Goal: Task Accomplishment & Management: Complete application form

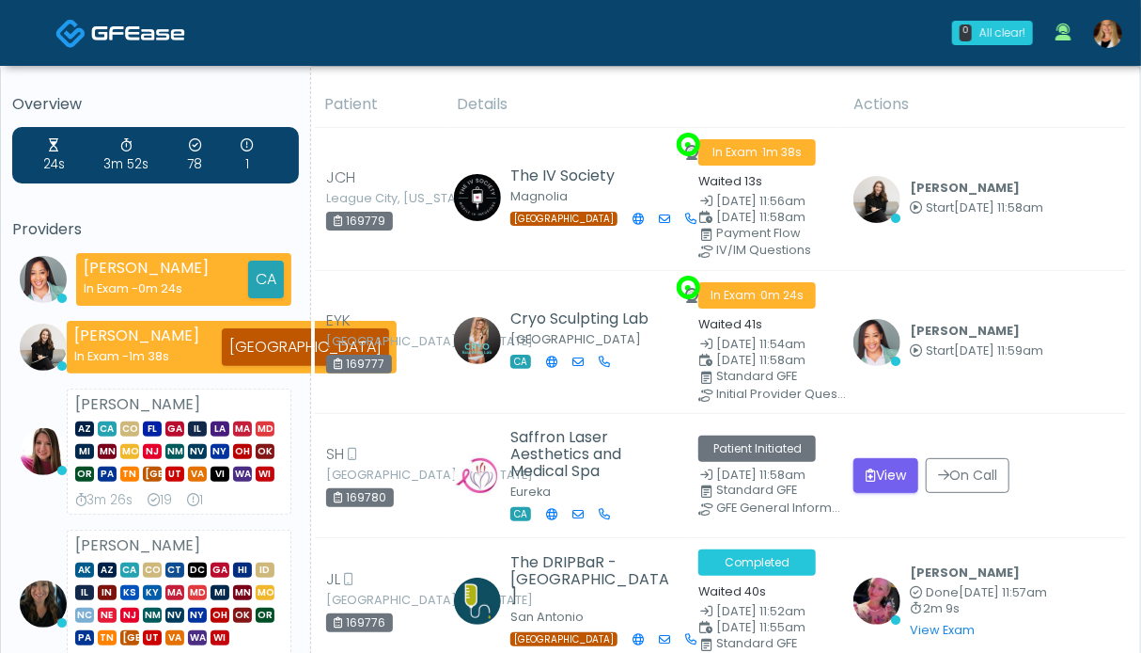
click at [1115, 30] on img at bounding box center [1108, 34] width 28 height 28
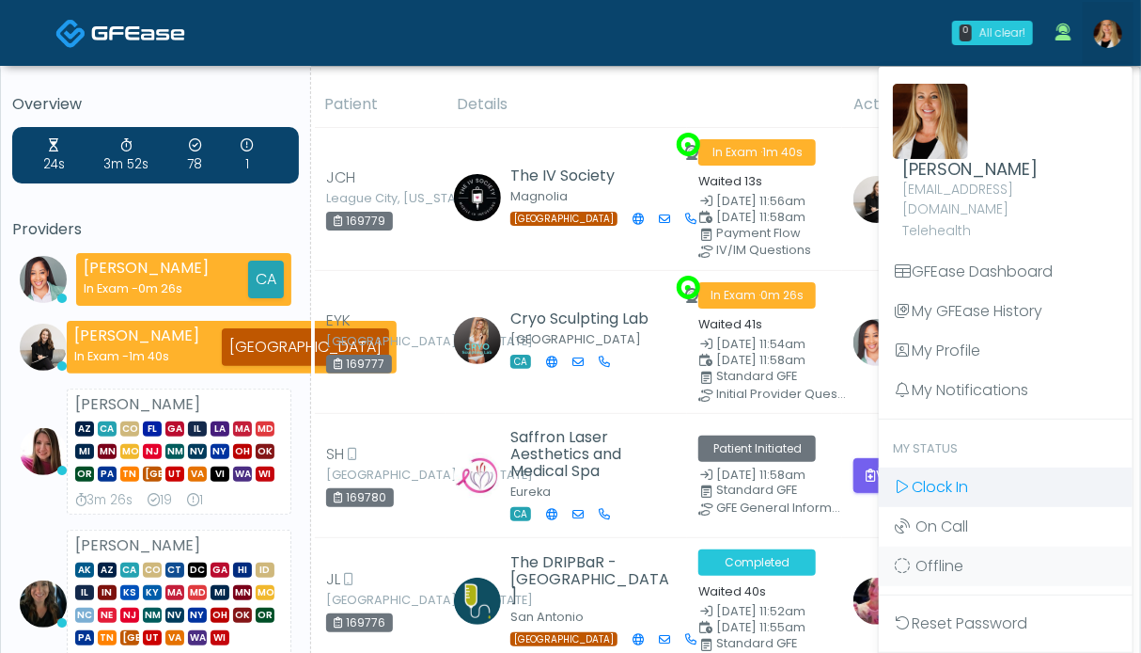
click at [991, 467] on link "Clock In" at bounding box center [1006, 486] width 254 height 39
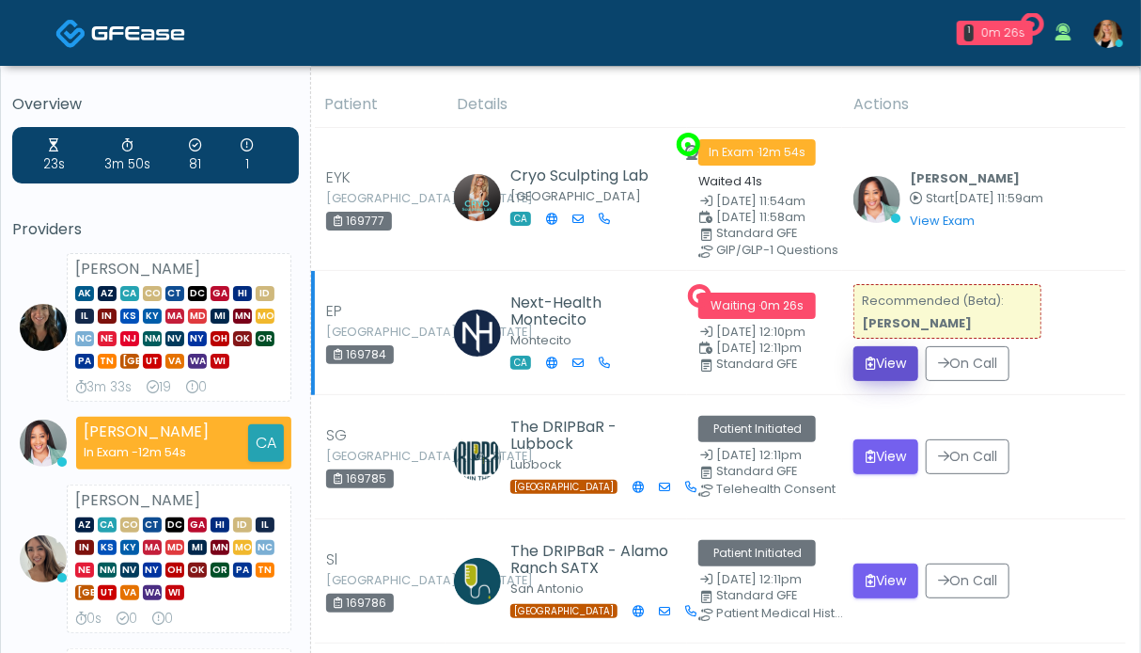
click at [883, 366] on button "View" at bounding box center [886, 363] width 65 height 35
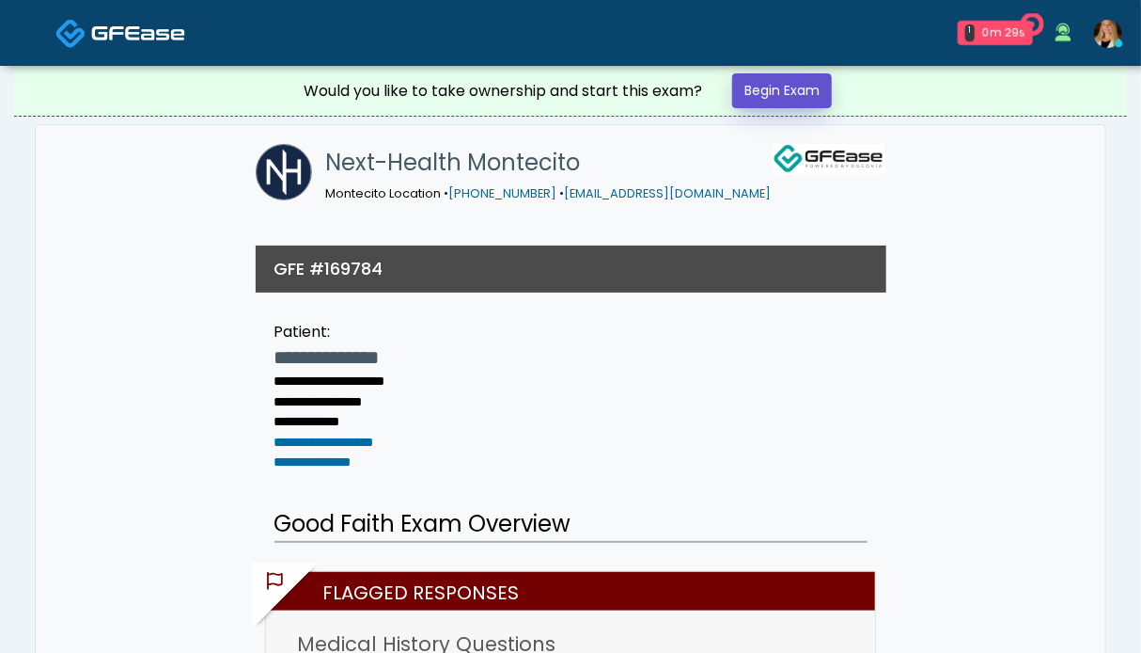
click at [795, 83] on link "Begin Exam" at bounding box center [782, 90] width 100 height 35
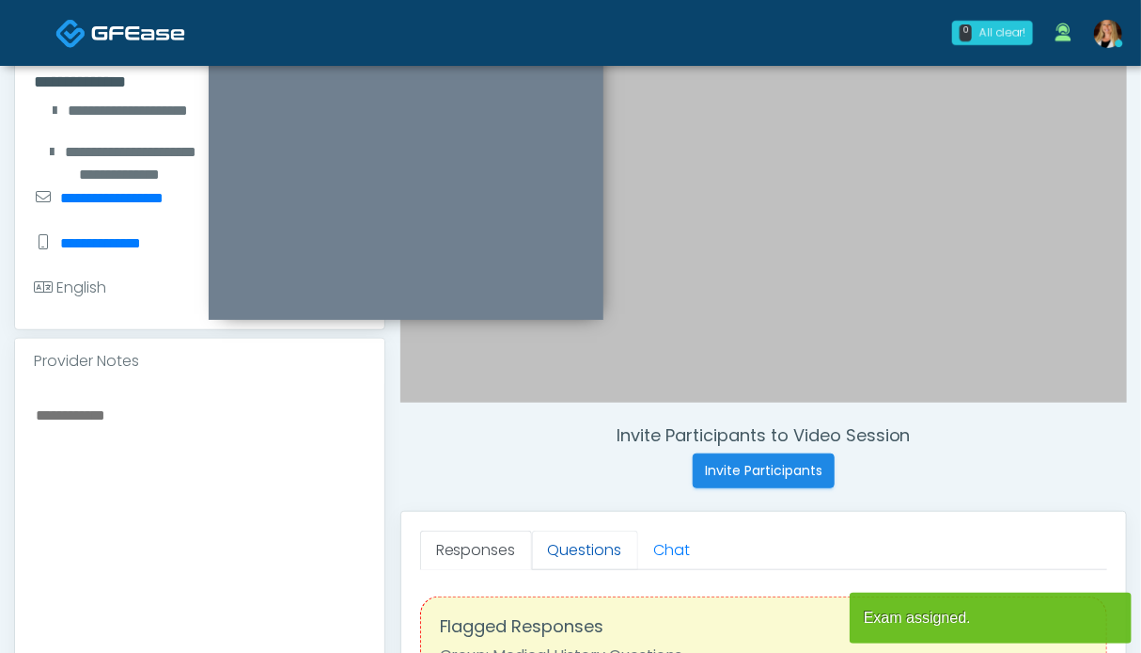
click at [609, 550] on link "Questions" at bounding box center [585, 549] width 106 height 39
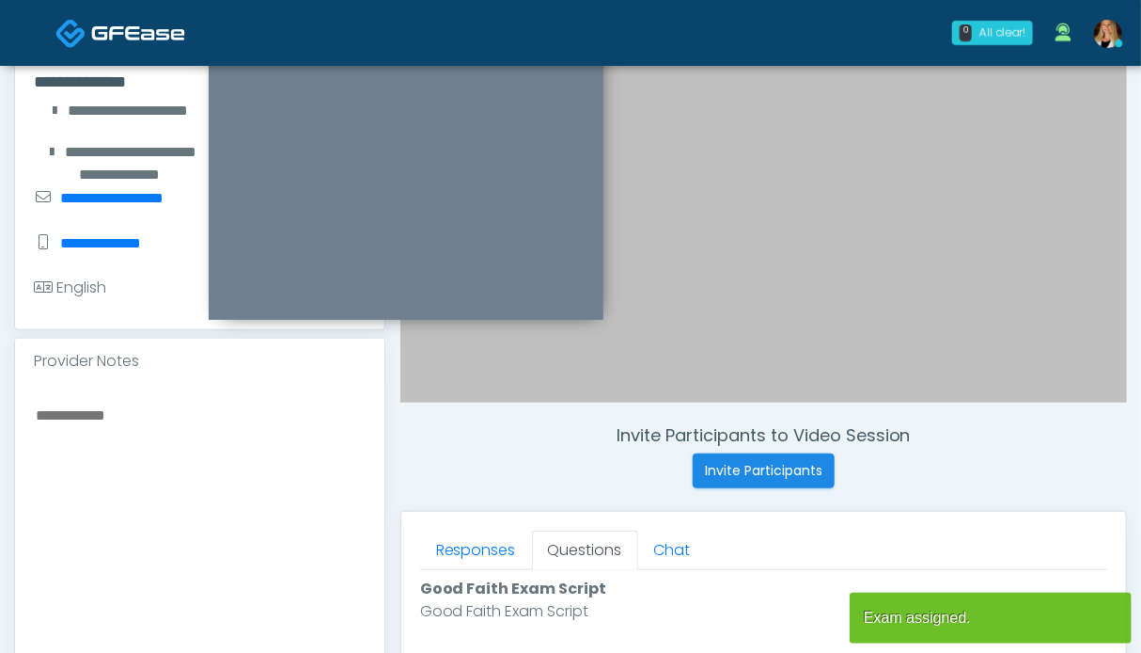
scroll to position [752, 0]
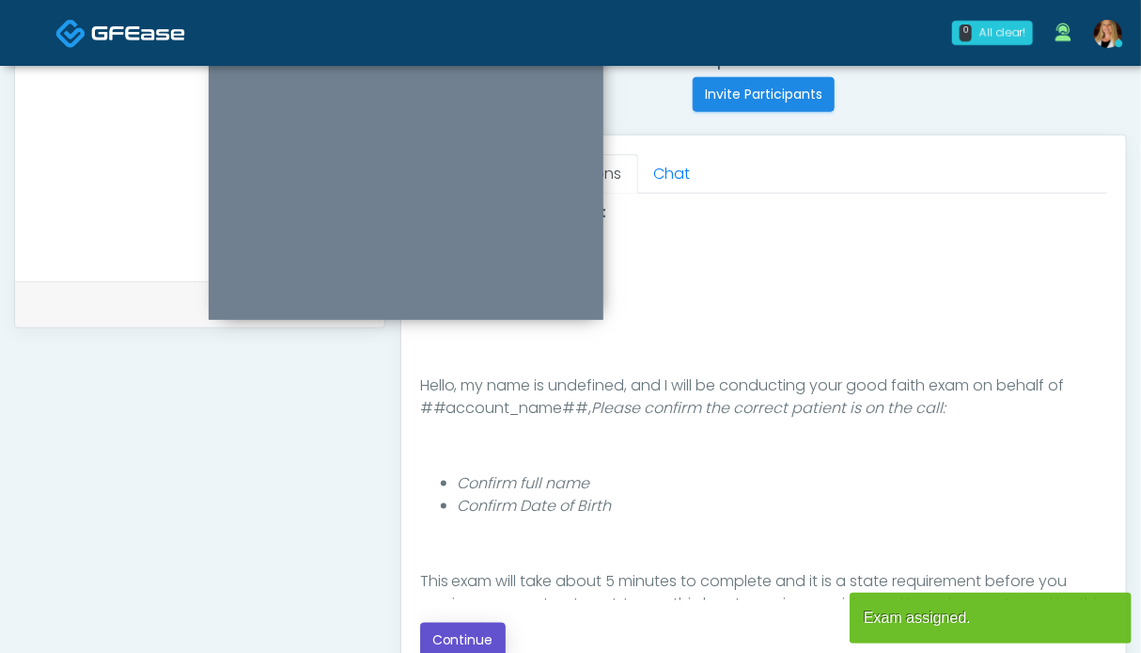
click at [464, 630] on button "Continue" at bounding box center [463, 639] width 86 height 35
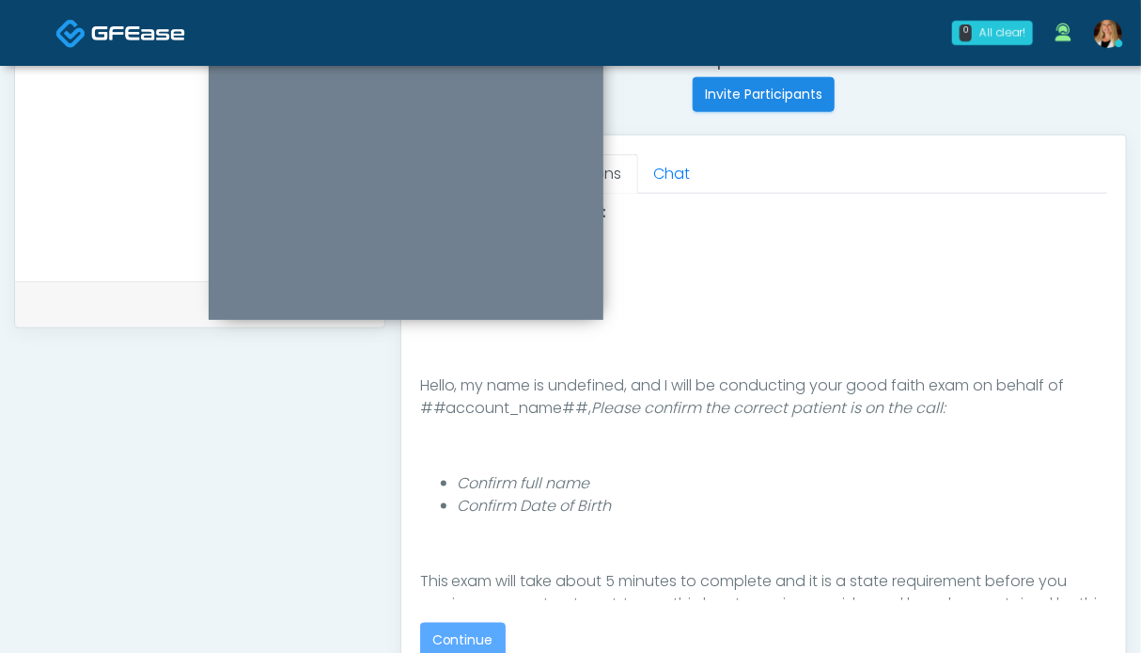
scroll to position [1033, 0]
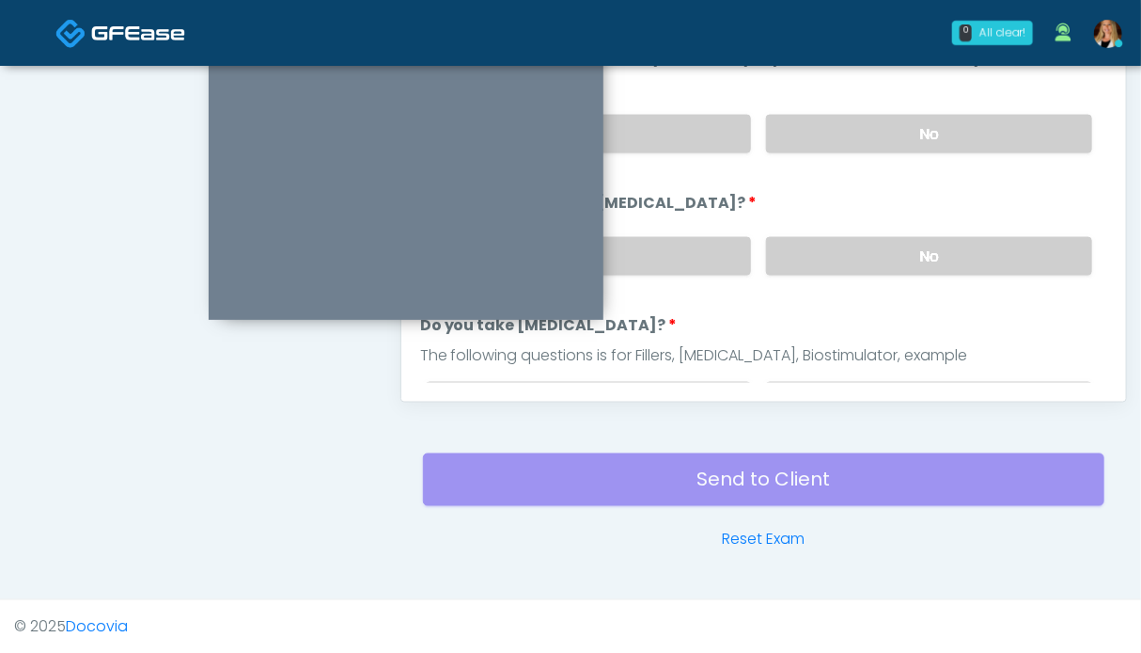
drag, startPoint x: 909, startPoint y: 257, endPoint x: 909, endPoint y: 176, distance: 80.9
click at [909, 253] on label "No" at bounding box center [929, 256] width 326 height 39
click at [909, 121] on label "No" at bounding box center [929, 134] width 326 height 39
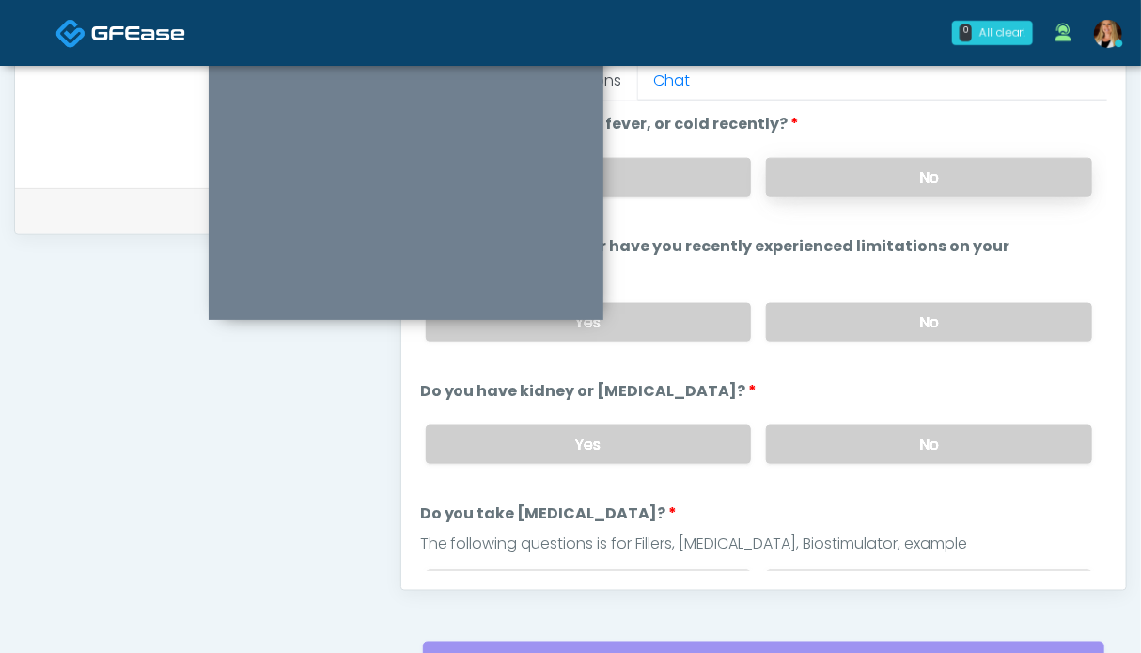
click at [895, 181] on label "No" at bounding box center [929, 177] width 326 height 39
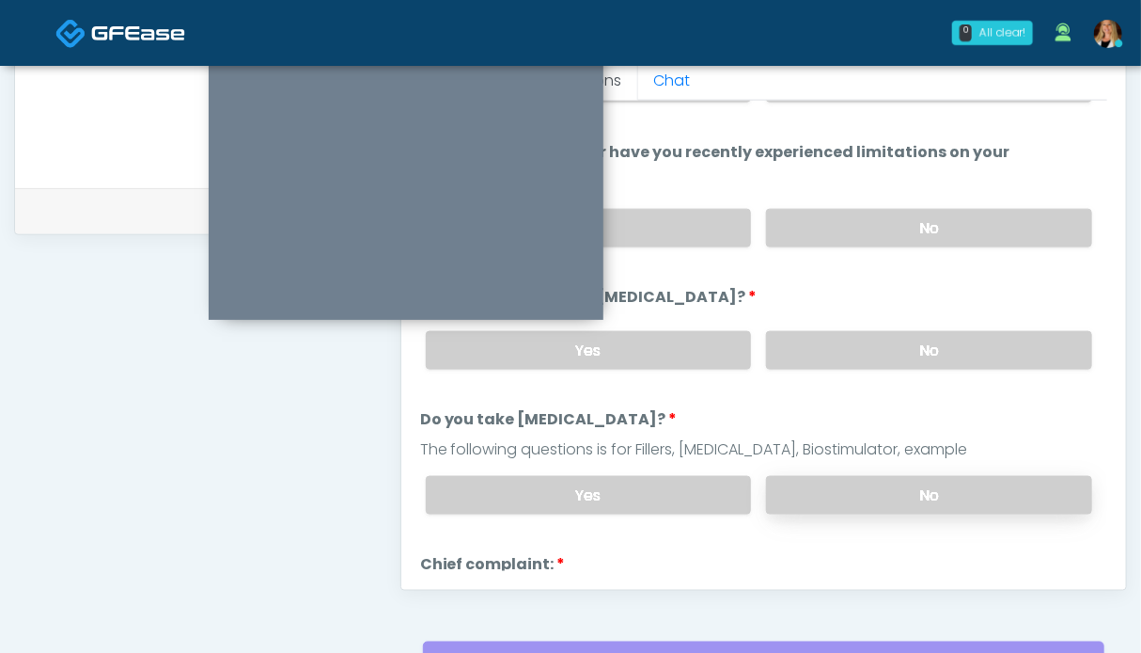
click at [890, 493] on label "No" at bounding box center [929, 495] width 326 height 39
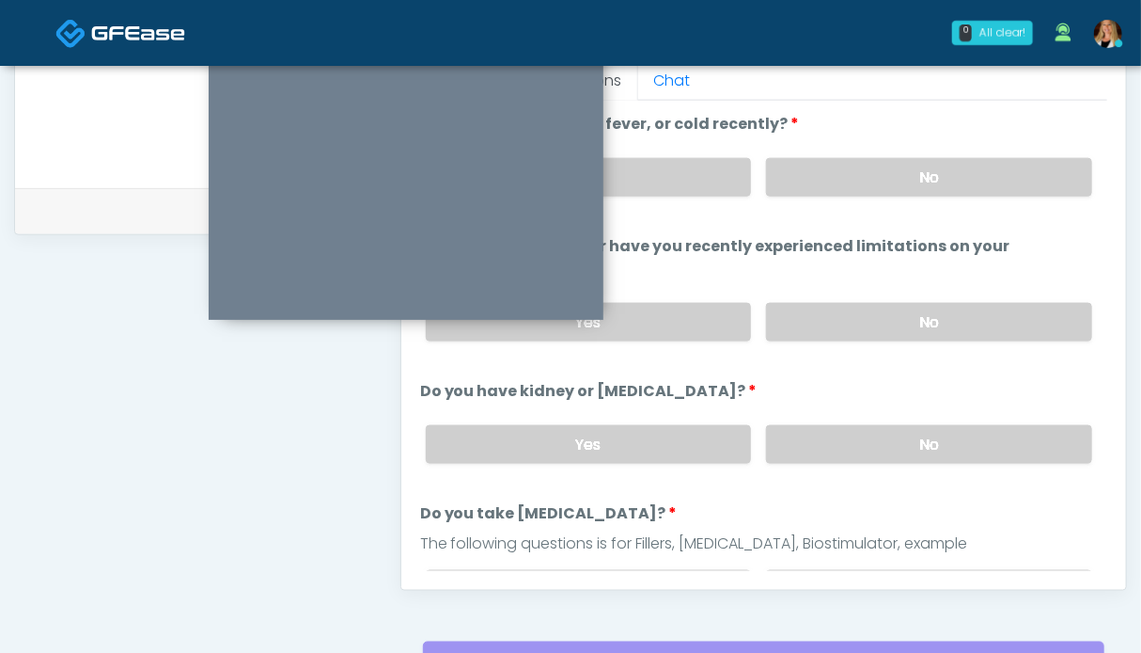
scroll to position [282, 0]
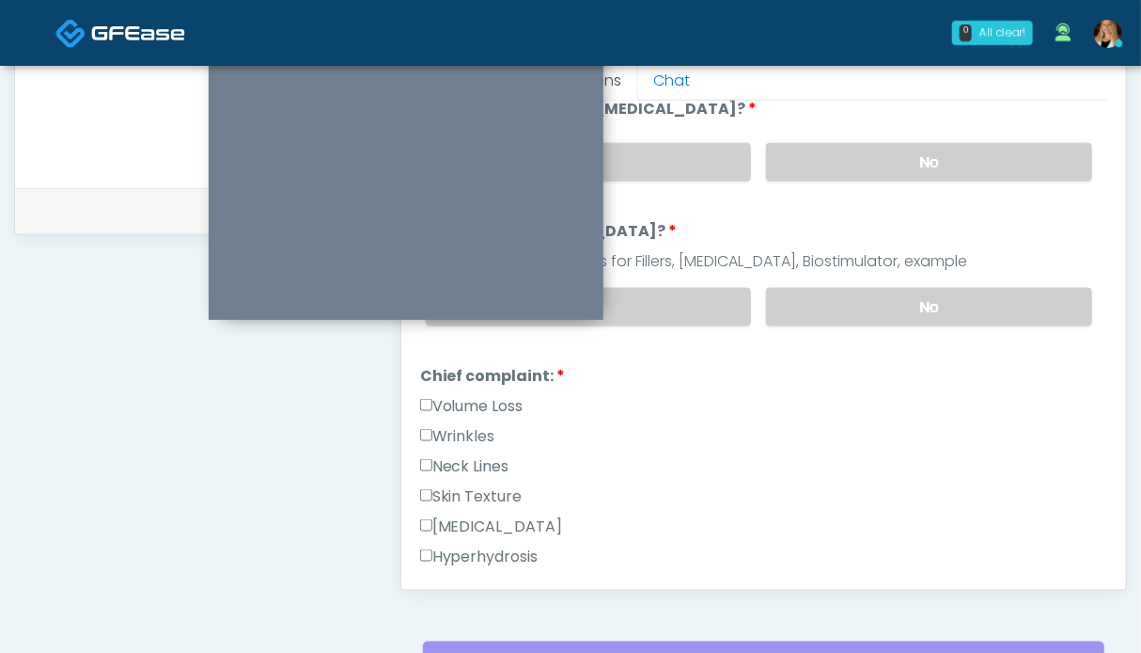
click at [454, 426] on label "Wrinkles" at bounding box center [457, 436] width 75 height 23
click at [458, 463] on label "Neck Lines" at bounding box center [464, 466] width 89 height 23
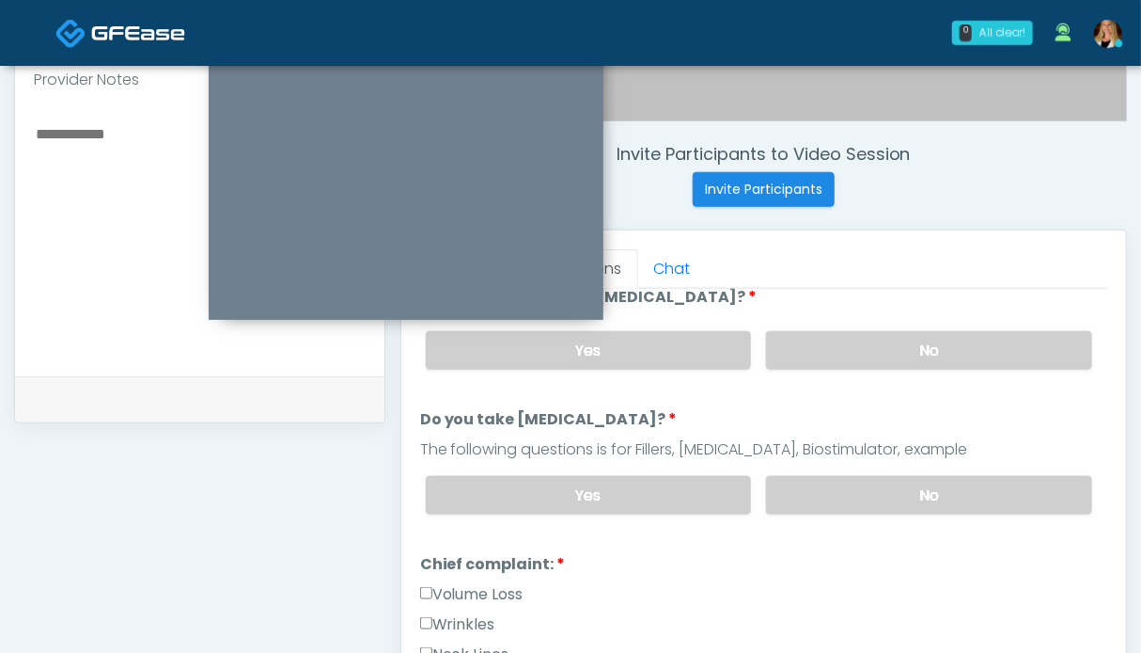
scroll to position [1033, 0]
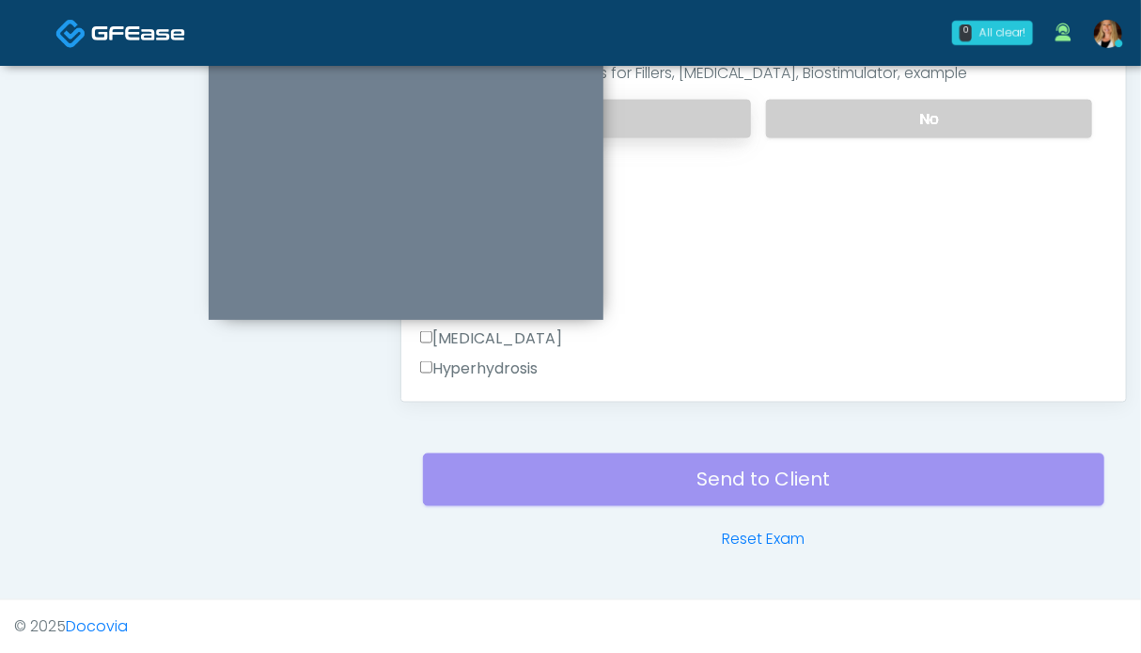
click at [748, 530] on link "Reset Exam" at bounding box center [763, 539] width 83 height 23
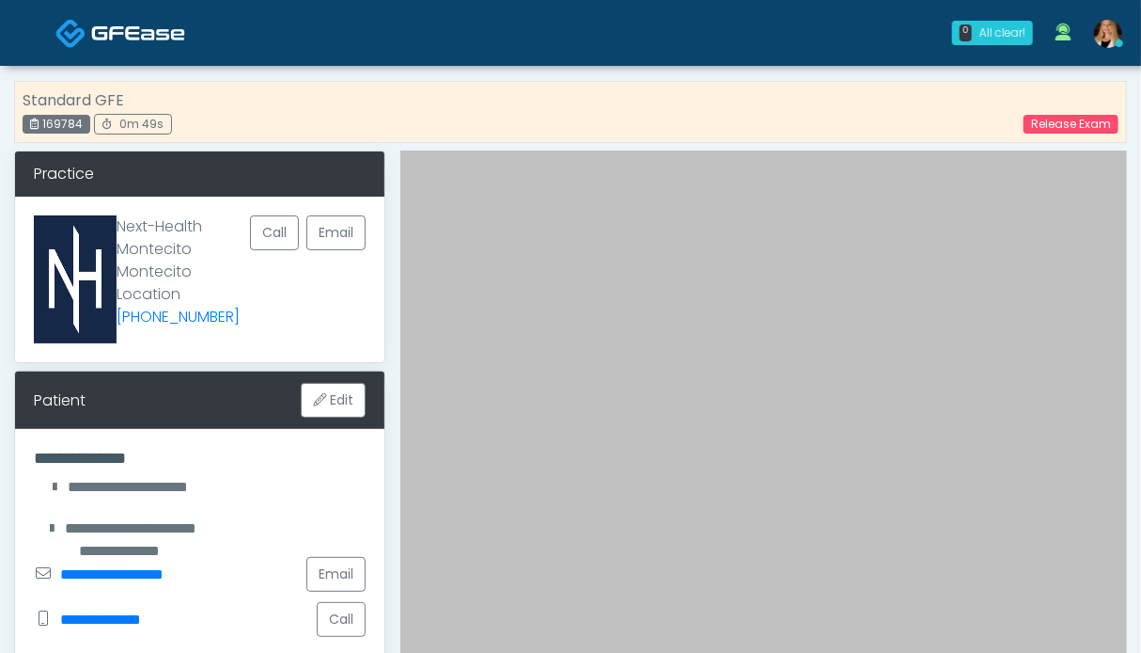
scroll to position [470, 0]
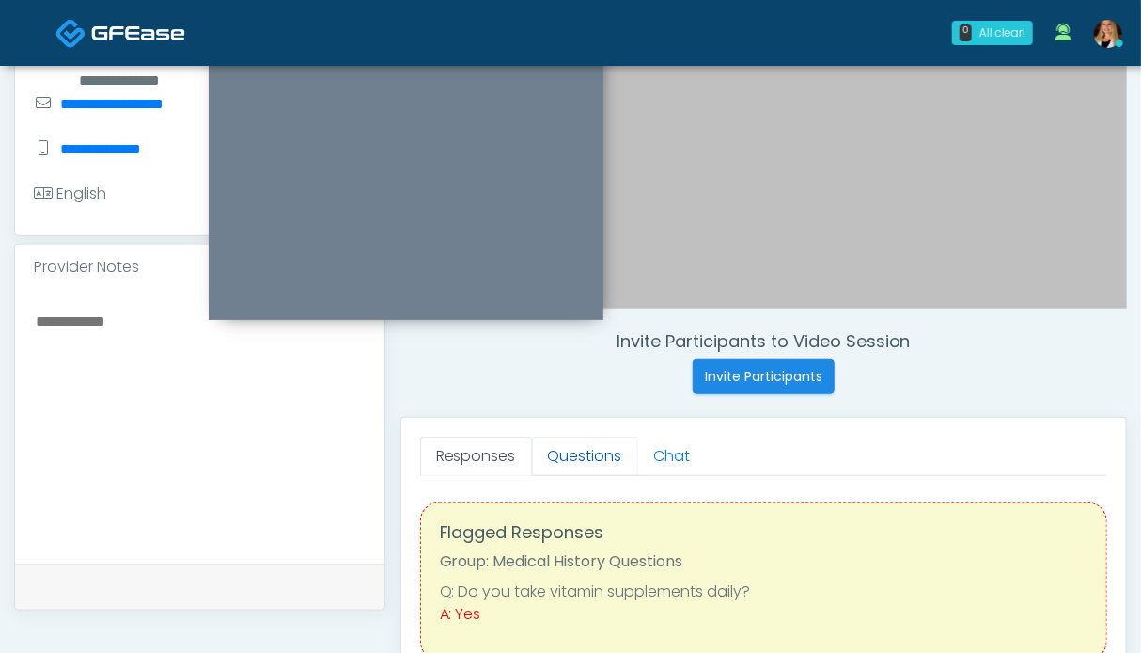
drag, startPoint x: 579, startPoint y: 443, endPoint x: 542, endPoint y: 446, distance: 37.7
click at [579, 443] on link "Questions" at bounding box center [585, 455] width 106 height 39
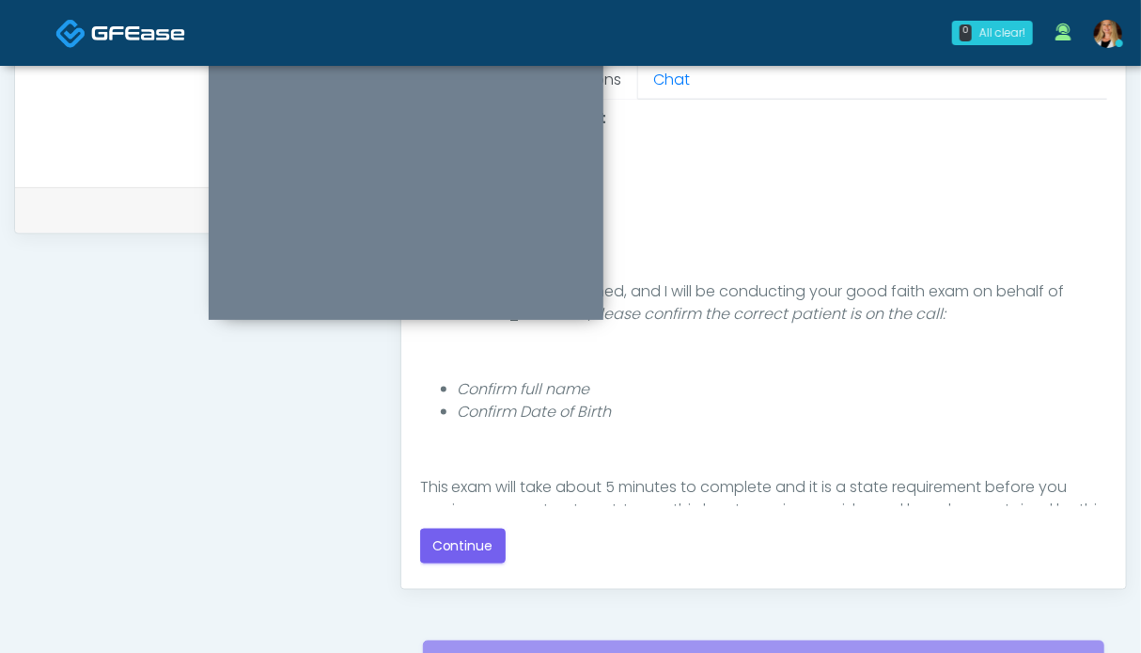
scroll to position [940, 0]
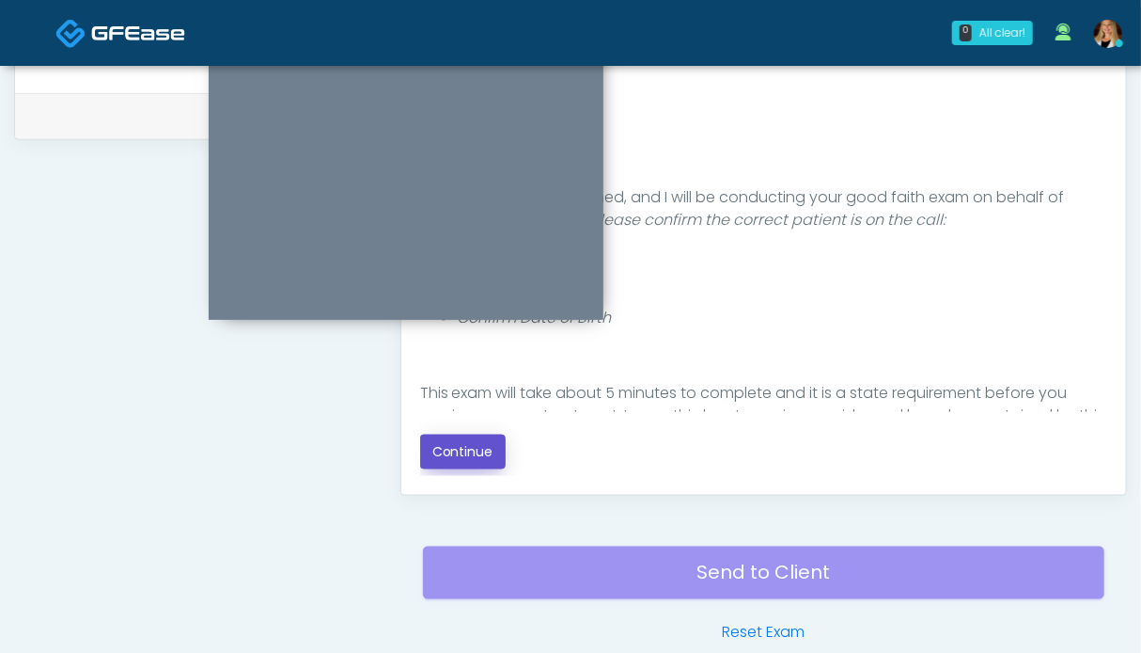
click at [465, 464] on button "Continue" at bounding box center [463, 451] width 86 height 35
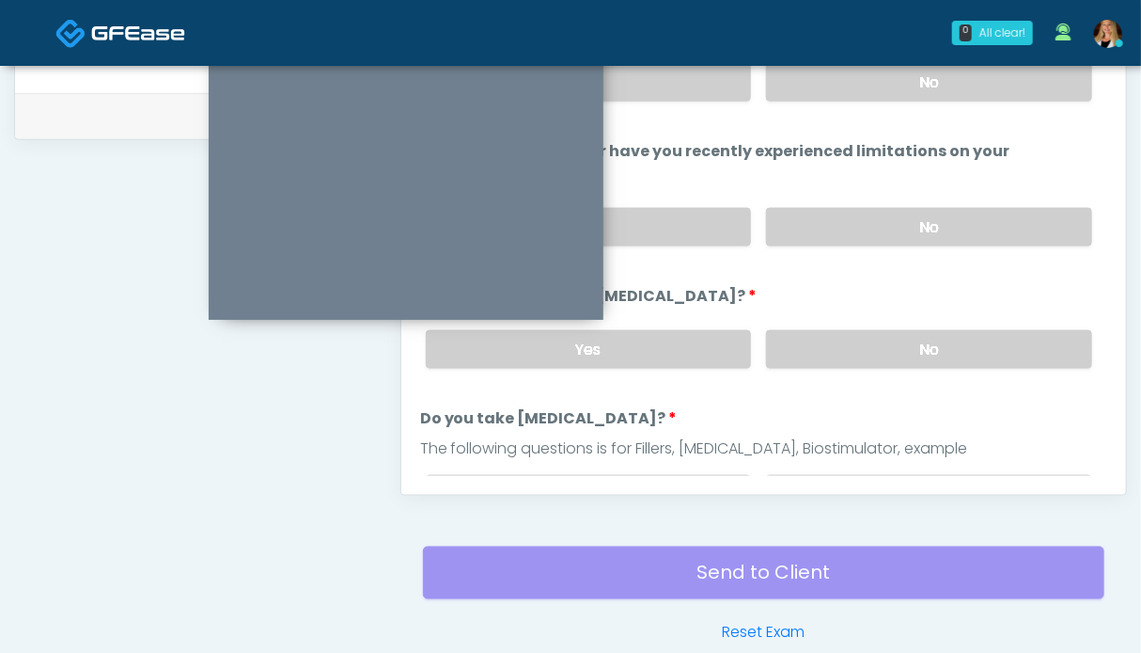
scroll to position [845, 0]
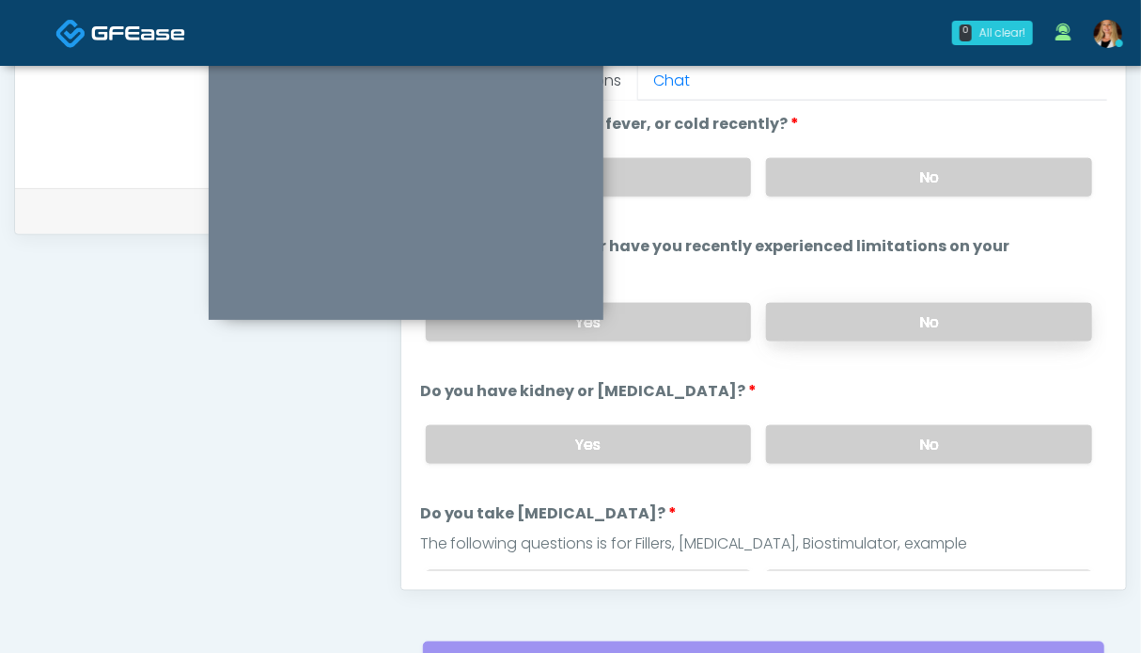
click at [935, 333] on label "No" at bounding box center [929, 322] width 326 height 39
click at [935, 417] on div "Yes No" at bounding box center [759, 444] width 697 height 69
click at [931, 439] on label "No" at bounding box center [929, 444] width 326 height 39
click at [939, 181] on label "No" at bounding box center [929, 177] width 326 height 39
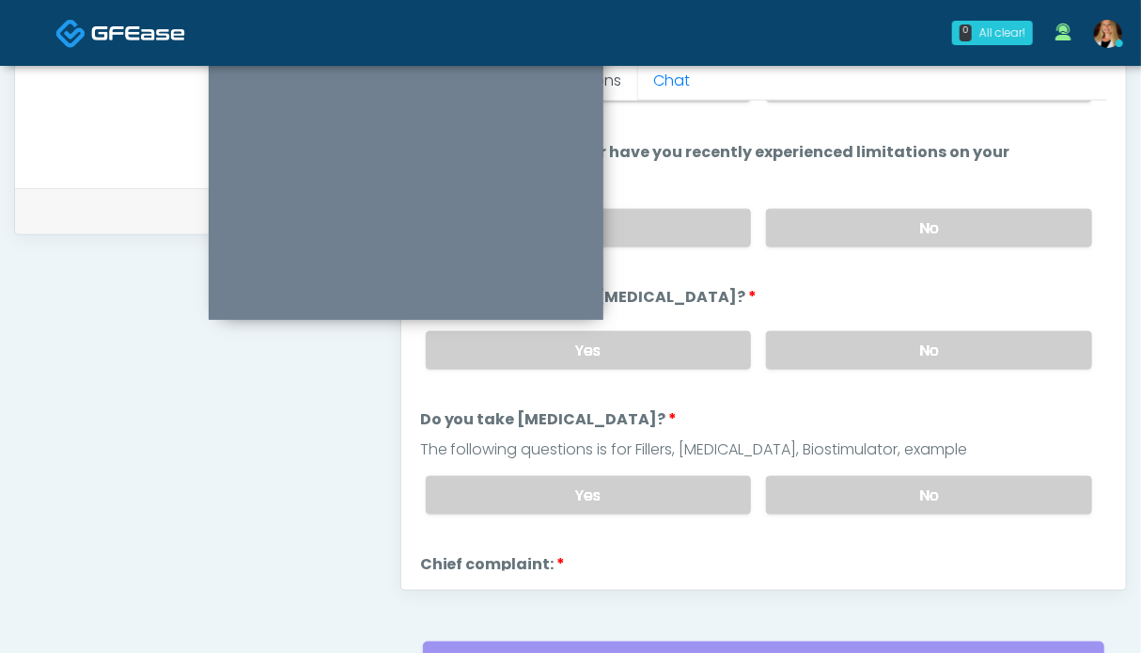
drag, startPoint x: 902, startPoint y: 489, endPoint x: 877, endPoint y: 419, distance: 73.7
click at [900, 489] on label "No" at bounding box center [929, 495] width 326 height 39
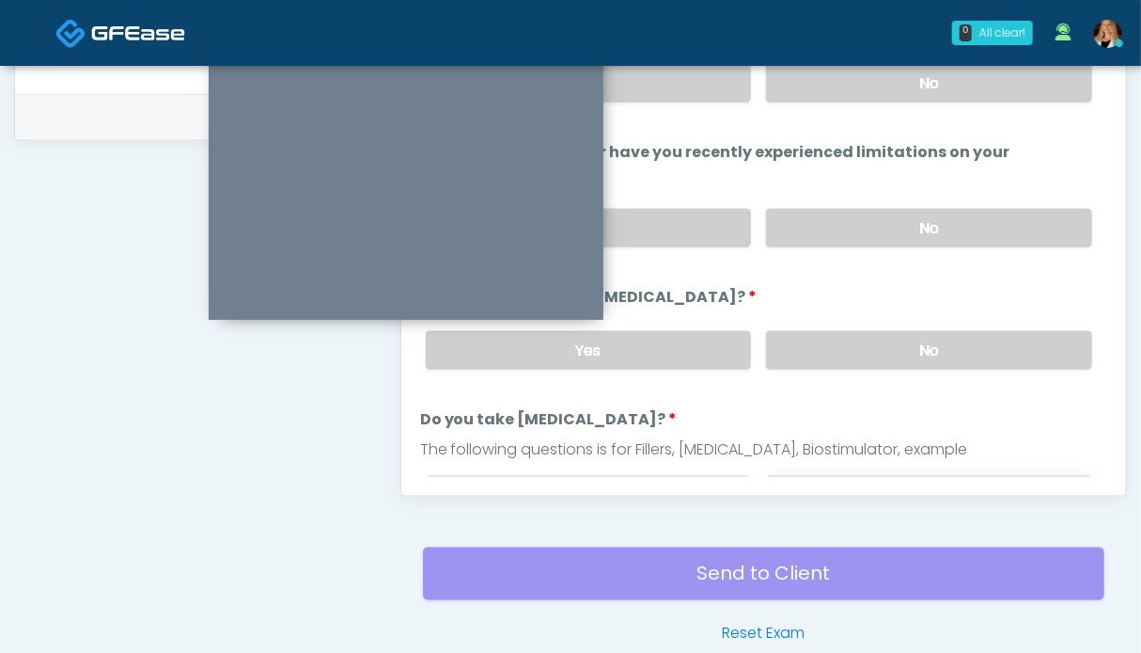
scroll to position [188, 0]
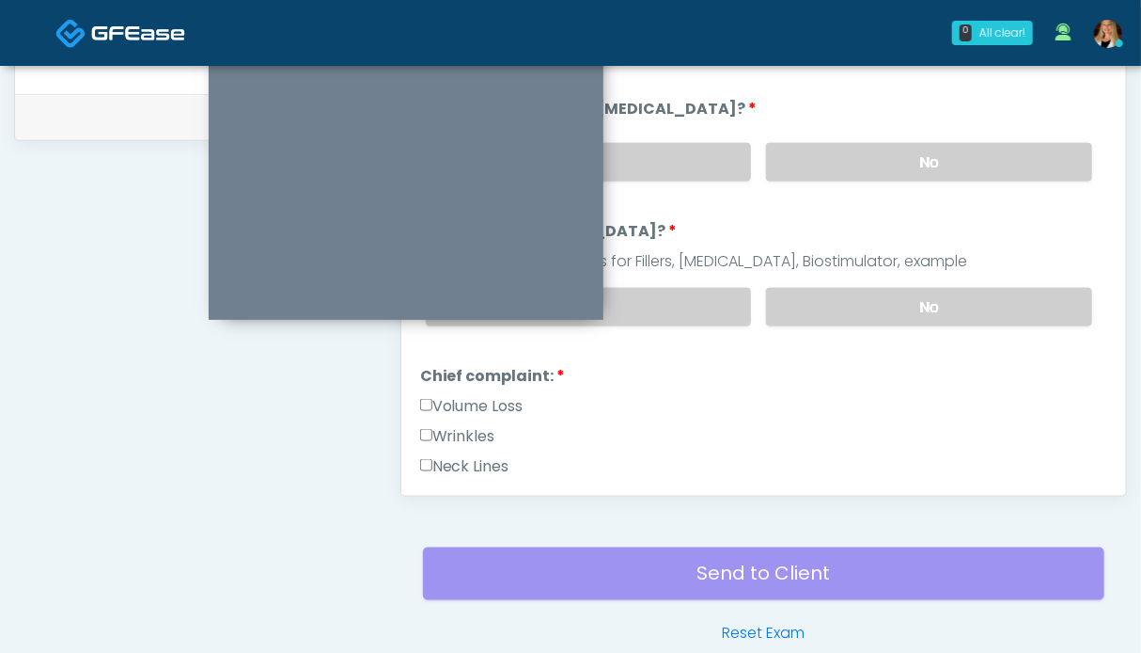
click at [471, 430] on label "Wrinkles" at bounding box center [457, 436] width 75 height 23
click at [477, 455] on label "Neck Lines" at bounding box center [464, 466] width 89 height 23
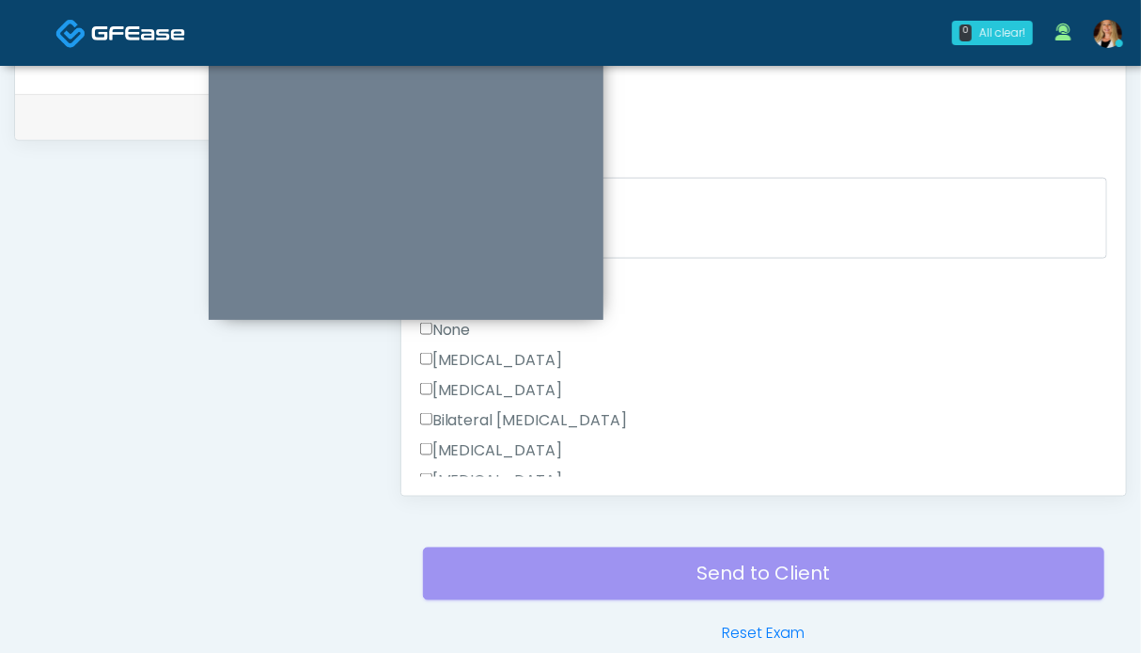
scroll to position [846, 0]
click at [451, 415] on label "None" at bounding box center [445, 424] width 51 height 23
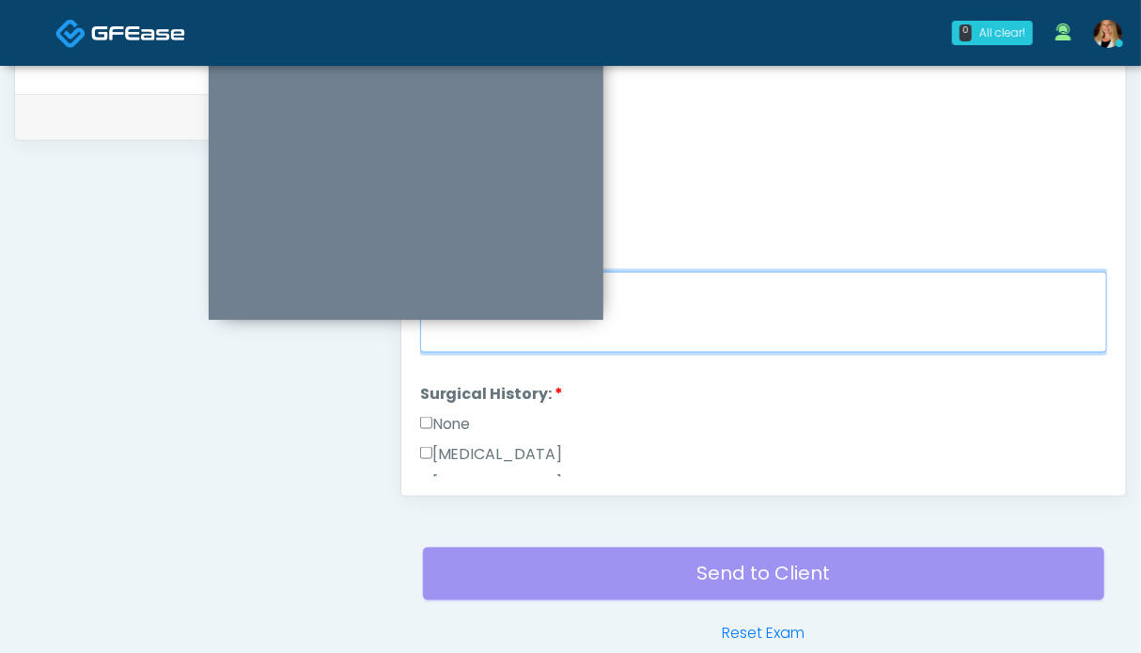
click at [712, 311] on textarea "Chief complaint notes:" at bounding box center [763, 312] width 687 height 81
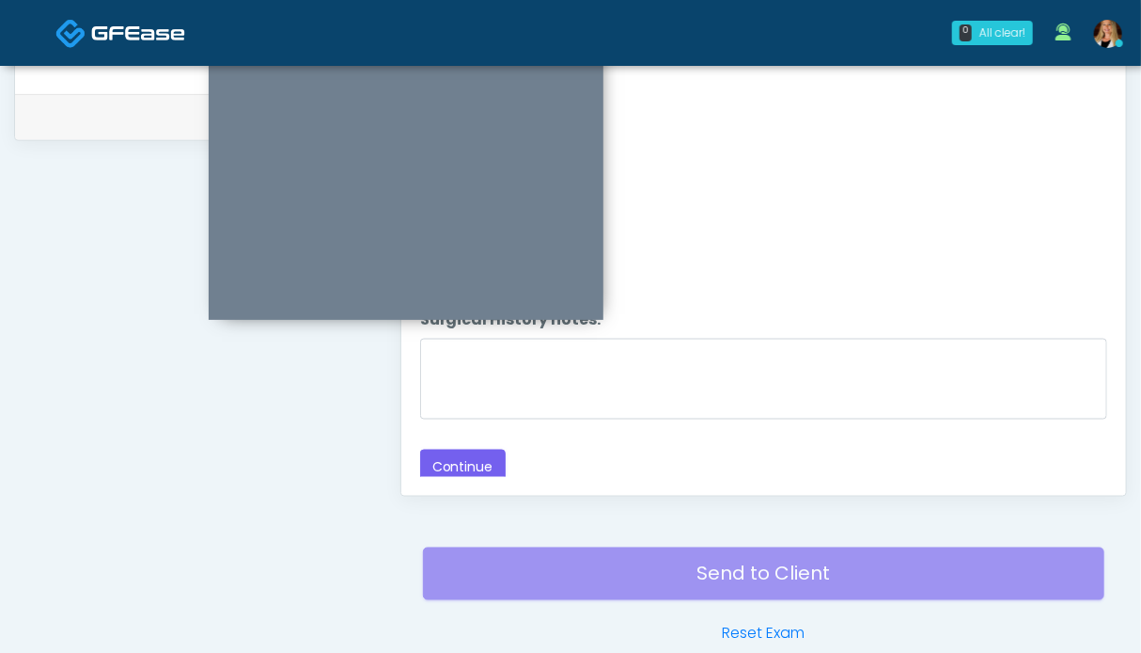
scroll to position [1033, 0]
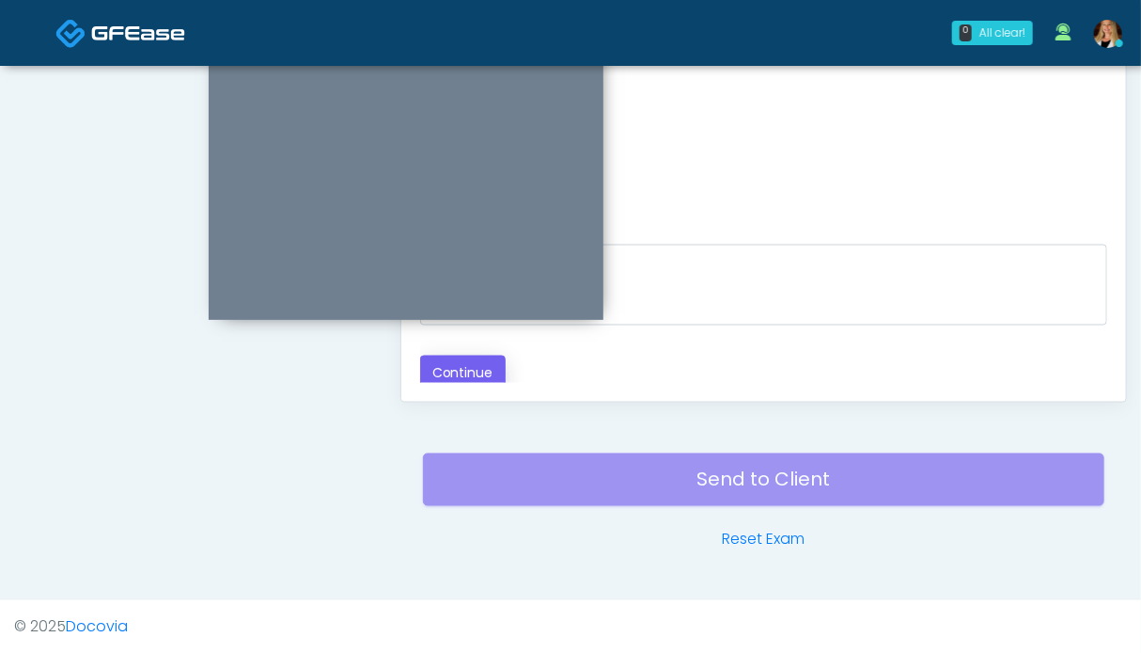
type textarea "**"
click at [472, 366] on button "Continue" at bounding box center [463, 372] width 86 height 35
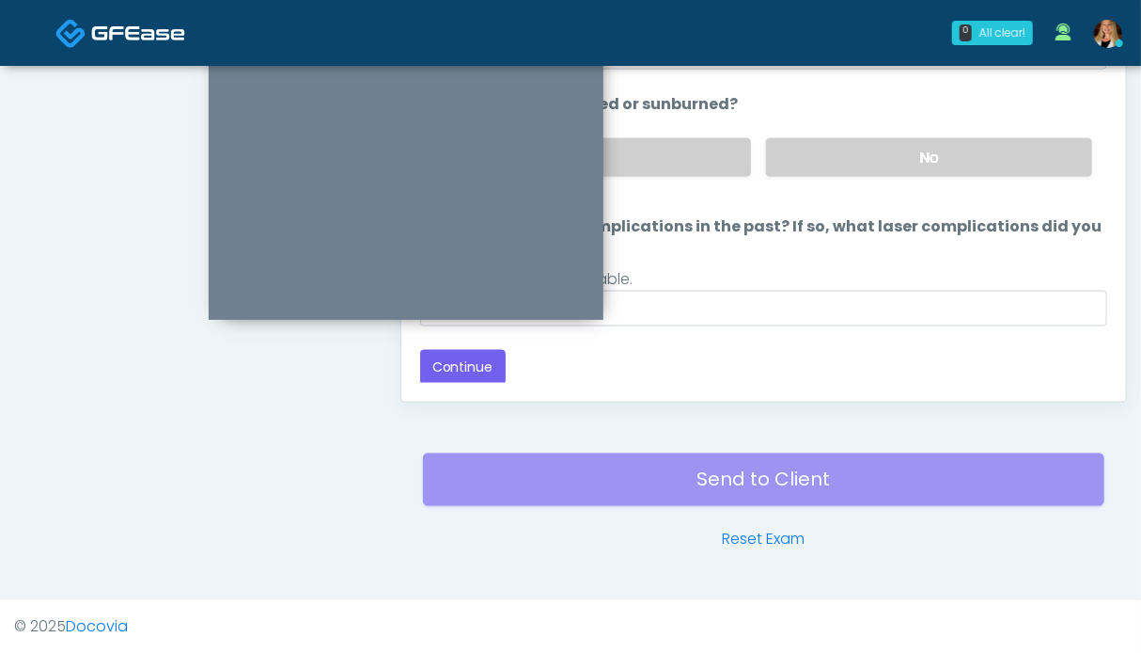
scroll to position [845, 0]
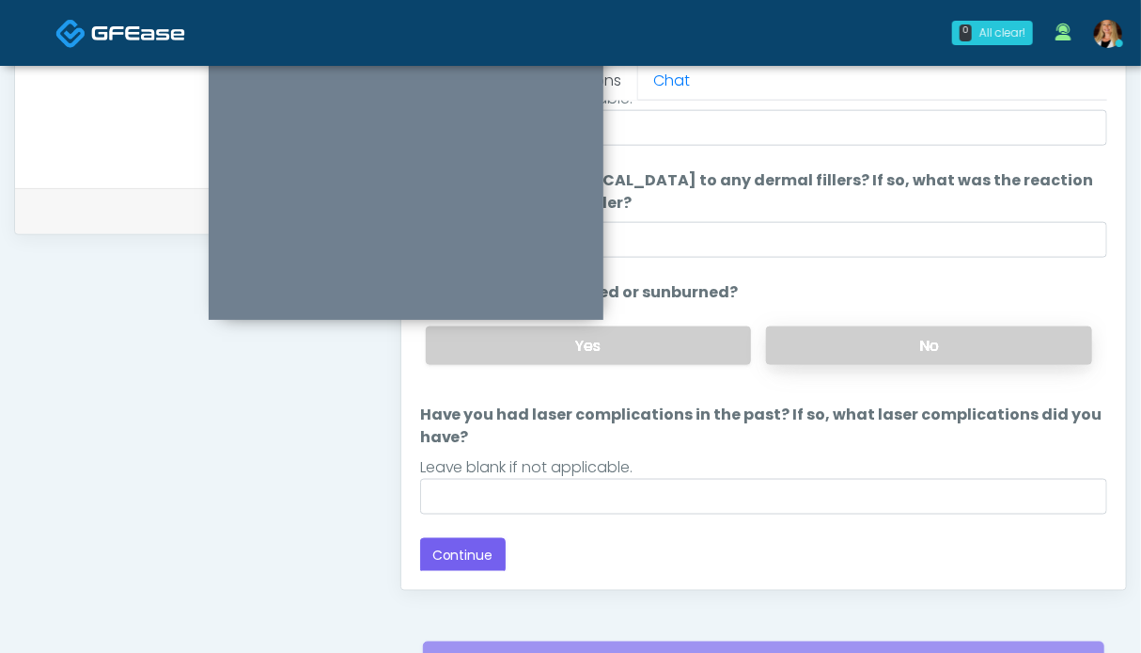
click at [854, 328] on label "No" at bounding box center [929, 345] width 326 height 39
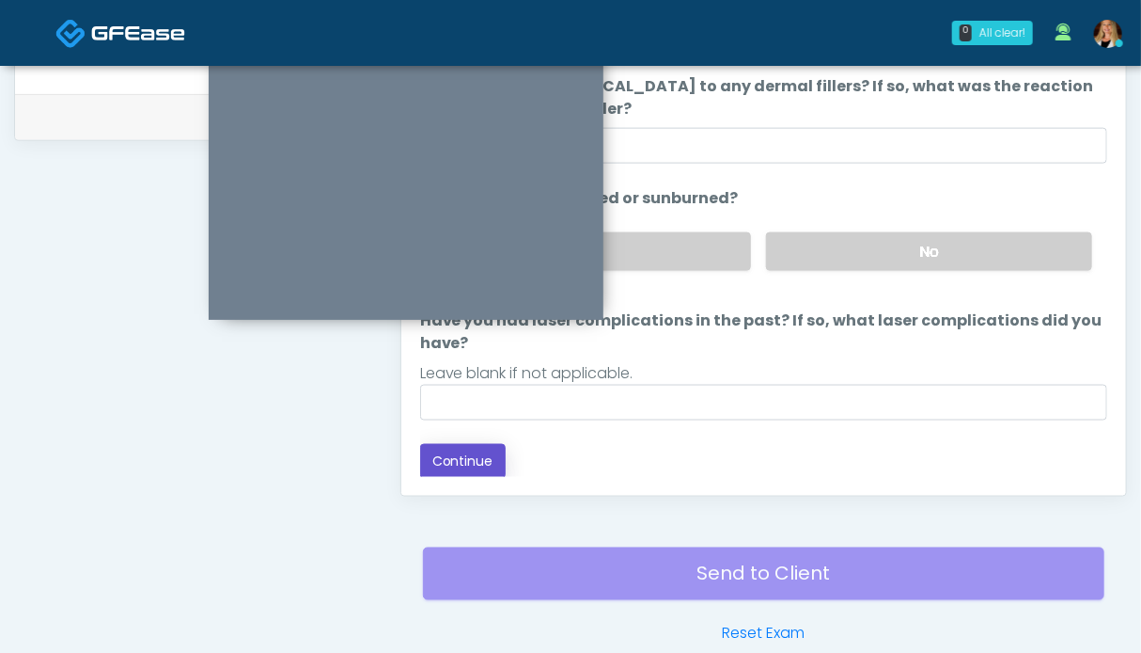
click at [473, 459] on button "Continue" at bounding box center [463, 461] width 86 height 35
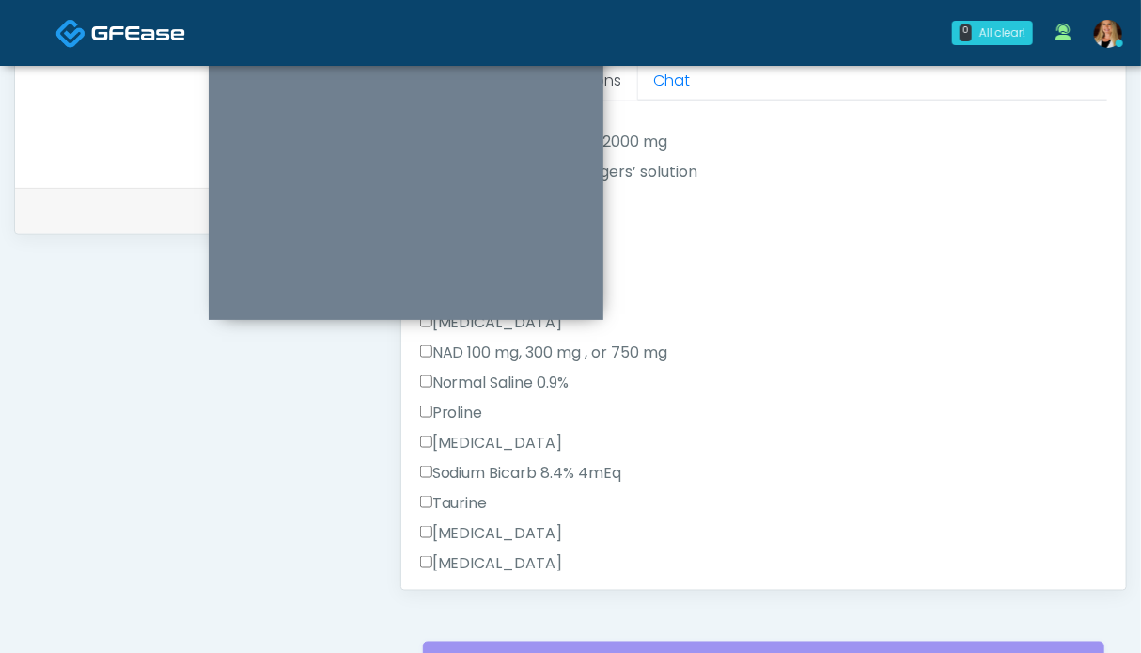
scroll to position [658, 0]
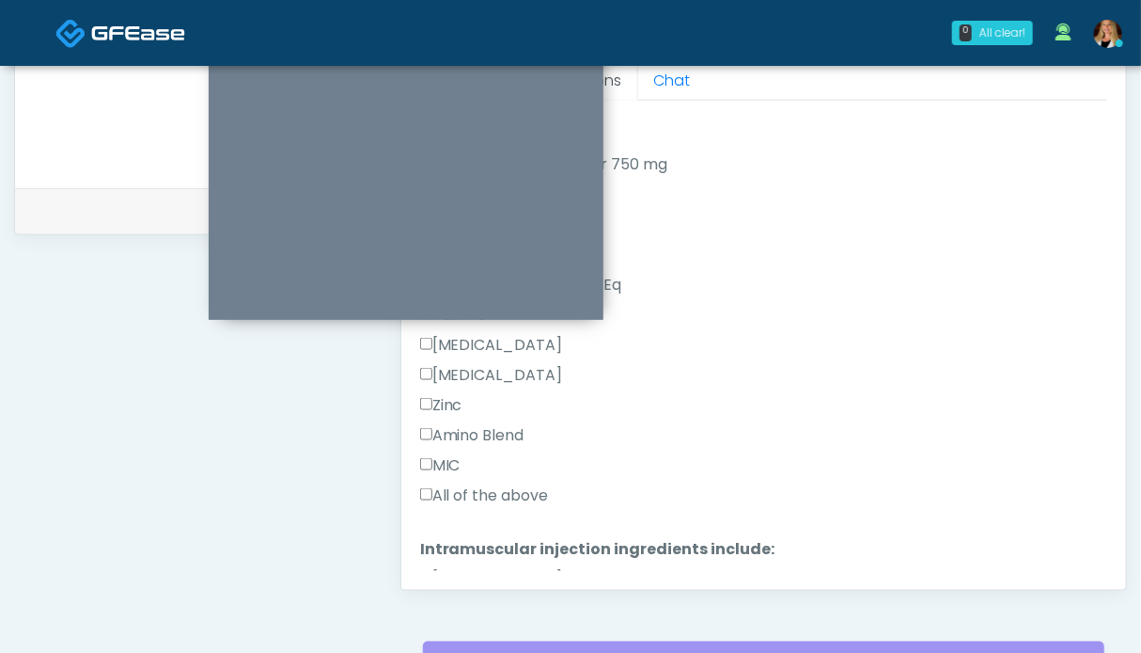
click at [470, 496] on label "All of the above" at bounding box center [484, 495] width 129 height 23
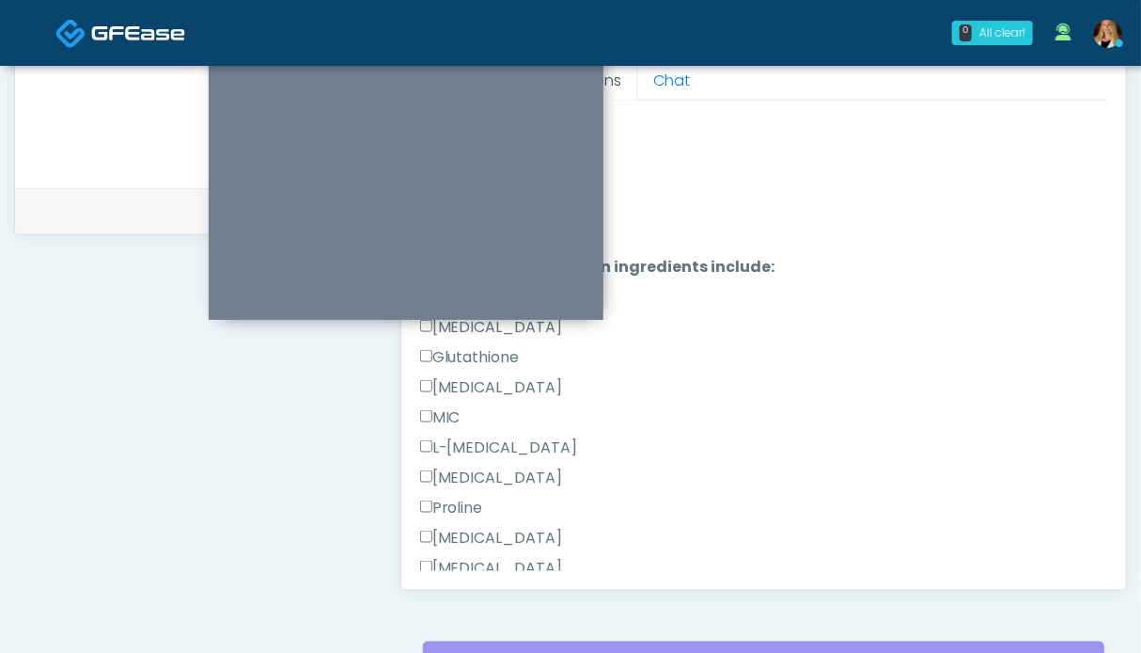
scroll to position [1128, 0]
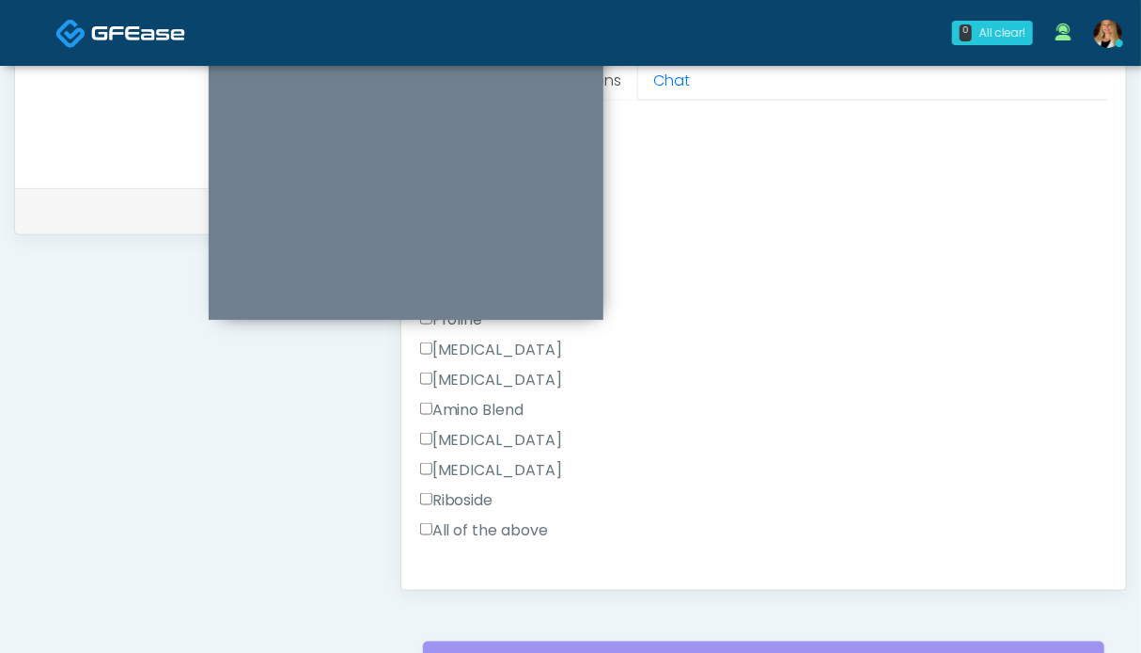
click at [494, 527] on label "All of the above" at bounding box center [484, 530] width 129 height 23
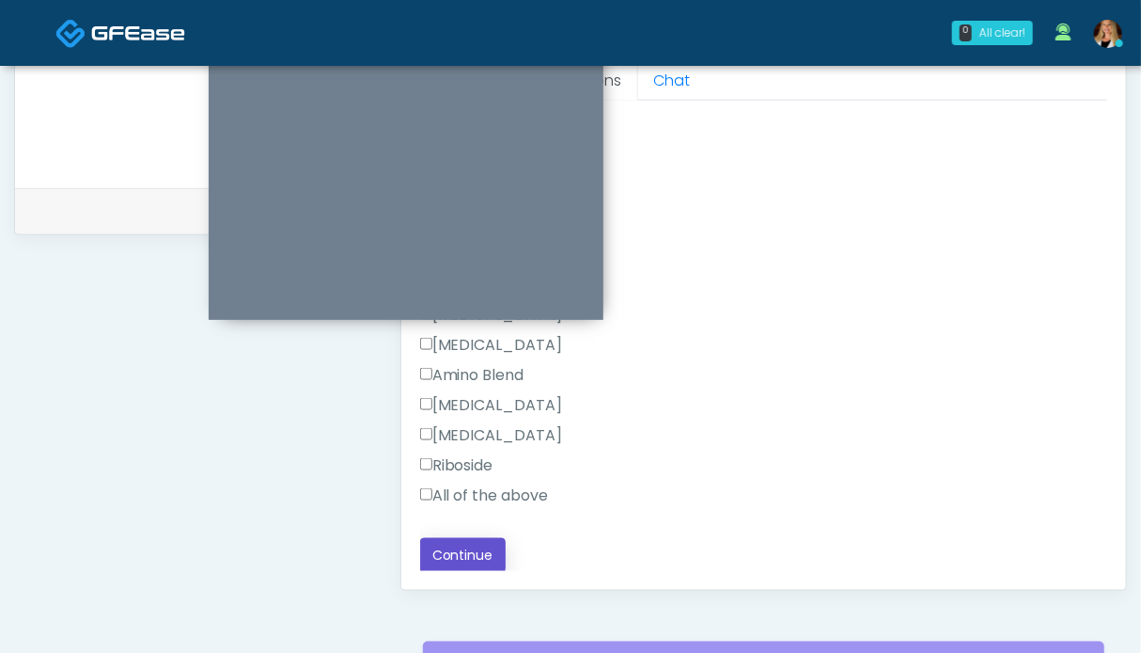
click at [460, 553] on button "Continue" at bounding box center [463, 555] width 86 height 35
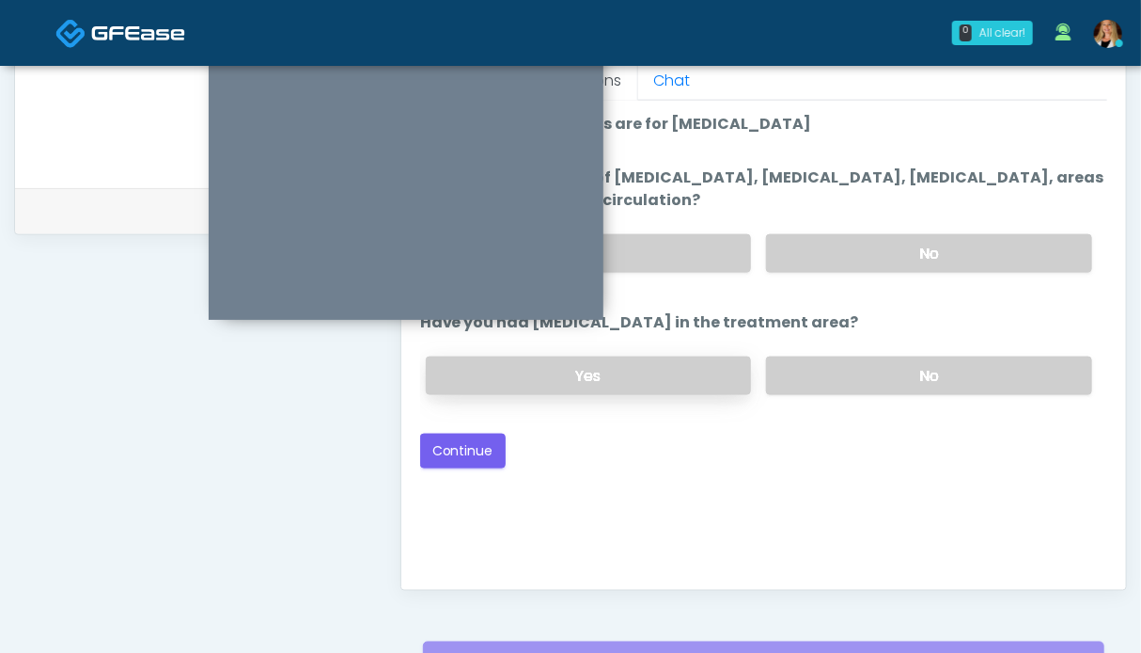
scroll to position [751, 0]
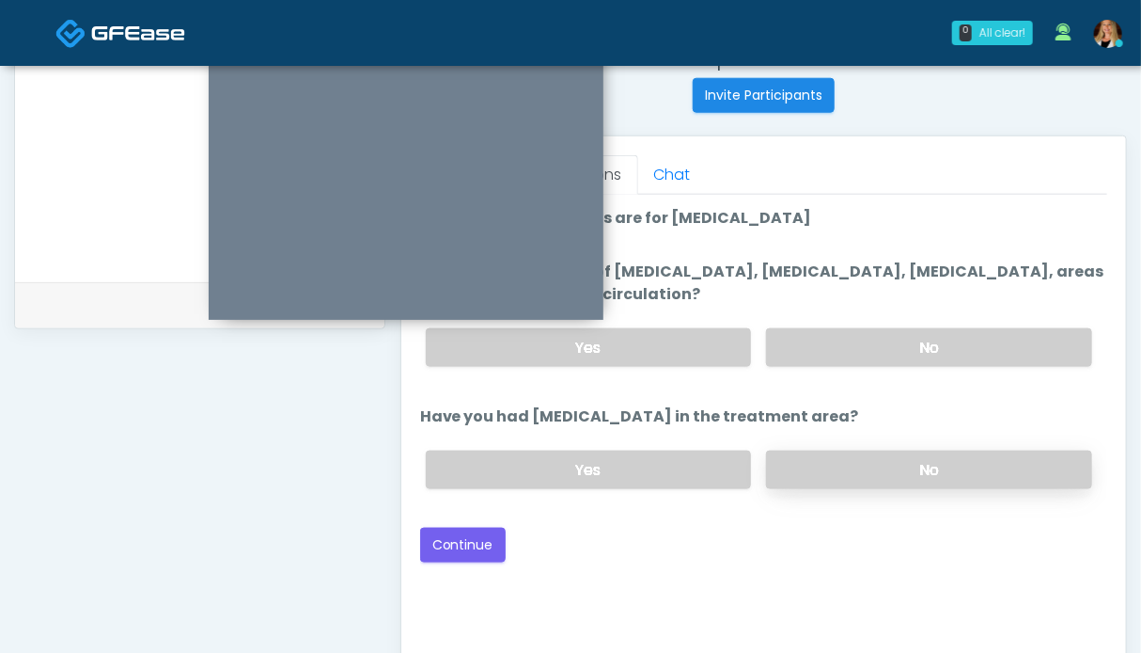
click at [929, 462] on label "No" at bounding box center [929, 469] width 326 height 39
click at [922, 360] on label "No" at bounding box center [929, 347] width 326 height 39
click at [471, 542] on button "Continue" at bounding box center [463, 544] width 86 height 35
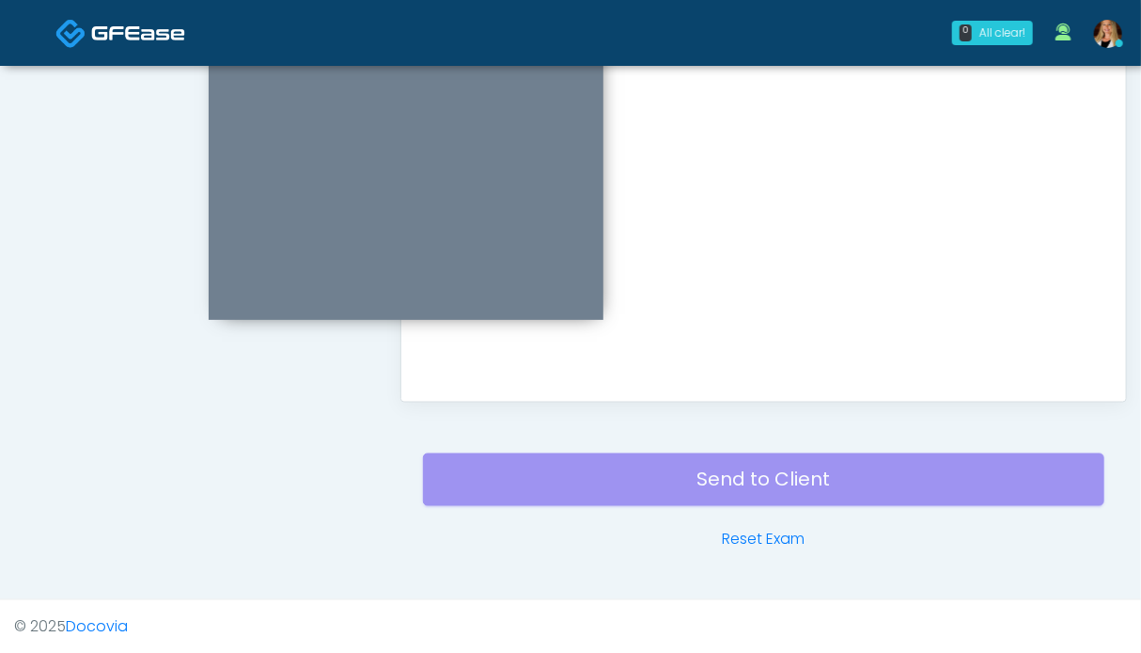
scroll to position [657, 0]
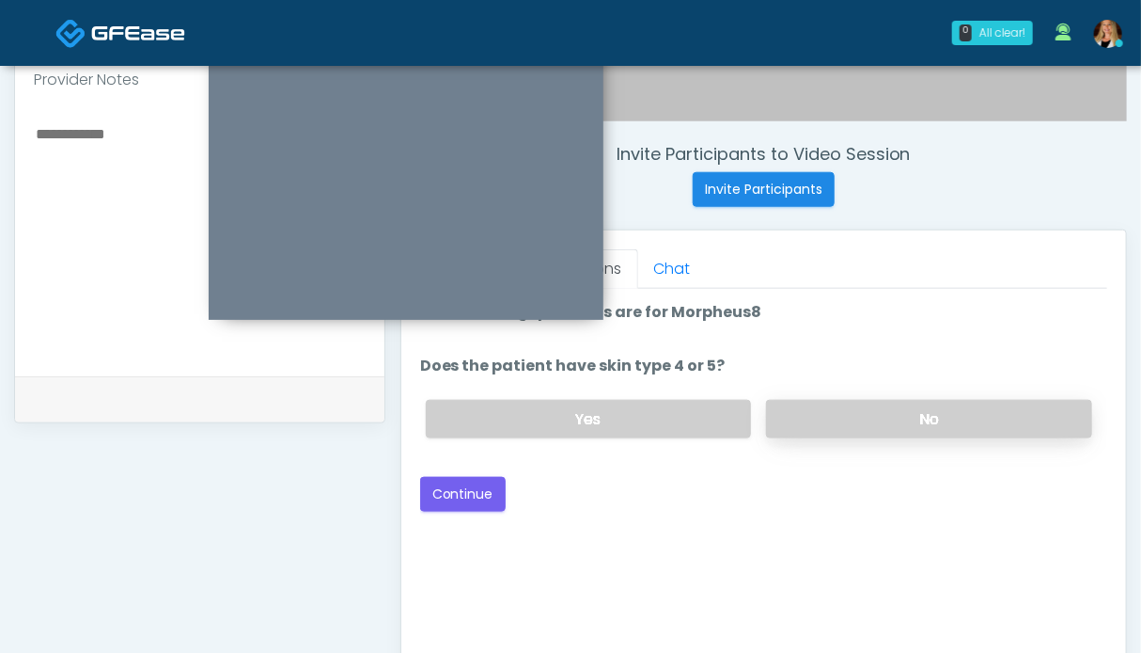
click at [881, 411] on label "No" at bounding box center [929, 419] width 326 height 39
click at [455, 495] on button "Continue" at bounding box center [463, 494] width 86 height 35
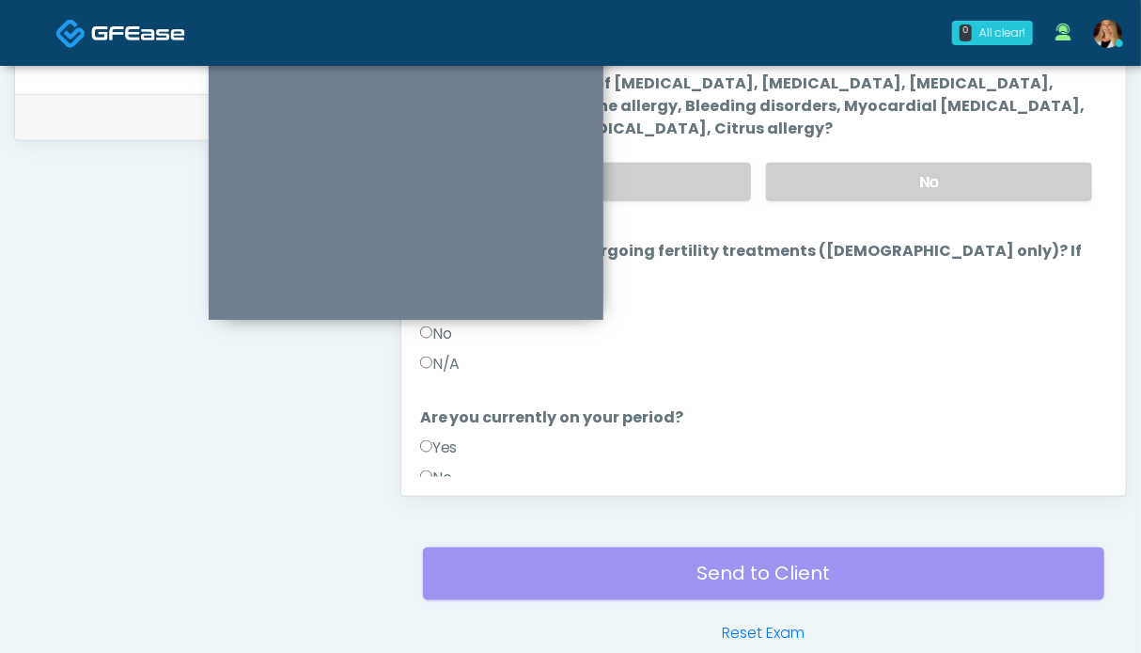
scroll to position [751, 0]
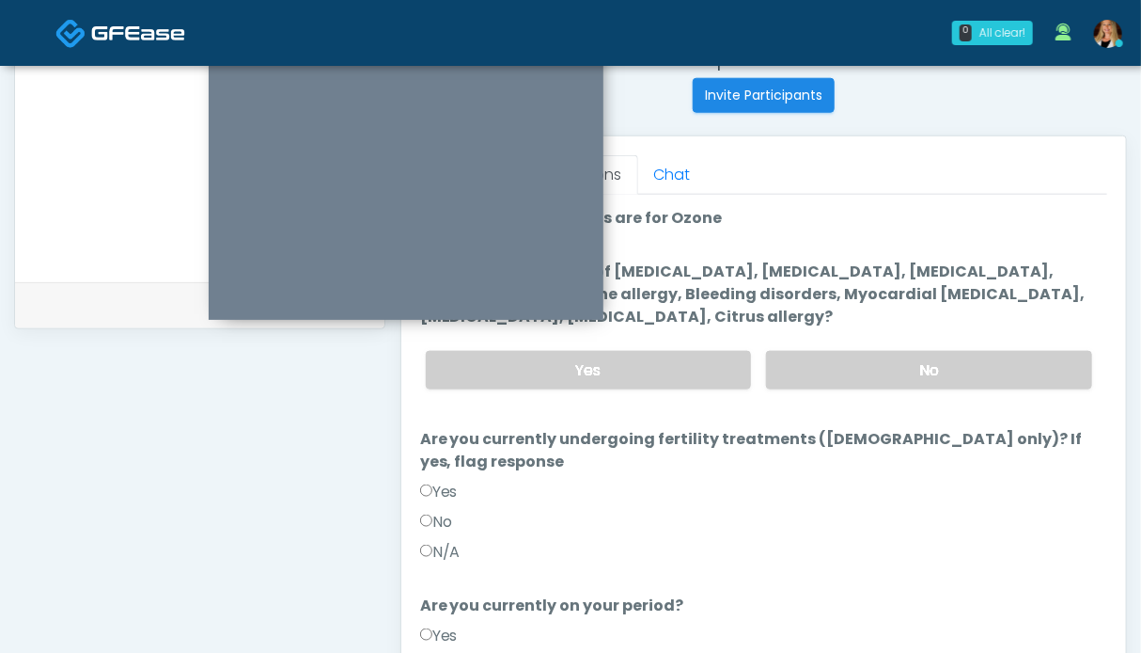
click at [433, 541] on label "N/A" at bounding box center [440, 552] width 40 height 23
click at [908, 368] on label "No" at bounding box center [929, 370] width 326 height 39
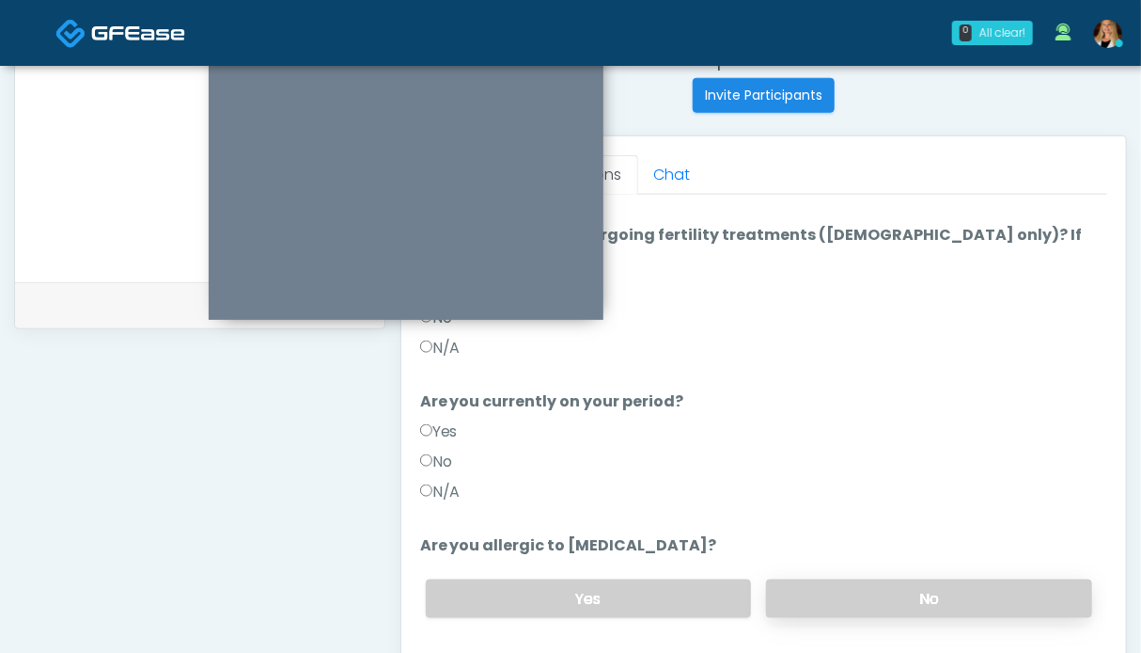
click at [935, 579] on label "No" at bounding box center [929, 598] width 326 height 39
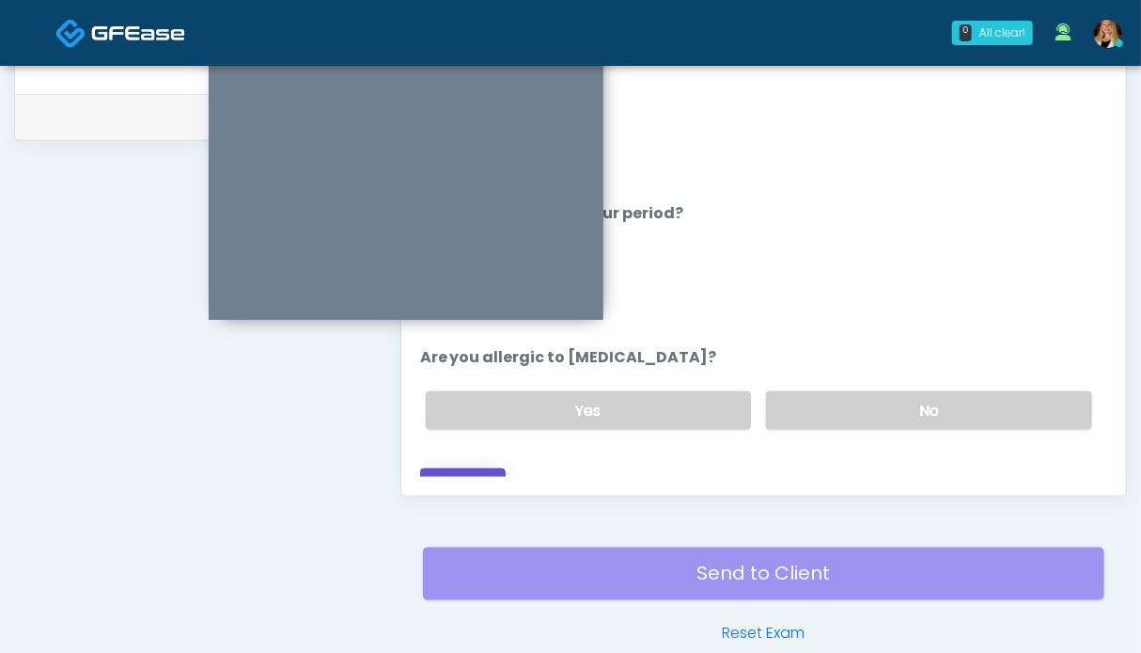
click at [475, 468] on button "Continue" at bounding box center [463, 485] width 86 height 35
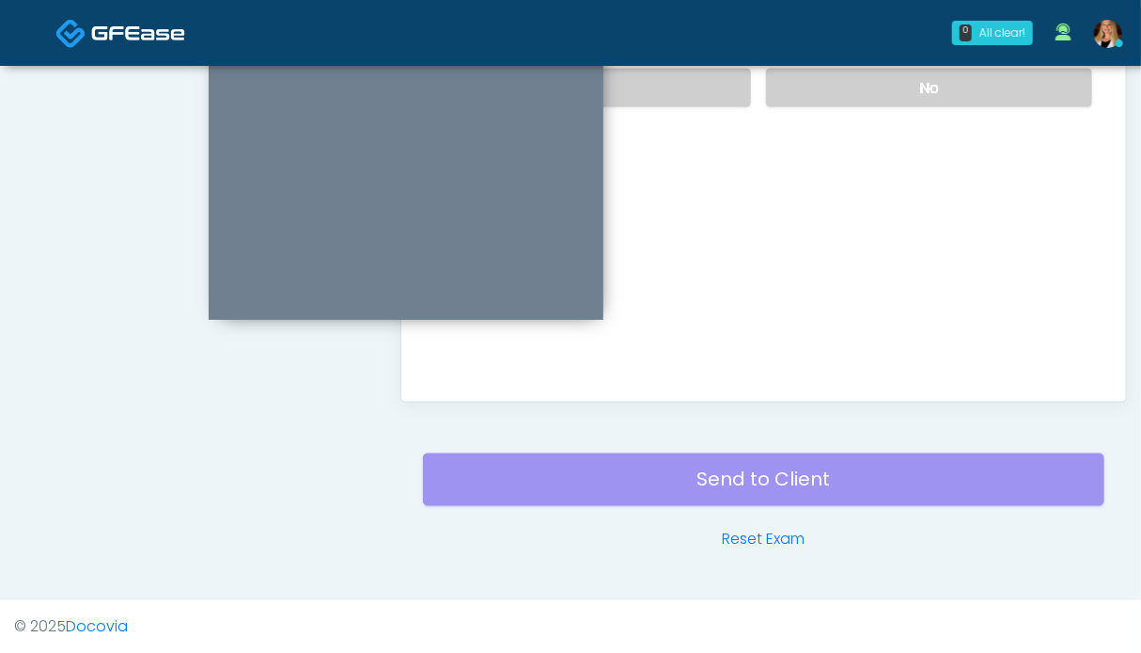
scroll to position [751, 0]
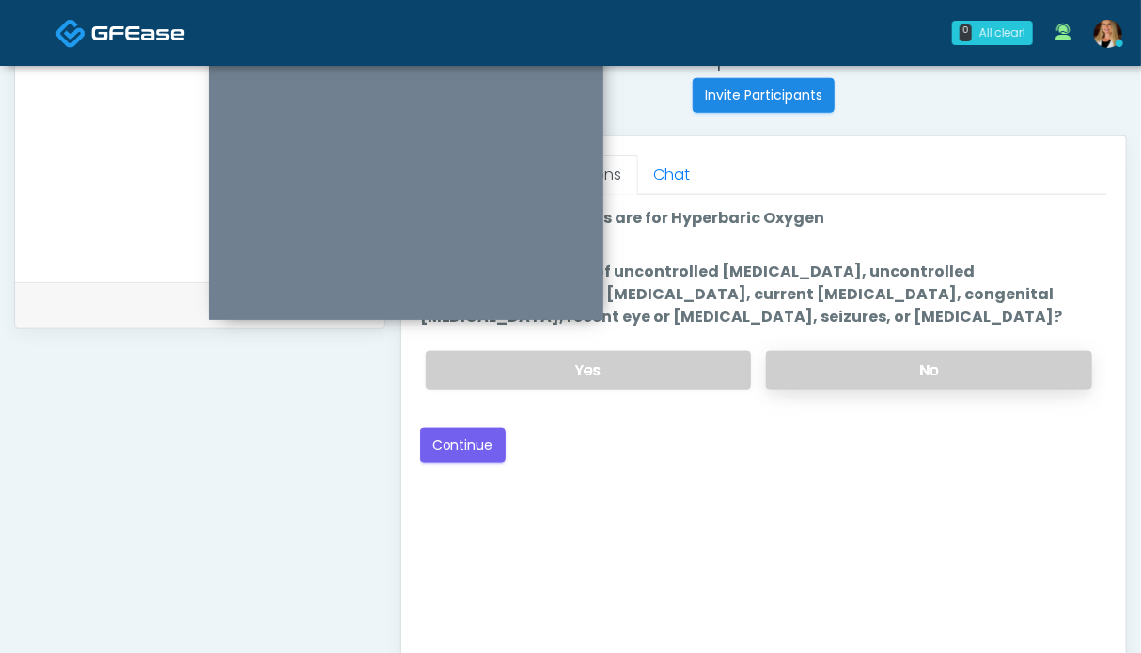
drag, startPoint x: 911, startPoint y: 374, endPoint x: 856, endPoint y: 377, distance: 55.5
click at [910, 375] on label "No" at bounding box center [929, 370] width 326 height 39
click at [471, 441] on button "Continue" at bounding box center [463, 445] width 86 height 35
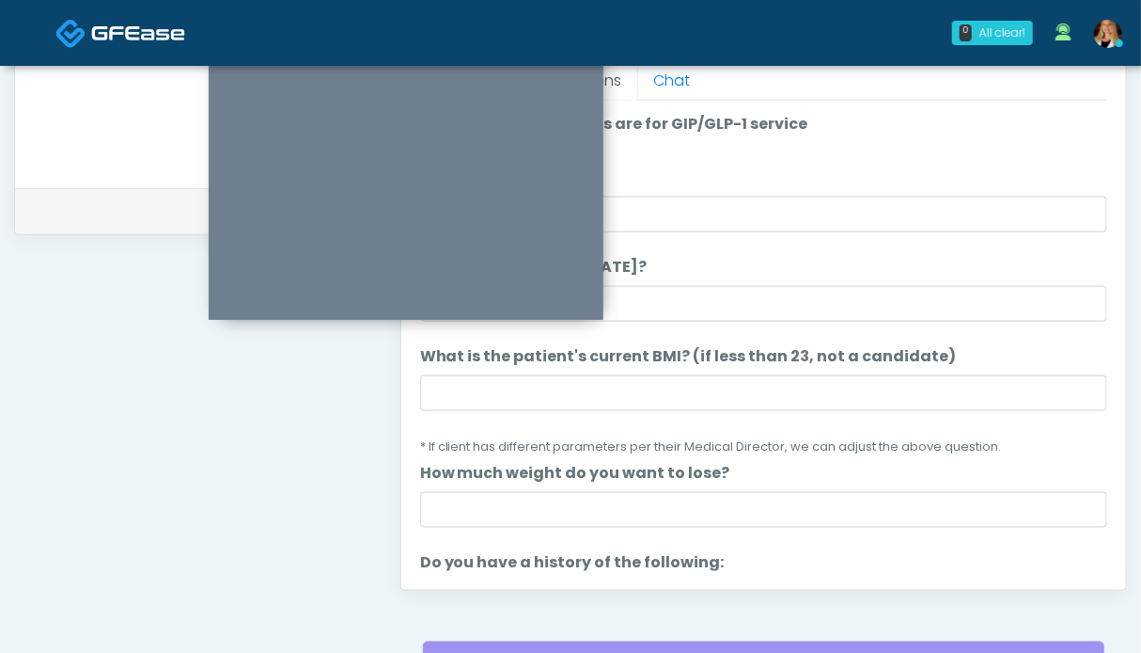
scroll to position [657, 0]
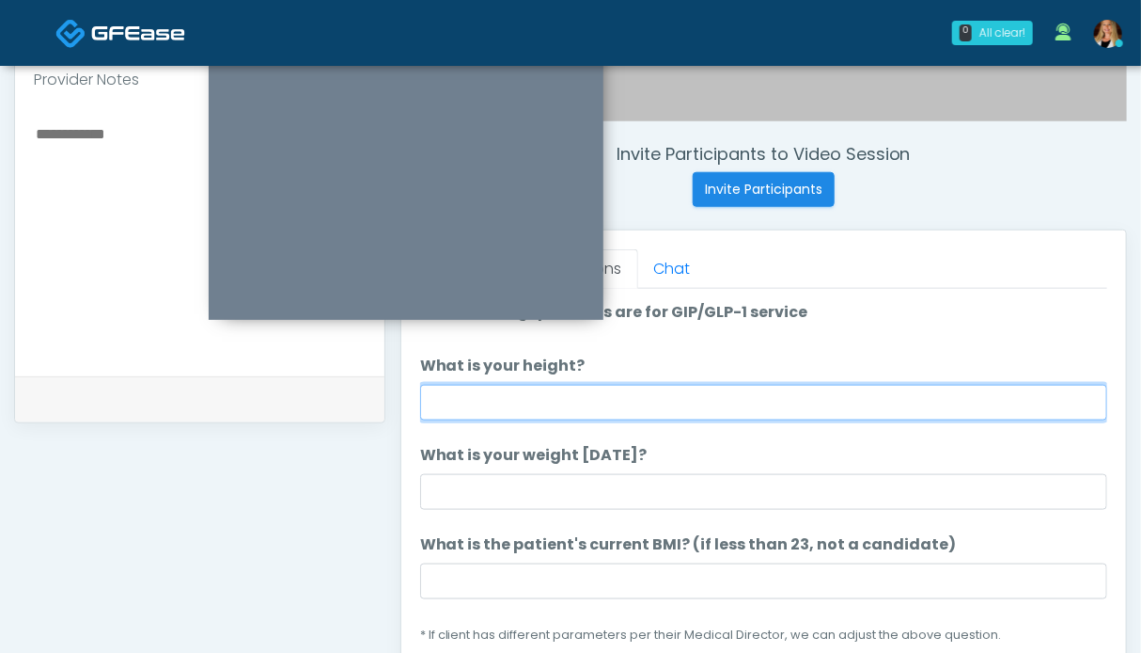
click at [583, 407] on input "What is your height?" at bounding box center [763, 403] width 687 height 36
type input "***"
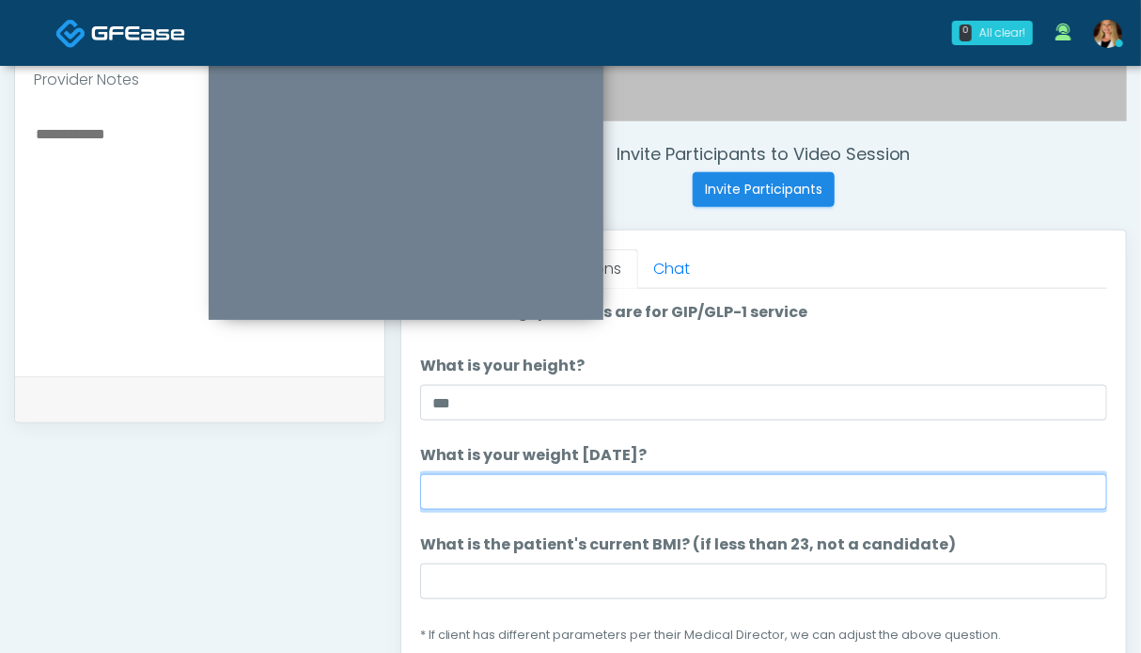
click at [622, 492] on input "What is your weight today?" at bounding box center [763, 492] width 687 height 36
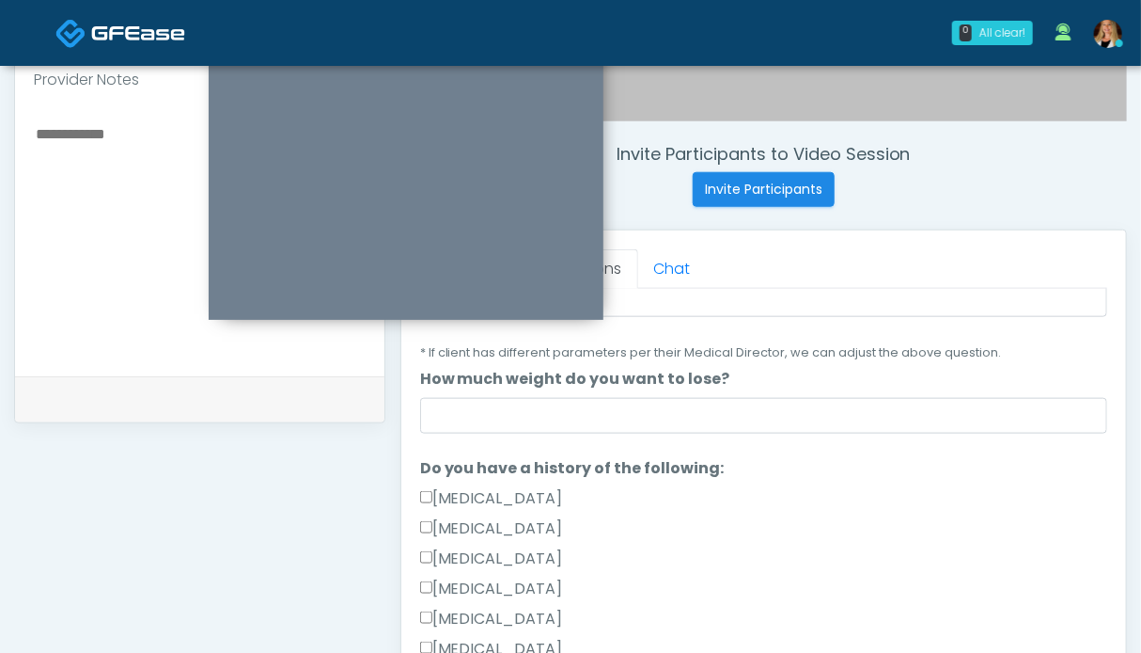
scroll to position [470, 0]
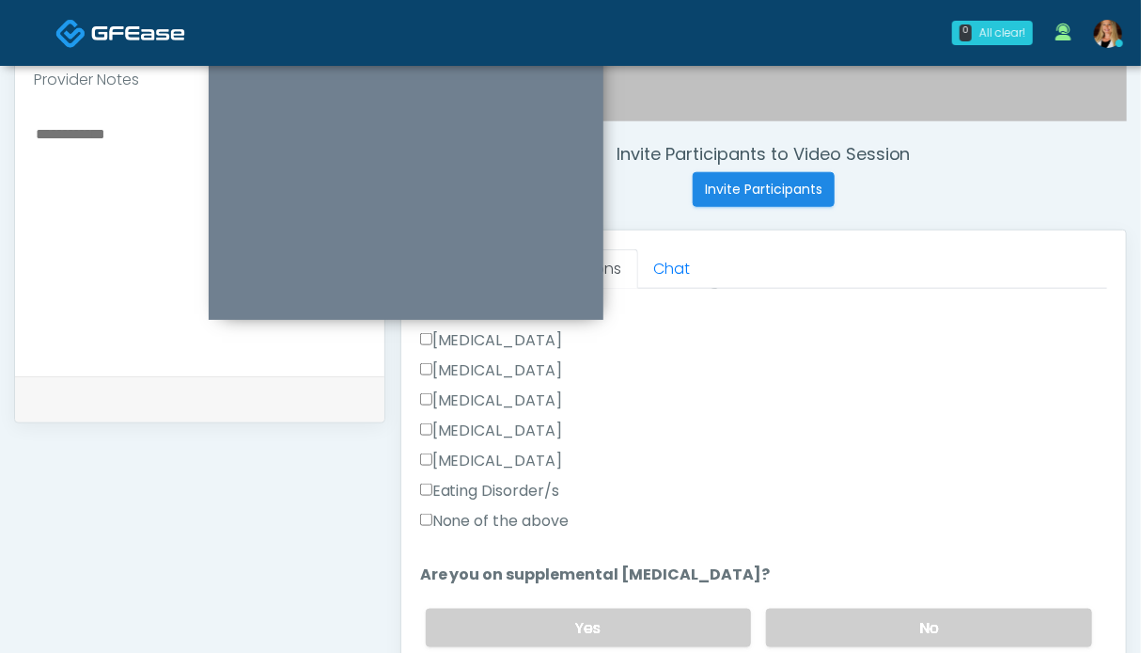
type input "******"
click at [519, 520] on label "None of the above" at bounding box center [494, 521] width 149 height 23
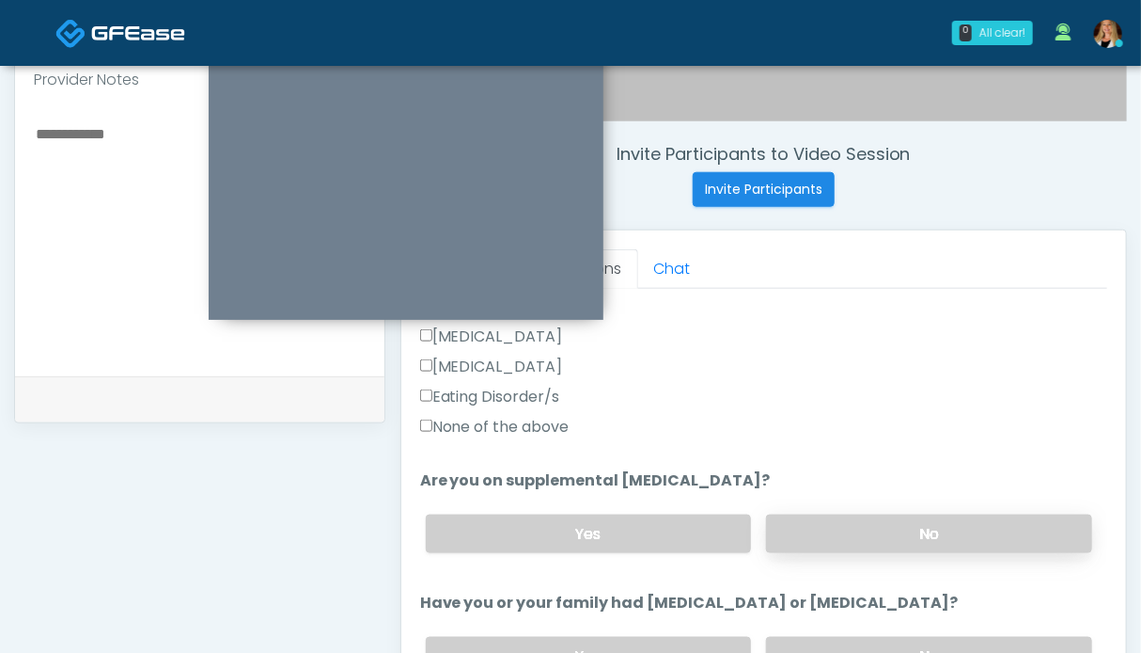
click at [861, 526] on label "No" at bounding box center [929, 533] width 326 height 39
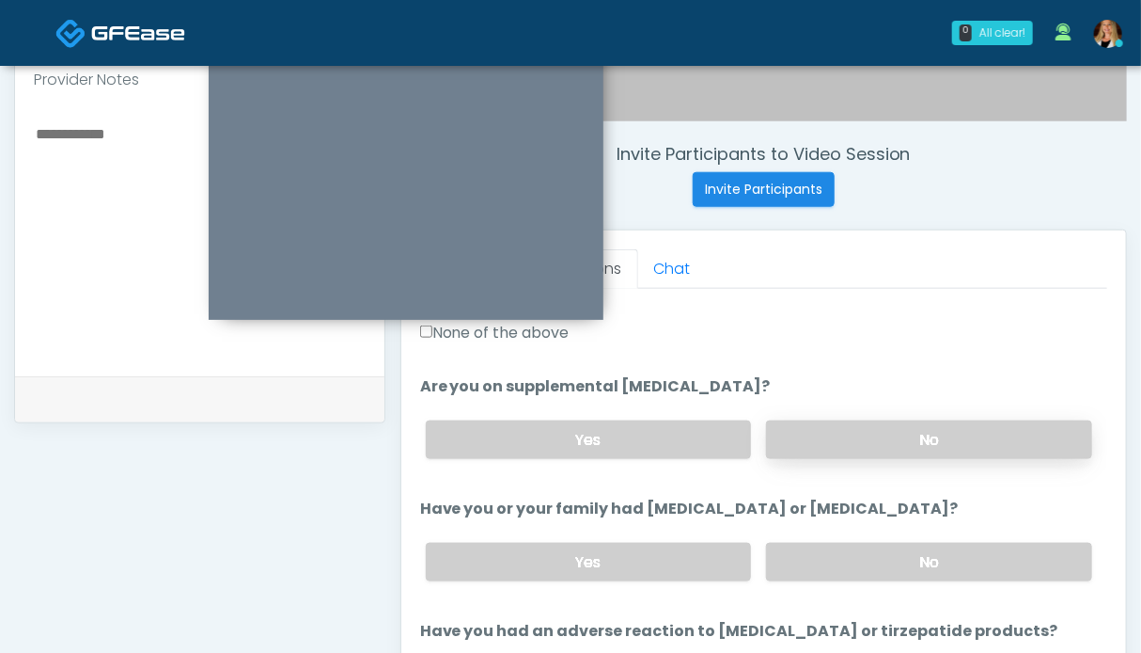
scroll to position [752, 0]
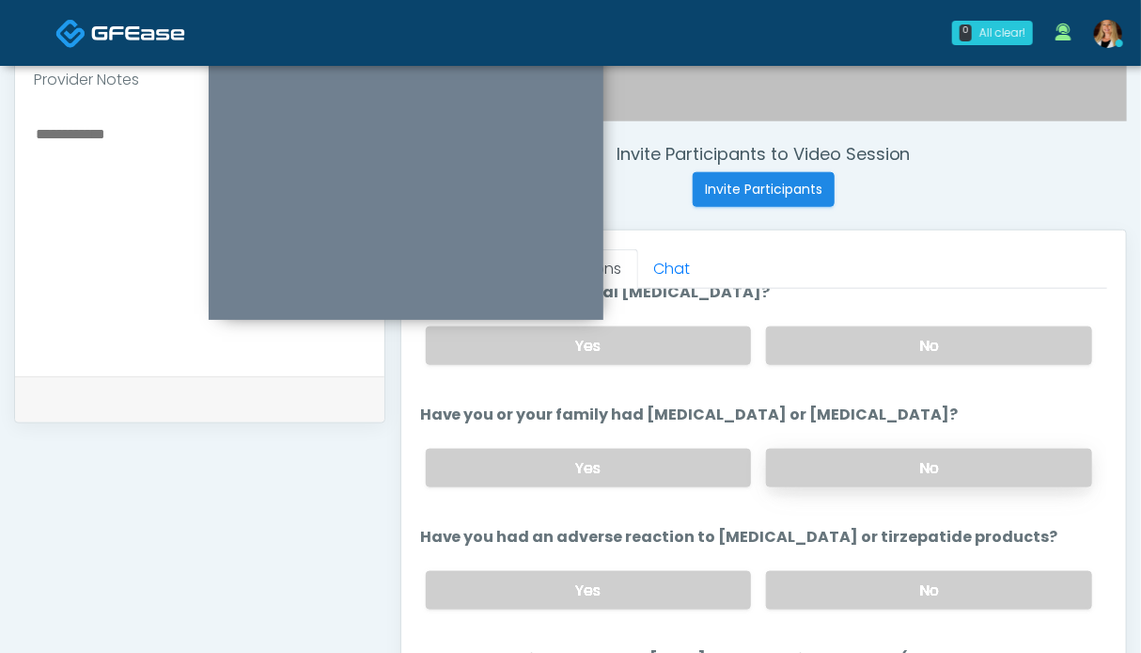
click at [891, 465] on label "No" at bounding box center [929, 467] width 326 height 39
click at [871, 582] on label "No" at bounding box center [929, 590] width 326 height 39
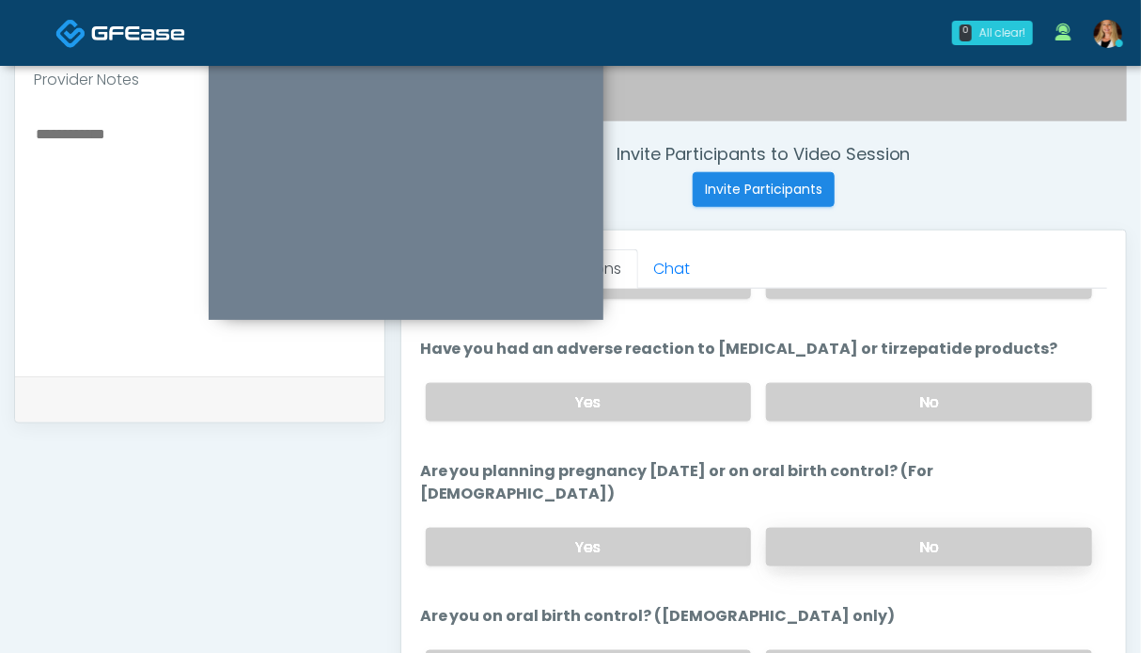
scroll to position [1034, 0]
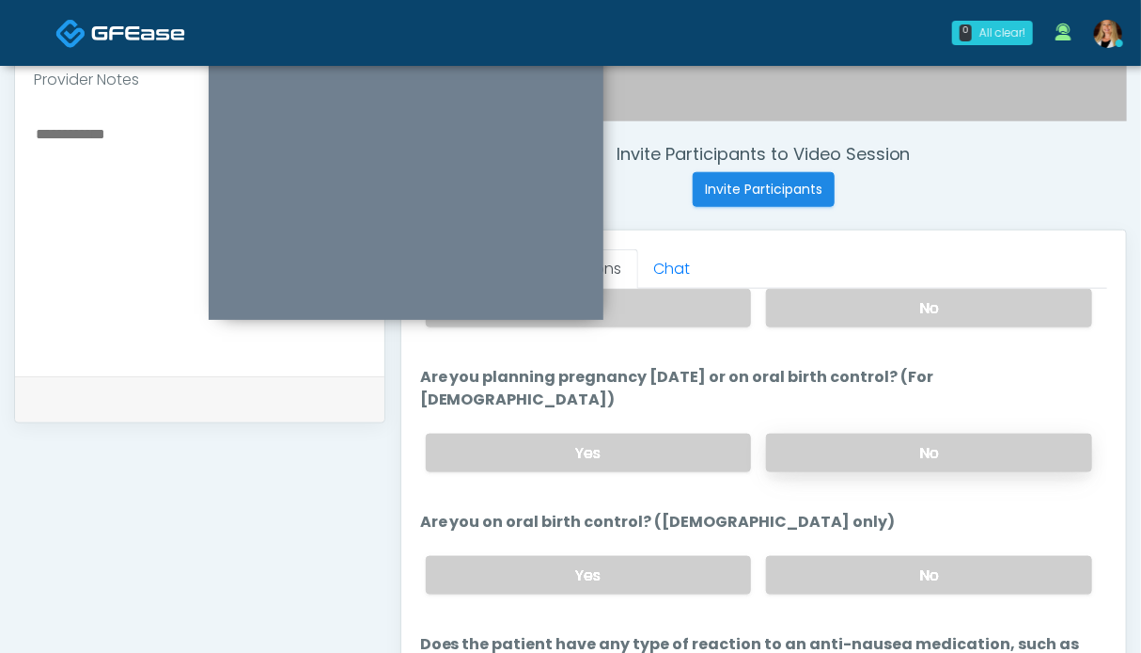
click at [889, 433] on label "No" at bounding box center [929, 452] width 326 height 39
click at [897, 556] on label "No" at bounding box center [929, 575] width 326 height 39
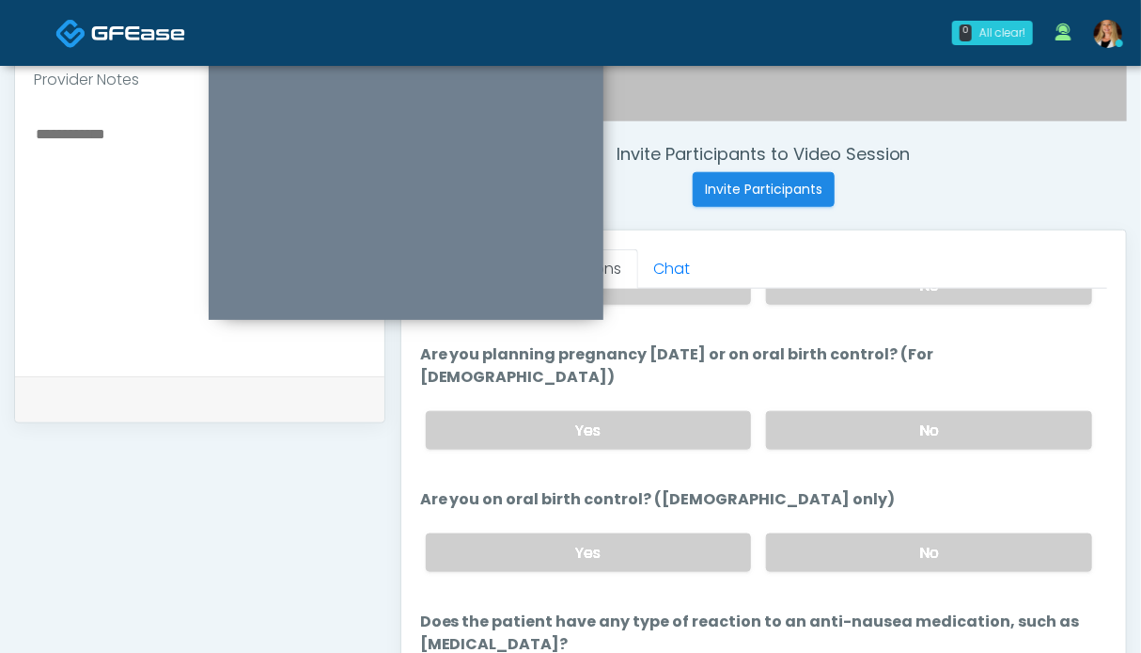
scroll to position [845, 0]
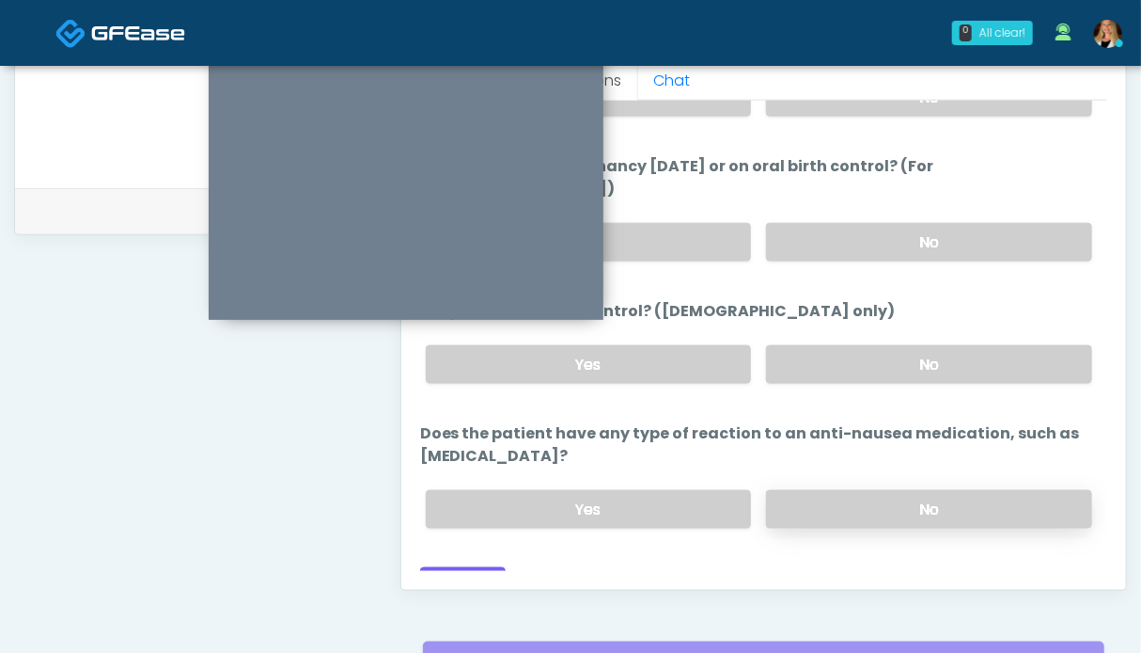
click at [877, 494] on label "No" at bounding box center [929, 509] width 326 height 39
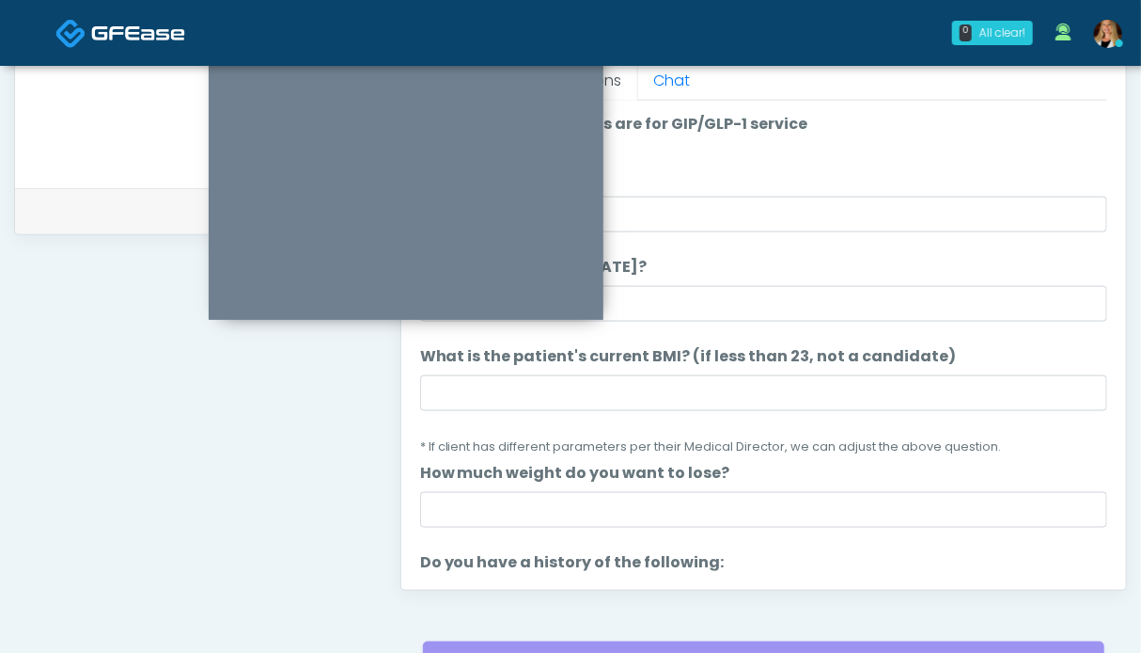
scroll to position [751, 0]
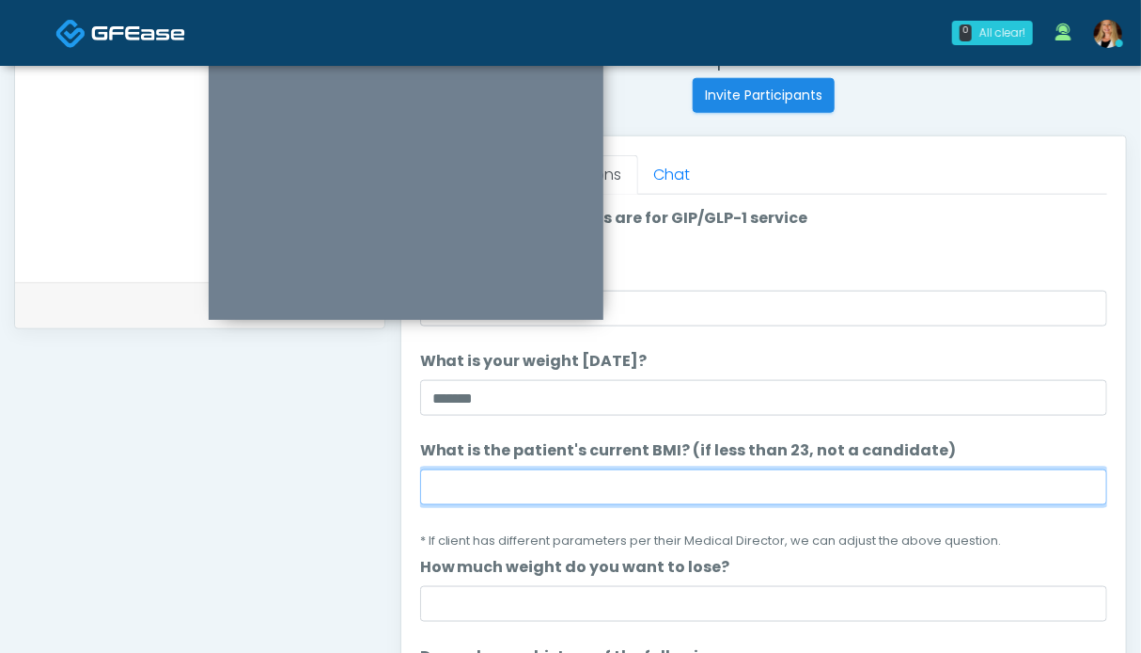
click at [587, 487] on input "What is the patient's current BMI? (if less than 23, not a candidate)" at bounding box center [763, 487] width 687 height 36
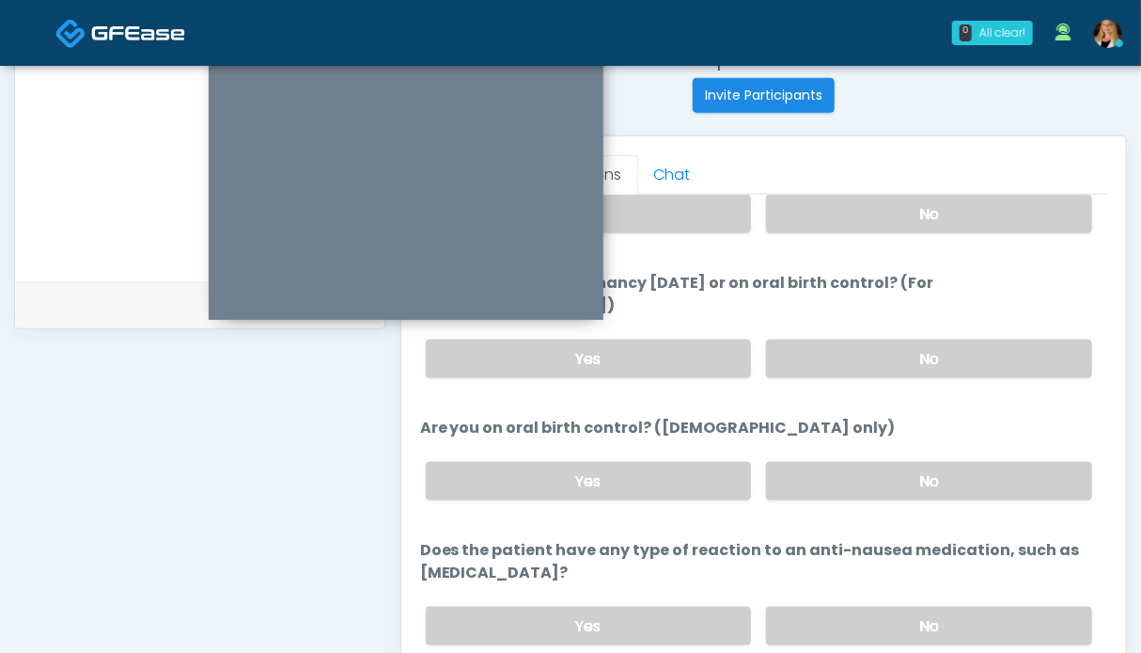
scroll to position [1057, 0]
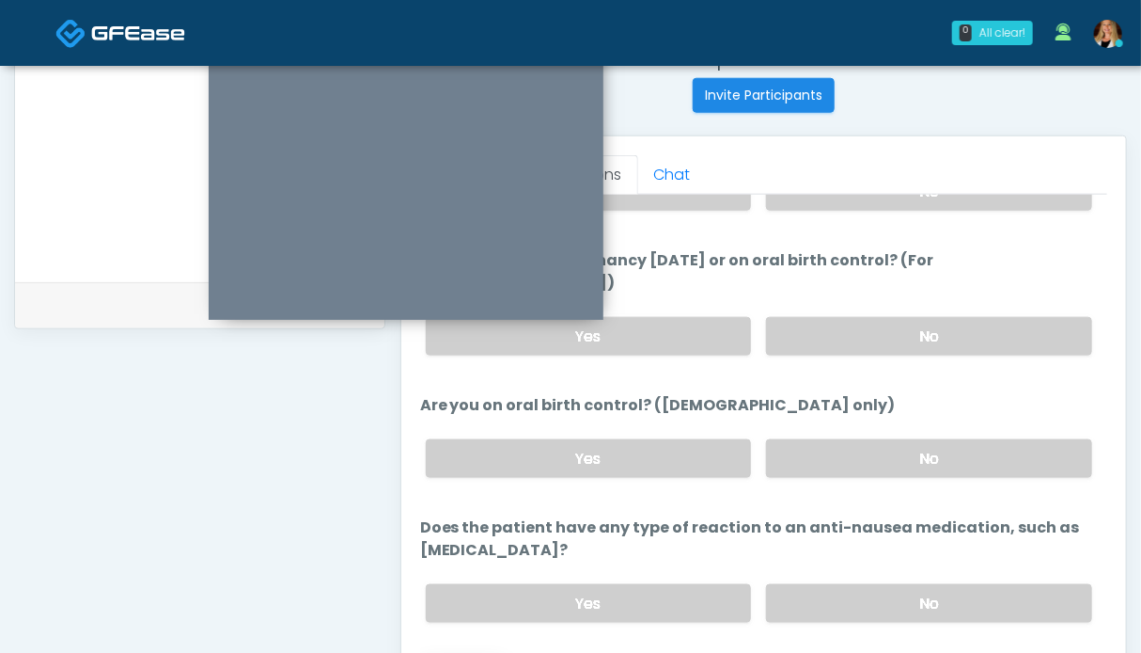
type input "**"
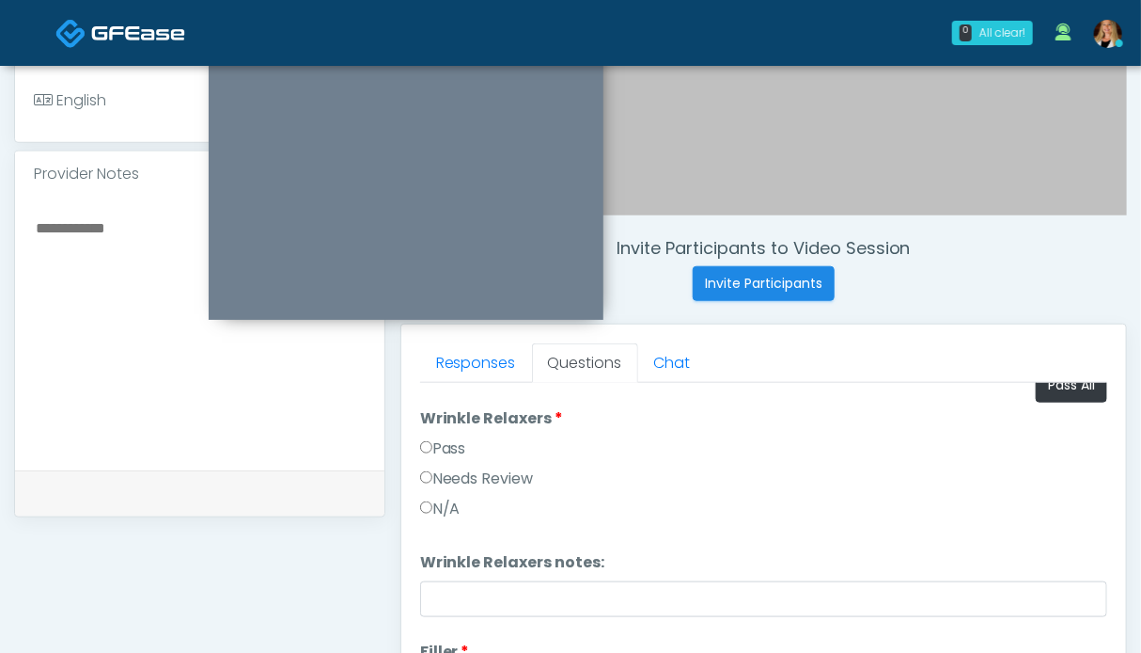
scroll to position [0, 0]
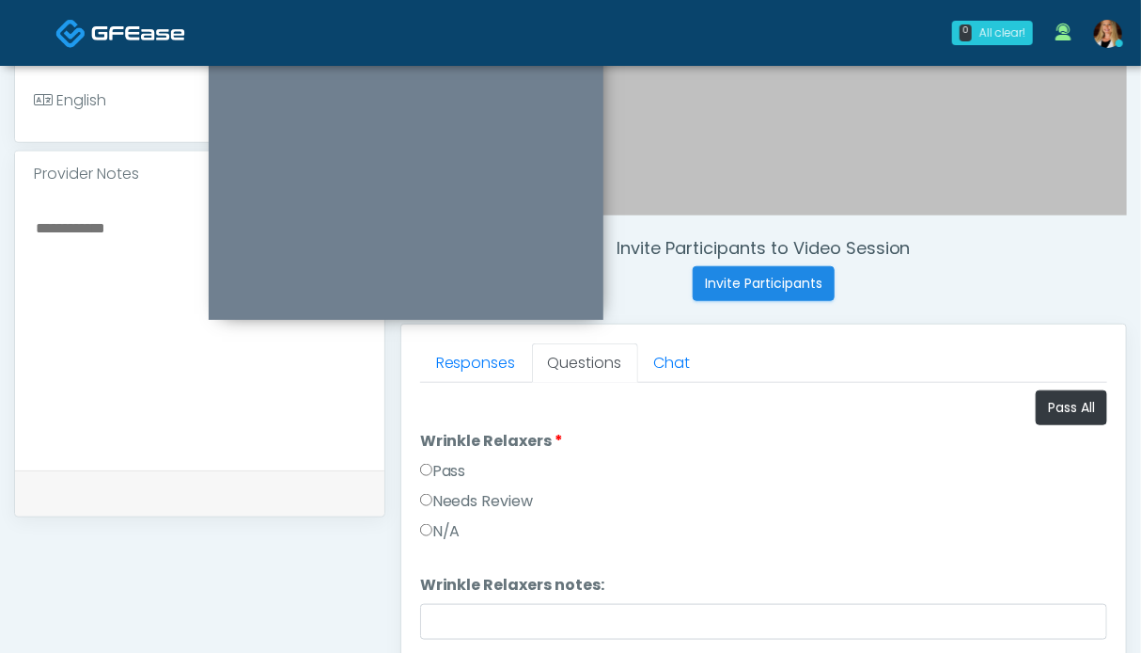
drag, startPoint x: 460, startPoint y: 464, endPoint x: 246, endPoint y: 444, distance: 214.4
click at [459, 464] on label "Pass" at bounding box center [443, 471] width 46 height 23
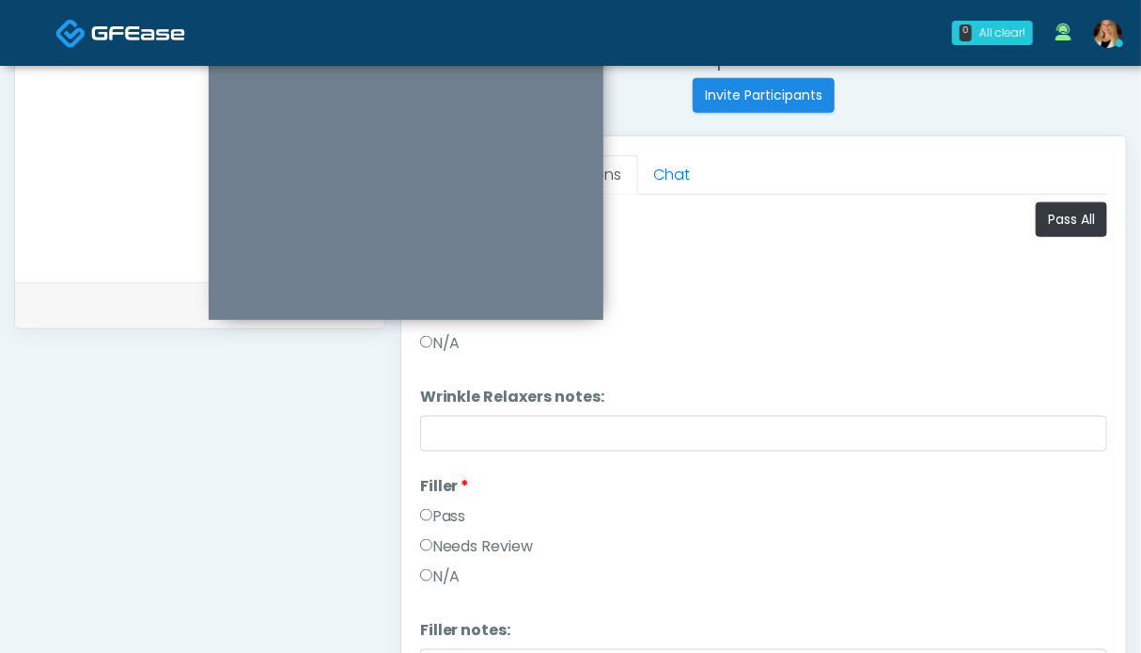
click at [440, 509] on label "Pass" at bounding box center [443, 516] width 46 height 23
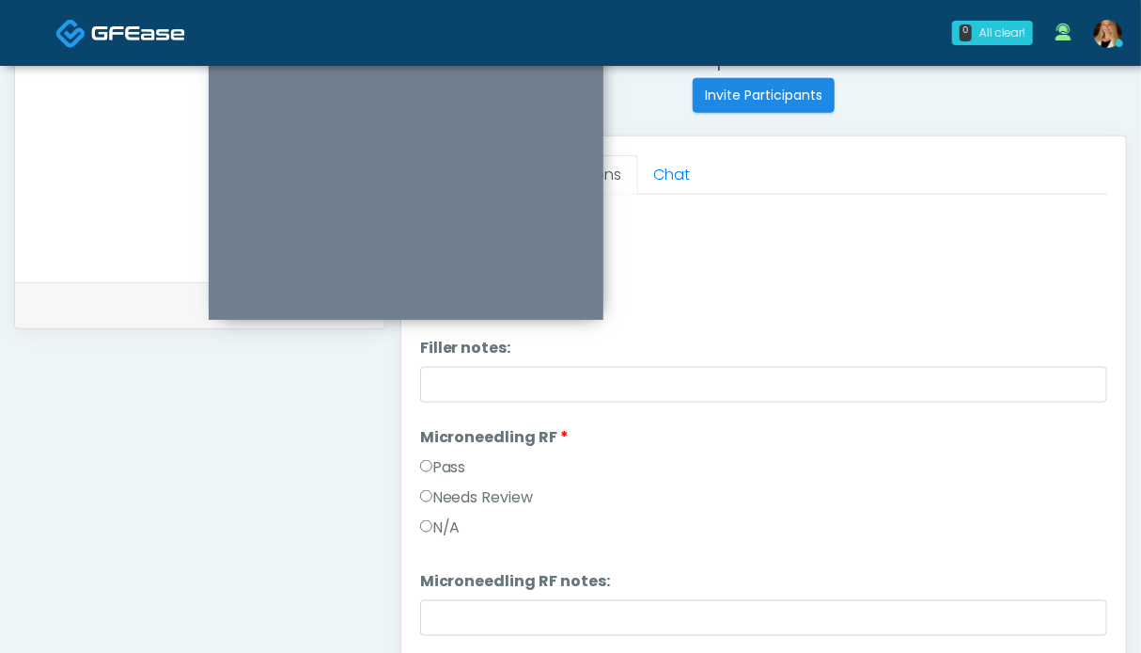
click at [459, 459] on label "Pass" at bounding box center [443, 467] width 46 height 23
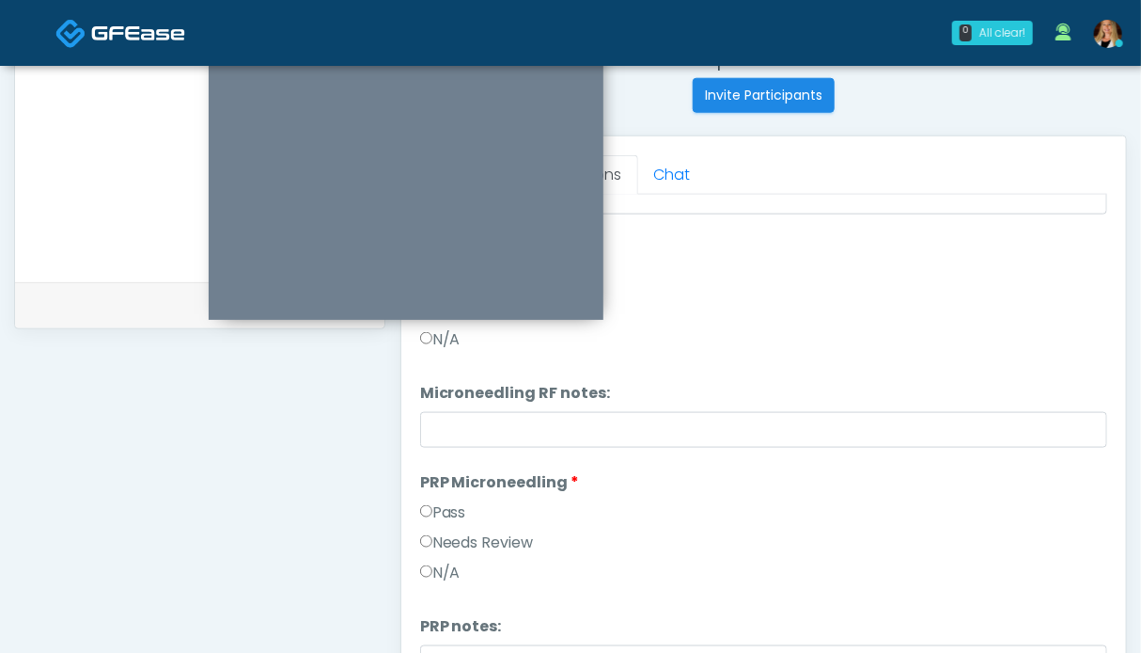
click at [444, 509] on label "Pass" at bounding box center [443, 512] width 46 height 23
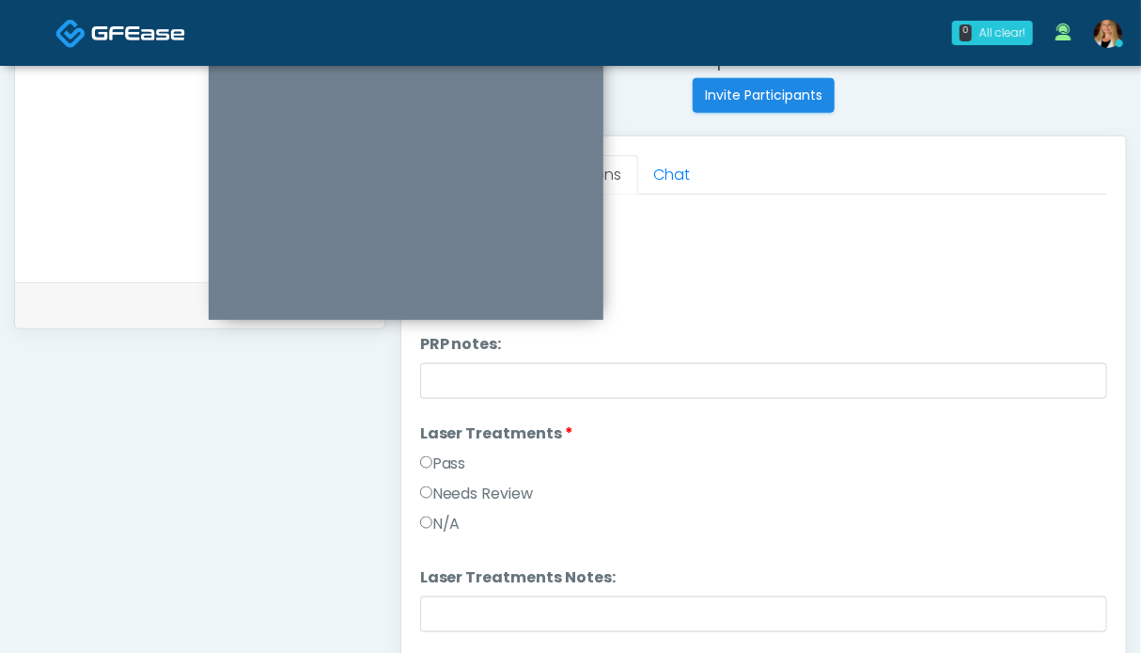
click at [444, 471] on label "Pass" at bounding box center [443, 463] width 46 height 23
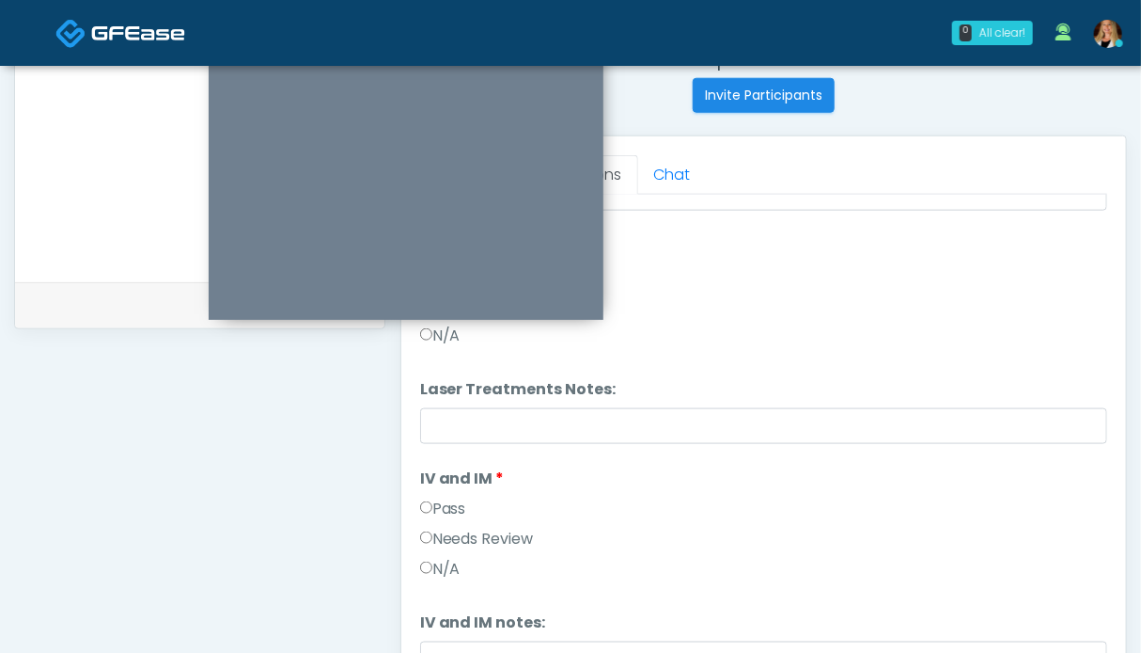
click at [444, 500] on label "Pass" at bounding box center [443, 508] width 46 height 23
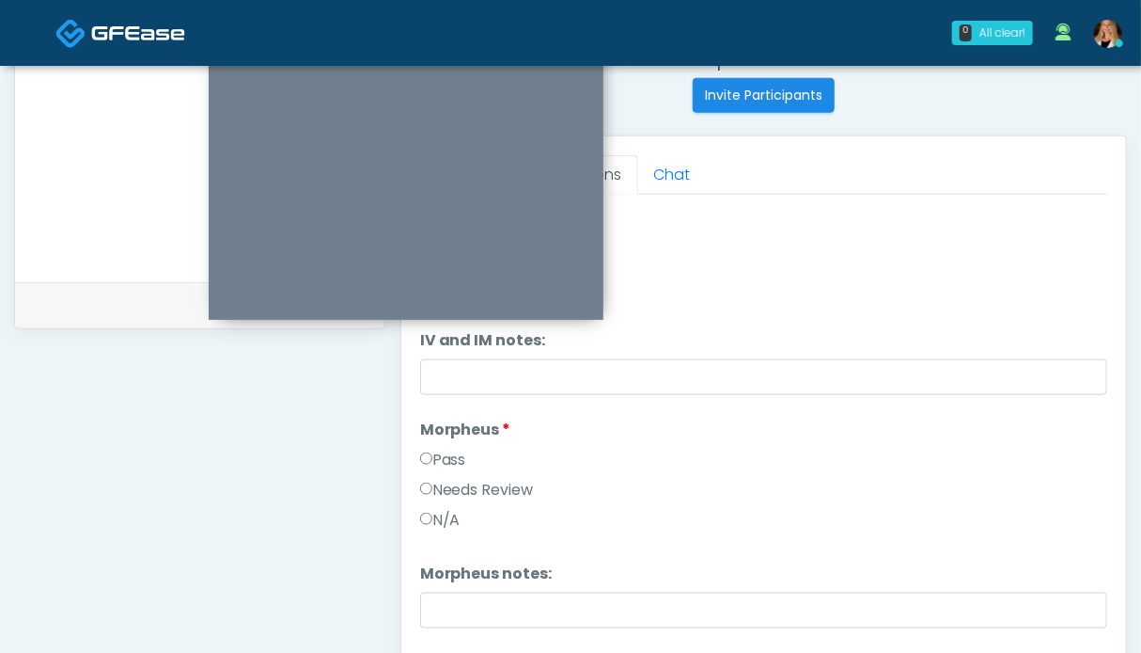
click at [449, 456] on label "Pass" at bounding box center [443, 459] width 46 height 23
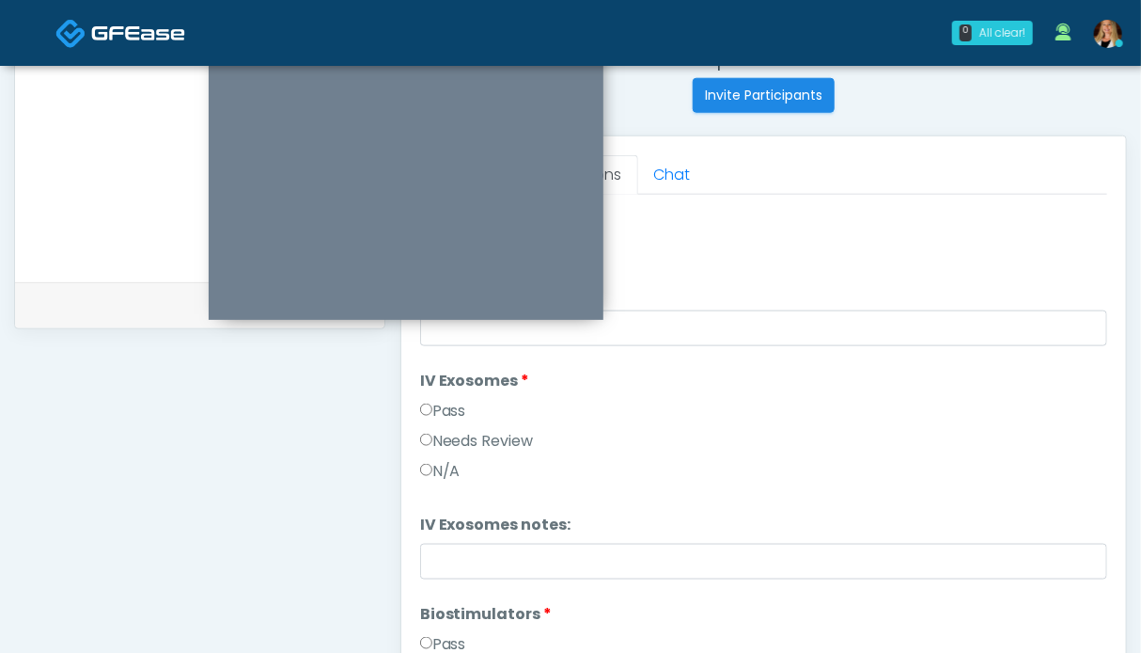
click at [442, 413] on label "Pass" at bounding box center [443, 411] width 46 height 23
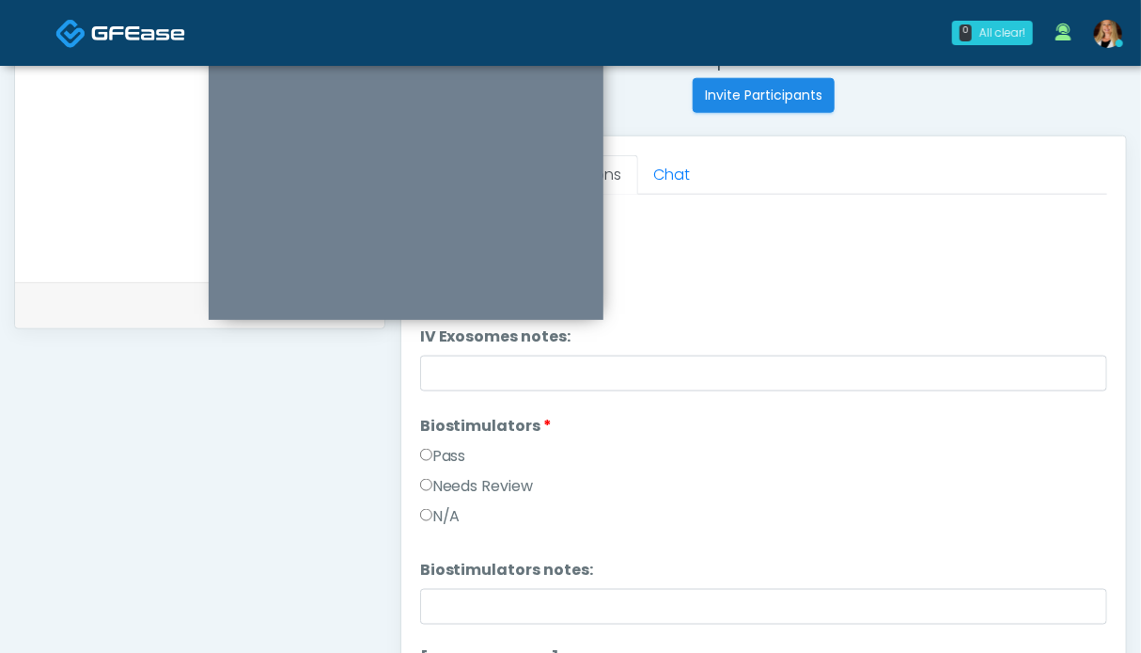
click at [455, 460] on label "Pass" at bounding box center [443, 456] width 46 height 23
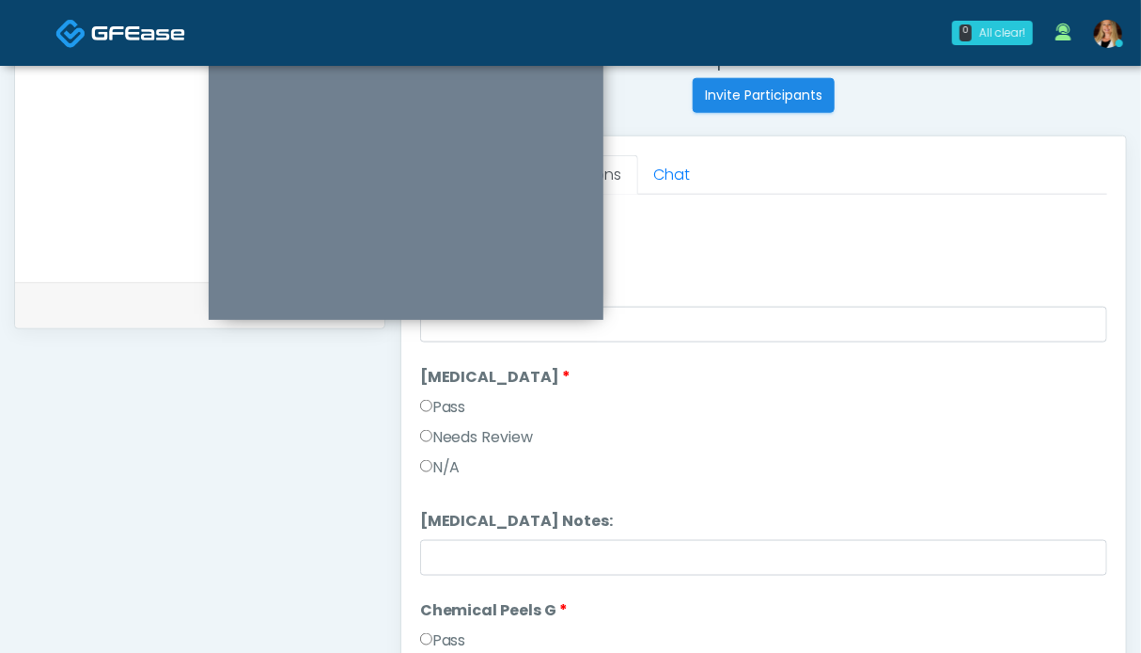
click at [450, 409] on label "Pass" at bounding box center [443, 407] width 46 height 23
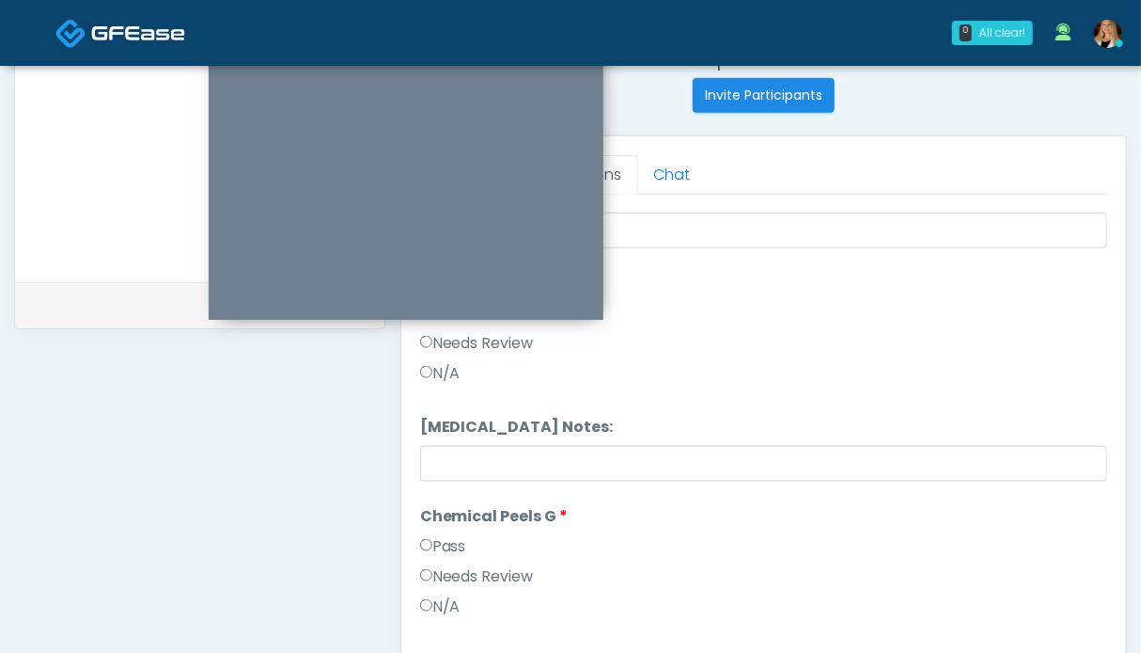
click at [451, 537] on label "Pass" at bounding box center [443, 546] width 46 height 23
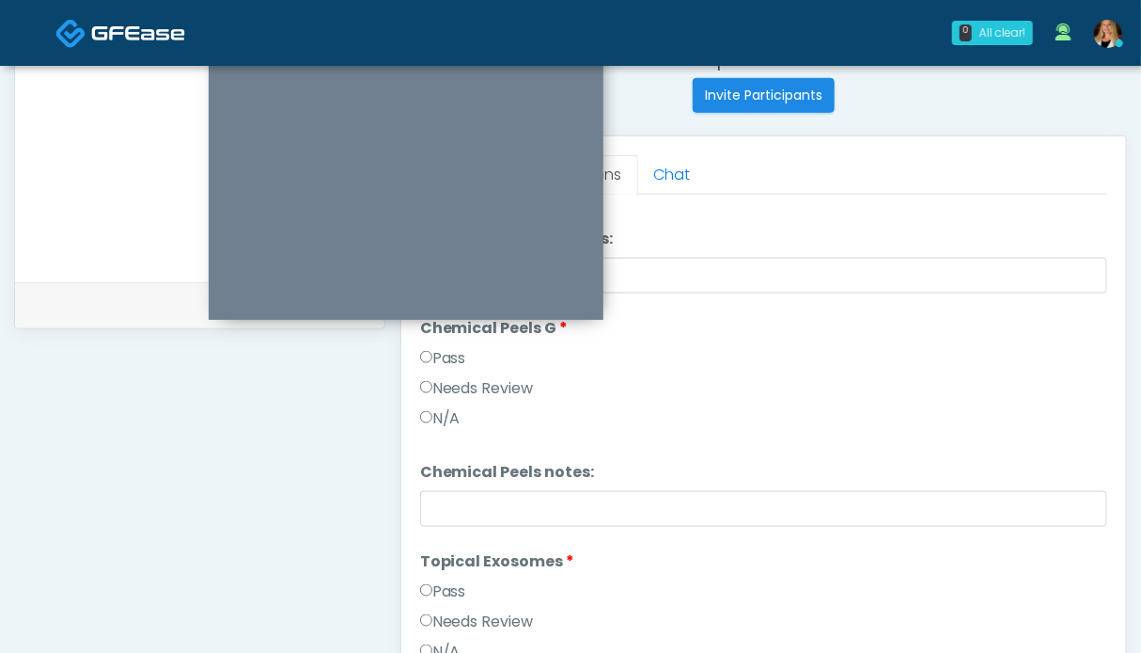
scroll to position [2351, 0]
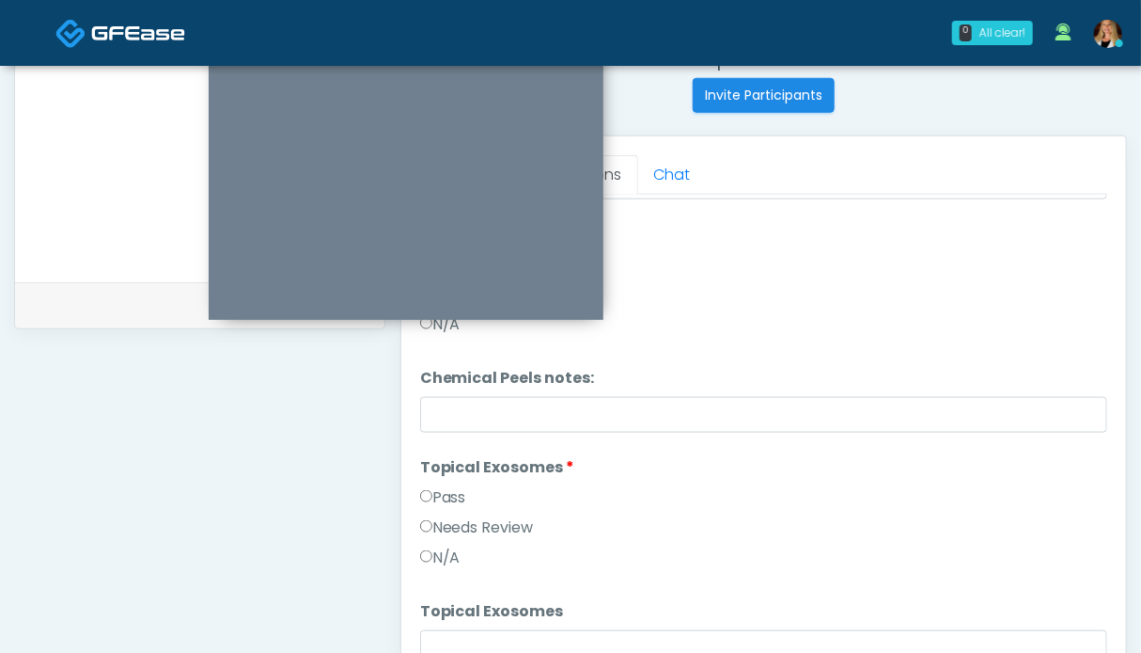
click at [451, 489] on label "Pass" at bounding box center [443, 497] width 46 height 23
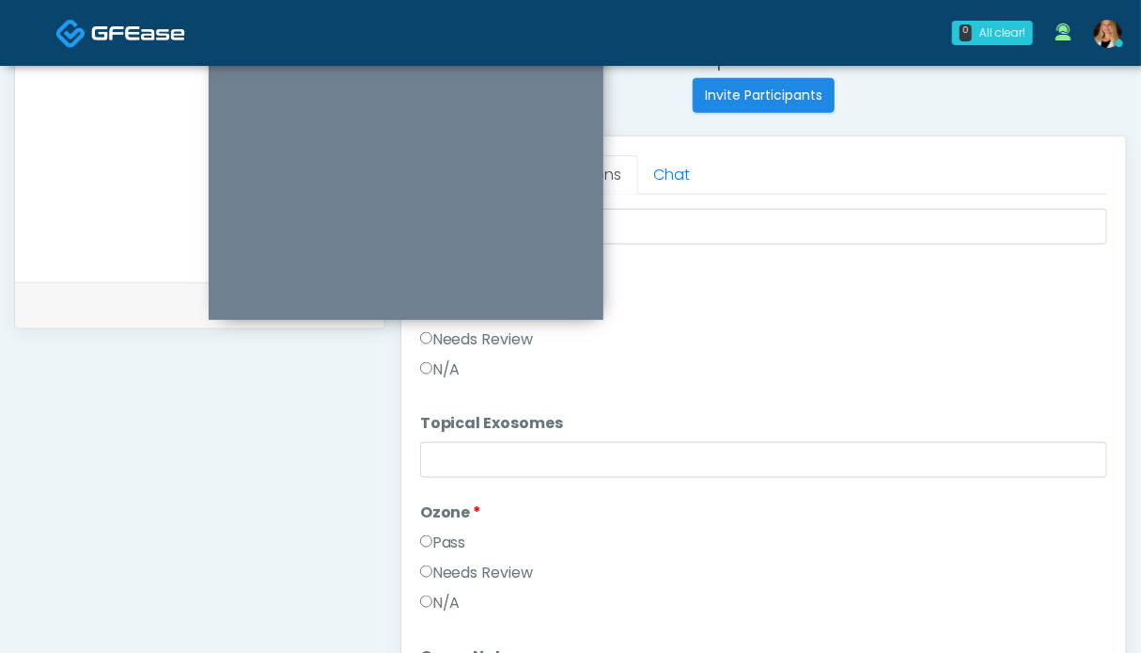
click at [434, 532] on label "Pass" at bounding box center [443, 542] width 46 height 23
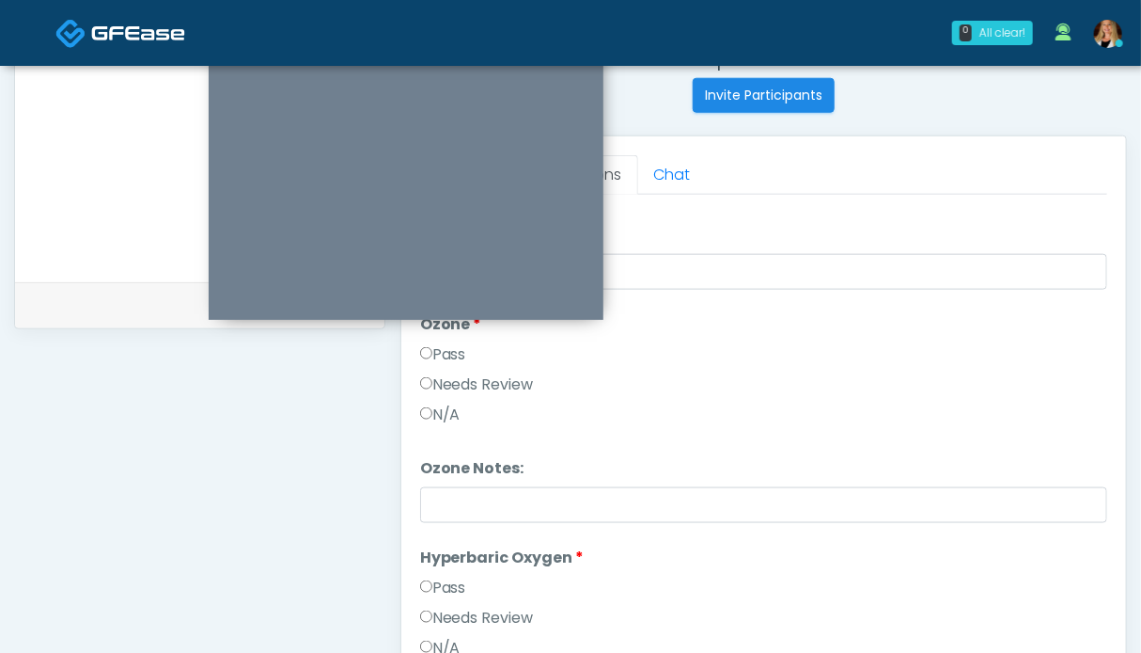
click at [440, 583] on label "Pass" at bounding box center [443, 587] width 46 height 23
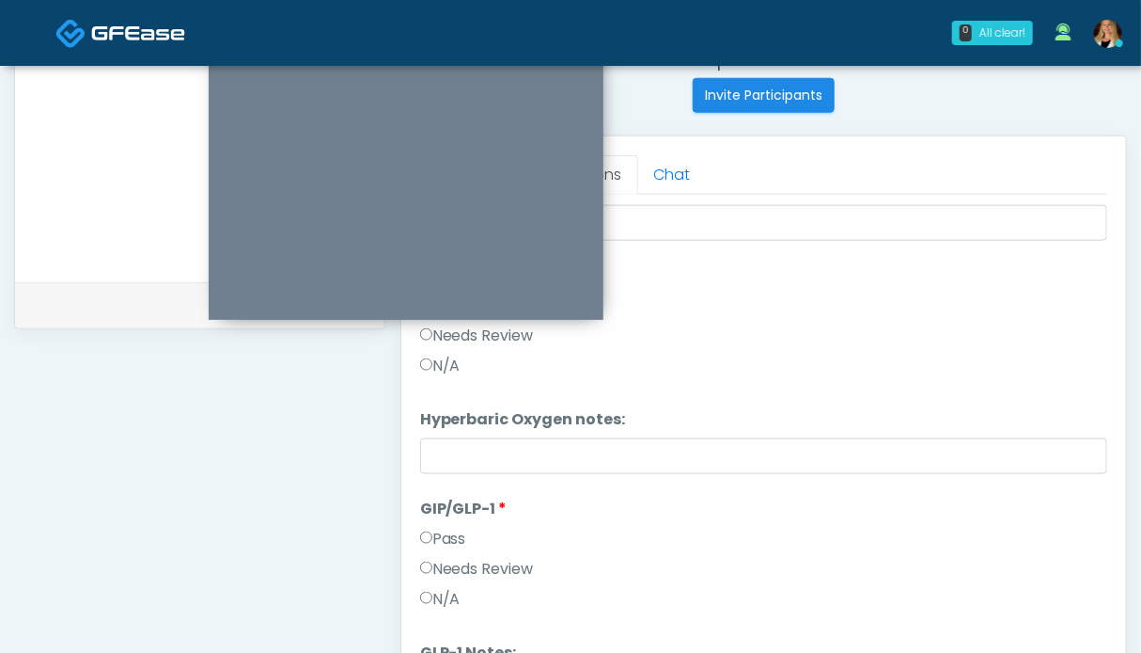
click at [450, 537] on label "Pass" at bounding box center [443, 538] width 46 height 23
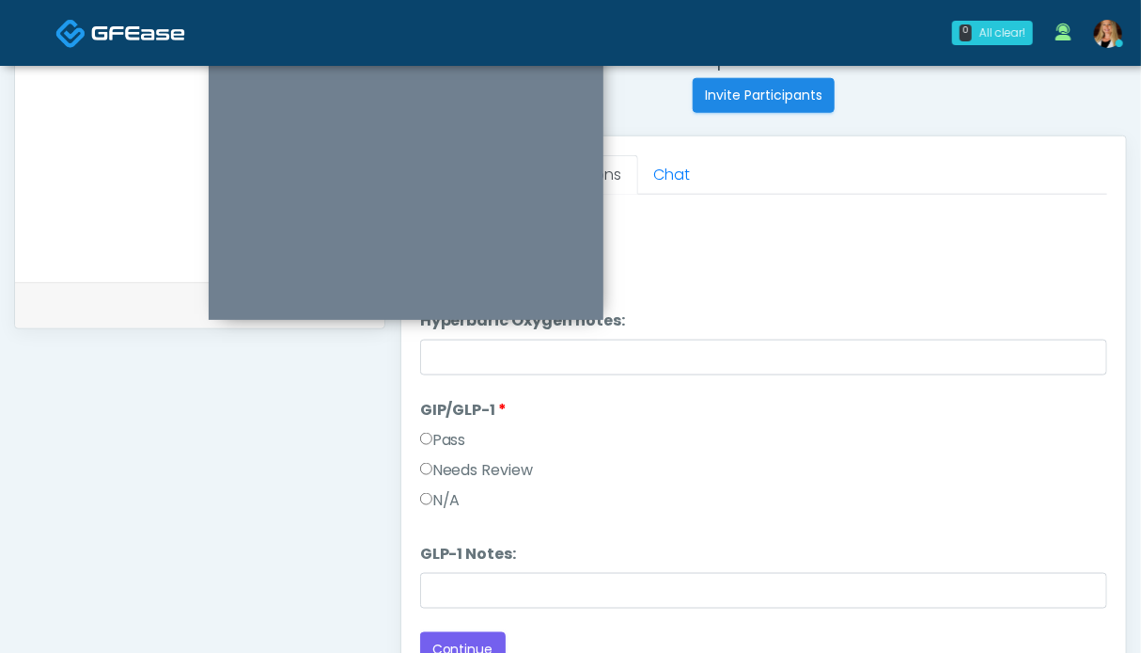
scroll to position [845, 0]
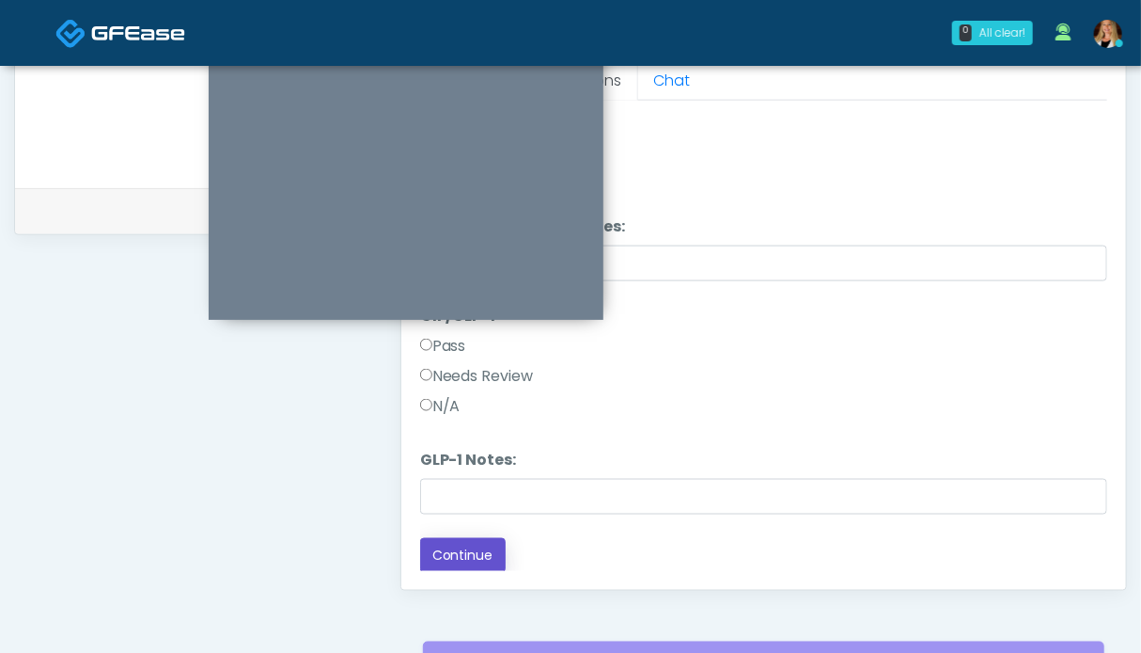
click at [486, 554] on button "Continue" at bounding box center [463, 555] width 86 height 35
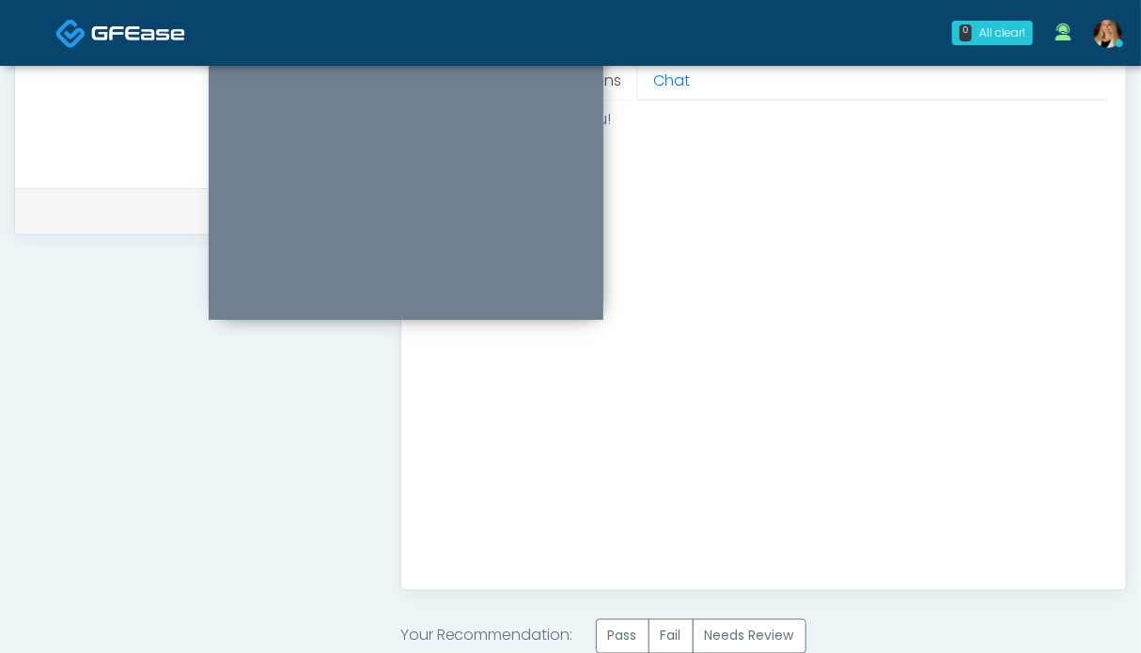
scroll to position [0, 0]
click at [630, 627] on label "Pass" at bounding box center [623, 636] width 54 height 35
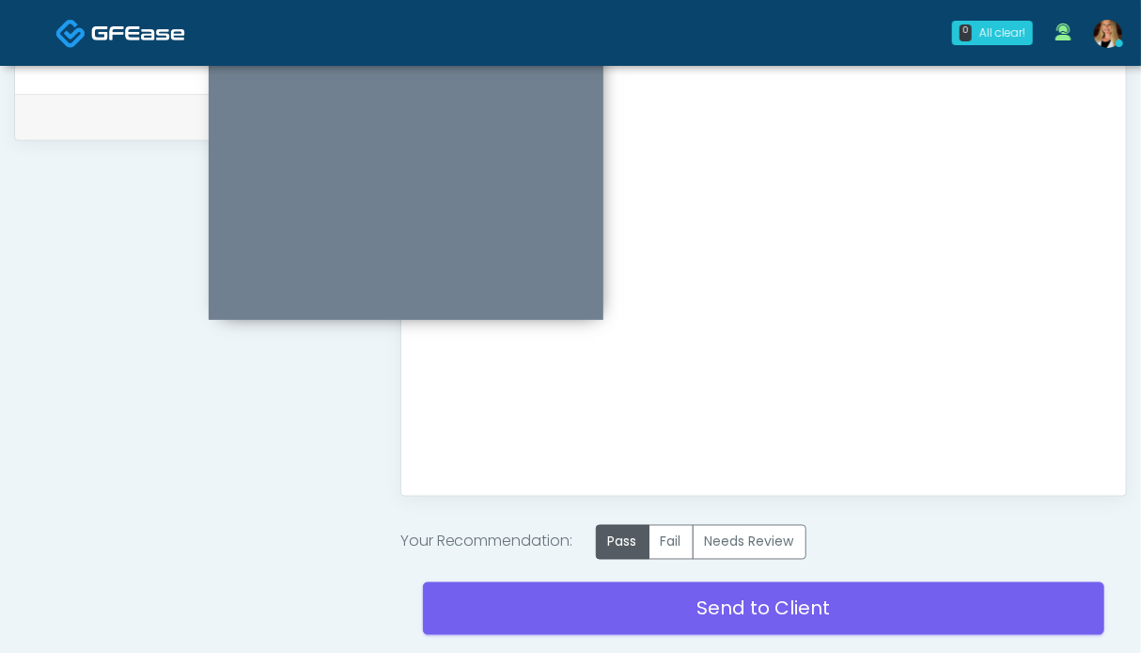
scroll to position [1033, 0]
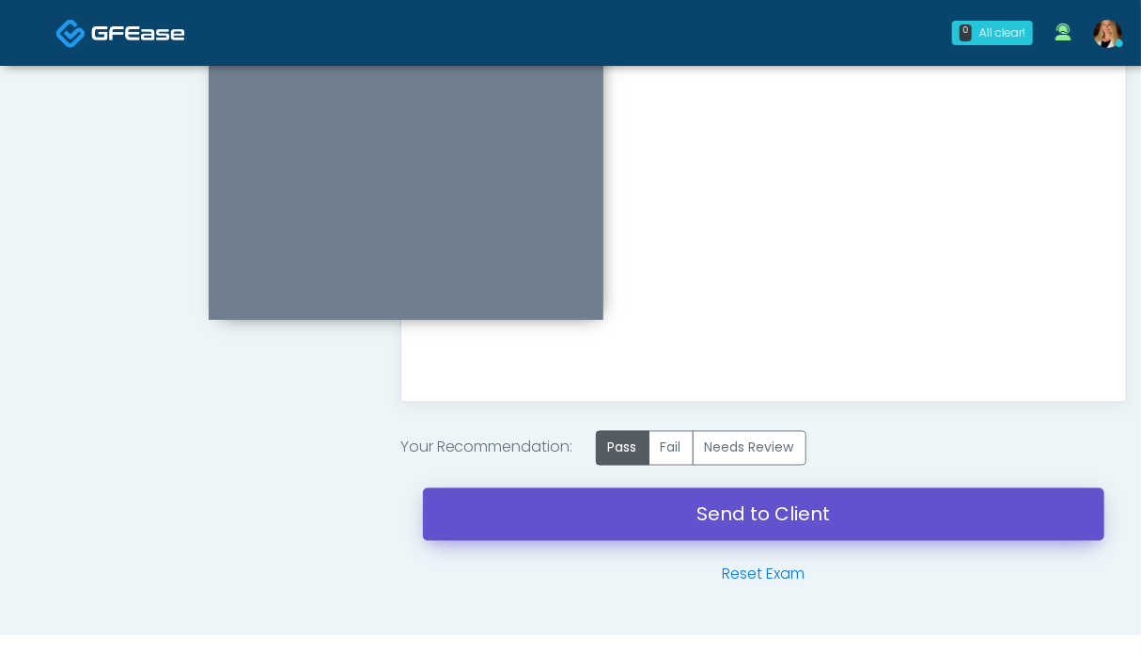
click at [763, 506] on link "Send to Client" at bounding box center [764, 514] width 682 height 53
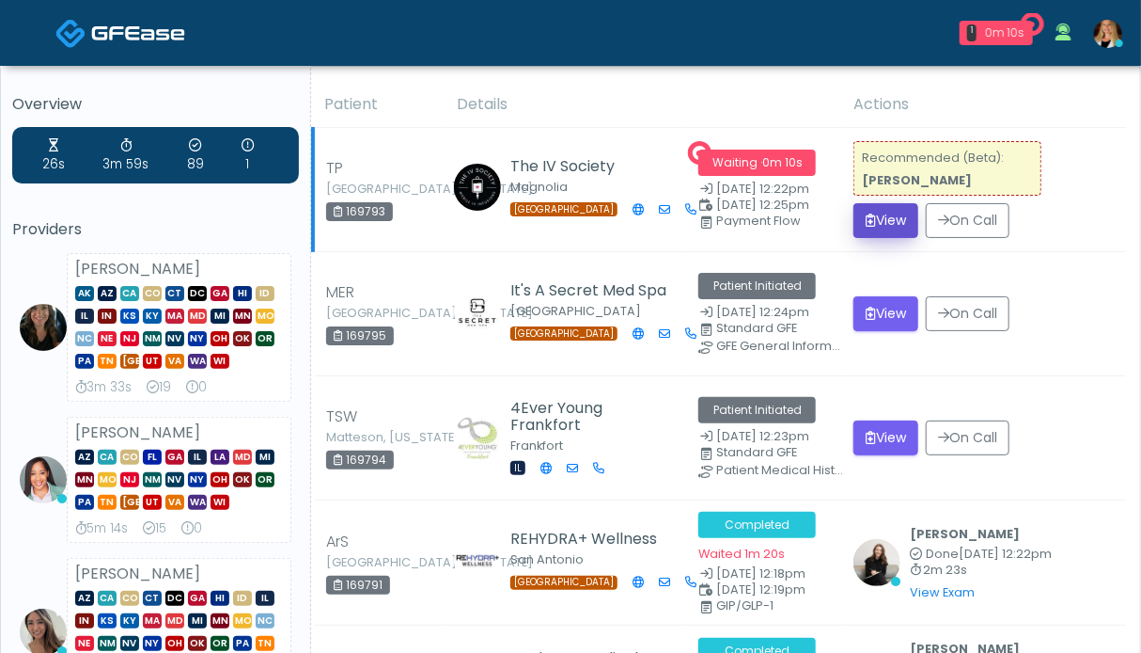
click at [887, 218] on button "View" at bounding box center [886, 220] width 65 height 35
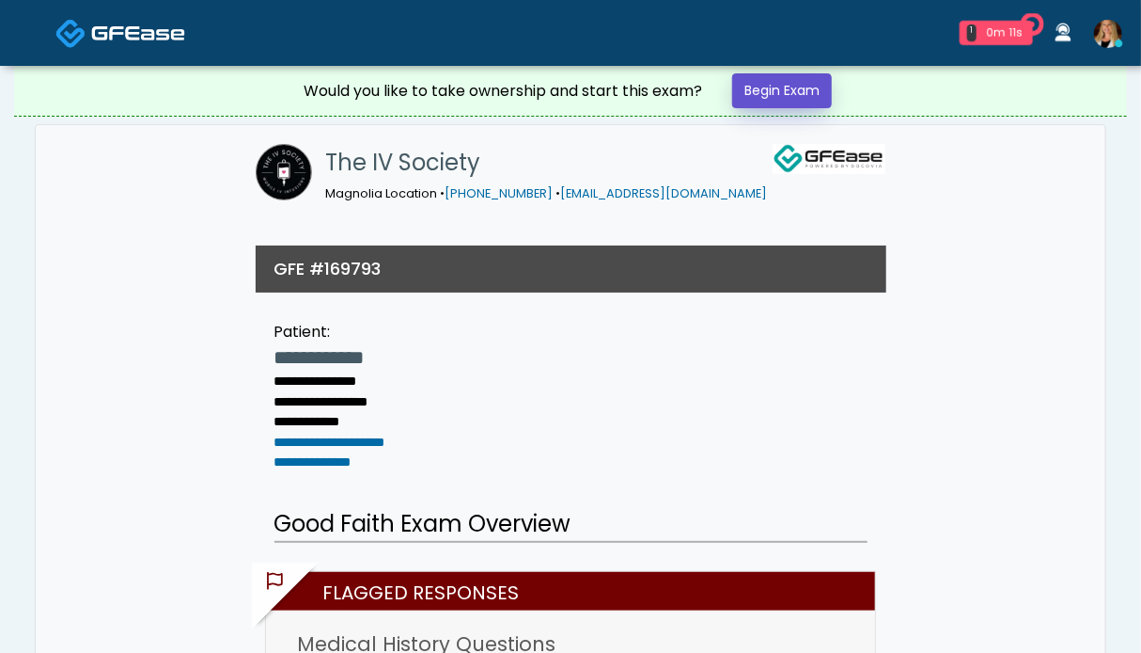
click at [772, 94] on link "Begin Exam" at bounding box center [782, 90] width 100 height 35
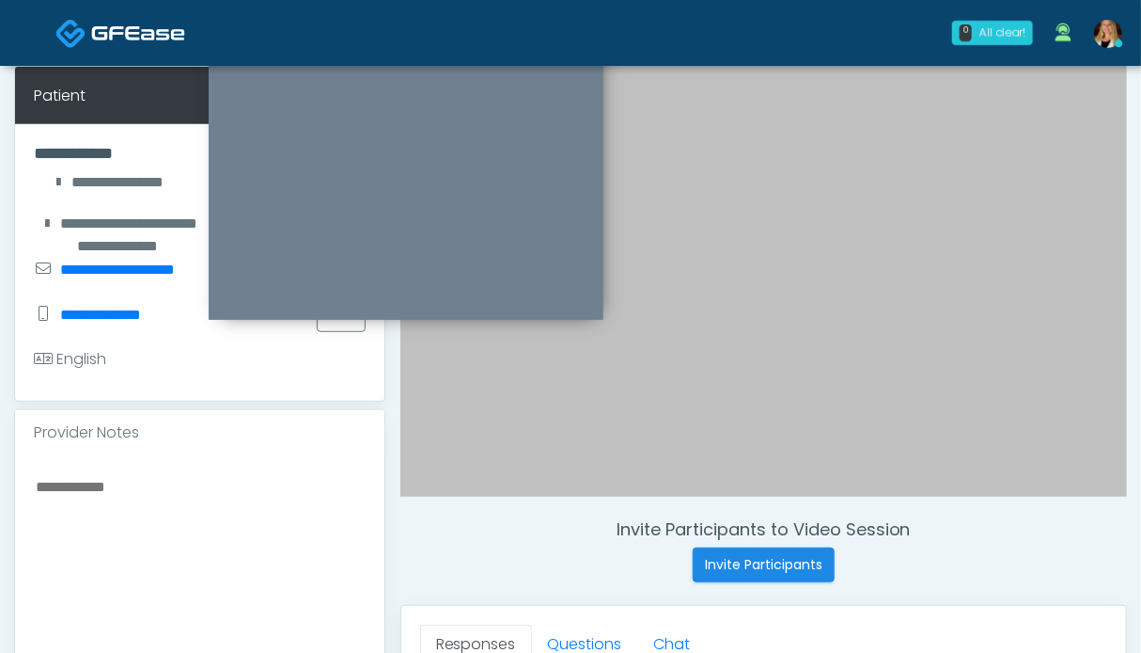
scroll to position [564, 0]
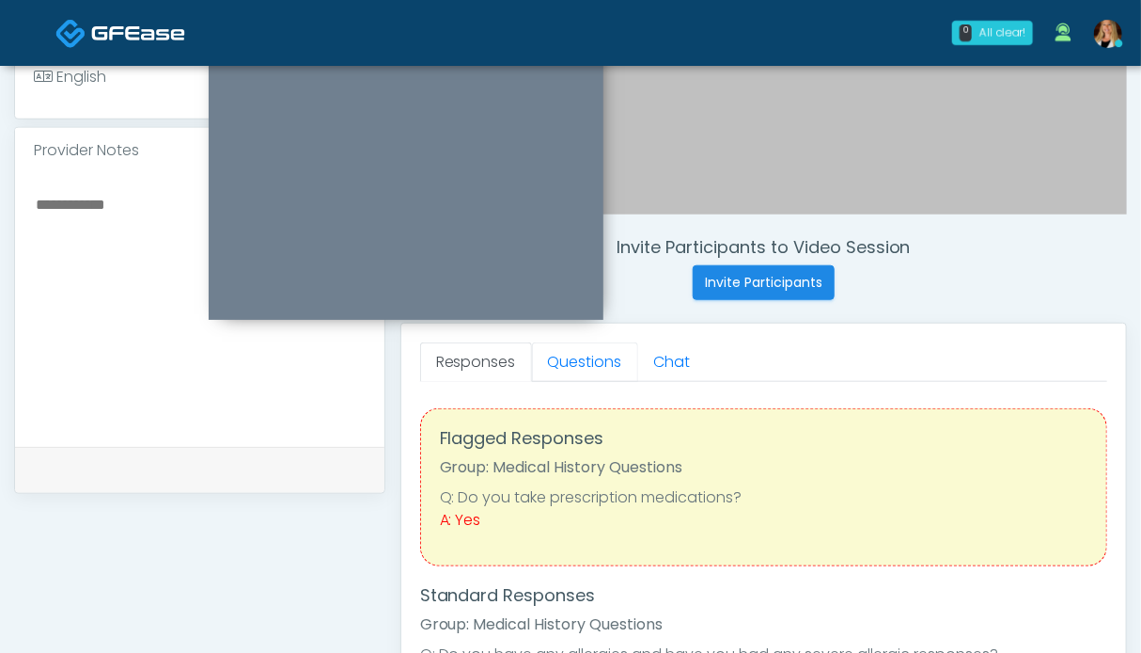
drag, startPoint x: 571, startPoint y: 368, endPoint x: 318, endPoint y: 407, distance: 256.0
click at [570, 367] on link "Questions" at bounding box center [585, 361] width 106 height 39
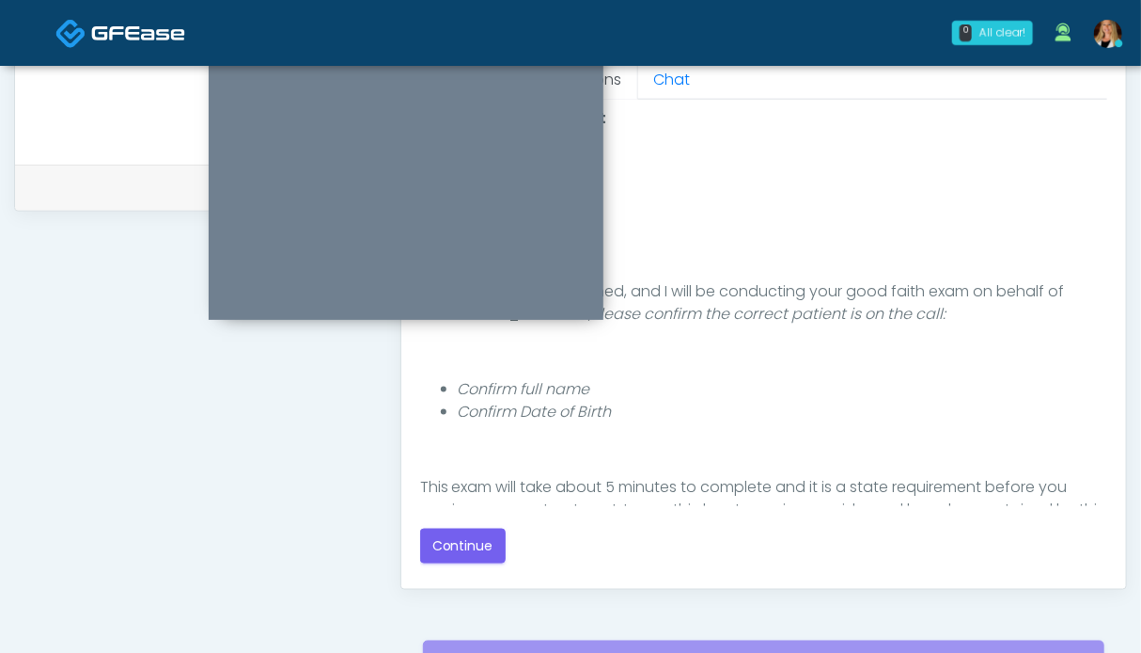
scroll to position [940, 0]
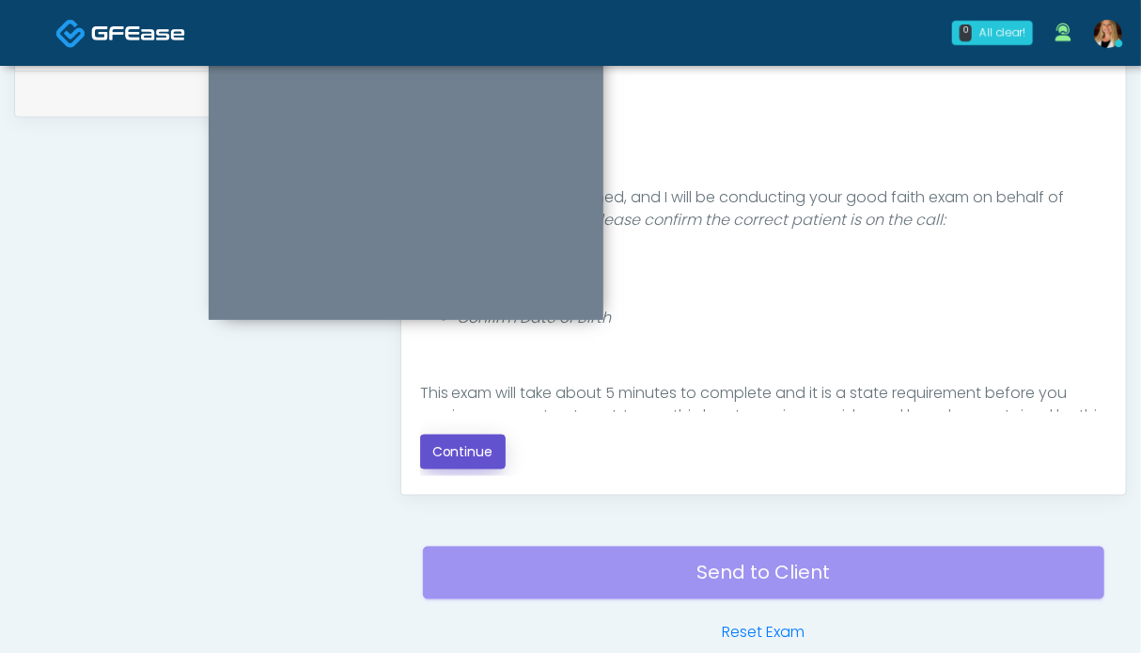
click at [441, 448] on button "Continue" at bounding box center [463, 451] width 86 height 35
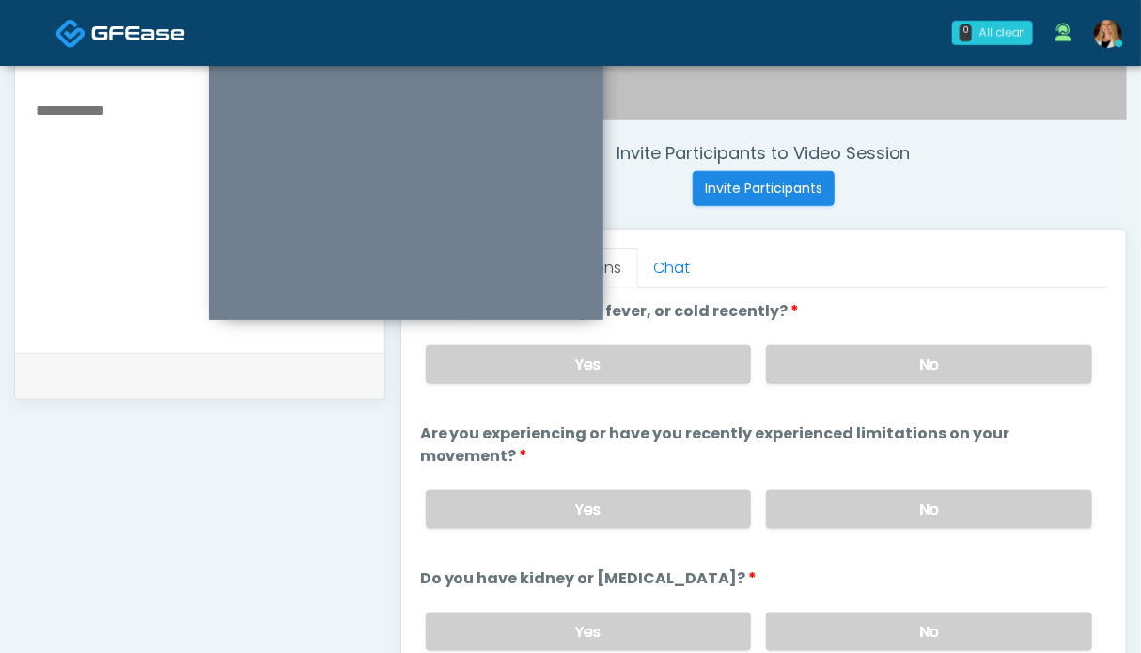
scroll to position [1033, 0]
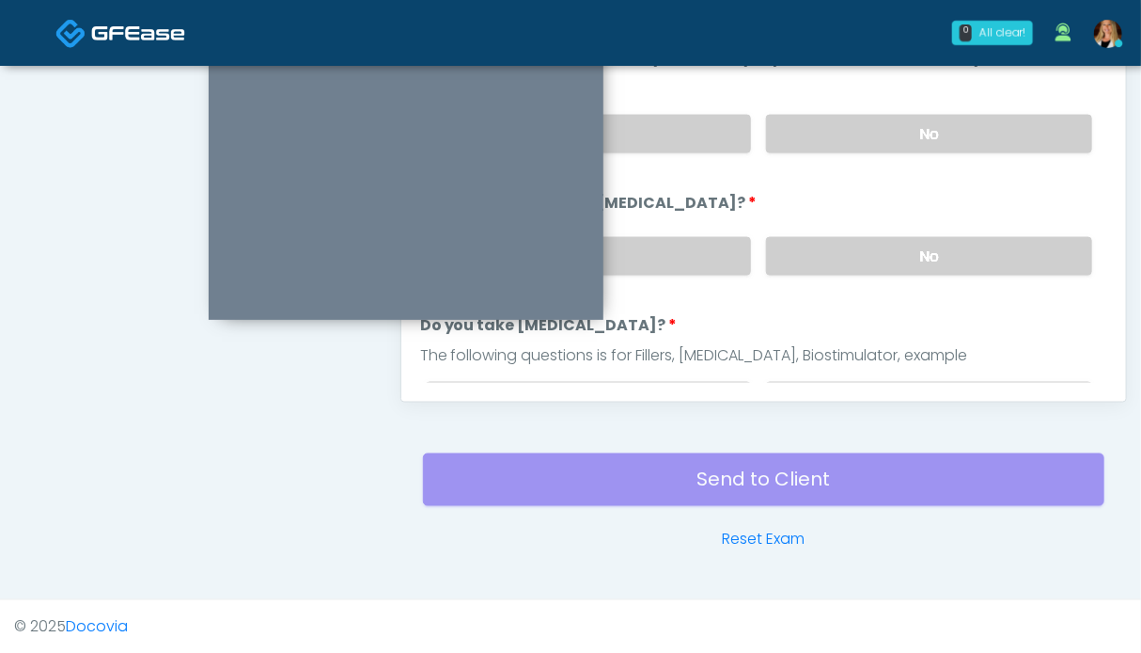
drag, startPoint x: 913, startPoint y: 257, endPoint x: 908, endPoint y: 170, distance: 86.6
click at [913, 255] on label "No" at bounding box center [929, 256] width 326 height 39
click at [906, 136] on label "No" at bounding box center [929, 134] width 326 height 39
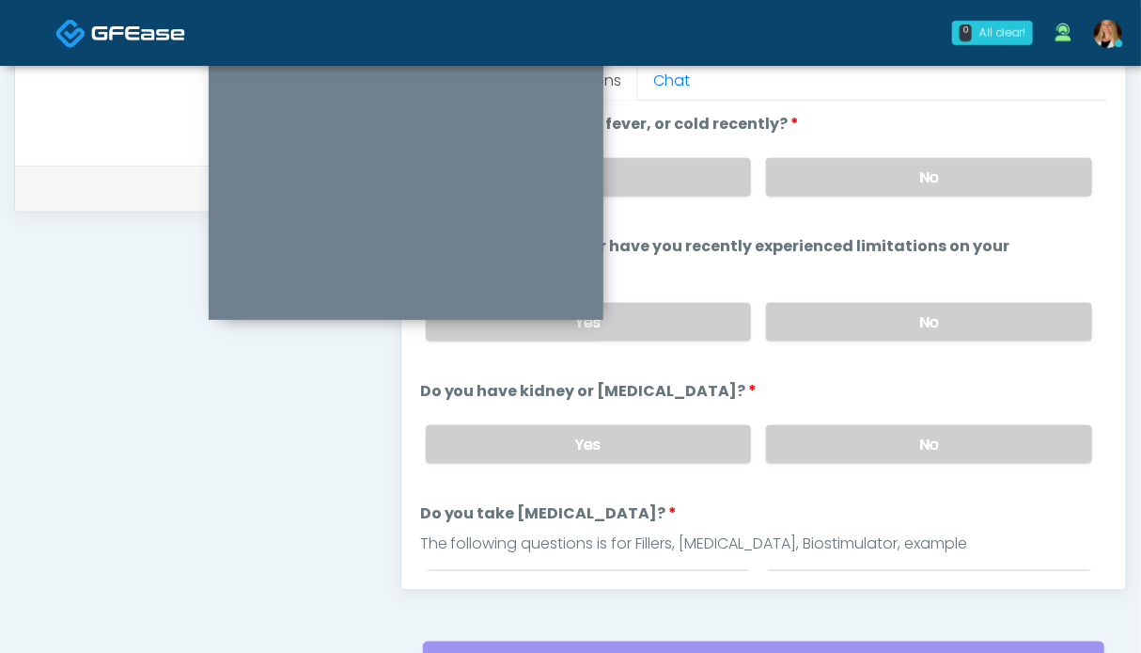
scroll to position [751, 0]
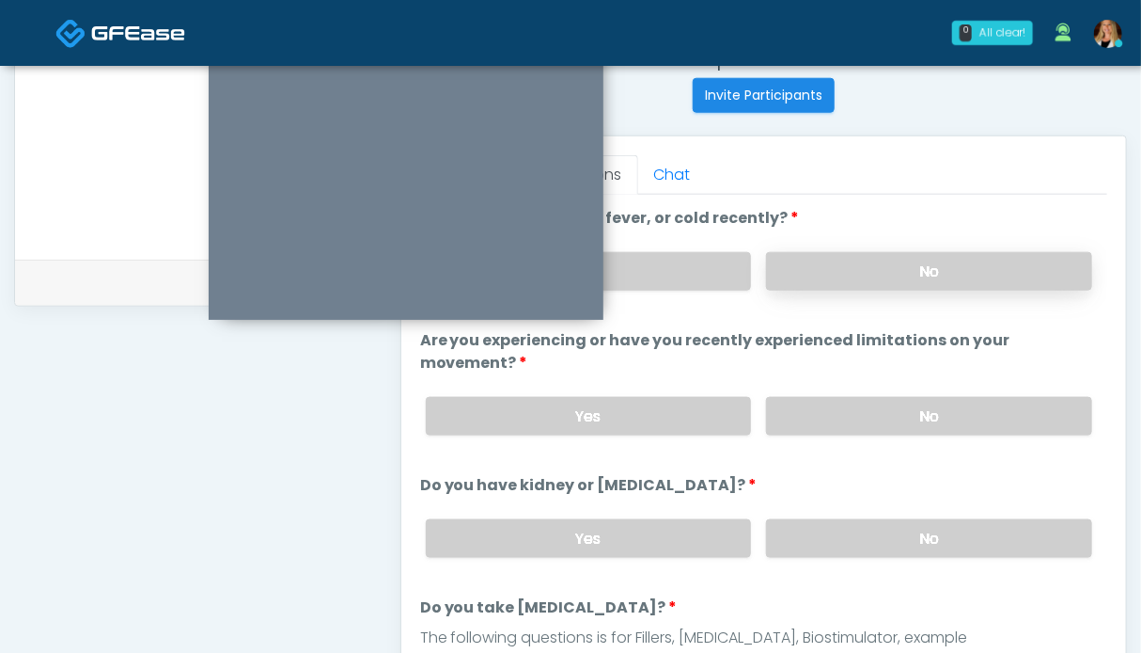
click at [925, 283] on label "No" at bounding box center [929, 271] width 326 height 39
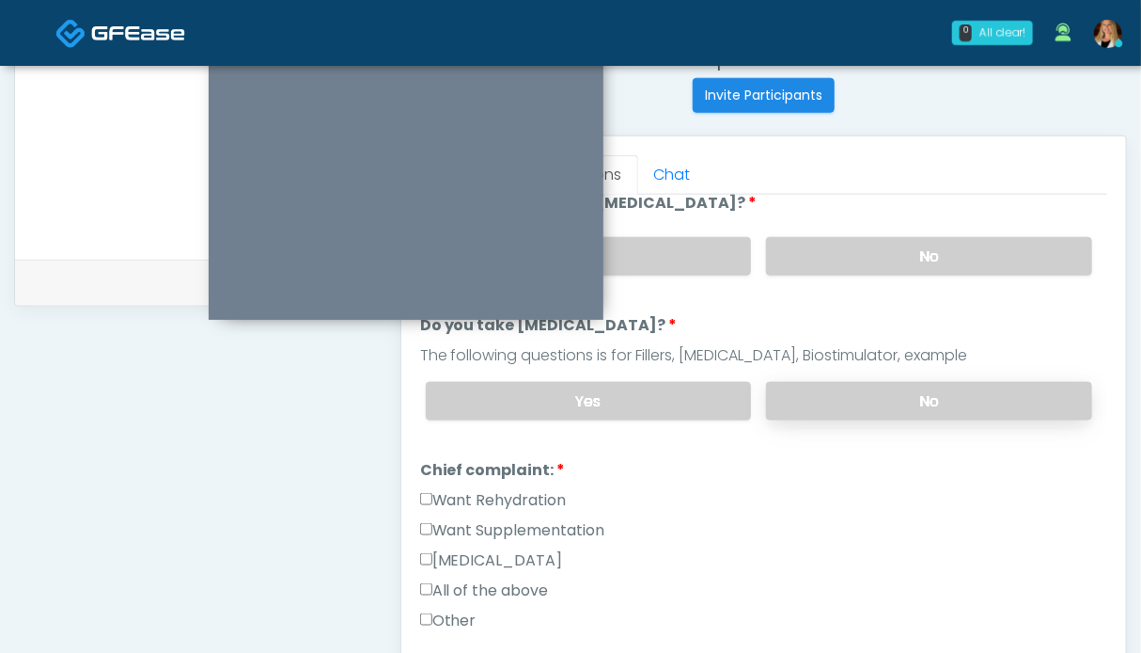
click at [946, 405] on label "No" at bounding box center [929, 401] width 326 height 39
click at [518, 489] on label "Want Rehydration" at bounding box center [493, 500] width 147 height 23
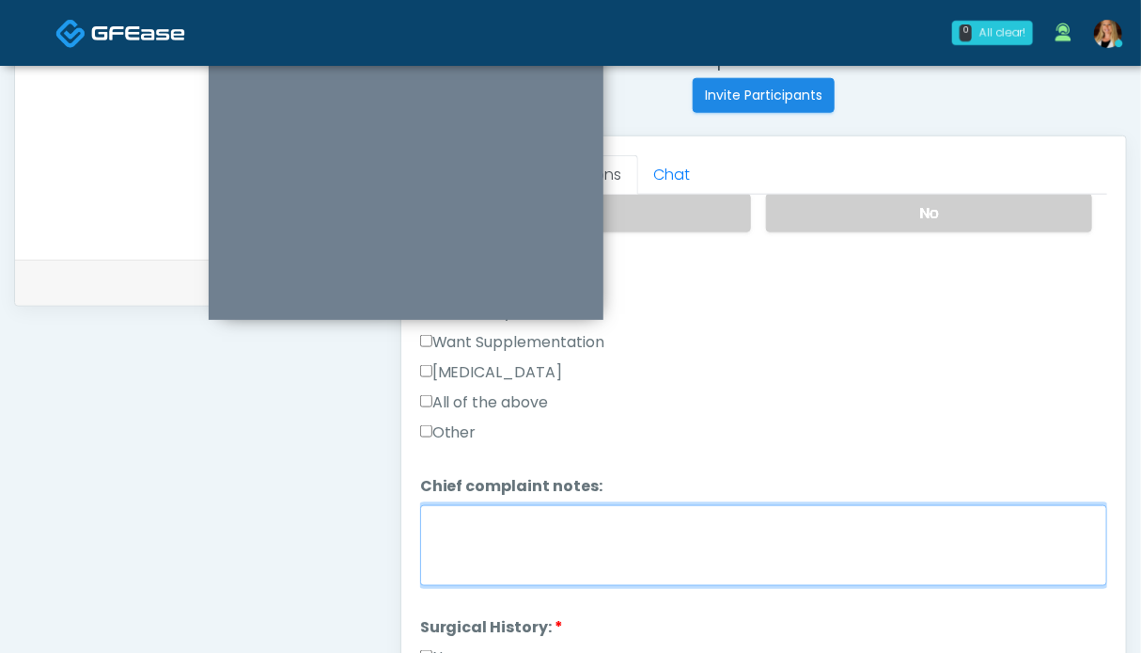
click at [592, 520] on textarea "Chief complaint notes:" at bounding box center [763, 545] width 687 height 81
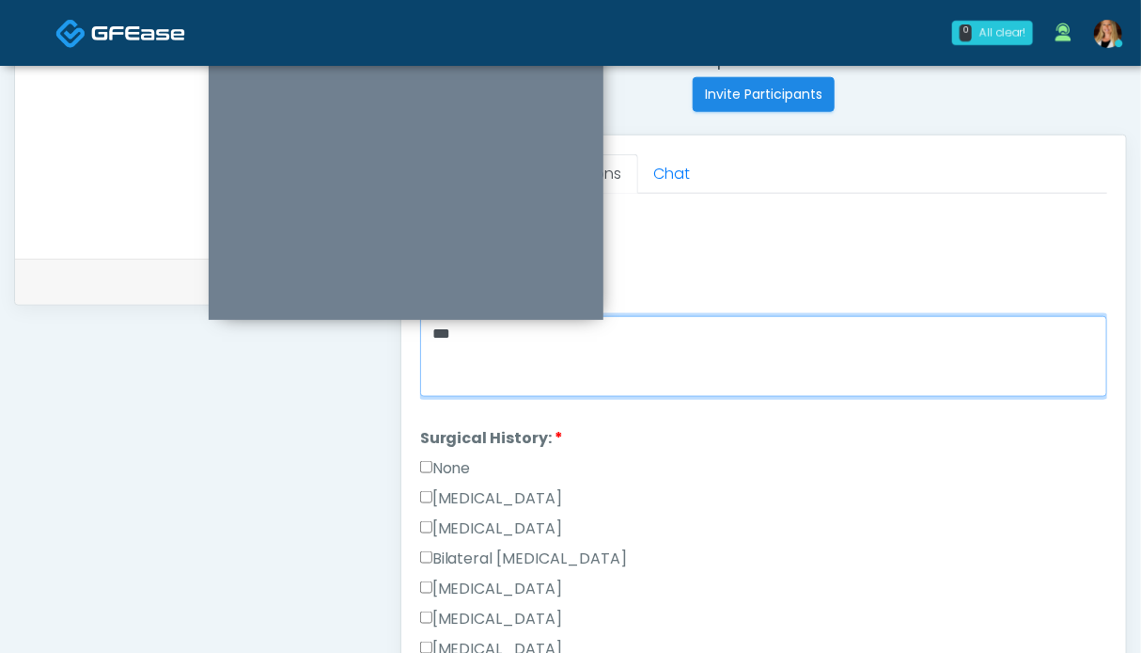
type textarea "**"
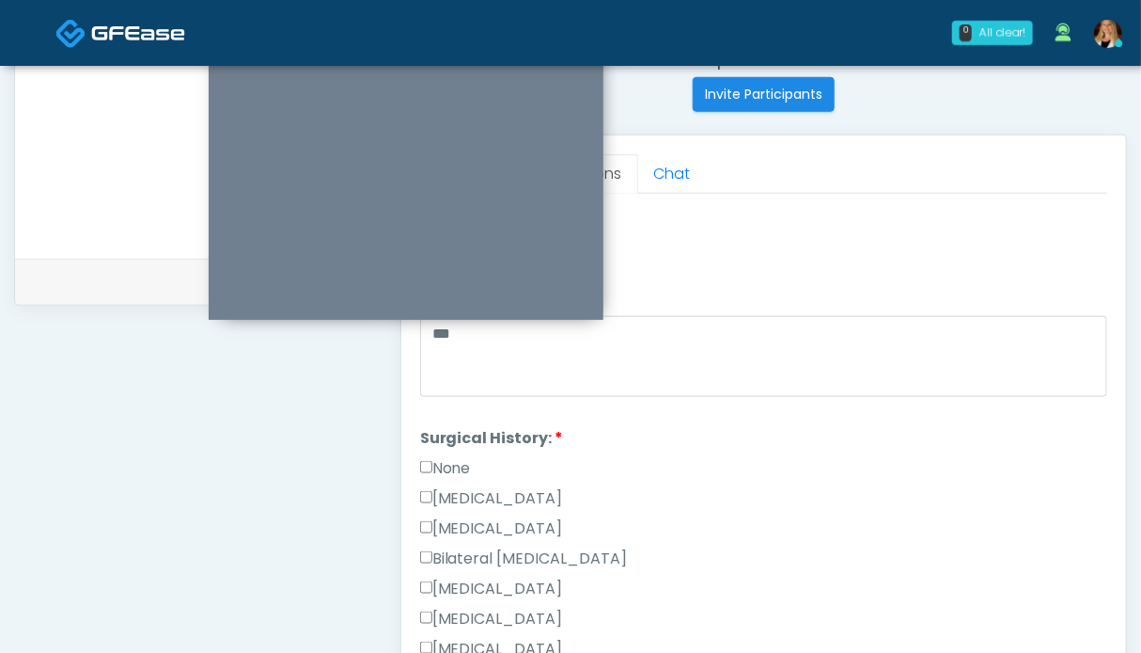
click at [460, 460] on label "None" at bounding box center [445, 468] width 51 height 23
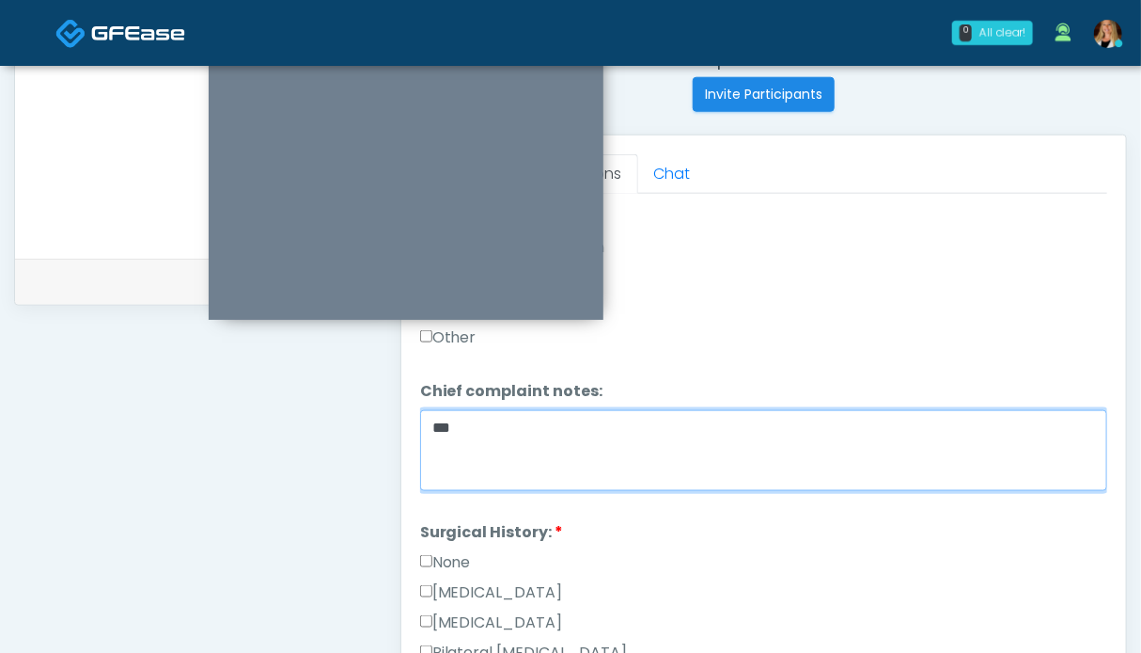
click at [474, 418] on textarea "**" at bounding box center [763, 450] width 687 height 81
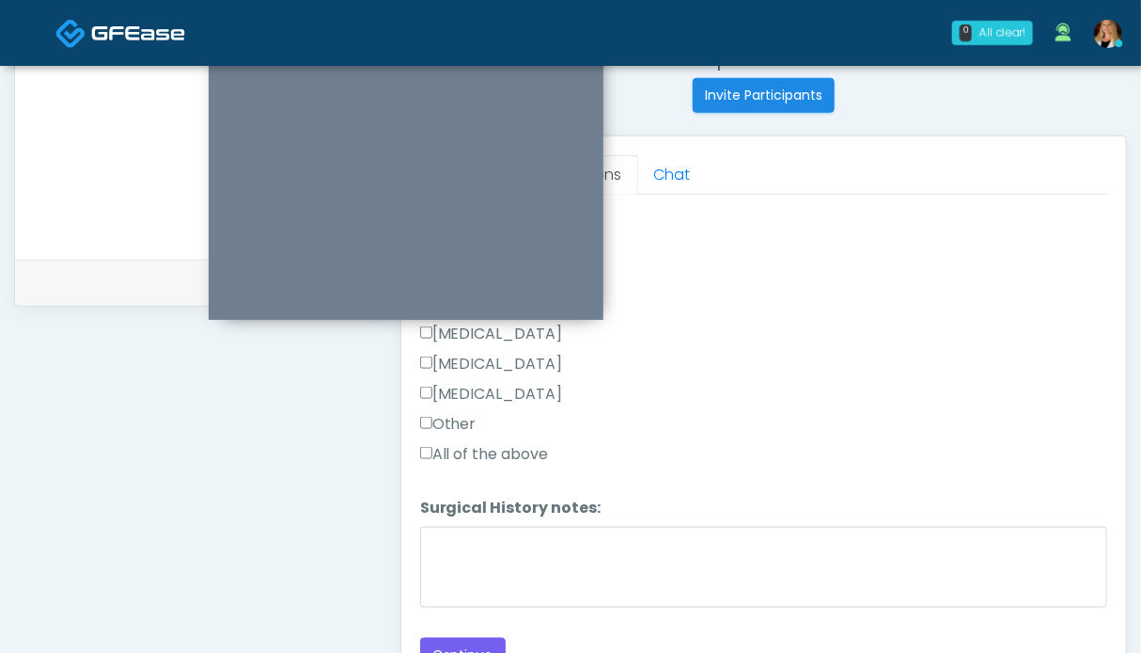
scroll to position [939, 0]
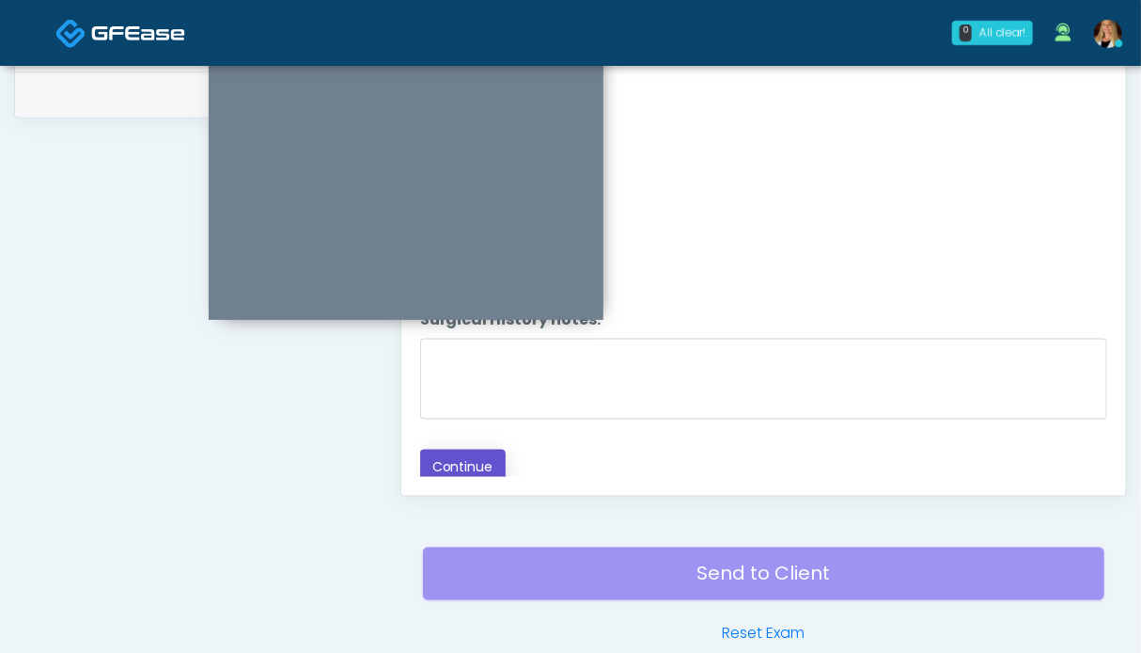
click at [464, 467] on button "Continue" at bounding box center [463, 466] width 86 height 35
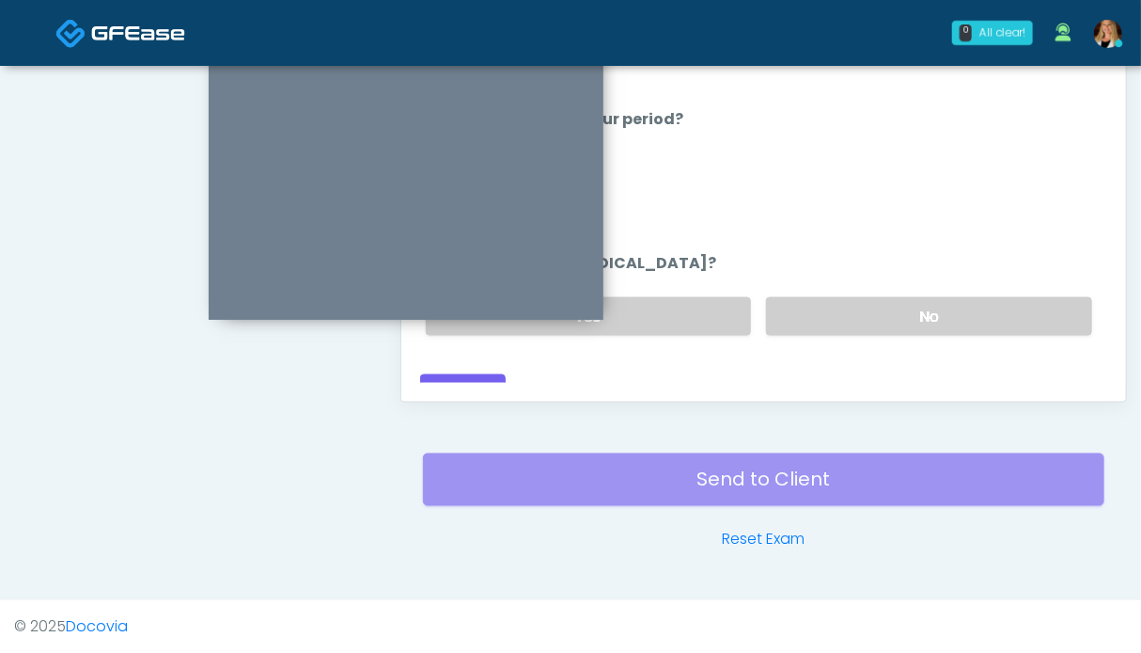
scroll to position [751, 0]
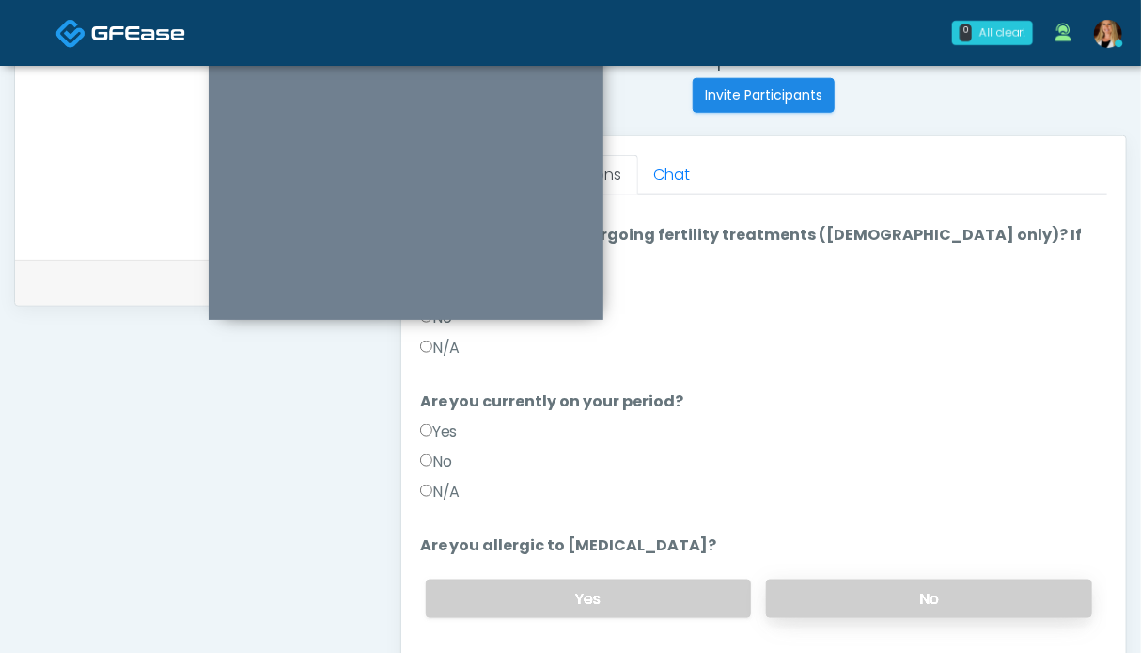
click at [854, 579] on label "No" at bounding box center [929, 598] width 326 height 39
click at [460, 480] on label "N/A" at bounding box center [440, 491] width 40 height 23
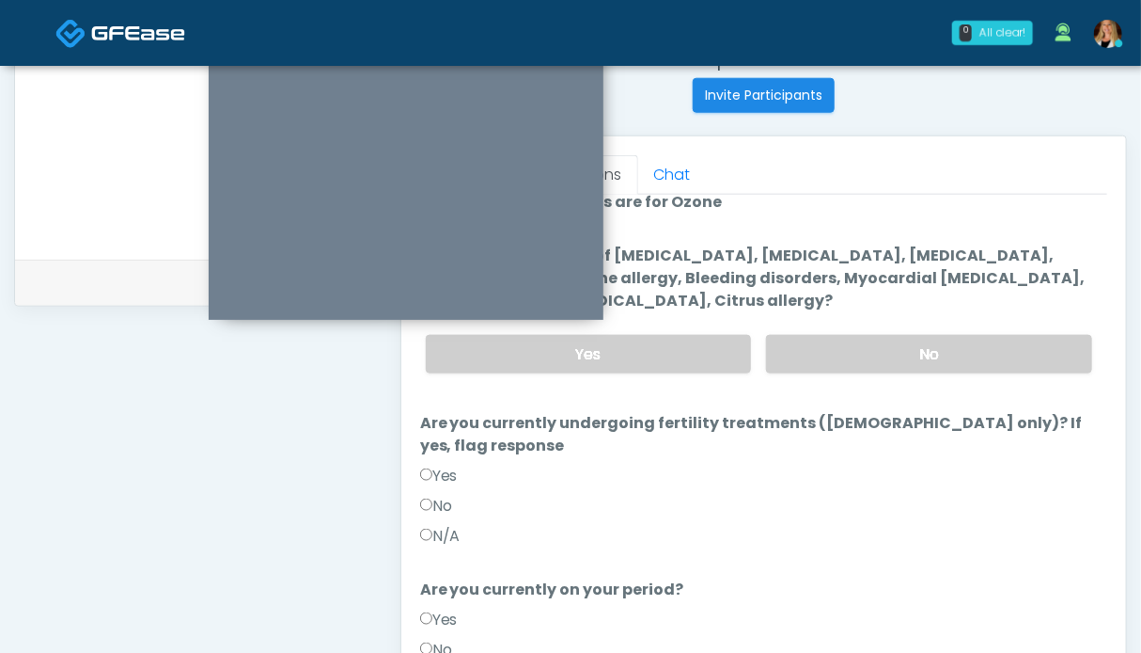
click at [455, 525] on label "N/A" at bounding box center [440, 536] width 40 height 23
click at [886, 356] on label "No" at bounding box center [929, 354] width 326 height 39
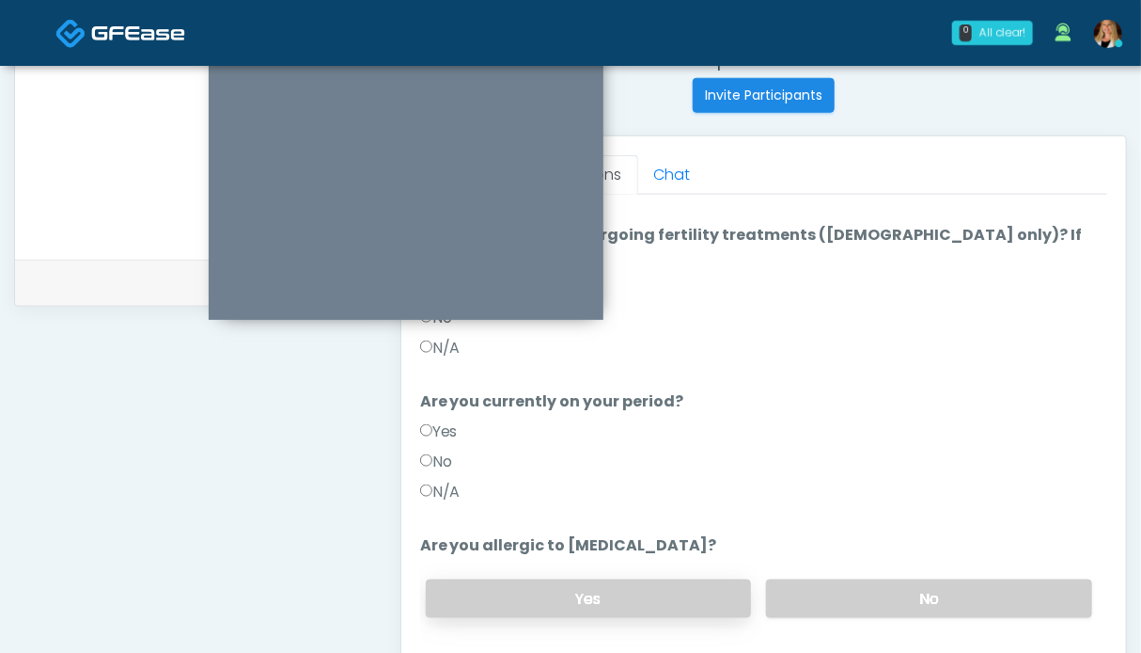
scroll to position [939, 0]
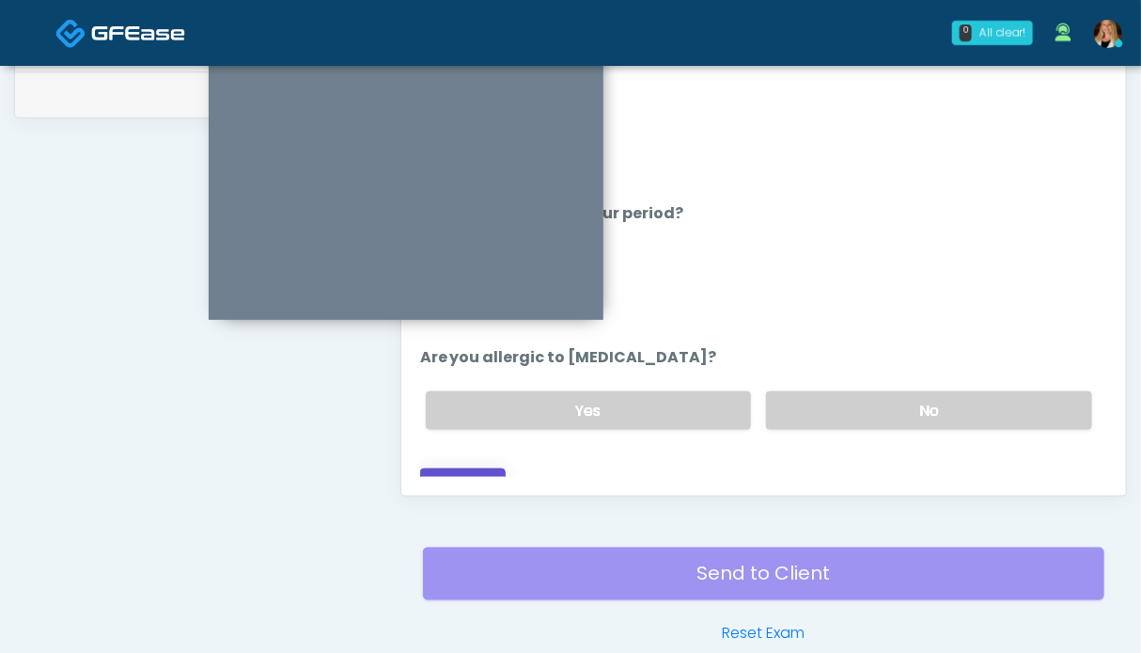
click at [465, 468] on button "Continue" at bounding box center [463, 485] width 86 height 35
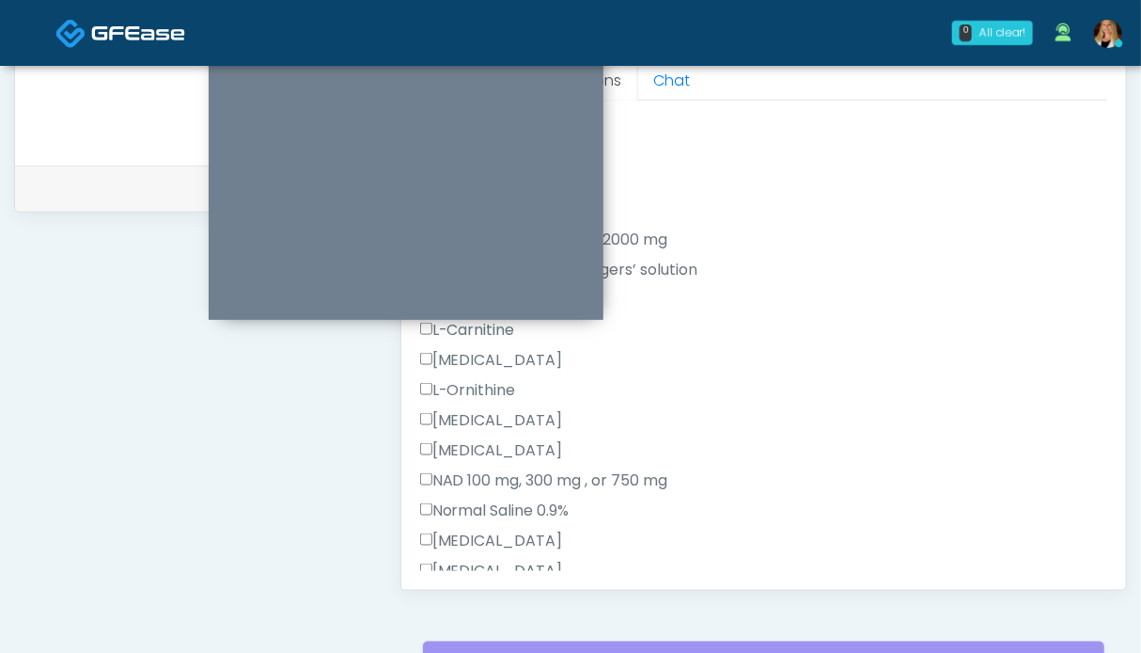
scroll to position [470, 0]
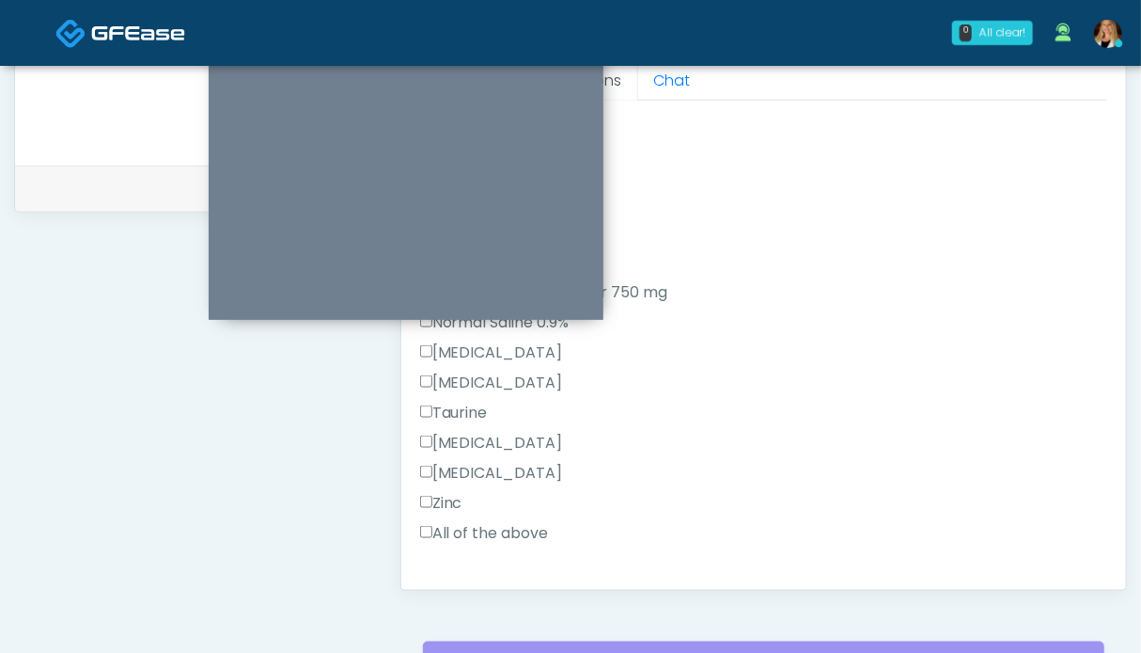
click at [487, 531] on label "All of the above" at bounding box center [484, 533] width 129 height 23
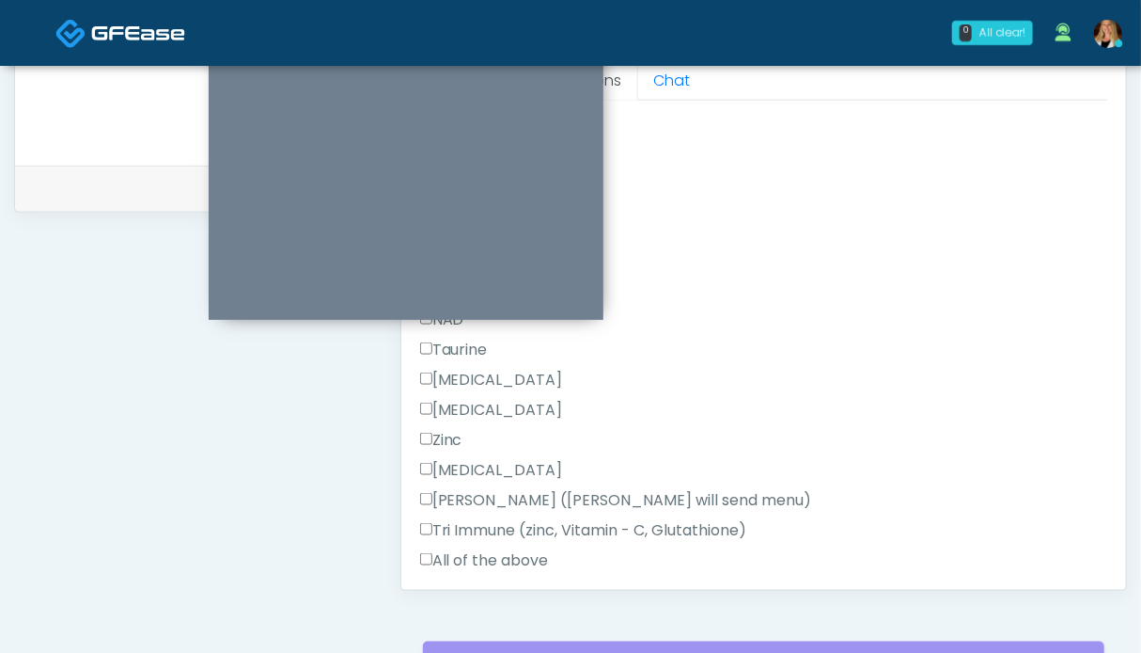
scroll to position [1193, 0]
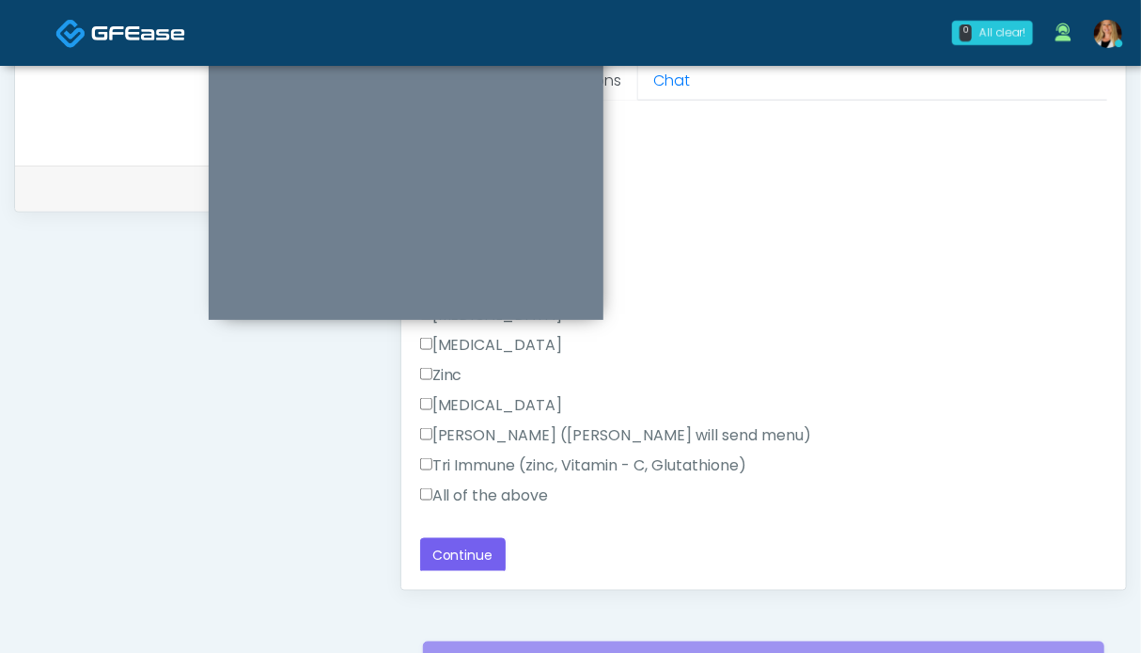
click at [482, 501] on label "All of the above" at bounding box center [484, 495] width 129 height 23
click at [466, 563] on button "Continue" at bounding box center [463, 555] width 86 height 35
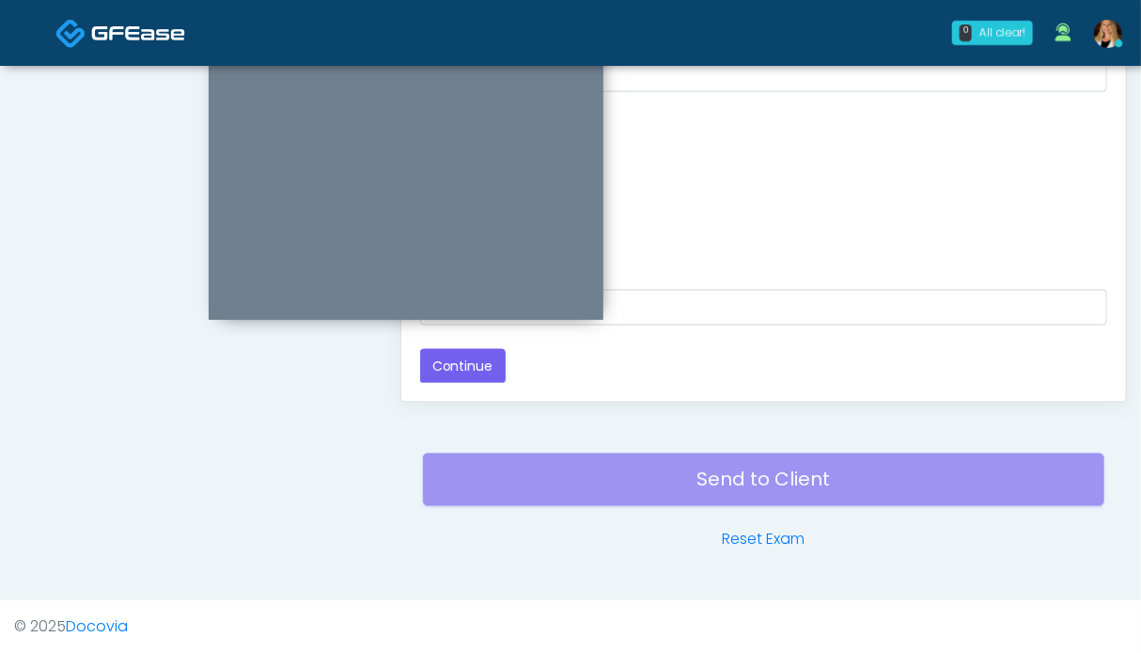
scroll to position [751, 0]
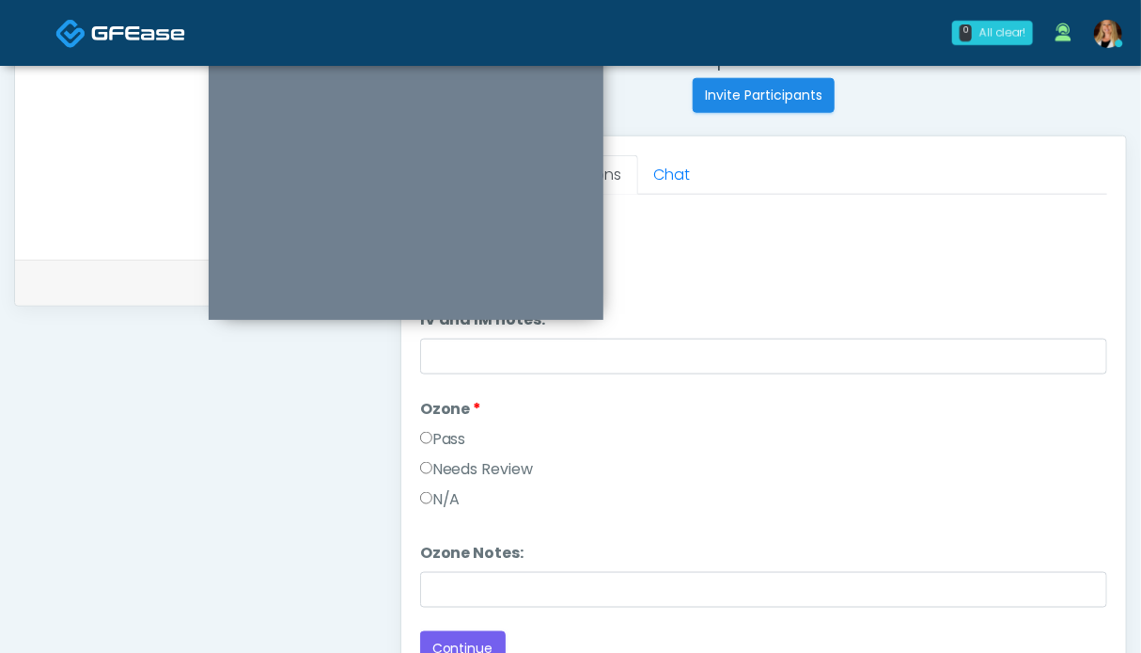
click at [448, 436] on label "Pass" at bounding box center [443, 439] width 46 height 23
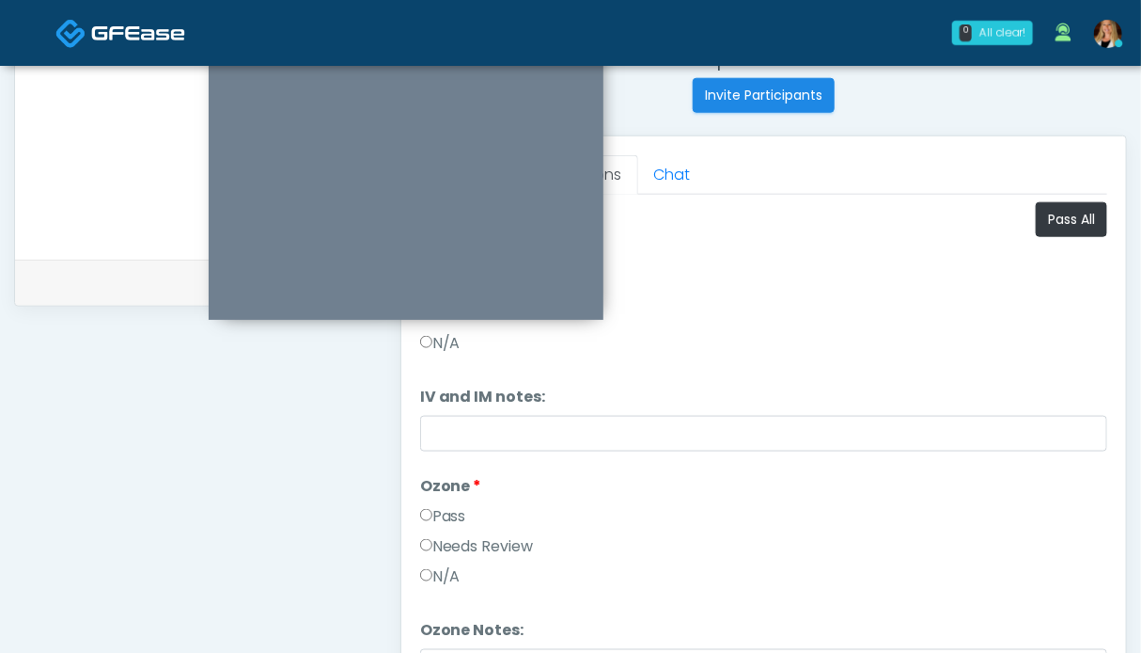
scroll to position [657, 0]
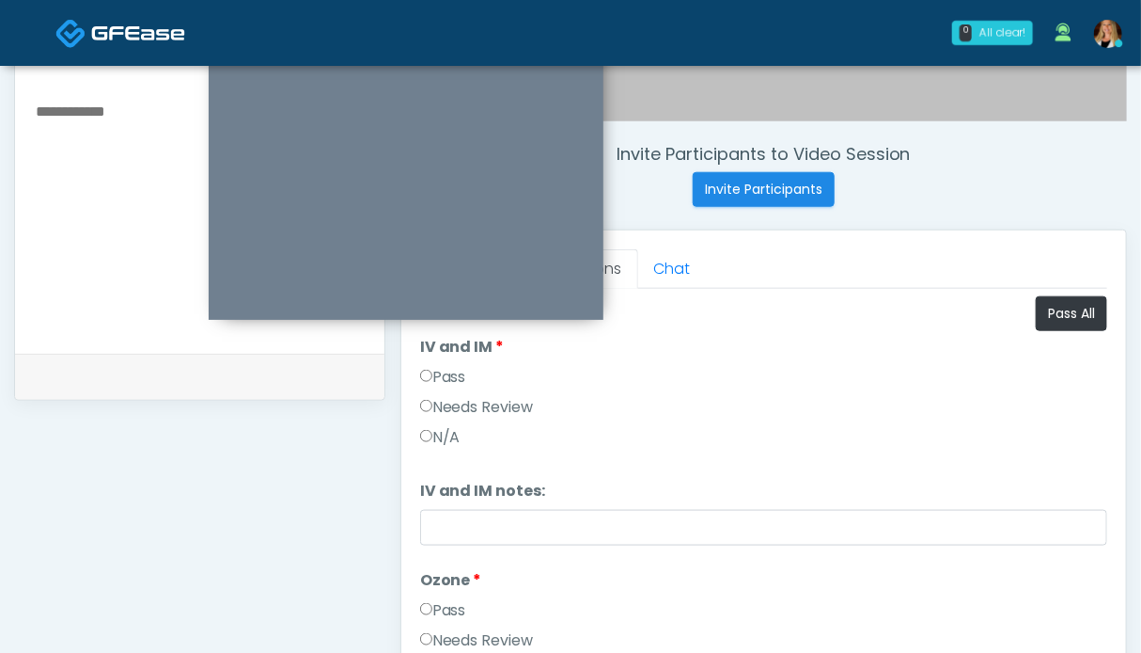
click at [454, 378] on label "Pass" at bounding box center [443, 377] width 46 height 23
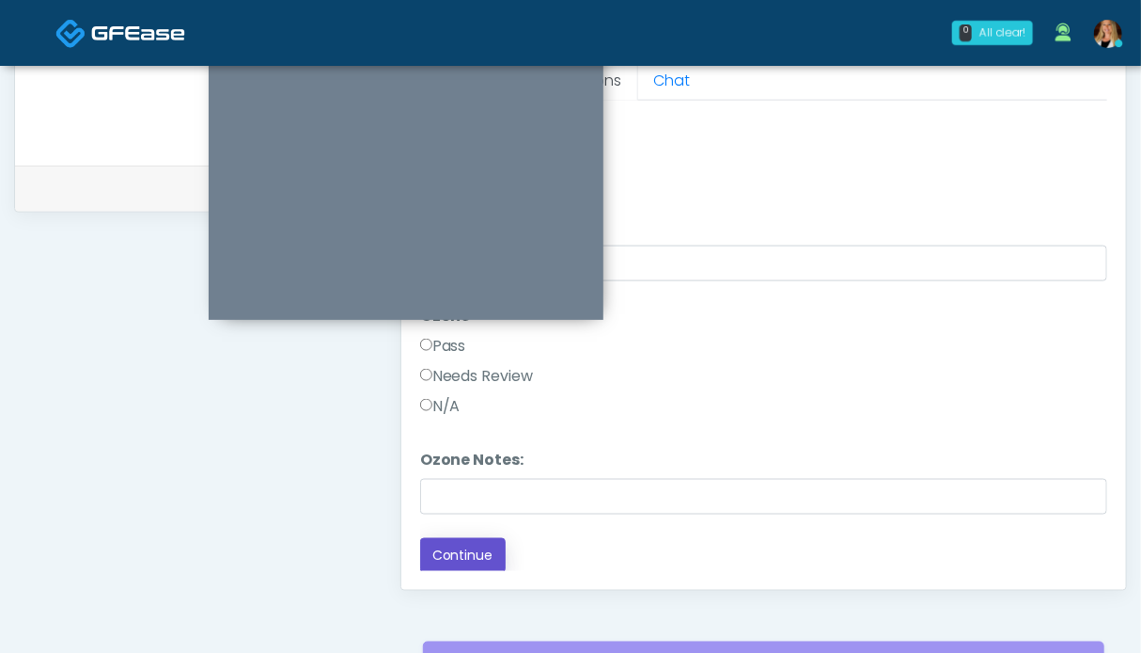
click at [474, 550] on button "Continue" at bounding box center [463, 555] width 86 height 35
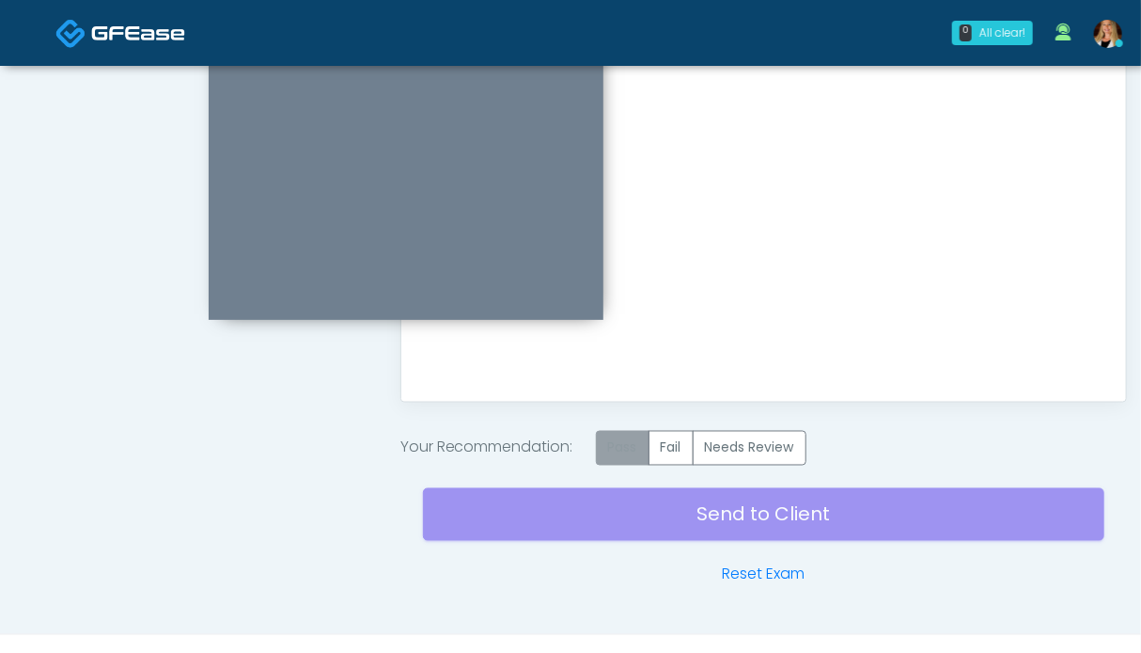
click at [626, 452] on label "Pass" at bounding box center [623, 448] width 54 height 35
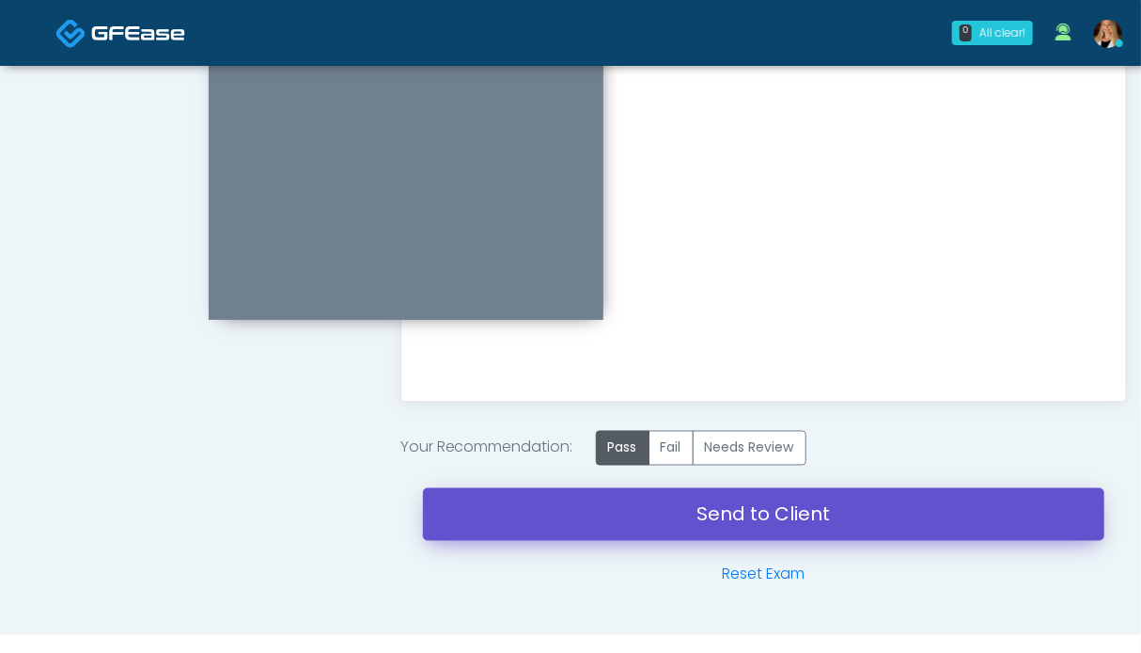
click at [759, 506] on link "Send to Client" at bounding box center [764, 514] width 682 height 53
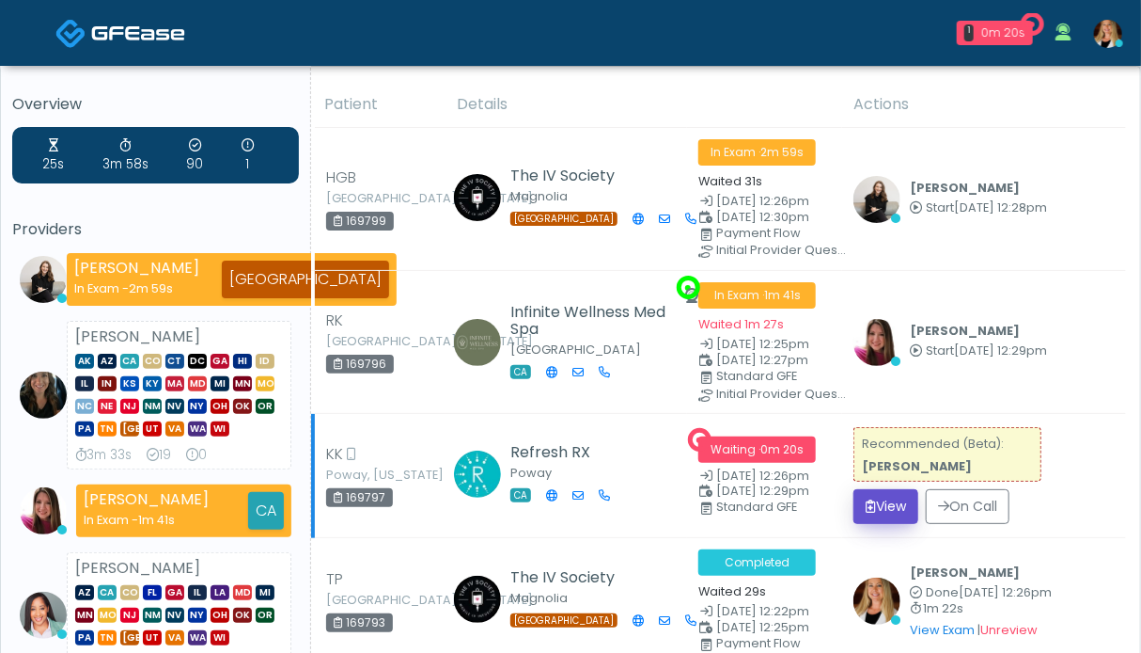
click at [879, 512] on button "View" at bounding box center [886, 506] width 65 height 35
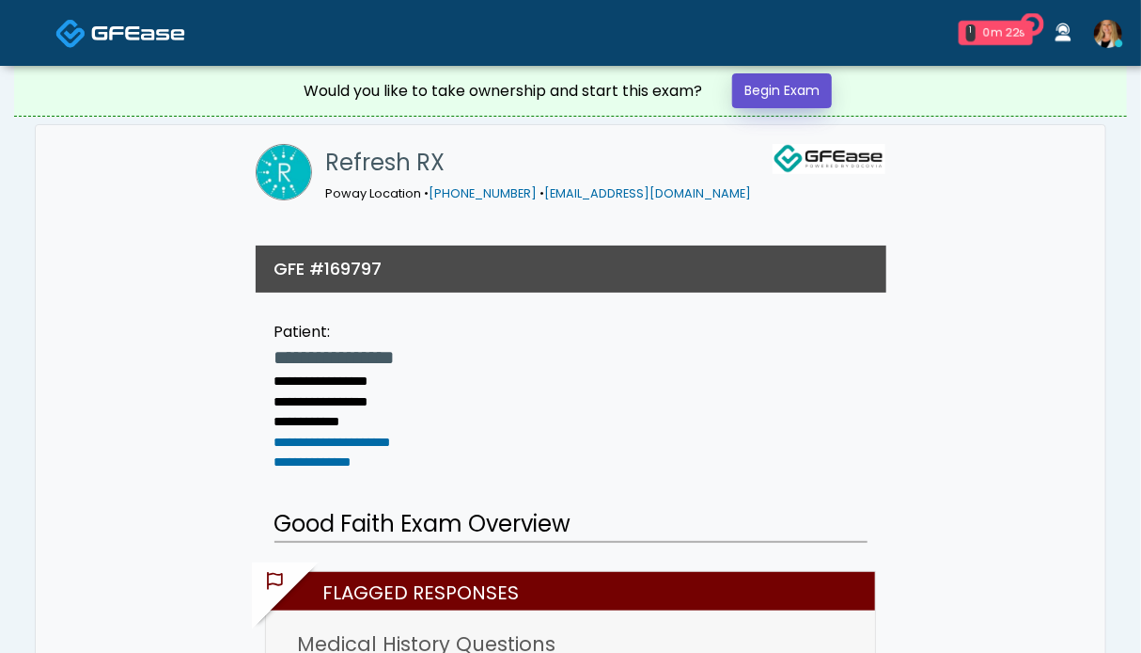
click at [807, 87] on link "Begin Exam" at bounding box center [782, 90] width 100 height 35
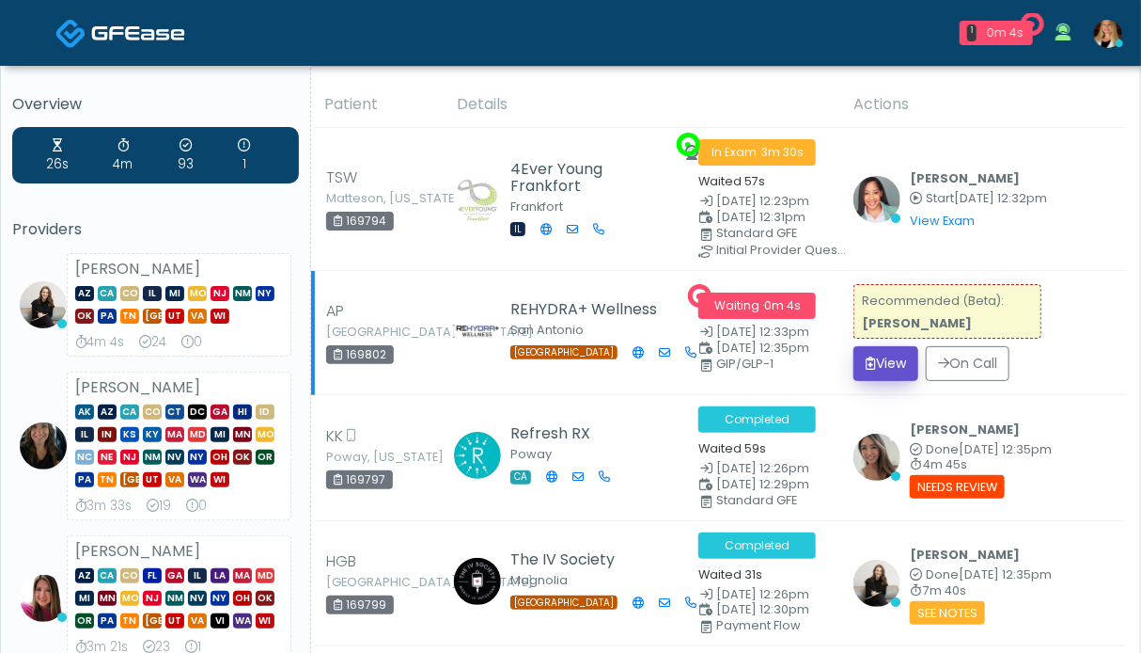
click at [886, 355] on button "View" at bounding box center [886, 363] width 65 height 35
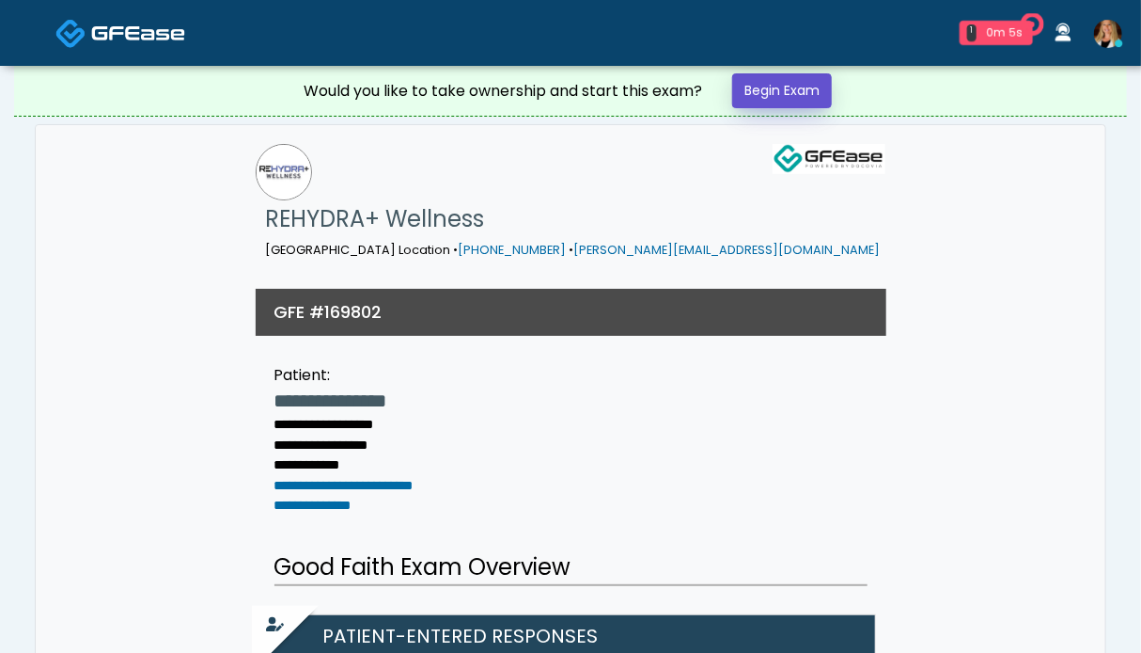
click at [756, 85] on link "Begin Exam" at bounding box center [782, 90] width 100 height 35
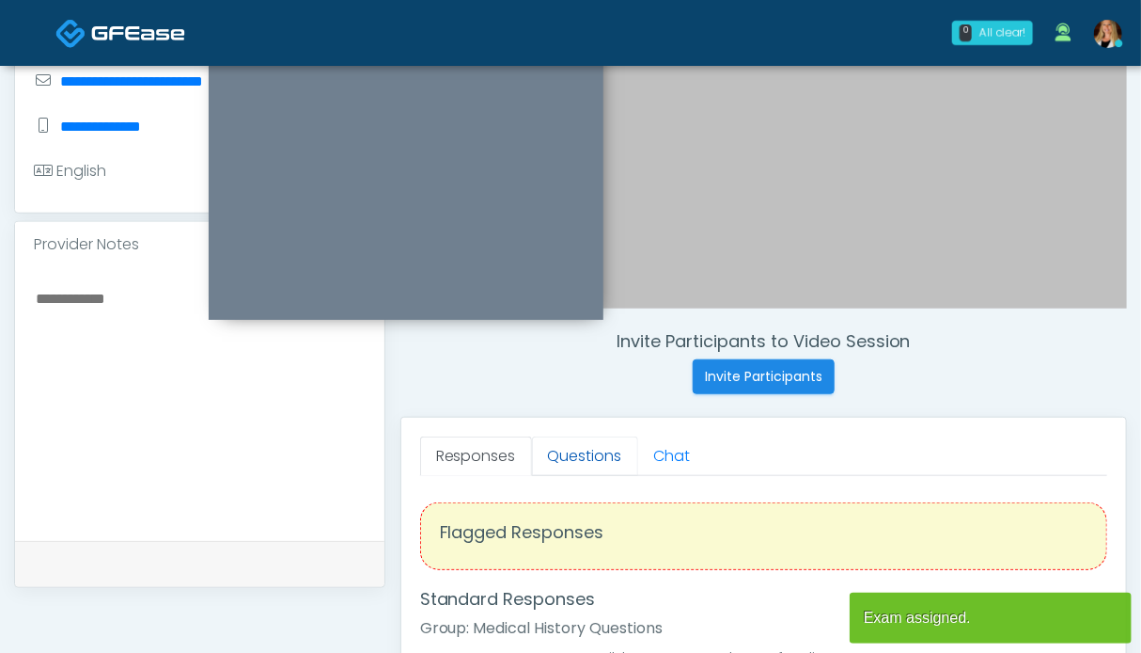
click at [558, 452] on link "Questions" at bounding box center [585, 455] width 106 height 39
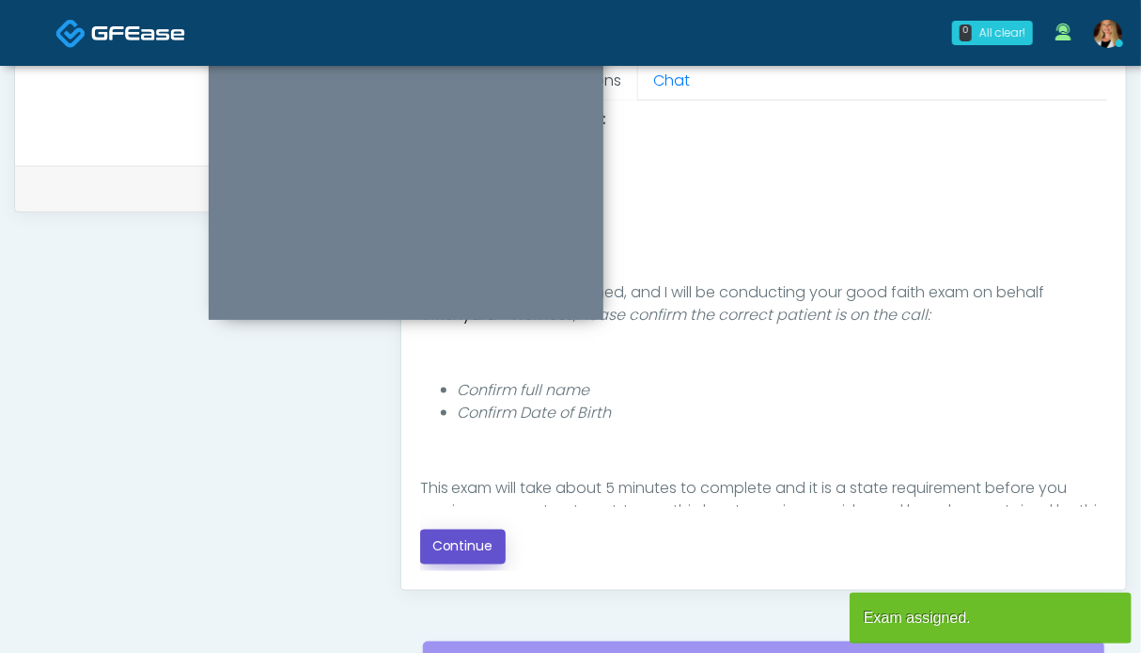
click at [436, 543] on button "Continue" at bounding box center [463, 546] width 86 height 35
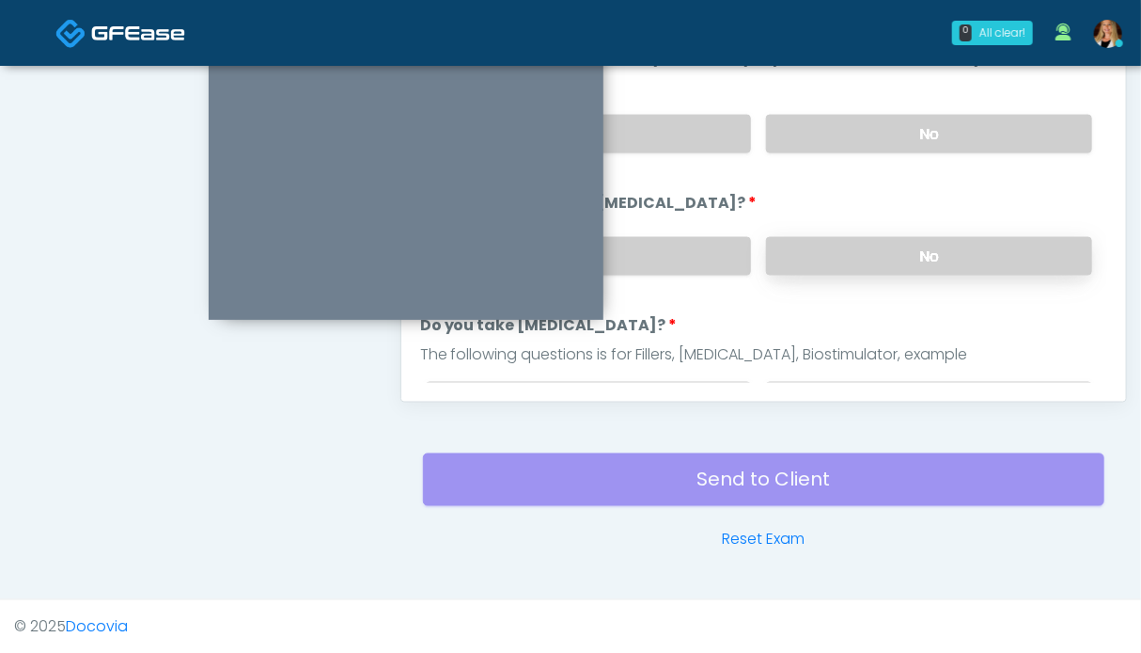
click at [940, 251] on label "No" at bounding box center [929, 256] width 326 height 39
click at [908, 121] on label "No" at bounding box center [929, 134] width 326 height 39
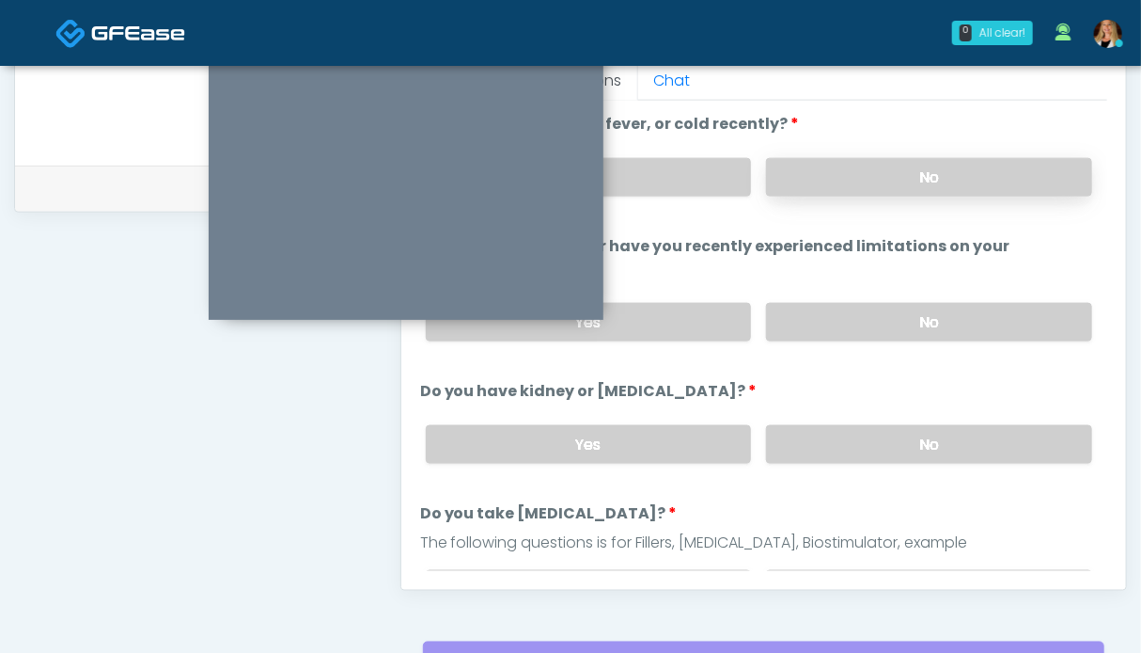
click at [856, 161] on label "No" at bounding box center [929, 177] width 326 height 39
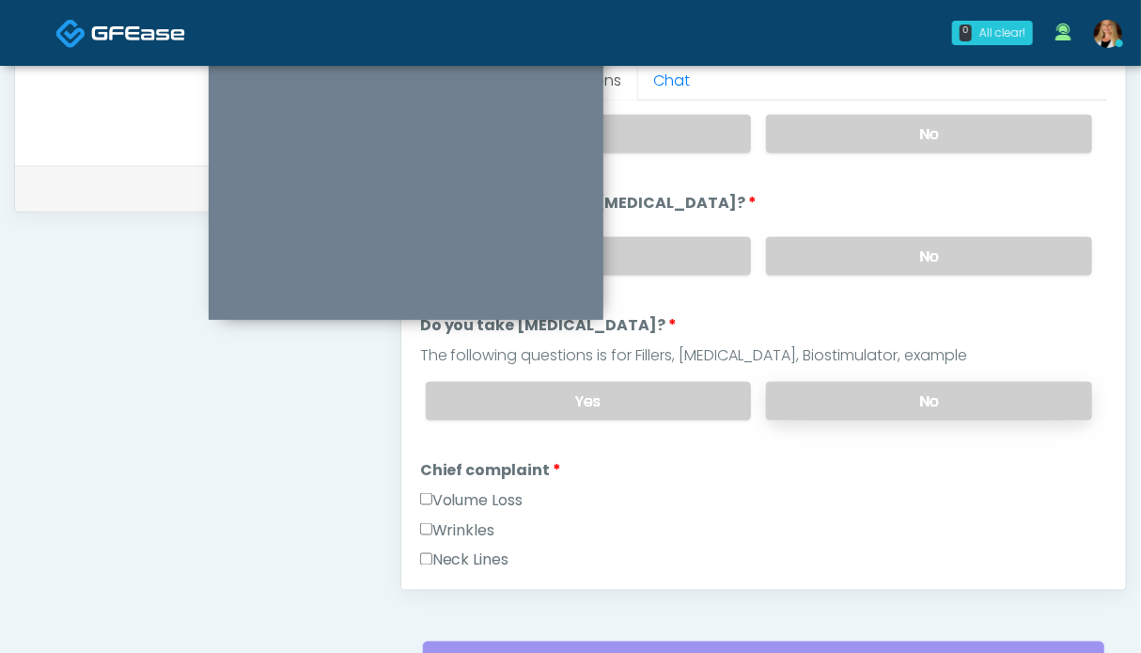
click at [888, 405] on label "No" at bounding box center [929, 401] width 326 height 39
click at [478, 519] on label "Wrinkles" at bounding box center [457, 530] width 75 height 23
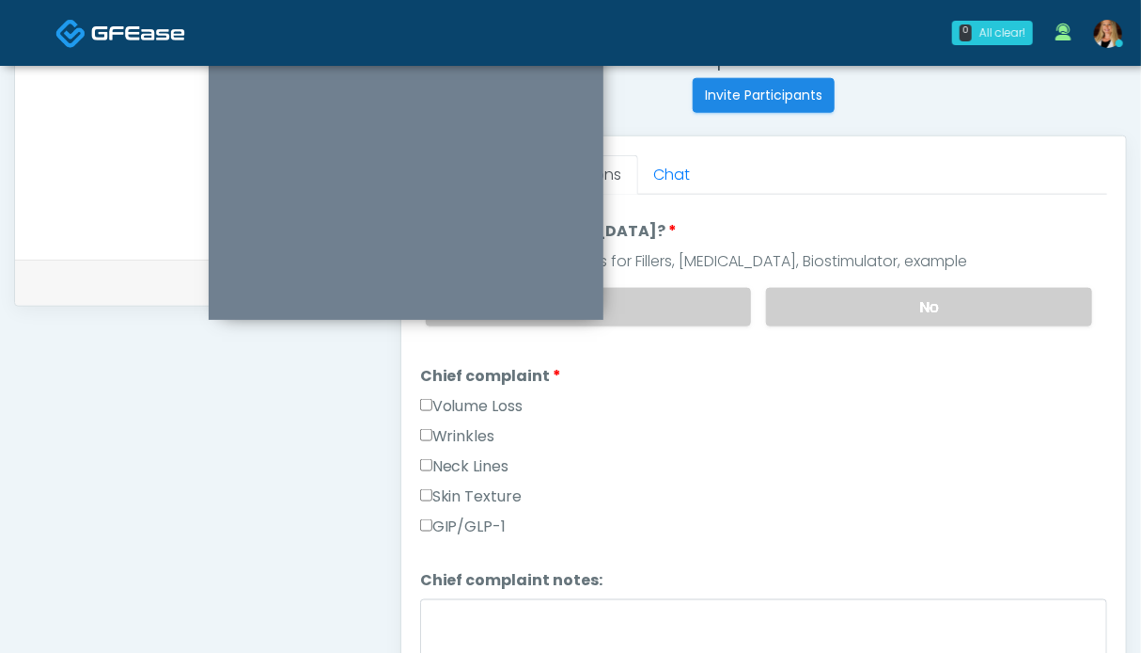
scroll to position [470, 0]
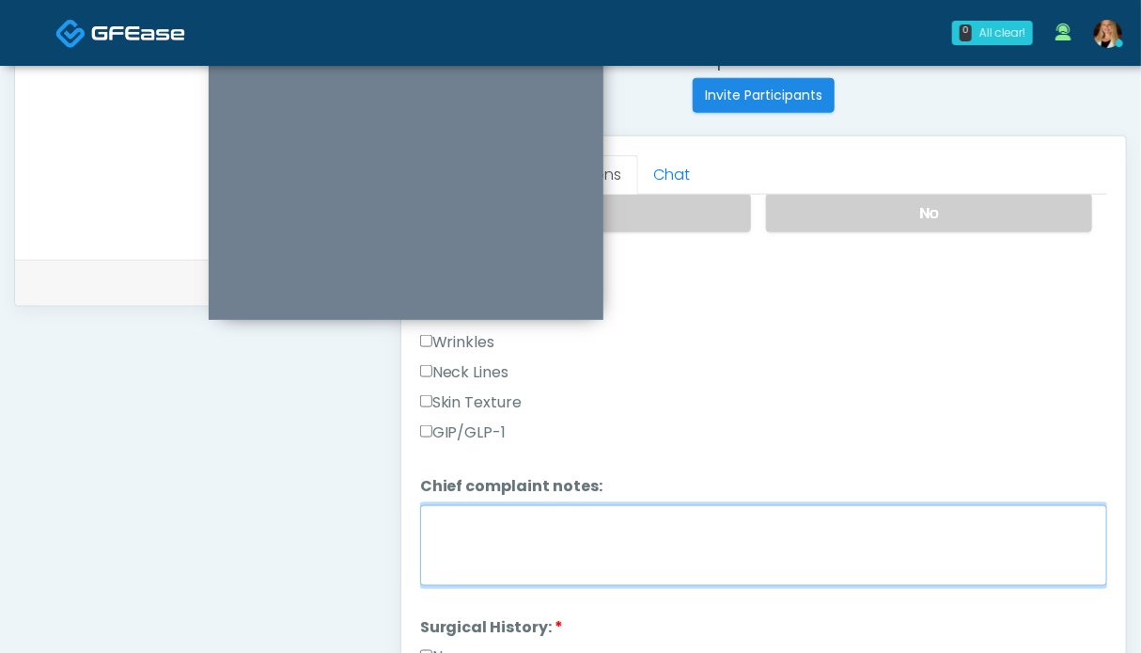
click at [501, 516] on textarea "Chief complaint notes:" at bounding box center [763, 545] width 687 height 81
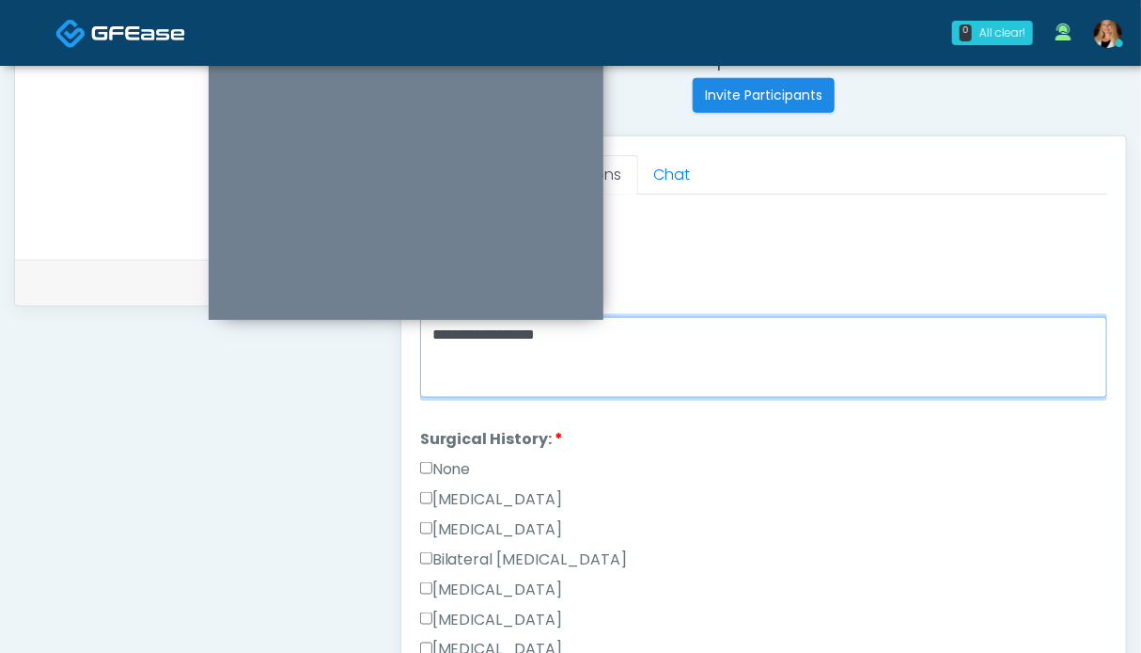
type textarea "**********"
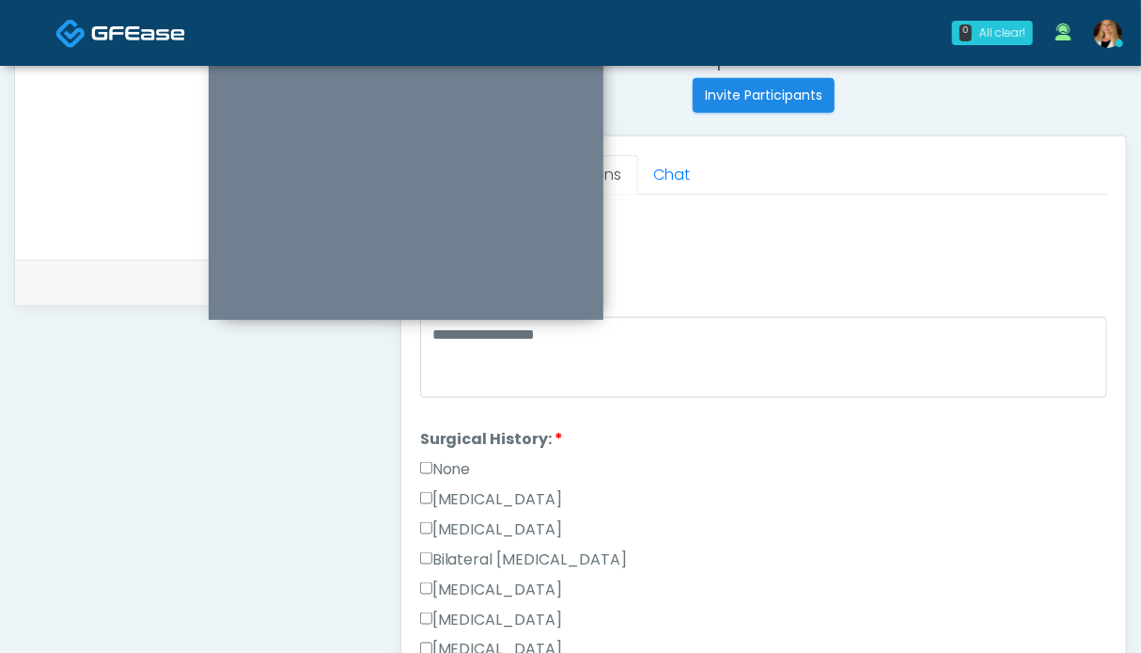
click at [466, 461] on label "None" at bounding box center [445, 469] width 51 height 23
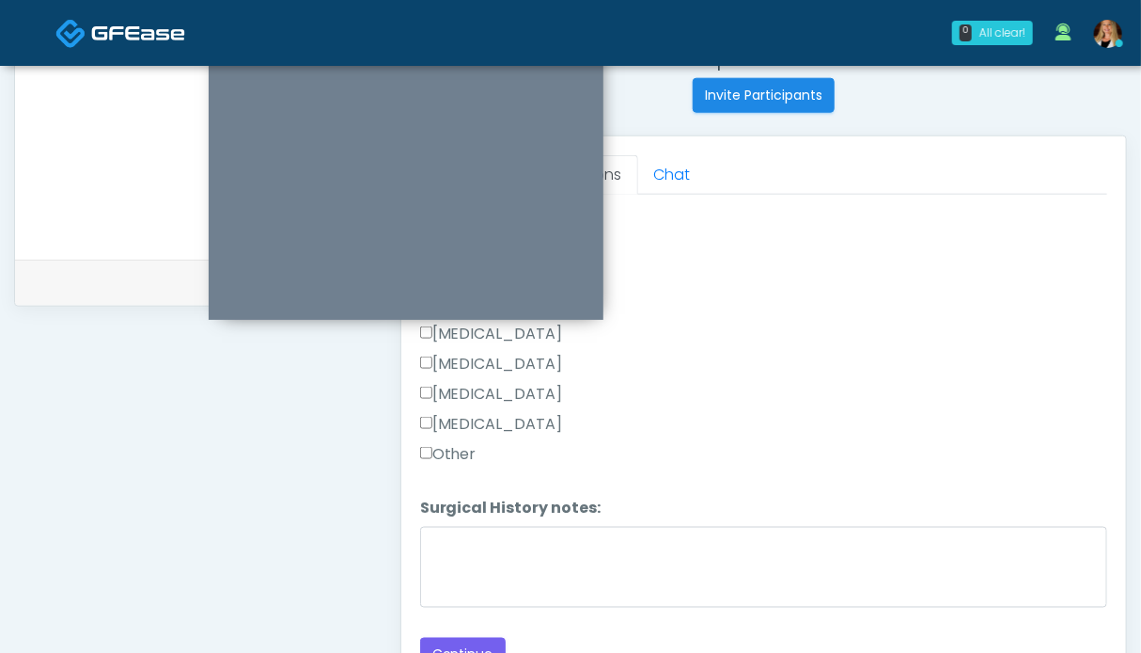
scroll to position [981, 0]
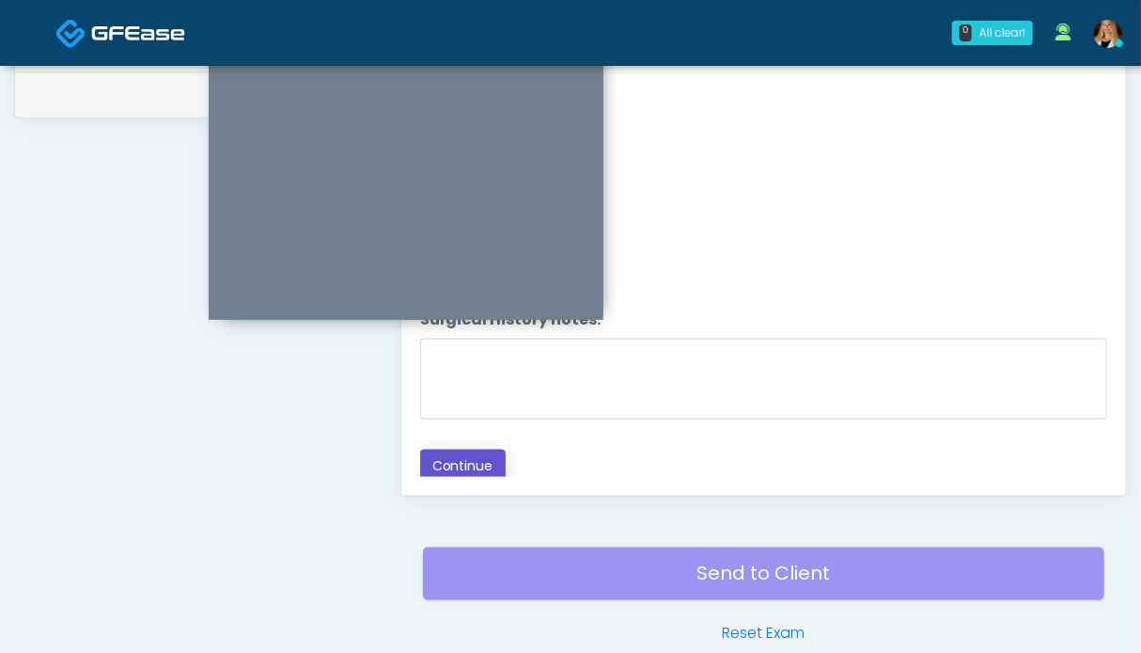
click at [455, 450] on button "Continue" at bounding box center [463, 466] width 86 height 35
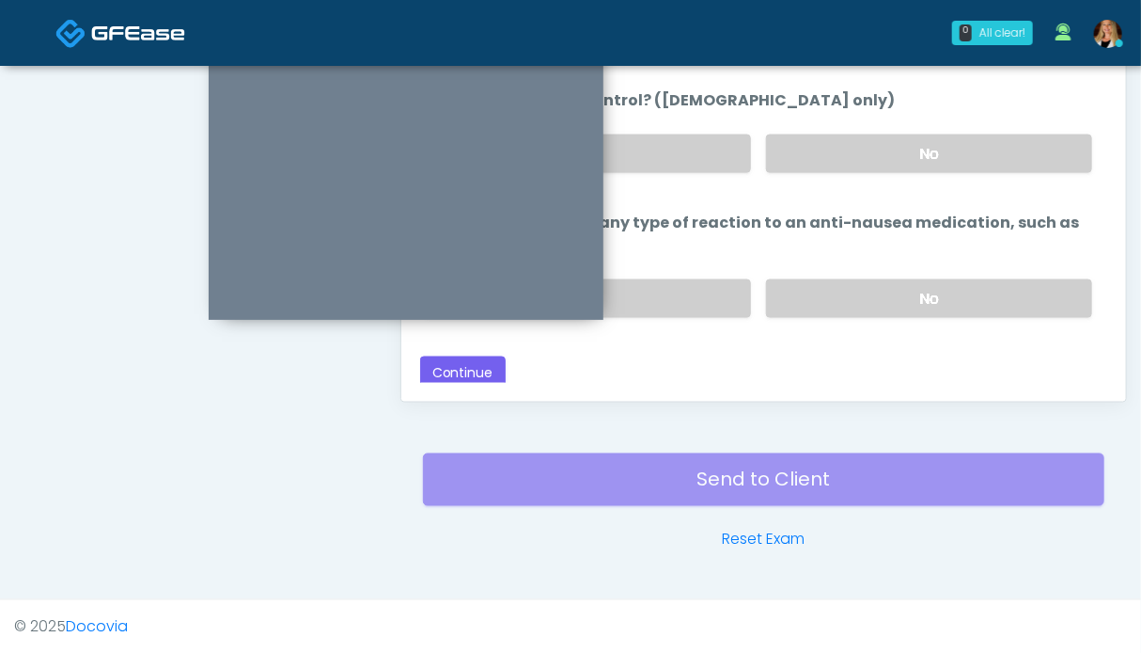
scroll to position [793, 0]
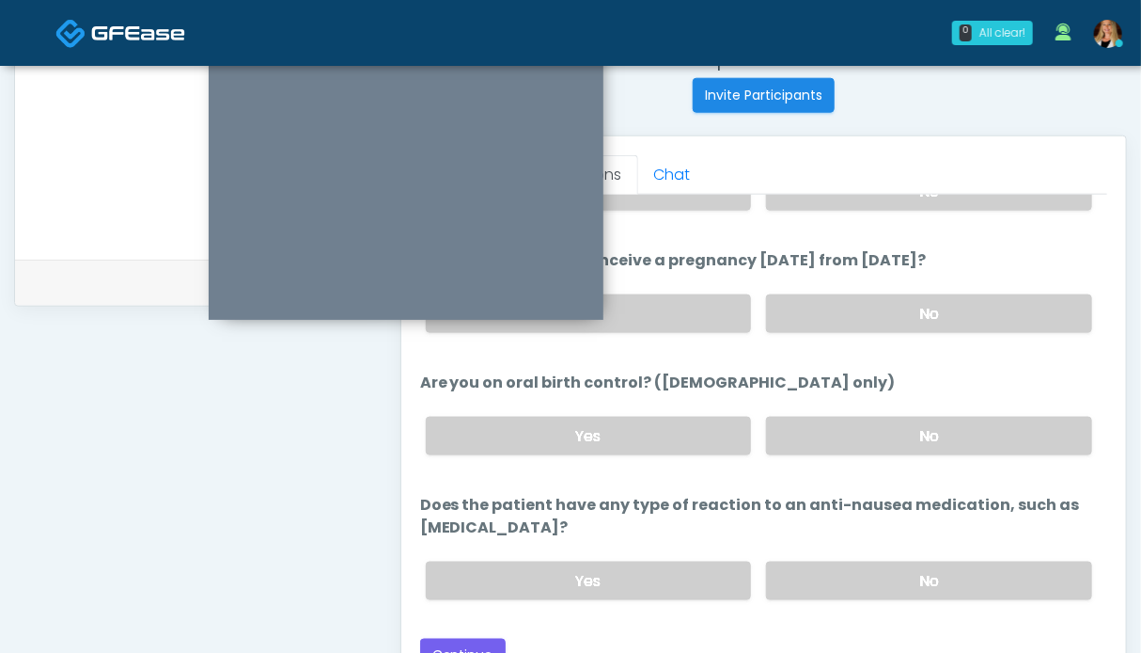
drag, startPoint x: 883, startPoint y: 554, endPoint x: 887, endPoint y: 543, distance: 11.9
click at [884, 561] on label "No" at bounding box center [929, 580] width 326 height 39
click at [892, 430] on label "No" at bounding box center [929, 436] width 326 height 39
click at [876, 311] on label "No" at bounding box center [929, 313] width 326 height 39
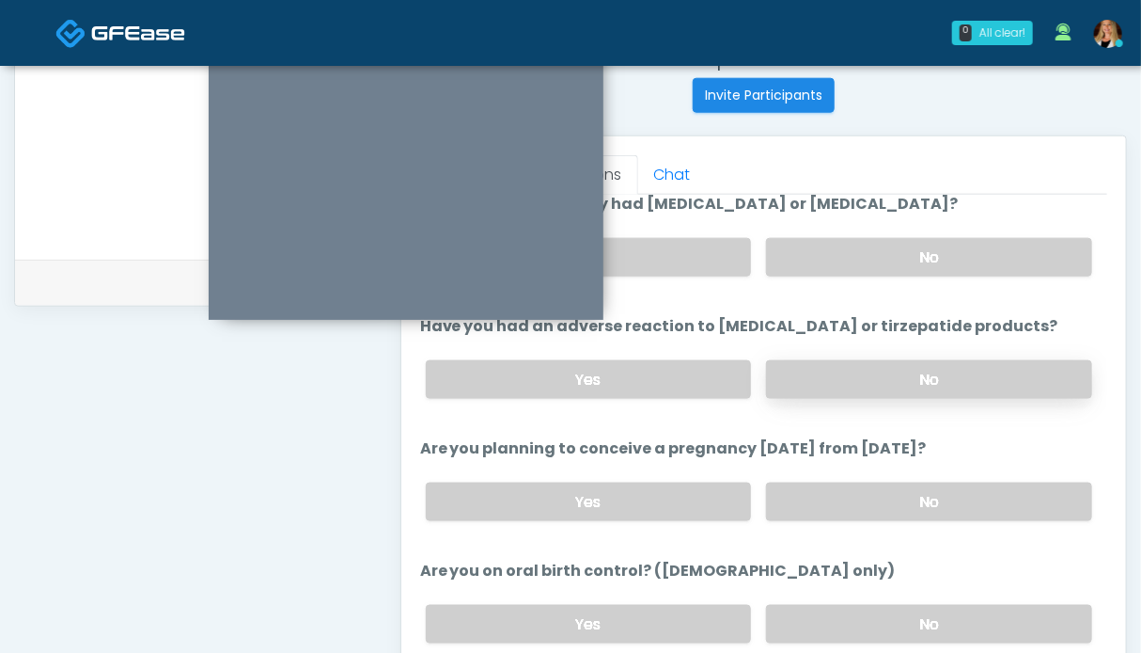
click at [869, 363] on label "No" at bounding box center [929, 379] width 326 height 39
click at [869, 244] on label "No" at bounding box center [929, 257] width 326 height 39
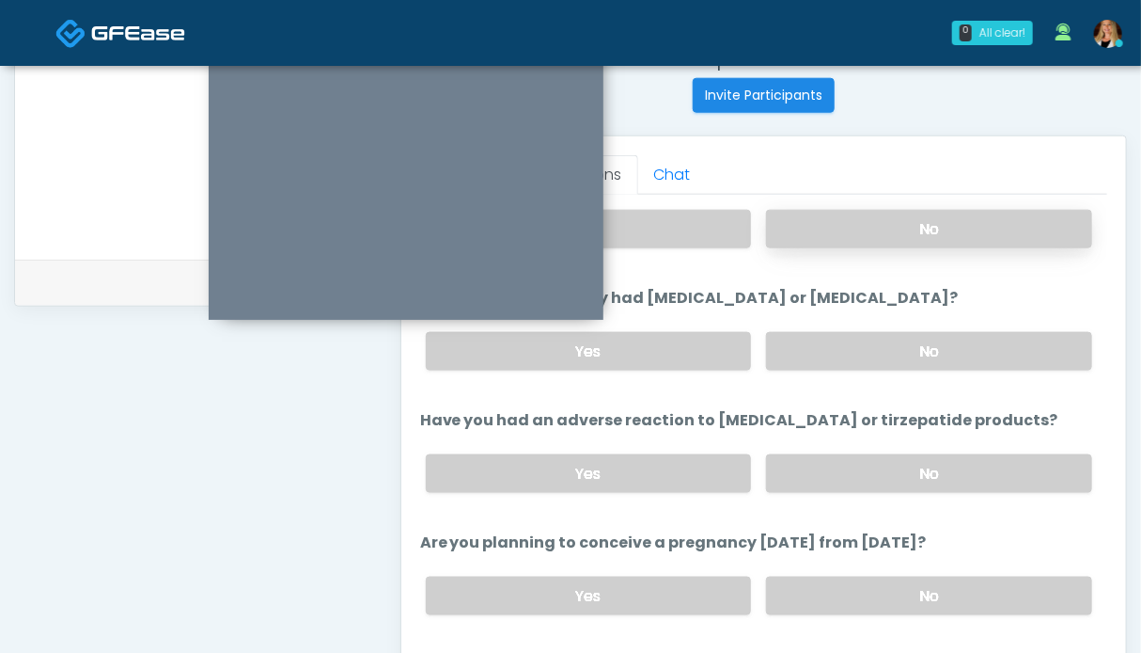
click at [889, 239] on label "No" at bounding box center [929, 229] width 326 height 39
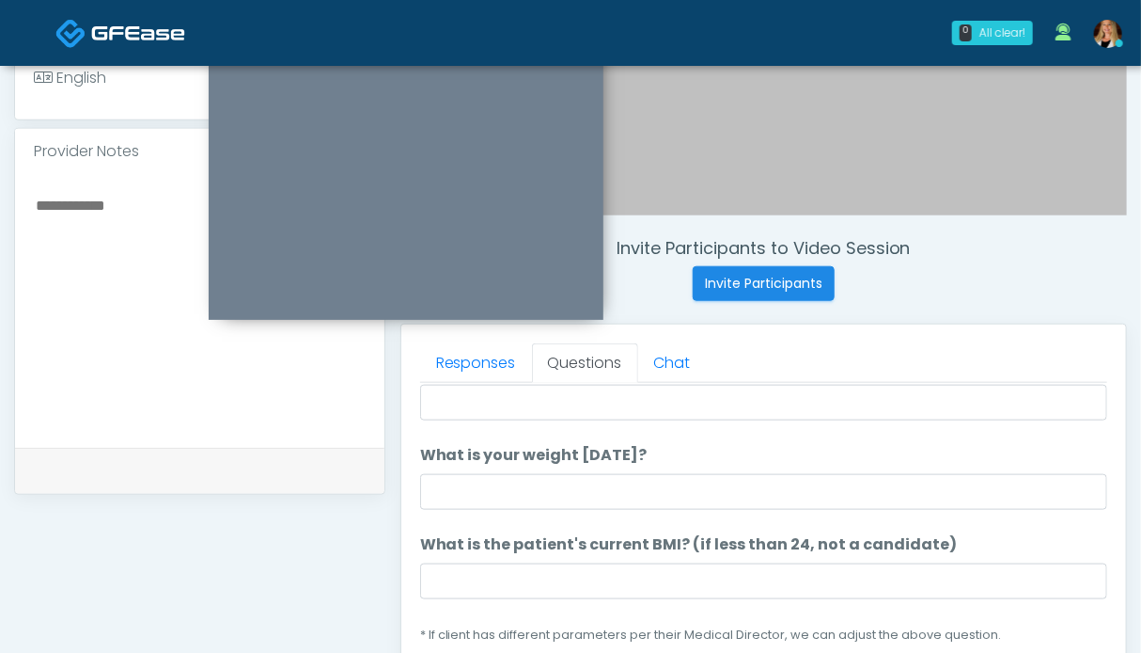
scroll to position [699, 0]
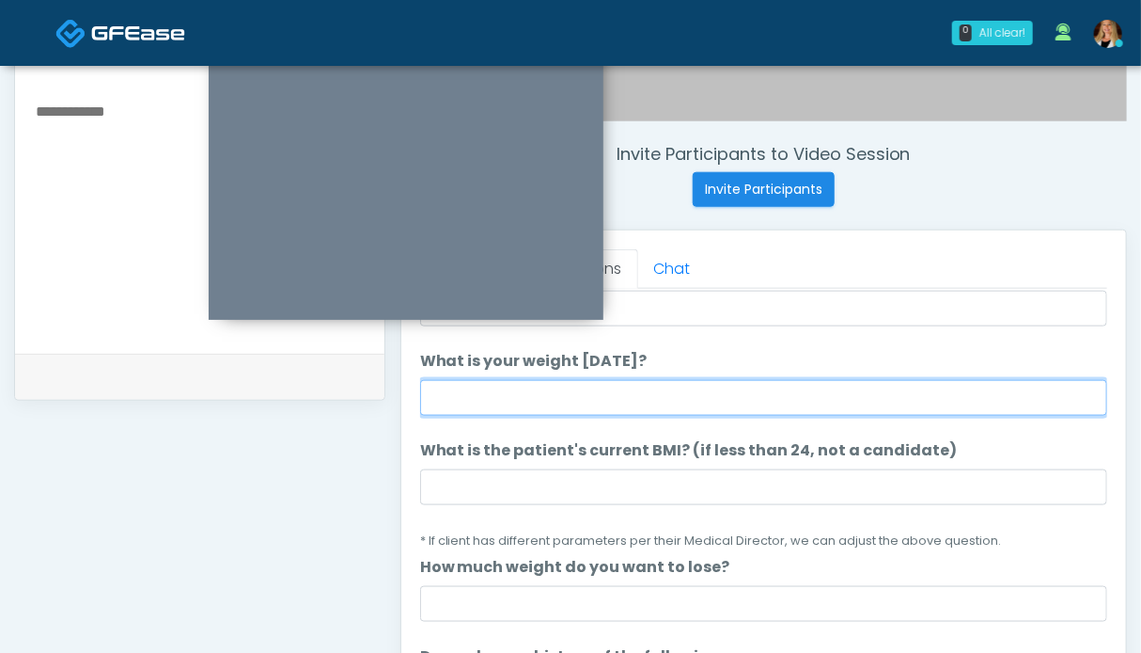
click at [575, 385] on input "What is your weight today?" at bounding box center [763, 398] width 687 height 36
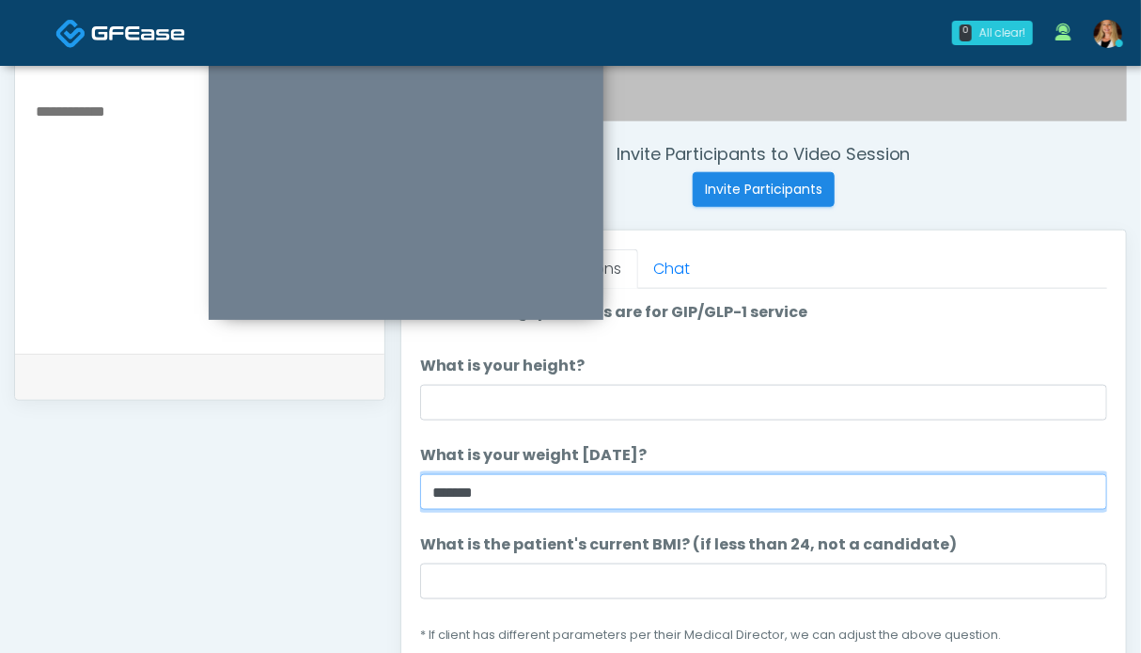
type input "******"
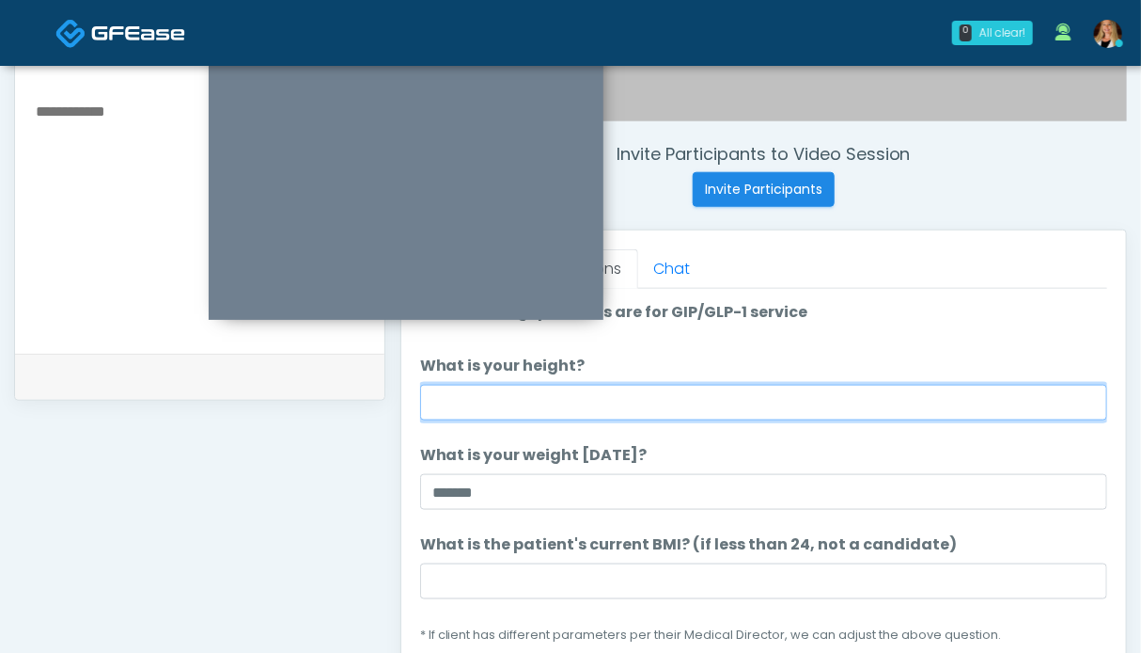
click at [544, 395] on input "What is your height?" at bounding box center [763, 403] width 687 height 36
type input "***"
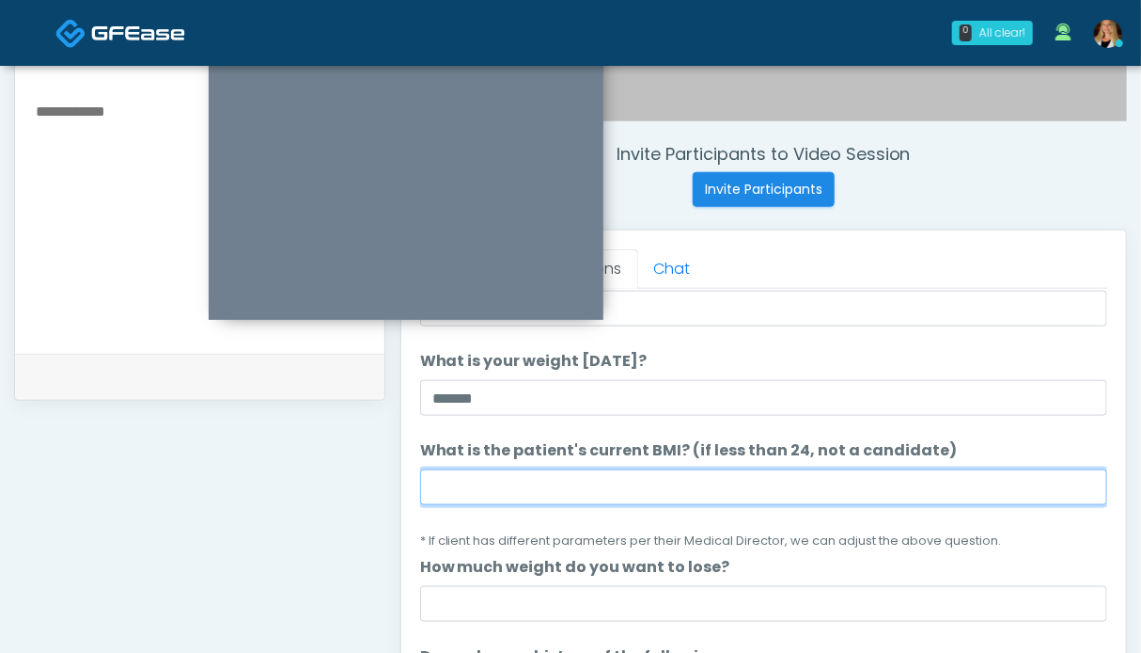
click at [605, 486] on input "What is the patient's current BMI? (if less than 24, not a candidate)" at bounding box center [763, 487] width 687 height 36
type input "**"
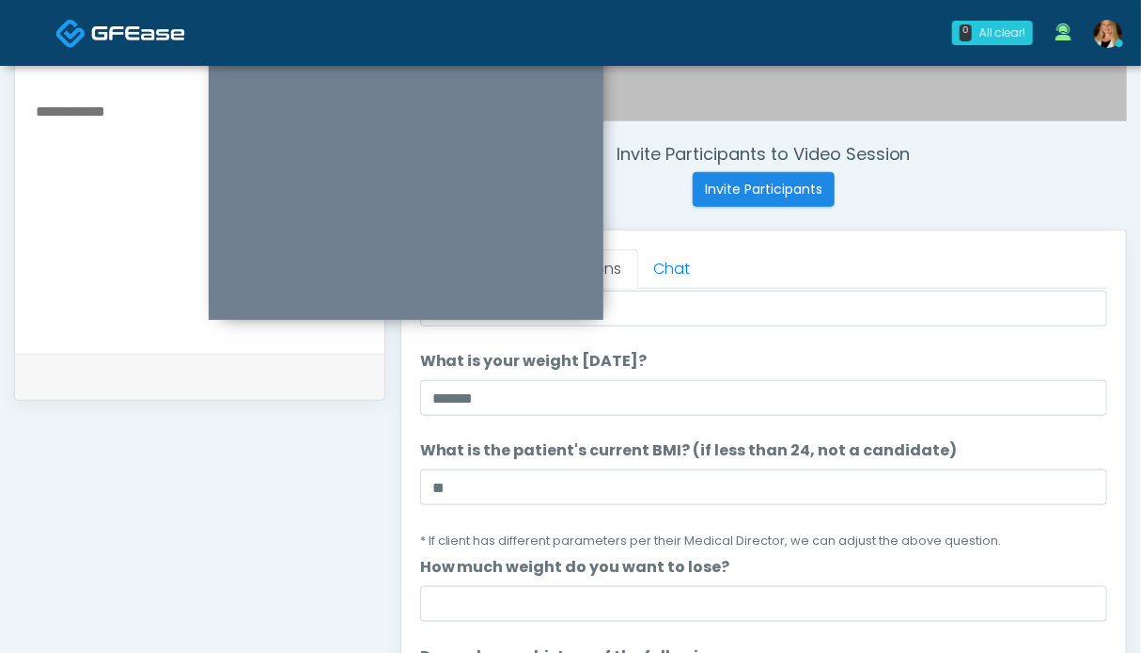
click at [805, 520] on li "What is the patient's current BMI? (if less than 24, not a candidate) What is t…" at bounding box center [763, 495] width 687 height 112
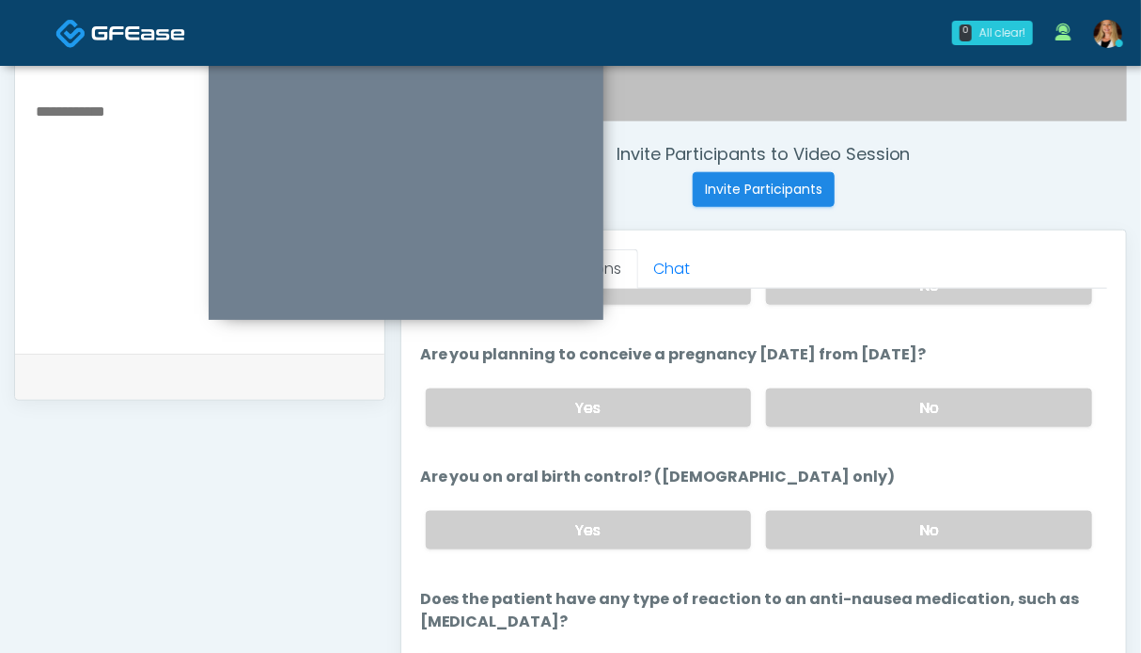
scroll to position [1075, 0]
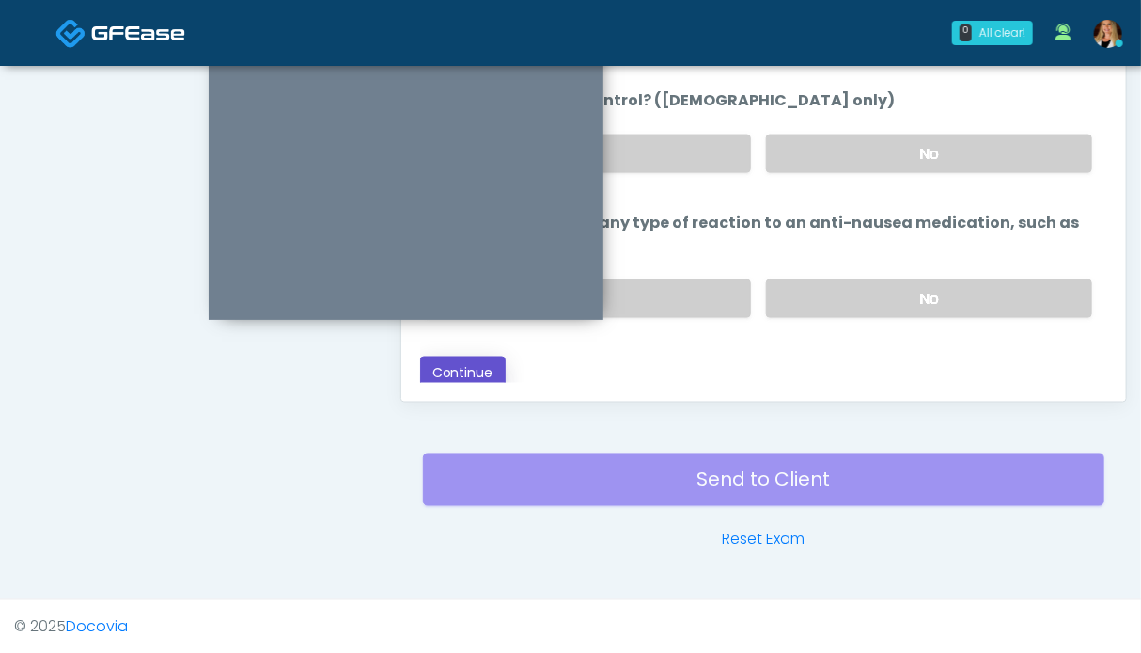
click at [489, 373] on button "Continue" at bounding box center [463, 373] width 86 height 35
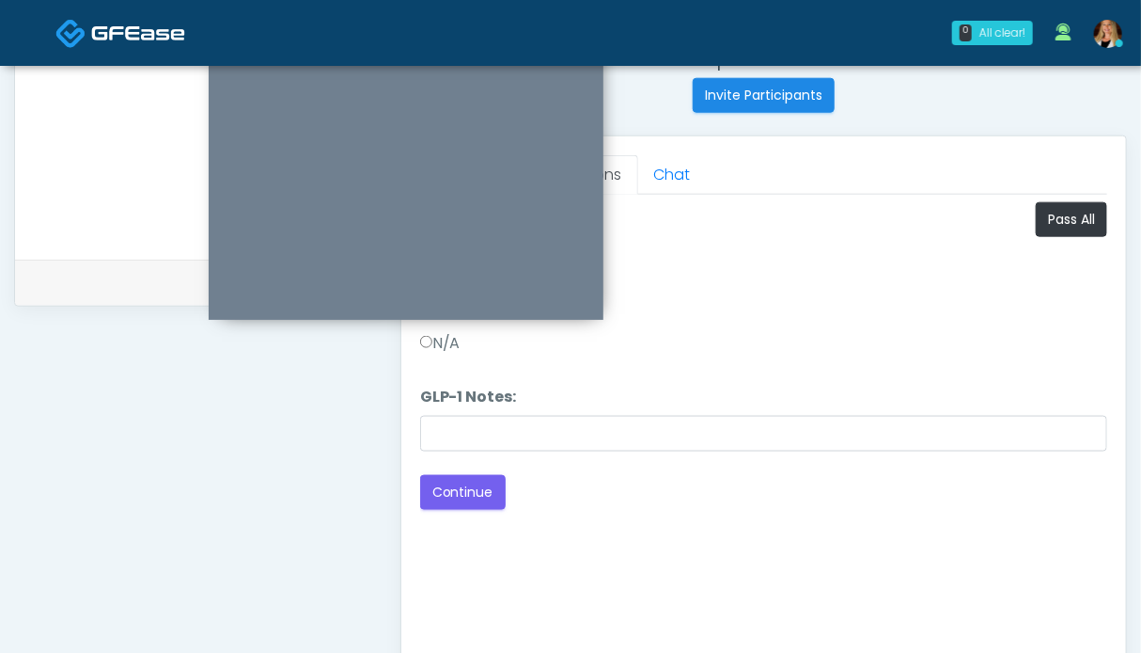
scroll to position [699, 0]
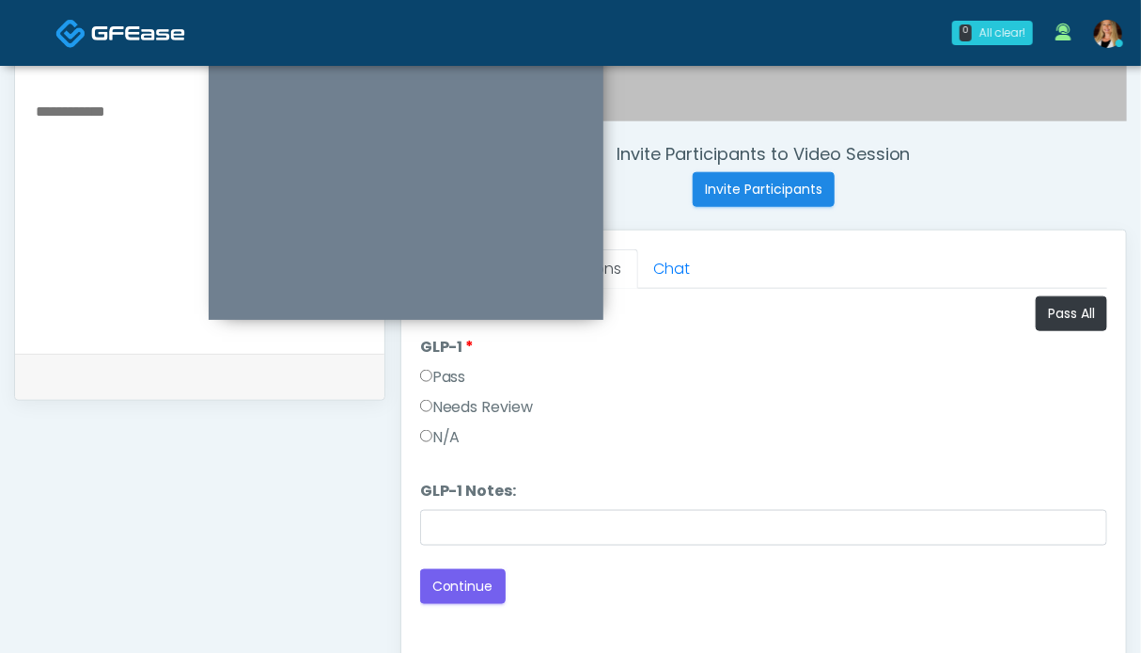
click at [448, 367] on label "Pass" at bounding box center [443, 377] width 46 height 23
click at [463, 577] on button "Continue" at bounding box center [463, 586] width 86 height 35
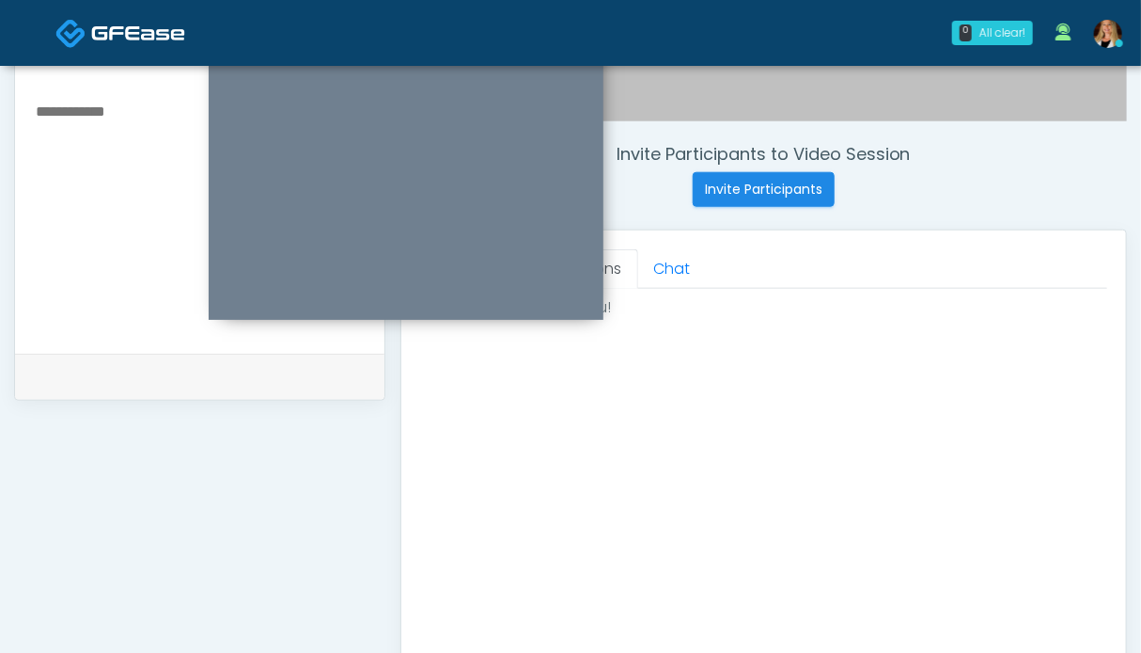
scroll to position [887, 0]
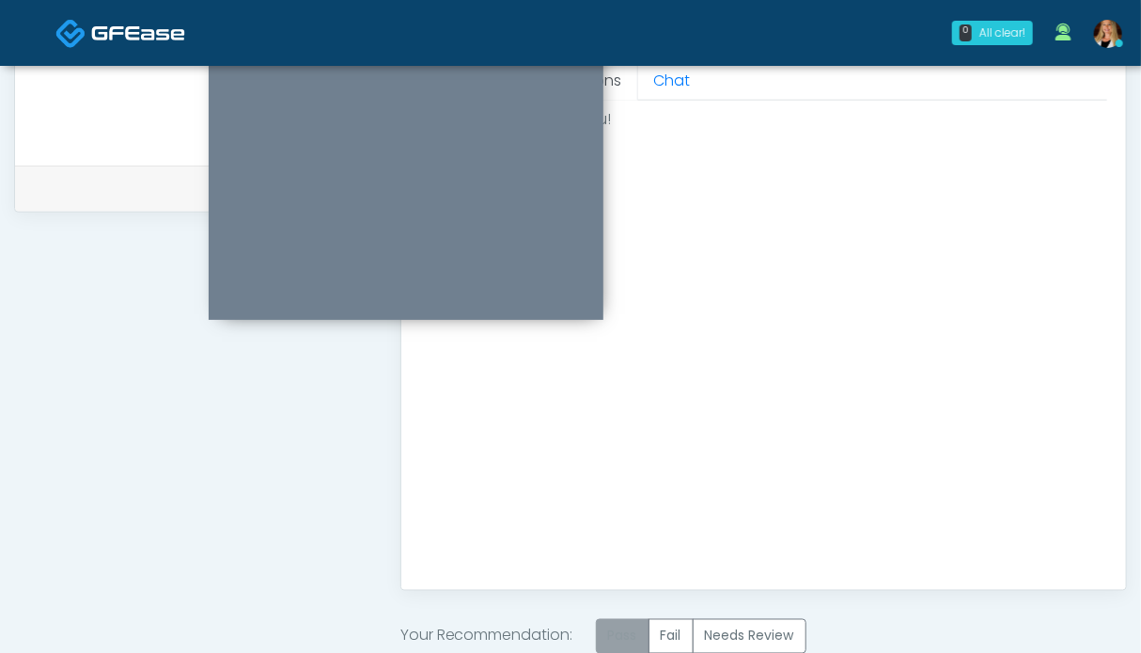
click at [631, 645] on label "Pass" at bounding box center [623, 636] width 54 height 35
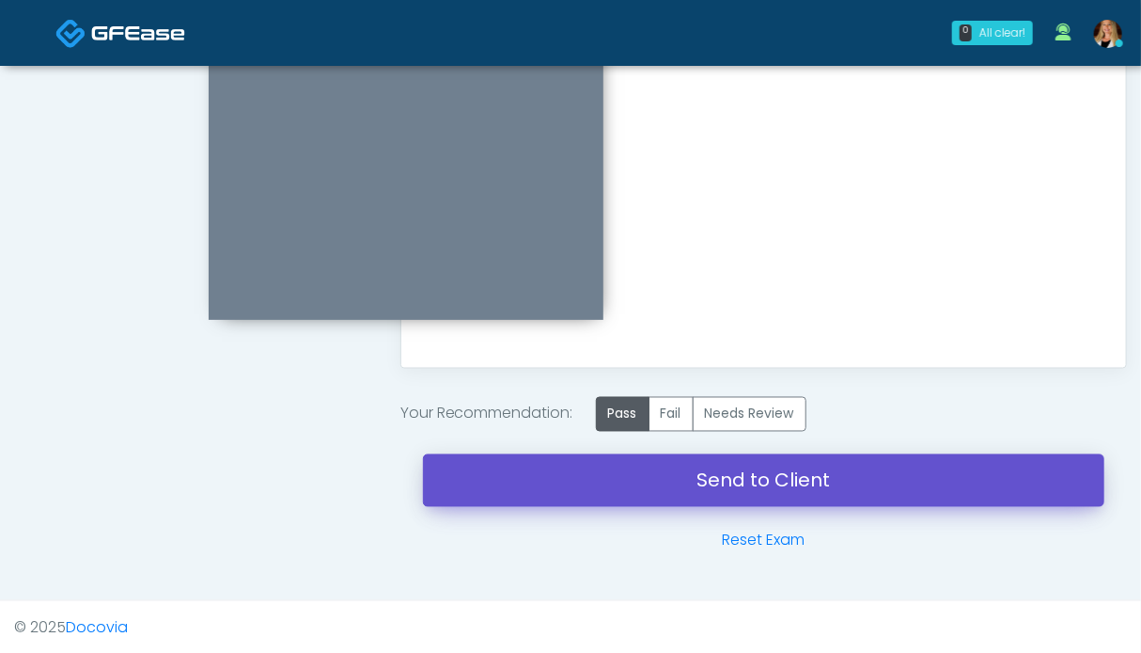
click at [705, 463] on link "Send to Client" at bounding box center [764, 480] width 682 height 53
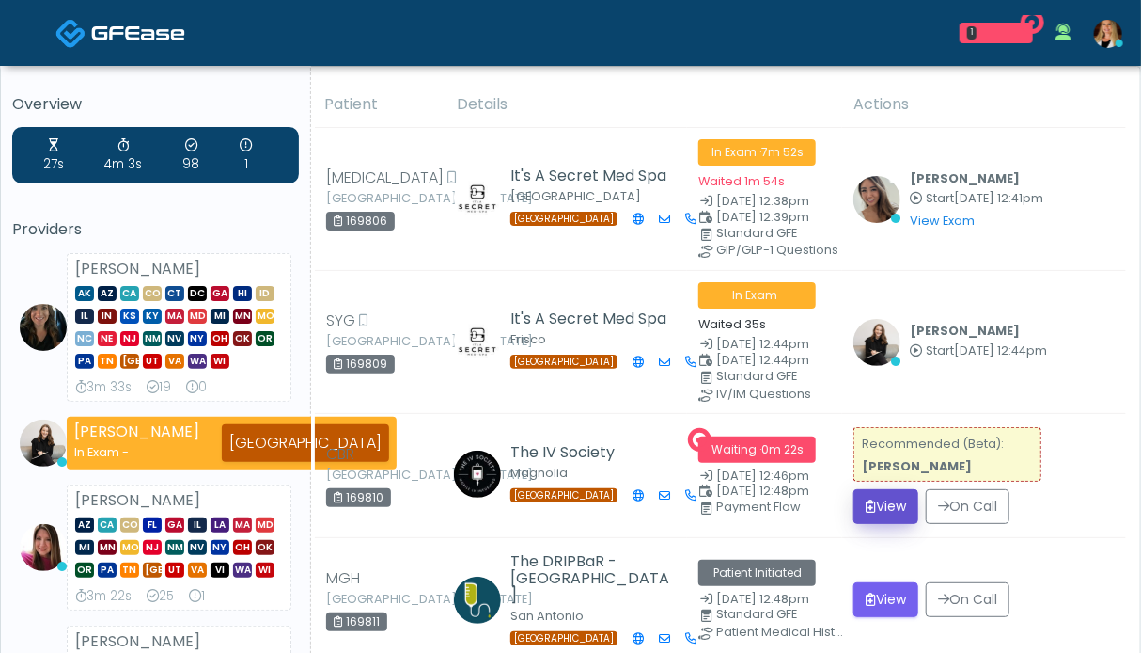
click at [881, 505] on button "View" at bounding box center [886, 506] width 65 height 35
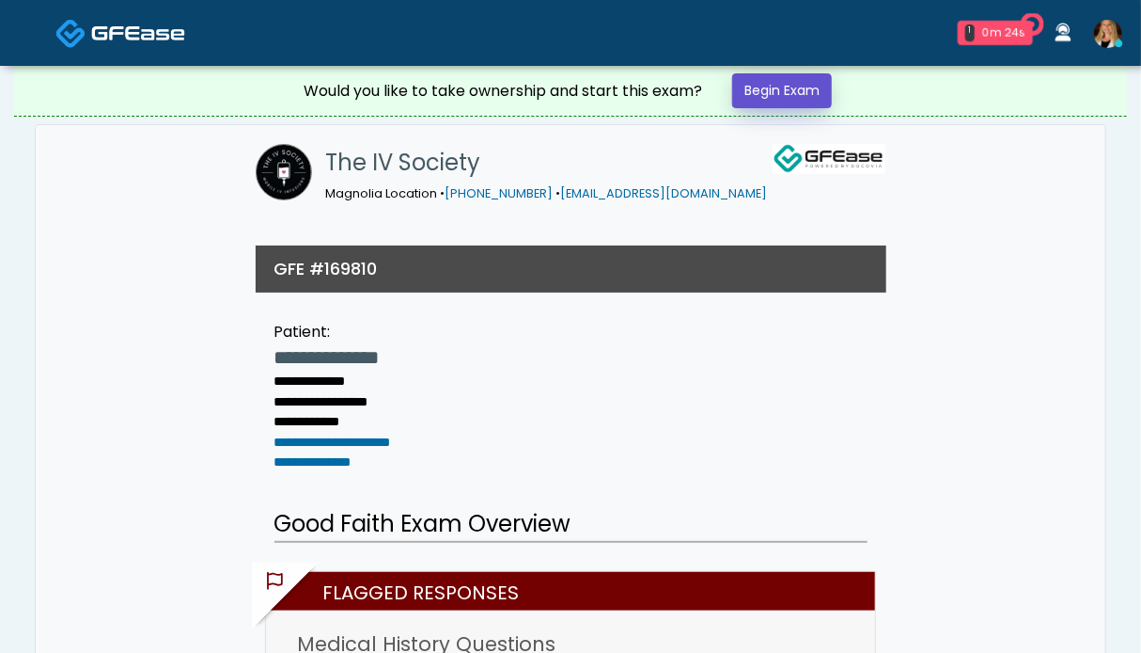
click at [769, 94] on link "Begin Exam" at bounding box center [782, 90] width 100 height 35
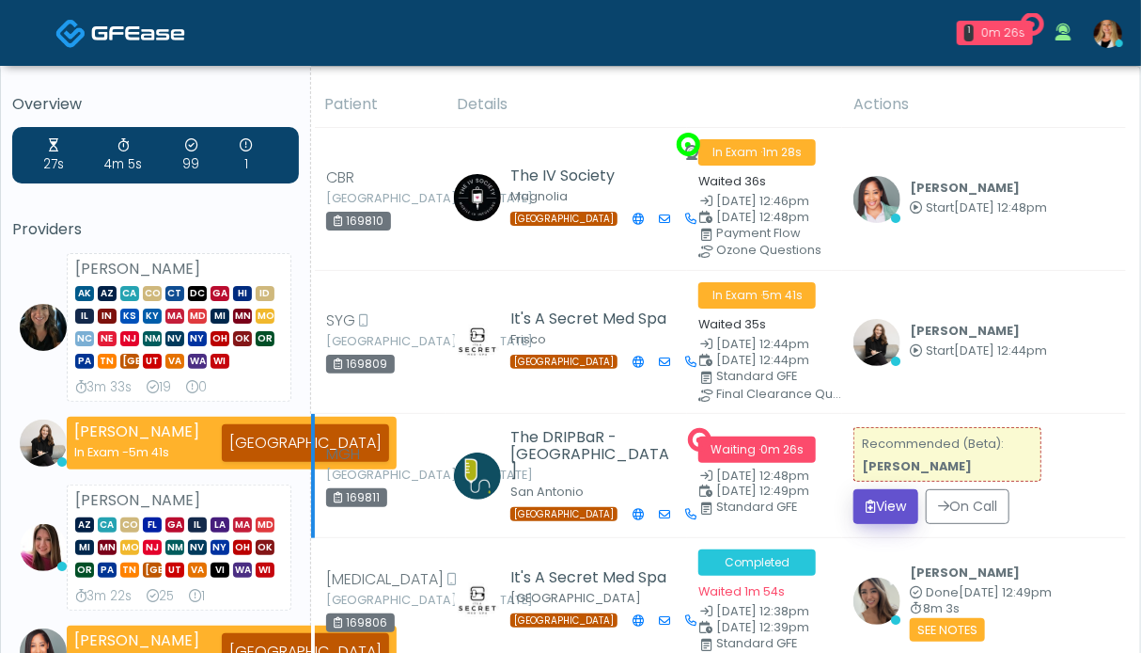
click at [884, 490] on button "View" at bounding box center [886, 506] width 65 height 35
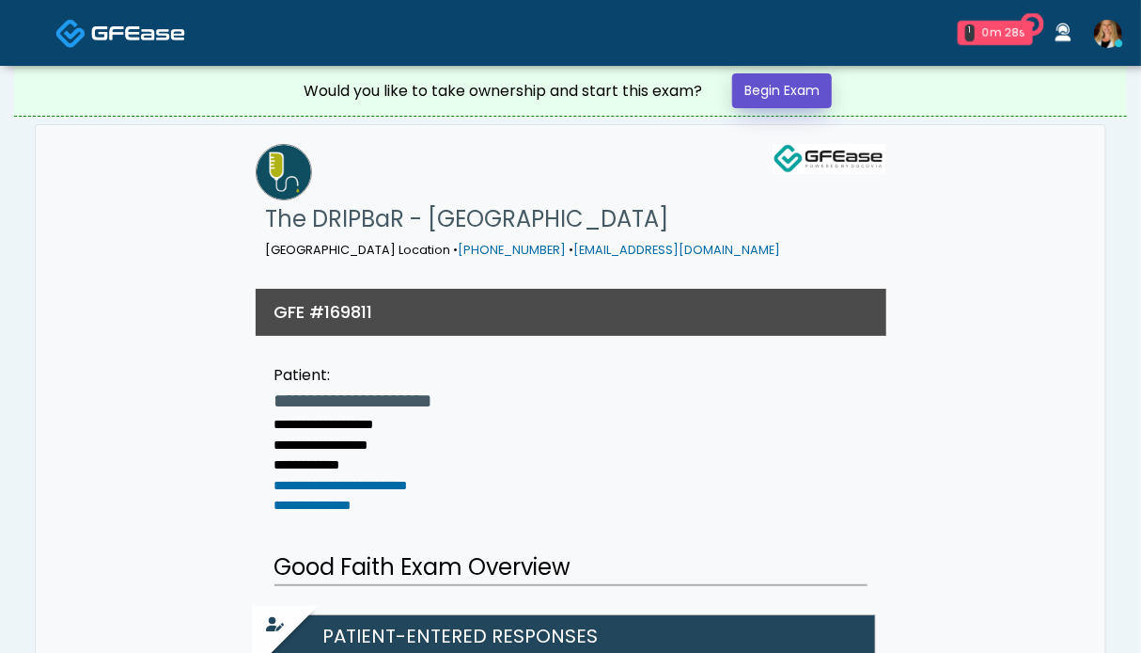
click at [774, 84] on link "Begin Exam" at bounding box center [782, 90] width 100 height 35
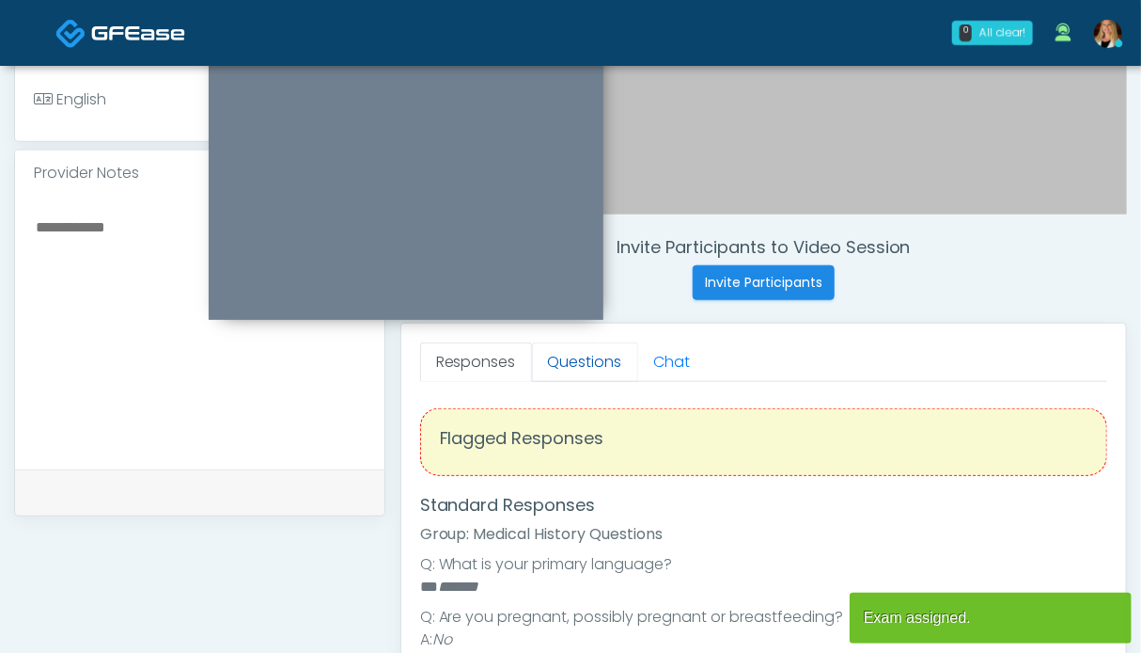
click at [560, 374] on link "Questions" at bounding box center [585, 361] width 106 height 39
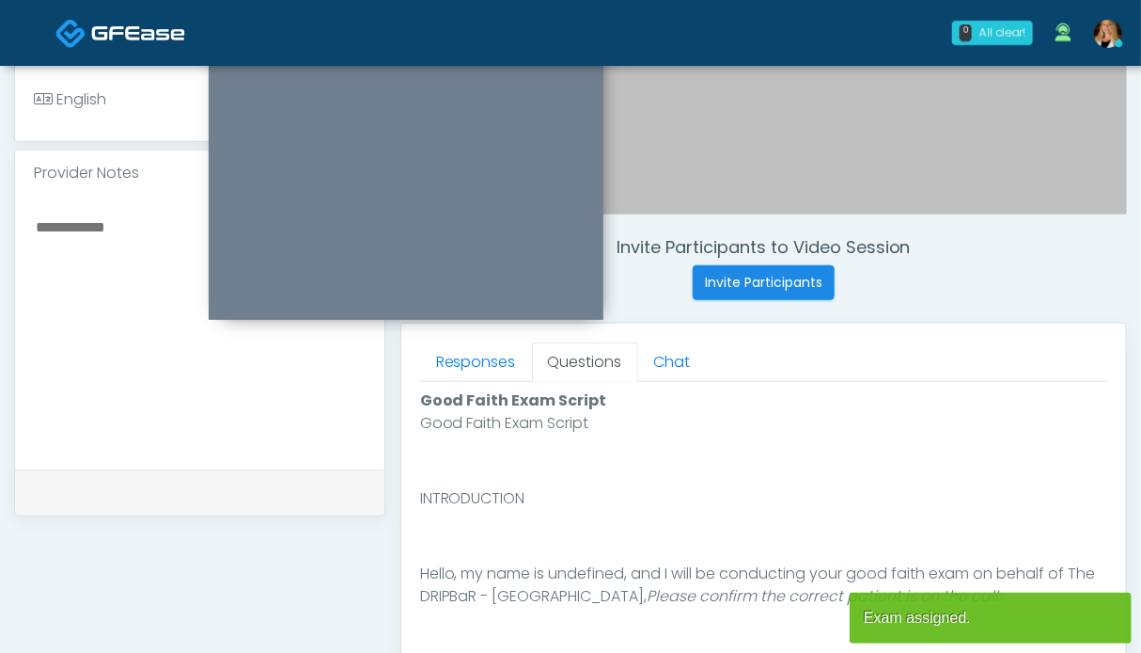
scroll to position [940, 0]
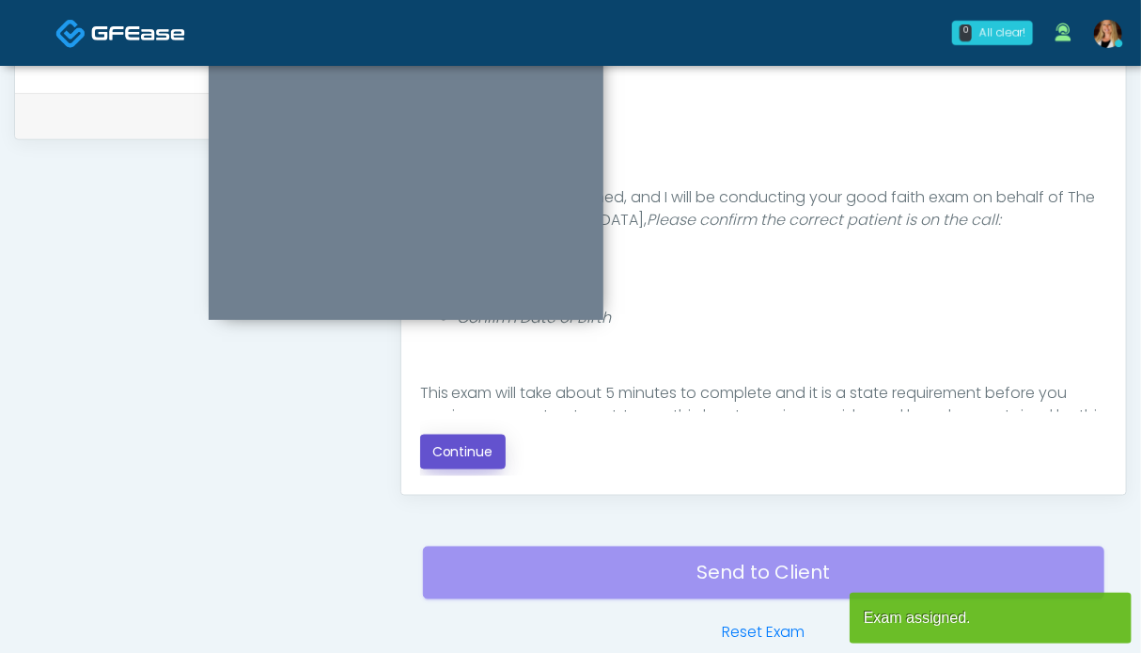
click at [466, 457] on button "Continue" at bounding box center [463, 451] width 86 height 35
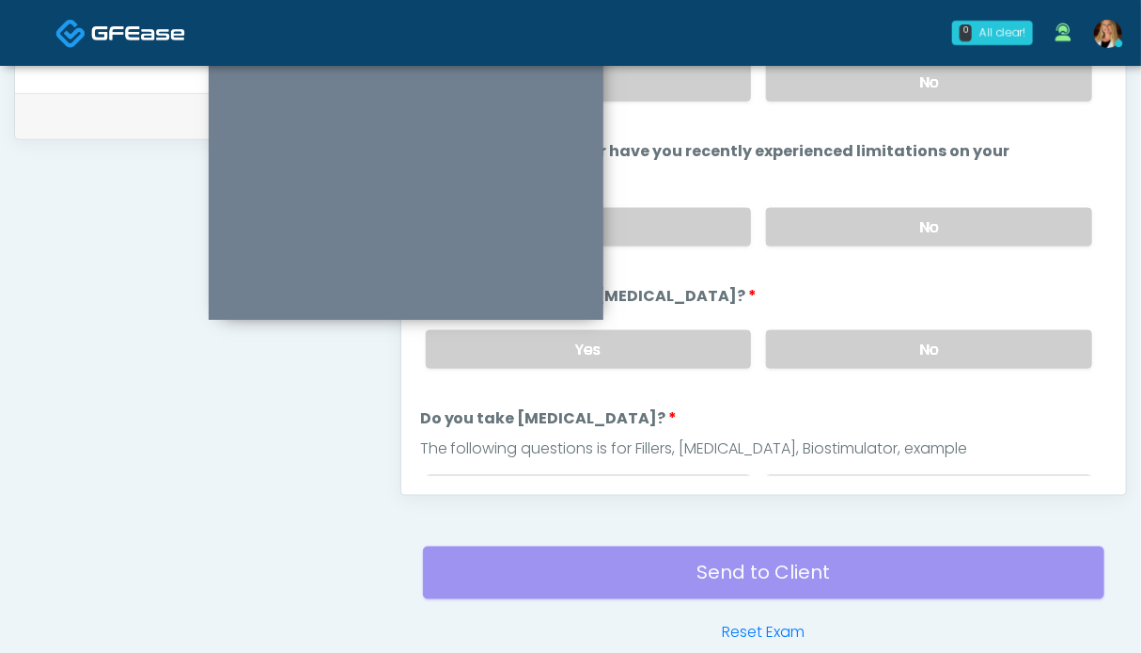
scroll to position [1033, 0]
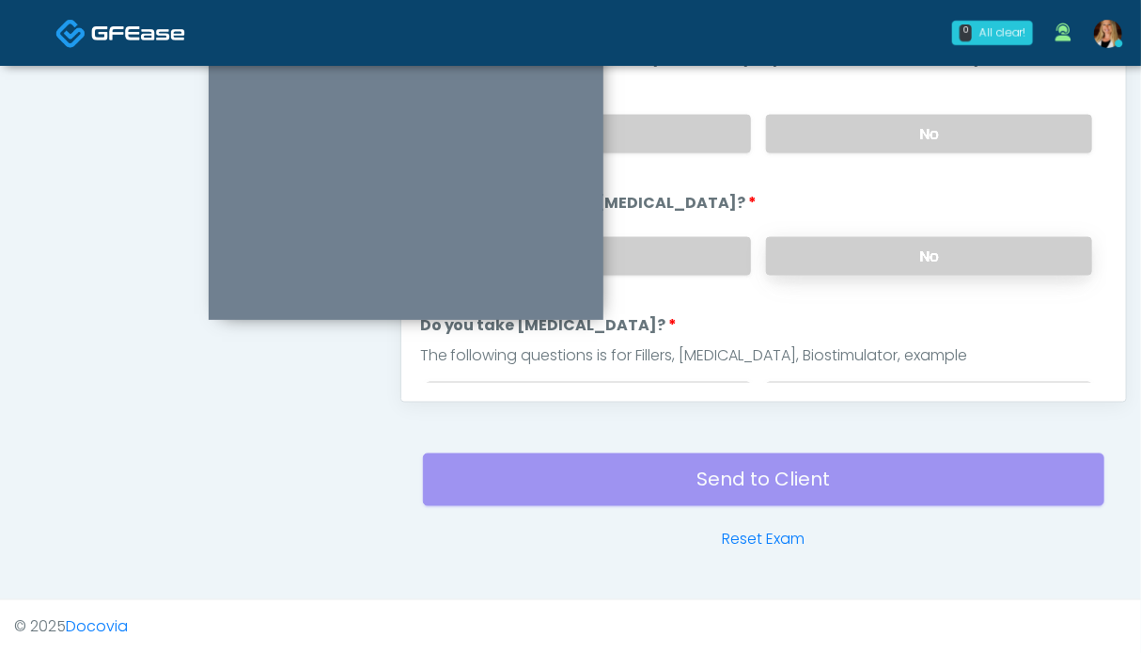
click at [895, 238] on label "No" at bounding box center [929, 256] width 326 height 39
click at [888, 138] on label "No" at bounding box center [929, 134] width 326 height 39
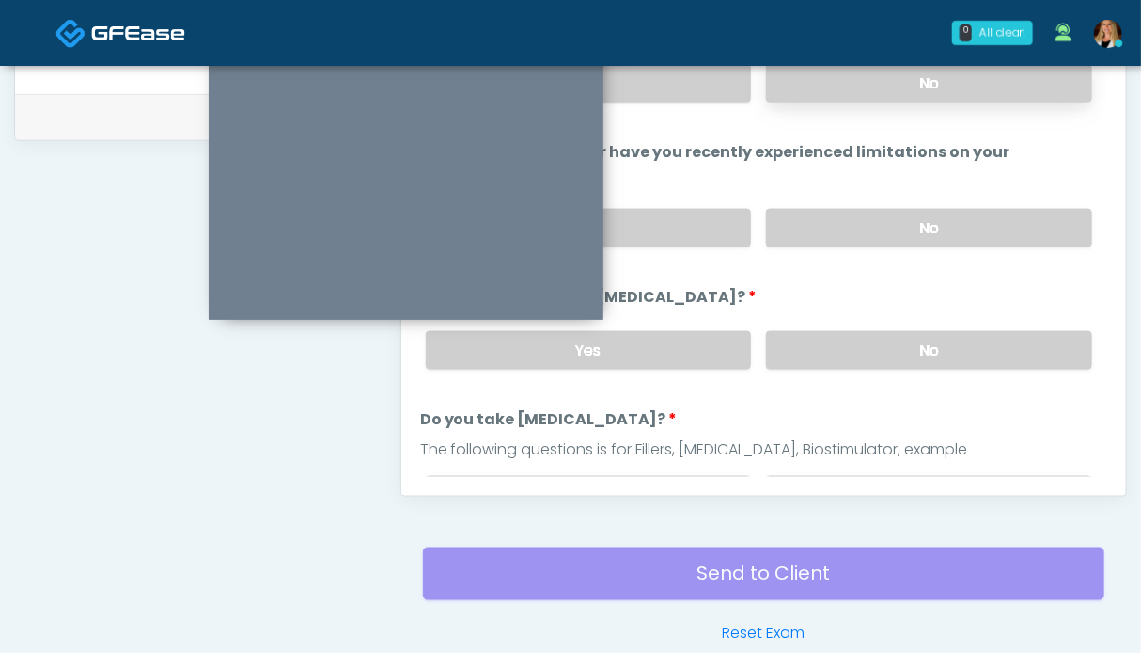
click at [865, 84] on label "No" at bounding box center [929, 83] width 326 height 39
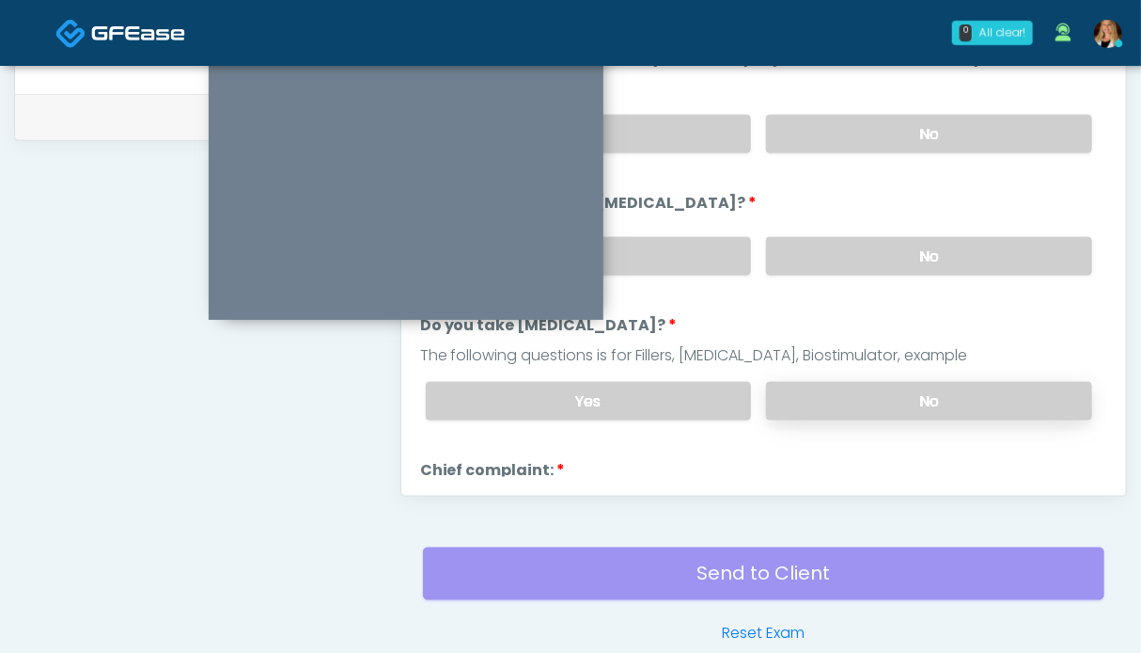
click at [896, 393] on label "No" at bounding box center [929, 401] width 326 height 39
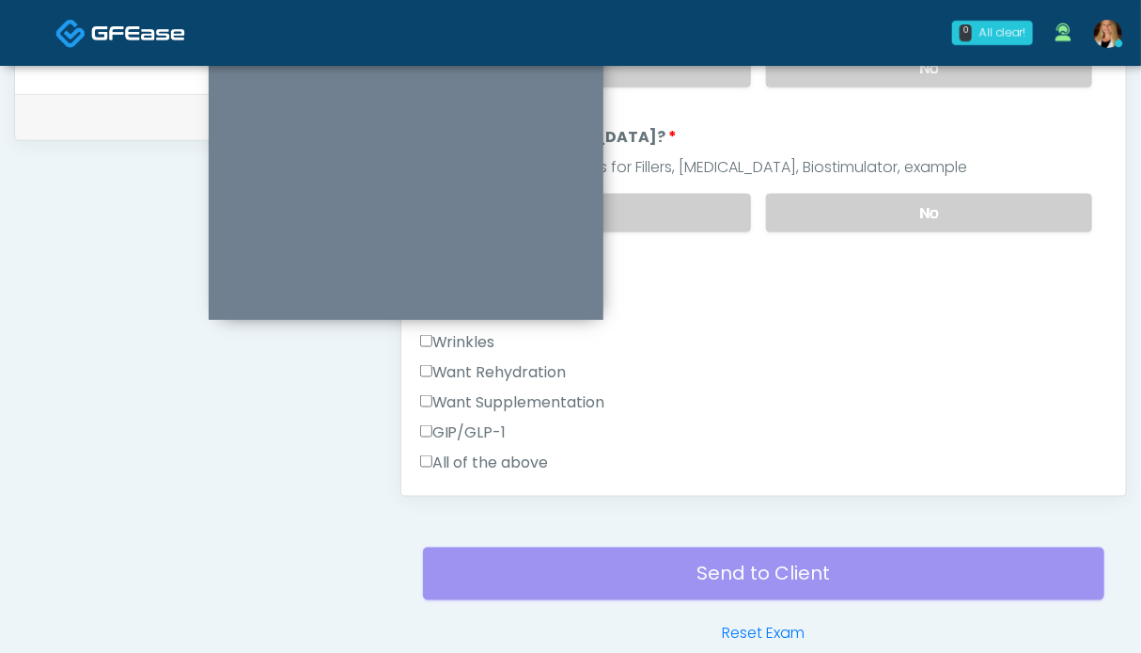
click at [498, 366] on label "Want Rehydration" at bounding box center [493, 372] width 147 height 23
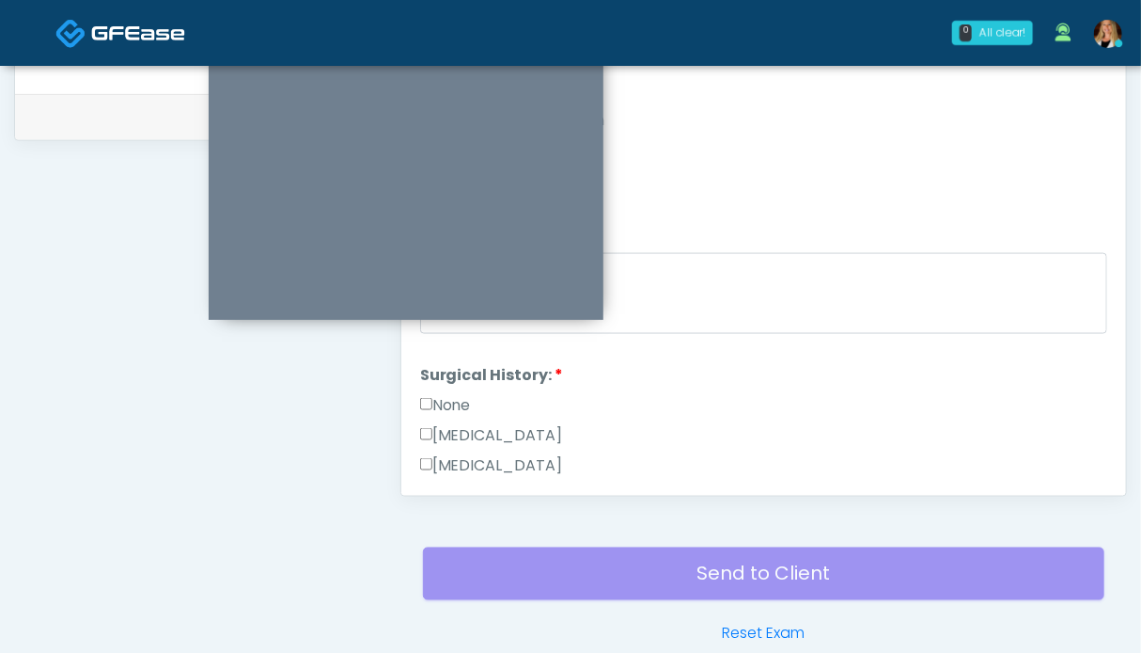
scroll to position [470, 0]
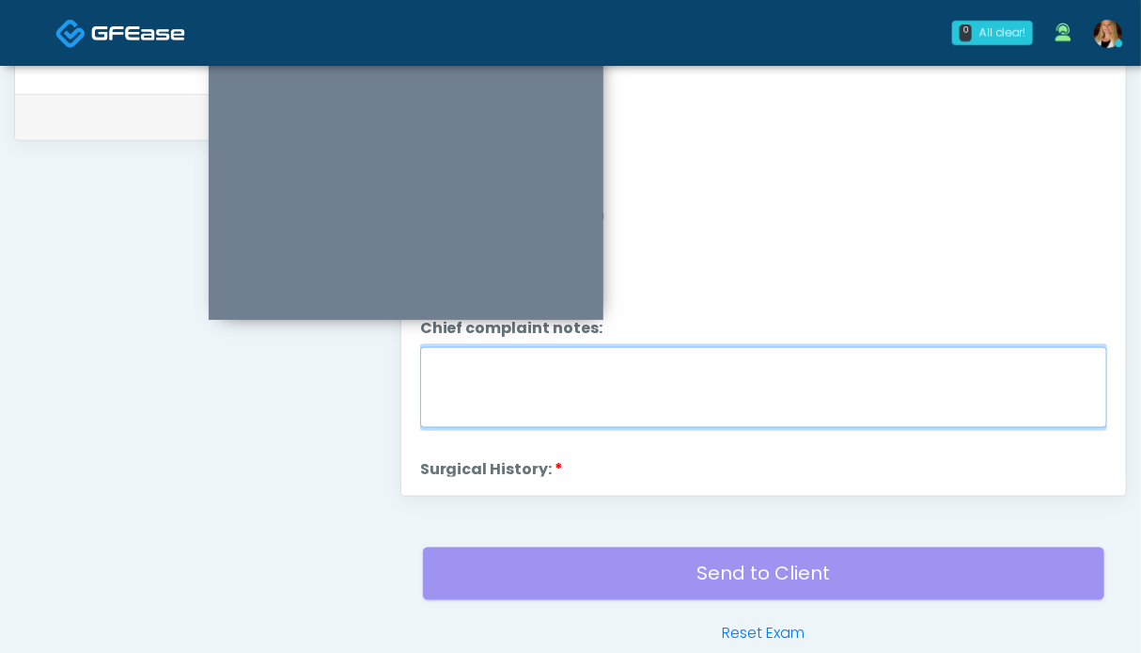
click at [643, 381] on textarea "Chief complaint notes:" at bounding box center [763, 387] width 687 height 81
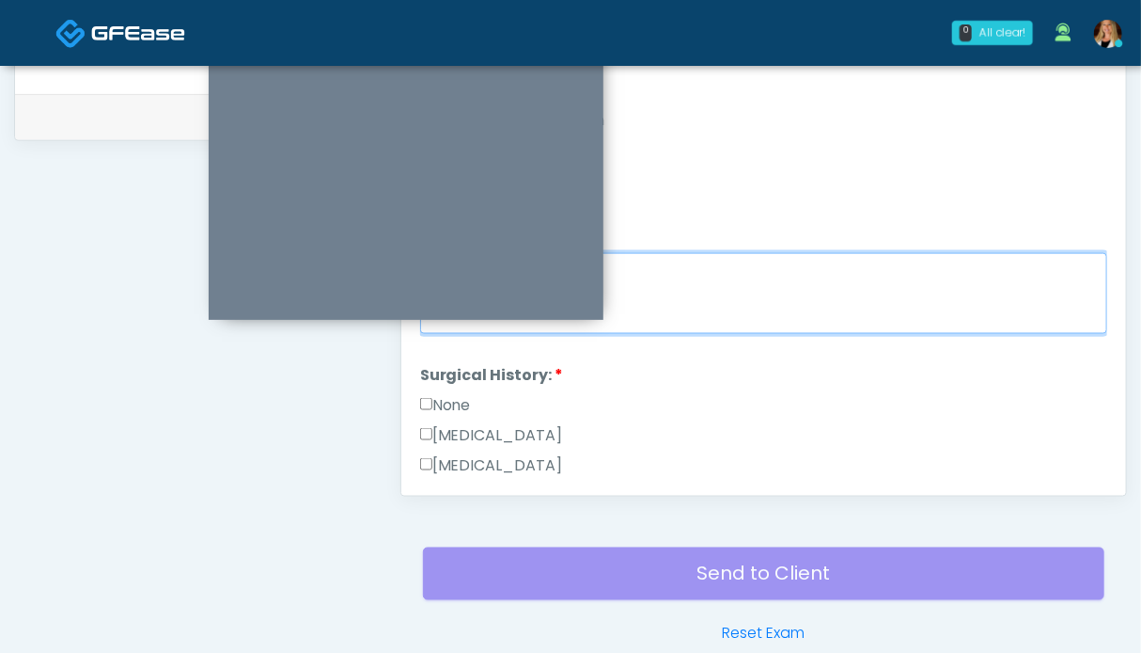
type textarea "**"
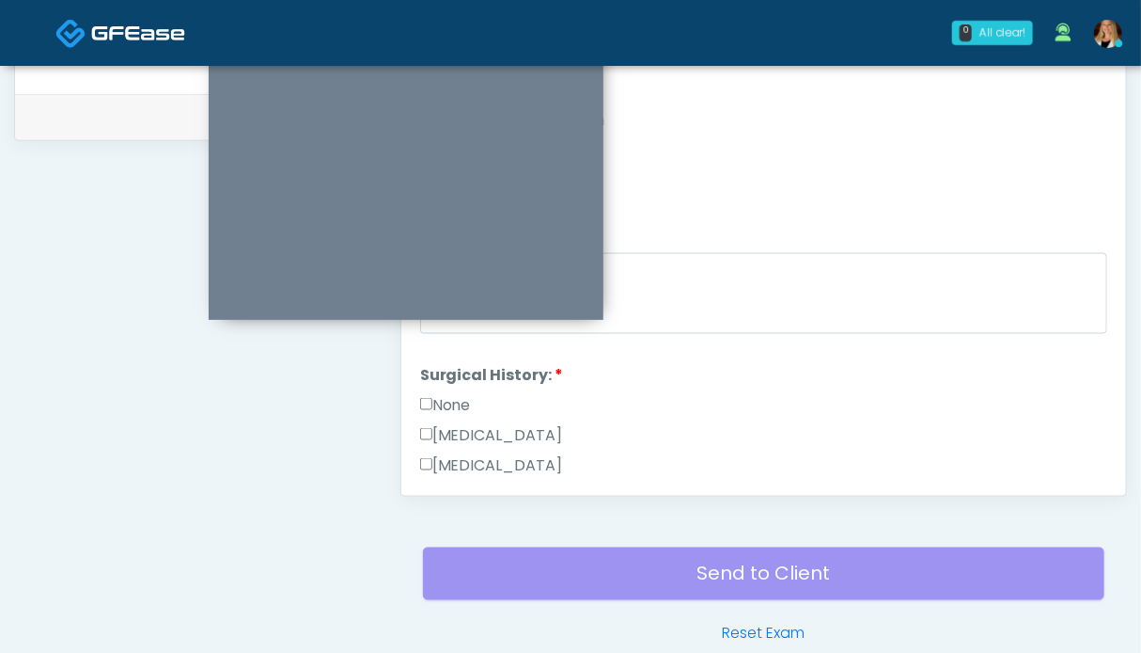
click at [460, 394] on label "None" at bounding box center [445, 405] width 51 height 23
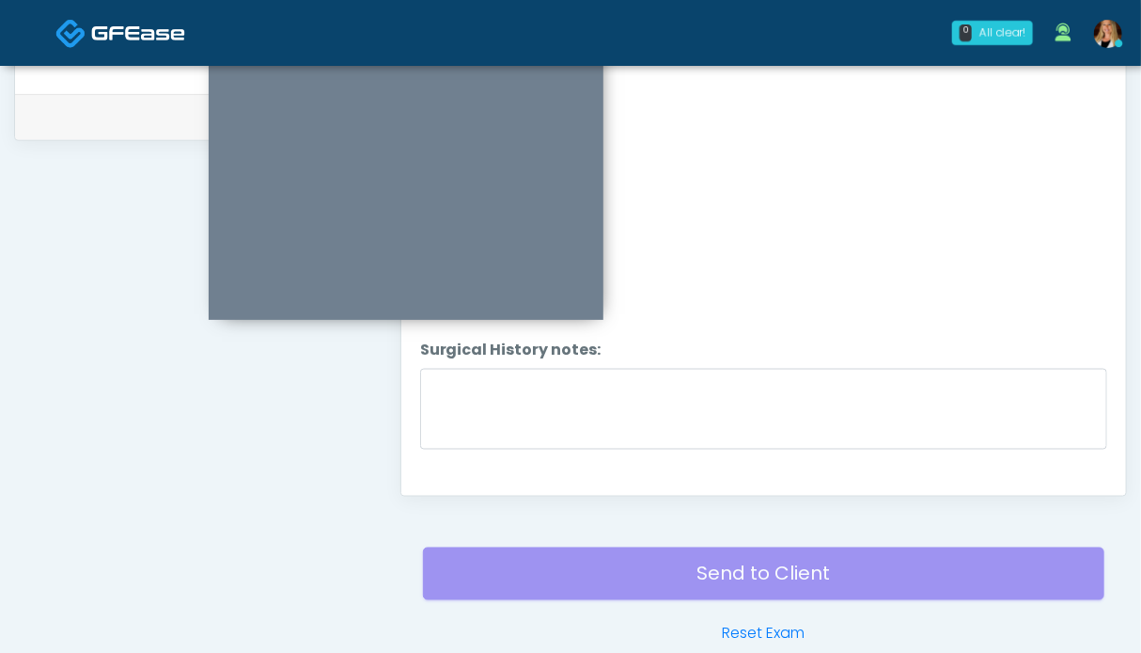
scroll to position [1064, 0]
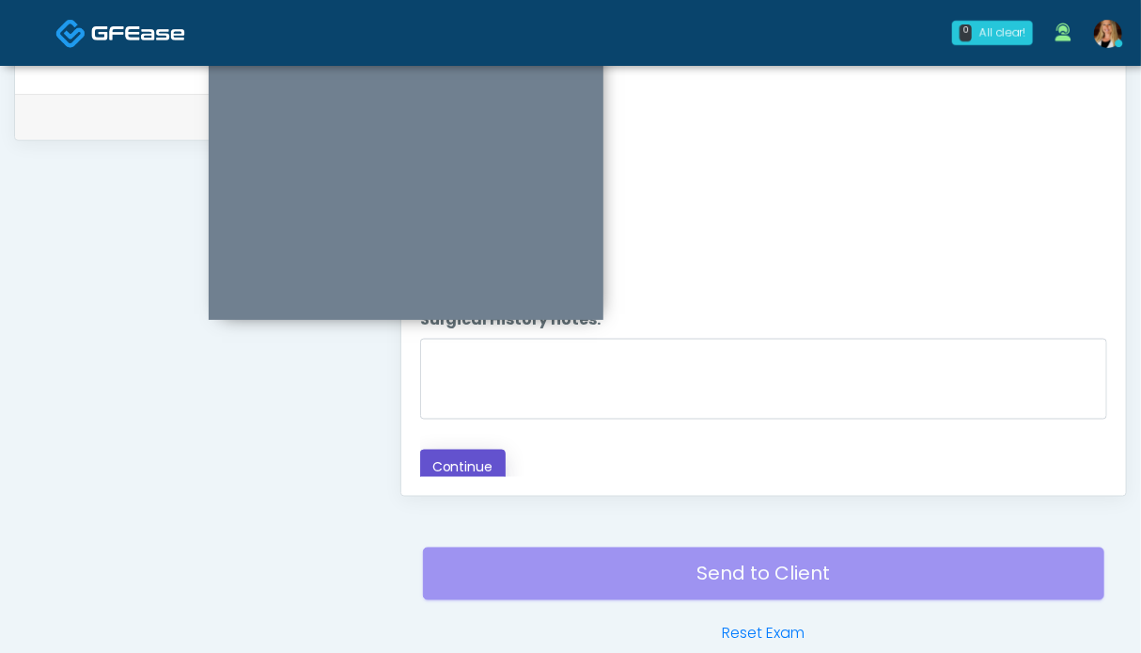
click at [466, 465] on button "Continue" at bounding box center [463, 466] width 86 height 35
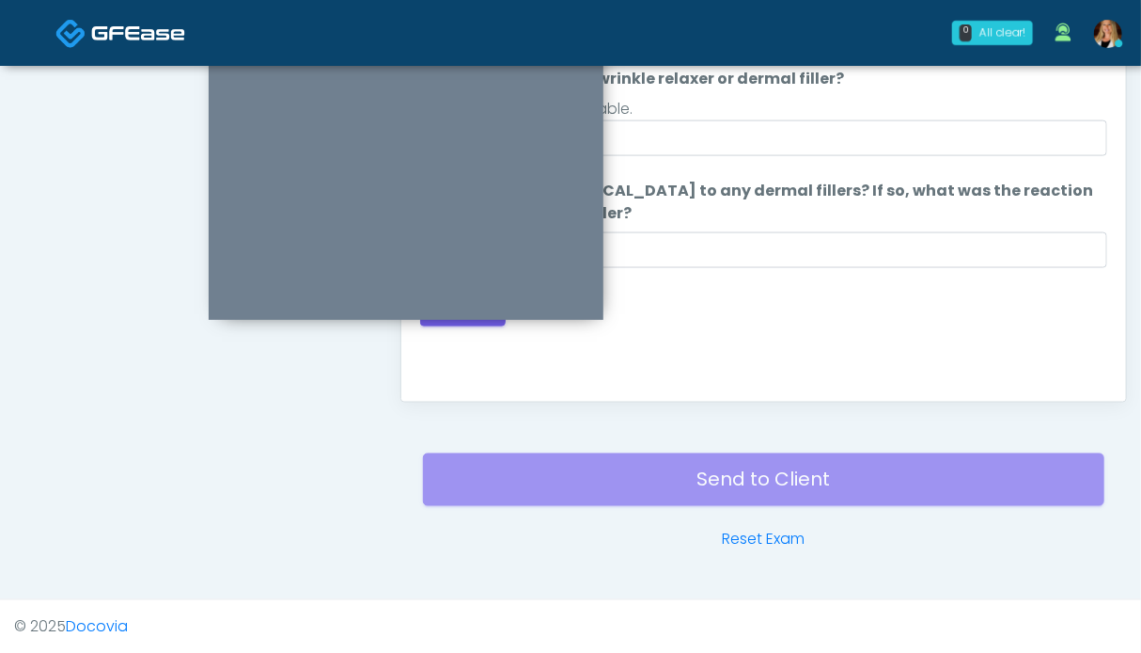
scroll to position [751, 0]
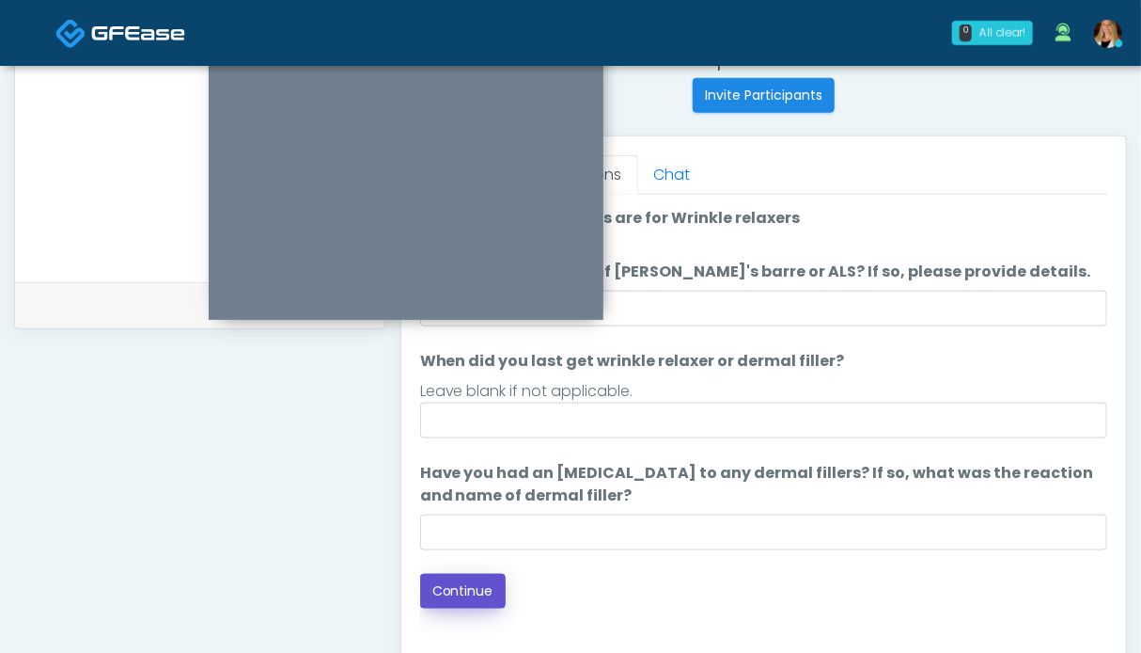
click at [483, 583] on button "Continue" at bounding box center [463, 591] width 86 height 35
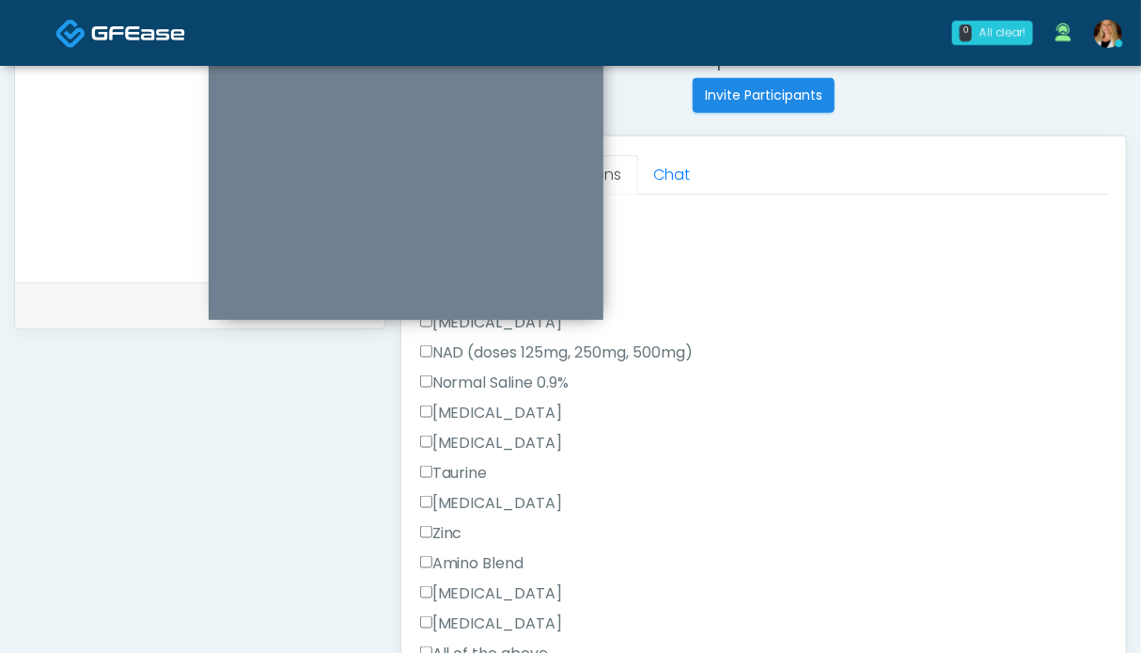
scroll to position [846, 0]
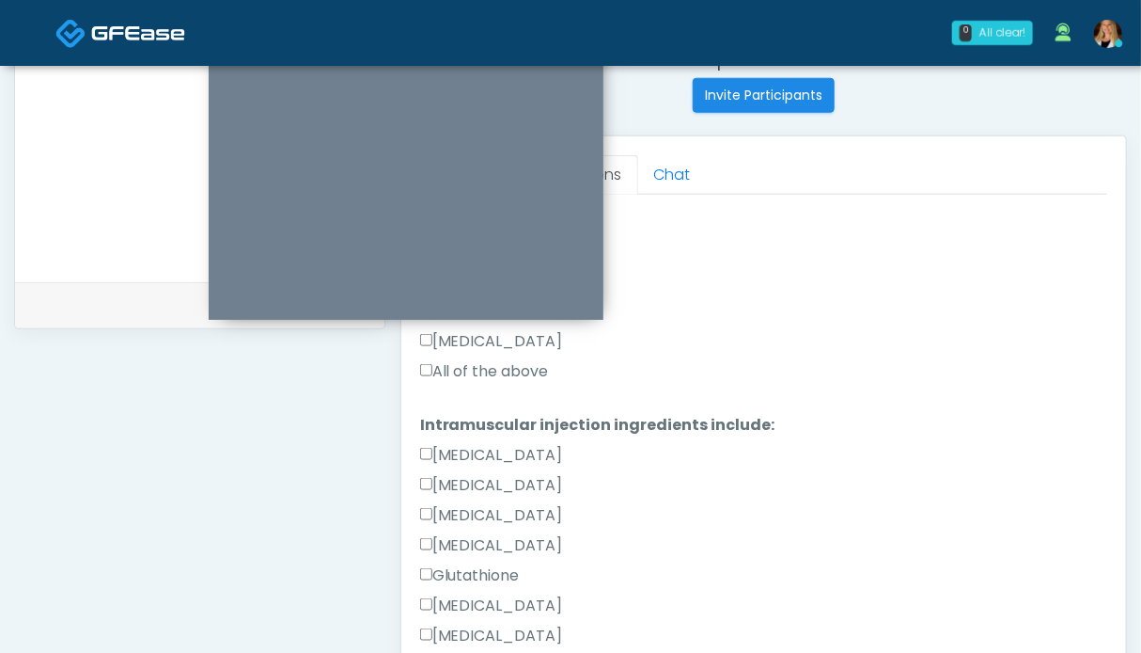
click at [477, 370] on label "All of the above" at bounding box center [484, 371] width 129 height 23
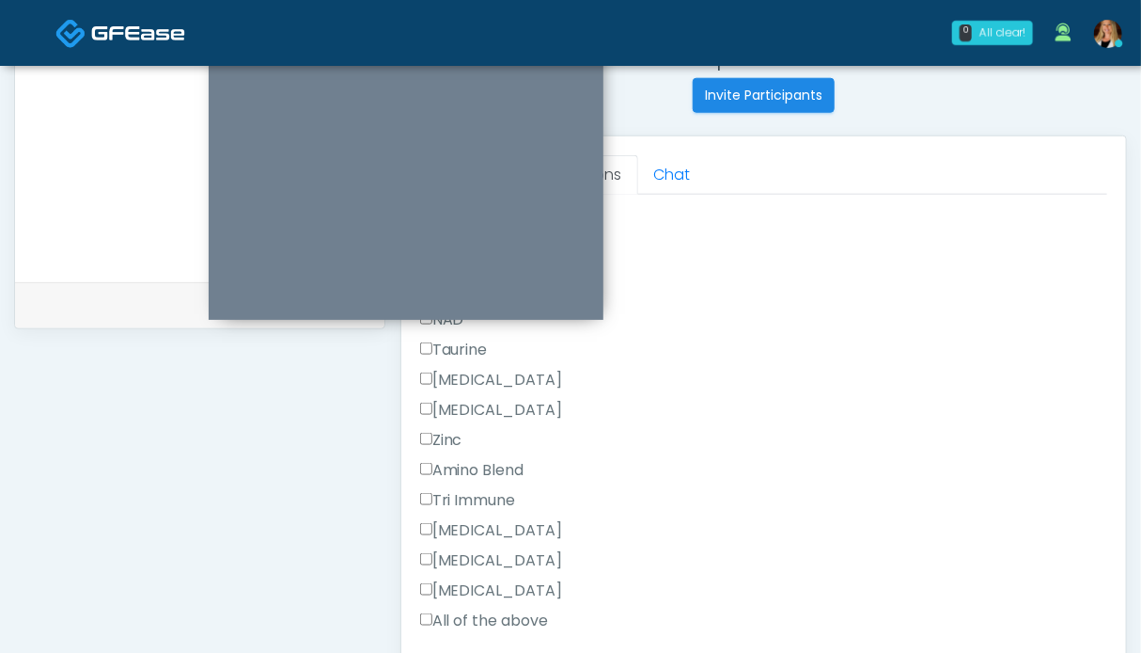
scroll to position [1253, 0]
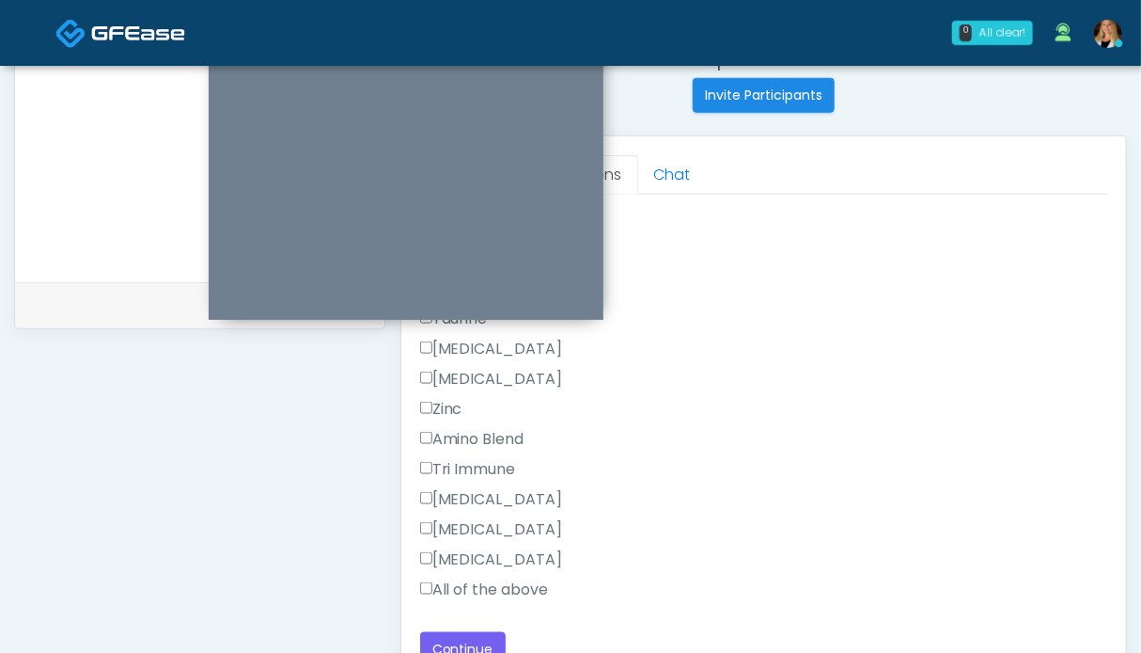
click at [471, 587] on label "All of the above" at bounding box center [484, 589] width 129 height 23
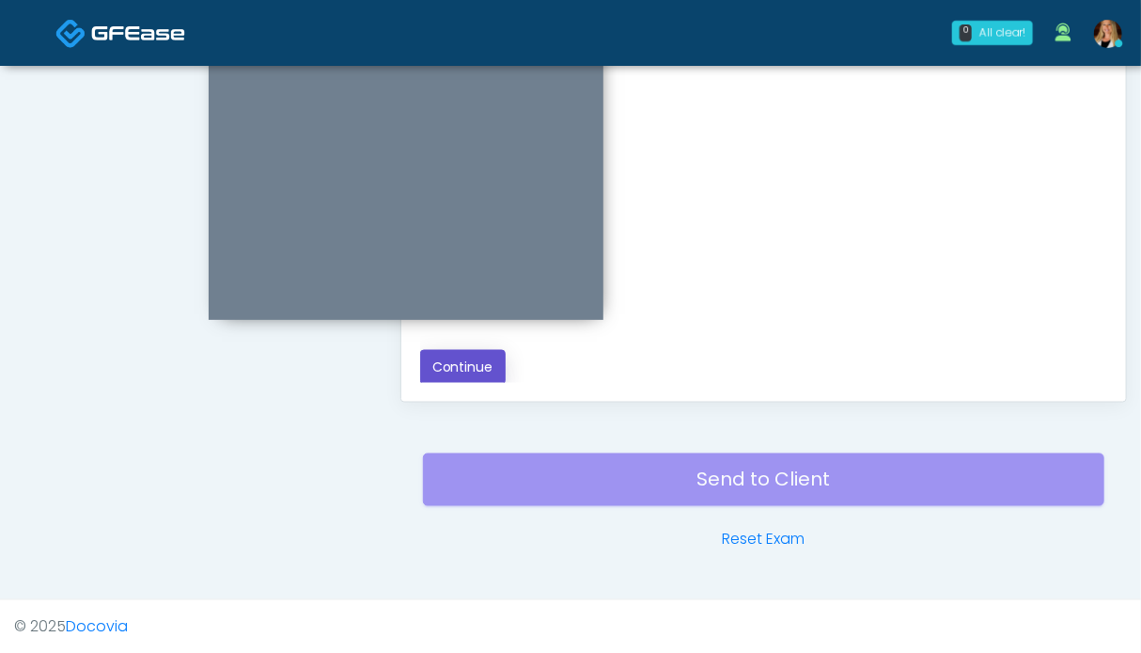
click at [485, 363] on button "Continue" at bounding box center [463, 367] width 86 height 35
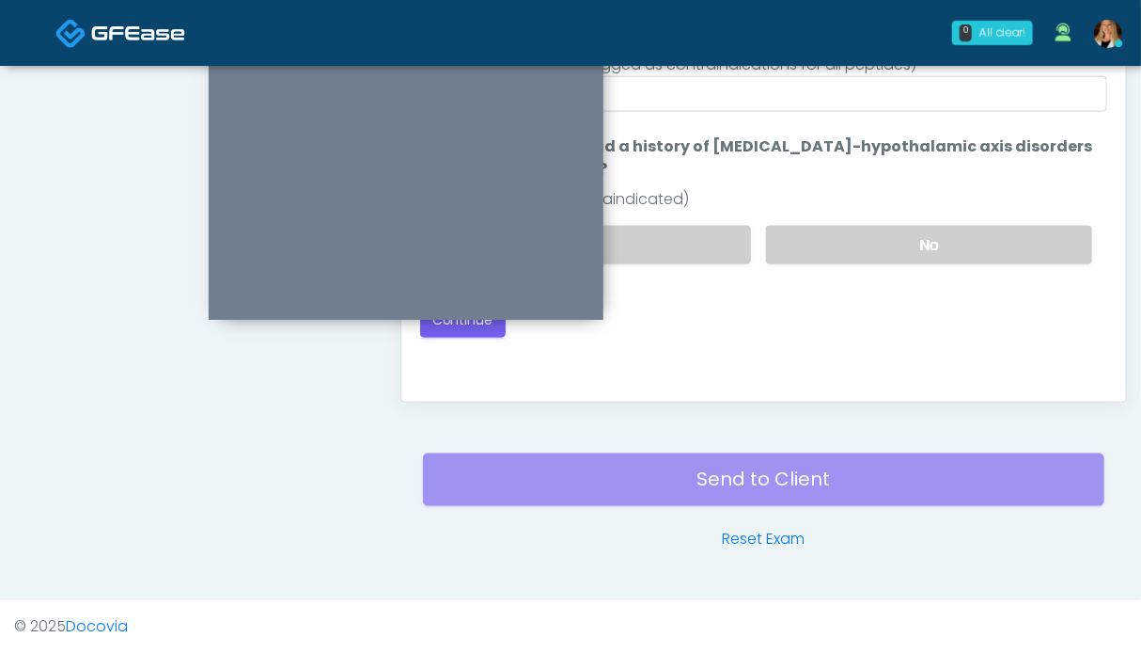
scroll to position [845, 0]
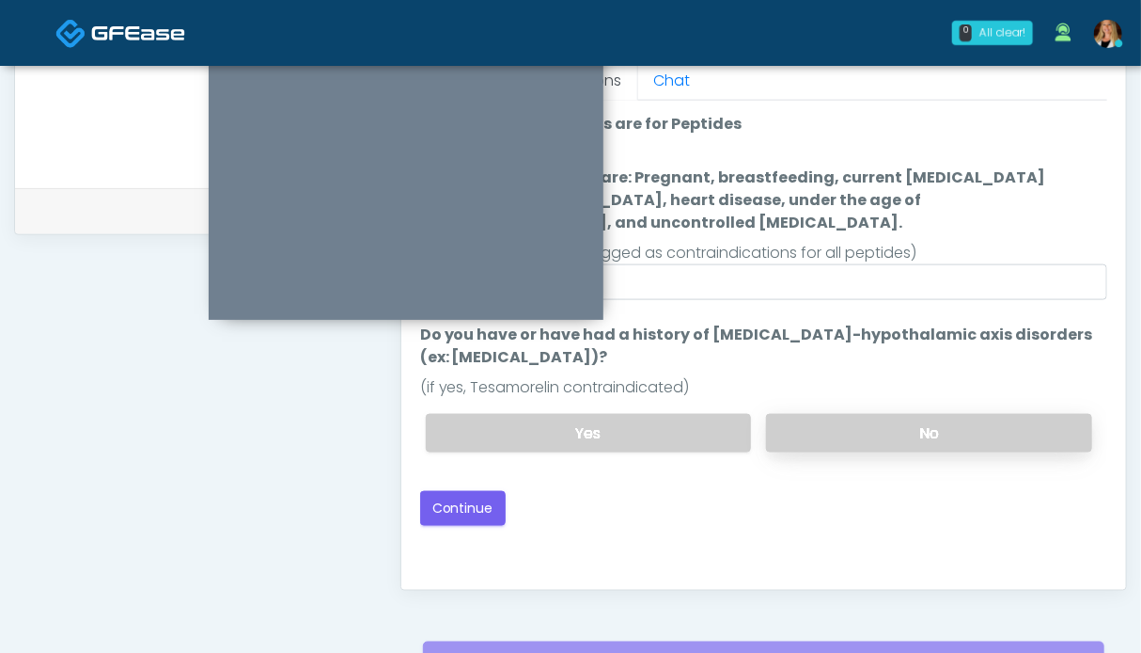
click at [906, 414] on label "No" at bounding box center [929, 433] width 326 height 39
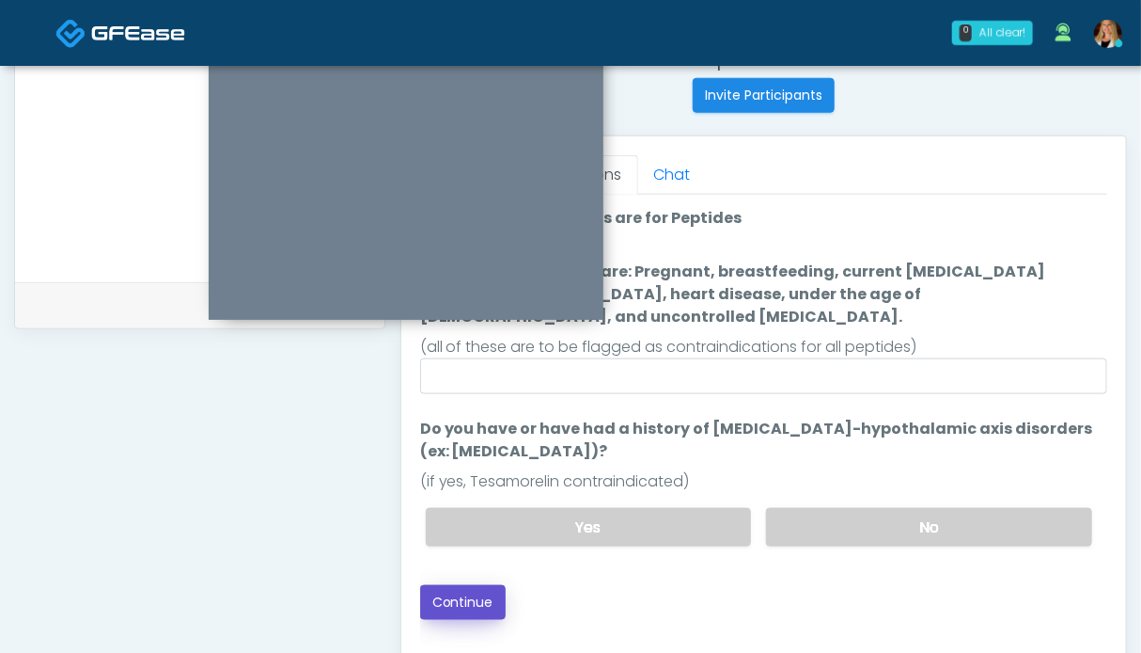
click at [460, 585] on button "Continue" at bounding box center [463, 602] width 86 height 35
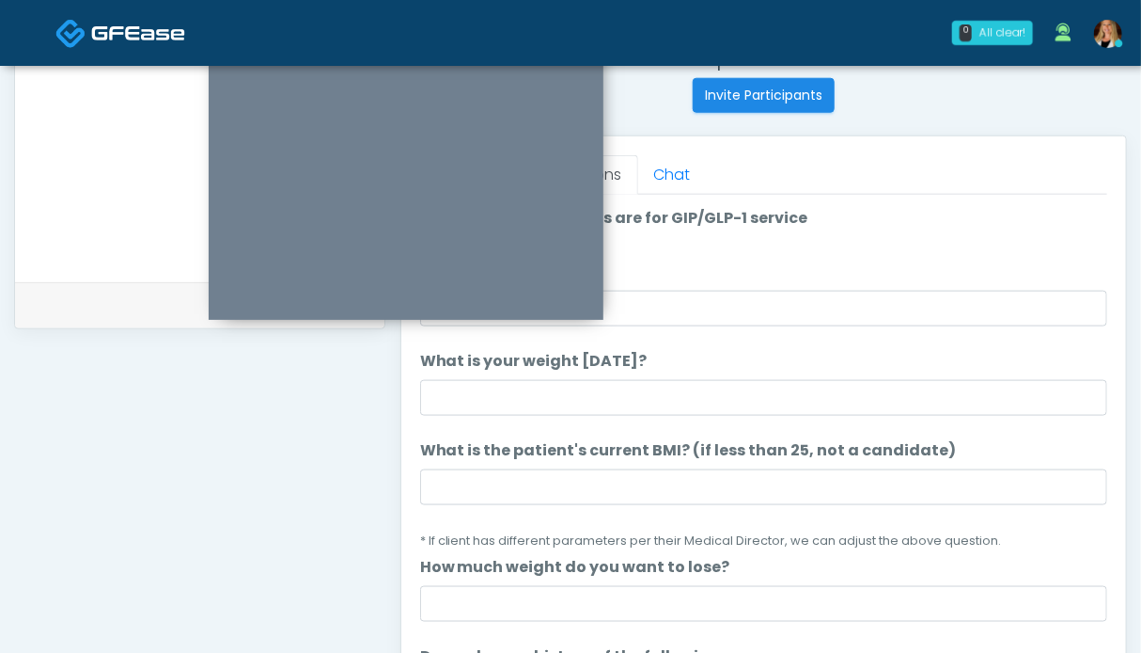
scroll to position [657, 0]
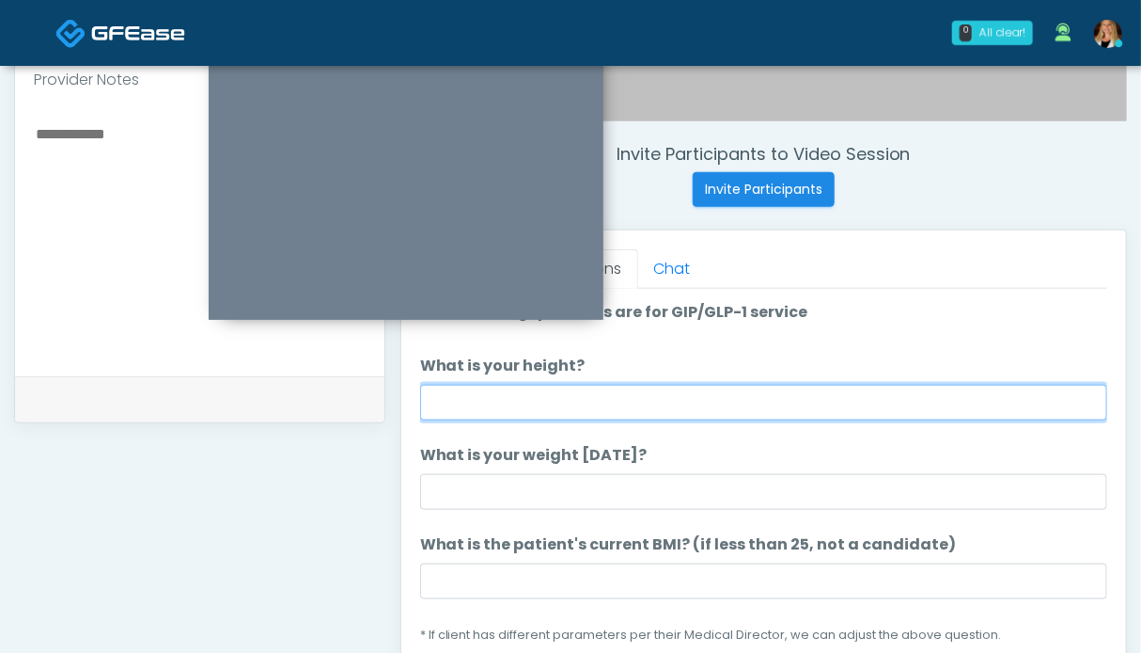
click at [508, 411] on input "What is your height?" at bounding box center [763, 403] width 687 height 36
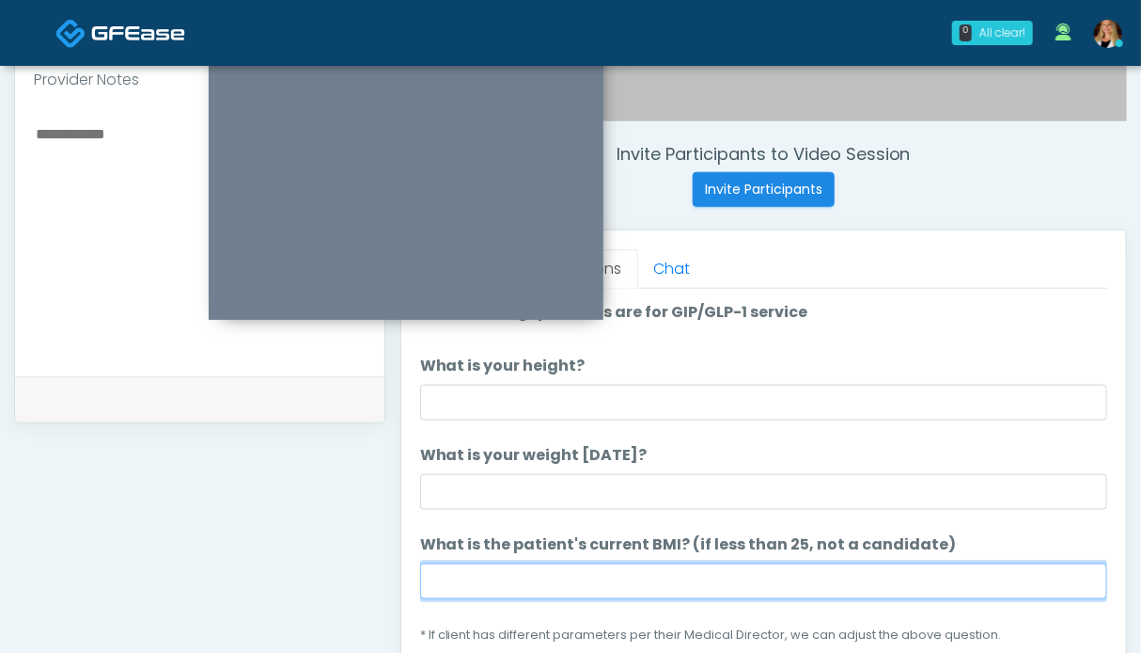
click at [536, 582] on input "What is the patient's current BMI? (if less than 25, not a candidate)" at bounding box center [763, 581] width 687 height 36
type input "****"
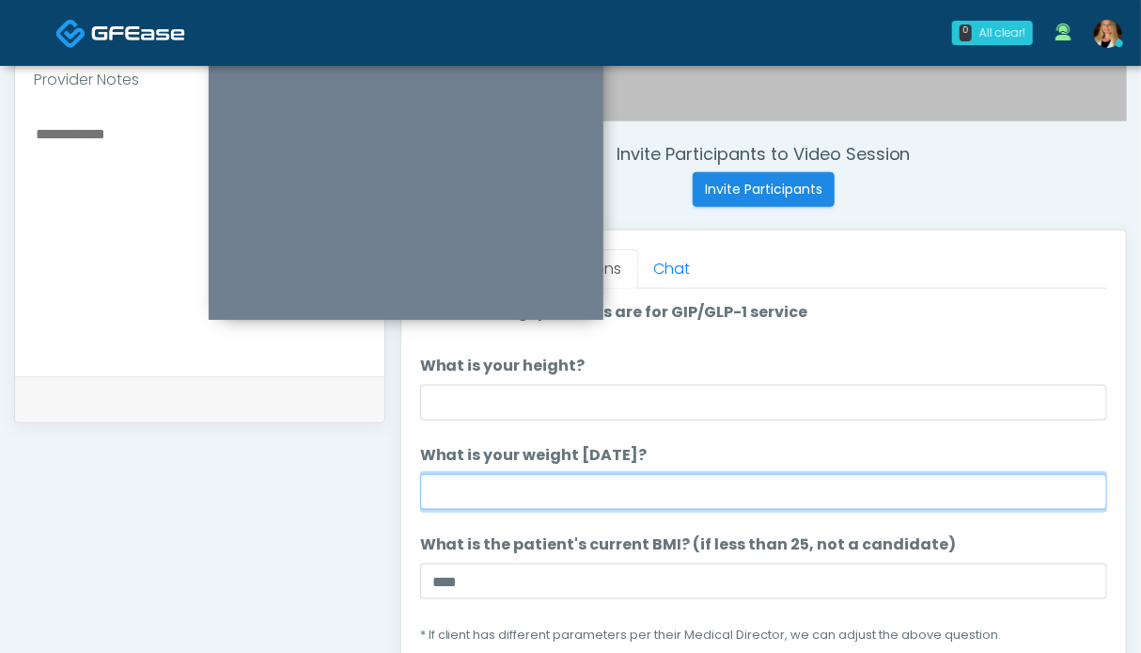
click at [605, 490] on input "What is your weight [DATE]?" at bounding box center [763, 492] width 687 height 36
type input "*******"
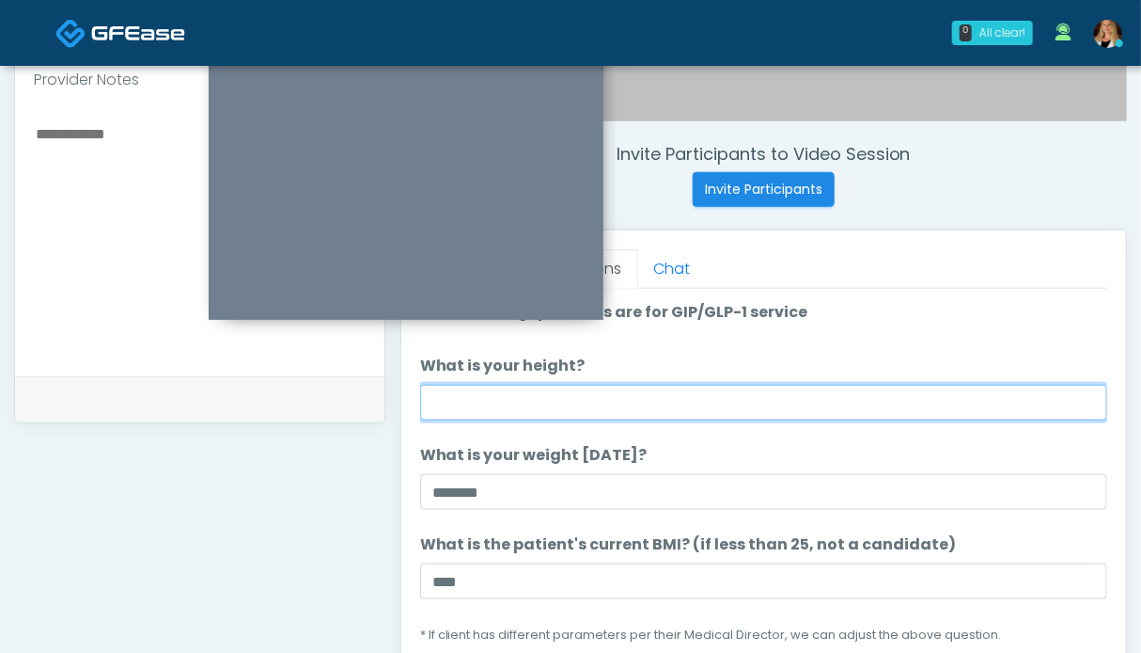
click at [623, 399] on input "What is your height?" at bounding box center [763, 403] width 687 height 36
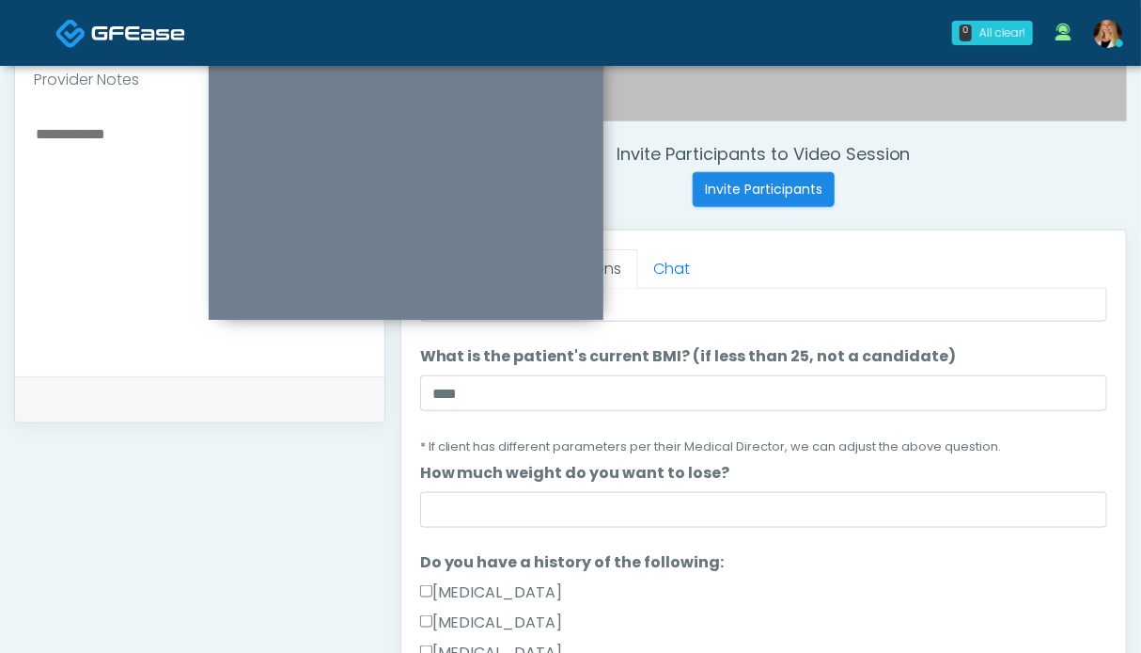
scroll to position [470, 0]
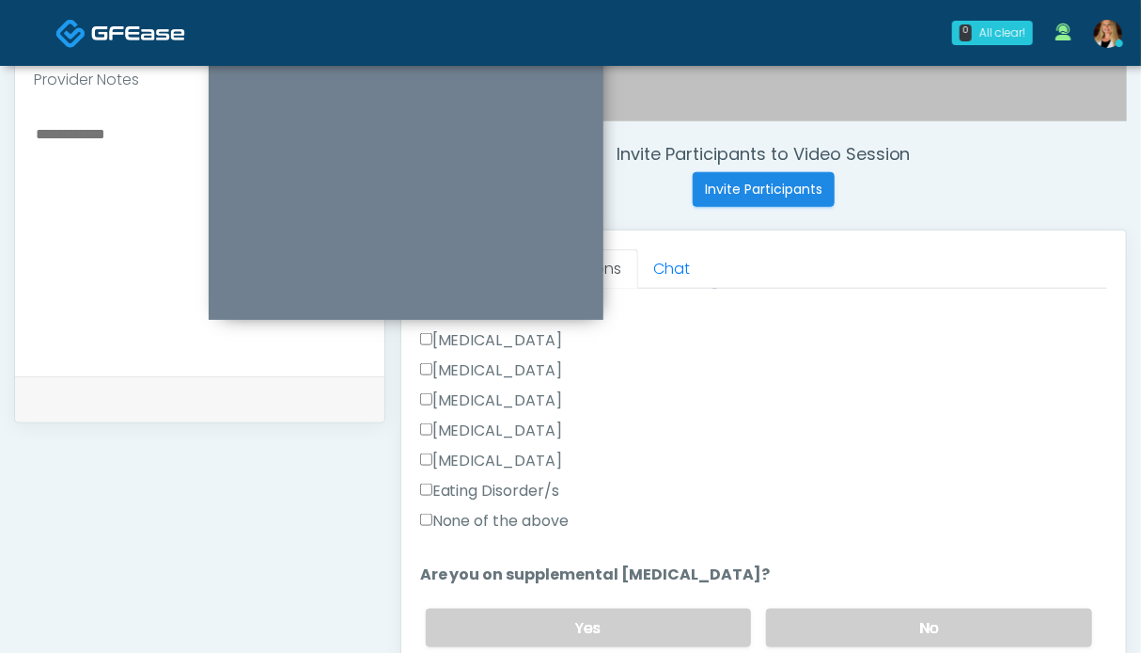
type input "***"
click at [545, 514] on label "None of the above" at bounding box center [494, 521] width 149 height 23
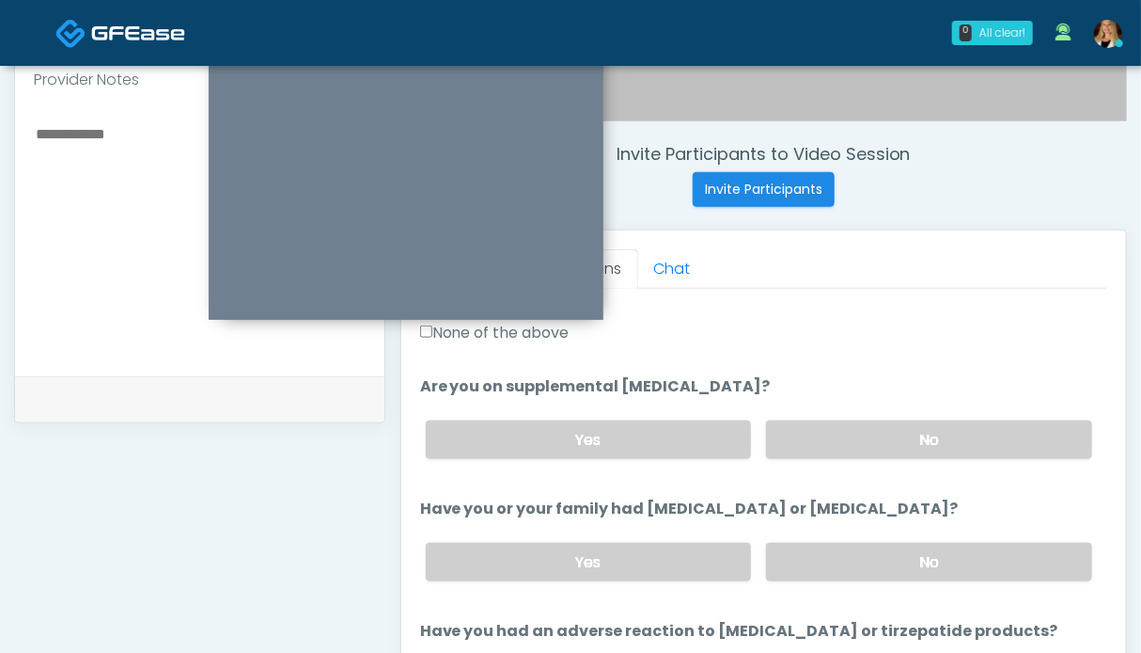
drag, startPoint x: 842, startPoint y: 424, endPoint x: 842, endPoint y: 498, distance: 74.3
click at [842, 426] on label "No" at bounding box center [929, 439] width 326 height 39
click at [841, 549] on label "No" at bounding box center [929, 562] width 326 height 39
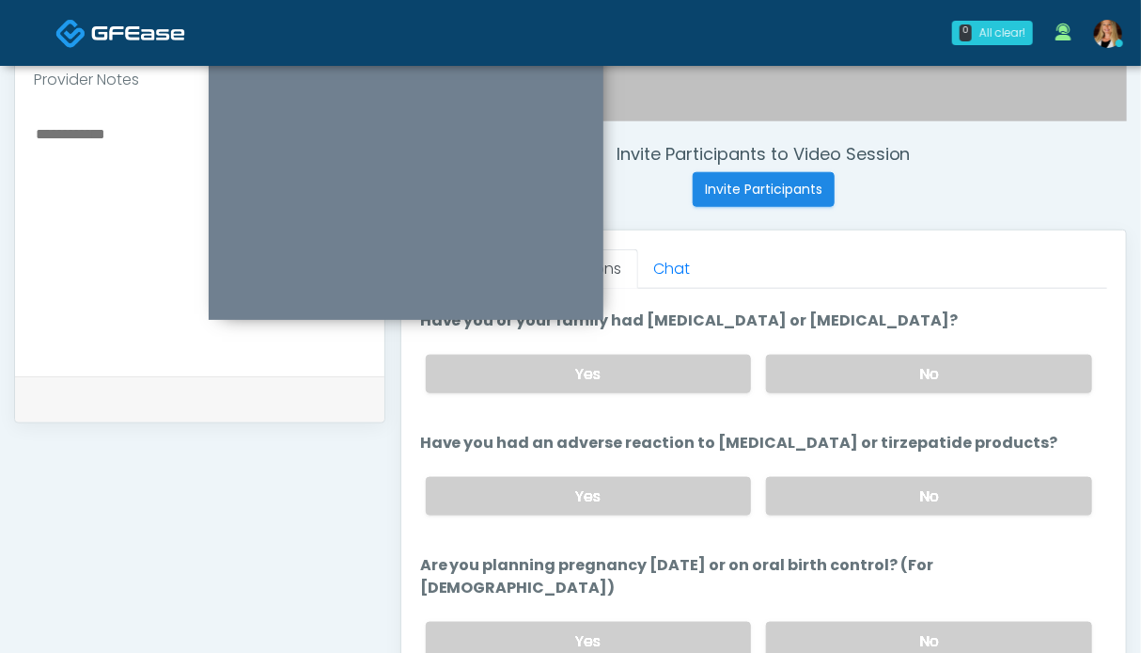
drag, startPoint x: 941, startPoint y: 487, endPoint x: 934, endPoint y: 514, distance: 28.3
click at [941, 488] on label "No" at bounding box center [929, 496] width 326 height 39
click at [895, 622] on label "No" at bounding box center [929, 641] width 326 height 39
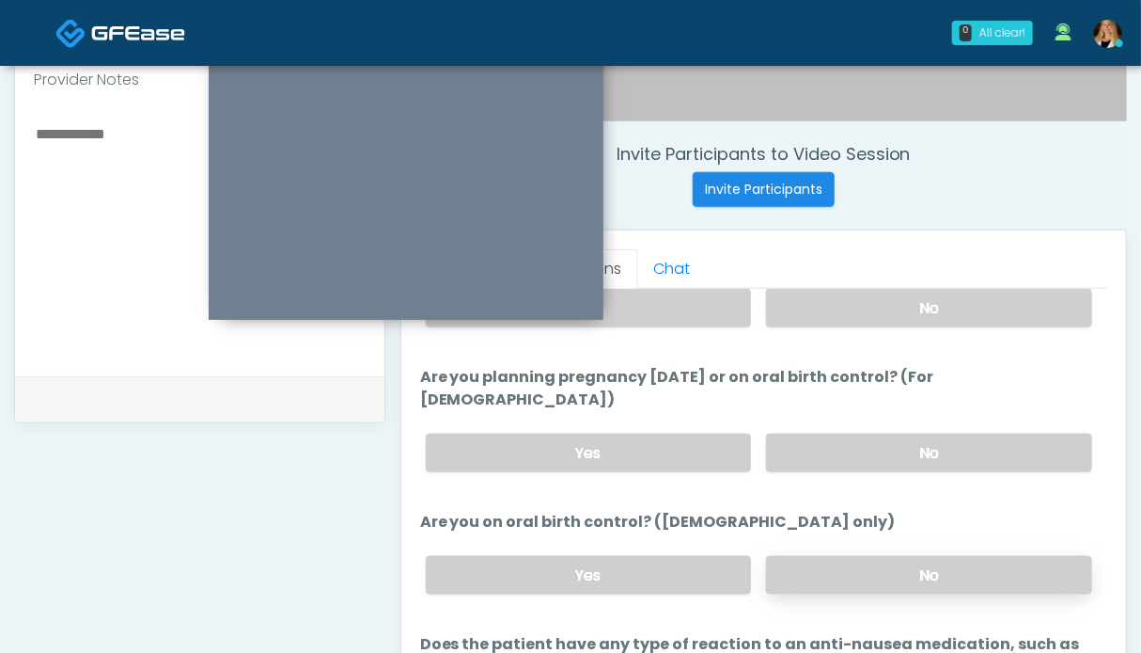
click at [906, 557] on label "No" at bounding box center [929, 575] width 326 height 39
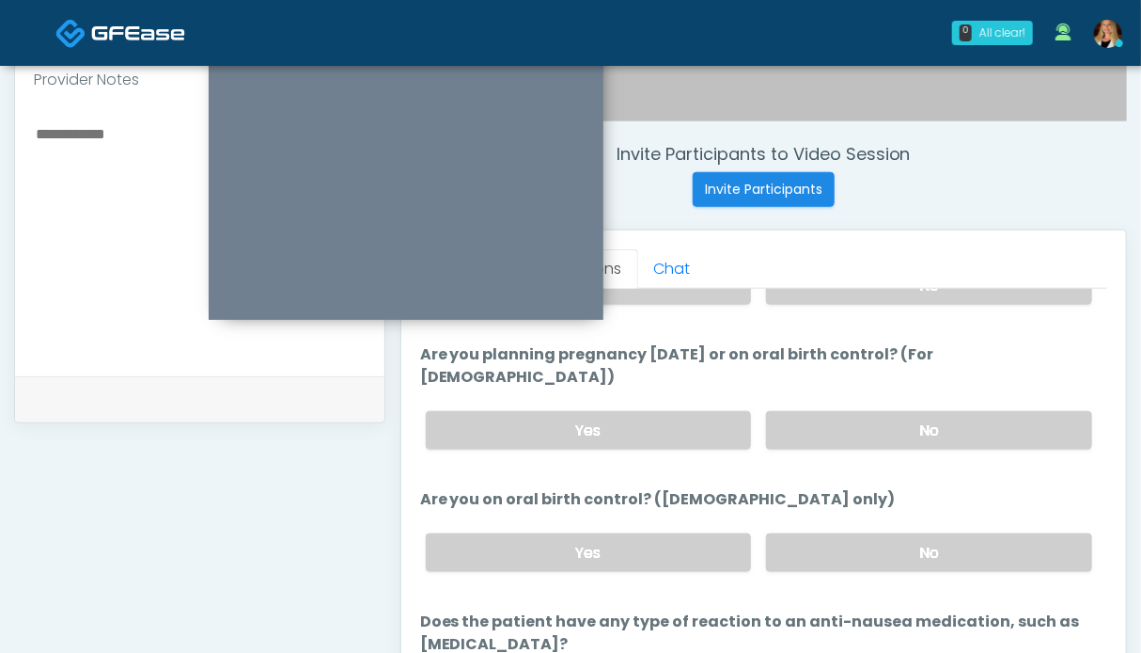
scroll to position [751, 0]
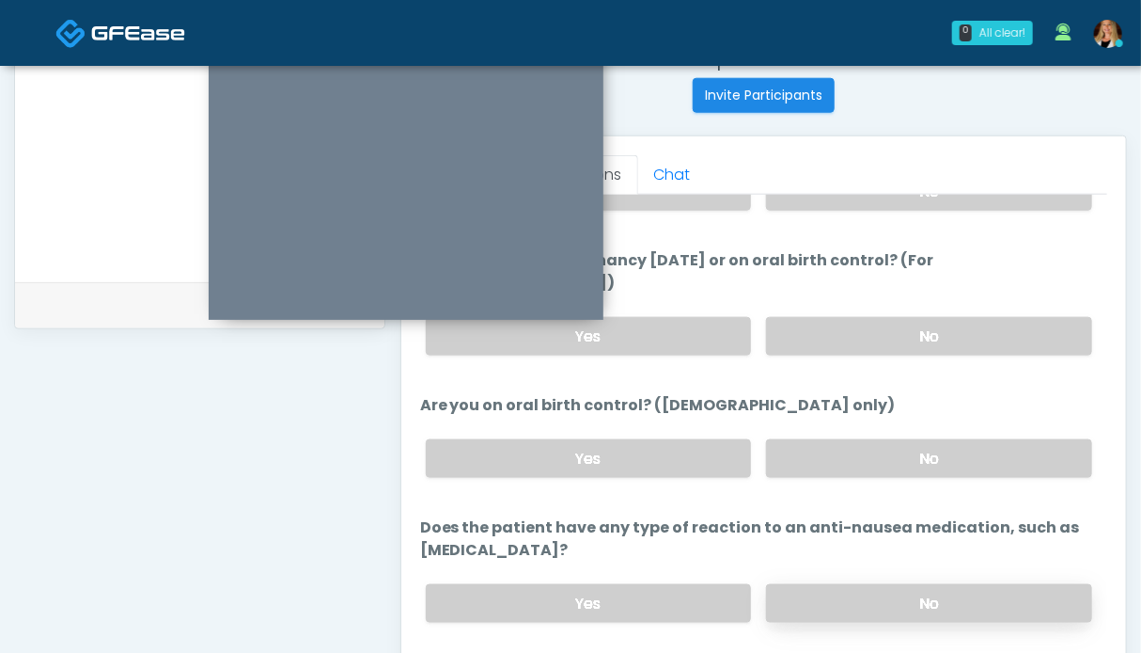
click at [883, 584] on label "No" at bounding box center [929, 603] width 326 height 39
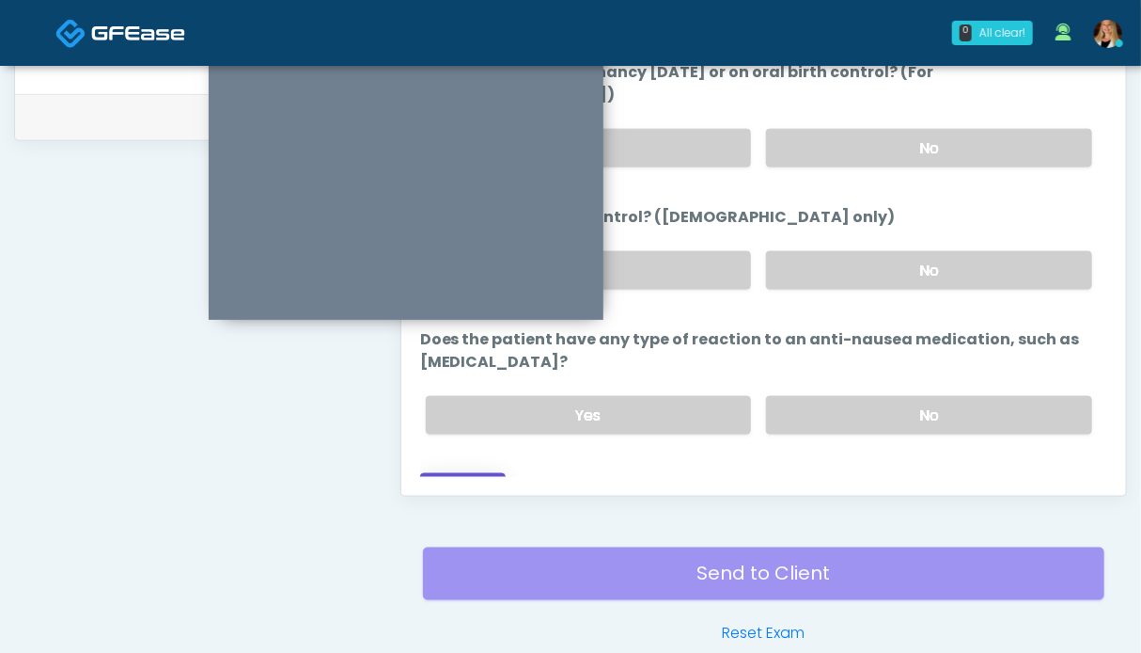
click at [478, 473] on button "Continue" at bounding box center [463, 490] width 86 height 35
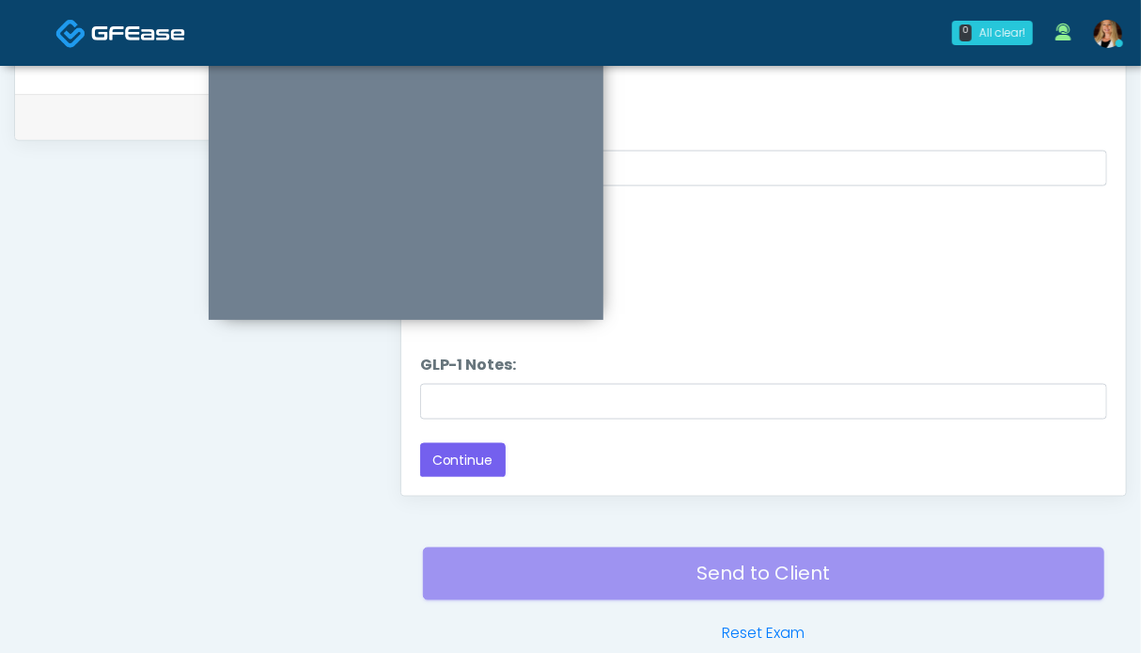
scroll to position [845, 0]
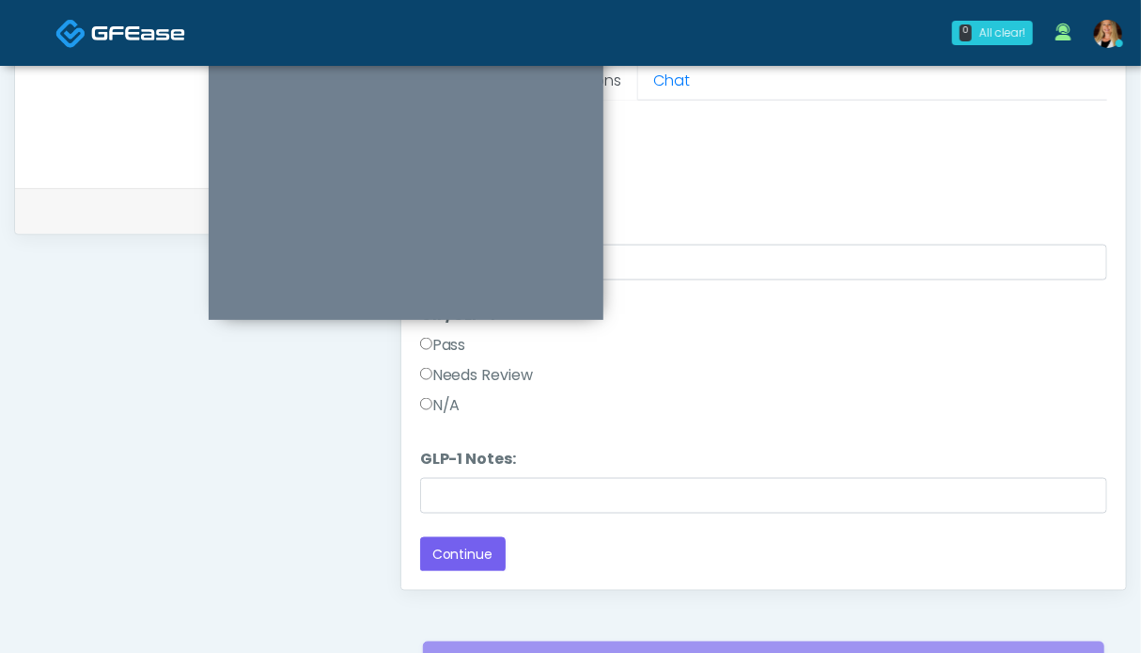
click at [435, 347] on label "Pass" at bounding box center [443, 345] width 46 height 23
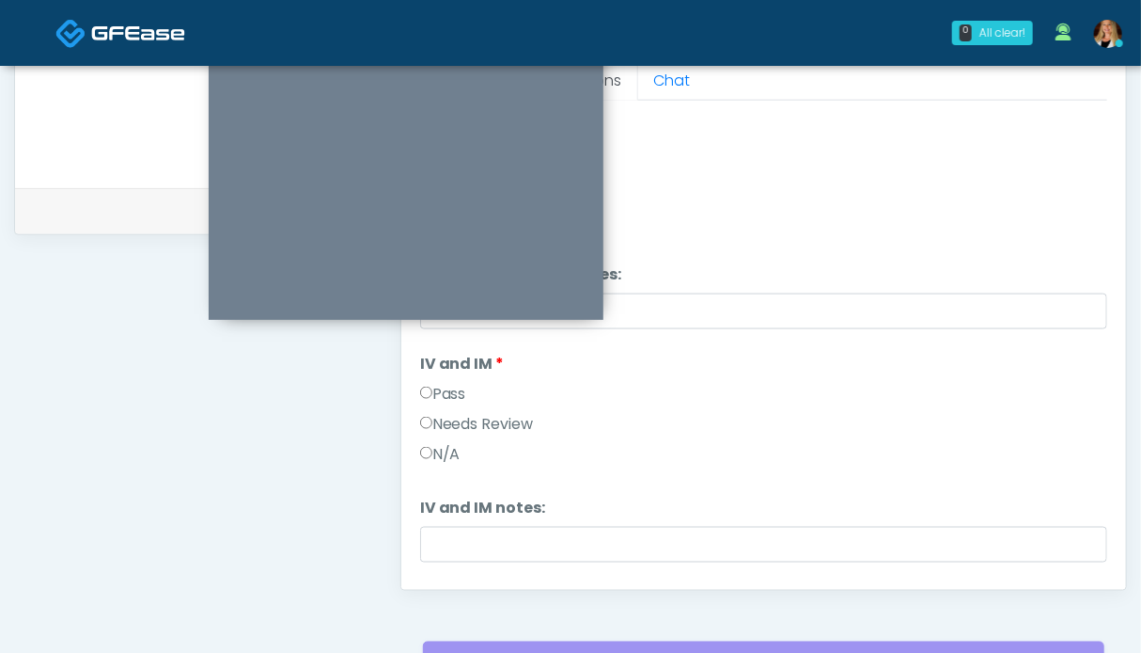
click at [457, 396] on label "Pass" at bounding box center [443, 394] width 46 height 23
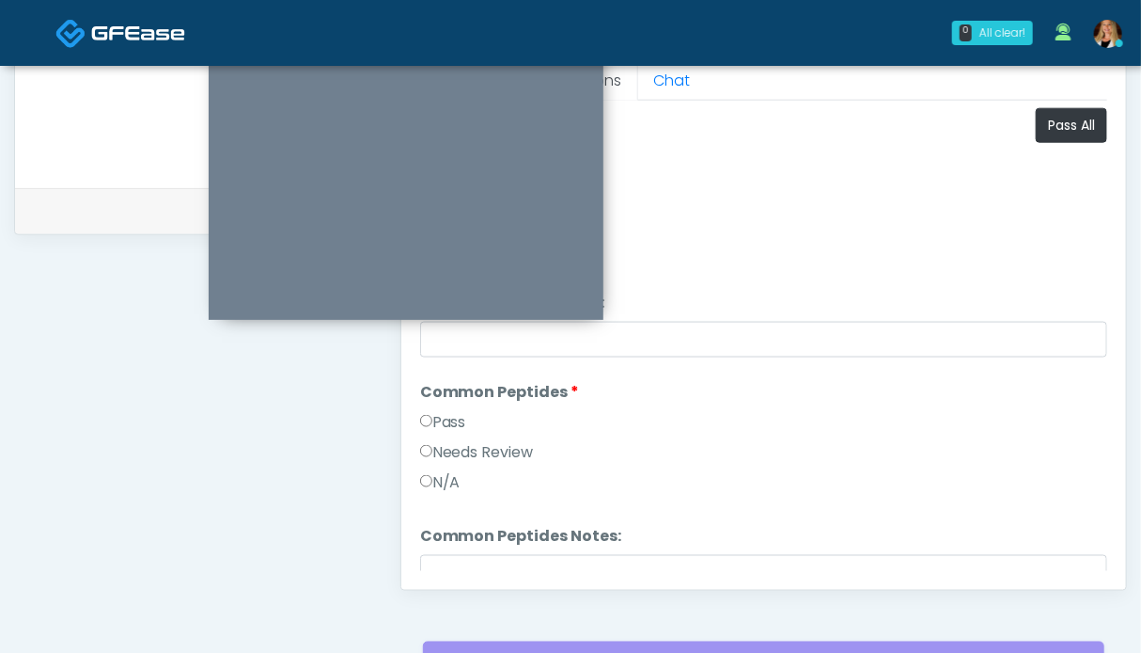
click at [455, 422] on label "Pass" at bounding box center [443, 422] width 46 height 23
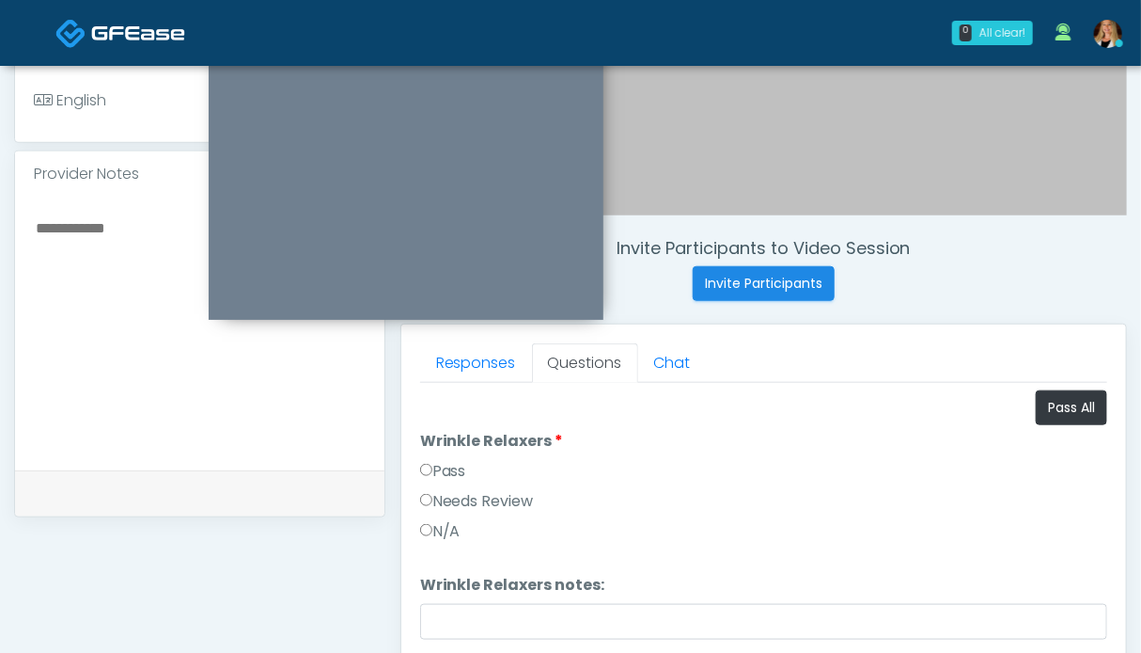
click at [455, 463] on label "Pass" at bounding box center [443, 471] width 46 height 23
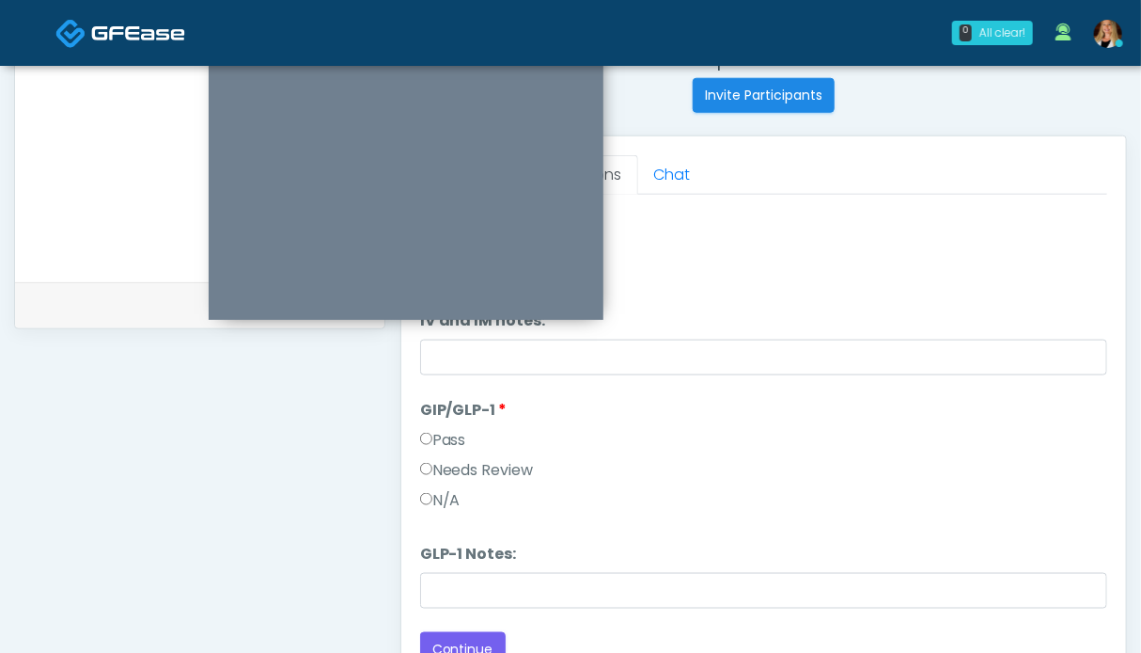
scroll to position [1033, 0]
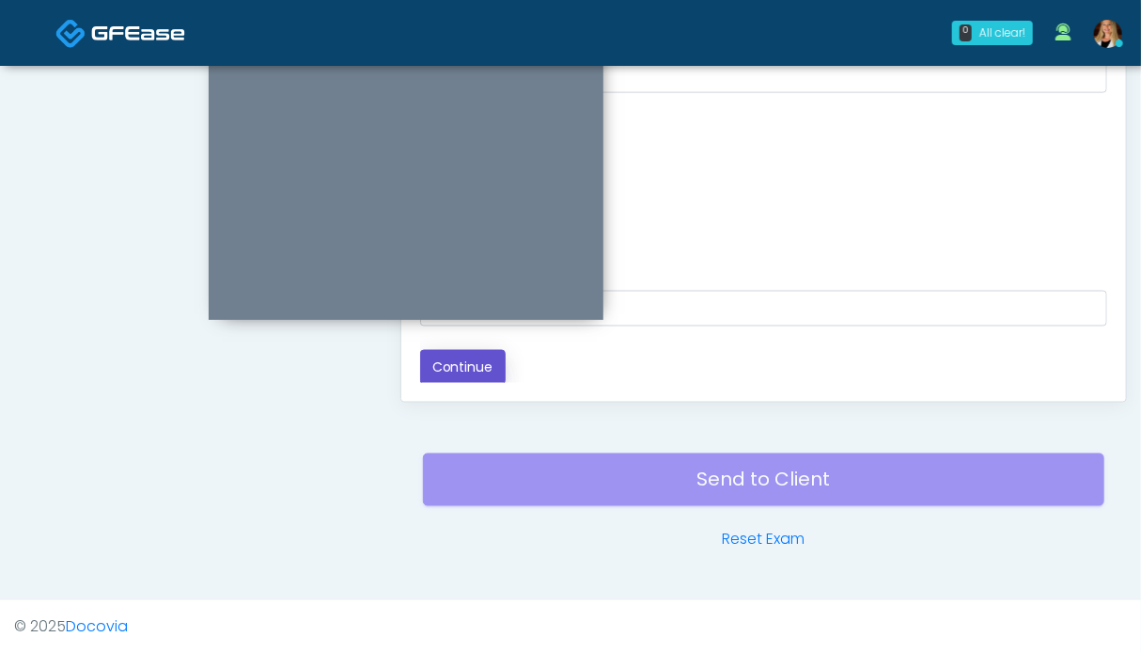
click at [462, 370] on button "Continue" at bounding box center [463, 367] width 86 height 35
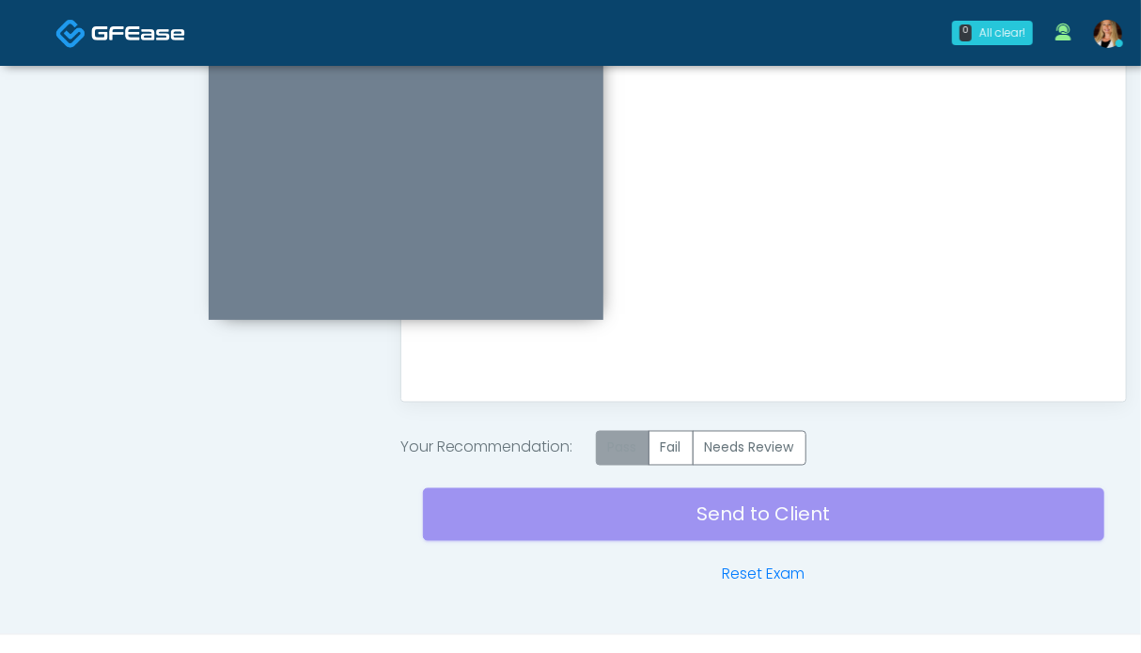
click at [635, 448] on label "Pass" at bounding box center [623, 448] width 54 height 35
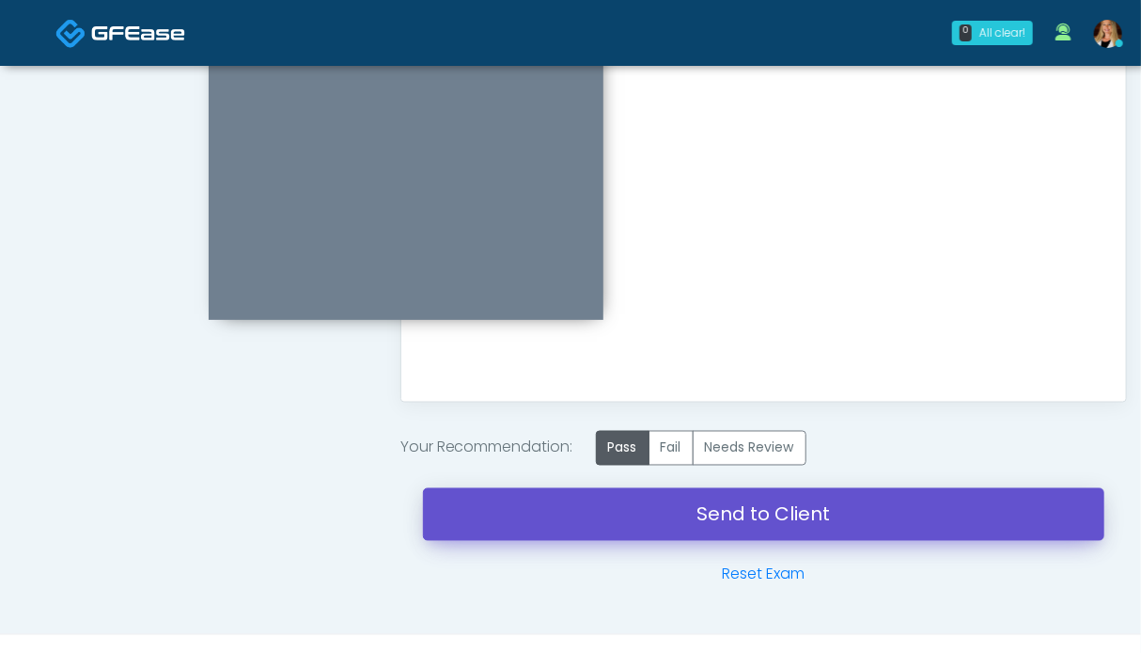
click at [761, 512] on link "Send to Client" at bounding box center [764, 514] width 682 height 53
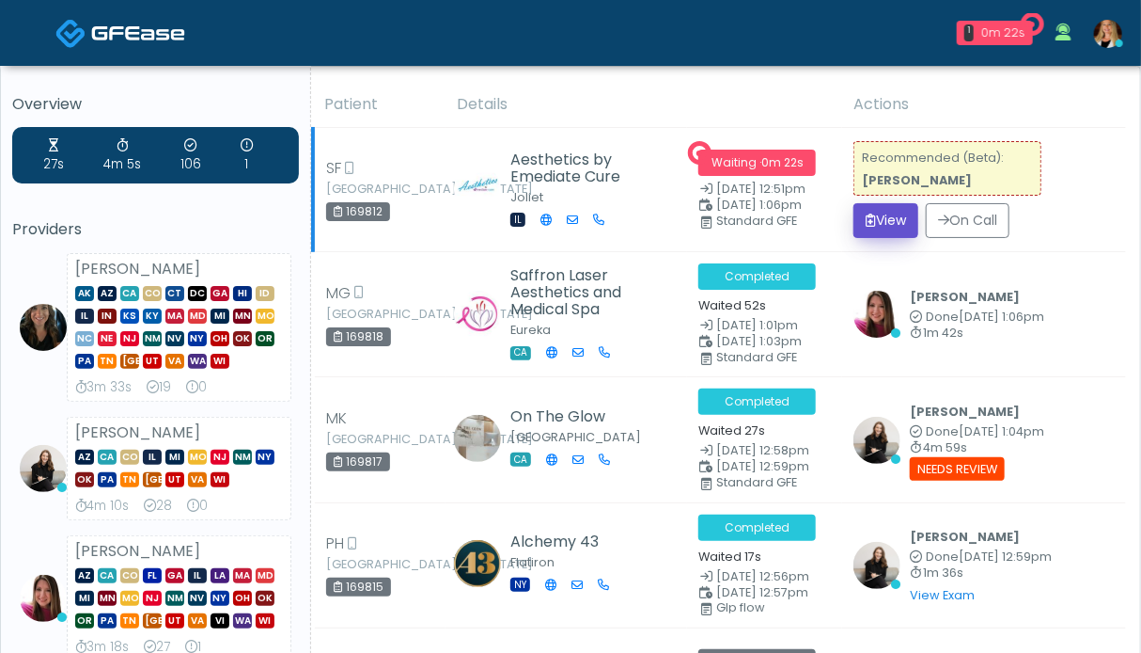
click at [864, 227] on button "View" at bounding box center [886, 220] width 65 height 35
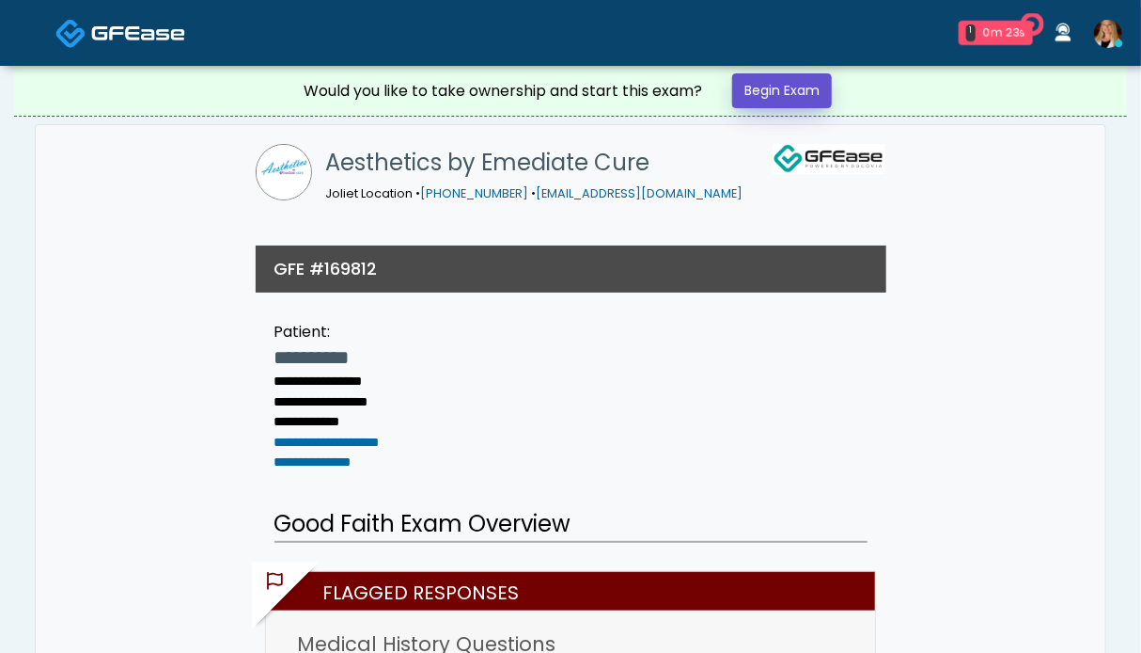
click at [772, 87] on link "Begin Exam" at bounding box center [782, 90] width 100 height 35
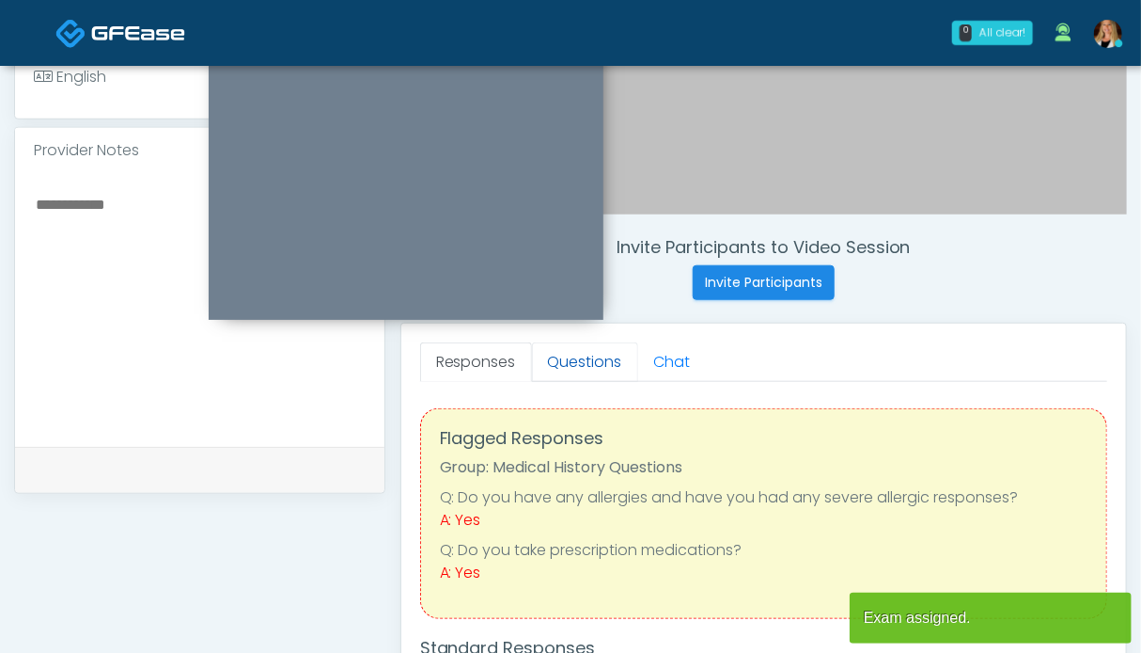
click at [557, 351] on link "Questions" at bounding box center [585, 361] width 106 height 39
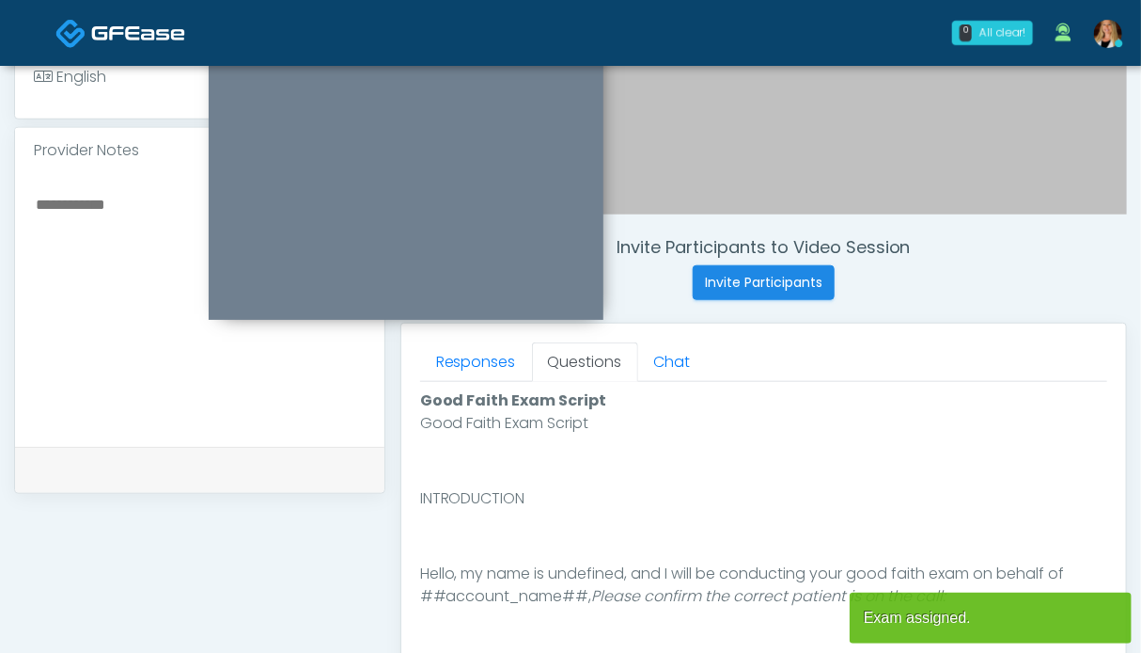
scroll to position [846, 0]
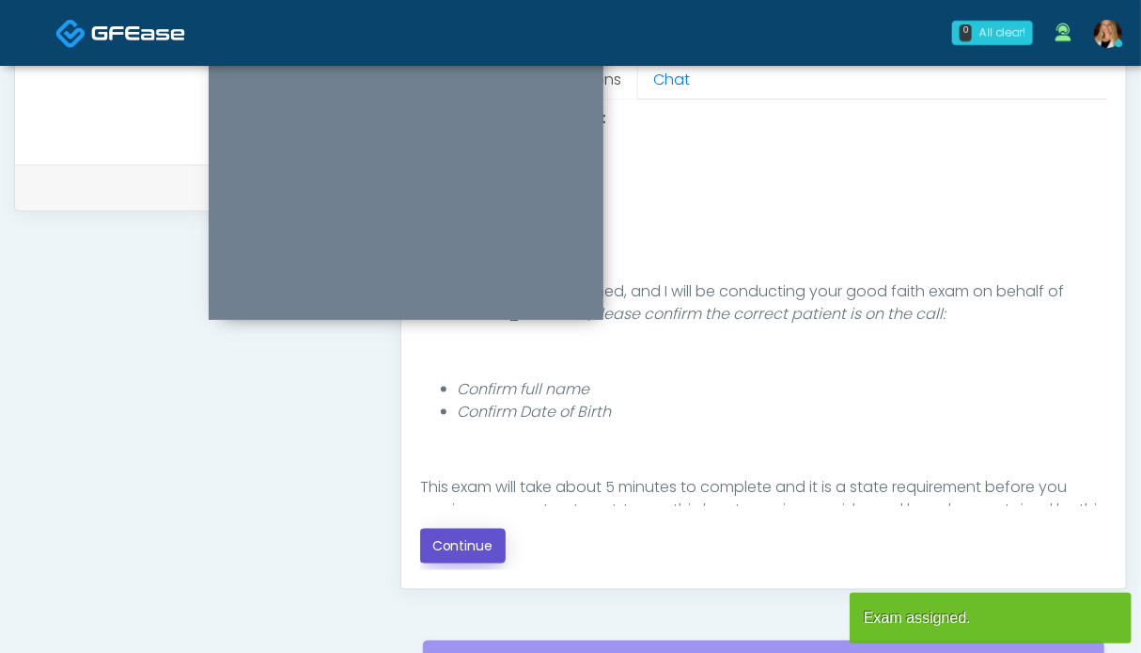
click at [447, 531] on button "Continue" at bounding box center [463, 545] width 86 height 35
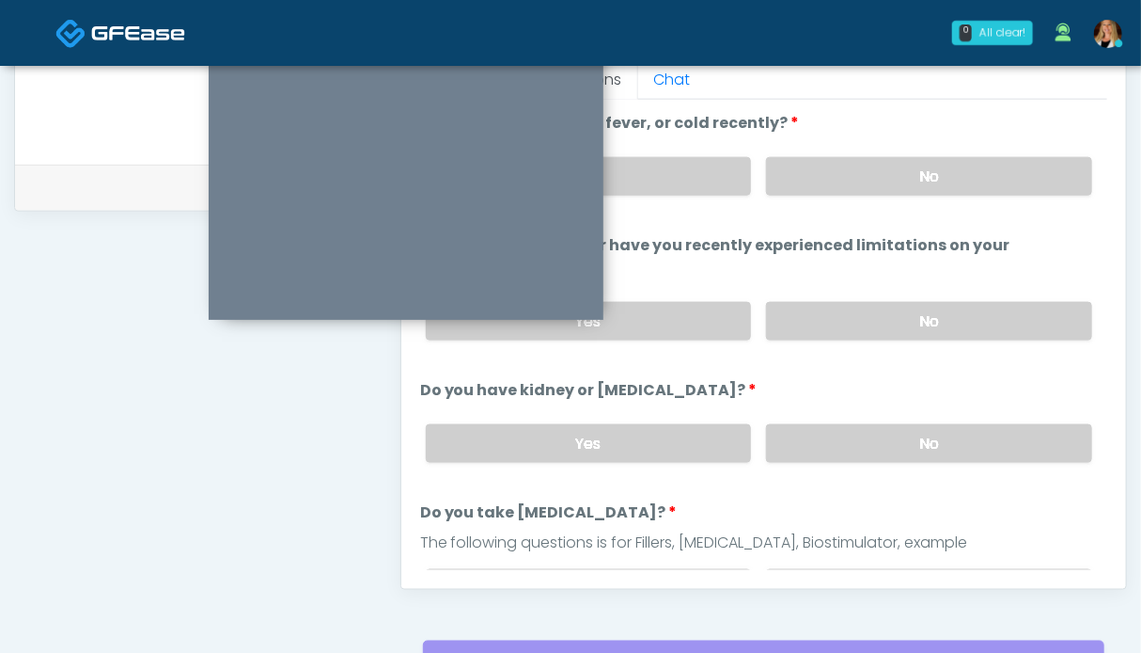
scroll to position [1033, 0]
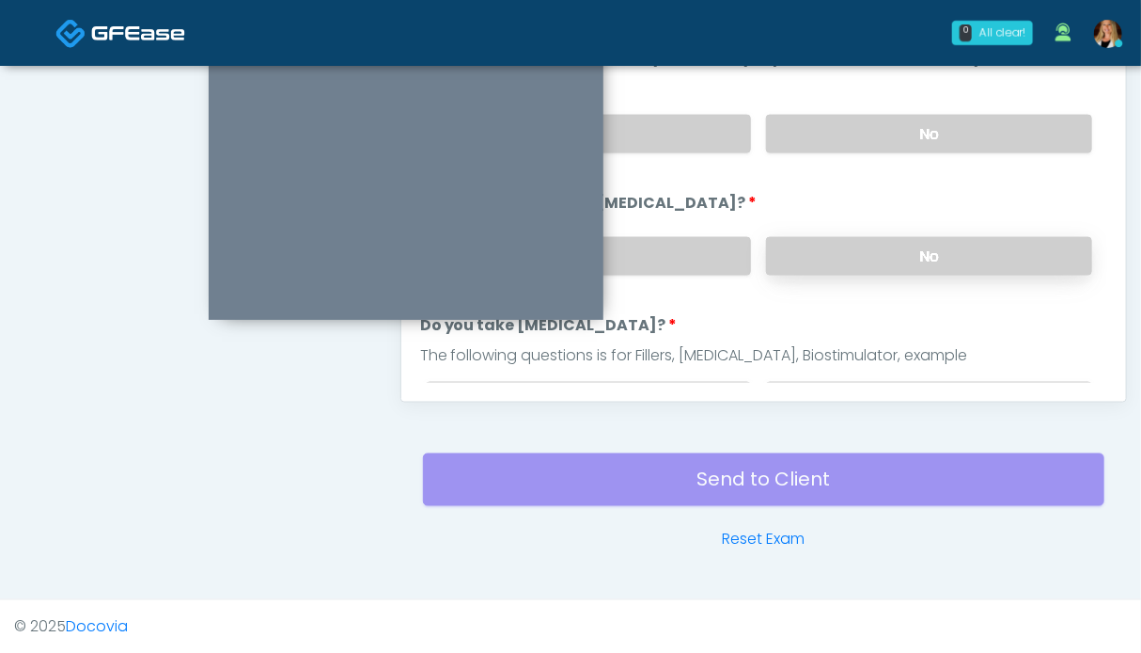
click at [917, 243] on label "No" at bounding box center [929, 256] width 326 height 39
click at [910, 148] on label "No" at bounding box center [929, 134] width 326 height 39
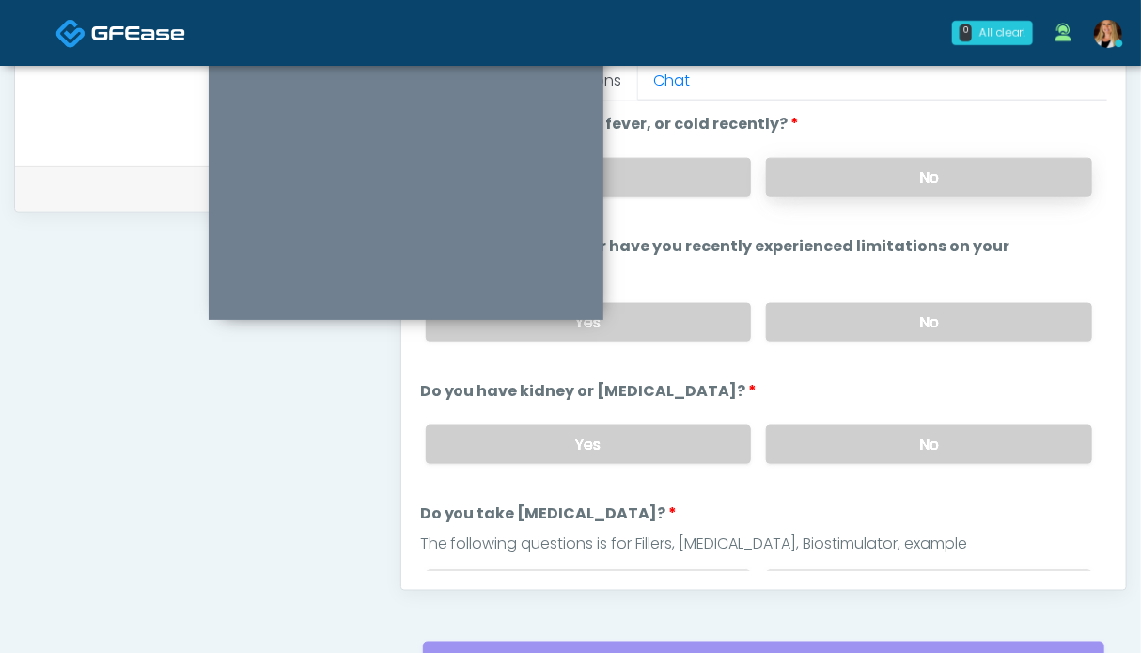
click at [866, 171] on label "No" at bounding box center [929, 177] width 326 height 39
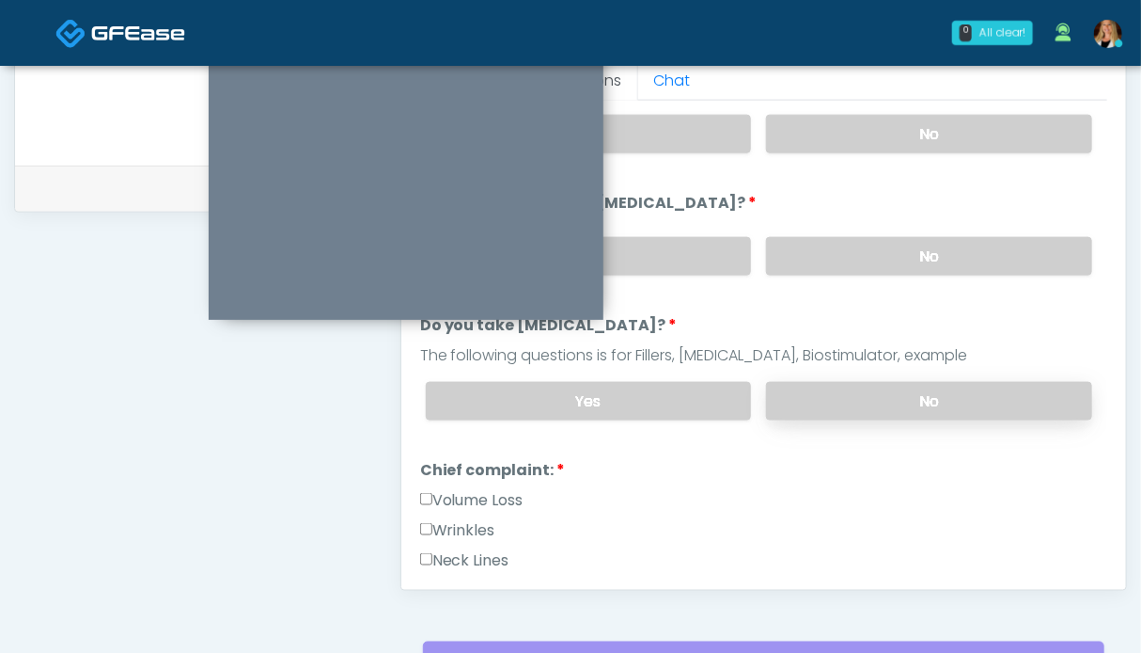
click at [876, 387] on label "No" at bounding box center [929, 401] width 326 height 39
click at [466, 519] on label "Wrinkles" at bounding box center [457, 530] width 75 height 23
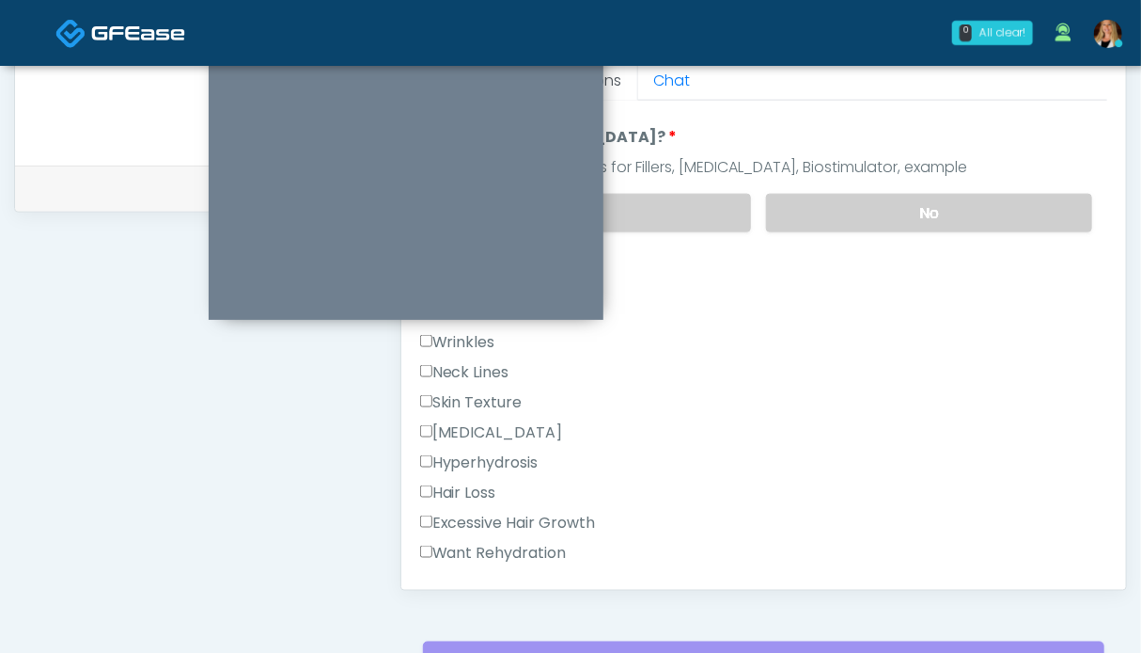
click at [478, 364] on label "Neck Lines" at bounding box center [464, 372] width 89 height 23
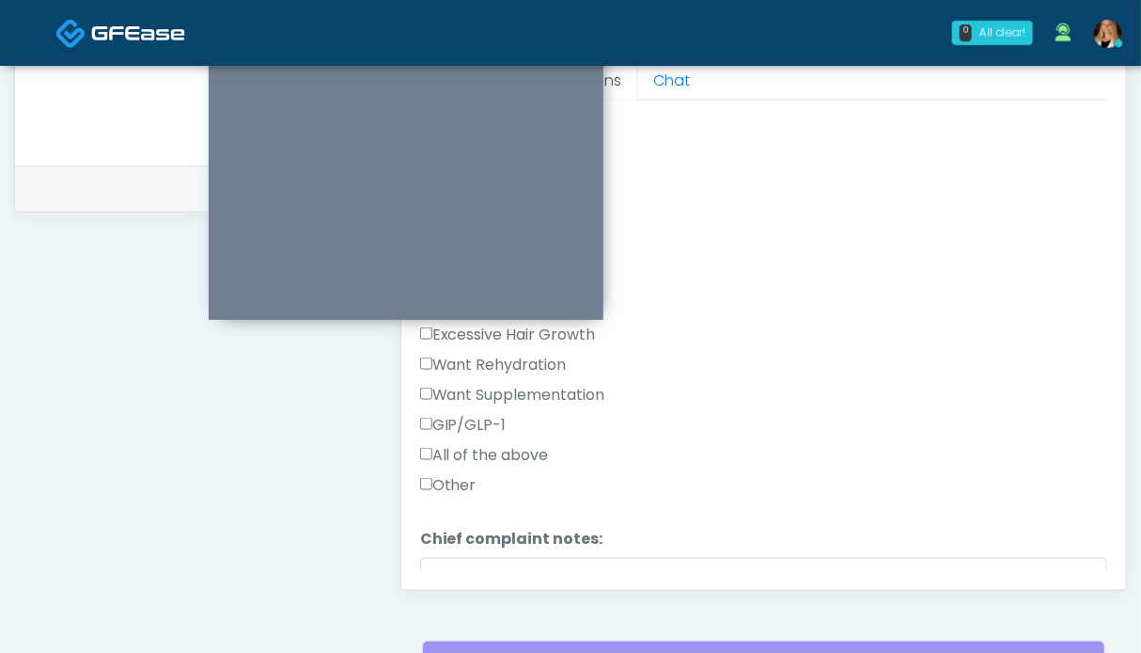
scroll to position [752, 0]
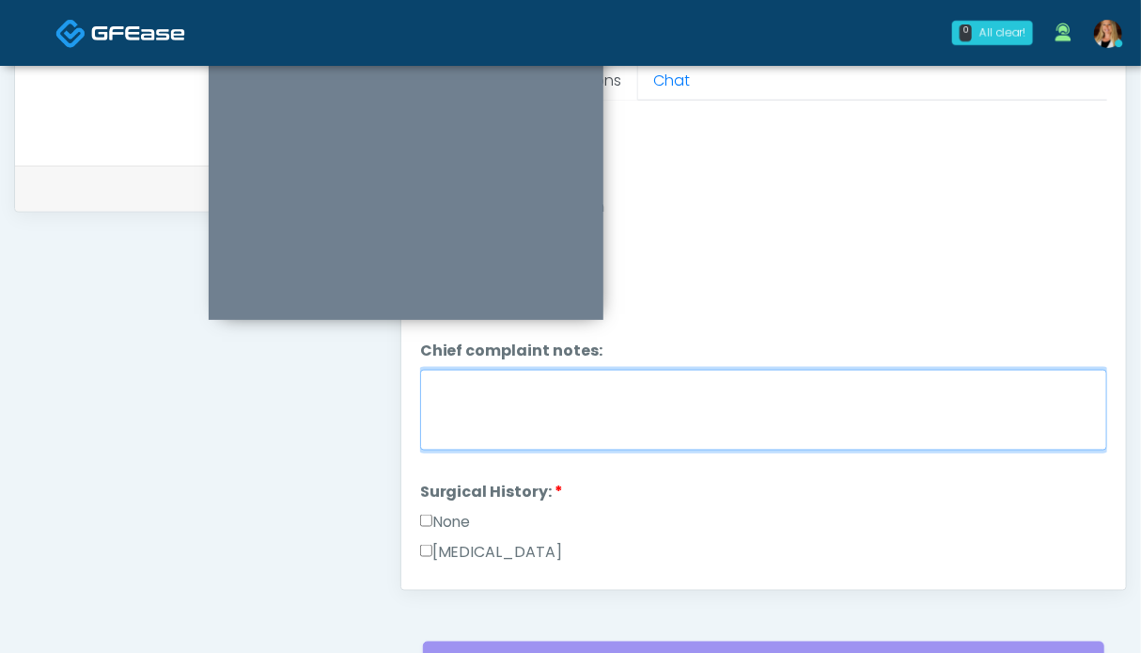
click at [523, 403] on textarea "Chief complaint notes:" at bounding box center [763, 410] width 687 height 81
type textarea "*****"
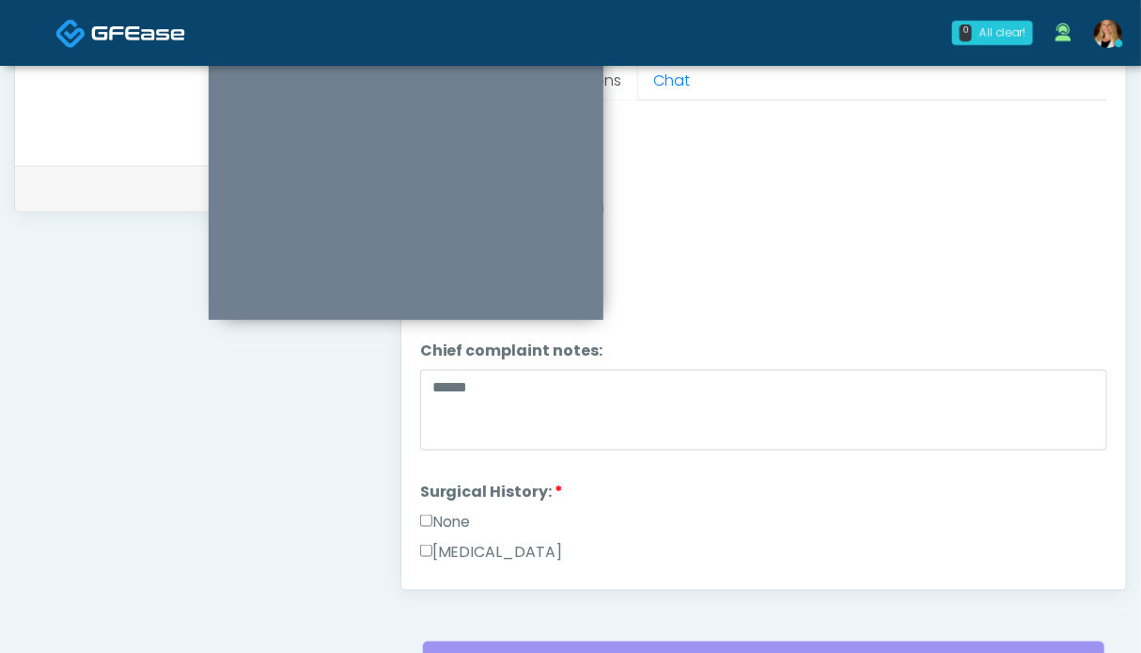
click at [455, 522] on label "None" at bounding box center [445, 522] width 51 height 23
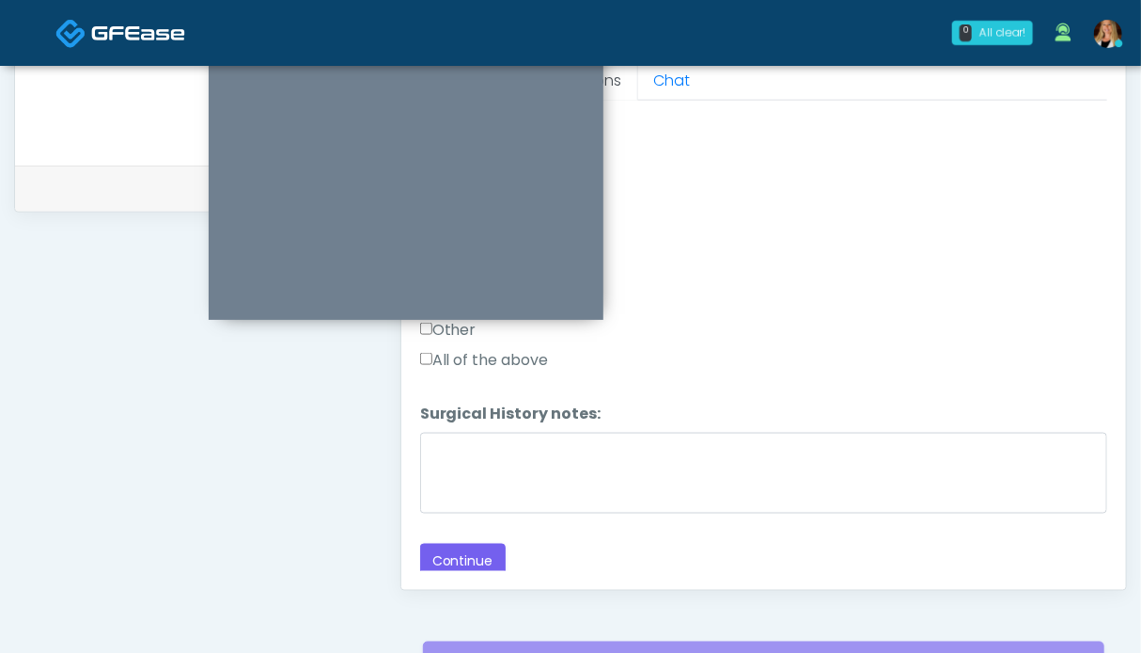
scroll to position [1033, 0]
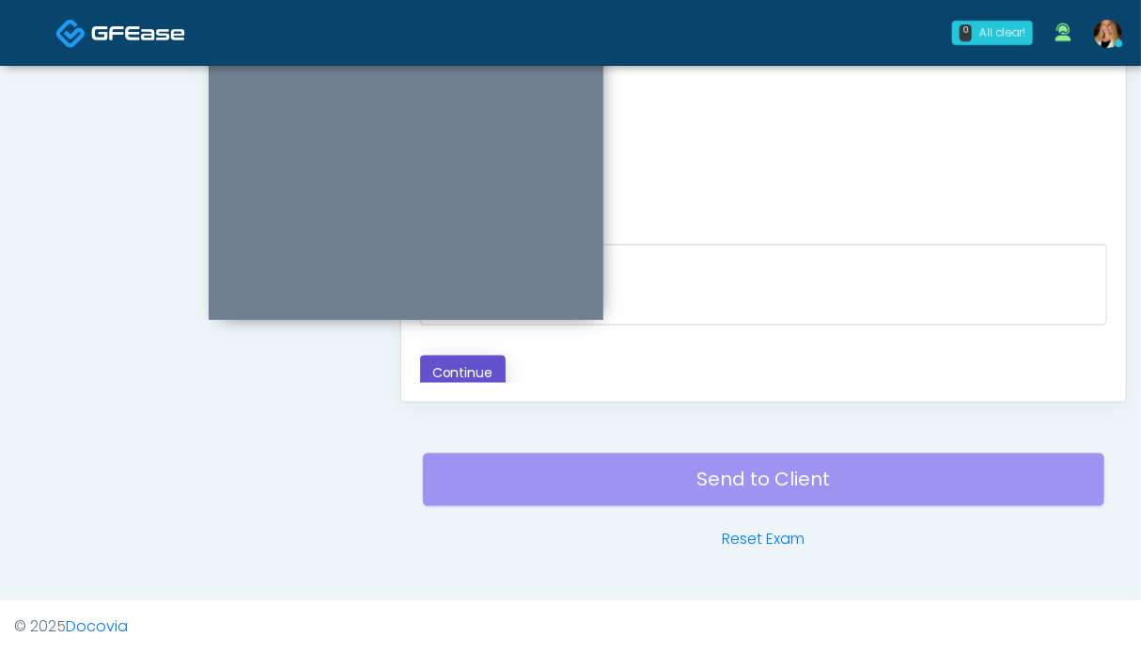
click at [449, 358] on button "Continue" at bounding box center [463, 372] width 86 height 35
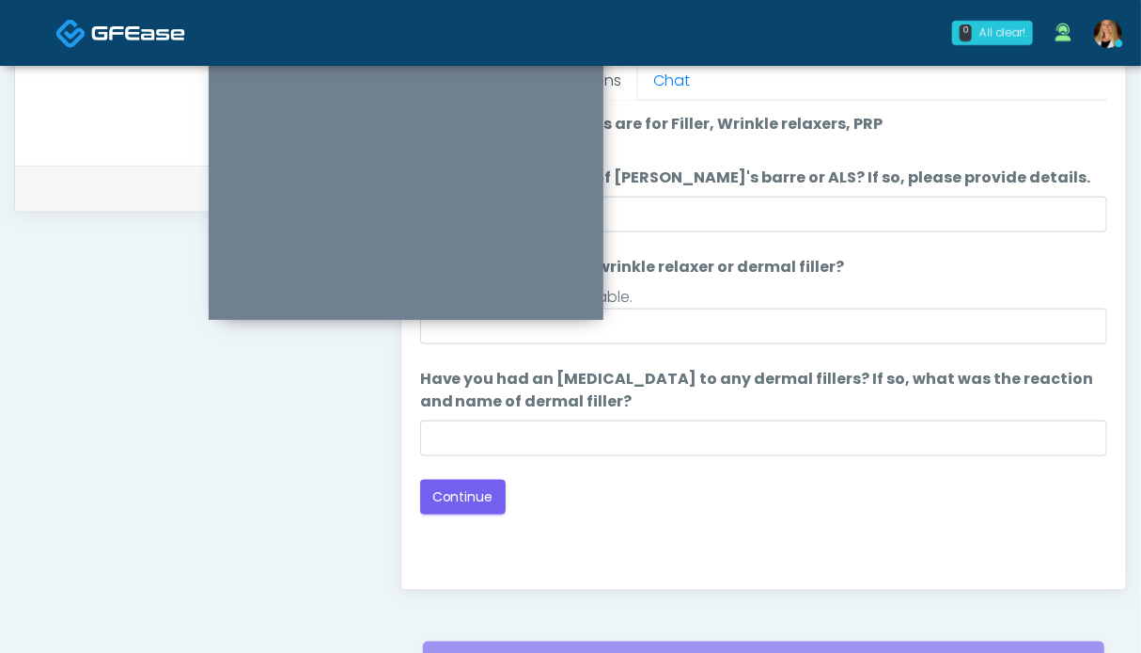
scroll to position [939, 0]
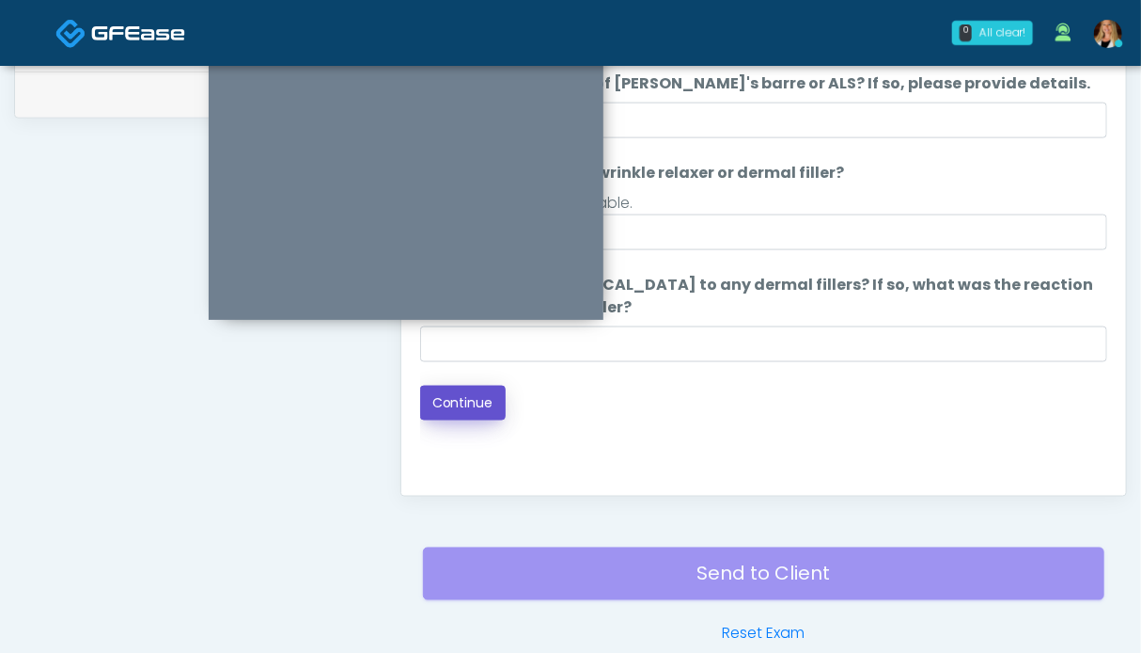
click at [454, 406] on button "Continue" at bounding box center [463, 402] width 86 height 35
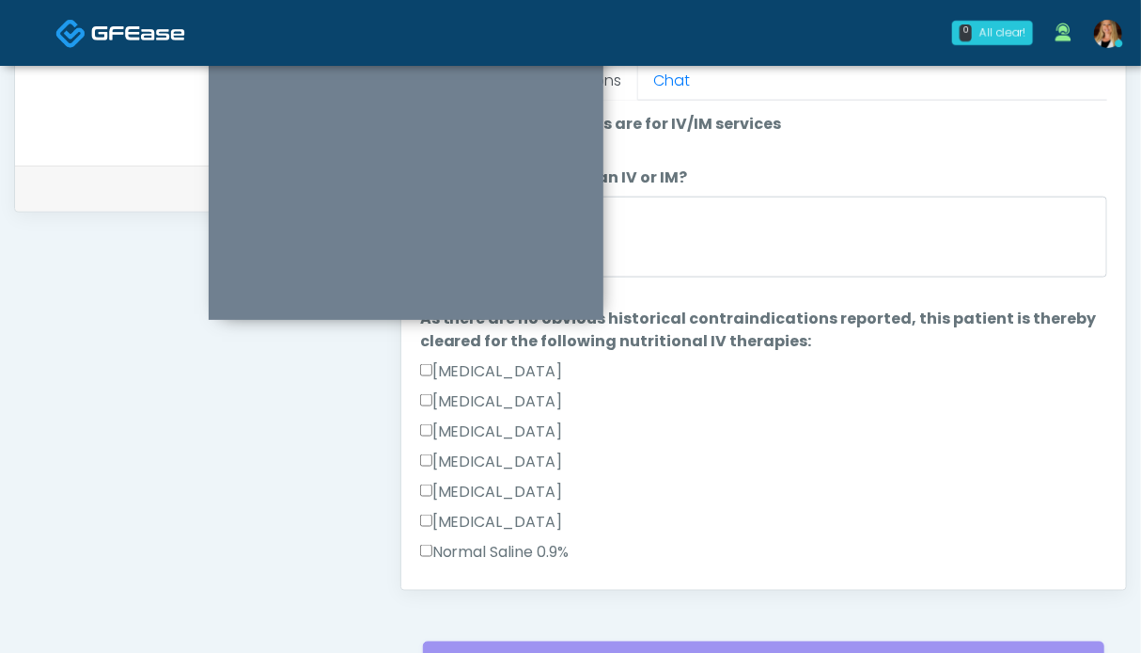
scroll to position [188, 0]
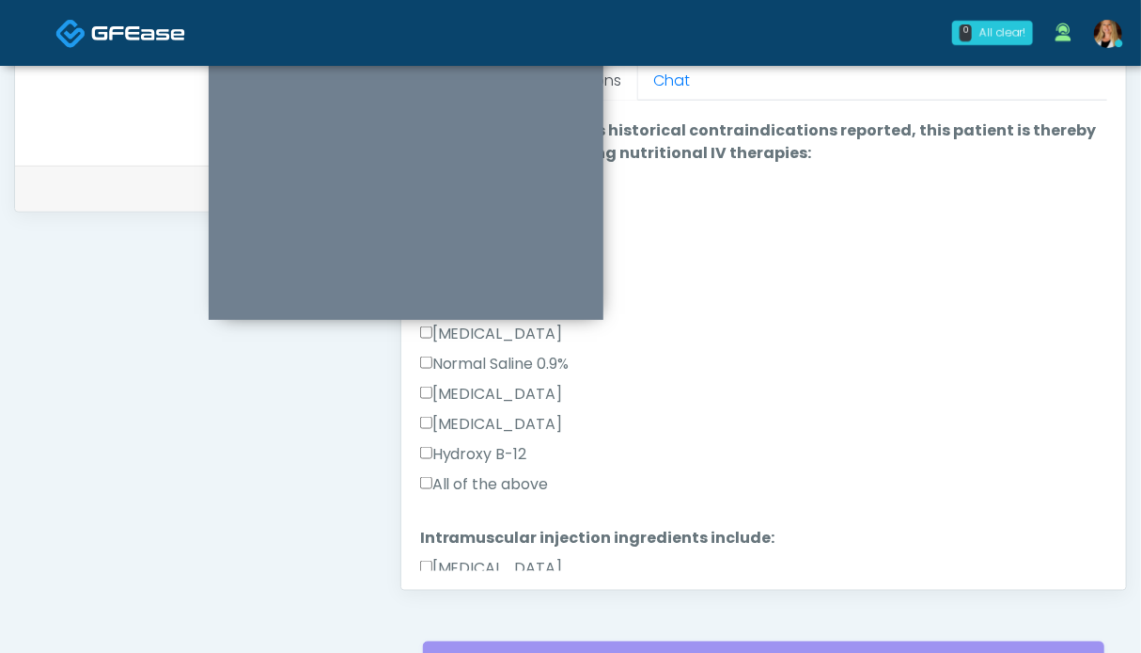
click at [489, 476] on label "All of the above" at bounding box center [484, 484] width 129 height 23
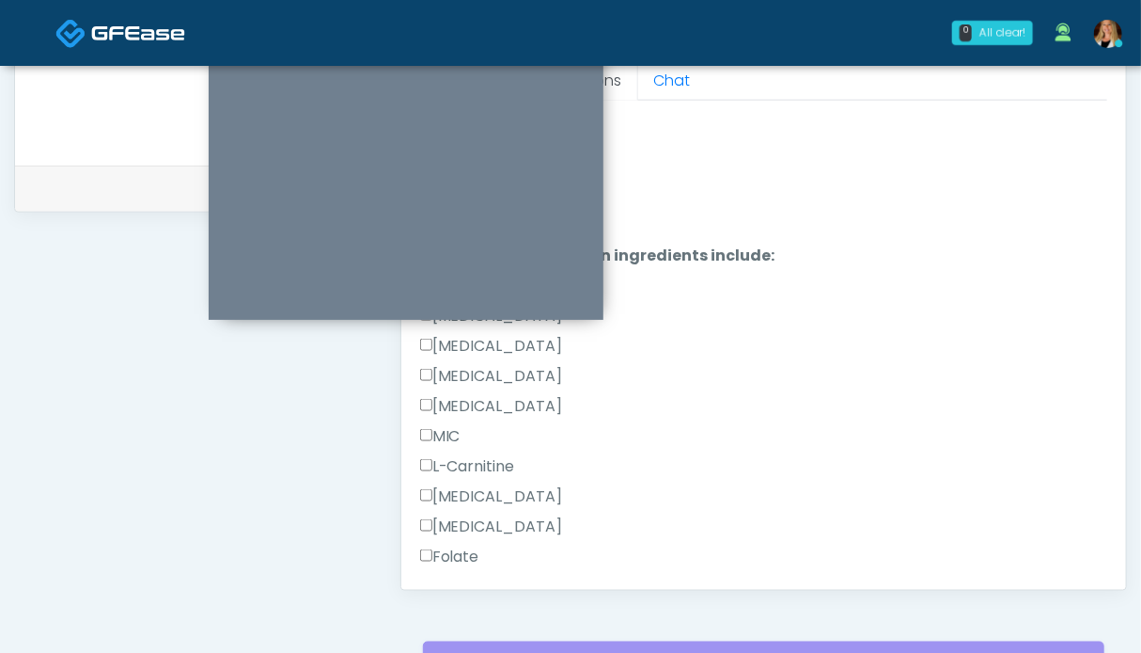
scroll to position [564, 0]
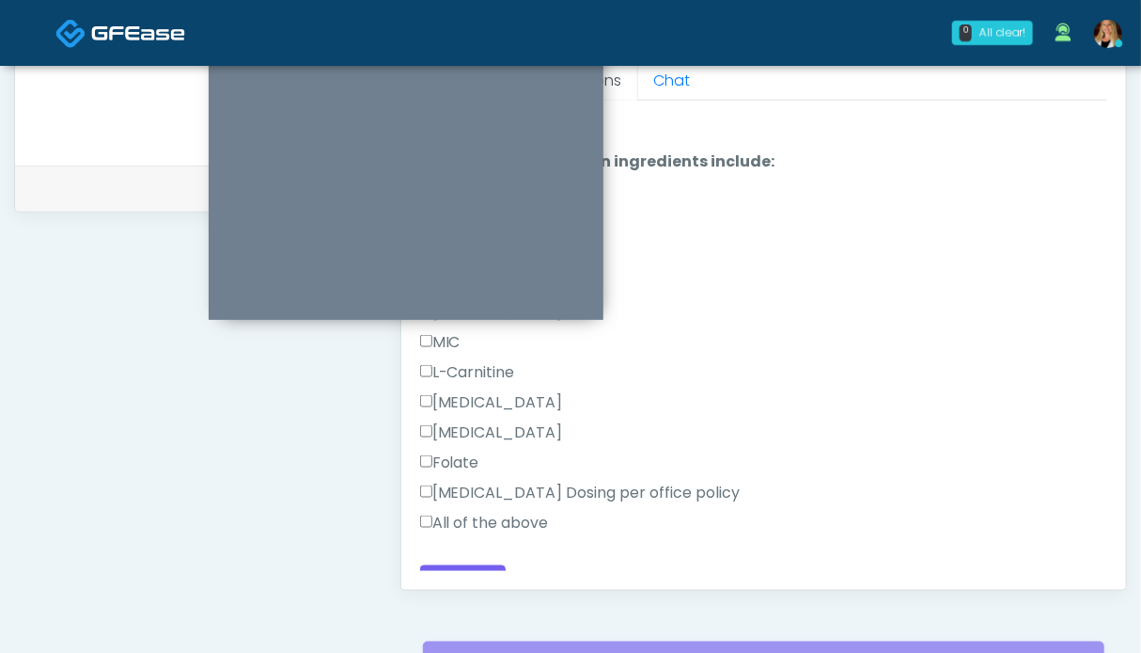
click at [478, 517] on label "All of the above" at bounding box center [484, 522] width 129 height 23
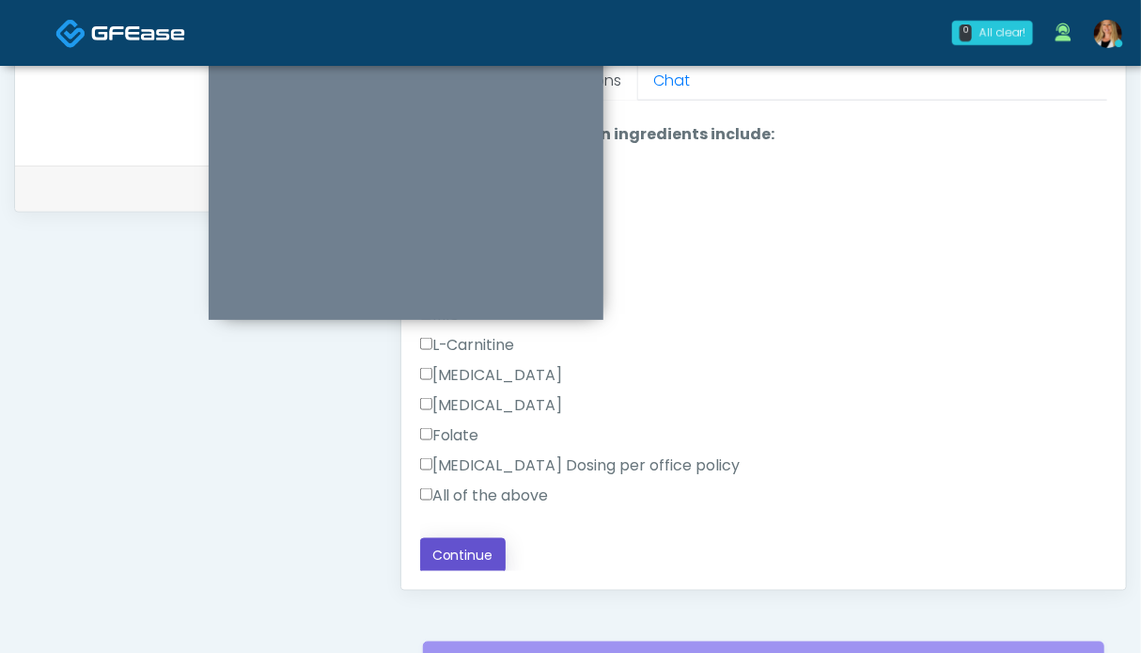
click at [475, 548] on button "Continue" at bounding box center [463, 555] width 86 height 35
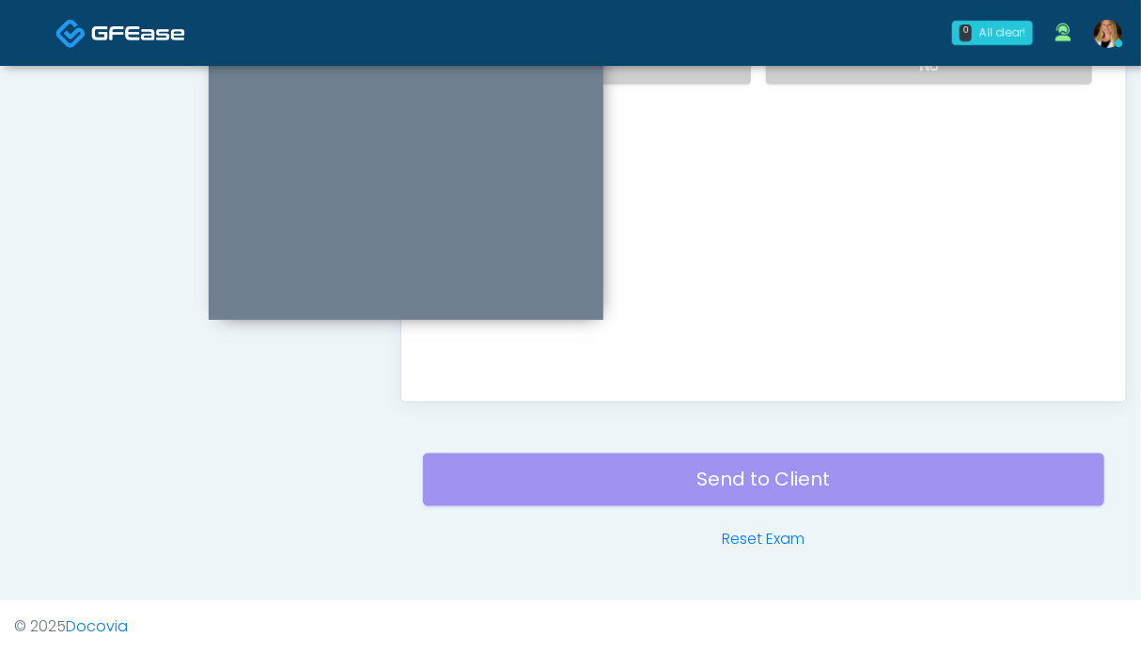
scroll to position [751, 0]
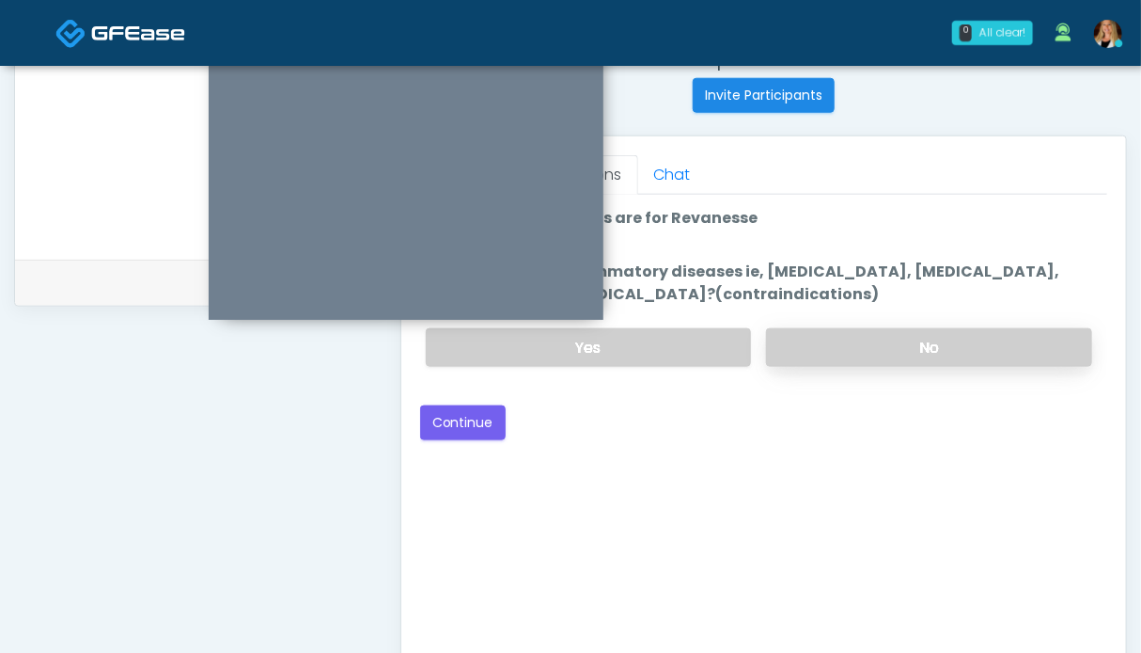
drag, startPoint x: 888, startPoint y: 339, endPoint x: 877, endPoint y: 338, distance: 10.5
click at [888, 338] on label "No" at bounding box center [929, 347] width 326 height 39
click at [463, 421] on button "Continue" at bounding box center [463, 422] width 86 height 35
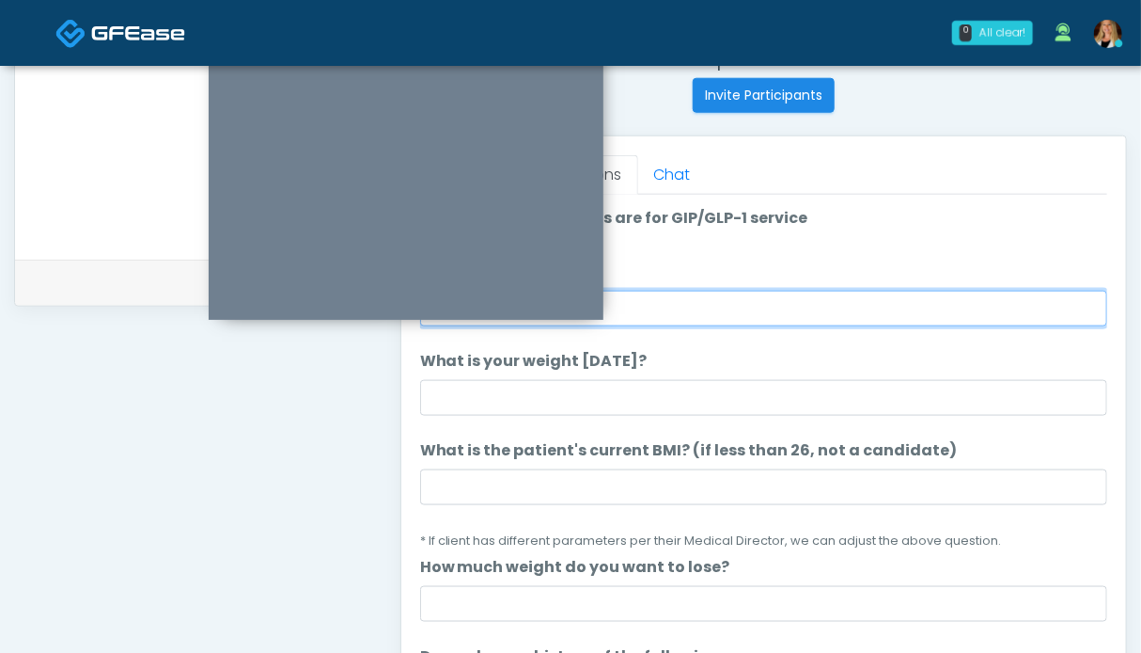
click at [673, 294] on input "What is your height?" at bounding box center [763, 309] width 687 height 36
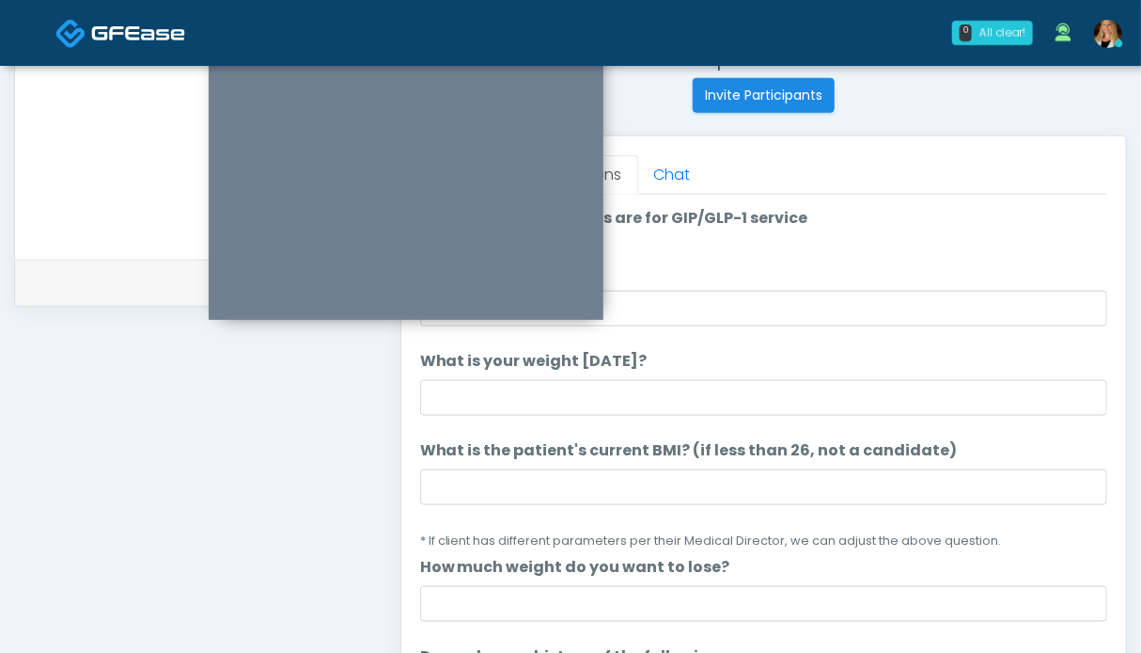
scroll to position [657, 0]
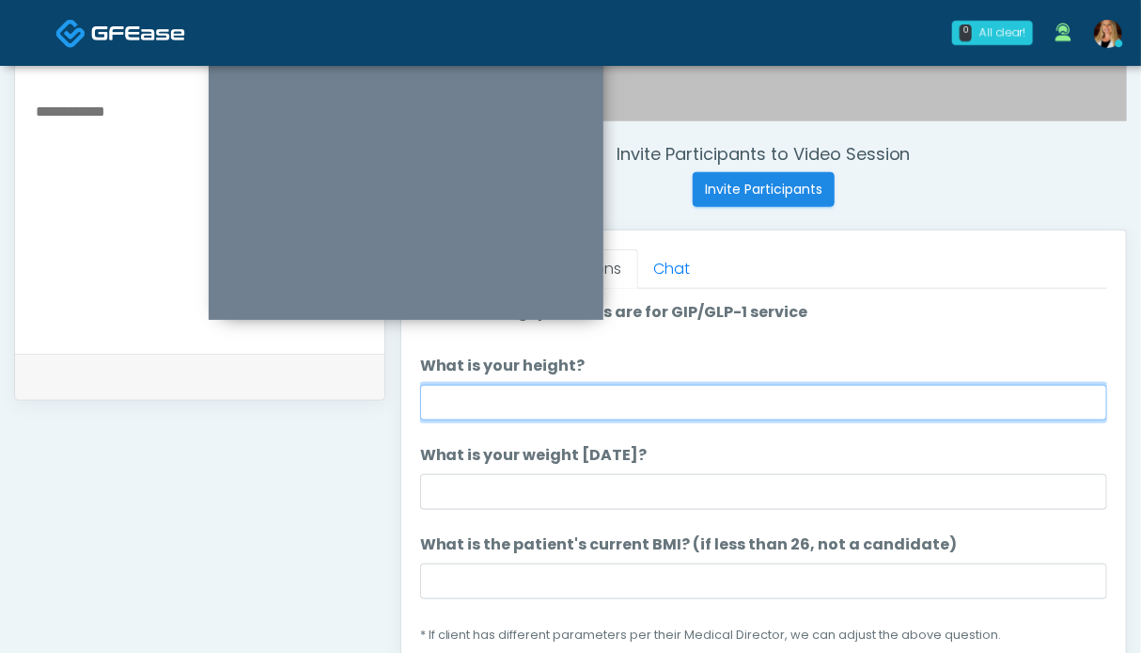
click at [545, 398] on input "What is your height?" at bounding box center [763, 403] width 687 height 36
type input "***"
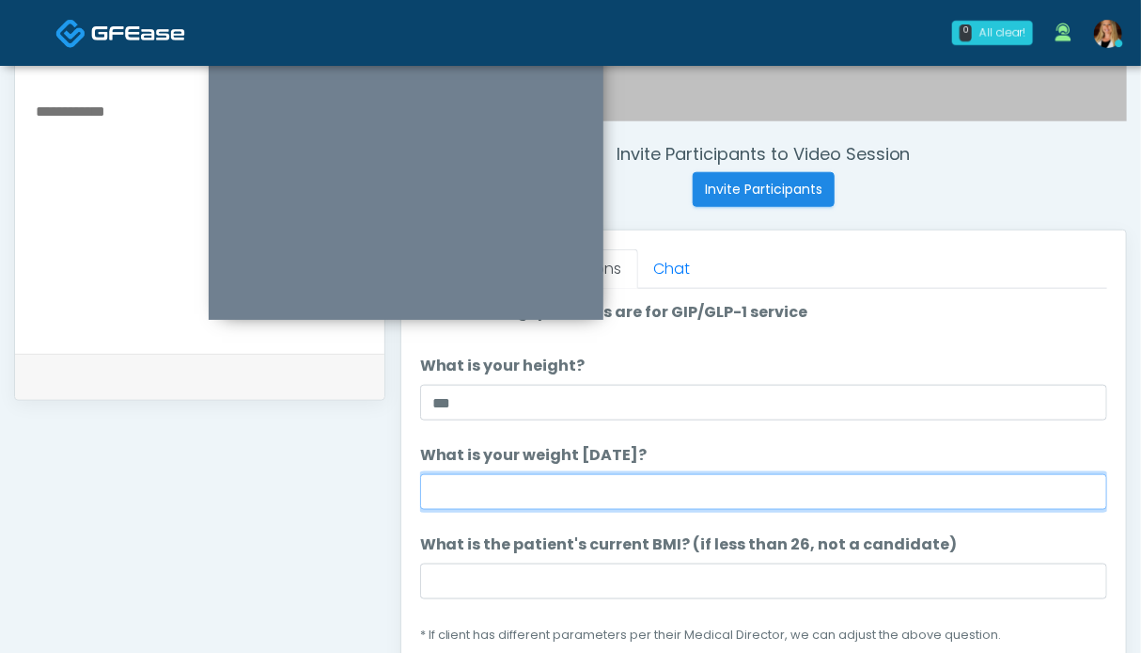
click at [568, 493] on input "What is your weight [DATE]?" at bounding box center [763, 492] width 687 height 36
type input "******"
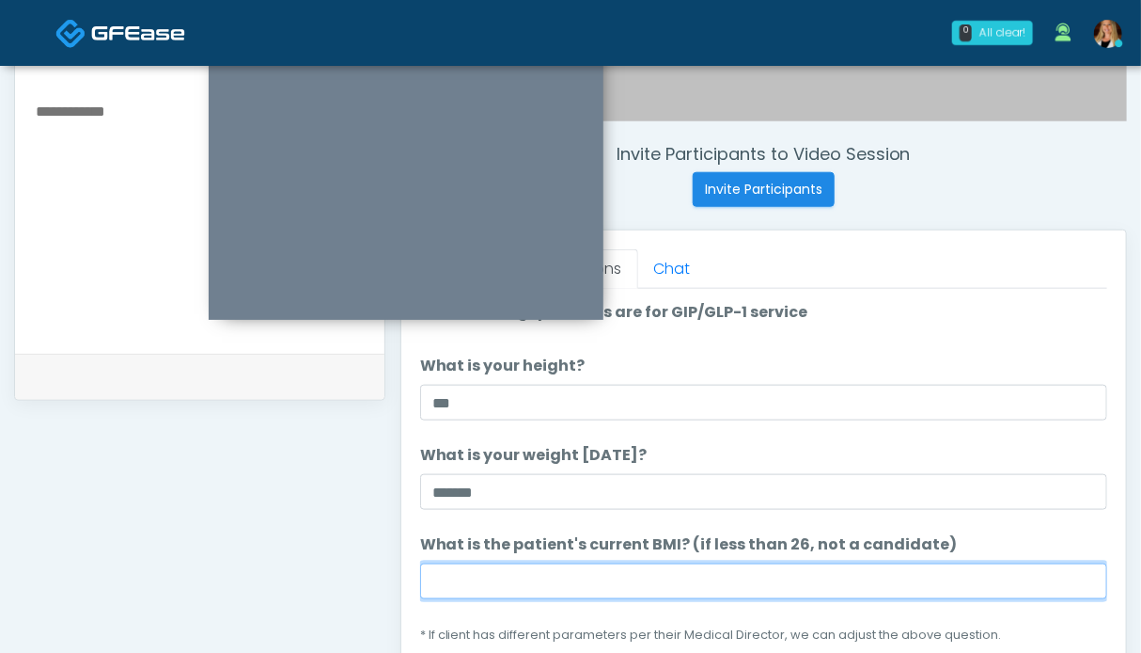
click at [531, 578] on input "What is the patient's current BMI? (if less than 26, not a candidate)" at bounding box center [763, 581] width 687 height 36
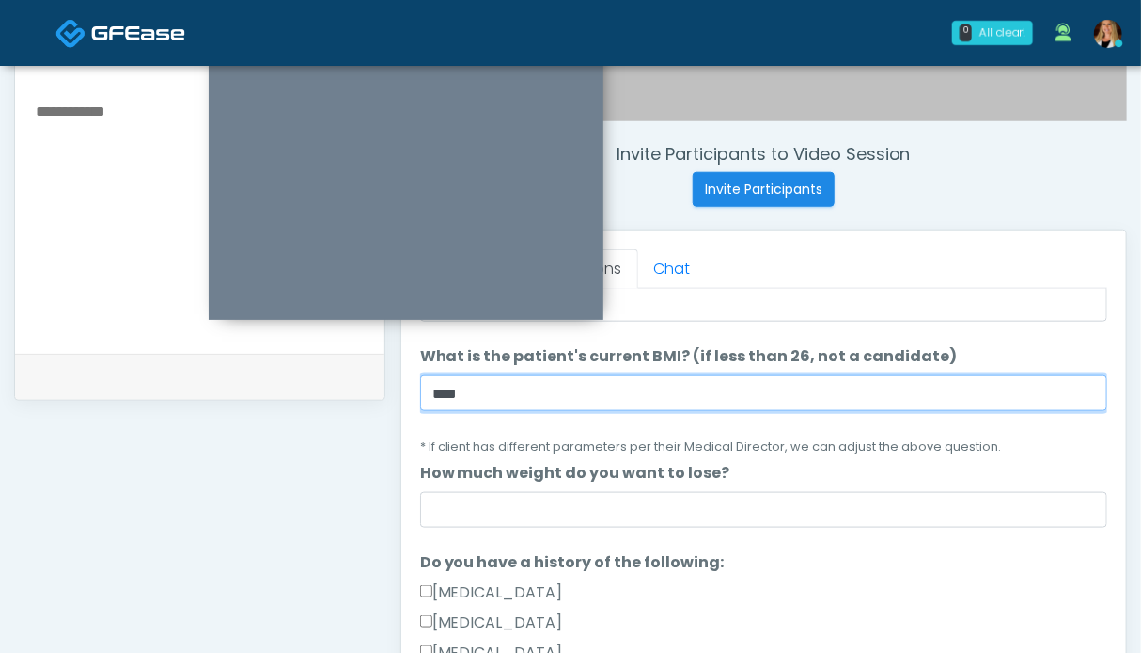
scroll to position [376, 0]
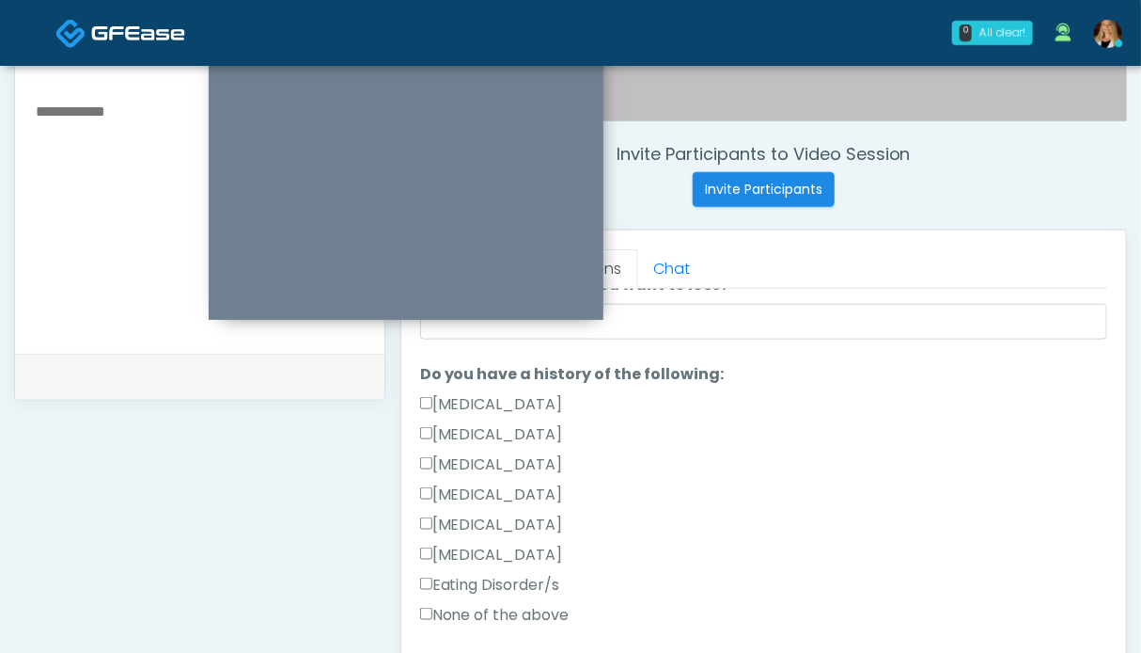
type input "****"
click at [498, 614] on label "None of the above" at bounding box center [494, 615] width 149 height 23
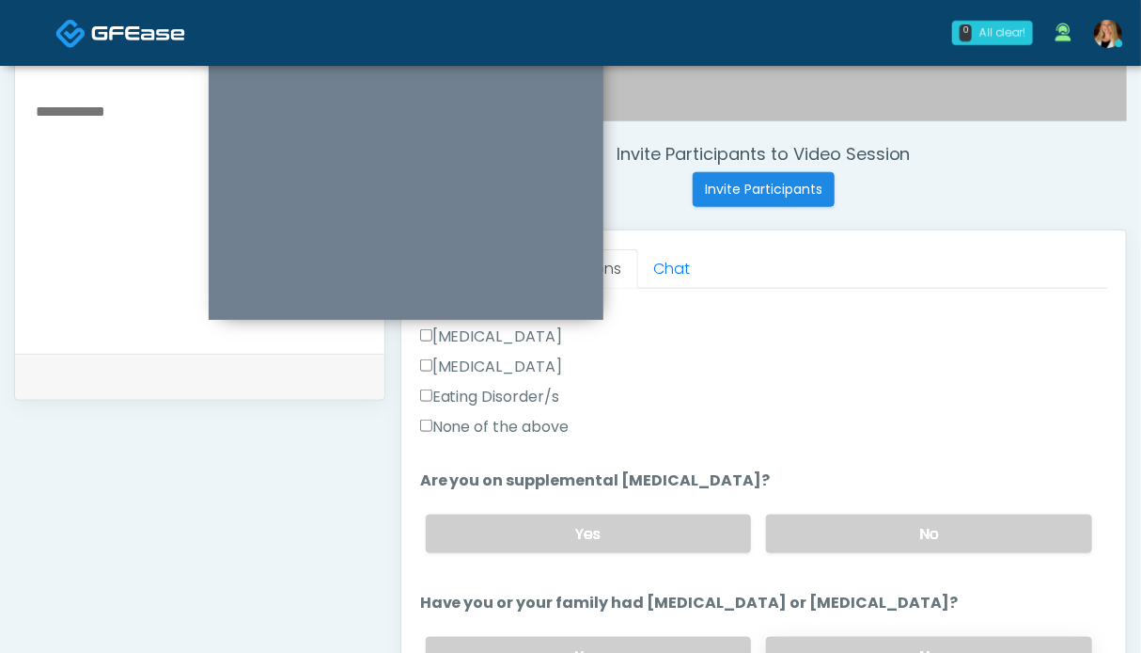
scroll to position [752, 0]
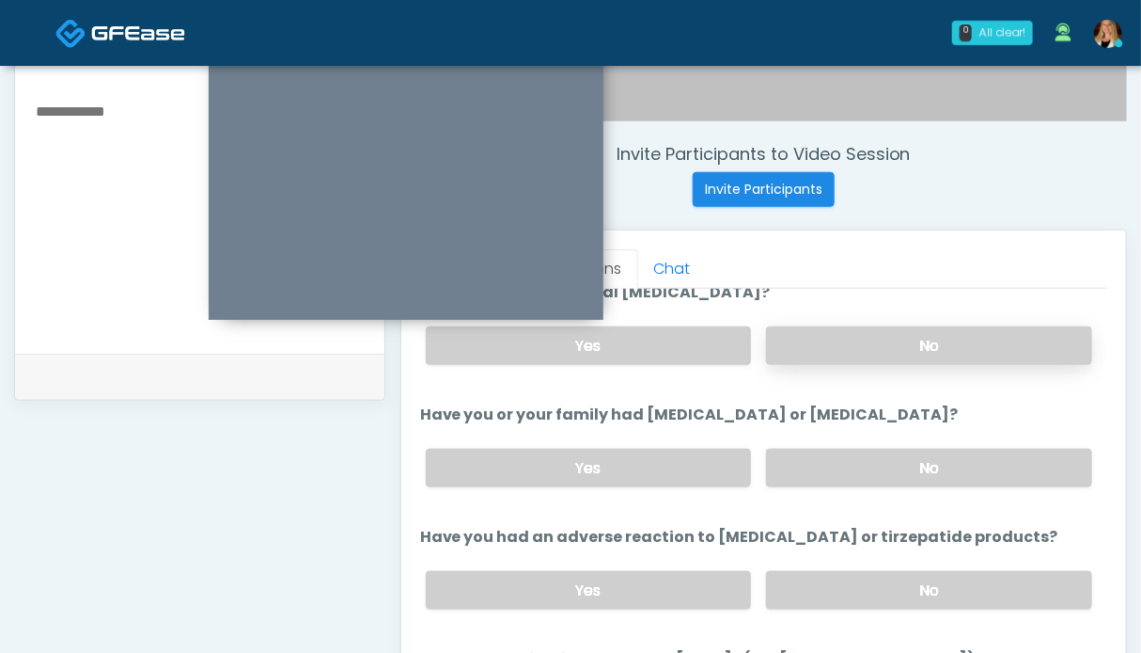
click at [922, 351] on label "No" at bounding box center [929, 345] width 326 height 39
drag, startPoint x: 912, startPoint y: 459, endPoint x: 913, endPoint y: 496, distance: 37.6
click at [912, 461] on label "No" at bounding box center [929, 467] width 326 height 39
click at [905, 577] on label "No" at bounding box center [929, 590] width 326 height 39
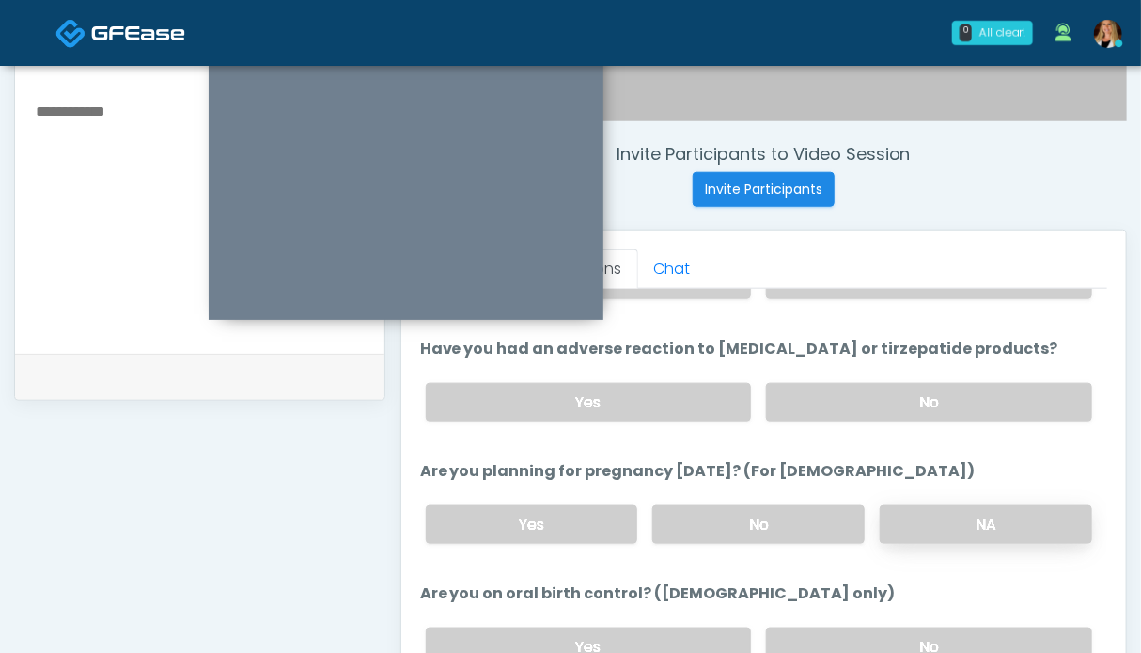
click at [930, 506] on label "NA" at bounding box center [986, 524] width 212 height 39
click at [917, 627] on label "No" at bounding box center [929, 646] width 326 height 39
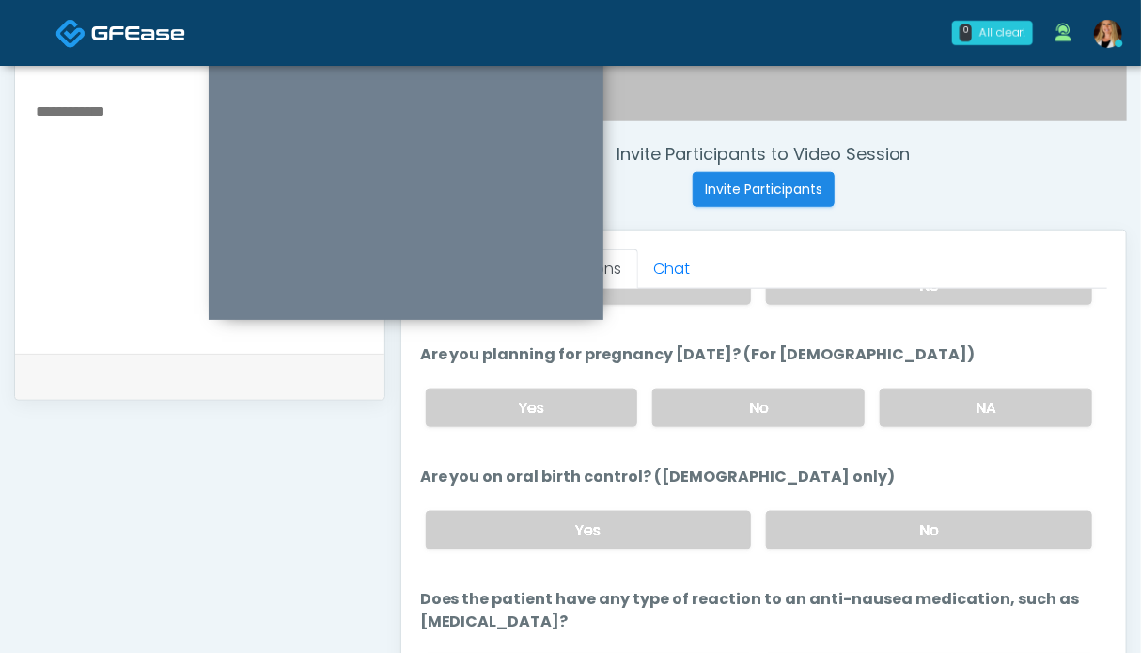
scroll to position [845, 0]
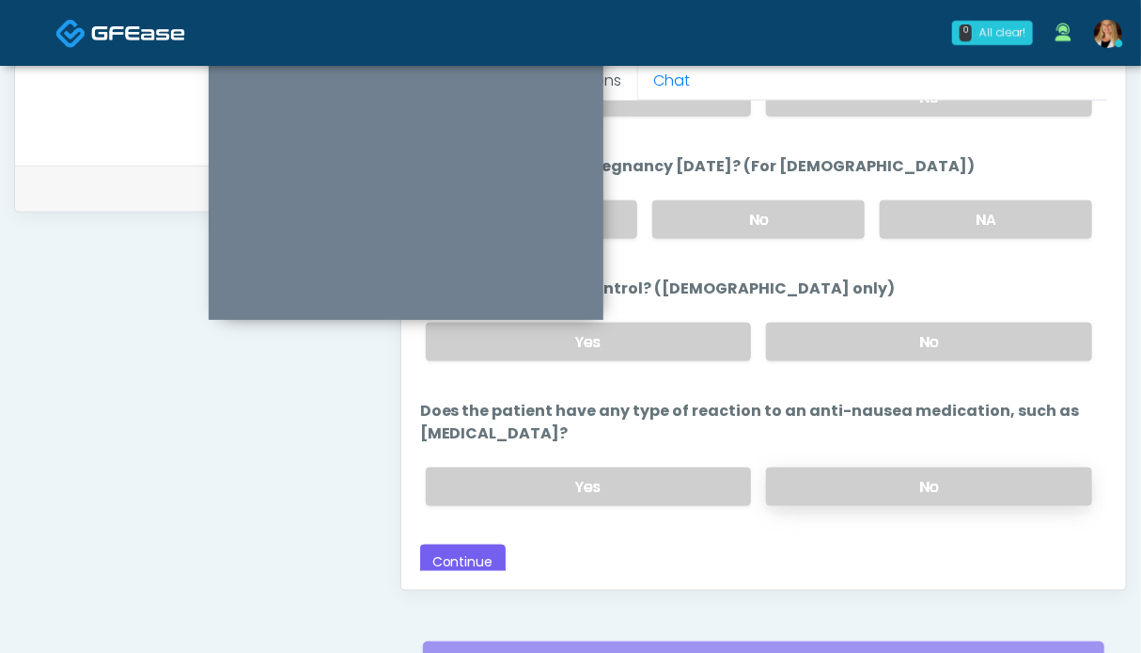
drag, startPoint x: 906, startPoint y: 485, endPoint x: 896, endPoint y: 483, distance: 10.5
click at [906, 483] on label "No" at bounding box center [929, 486] width 326 height 39
drag, startPoint x: 463, startPoint y: 542, endPoint x: 440, endPoint y: 535, distance: 23.5
click at [463, 544] on button "Continue" at bounding box center [463, 561] width 86 height 35
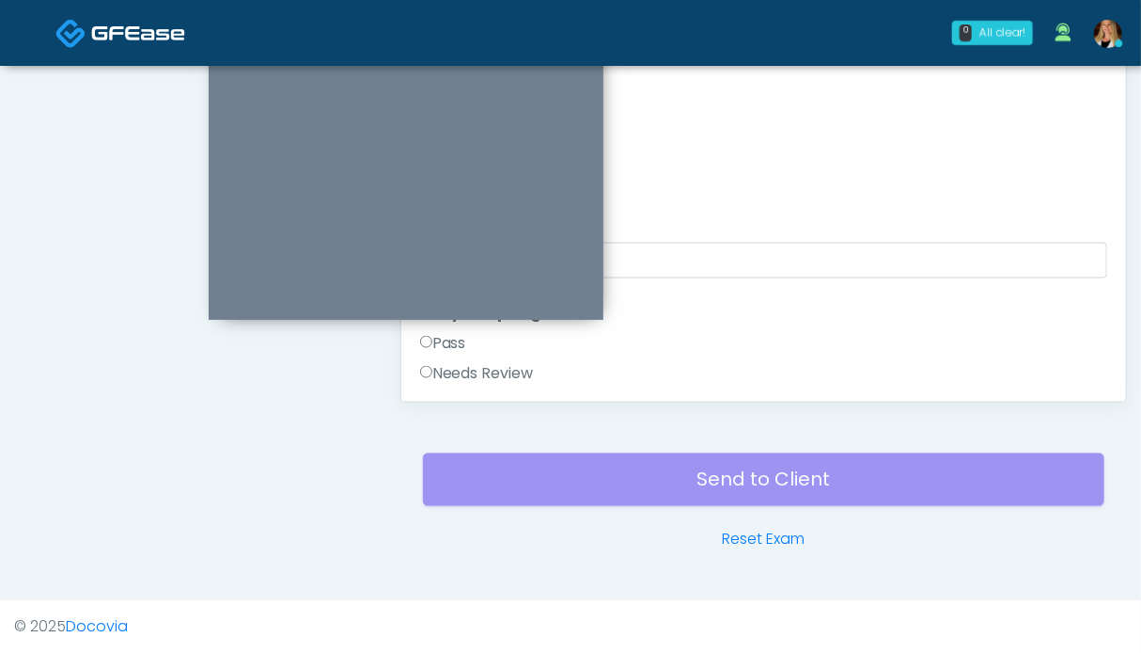
scroll to position [751, 0]
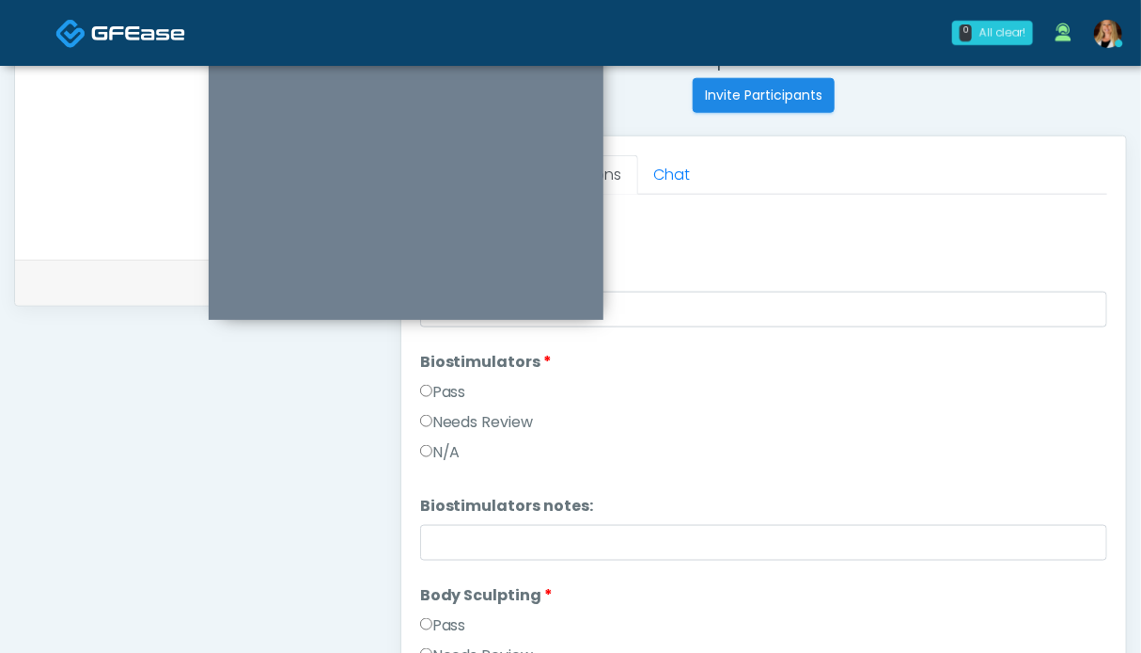
click at [105, 204] on textarea at bounding box center [200, 119] width 332 height 229
type textarea "*******"
click at [444, 396] on label "Pass" at bounding box center [443, 392] width 46 height 23
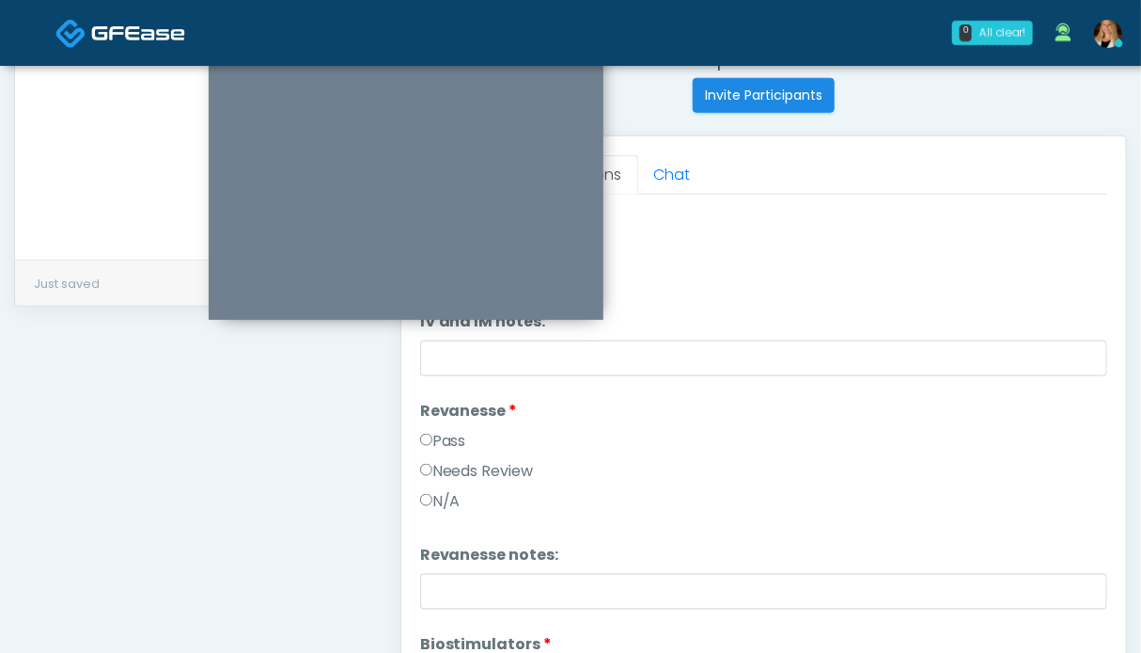
click at [453, 441] on label "Pass" at bounding box center [443, 441] width 46 height 23
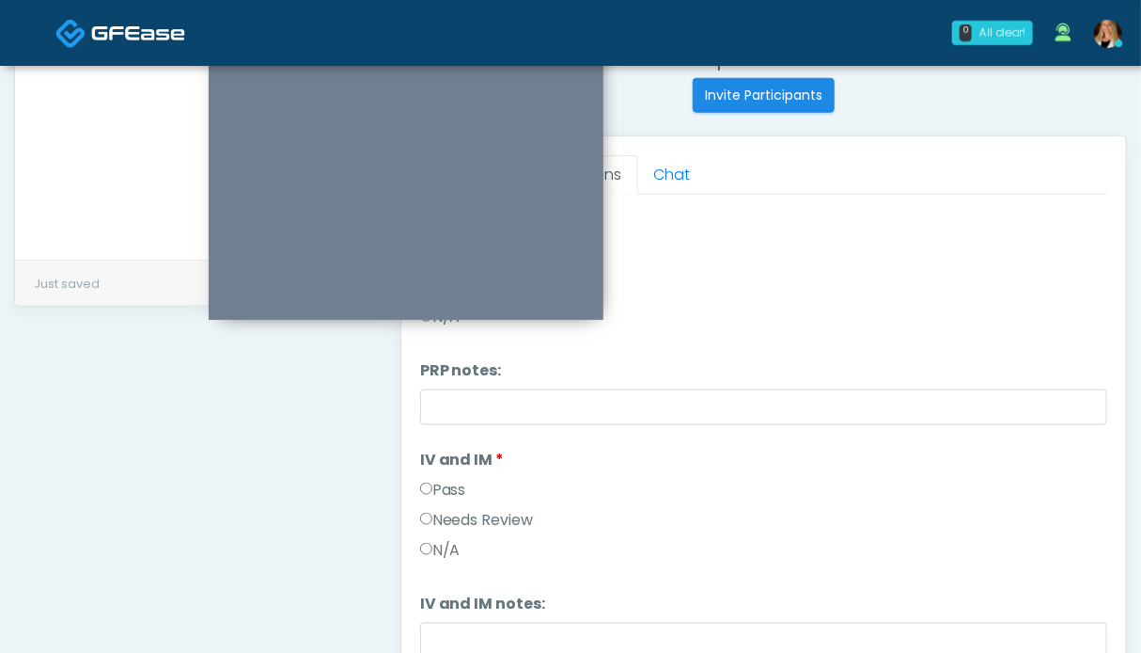
click at [451, 490] on label "Pass" at bounding box center [443, 490] width 46 height 23
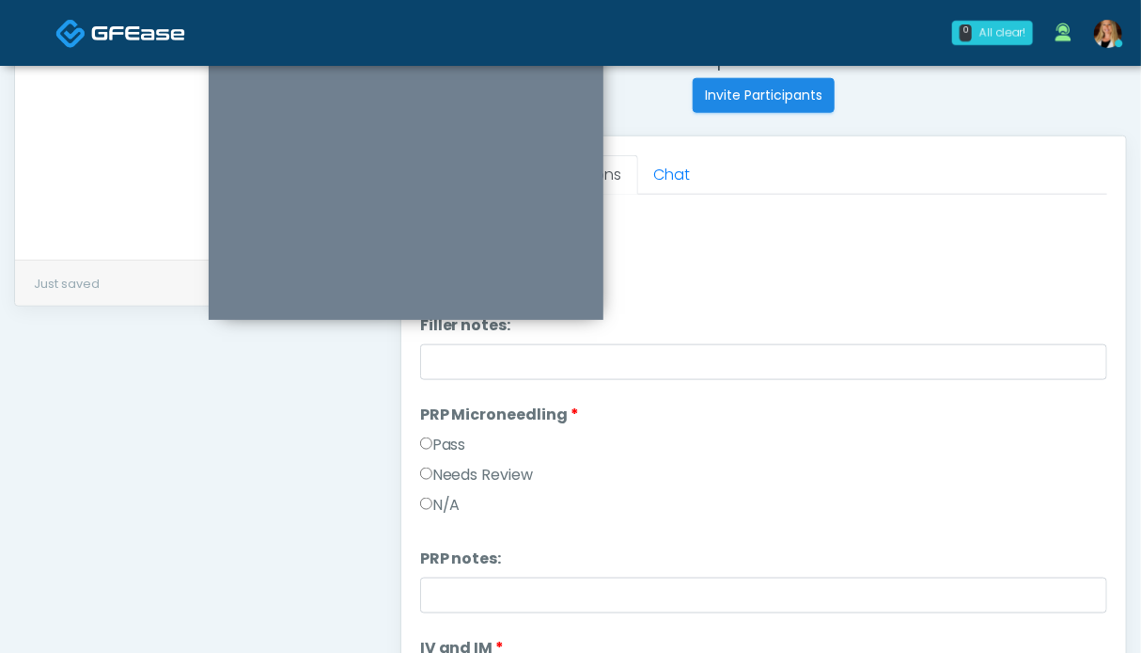
scroll to position [211, 0]
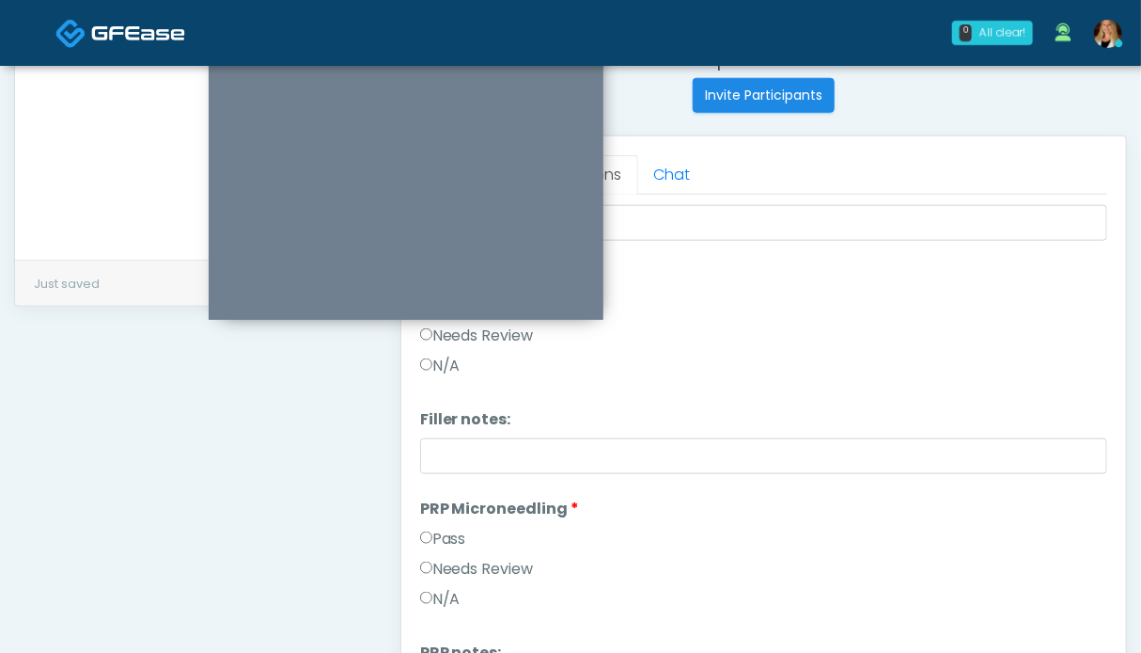
click at [441, 538] on label "Pass" at bounding box center [443, 538] width 46 height 23
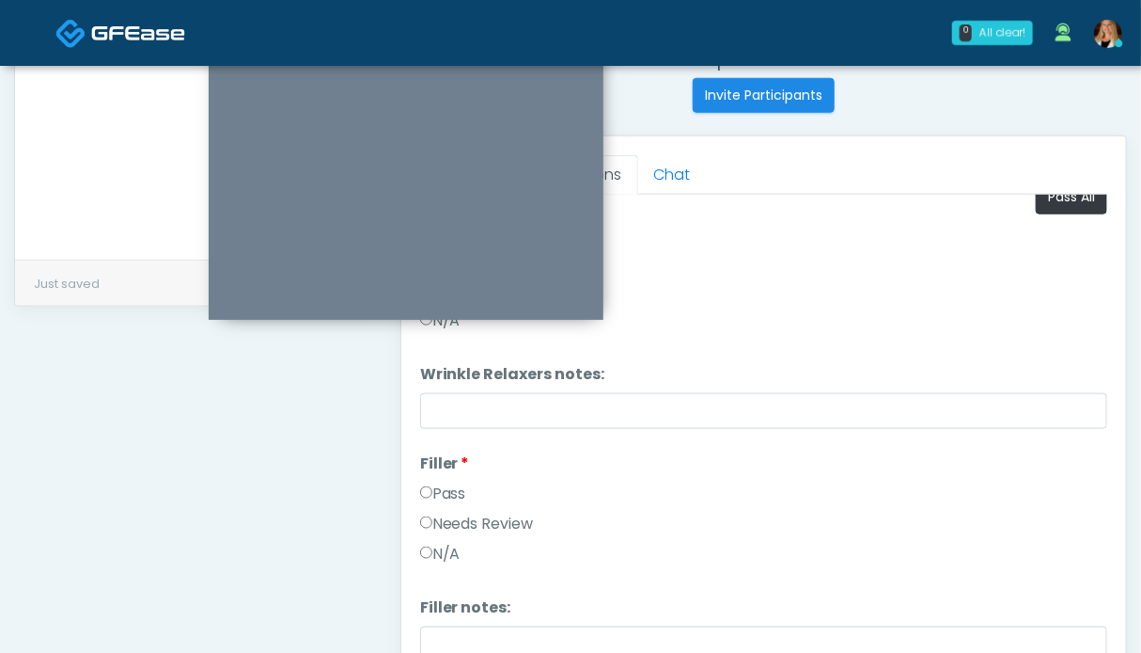
click at [446, 490] on label "Pass" at bounding box center [443, 493] width 46 height 23
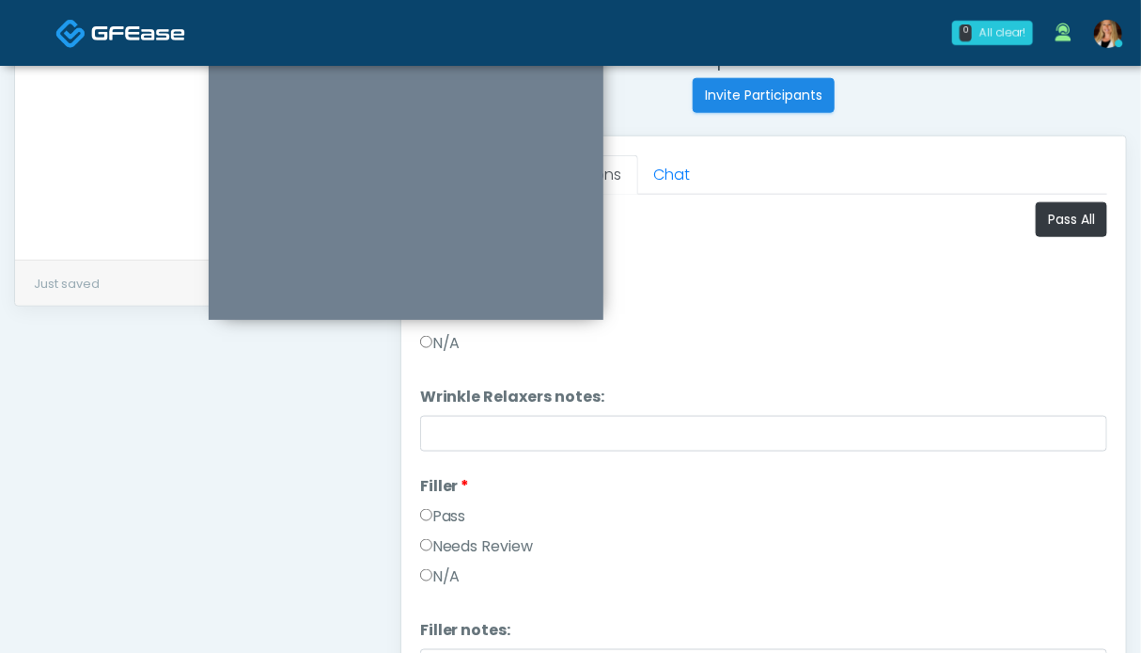
scroll to position [657, 0]
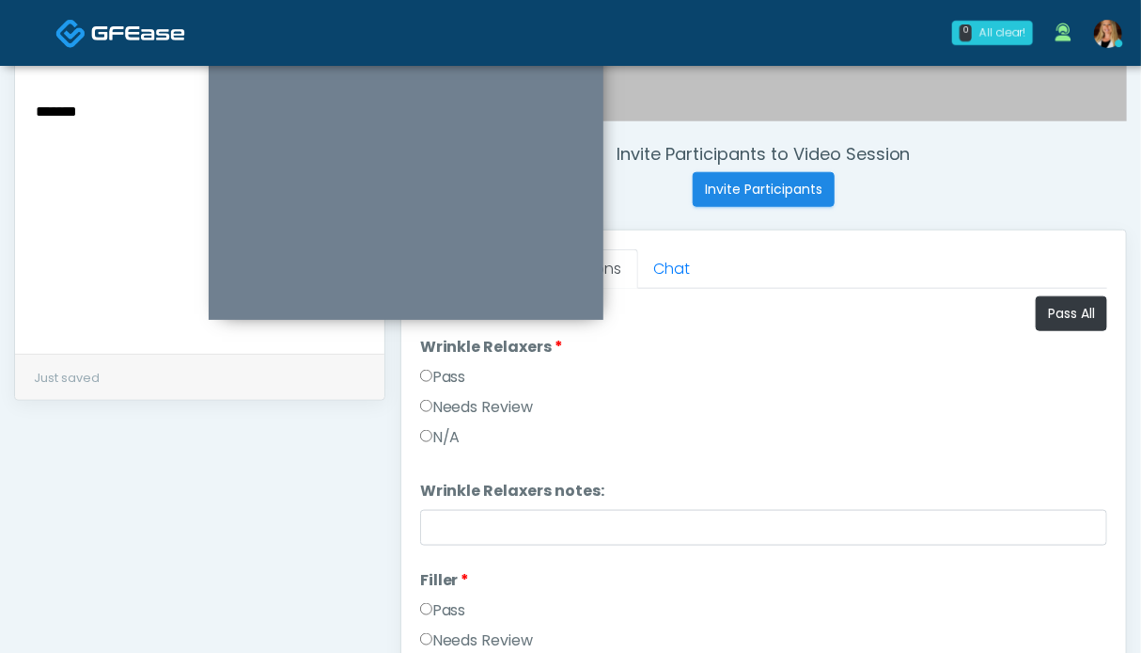
click at [450, 370] on label "Pass" at bounding box center [443, 377] width 46 height 23
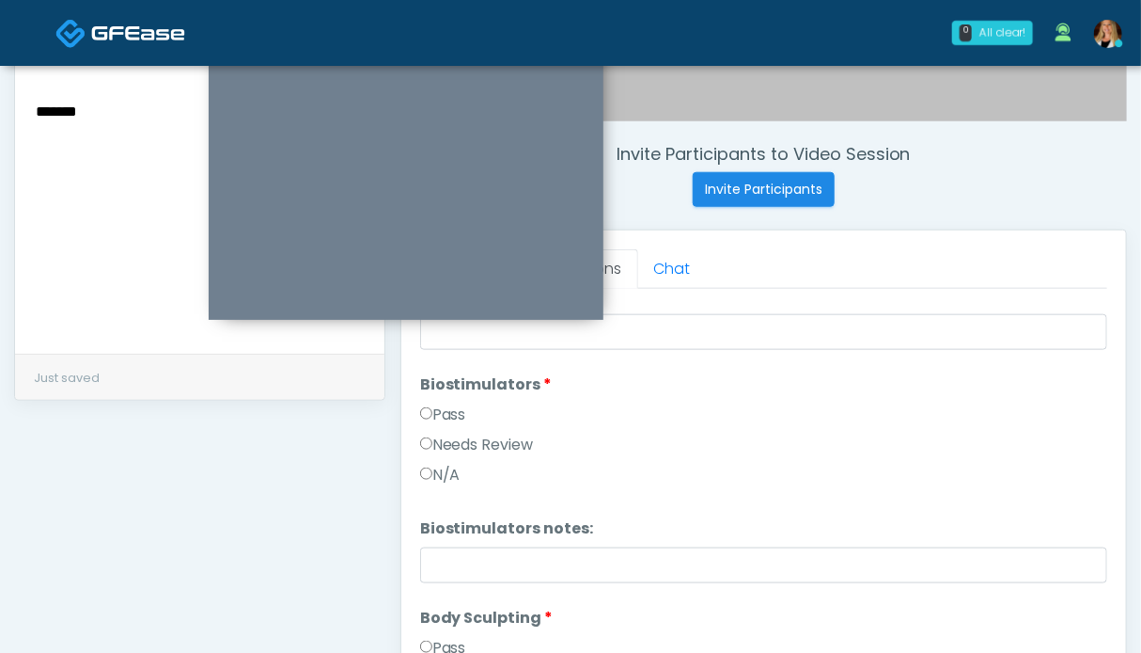
scroll to position [1410, 0]
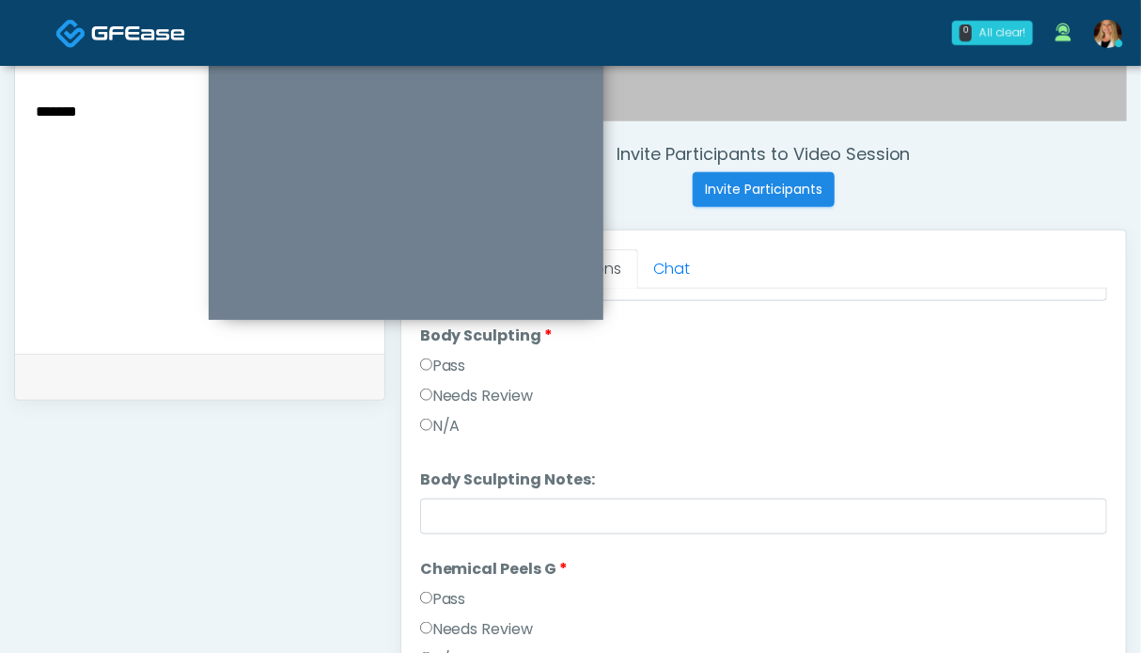
click at [438, 365] on label "Pass" at bounding box center [443, 365] width 46 height 23
click at [455, 591] on label "Pass" at bounding box center [443, 599] width 46 height 23
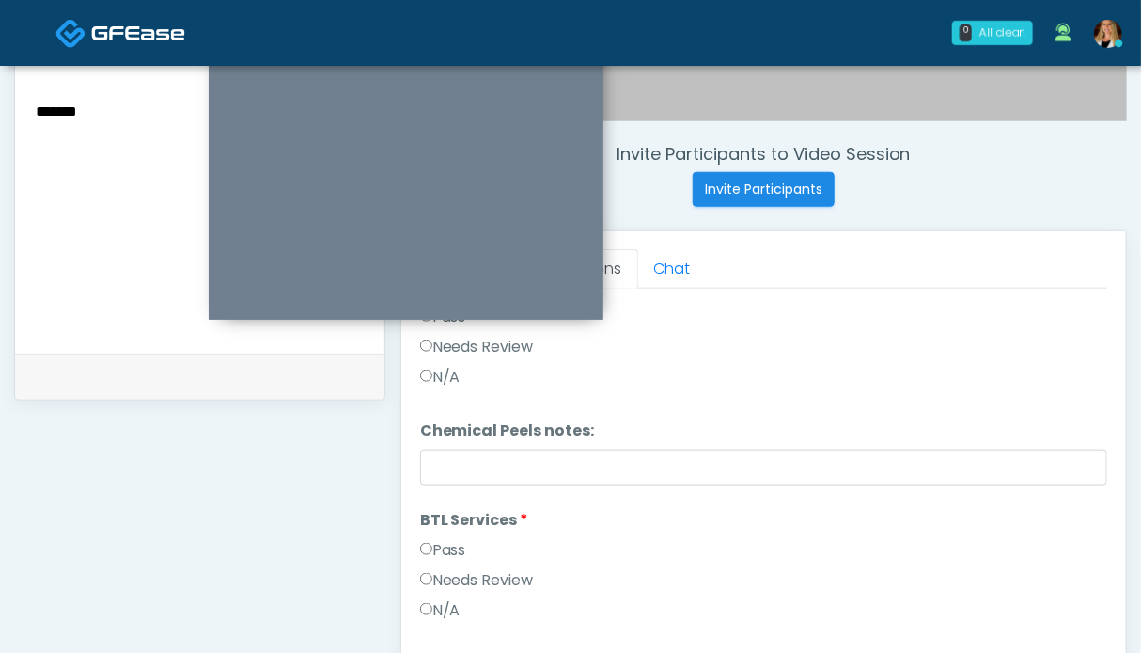
click at [452, 554] on label "Pass" at bounding box center [443, 550] width 46 height 23
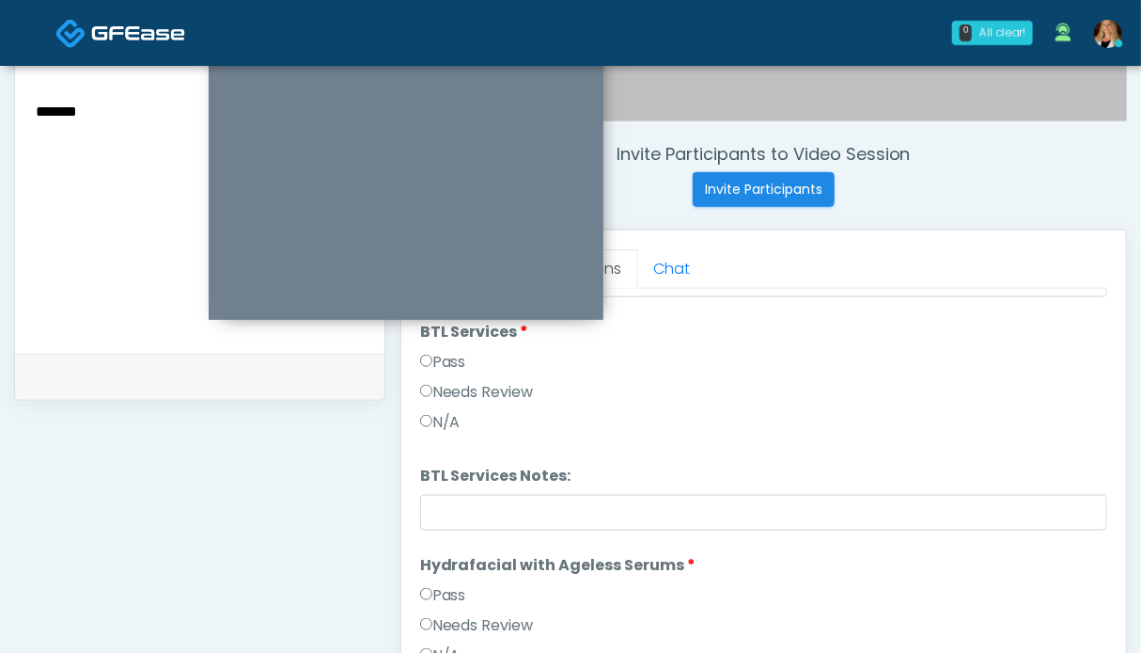
scroll to position [1975, 0]
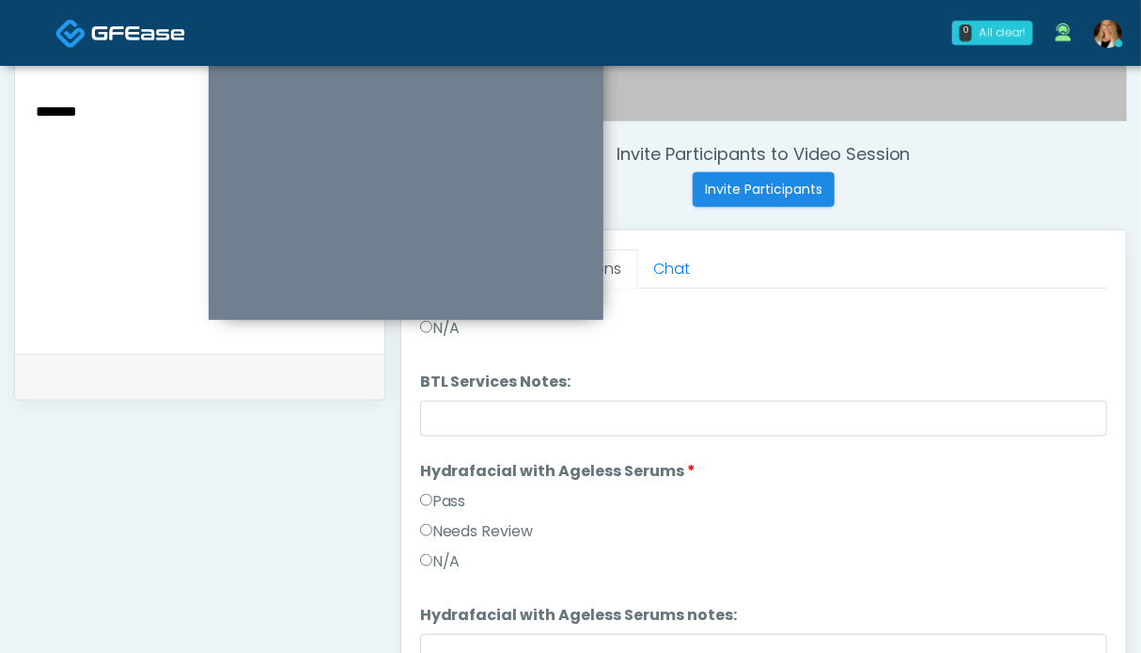
click at [448, 494] on label "Pass" at bounding box center [443, 501] width 46 height 23
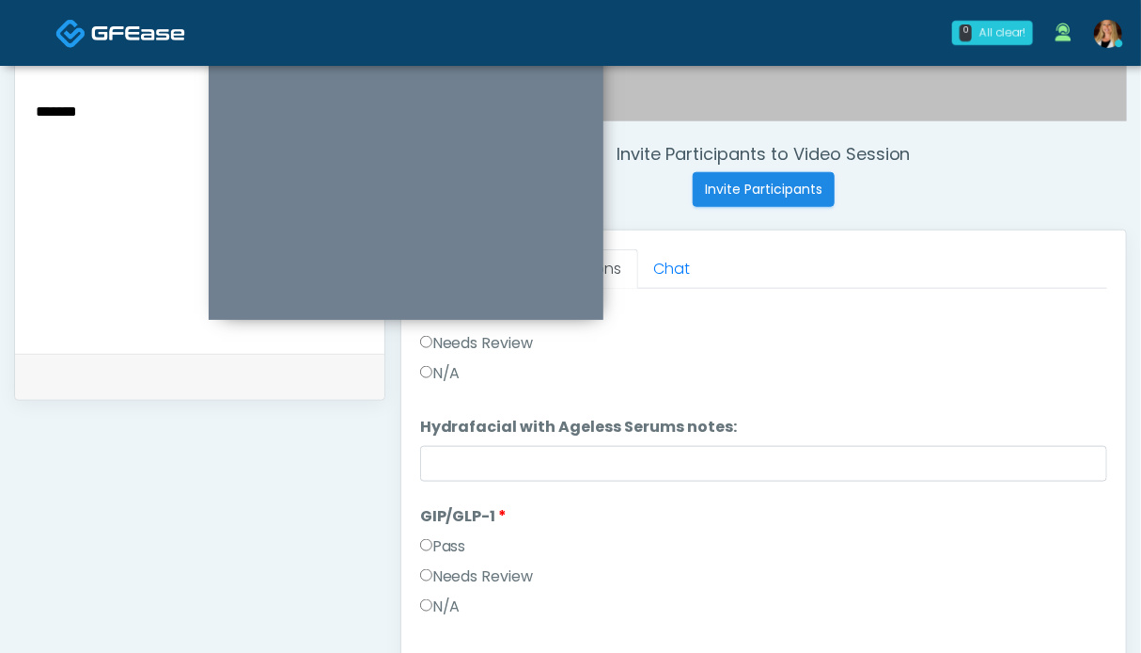
click at [451, 583] on label "Needs Review" at bounding box center [477, 576] width 114 height 23
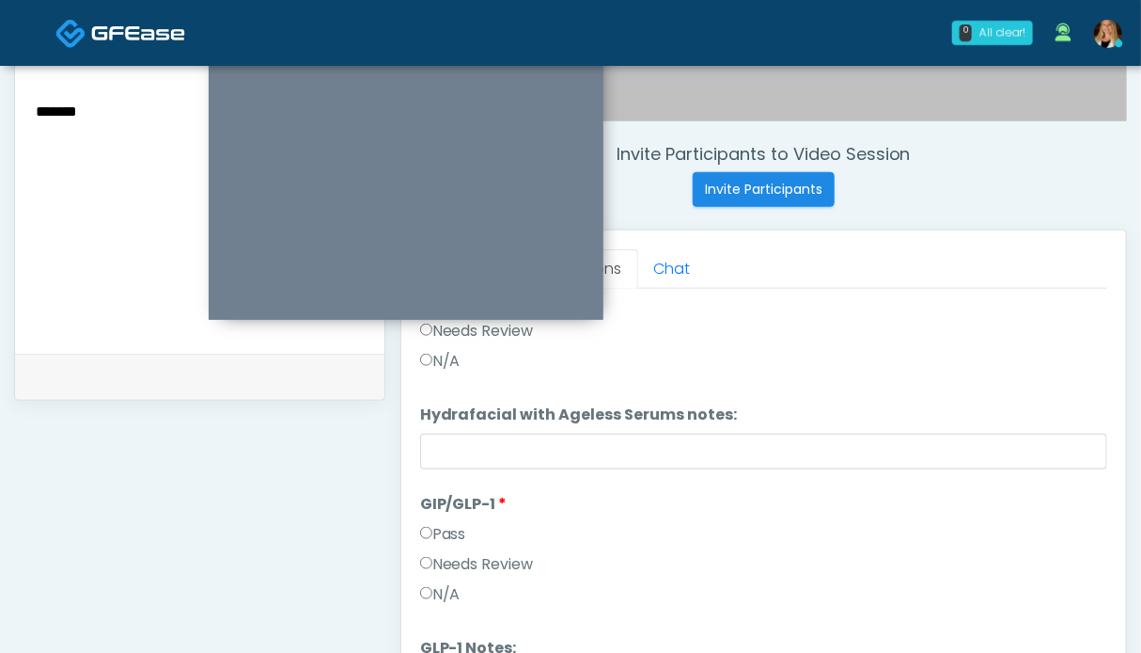
scroll to position [845, 0]
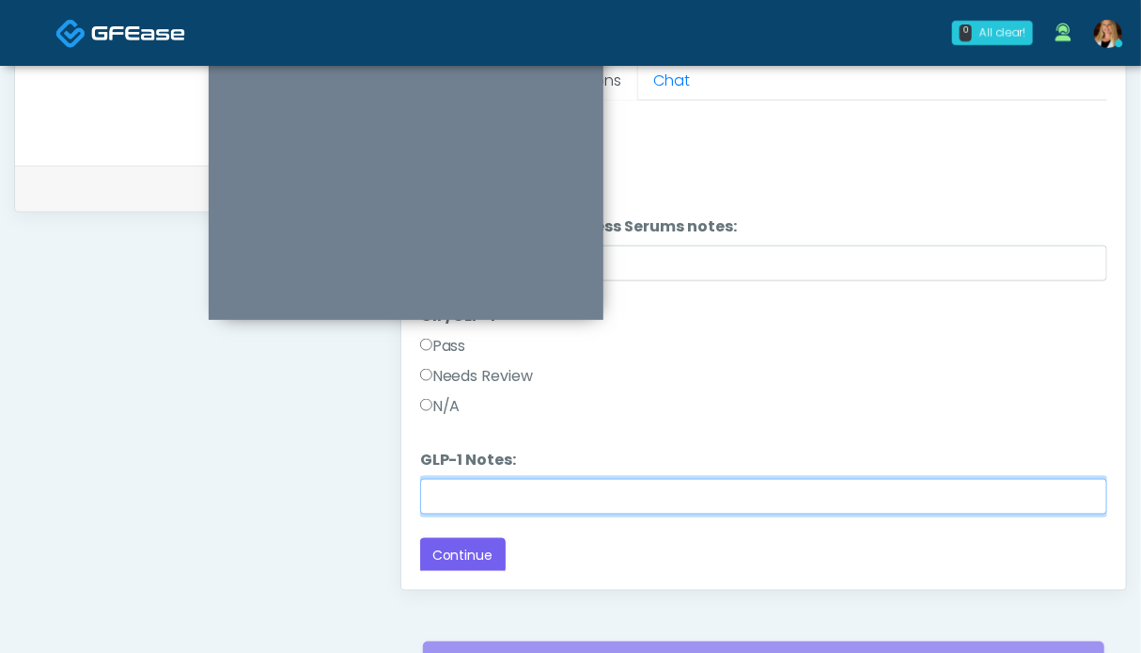
click at [507, 490] on input "GLP-1 Notes:" at bounding box center [763, 497] width 687 height 36
type input "*******"
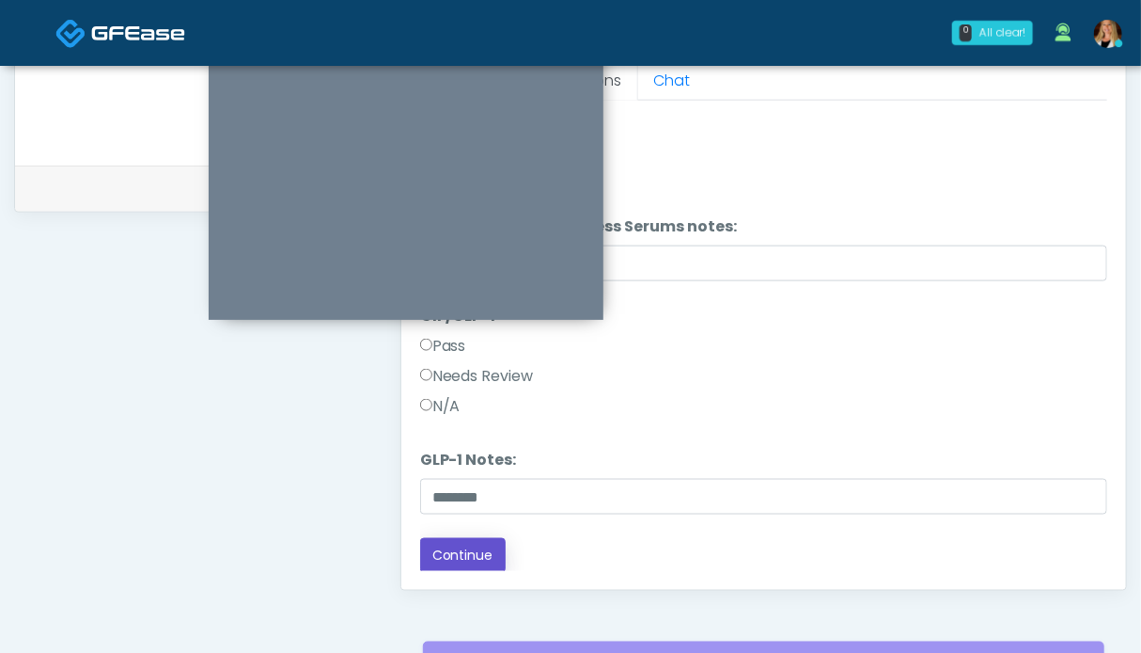
click at [474, 551] on button "Continue" at bounding box center [463, 555] width 86 height 35
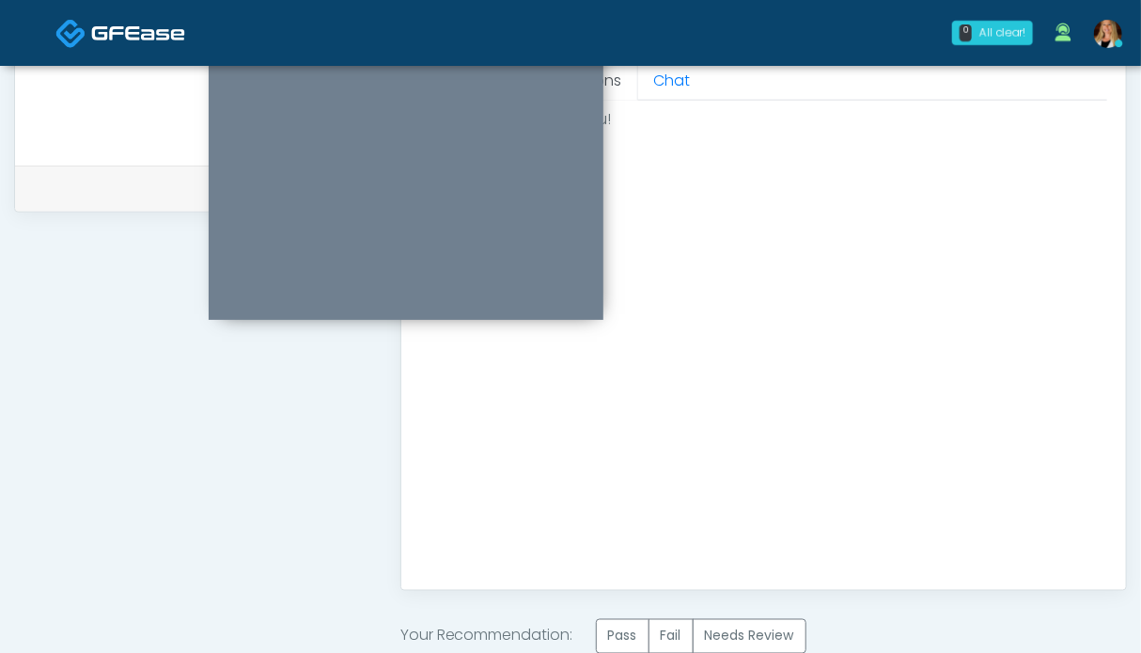
scroll to position [1033, 0]
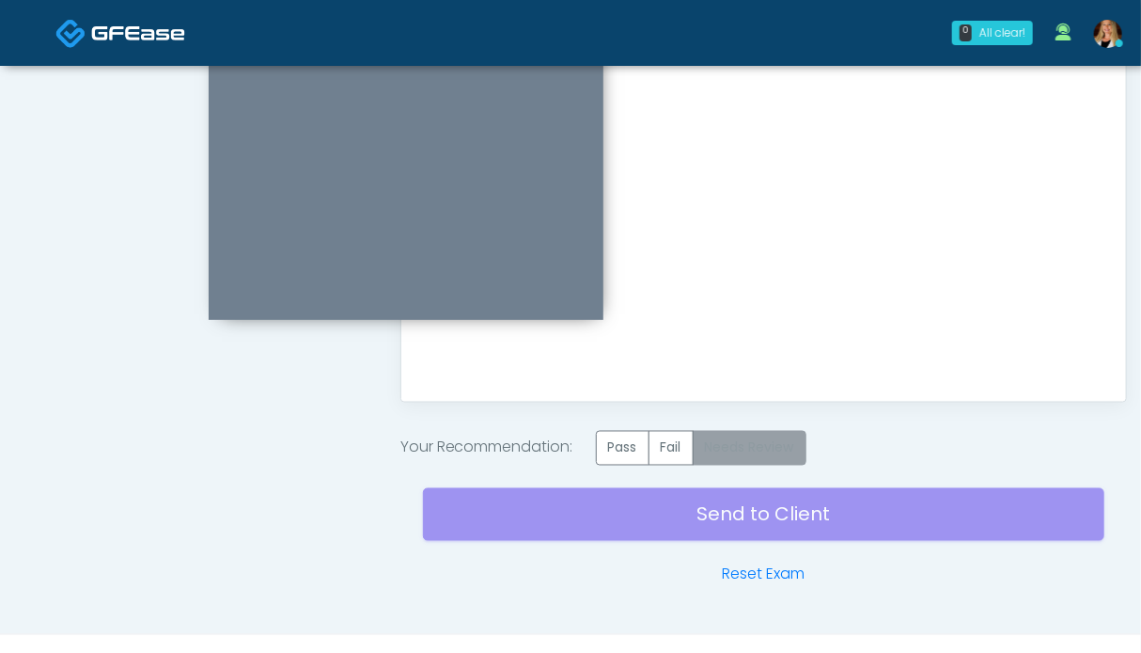
click at [785, 456] on label "Needs Review" at bounding box center [750, 448] width 114 height 35
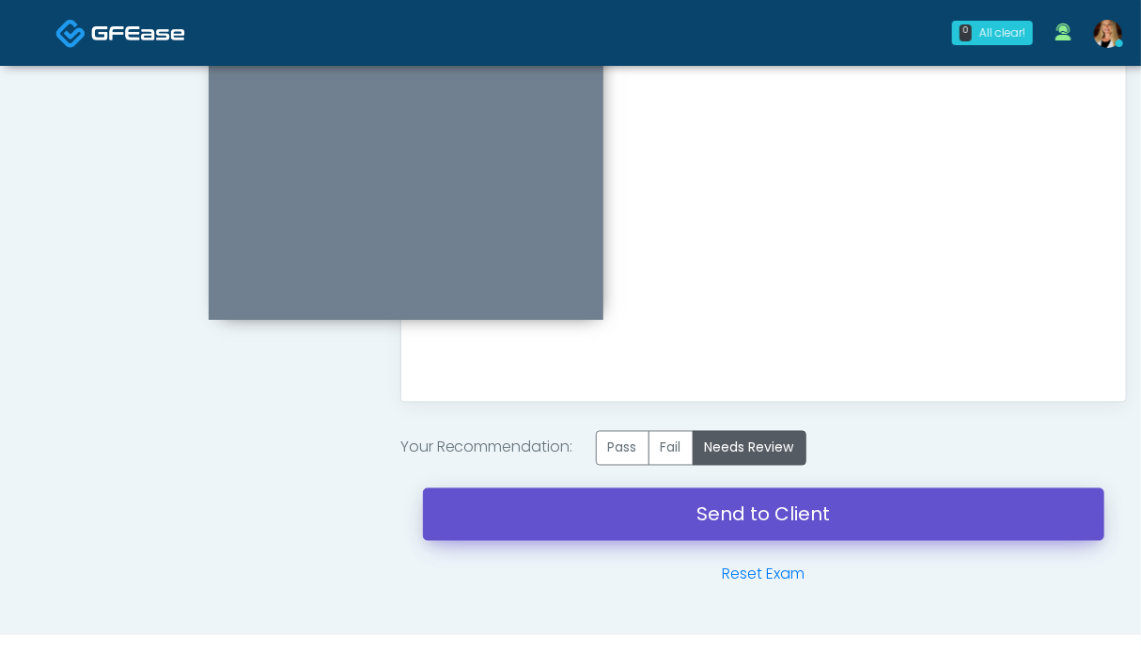
click at [766, 512] on link "Send to Client" at bounding box center [764, 514] width 682 height 53
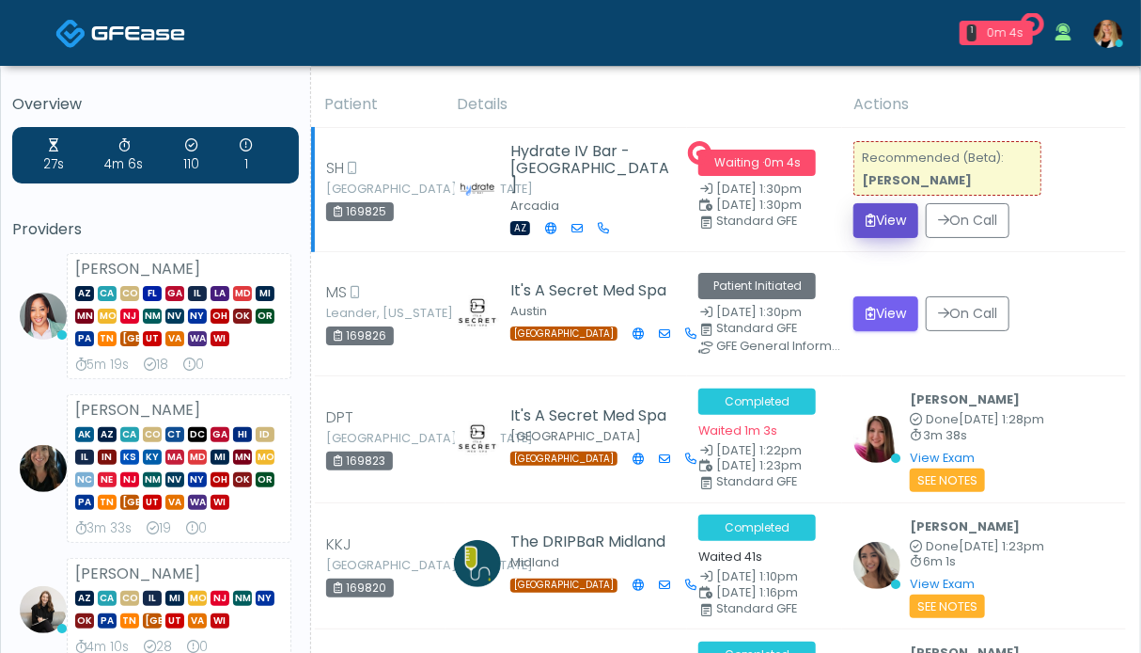
click at [888, 224] on button "View" at bounding box center [886, 220] width 65 height 35
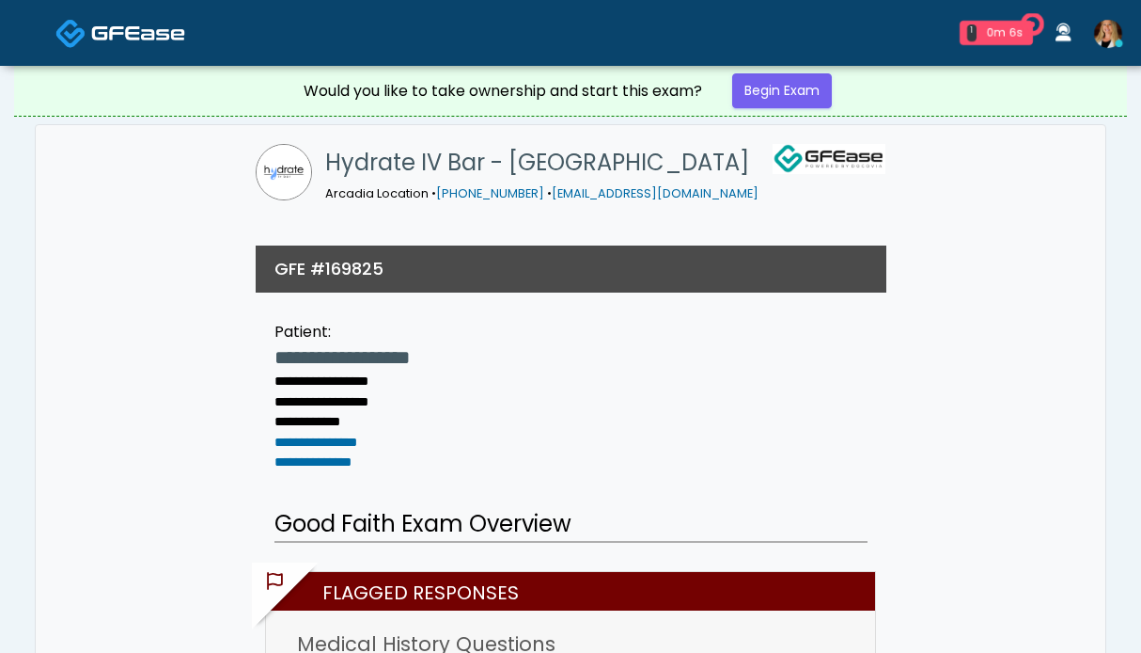
click at [747, 94] on link "Begin Exam" at bounding box center [782, 90] width 100 height 35
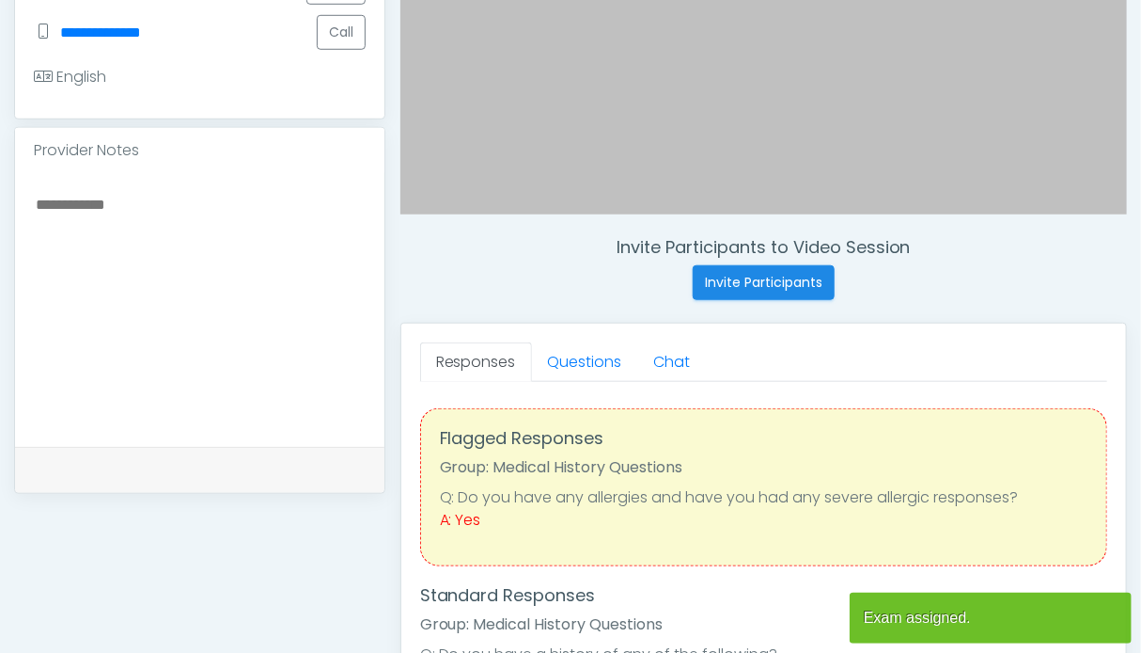
scroll to position [564, 0]
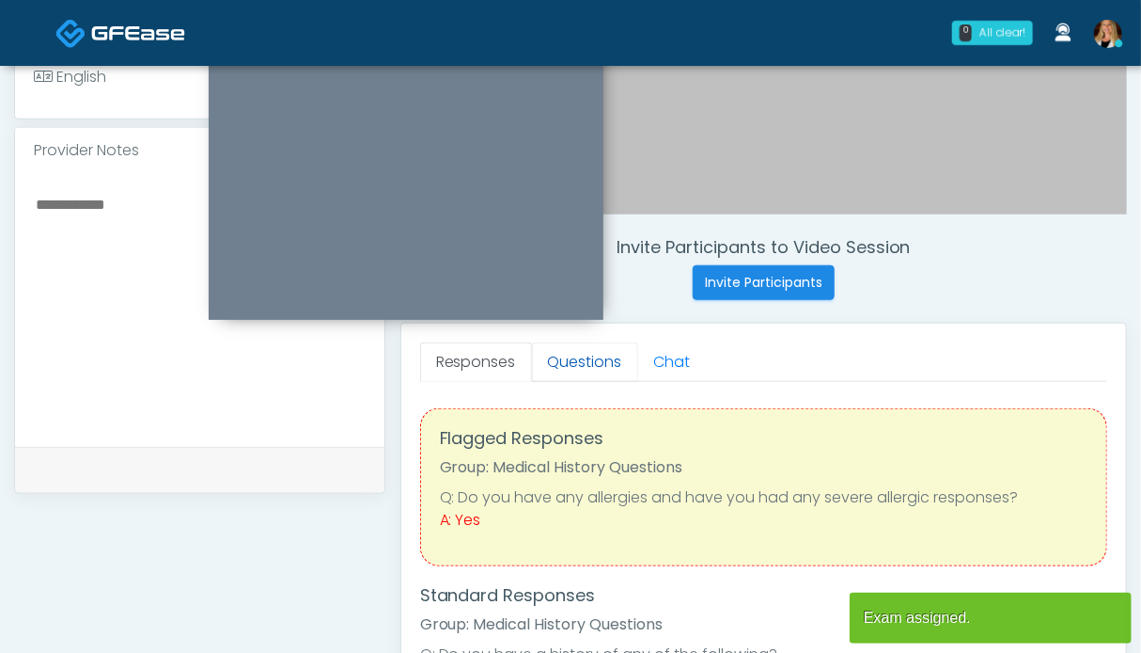
click at [558, 372] on link "Questions" at bounding box center [585, 361] width 106 height 39
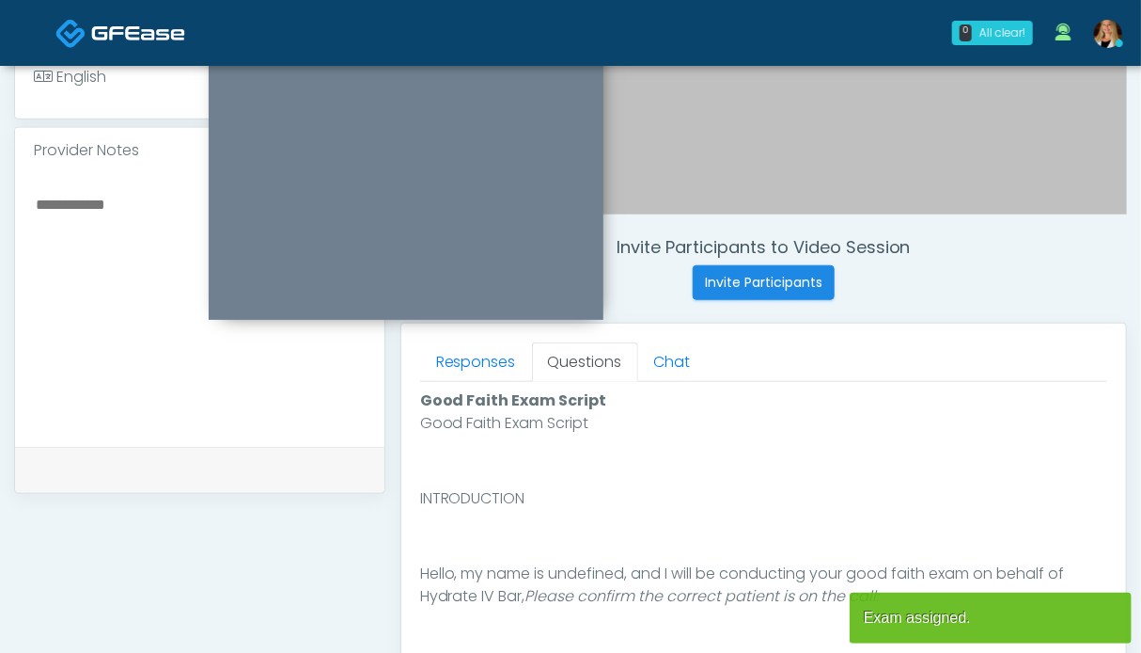
scroll to position [940, 0]
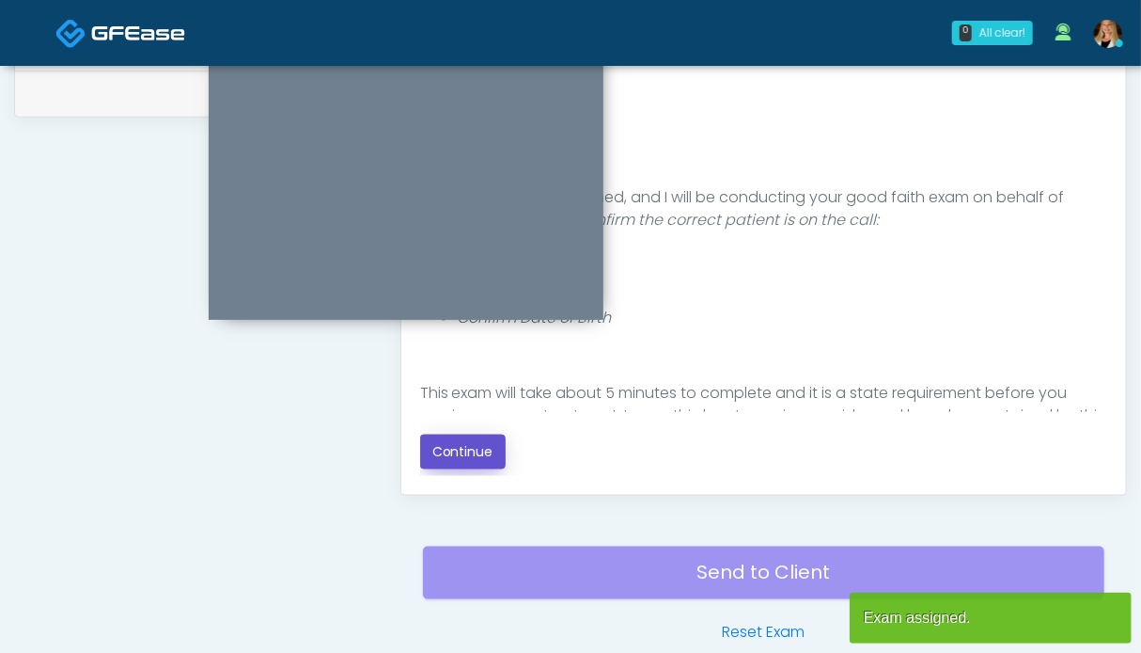
click at [437, 446] on button "Continue" at bounding box center [463, 451] width 86 height 35
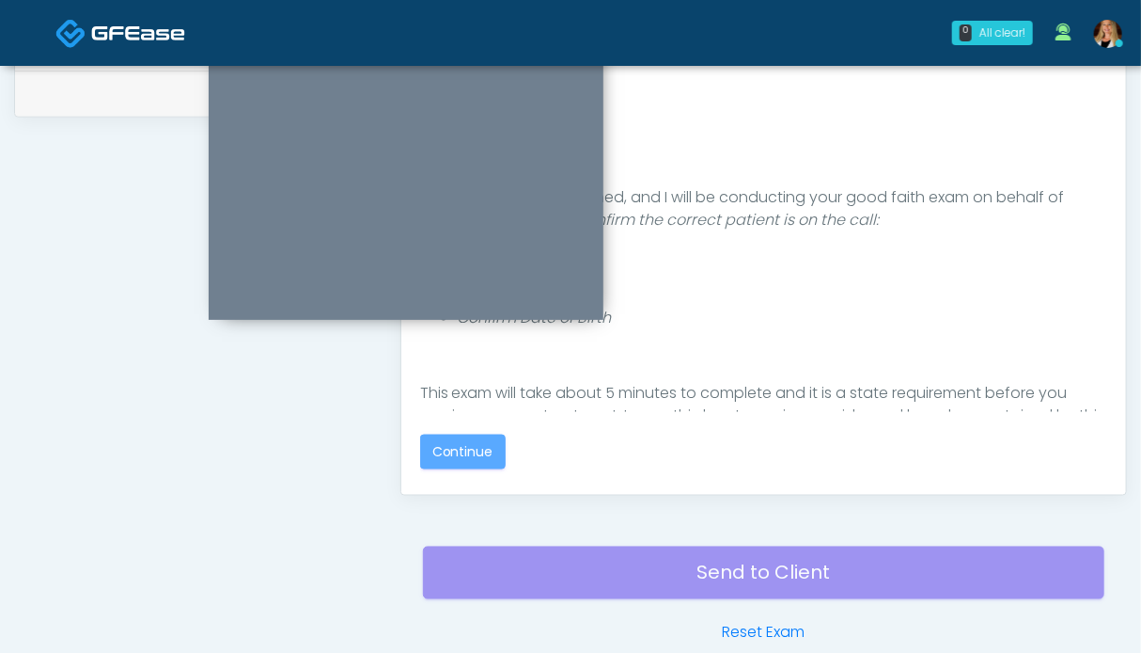
scroll to position [751, 0]
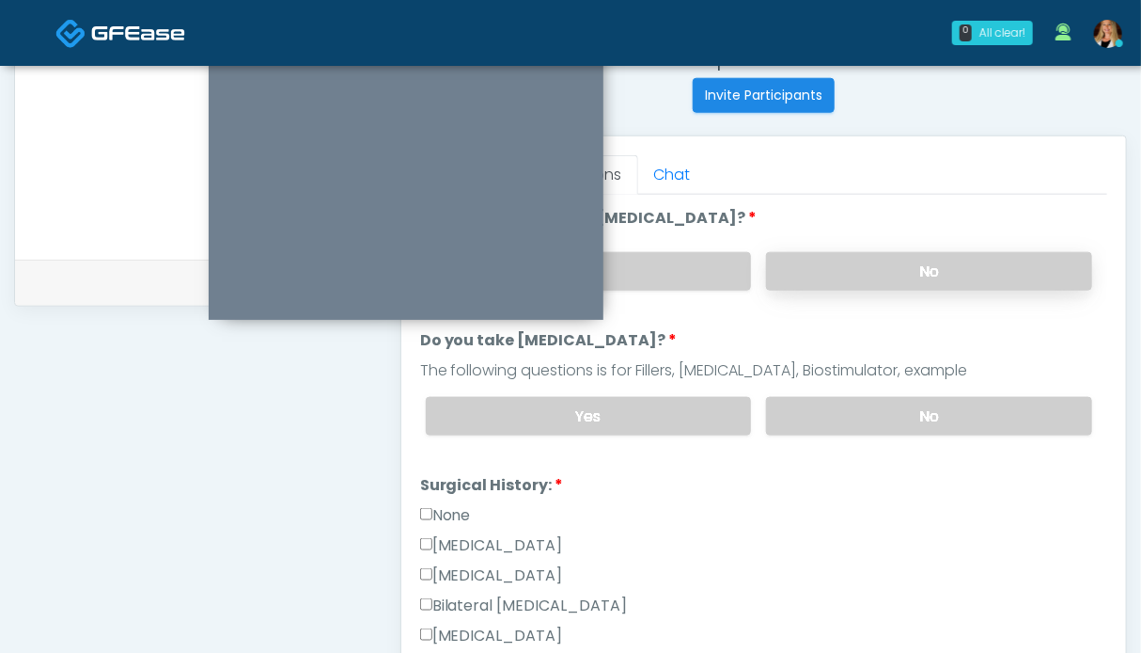
click at [895, 275] on label "No" at bounding box center [929, 271] width 326 height 39
click at [897, 391] on div "Yes No" at bounding box center [759, 416] width 697 height 69
drag, startPoint x: 446, startPoint y: 511, endPoint x: 697, endPoint y: 494, distance: 251.7
click at [446, 512] on label "None" at bounding box center [445, 515] width 51 height 23
click at [936, 425] on label "No" at bounding box center [929, 416] width 326 height 39
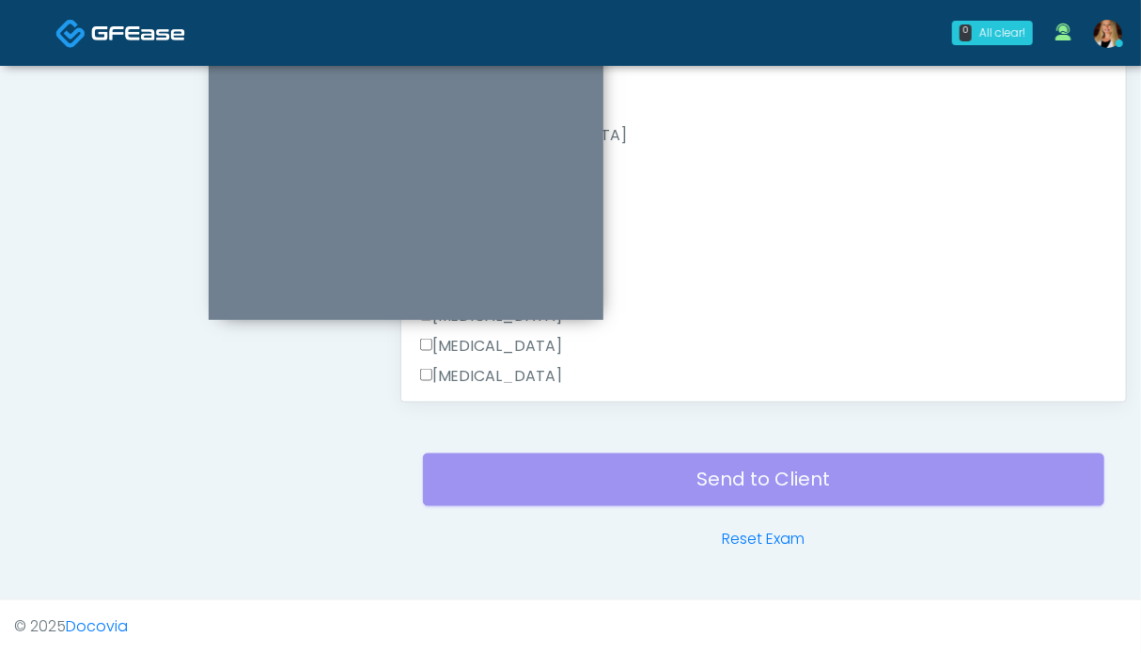
scroll to position [425, 0]
click at [455, 358] on button "Continue" at bounding box center [463, 370] width 86 height 35
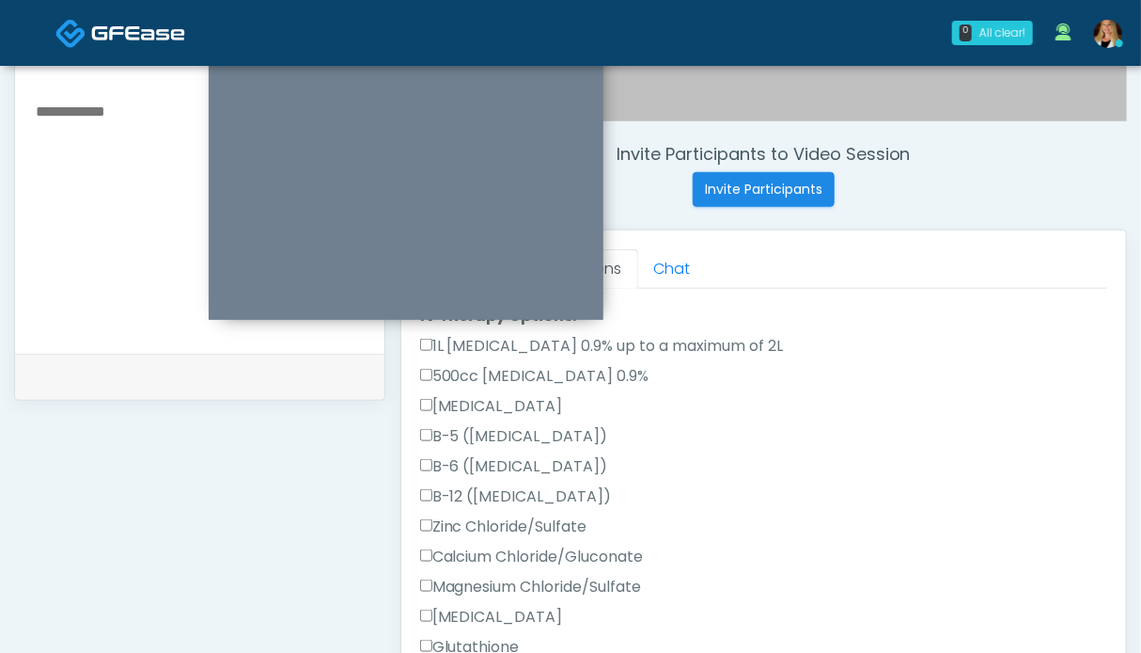
scroll to position [143, 0]
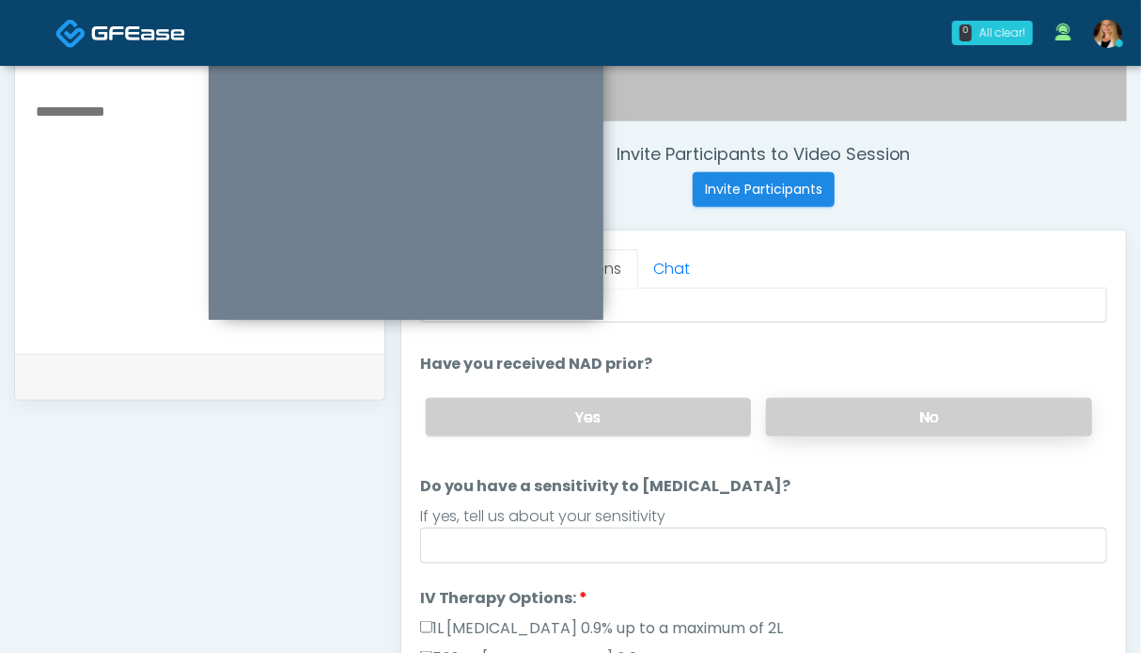
click at [948, 405] on label "No" at bounding box center [929, 417] width 326 height 39
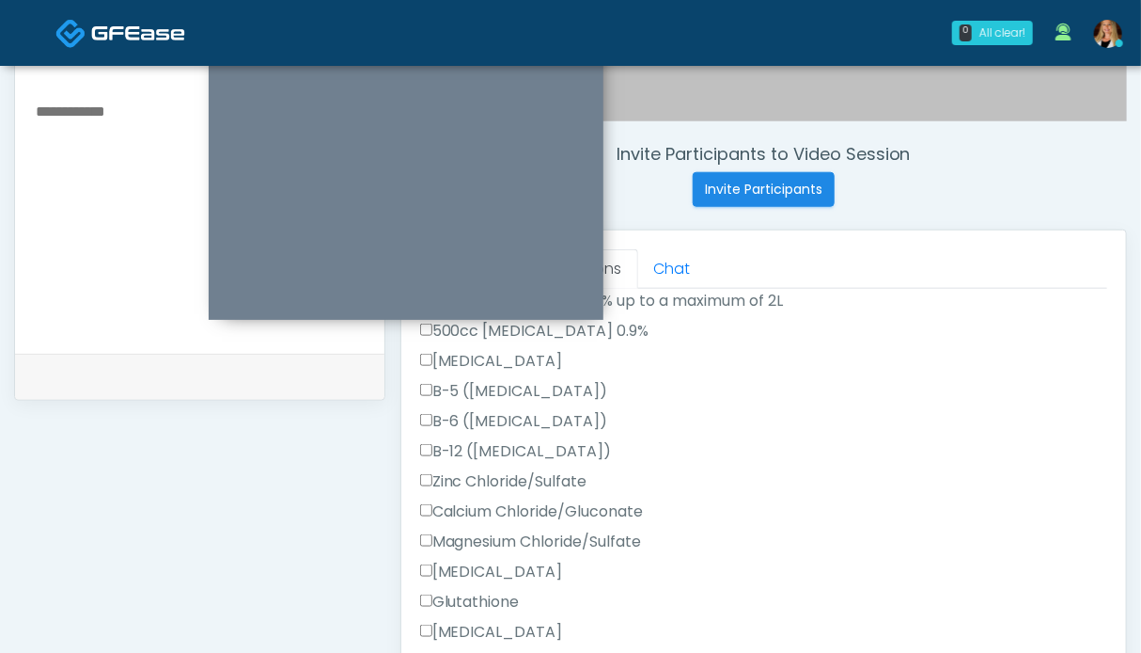
scroll to position [846, 0]
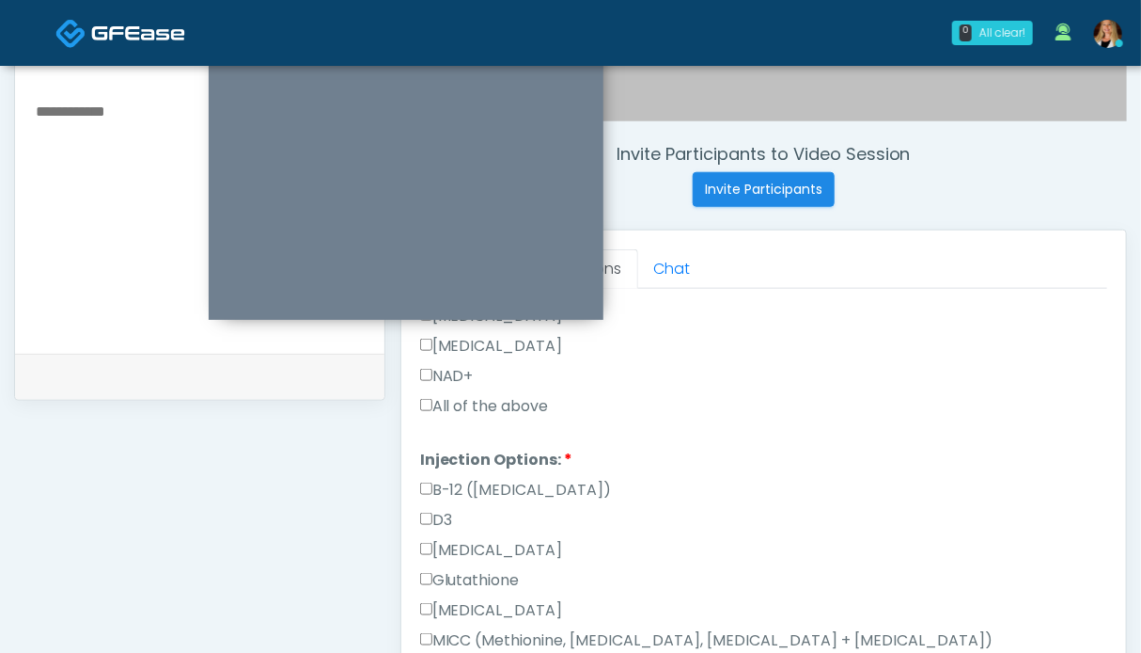
click at [473, 401] on label "All of the above" at bounding box center [484, 406] width 129 height 23
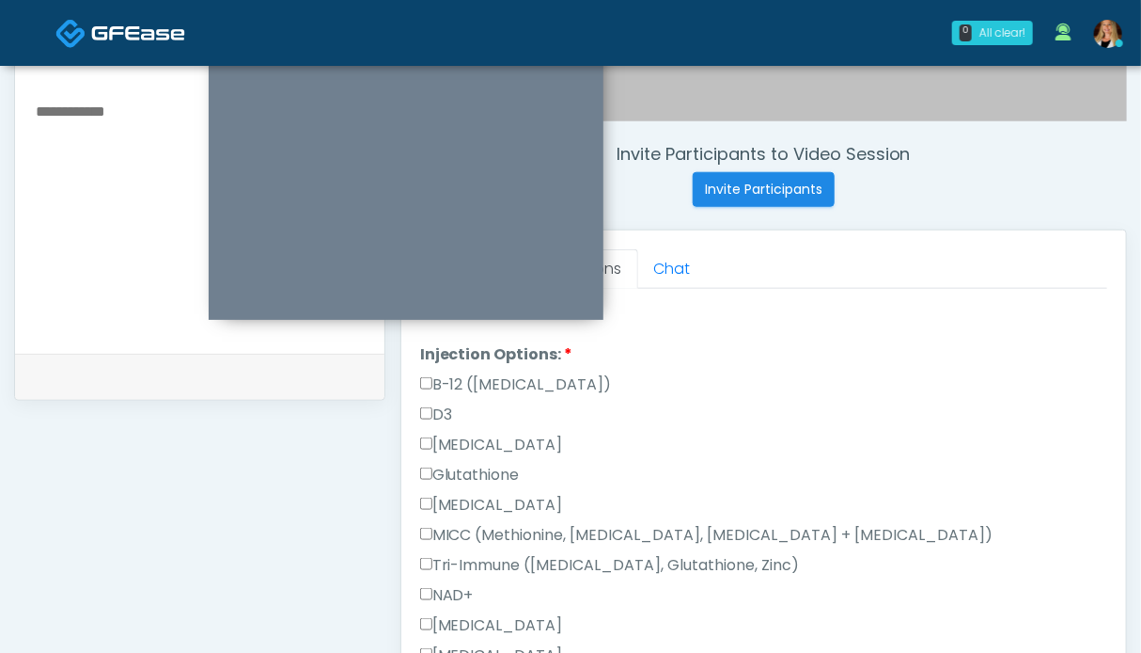
scroll to position [939, 0]
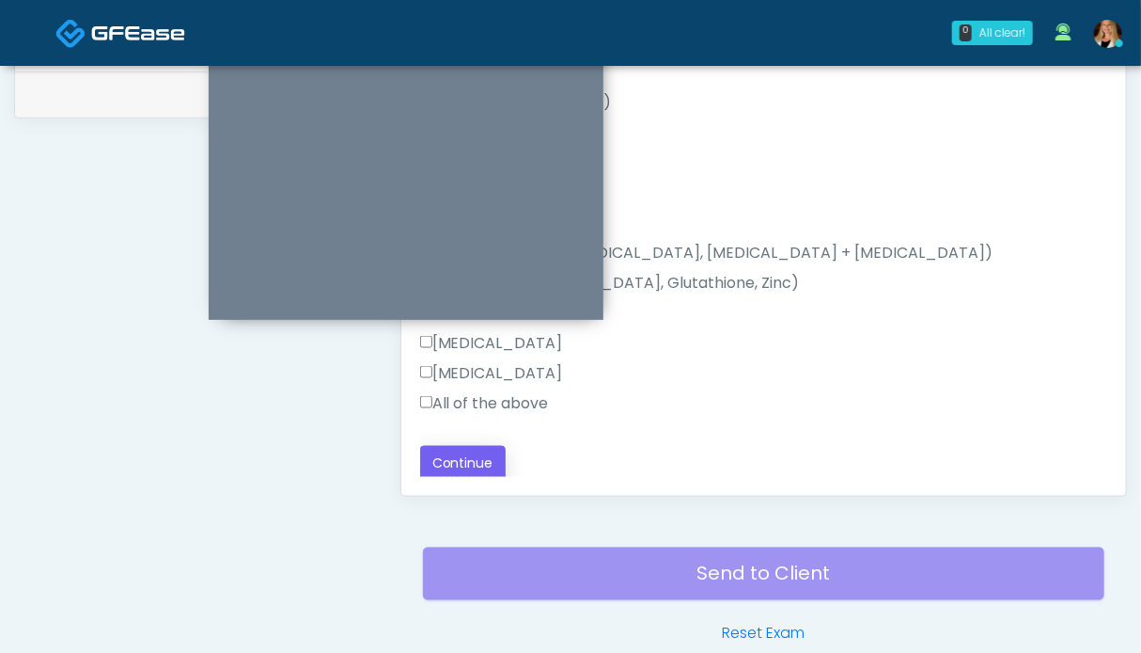
drag, startPoint x: 487, startPoint y: 401, endPoint x: 470, endPoint y: 466, distance: 67.0
click at [487, 401] on label "All of the above" at bounding box center [484, 403] width 129 height 23
click at [470, 447] on button "Continue" at bounding box center [463, 463] width 86 height 35
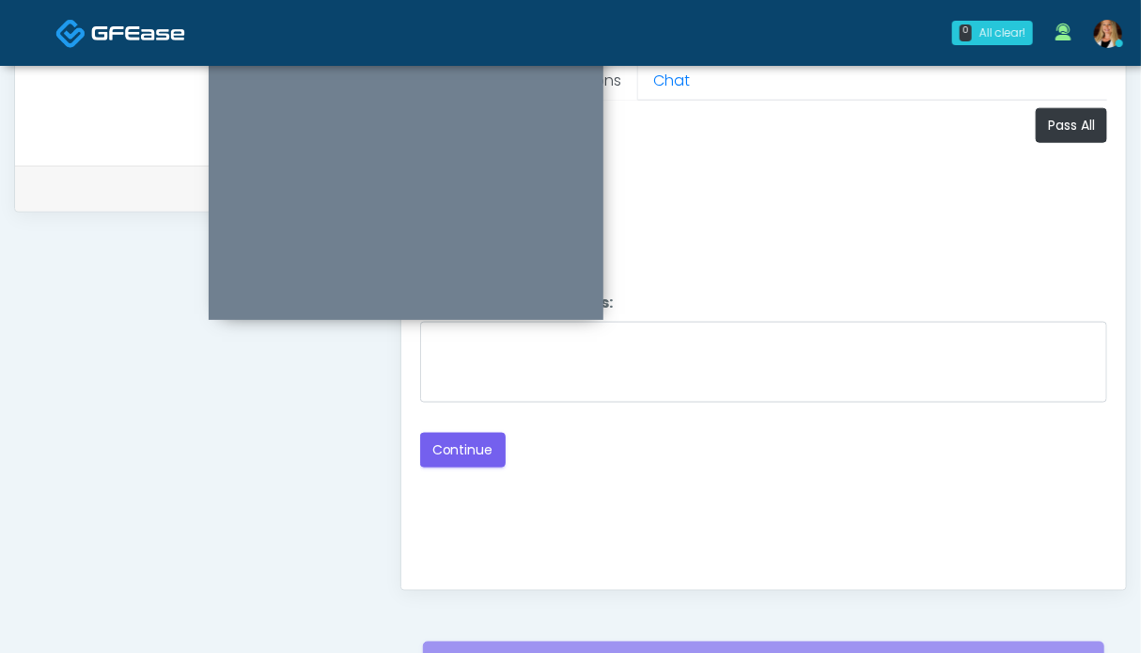
scroll to position [563, 0]
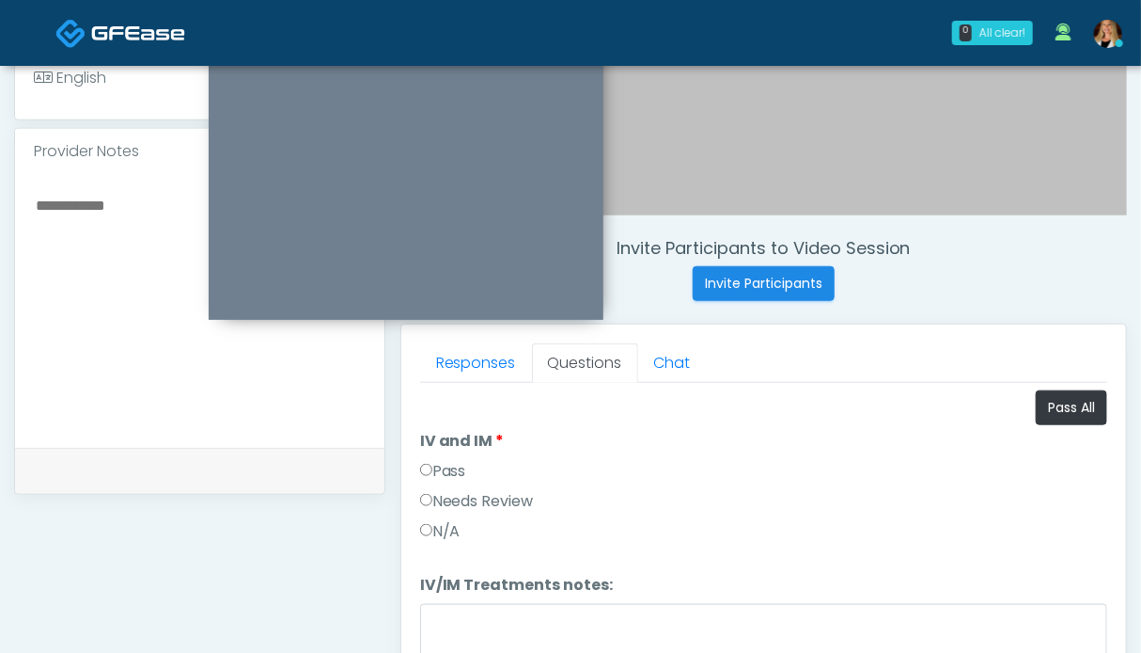
click at [433, 464] on label "Pass" at bounding box center [443, 471] width 46 height 23
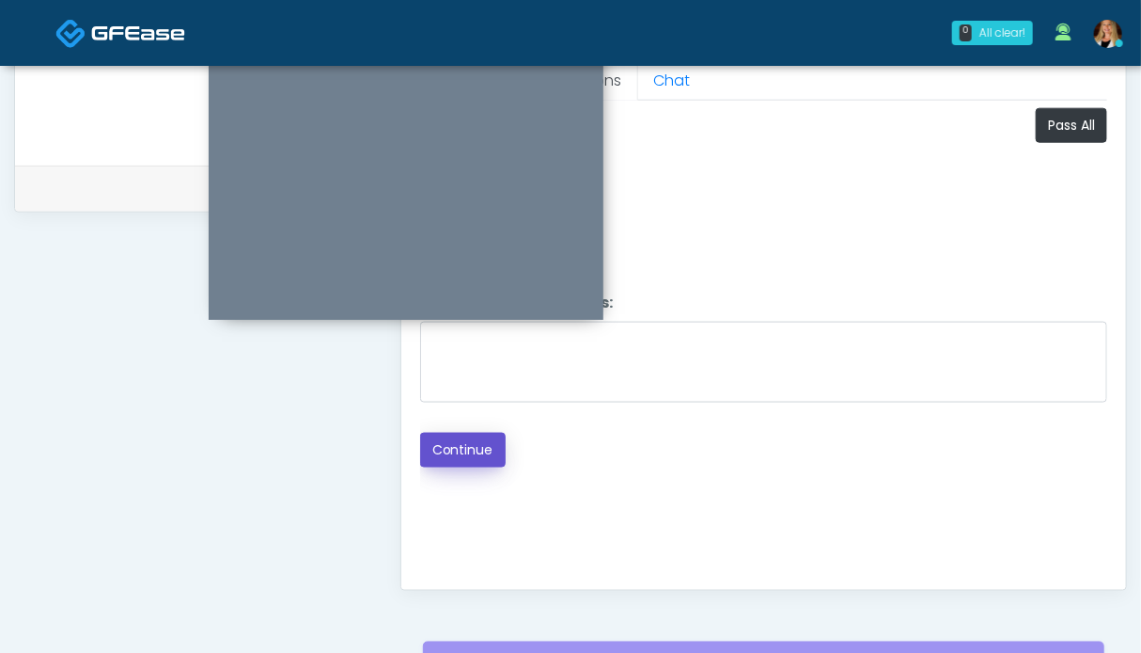
click at [465, 440] on button "Continue" at bounding box center [463, 450] width 86 height 35
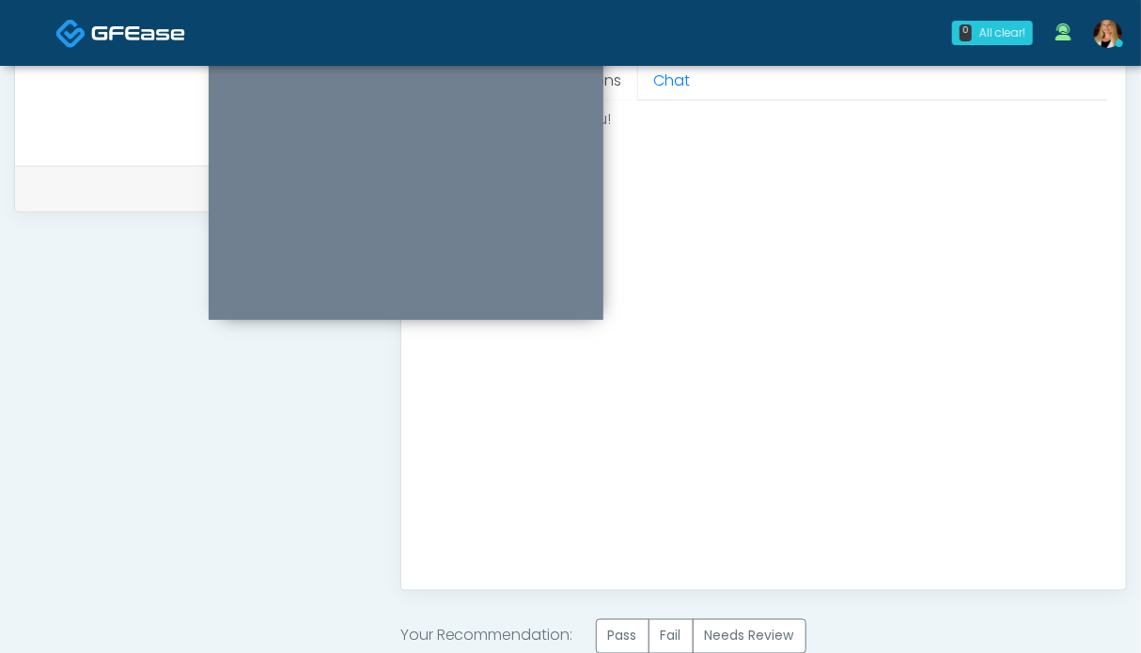
scroll to position [1033, 0]
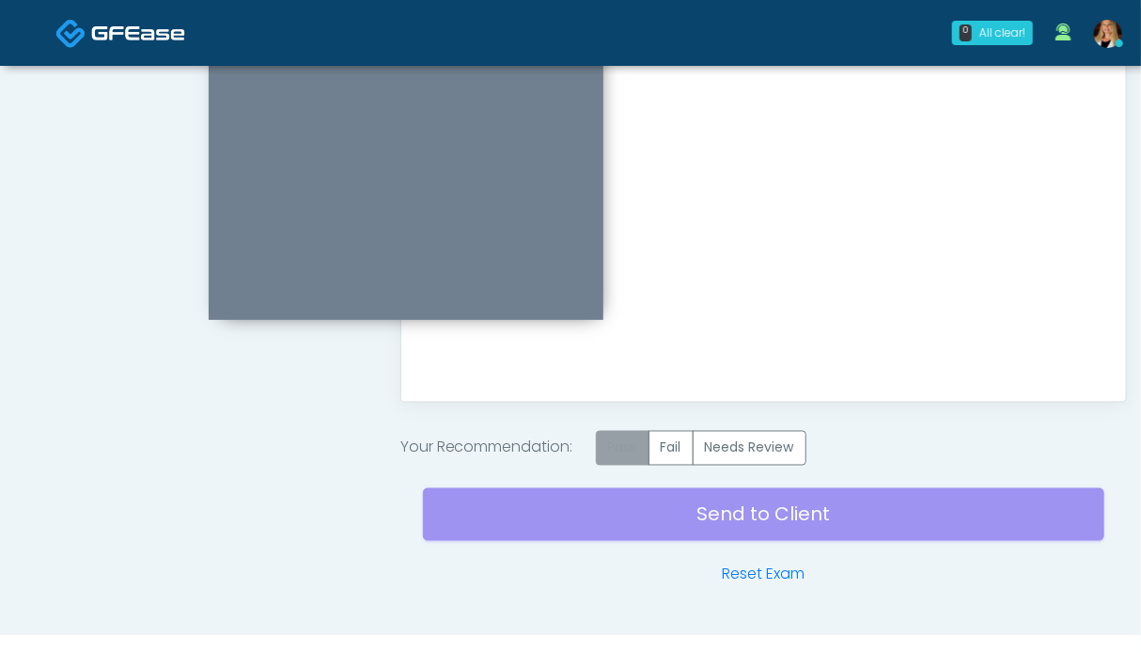
click at [614, 448] on label "Pass" at bounding box center [623, 448] width 54 height 35
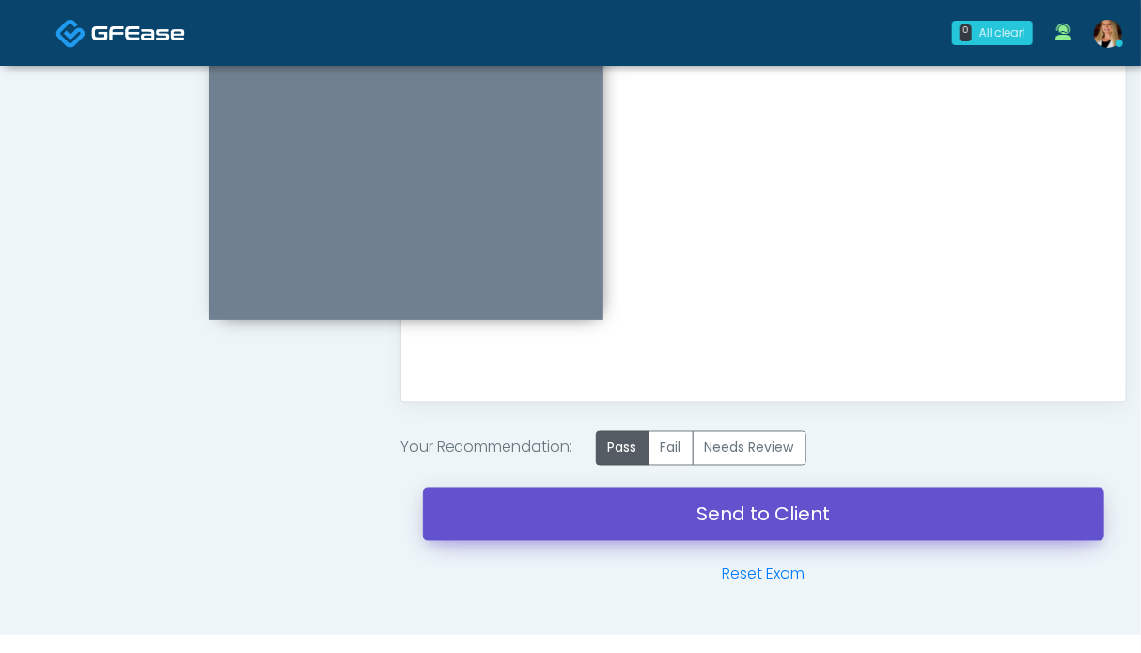
drag, startPoint x: 675, startPoint y: 494, endPoint x: 664, endPoint y: 121, distance: 372.5
click at [675, 493] on link "Send to Client" at bounding box center [764, 514] width 682 height 53
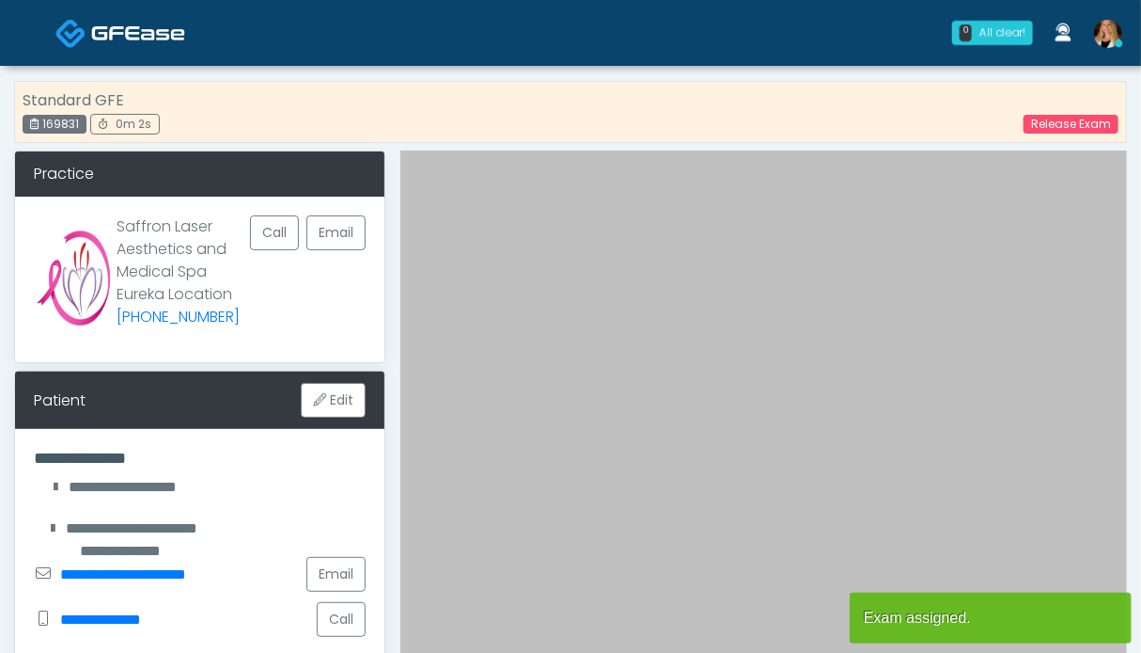
scroll to position [564, 0]
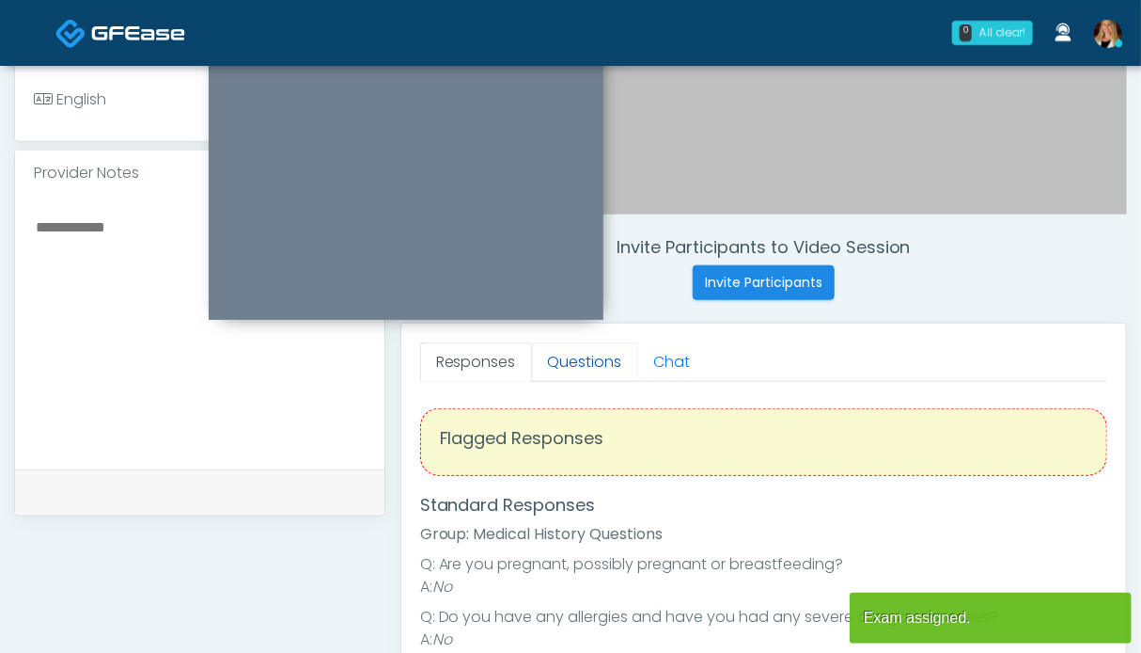
click at [557, 356] on link "Questions" at bounding box center [585, 361] width 106 height 39
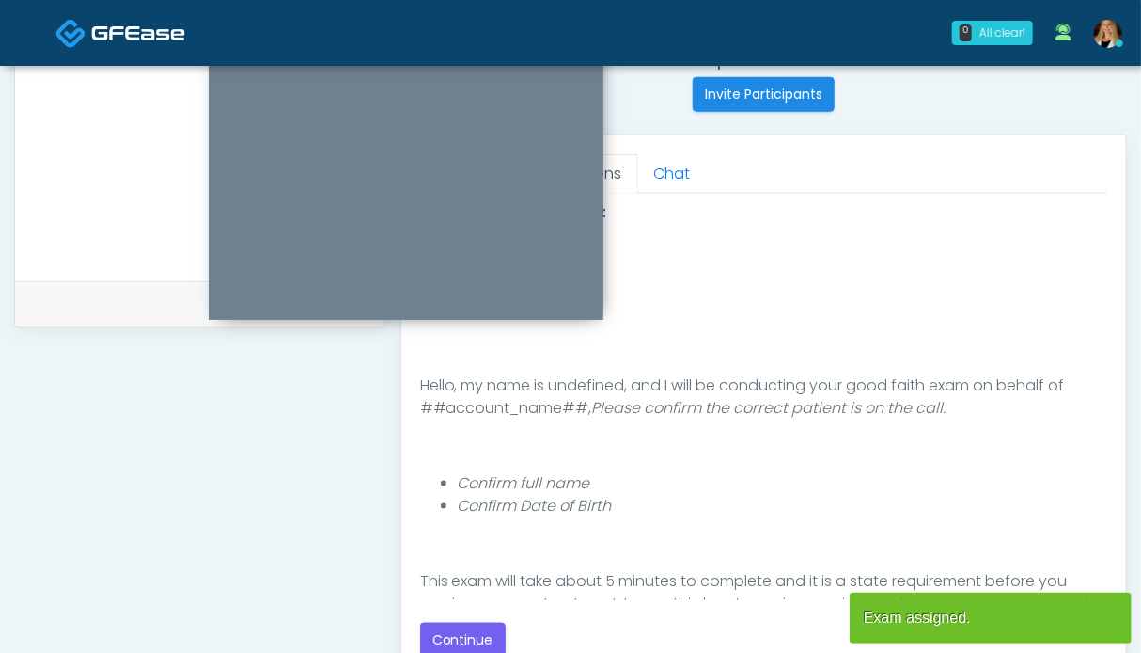
scroll to position [940, 0]
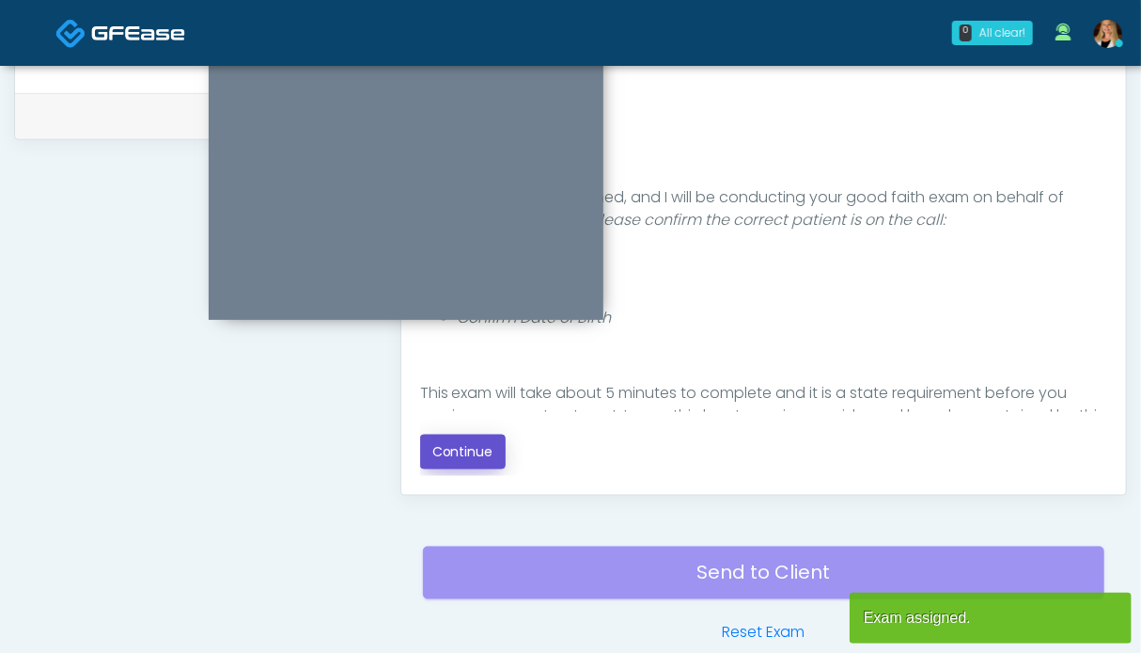
click at [463, 456] on button "Continue" at bounding box center [463, 451] width 86 height 35
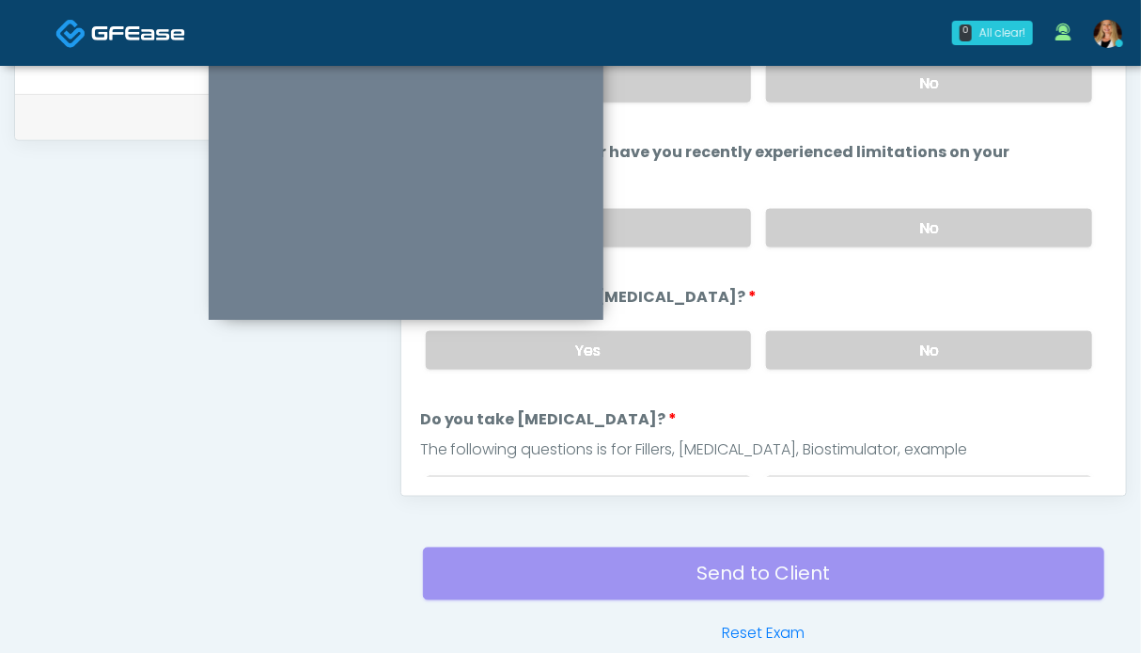
scroll to position [751, 0]
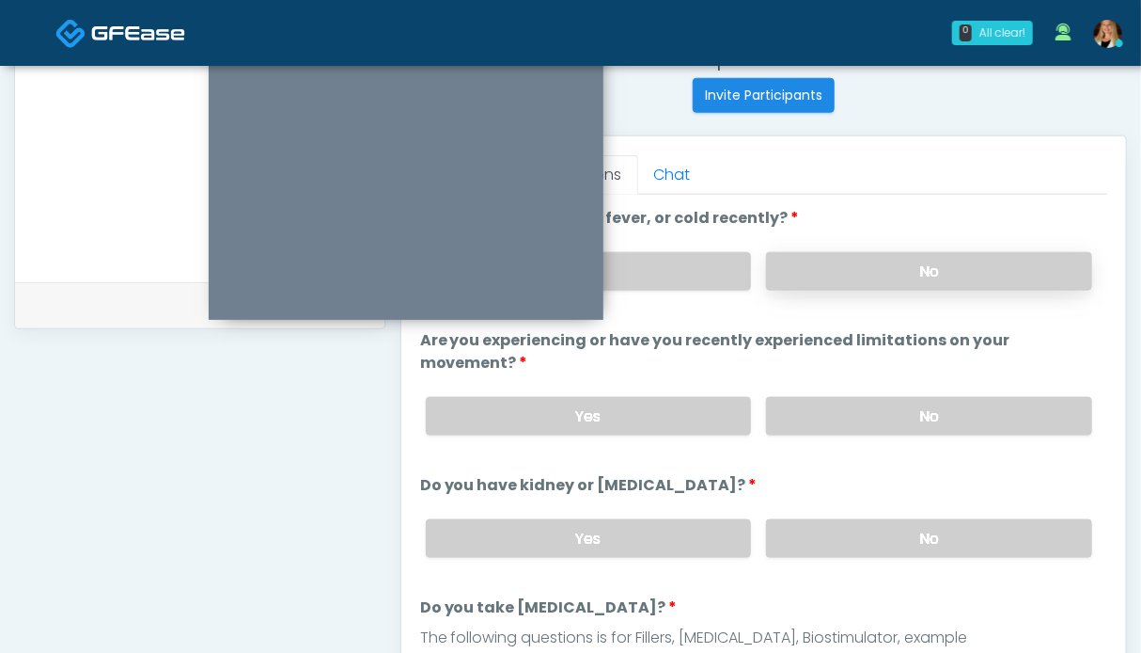
click at [914, 277] on label "No" at bounding box center [929, 271] width 326 height 39
click at [899, 401] on label "No" at bounding box center [929, 416] width 326 height 39
click at [879, 531] on label "No" at bounding box center [929, 538] width 326 height 39
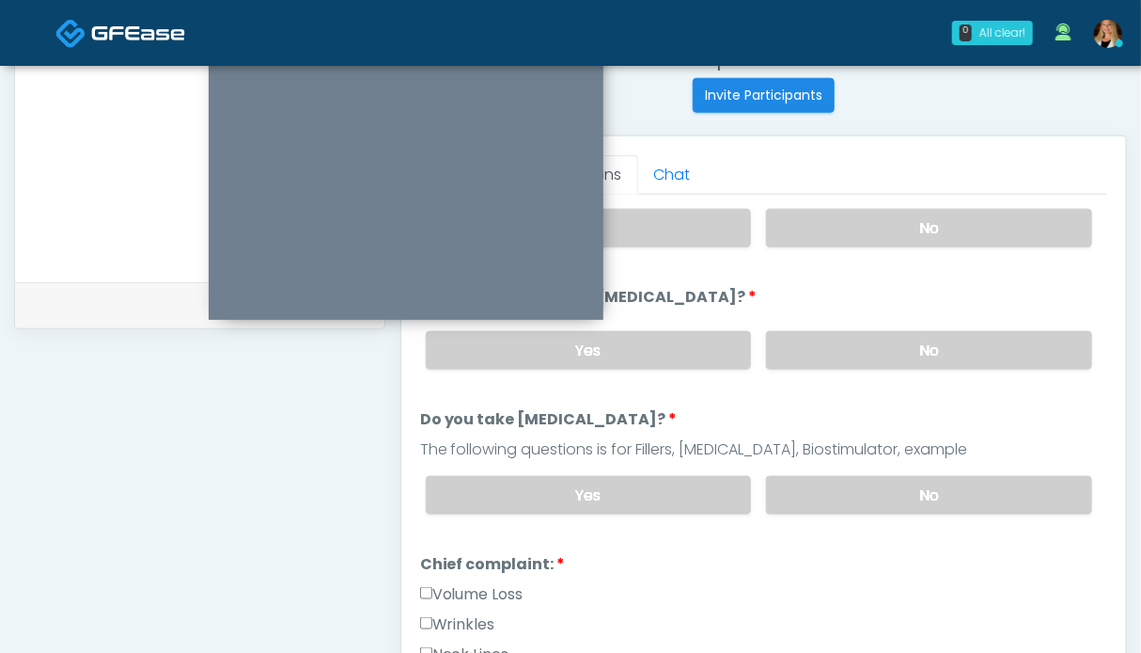
drag, startPoint x: 884, startPoint y: 477, endPoint x: 677, endPoint y: 532, distance: 214.2
click at [883, 479] on label "No" at bounding box center [929, 495] width 326 height 39
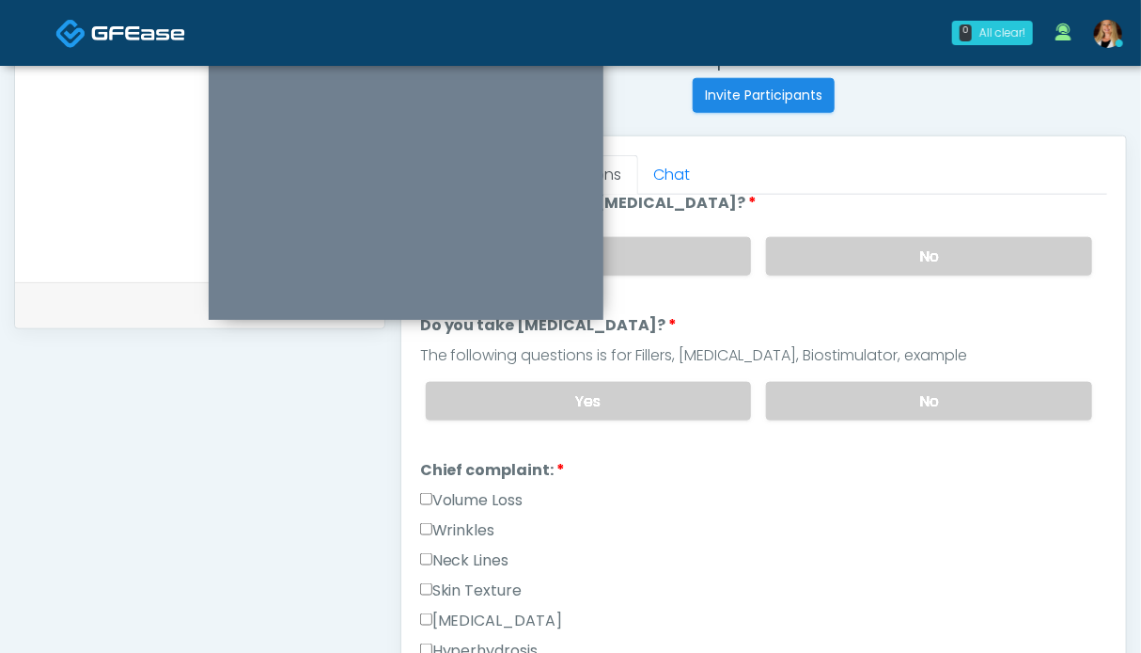
drag, startPoint x: 459, startPoint y: 524, endPoint x: 465, endPoint y: 547, distance: 24.4
click at [459, 524] on label "Wrinkles" at bounding box center [457, 530] width 75 height 23
click at [465, 549] on label "Neck Lines" at bounding box center [464, 560] width 89 height 23
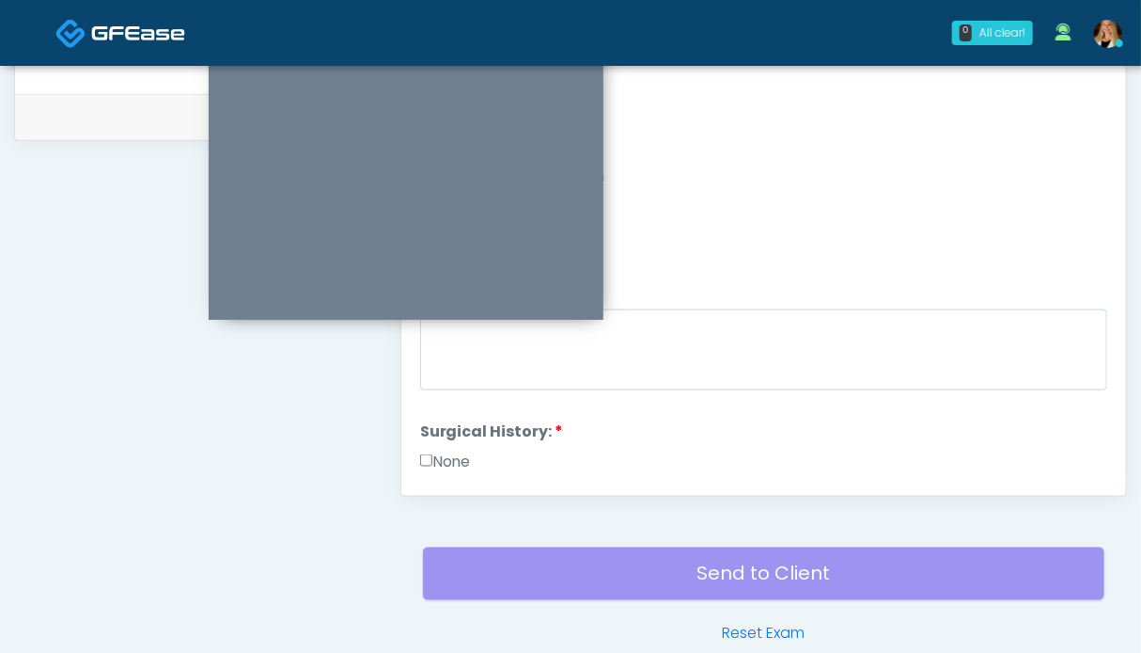
scroll to position [752, 0]
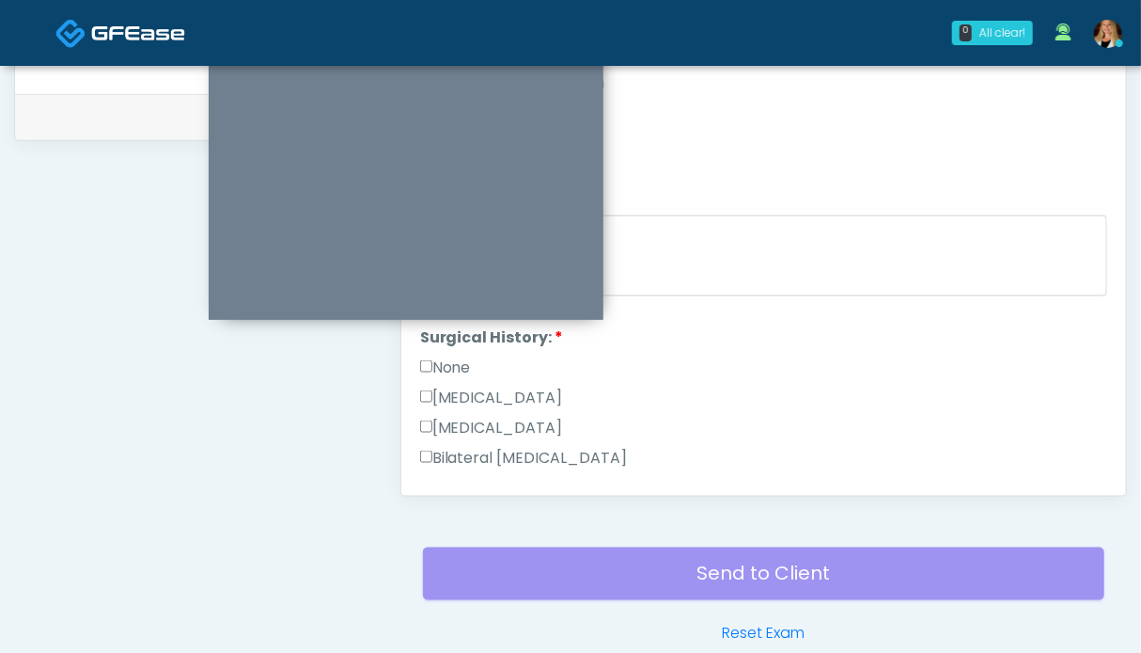
click at [469, 356] on label "None" at bounding box center [445, 367] width 51 height 23
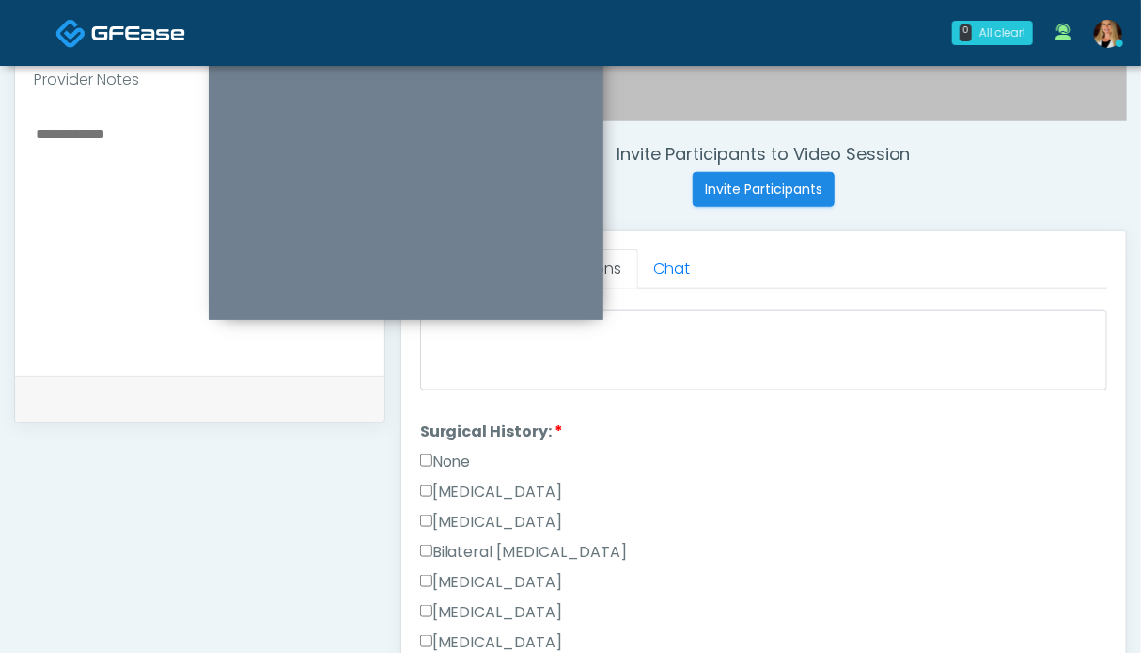
scroll to position [846, 0]
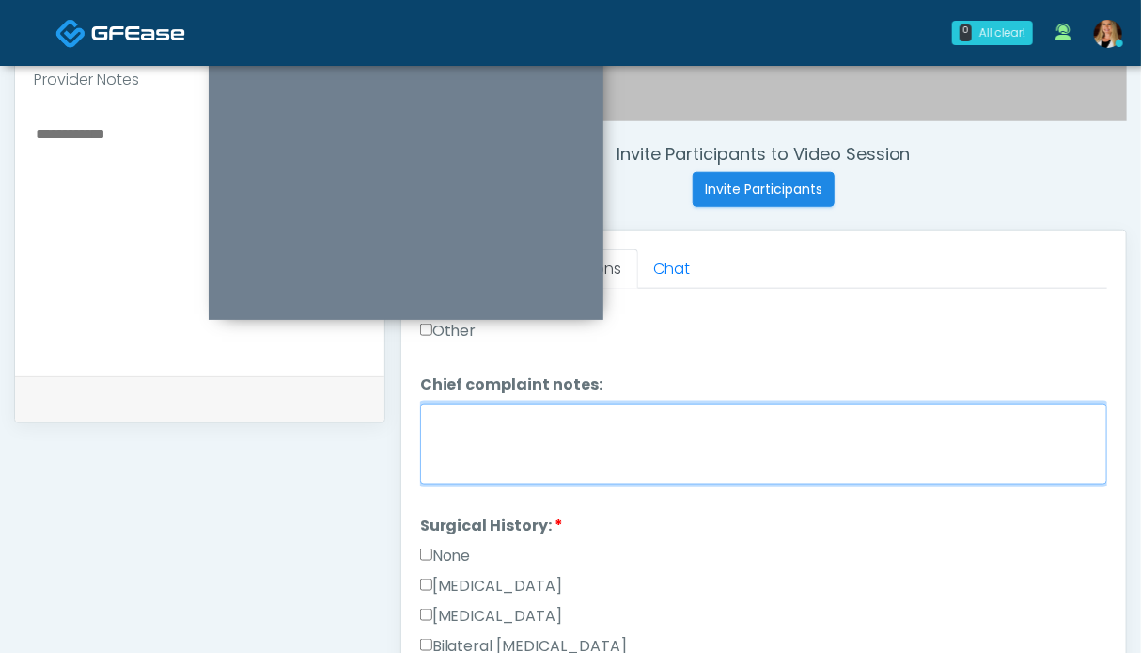
click at [607, 443] on textarea "Chief complaint notes:" at bounding box center [763, 443] width 687 height 81
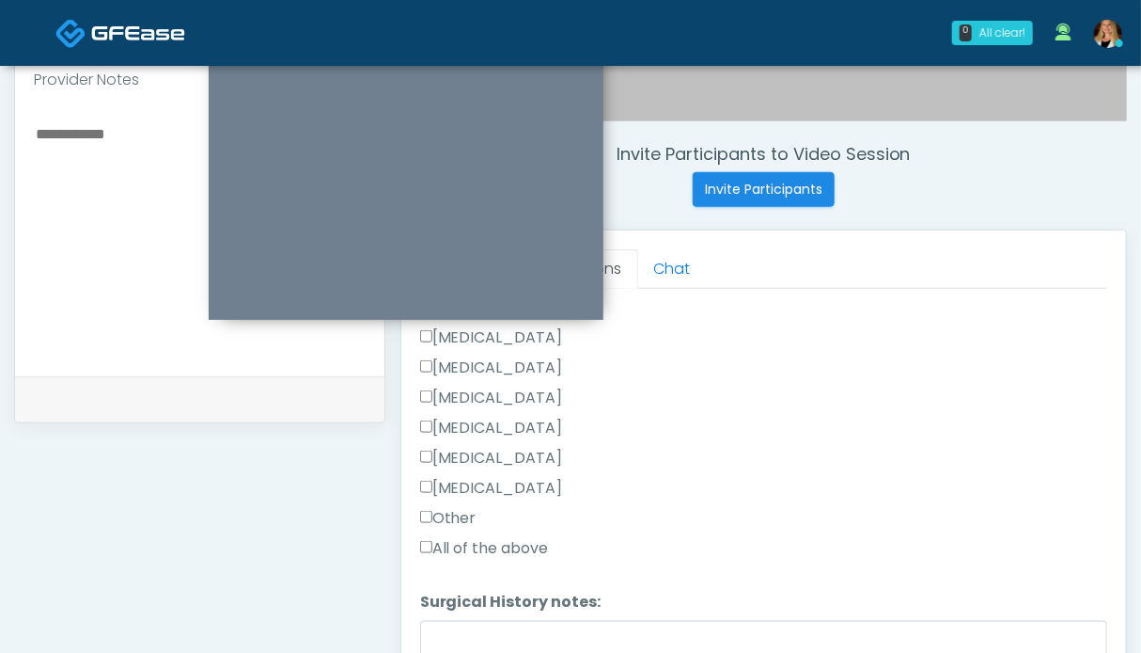
scroll to position [939, 0]
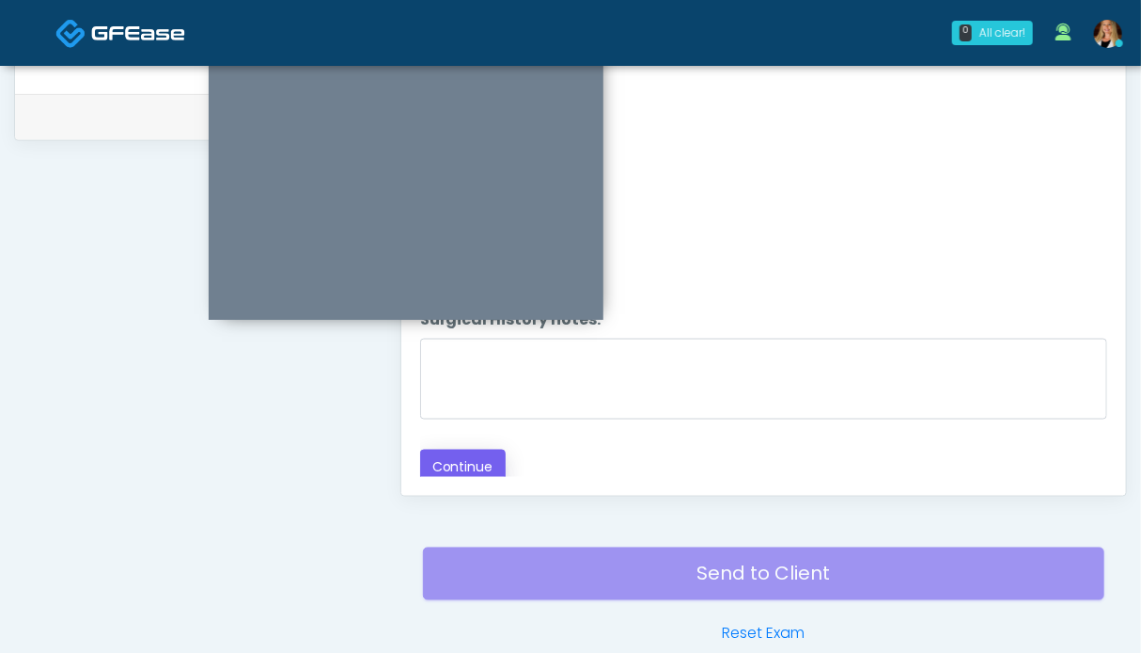
type textarea "***"
click at [483, 449] on button "Continue" at bounding box center [463, 466] width 86 height 35
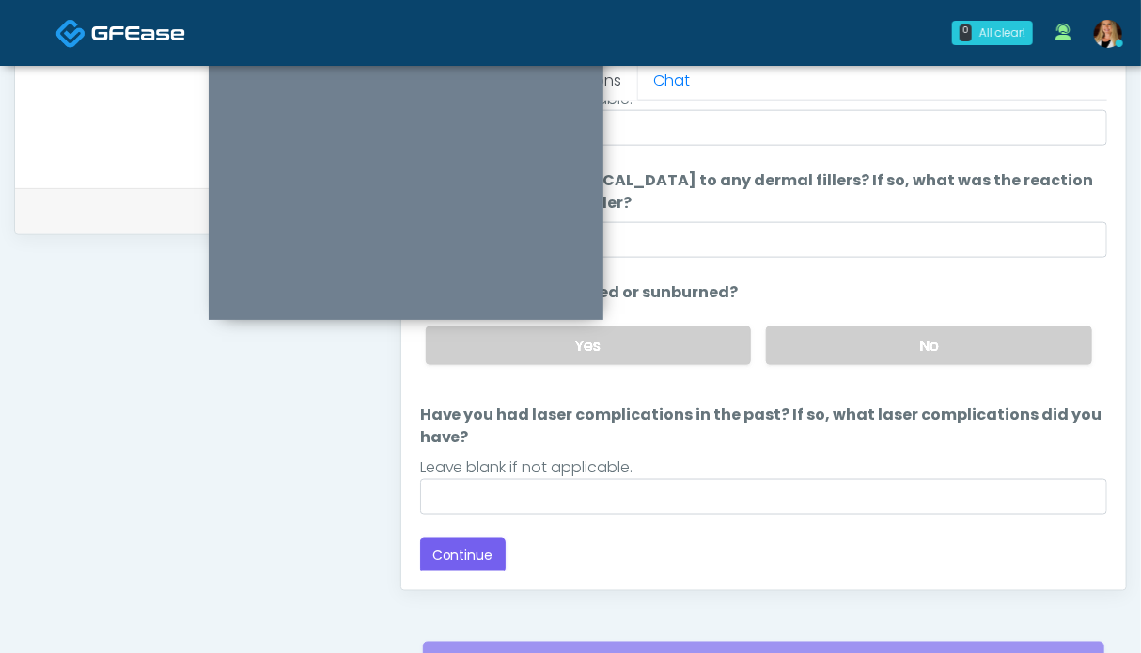
scroll to position [751, 0]
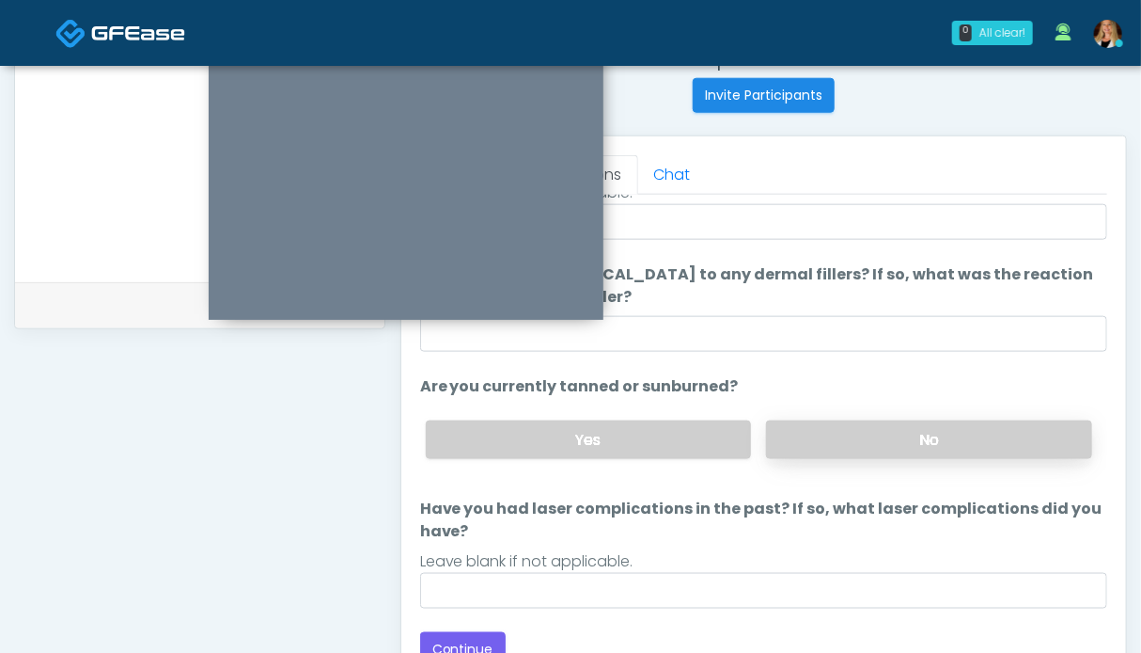
click at [858, 438] on label "No" at bounding box center [929, 439] width 326 height 39
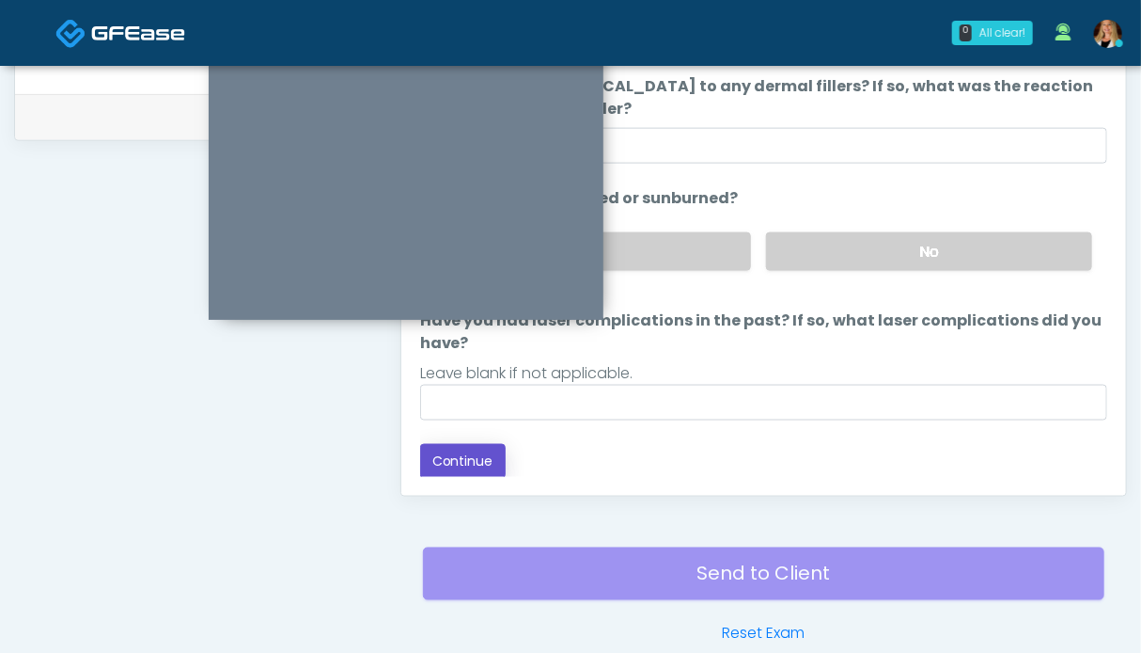
click at [489, 464] on button "Continue" at bounding box center [463, 461] width 86 height 35
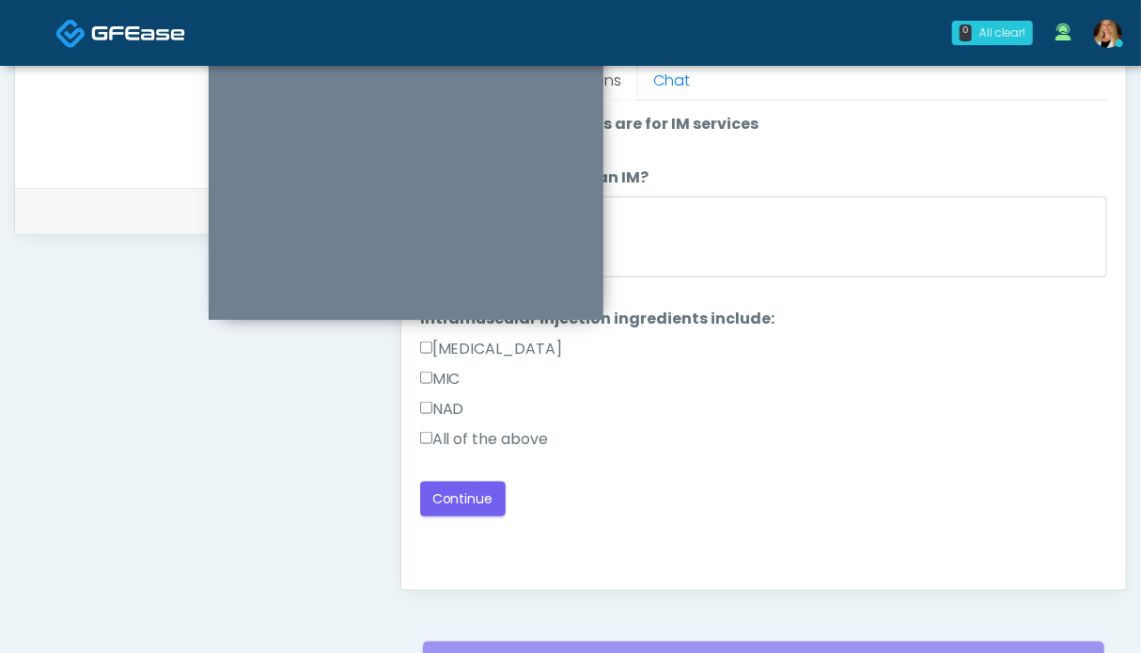
scroll to position [751, 0]
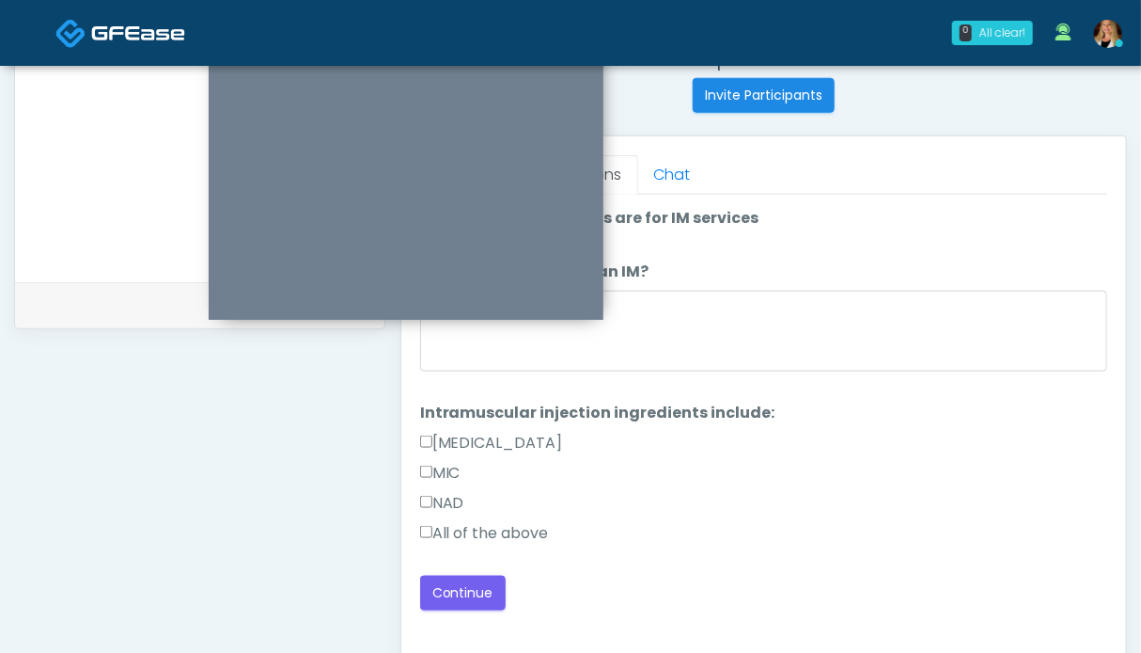
click at [469, 531] on label "All of the above" at bounding box center [484, 533] width 129 height 23
click at [463, 578] on button "Continue" at bounding box center [463, 592] width 86 height 35
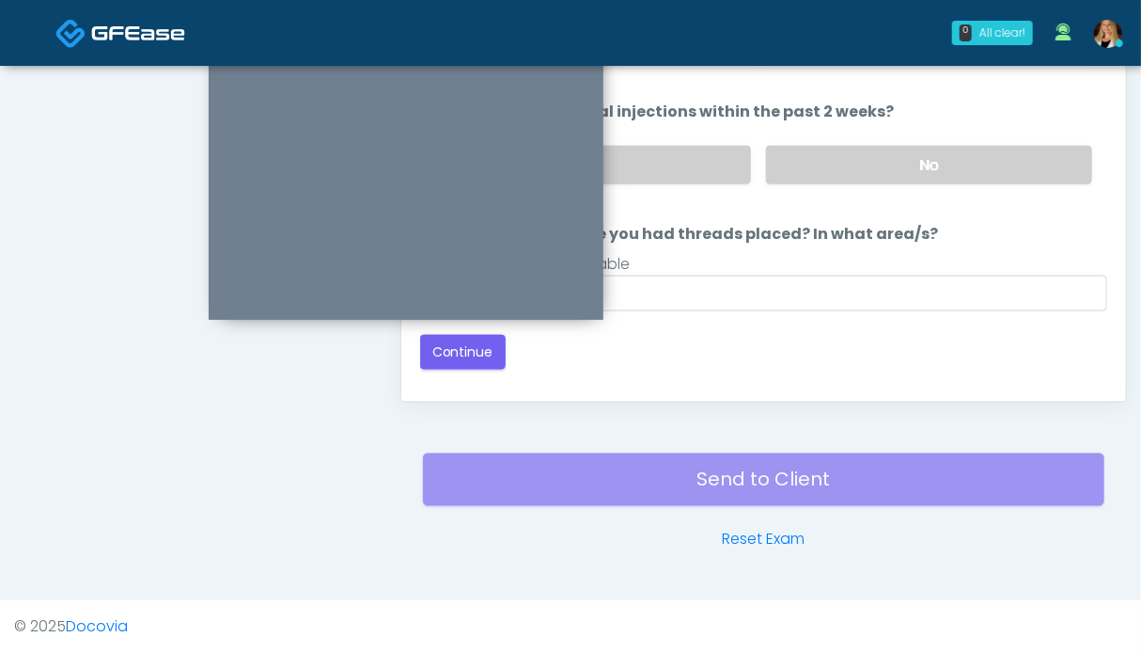
scroll to position [845, 0]
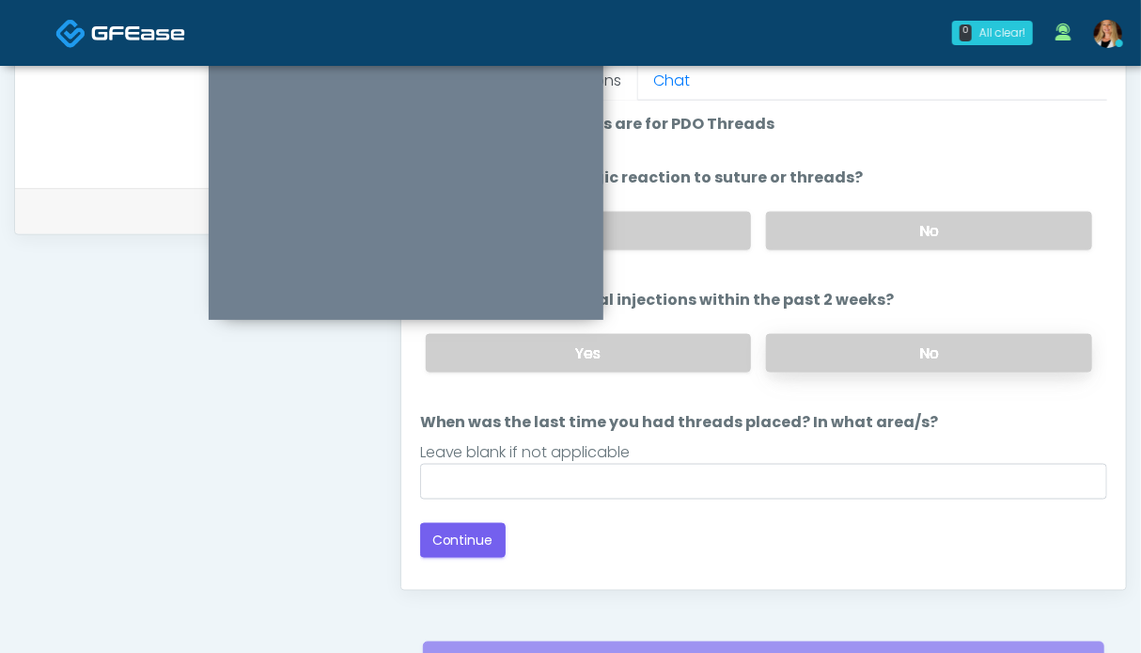
click at [944, 357] on label "No" at bounding box center [929, 353] width 326 height 39
click at [933, 214] on label "No" at bounding box center [929, 231] width 326 height 39
click at [488, 531] on button "Continue" at bounding box center [463, 540] width 86 height 35
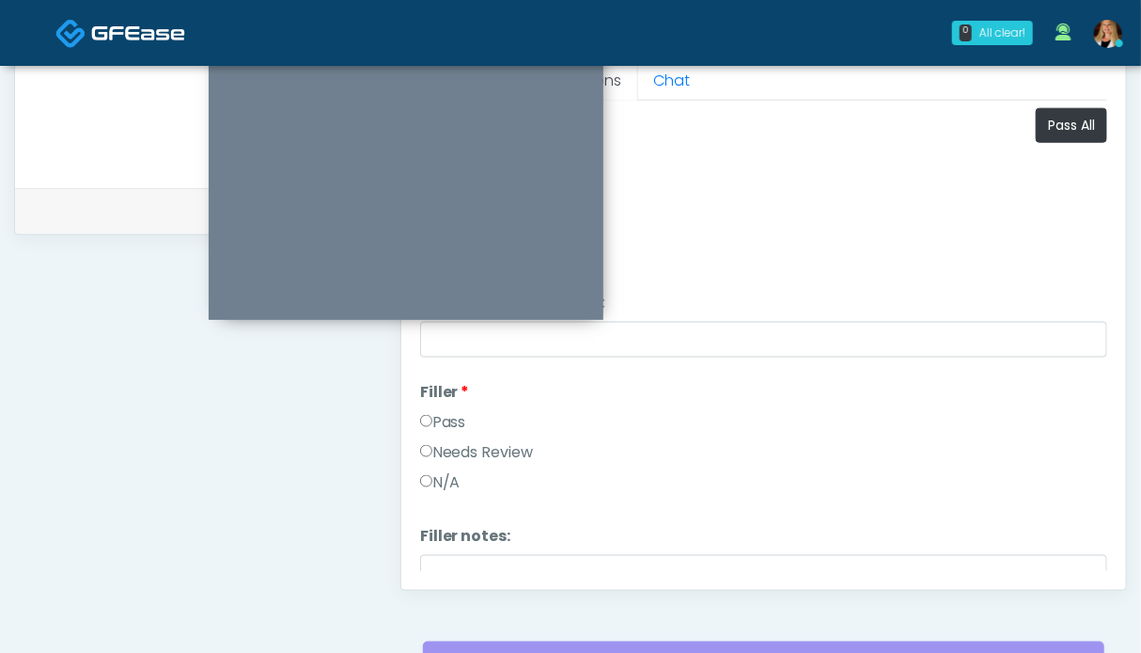
scroll to position [657, 0]
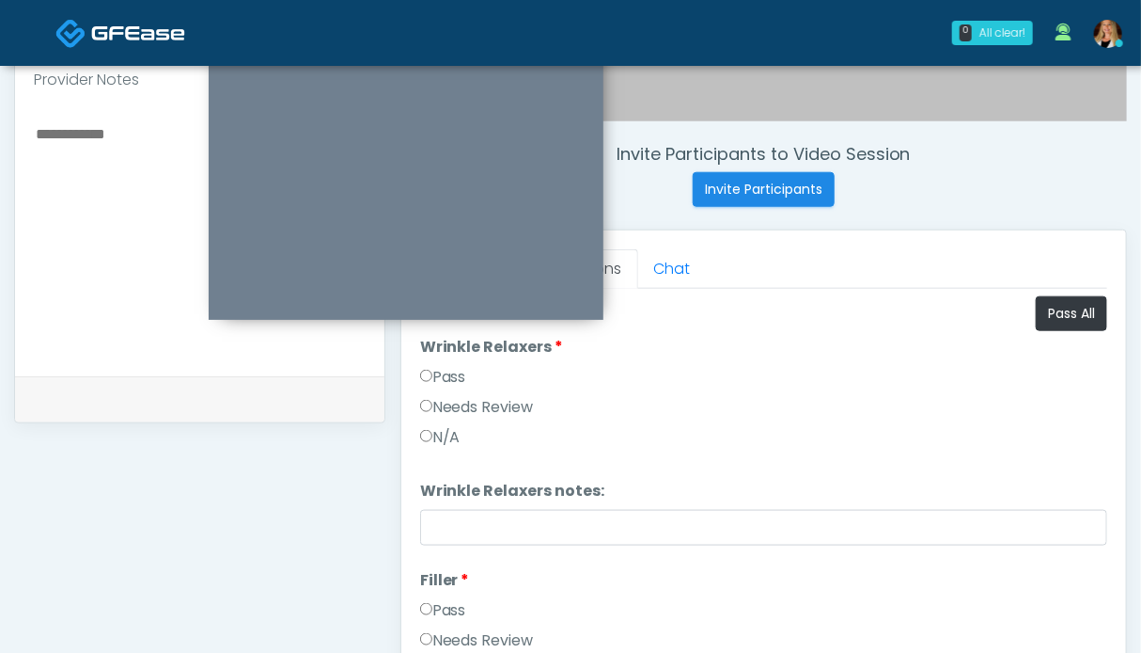
click at [451, 373] on label "Pass" at bounding box center [443, 377] width 46 height 23
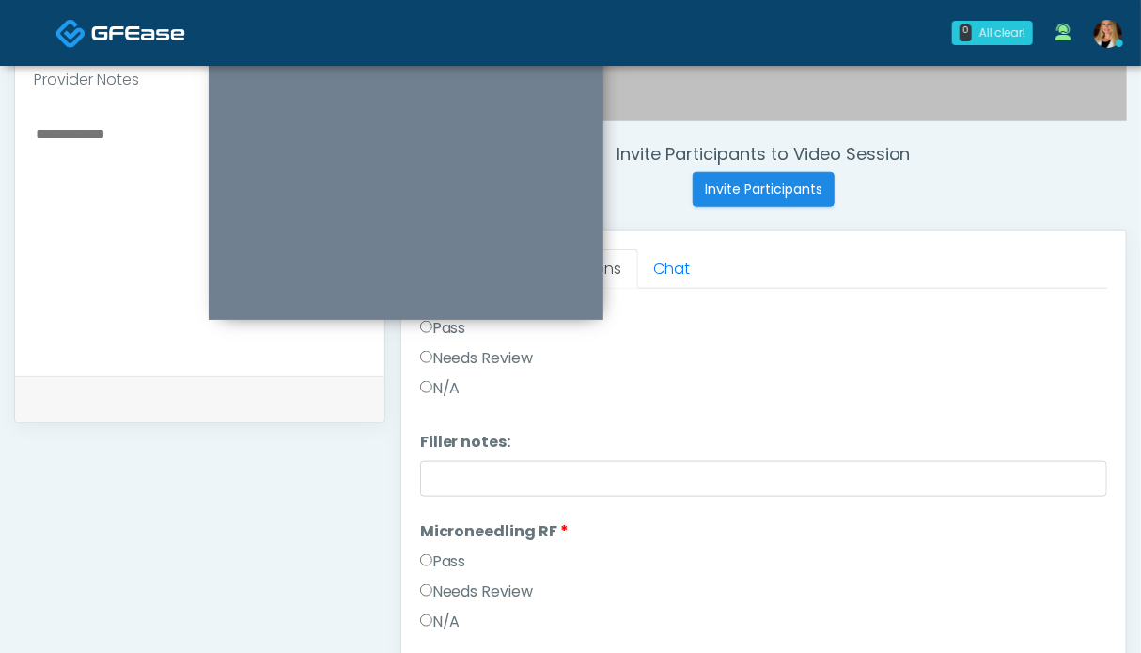
scroll to position [470, 0]
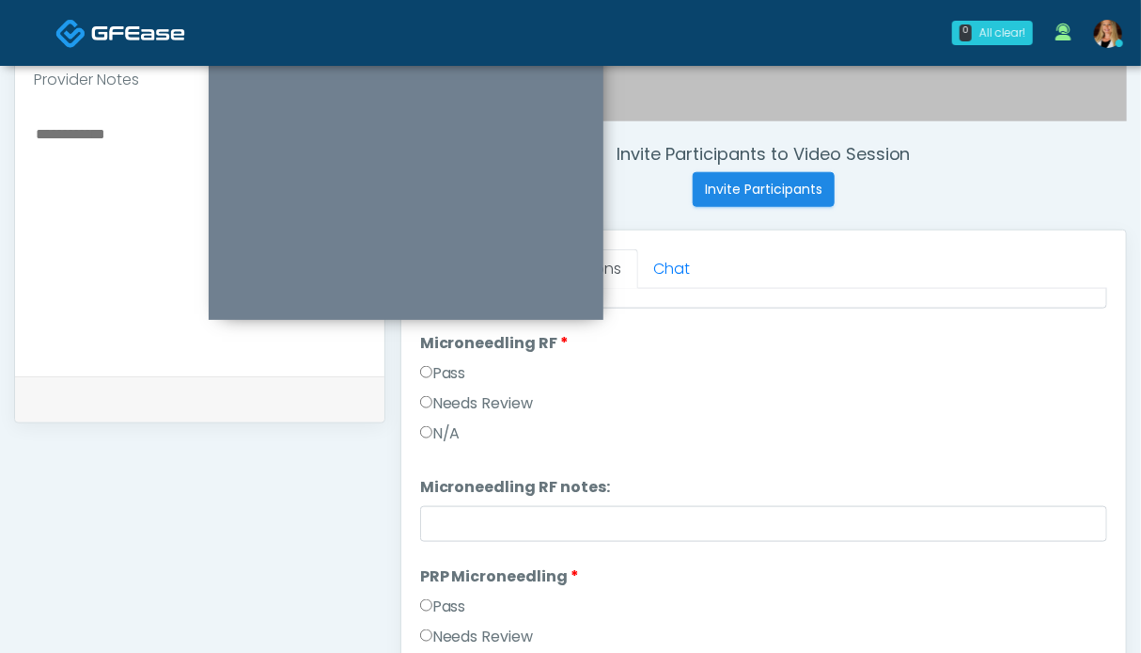
click at [445, 372] on label "Pass" at bounding box center [443, 373] width 46 height 23
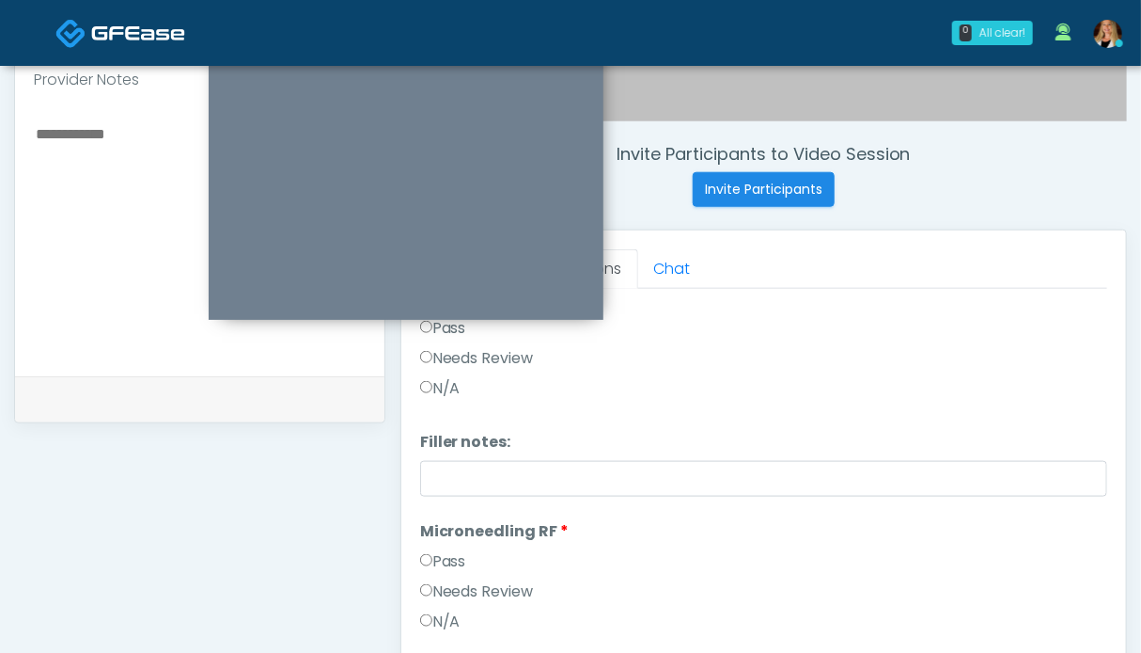
scroll to position [564, 0]
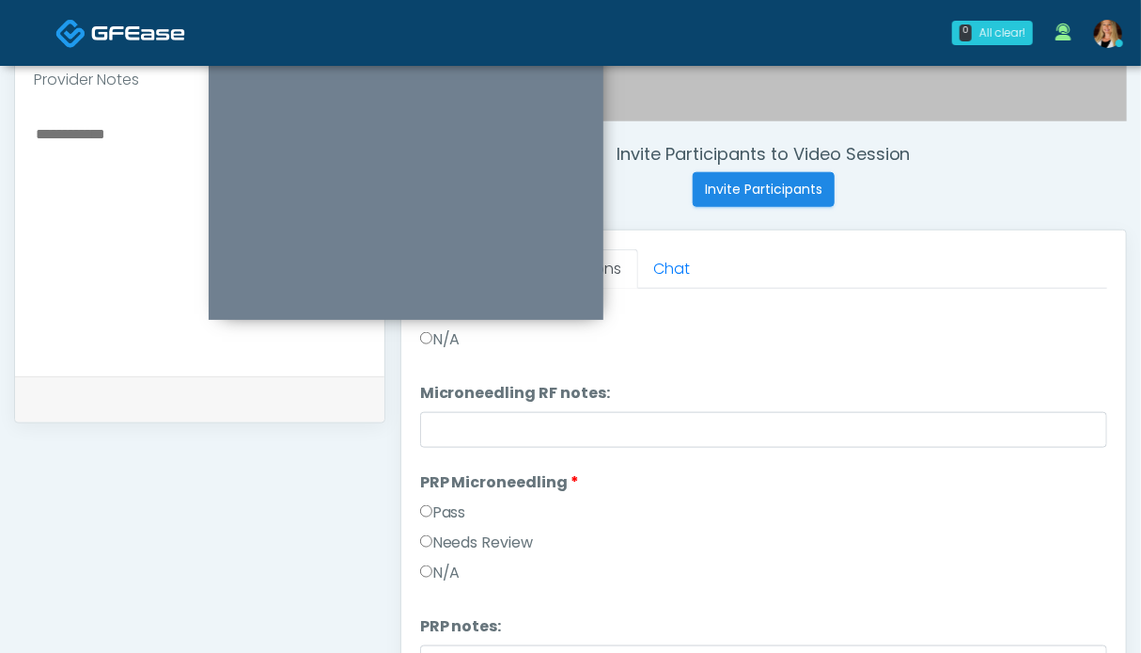
click at [448, 512] on label "Pass" at bounding box center [443, 512] width 46 height 23
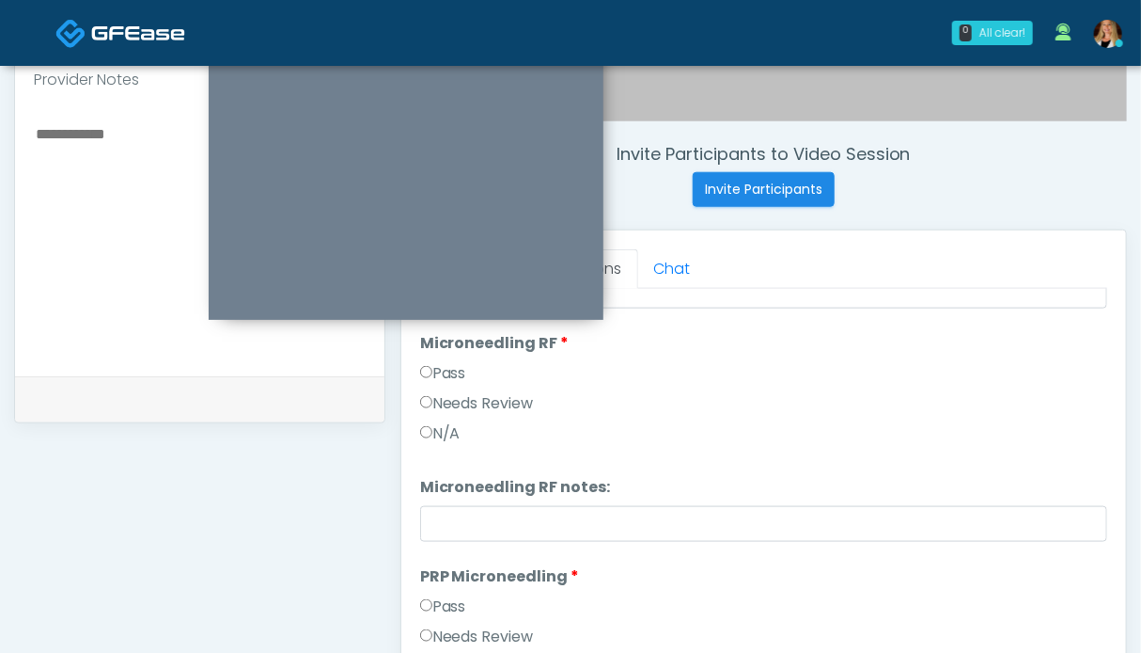
scroll to position [752, 0]
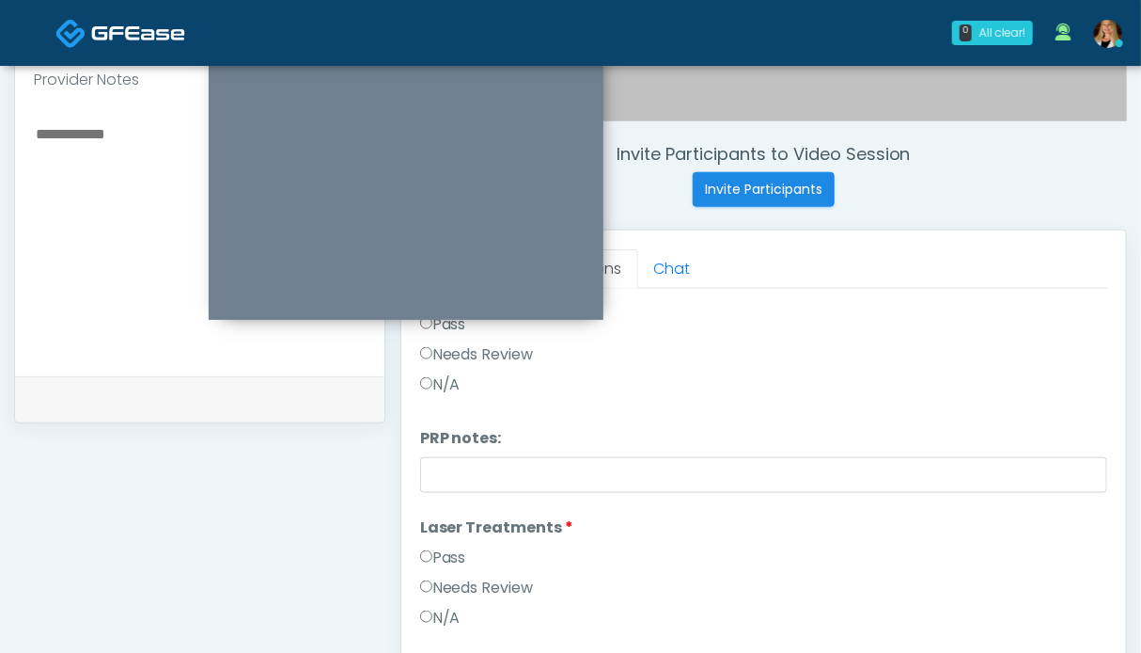
click at [463, 555] on label "Pass" at bounding box center [443, 557] width 46 height 23
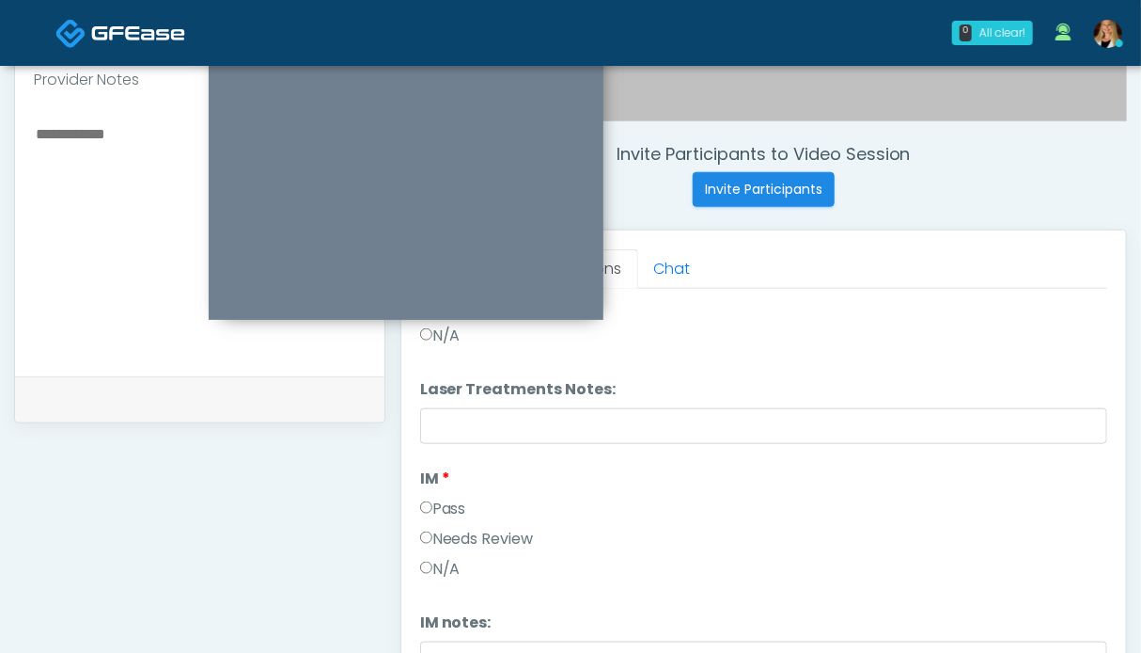
click at [450, 510] on label "Pass" at bounding box center [443, 508] width 46 height 23
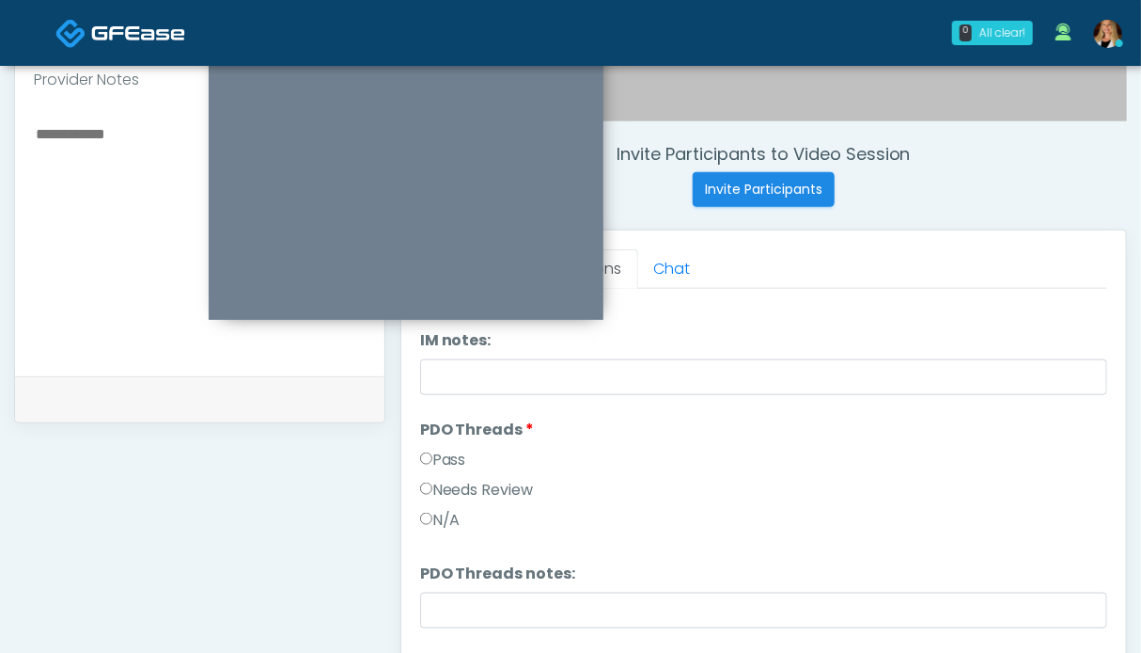
click at [454, 463] on label "Pass" at bounding box center [443, 459] width 46 height 23
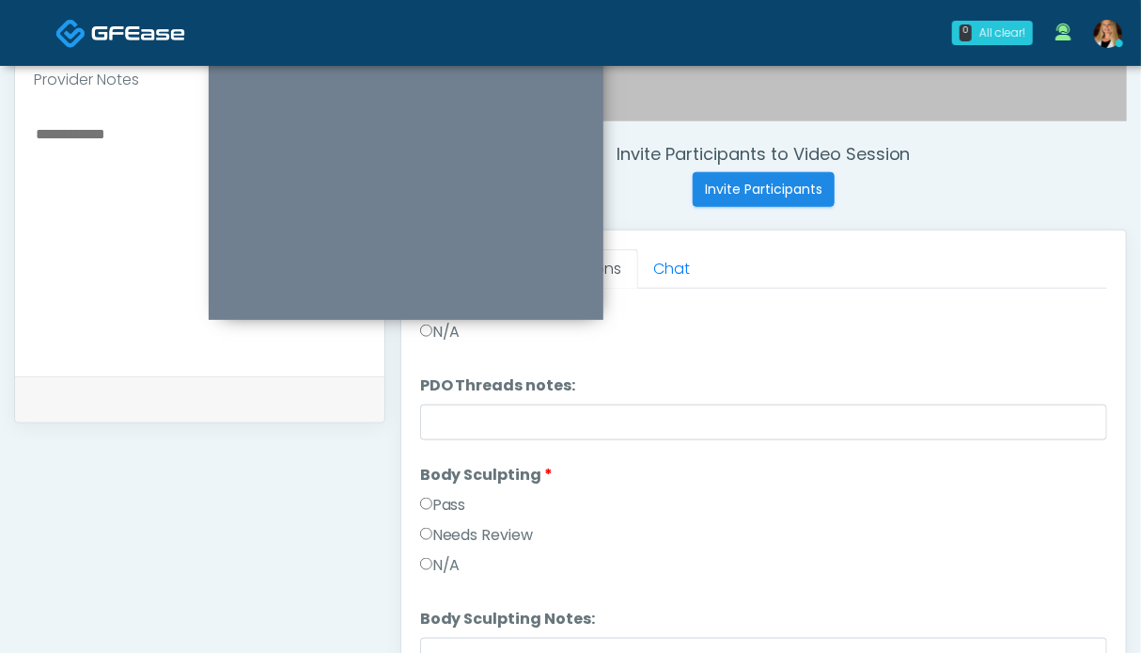
click at [452, 496] on label "Pass" at bounding box center [443, 505] width 46 height 23
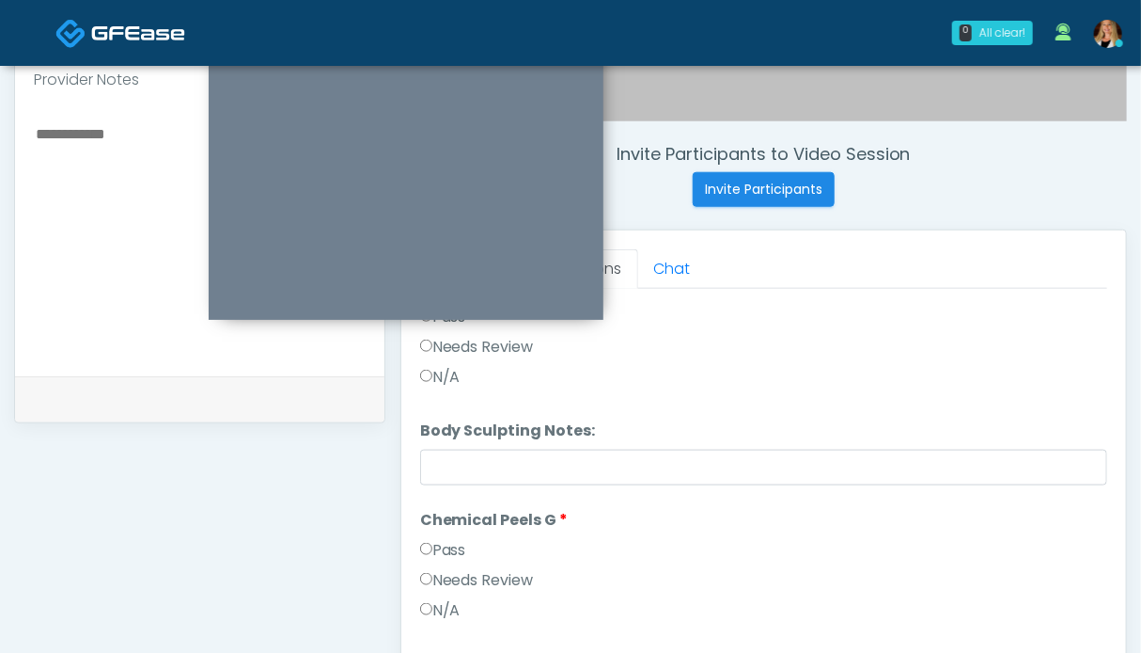
drag, startPoint x: 448, startPoint y: 543, endPoint x: 518, endPoint y: 527, distance: 72.3
click at [448, 544] on label "Pass" at bounding box center [443, 550] width 46 height 23
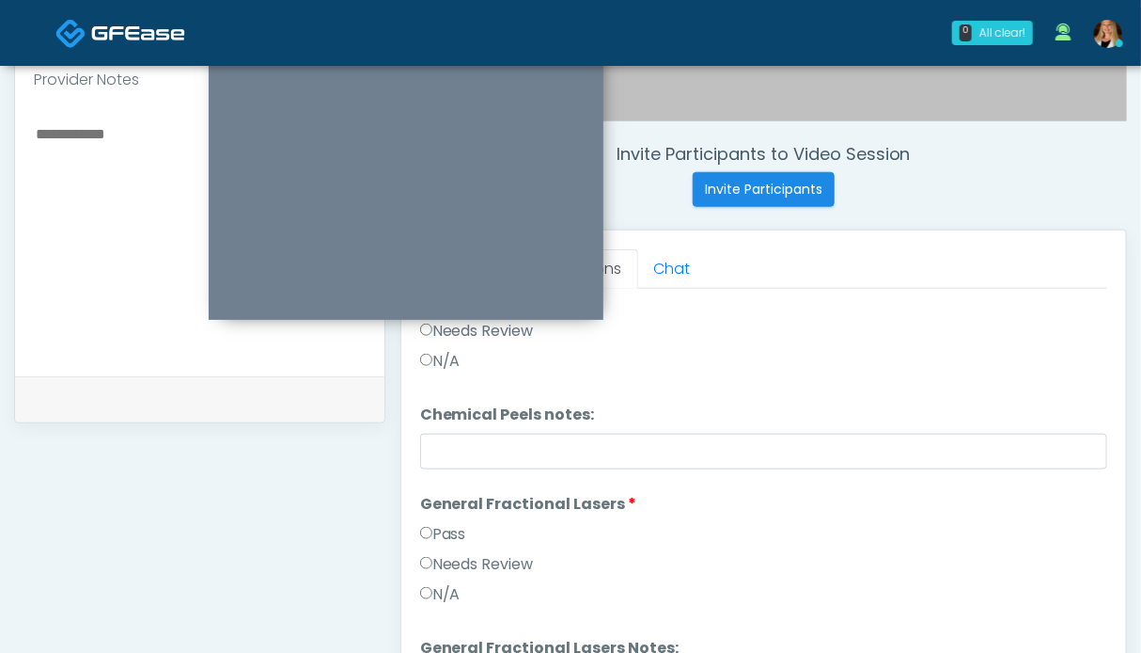
drag, startPoint x: 444, startPoint y: 525, endPoint x: 489, endPoint y: 524, distance: 45.1
click at [447, 526] on label "Pass" at bounding box center [443, 534] width 46 height 23
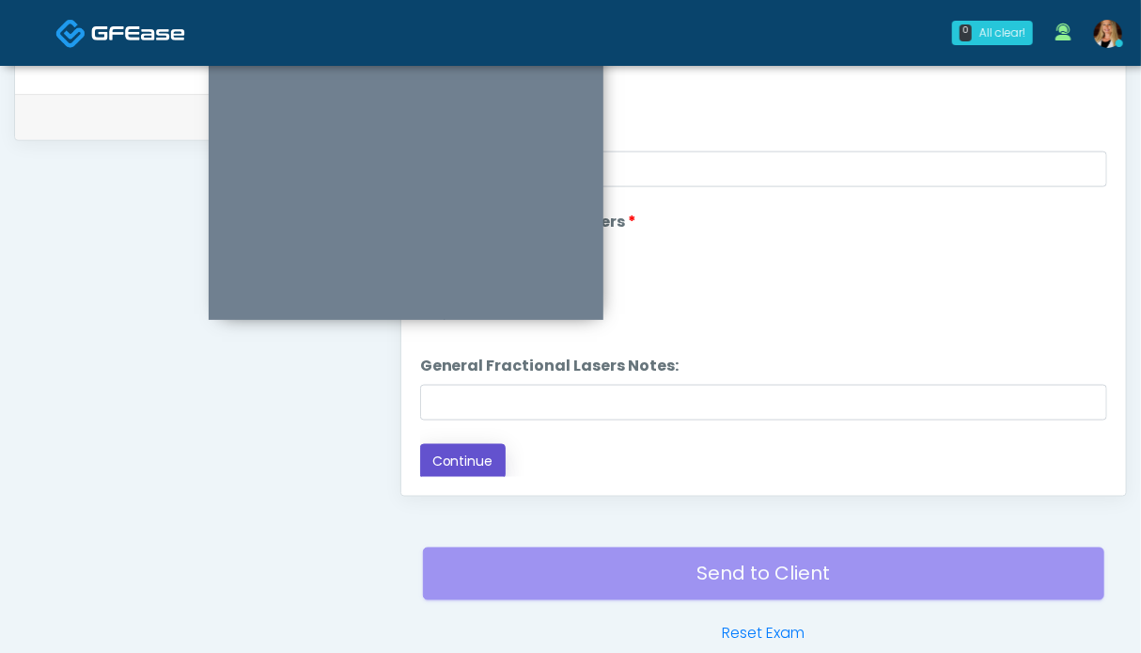
click at [452, 444] on button "Continue" at bounding box center [463, 461] width 86 height 35
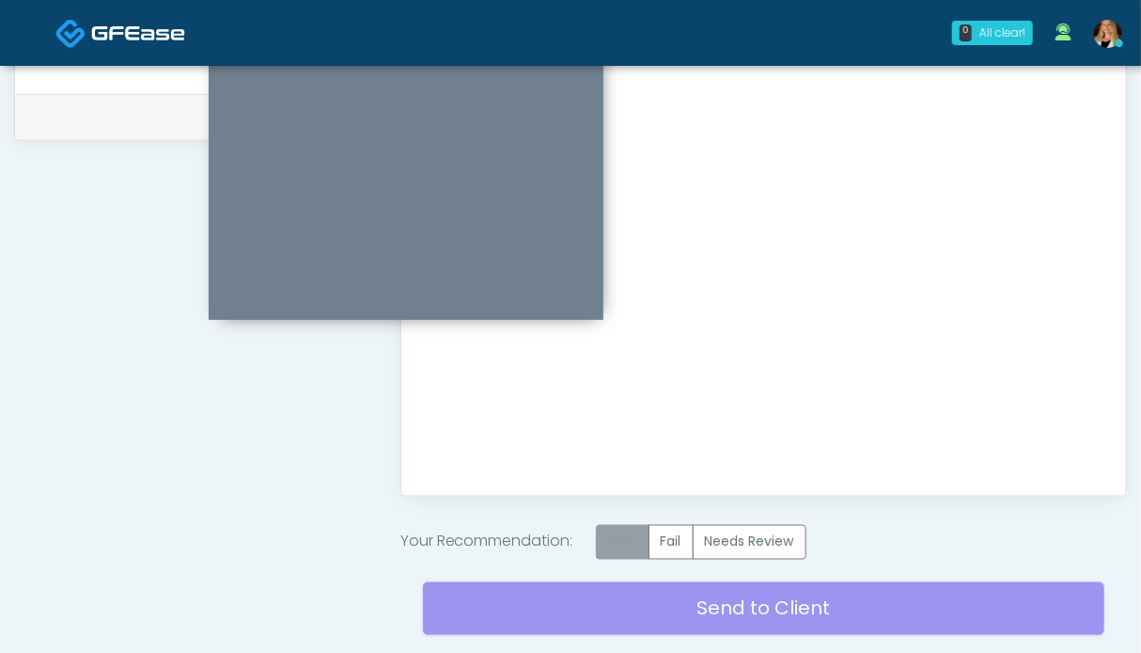
scroll to position [0, 0]
click at [637, 543] on label "Pass" at bounding box center [623, 542] width 54 height 35
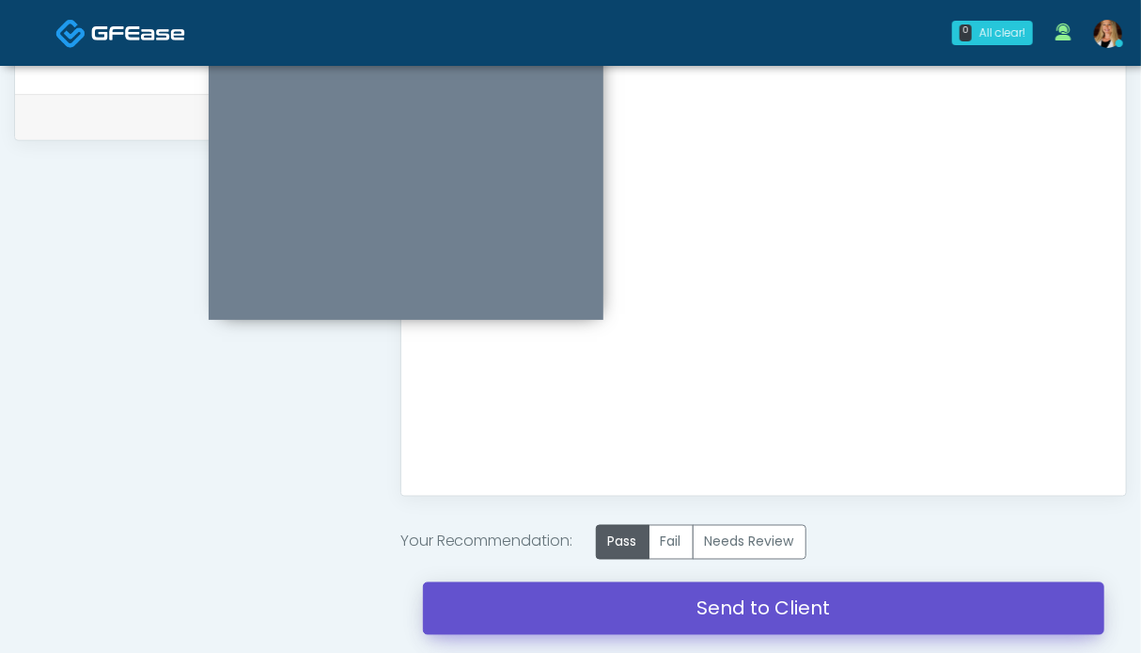
click at [711, 602] on link "Send to Client" at bounding box center [764, 608] width 682 height 53
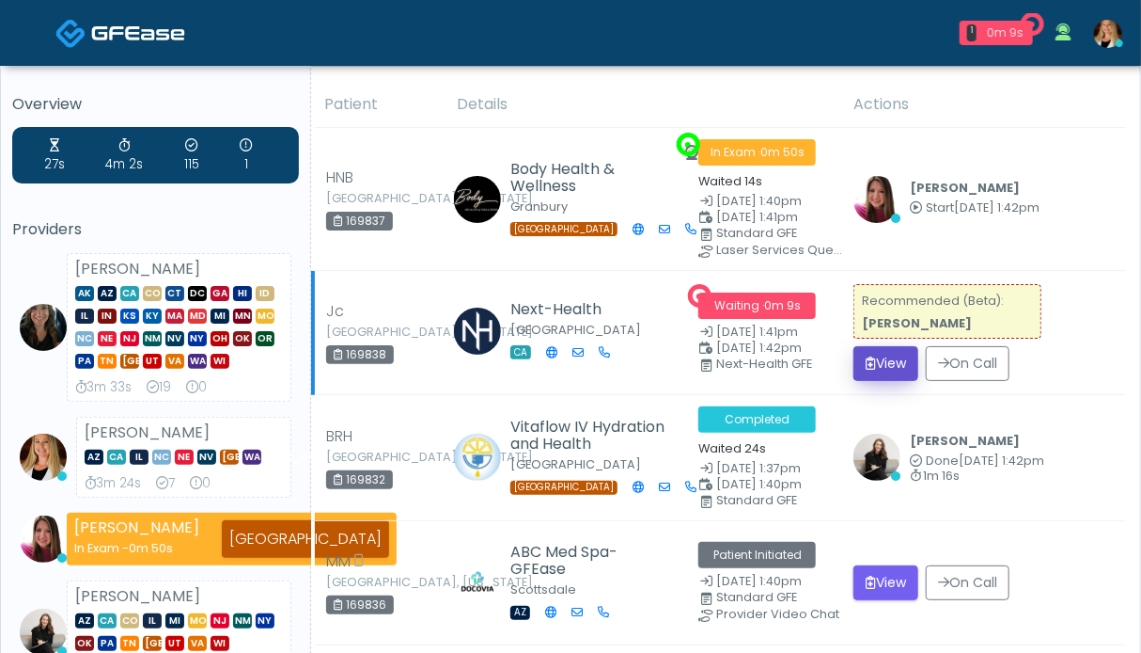
click at [888, 354] on button "View" at bounding box center [886, 363] width 65 height 35
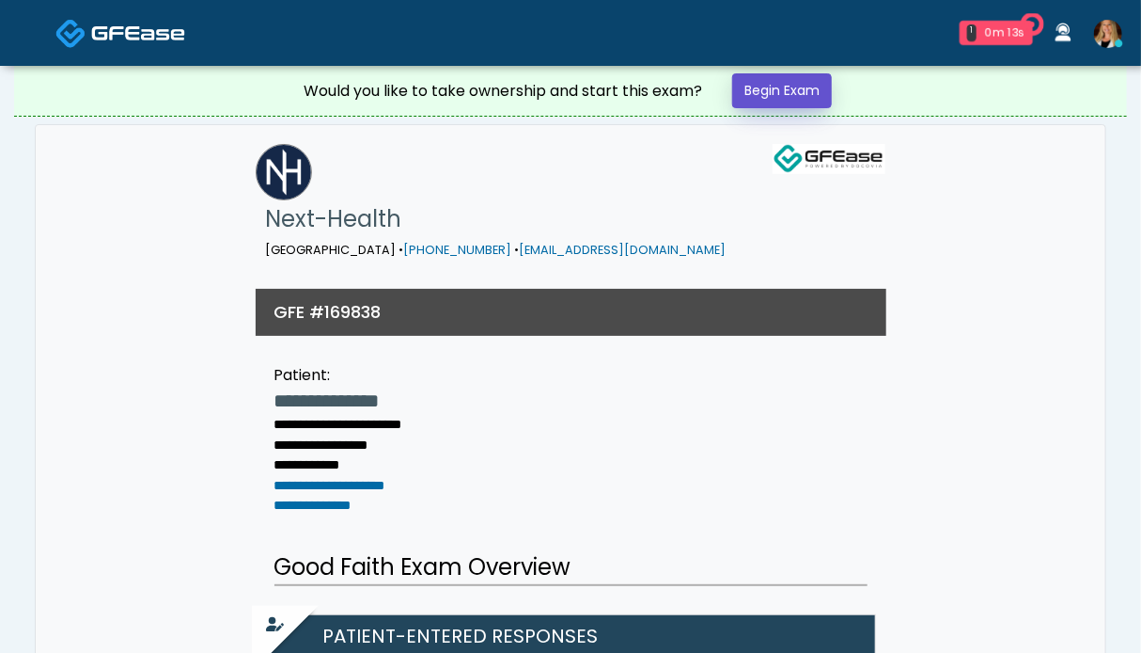
click at [779, 98] on link "Begin Exam" at bounding box center [782, 90] width 100 height 35
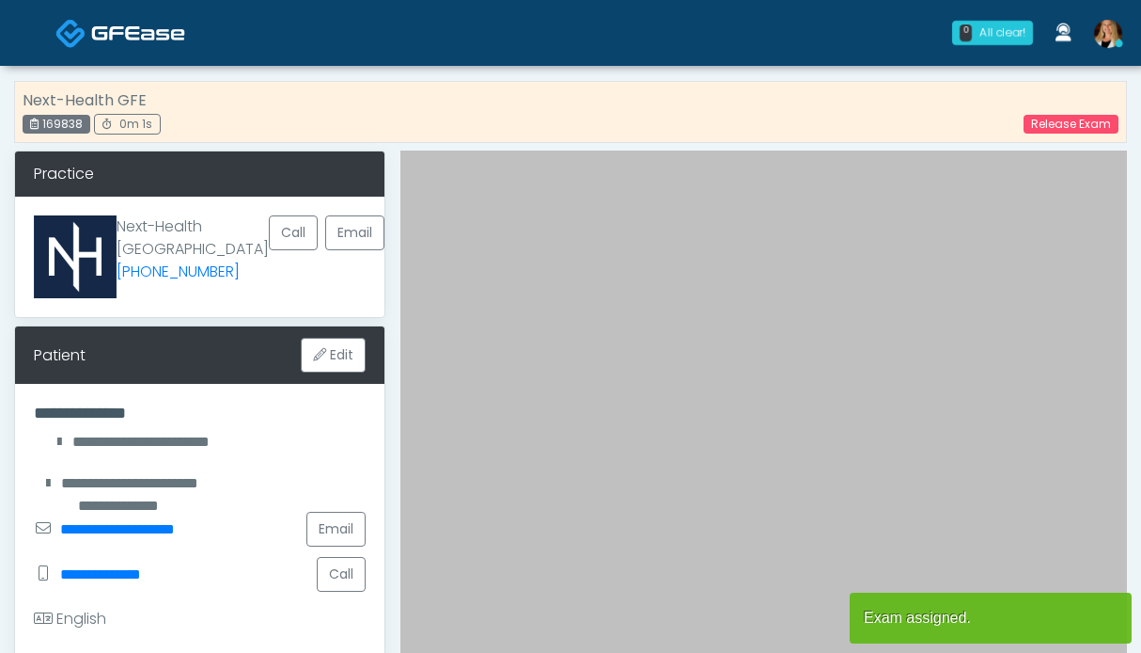
scroll to position [376, 0]
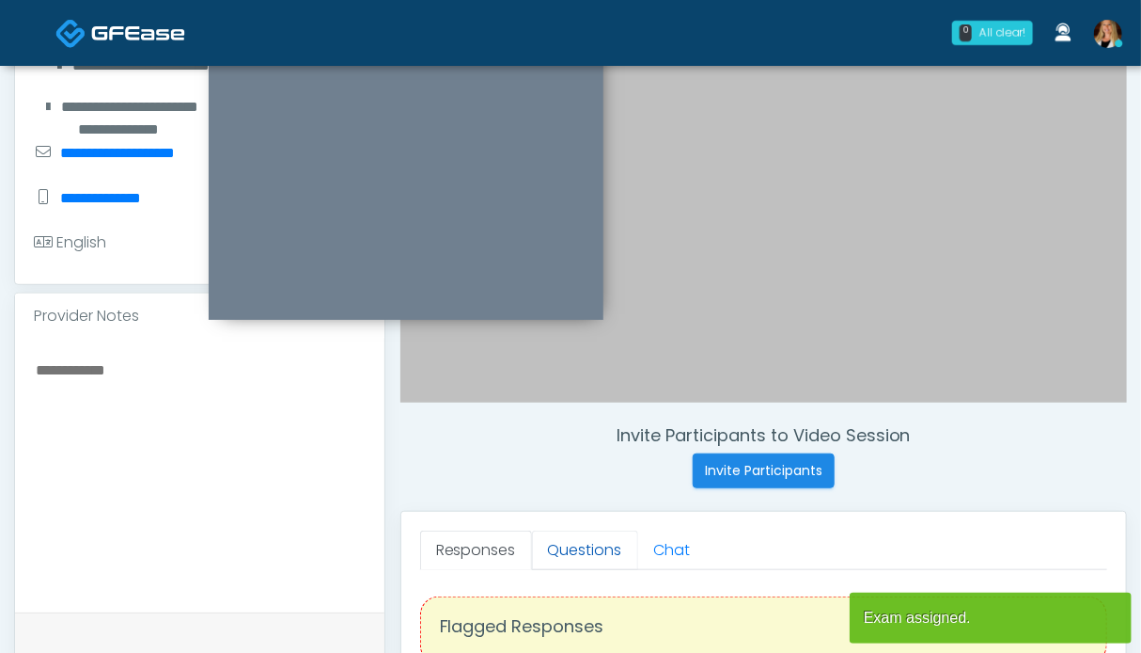
click at [560, 548] on link "Questions" at bounding box center [585, 549] width 106 height 39
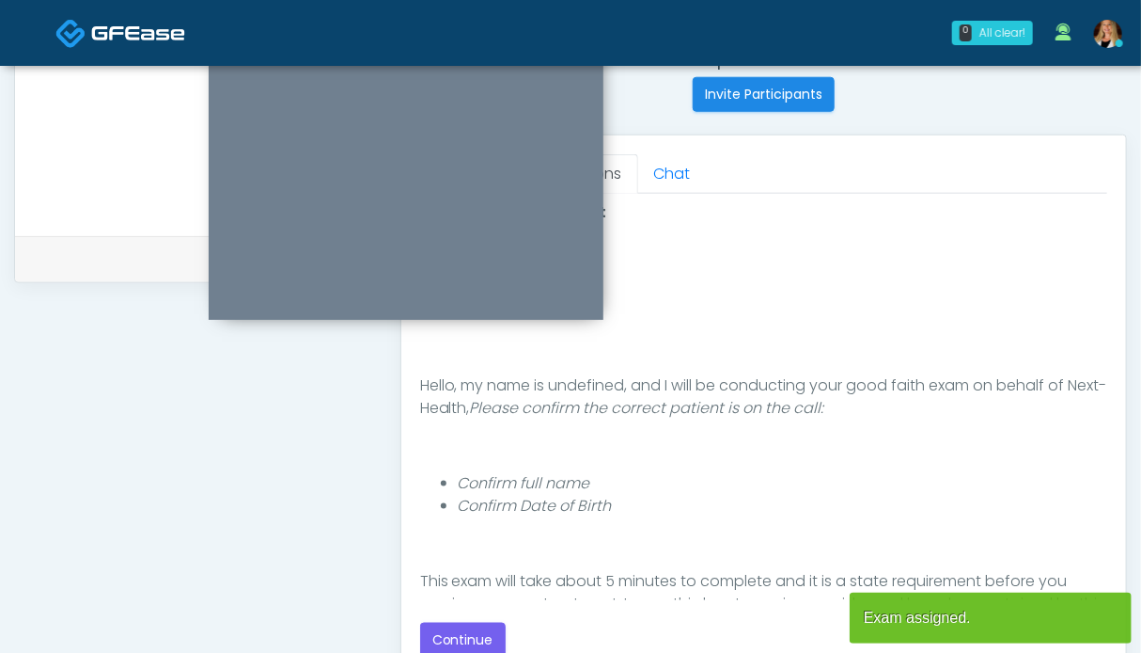
scroll to position [846, 0]
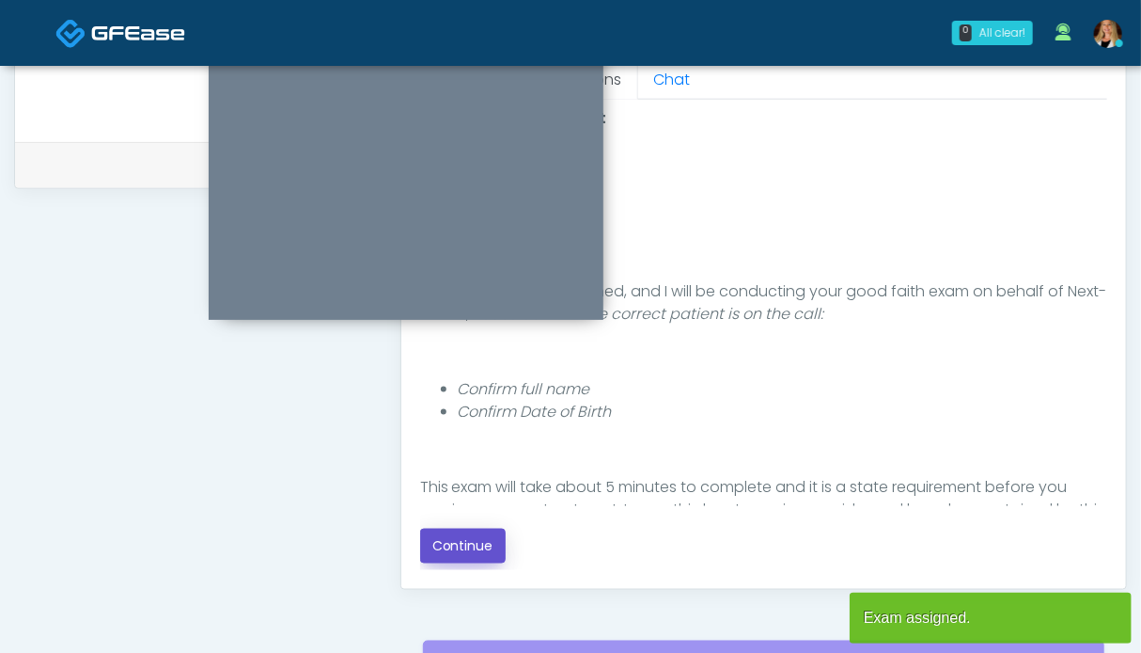
click at [478, 535] on button "Continue" at bounding box center [463, 545] width 86 height 35
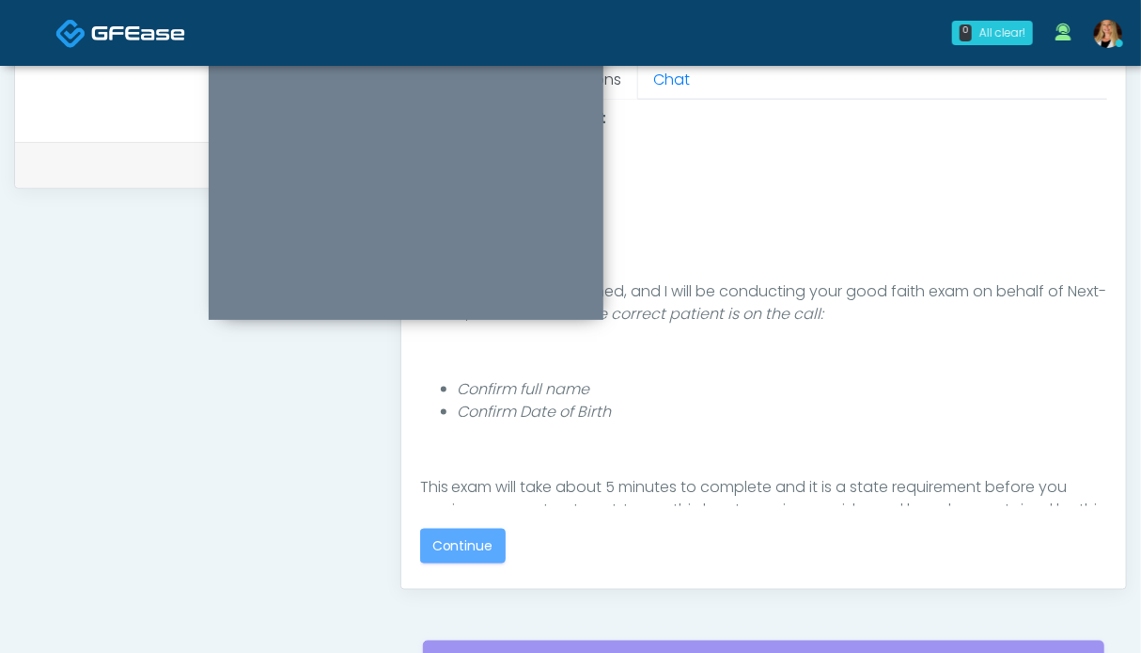
scroll to position [1033, 0]
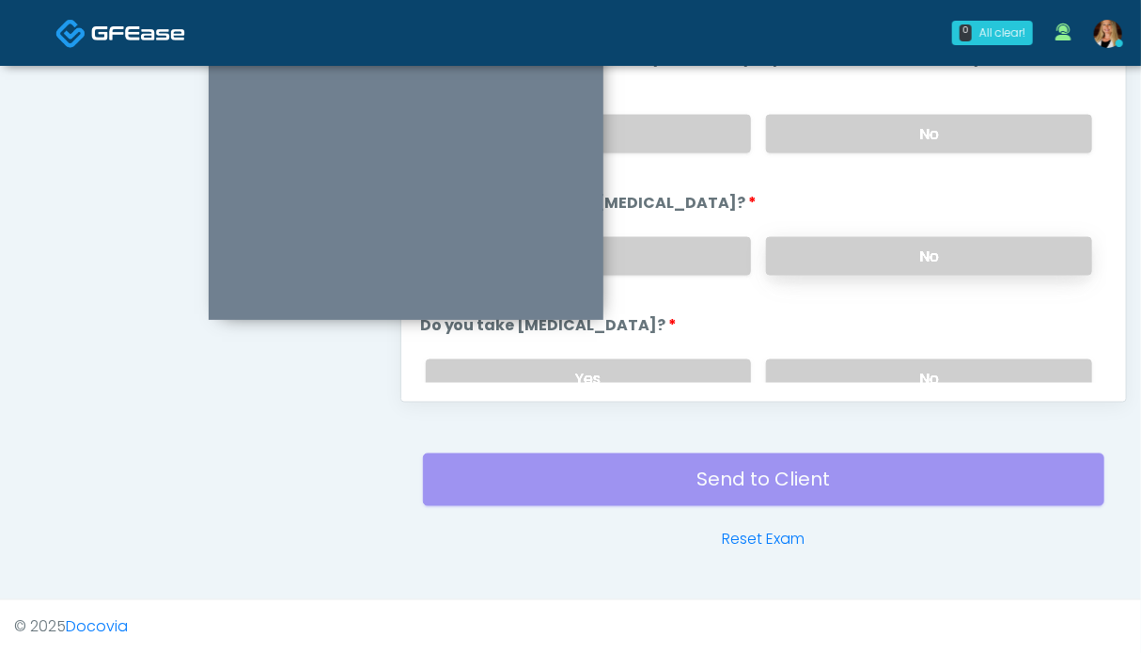
click at [867, 253] on label "No" at bounding box center [929, 256] width 326 height 39
click at [864, 375] on label "No" at bounding box center [929, 378] width 326 height 39
click at [856, 128] on label "No" at bounding box center [929, 134] width 326 height 39
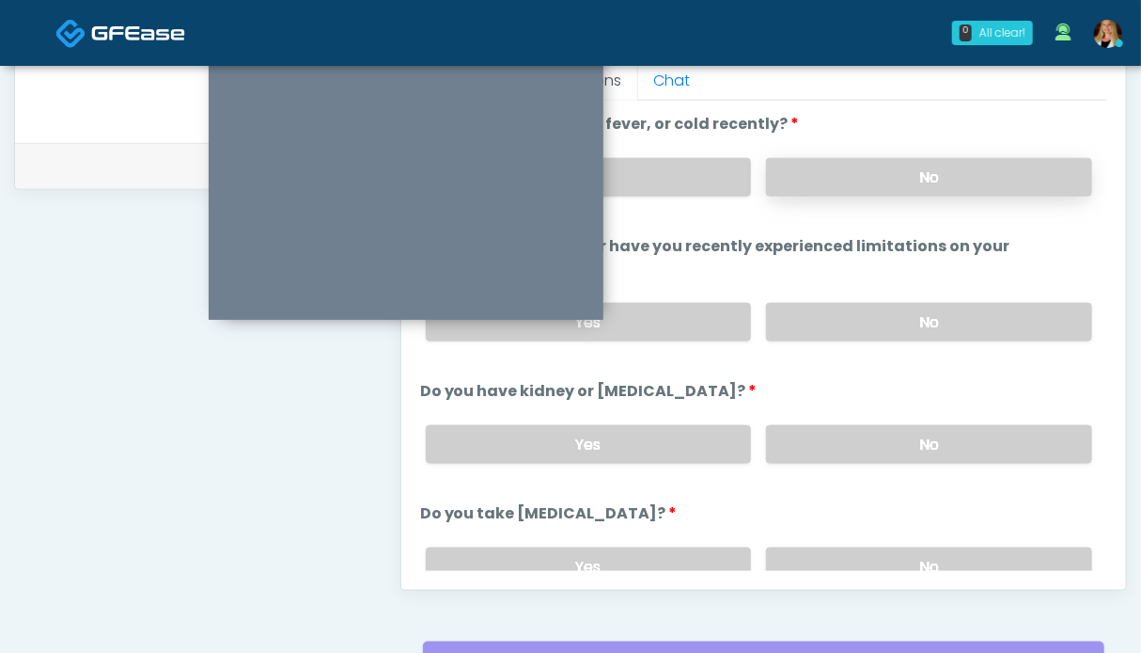
click at [873, 181] on label "No" at bounding box center [929, 177] width 326 height 39
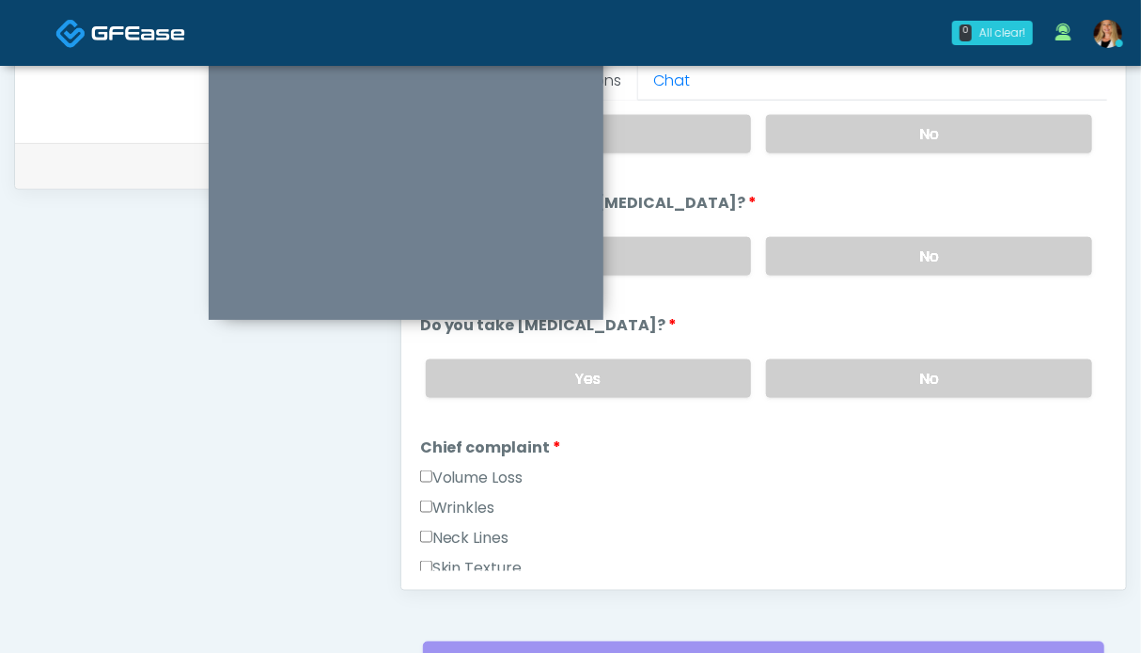
scroll to position [282, 0]
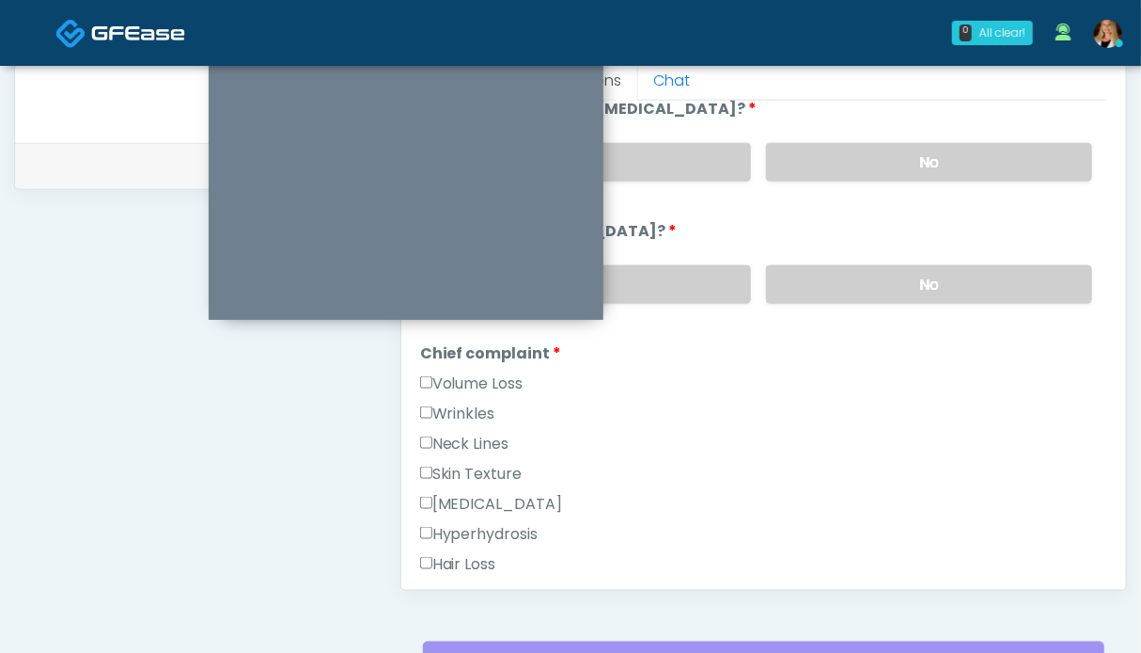
click at [474, 407] on label "Wrinkles" at bounding box center [457, 413] width 75 height 23
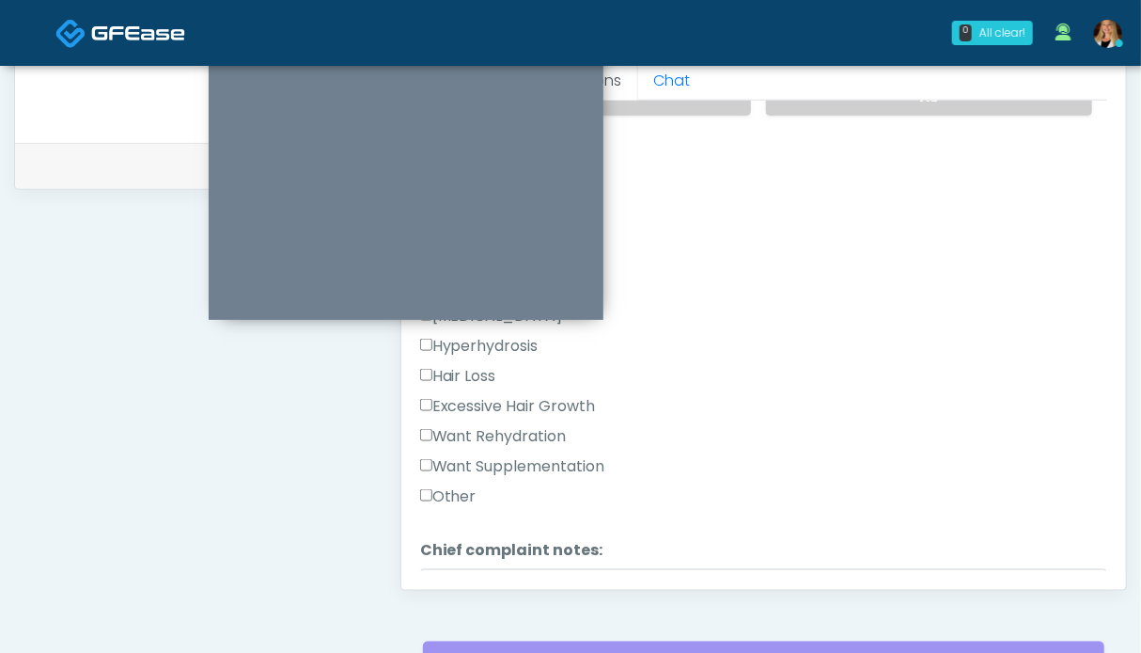
click at [478, 437] on label "Want Rehydration" at bounding box center [493, 436] width 147 height 23
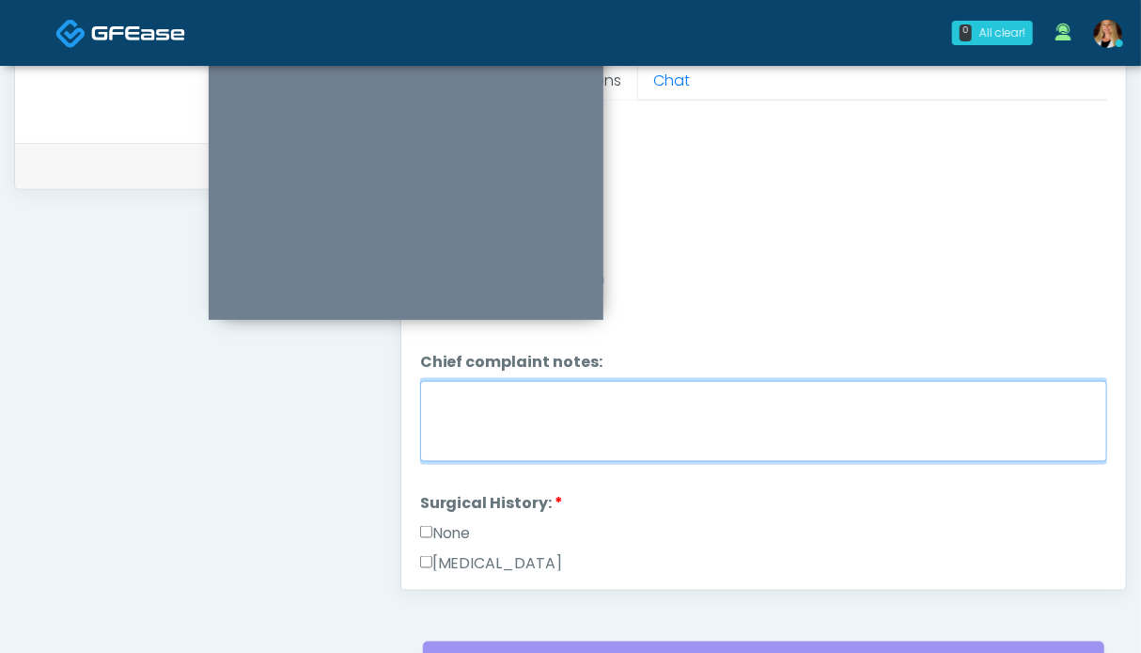
click at [635, 428] on textarea "Chief complaint notes:" at bounding box center [763, 421] width 687 height 81
type textarea "**"
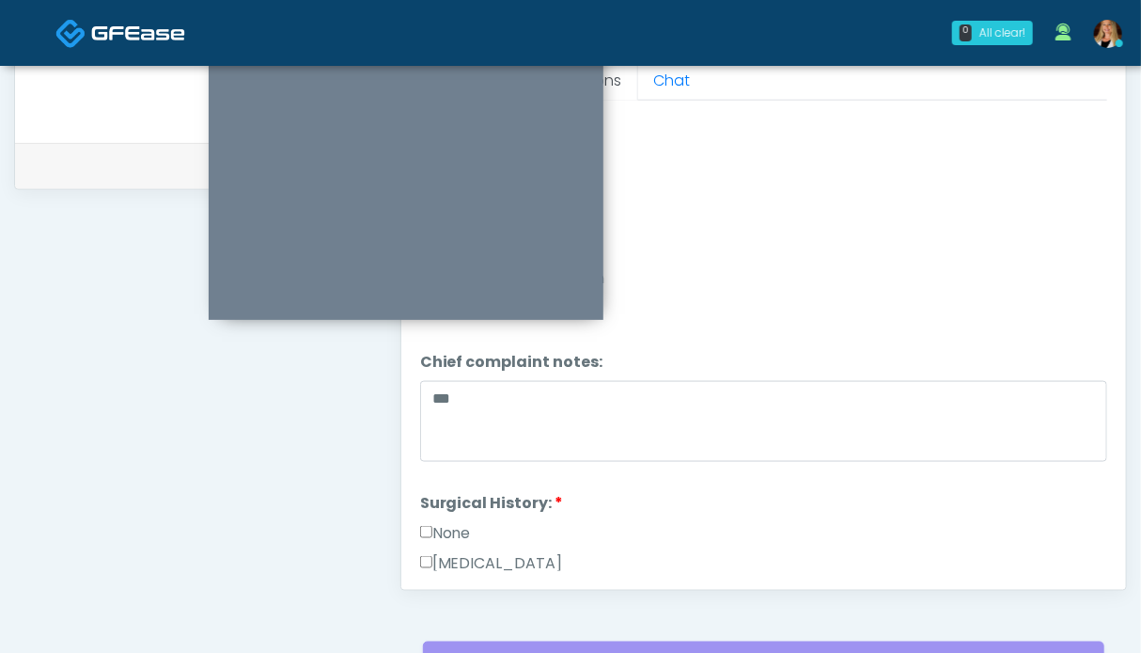
click at [445, 529] on label "None" at bounding box center [445, 533] width 51 height 23
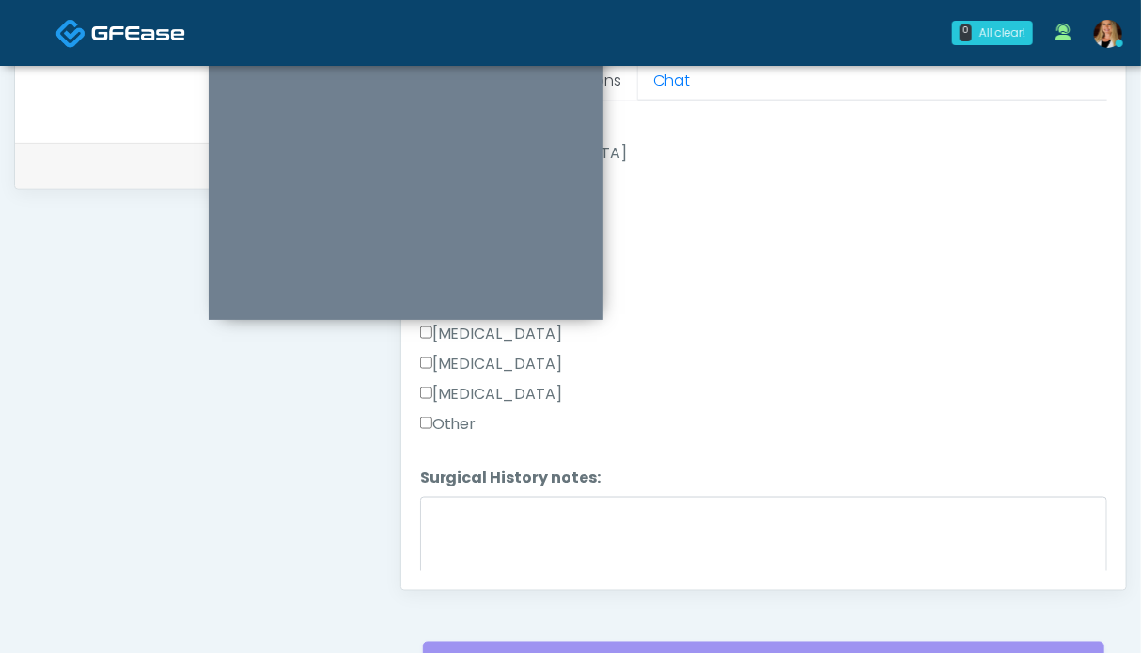
scroll to position [1192, 0]
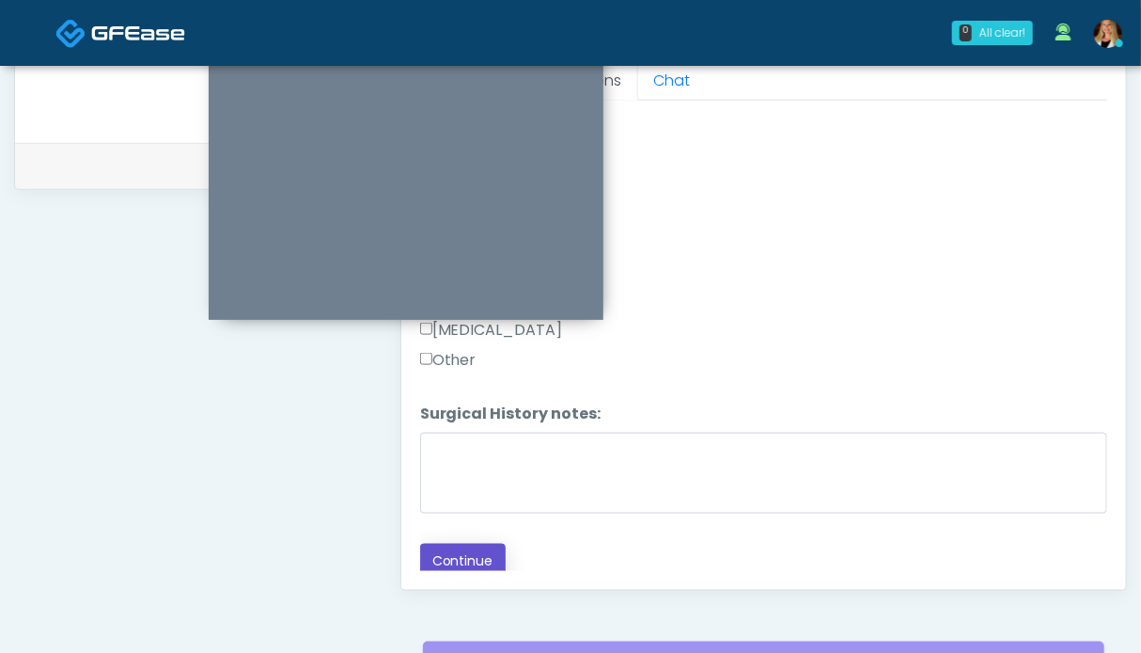
click at [449, 550] on button "Continue" at bounding box center [463, 560] width 86 height 35
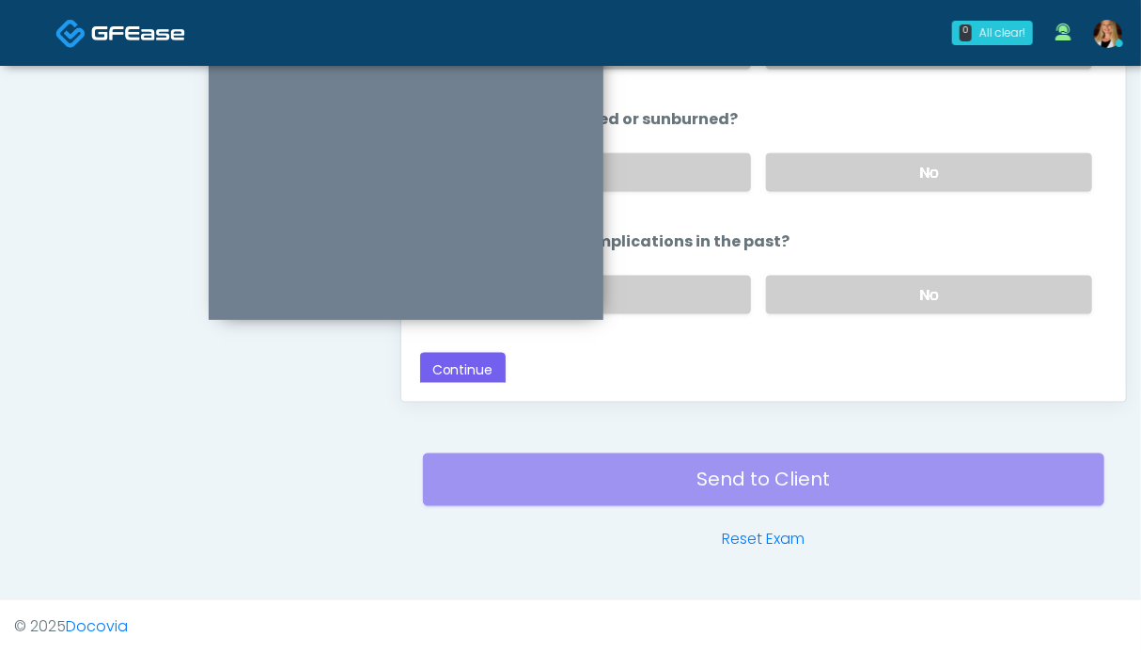
scroll to position [845, 0]
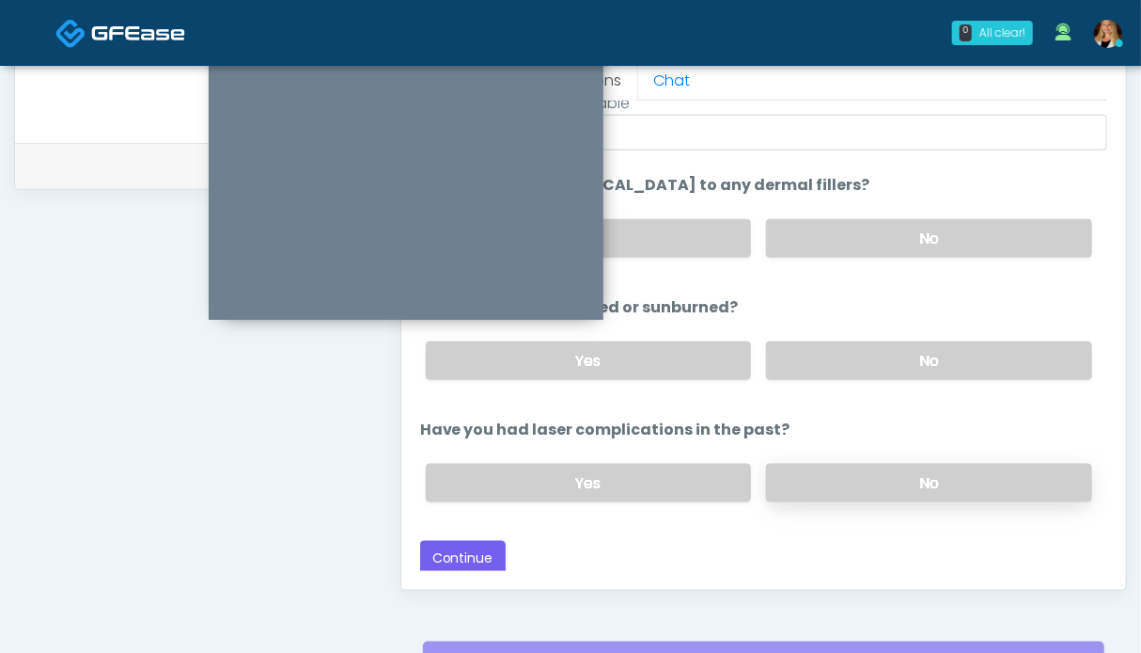
click at [861, 478] on label "No" at bounding box center [929, 483] width 326 height 39
drag, startPoint x: 867, startPoint y: 366, endPoint x: 868, endPoint y: 356, distance: 9.4
click at [867, 365] on label "No" at bounding box center [929, 360] width 326 height 39
click at [873, 244] on label "No" at bounding box center [929, 238] width 326 height 39
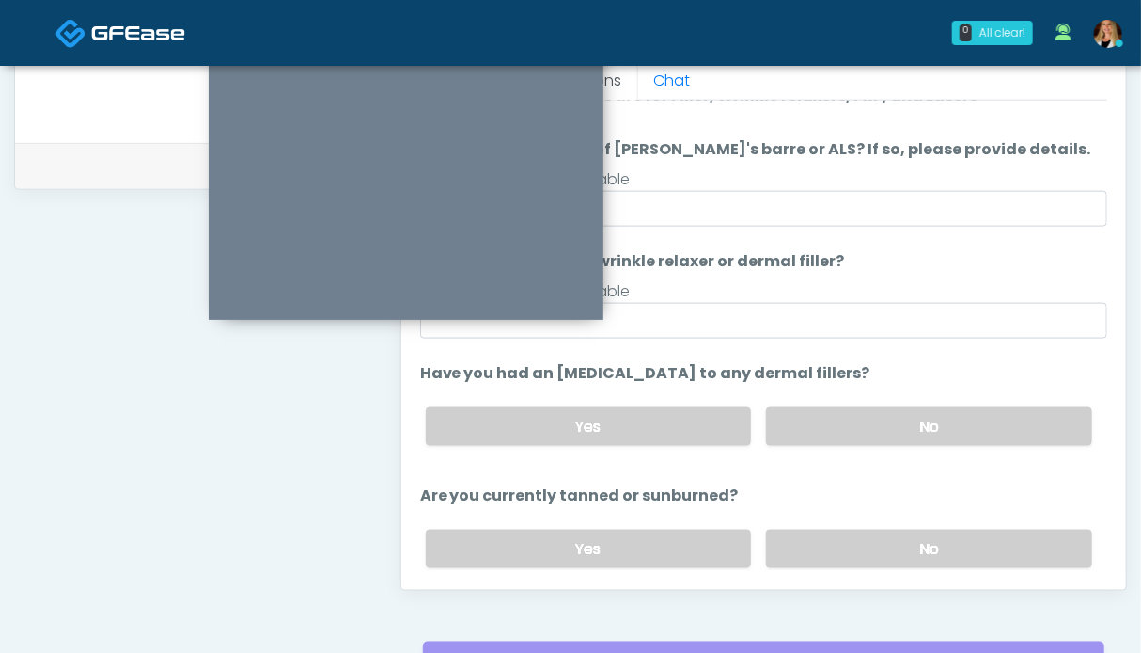
scroll to position [216, 0]
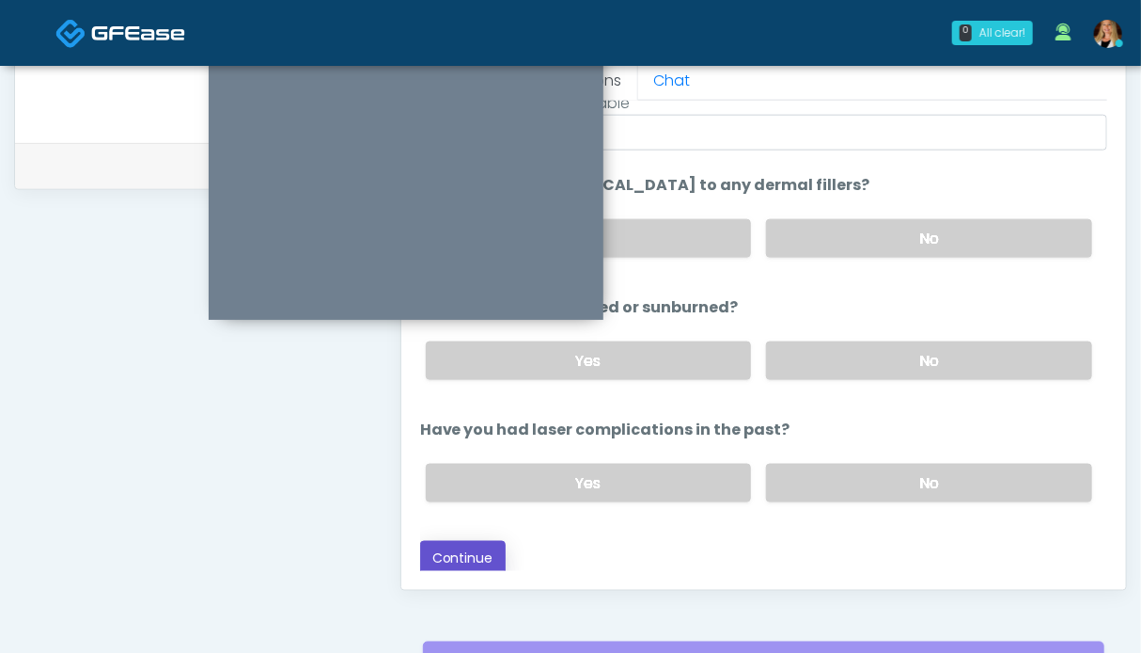
click at [470, 546] on button "Continue" at bounding box center [463, 558] width 86 height 35
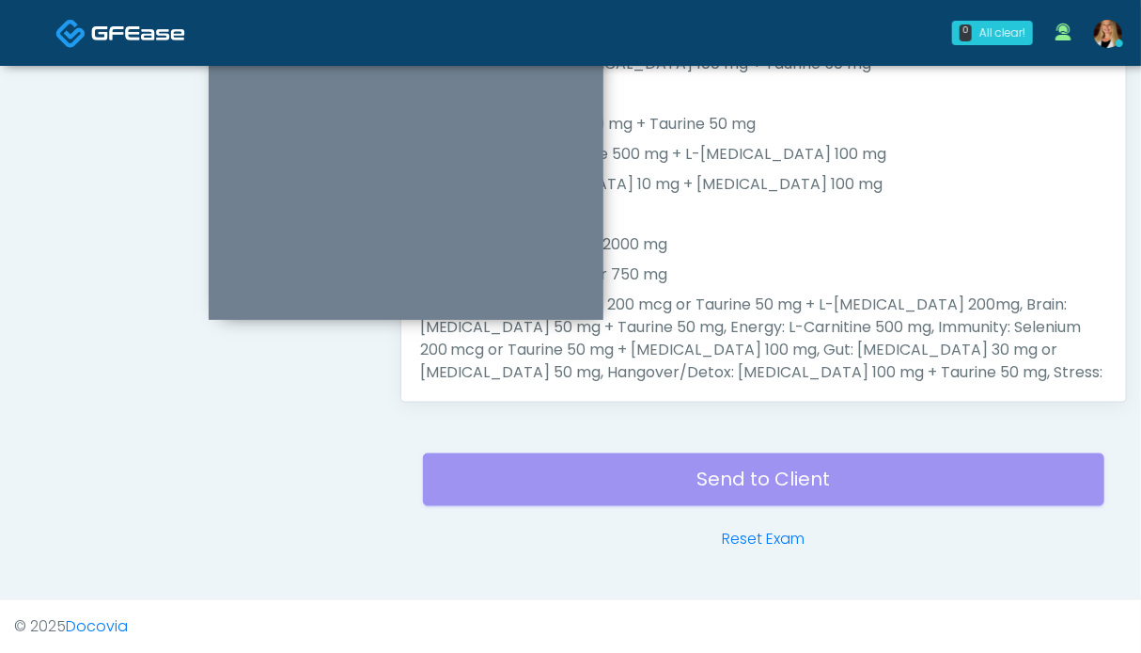
scroll to position [751, 0]
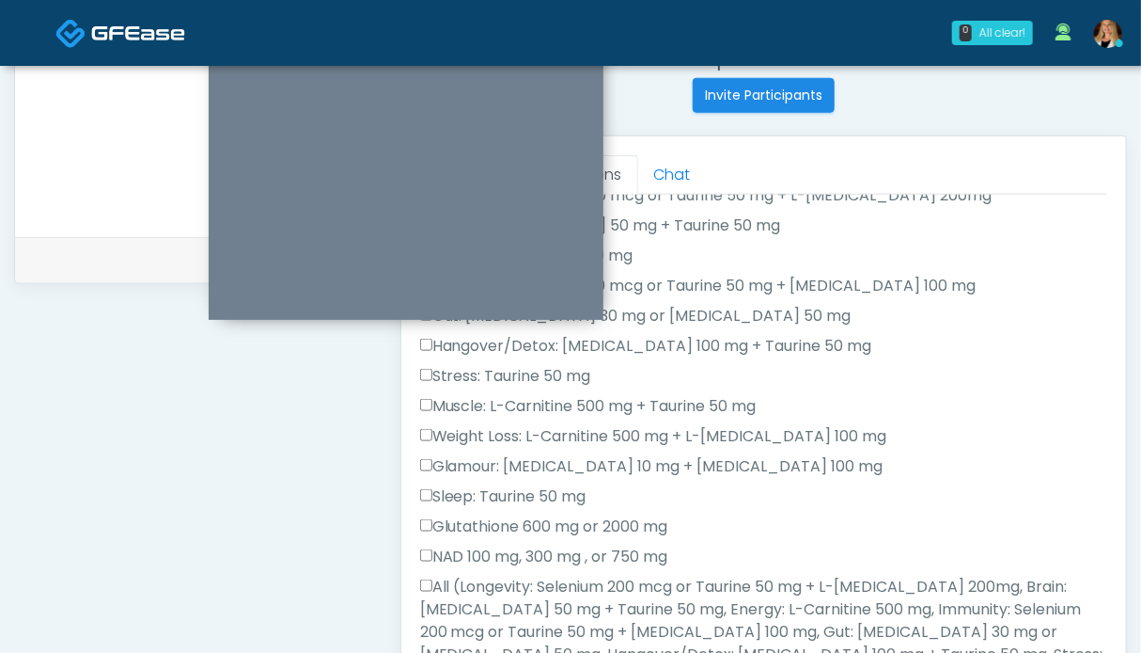
click at [480, 598] on label "All (Longevity: Selenium 200 mcg or Taurine 50 mg + L-Arginine 200mg, Brain: Gl…" at bounding box center [763, 654] width 687 height 158
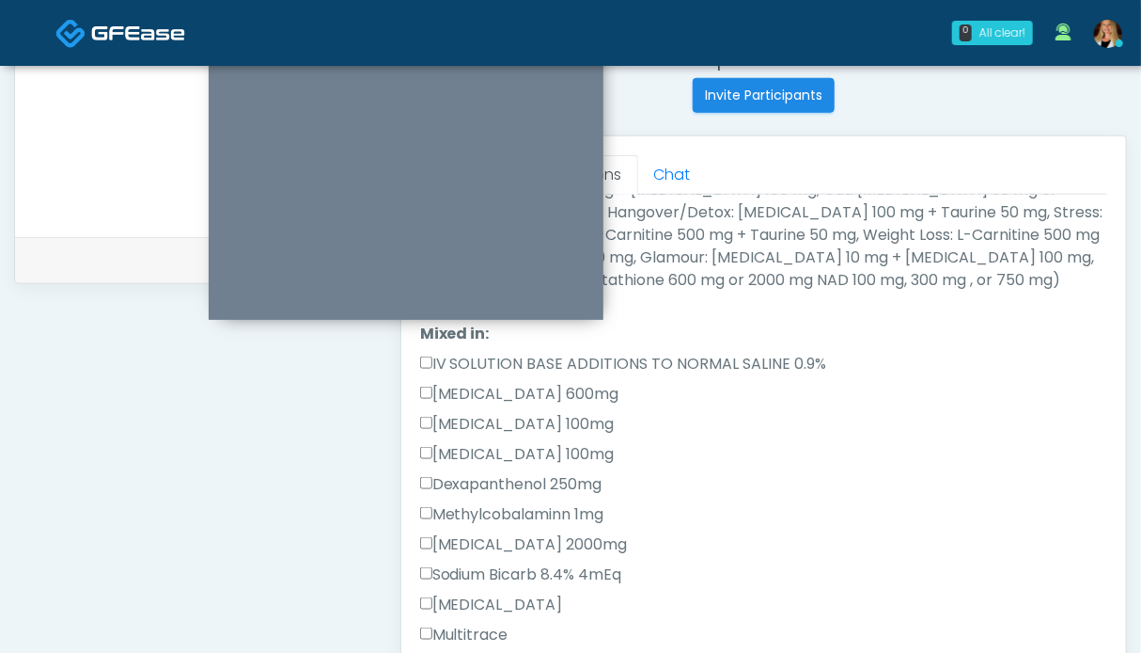
scroll to position [940, 0]
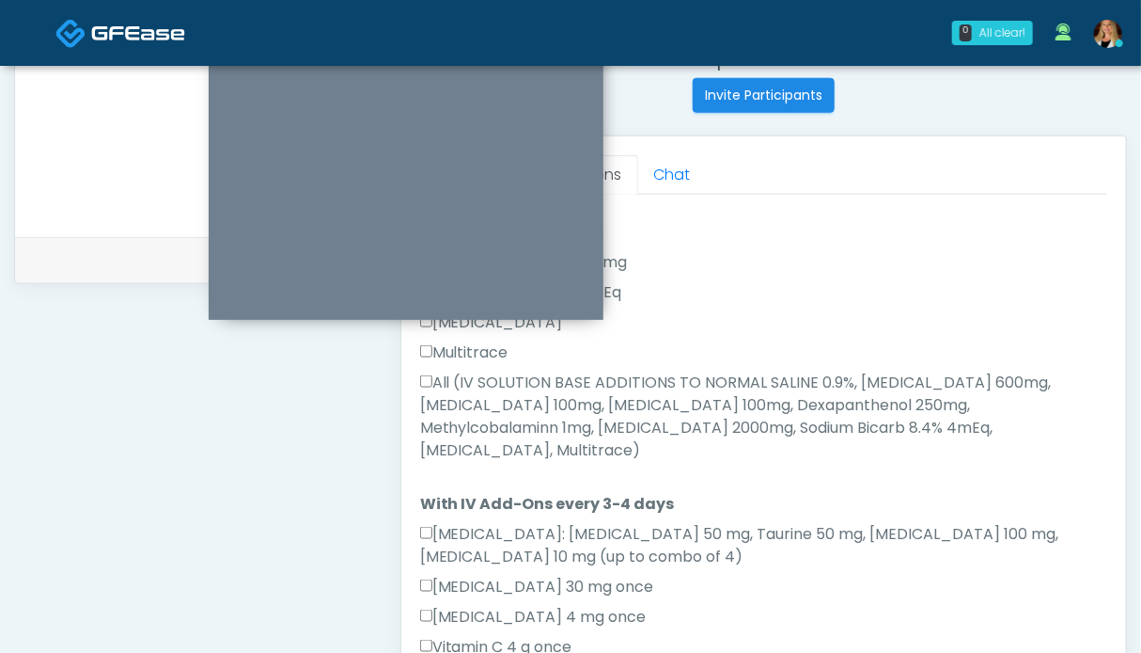
click at [507, 410] on label "All (IV SOLUTION BASE ADDITIONS TO NORMAL SALINE 0.9%, Magnesium Chloride 600mg…" at bounding box center [763, 416] width 687 height 90
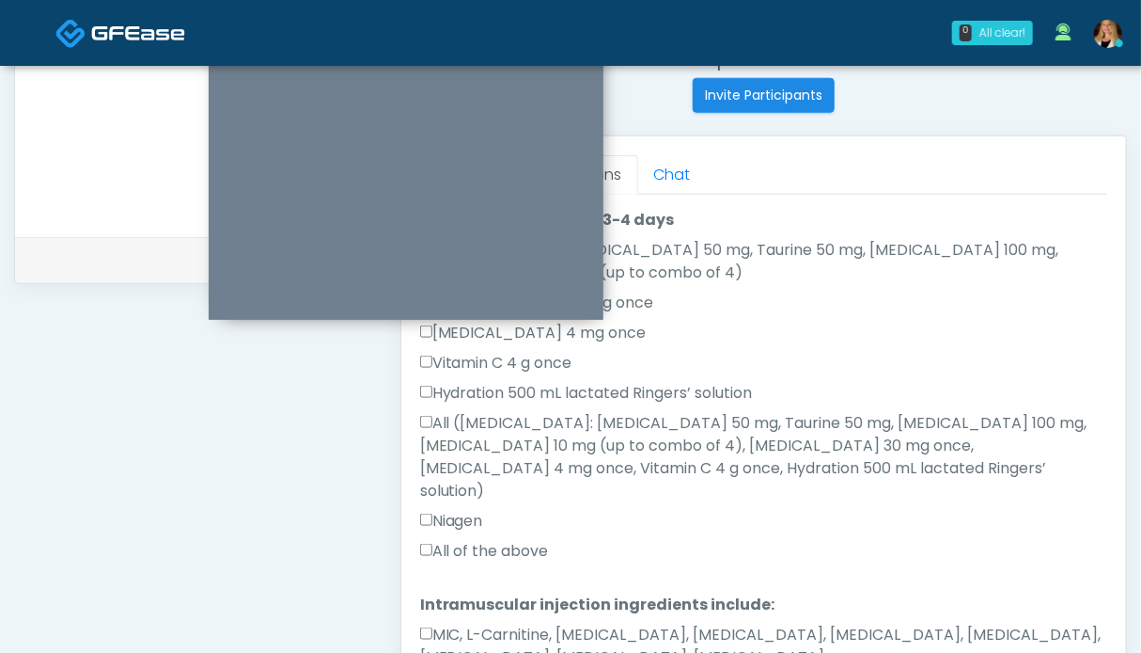
click at [489, 540] on label "All of the above" at bounding box center [484, 551] width 129 height 23
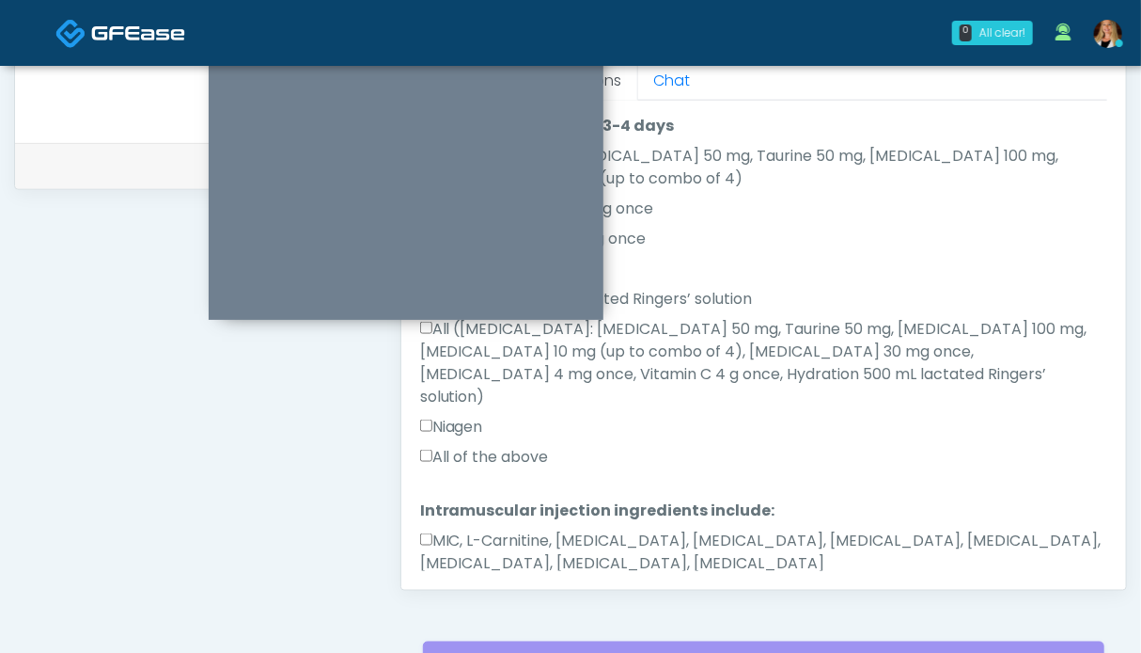
click at [504, 529] on label "MIC, L-Carnitine, Methylcobalamin, Glycine, B-Complex, Lycine, Biotin, Vitamin …" at bounding box center [763, 551] width 687 height 45
click at [464, 606] on button "Continue" at bounding box center [463, 623] width 86 height 35
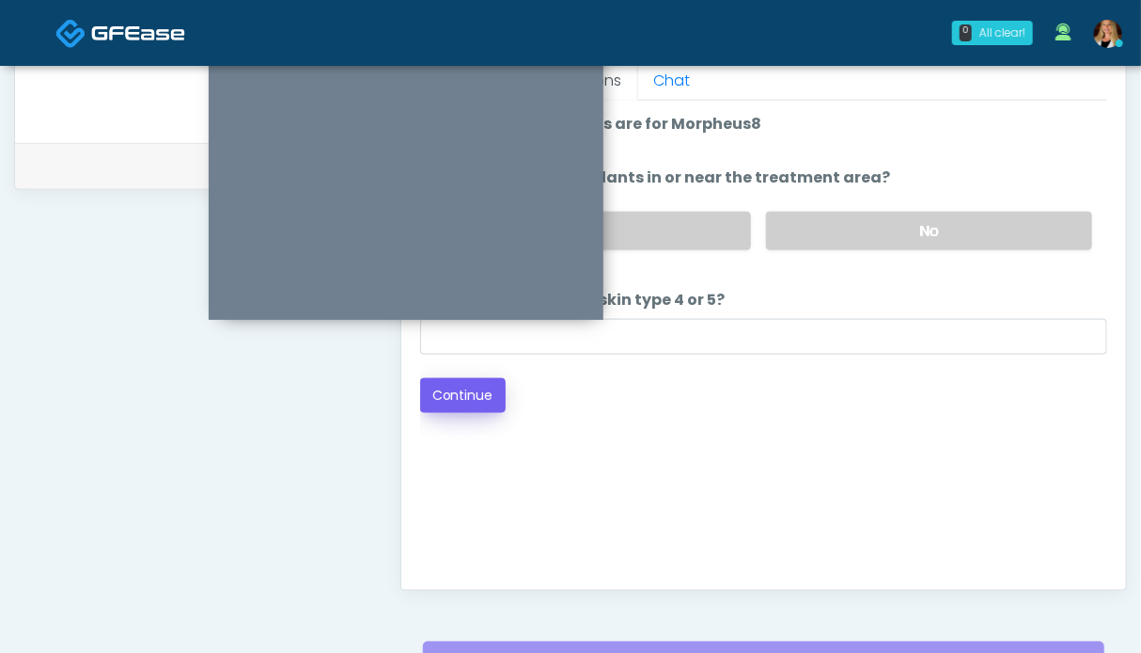
scroll to position [751, 0]
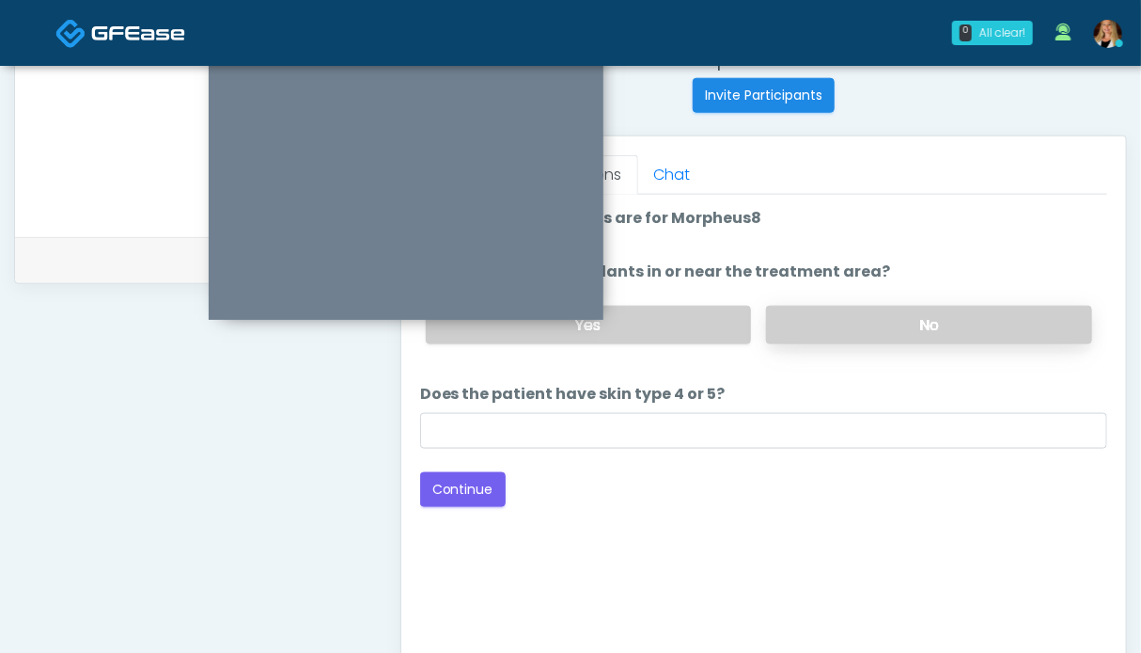
click at [883, 313] on label "No" at bounding box center [929, 325] width 326 height 39
click at [479, 482] on button "Continue" at bounding box center [463, 489] width 86 height 35
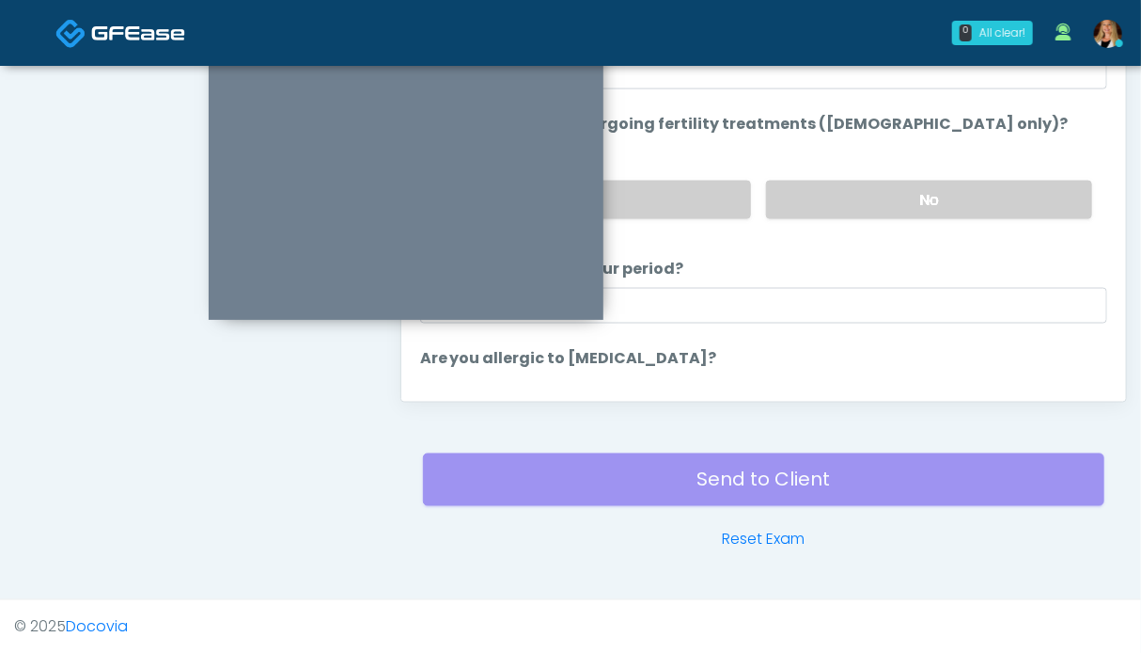
scroll to position [845, 0]
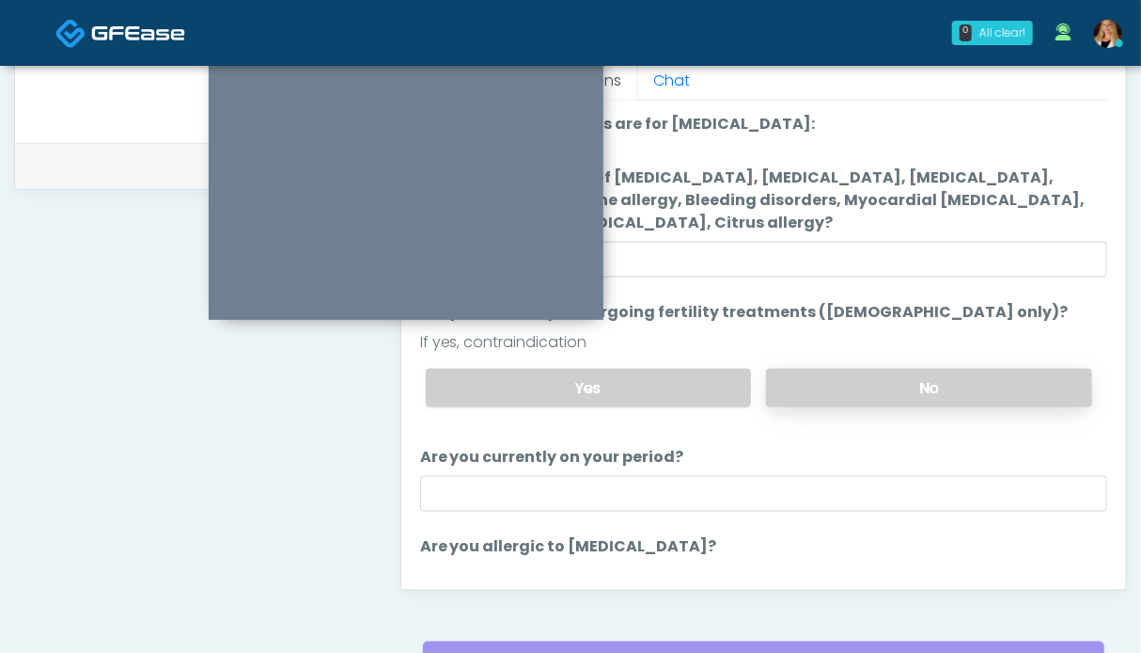
click at [868, 385] on label "No" at bounding box center [929, 388] width 326 height 39
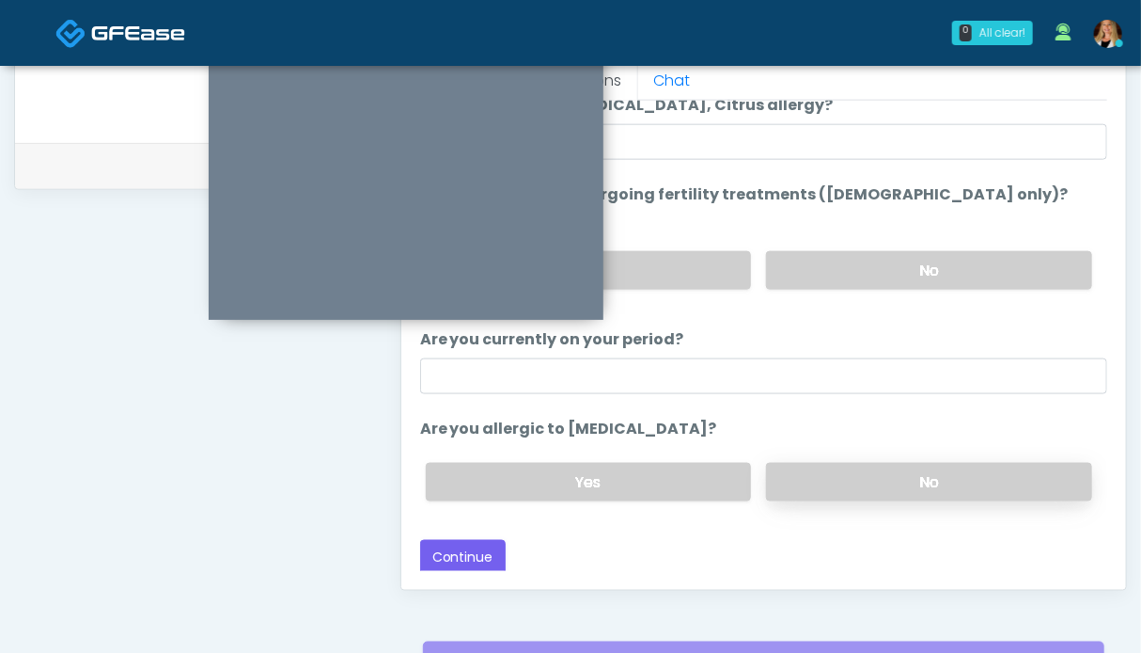
click at [842, 473] on label "No" at bounding box center [929, 482] width 326 height 39
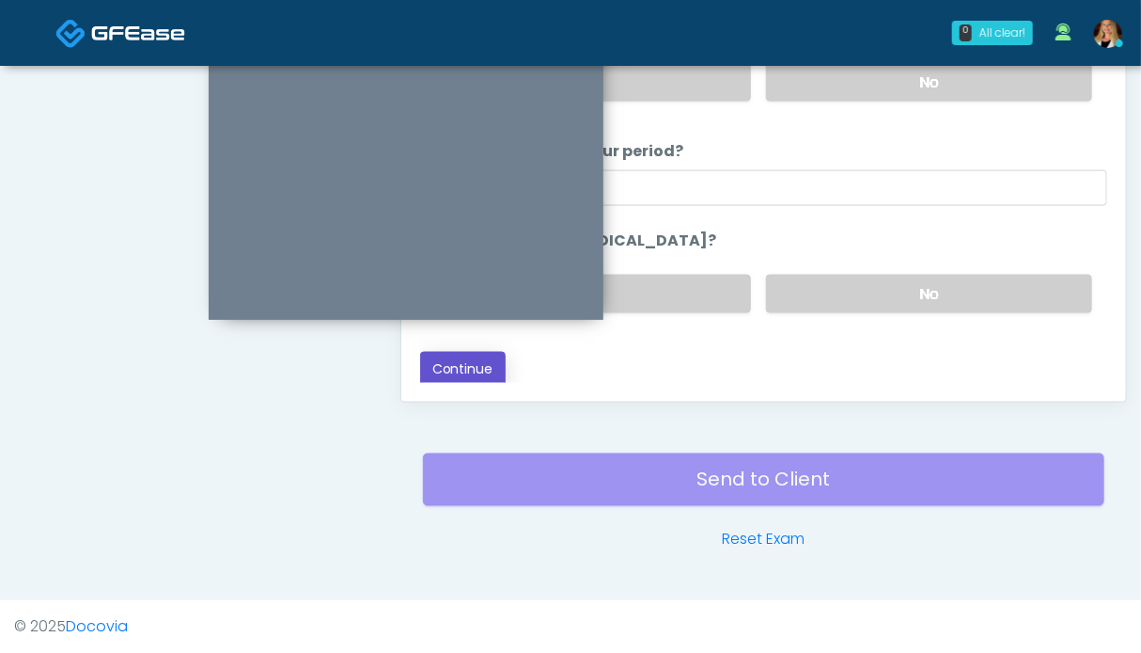
click at [482, 368] on button "Continue" at bounding box center [463, 369] width 86 height 35
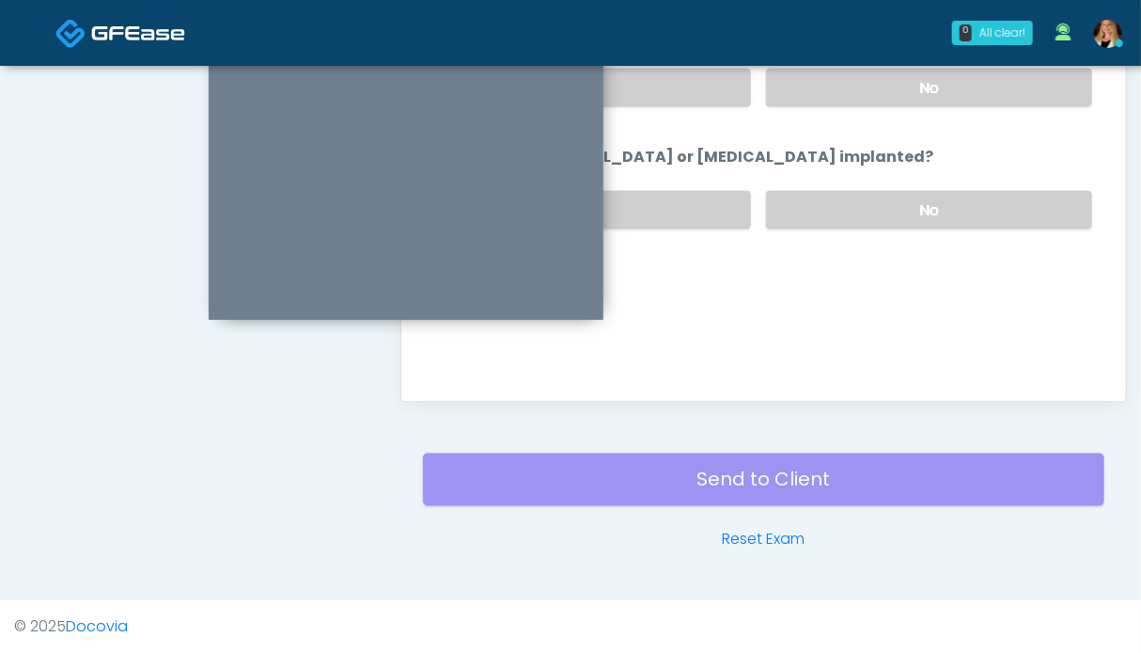
scroll to position [845, 0]
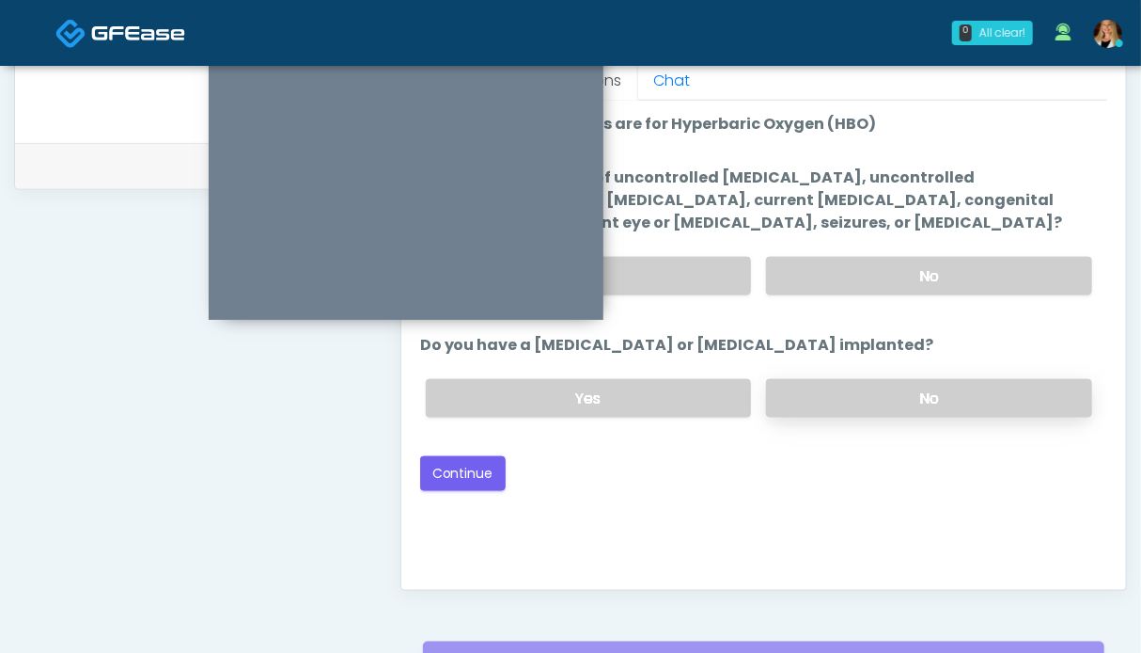
click at [864, 396] on label "No" at bounding box center [929, 398] width 326 height 39
click at [886, 259] on label "No" at bounding box center [929, 276] width 326 height 39
click at [439, 472] on button "Continue" at bounding box center [463, 473] width 86 height 35
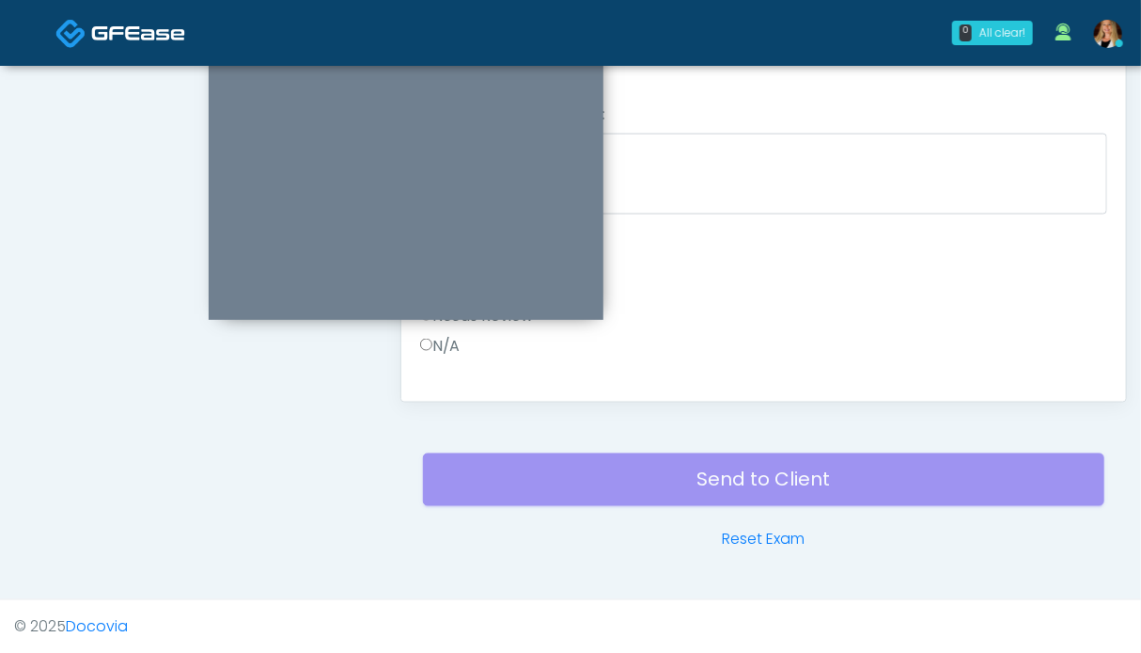
scroll to position [0, 0]
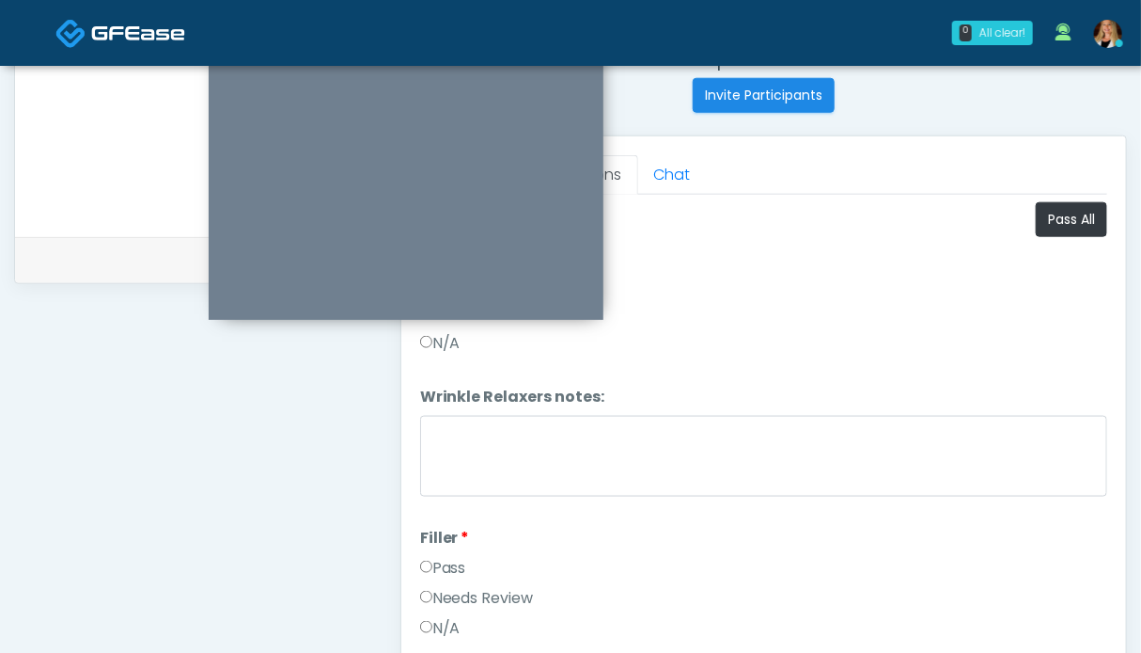
click at [445, 559] on label "Pass" at bounding box center [443, 568] width 46 height 23
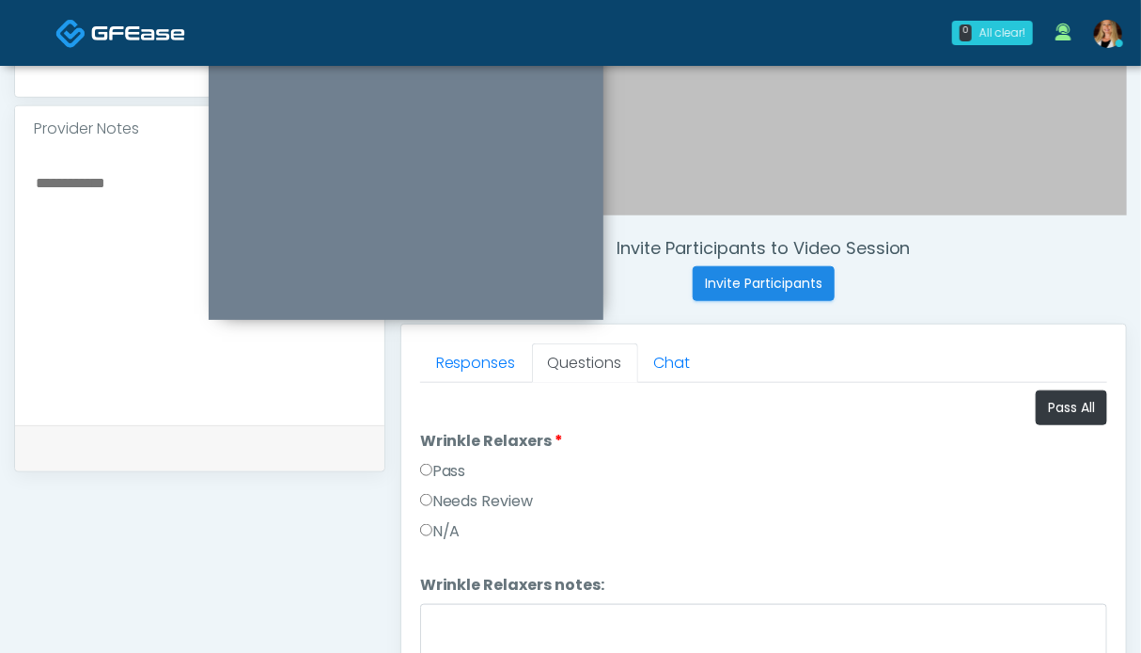
click at [453, 467] on label "Pass" at bounding box center [443, 471] width 46 height 23
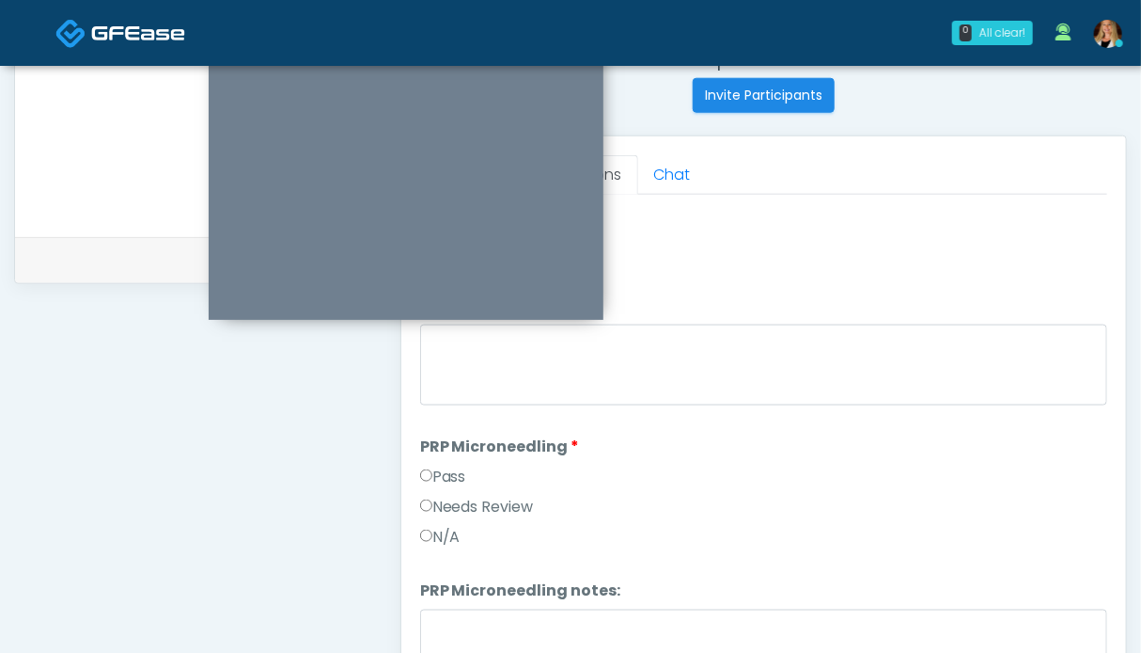
click at [444, 476] on label "Pass" at bounding box center [443, 476] width 46 height 23
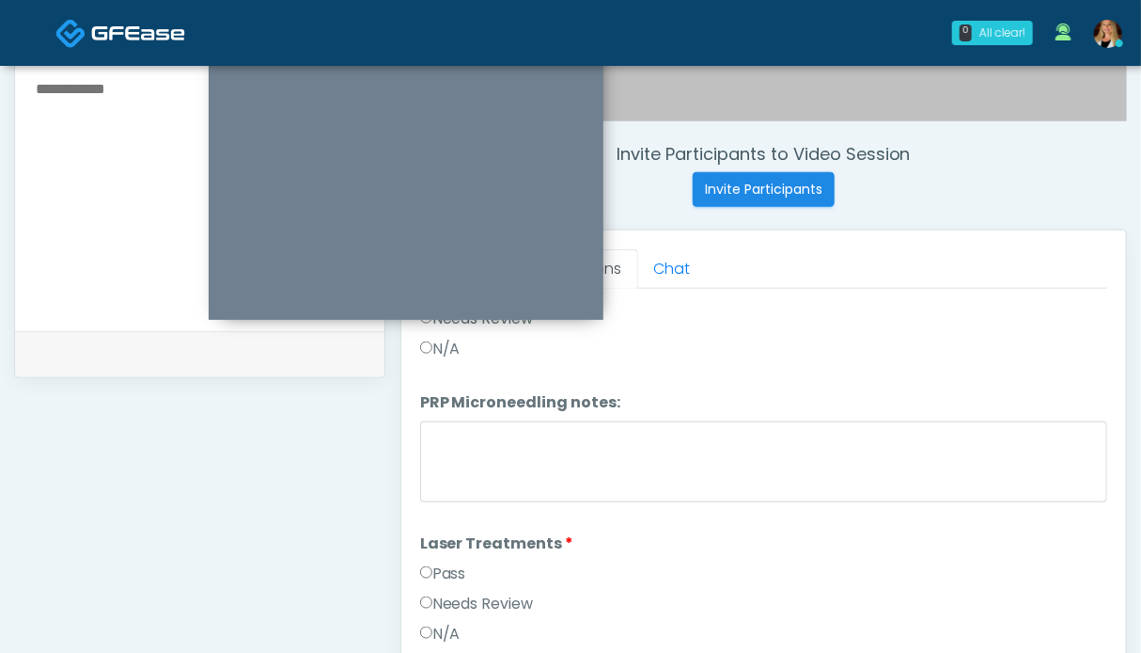
click at [452, 569] on label "Pass" at bounding box center [443, 573] width 46 height 23
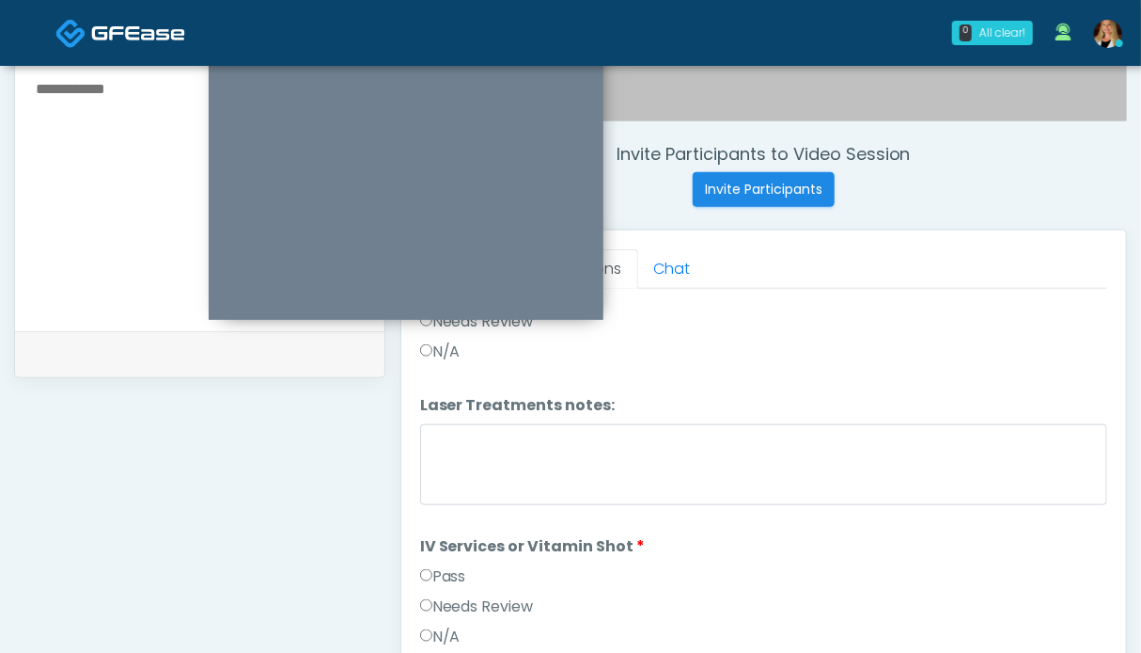
click at [451, 565] on label "Pass" at bounding box center [443, 576] width 46 height 23
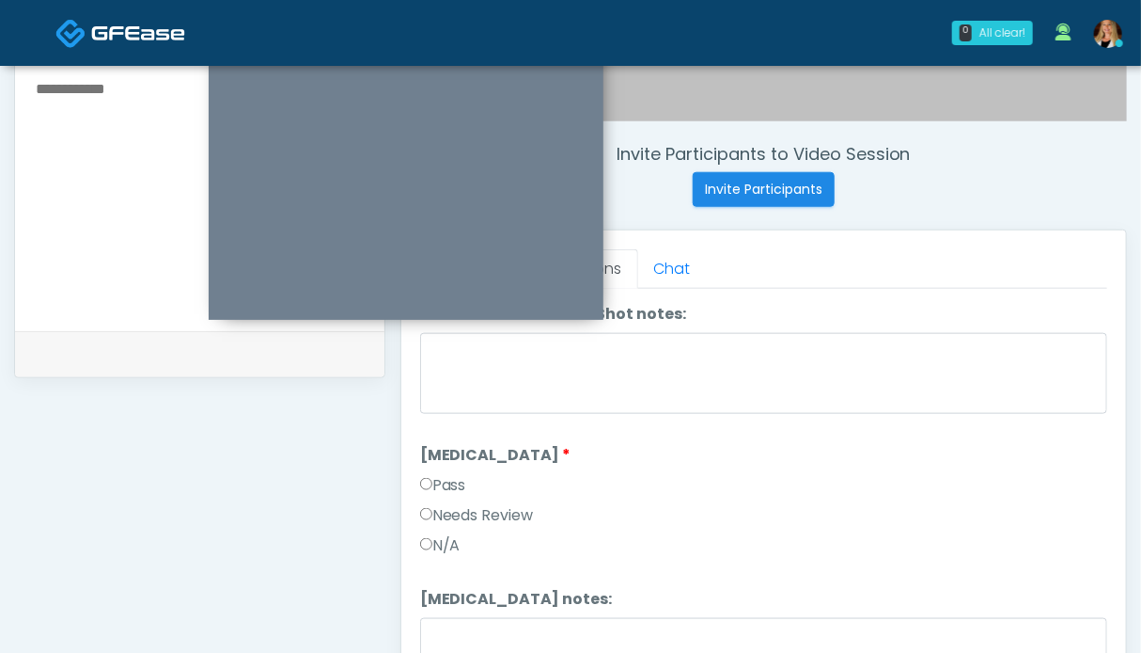
click at [449, 476] on label "Pass" at bounding box center [443, 485] width 46 height 23
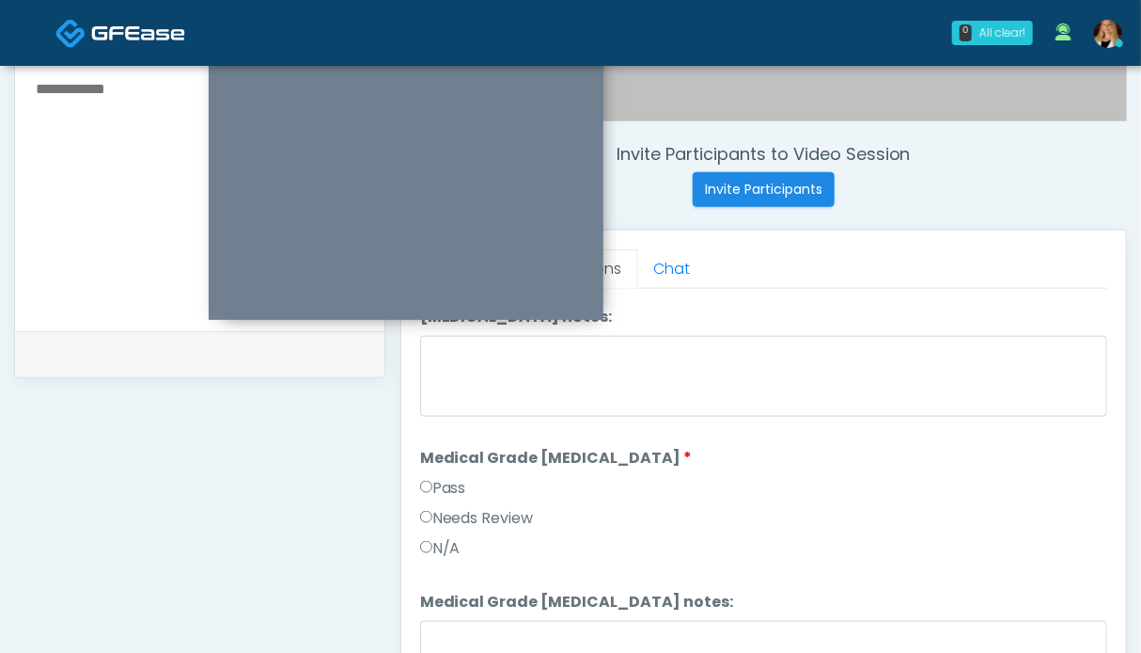
click at [459, 497] on div "Pass" at bounding box center [763, 492] width 687 height 30
click at [455, 483] on label "Pass" at bounding box center [443, 488] width 46 height 23
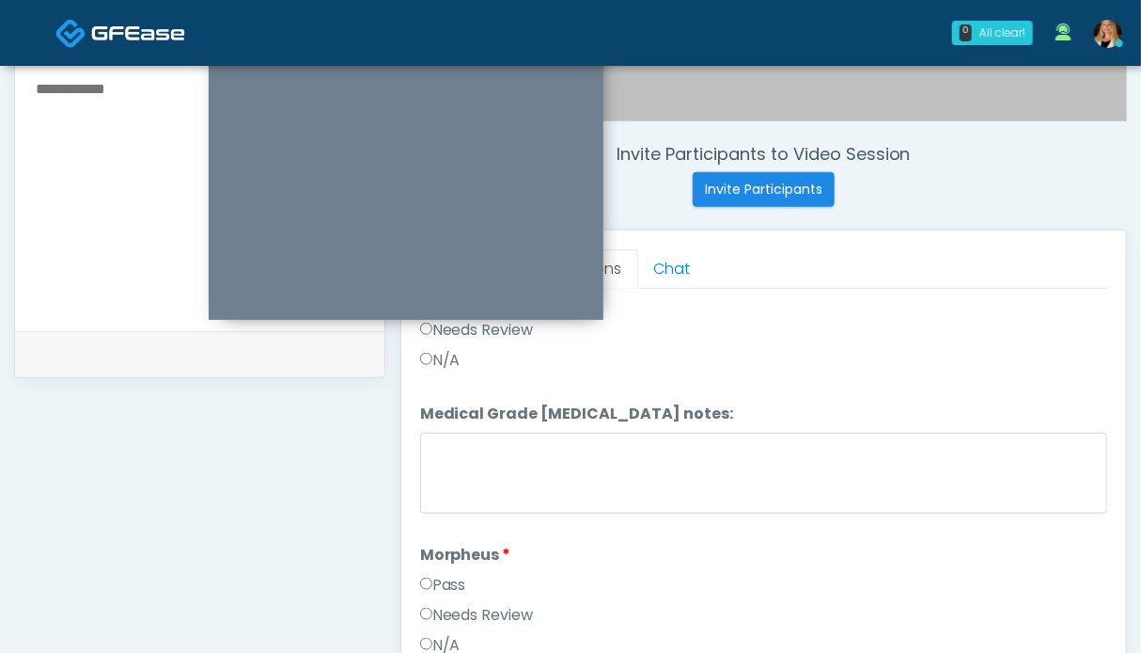
click at [447, 574] on label "Pass" at bounding box center [443, 585] width 46 height 23
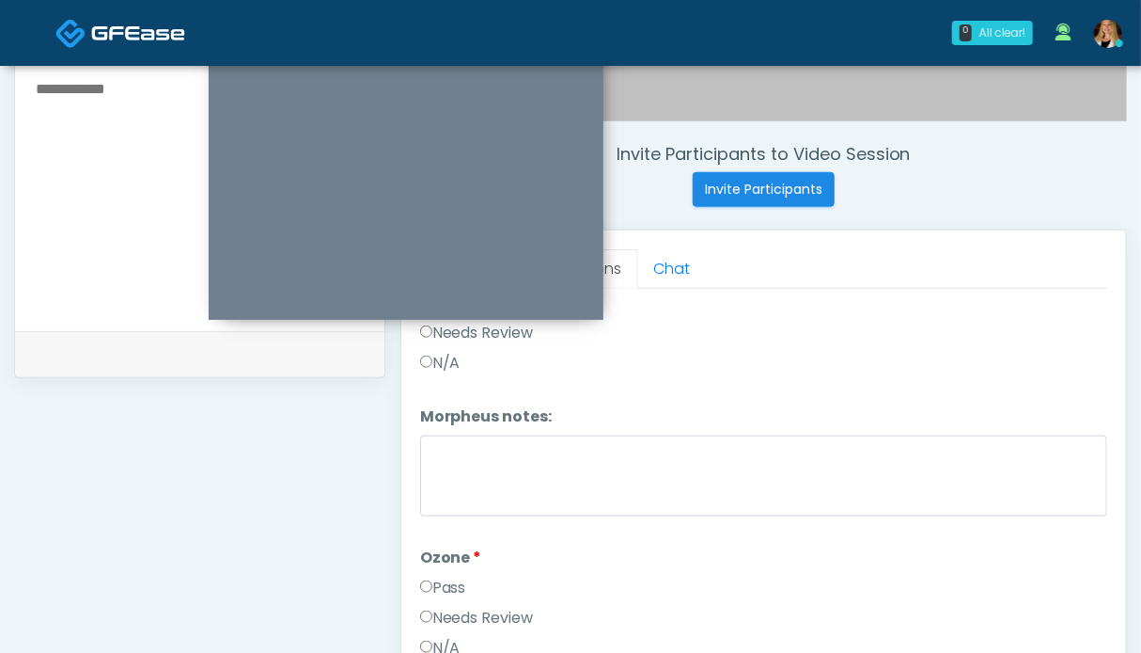
click at [460, 584] on label "Pass" at bounding box center [443, 587] width 46 height 23
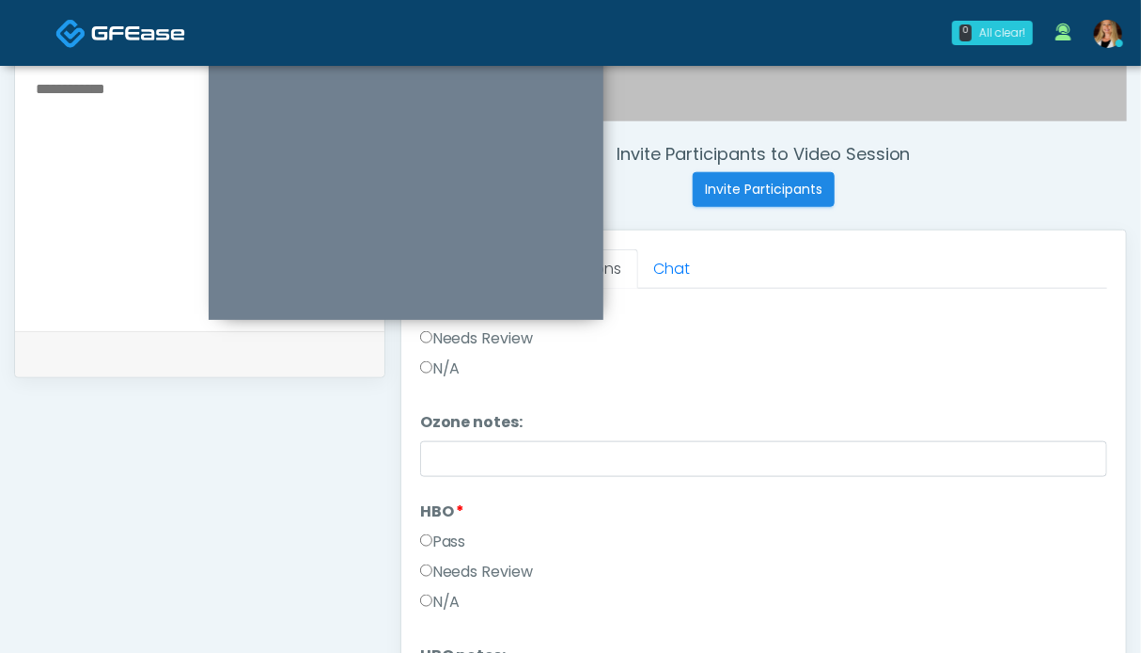
click at [436, 516] on li "HBO HBO Pass Needs Review N/A" at bounding box center [763, 560] width 687 height 120
click at [444, 532] on label "Pass" at bounding box center [443, 541] width 46 height 23
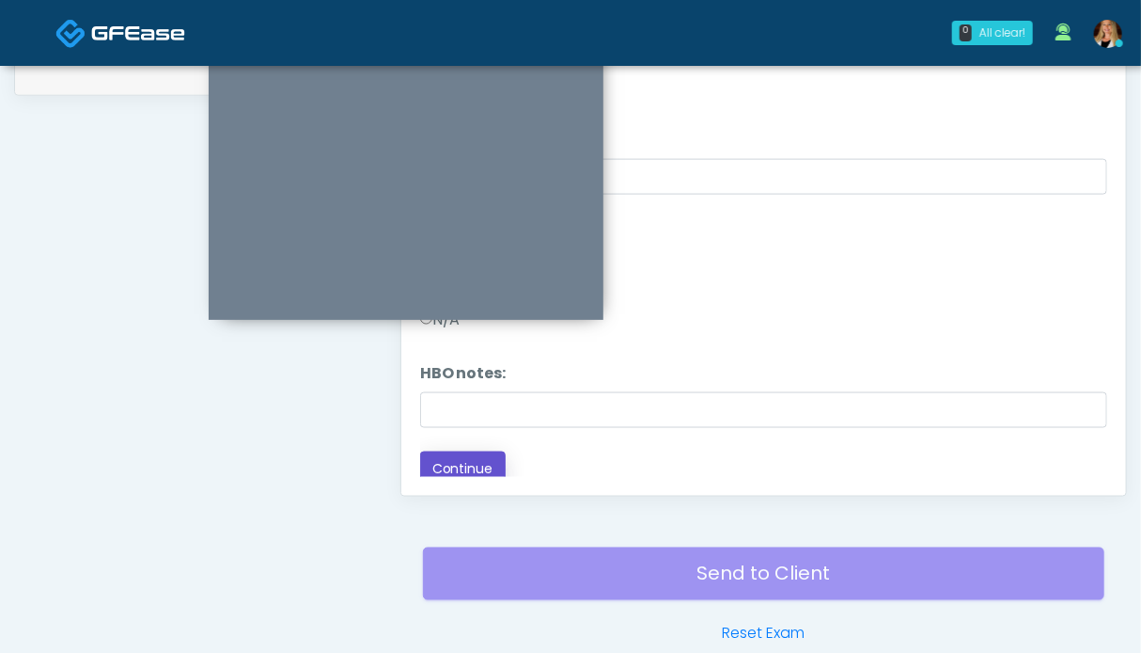
click at [449, 453] on button "Continue" at bounding box center [463, 468] width 86 height 35
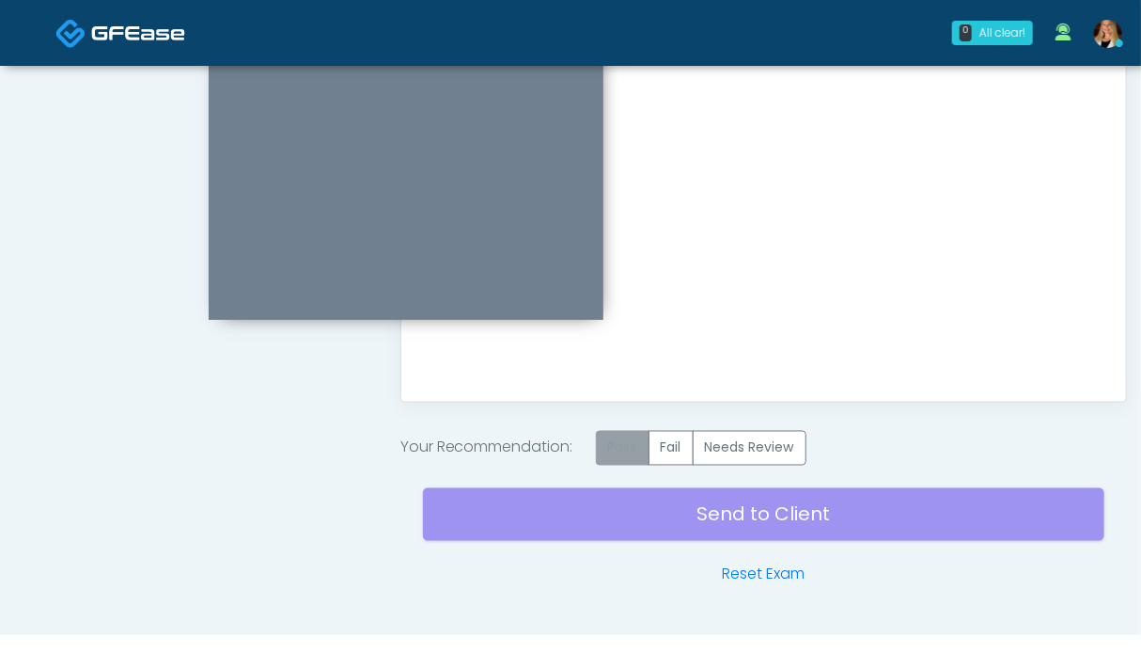
click at [631, 446] on label "Pass" at bounding box center [623, 448] width 54 height 35
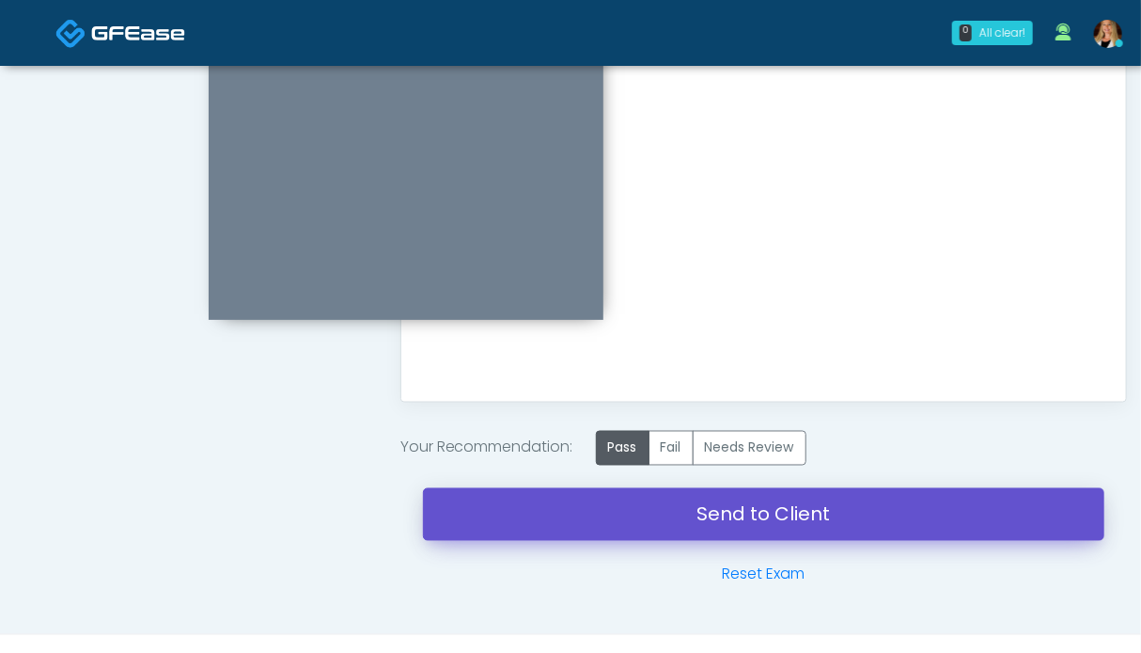
click at [746, 509] on link "Send to Client" at bounding box center [764, 514] width 682 height 53
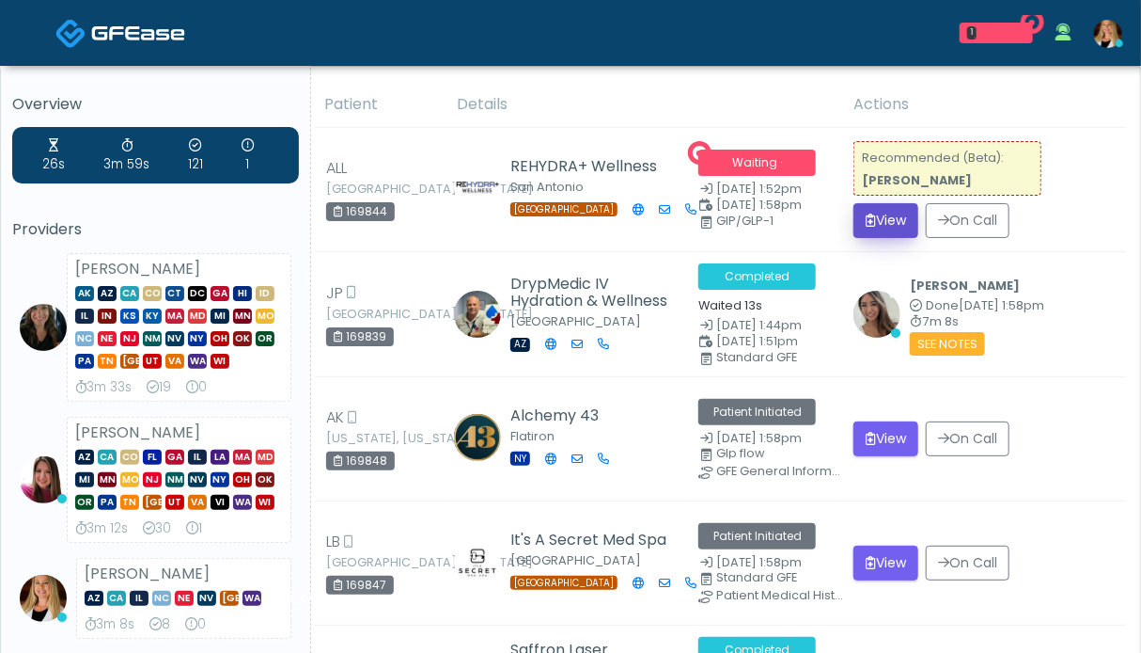
click at [898, 215] on button "View" at bounding box center [886, 220] width 65 height 35
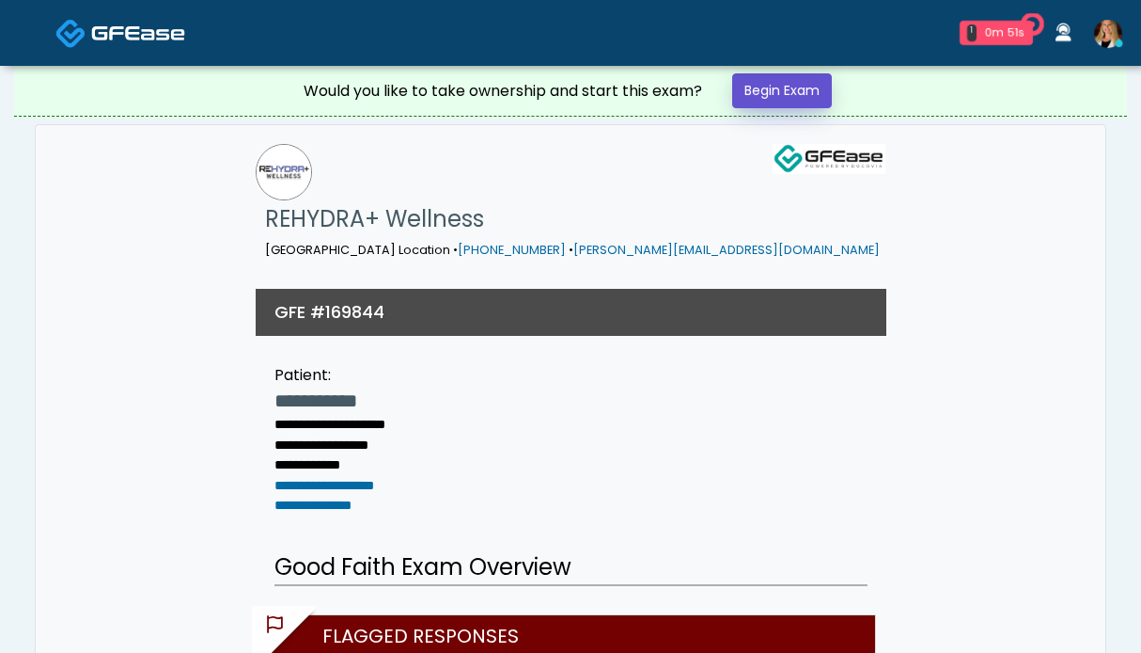
click at [757, 88] on link "Begin Exam" at bounding box center [782, 90] width 100 height 35
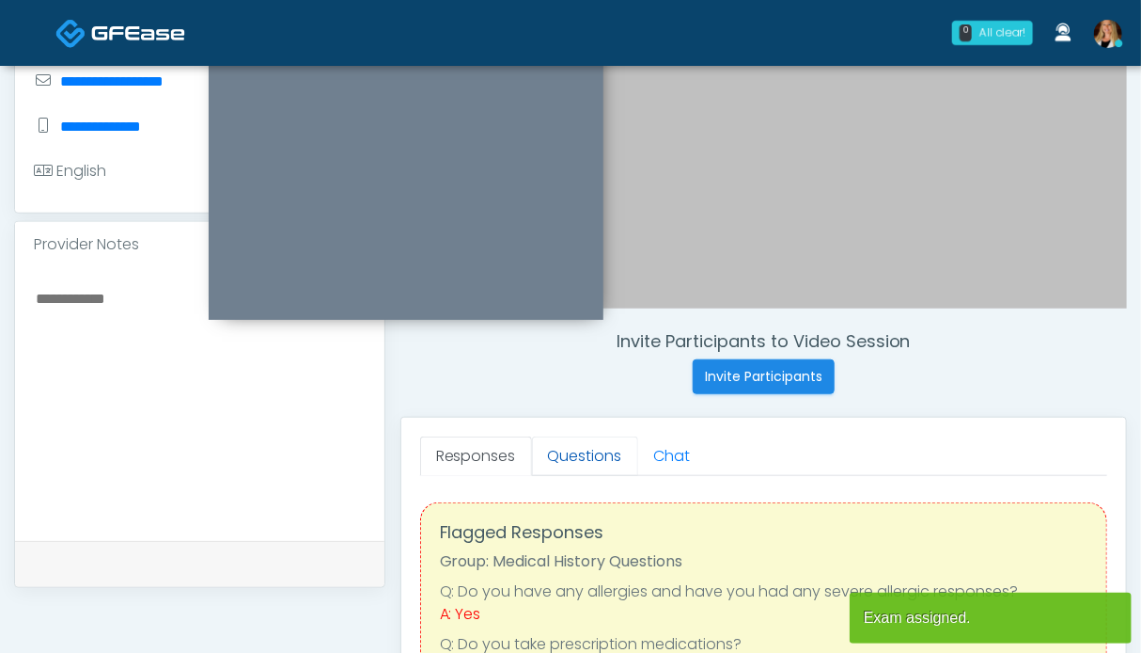
click at [562, 449] on link "Questions" at bounding box center [585, 455] width 106 height 39
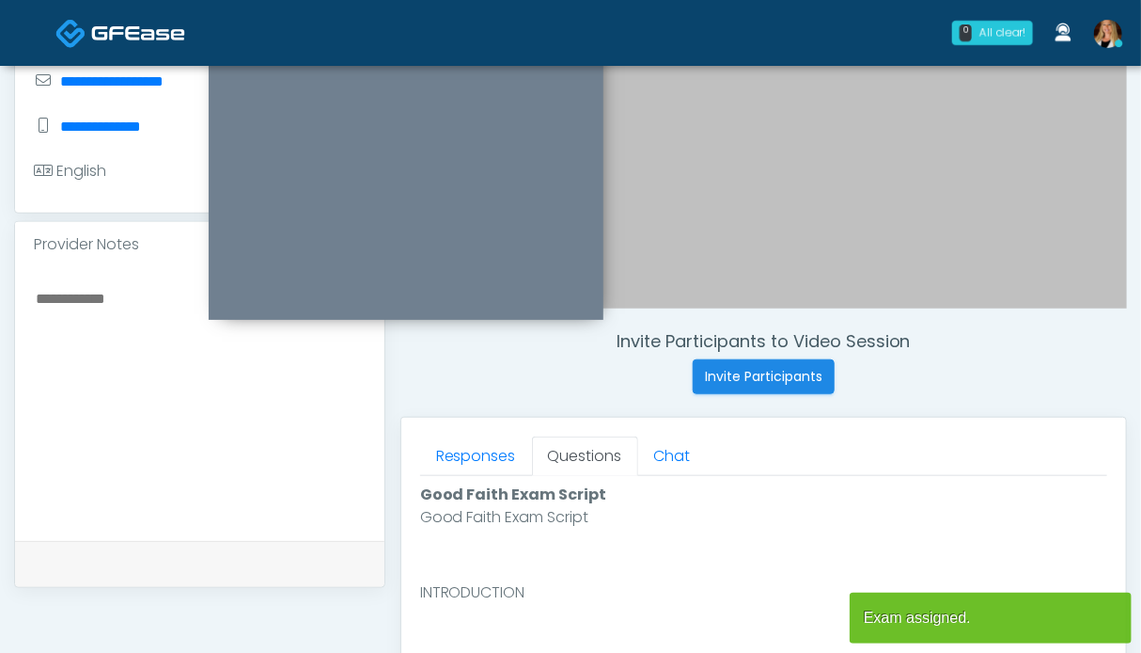
scroll to position [846, 0]
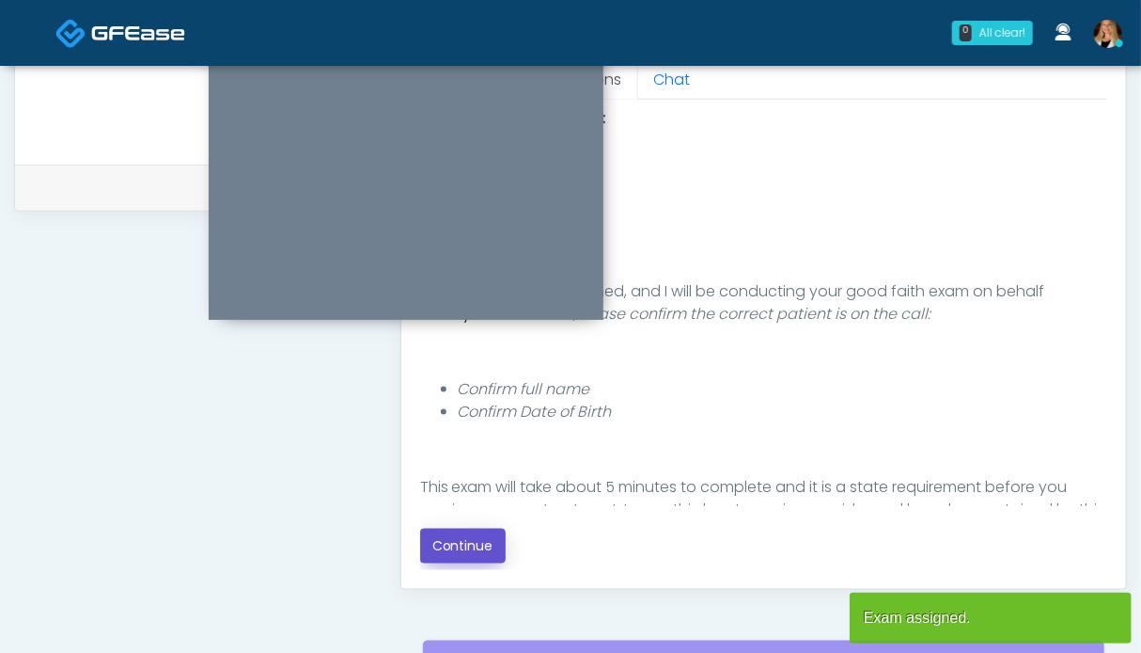
click at [436, 551] on button "Continue" at bounding box center [463, 545] width 86 height 35
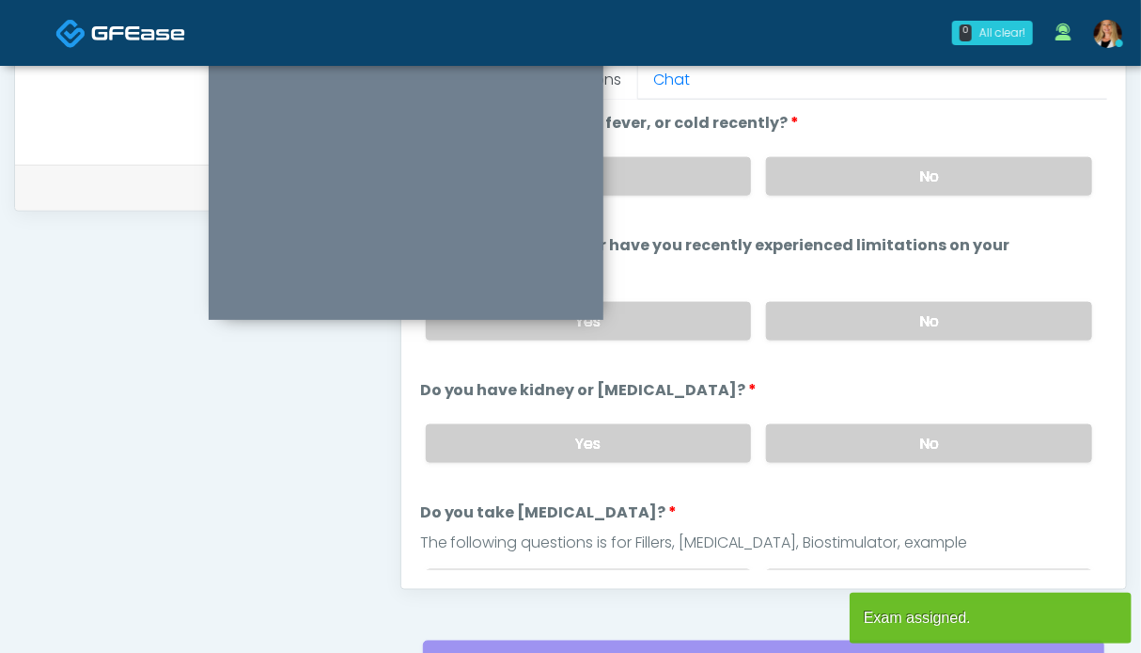
scroll to position [1033, 0]
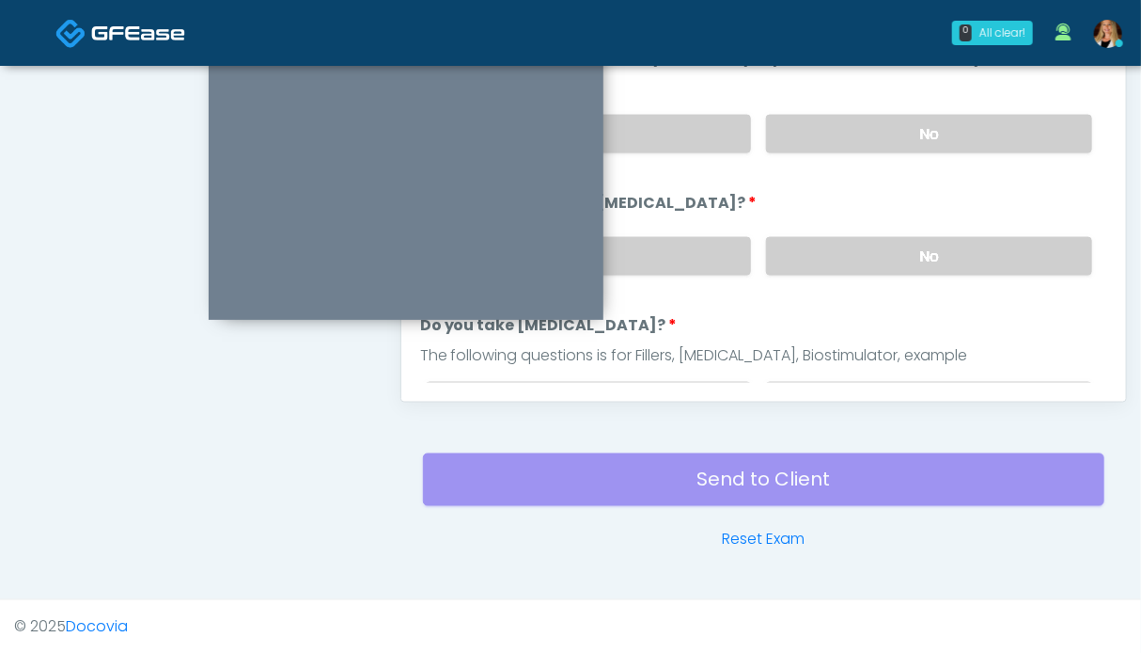
drag, startPoint x: 865, startPoint y: 254, endPoint x: 876, endPoint y: 184, distance: 70.5
click at [865, 253] on label "No" at bounding box center [929, 256] width 326 height 39
click at [887, 142] on label "No" at bounding box center [929, 134] width 326 height 39
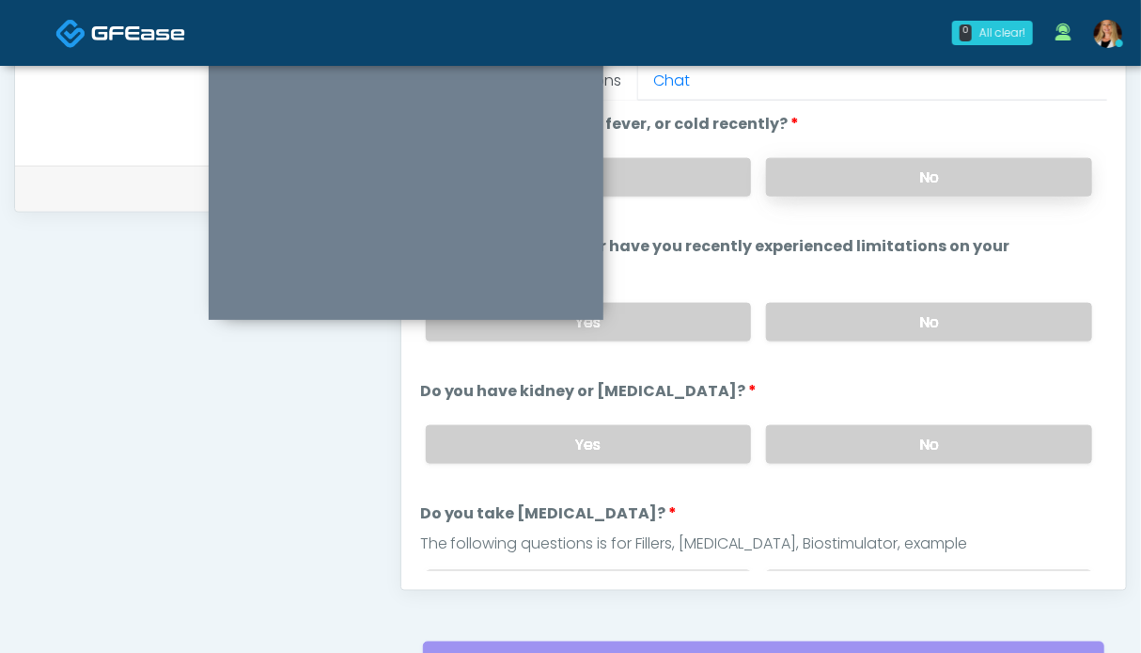
click at [881, 170] on label "No" at bounding box center [929, 177] width 326 height 39
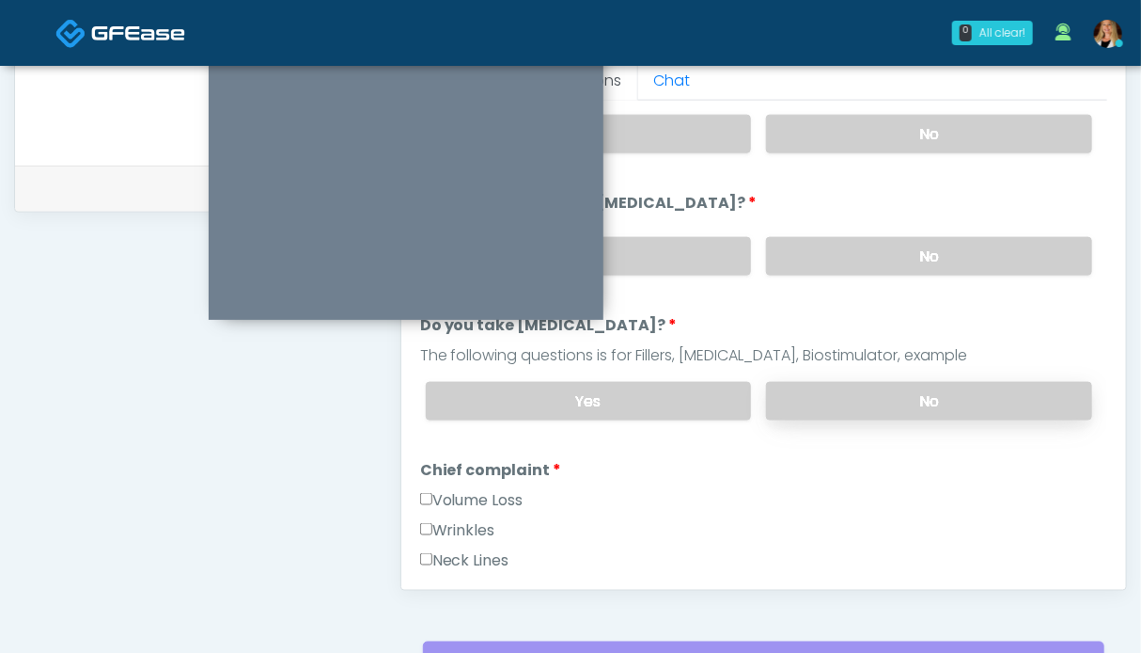
drag, startPoint x: 893, startPoint y: 390, endPoint x: 830, endPoint y: 386, distance: 63.1
click at [891, 390] on label "No" at bounding box center [929, 401] width 326 height 39
click at [468, 527] on label "Wrinkles" at bounding box center [457, 530] width 75 height 23
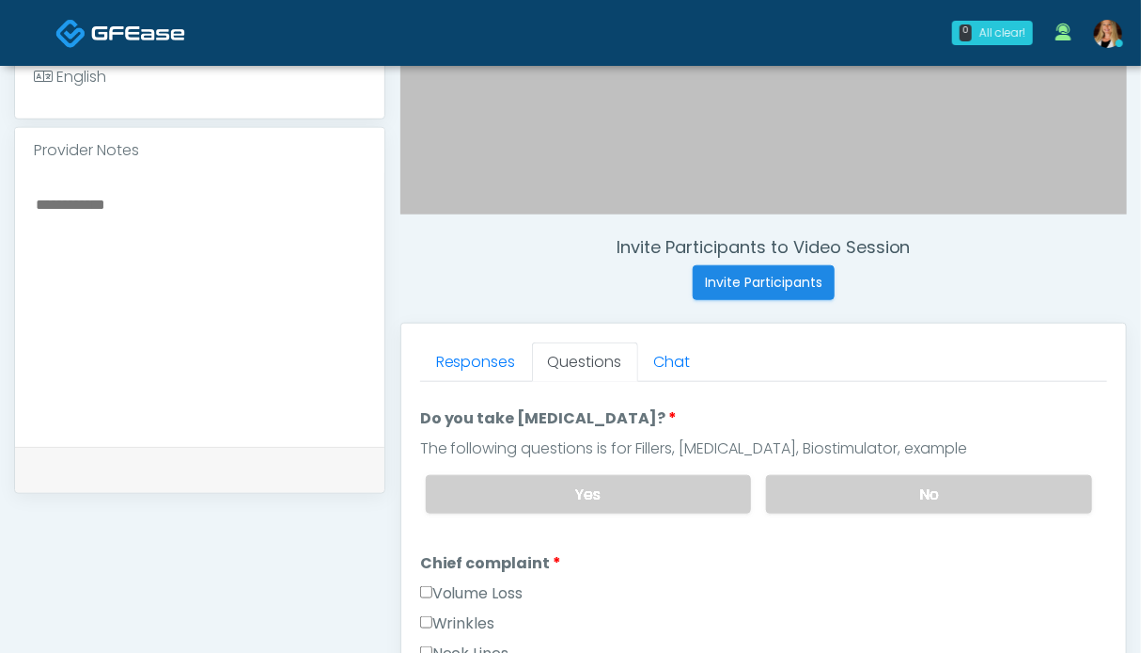
scroll to position [658, 0]
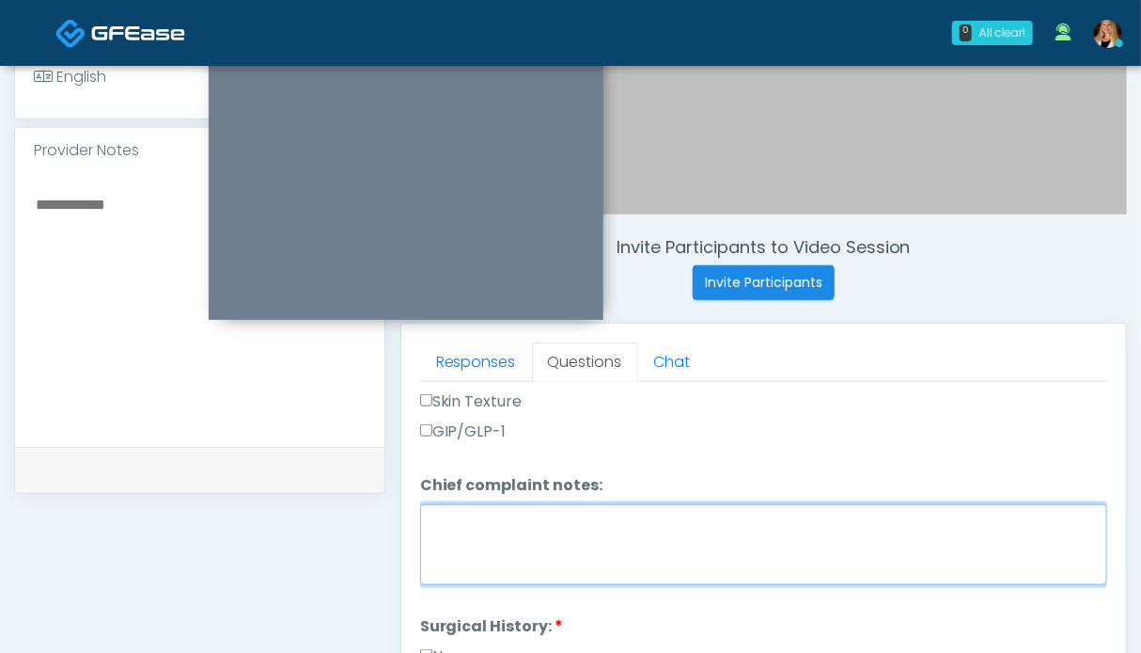
click at [504, 525] on textarea "Chief complaint notes:" at bounding box center [763, 544] width 687 height 81
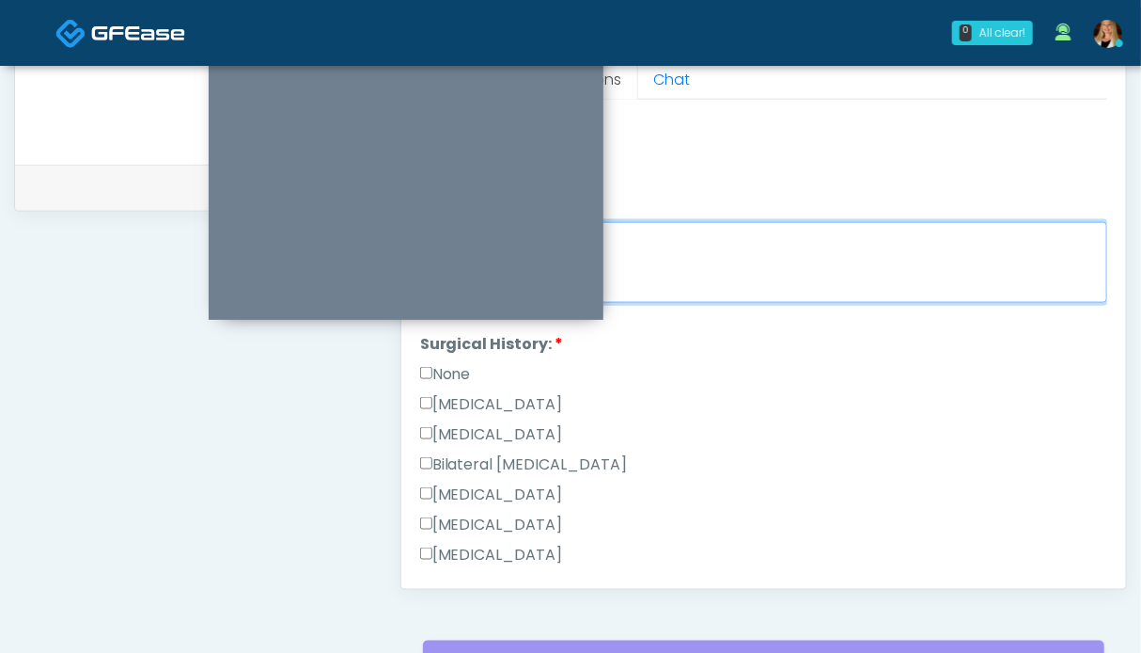
scroll to position [564, 0]
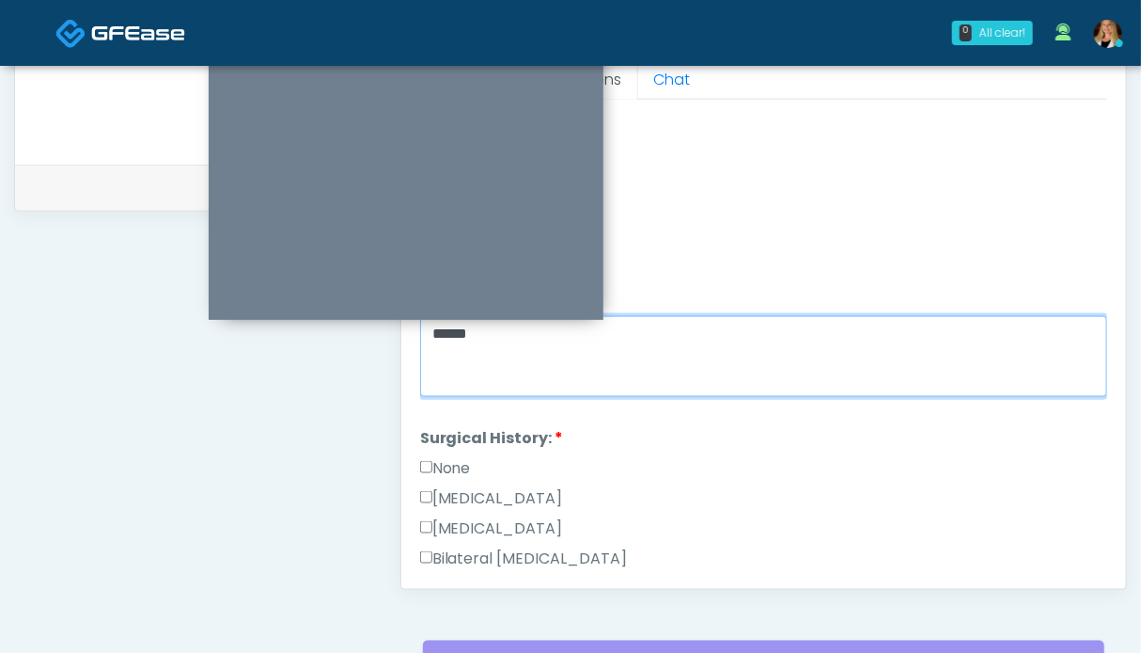
type textarea "*****"
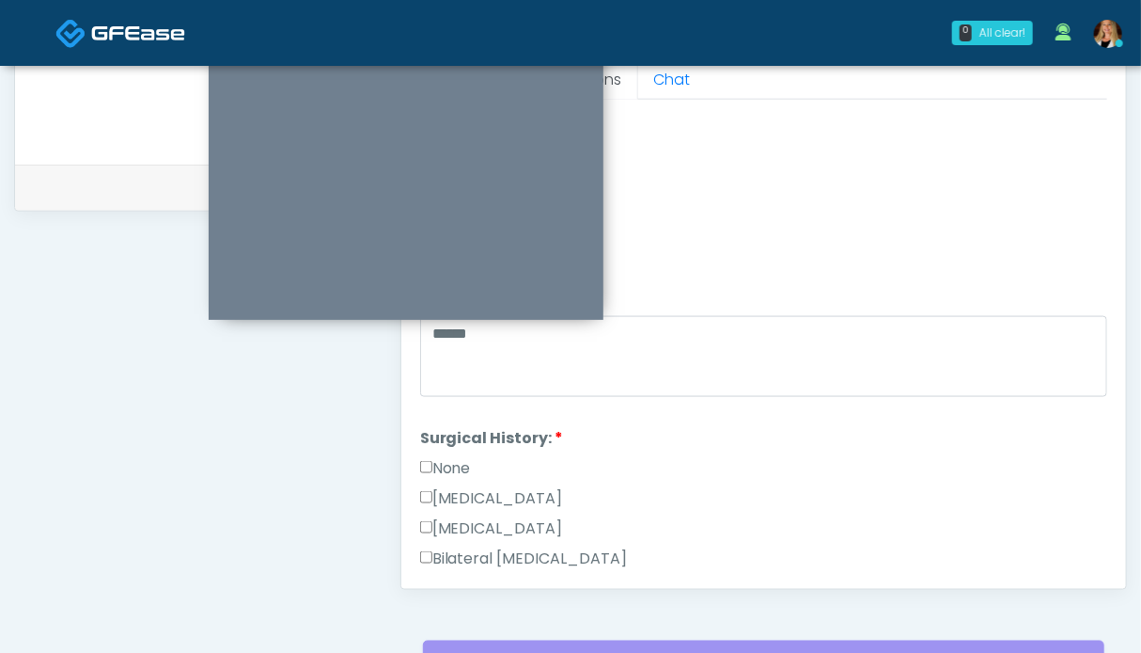
click at [456, 457] on label "None" at bounding box center [445, 468] width 51 height 23
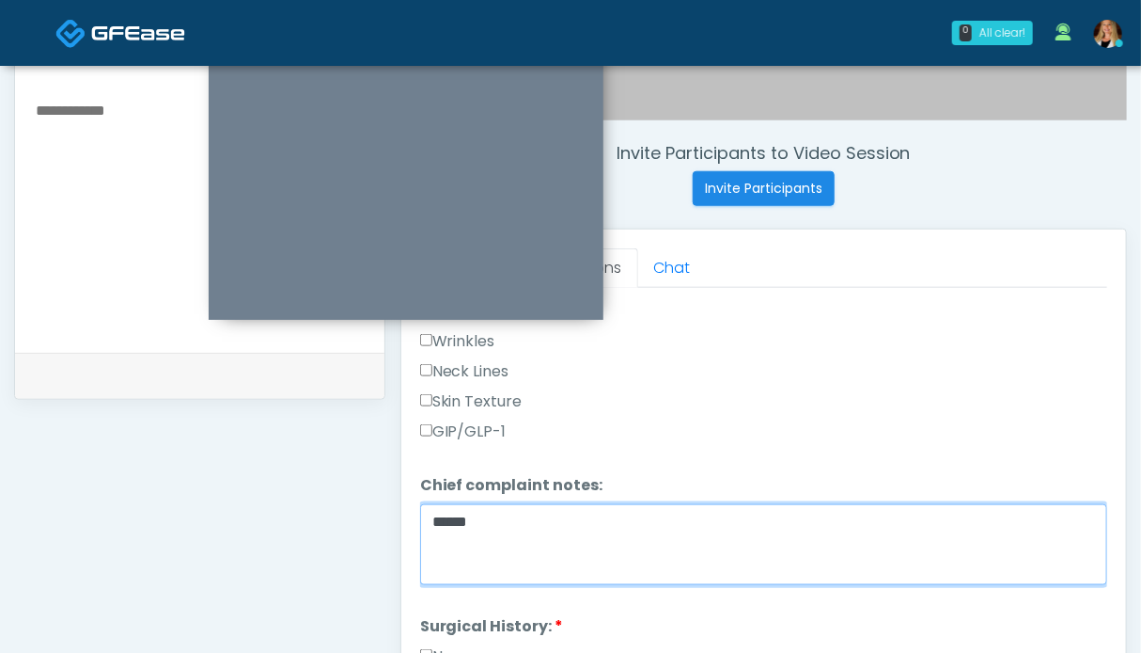
click at [527, 520] on textarea "*****" at bounding box center [763, 544] width 687 height 81
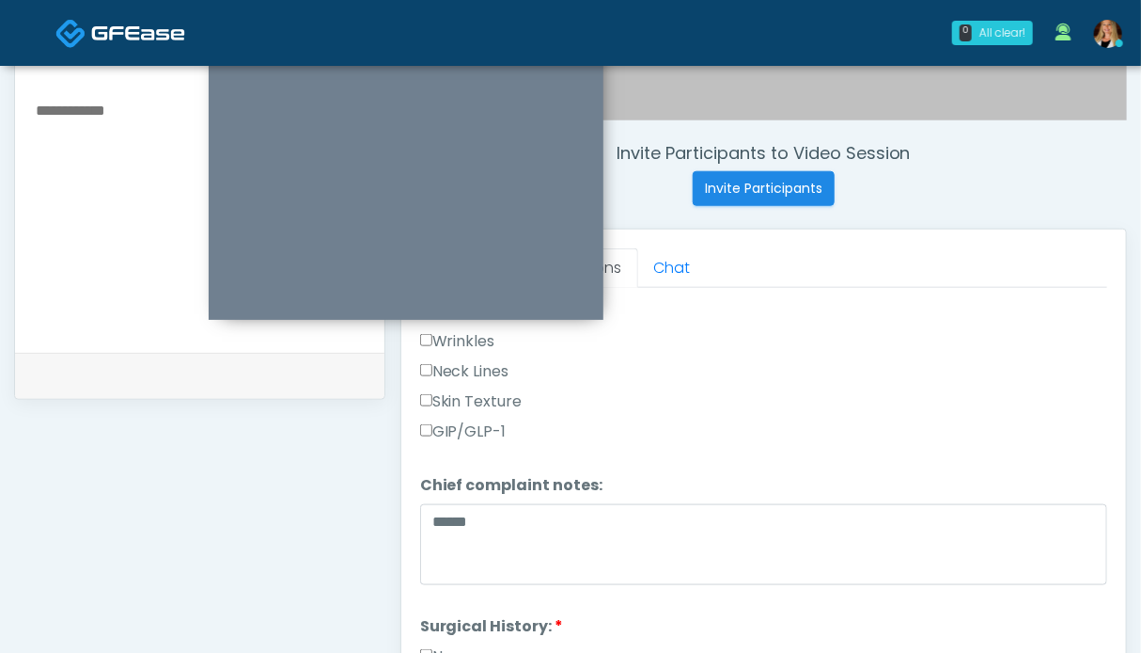
click at [490, 426] on label "GIP/GLP-1" at bounding box center [463, 431] width 87 height 23
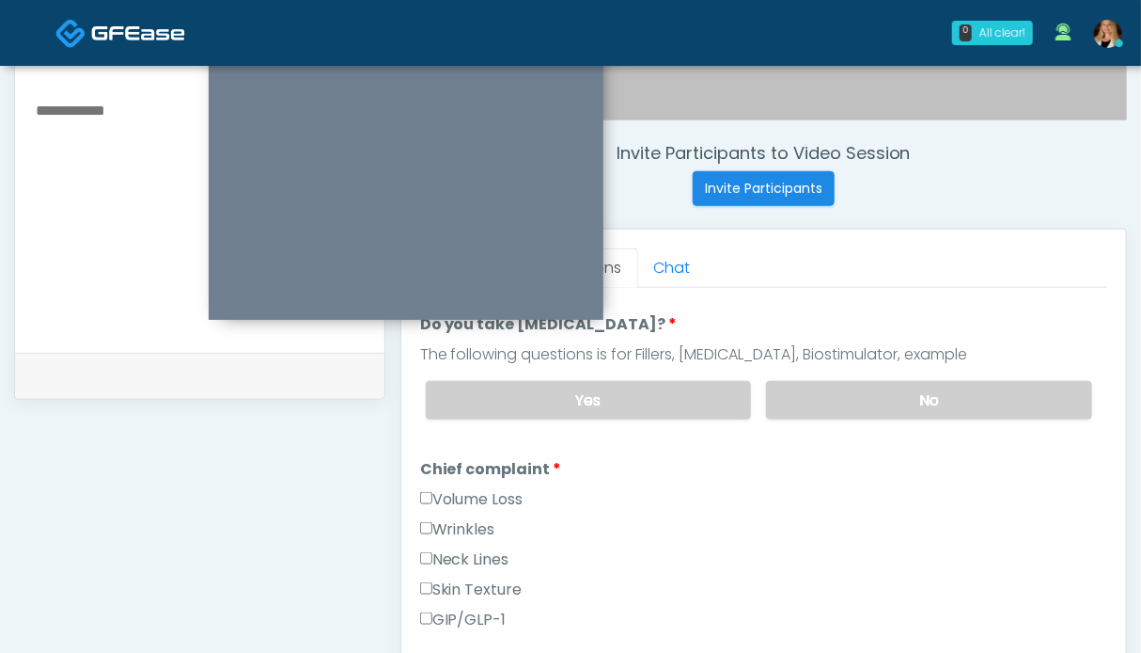
click at [463, 524] on label "Wrinkles" at bounding box center [457, 529] width 75 height 23
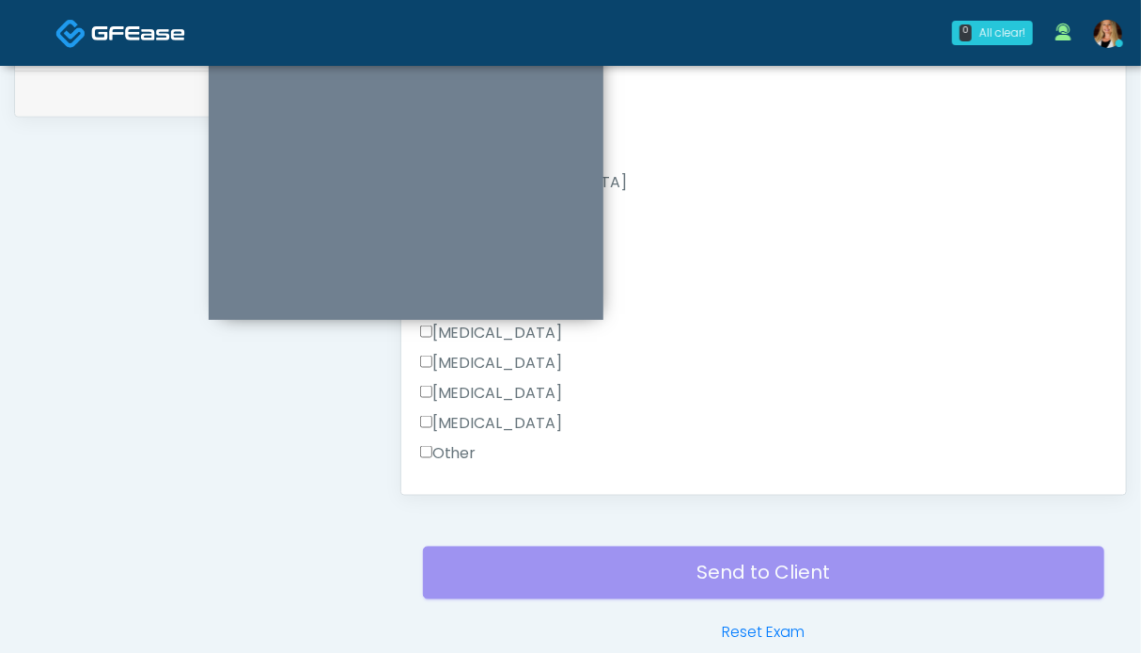
scroll to position [1033, 0]
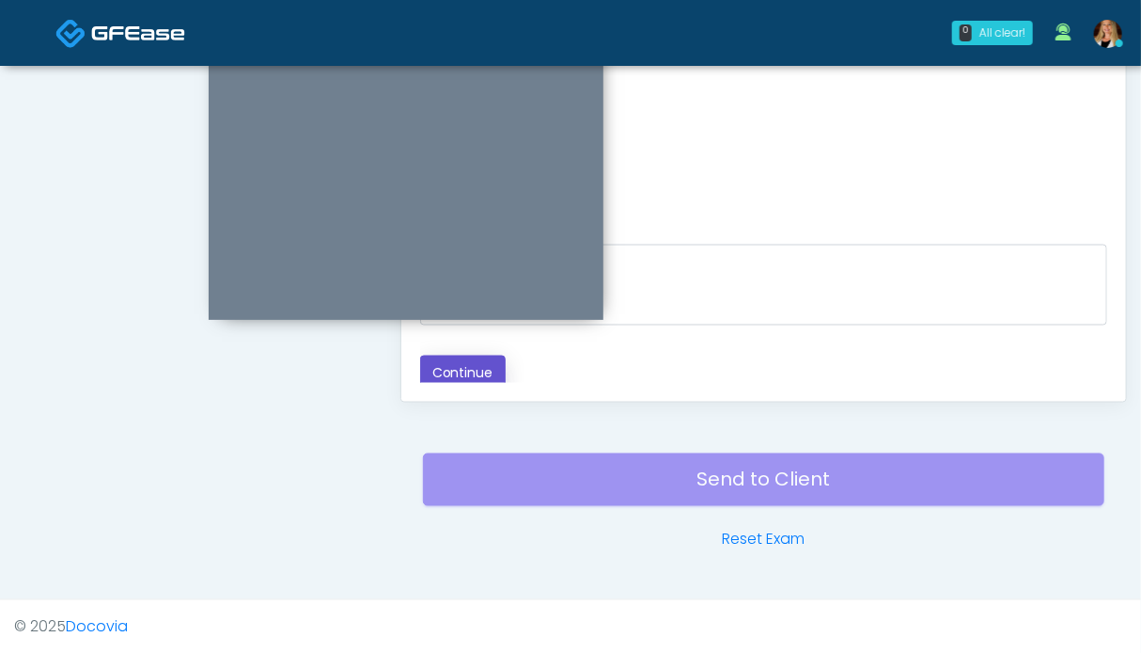
click at [463, 361] on button "Continue" at bounding box center [463, 372] width 86 height 35
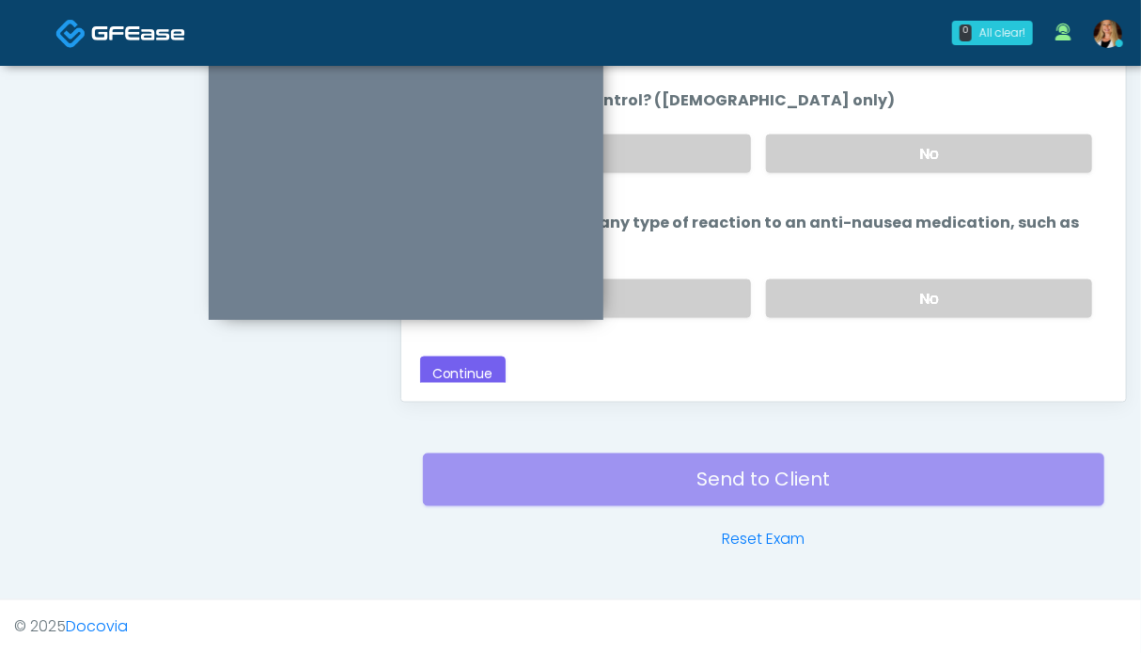
scroll to position [939, 0]
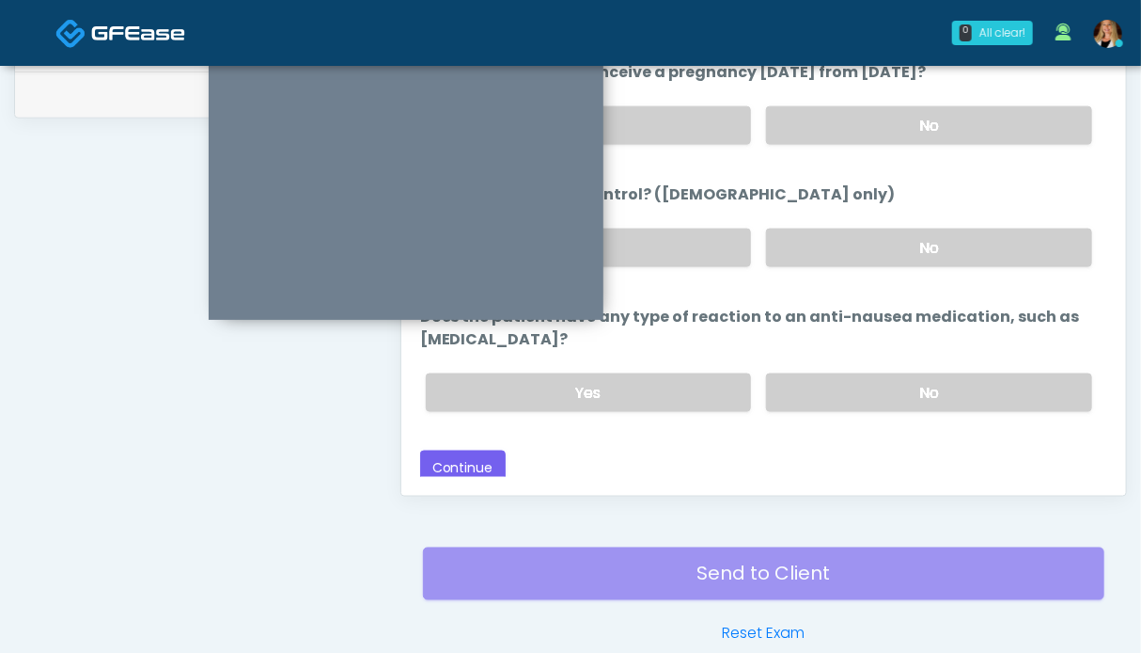
drag, startPoint x: 845, startPoint y: 374, endPoint x: 865, endPoint y: 270, distance: 106.2
click at [845, 373] on label "No" at bounding box center [929, 392] width 326 height 39
click at [873, 248] on label "No" at bounding box center [929, 247] width 326 height 39
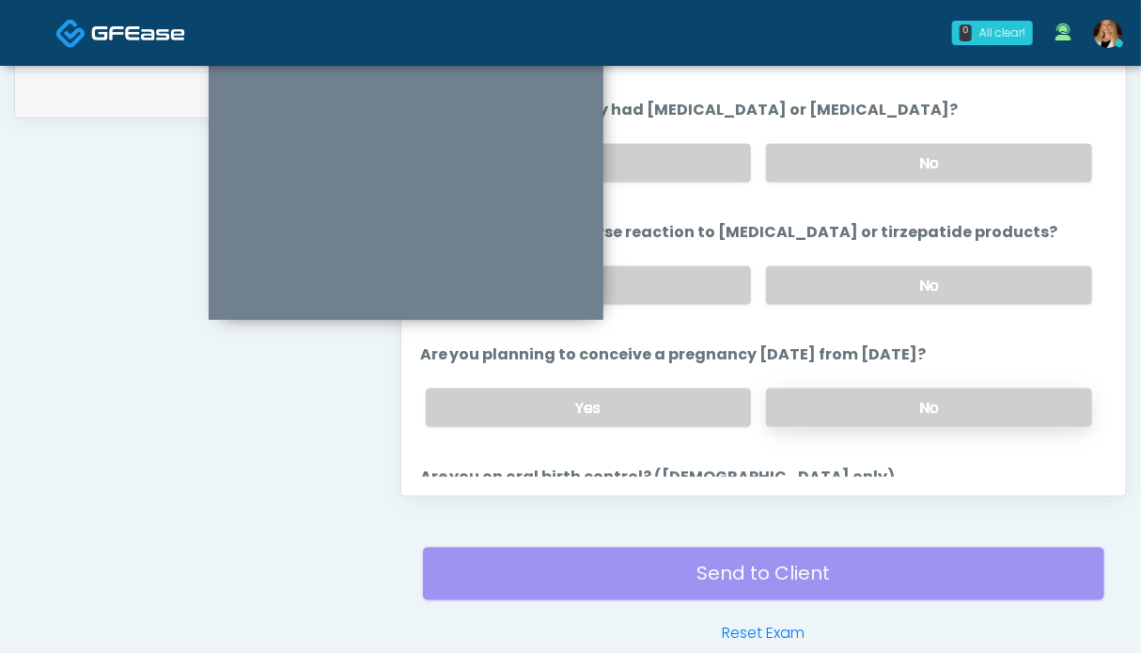
click at [929, 401] on label "No" at bounding box center [929, 407] width 326 height 39
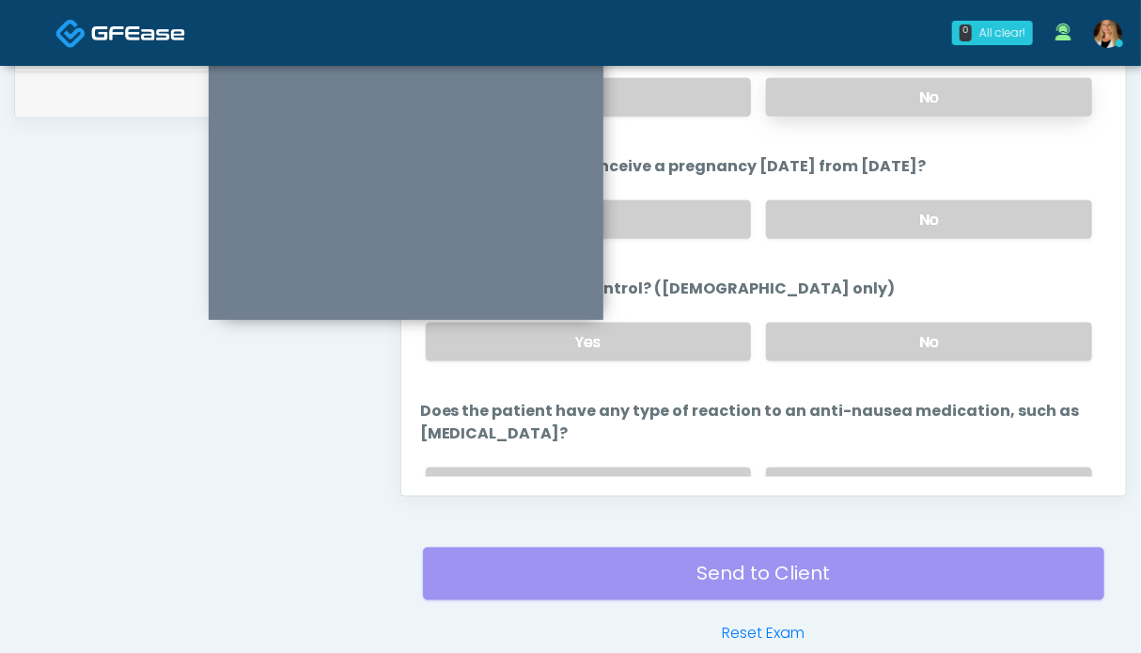
click at [925, 95] on label "No" at bounding box center [929, 97] width 326 height 39
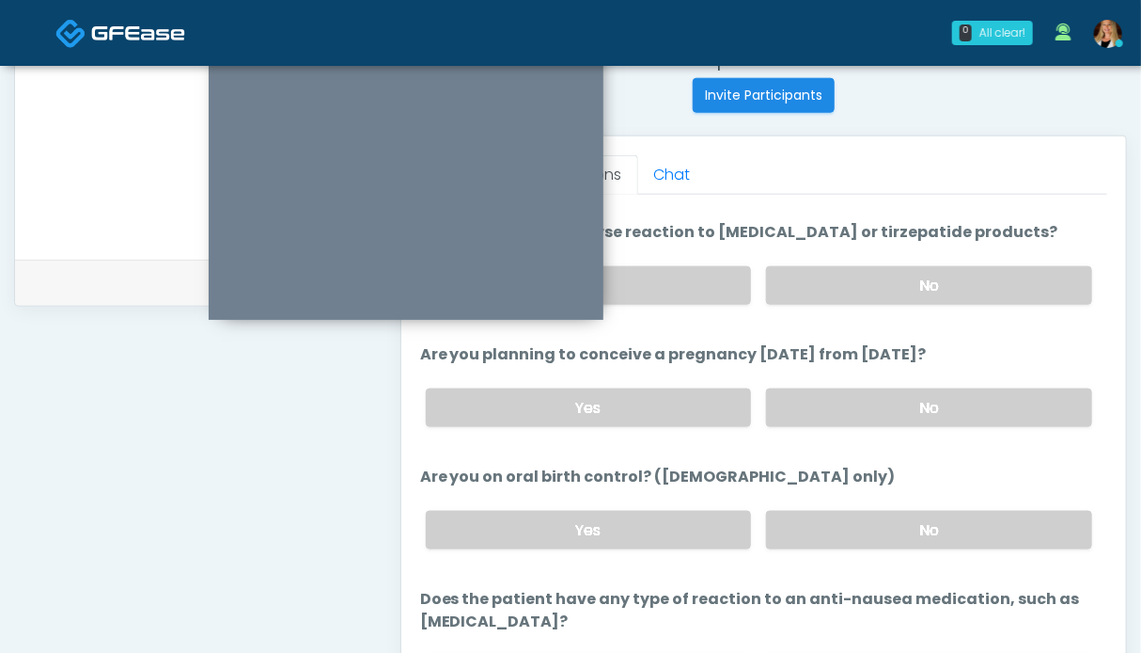
scroll to position [839, 0]
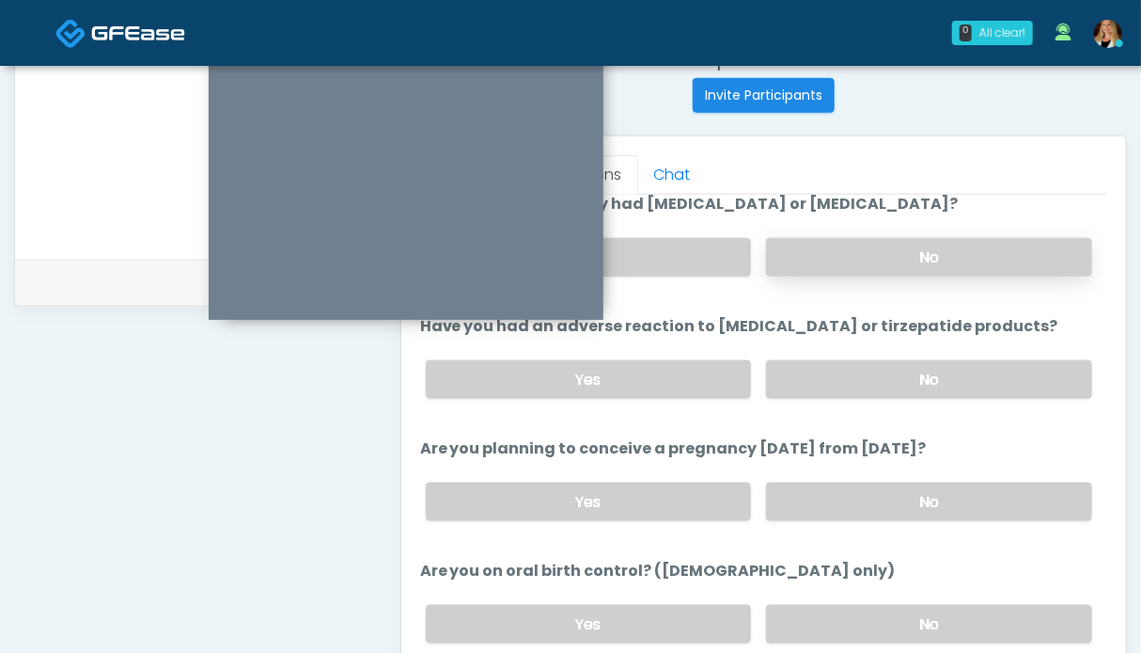
click at [871, 271] on div "Yes No" at bounding box center [759, 257] width 697 height 69
click at [865, 246] on label "No" at bounding box center [929, 257] width 326 height 39
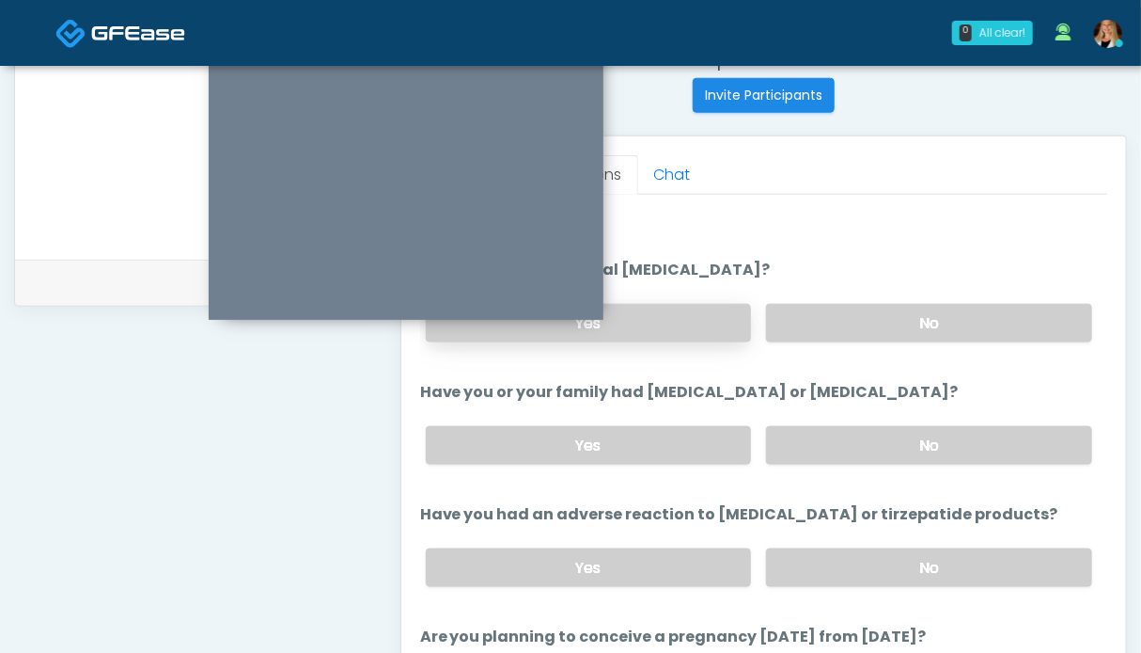
scroll to position [557, 0]
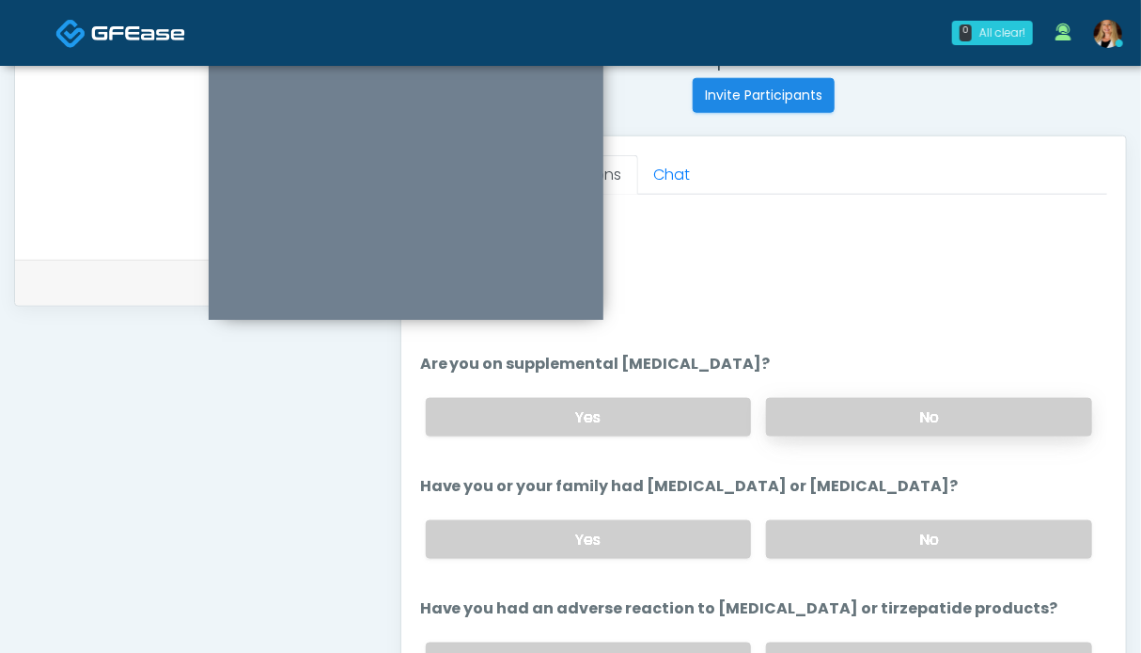
click at [821, 406] on label "No" at bounding box center [929, 417] width 326 height 39
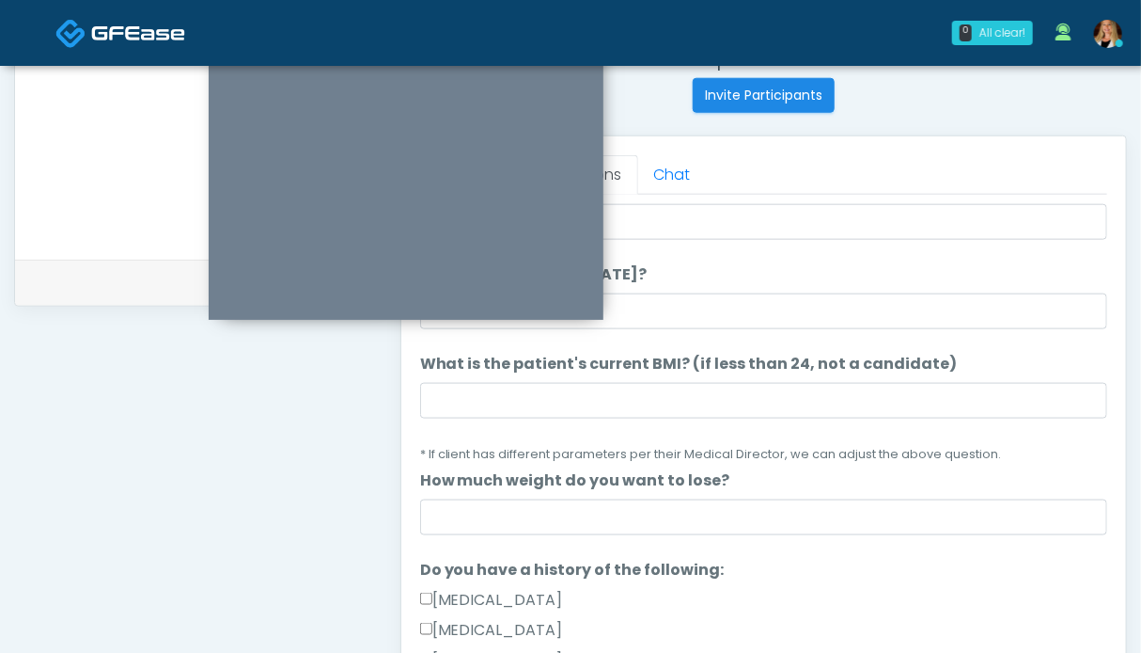
scroll to position [0, 0]
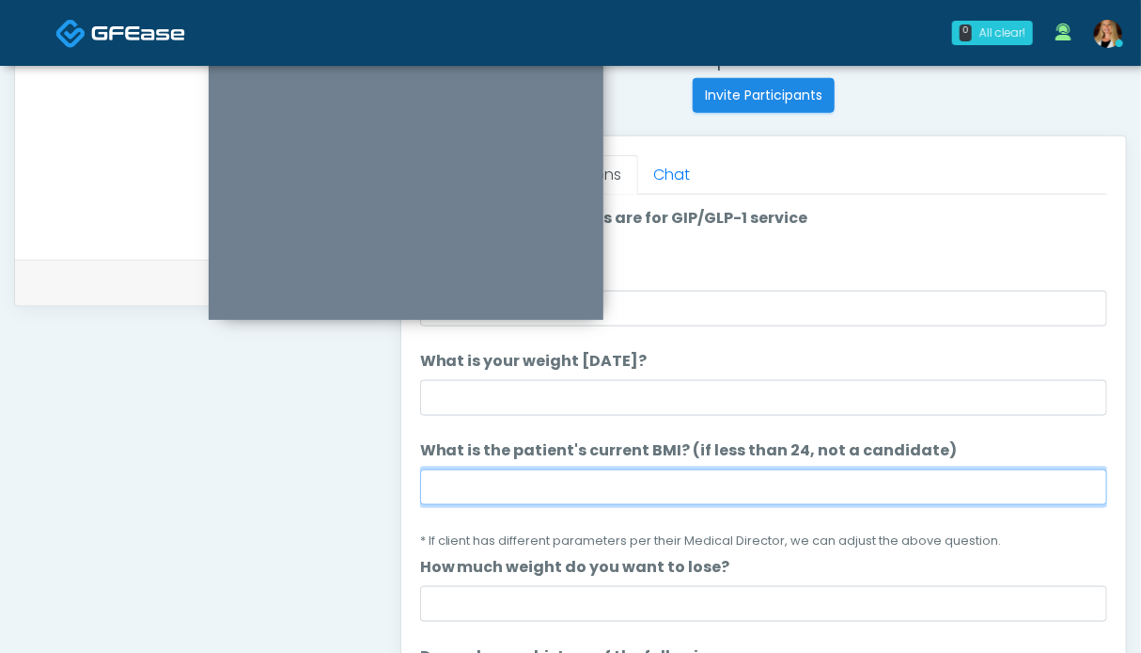
click at [616, 483] on input "What is the patient's current BMI? (if less than 24, not a candidate)" at bounding box center [763, 487] width 687 height 36
type input "****"
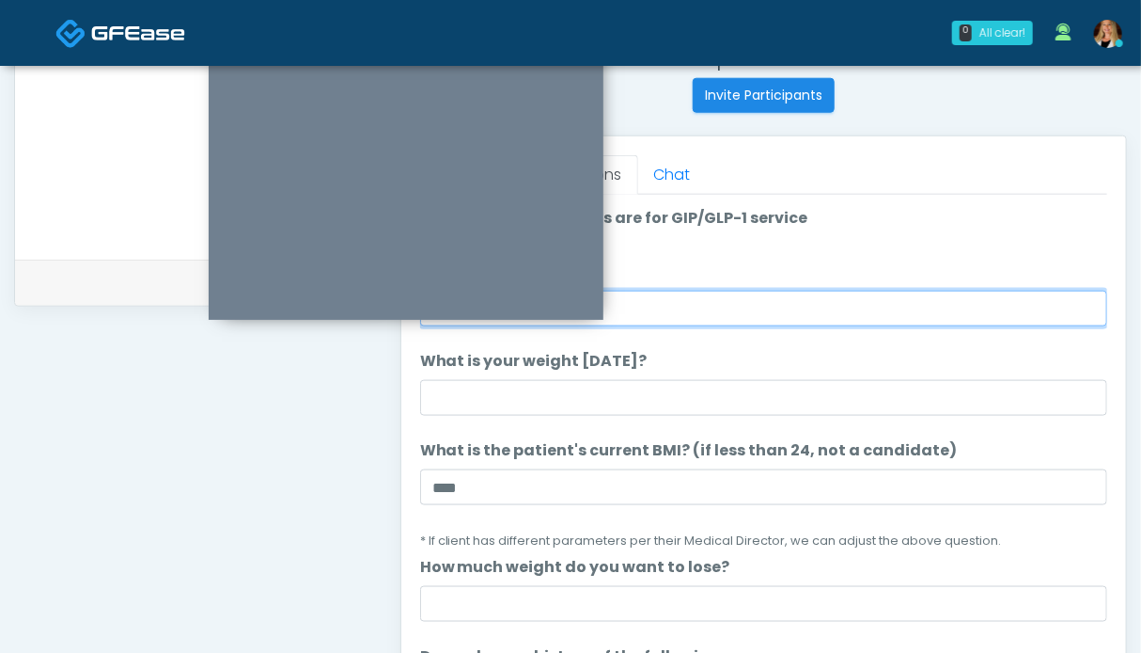
click at [659, 292] on input "What is your height?" at bounding box center [763, 309] width 687 height 36
type input "***"
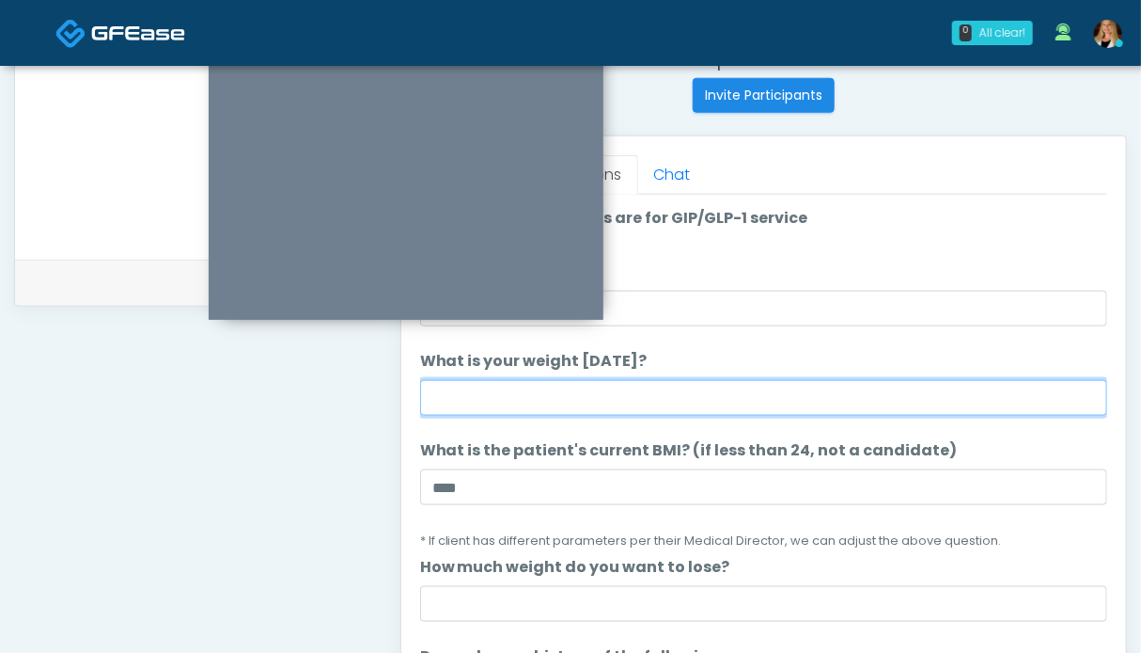
click at [652, 400] on input "What is your weight [DATE]?" at bounding box center [763, 398] width 687 height 36
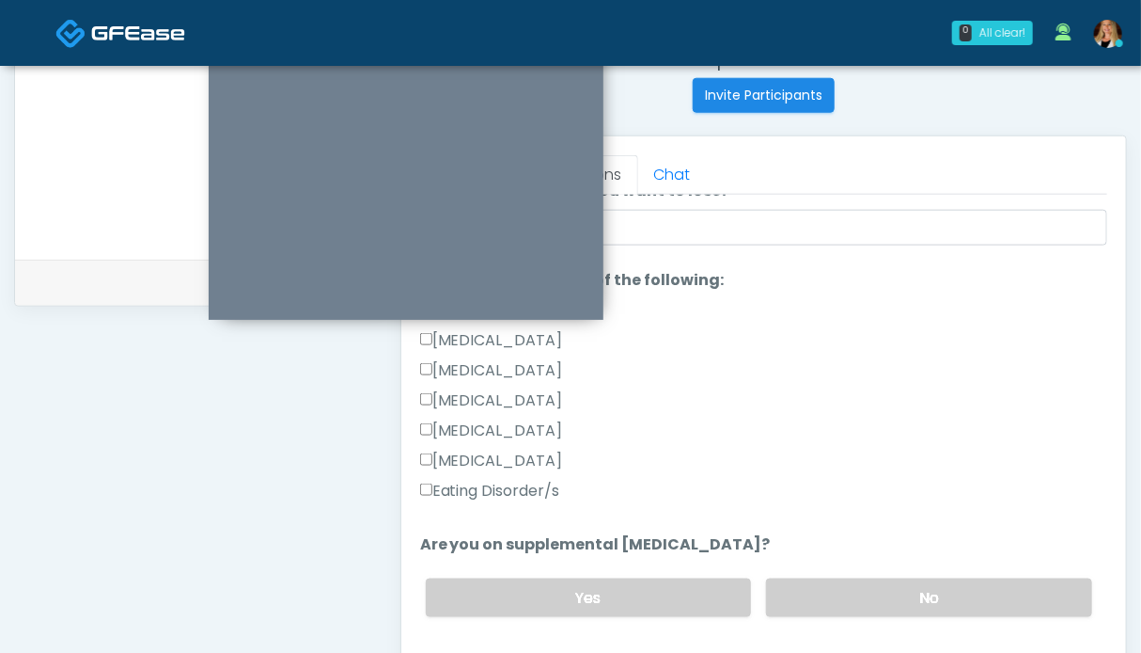
scroll to position [564, 0]
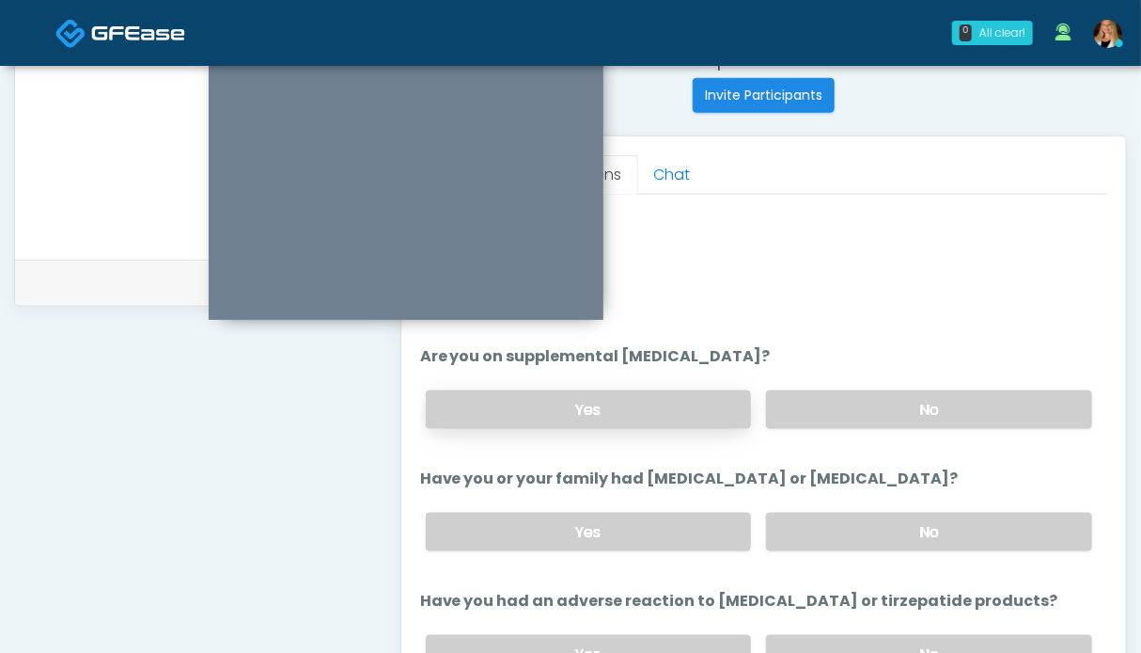
type input "*******"
click at [692, 413] on label "Yes" at bounding box center [589, 409] width 326 height 39
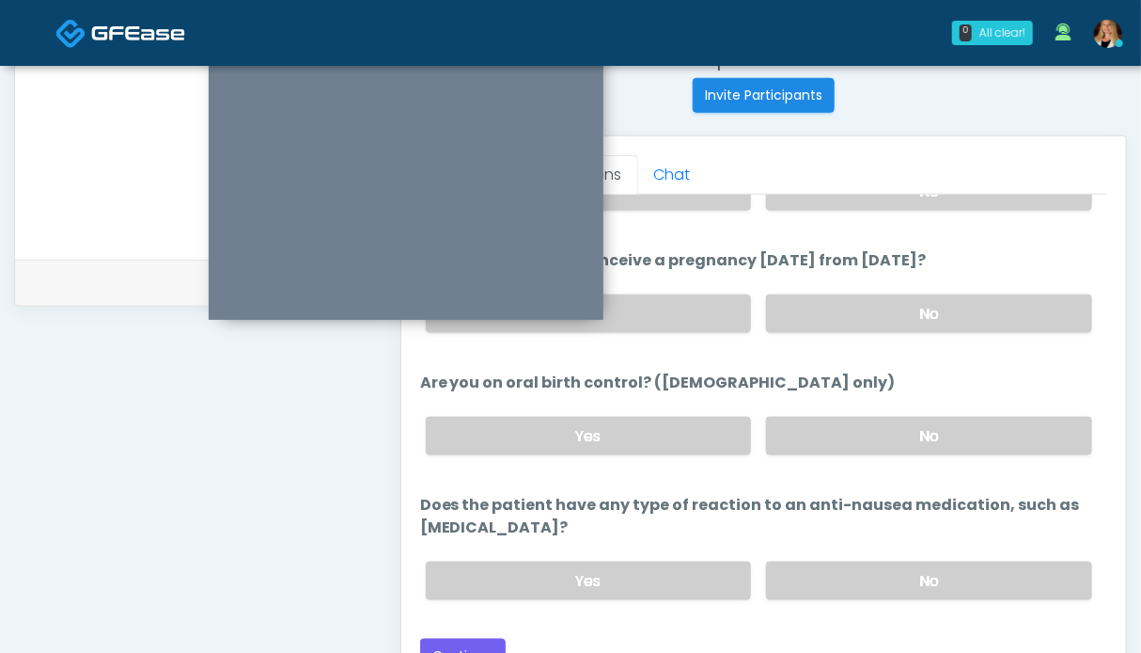
scroll to position [1033, 0]
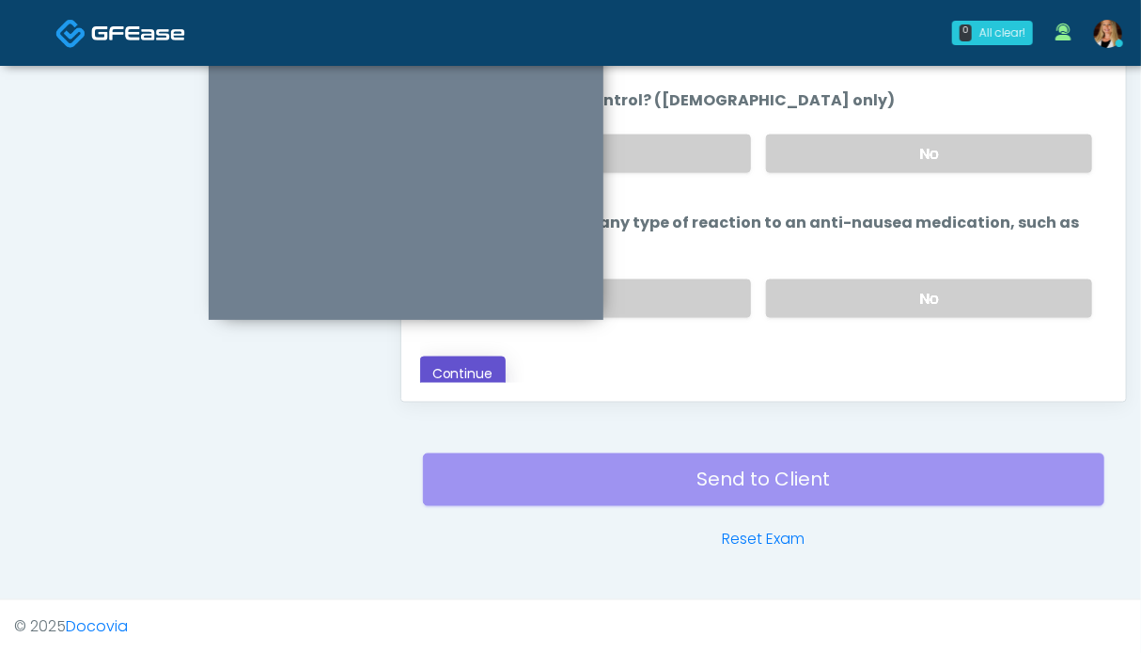
click at [450, 357] on button "Continue" at bounding box center [463, 373] width 86 height 35
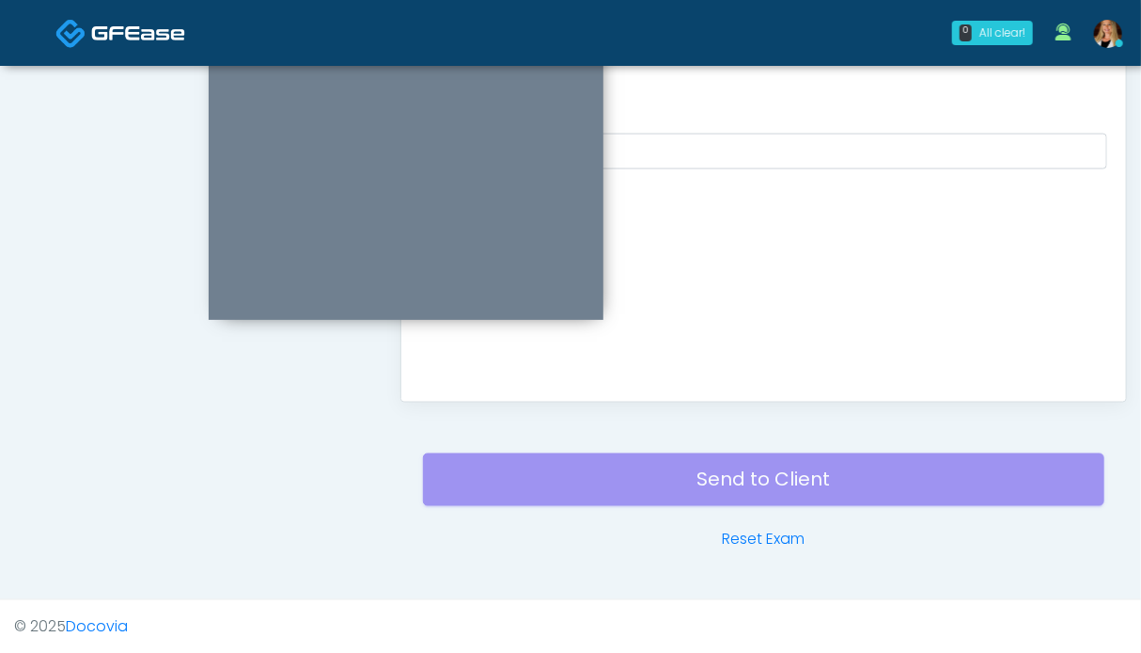
scroll to position [657, 0]
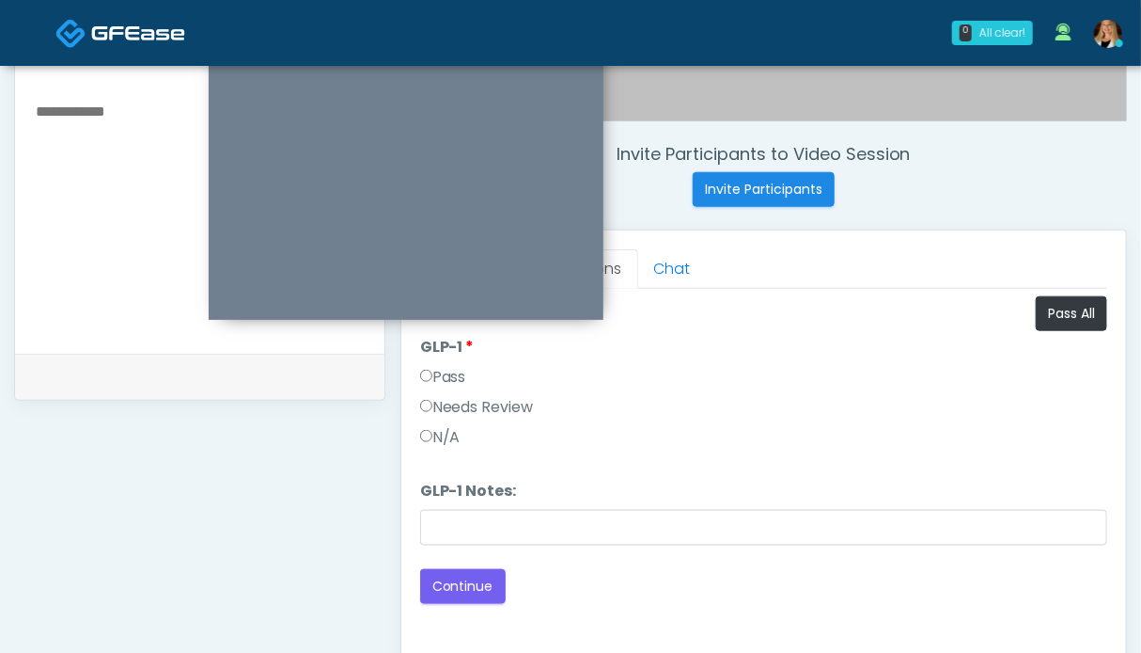
click at [440, 380] on label "Pass" at bounding box center [443, 377] width 46 height 23
click at [493, 506] on li "GLP-1 Notes: GLP-1 Notes:" at bounding box center [763, 513] width 687 height 66
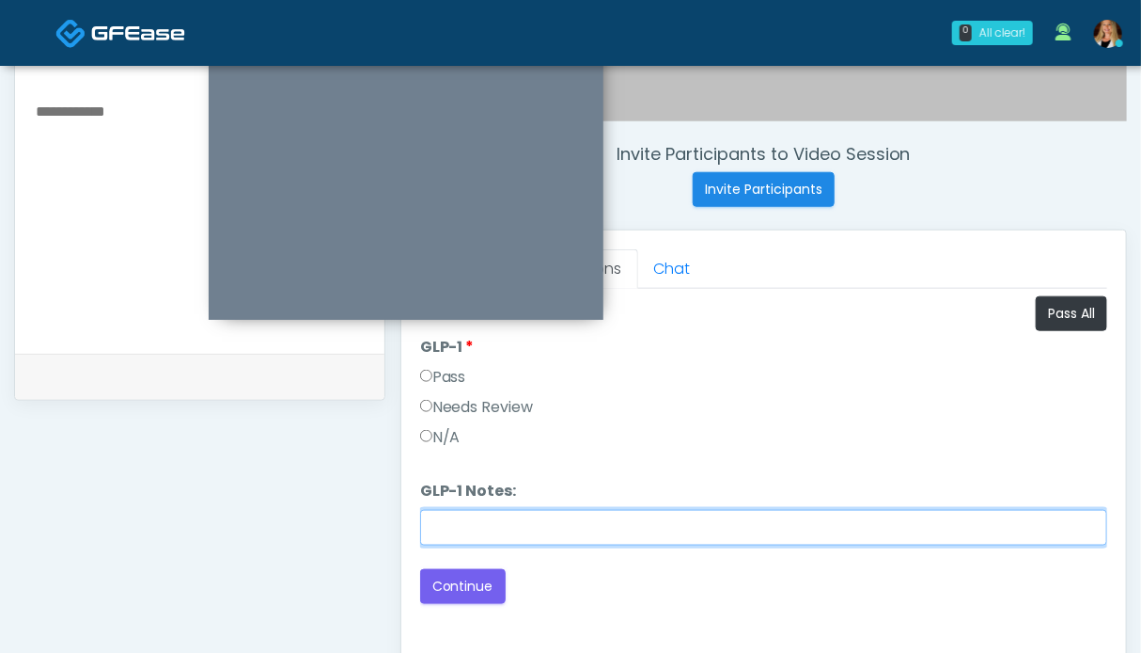
click at [504, 520] on input "GLP-1 Notes:" at bounding box center [763, 528] width 687 height 36
type input "**********"
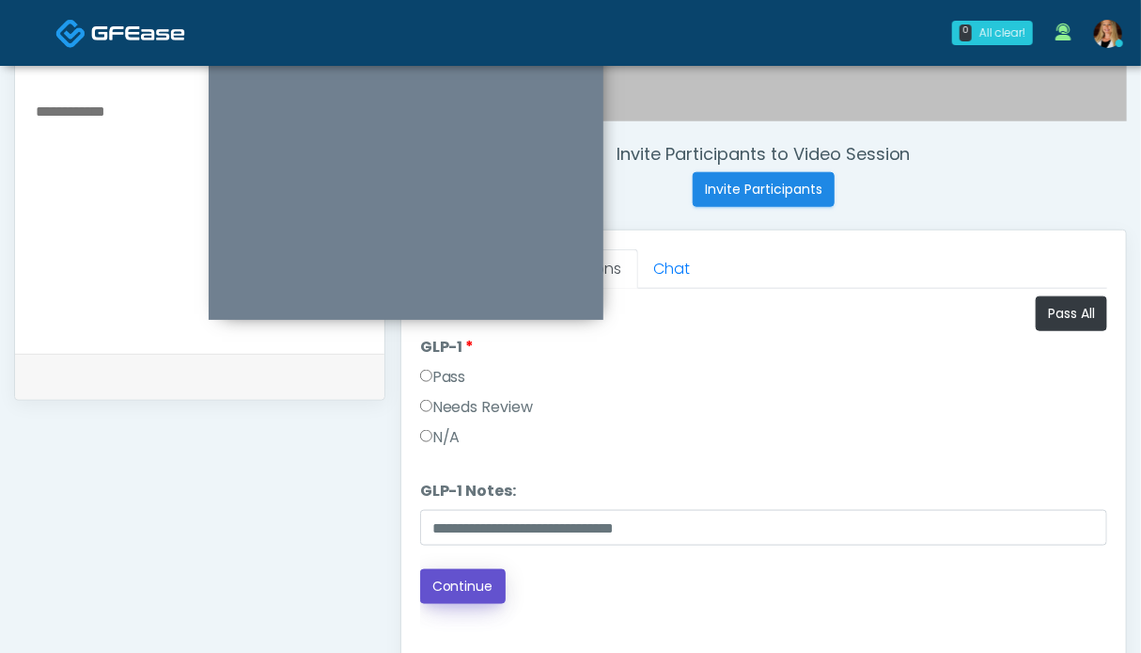
click at [473, 588] on button "Continue" at bounding box center [463, 586] width 86 height 35
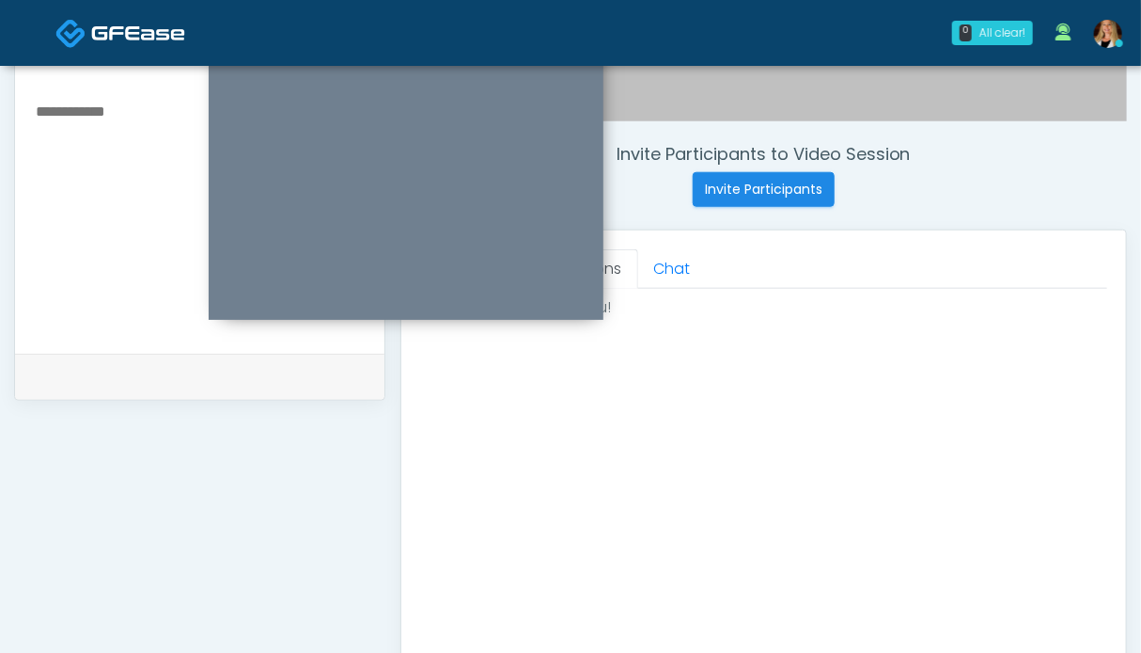
scroll to position [939, 0]
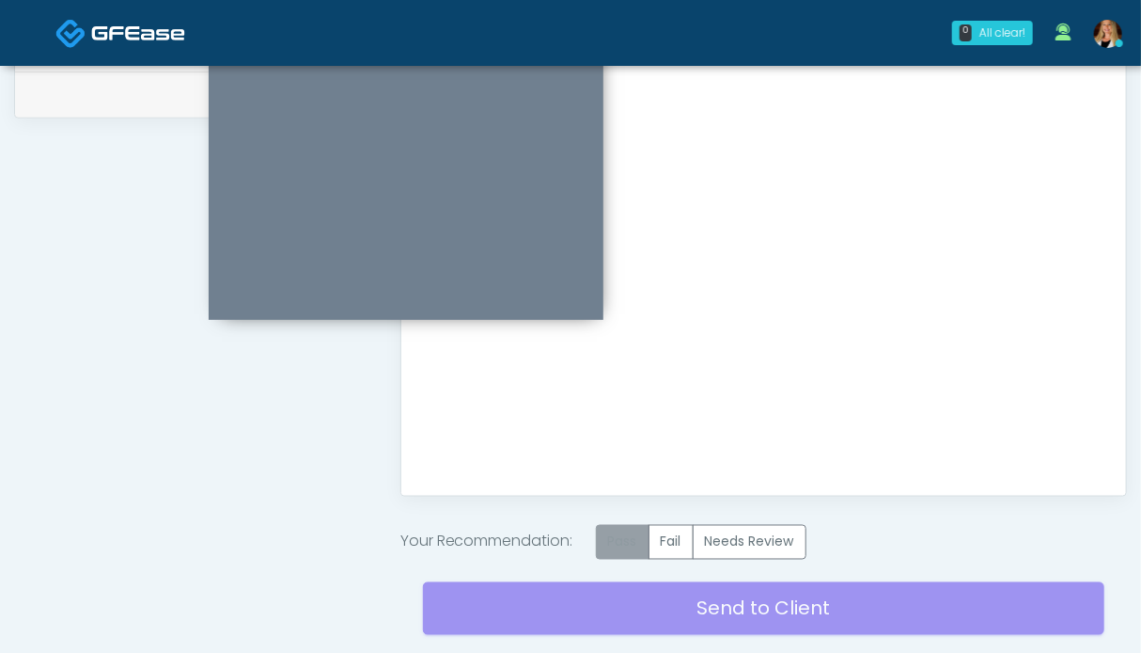
click at [636, 527] on label "Pass" at bounding box center [623, 542] width 54 height 35
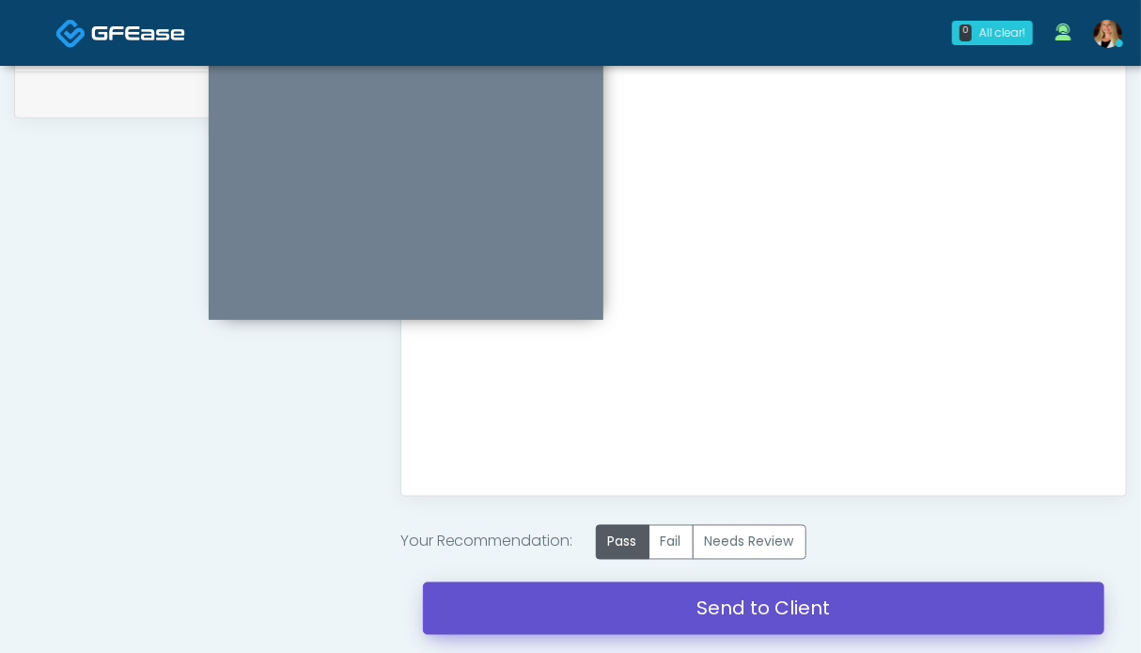
click at [788, 613] on link "Send to Client" at bounding box center [764, 608] width 682 height 53
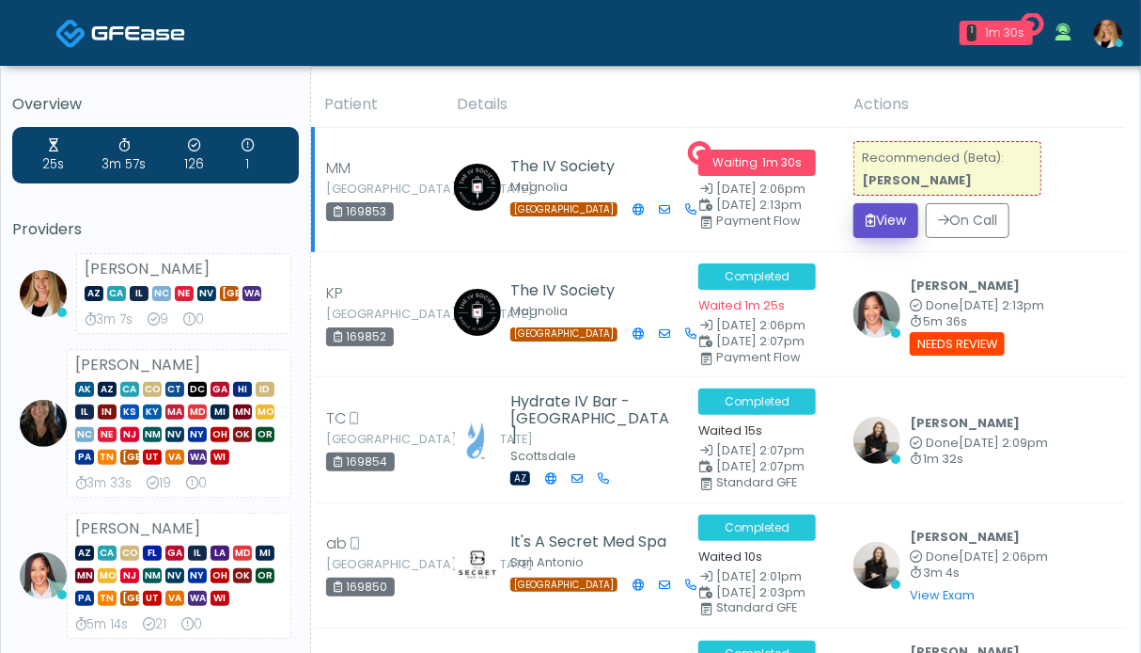
click at [900, 227] on button "View" at bounding box center [886, 220] width 65 height 35
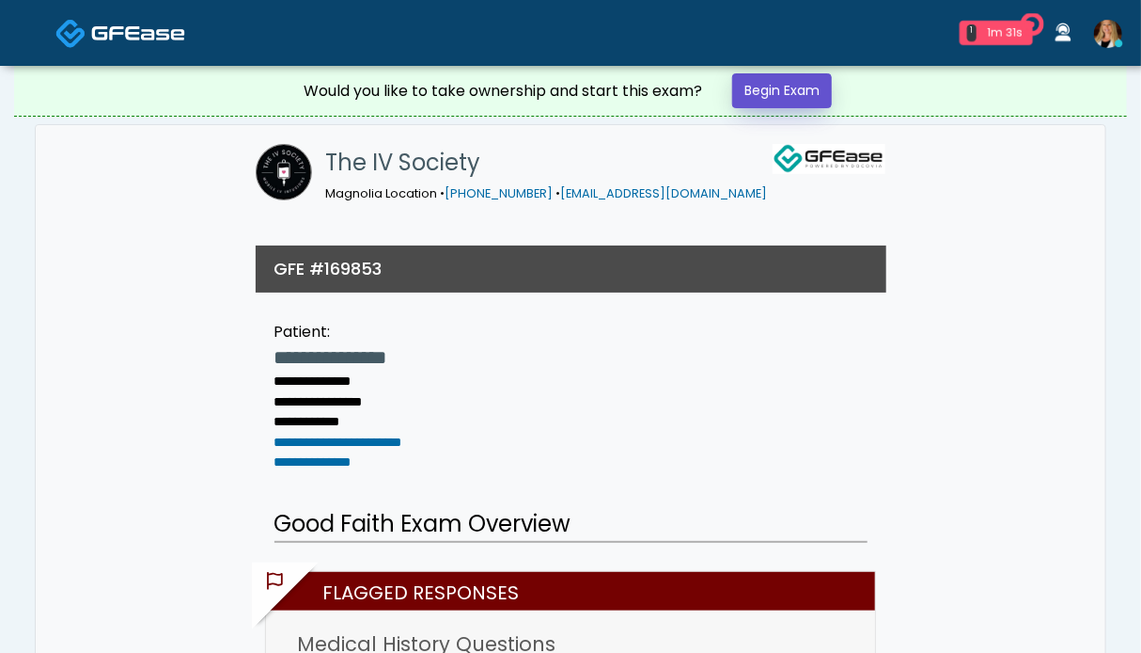
click at [781, 91] on link "Begin Exam" at bounding box center [782, 90] width 100 height 35
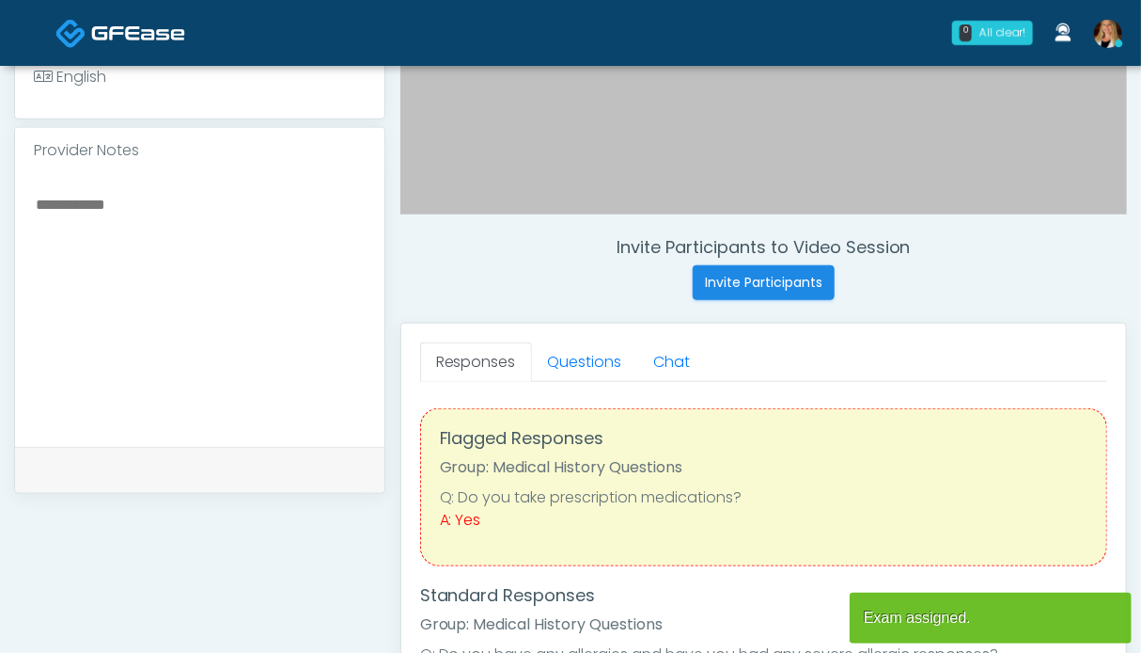
scroll to position [564, 0]
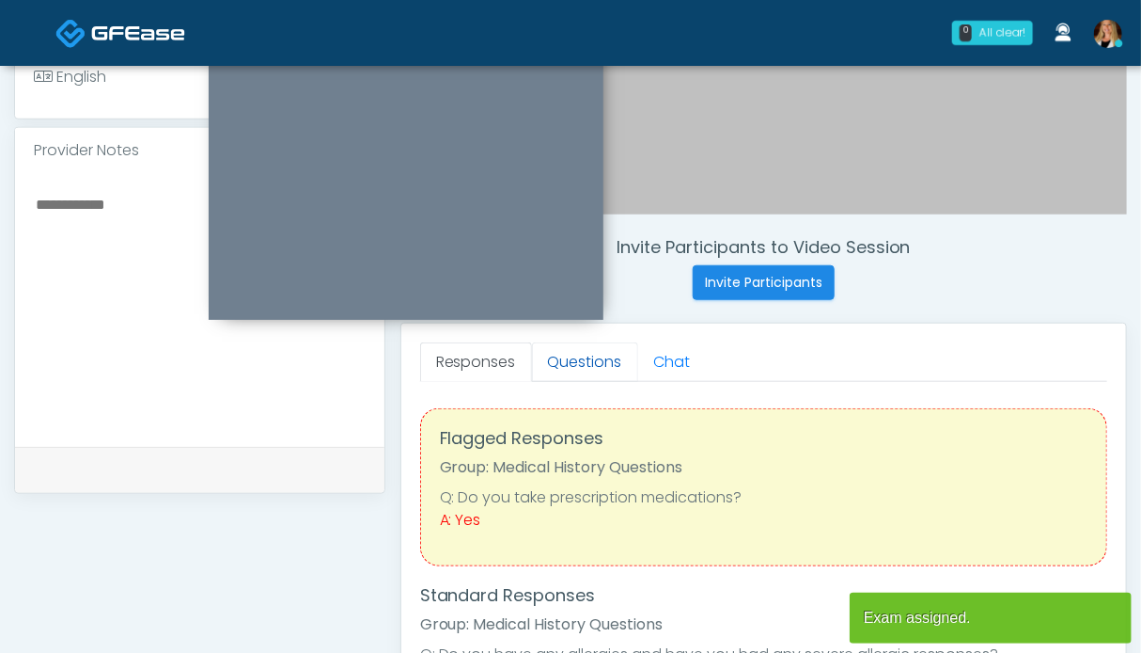
click at [587, 370] on link "Questions" at bounding box center [585, 361] width 106 height 39
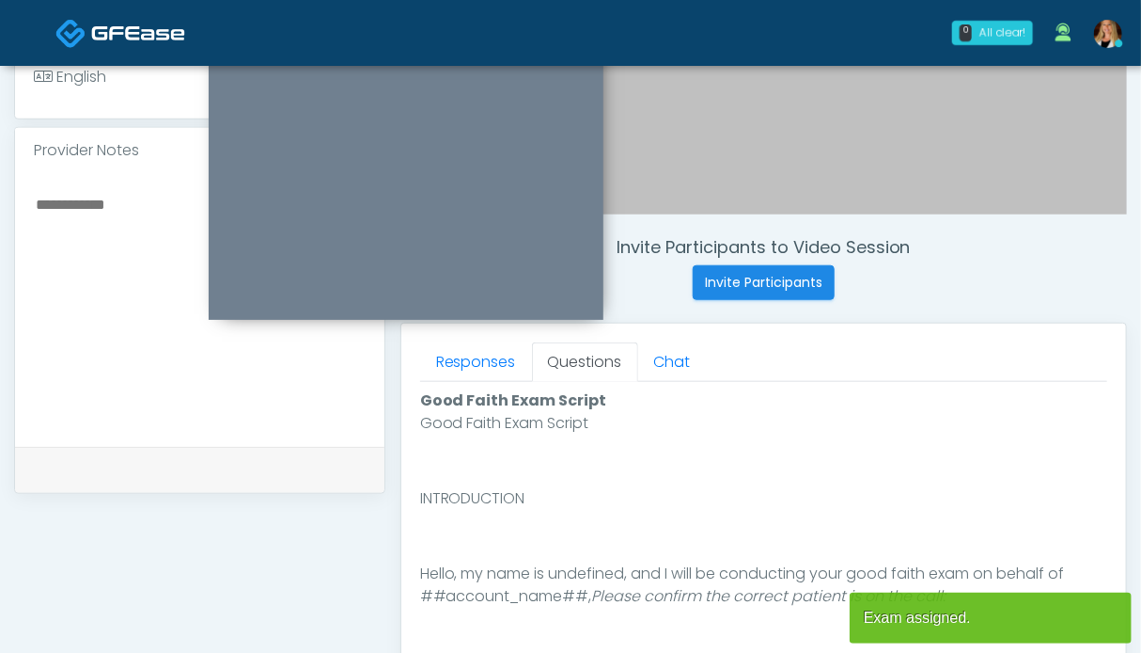
scroll to position [940, 0]
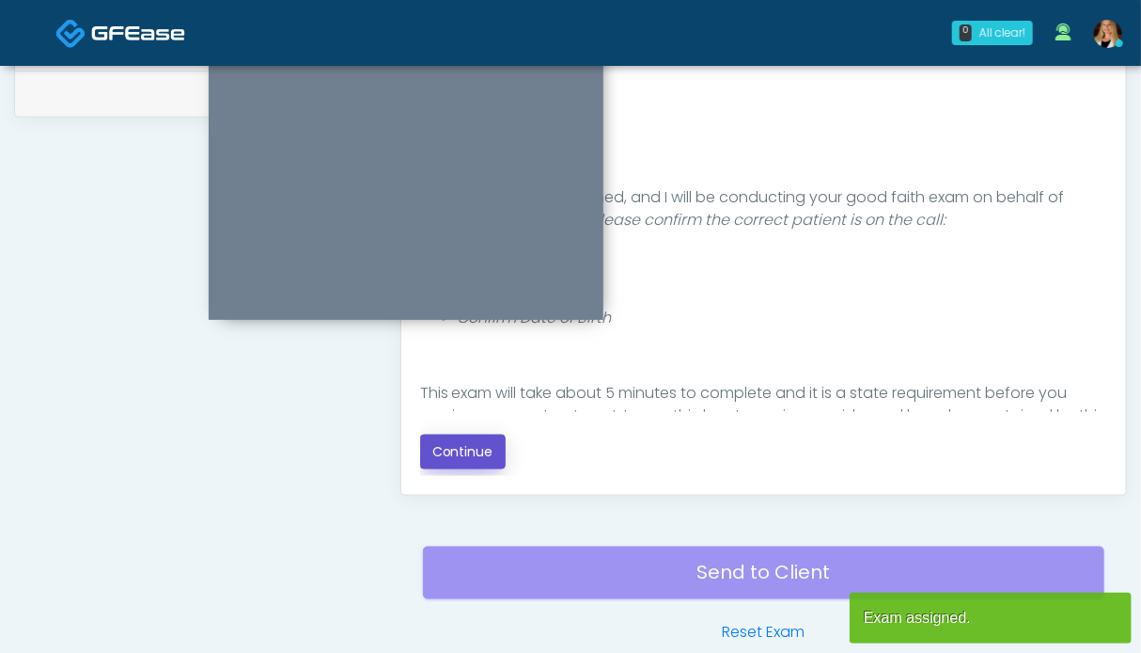
click at [446, 461] on button "Continue" at bounding box center [463, 451] width 86 height 35
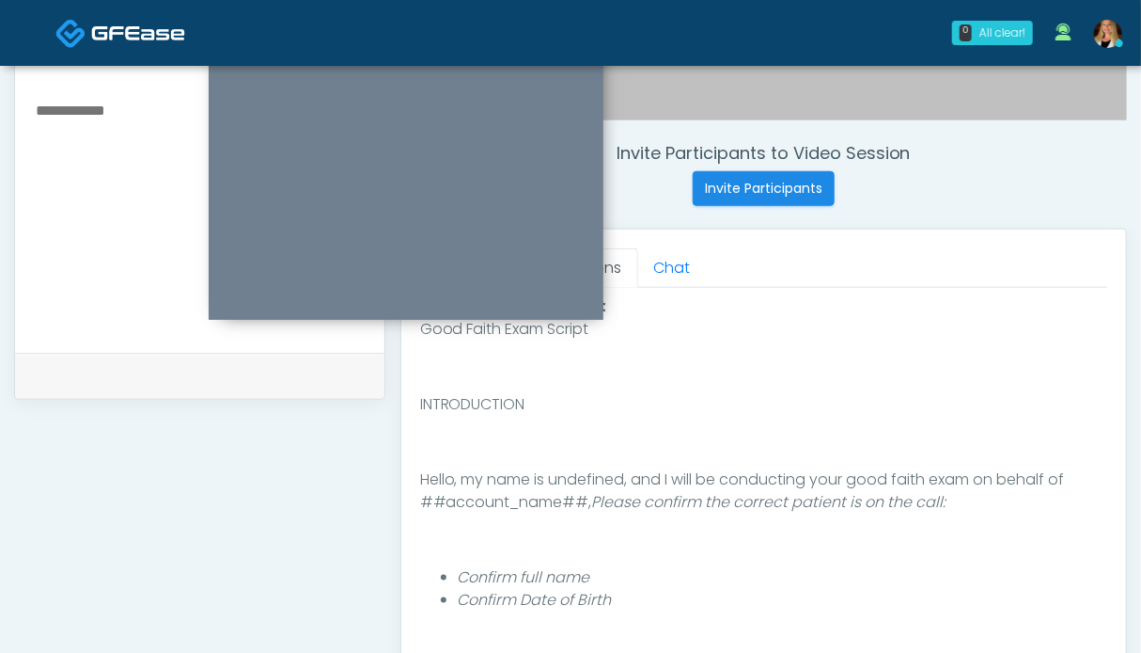
scroll to position [1033, 0]
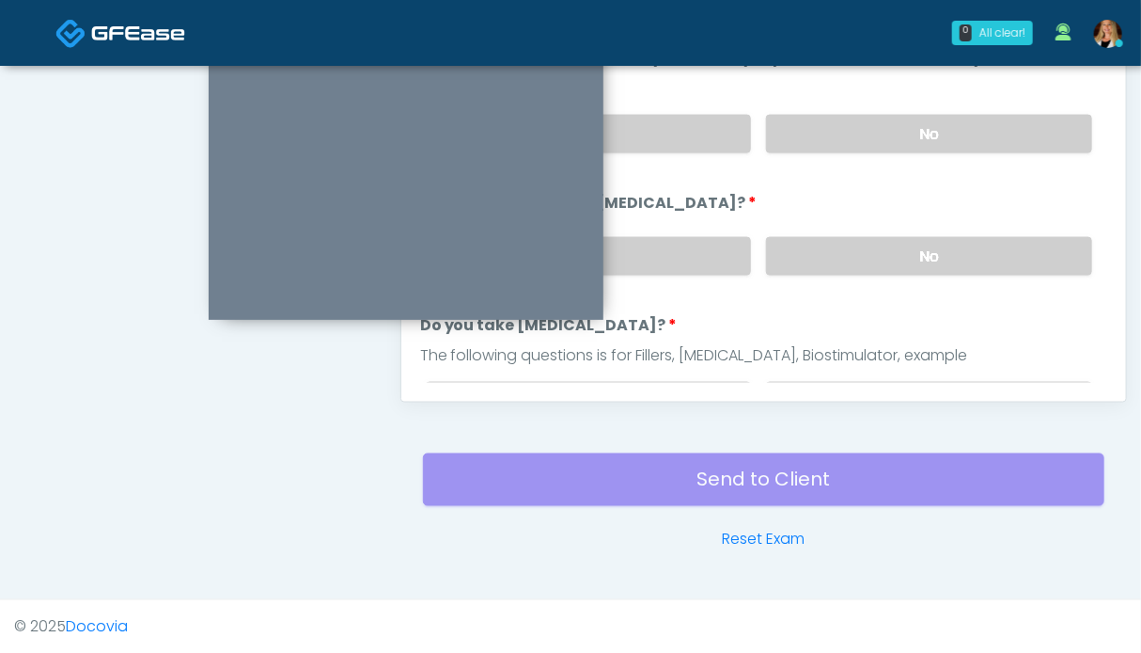
drag, startPoint x: 911, startPoint y: 262, endPoint x: 911, endPoint y: 163, distance: 99.7
click at [911, 261] on label "No" at bounding box center [929, 256] width 326 height 39
click at [910, 135] on label "No" at bounding box center [929, 134] width 326 height 39
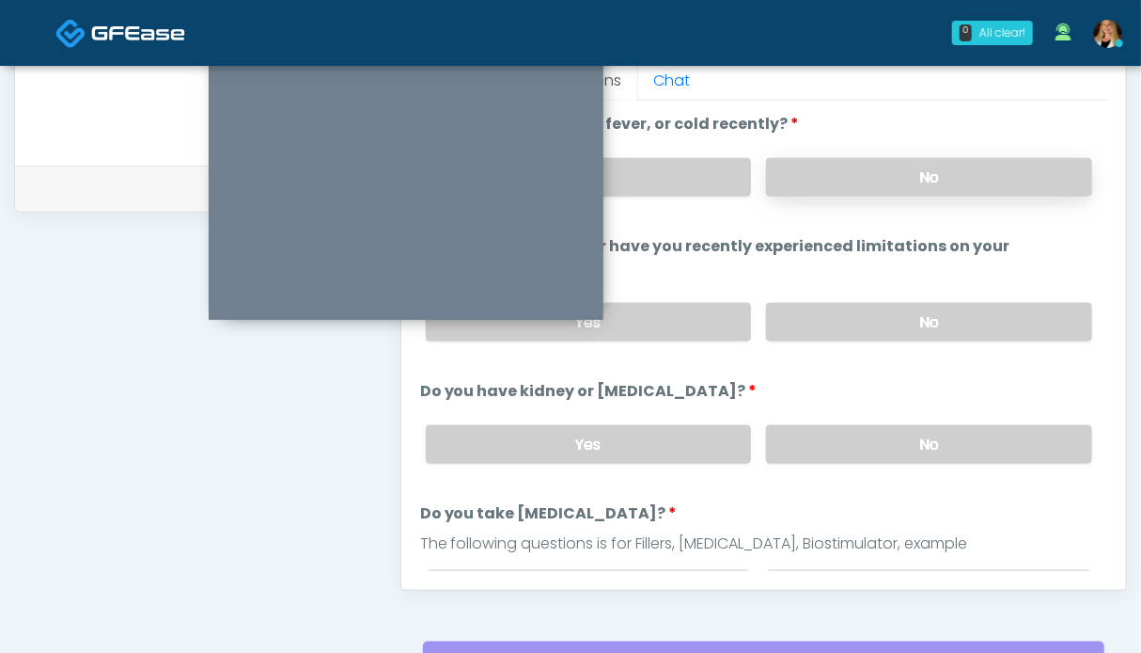
click at [896, 181] on label "No" at bounding box center [929, 177] width 326 height 39
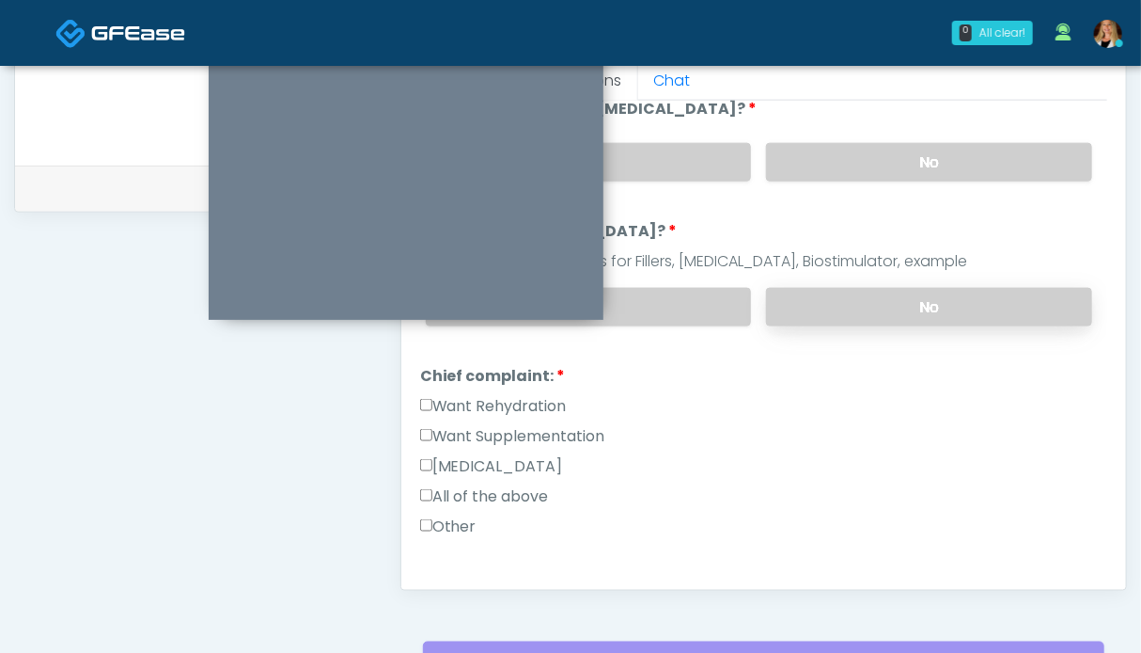
click at [899, 309] on label "No" at bounding box center [929, 307] width 326 height 39
click at [496, 404] on label "Want Rehydration" at bounding box center [493, 406] width 147 height 23
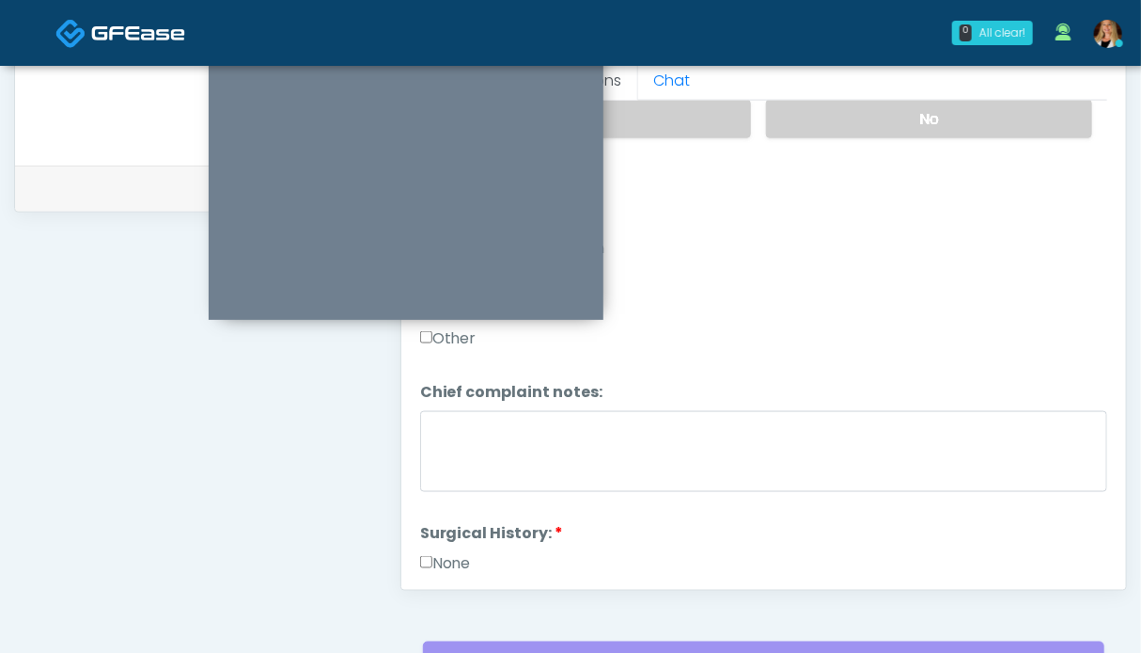
click at [450, 552] on label "None" at bounding box center [445, 563] width 51 height 23
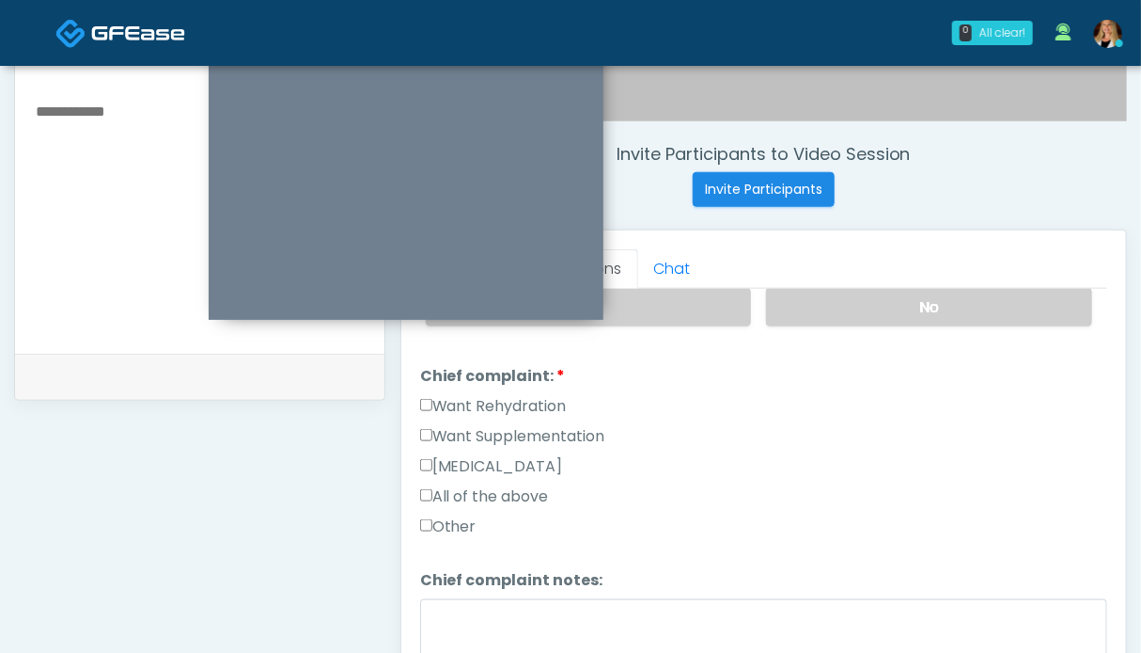
scroll to position [751, 0]
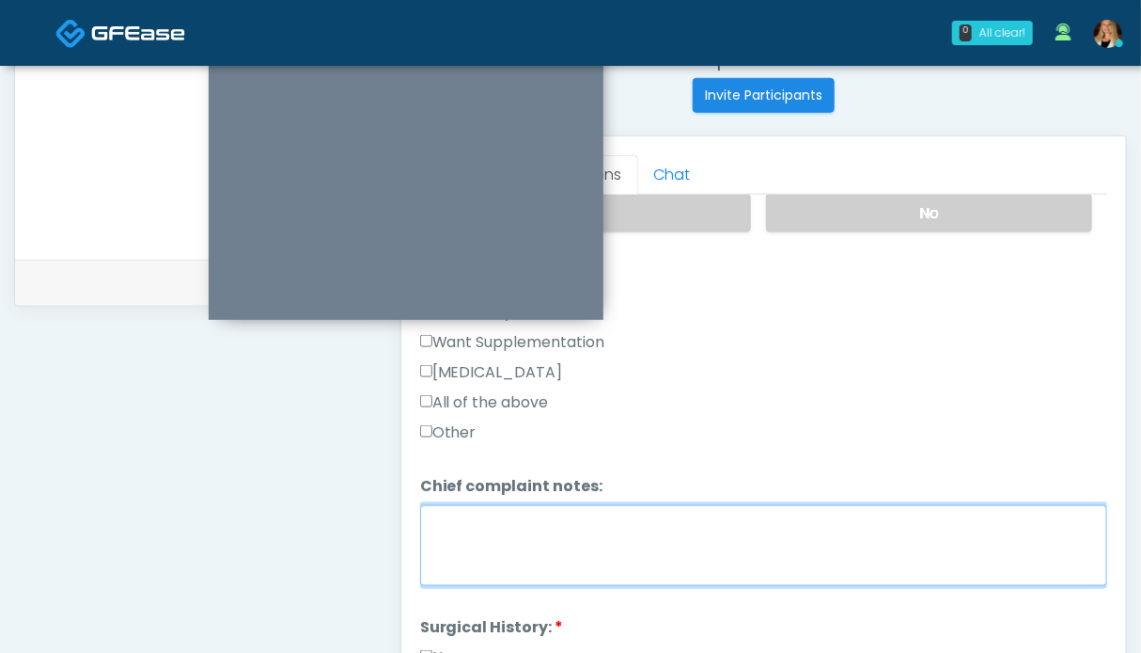
click at [654, 527] on textarea "Chief complaint notes:" at bounding box center [763, 545] width 687 height 81
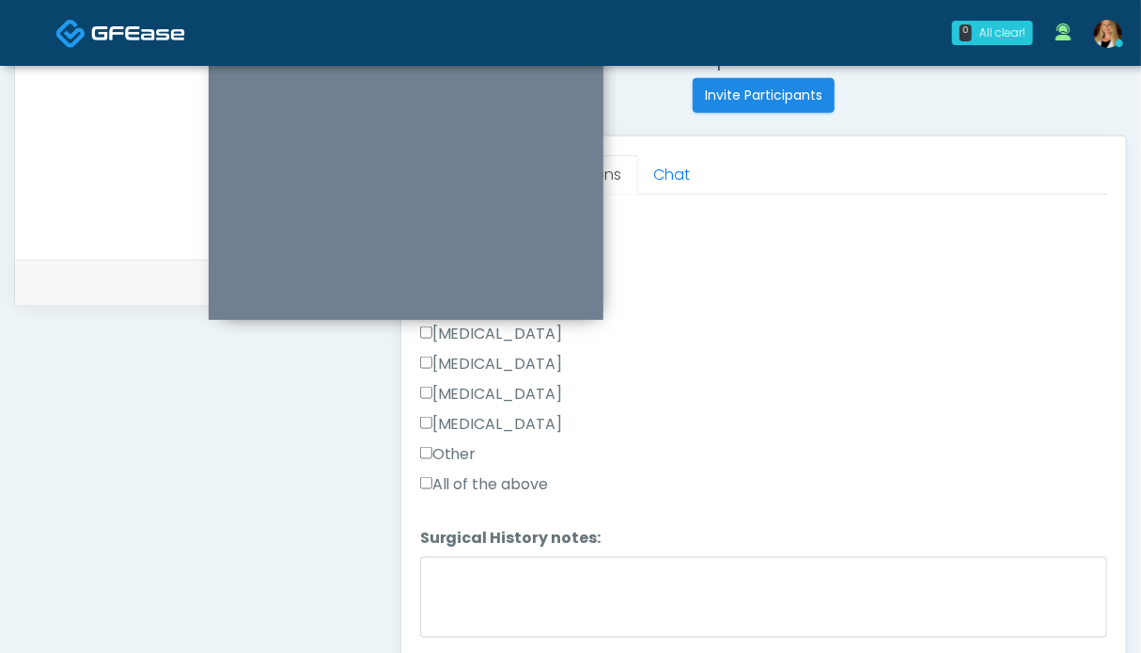
scroll to position [1064, 0]
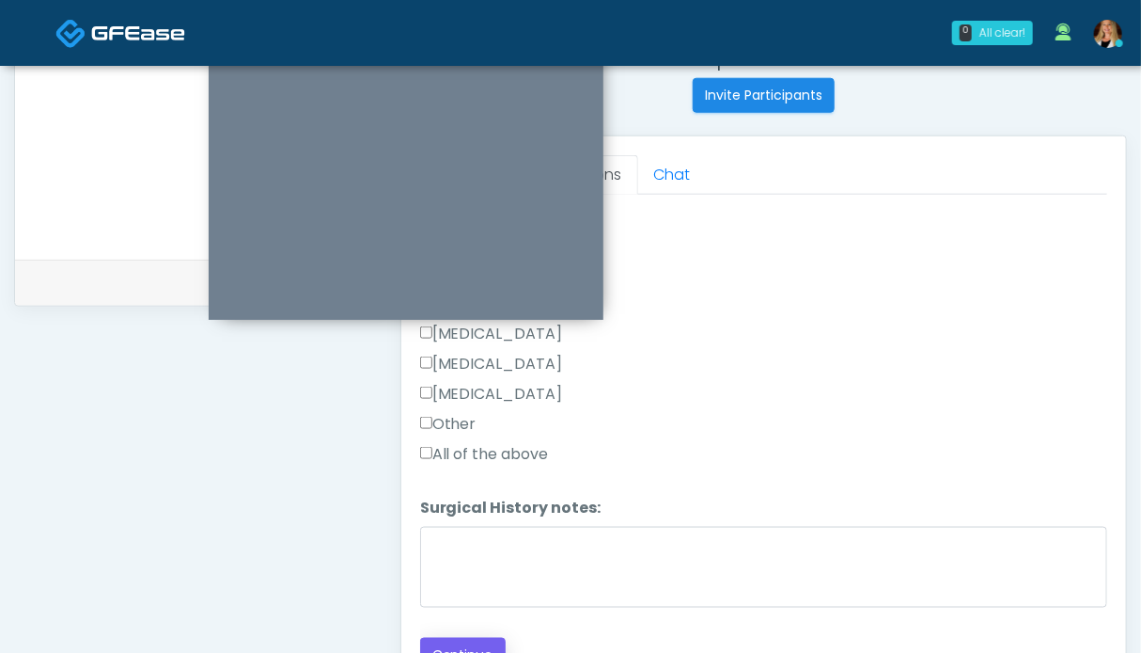
type textarea "**"
click at [477, 637] on button "Continue" at bounding box center [463, 654] width 86 height 35
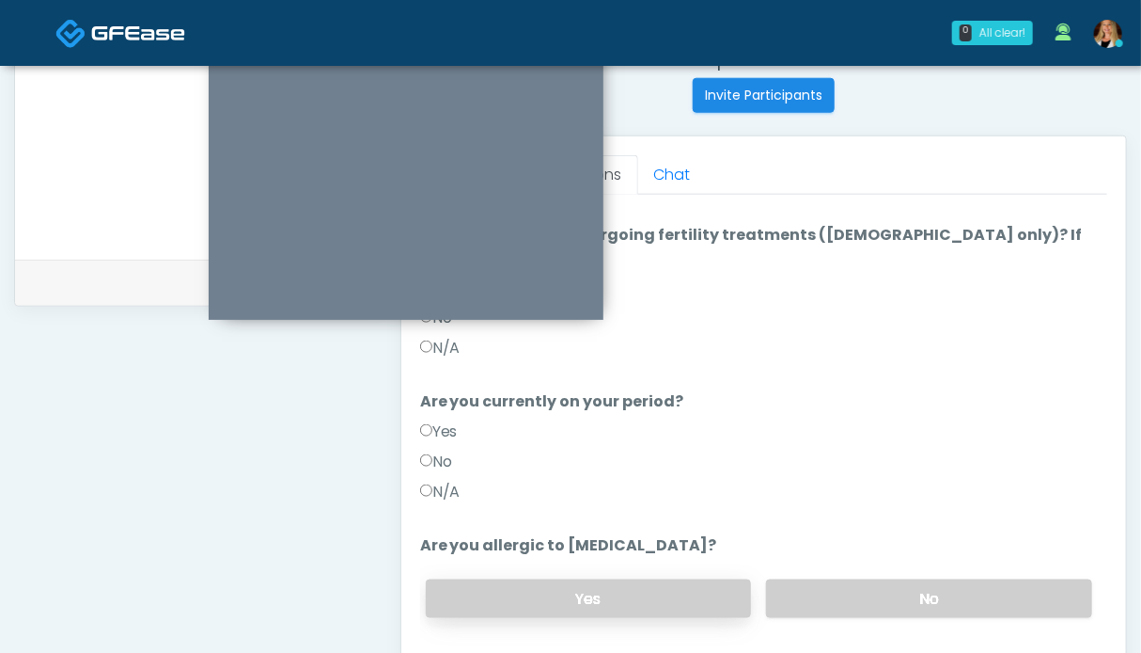
scroll to position [845, 0]
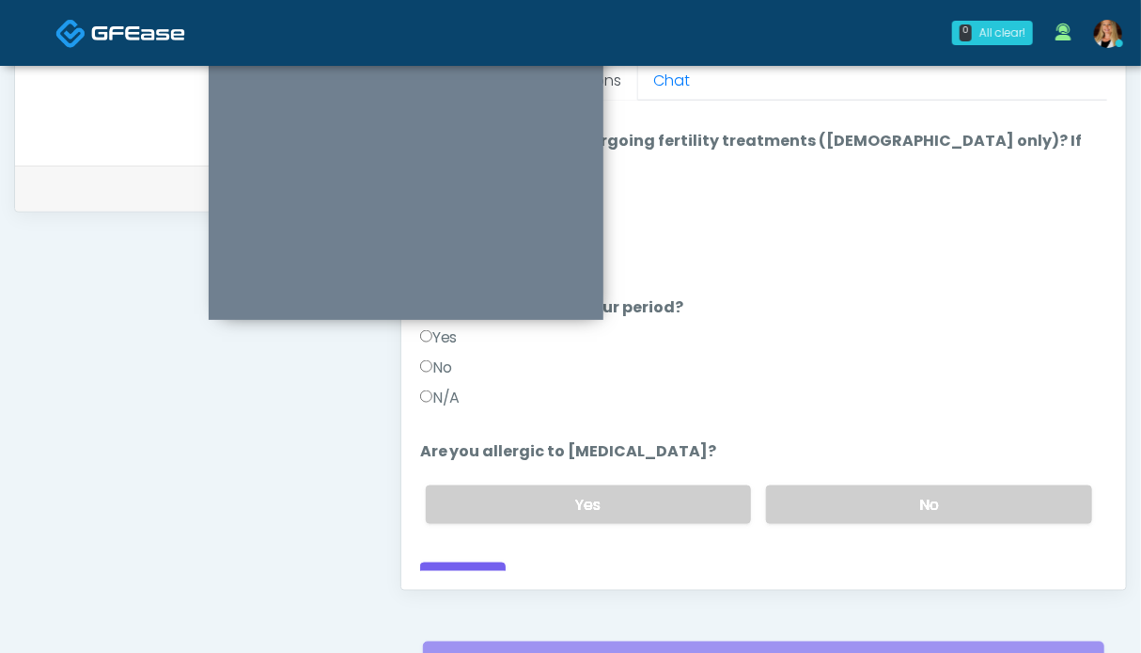
click at [459, 386] on label "N/A" at bounding box center [440, 397] width 40 height 23
click at [848, 485] on label "No" at bounding box center [929, 504] width 326 height 39
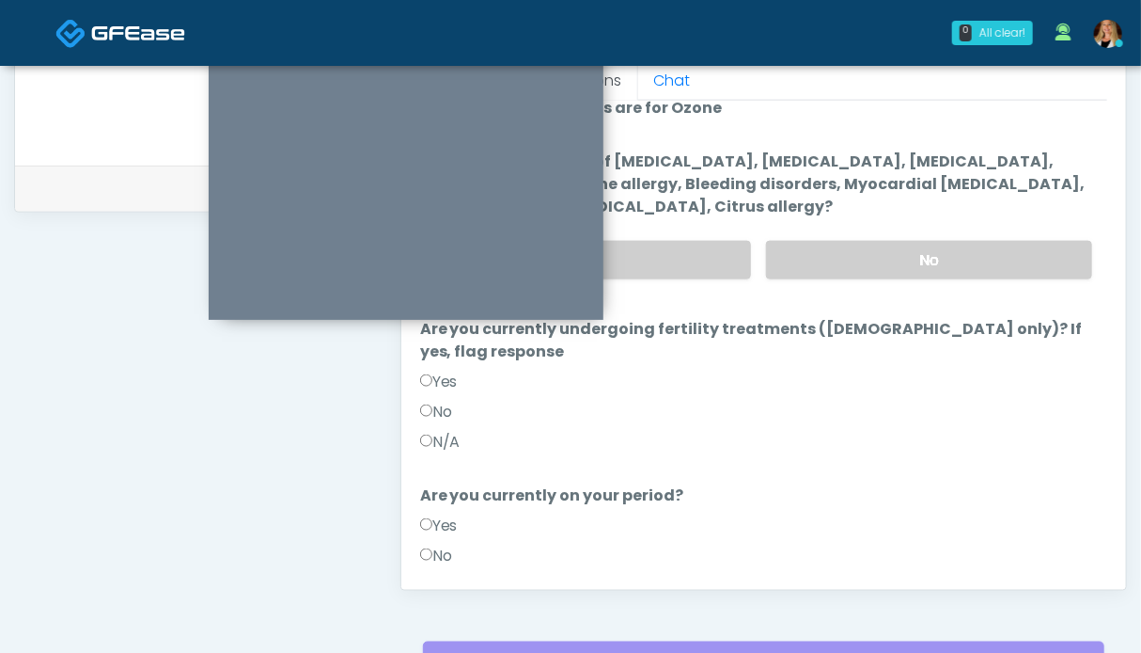
click at [456, 431] on label "N/A" at bounding box center [440, 442] width 40 height 23
click at [983, 261] on label "No" at bounding box center [929, 260] width 326 height 39
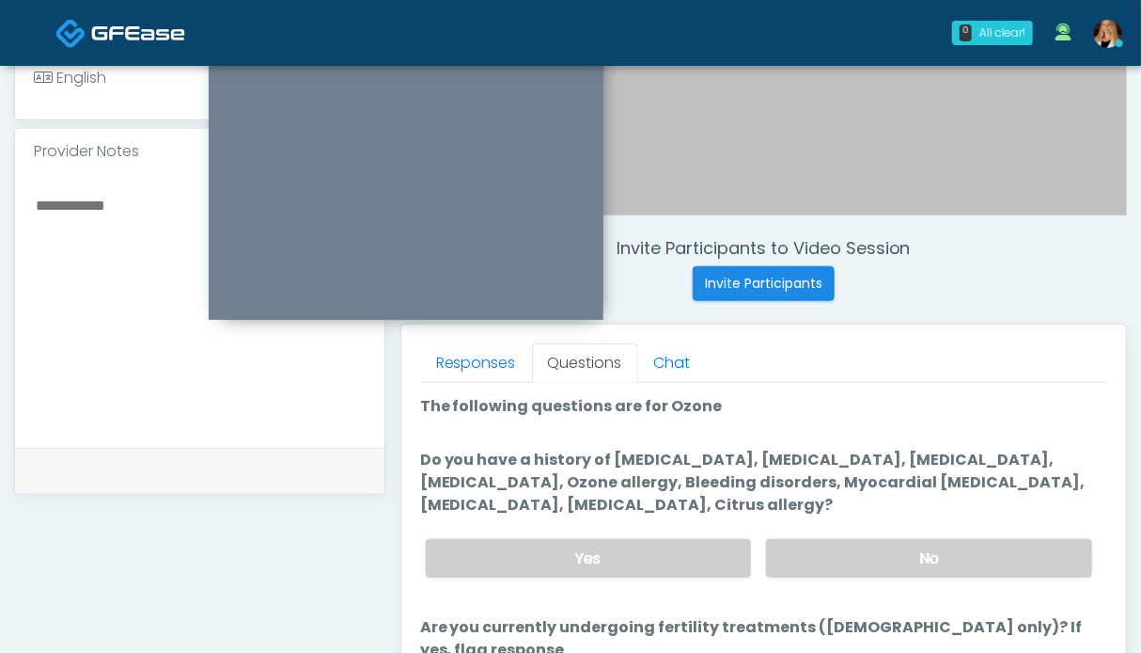
scroll to position [469, 0]
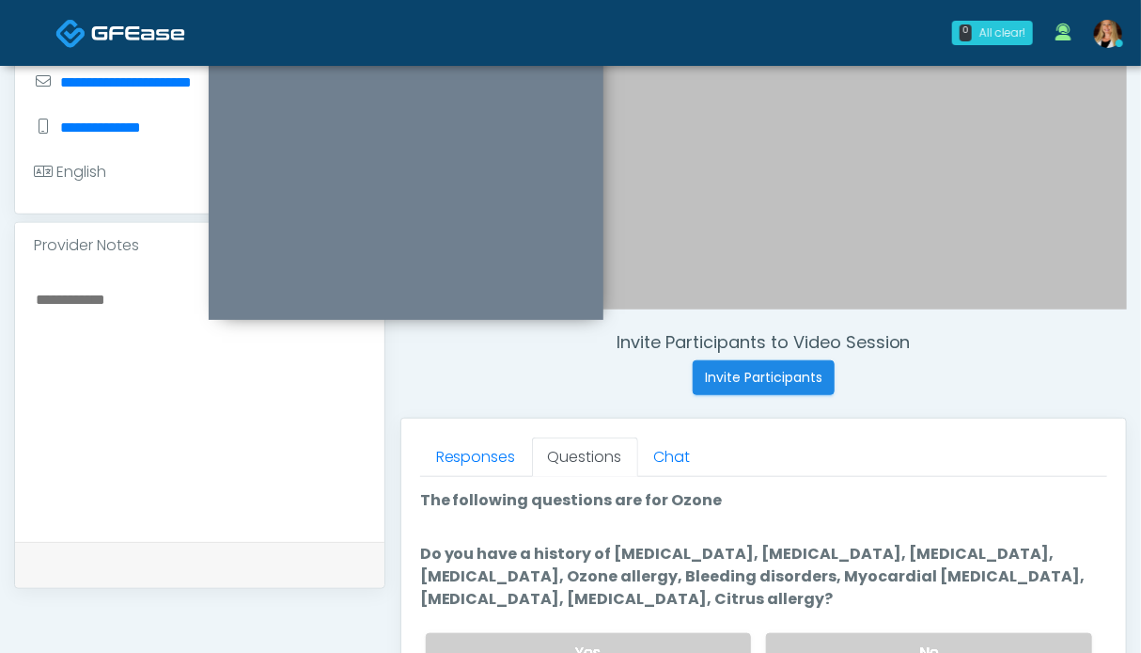
click at [88, 354] on textarea at bounding box center [200, 401] width 332 height 229
click at [260, 354] on textarea "**********" at bounding box center [200, 401] width 332 height 229
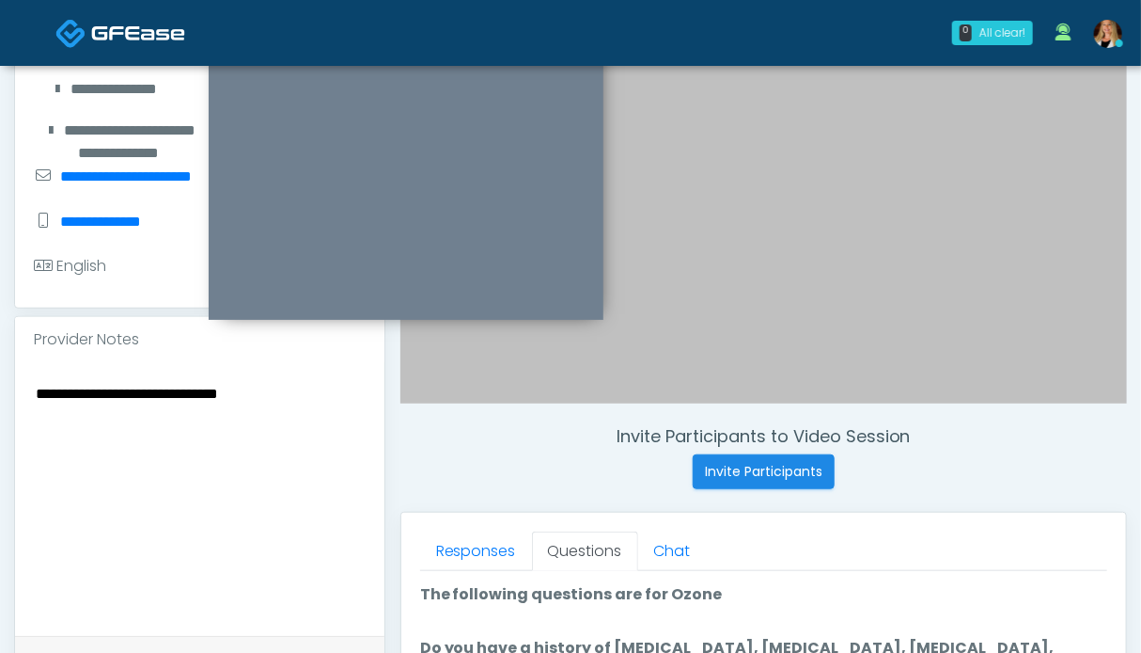
click at [290, 391] on textarea "**********" at bounding box center [200, 495] width 332 height 229
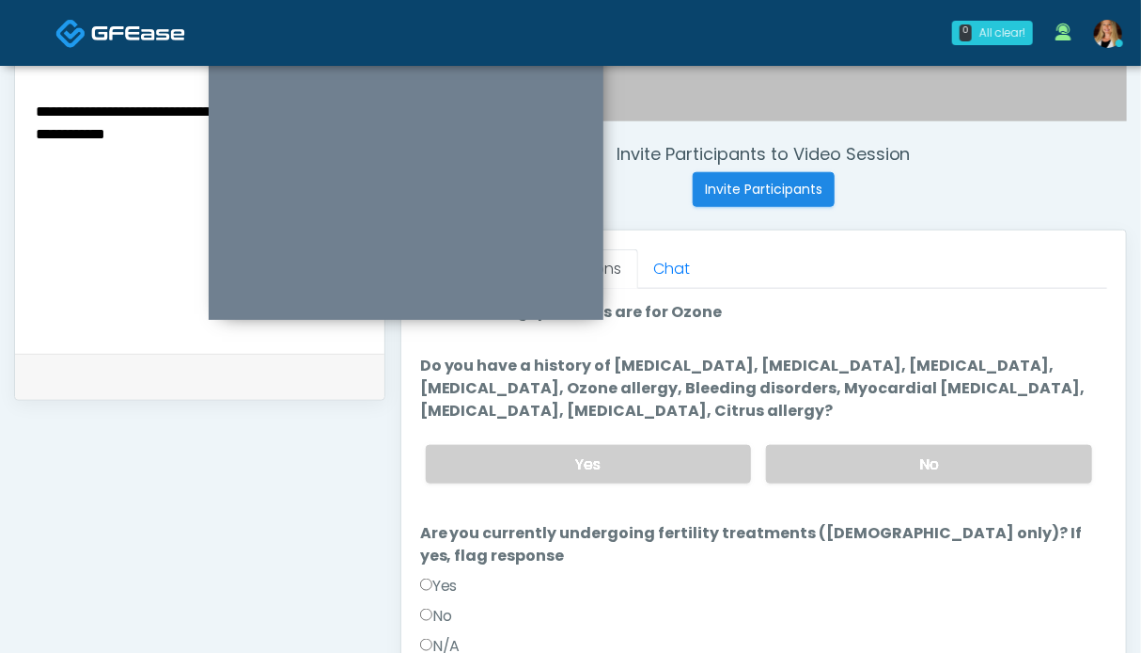
scroll to position [469, 0]
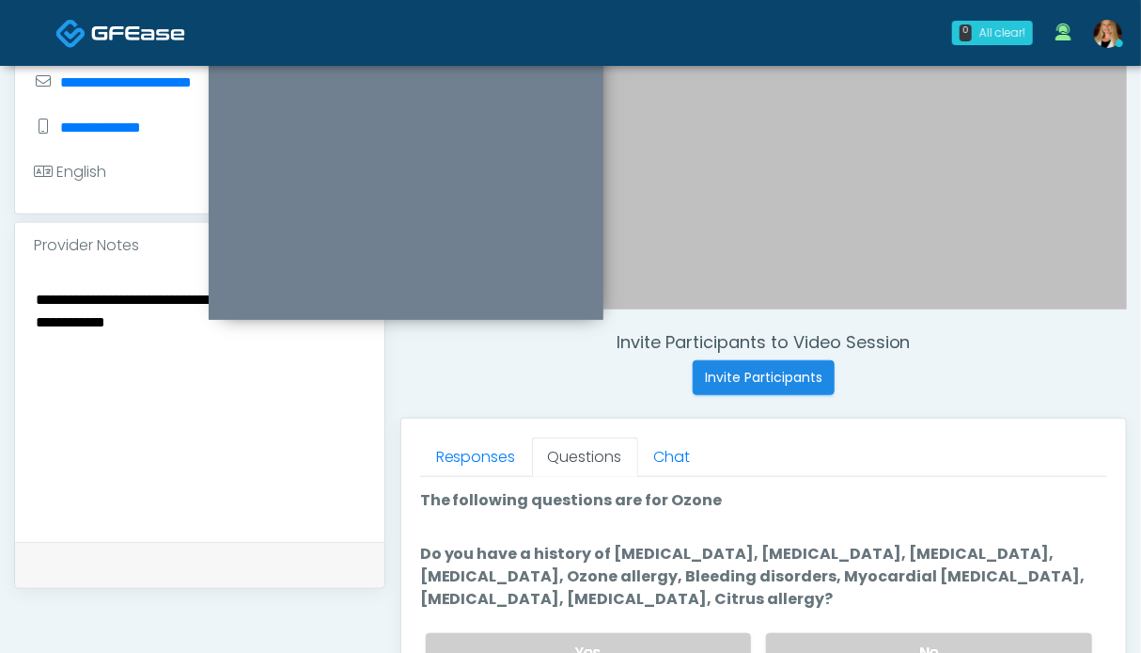
drag, startPoint x: 135, startPoint y: 326, endPoint x: 15, endPoint y: 293, distance: 124.8
click at [15, 293] on div "**********" at bounding box center [200, 405] width 370 height 274
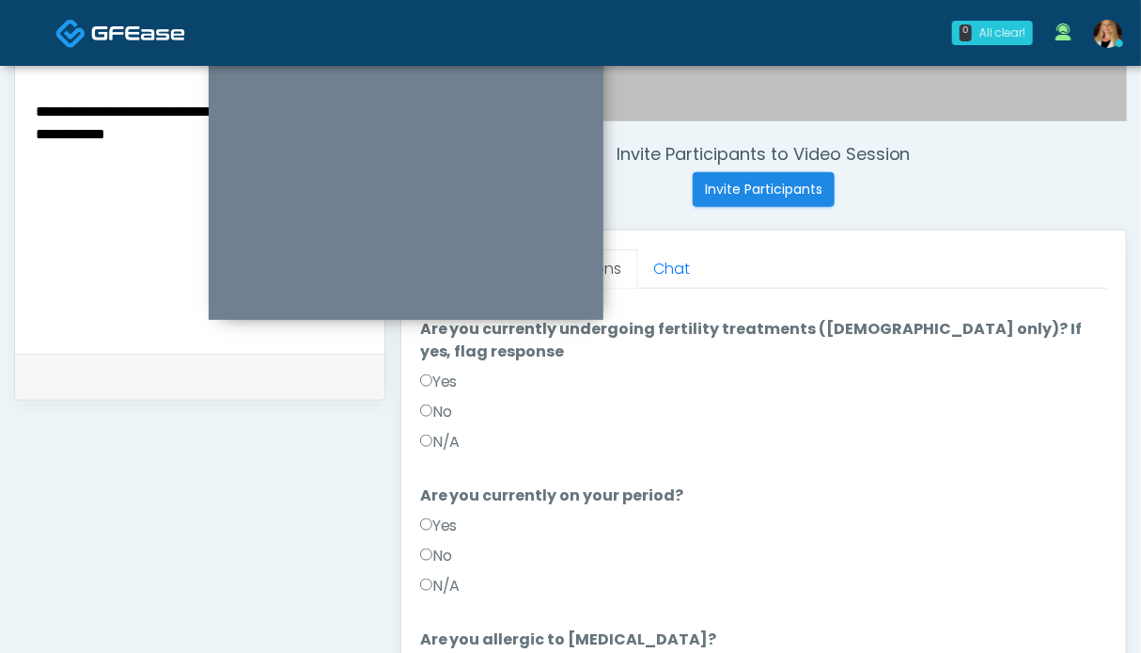
scroll to position [939, 0]
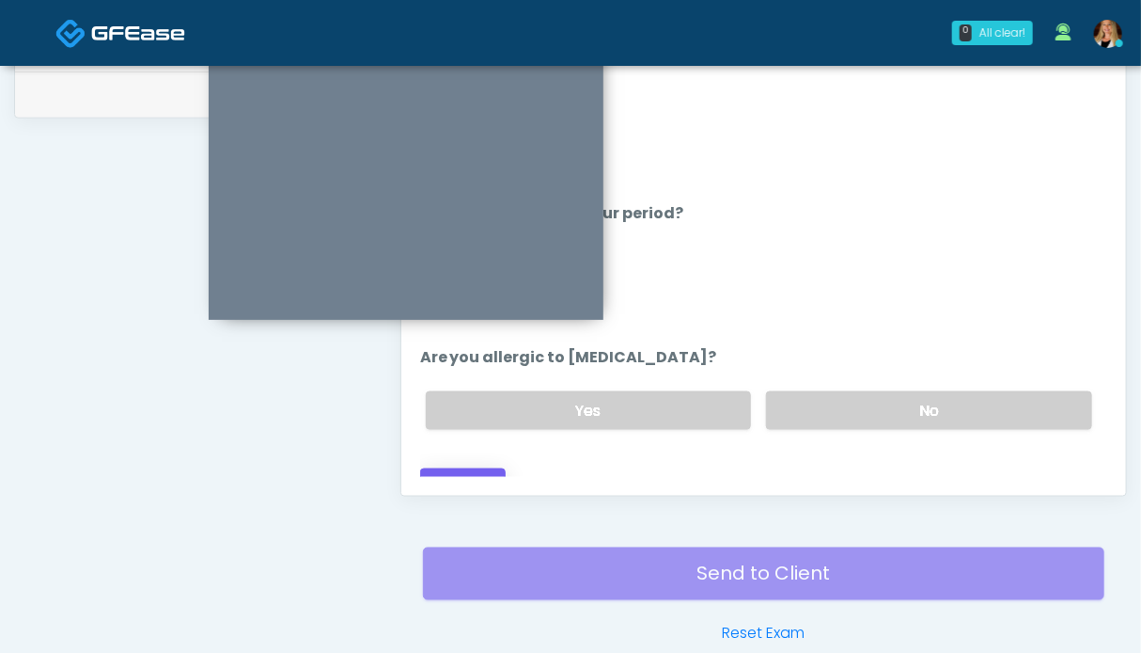
type textarea "**********"
click at [485, 468] on button "Continue" at bounding box center [463, 485] width 86 height 35
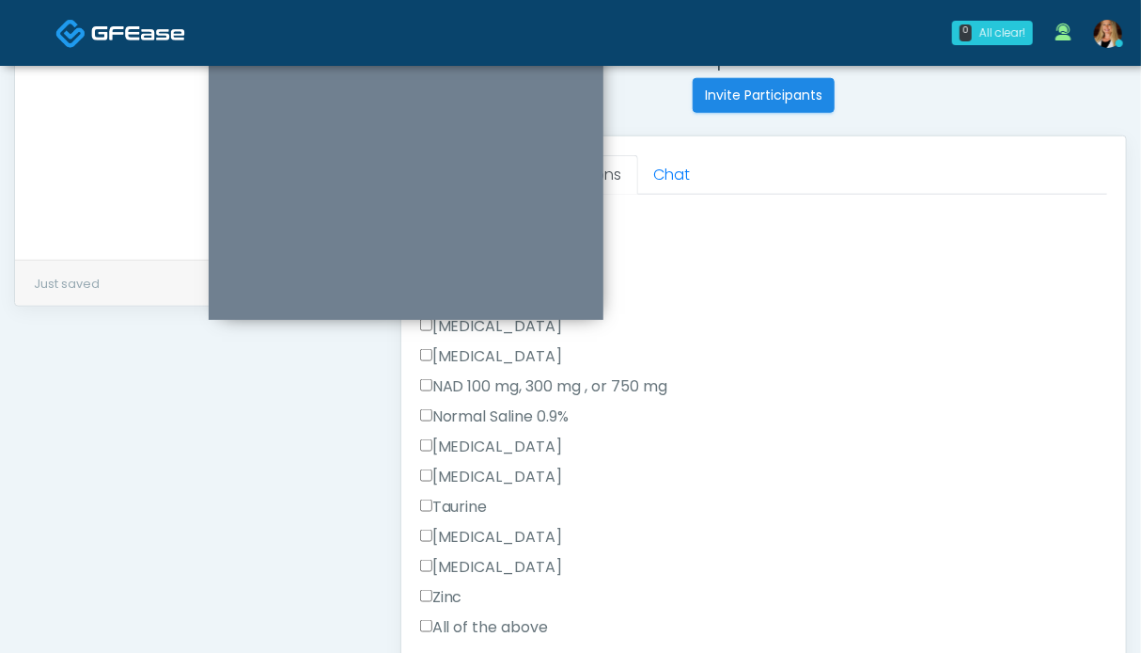
scroll to position [658, 0]
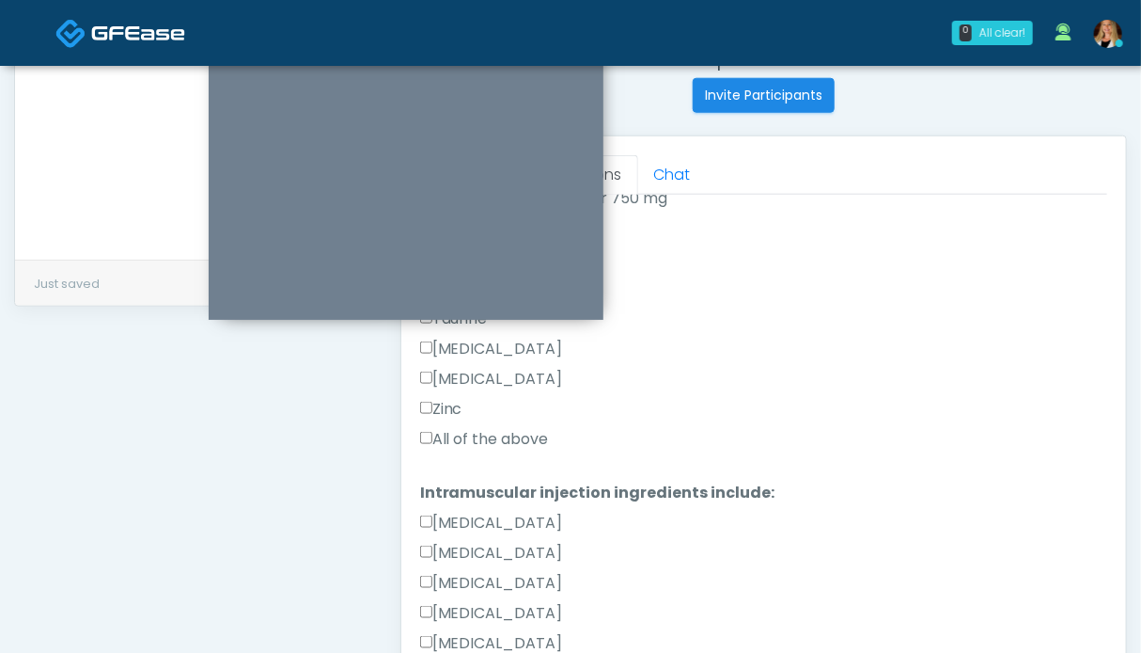
click at [504, 436] on label "All of the above" at bounding box center [484, 439] width 129 height 23
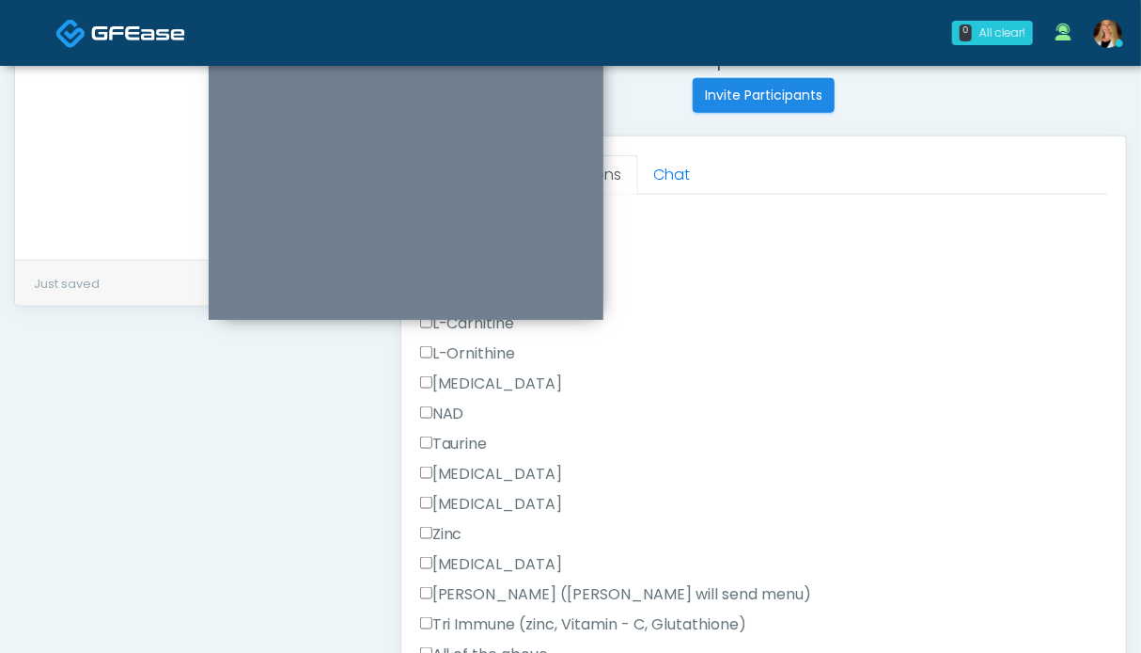
scroll to position [1193, 0]
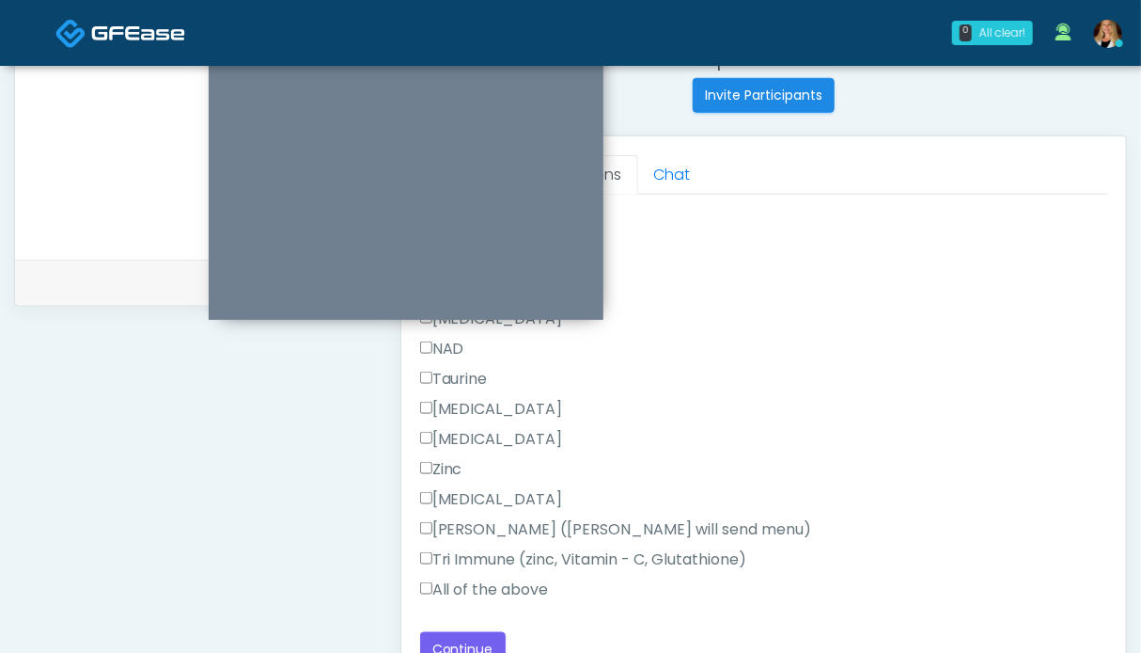
click at [480, 590] on label "All of the above" at bounding box center [484, 589] width 129 height 23
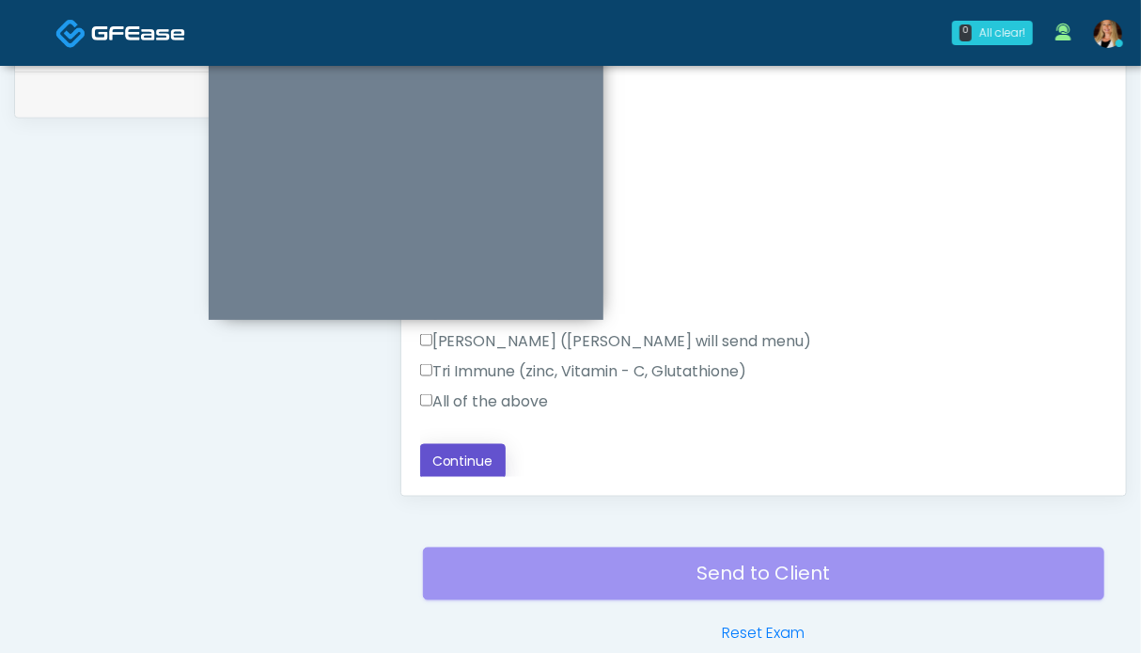
click at [463, 454] on button "Continue" at bounding box center [463, 461] width 86 height 35
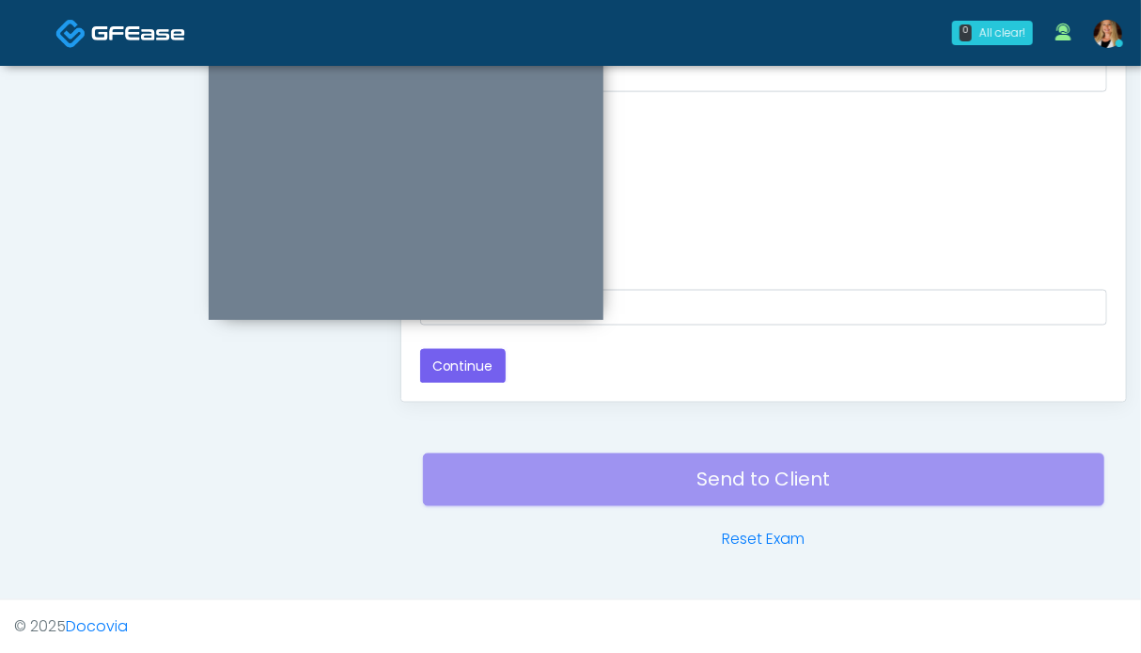
scroll to position [751, 0]
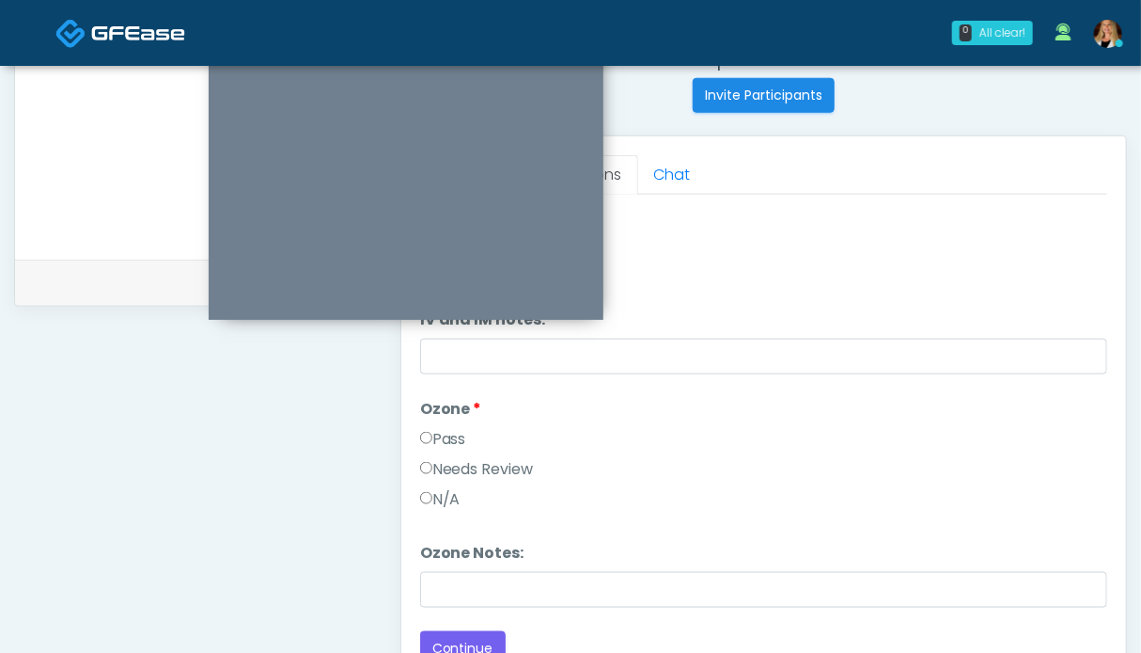
click at [449, 438] on label "Pass" at bounding box center [443, 439] width 46 height 23
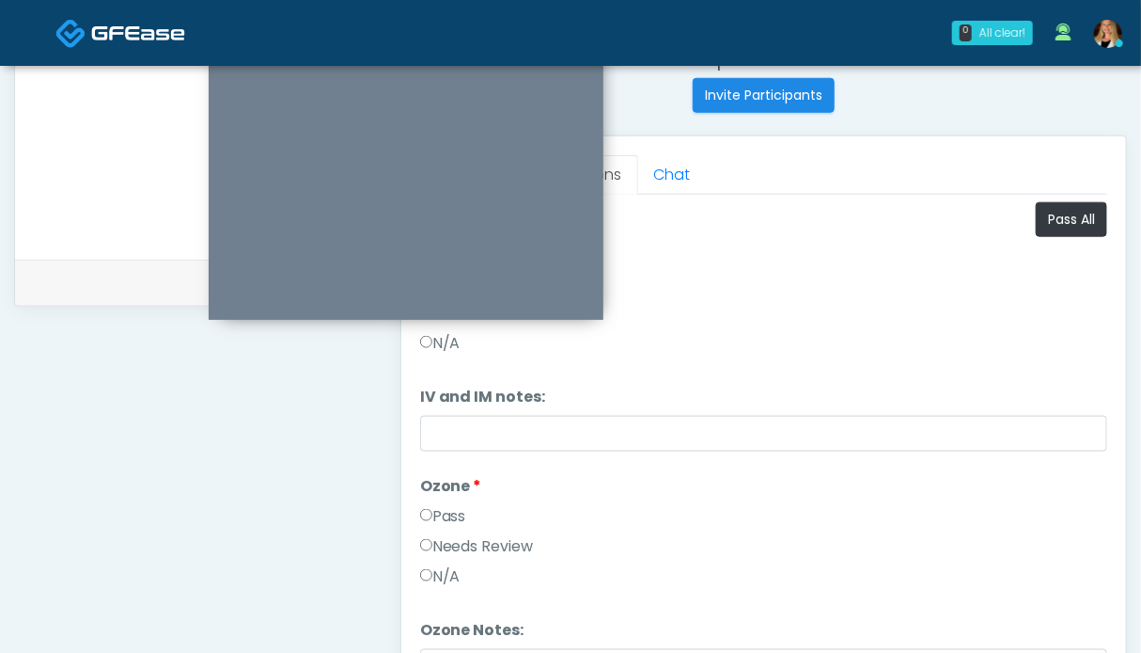
scroll to position [563, 0]
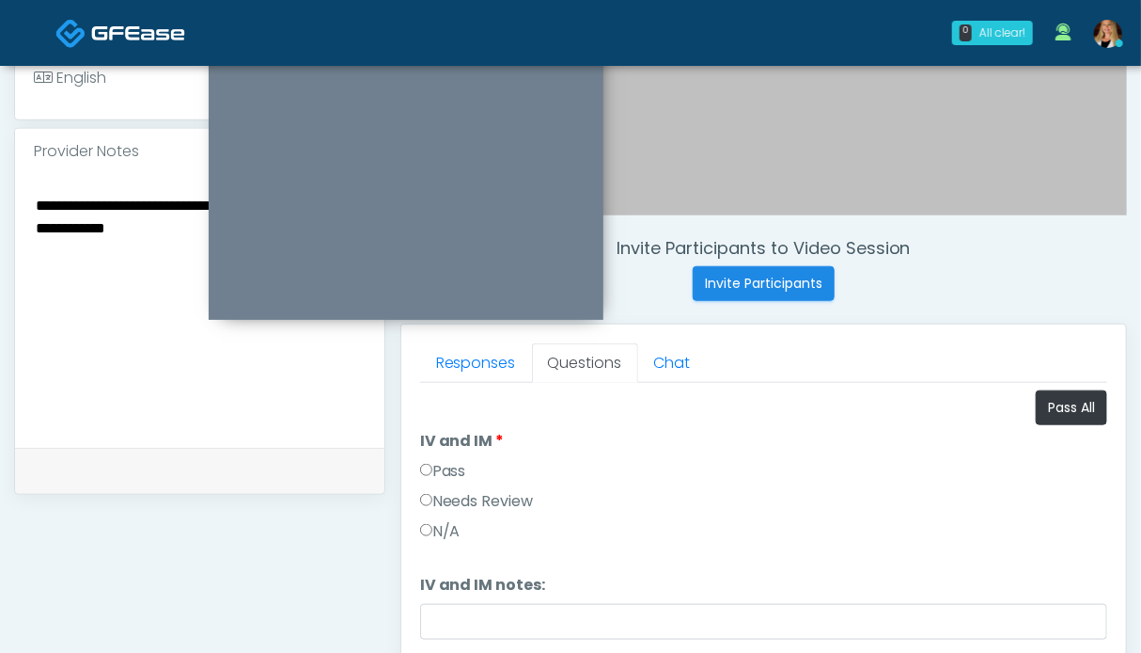
click at [445, 471] on label "Pass" at bounding box center [443, 471] width 46 height 23
click at [62, 201] on textarea "**********" at bounding box center [200, 307] width 332 height 229
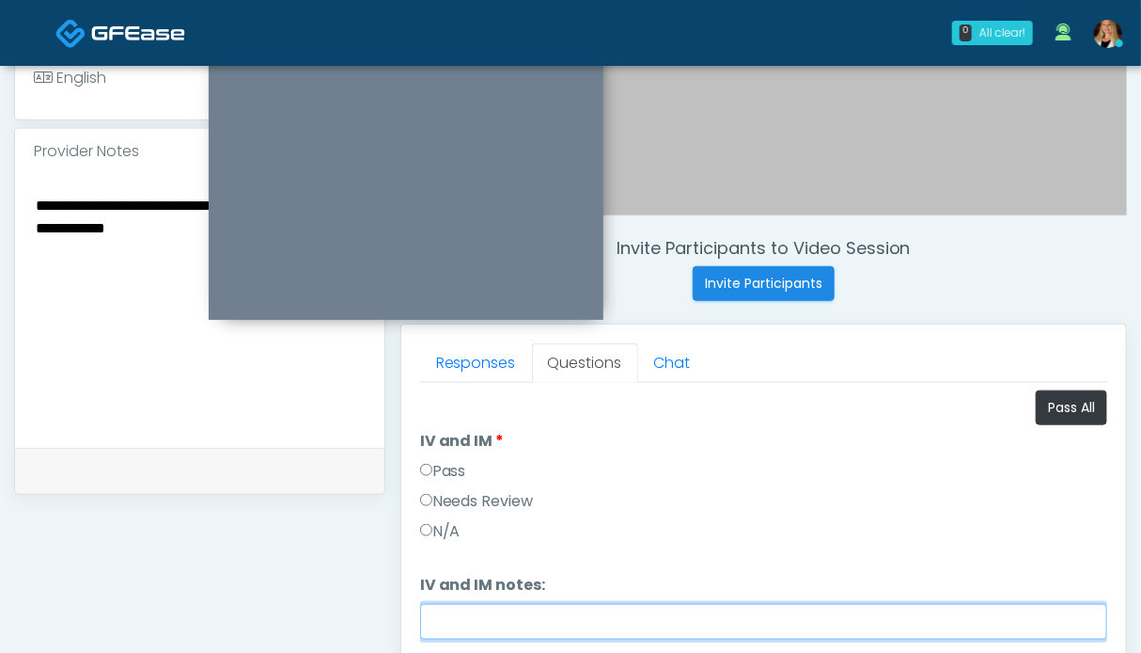
click at [493, 616] on input "IV and IM notes:" at bounding box center [763, 622] width 687 height 36
paste input "**********"
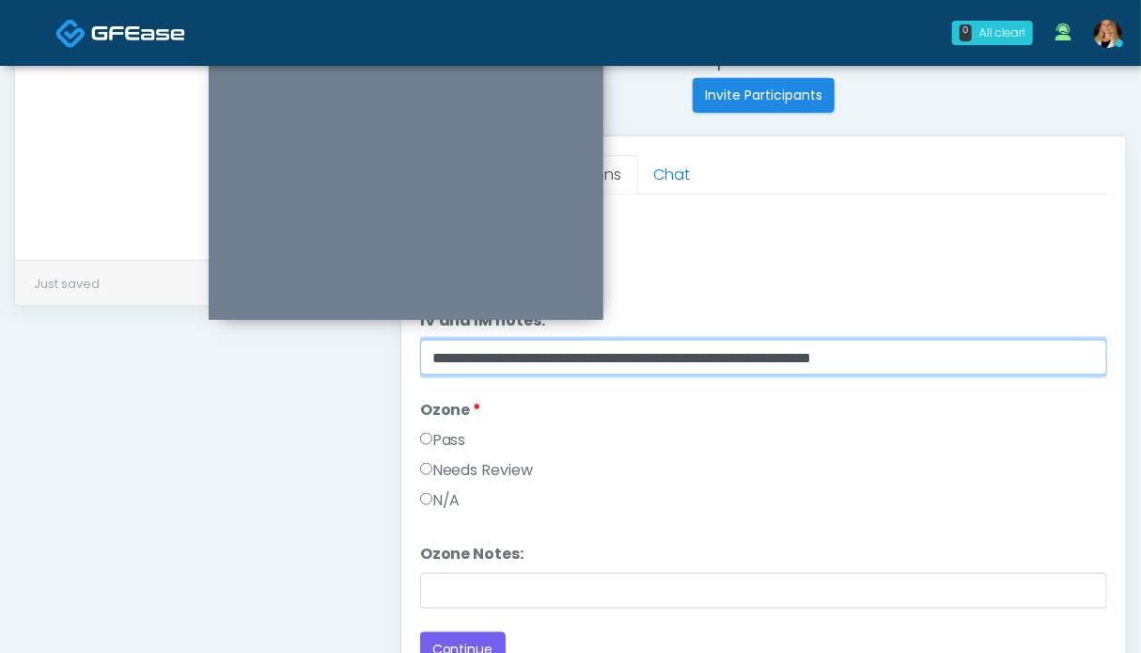
scroll to position [845, 0]
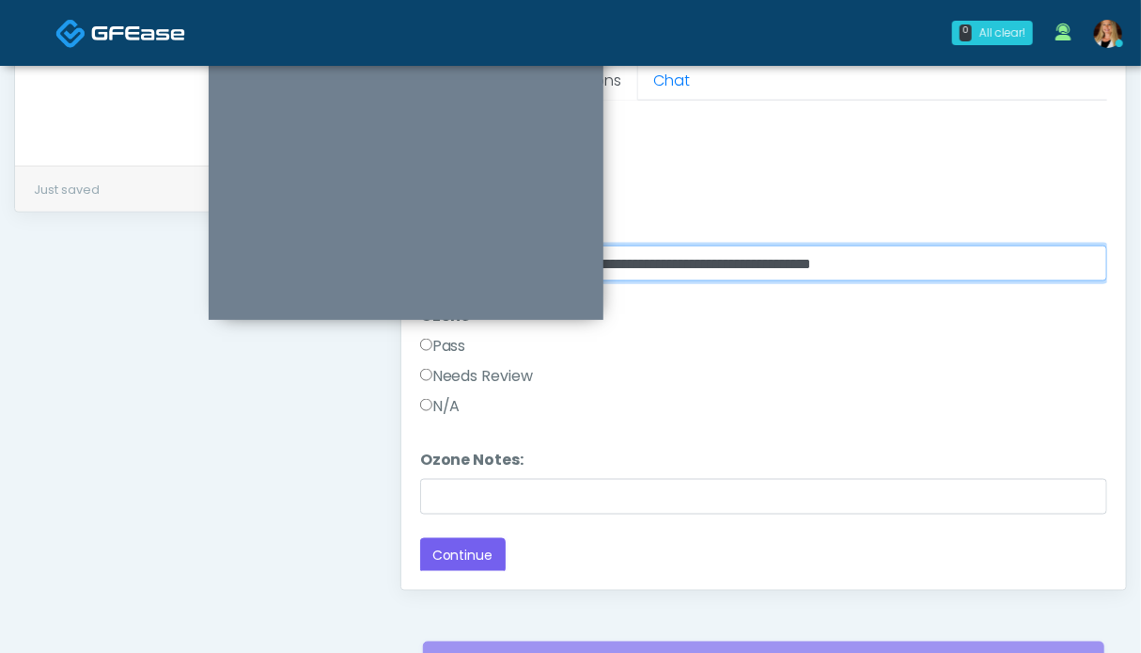
type input "**********"
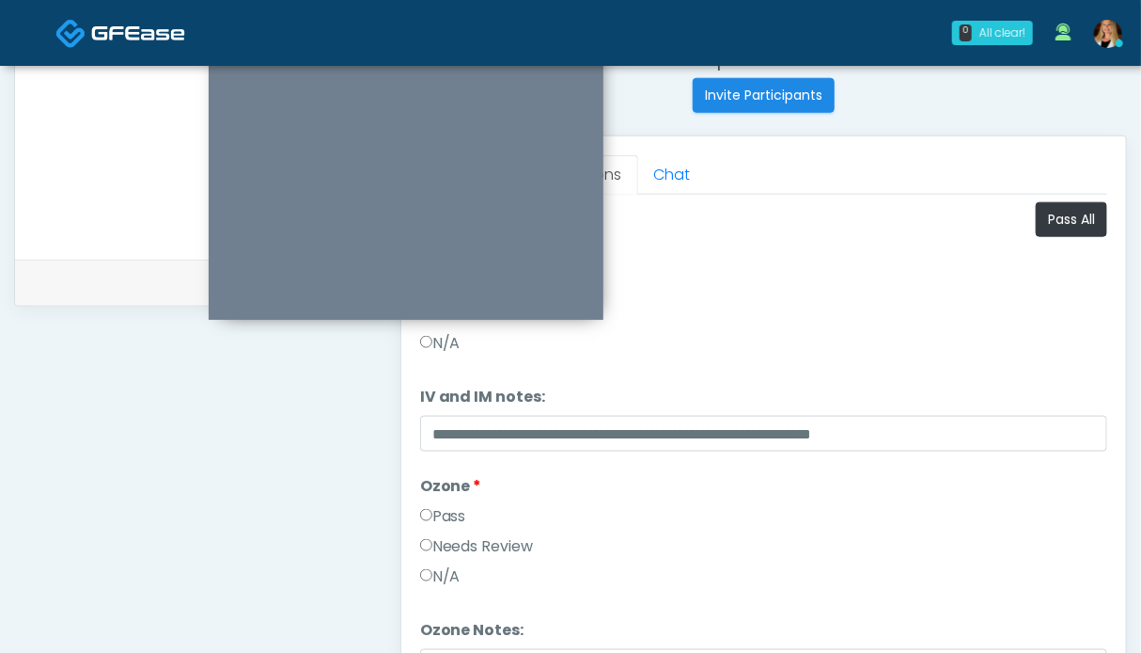
scroll to position [657, 0]
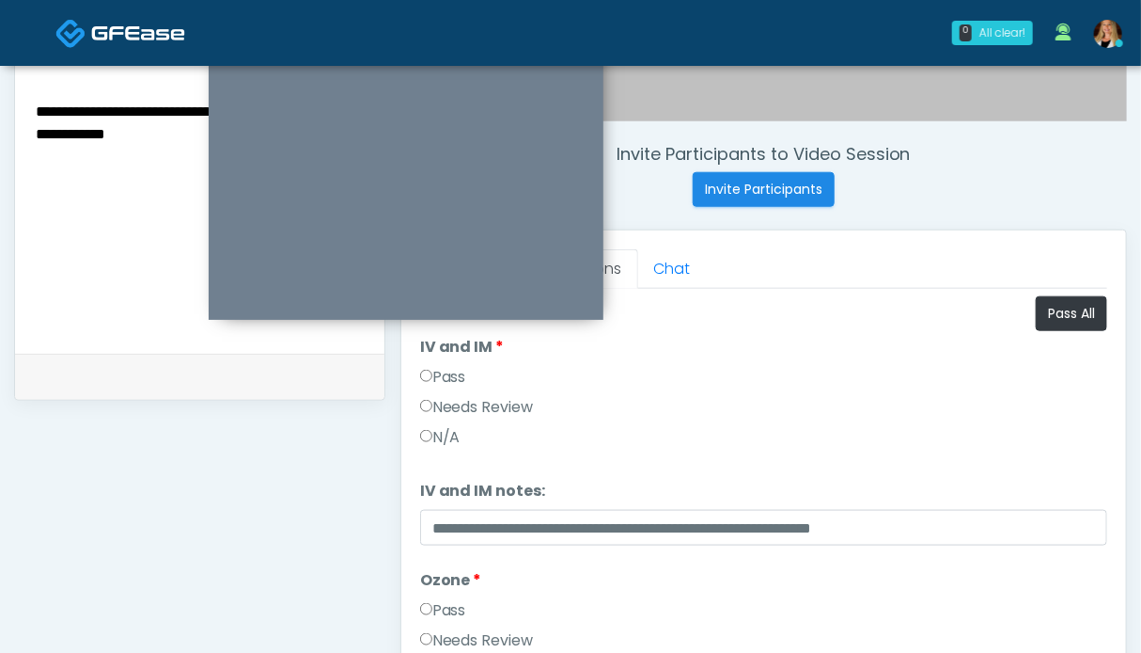
click at [516, 406] on label "Needs Review" at bounding box center [477, 407] width 114 height 23
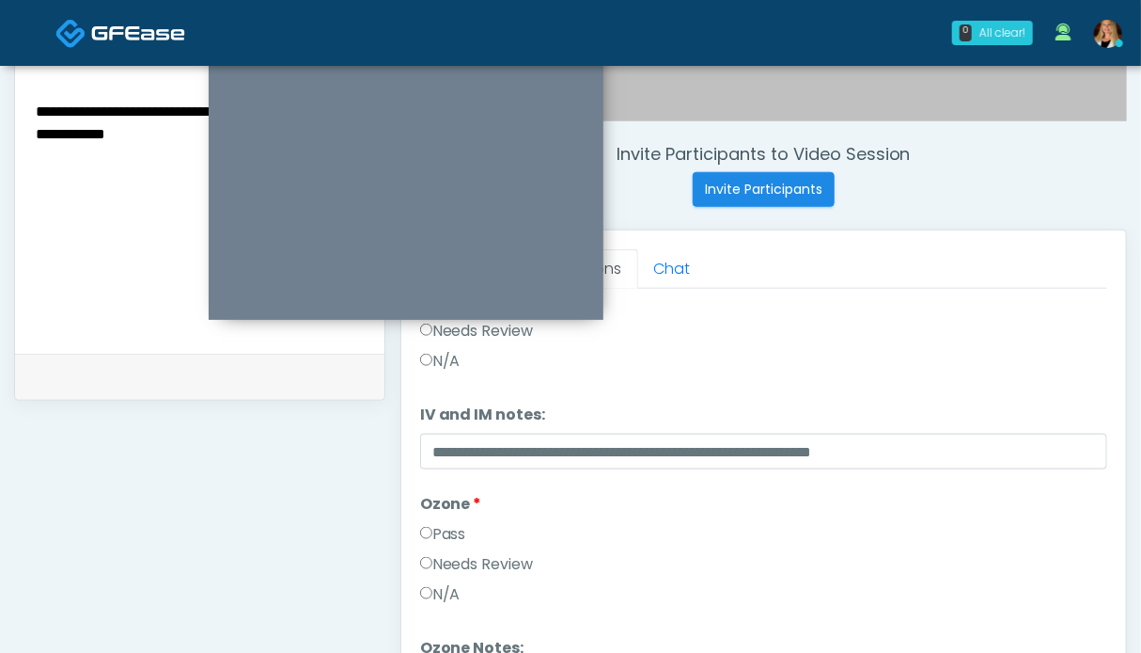
click at [460, 561] on label "Needs Review" at bounding box center [477, 564] width 114 height 23
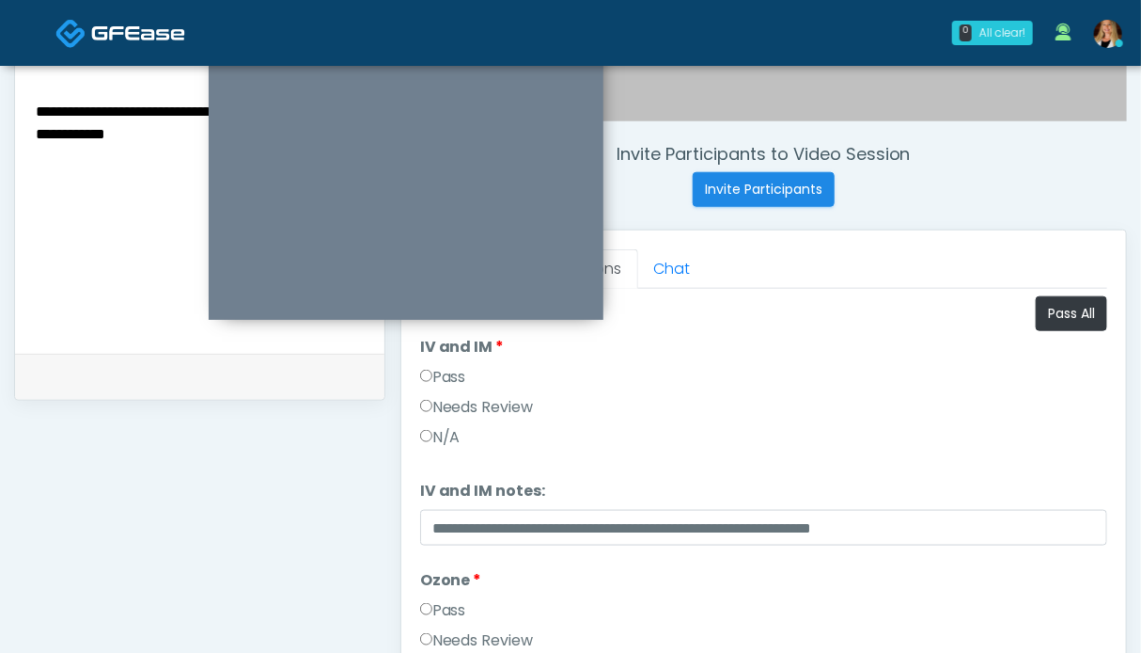
scroll to position [375, 0]
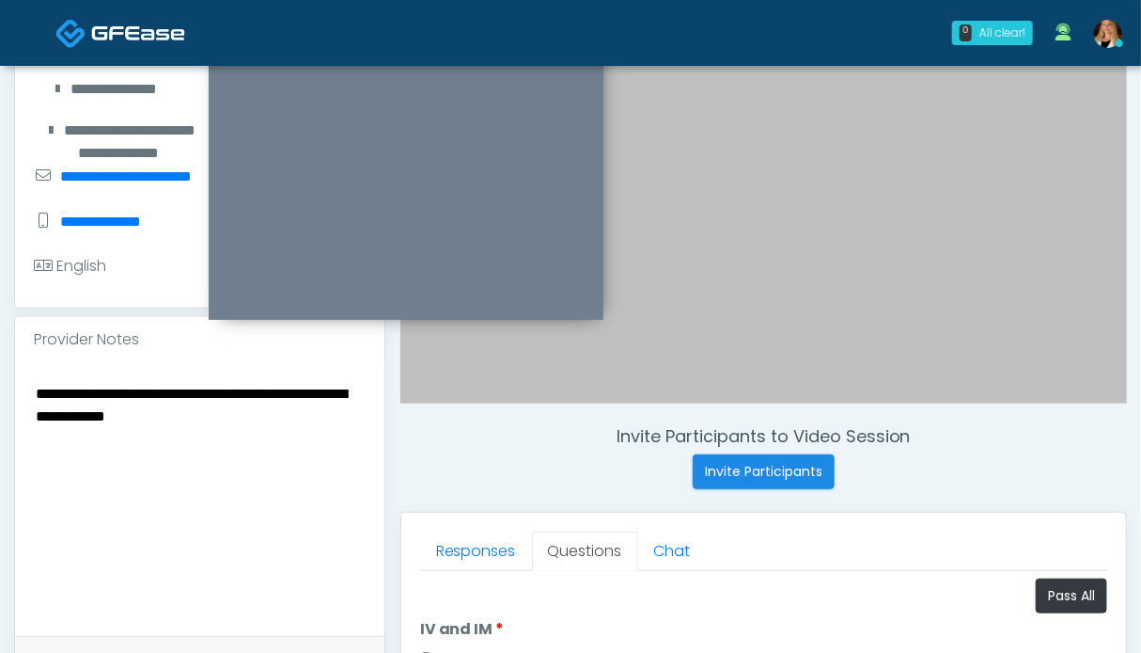
click at [271, 415] on textarea "**********" at bounding box center [200, 495] width 332 height 229
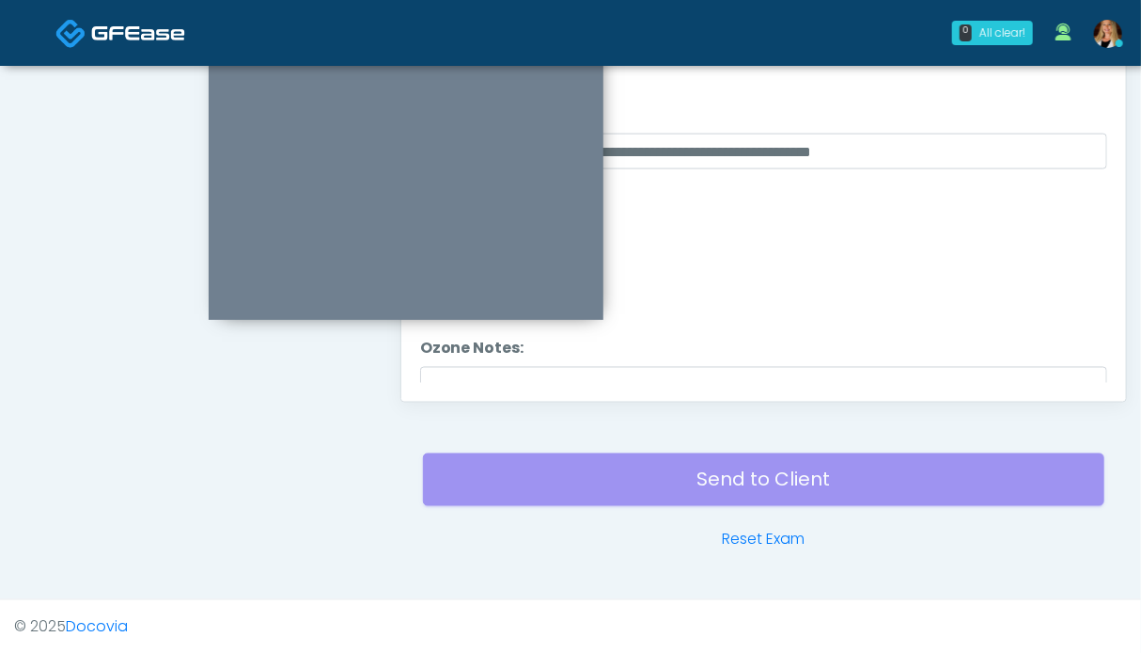
scroll to position [76, 0]
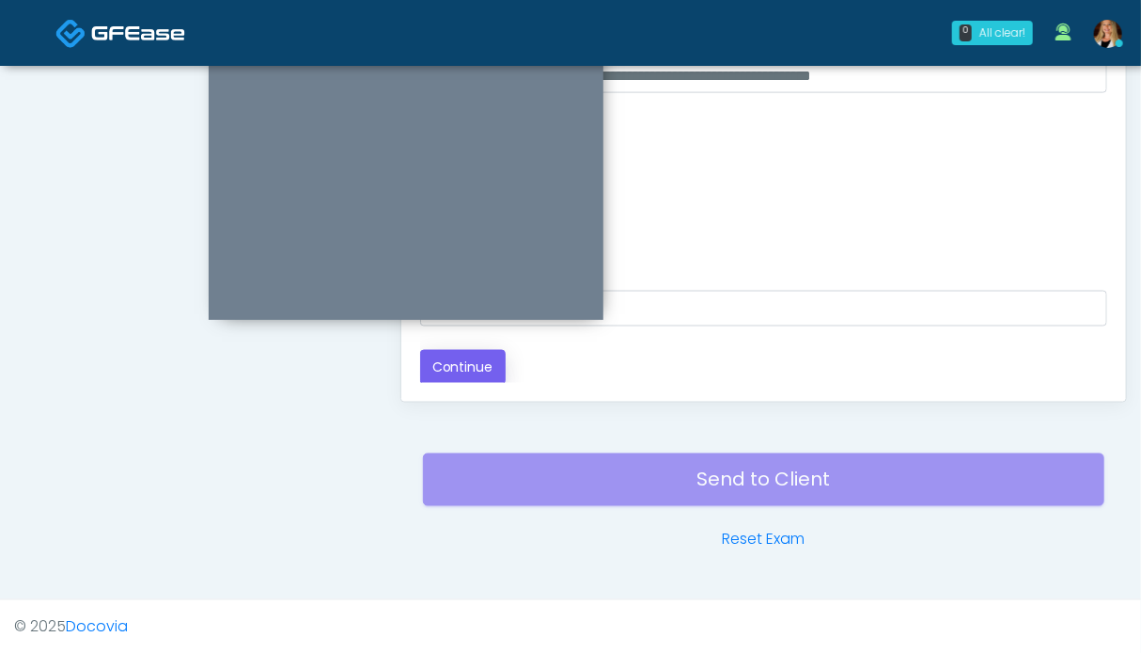
type textarea "**********"
click at [454, 370] on button "Continue" at bounding box center [463, 367] width 86 height 35
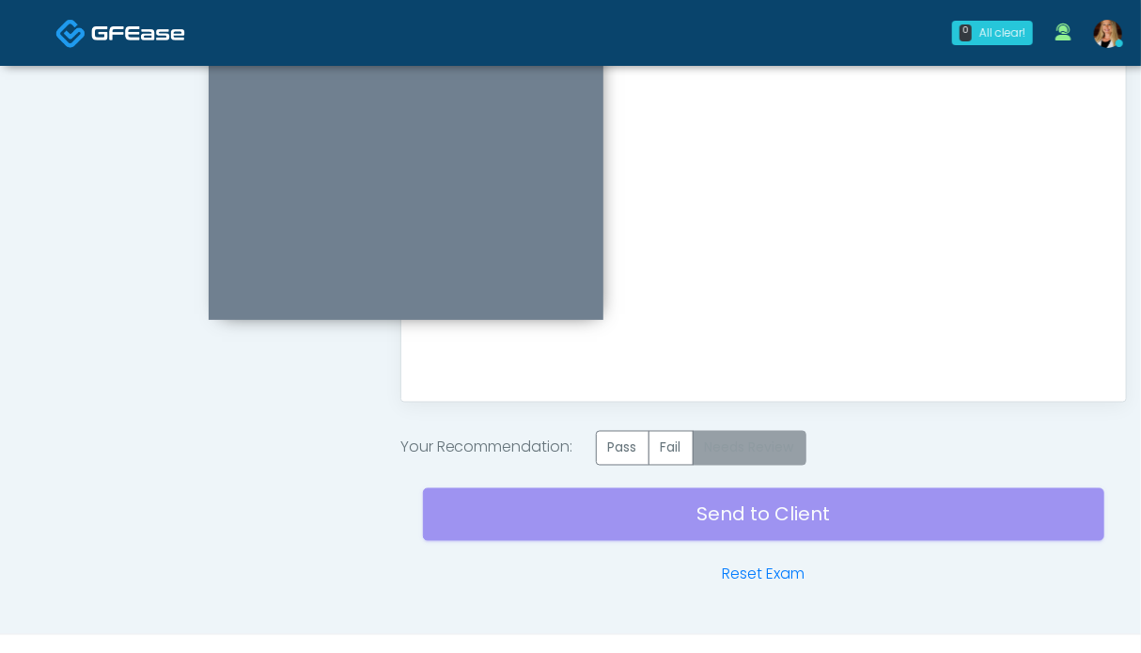
click at [781, 441] on label "Needs Review" at bounding box center [750, 448] width 114 height 35
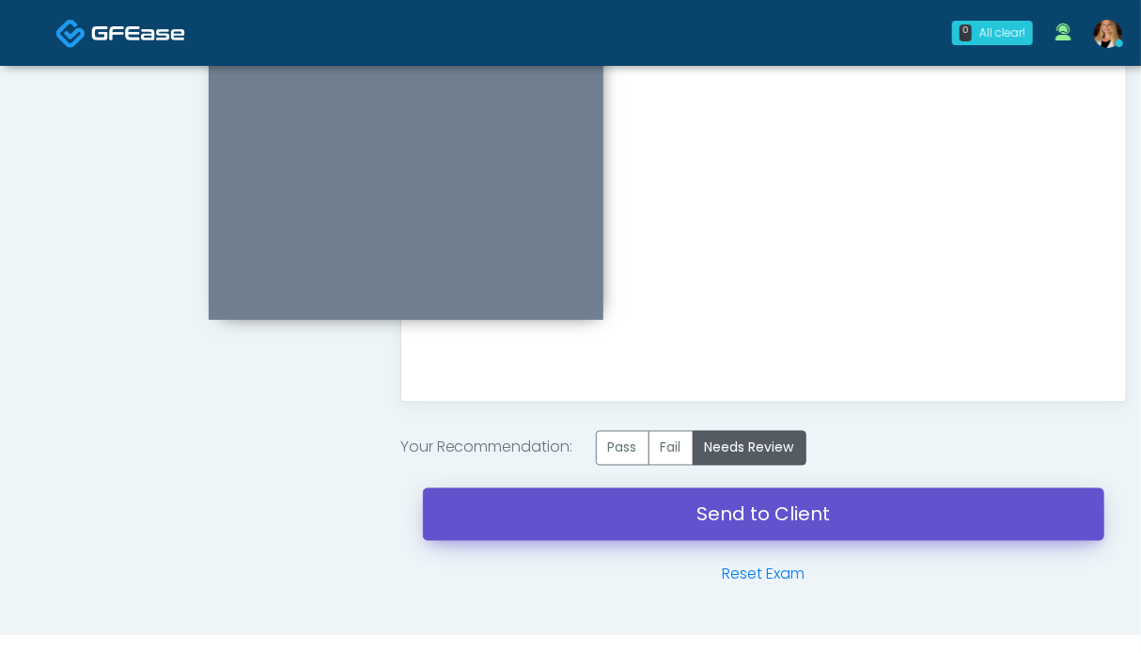
click at [768, 511] on link "Send to Client" at bounding box center [764, 514] width 682 height 53
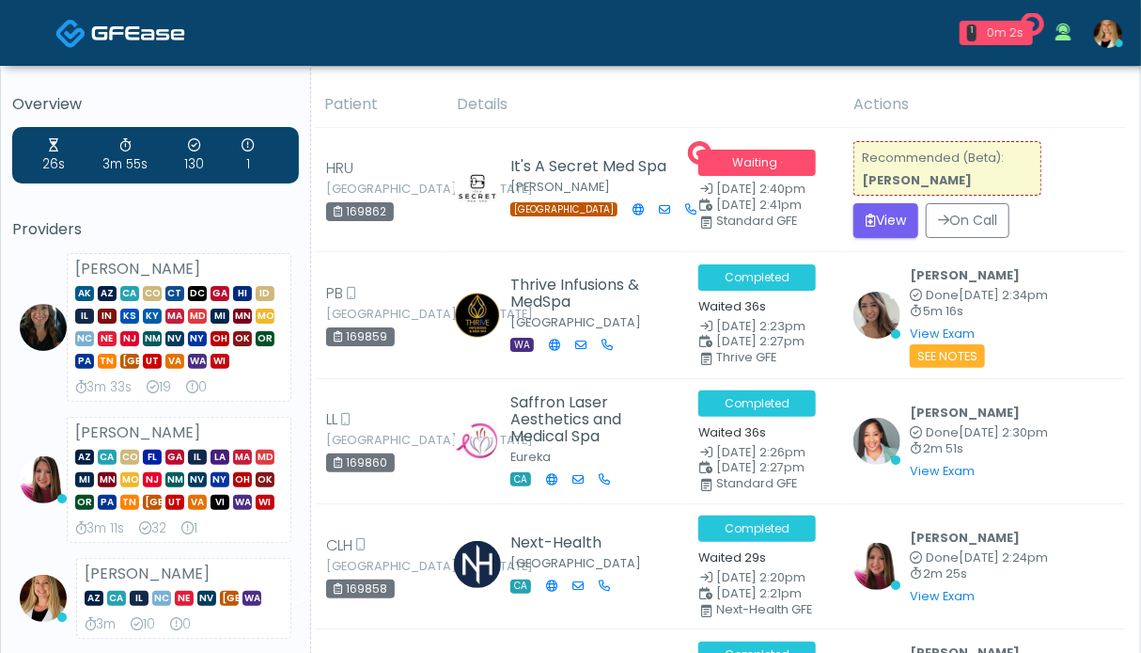
click at [888, 189] on div "Recommended (Beta): [PERSON_NAME]" at bounding box center [948, 168] width 188 height 55
click at [891, 214] on button "View" at bounding box center [886, 220] width 65 height 35
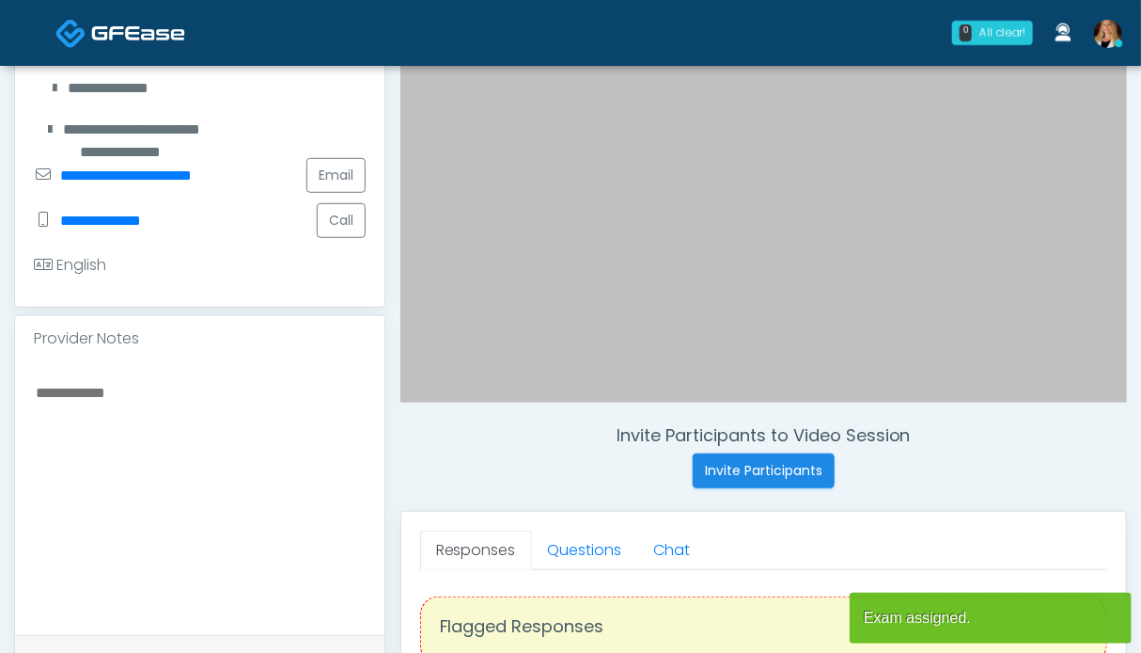
scroll to position [564, 0]
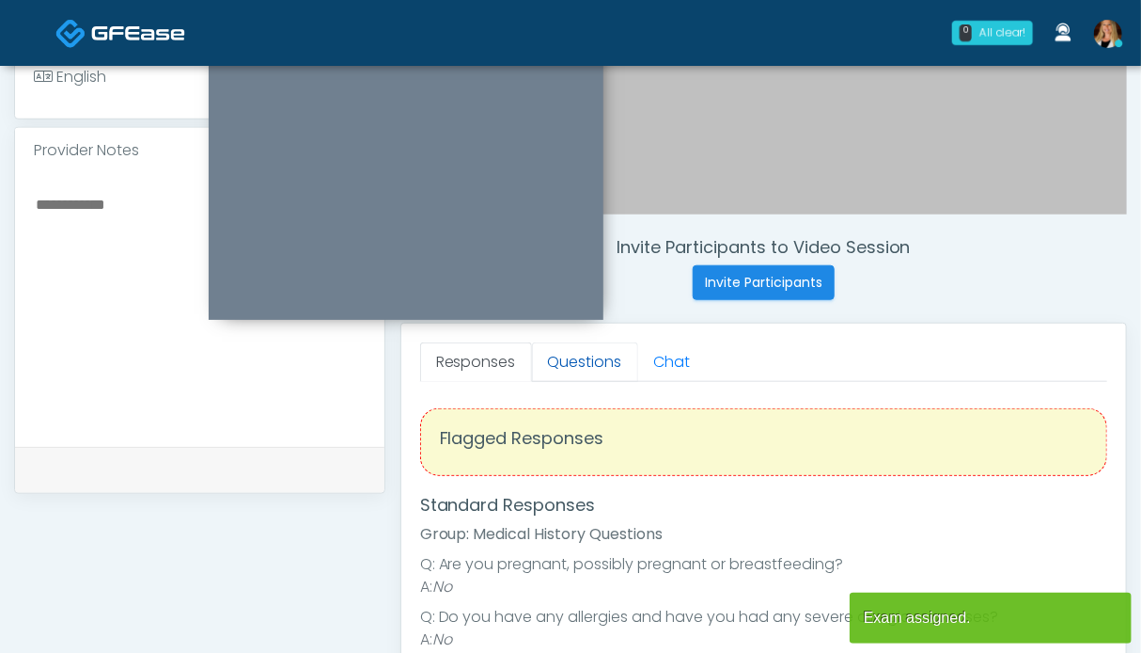
click at [554, 366] on link "Questions" at bounding box center [585, 361] width 106 height 39
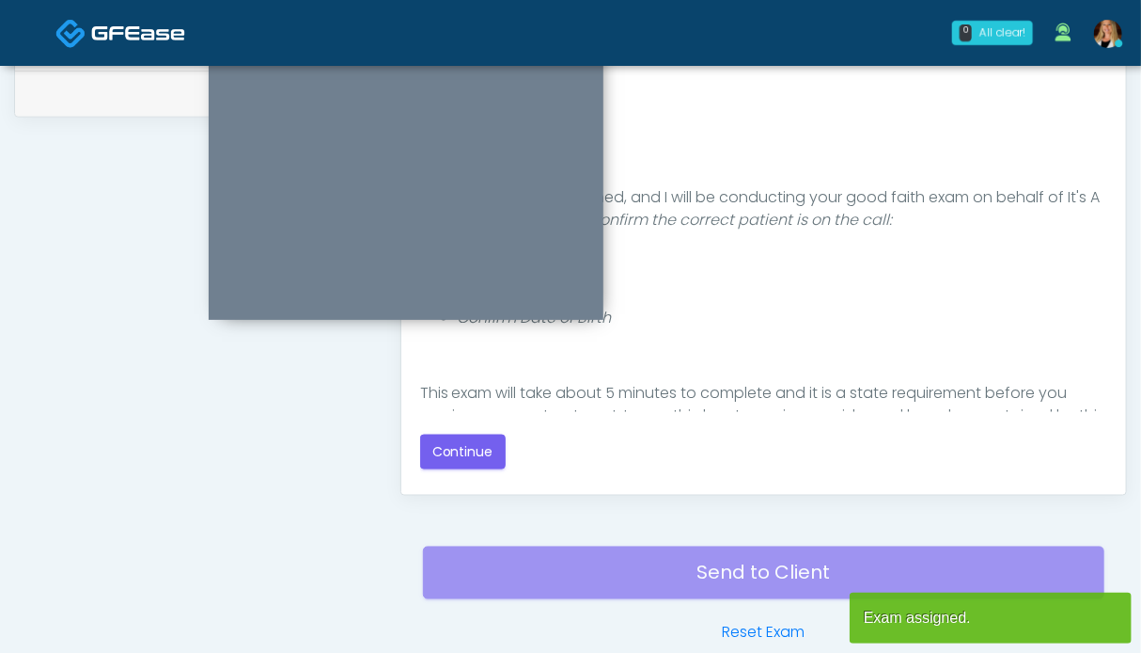
scroll to position [1033, 0]
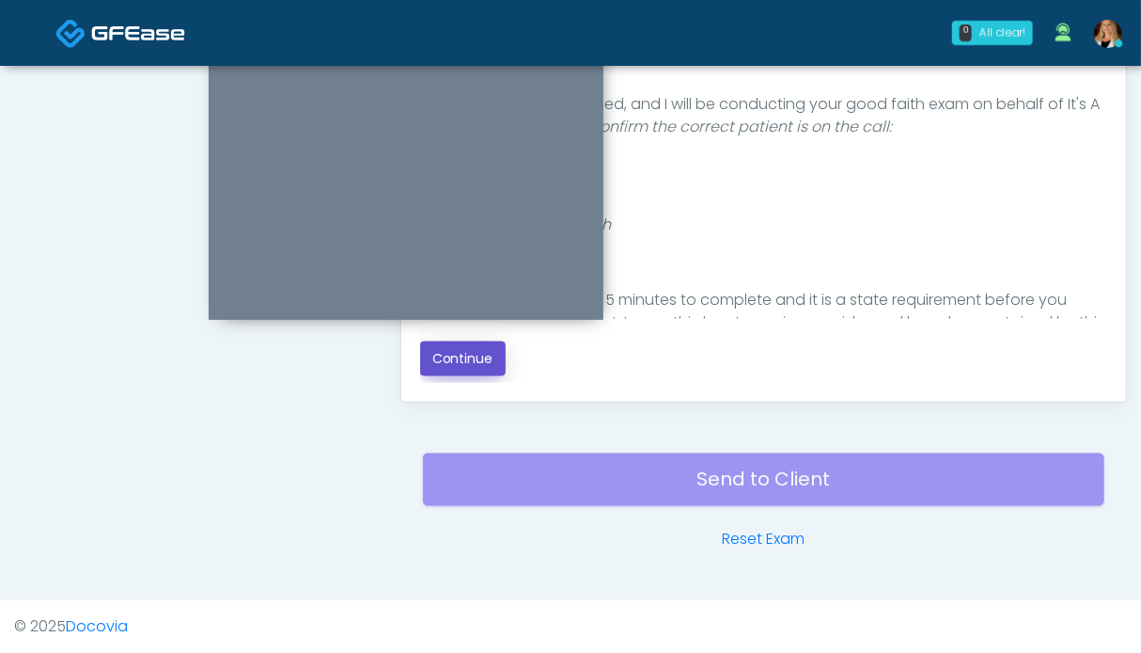
click at [468, 366] on button "Continue" at bounding box center [463, 358] width 86 height 35
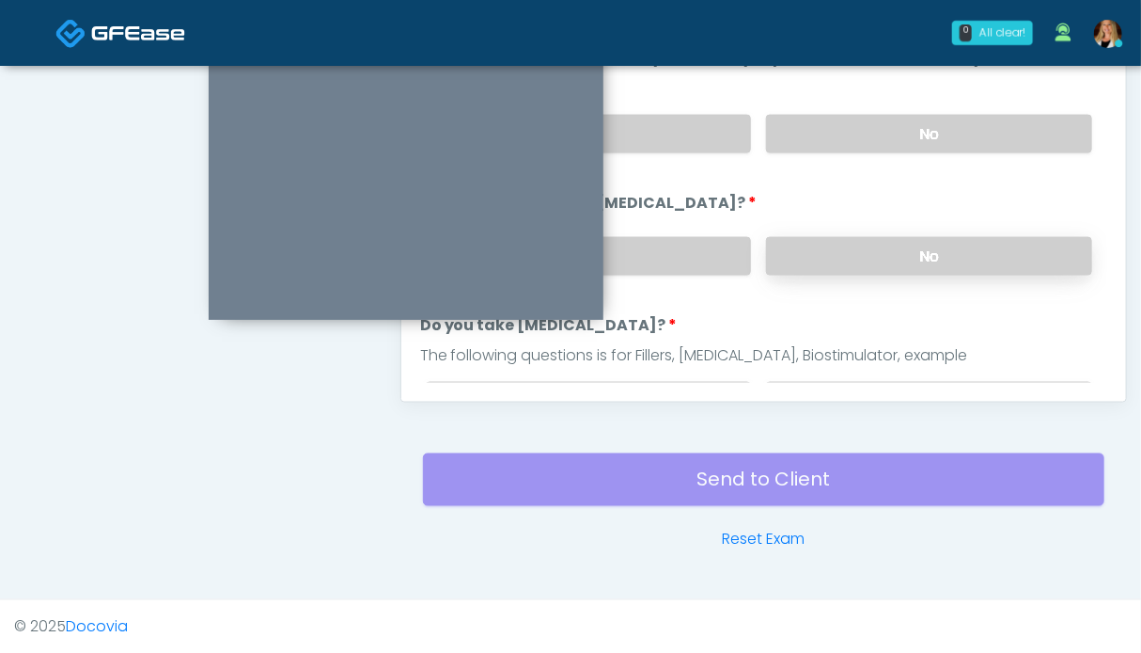
drag, startPoint x: 912, startPoint y: 261, endPoint x: 912, endPoint y: 238, distance: 23.5
click at [912, 260] on label "No" at bounding box center [929, 256] width 326 height 39
click at [910, 133] on label "No" at bounding box center [929, 134] width 326 height 39
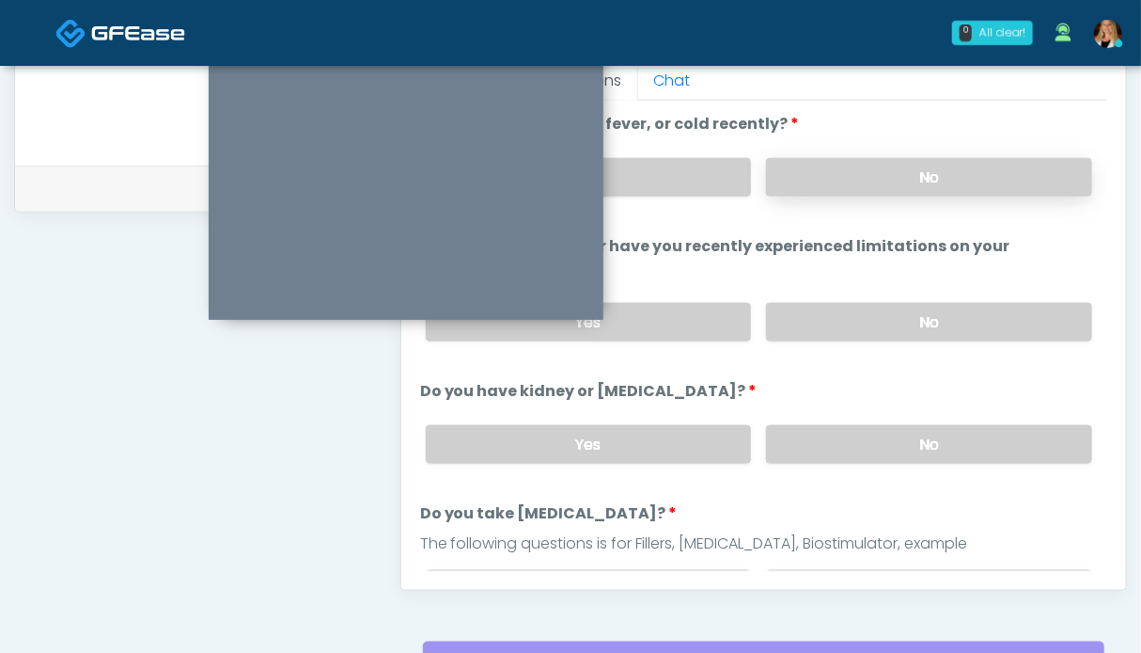
click at [899, 174] on label "No" at bounding box center [929, 177] width 326 height 39
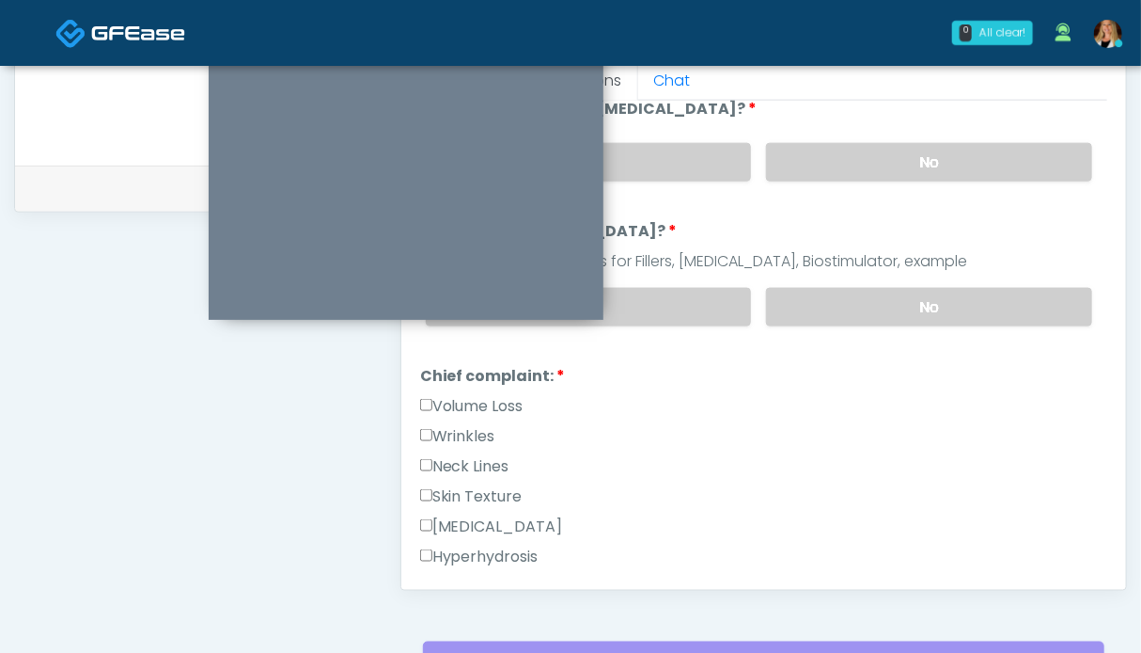
drag, startPoint x: 914, startPoint y: 302, endPoint x: 651, endPoint y: 386, distance: 276.5
click at [912, 302] on label "No" at bounding box center [929, 307] width 326 height 39
click at [471, 437] on label "Wrinkles" at bounding box center [457, 436] width 75 height 23
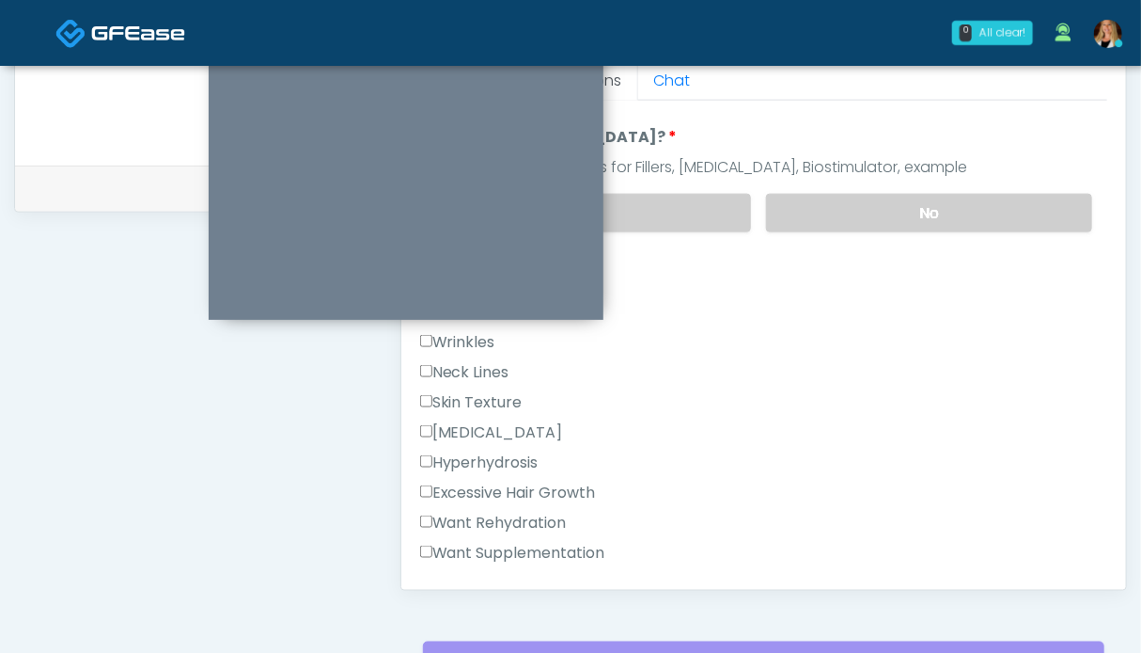
scroll to position [564, 0]
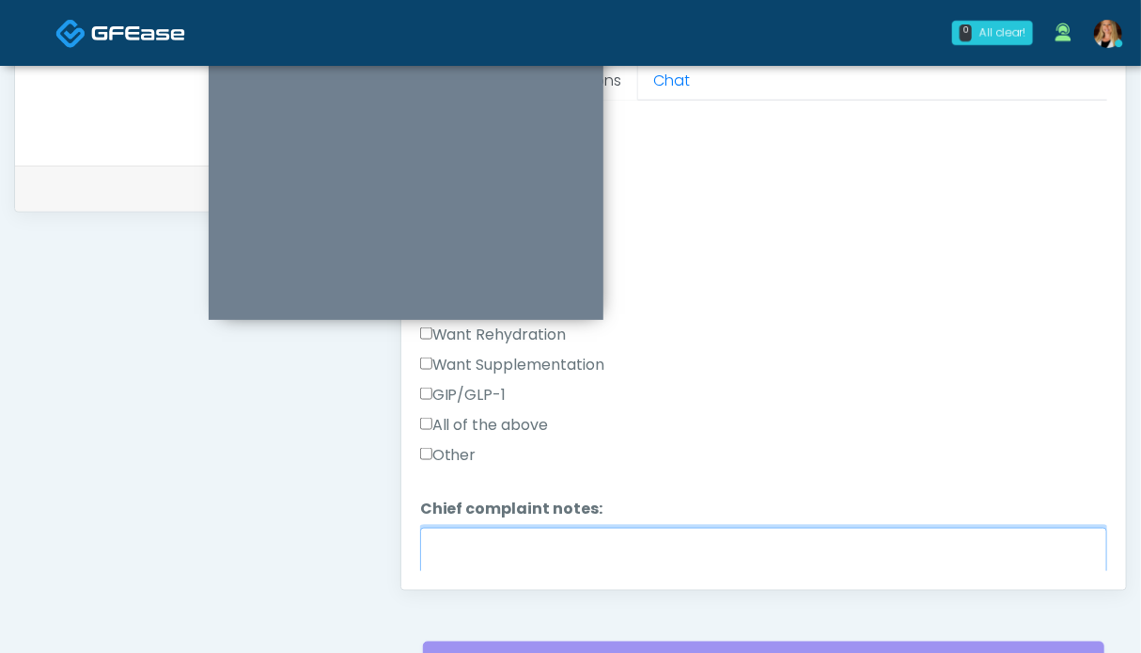
click at [572, 544] on textarea "Chief complaint notes:" at bounding box center [763, 567] width 687 height 81
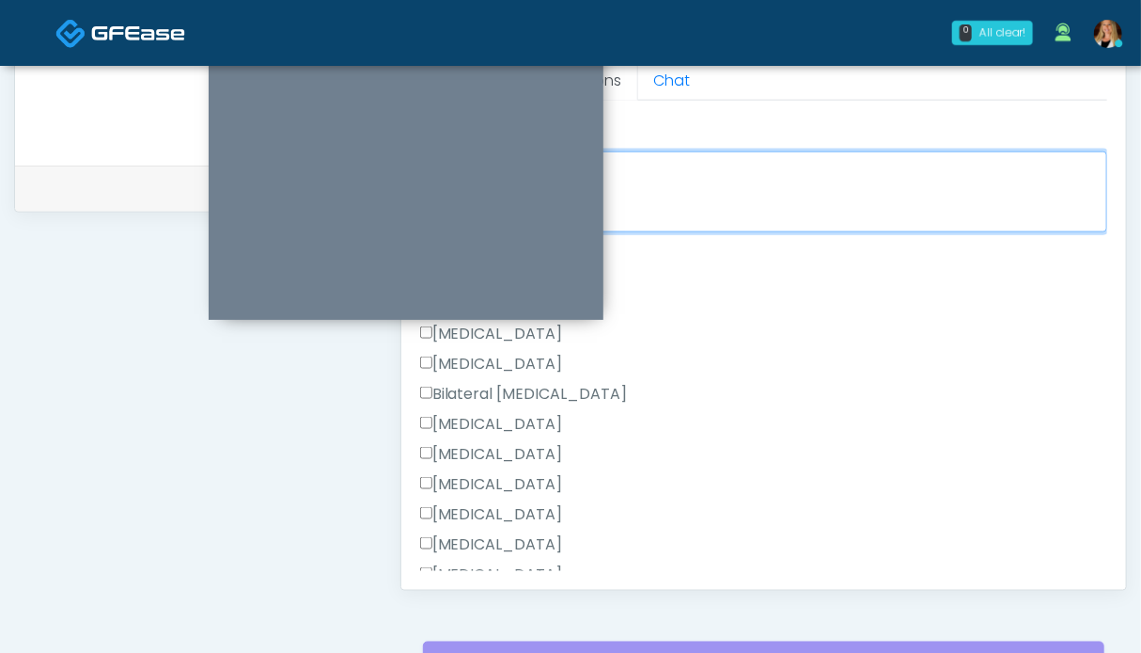
scroll to position [846, 0]
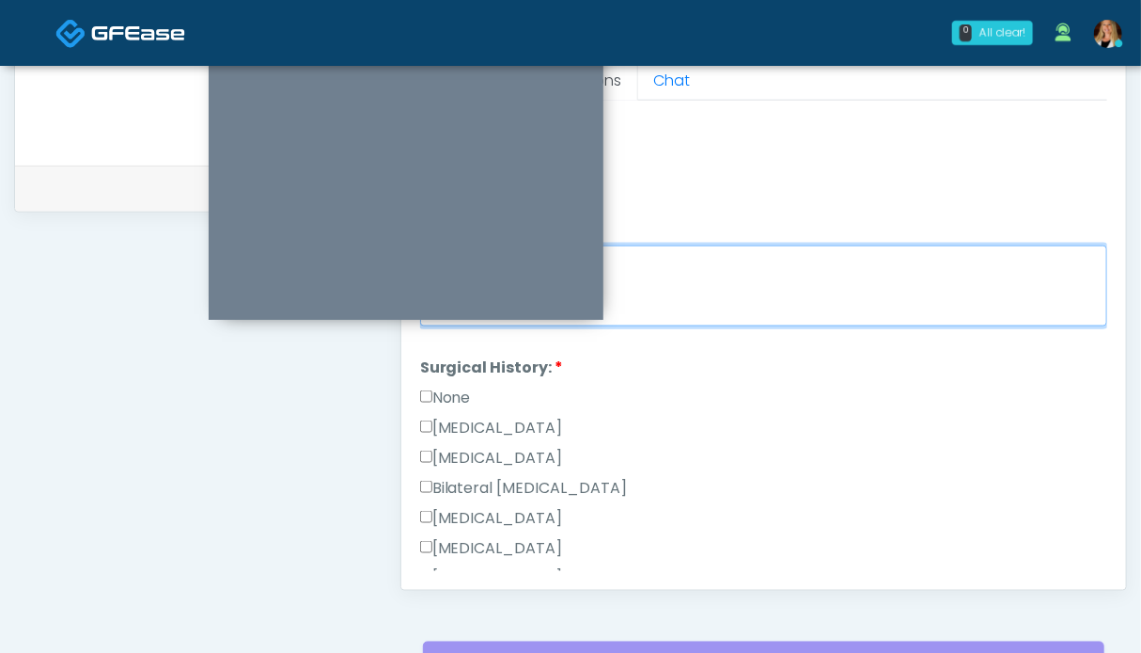
type textarea "******"
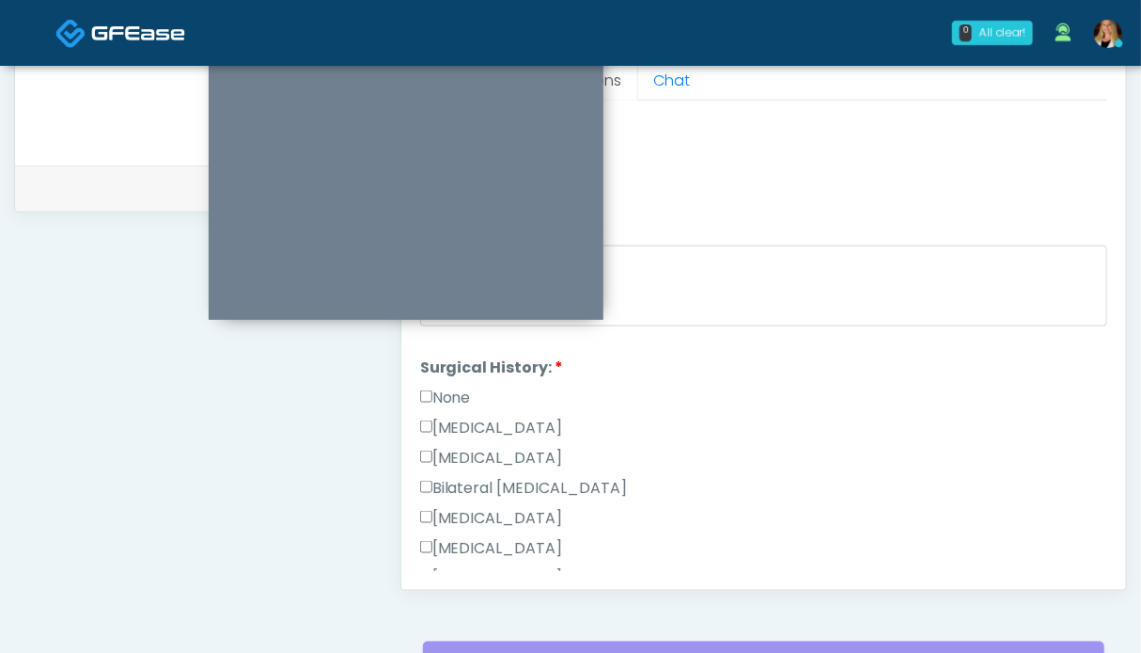
click at [470, 391] on label "None" at bounding box center [445, 397] width 51 height 23
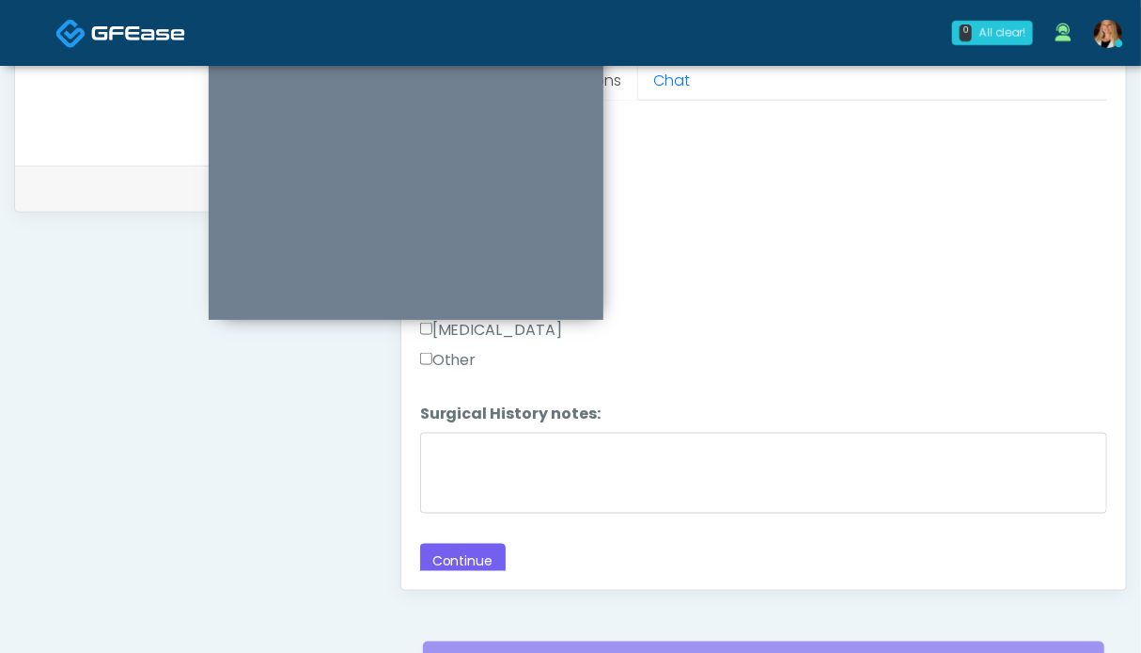
scroll to position [1033, 0]
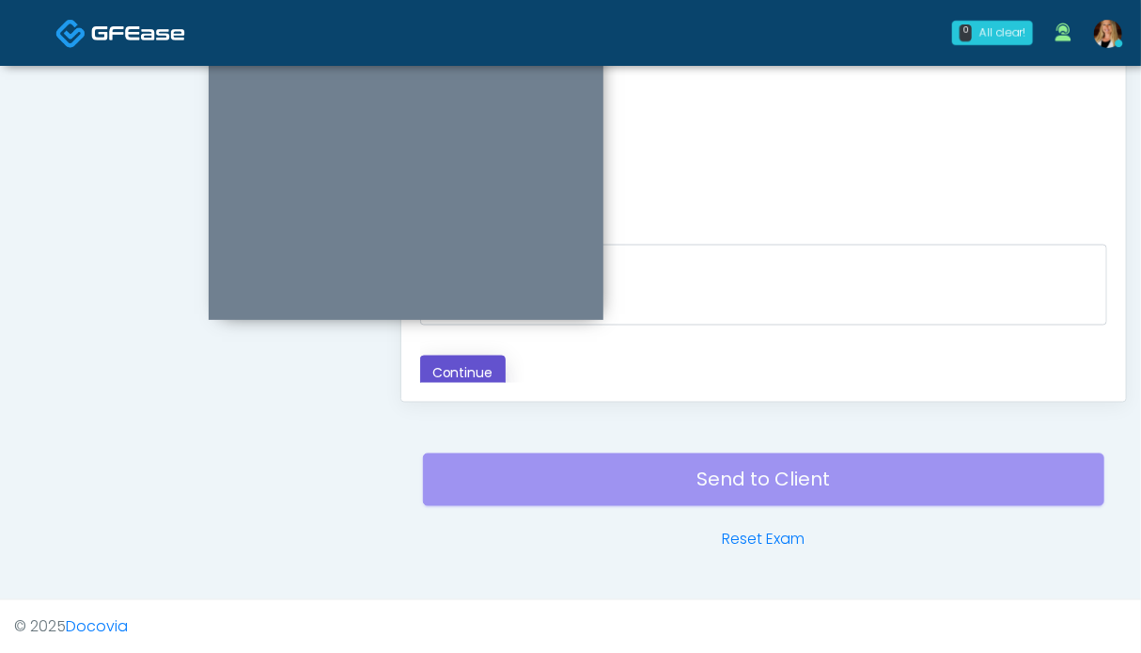
click at [470, 364] on button "Continue" at bounding box center [463, 372] width 86 height 35
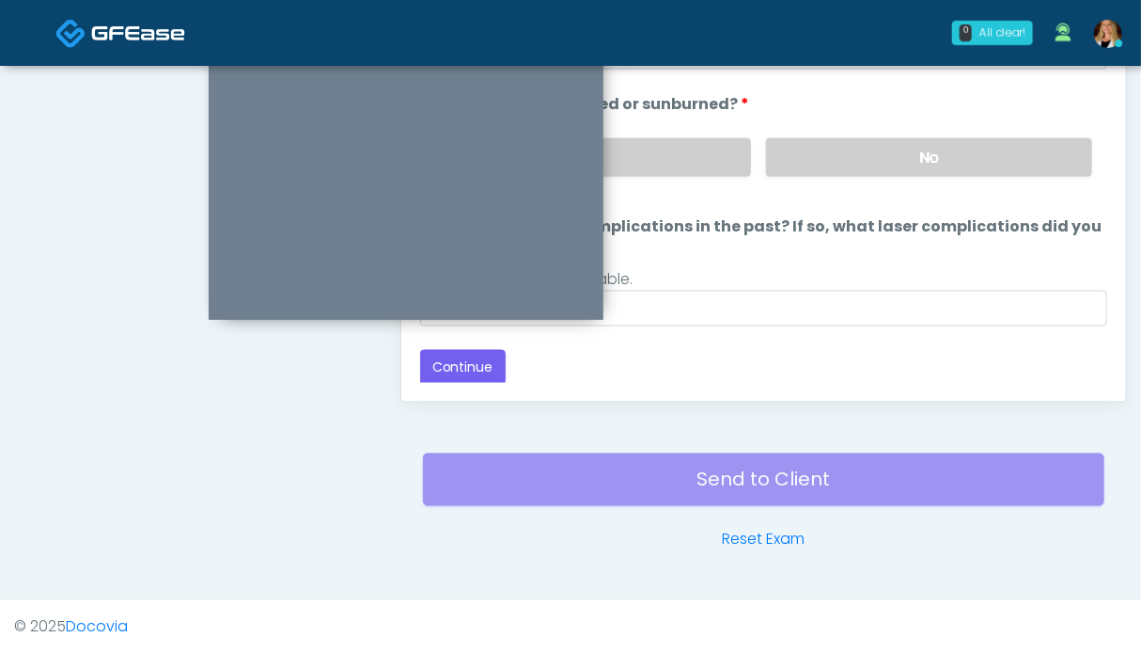
scroll to position [751, 0]
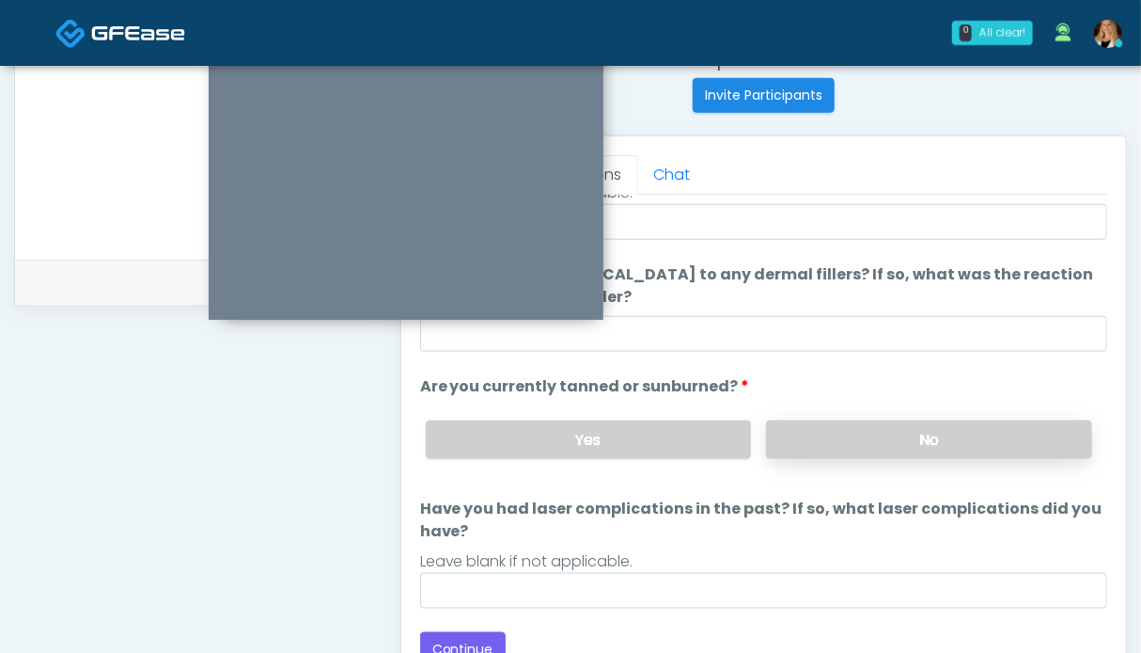
click at [873, 435] on label "No" at bounding box center [929, 439] width 326 height 39
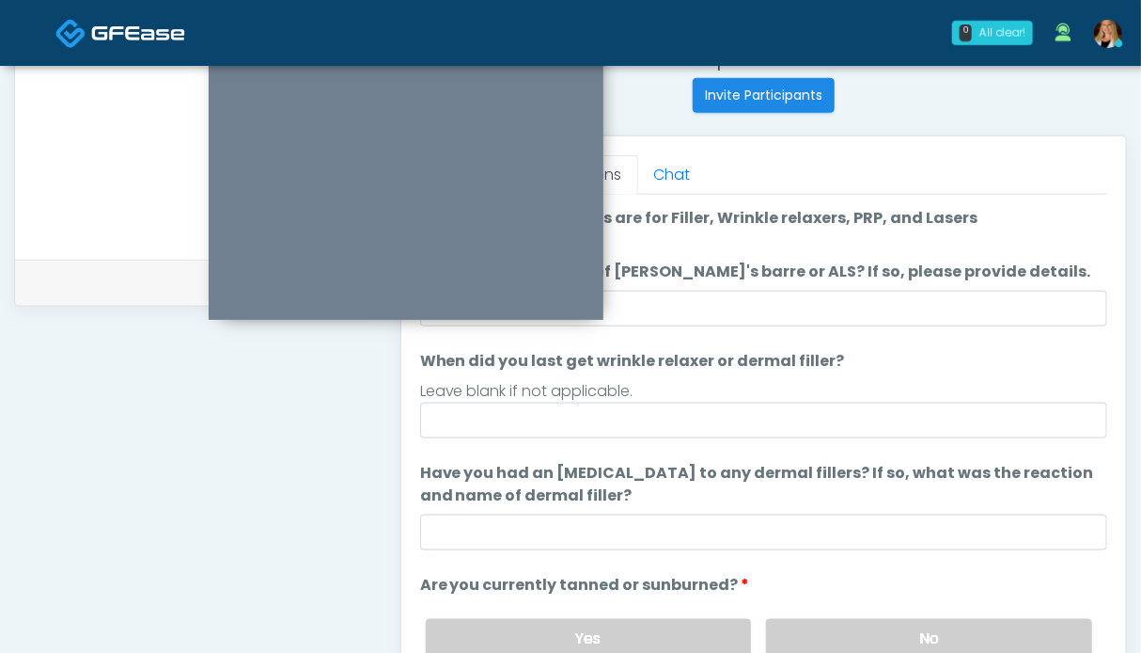
scroll to position [198, 0]
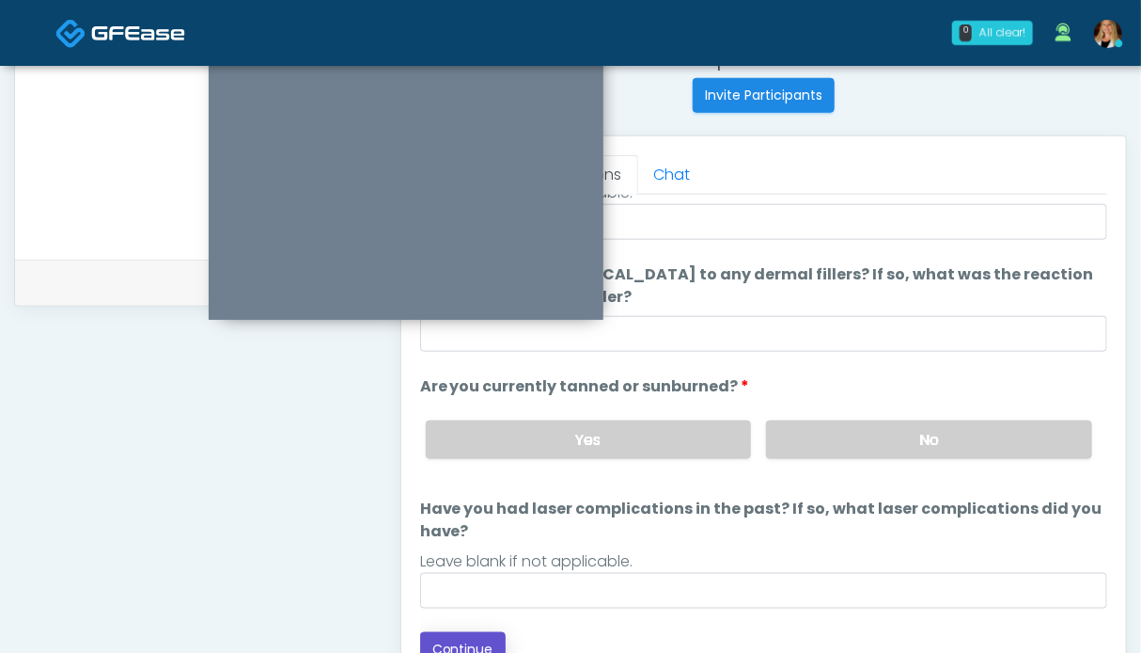
click at [474, 637] on button "Continue" at bounding box center [463, 649] width 86 height 35
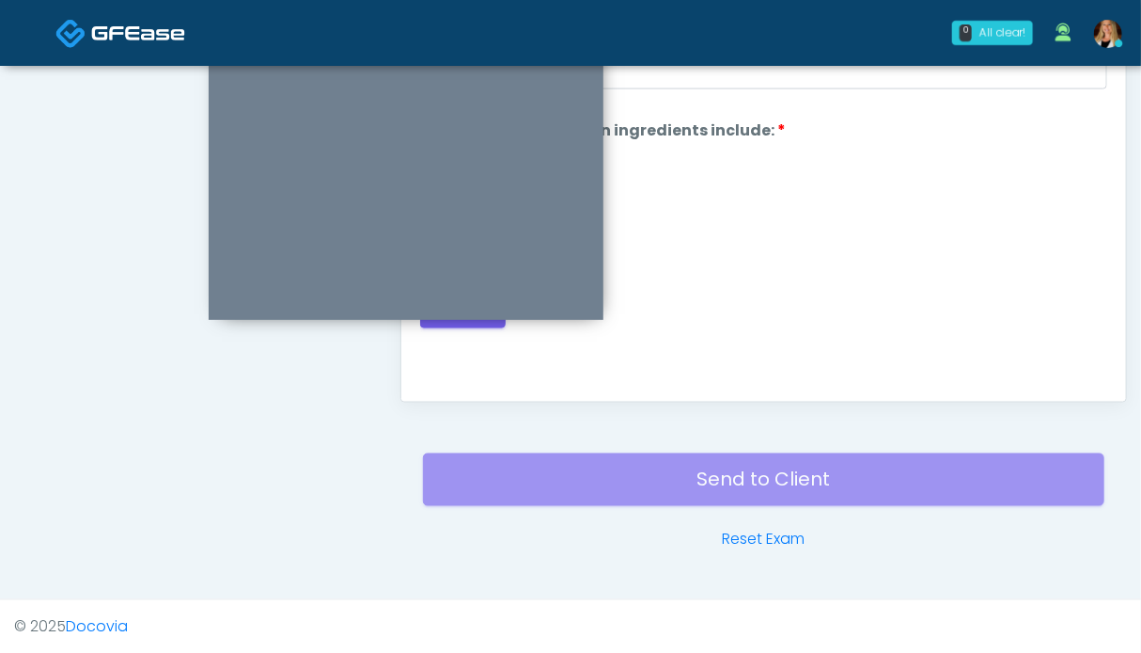
scroll to position [845, 0]
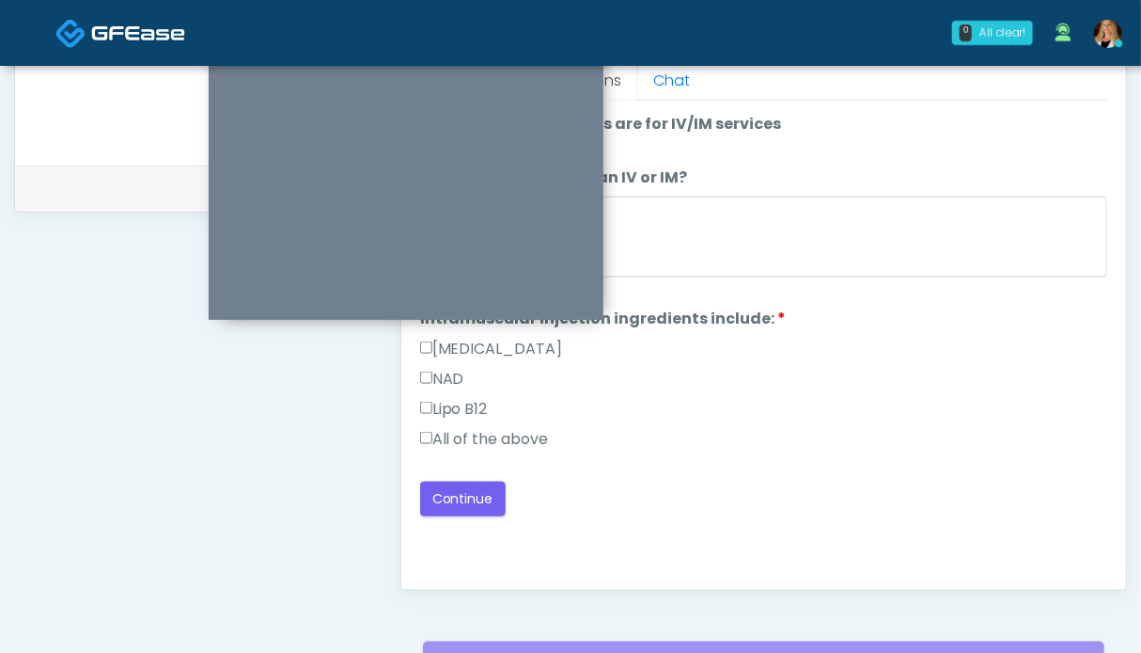
click at [480, 433] on label "All of the above" at bounding box center [484, 439] width 129 height 23
click at [474, 494] on button "Continue" at bounding box center [463, 498] width 86 height 35
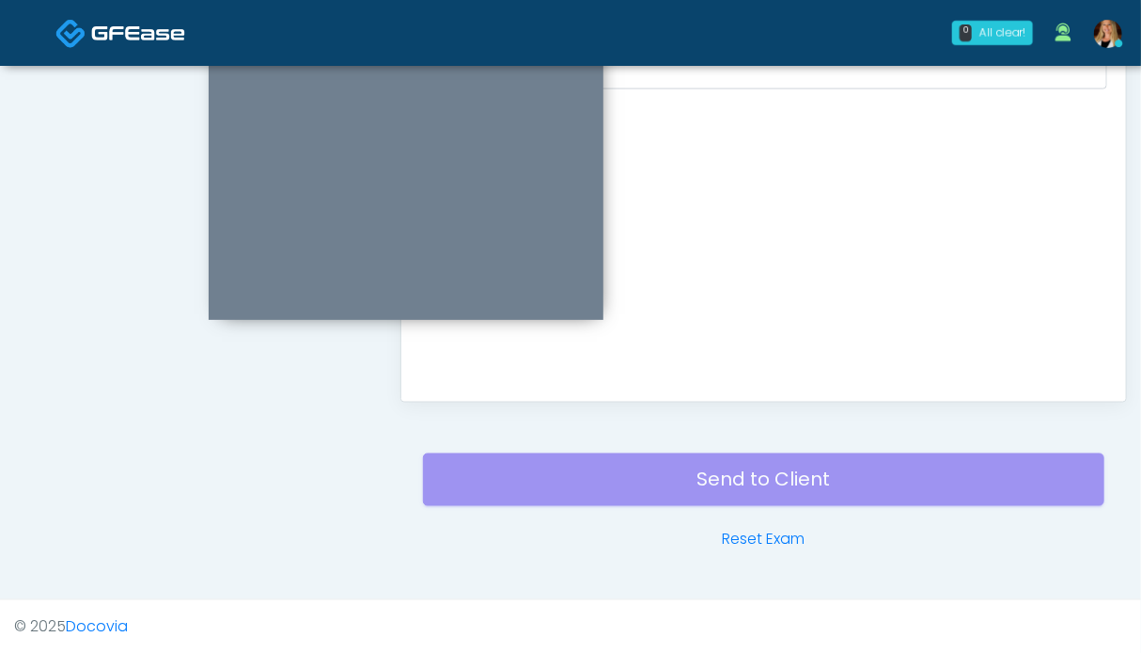
scroll to position [751, 0]
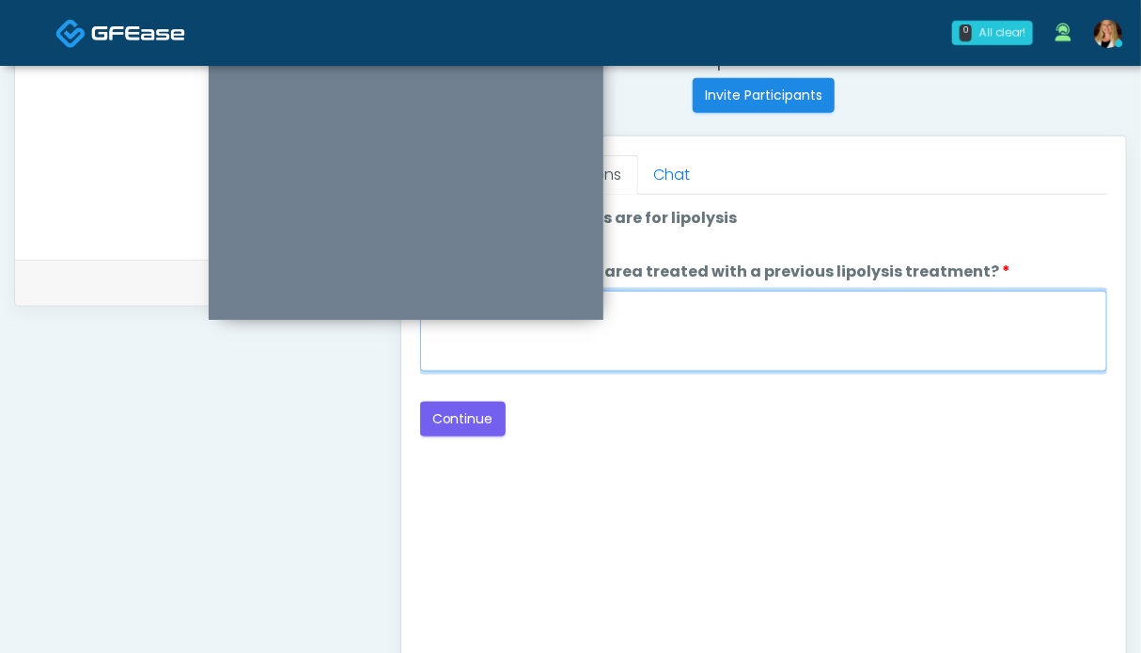
drag, startPoint x: 664, startPoint y: 346, endPoint x: 663, endPoint y: 337, distance: 9.4
click at [664, 341] on textarea "When did you have the area treated with a previous lipolysis treatment?" at bounding box center [763, 331] width 687 height 81
type textarea "**"
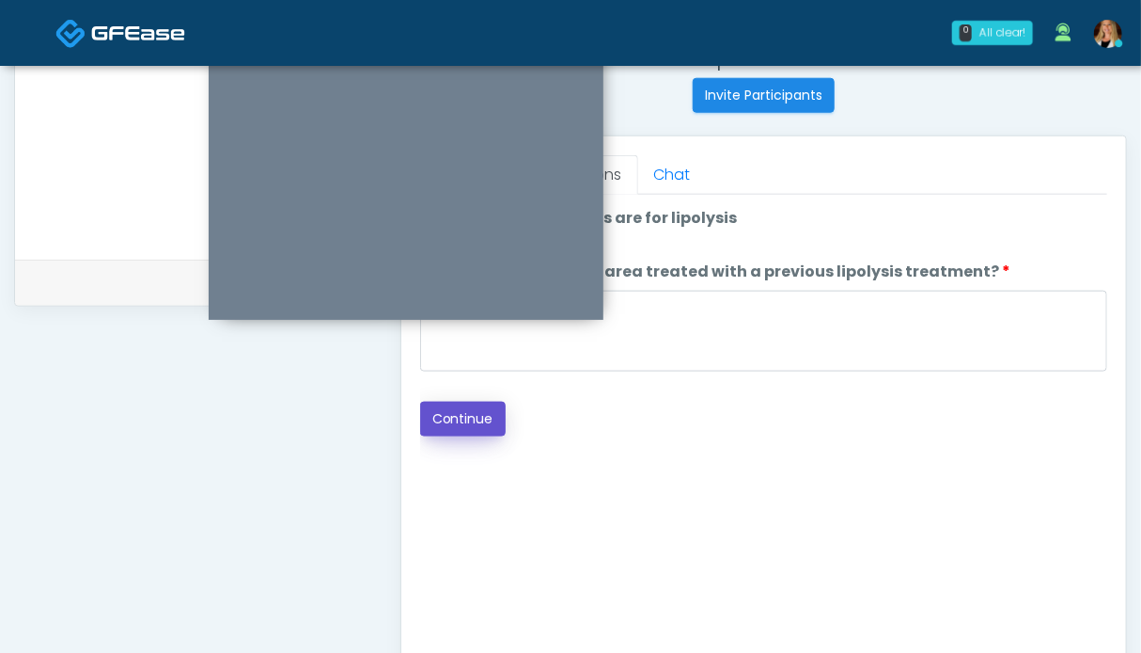
click at [476, 414] on button "Continue" at bounding box center [463, 418] width 86 height 35
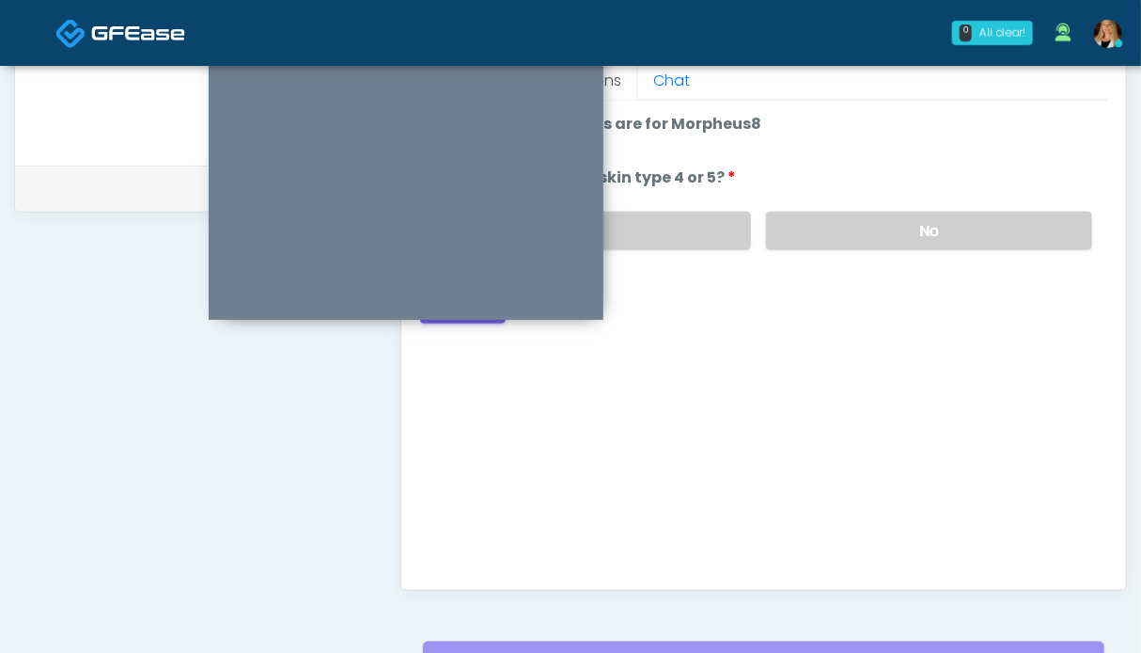
drag, startPoint x: 912, startPoint y: 222, endPoint x: 751, endPoint y: 298, distance: 177.9
click at [910, 217] on label "No" at bounding box center [929, 231] width 326 height 39
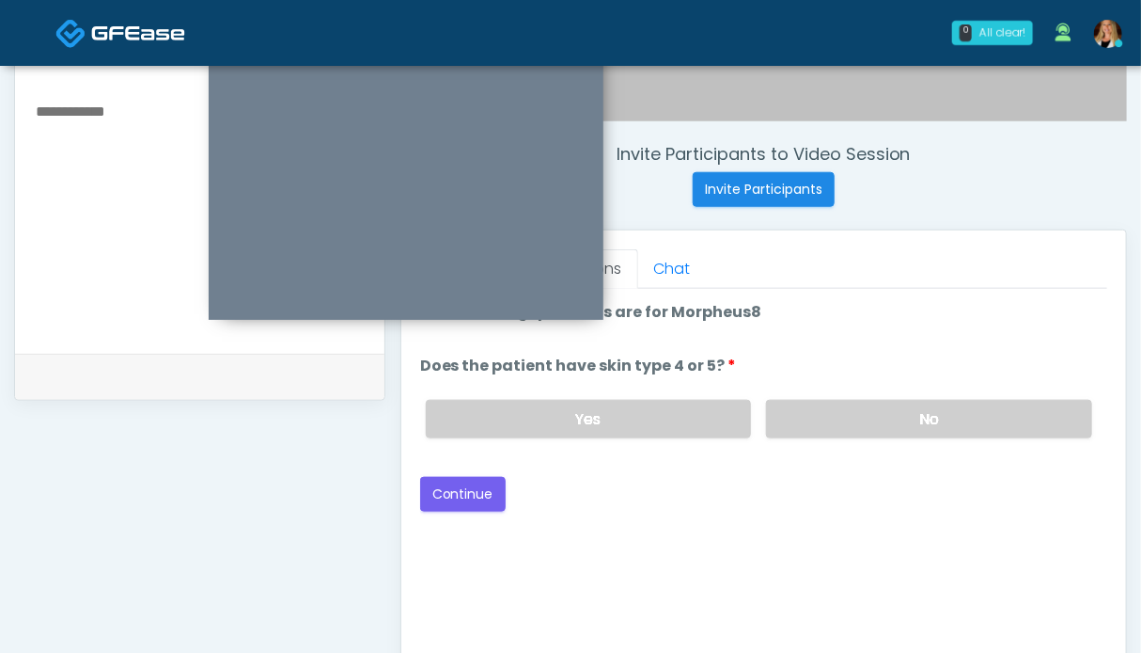
scroll to position [563, 0]
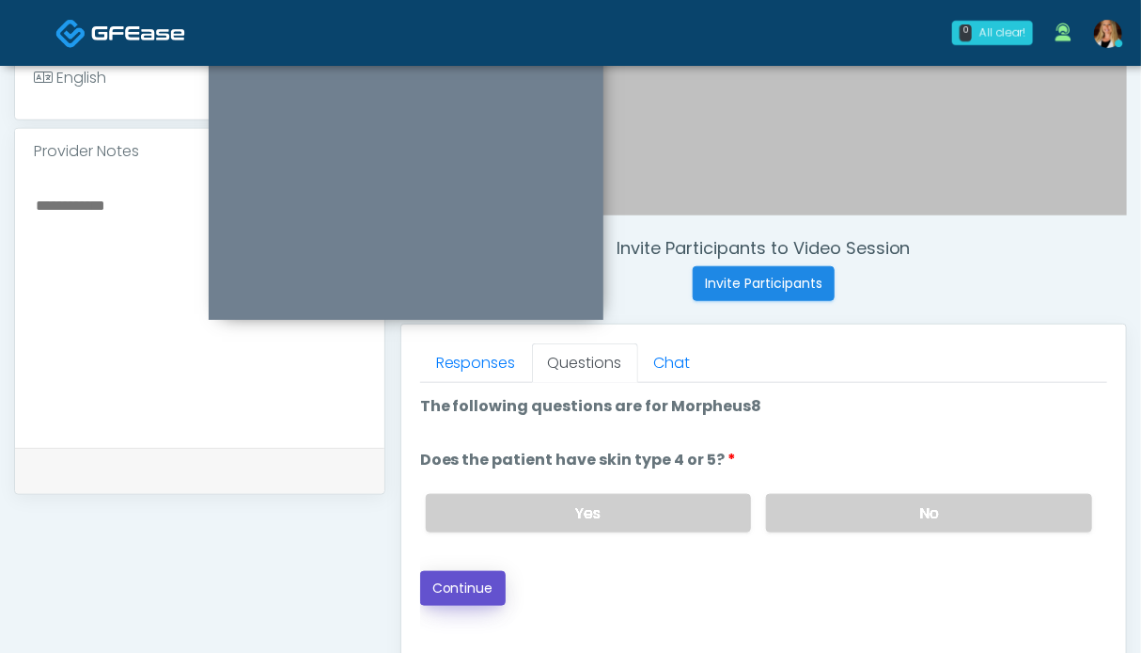
click at [466, 584] on button "Continue" at bounding box center [463, 588] width 86 height 35
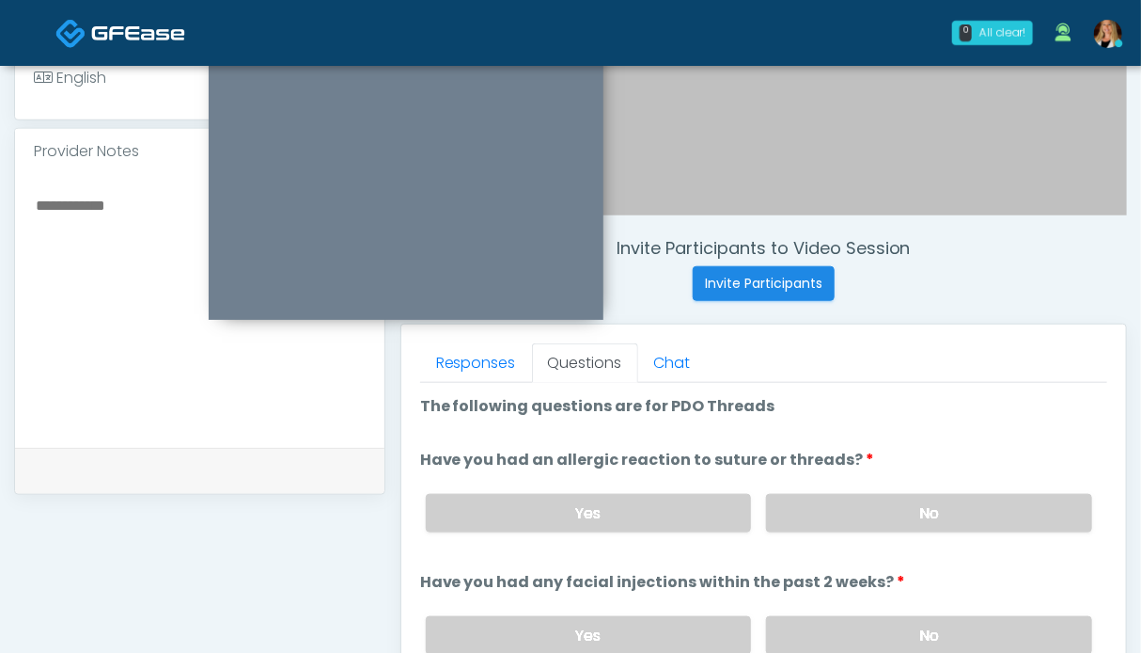
scroll to position [1033, 0]
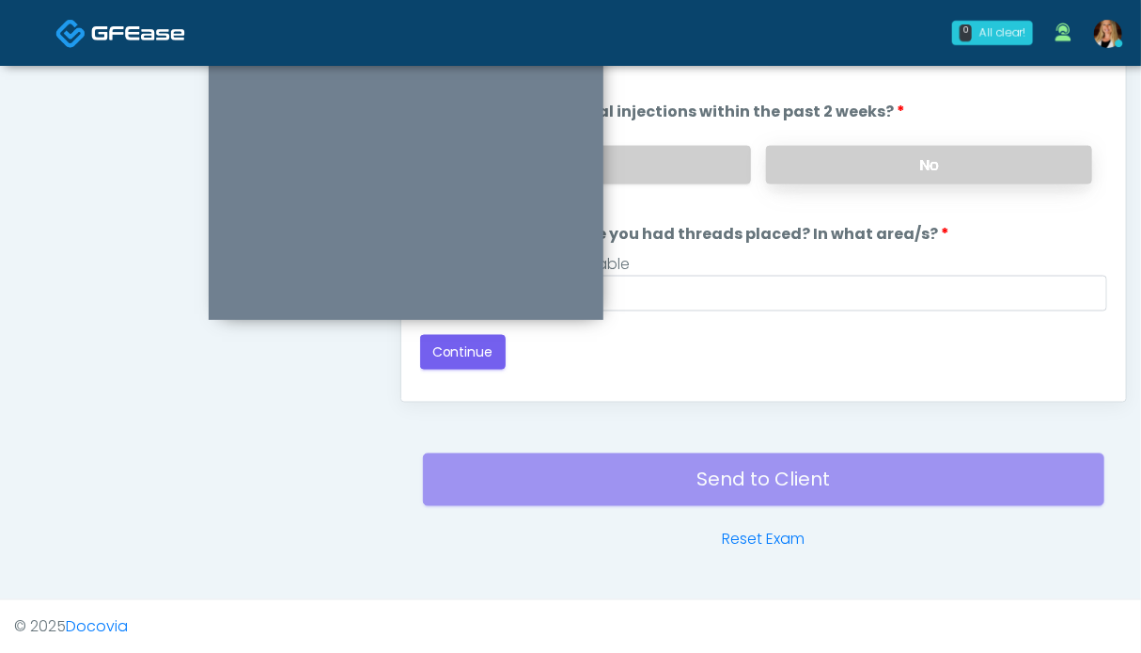
click at [876, 149] on label "No" at bounding box center [929, 165] width 326 height 39
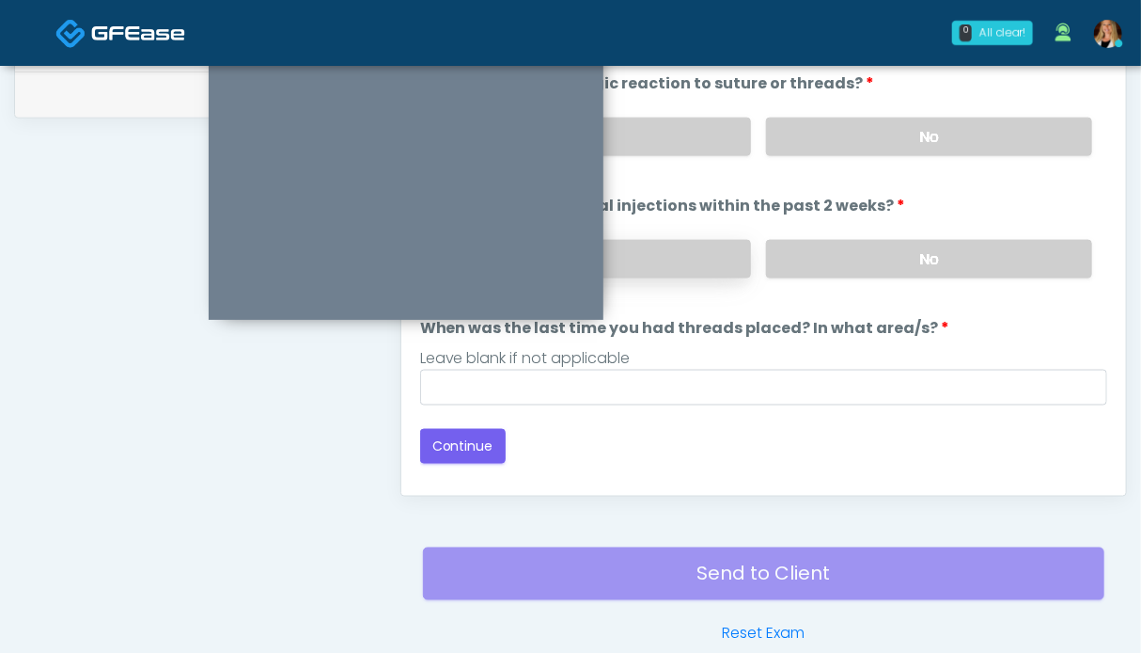
scroll to position [845, 0]
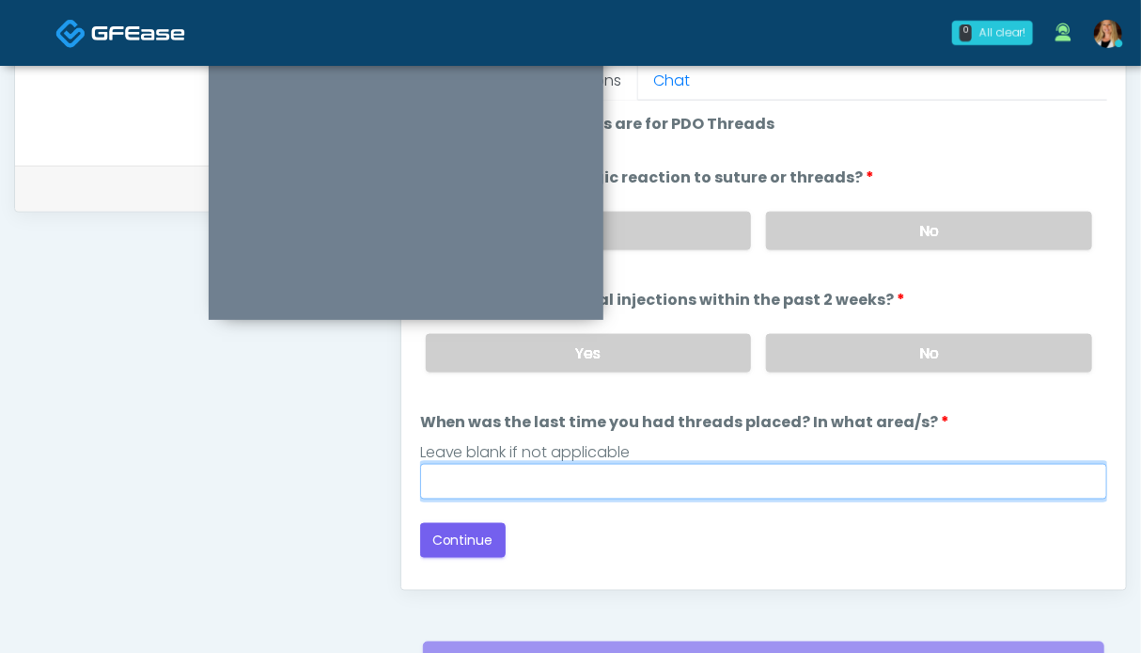
click at [652, 485] on input "When was the last time you had threads placed? In what area/s?" at bounding box center [763, 482] width 687 height 36
type input "**"
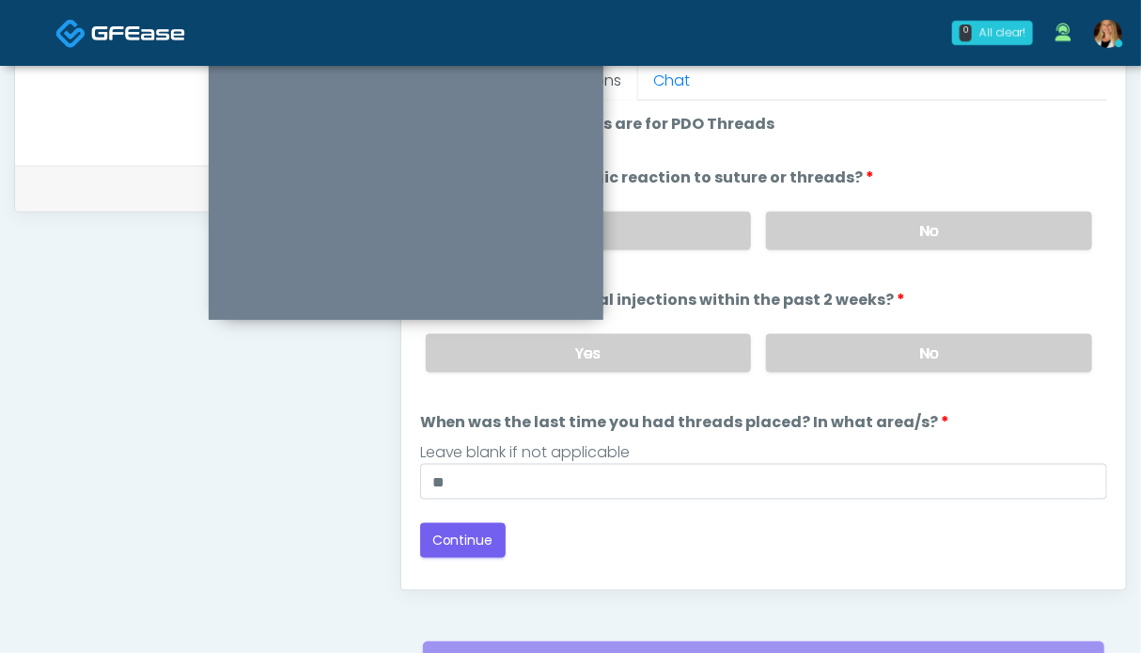
drag, startPoint x: 961, startPoint y: 220, endPoint x: 913, endPoint y: 248, distance: 55.6
click at [961, 219] on label "No" at bounding box center [929, 231] width 326 height 39
click at [501, 535] on button "Continue" at bounding box center [463, 540] width 86 height 35
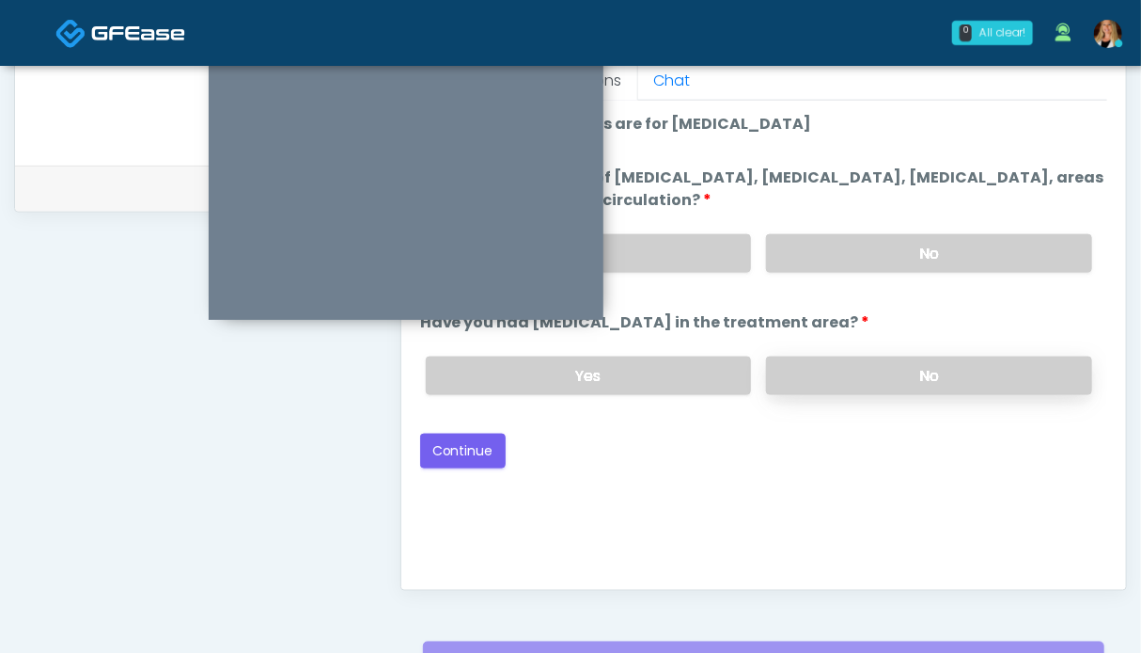
click at [842, 358] on label "No" at bounding box center [929, 375] width 326 height 39
click at [861, 245] on label "No" at bounding box center [929, 253] width 326 height 39
click at [457, 449] on button "Continue" at bounding box center [463, 450] width 86 height 35
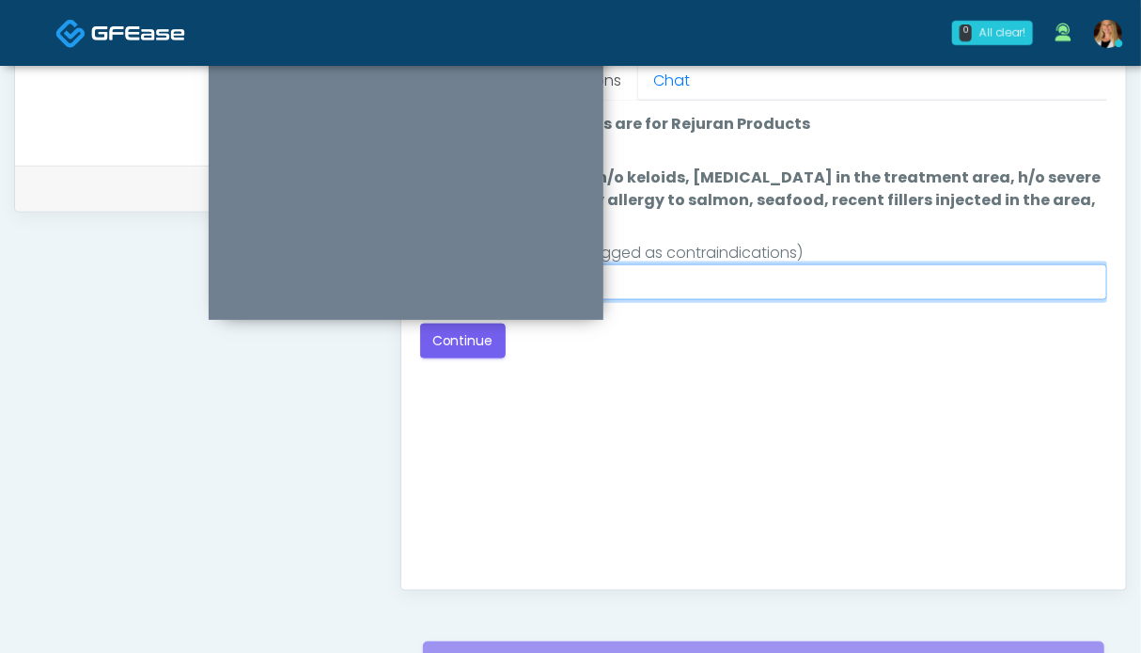
click at [855, 275] on input "Do you currently have h/o keloids, skin infection in the treatment area, h/o se…" at bounding box center [763, 282] width 687 height 36
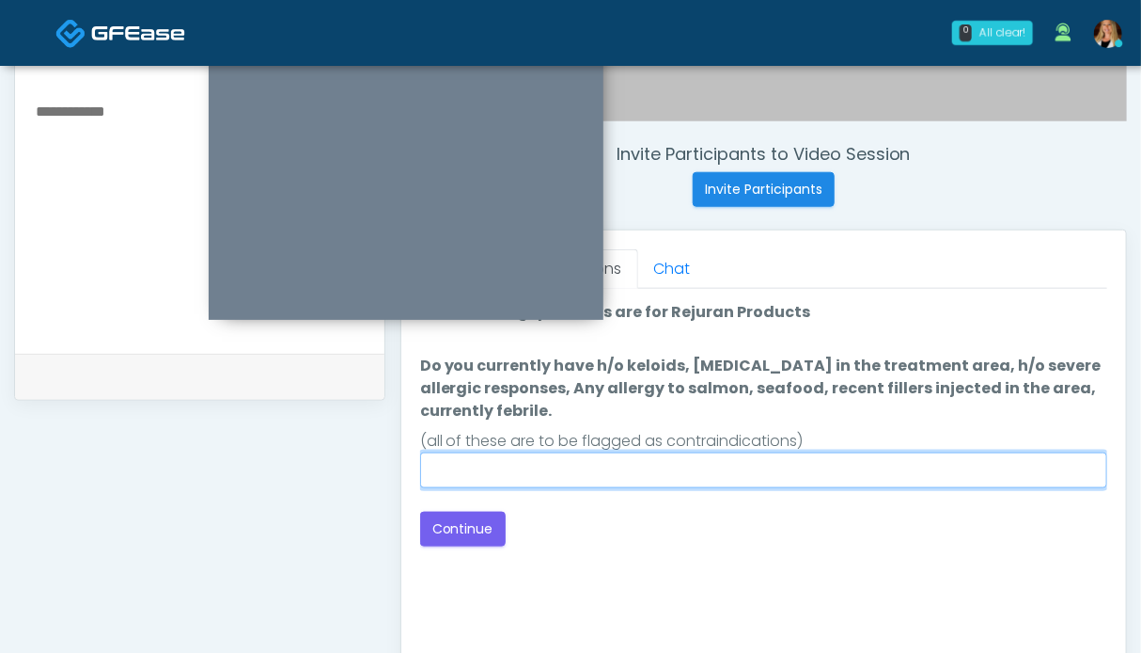
scroll to position [751, 0]
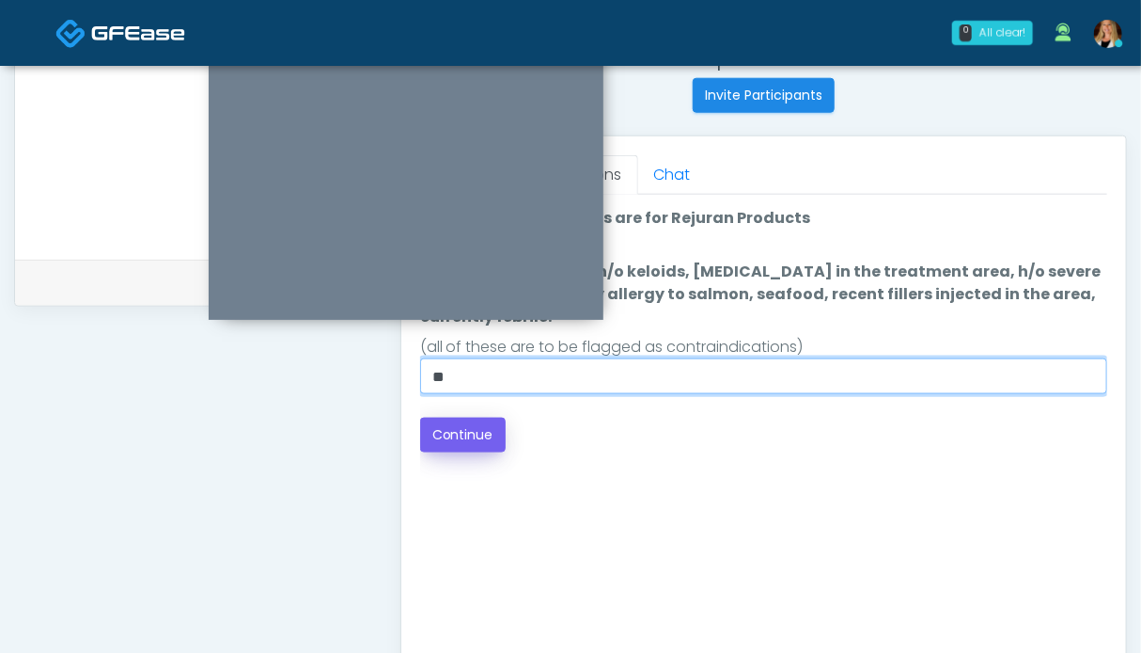
type input "**"
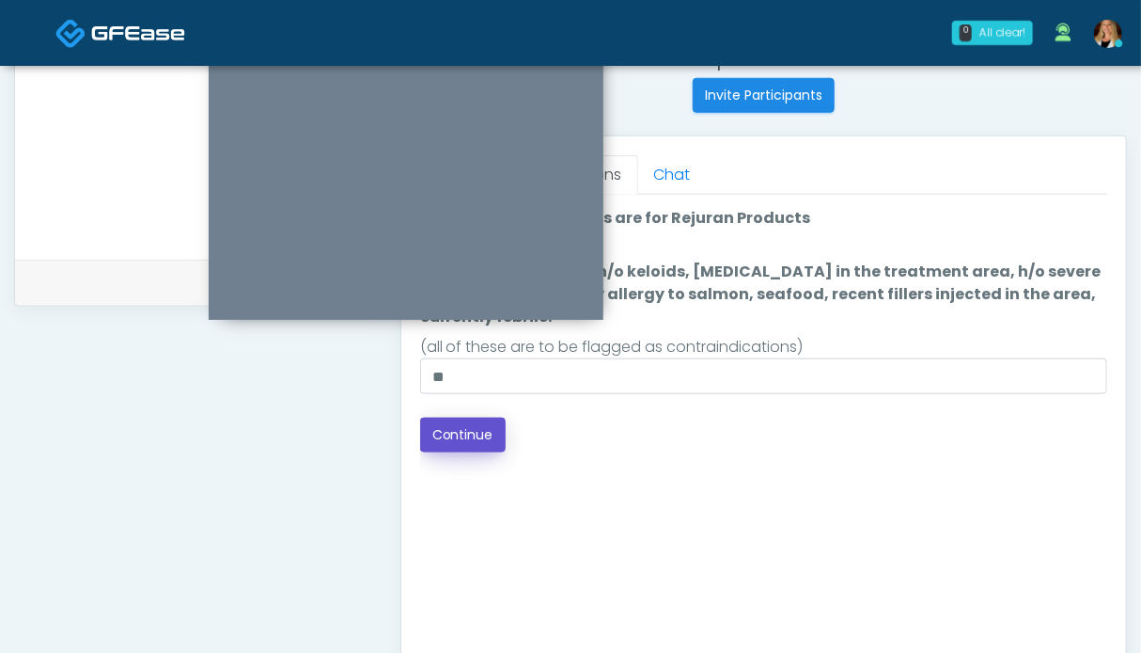
click at [470, 425] on button "Continue" at bounding box center [463, 434] width 86 height 35
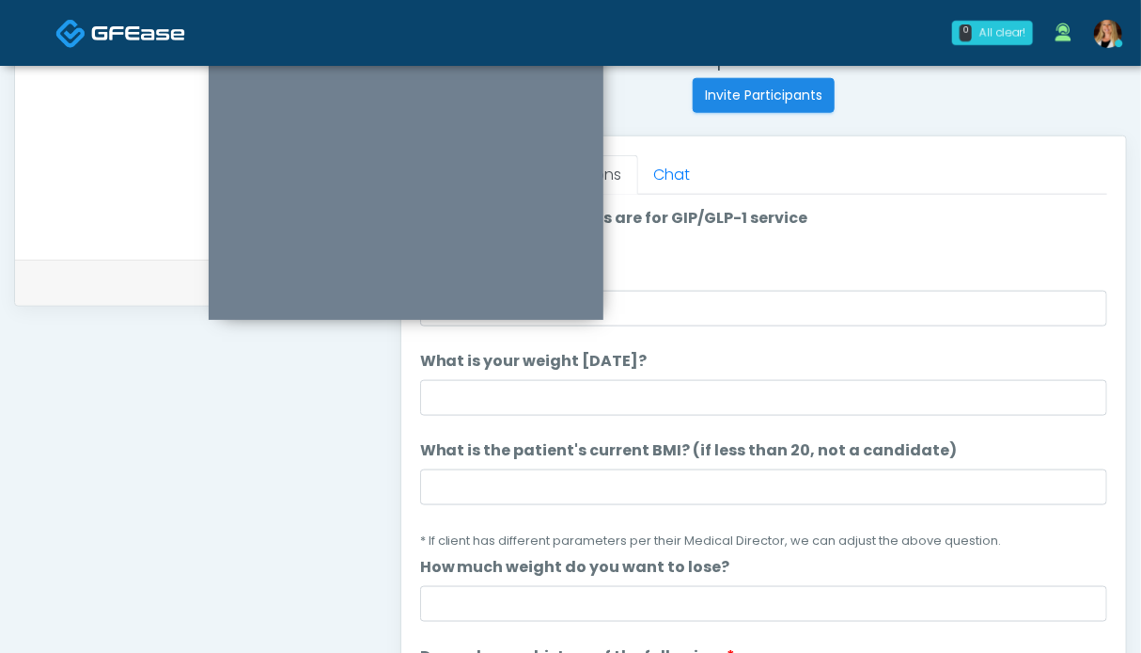
scroll to position [657, 0]
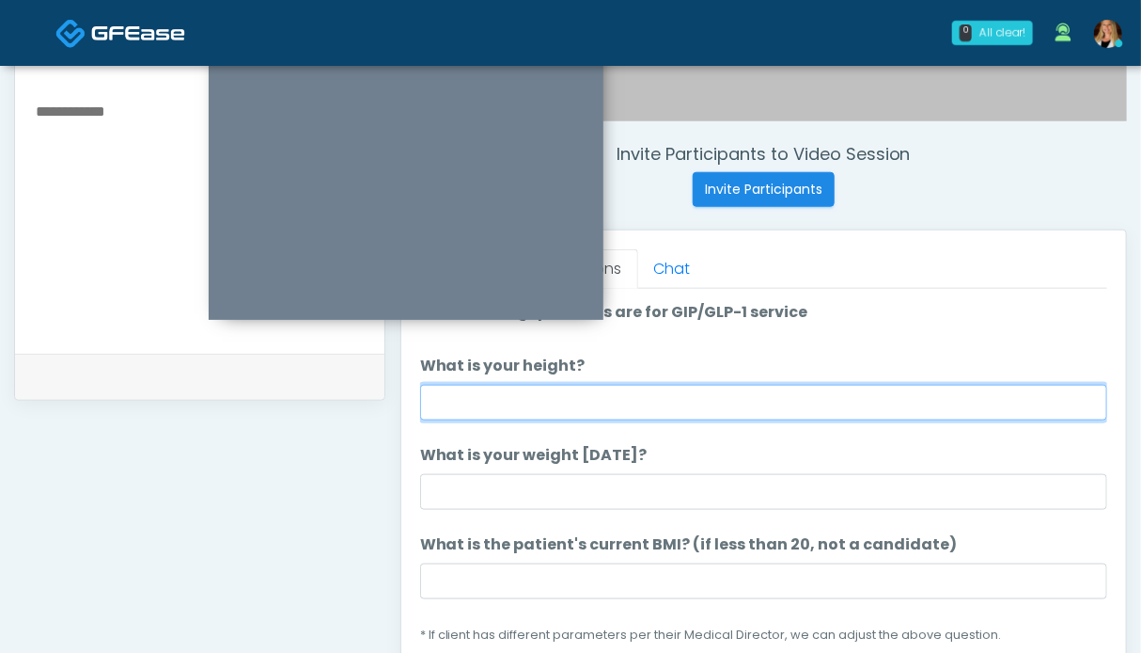
click at [604, 396] on input "What is your height?" at bounding box center [763, 403] width 687 height 36
type input "***"
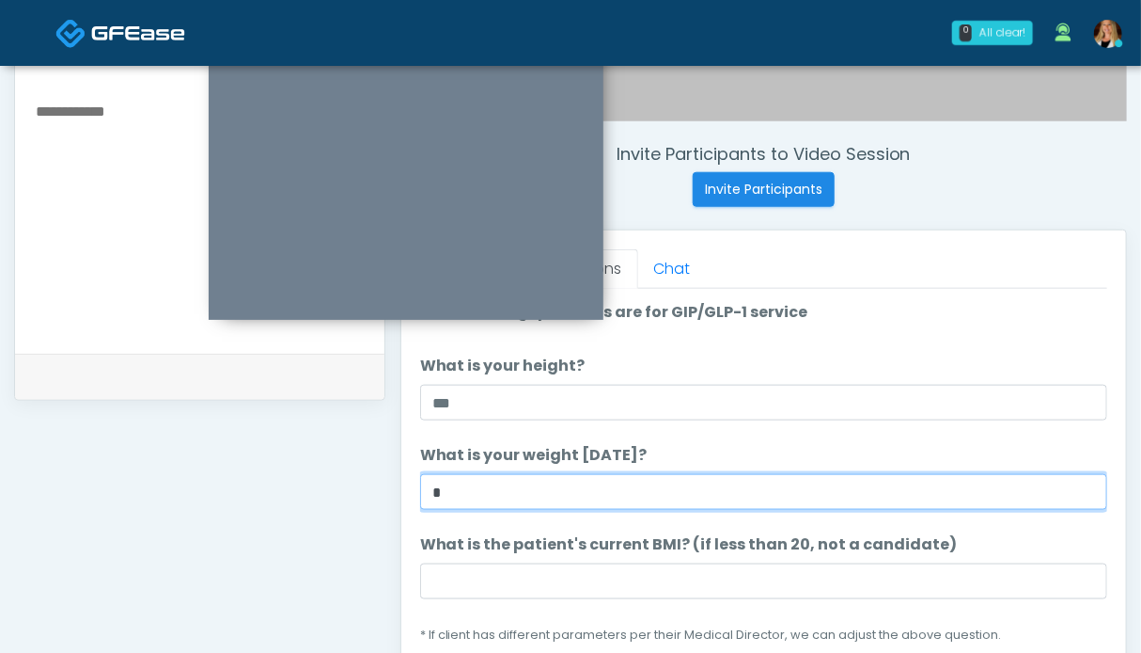
click at [486, 490] on input "*" at bounding box center [763, 492] width 687 height 36
type input "*******"
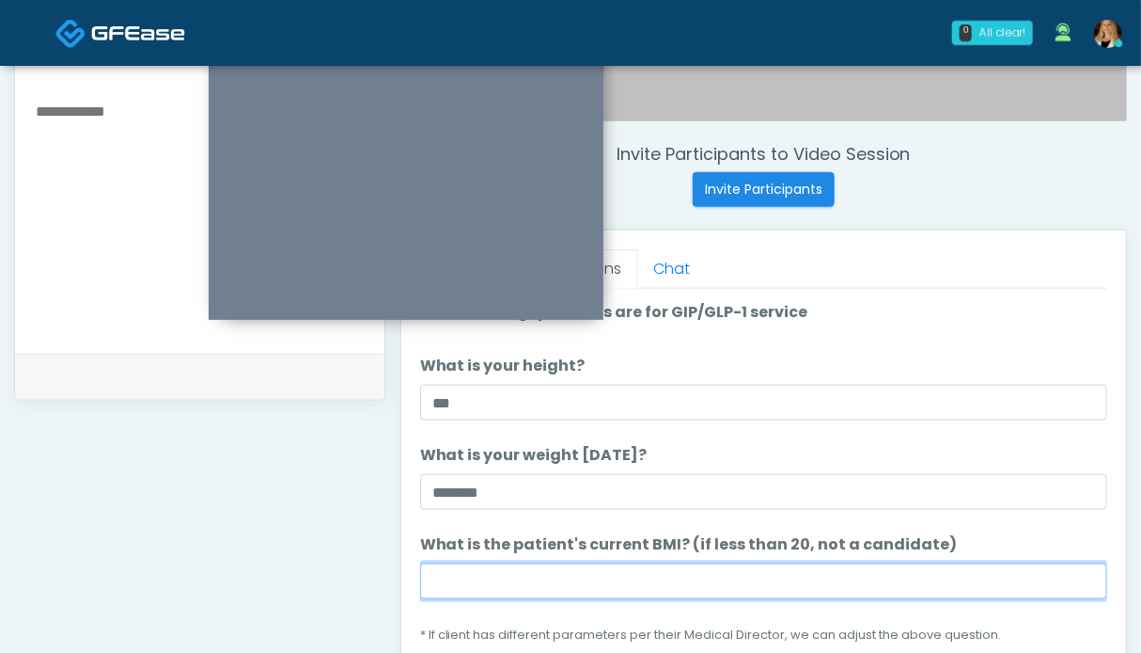
click at [467, 576] on input "What is the patient's current BMI? (if less than 20, not a candidate)" at bounding box center [763, 581] width 687 height 36
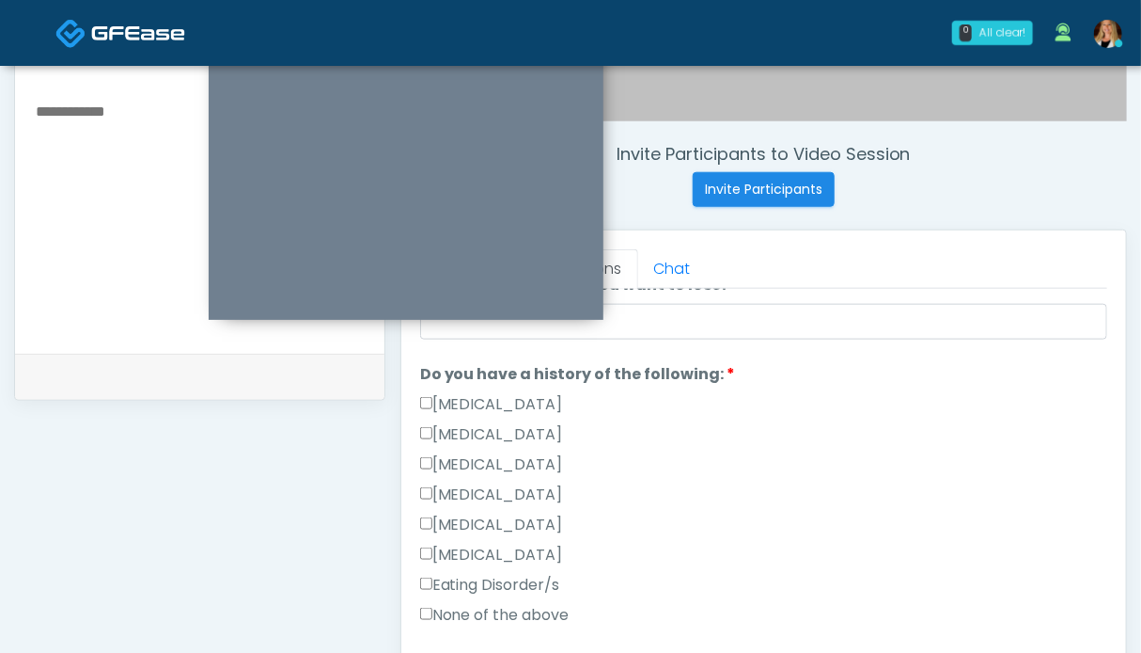
scroll to position [470, 0]
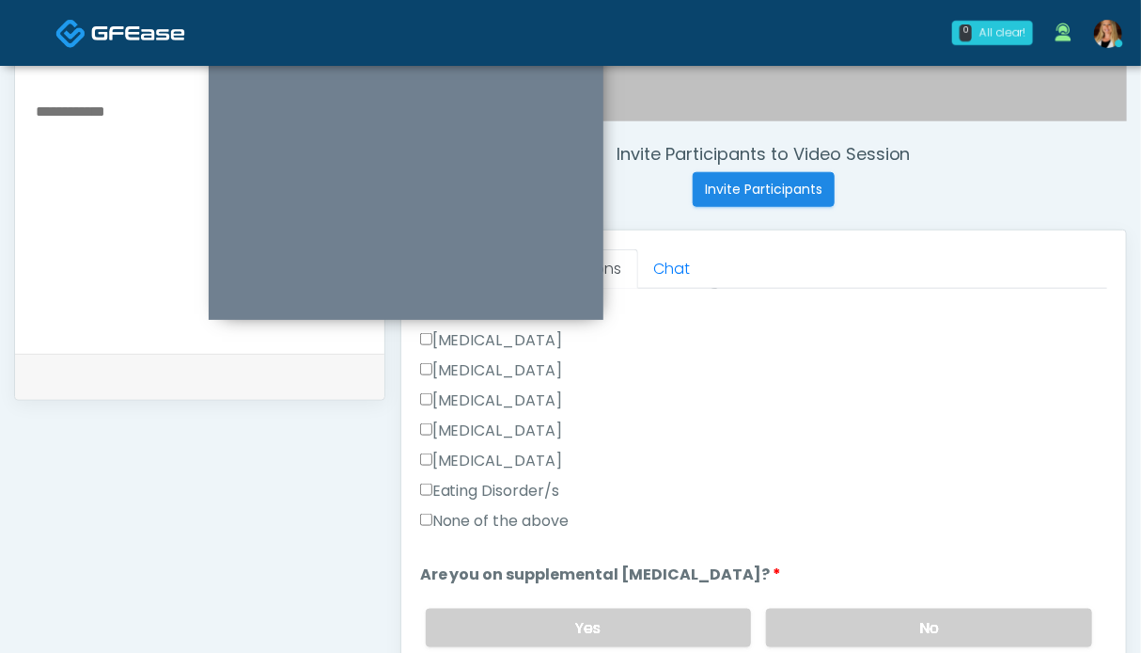
type input "****"
click at [525, 513] on label "None of the above" at bounding box center [494, 521] width 149 height 23
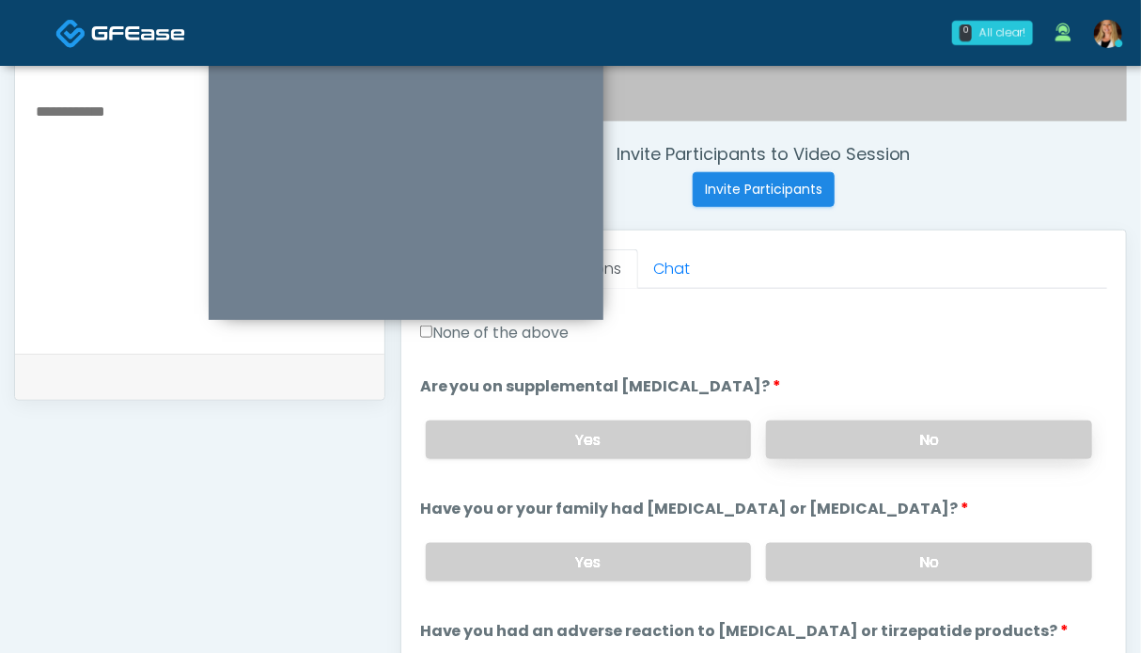
click at [849, 443] on label "No" at bounding box center [929, 439] width 326 height 39
click at [867, 551] on label "No" at bounding box center [929, 562] width 326 height 39
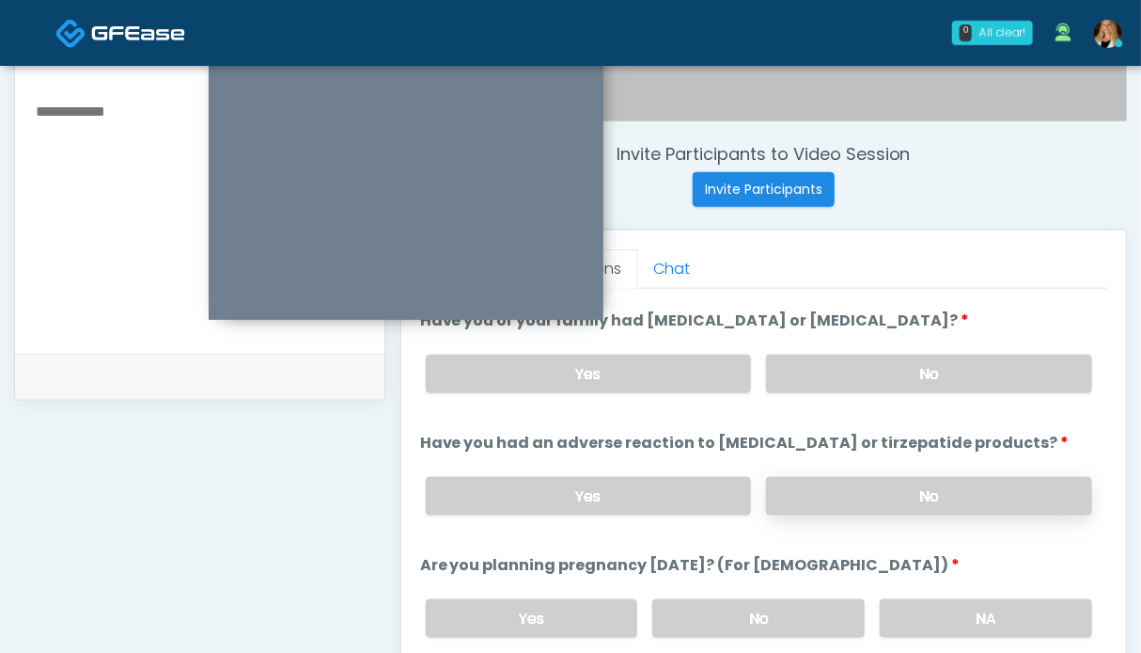
click at [889, 477] on label "No" at bounding box center [929, 496] width 326 height 39
click at [814, 612] on label "No" at bounding box center [759, 618] width 212 height 39
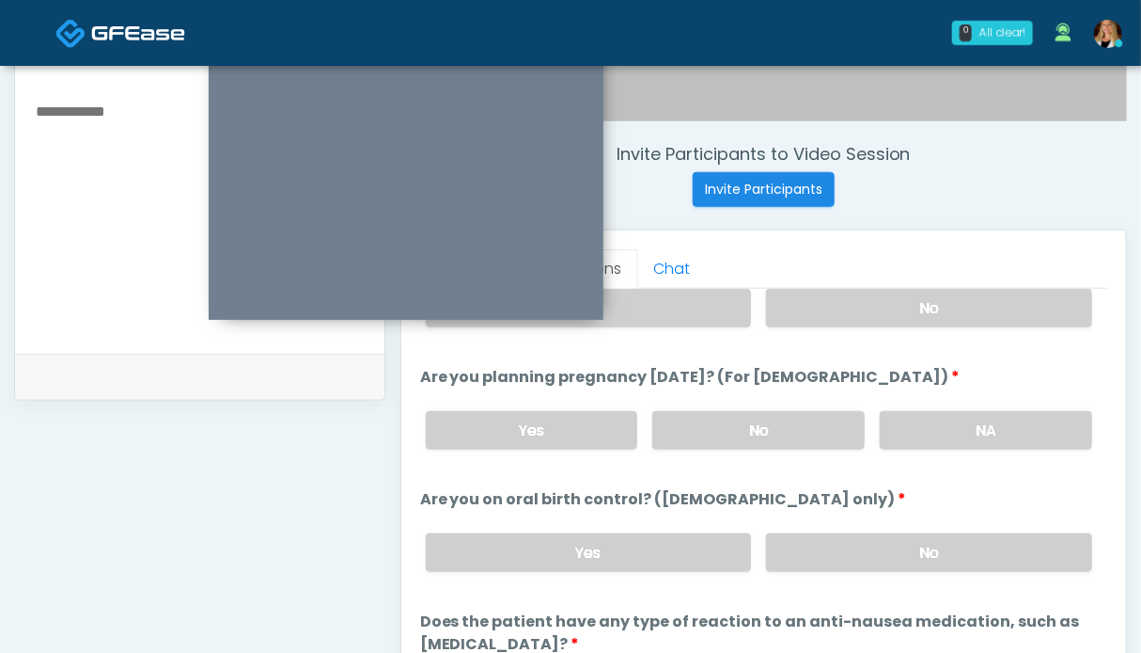
scroll to position [751, 0]
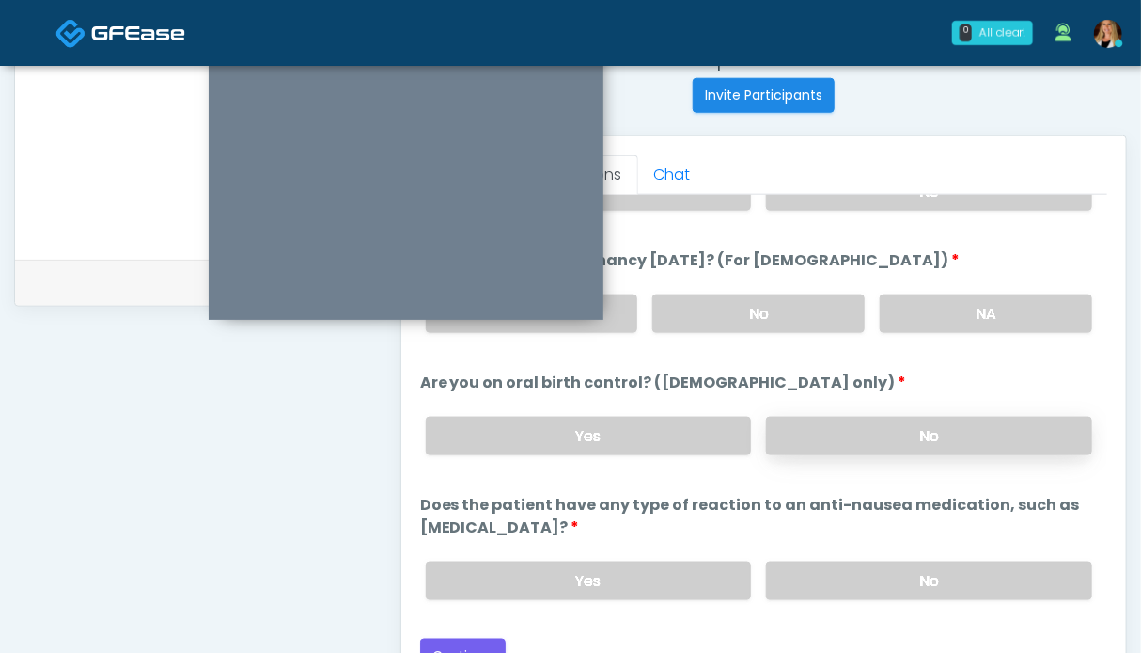
click at [865, 435] on label "No" at bounding box center [929, 436] width 326 height 39
click at [879, 566] on label "No" at bounding box center [929, 580] width 326 height 39
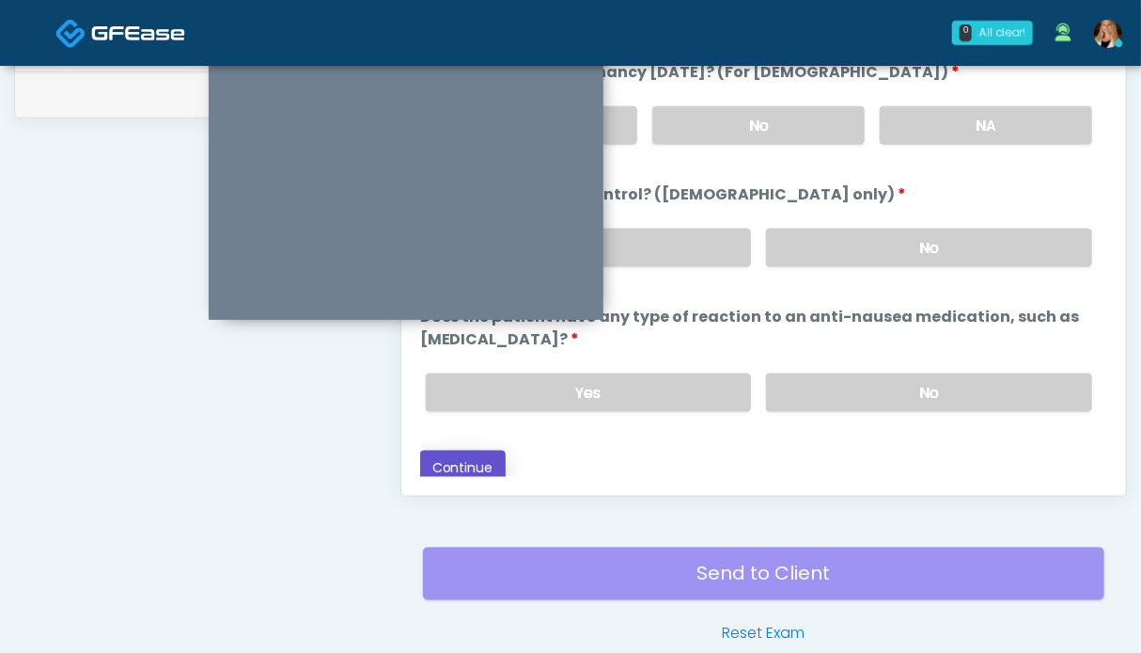
click at [446, 456] on button "Continue" at bounding box center [463, 467] width 86 height 35
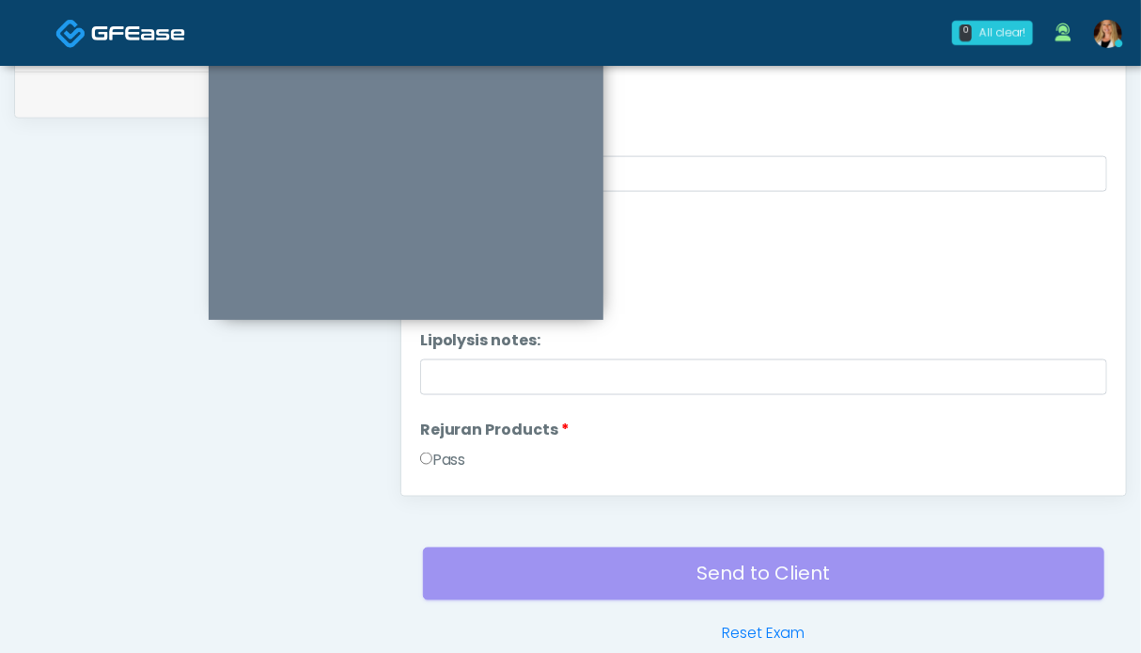
drag, startPoint x: 440, startPoint y: 464, endPoint x: 397, endPoint y: 460, distance: 43.4
click at [440, 462] on label "Pass" at bounding box center [443, 459] width 46 height 23
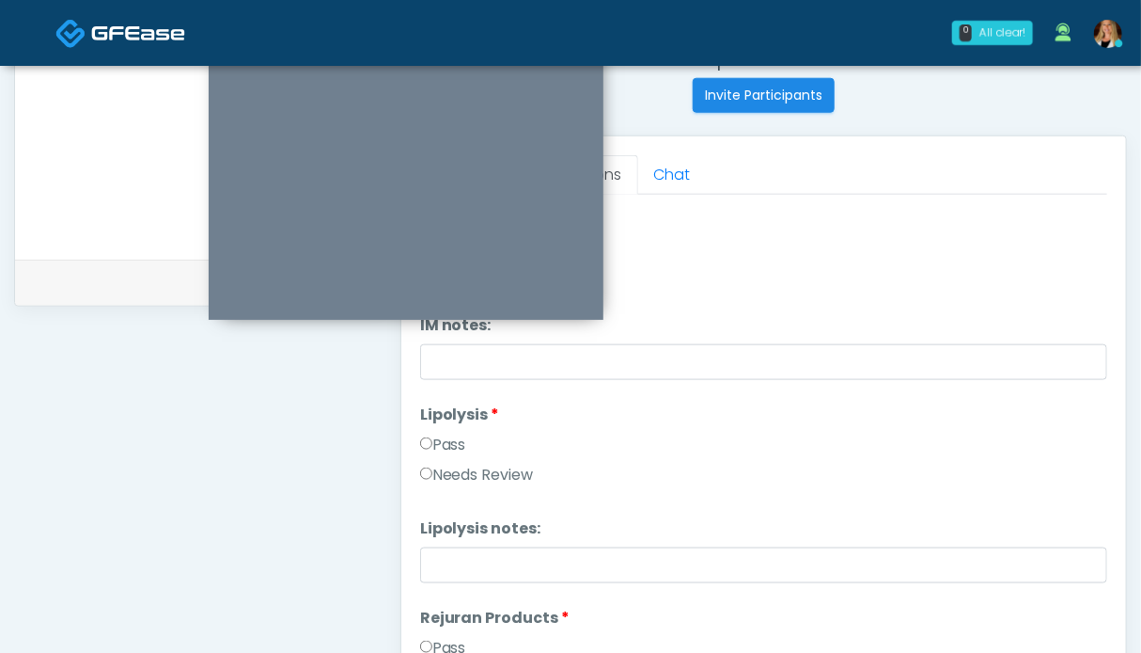
click at [453, 445] on label "Pass" at bounding box center [443, 444] width 46 height 23
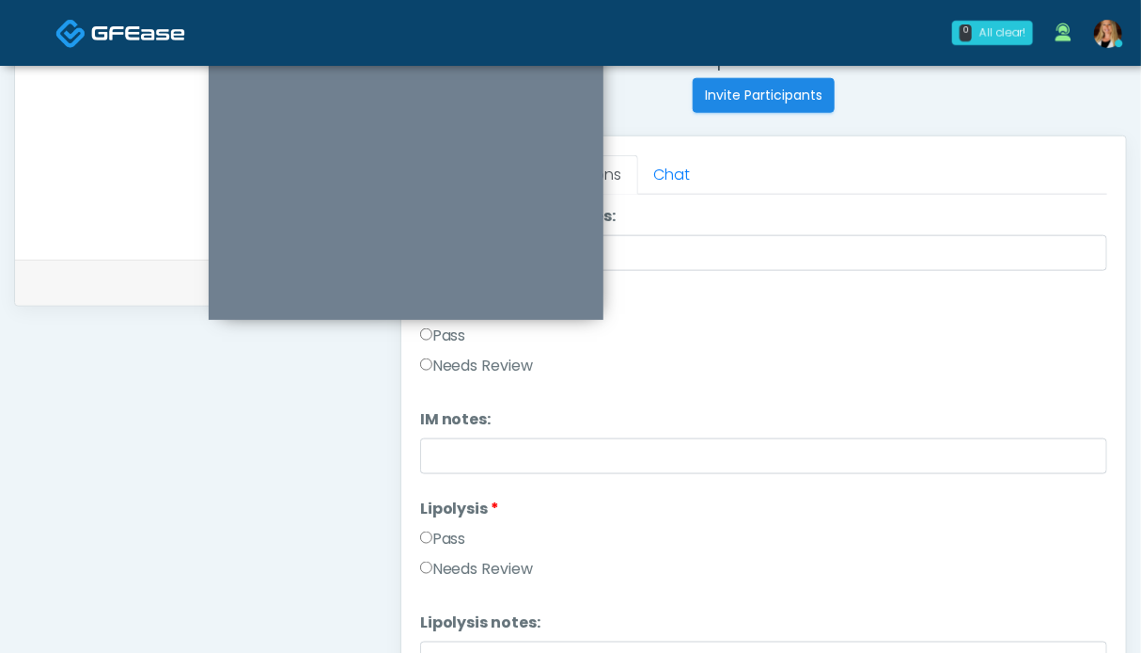
scroll to position [869, 0]
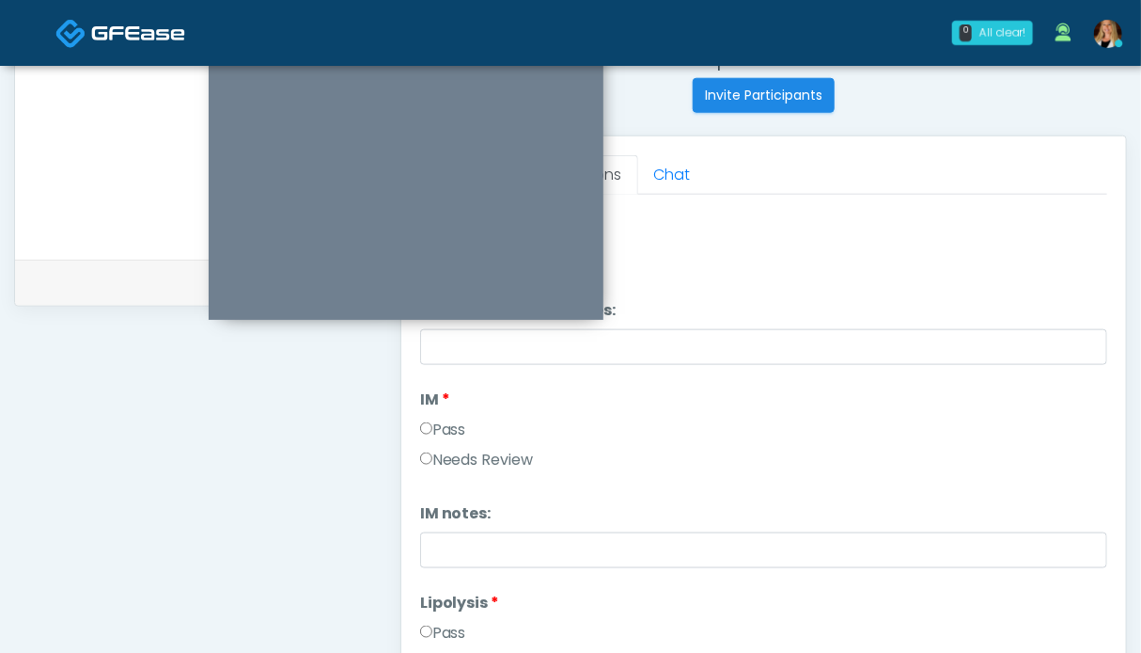
click at [455, 445] on div "Pass Needs Review" at bounding box center [763, 448] width 687 height 60
click at [453, 422] on label "Pass" at bounding box center [443, 429] width 46 height 23
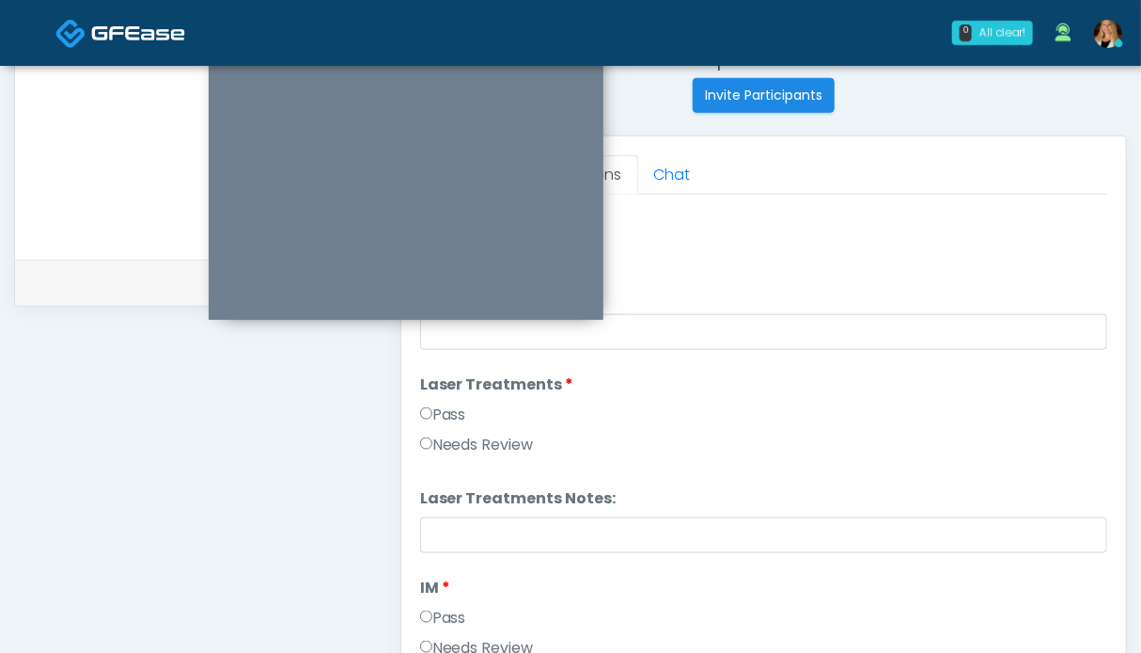
click at [455, 413] on label "Pass" at bounding box center [443, 414] width 46 height 23
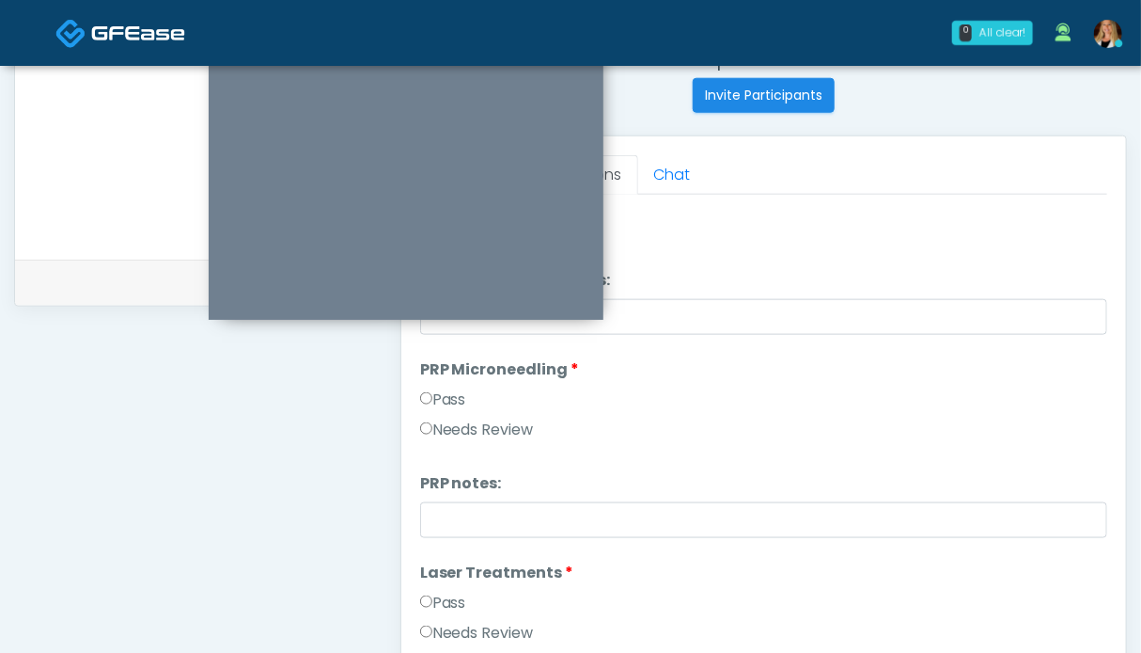
click at [454, 403] on label "Pass" at bounding box center [443, 399] width 46 height 23
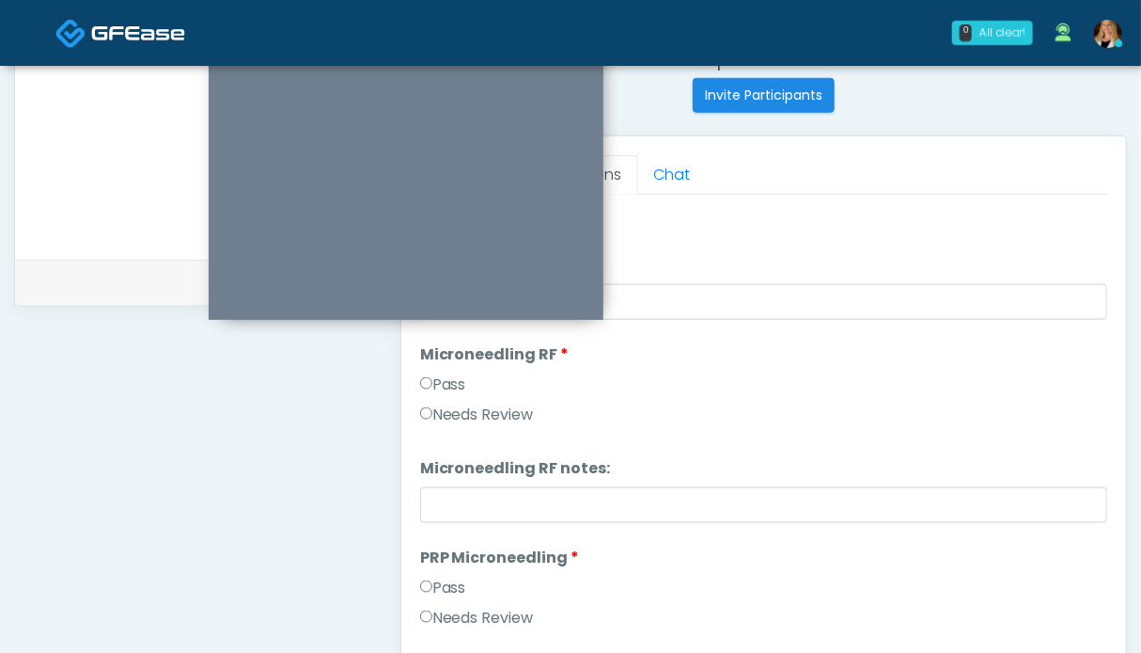
click at [456, 382] on label "Pass" at bounding box center [443, 384] width 46 height 23
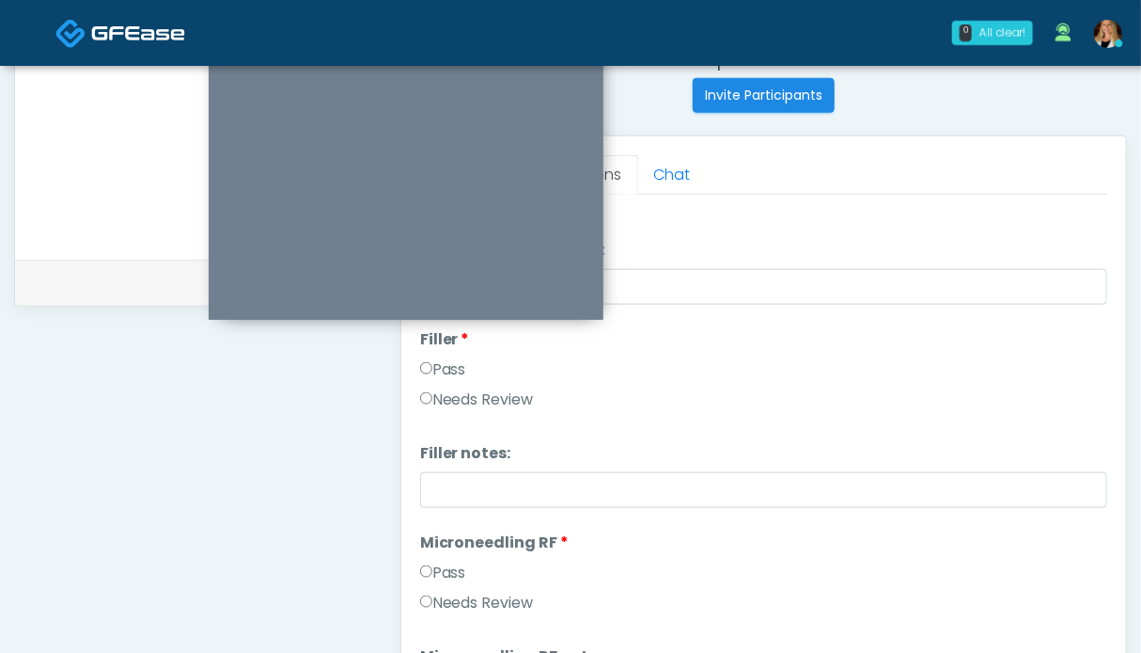
click at [455, 365] on label "Pass" at bounding box center [443, 369] width 46 height 23
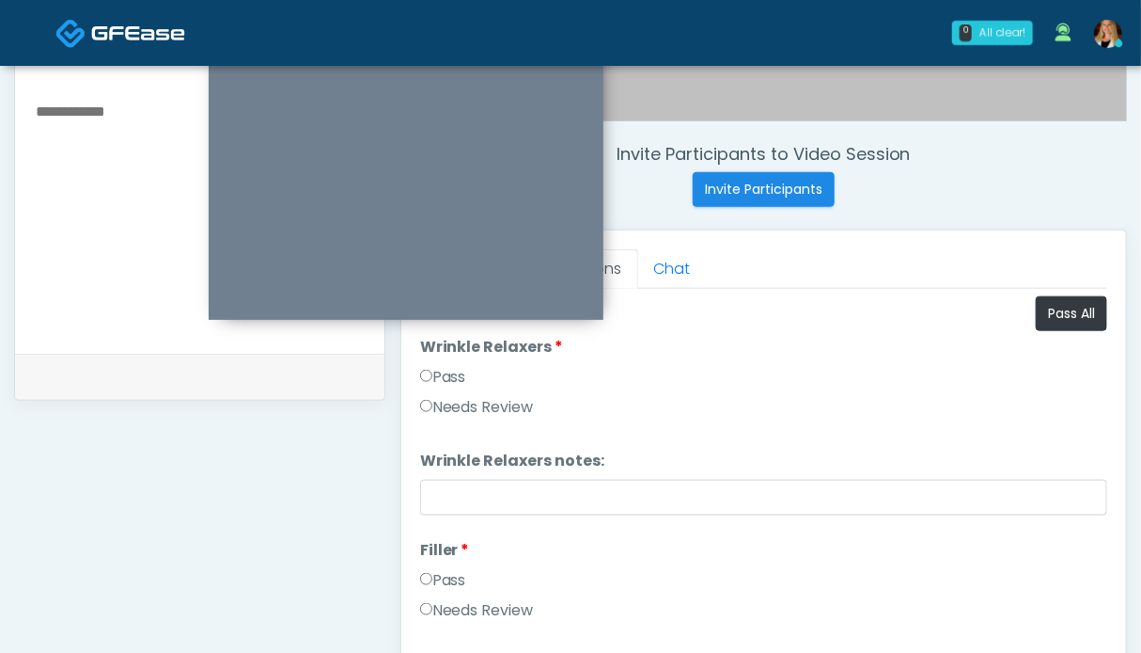
click at [462, 381] on label "Pass" at bounding box center [443, 377] width 46 height 23
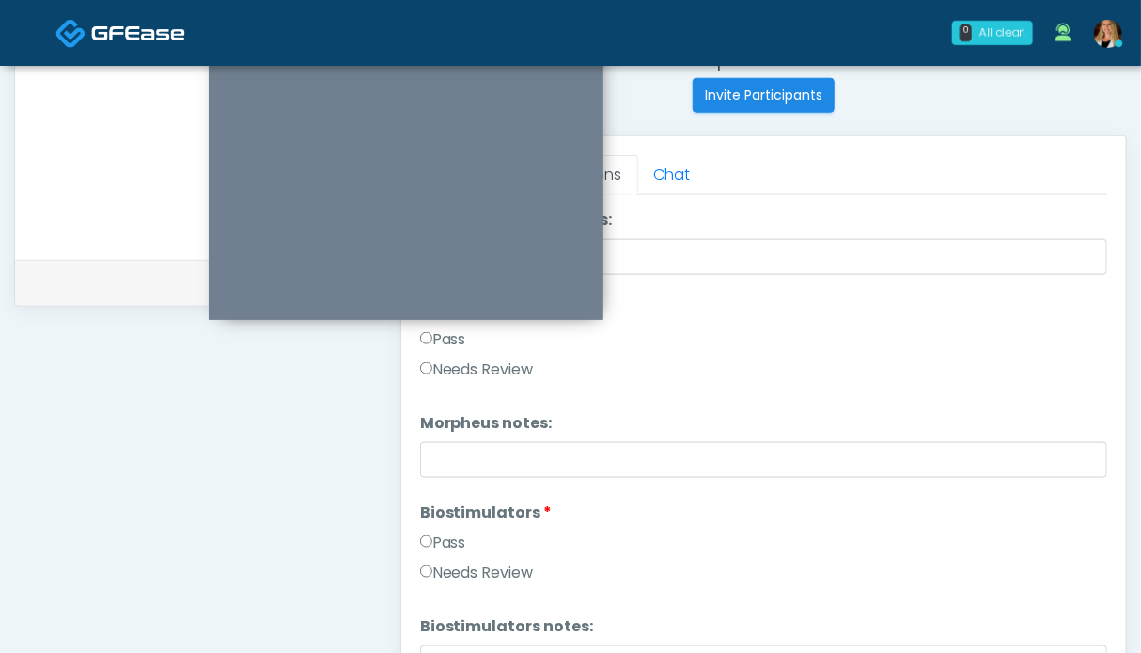
scroll to position [1504, 0]
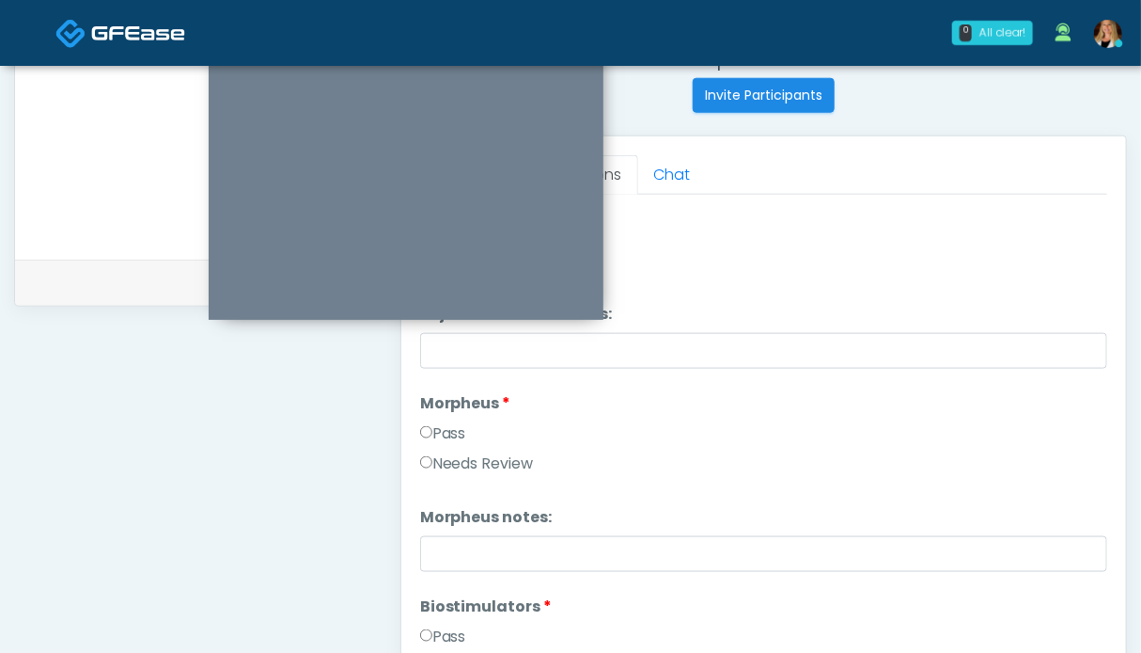
click at [446, 430] on label "Pass" at bounding box center [443, 433] width 46 height 23
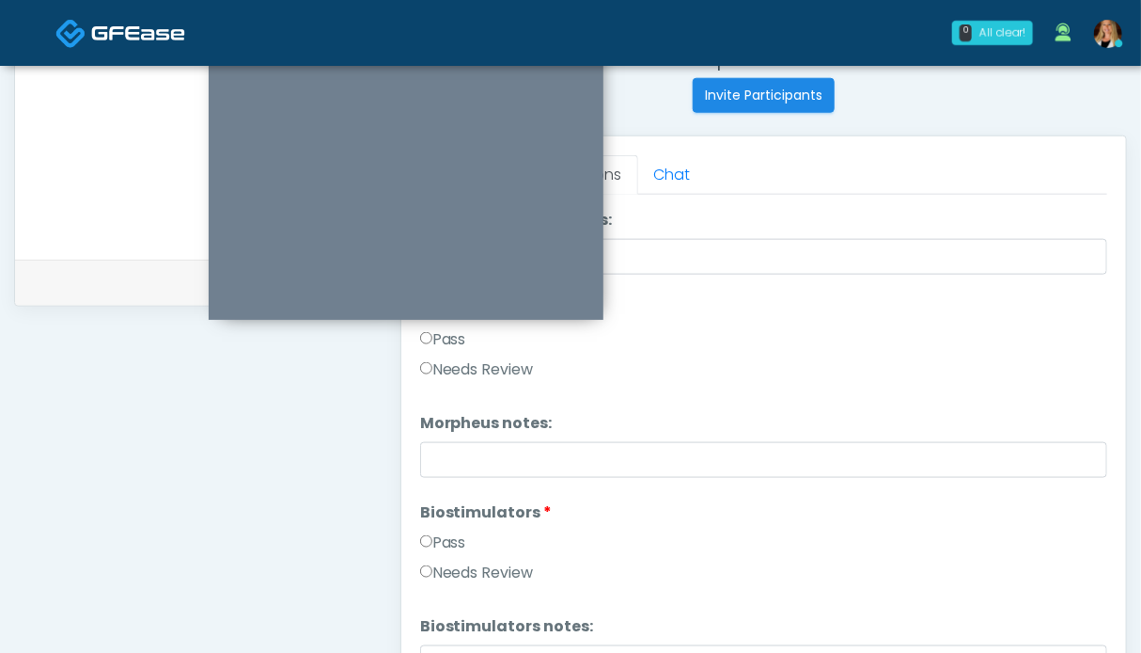
click at [448, 535] on label "Pass" at bounding box center [443, 542] width 46 height 23
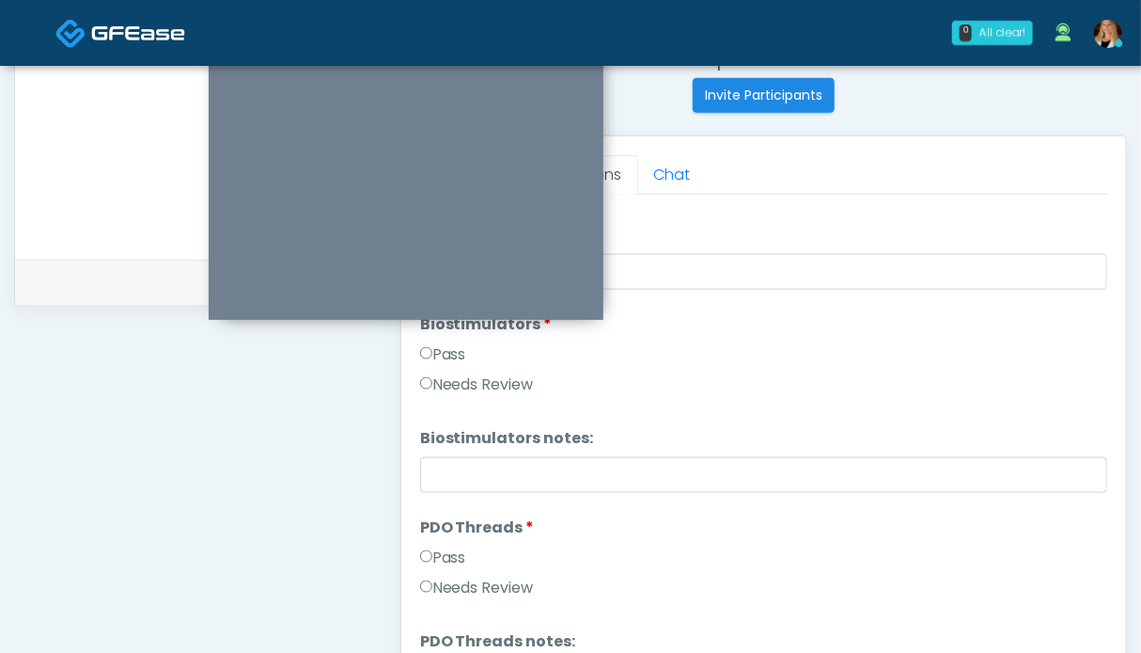
click at [440, 556] on label "Pass" at bounding box center [443, 557] width 46 height 23
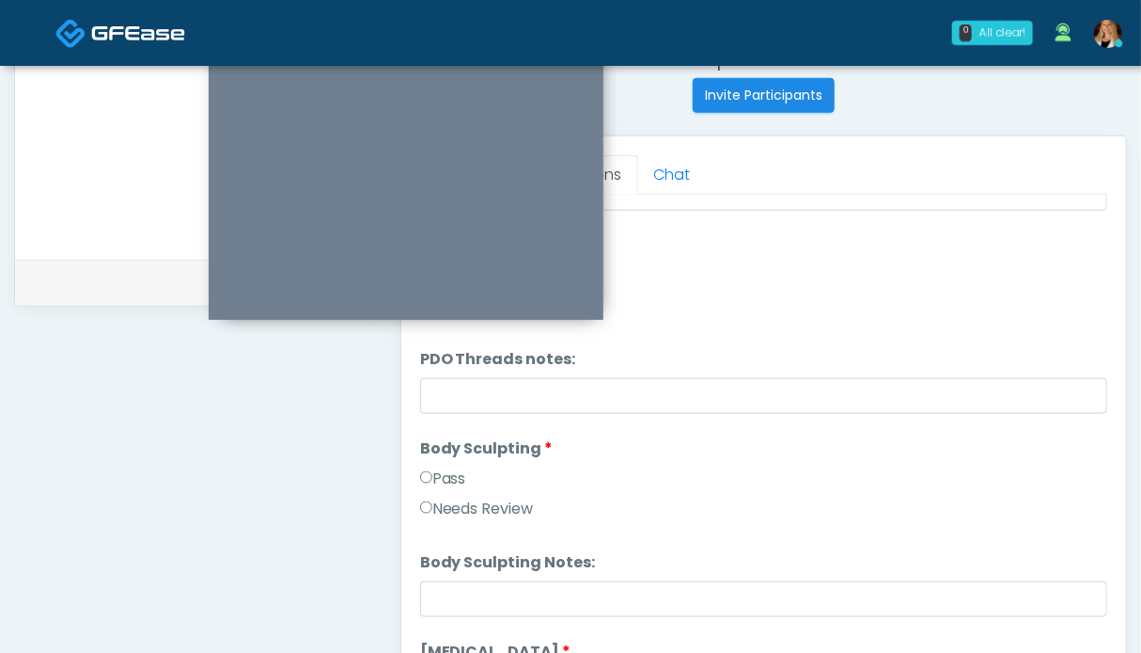
scroll to position [2163, 0]
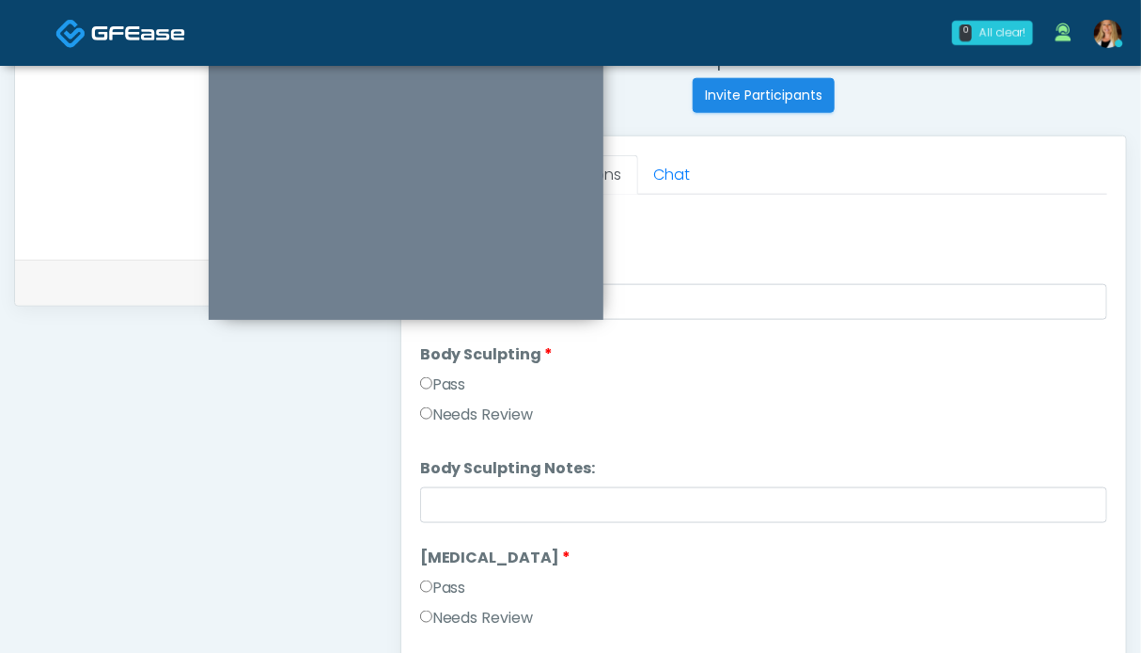
click at [442, 384] on label "Pass" at bounding box center [443, 384] width 46 height 23
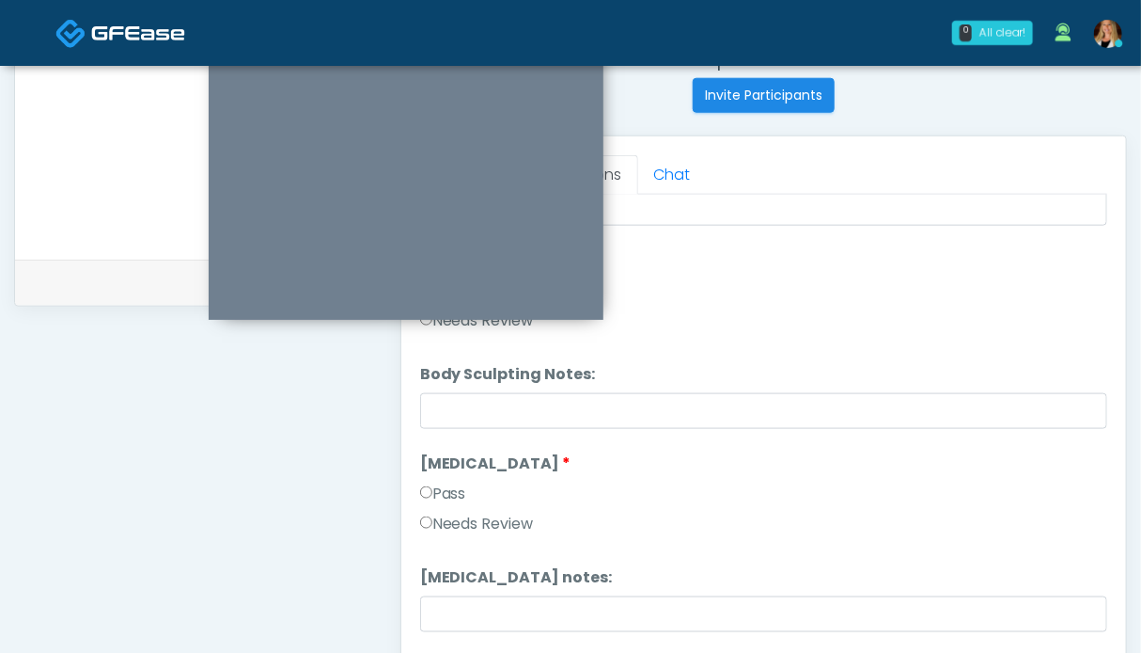
click at [445, 492] on label "Pass" at bounding box center [443, 493] width 46 height 23
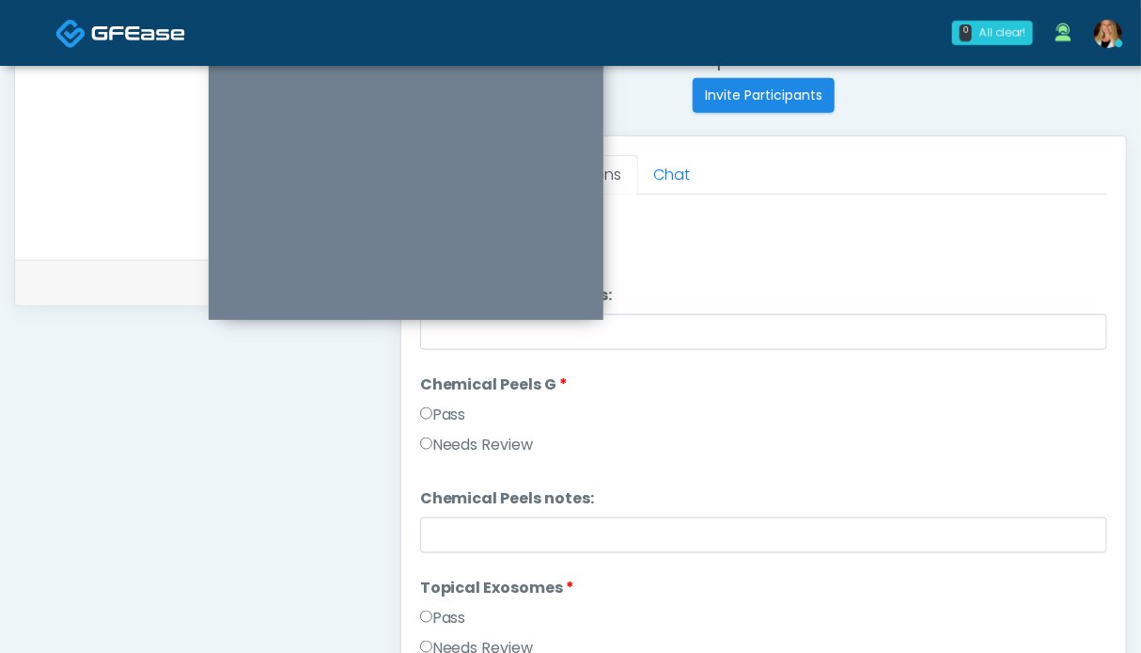
click at [455, 417] on label "Pass" at bounding box center [443, 414] width 46 height 23
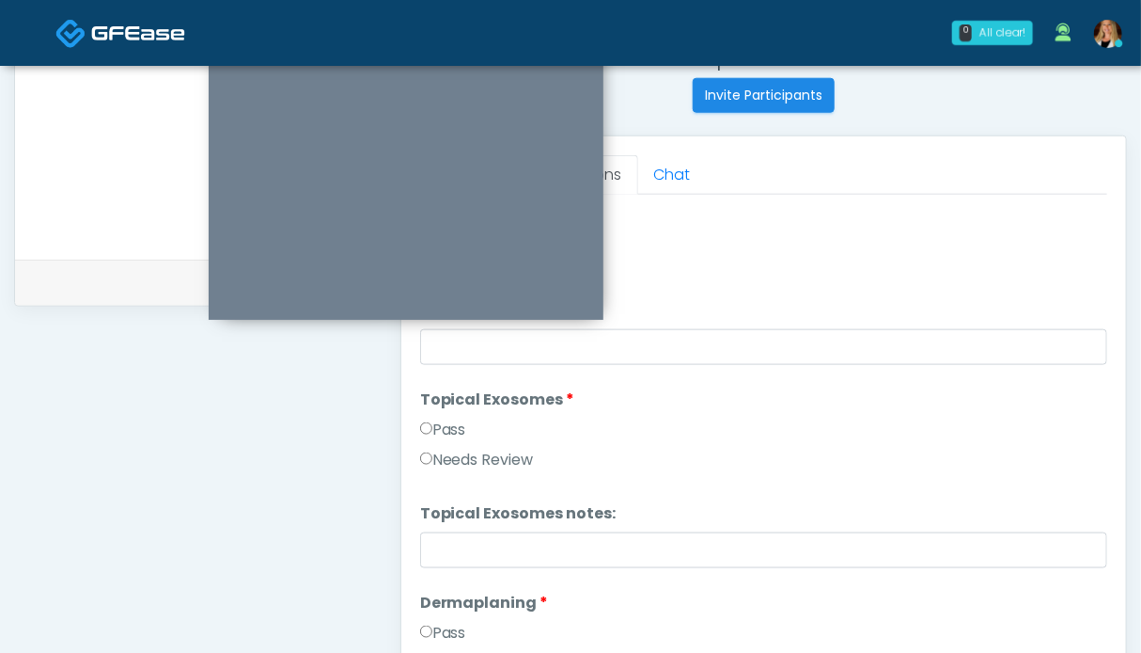
click at [451, 424] on label "Pass" at bounding box center [443, 429] width 46 height 23
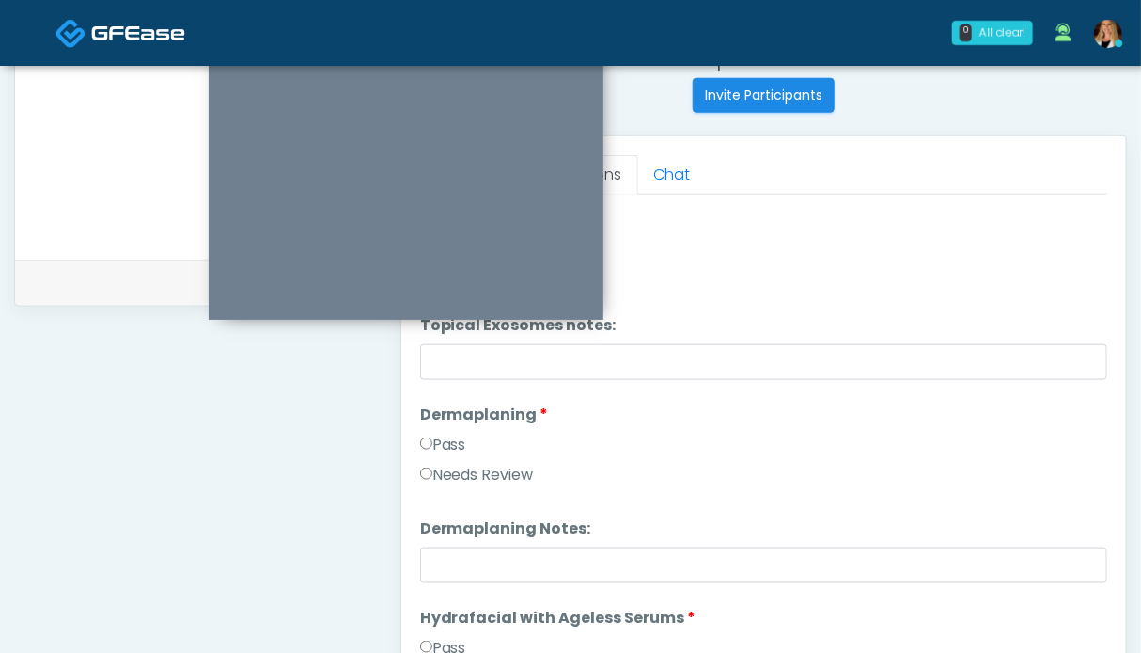
click at [457, 442] on label "Pass" at bounding box center [443, 444] width 46 height 23
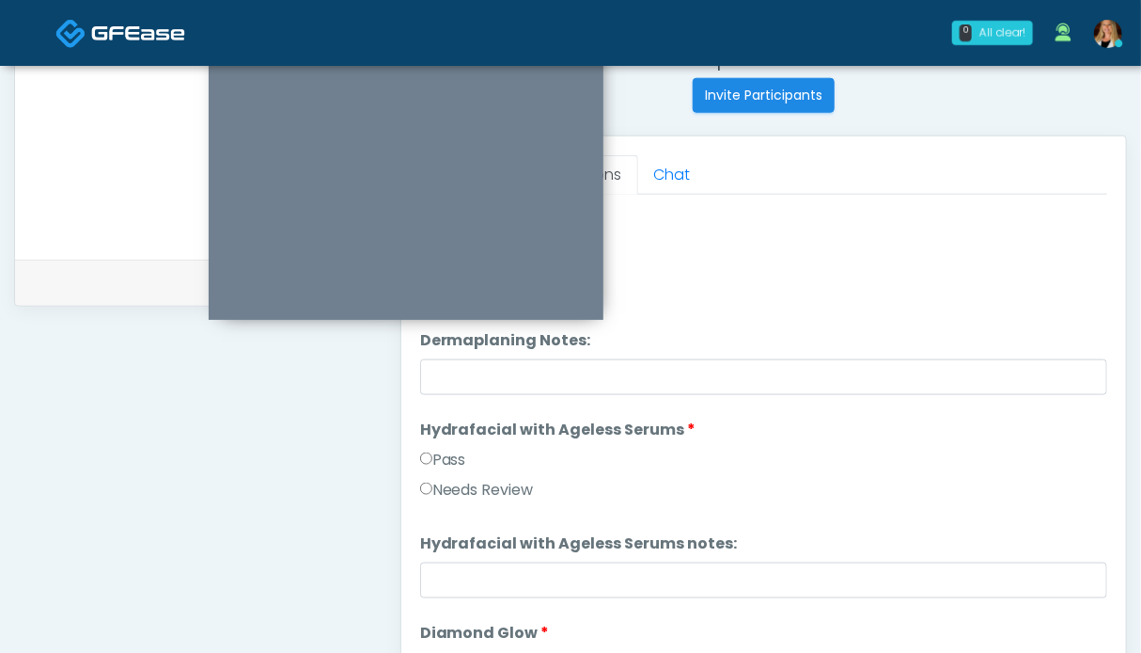
click at [455, 457] on label "Pass" at bounding box center [443, 459] width 46 height 23
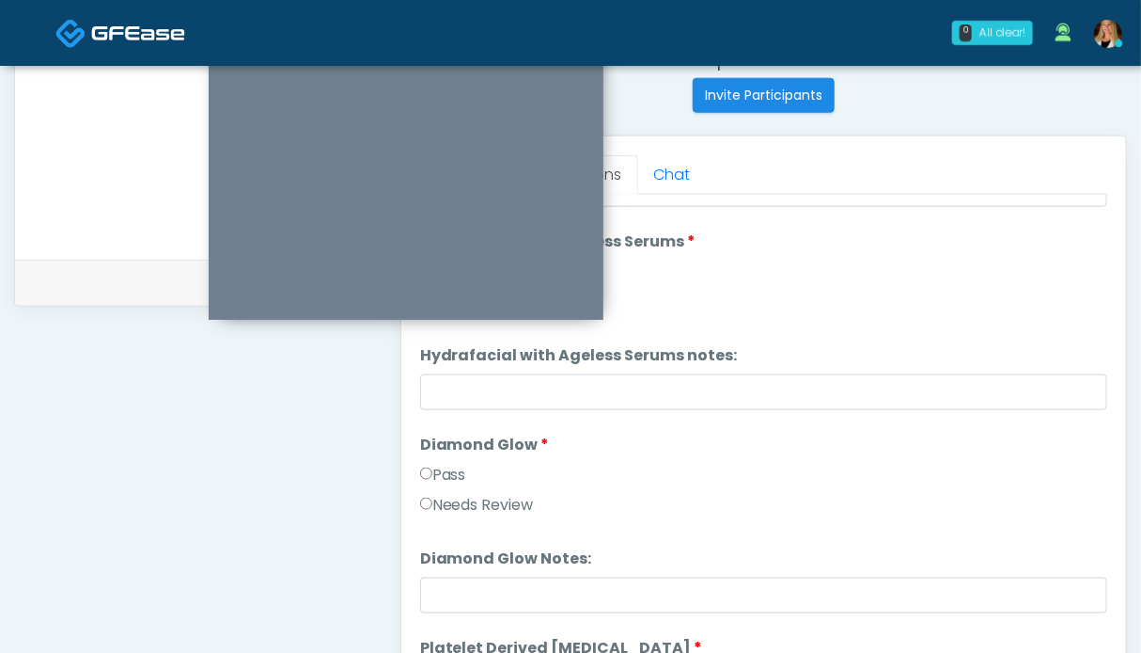
click at [455, 475] on label "Pass" at bounding box center [443, 475] width 46 height 23
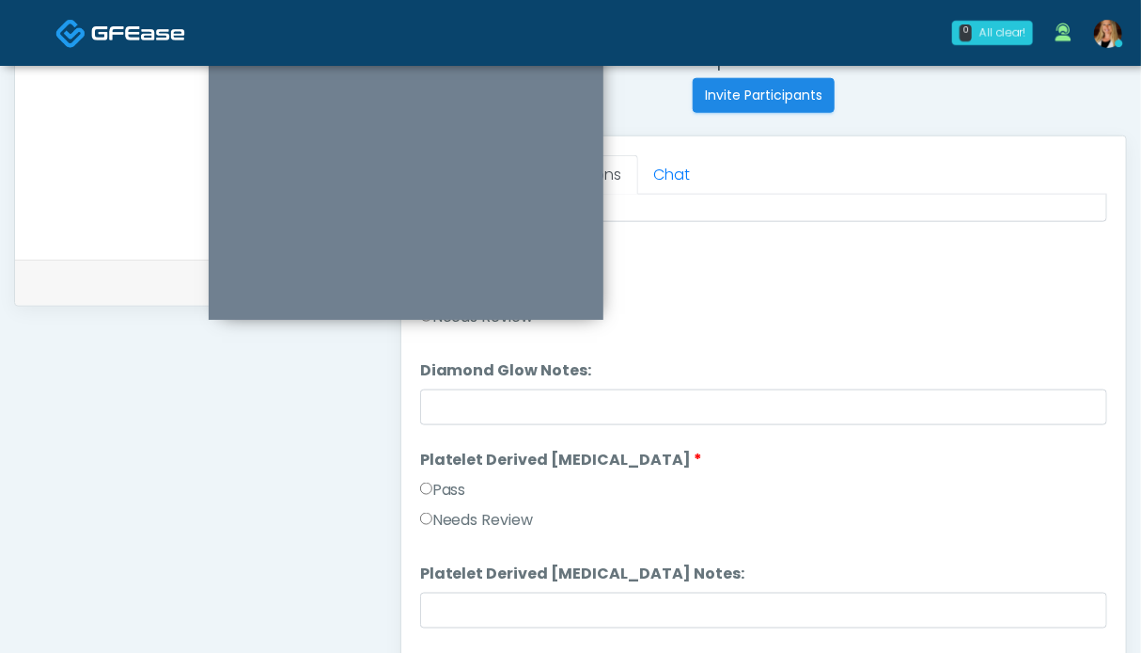
click at [454, 481] on label "Pass" at bounding box center [443, 490] width 46 height 23
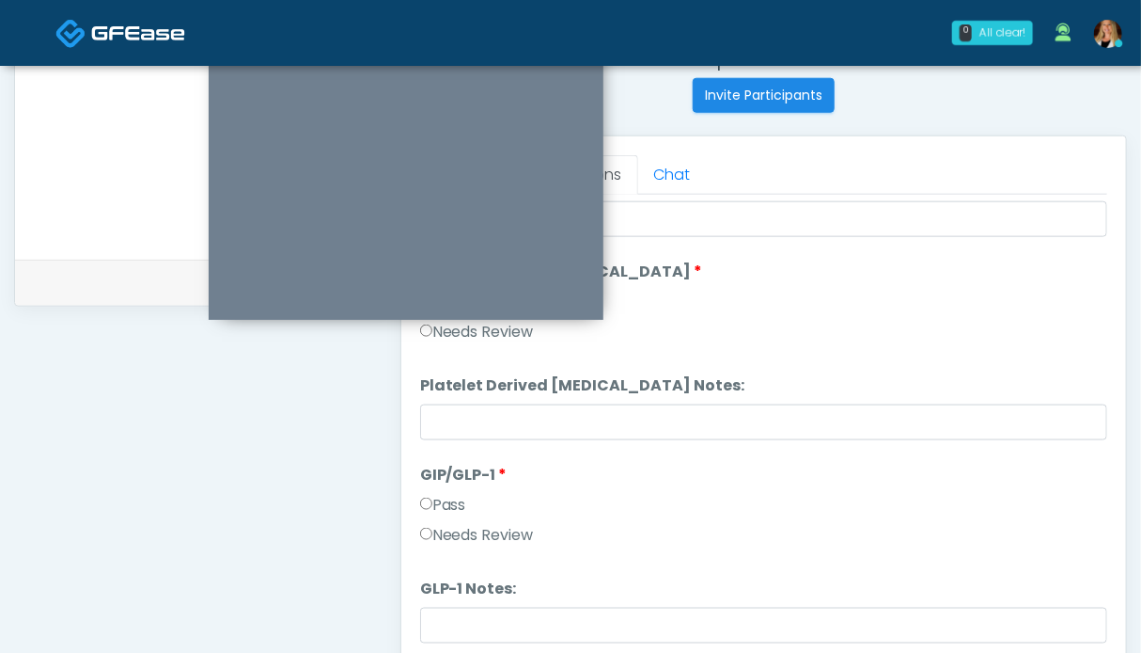
click at [455, 503] on label "Pass" at bounding box center [443, 505] width 46 height 23
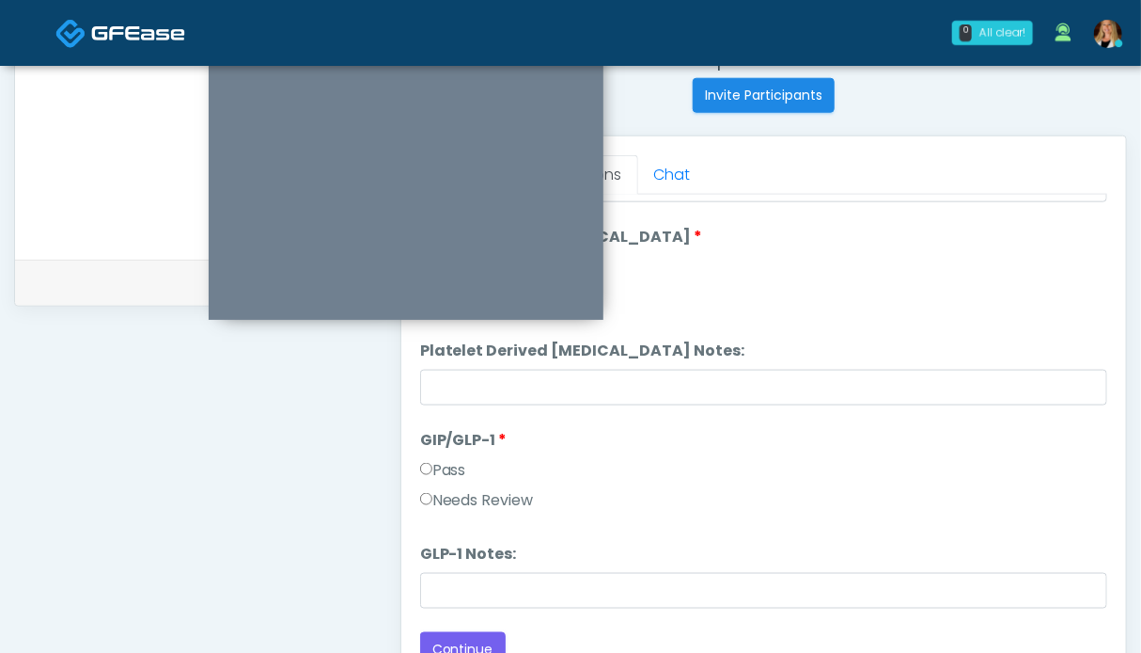
scroll to position [845, 0]
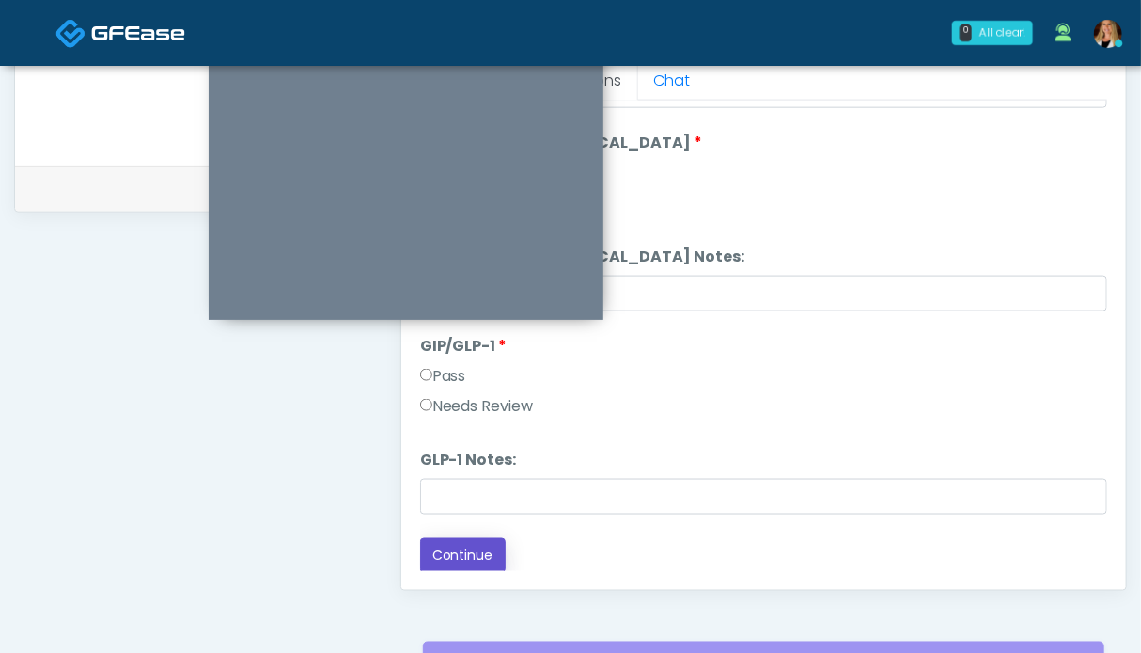
click at [478, 555] on button "Continue" at bounding box center [463, 555] width 86 height 35
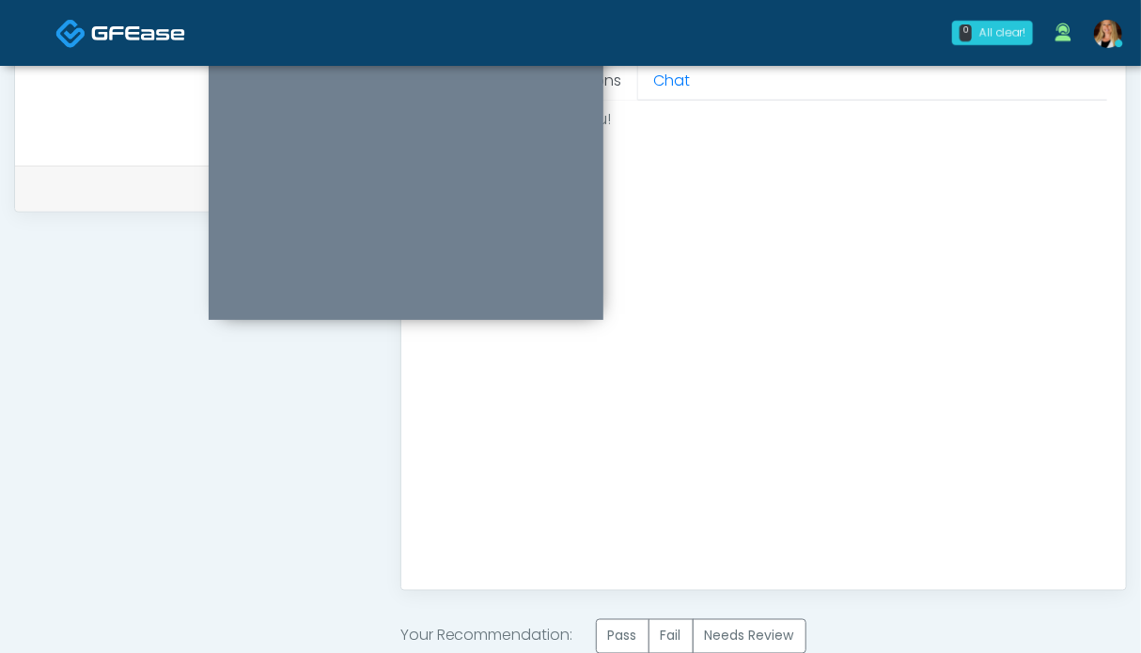
scroll to position [1033, 0]
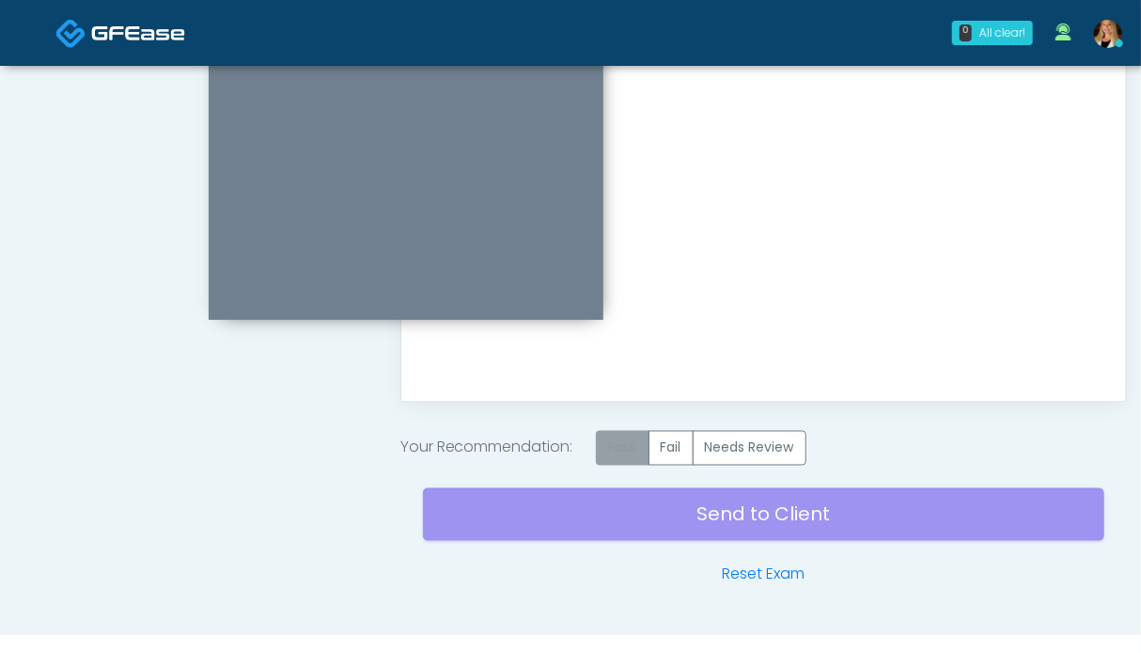
click at [619, 448] on label "Pass" at bounding box center [623, 448] width 54 height 35
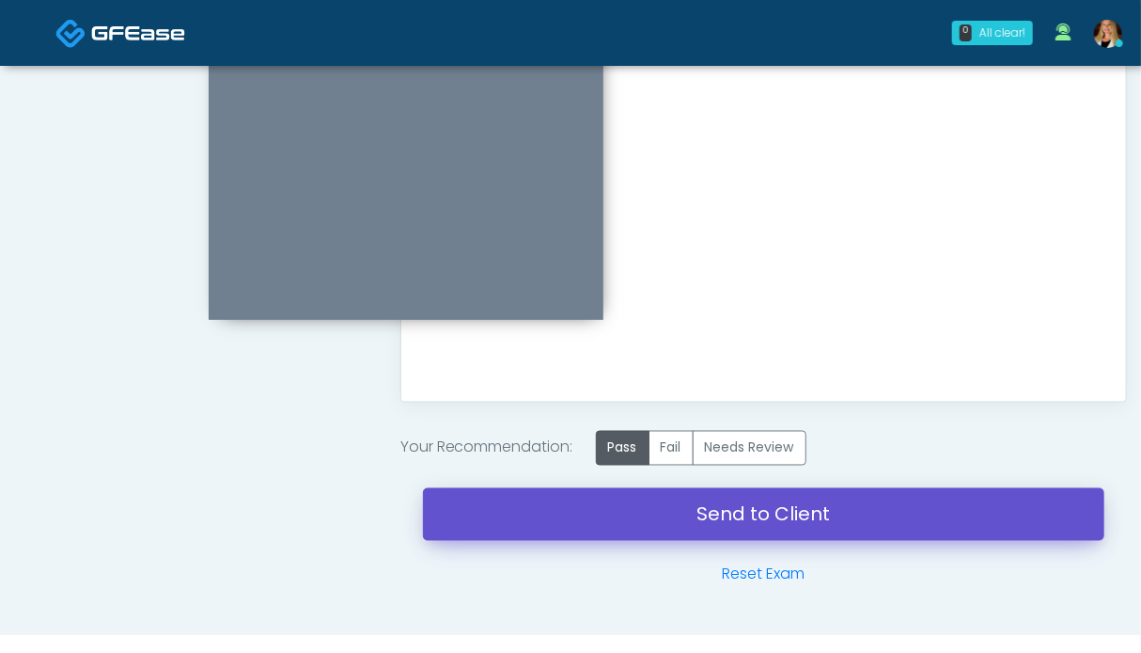
click at [707, 497] on link "Send to Client" at bounding box center [764, 514] width 682 height 53
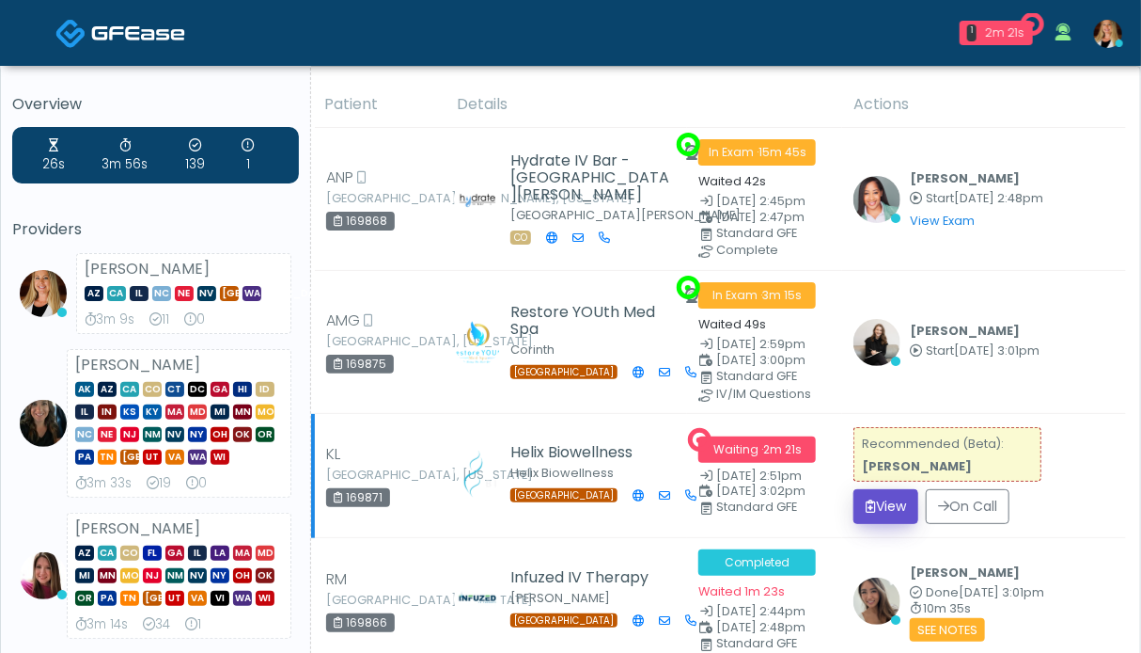
click at [891, 499] on button "View" at bounding box center [886, 506] width 65 height 35
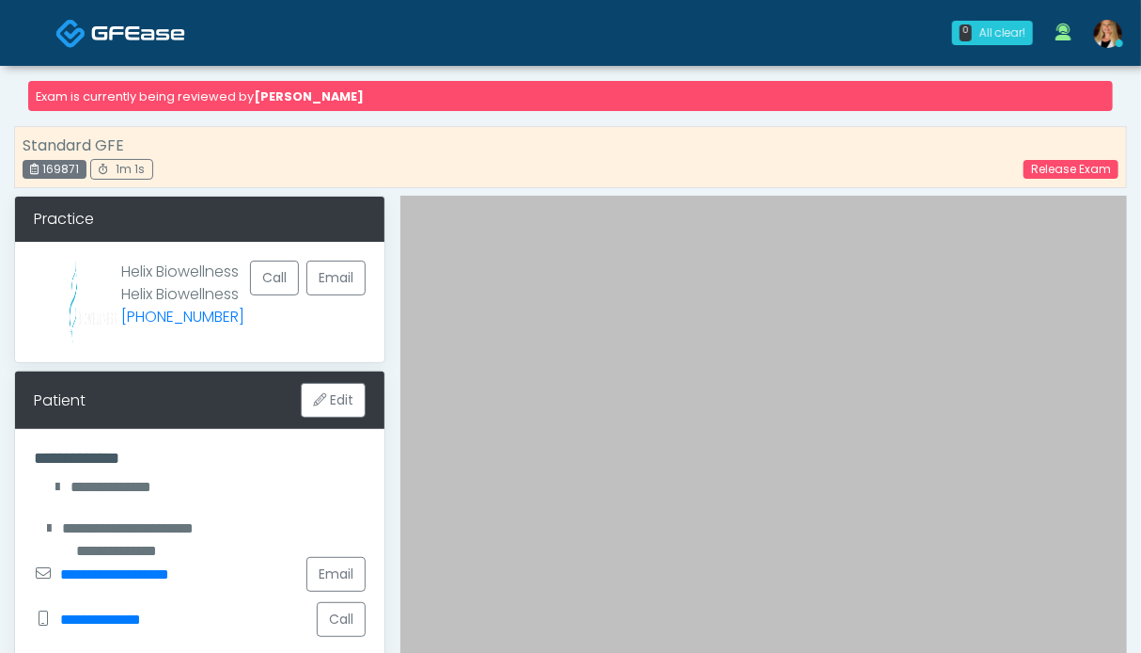
click at [165, 29] on img at bounding box center [138, 33] width 94 height 19
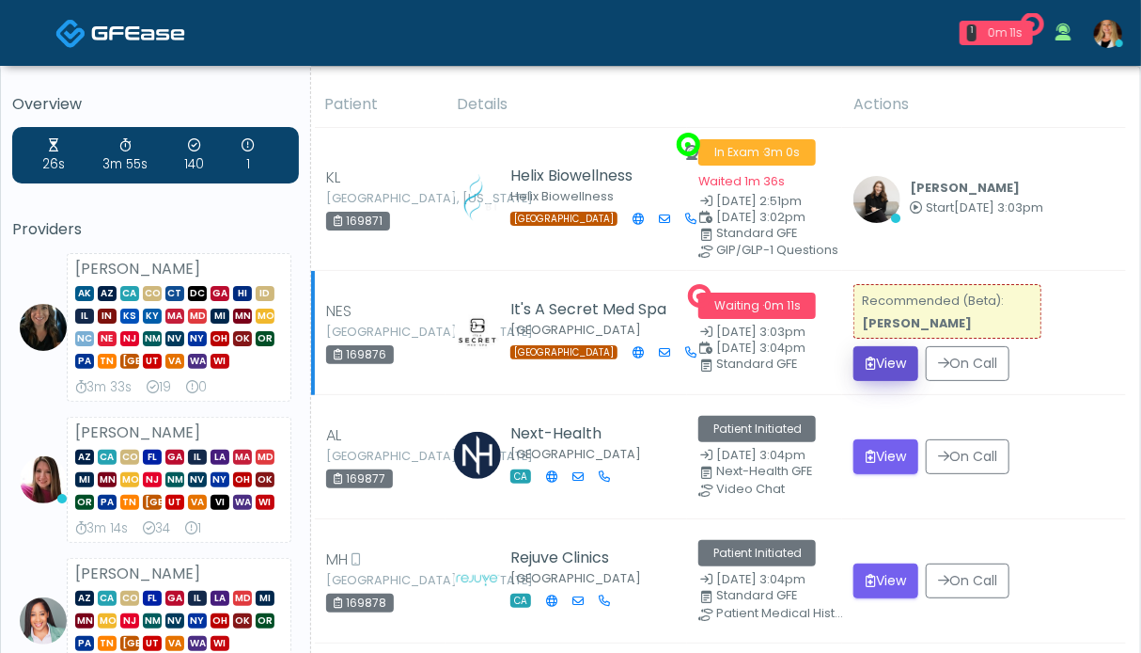
click at [890, 353] on button "View" at bounding box center [886, 363] width 65 height 35
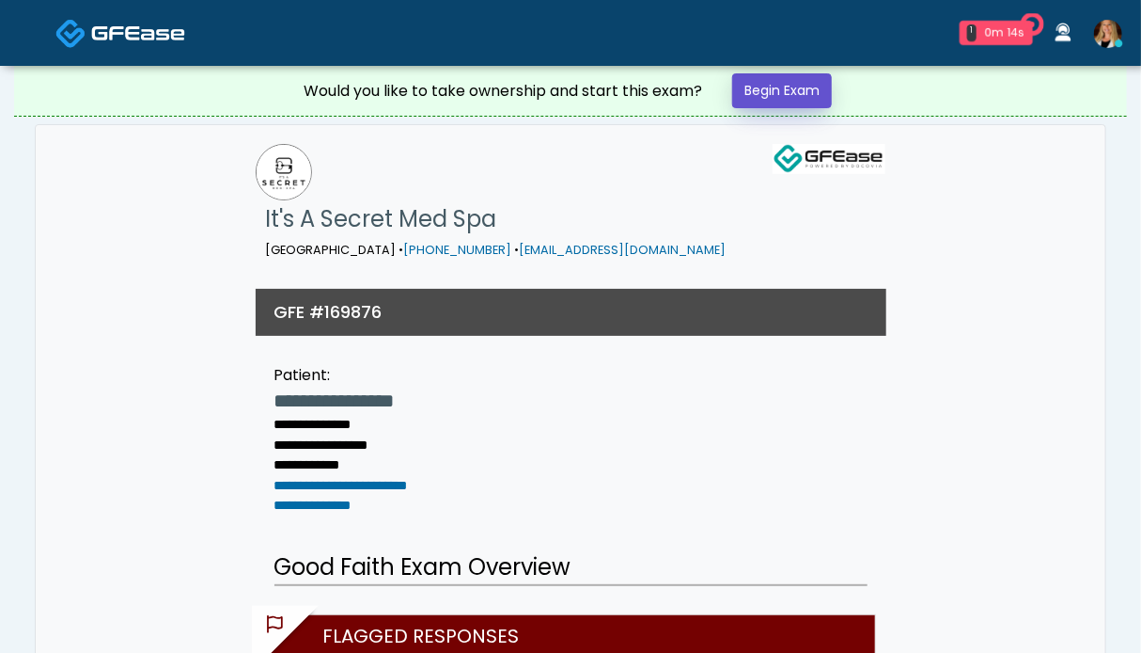
click at [786, 95] on link "Begin Exam" at bounding box center [782, 90] width 100 height 35
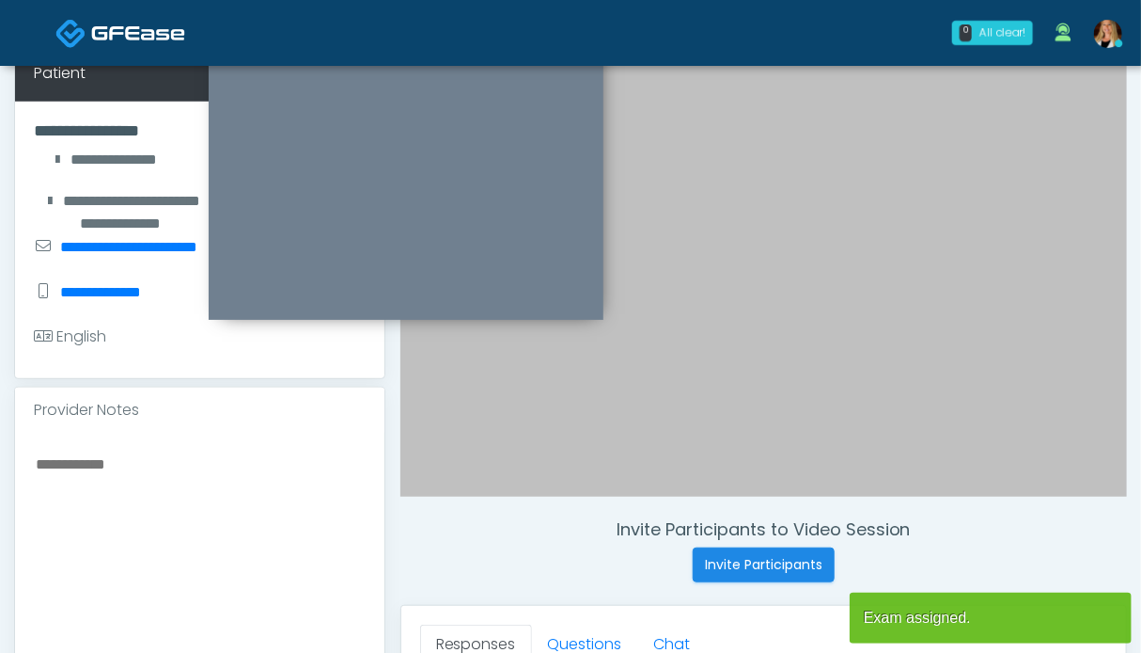
scroll to position [376, 0]
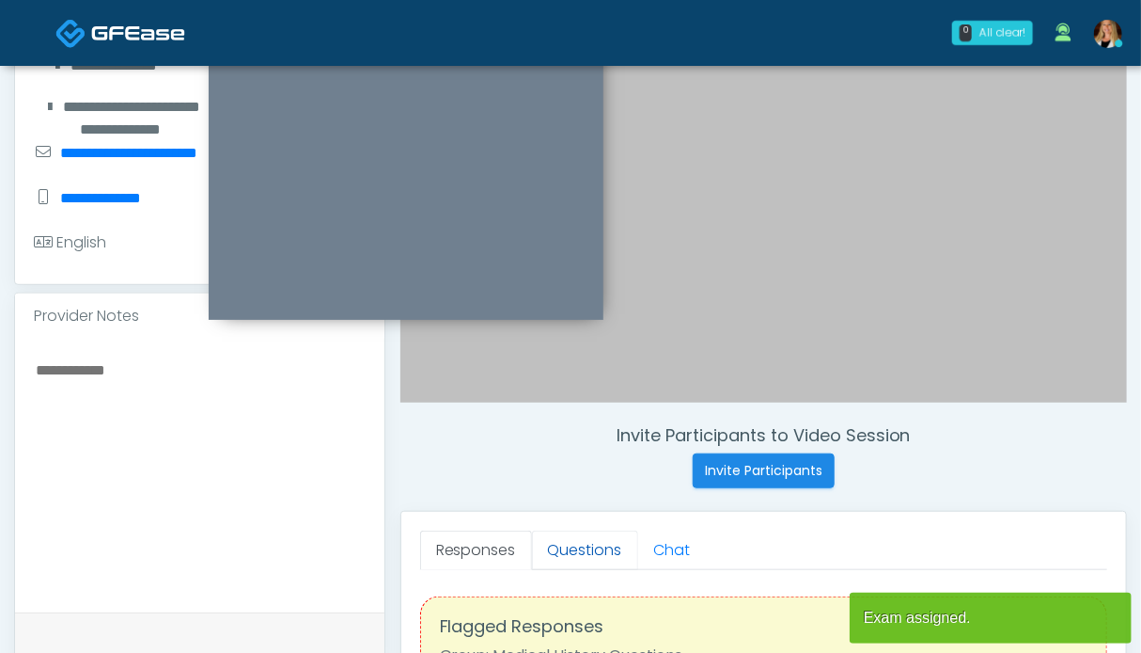
click at [581, 553] on link "Questions" at bounding box center [585, 549] width 106 height 39
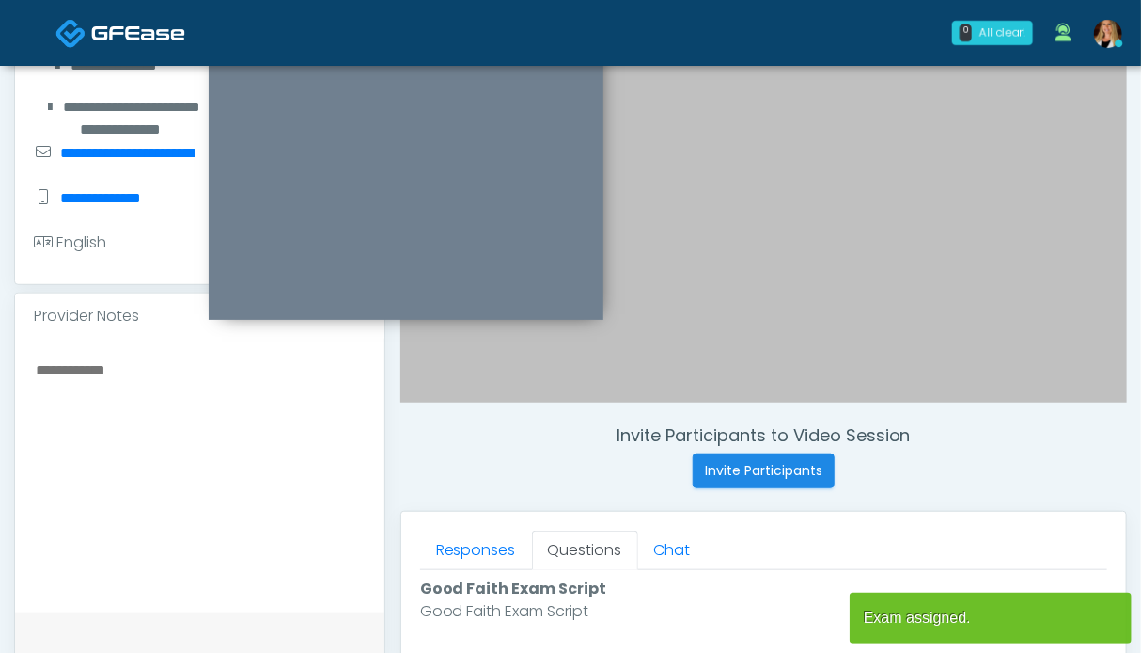
scroll to position [752, 0]
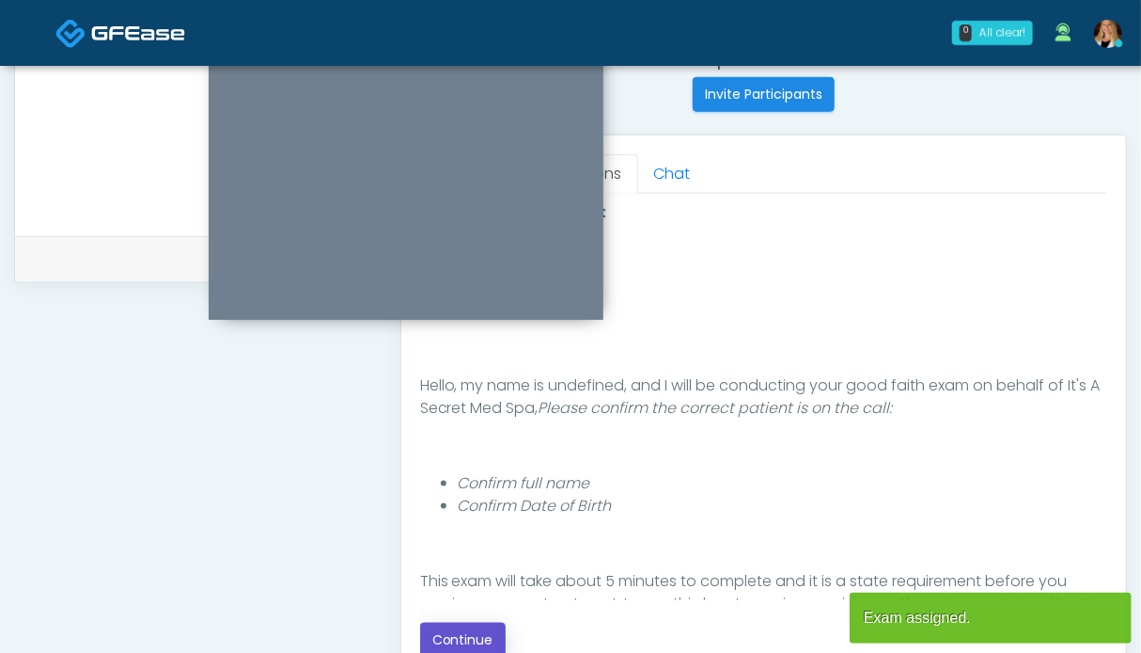
click at [498, 629] on button "Continue" at bounding box center [463, 639] width 86 height 35
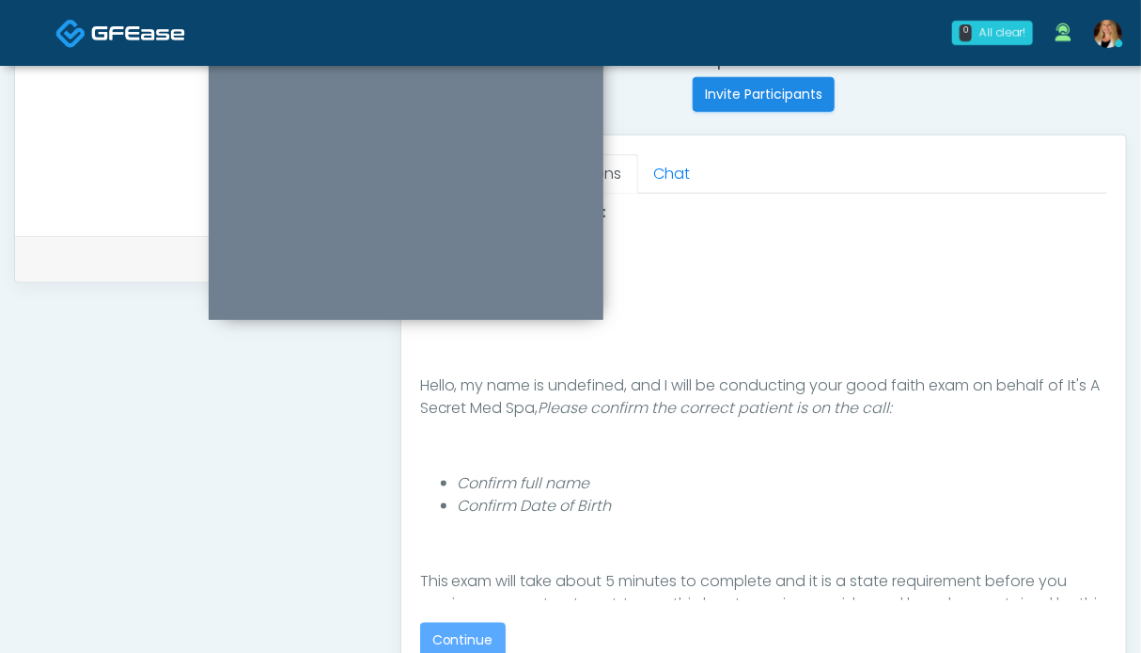
scroll to position [1033, 0]
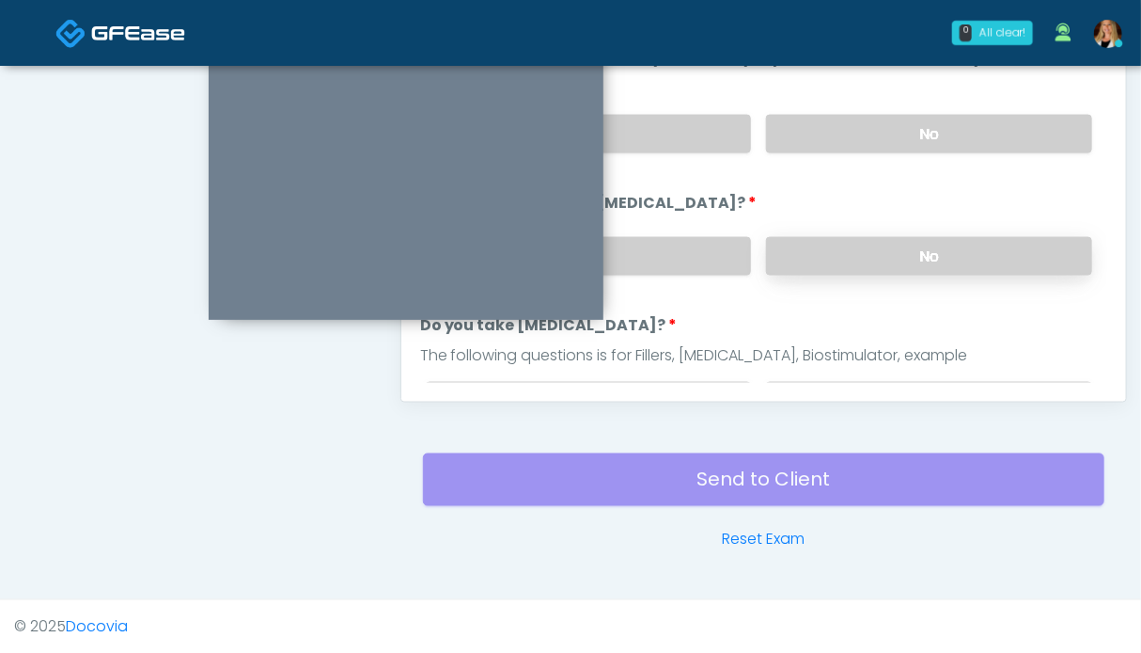
click at [950, 241] on label "No" at bounding box center [929, 256] width 326 height 39
click at [935, 141] on label "No" at bounding box center [929, 134] width 326 height 39
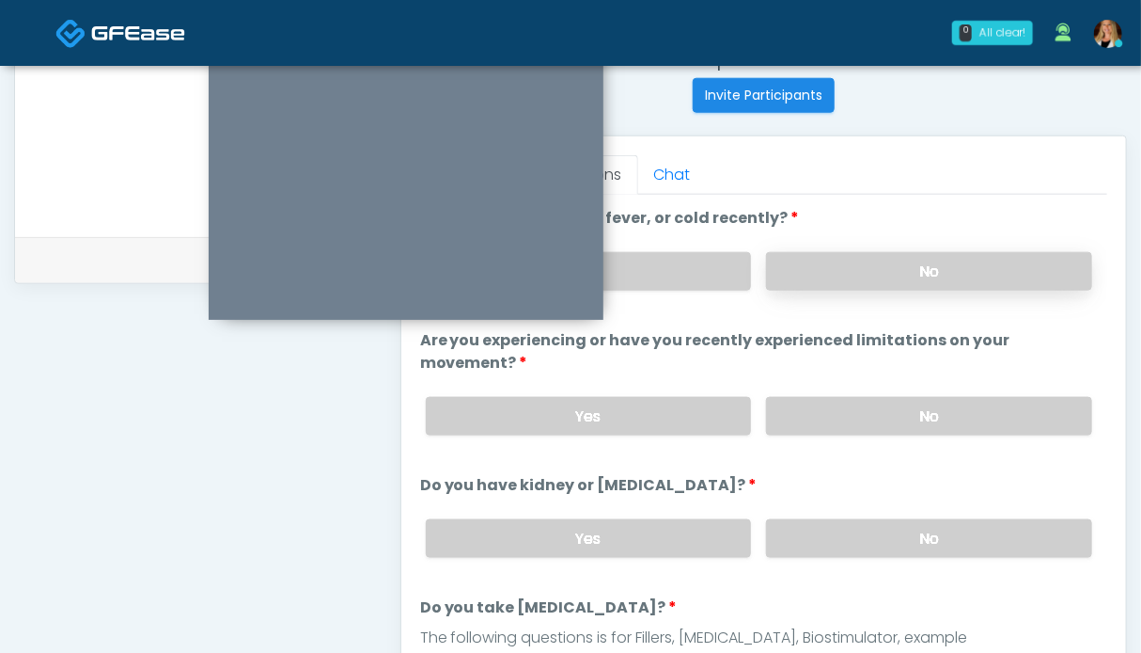
click at [910, 255] on label "No" at bounding box center [929, 271] width 326 height 39
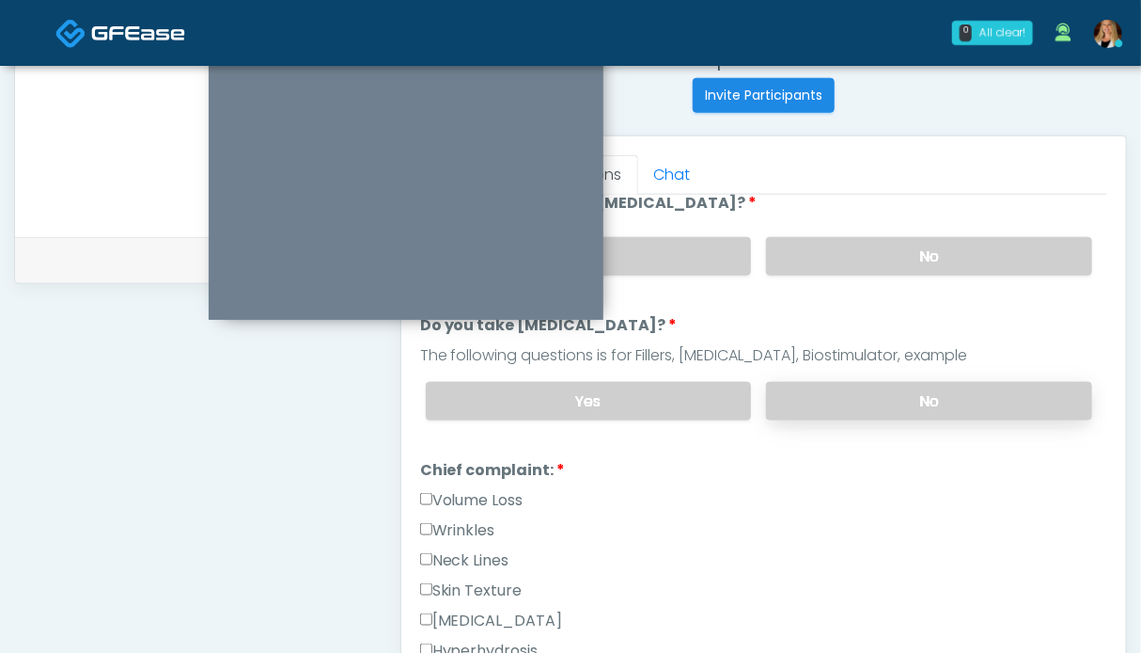
click at [924, 406] on label "No" at bounding box center [929, 401] width 326 height 39
click at [481, 530] on label "Wrinkles" at bounding box center [457, 530] width 75 height 23
click at [484, 498] on label "Volume Loss" at bounding box center [471, 500] width 103 height 23
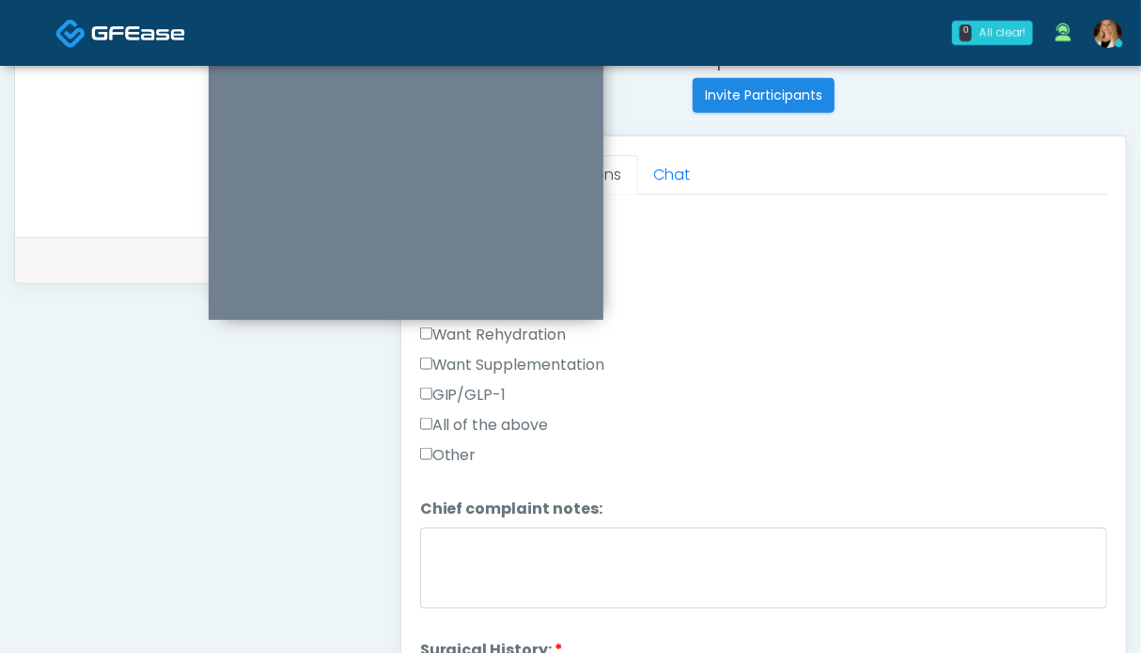
scroll to position [846, 0]
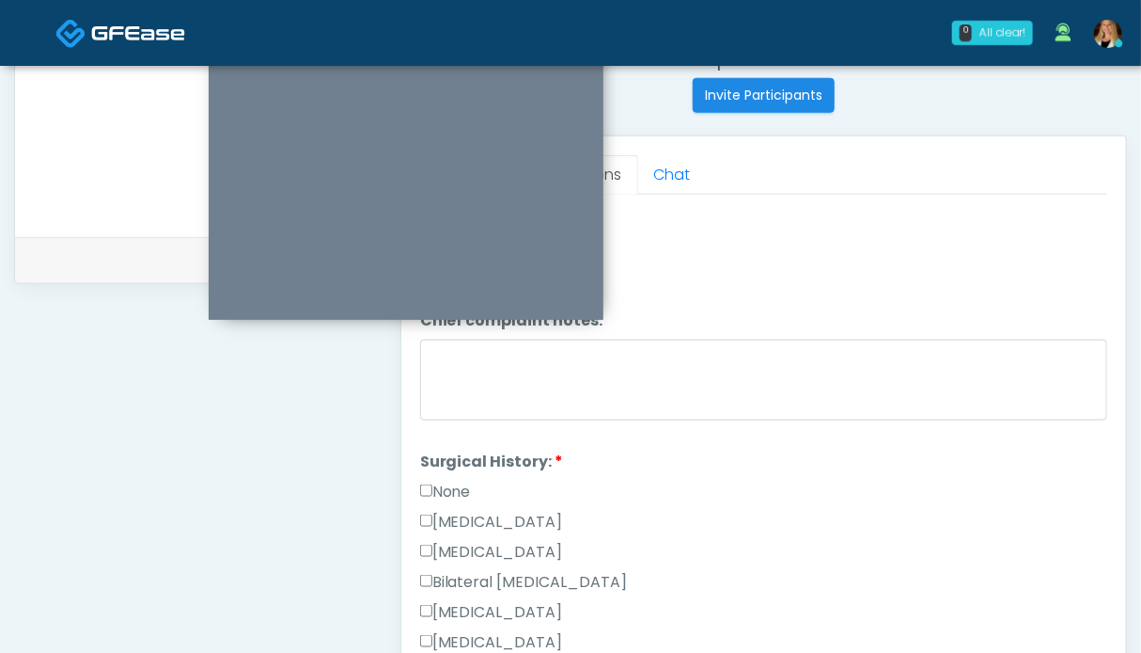
click at [455, 480] on label "None" at bounding box center [445, 491] width 51 height 23
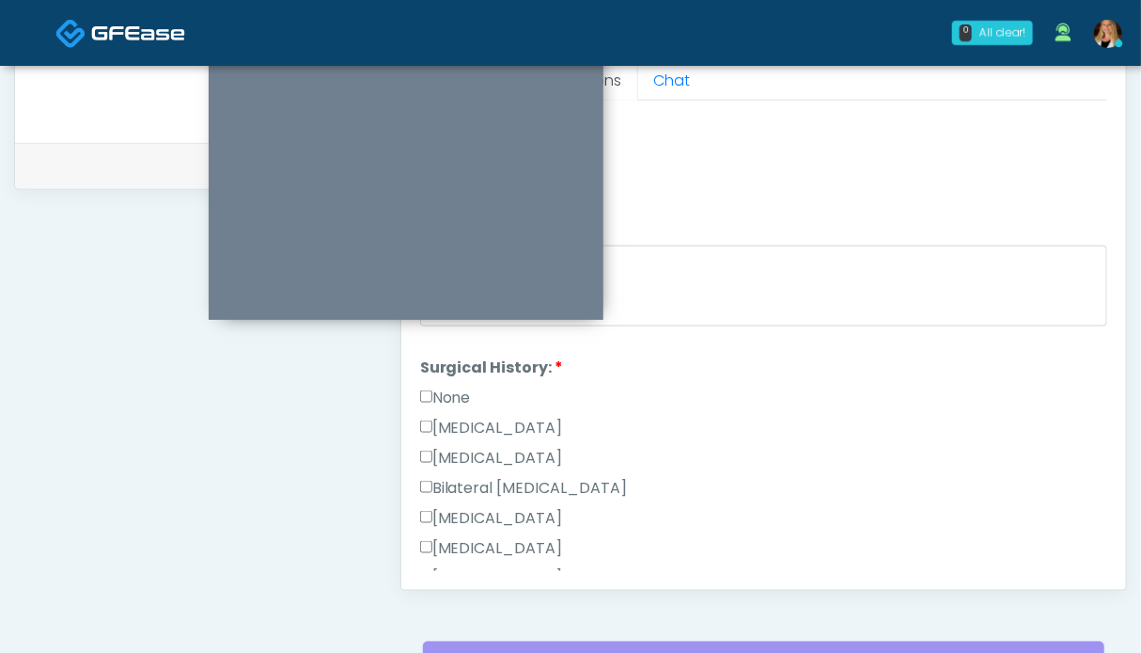
scroll to position [751, 0]
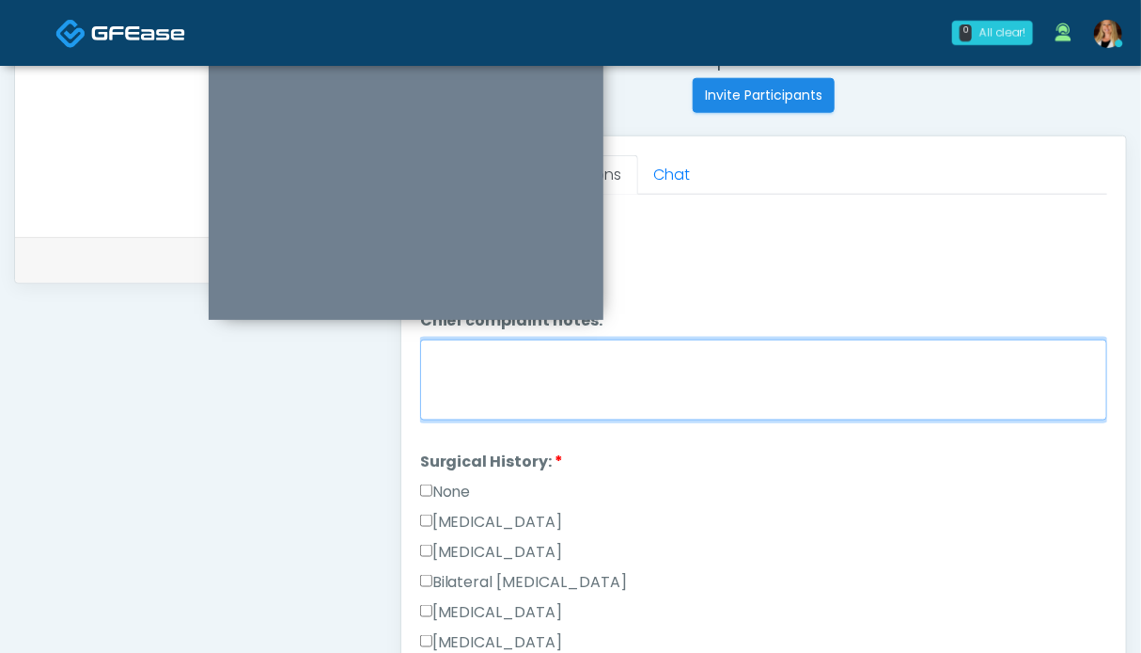
click at [547, 383] on textarea "Chief complaint notes:" at bounding box center [763, 379] width 687 height 81
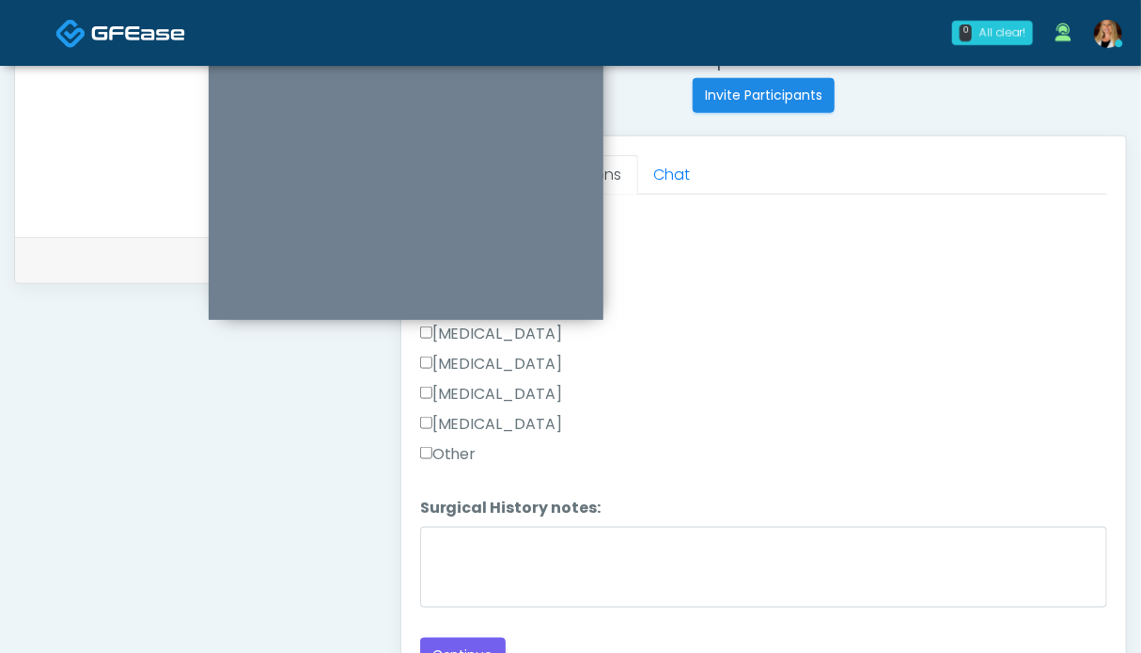
scroll to position [939, 0]
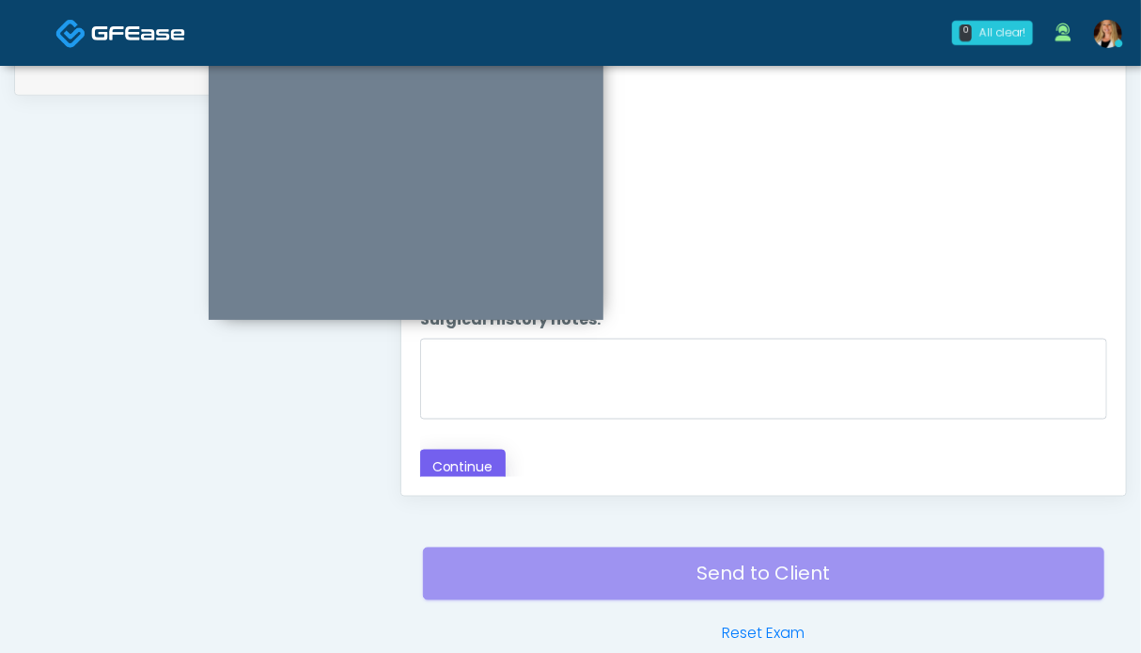
type textarea "*****"
click at [468, 463] on button "Continue" at bounding box center [463, 466] width 86 height 35
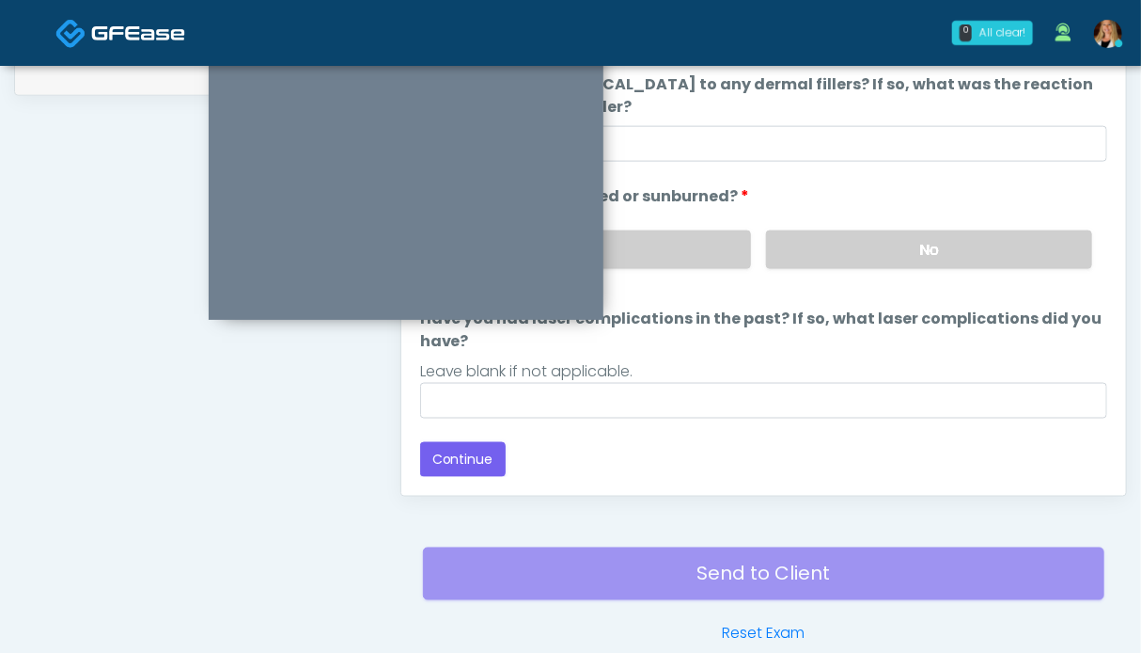
scroll to position [198, 0]
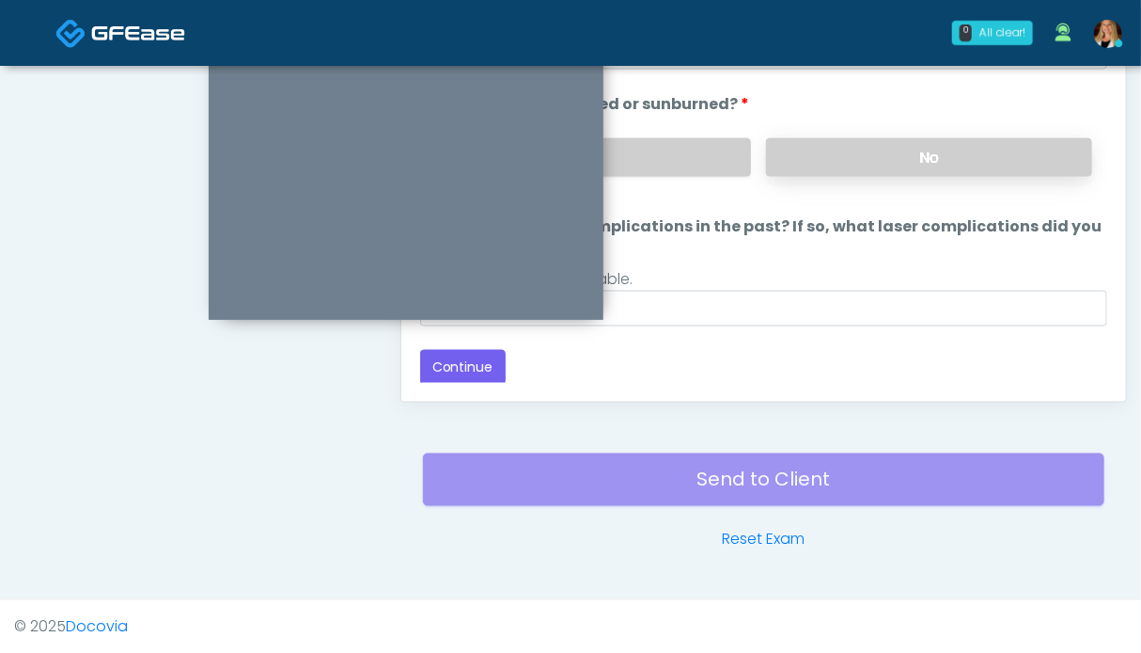
click at [898, 170] on label "No" at bounding box center [929, 157] width 326 height 39
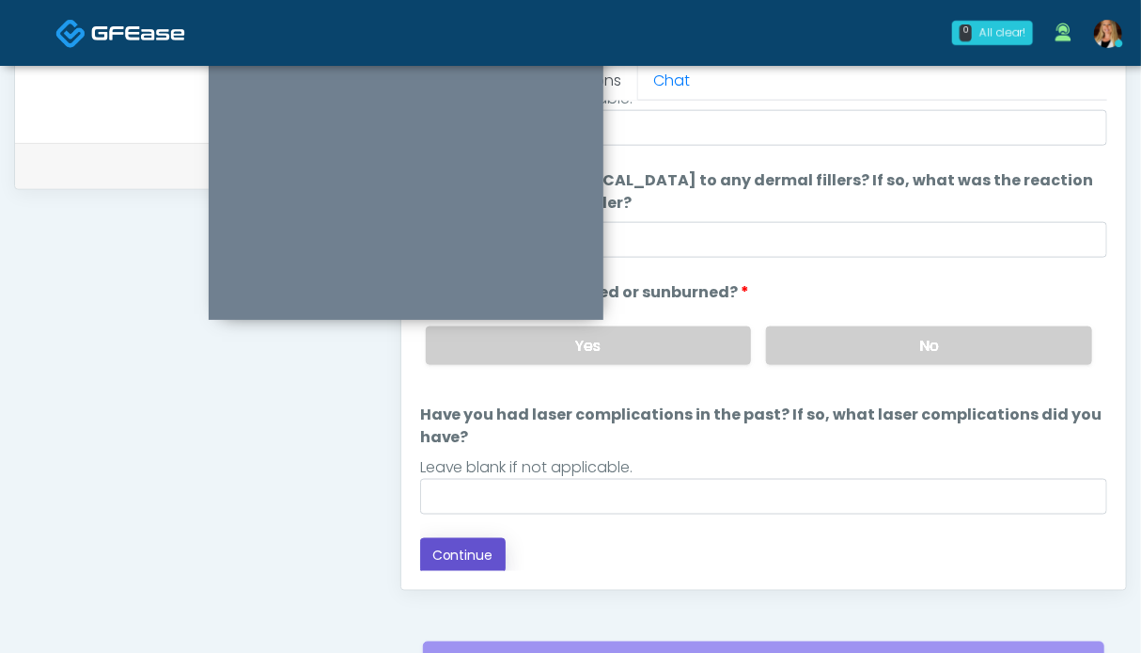
click at [470, 549] on button "Continue" at bounding box center [463, 555] width 86 height 35
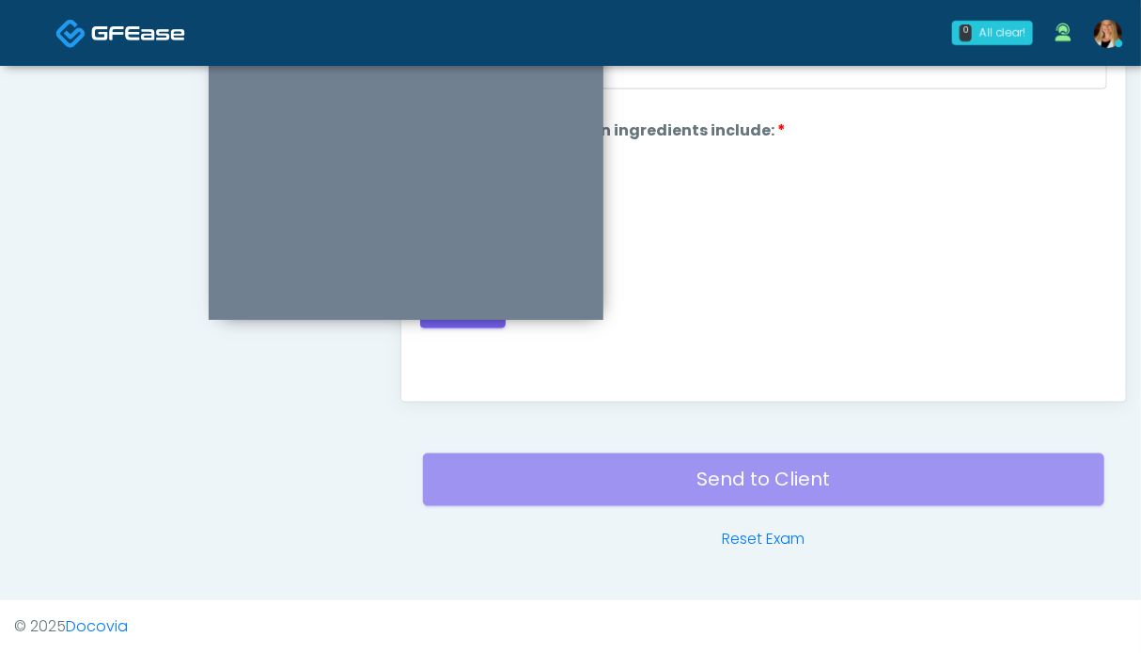
scroll to position [751, 0]
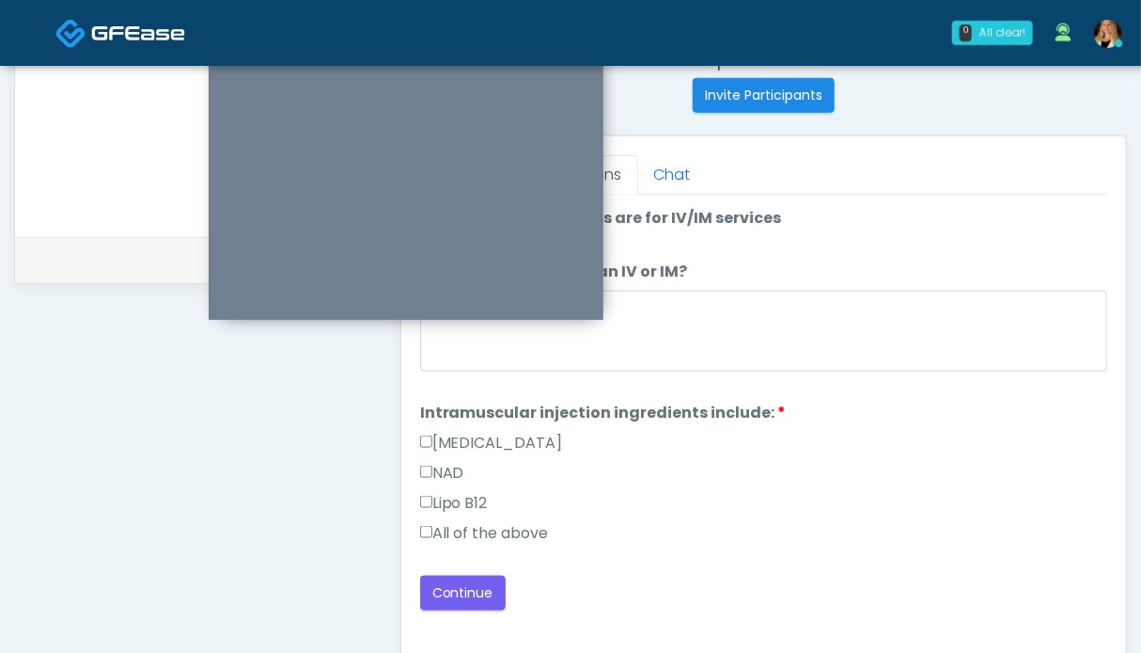
click at [466, 528] on label "All of the above" at bounding box center [484, 533] width 129 height 23
click at [465, 581] on button "Continue" at bounding box center [463, 592] width 86 height 35
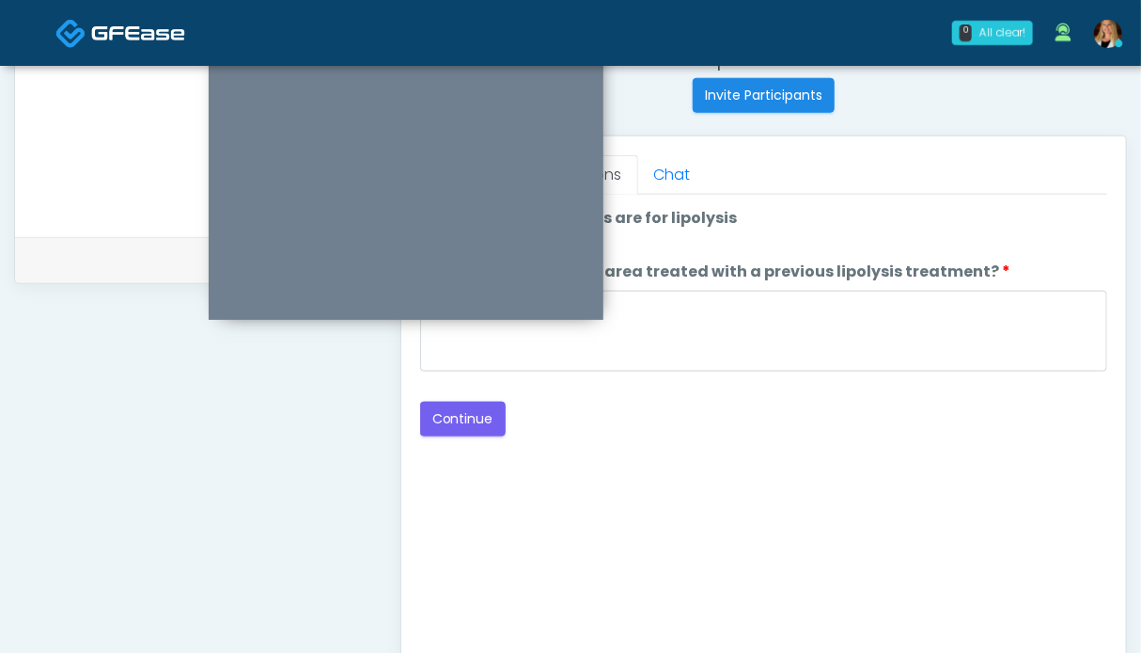
scroll to position [657, 0]
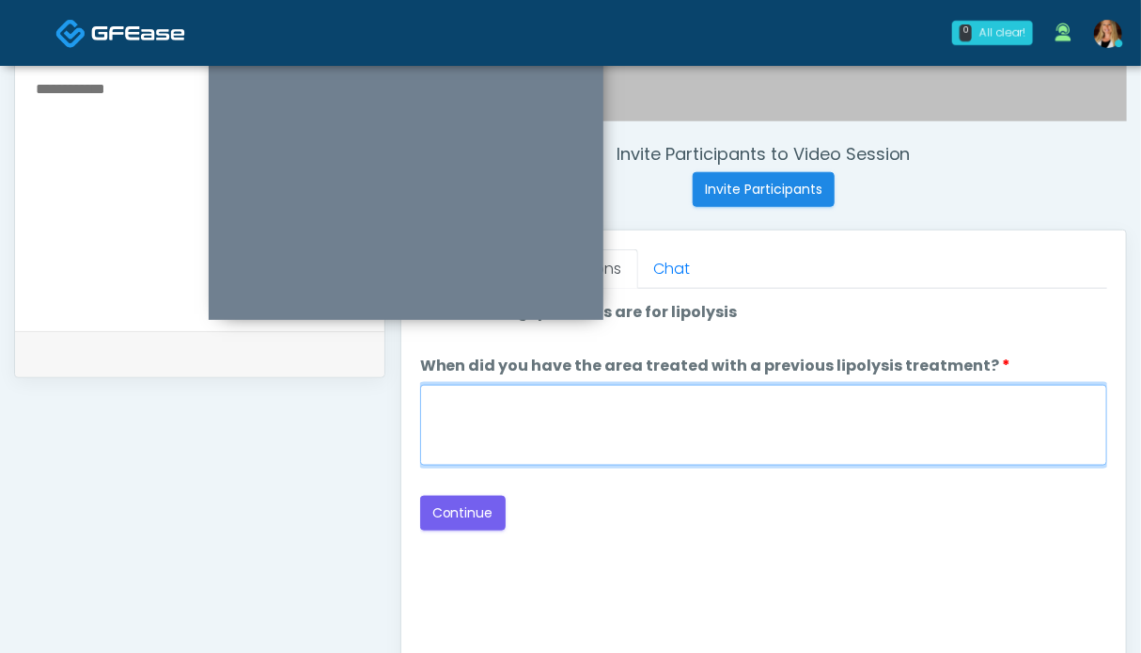
click at [666, 445] on textarea "When did you have the area treated with a previous lipolysis treatment?" at bounding box center [763, 425] width 687 height 81
type textarea "**"
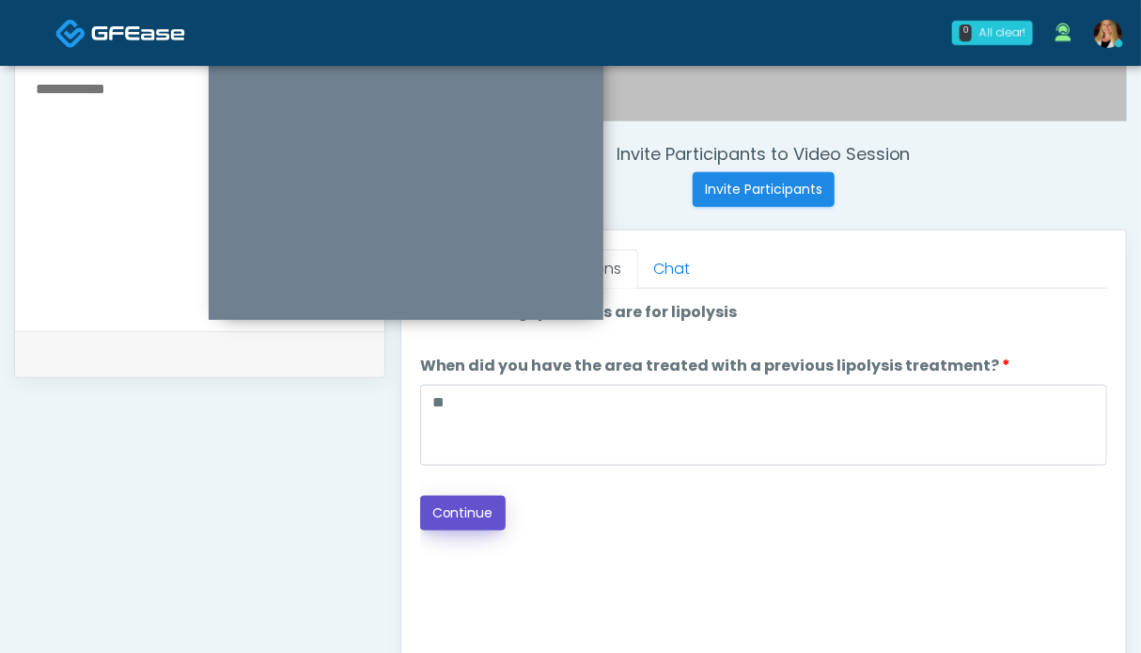
click at [470, 512] on button "Continue" at bounding box center [463, 513] width 86 height 35
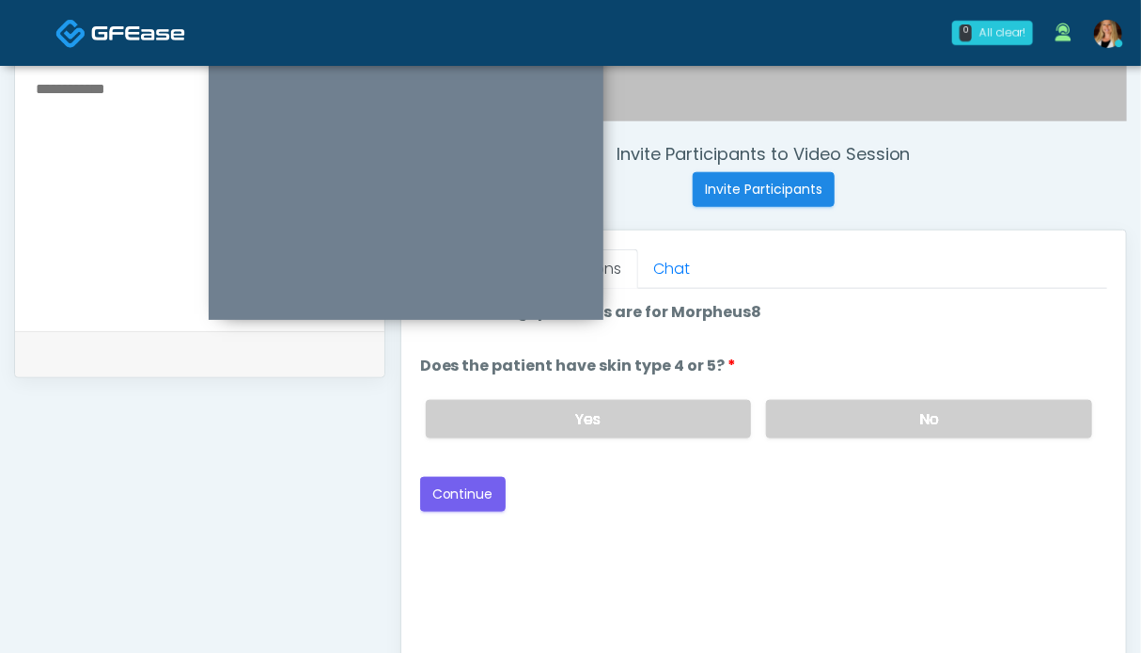
drag, startPoint x: 850, startPoint y: 409, endPoint x: 668, endPoint y: 440, distance: 185.0
click at [849, 410] on label "No" at bounding box center [929, 419] width 326 height 39
click at [450, 490] on button "Continue" at bounding box center [463, 494] width 86 height 35
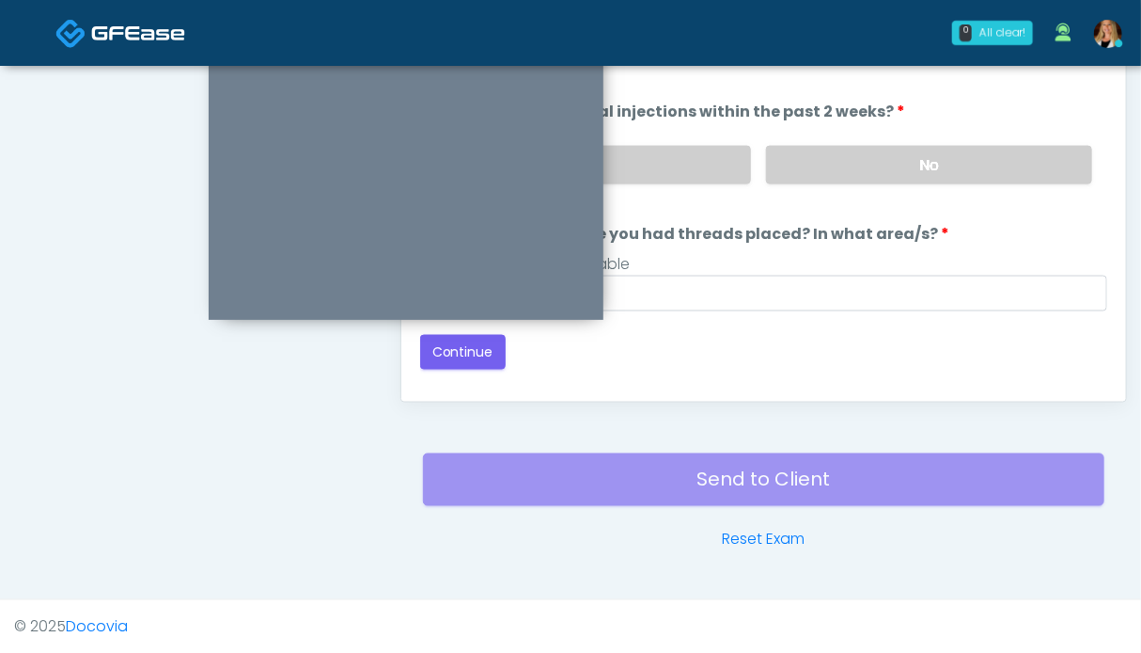
scroll to position [751, 0]
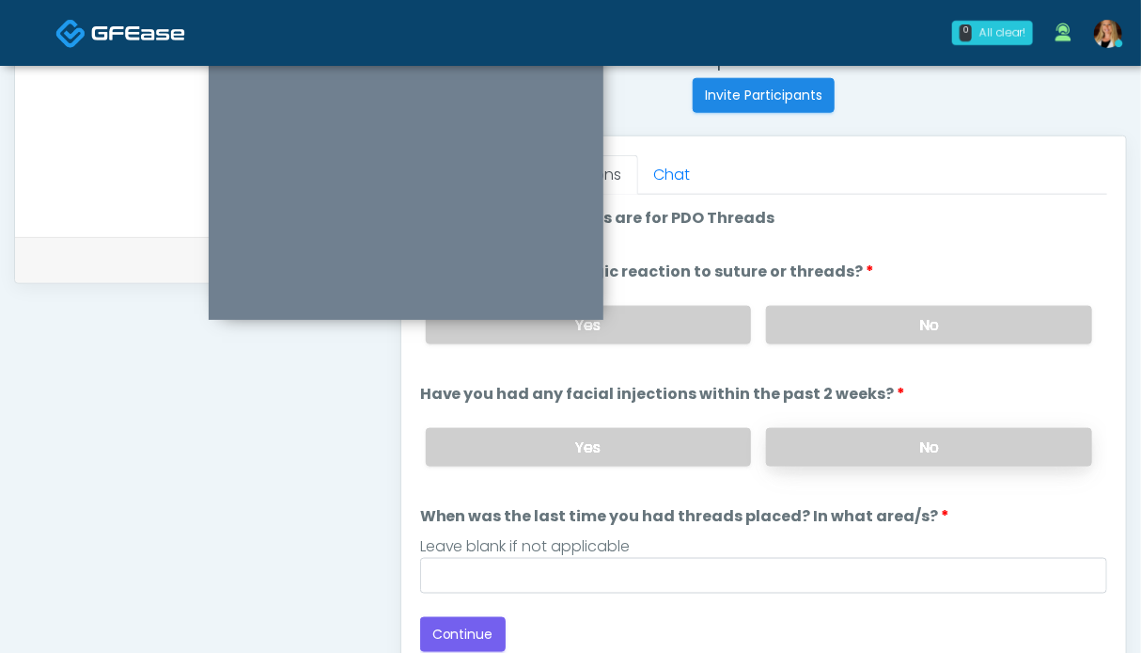
click at [934, 442] on label "No" at bounding box center [929, 447] width 326 height 39
click at [906, 315] on label "No" at bounding box center [929, 325] width 326 height 39
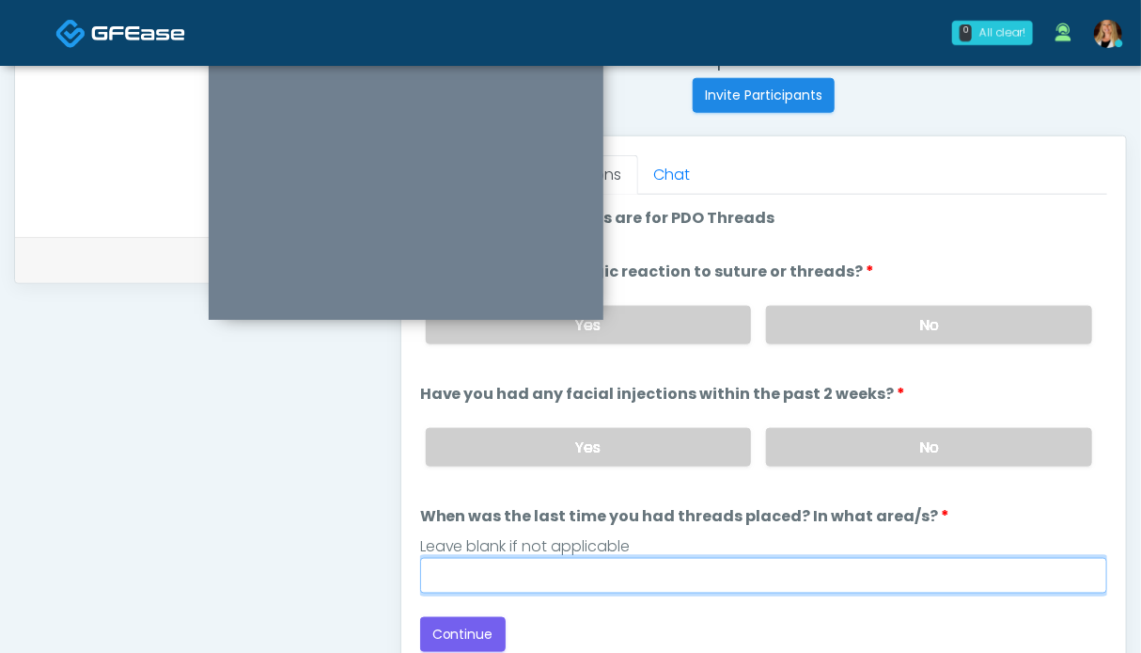
click at [639, 567] on input "When was the last time you had threads placed? In what area/s?" at bounding box center [763, 576] width 687 height 36
type input "**"
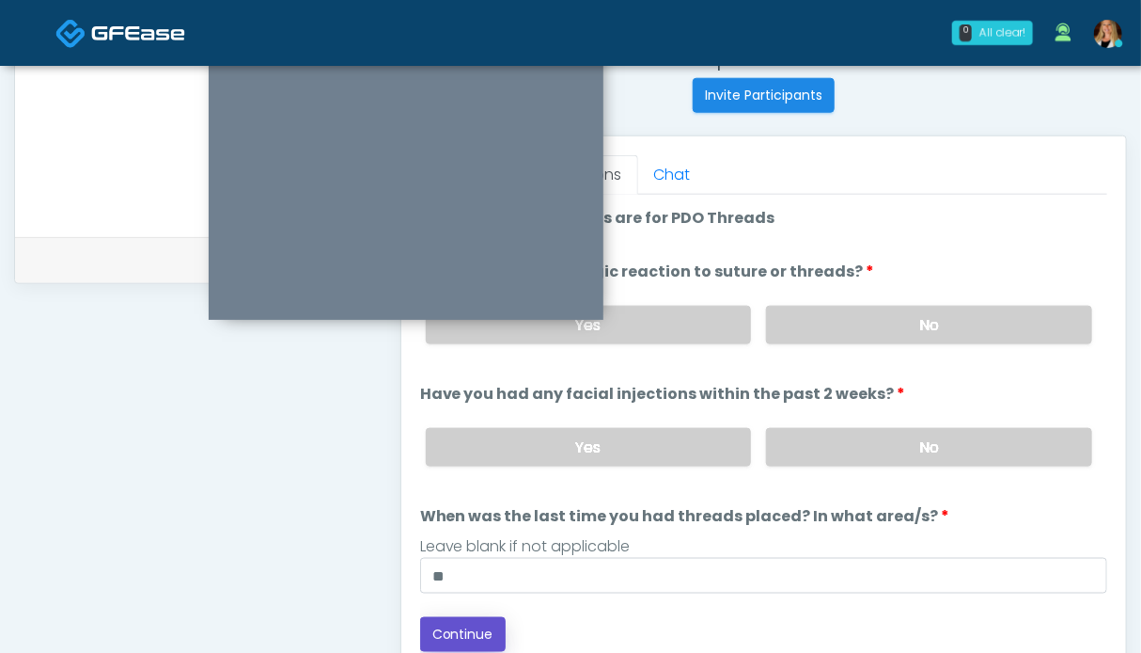
click at [496, 634] on button "Continue" at bounding box center [463, 634] width 86 height 35
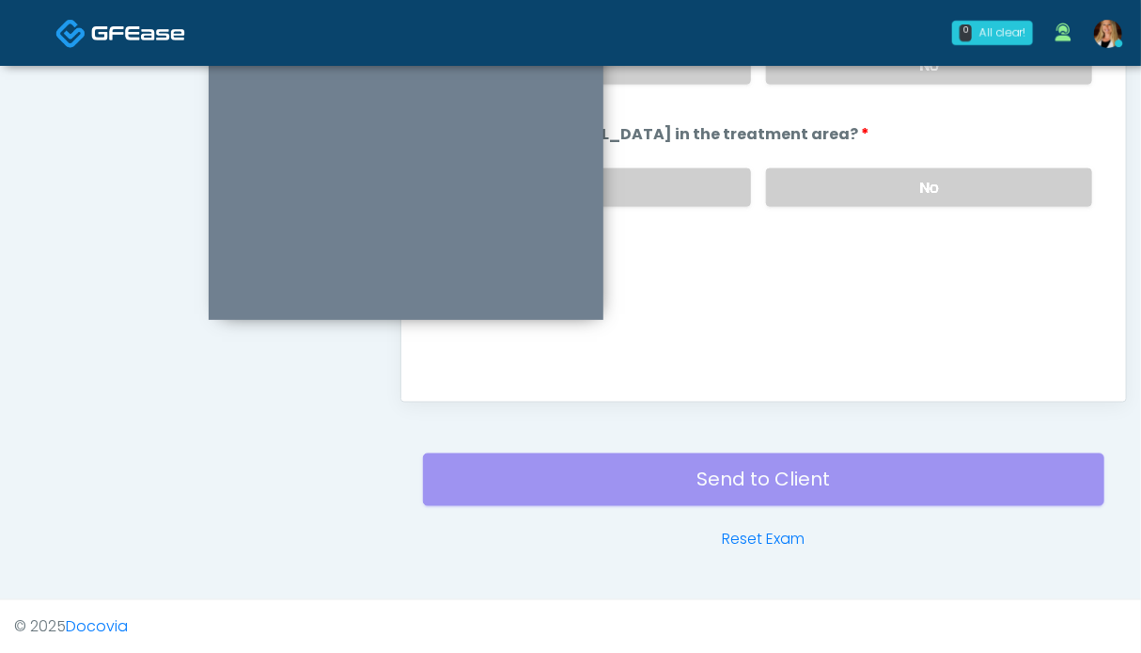
scroll to position [845, 0]
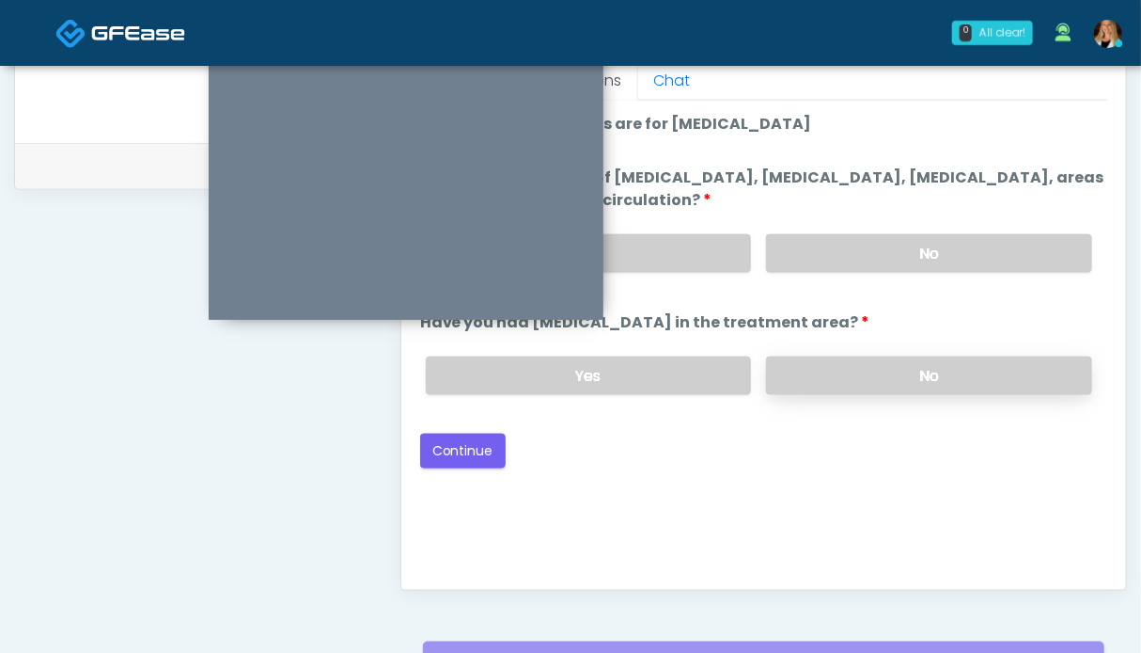
click at [881, 384] on label "No" at bounding box center [929, 375] width 326 height 39
click at [918, 253] on label "No" at bounding box center [929, 253] width 326 height 39
click at [472, 441] on button "Continue" at bounding box center [463, 450] width 86 height 35
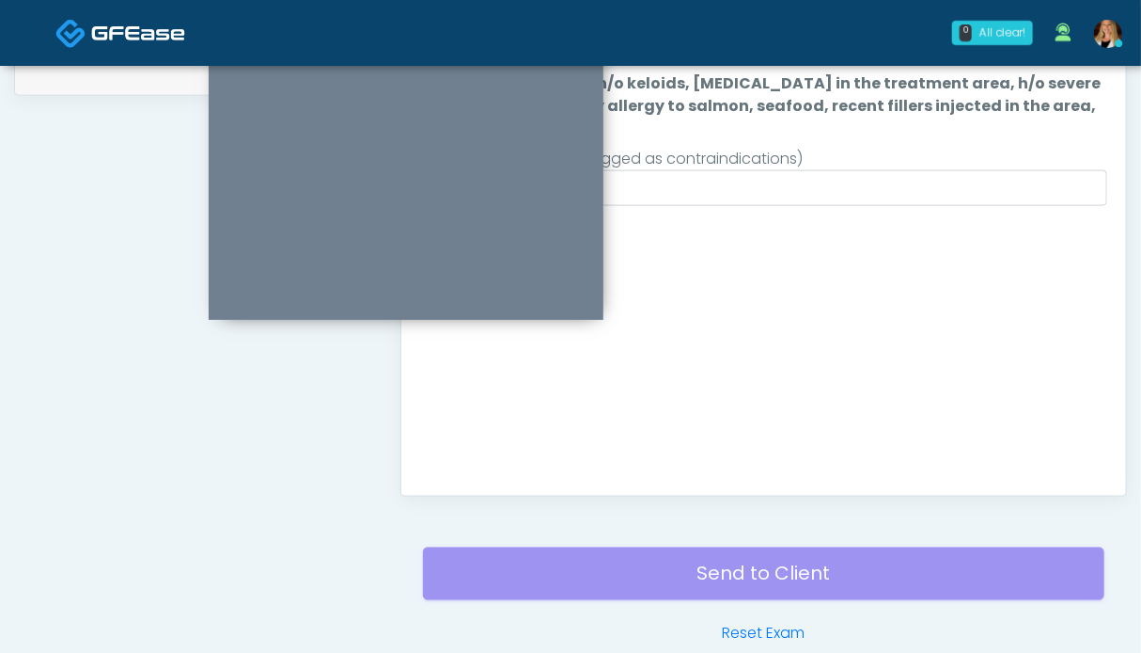
scroll to position [751, 0]
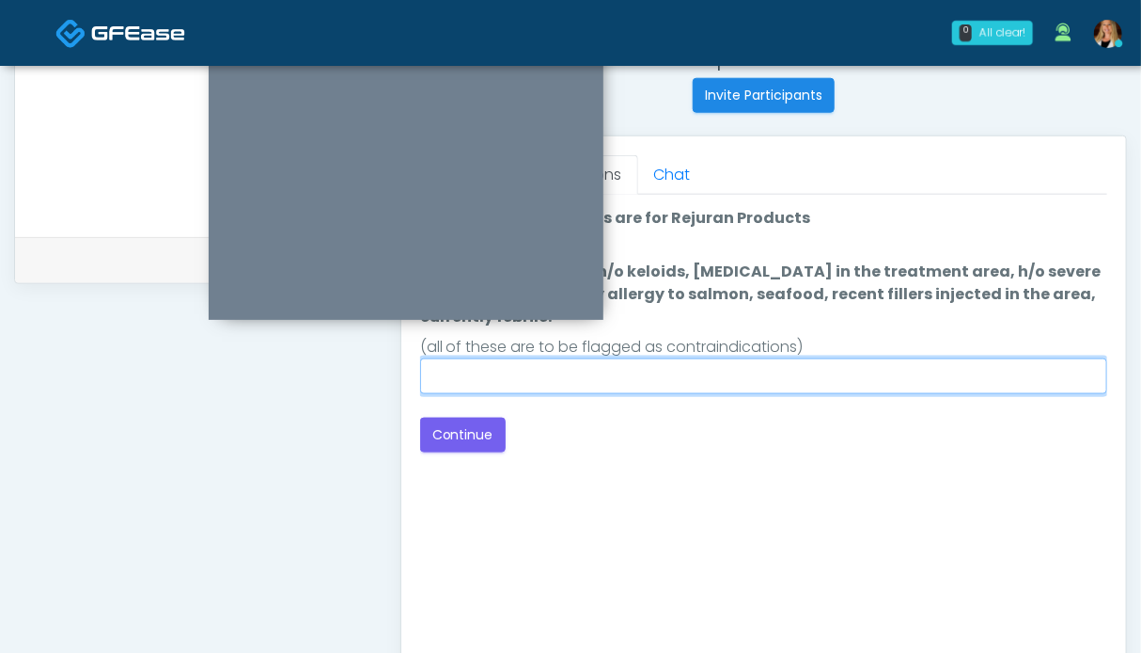
click at [844, 370] on input "Do you currently have h/o keloids, [MEDICAL_DATA] in the treatment area, h/o se…" at bounding box center [763, 376] width 687 height 36
type input "**"
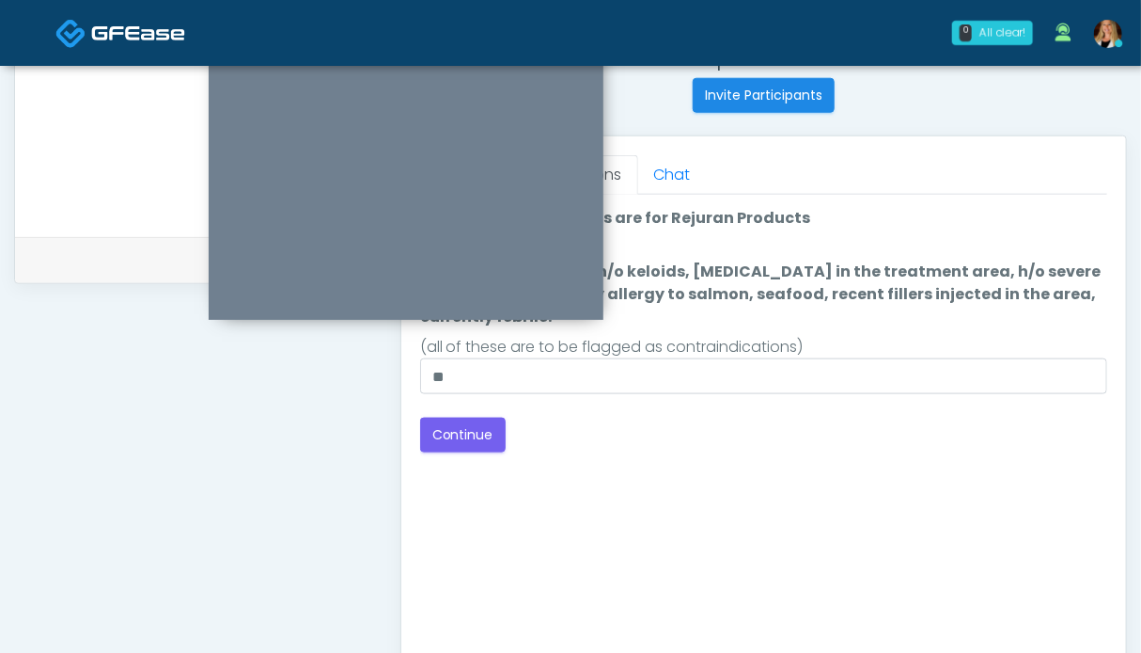
click at [811, 427] on div "Back Continue" at bounding box center [763, 434] width 687 height 35
click at [481, 449] on button "Continue" at bounding box center [463, 434] width 86 height 35
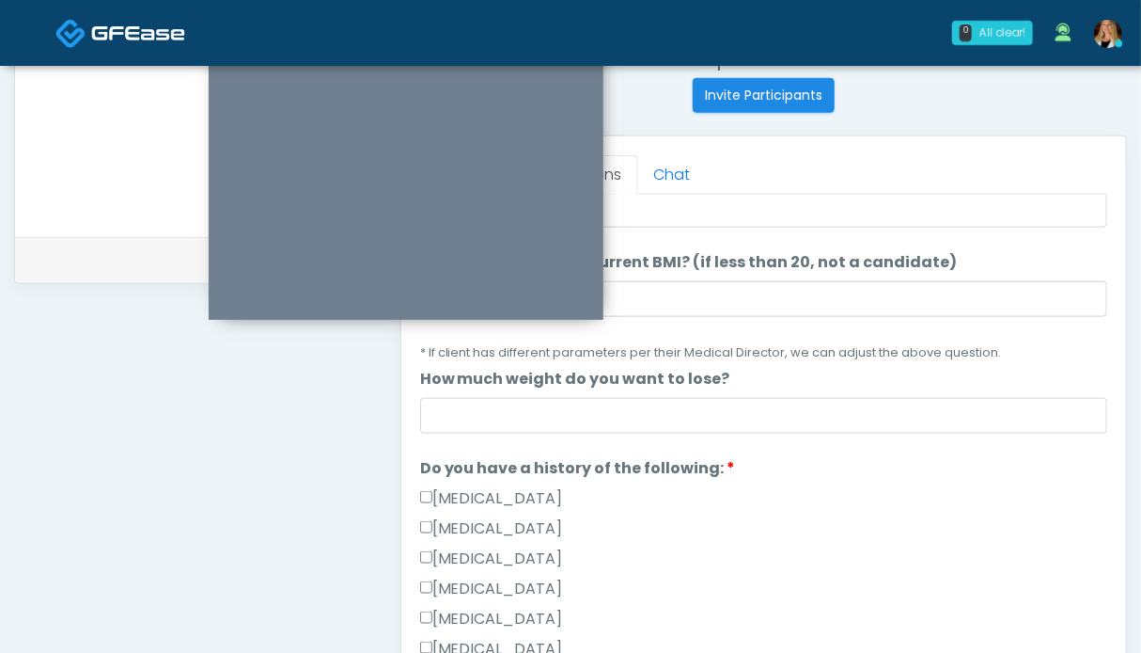
scroll to position [282, 0]
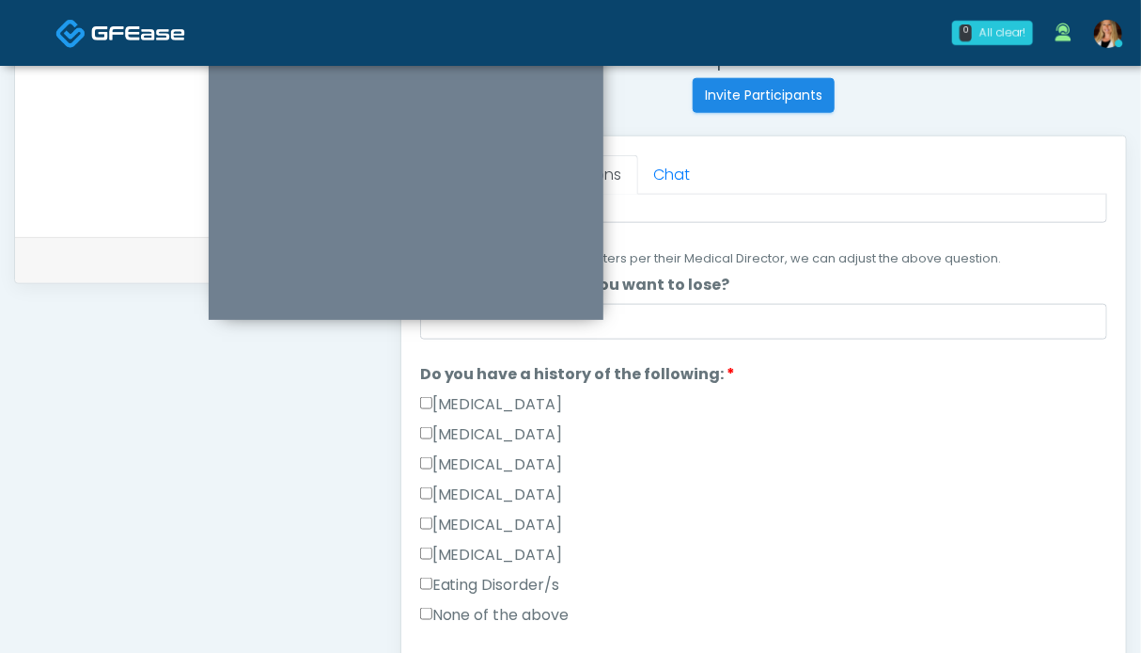
drag, startPoint x: 496, startPoint y: 611, endPoint x: 658, endPoint y: 559, distance: 169.8
click at [496, 611] on label "None of the above" at bounding box center [494, 615] width 149 height 23
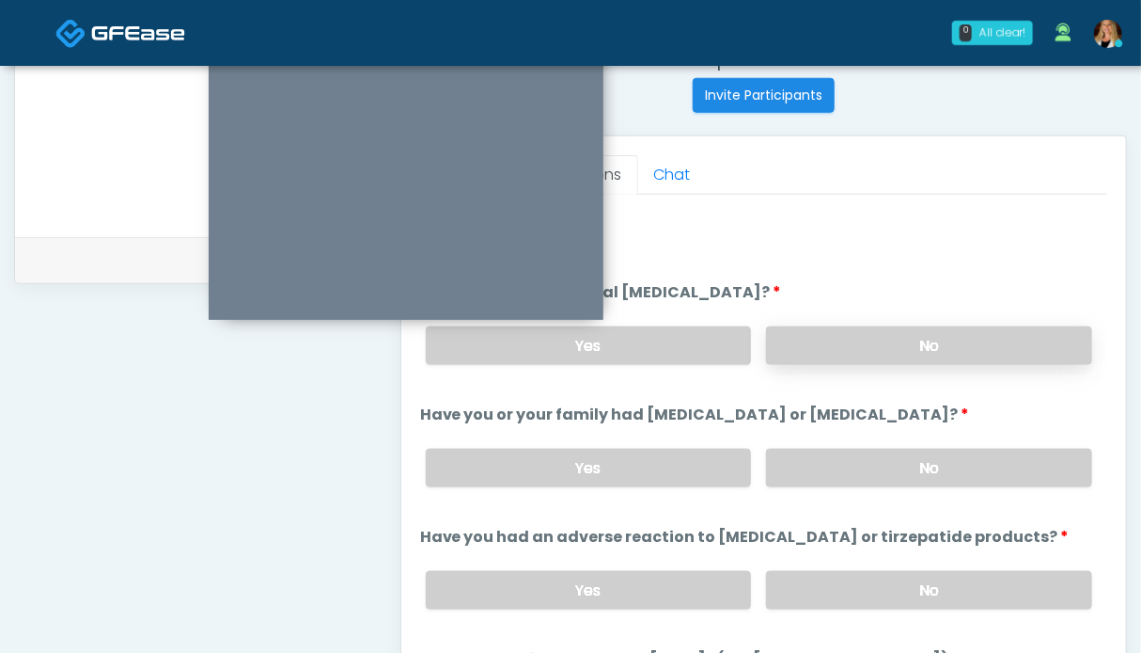
click at [936, 343] on label "No" at bounding box center [929, 345] width 326 height 39
click at [918, 460] on label "No" at bounding box center [929, 467] width 326 height 39
click at [908, 574] on label "No" at bounding box center [929, 590] width 326 height 39
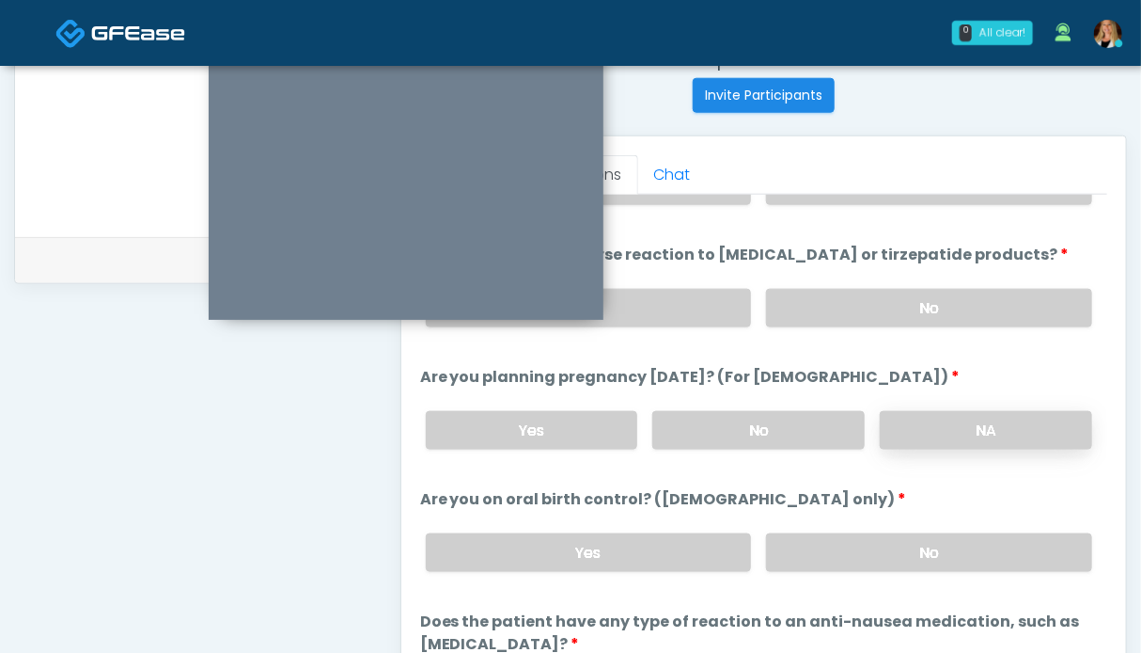
click at [914, 430] on label "NA" at bounding box center [986, 430] width 212 height 39
click at [908, 533] on label "No" at bounding box center [929, 552] width 326 height 39
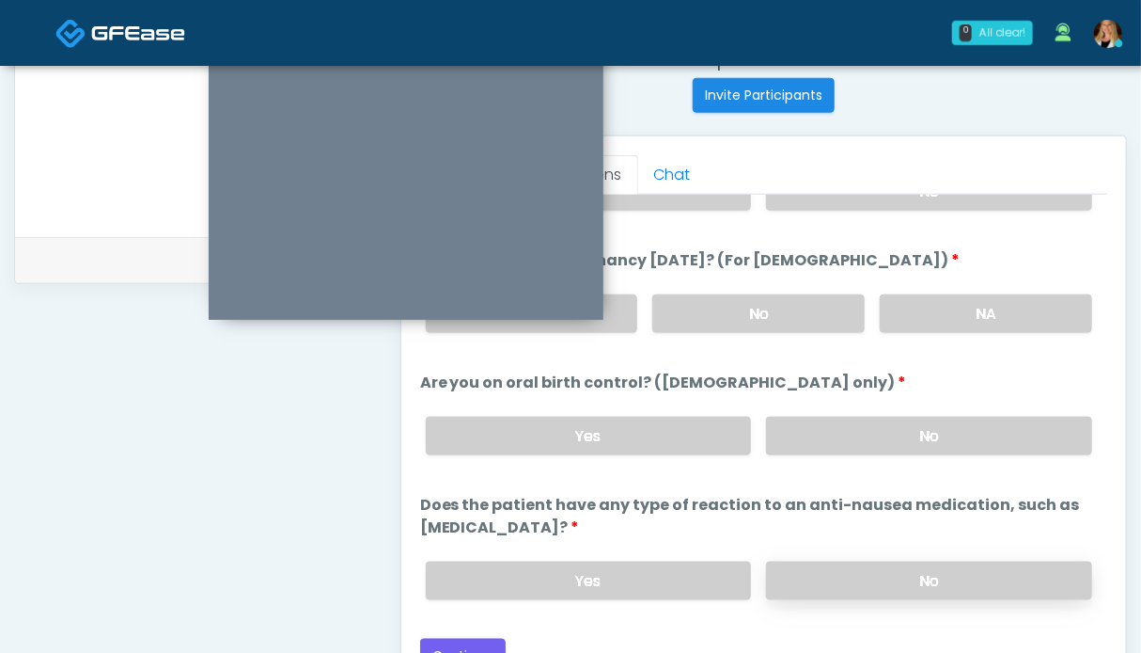
click at [902, 574] on label "No" at bounding box center [929, 580] width 326 height 39
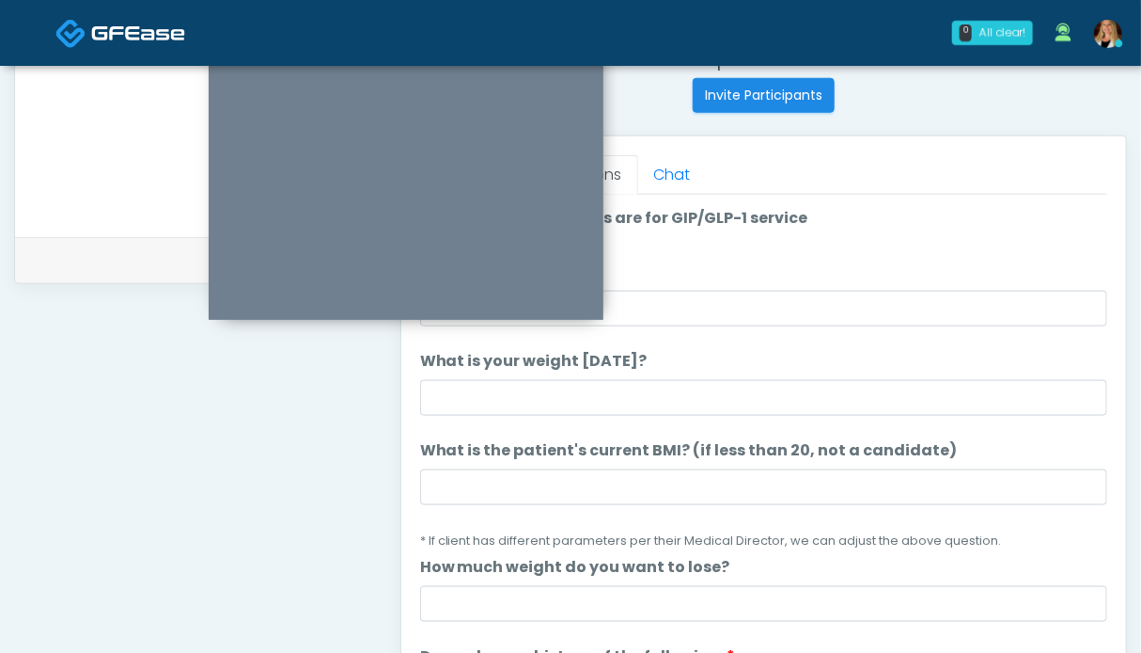
scroll to position [657, 0]
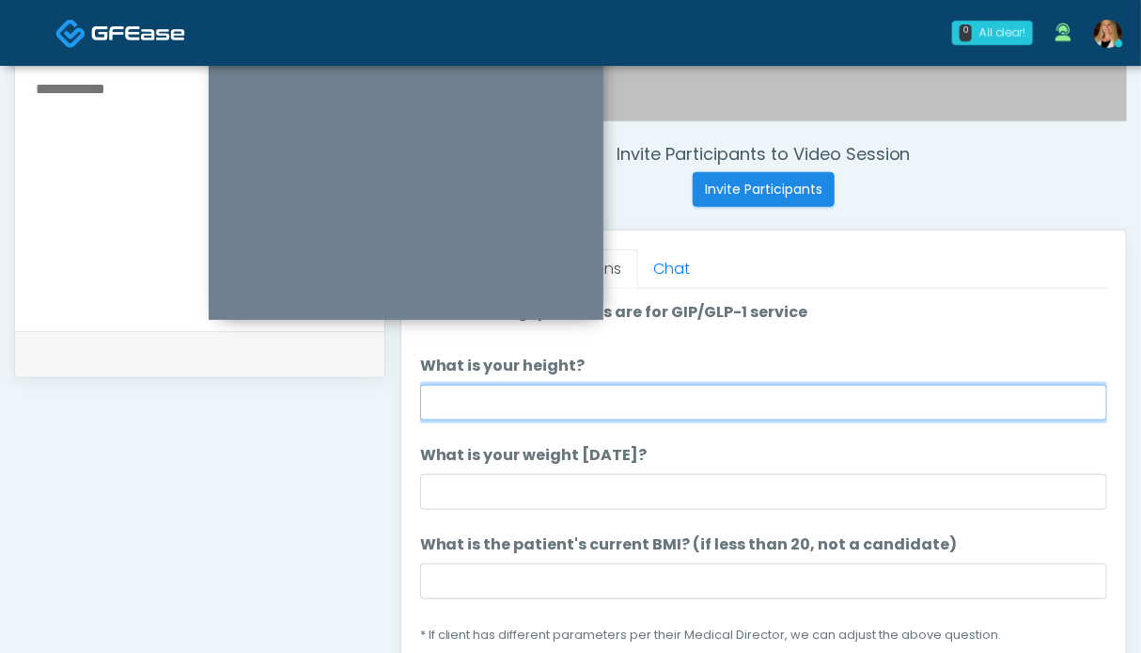
click at [519, 392] on input "What is your height?" at bounding box center [763, 403] width 687 height 36
type input "***"
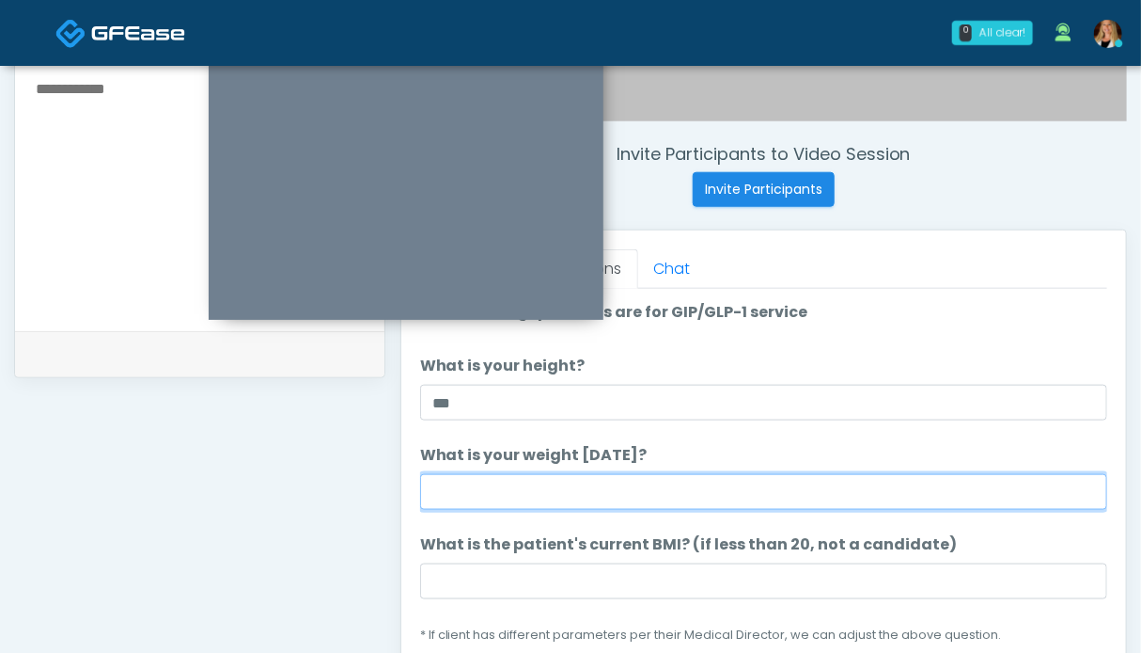
click at [515, 478] on input "What is your weight [DATE]?" at bounding box center [763, 492] width 687 height 36
type input "******"
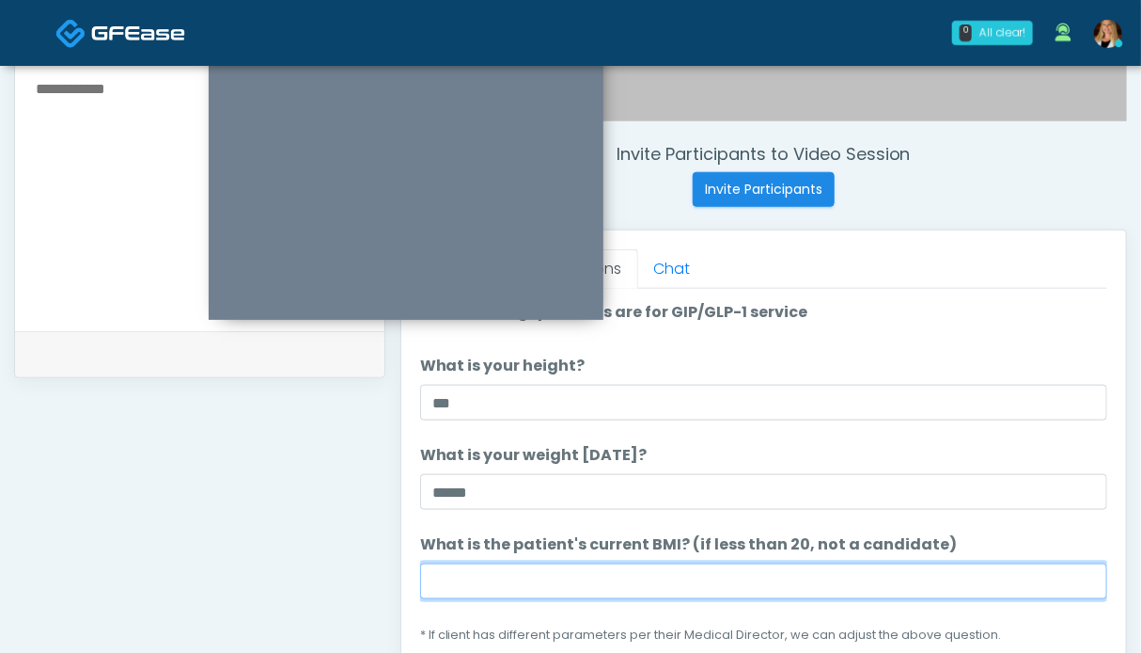
click at [647, 573] on input "What is the patient's current BMI? (if less than 20, not a candidate)" at bounding box center [763, 581] width 687 height 36
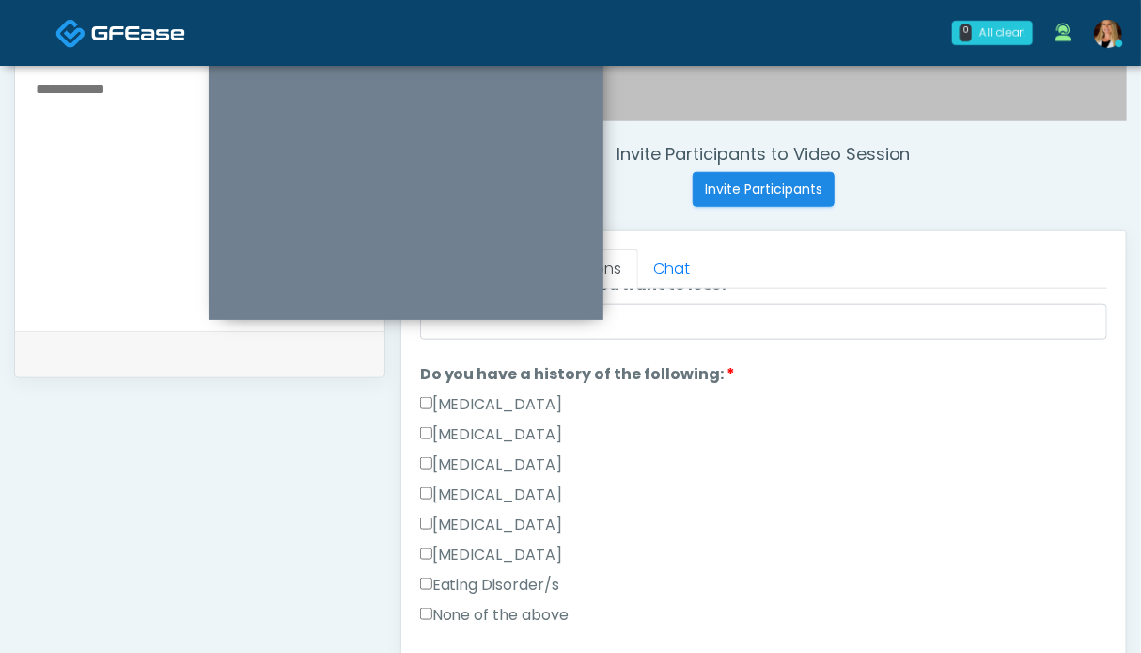
type input "**"
click at [805, 464] on div "[MEDICAL_DATA]" at bounding box center [763, 468] width 687 height 30
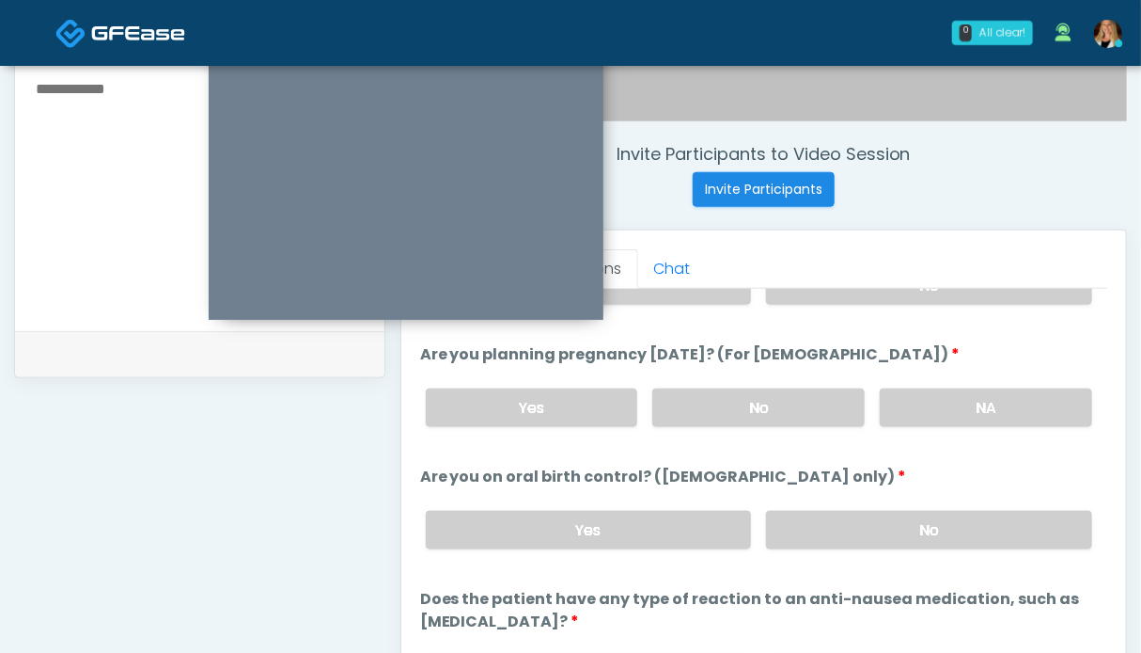
scroll to position [939, 0]
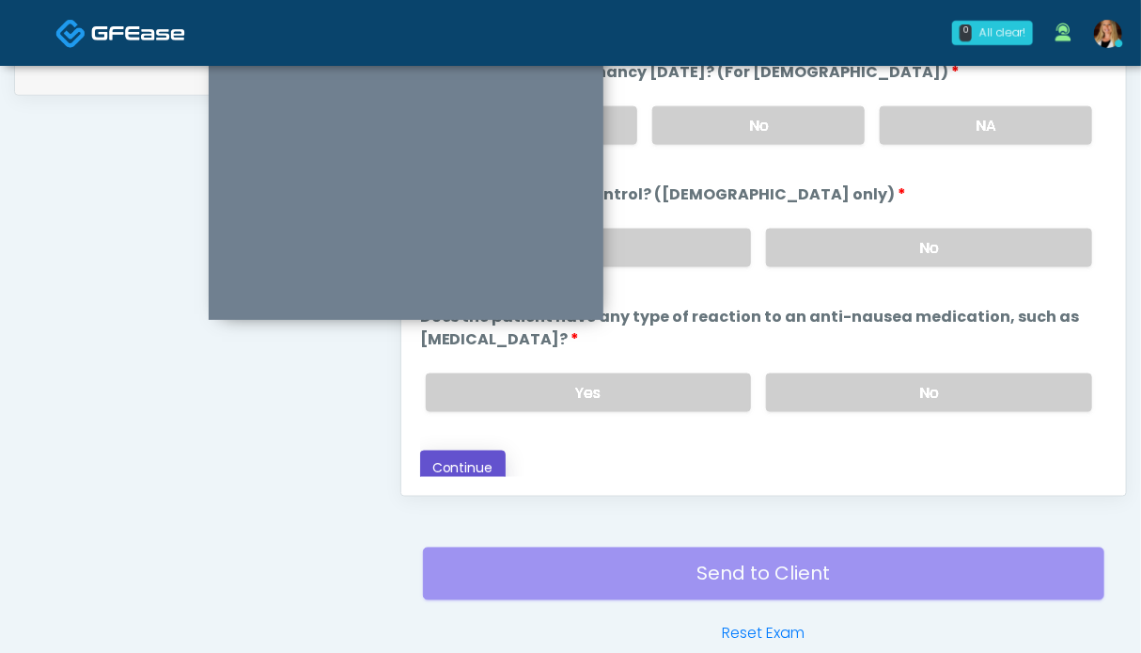
click at [470, 463] on button "Continue" at bounding box center [463, 467] width 86 height 35
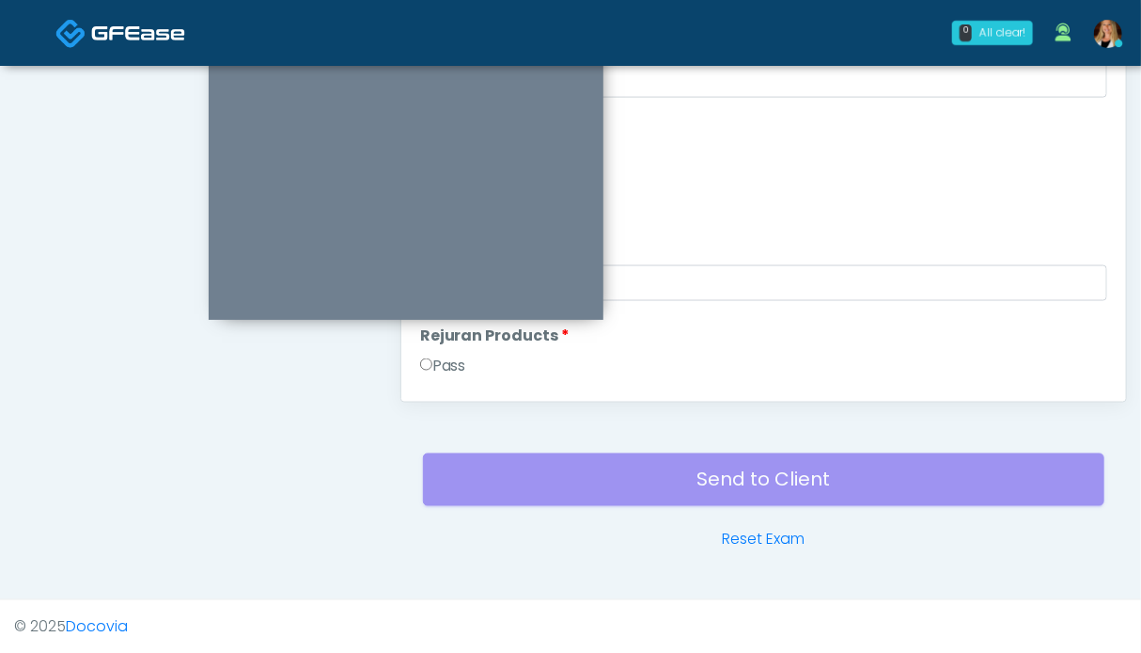
scroll to position [845, 0]
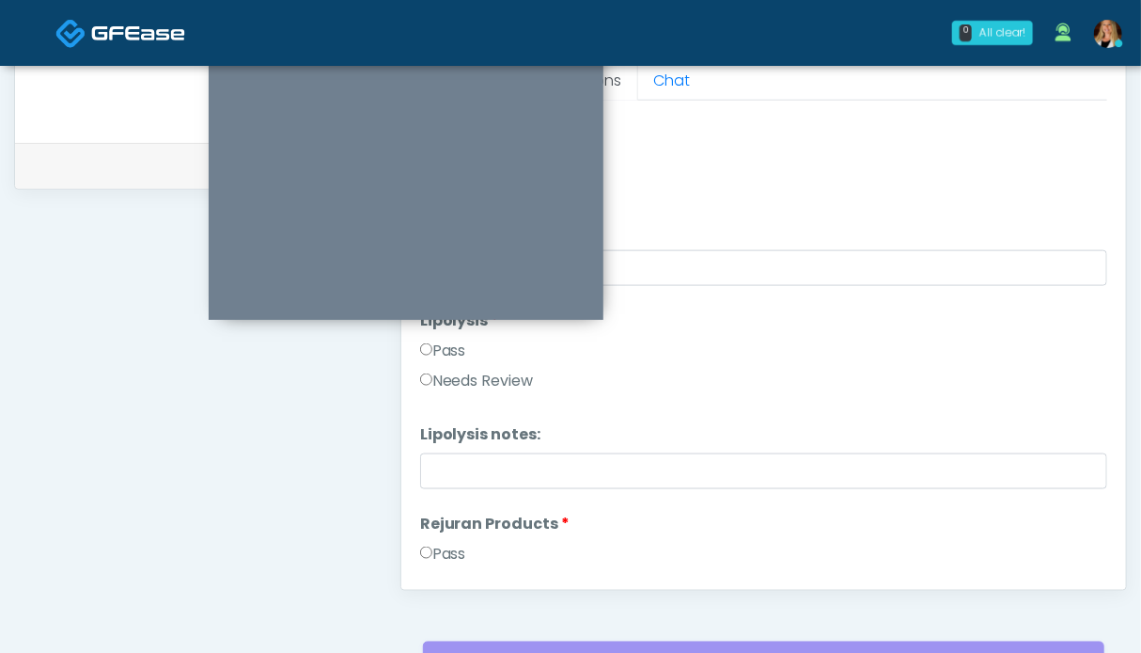
click at [443, 549] on label "Pass" at bounding box center [443, 554] width 46 height 23
click at [448, 354] on label "Pass" at bounding box center [443, 350] width 46 height 23
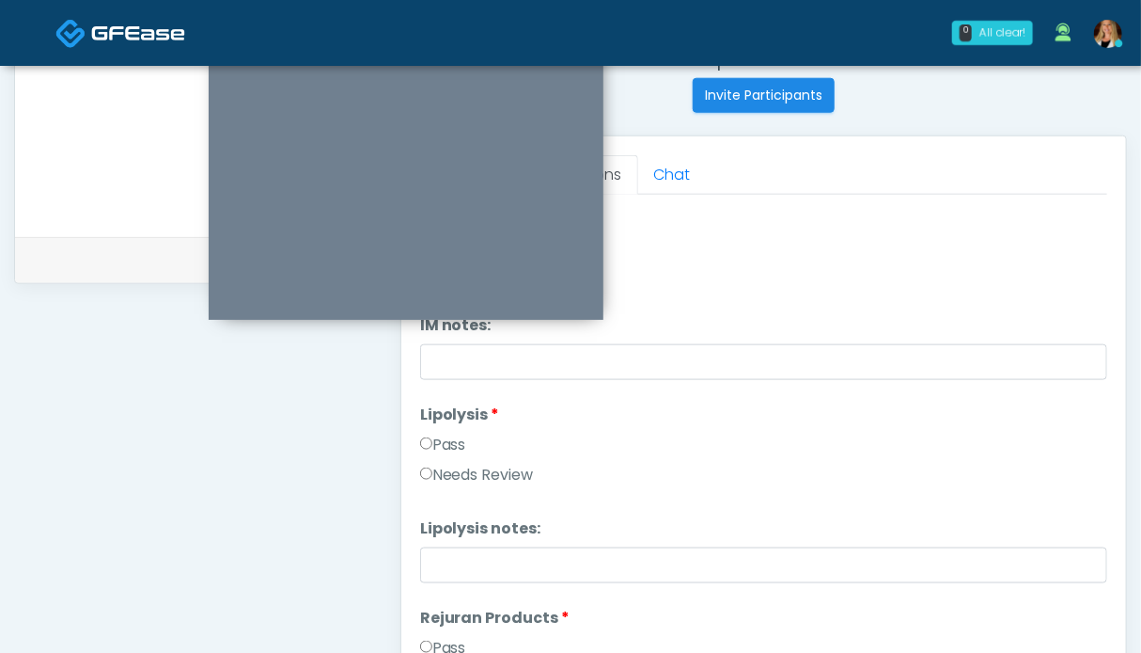
scroll to position [563, 0]
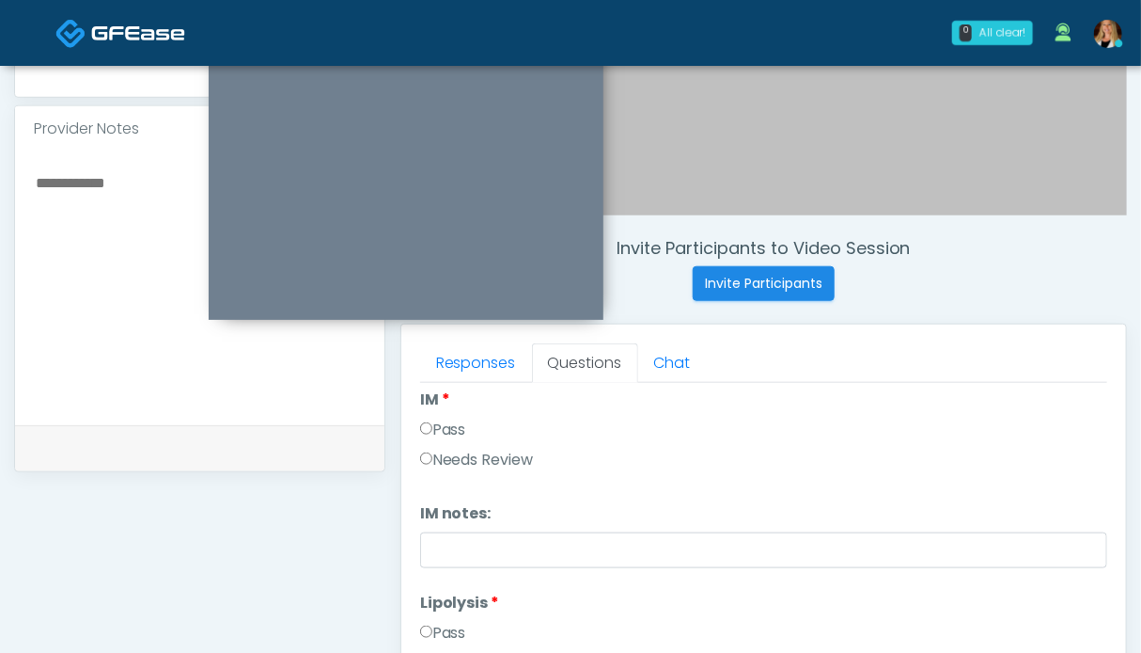
click at [445, 418] on label "Pass" at bounding box center [443, 429] width 46 height 23
click at [286, 357] on textarea at bounding box center [200, 284] width 332 height 229
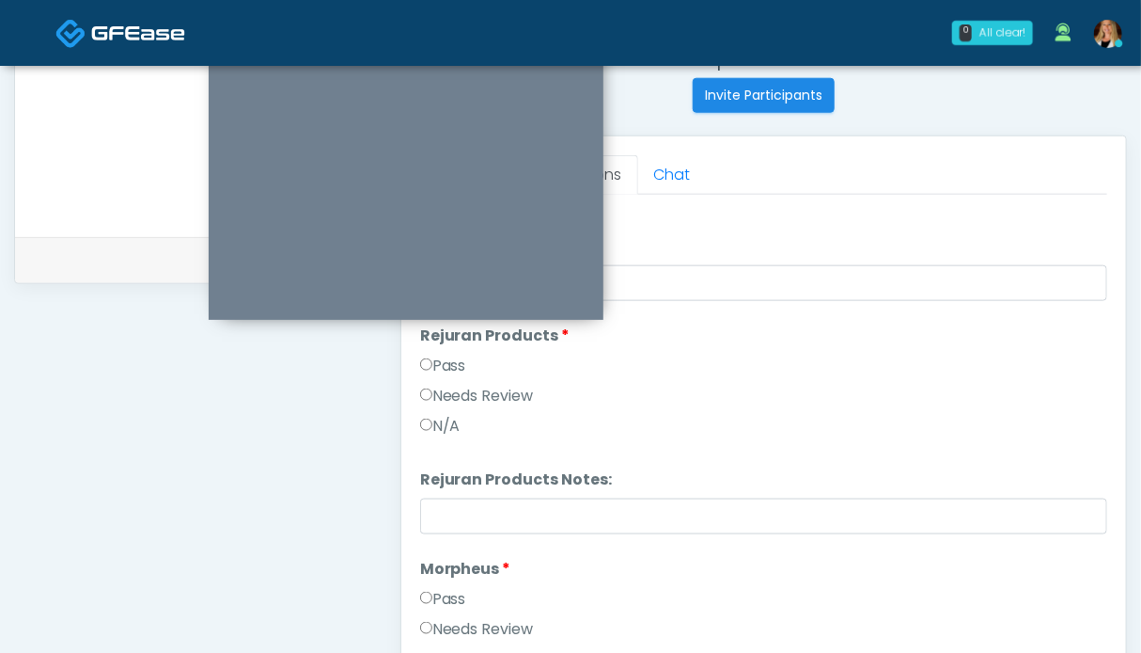
scroll to position [1527, 0]
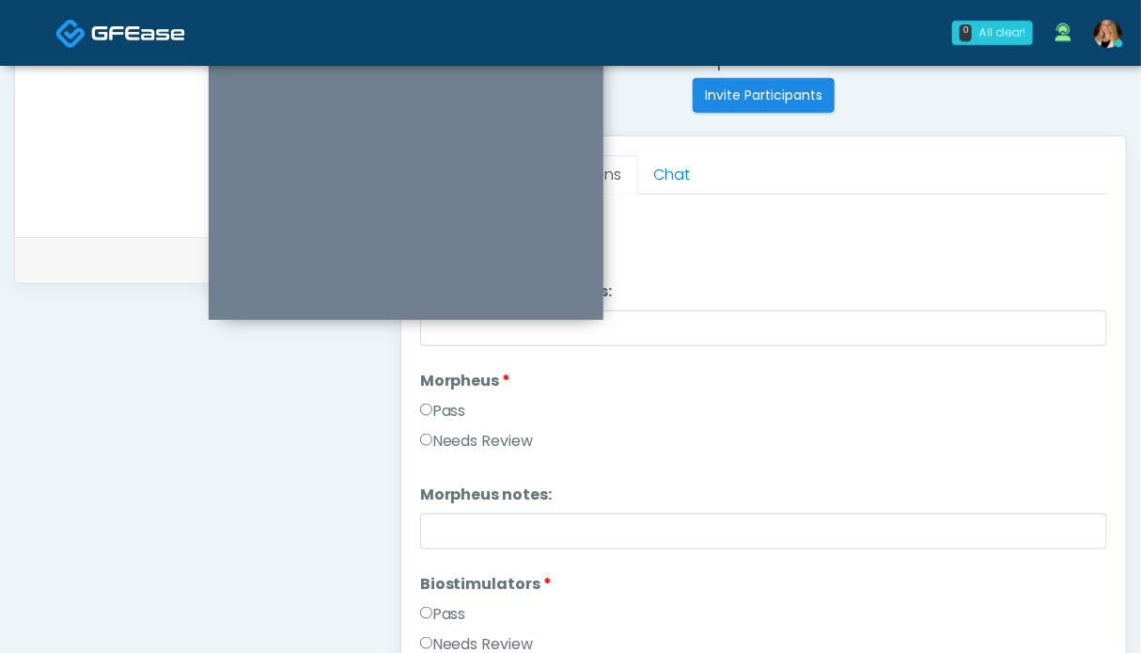
type textarea "*******"
click at [448, 407] on label "Pass" at bounding box center [443, 411] width 46 height 23
click at [456, 613] on label "Pass" at bounding box center [443, 614] width 46 height 23
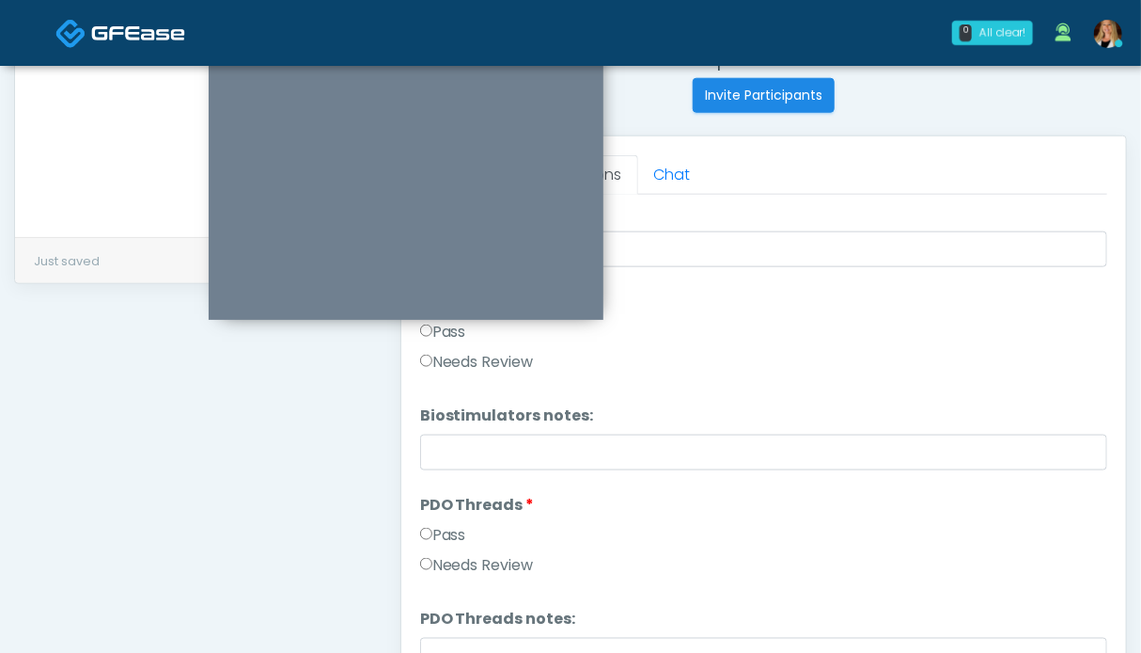
click at [455, 527] on label "Pass" at bounding box center [443, 535] width 46 height 23
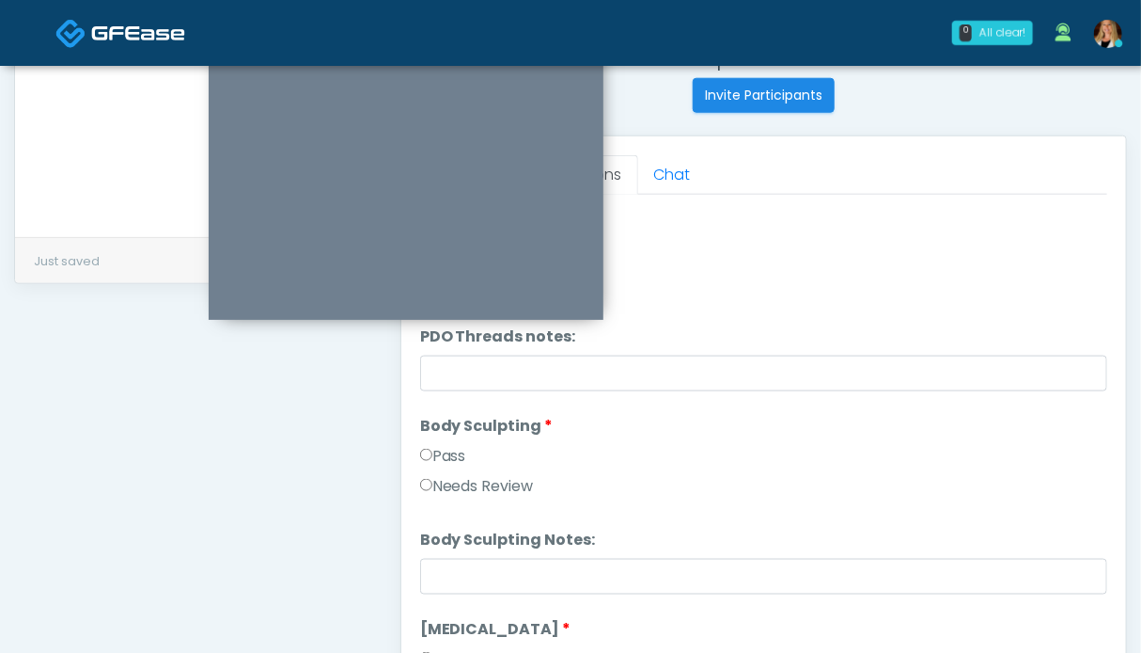
click at [466, 453] on label "Pass" at bounding box center [443, 456] width 46 height 23
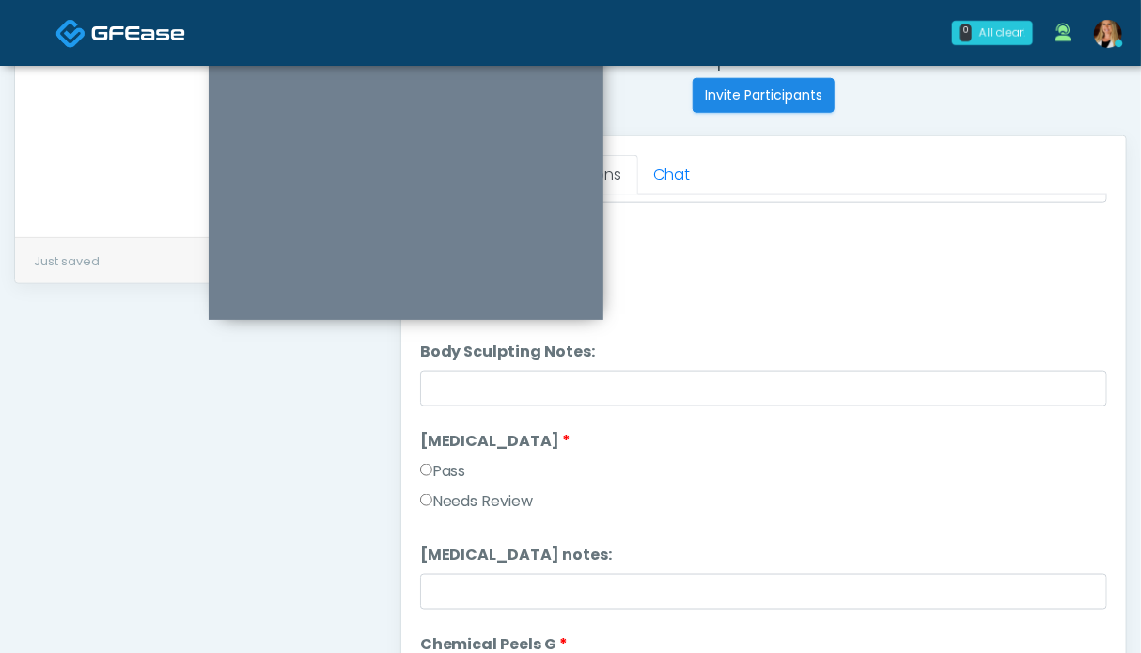
click at [459, 467] on label "Pass" at bounding box center [443, 471] width 46 height 23
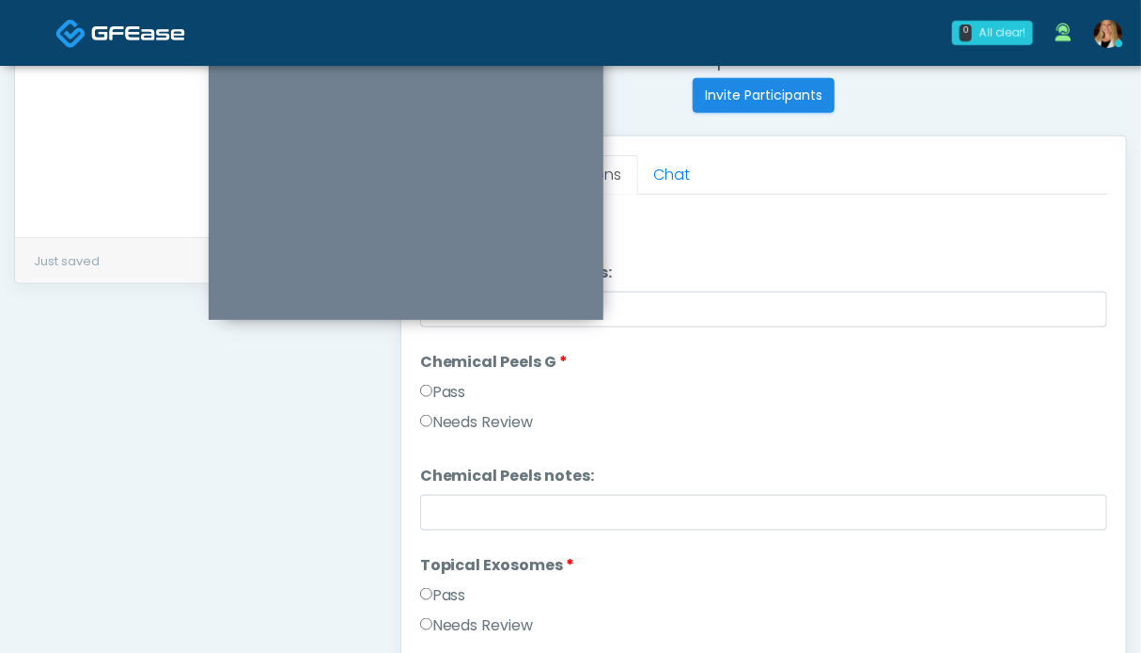
click at [457, 391] on label "Pass" at bounding box center [443, 392] width 46 height 23
click at [452, 584] on label "Pass" at bounding box center [443, 595] width 46 height 23
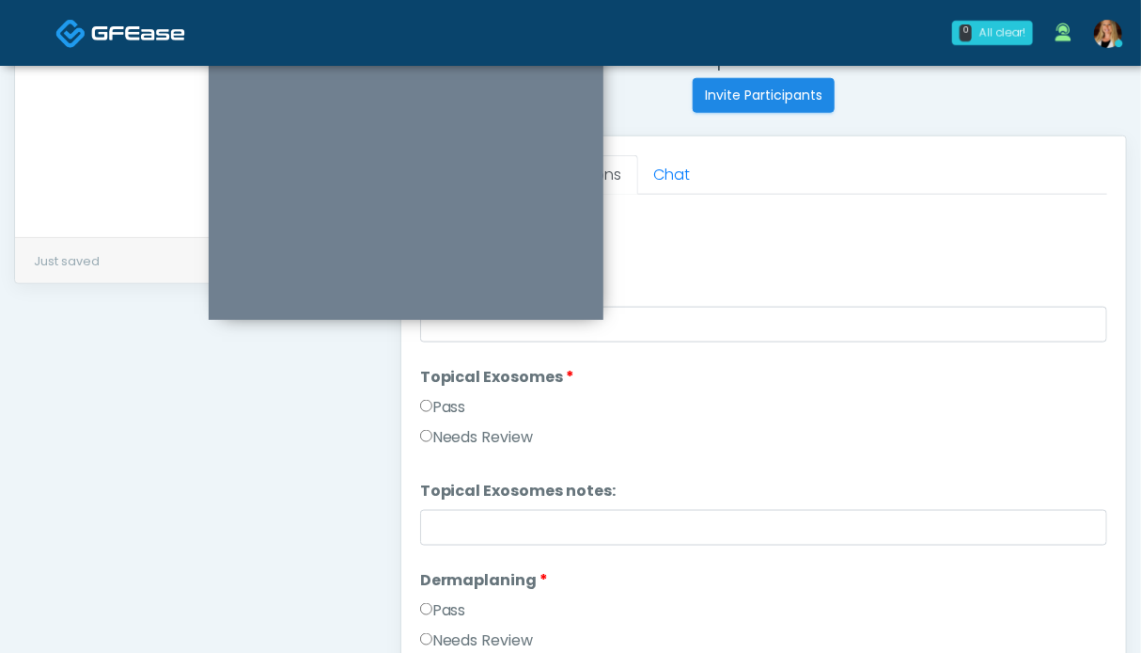
click at [455, 601] on label "Pass" at bounding box center [443, 610] width 46 height 23
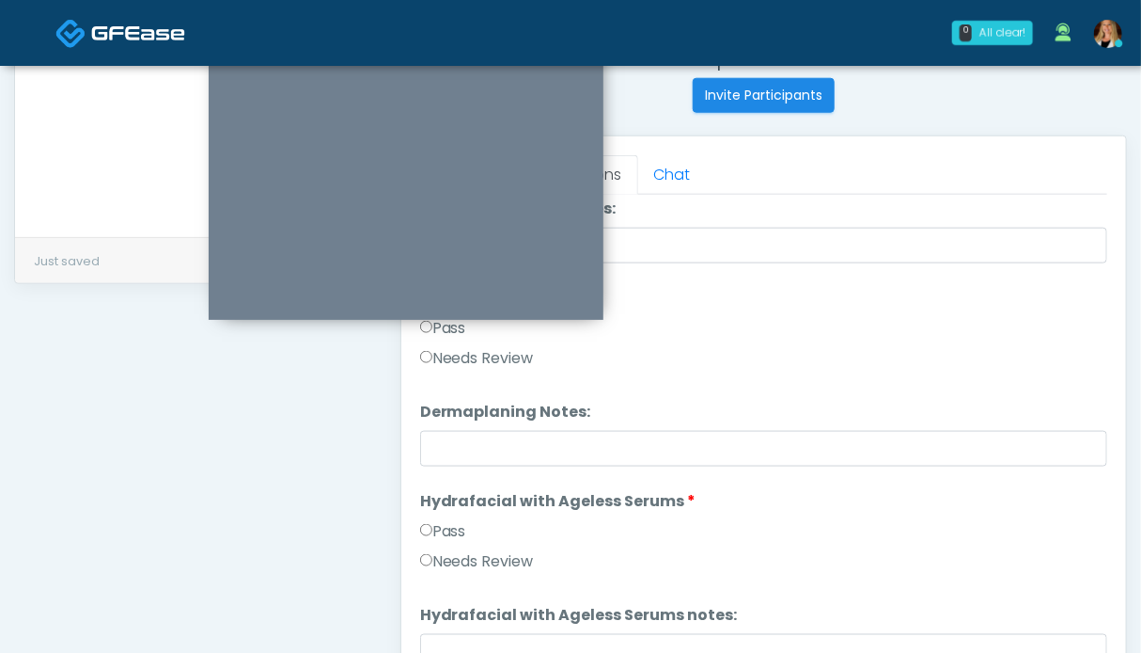
click at [462, 524] on label "Pass" at bounding box center [443, 531] width 46 height 23
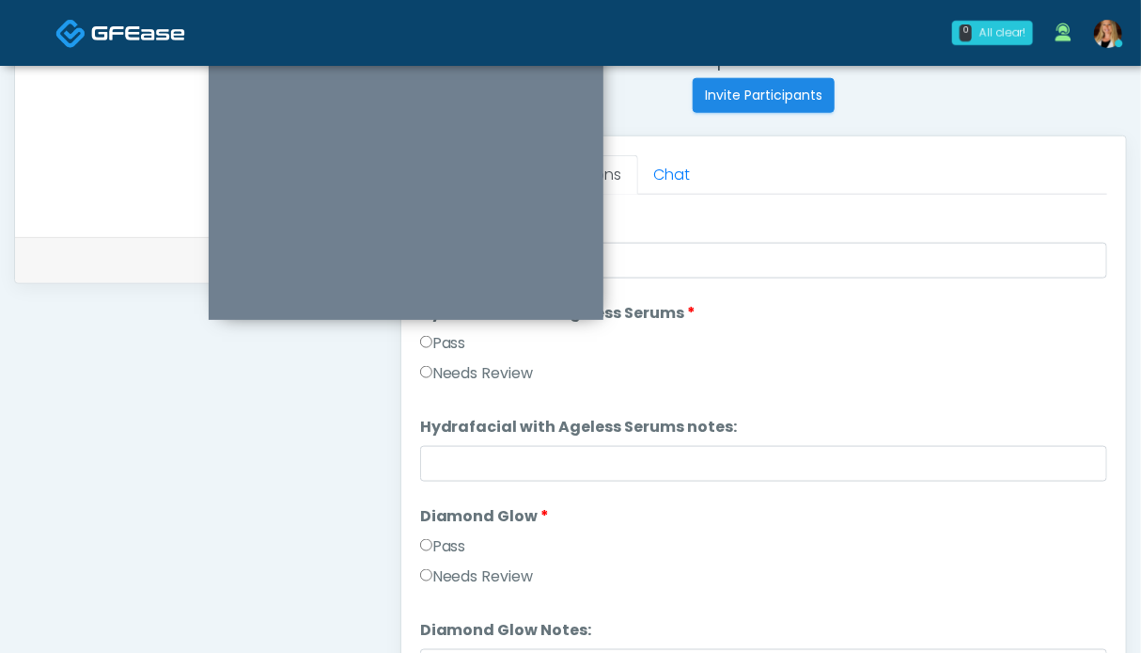
click at [442, 547] on label "Pass" at bounding box center [443, 546] width 46 height 23
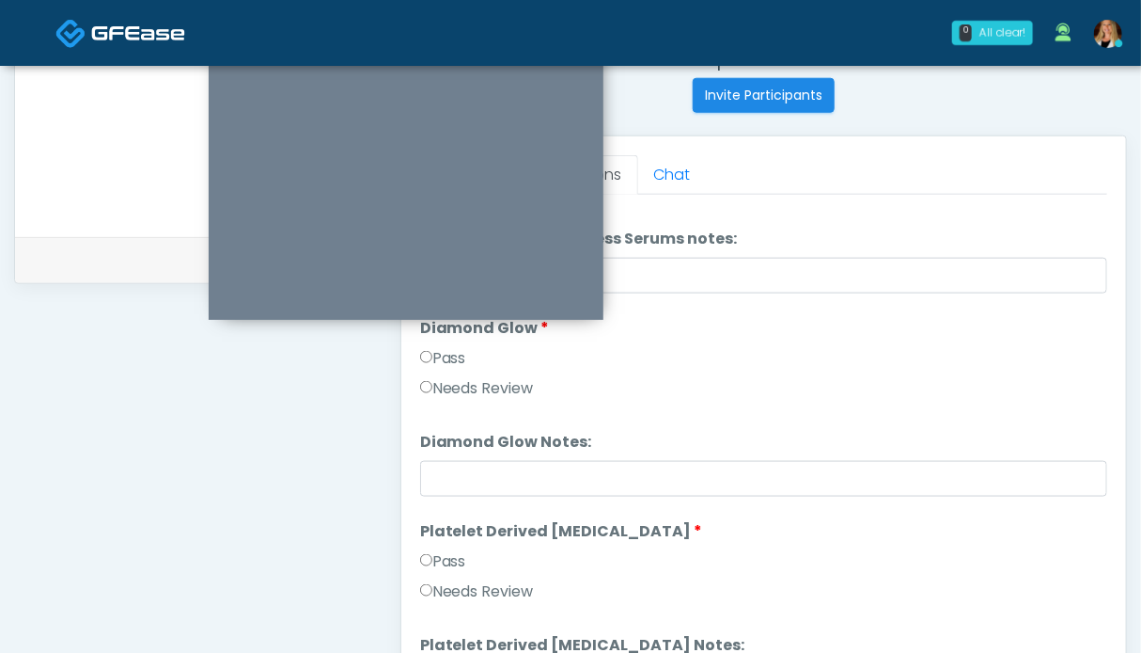
click at [448, 561] on label "Pass" at bounding box center [443, 561] width 46 height 23
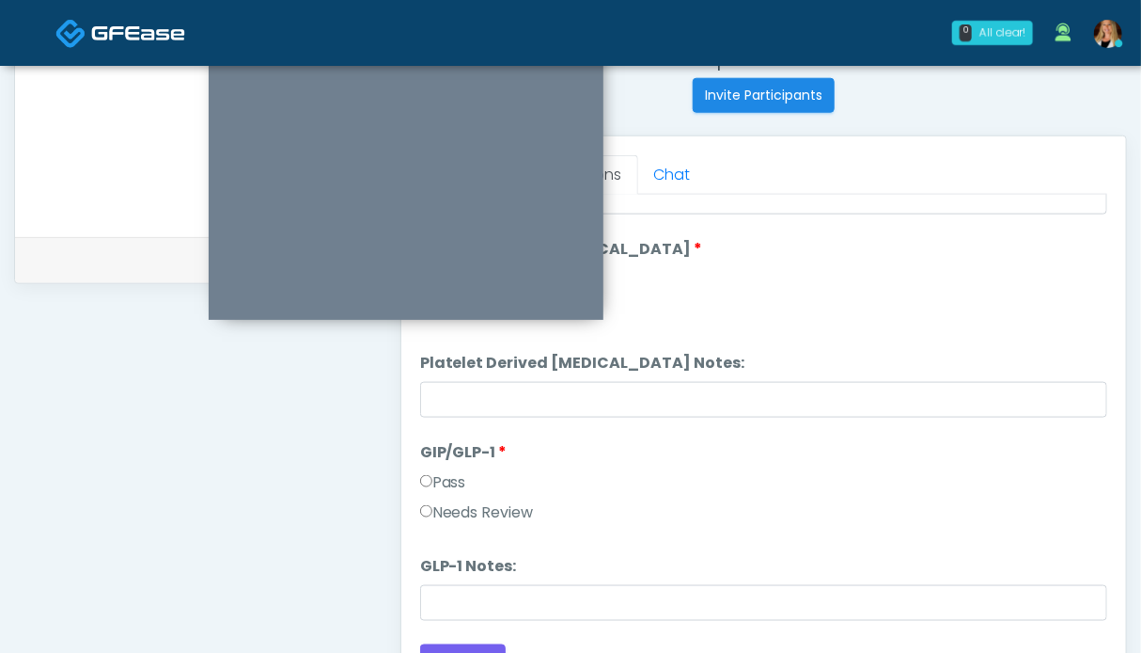
click at [445, 476] on label "Pass" at bounding box center [443, 482] width 46 height 23
click at [471, 514] on label "Needs Review" at bounding box center [477, 512] width 114 height 23
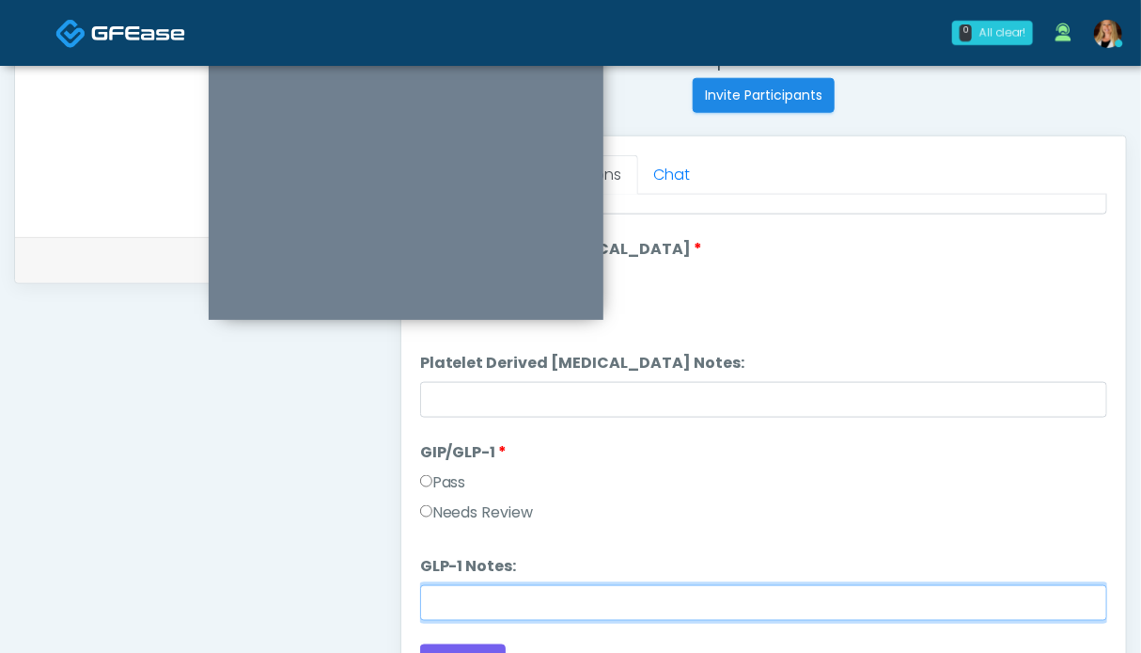
click at [479, 591] on input "GLP-1 Notes:" at bounding box center [763, 603] width 687 height 36
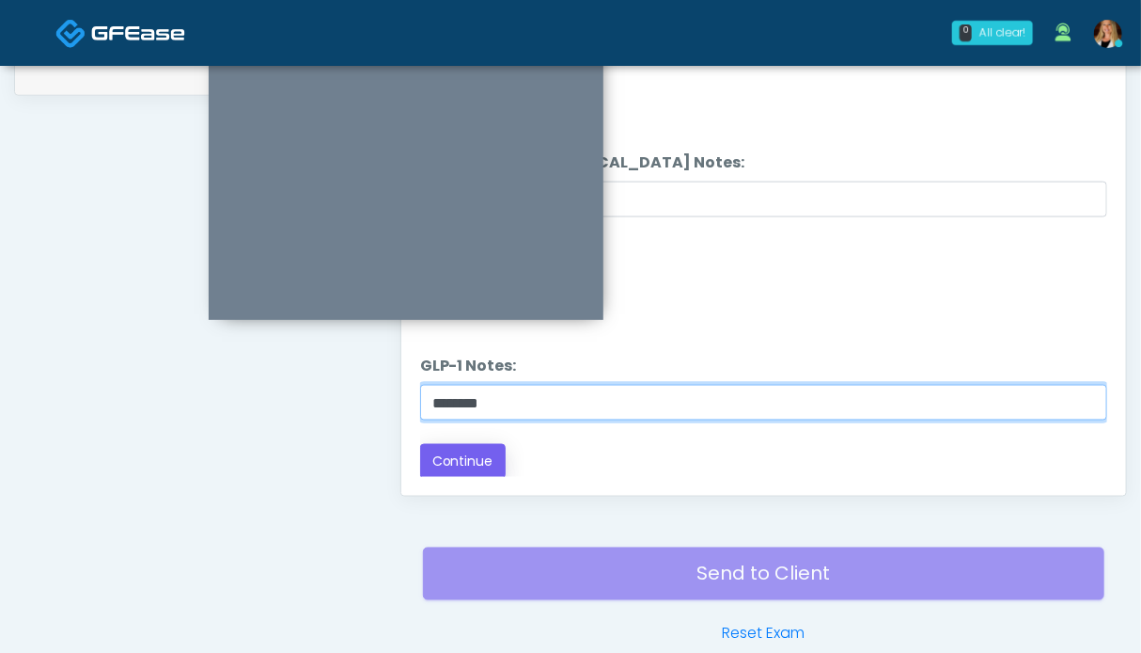
type input "*******"
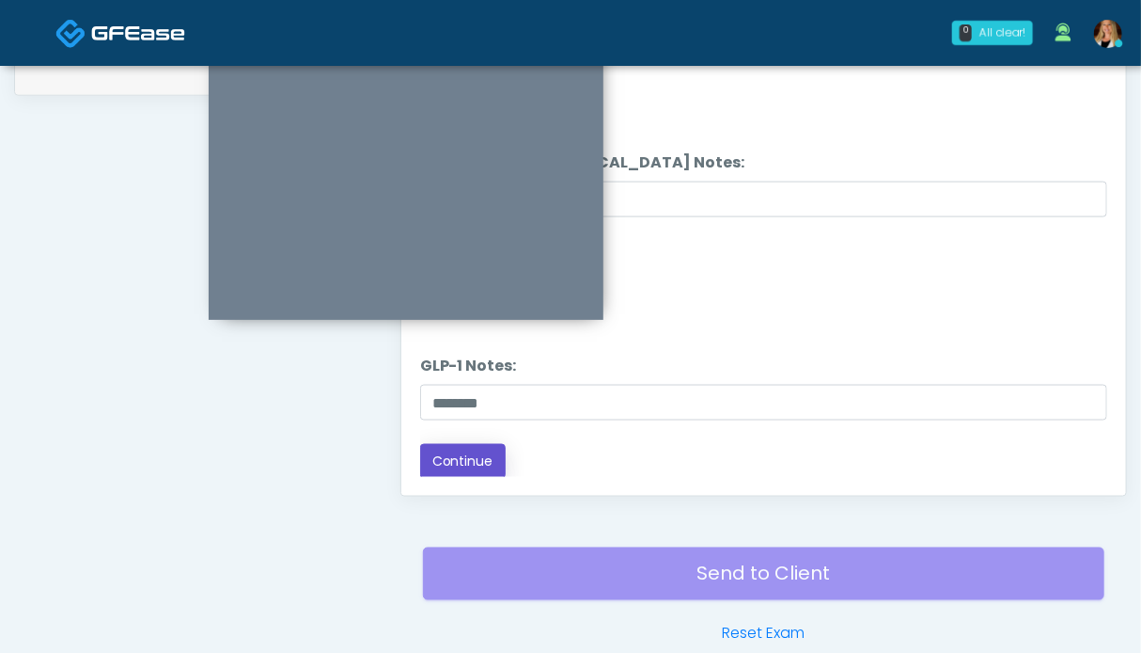
click at [480, 454] on button "Continue" at bounding box center [463, 461] width 86 height 35
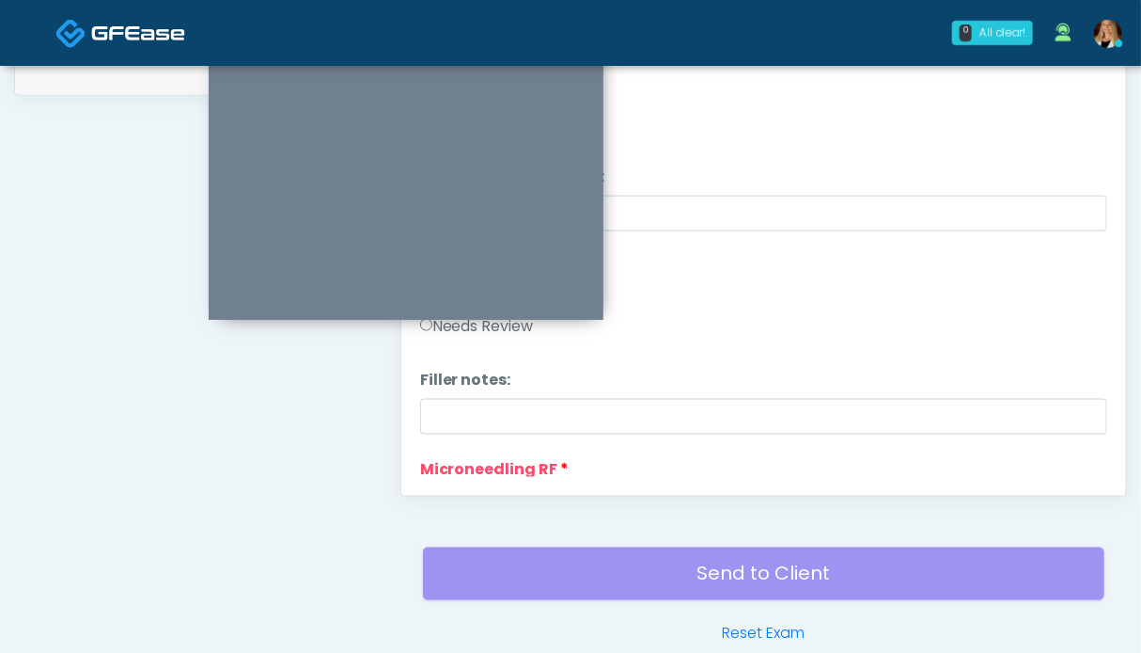
scroll to position [845, 0]
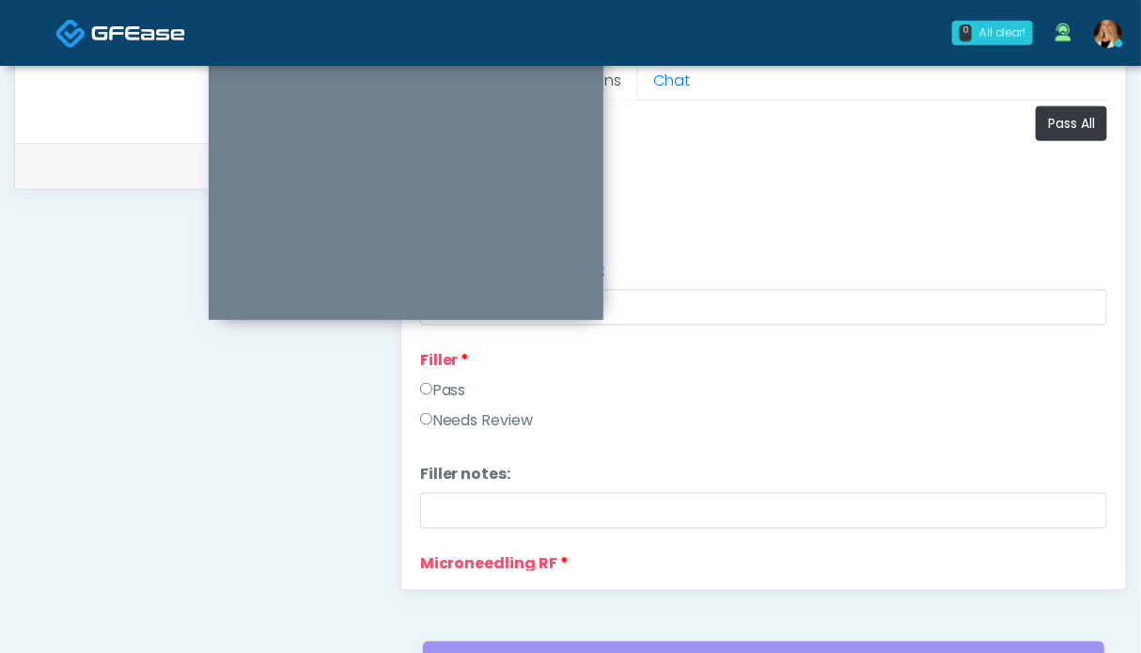
click at [453, 386] on label "Pass" at bounding box center [443, 390] width 46 height 23
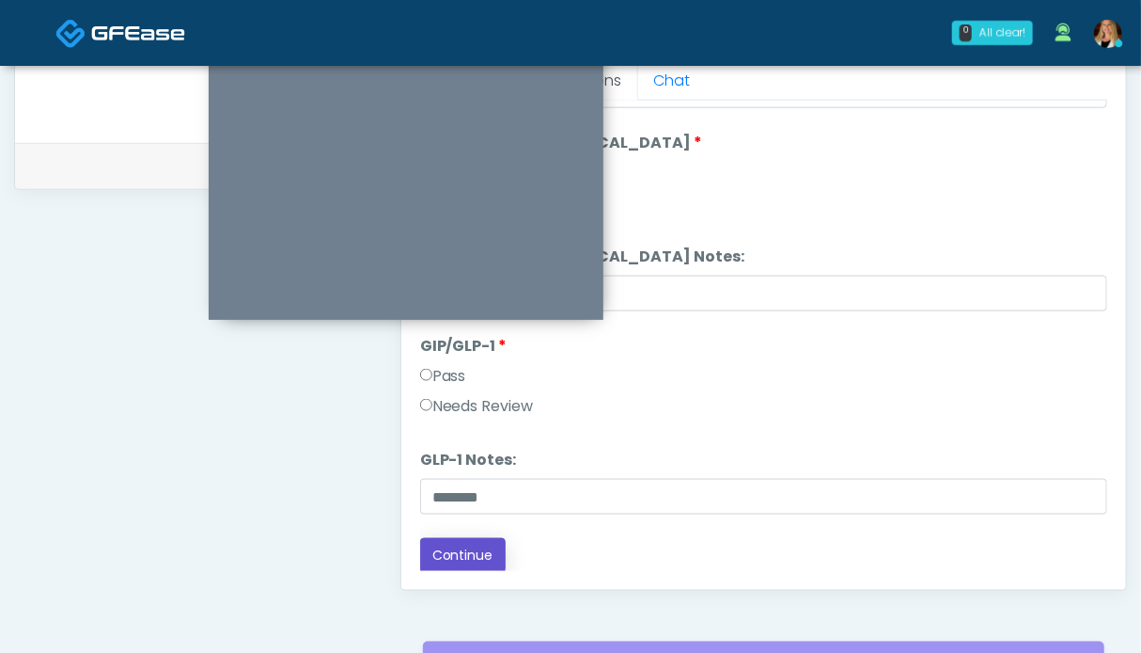
click at [474, 549] on button "Continue" at bounding box center [463, 555] width 86 height 35
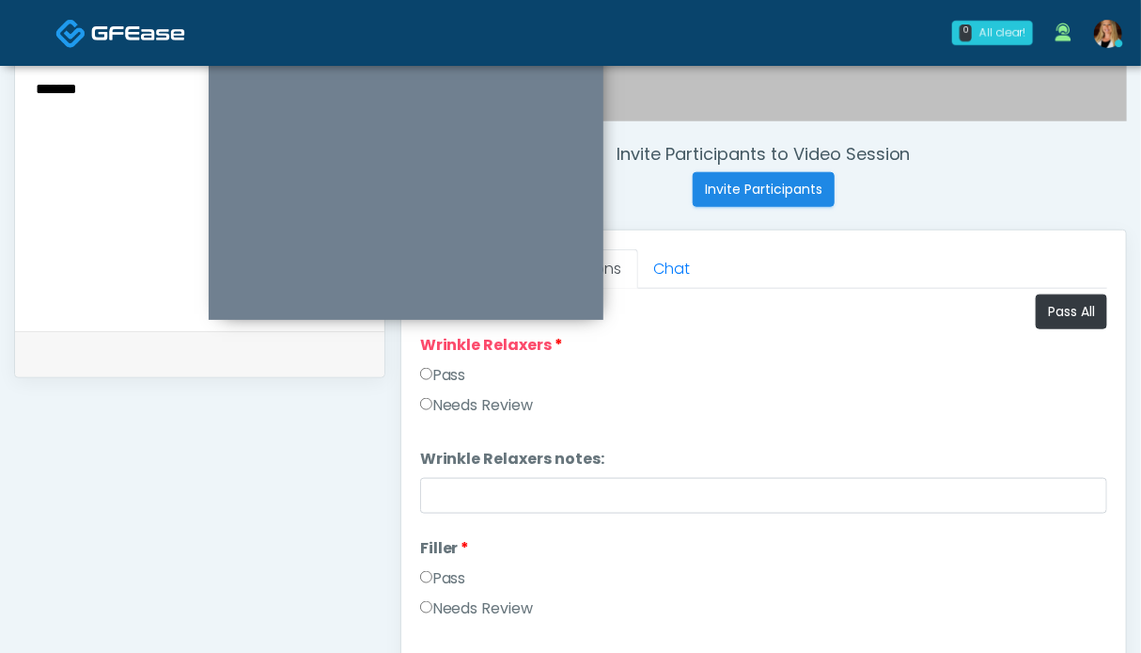
scroll to position [563, 0]
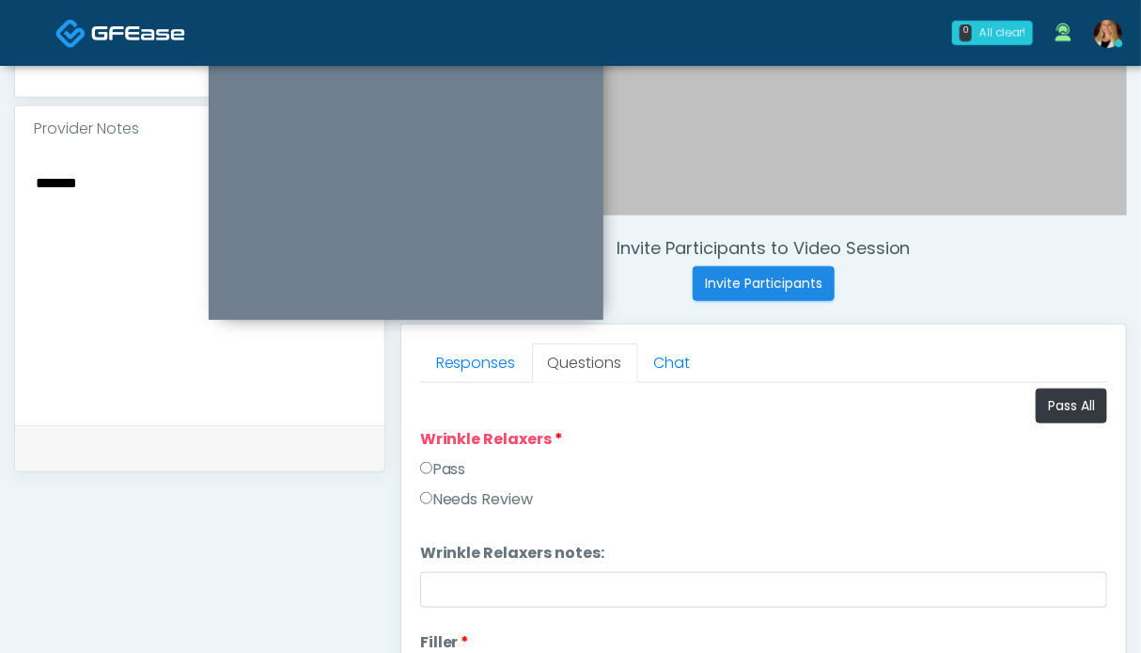
click at [460, 464] on label "Pass" at bounding box center [443, 469] width 46 height 23
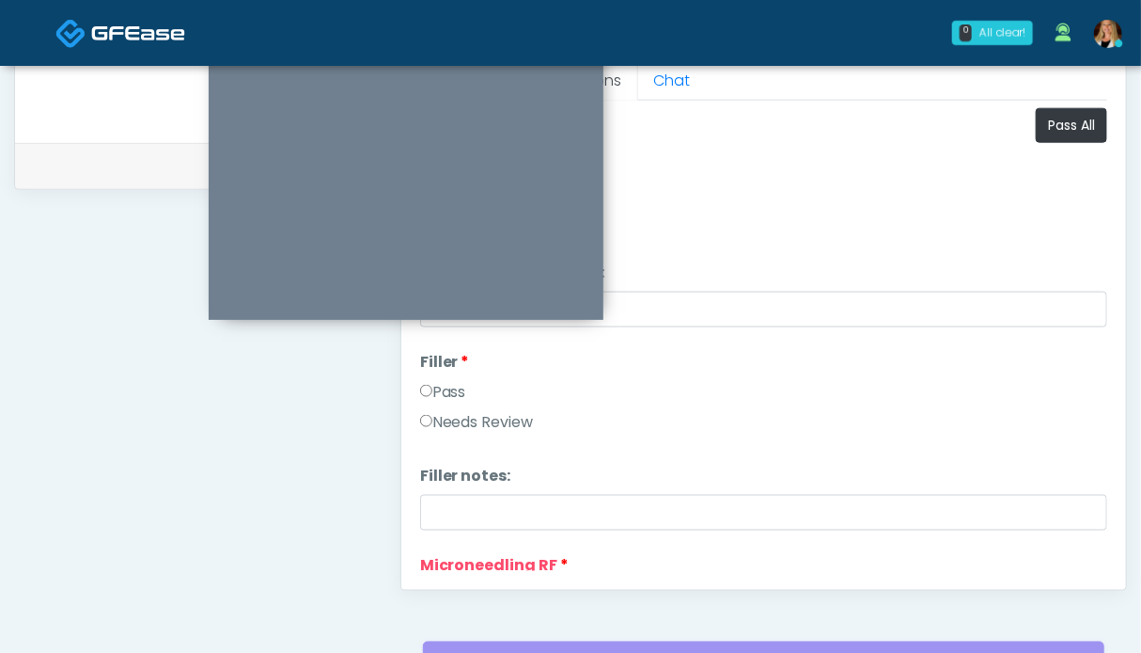
scroll to position [188, 0]
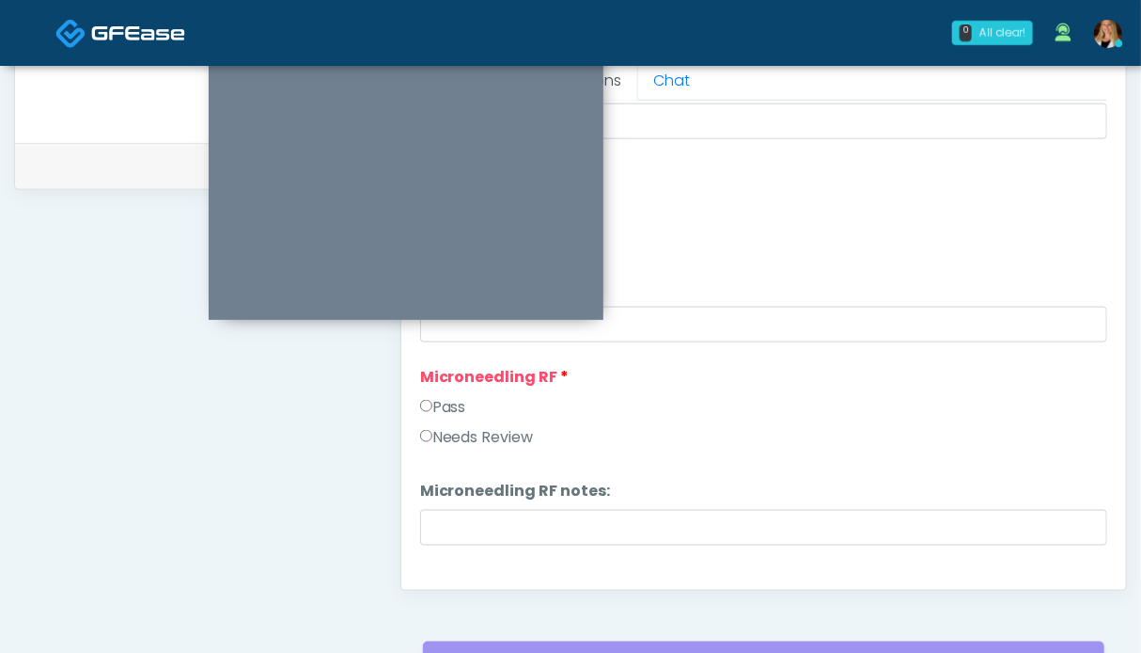
click at [455, 401] on label "Pass" at bounding box center [443, 407] width 46 height 23
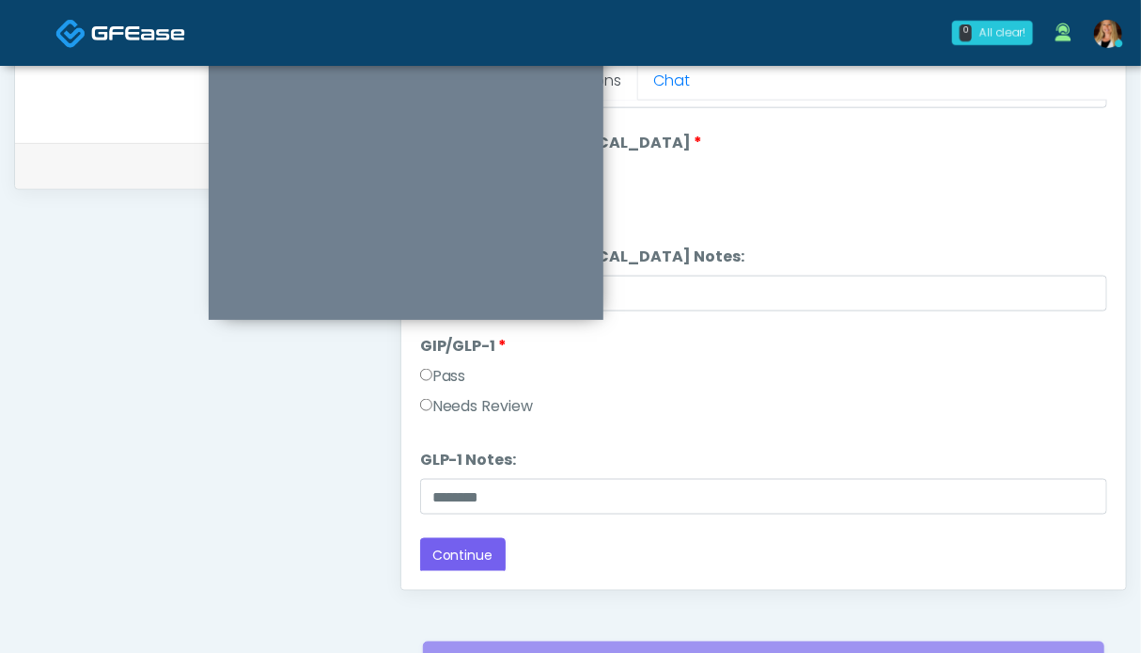
scroll to position [1033, 0]
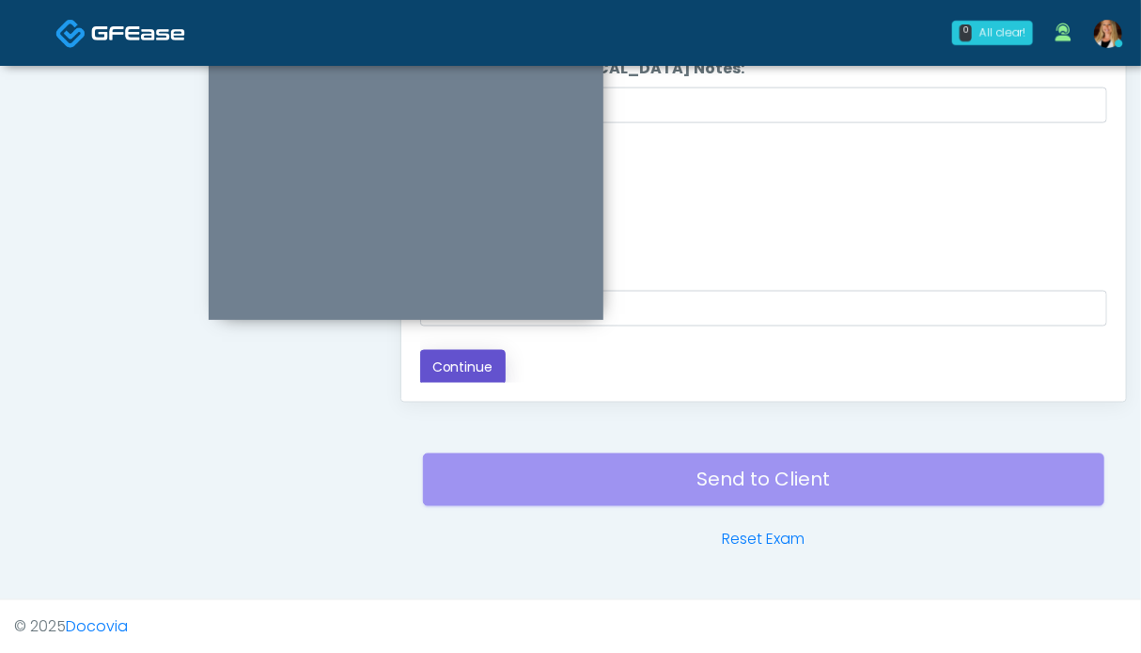
click at [485, 356] on button "Continue" at bounding box center [463, 367] width 86 height 35
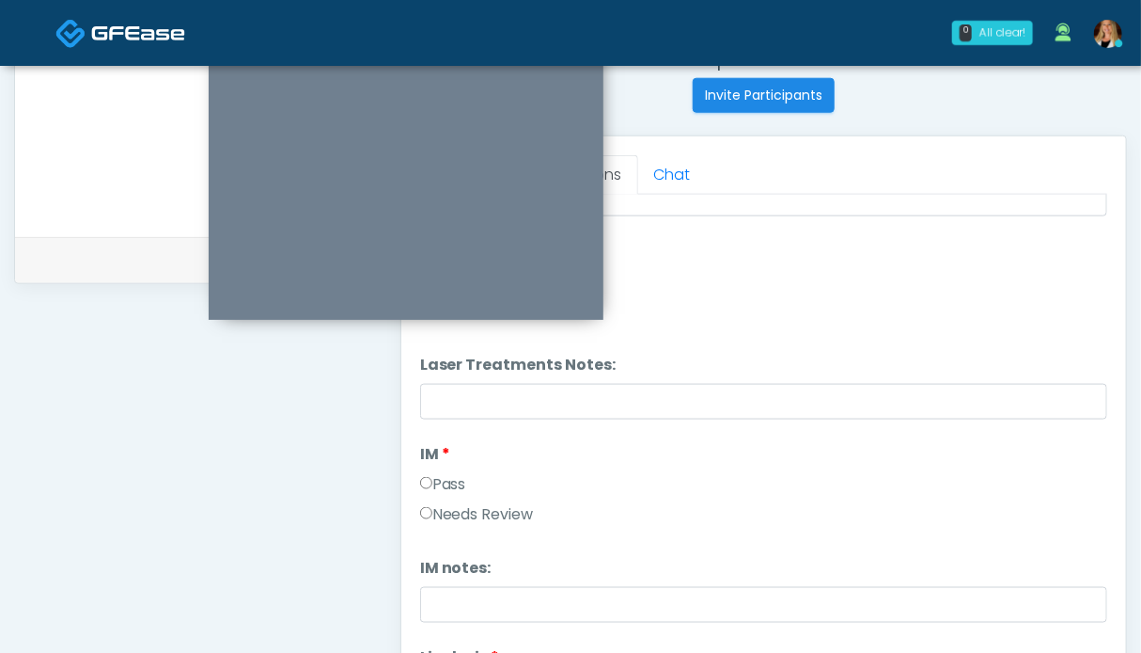
scroll to position [0, 0]
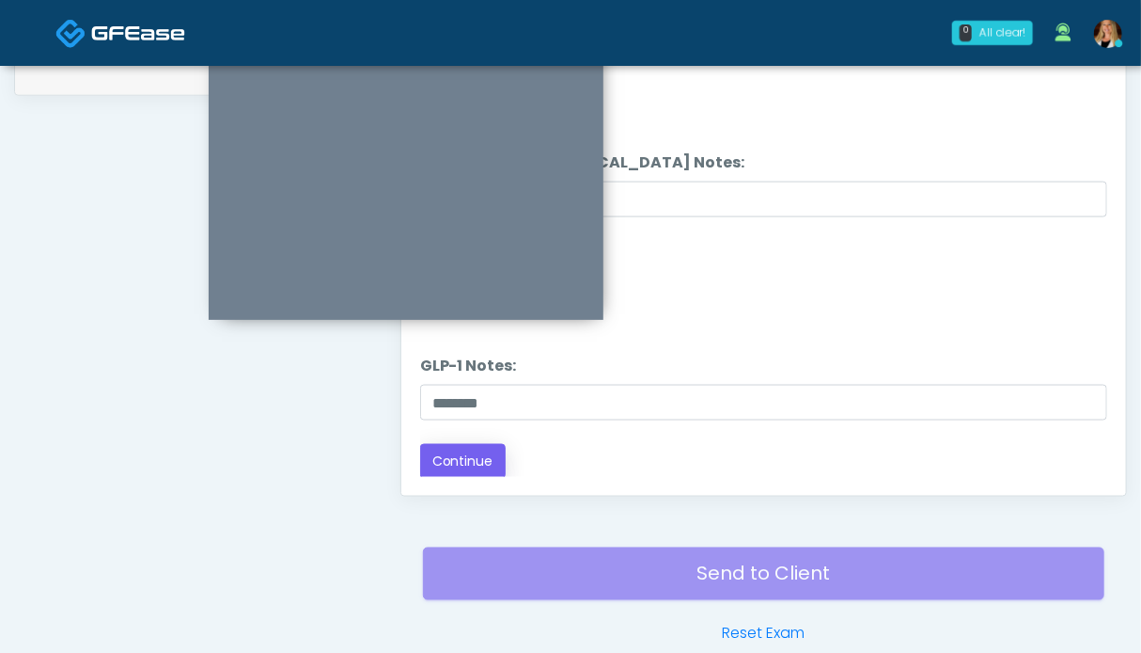
click at [468, 475] on div "Responses Questions Chat Good Faith Exam Script Good Faith Exam Script INTRODUC…" at bounding box center [763, 221] width 725 height 547
click at [469, 455] on button "Continue" at bounding box center [463, 461] width 86 height 35
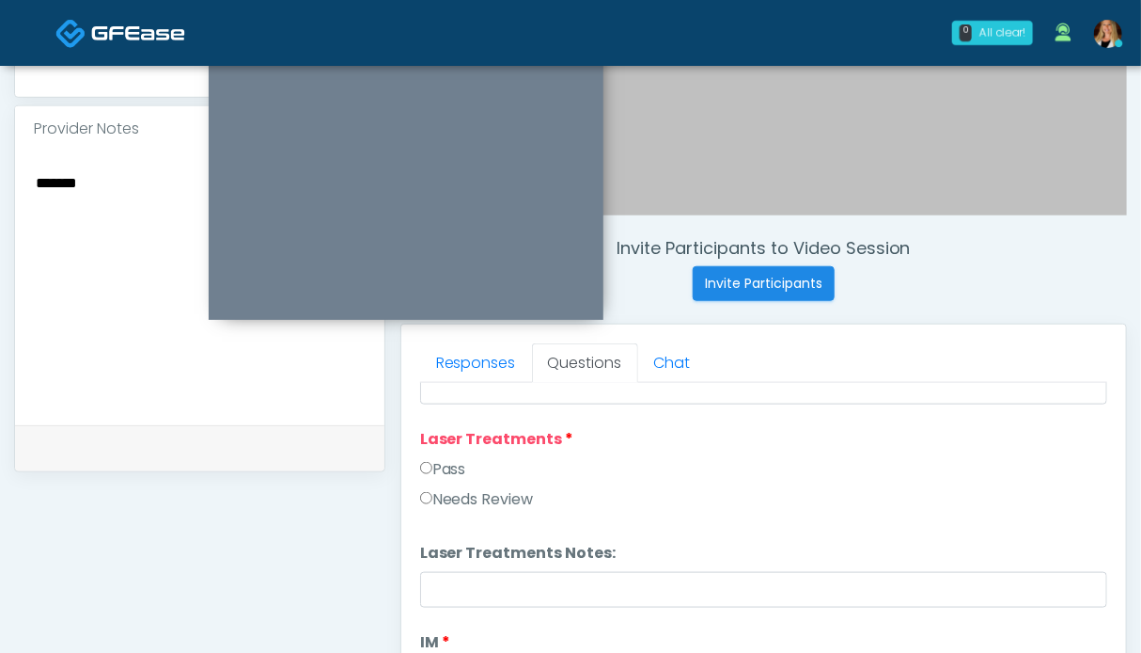
click at [455, 458] on label "Pass" at bounding box center [443, 469] width 46 height 23
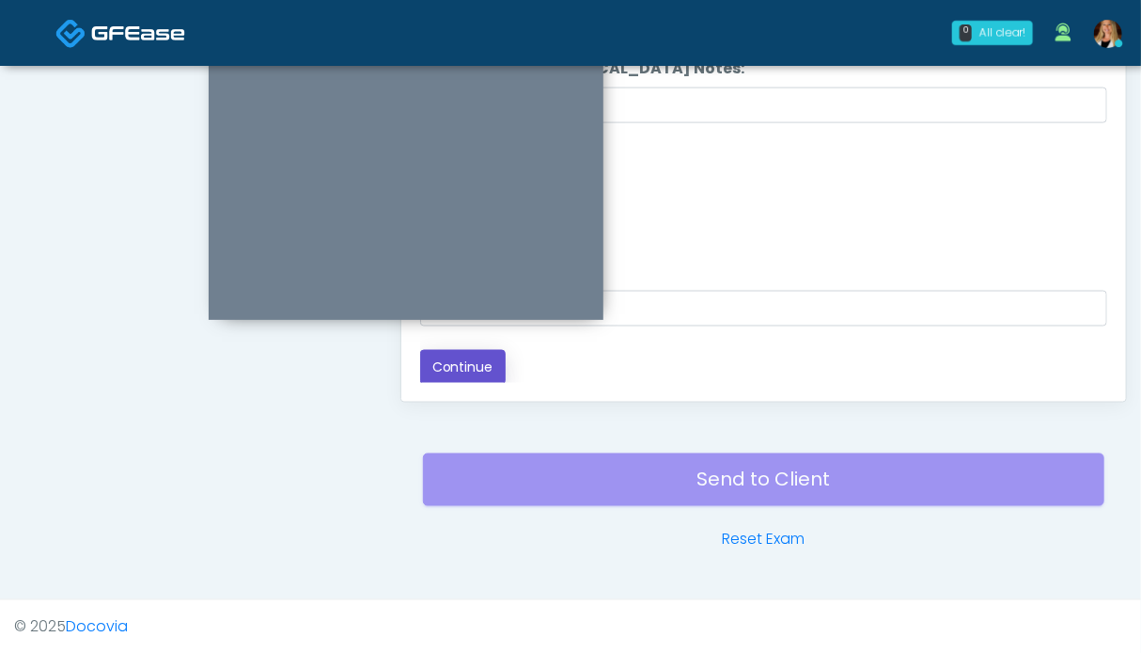
click at [481, 364] on button "Continue" at bounding box center [463, 367] width 86 height 35
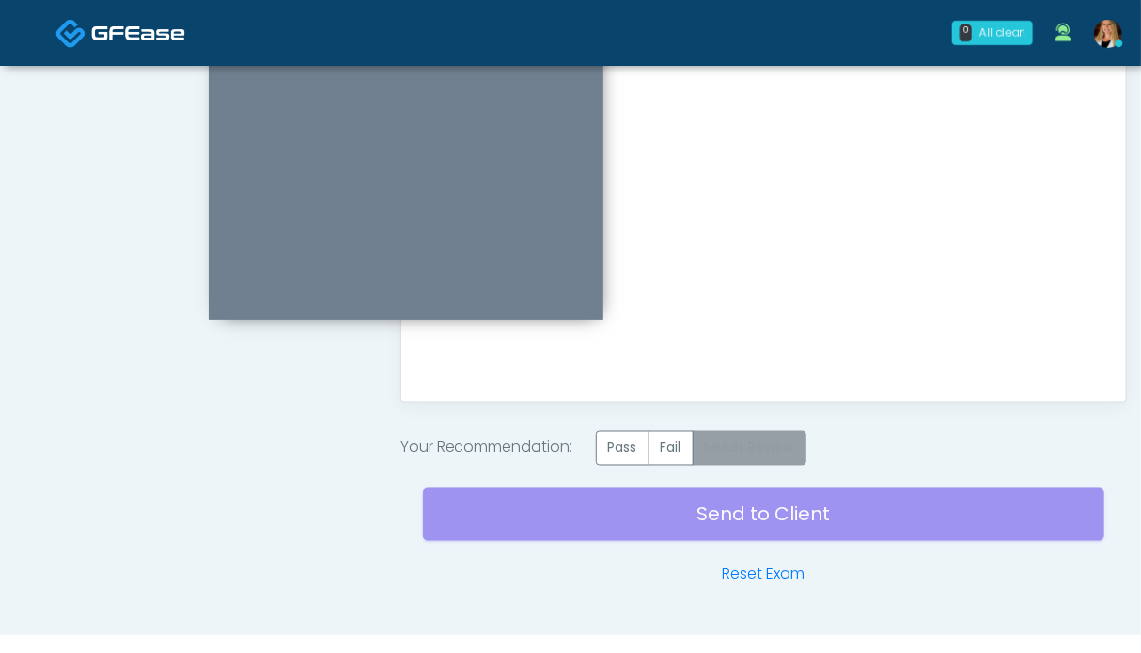
click at [782, 455] on label "Needs Review" at bounding box center [750, 448] width 114 height 35
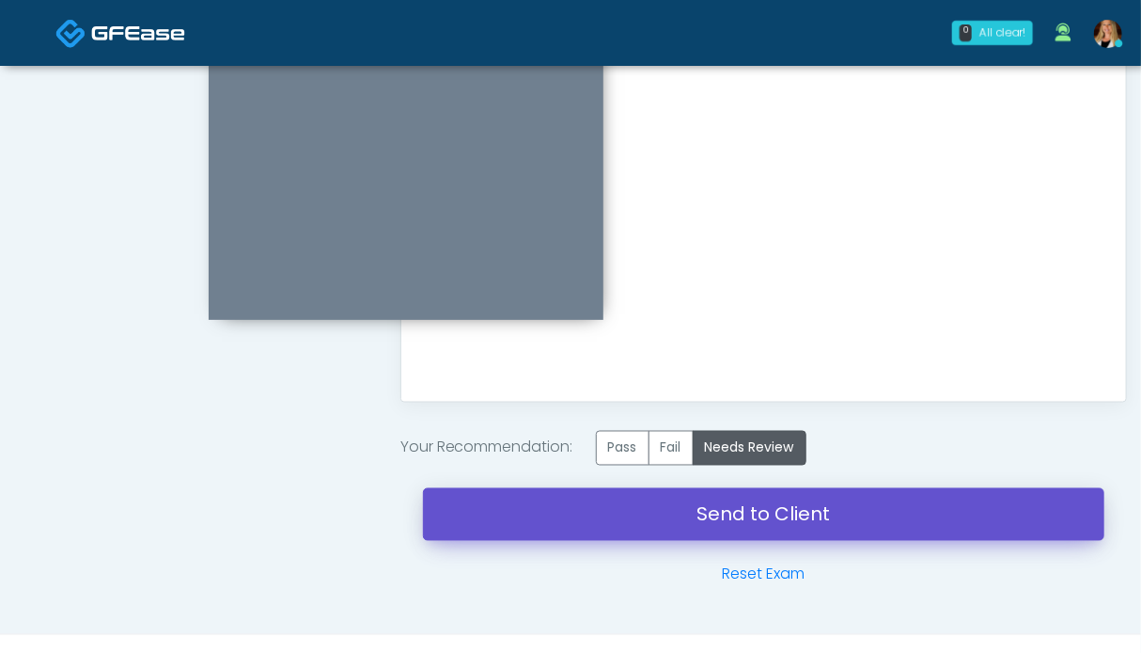
click at [782, 502] on link "Send to Client" at bounding box center [764, 514] width 682 height 53
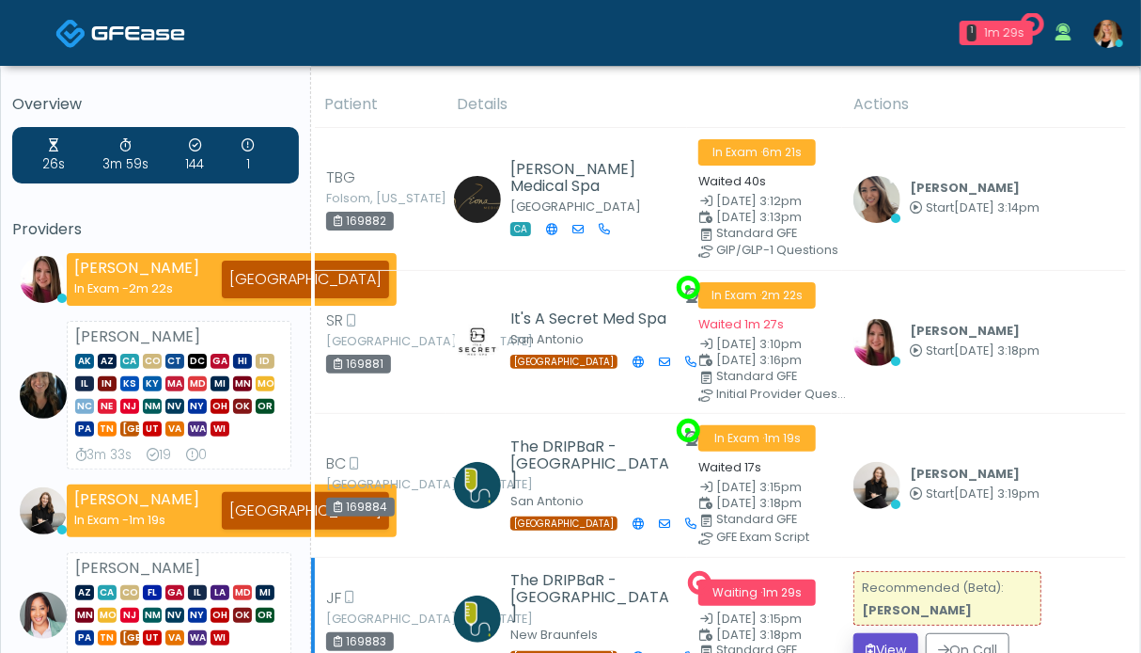
click at [873, 643] on icon "submit" at bounding box center [871, 649] width 10 height 13
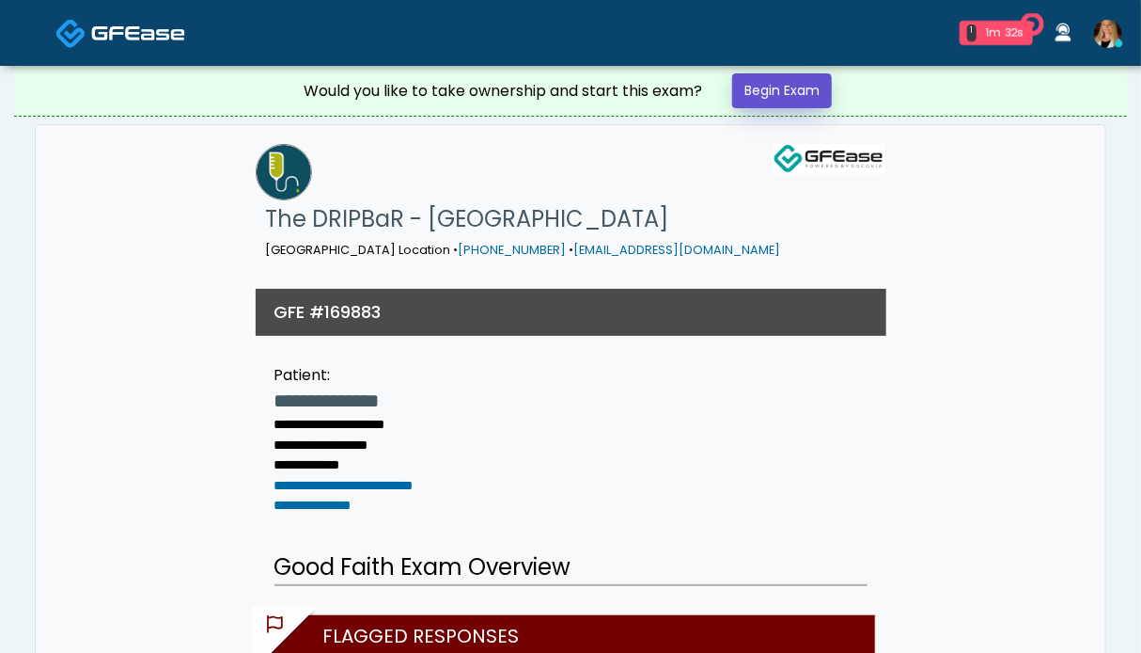
click at [769, 97] on link "Begin Exam" at bounding box center [782, 90] width 100 height 35
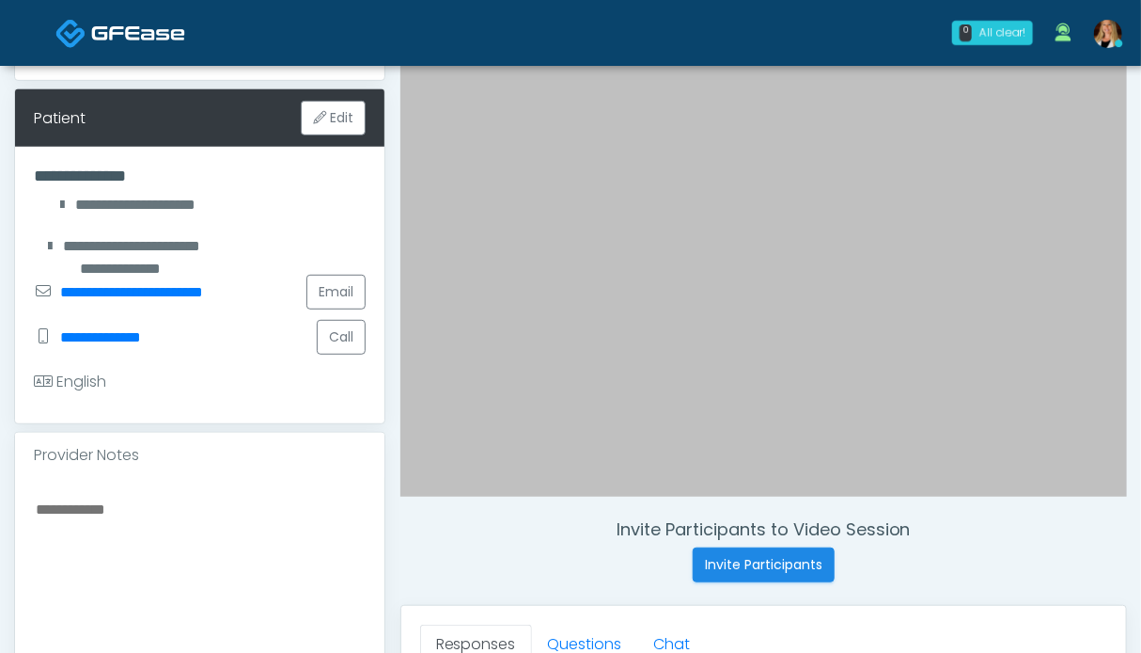
scroll to position [470, 0]
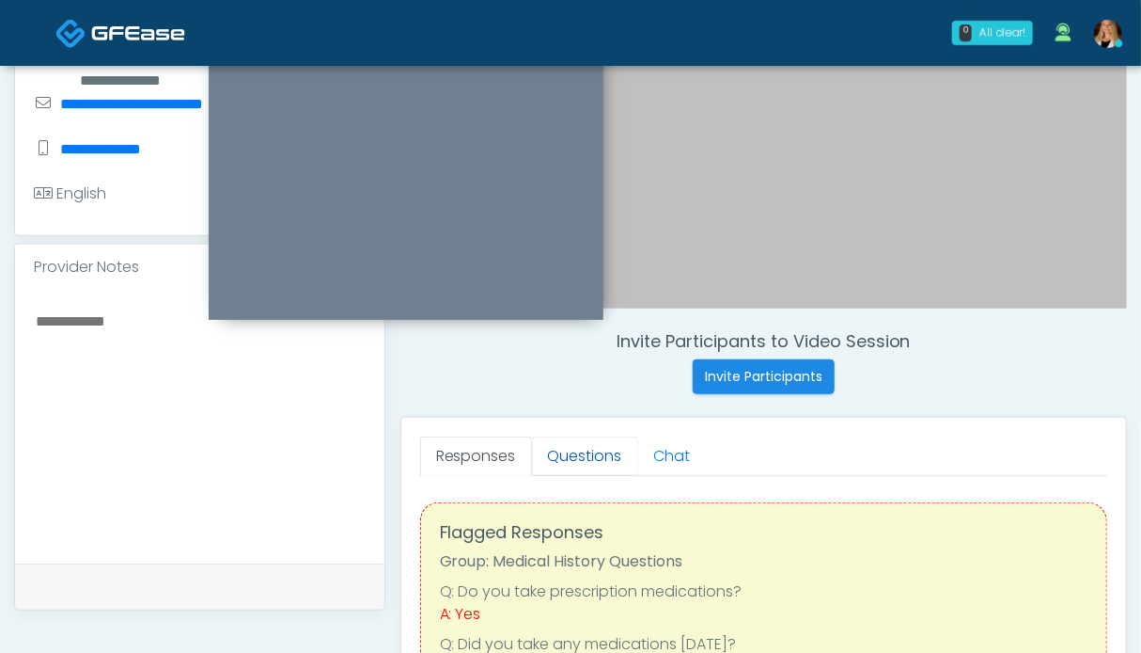
click at [584, 447] on link "Questions" at bounding box center [585, 455] width 106 height 39
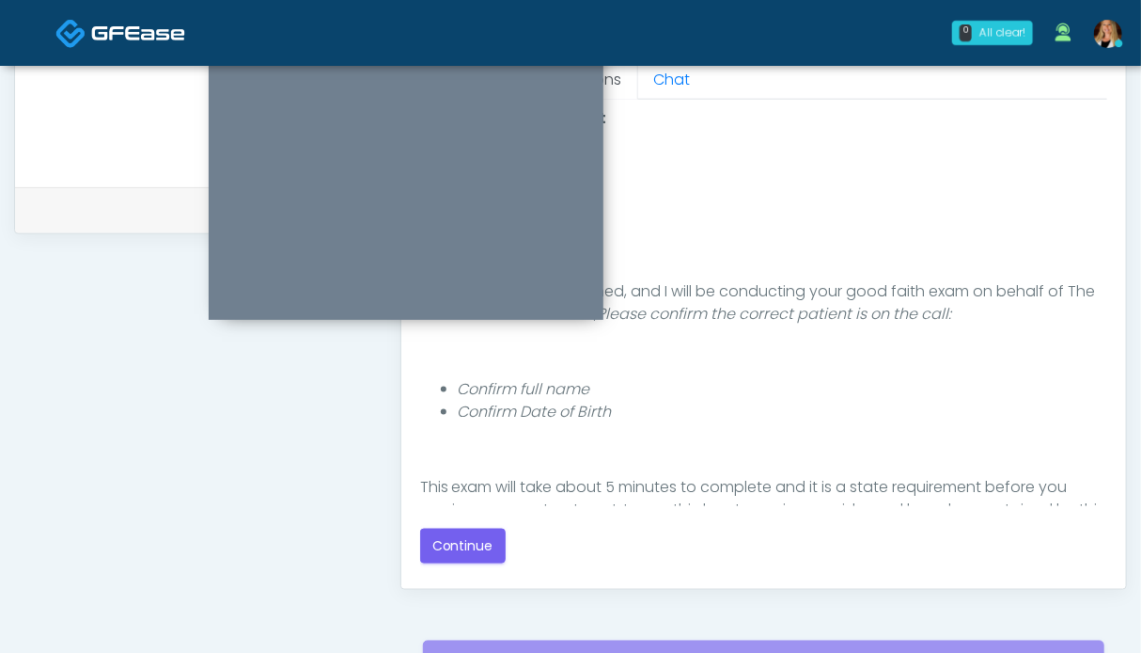
scroll to position [940, 0]
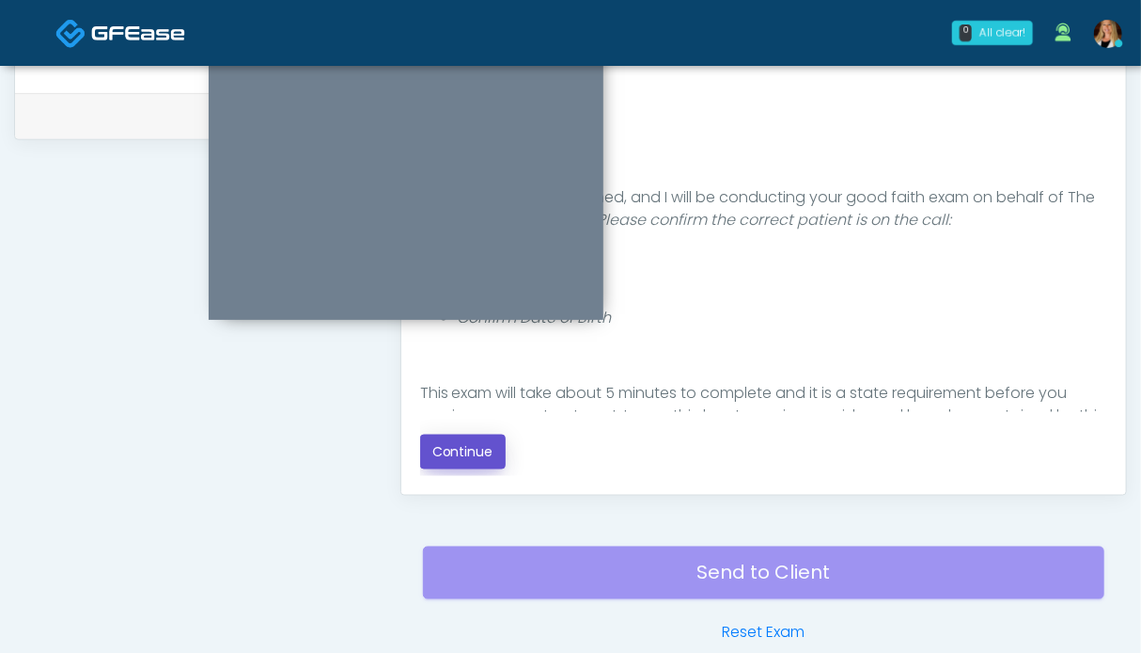
click at [455, 444] on button "Continue" at bounding box center [463, 451] width 86 height 35
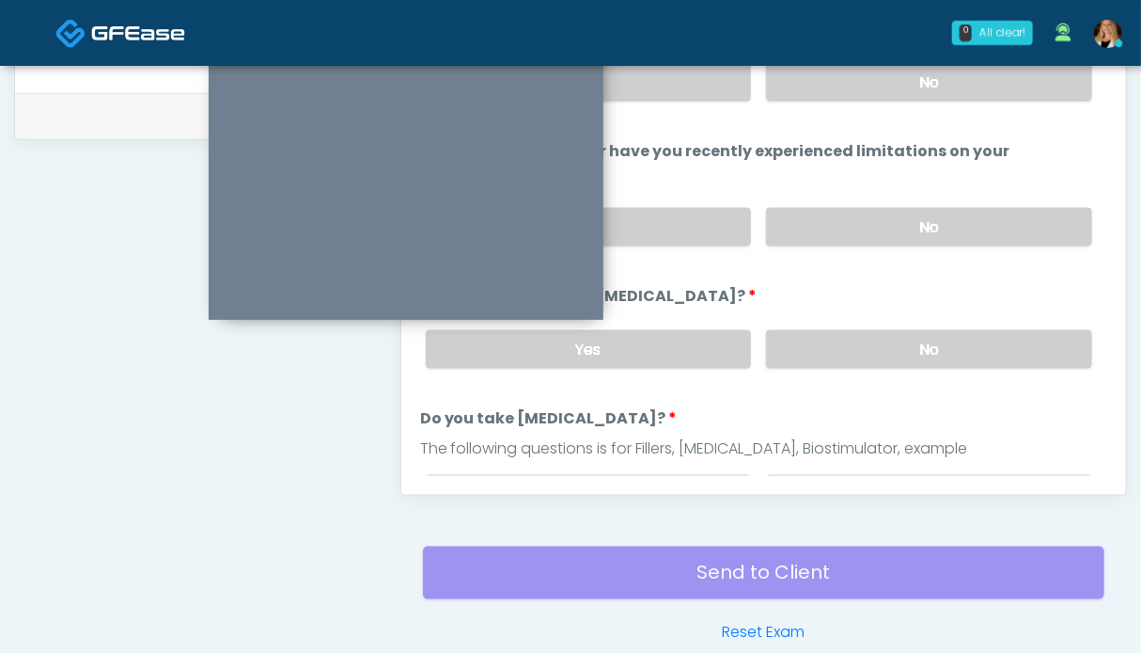
scroll to position [1033, 0]
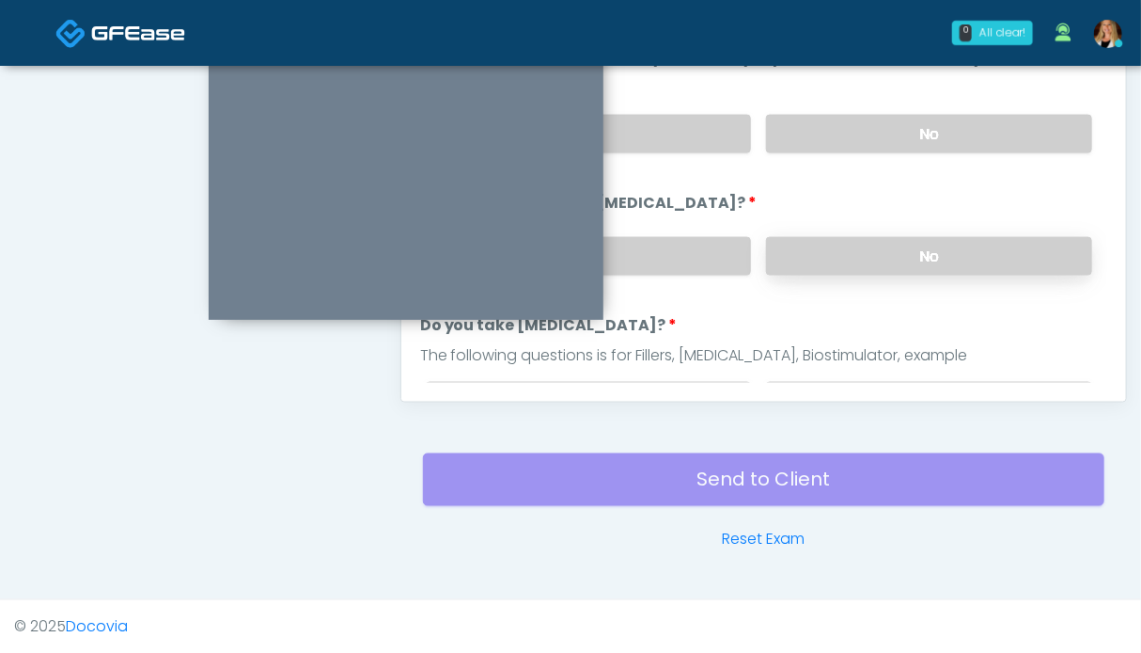
drag, startPoint x: 858, startPoint y: 256, endPoint x: 858, endPoint y: 234, distance: 21.6
click at [858, 255] on label "No" at bounding box center [929, 256] width 326 height 39
click at [842, 140] on label "No" at bounding box center [929, 134] width 326 height 39
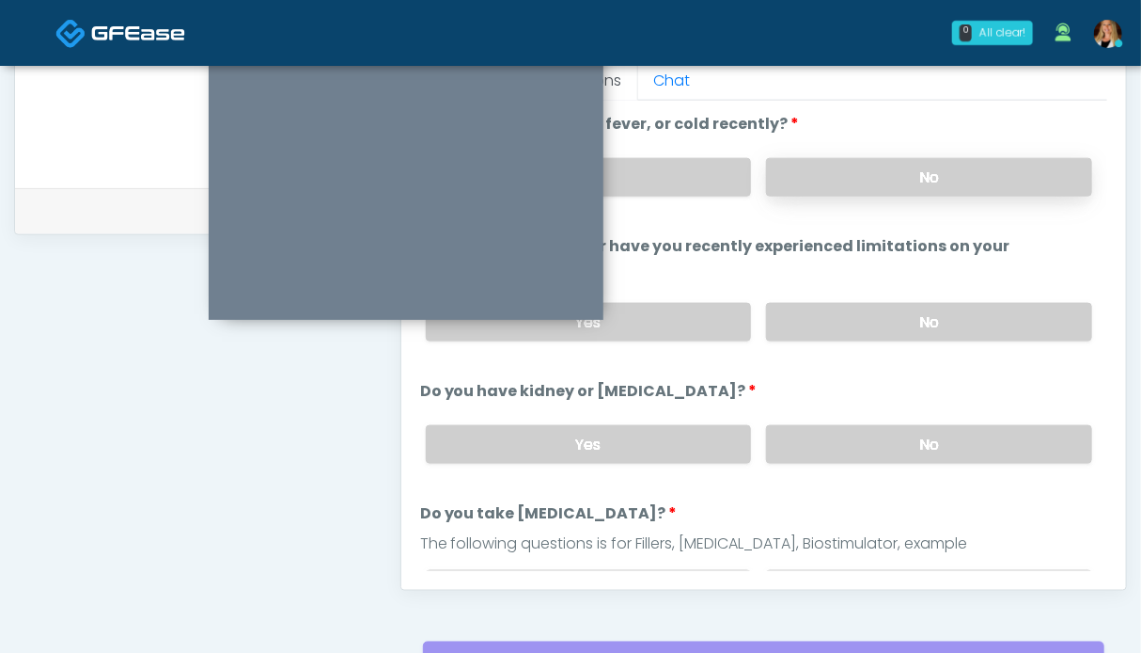
click at [831, 185] on label "No" at bounding box center [929, 177] width 326 height 39
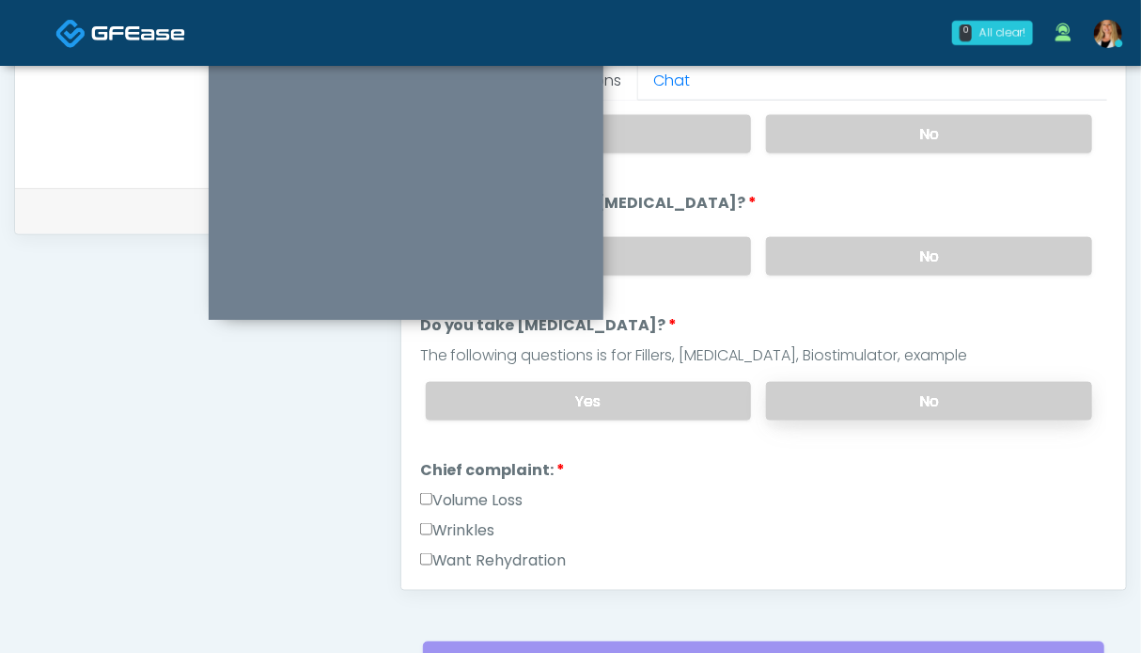
click at [837, 402] on label "No" at bounding box center [929, 401] width 326 height 39
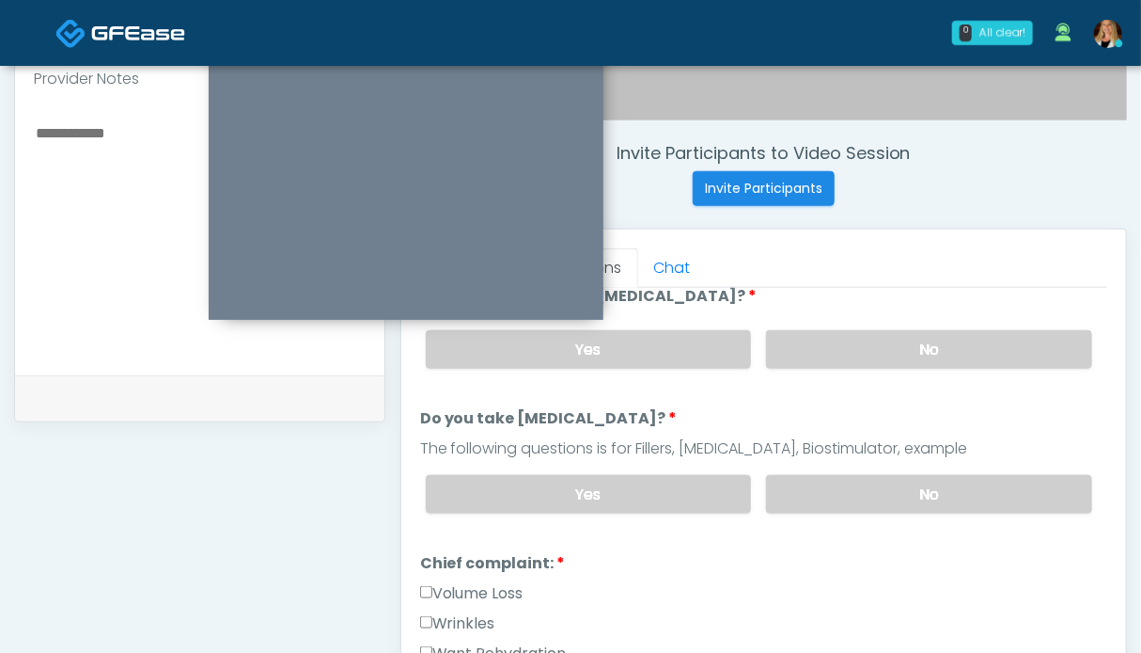
scroll to position [752, 0]
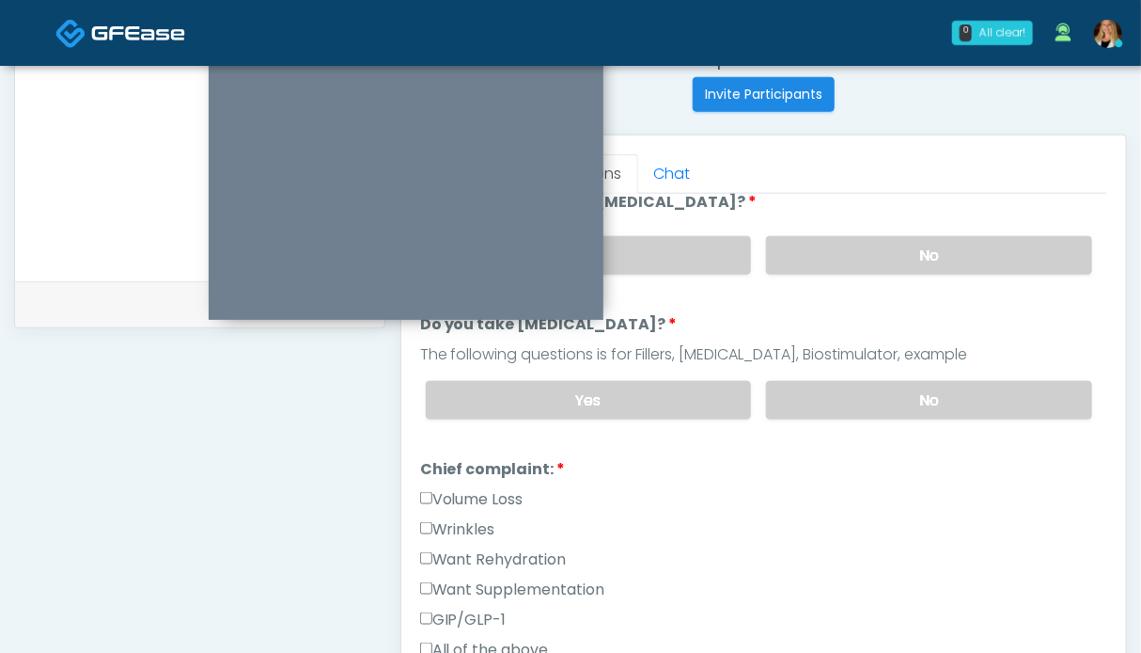
click at [476, 519] on label "Wrinkles" at bounding box center [457, 529] width 75 height 23
click at [477, 610] on label "GIP/GLP-1" at bounding box center [463, 619] width 87 height 23
click at [495, 557] on label "Want Rehydration" at bounding box center [493, 559] width 147 height 23
click at [501, 580] on label "Want Supplementation" at bounding box center [512, 589] width 185 height 23
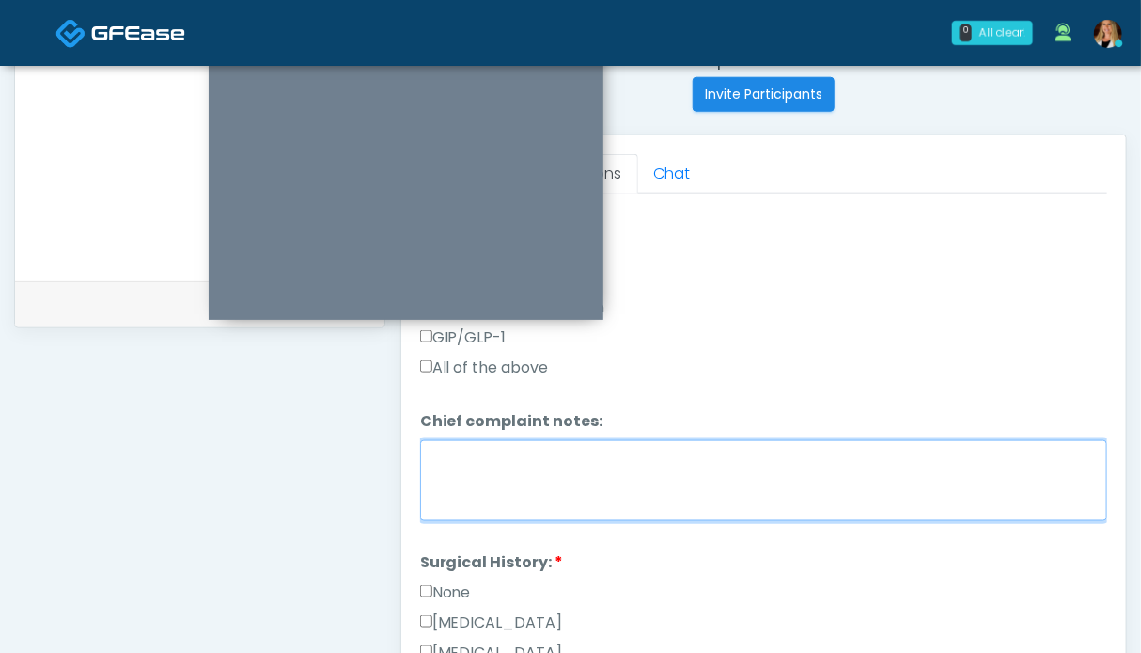
click at [630, 484] on textarea "Chief complaint notes:" at bounding box center [763, 480] width 687 height 81
type textarea "*********"
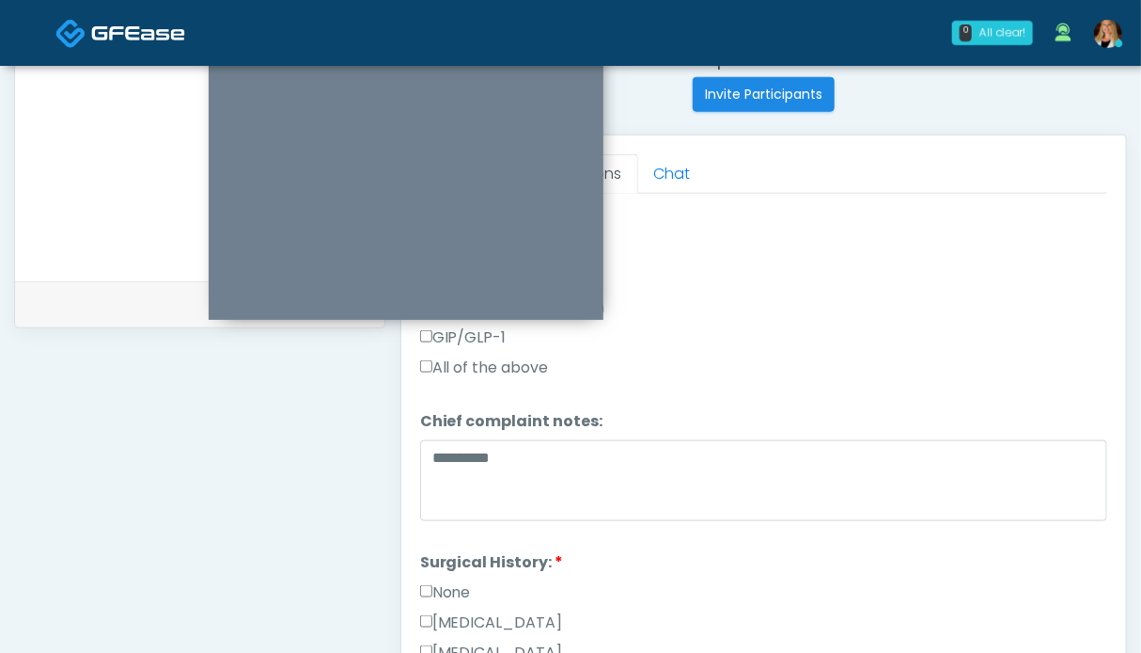
click at [450, 581] on label "None" at bounding box center [445, 592] width 51 height 23
drag, startPoint x: 436, startPoint y: 448, endPoint x: 361, endPoint y: 425, distance: 78.5
click at [357, 414] on div "**********" at bounding box center [199, 115] width 371 height 1434
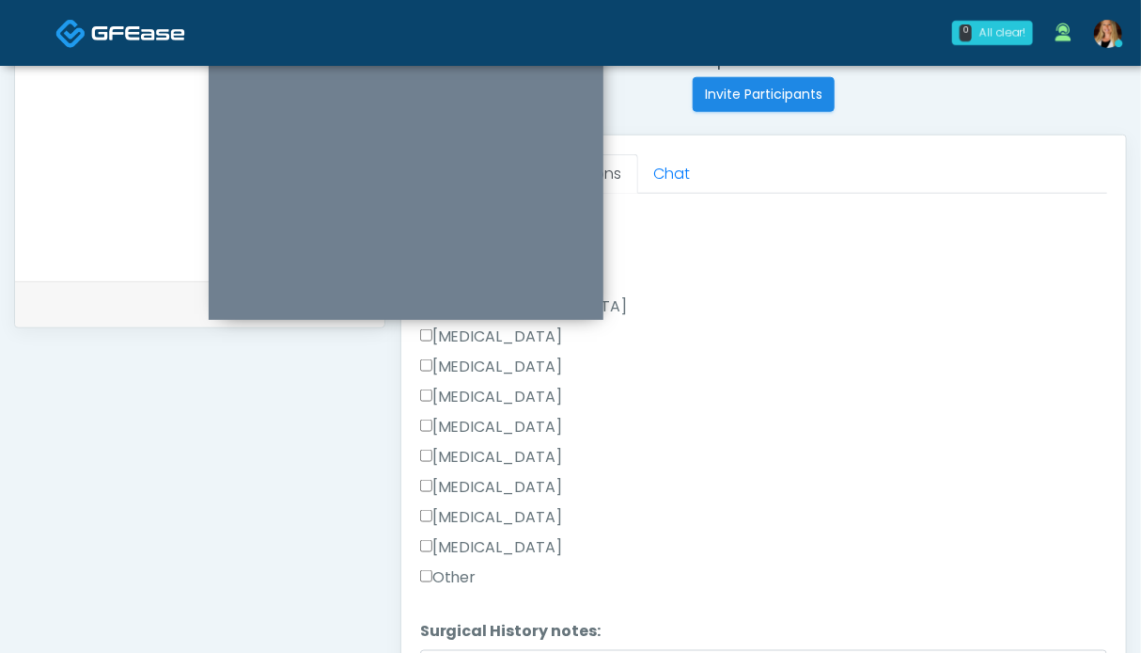
scroll to position [846, 0]
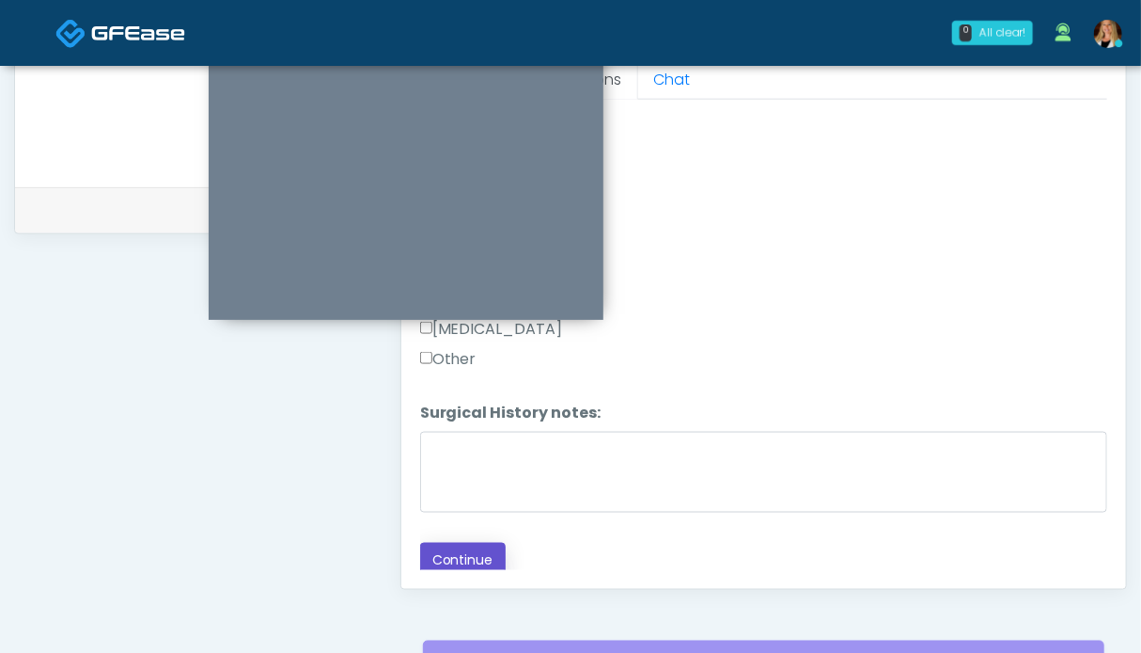
drag, startPoint x: 459, startPoint y: 548, endPoint x: 268, endPoint y: 497, distance: 197.5
click at [451, 544] on button "Continue" at bounding box center [463, 560] width 86 height 35
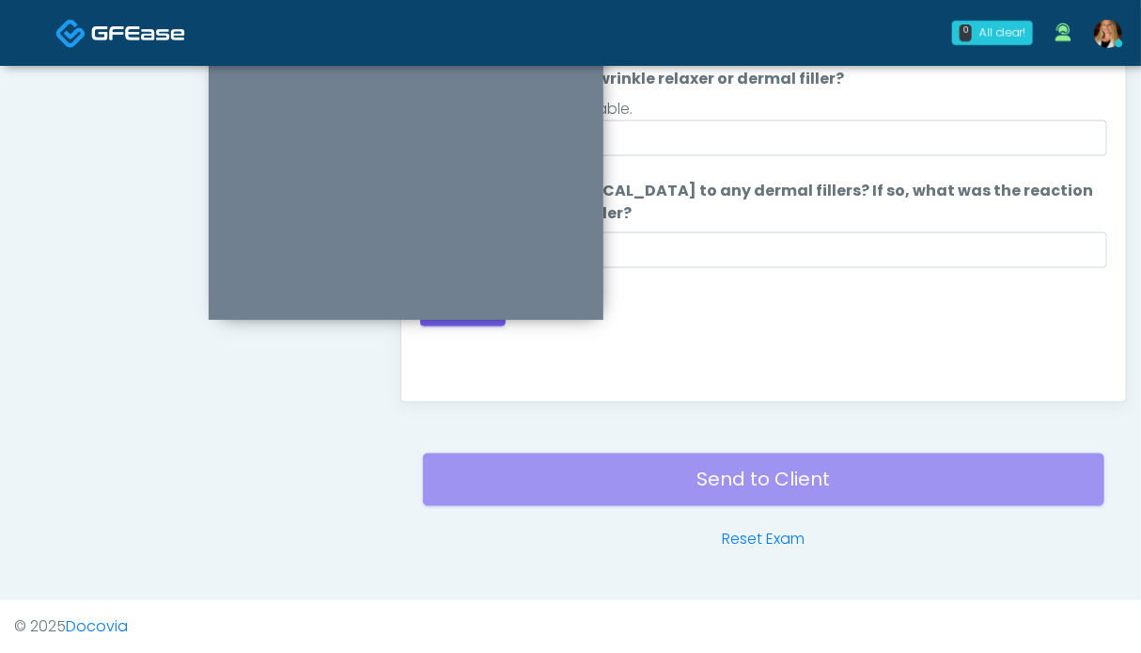
scroll to position [751, 0]
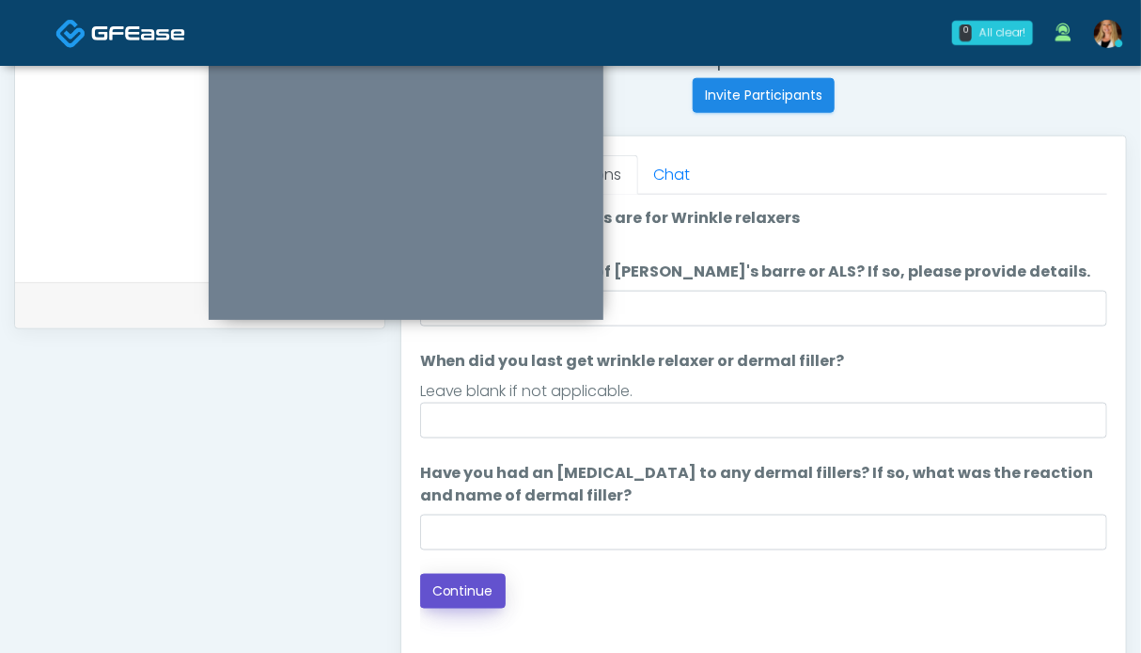
click at [478, 592] on button "Continue" at bounding box center [463, 591] width 86 height 35
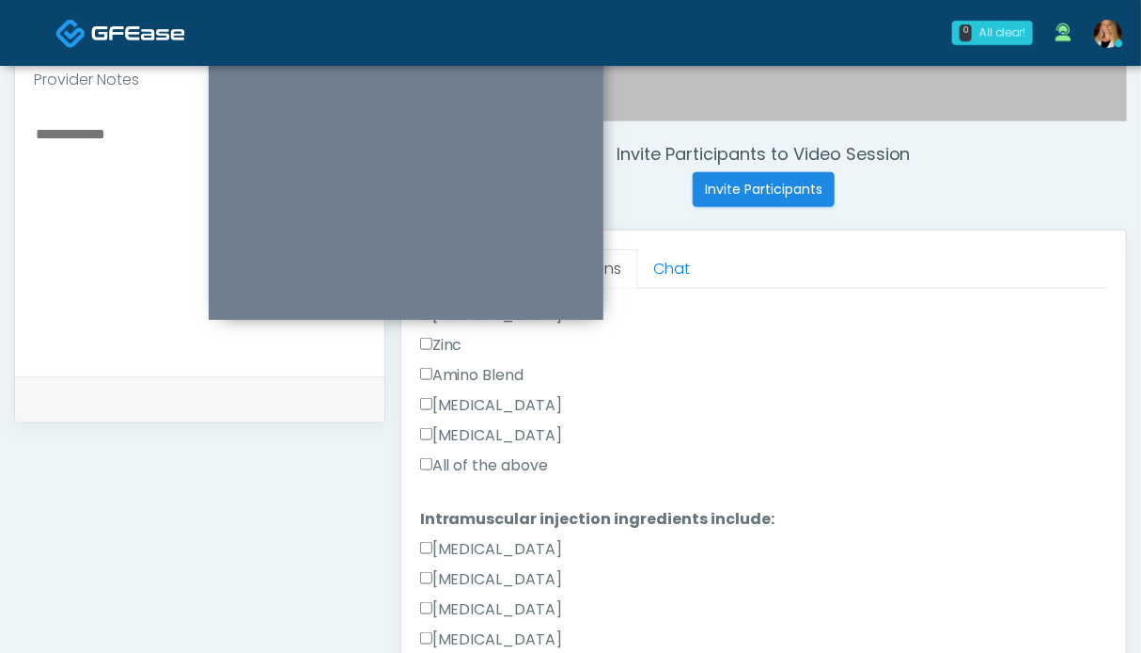
scroll to position [940, 0]
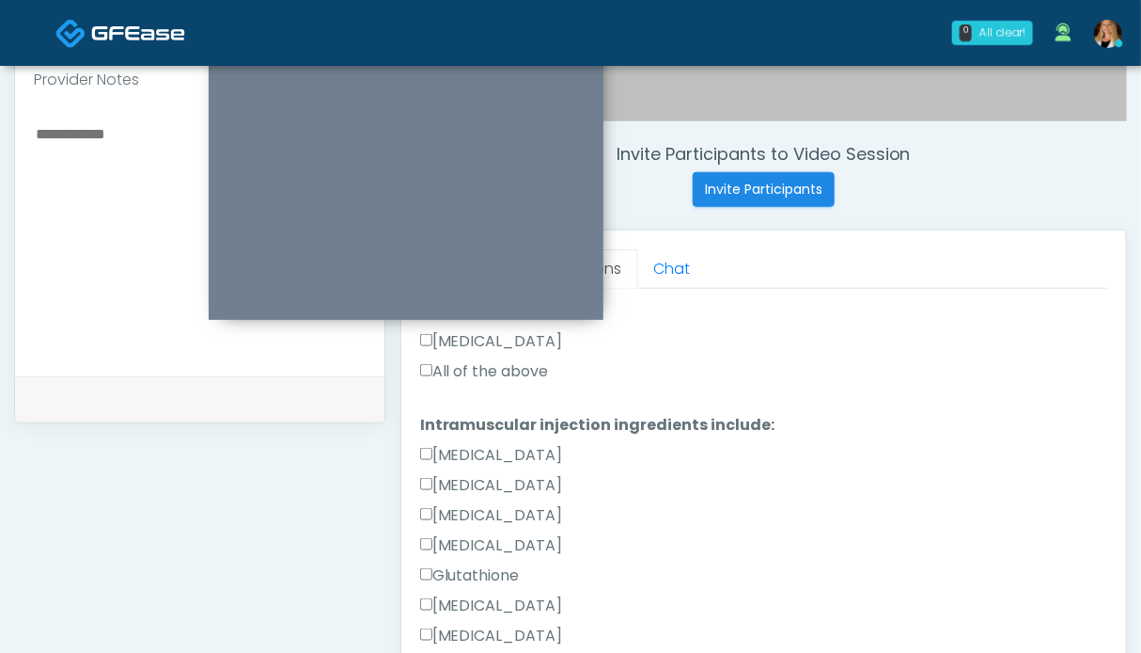
click at [481, 373] on label "All of the above" at bounding box center [484, 371] width 129 height 23
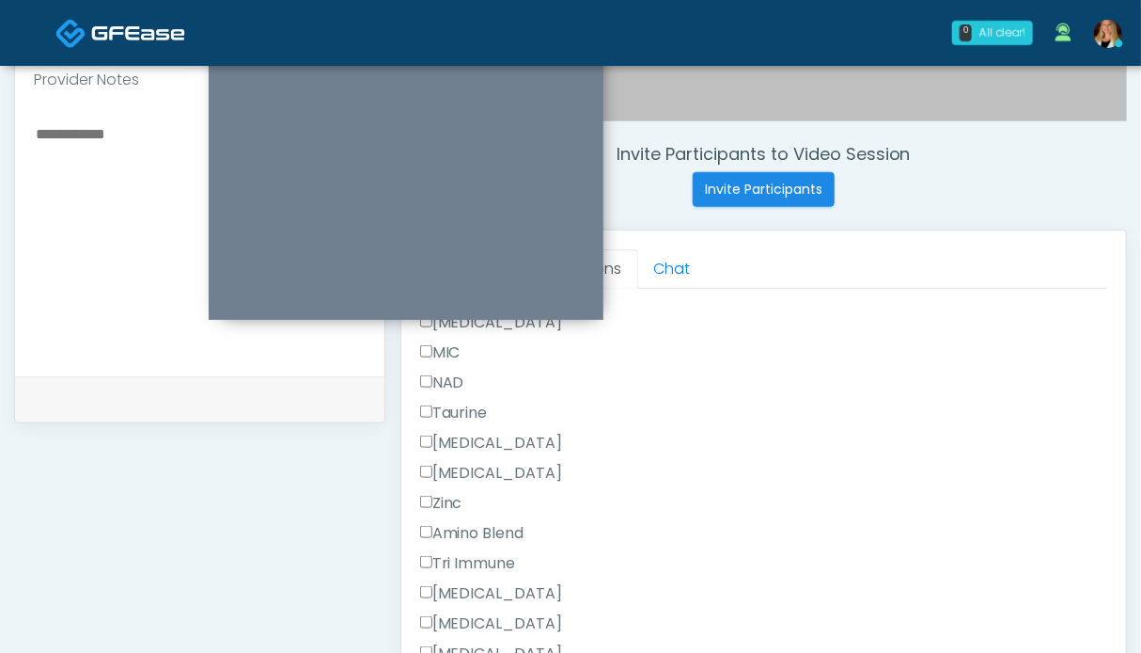
scroll to position [939, 0]
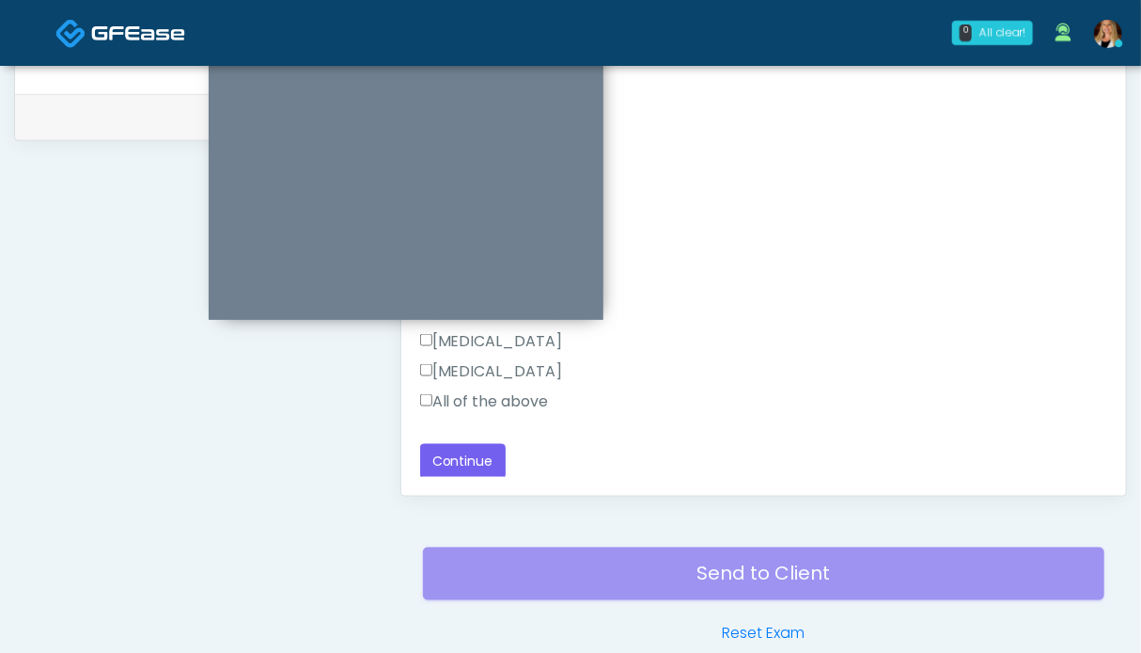
click at [483, 403] on label "All of the above" at bounding box center [484, 401] width 129 height 23
click at [451, 469] on button "Continue" at bounding box center [463, 461] width 86 height 35
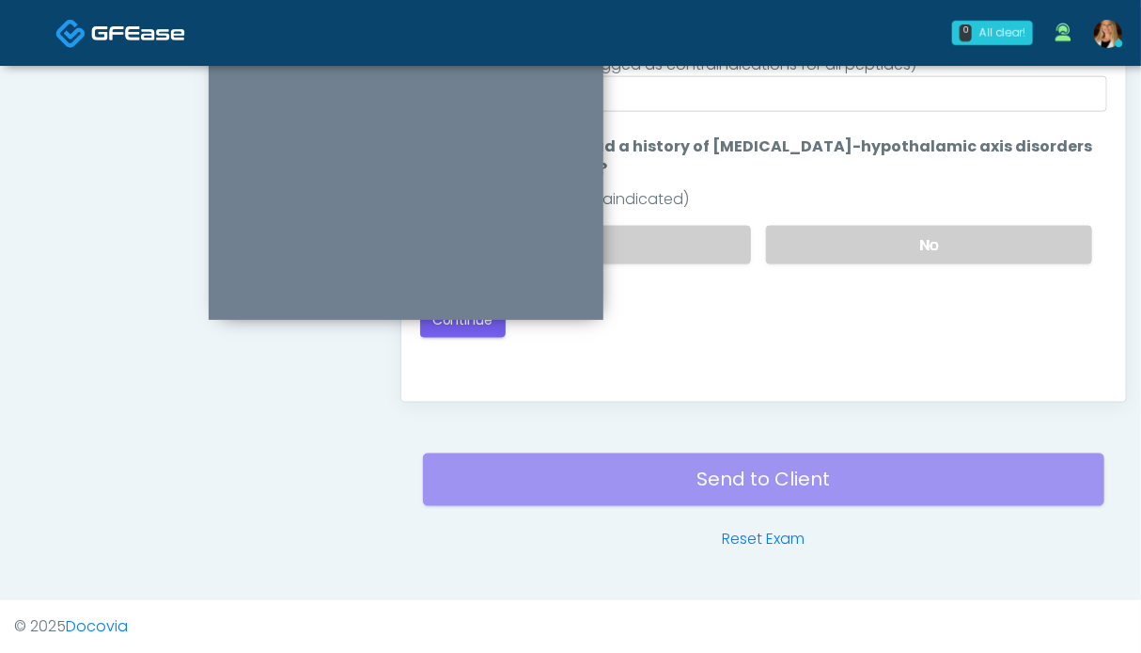
scroll to position [845, 0]
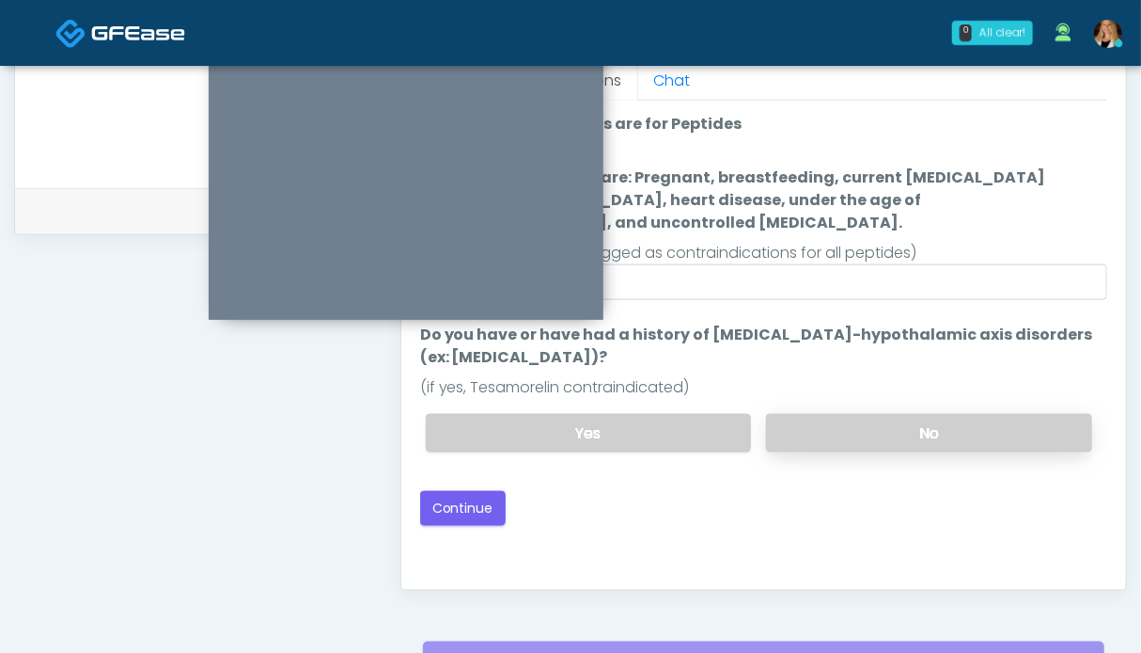
click at [891, 417] on label "No" at bounding box center [929, 433] width 326 height 39
click at [448, 491] on button "Continue" at bounding box center [463, 508] width 86 height 35
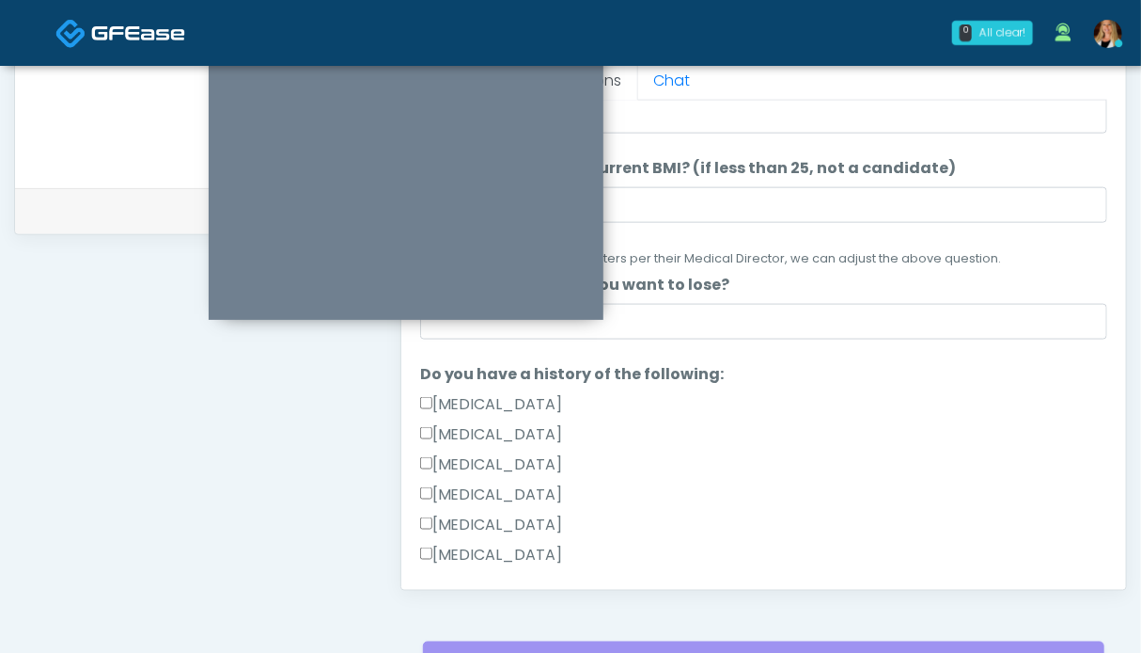
scroll to position [376, 0]
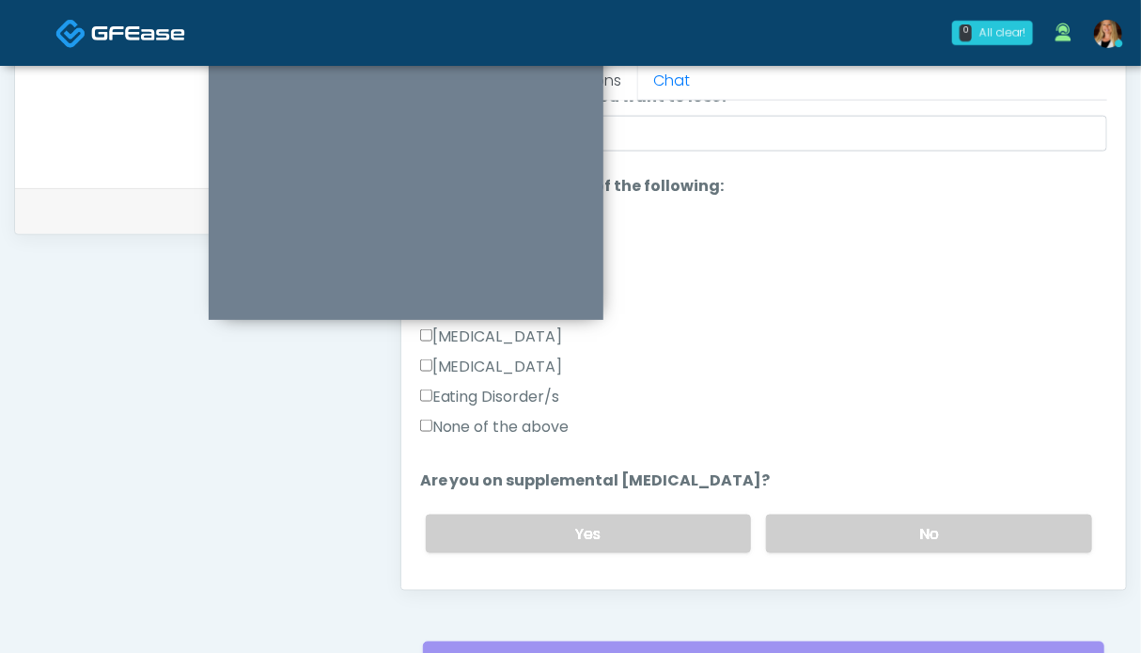
click at [508, 422] on label "None of the above" at bounding box center [494, 427] width 149 height 23
click at [865, 527] on label "No" at bounding box center [929, 533] width 326 height 39
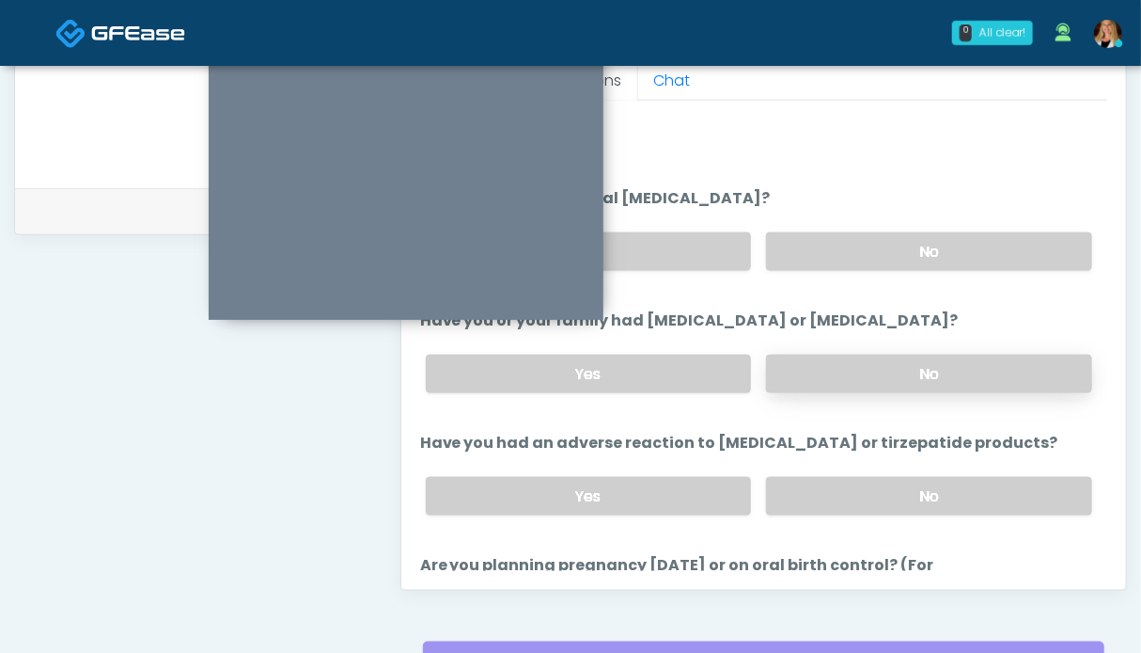
click at [871, 382] on label "No" at bounding box center [929, 373] width 326 height 39
click at [869, 477] on label "No" at bounding box center [929, 496] width 326 height 39
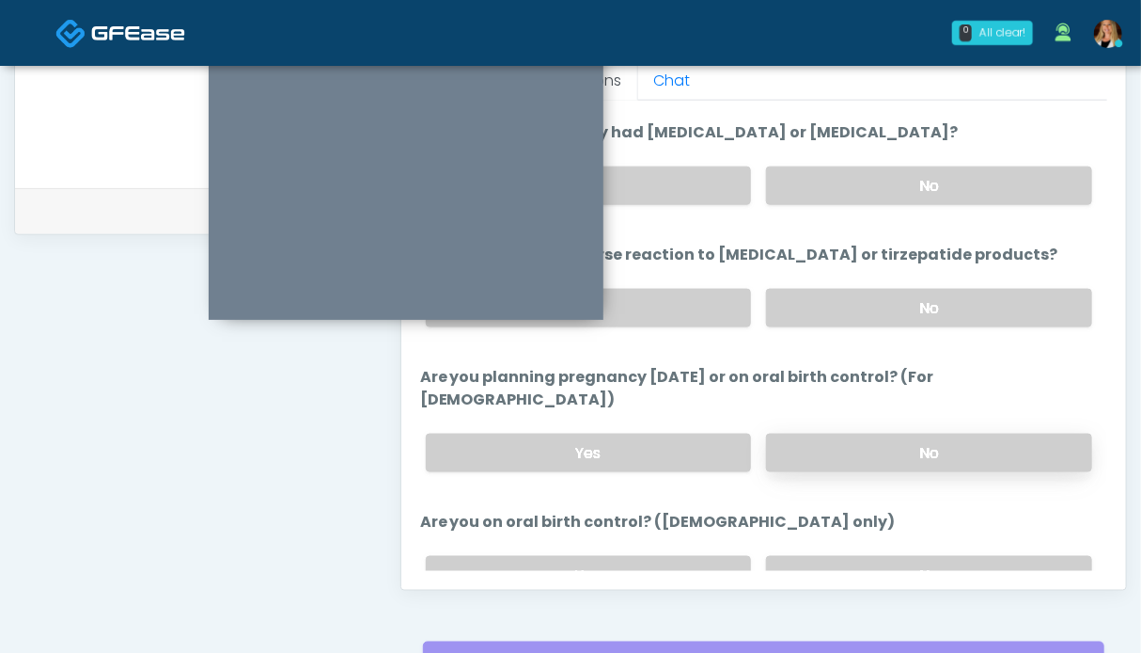
click at [867, 433] on label "No" at bounding box center [929, 452] width 326 height 39
click at [861, 541] on div "Yes No" at bounding box center [759, 575] width 697 height 69
click at [865, 556] on label "No" at bounding box center [929, 575] width 326 height 39
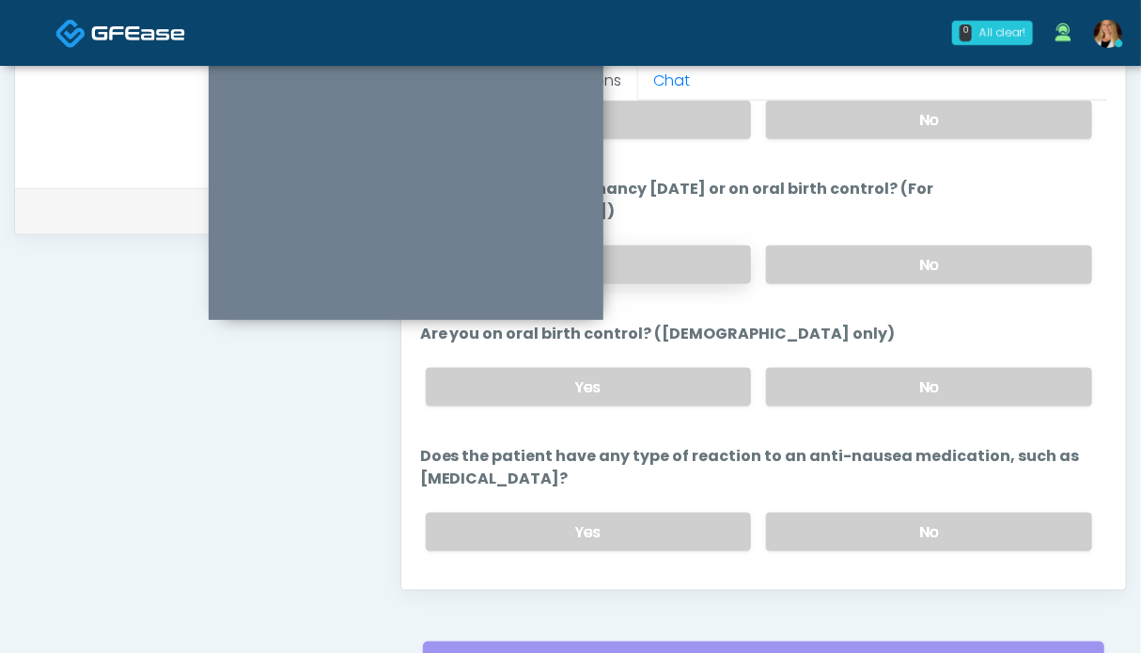
drag, startPoint x: 857, startPoint y: 501, endPoint x: 669, endPoint y: 235, distance: 325.3
click at [856, 512] on label "No" at bounding box center [929, 531] width 326 height 39
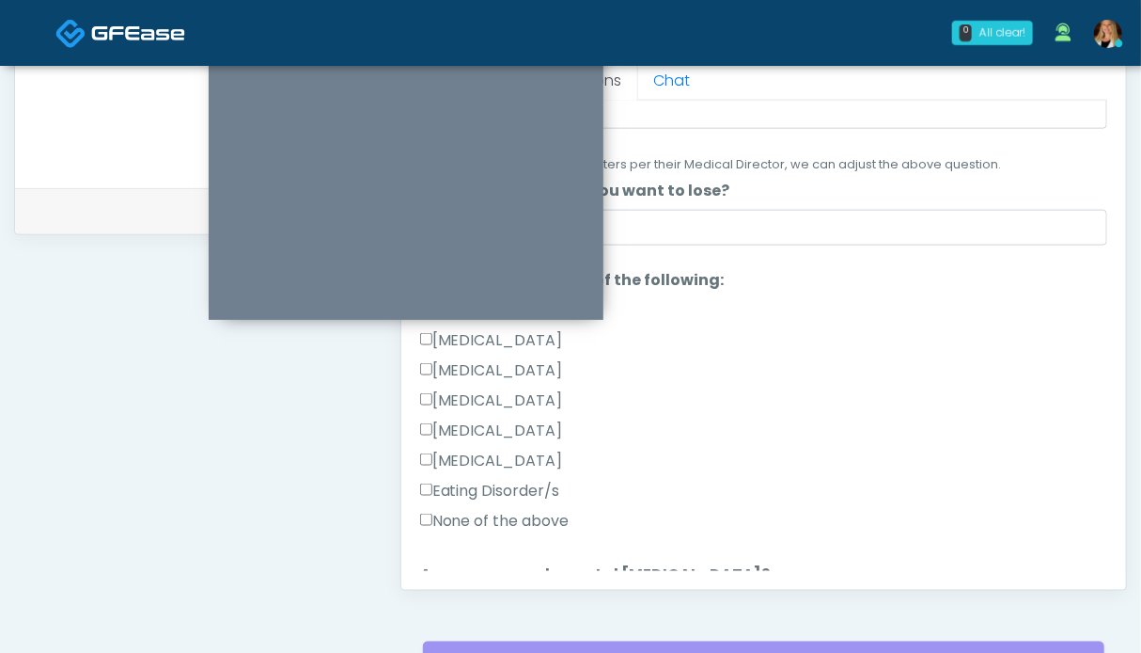
scroll to position [94, 0]
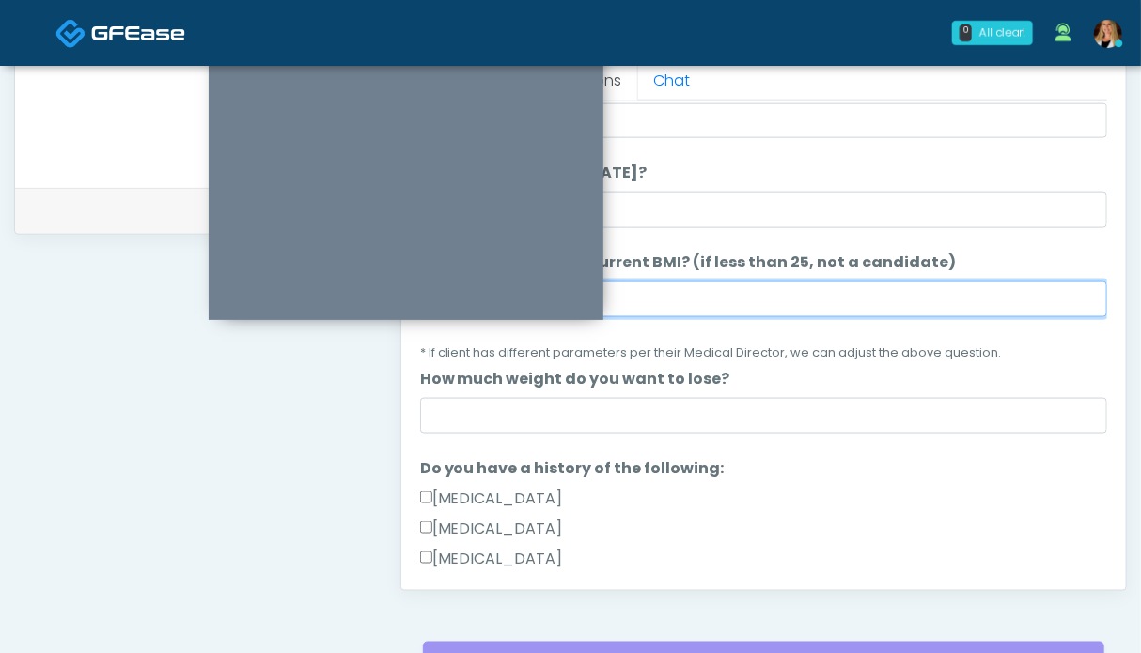
click at [701, 305] on input "What is the patient's current BMI? (if less than 25, not a candidate)" at bounding box center [763, 299] width 687 height 36
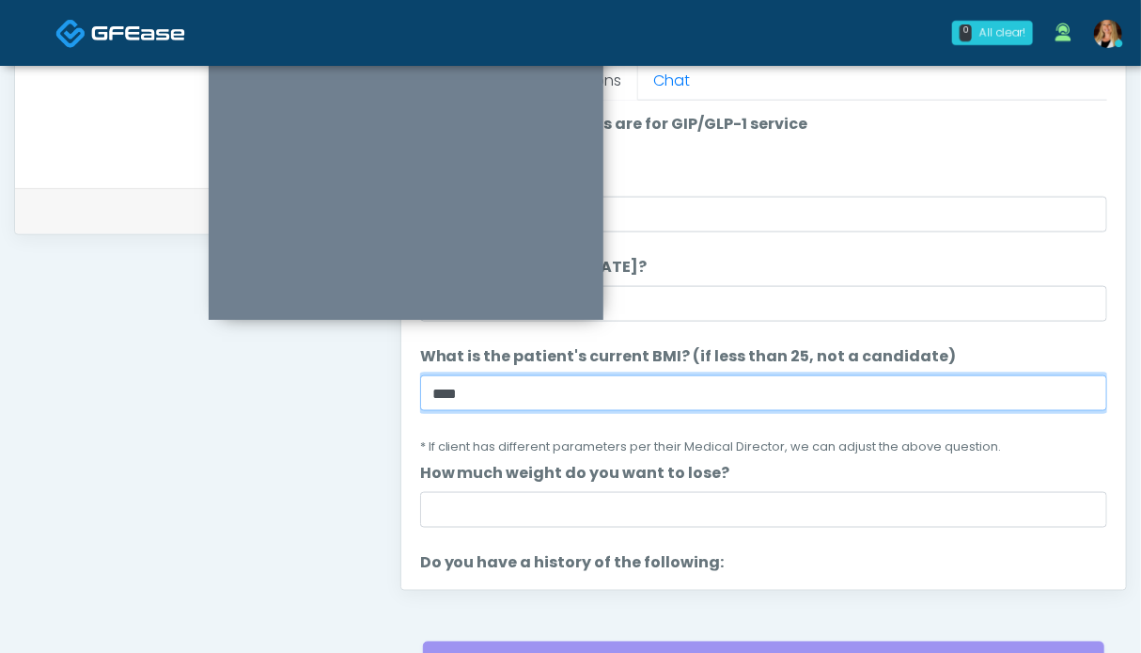
type input "****"
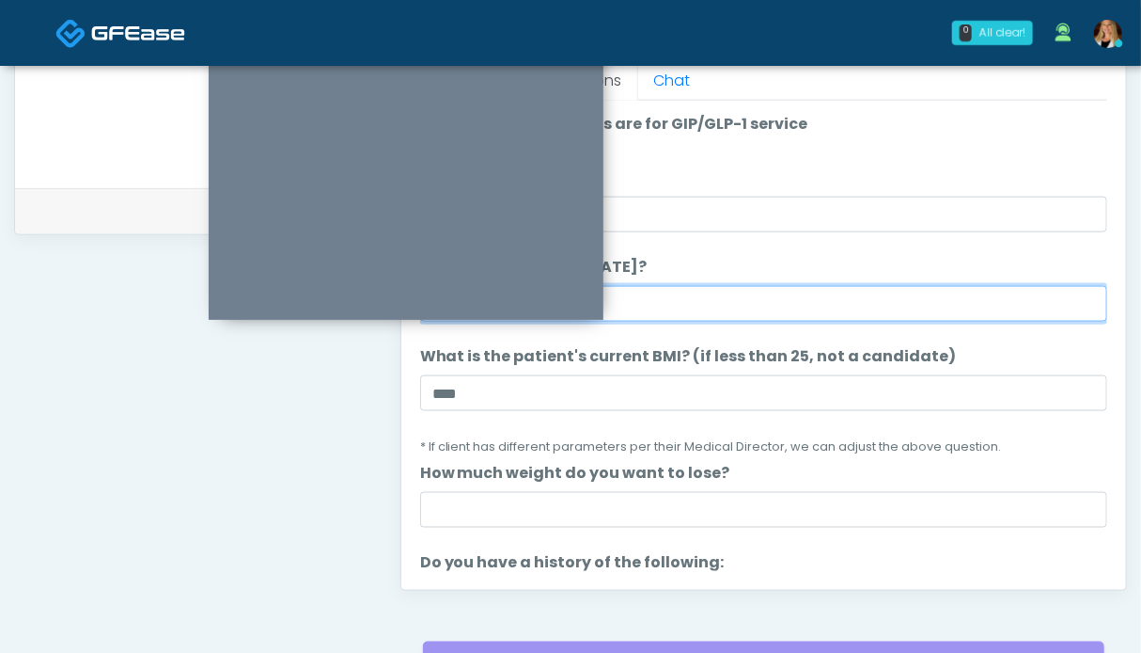
click at [674, 308] on input "*" at bounding box center [763, 304] width 687 height 36
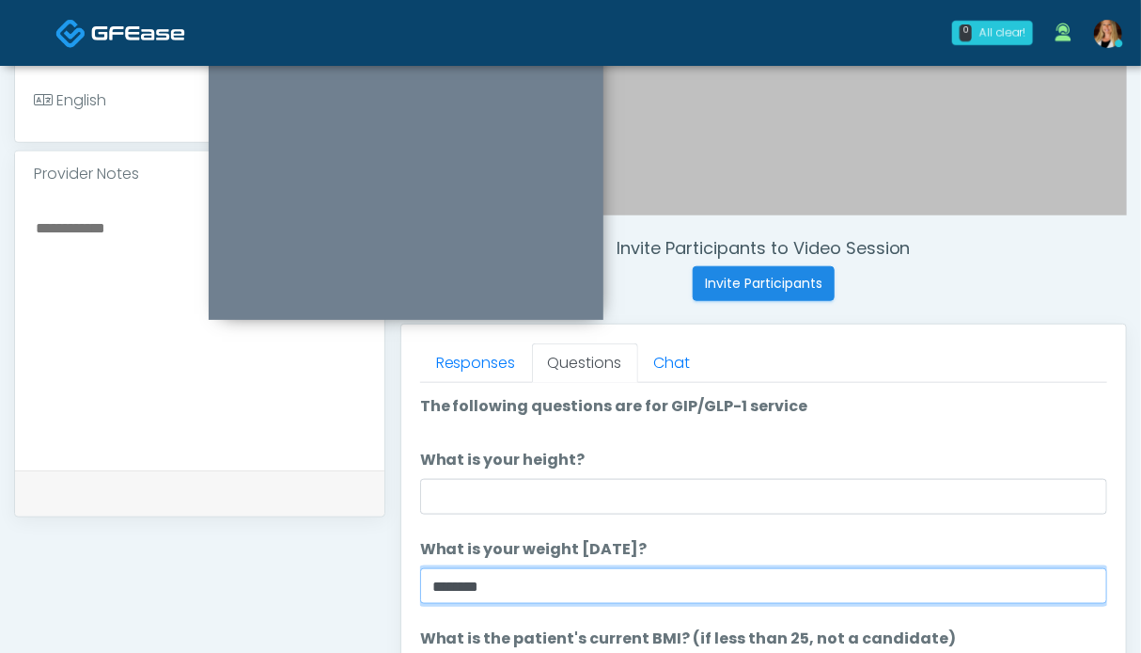
type input "*******"
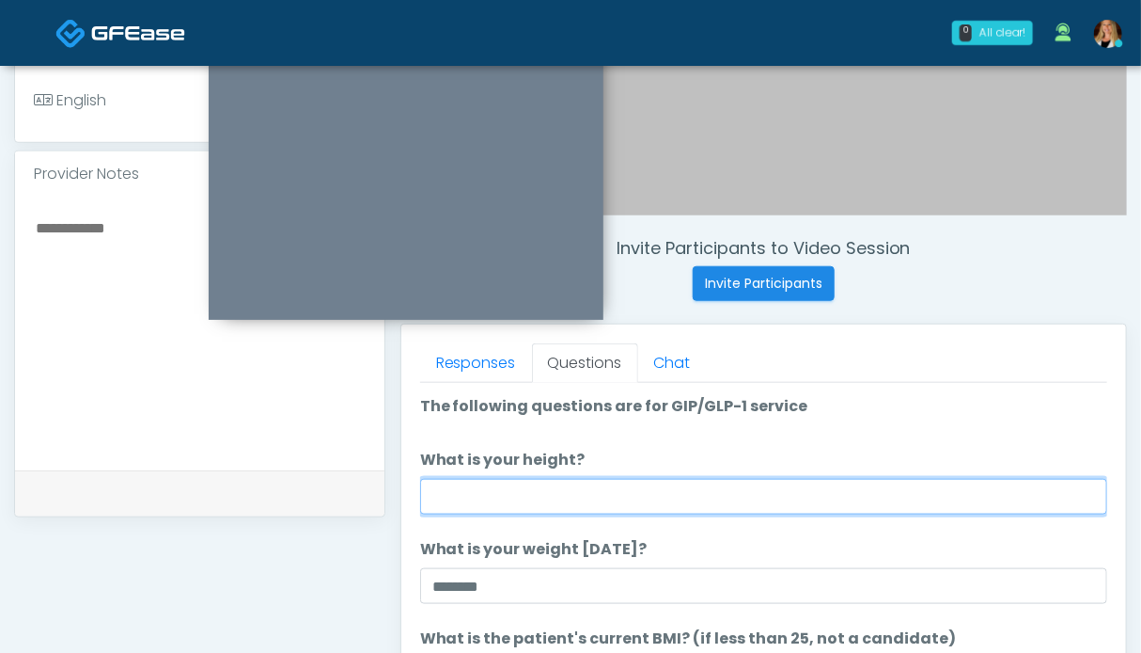
click at [677, 489] on input "What is your height?" at bounding box center [763, 497] width 687 height 36
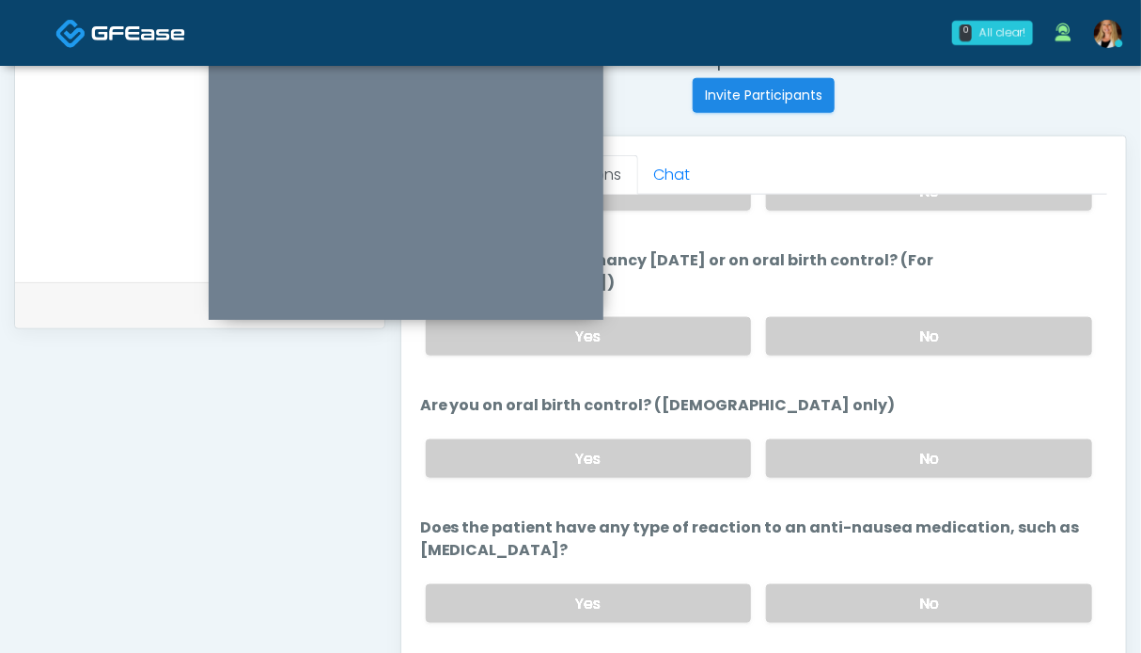
scroll to position [939, 0]
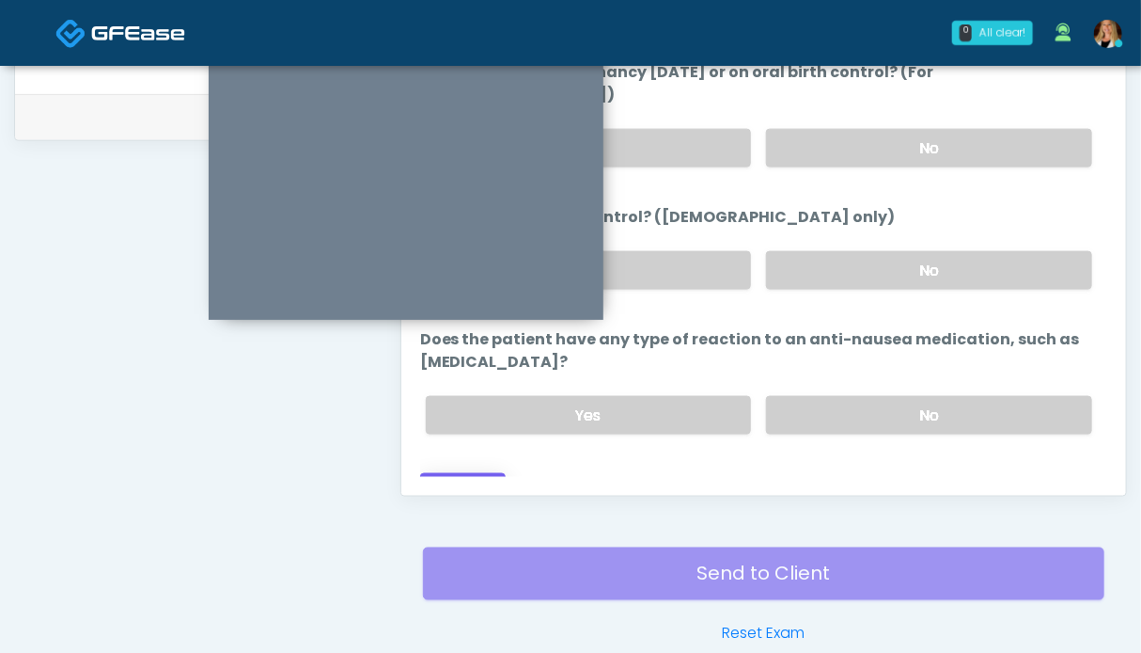
type input "***"
click at [470, 473] on button "Continue" at bounding box center [463, 490] width 86 height 35
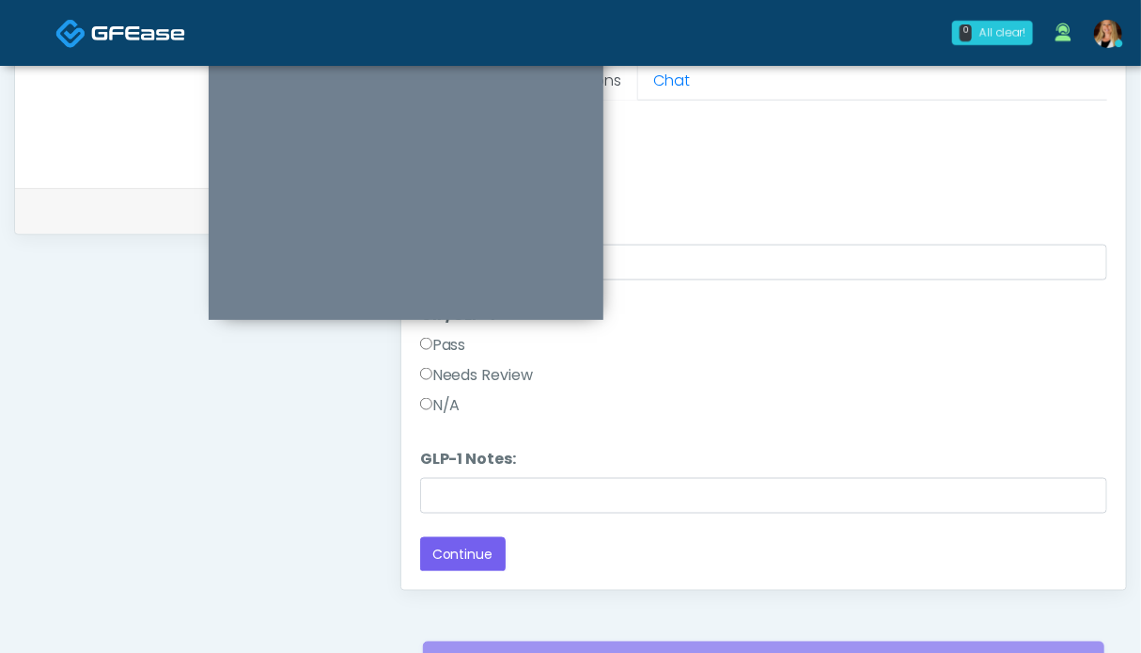
scroll to position [751, 0]
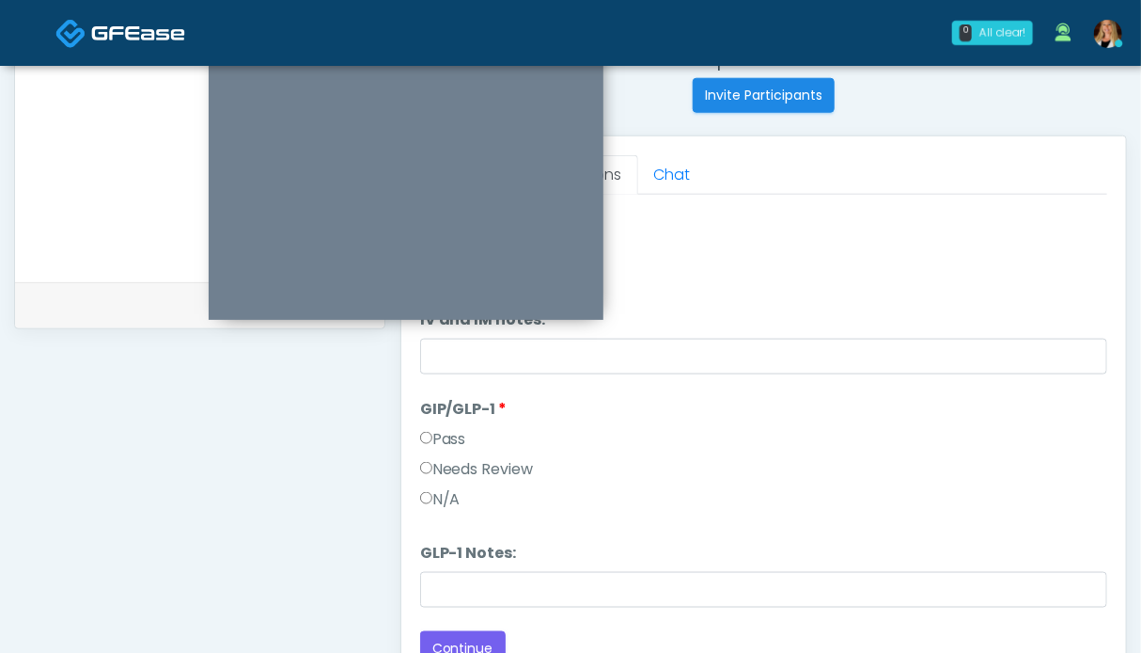
click at [448, 430] on label "Pass" at bounding box center [443, 439] width 46 height 23
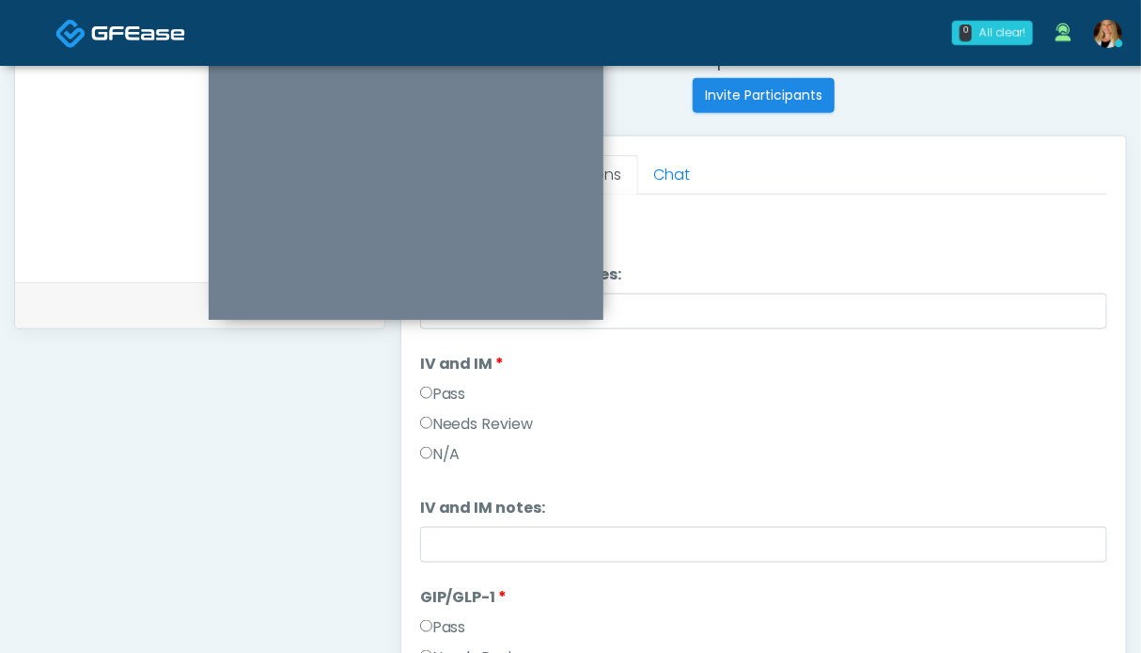
click at [437, 389] on label "Pass" at bounding box center [443, 394] width 46 height 23
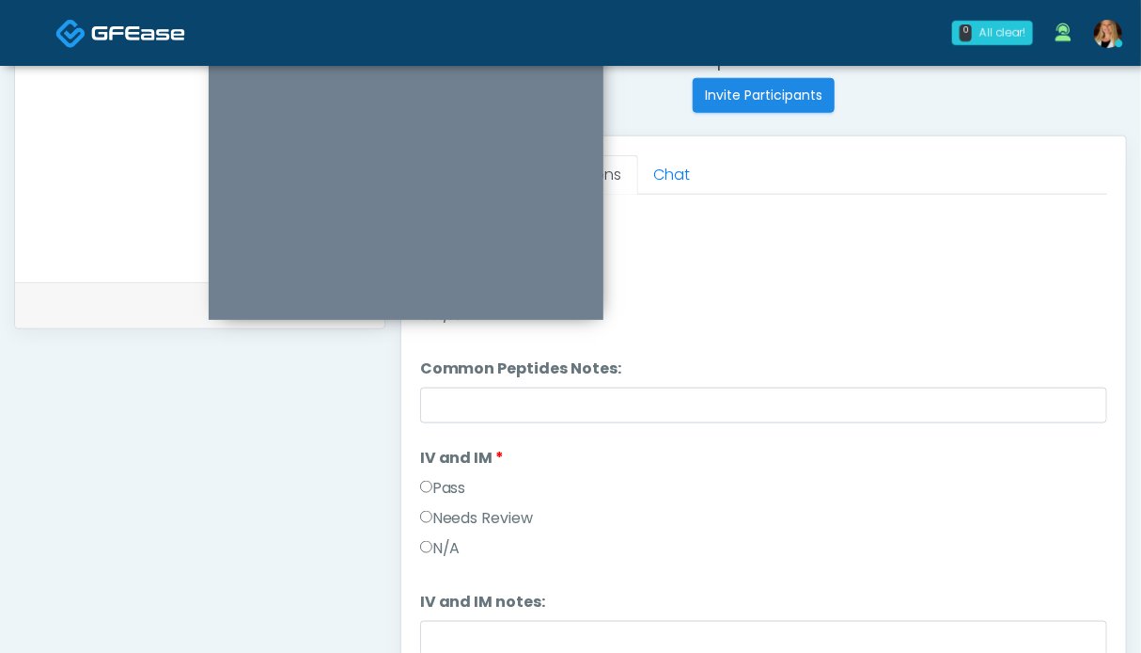
scroll to position [167, 0]
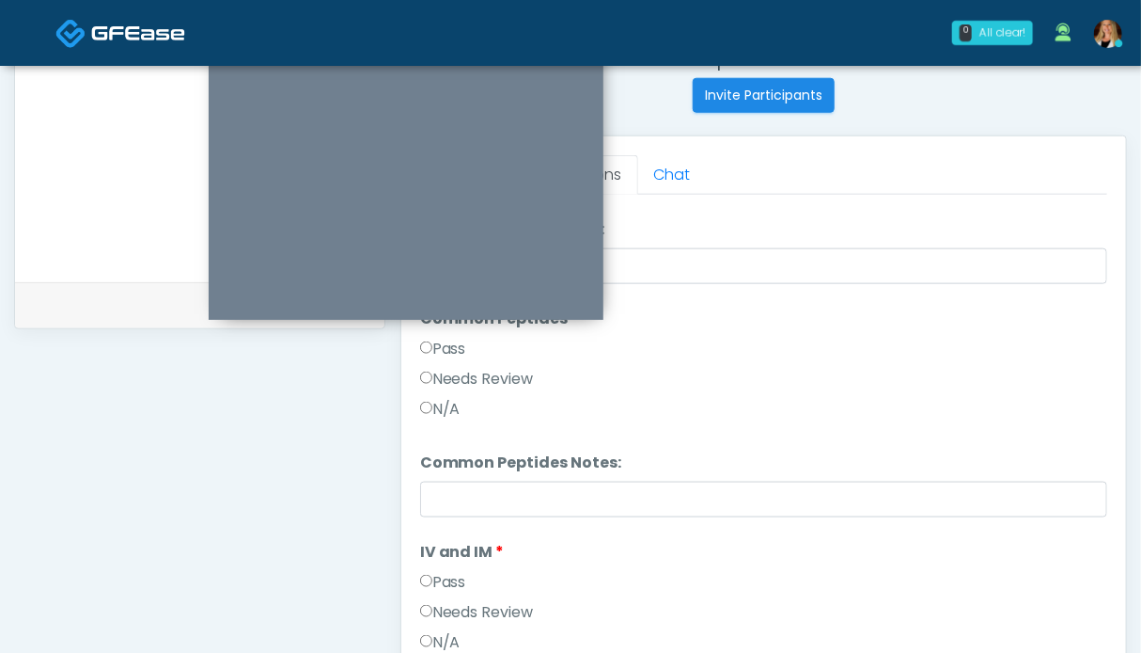
click at [443, 339] on label "Pass" at bounding box center [443, 349] width 46 height 23
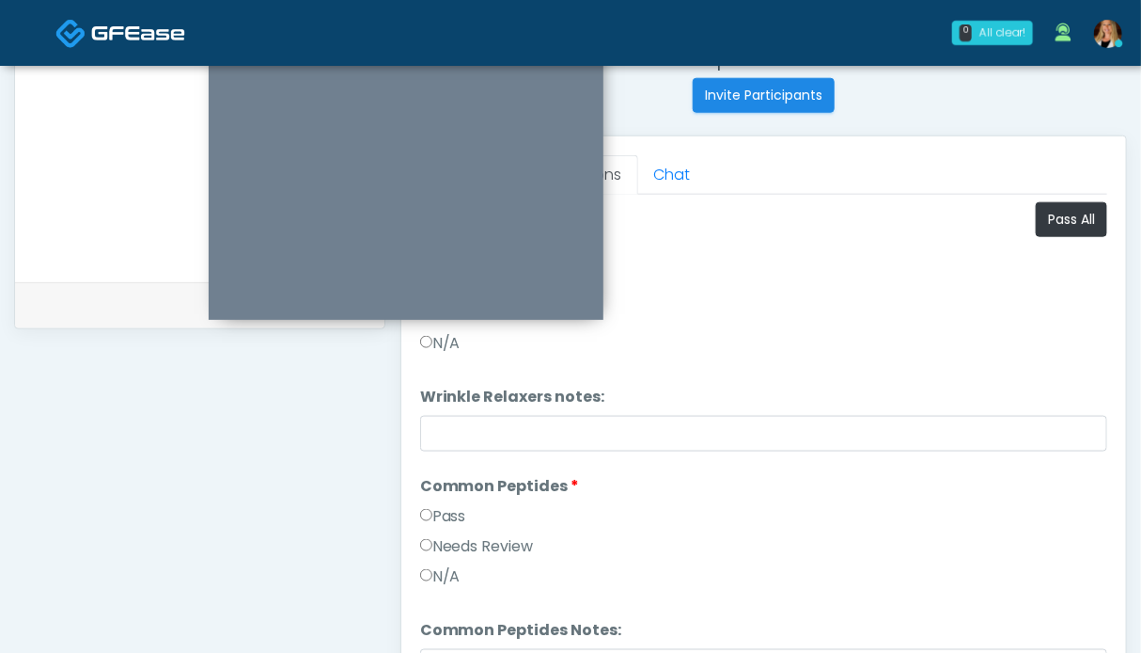
scroll to position [563, 0]
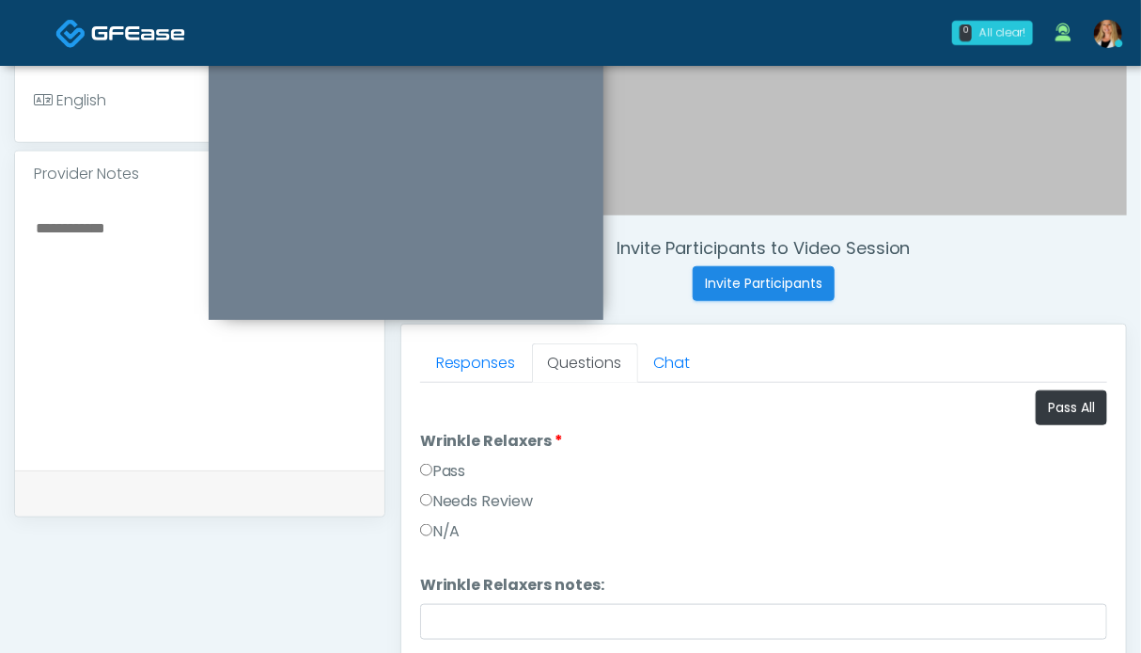
click at [455, 466] on label "Pass" at bounding box center [443, 471] width 46 height 23
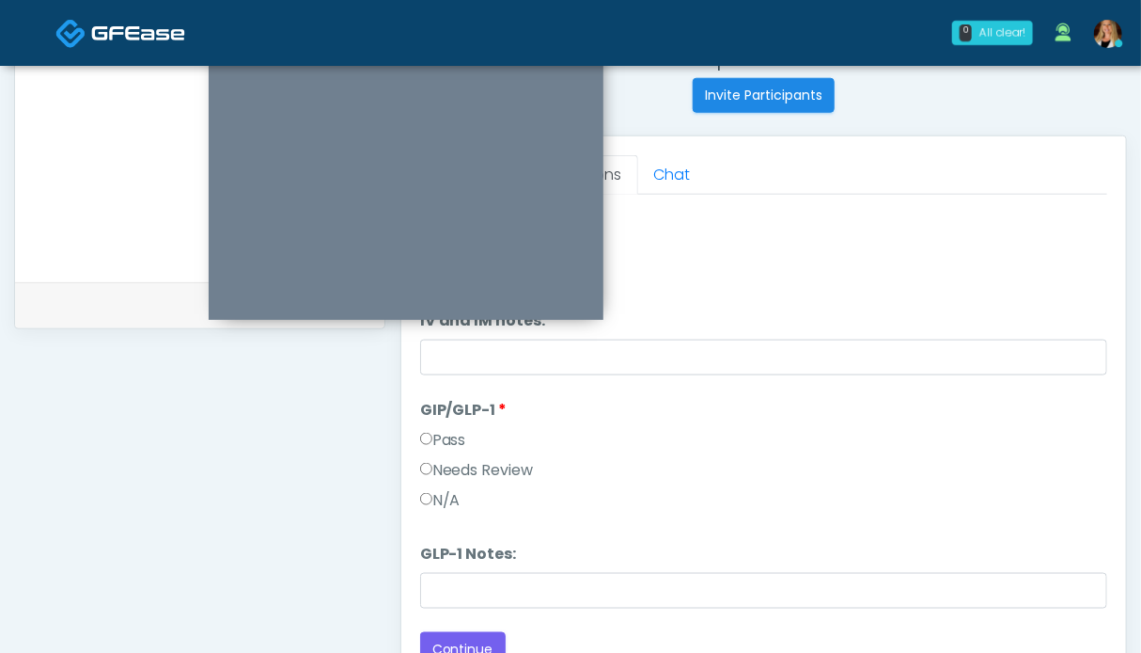
scroll to position [1033, 0]
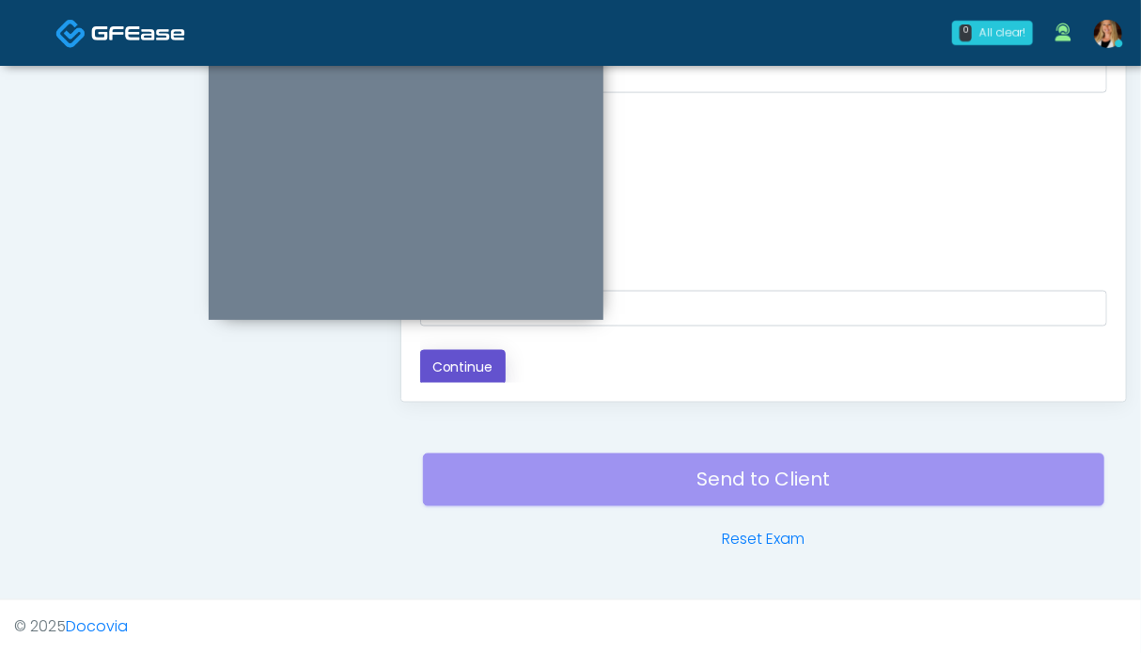
click at [467, 373] on button "Continue" at bounding box center [463, 367] width 86 height 35
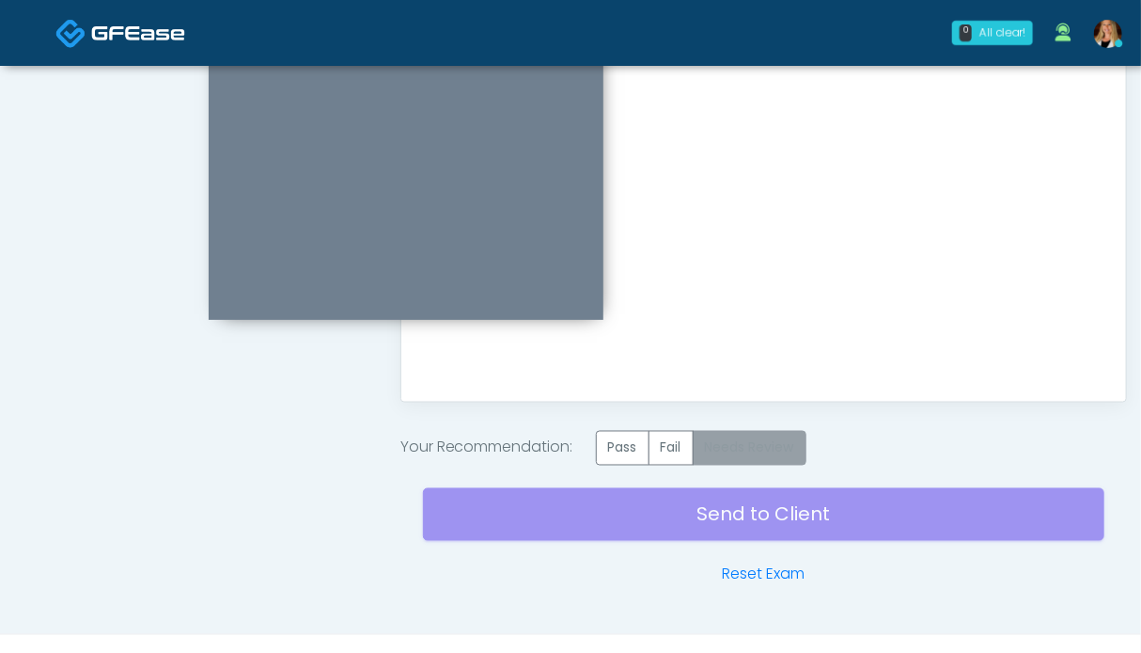
drag, startPoint x: 639, startPoint y: 454, endPoint x: 775, endPoint y: 448, distance: 135.5
click at [639, 453] on label "Pass" at bounding box center [623, 448] width 54 height 35
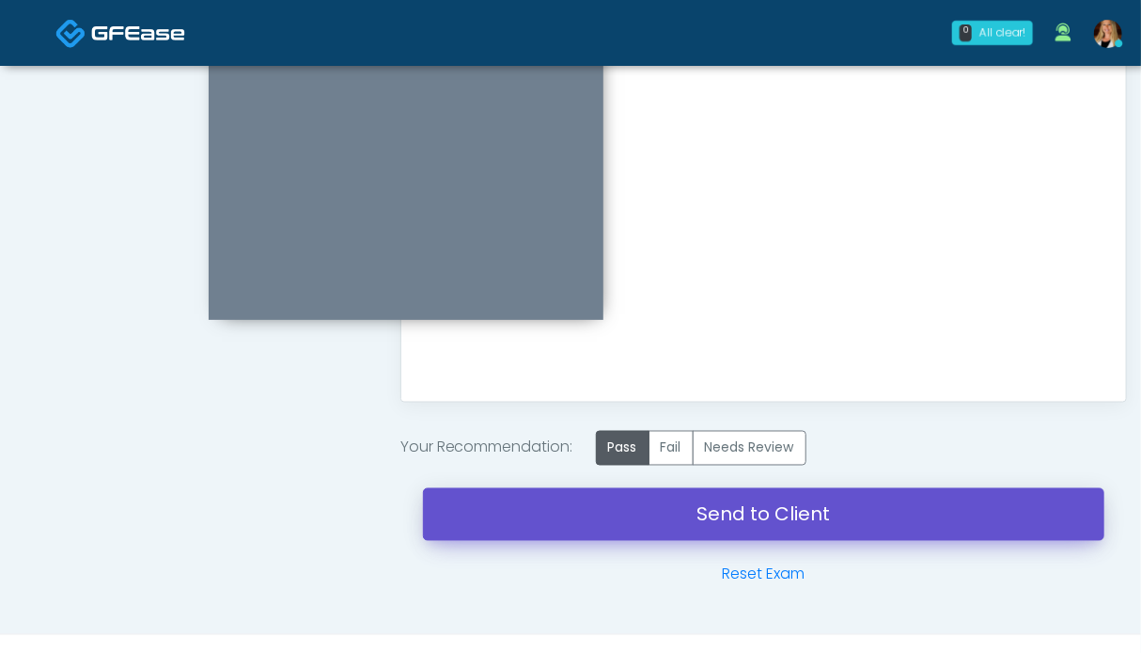
click at [773, 516] on link "Send to Client" at bounding box center [764, 514] width 682 height 53
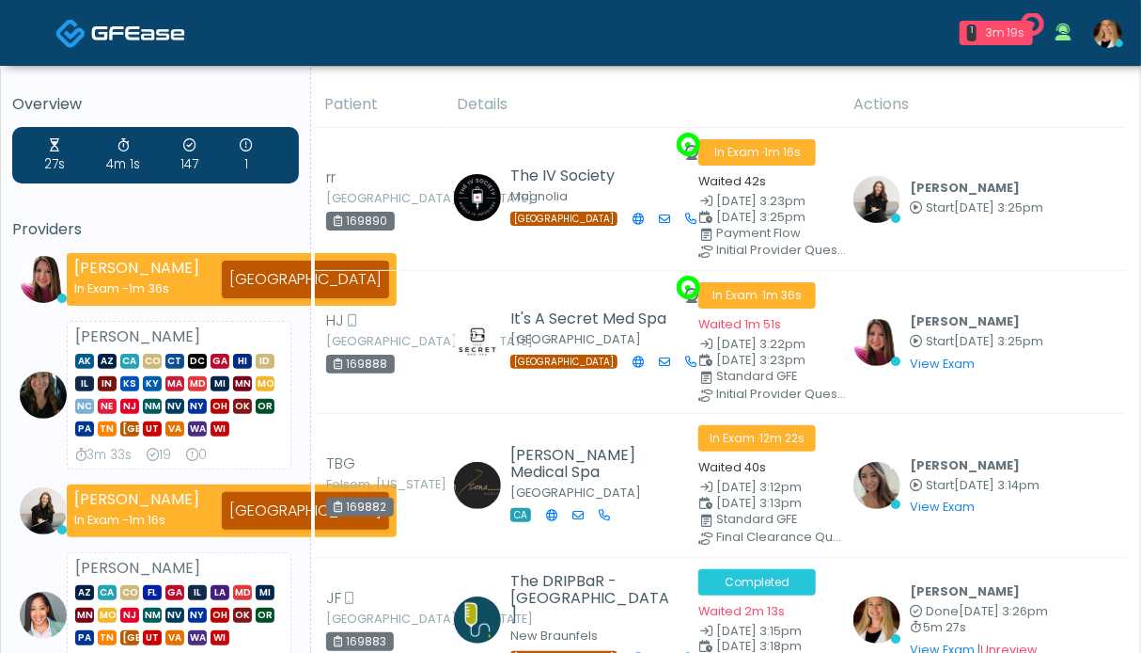
click at [135, 31] on img at bounding box center [138, 33] width 94 height 19
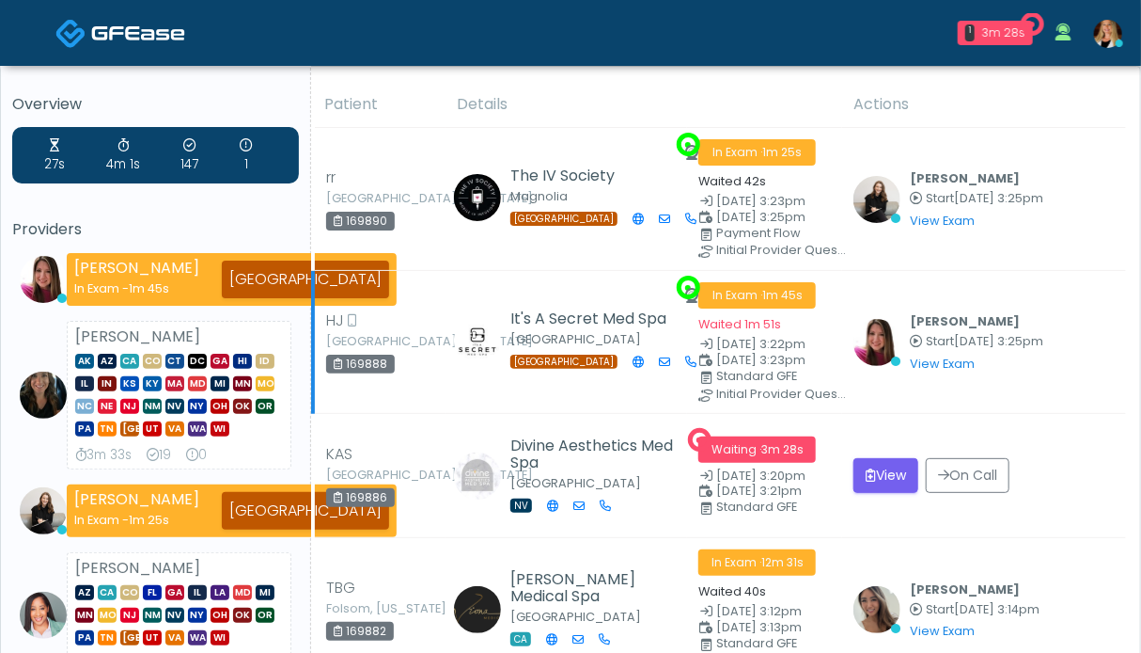
scroll to position [188, 0]
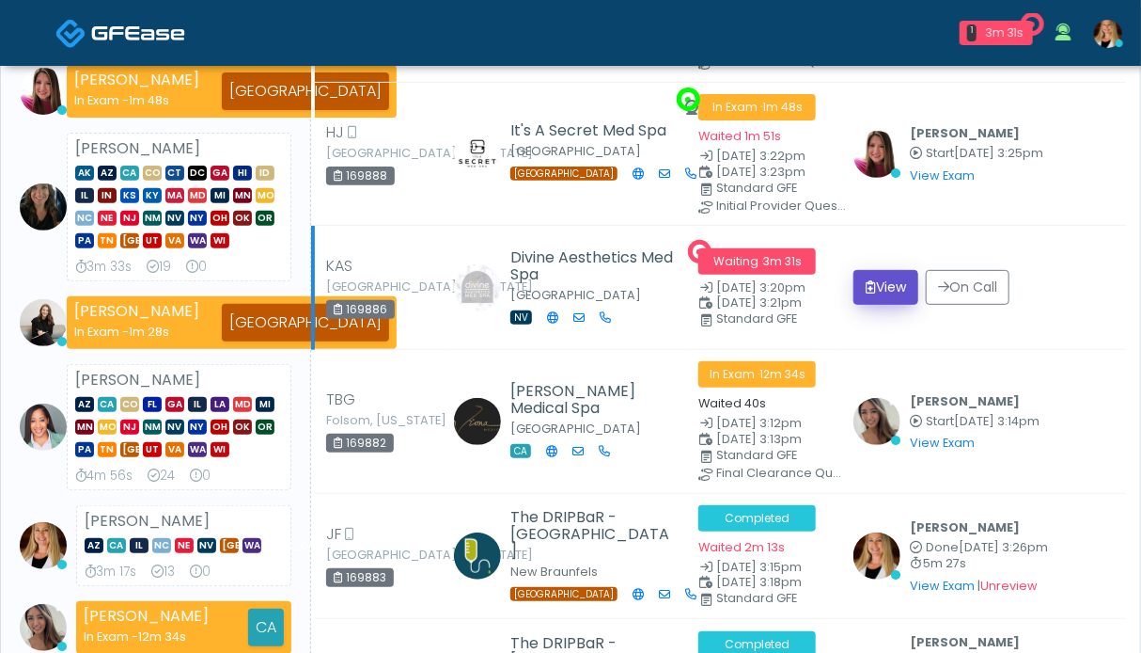
click at [874, 286] on button "View" at bounding box center [886, 287] width 65 height 35
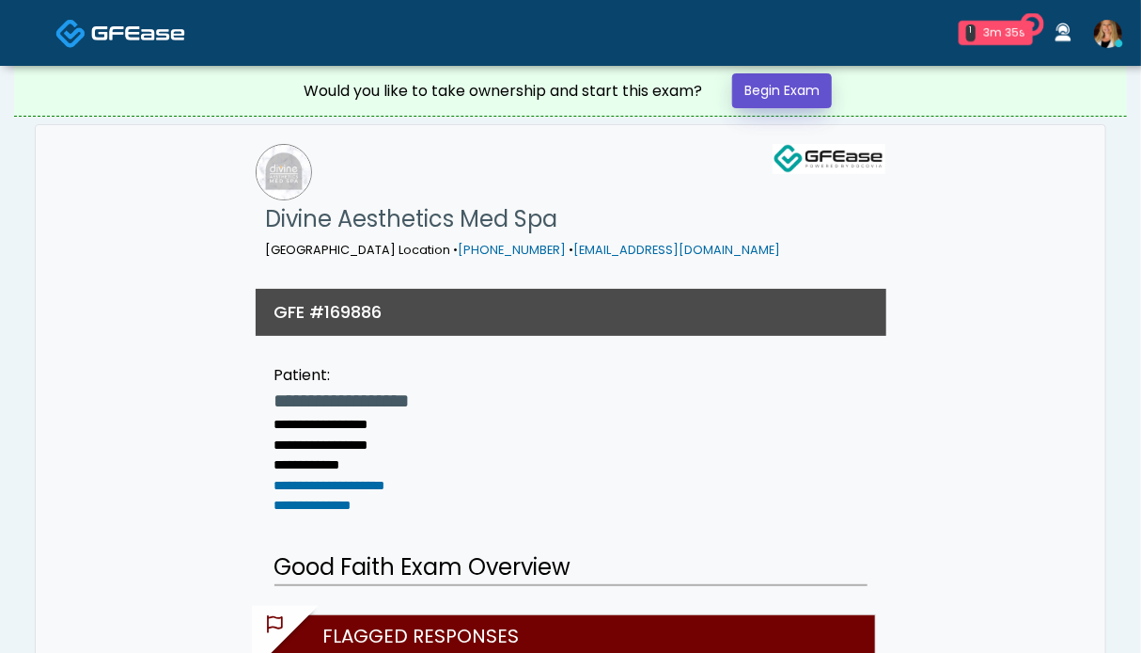
click at [769, 90] on link "Begin Exam" at bounding box center [782, 90] width 100 height 35
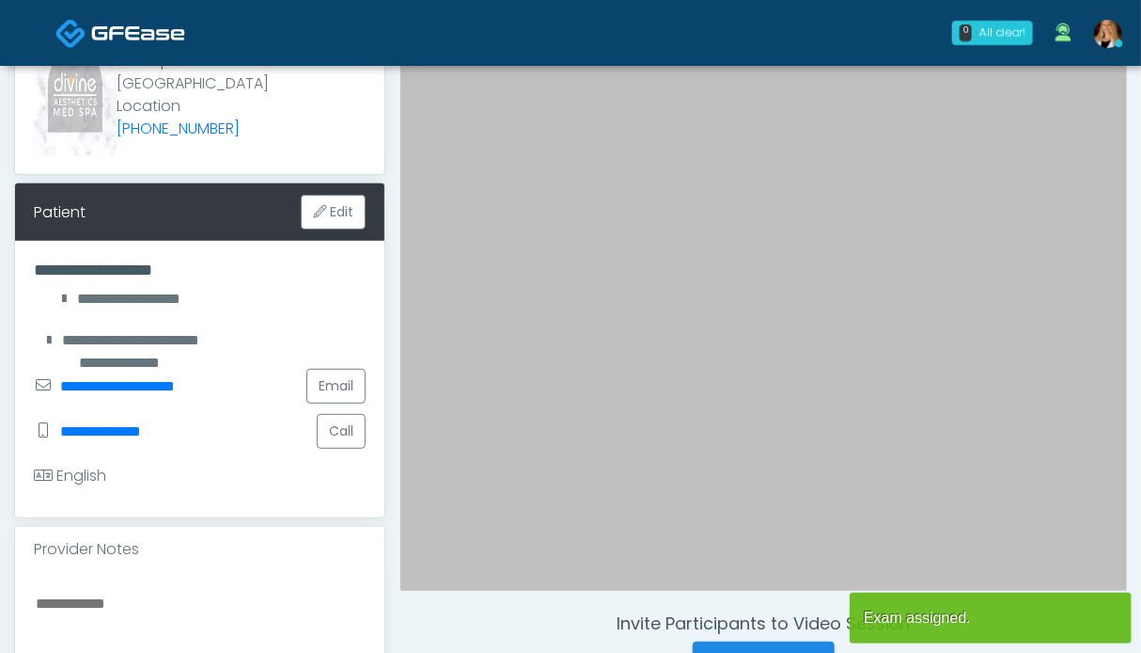
scroll to position [470, 0]
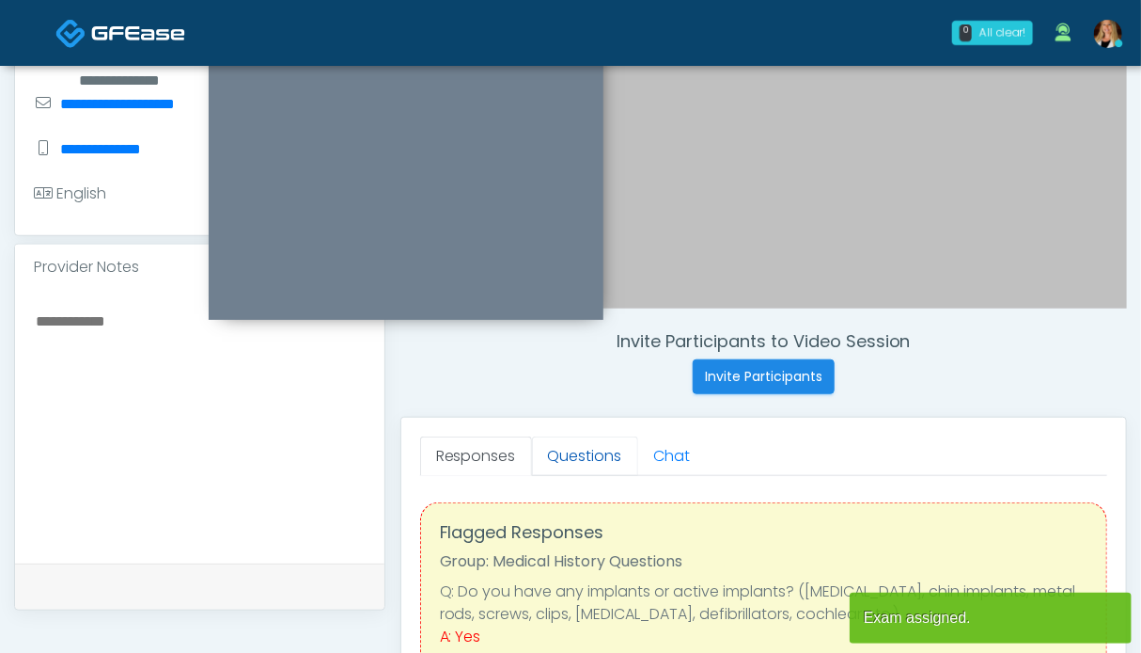
click at [559, 458] on link "Questions" at bounding box center [585, 455] width 106 height 39
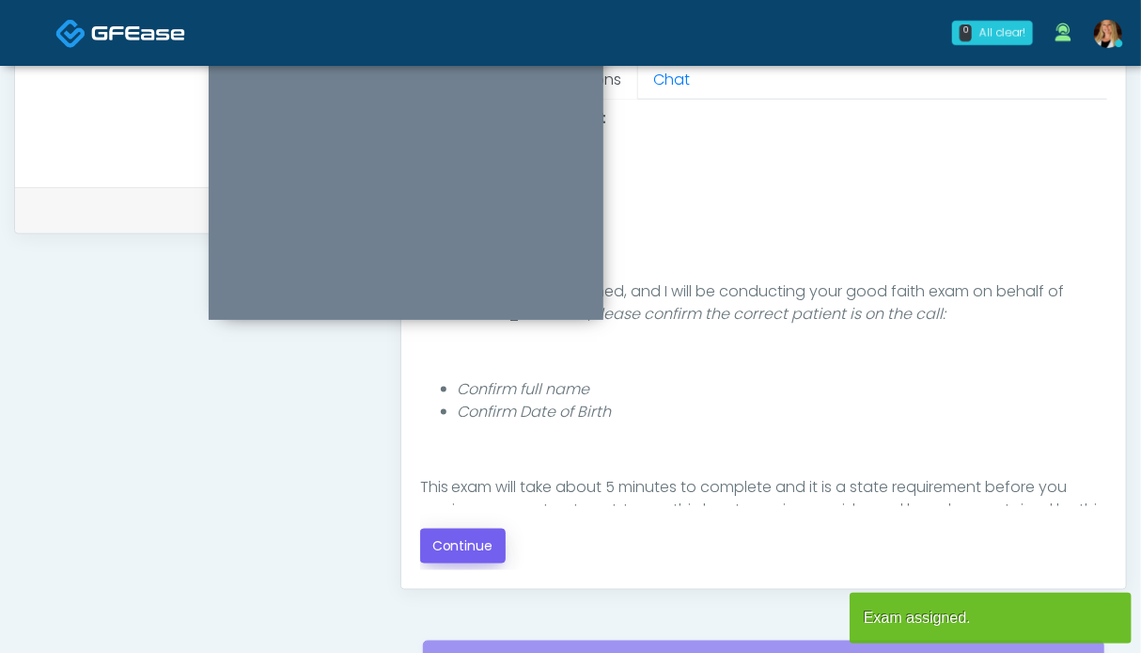
scroll to position [940, 0]
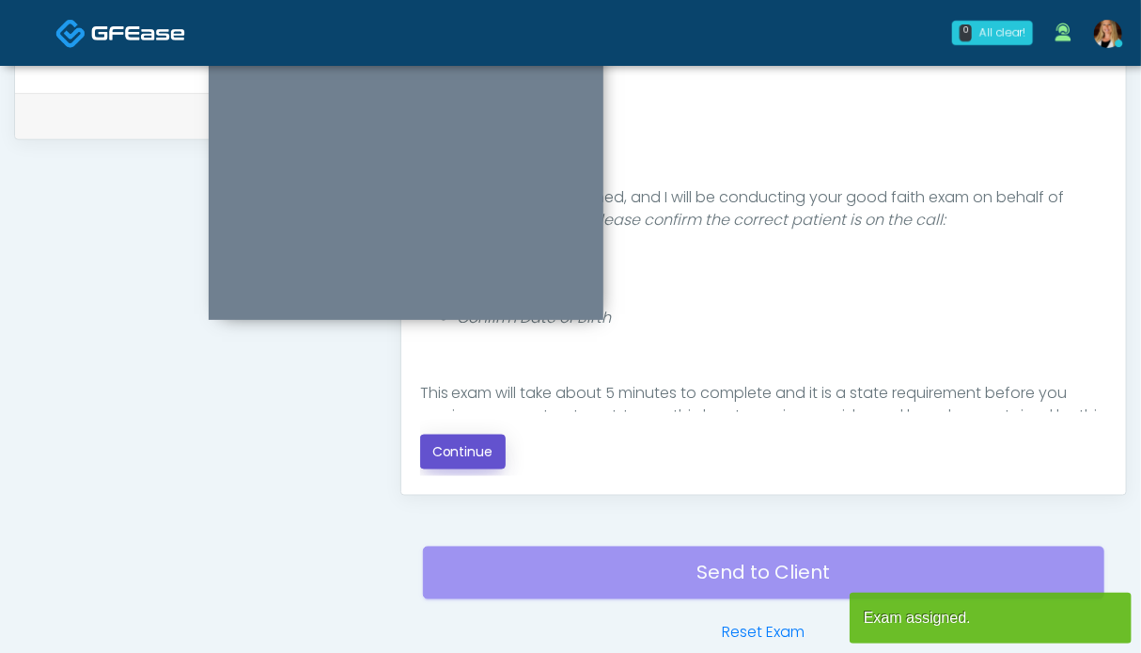
click at [455, 451] on button "Continue" at bounding box center [463, 451] width 86 height 35
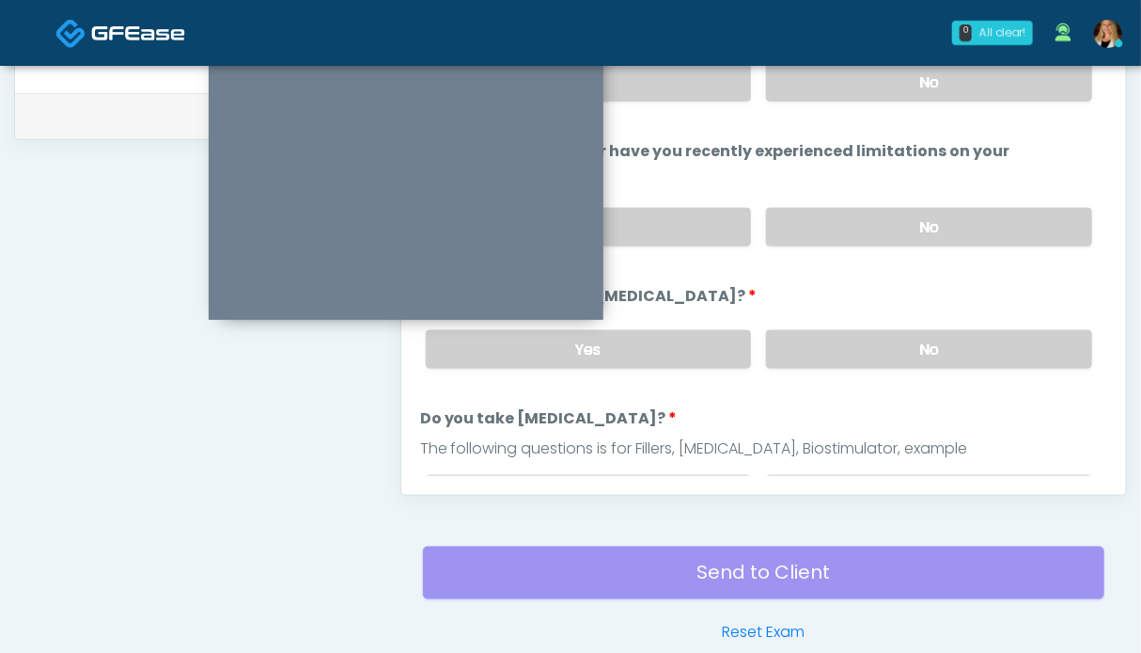
scroll to position [1033, 0]
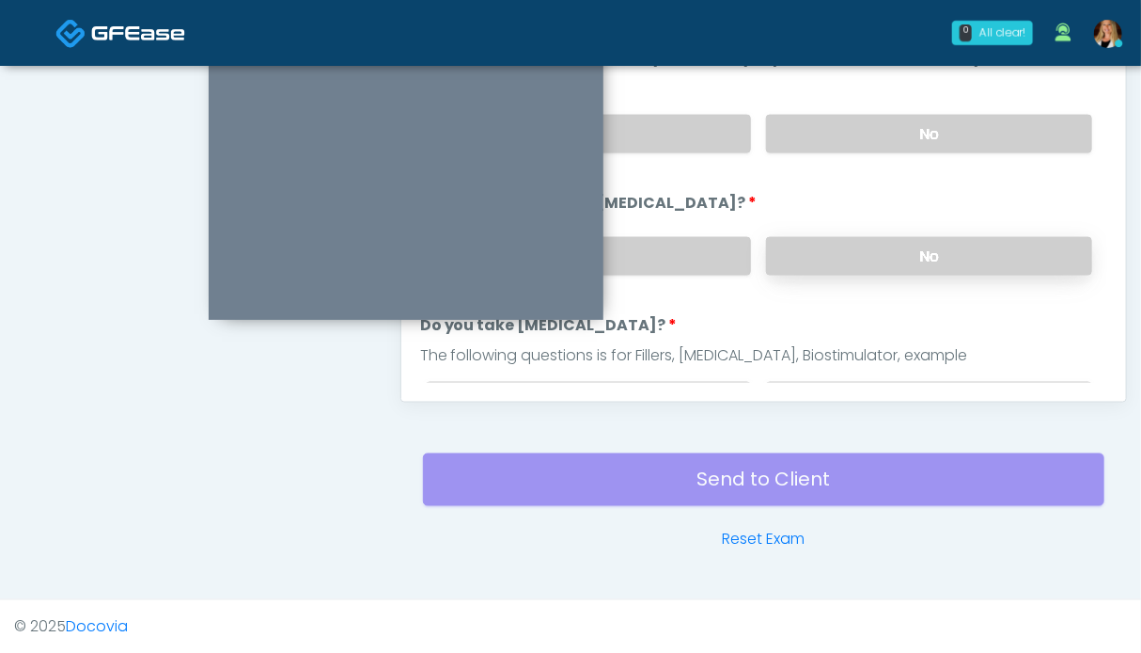
click at [934, 242] on label "No" at bounding box center [929, 256] width 326 height 39
click at [932, 131] on label "No" at bounding box center [929, 134] width 326 height 39
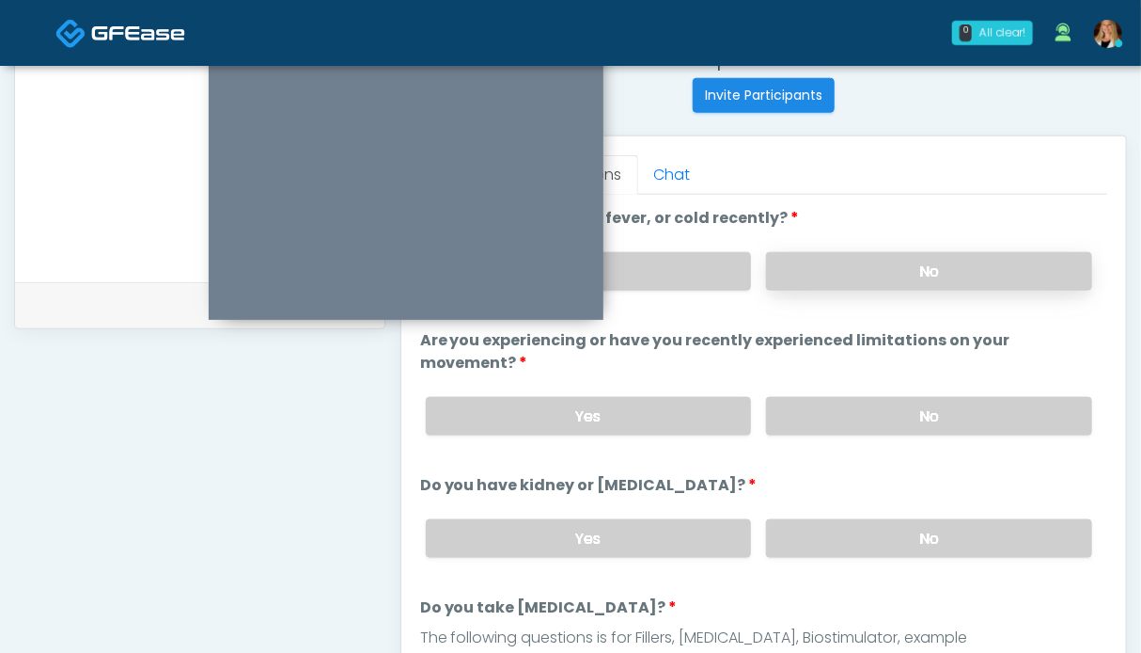
click at [920, 261] on label "No" at bounding box center [929, 271] width 326 height 39
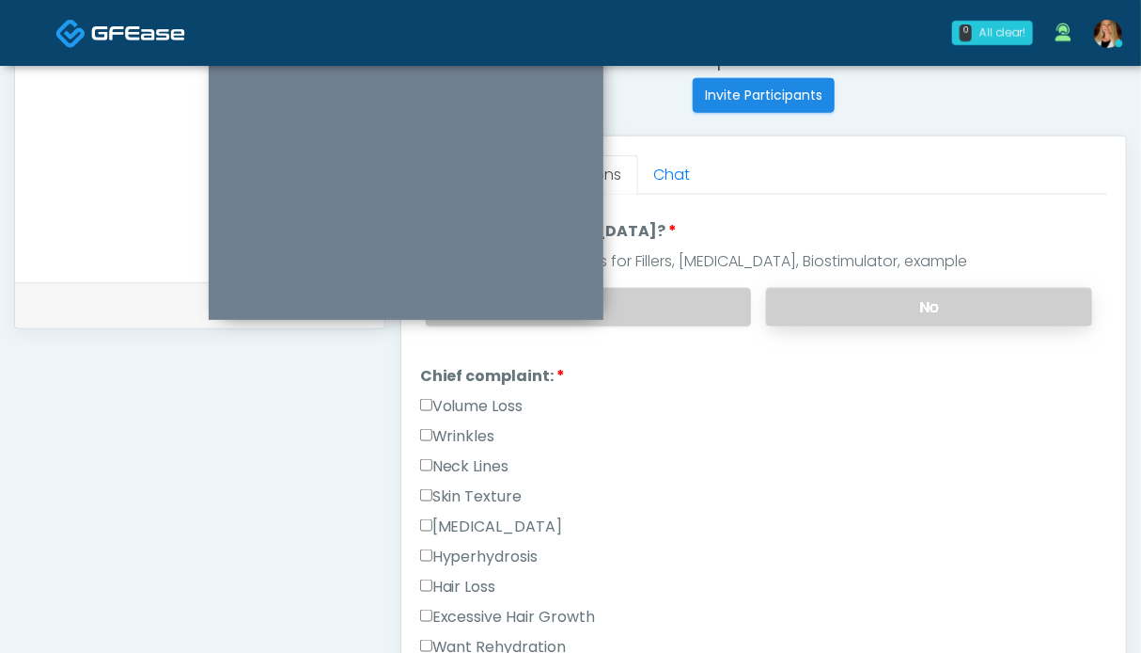
click at [909, 291] on label "No" at bounding box center [929, 307] width 326 height 39
click at [456, 396] on label "Volume Loss" at bounding box center [471, 406] width 103 height 23
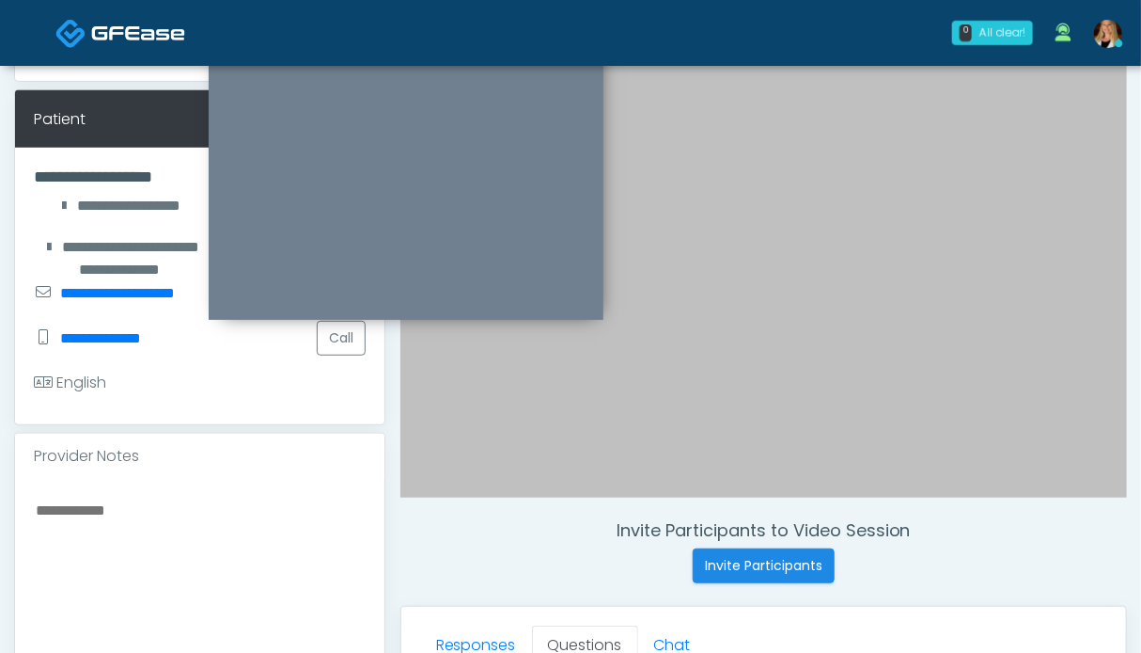
scroll to position [0, 0]
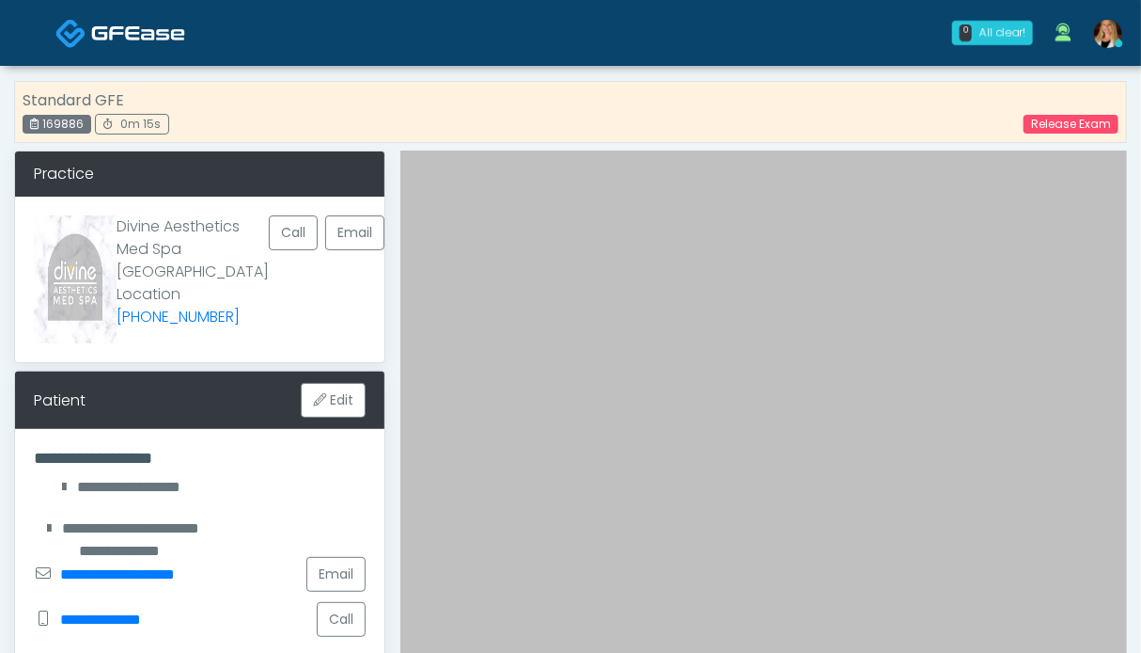
drag, startPoint x: 90, startPoint y: 129, endPoint x: 36, endPoint y: 134, distance: 54.7
click at [36, 134] on div "Standard GFE 169886 0m 15s" at bounding box center [96, 111] width 147 height 45
drag, startPoint x: 87, startPoint y: 126, endPoint x: 38, endPoint y: 126, distance: 49.8
click at [38, 126] on div "169886" at bounding box center [57, 124] width 69 height 19
copy div "169886"
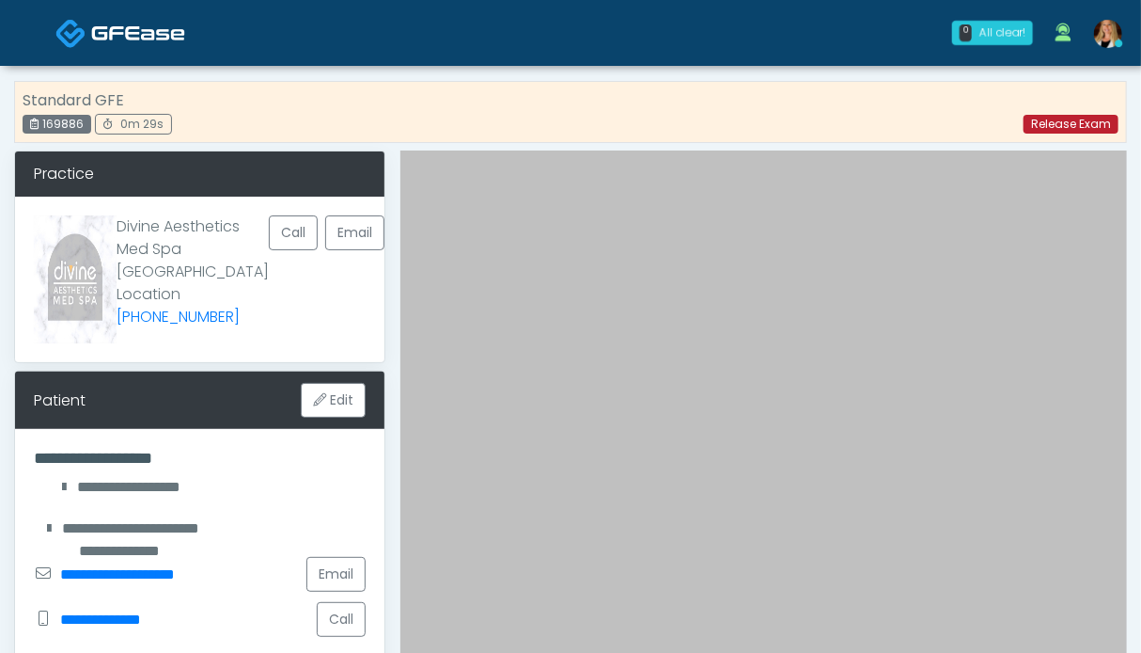
click at [1079, 123] on link "Release Exam" at bounding box center [1071, 124] width 95 height 19
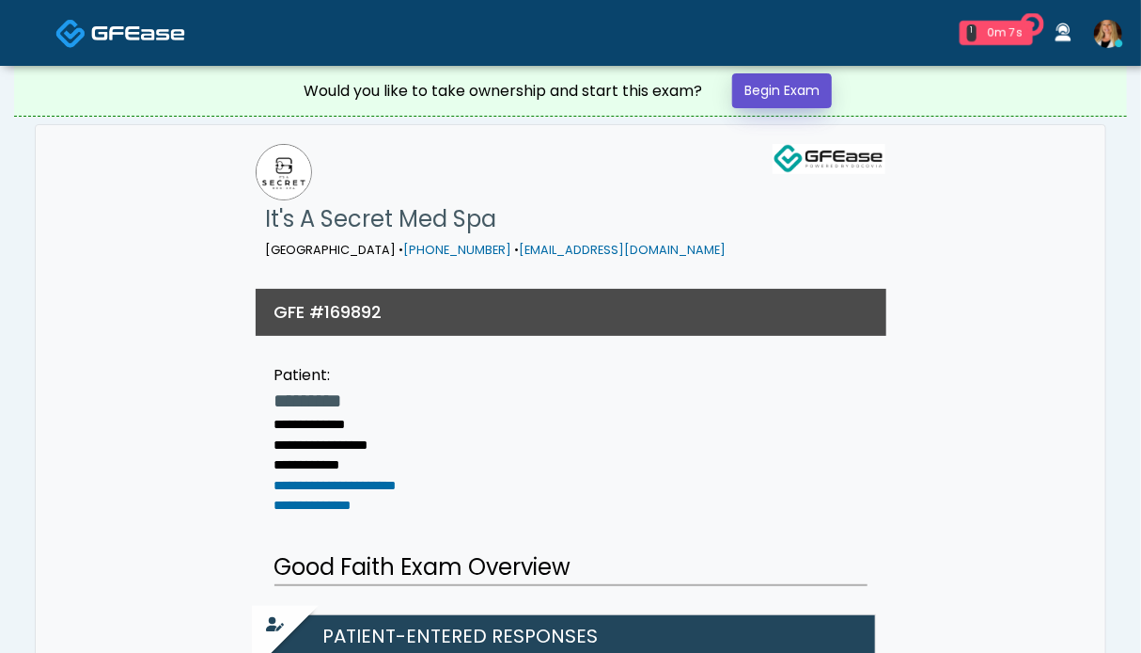
click at [765, 97] on link "Begin Exam" at bounding box center [782, 90] width 100 height 35
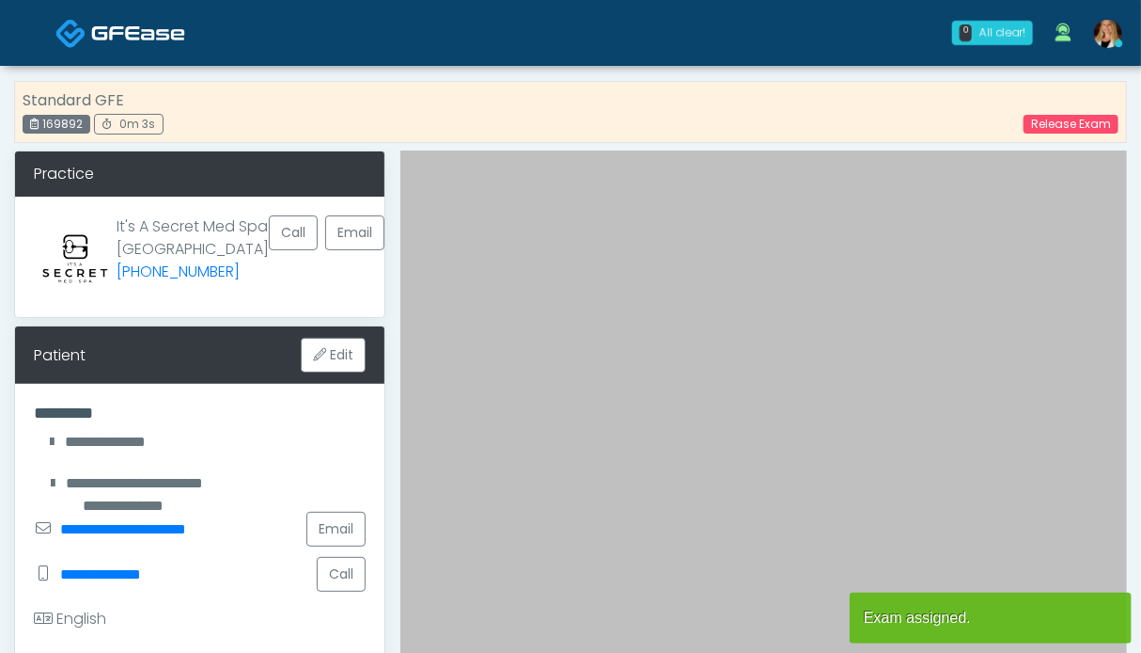
scroll to position [470, 0]
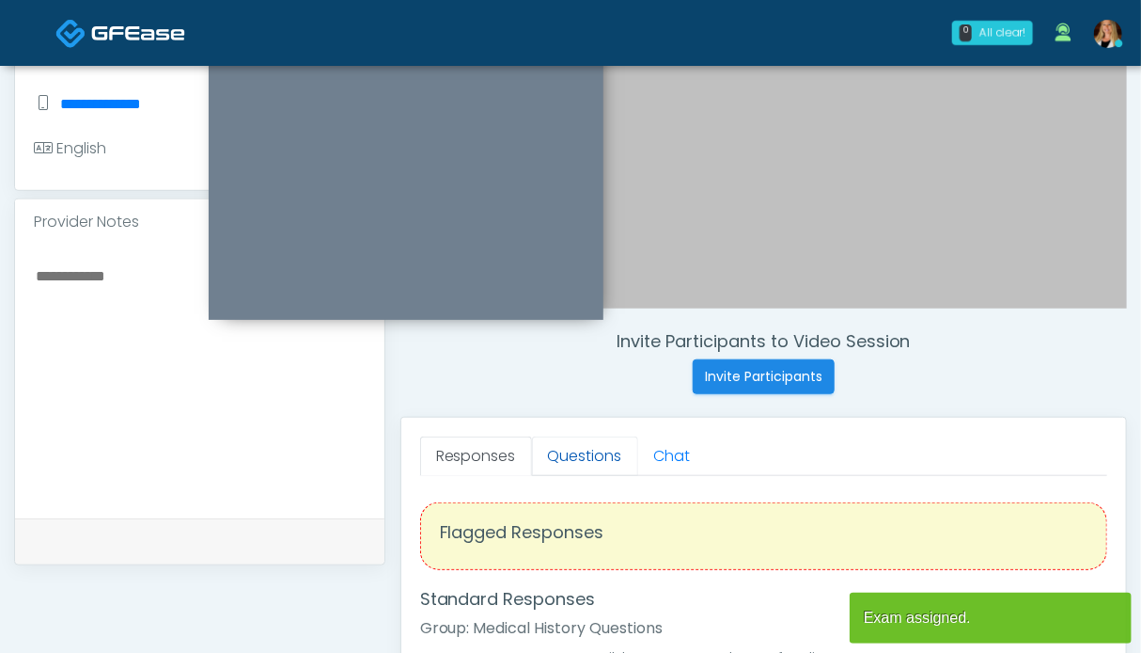
click at [601, 448] on link "Questions" at bounding box center [585, 455] width 106 height 39
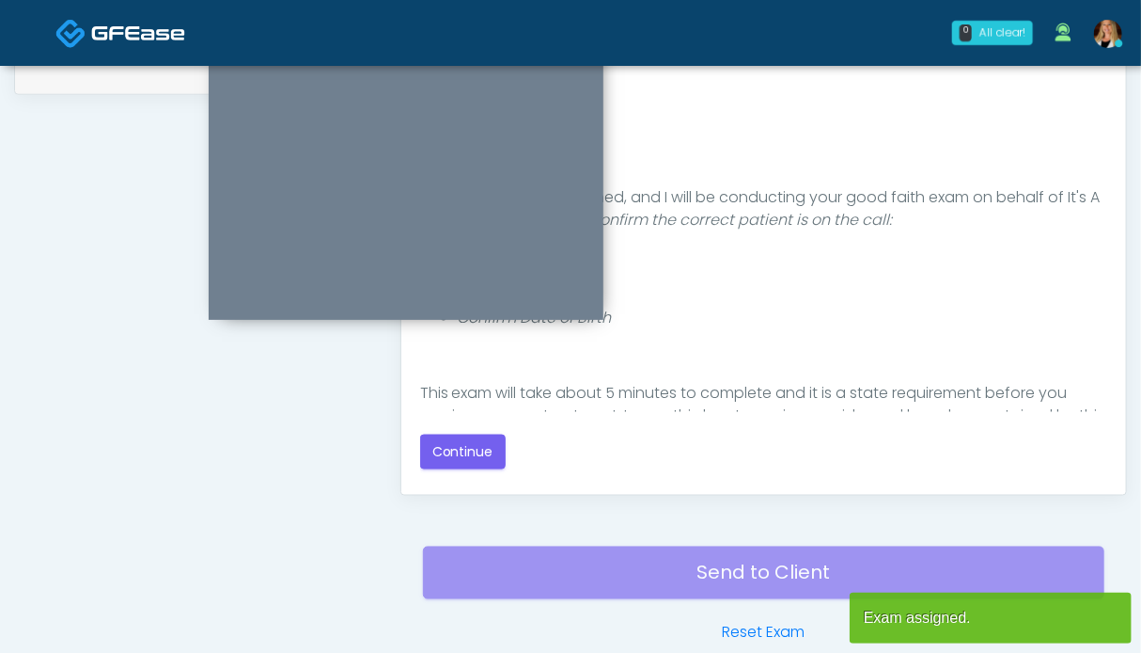
scroll to position [1033, 0]
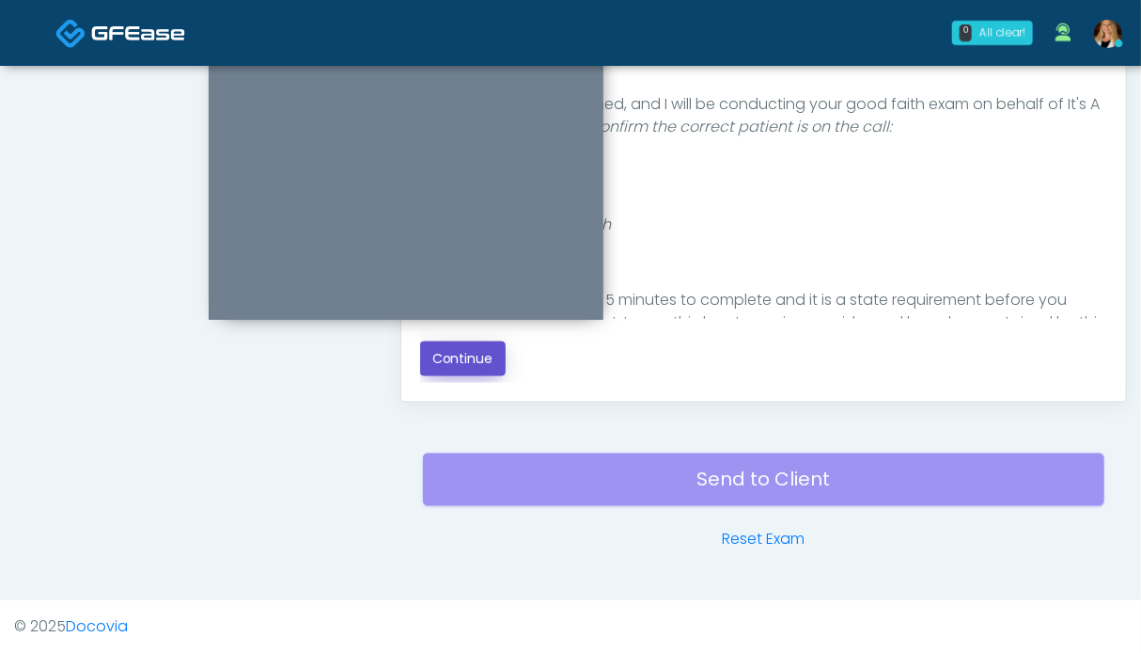
click at [456, 364] on button "Continue" at bounding box center [463, 358] width 86 height 35
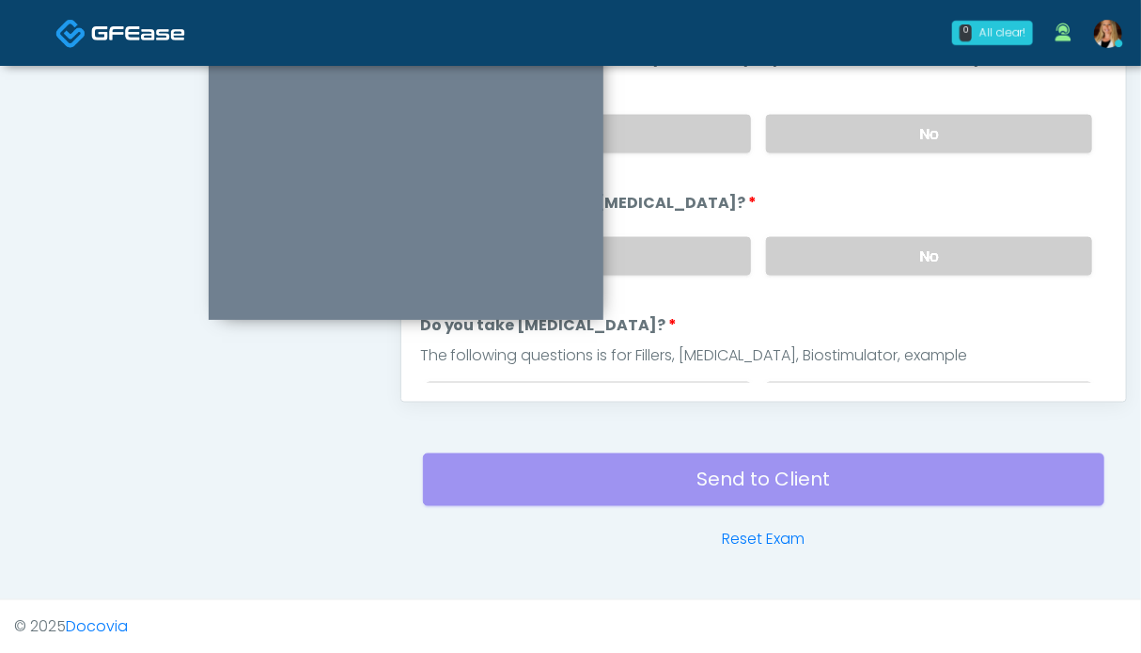
scroll to position [939, 0]
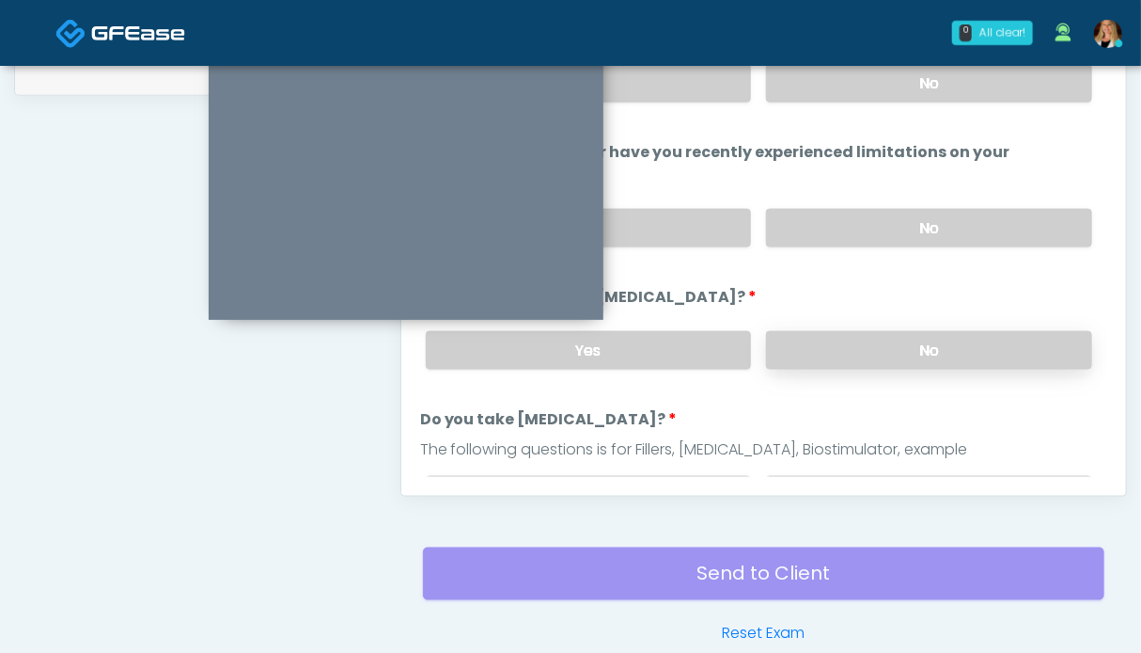
click at [810, 349] on label "No" at bounding box center [929, 350] width 326 height 39
click at [834, 204] on div "Yes No" at bounding box center [759, 228] width 697 height 69
click at [842, 220] on label "No" at bounding box center [929, 228] width 326 height 39
click at [838, 94] on label "No" at bounding box center [929, 83] width 326 height 39
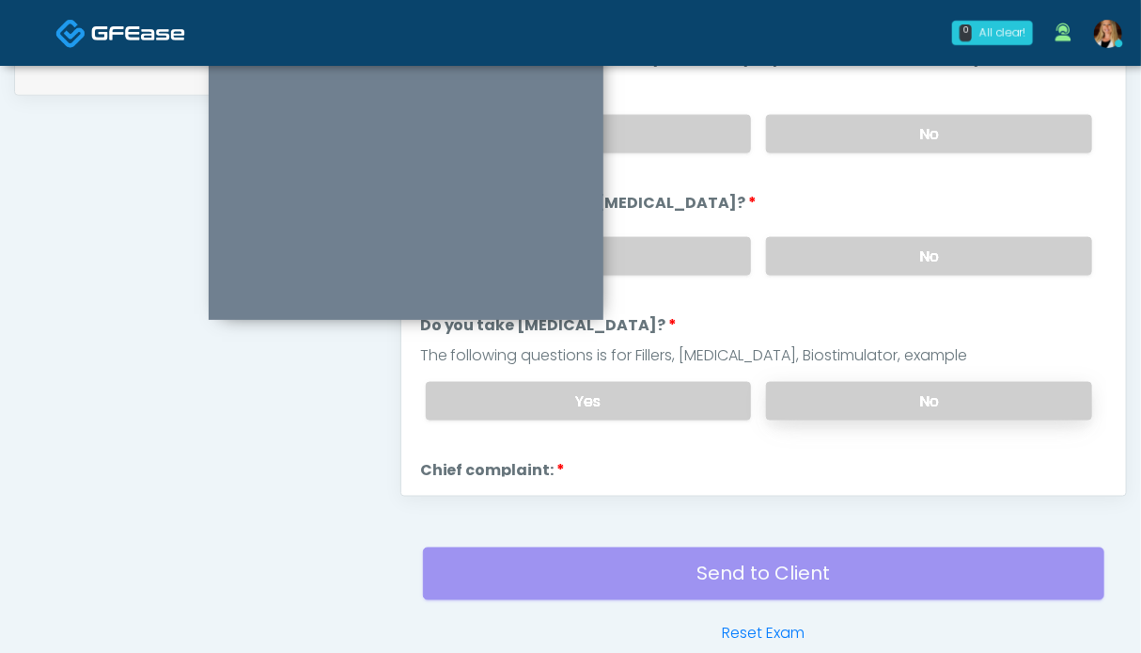
scroll to position [188, 0]
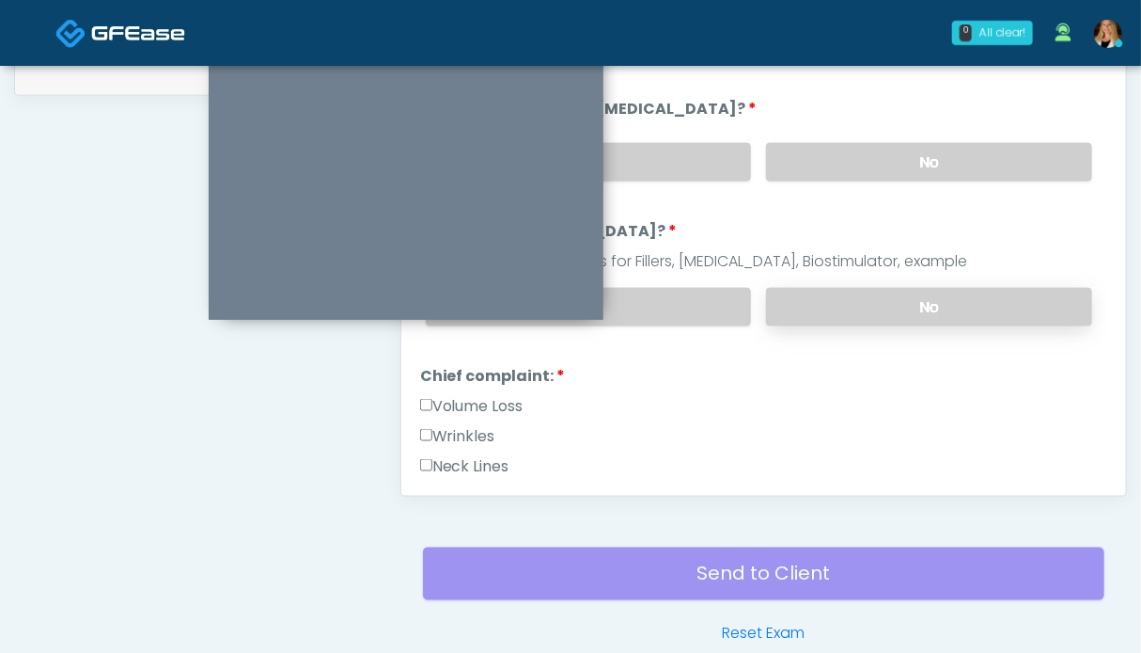
click at [876, 296] on label "No" at bounding box center [929, 307] width 326 height 39
click at [478, 403] on label "Volume Loss" at bounding box center [471, 406] width 103 height 23
click at [466, 425] on label "Wrinkles" at bounding box center [457, 436] width 75 height 23
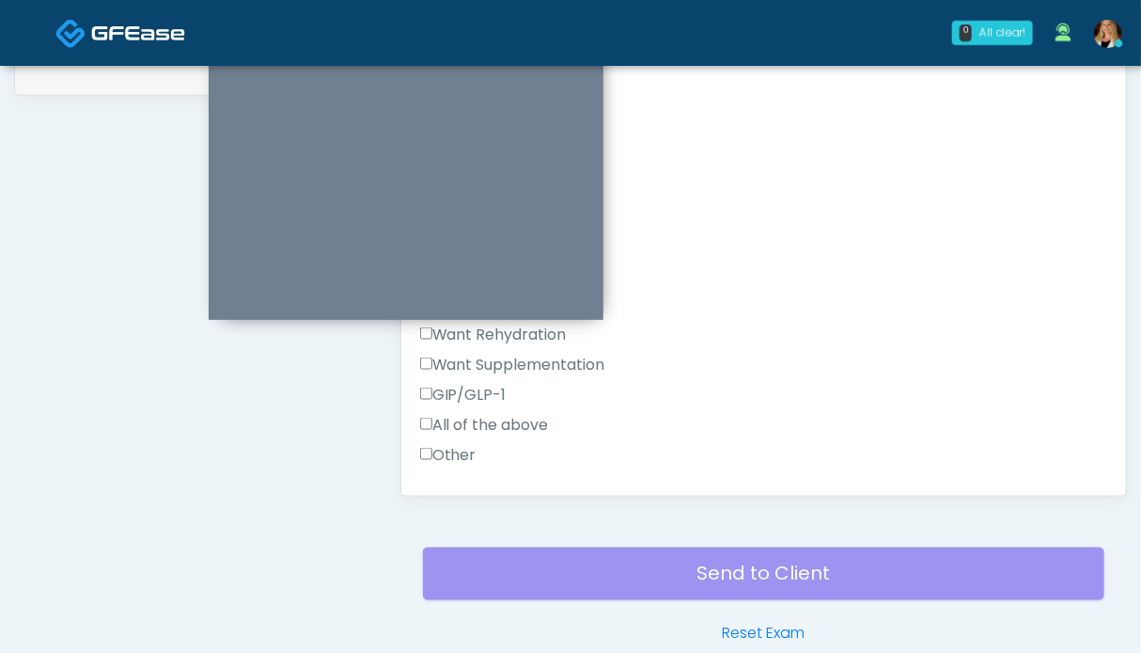
scroll to position [752, 0]
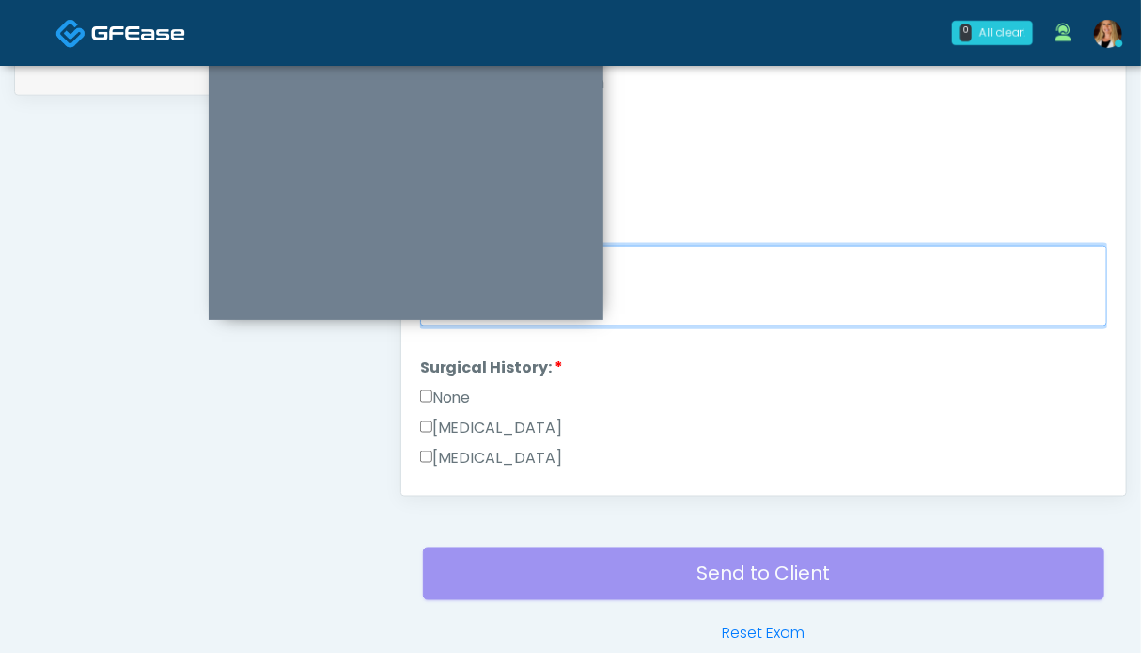
click at [710, 283] on textarea "Chief complaint notes:" at bounding box center [763, 285] width 687 height 81
type textarea "******"
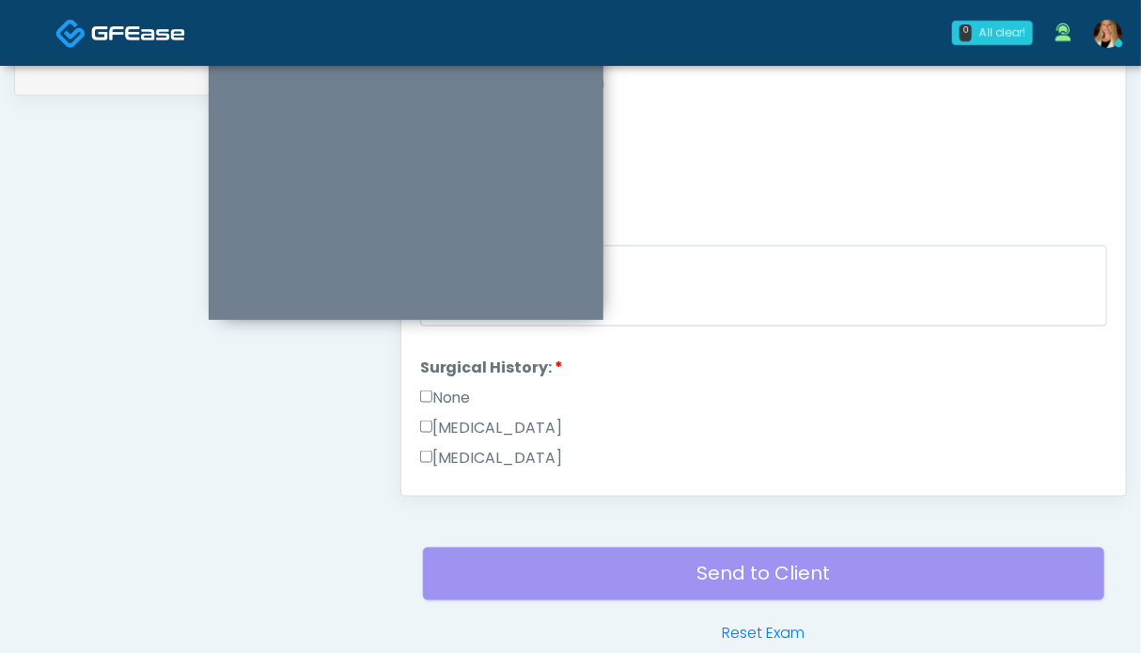
click at [465, 386] on label "None" at bounding box center [445, 397] width 51 height 23
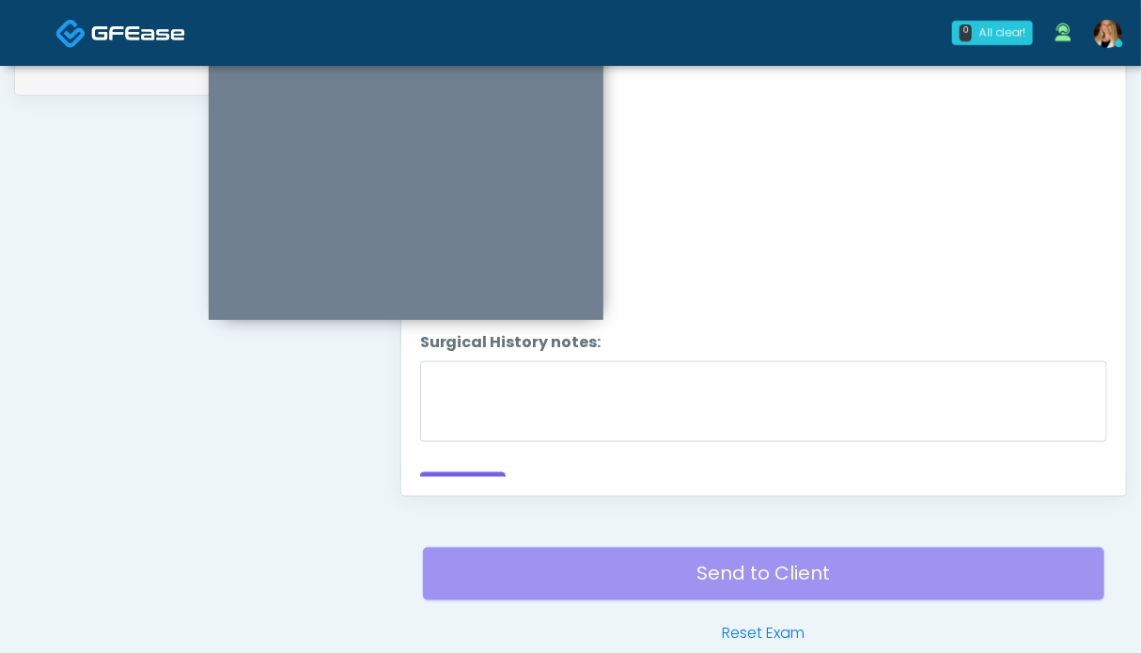
scroll to position [1245, 0]
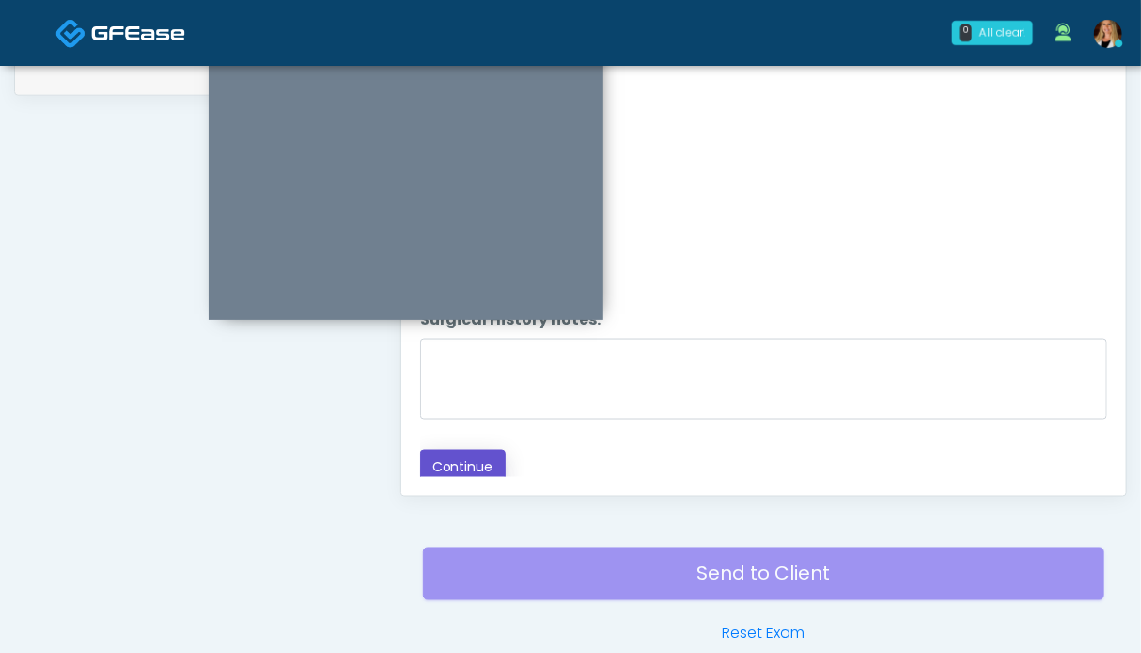
click at [452, 452] on button "Continue" at bounding box center [463, 466] width 86 height 35
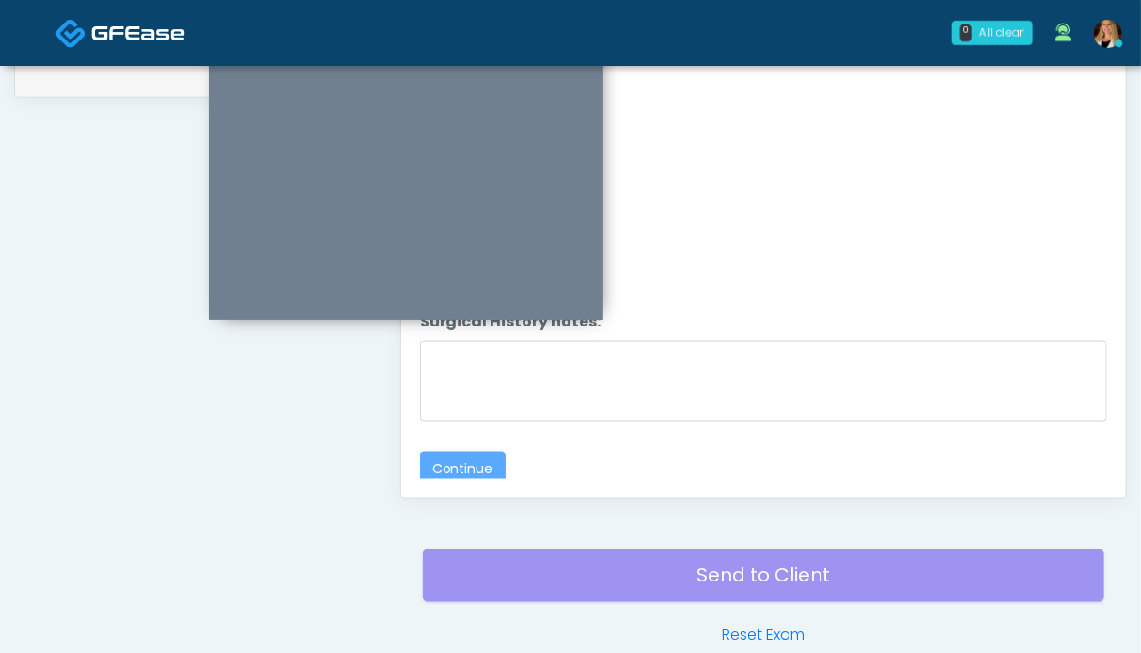
scroll to position [198, 0]
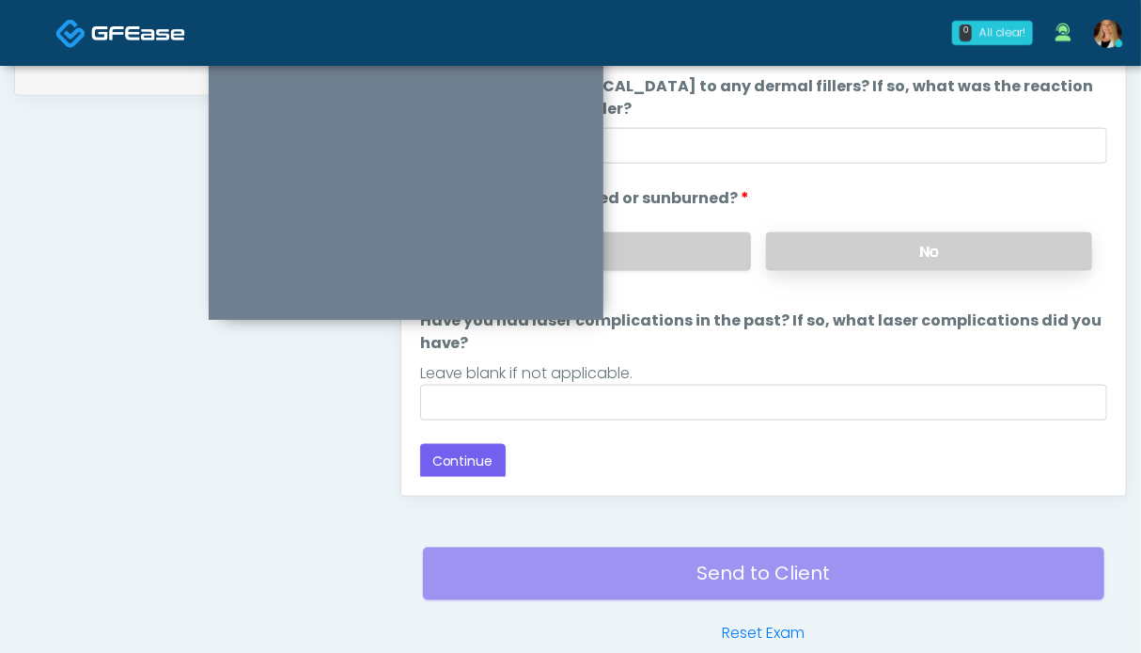
click at [871, 239] on label "No" at bounding box center [929, 251] width 326 height 39
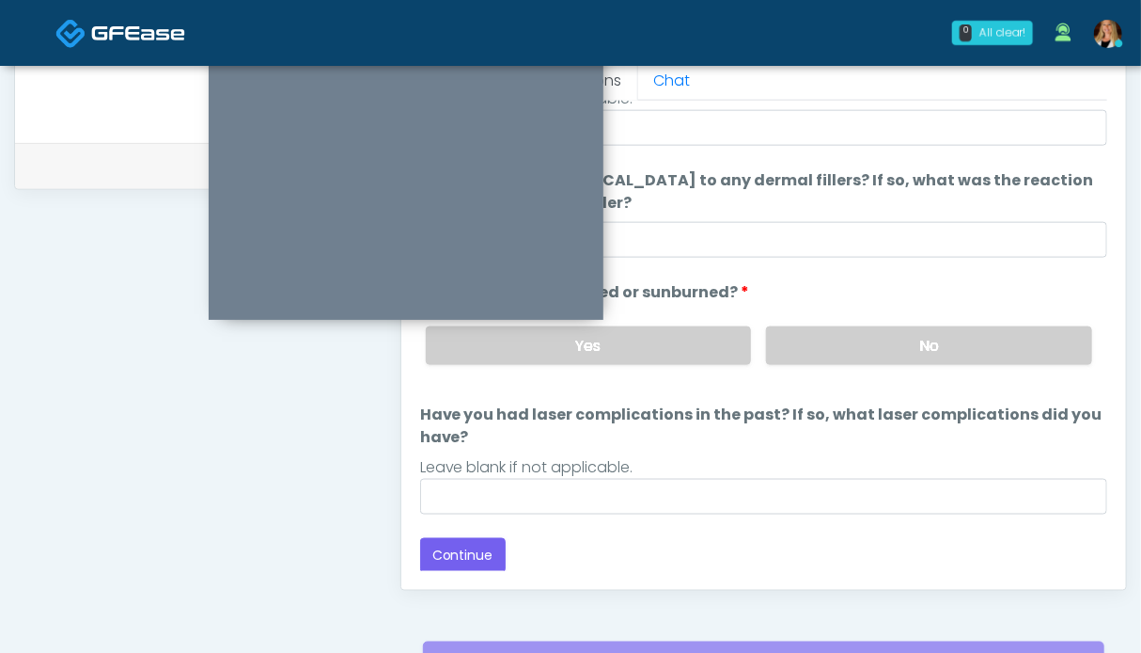
scroll to position [939, 0]
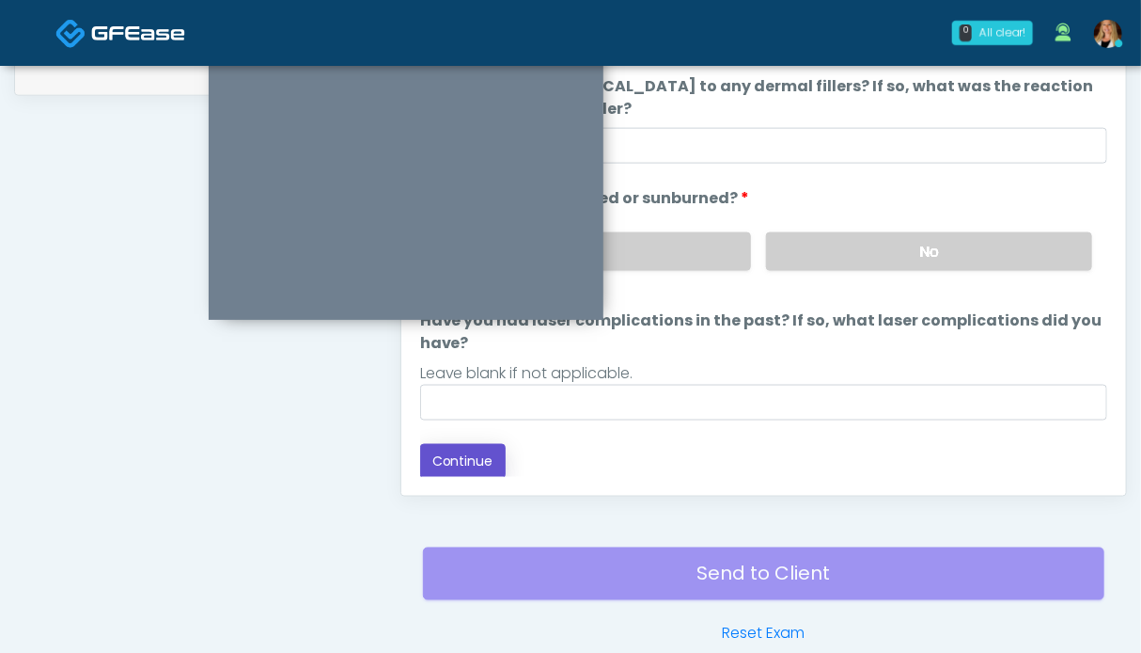
click at [493, 458] on button "Continue" at bounding box center [463, 461] width 86 height 35
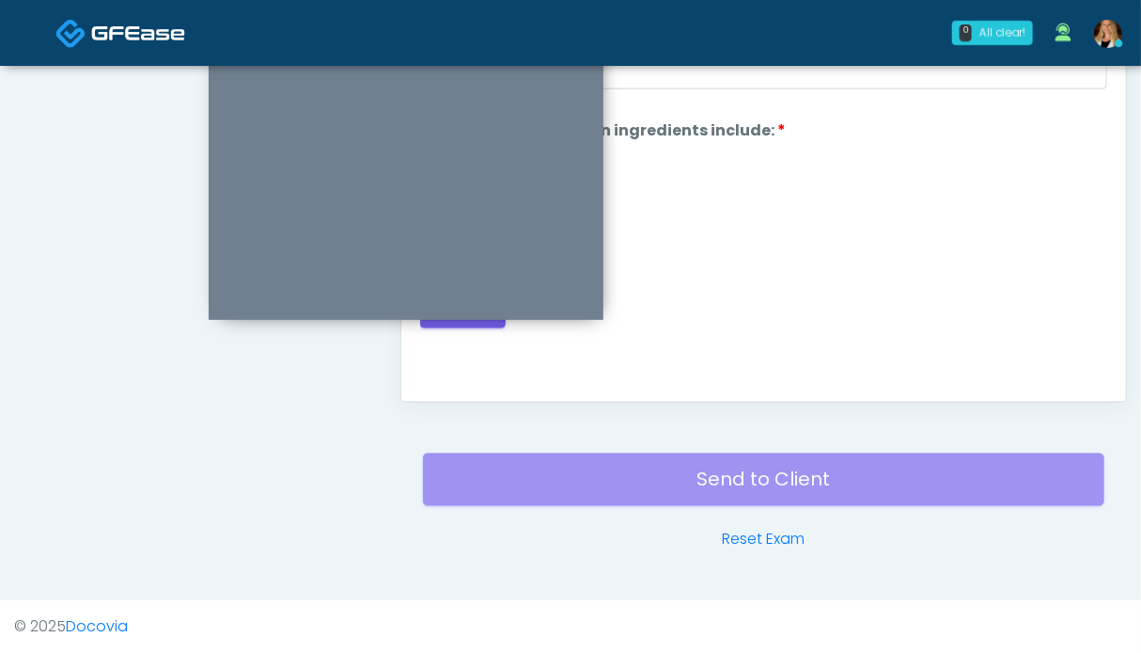
scroll to position [751, 0]
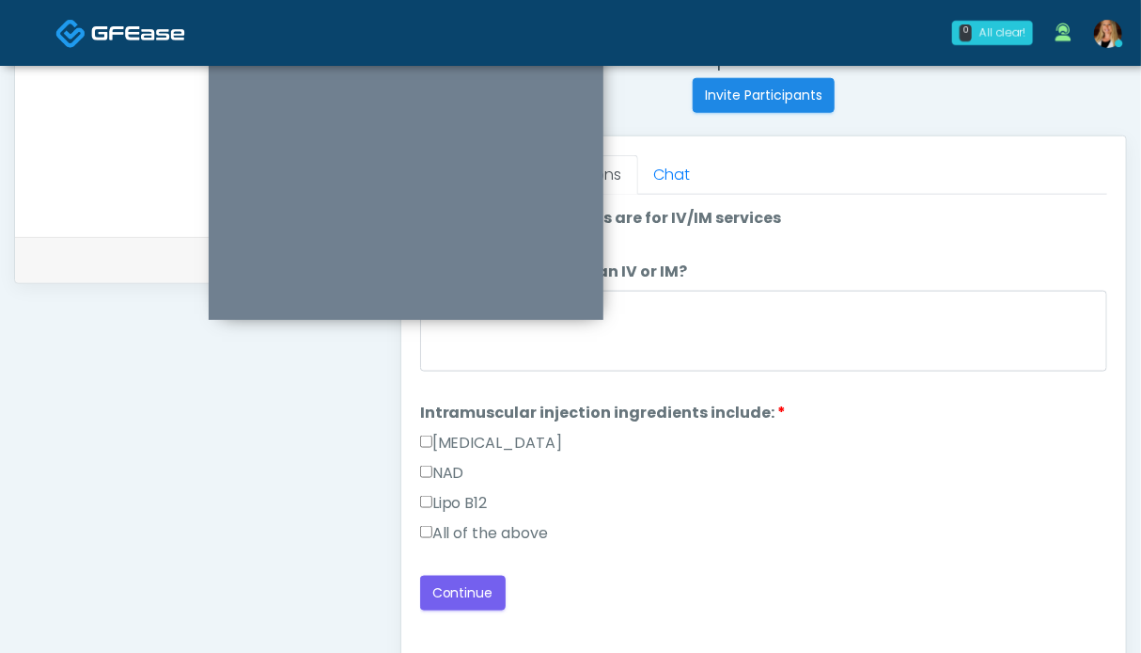
click at [455, 534] on label "All of the above" at bounding box center [484, 533] width 129 height 23
click at [453, 580] on button "Continue" at bounding box center [463, 592] width 86 height 35
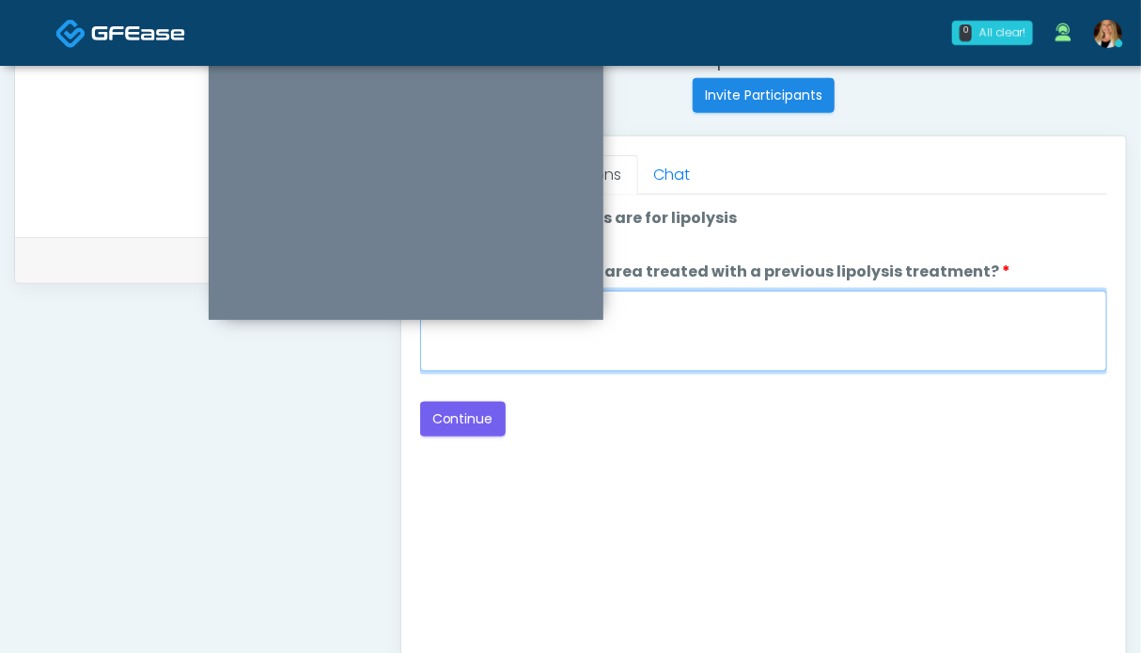
click at [889, 313] on textarea "When did you have the area treated with a previous lipolysis treatment?" at bounding box center [763, 331] width 687 height 81
type textarea "**"
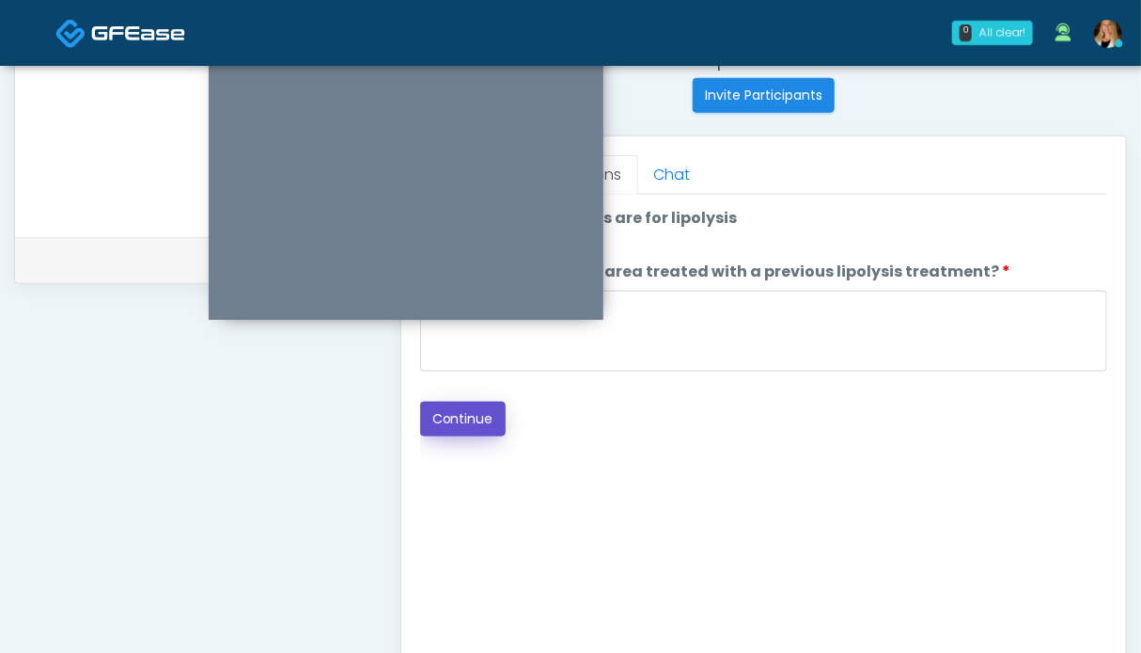
click at [493, 418] on button "Continue" at bounding box center [463, 418] width 86 height 35
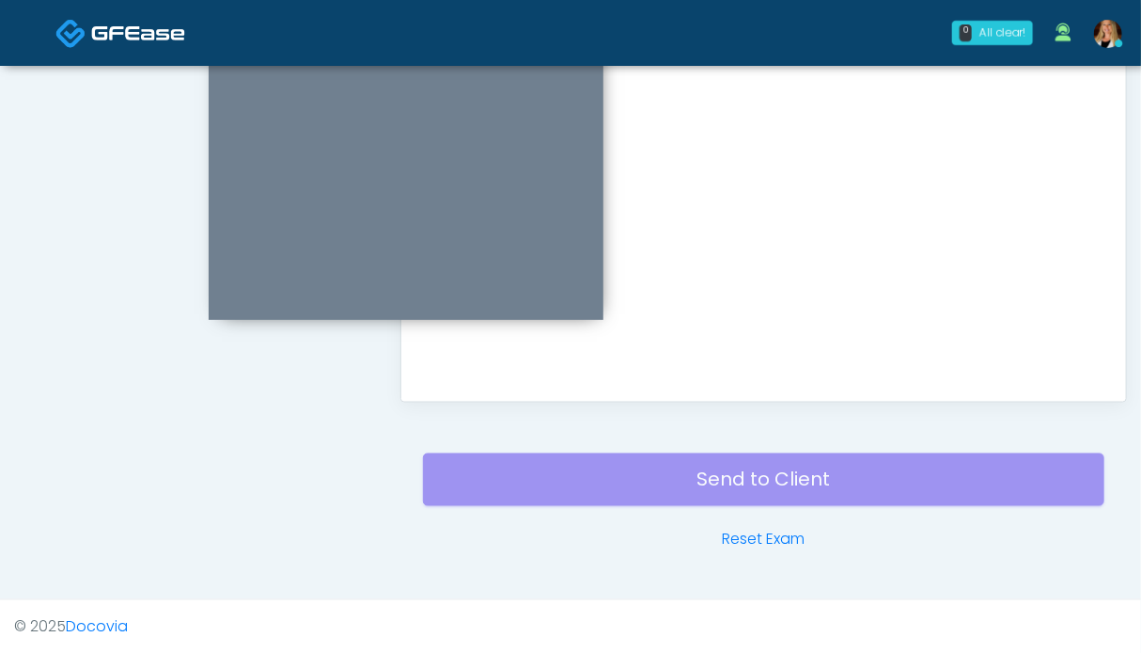
scroll to position [845, 0]
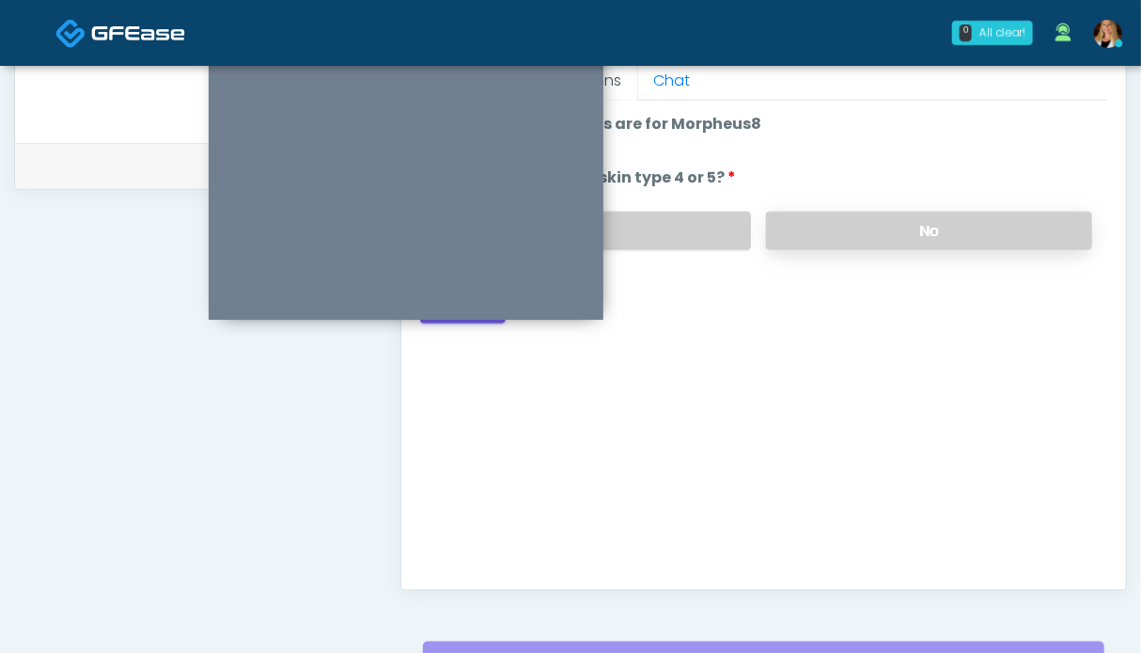
click at [899, 239] on label "No" at bounding box center [929, 231] width 326 height 39
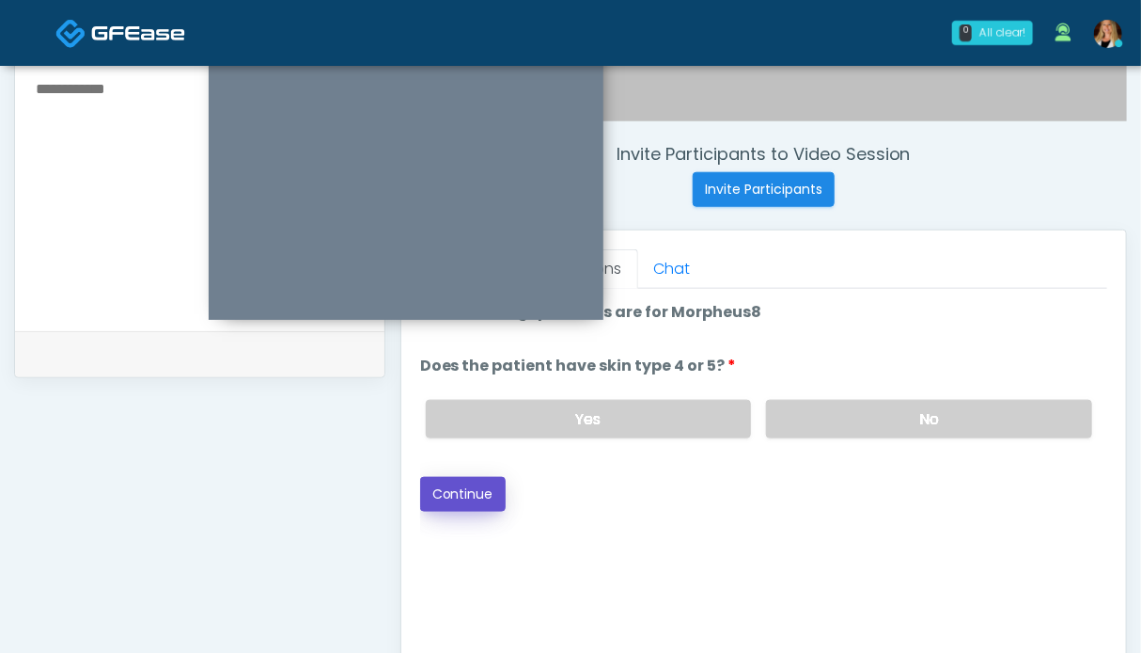
click at [433, 500] on button "Continue" at bounding box center [463, 494] width 86 height 35
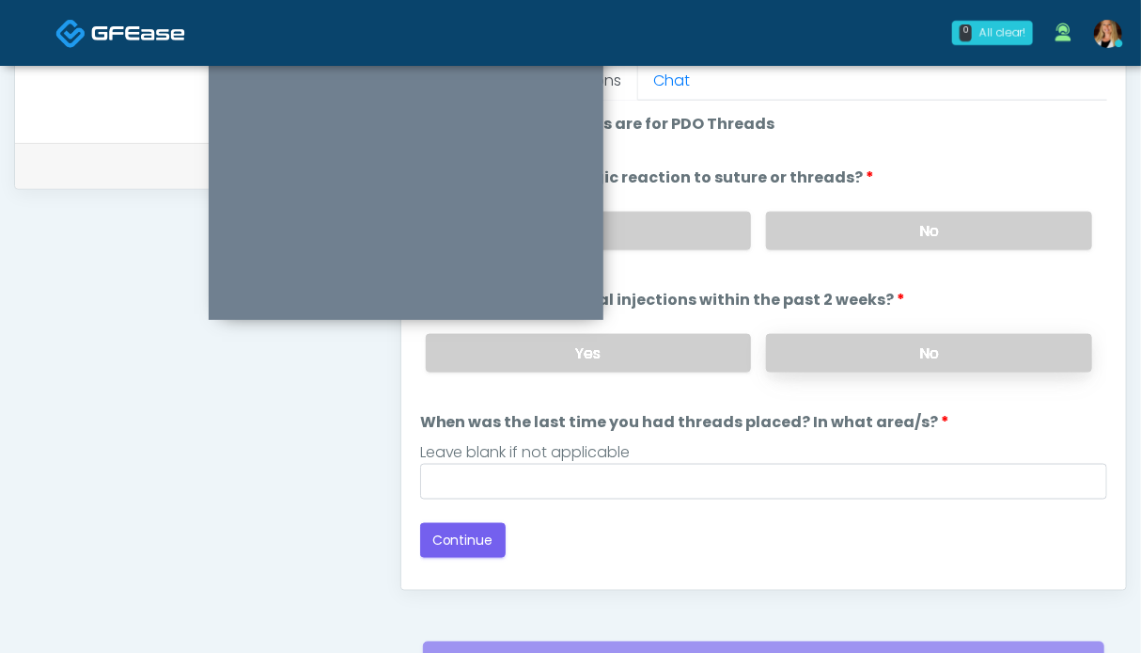
scroll to position [751, 0]
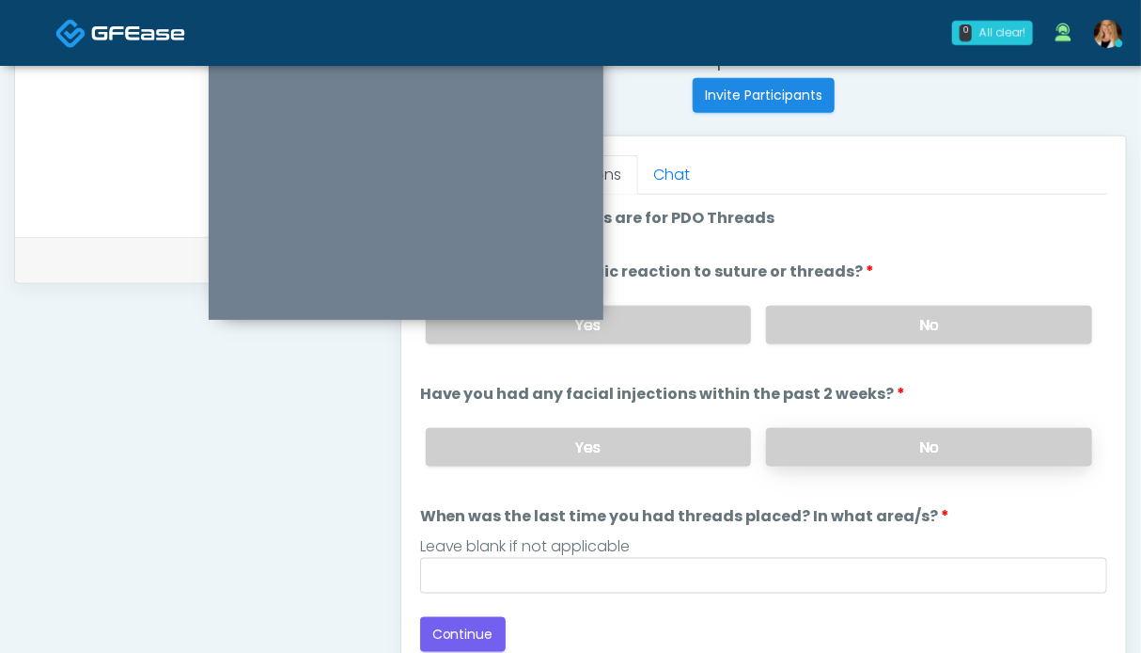
click at [888, 456] on label "No" at bounding box center [929, 447] width 326 height 39
click at [884, 331] on label "No" at bounding box center [929, 325] width 326 height 39
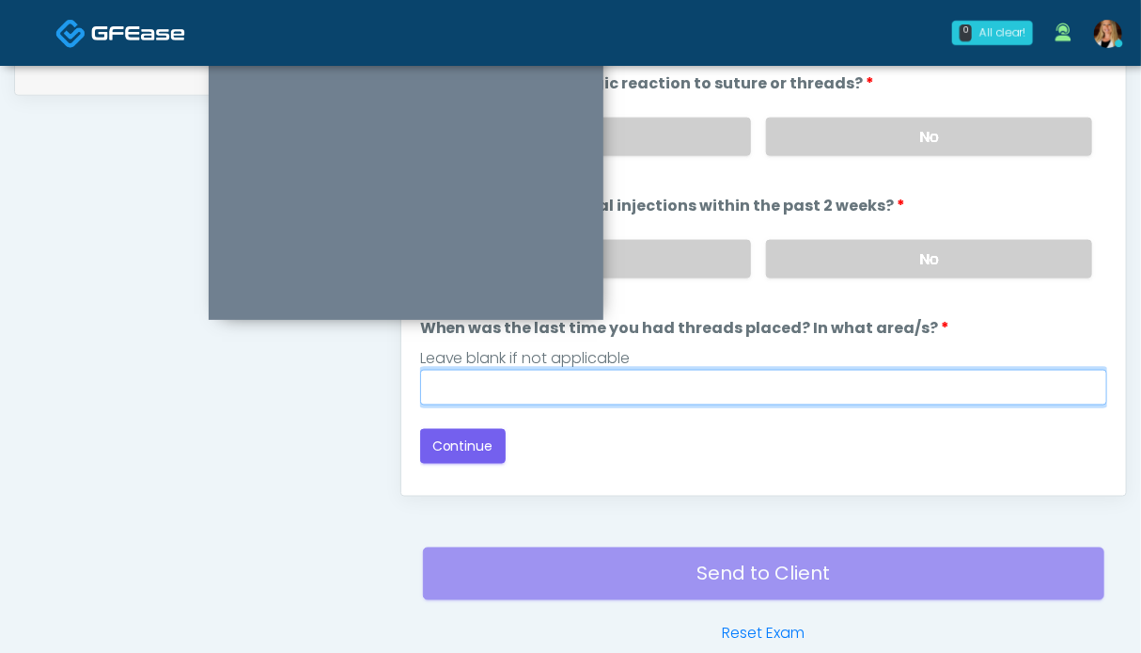
click at [523, 378] on input "When was the last time you had threads placed? In what area/s?" at bounding box center [763, 388] width 687 height 36
type input "**"
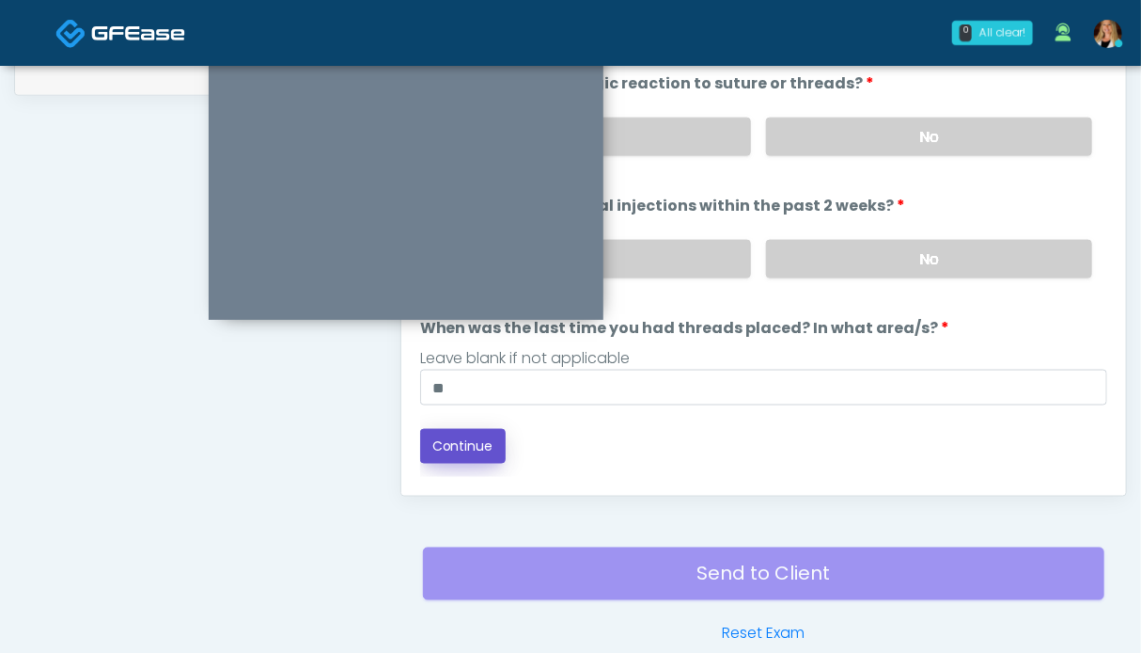
click at [451, 444] on button "Continue" at bounding box center [463, 446] width 86 height 35
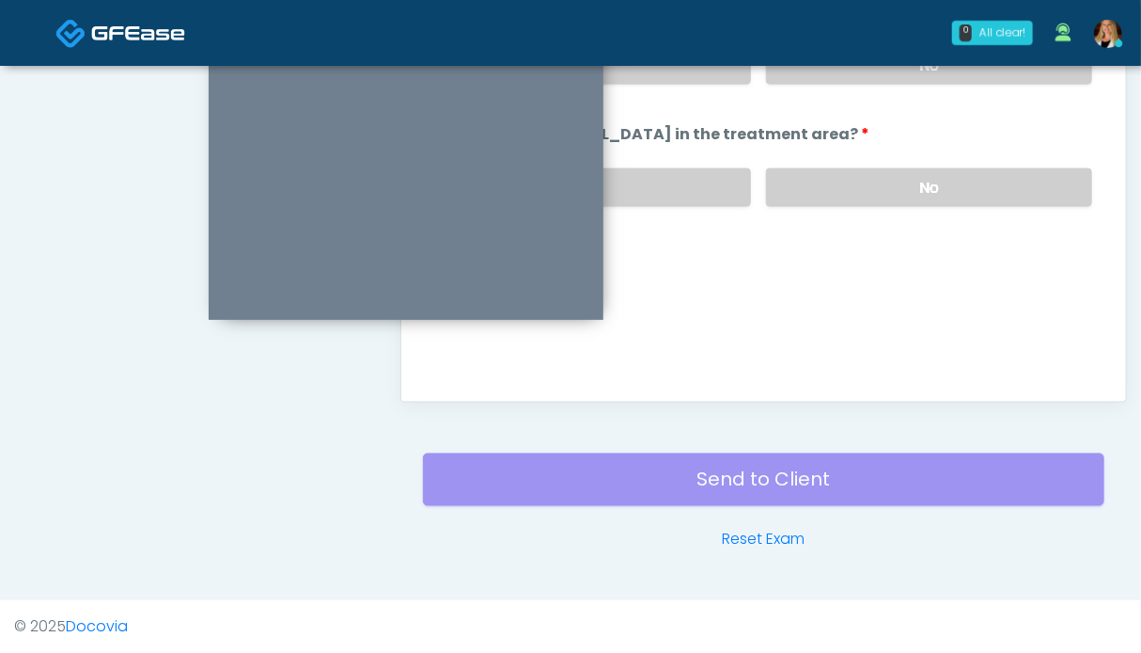
scroll to position [751, 0]
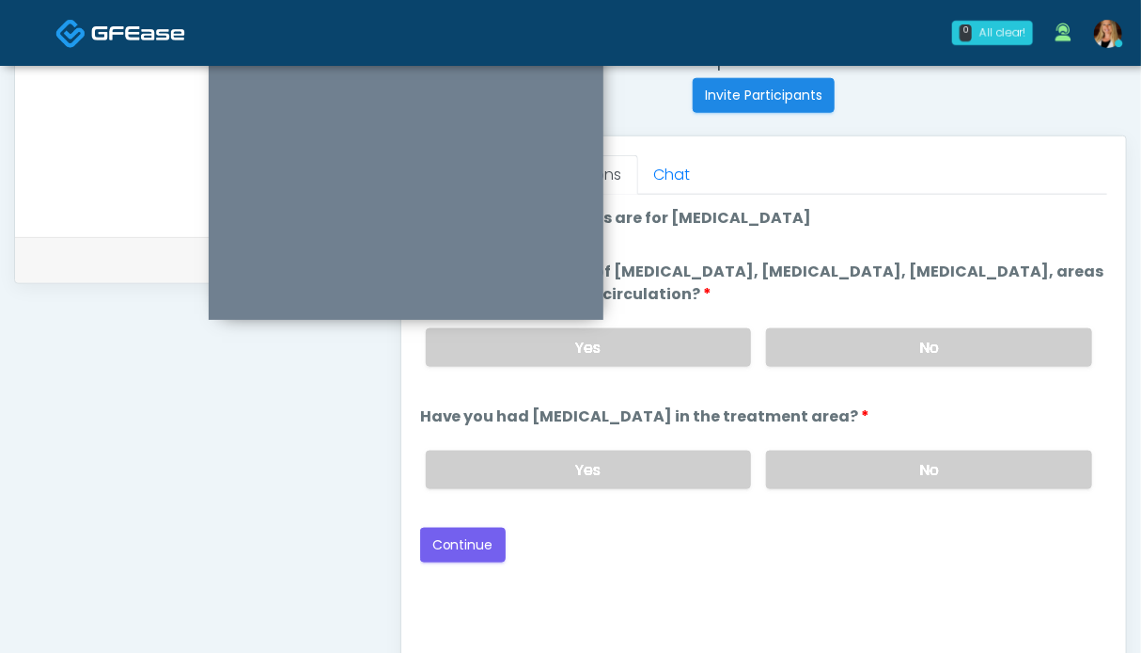
drag, startPoint x: 907, startPoint y: 467, endPoint x: 902, endPoint y: 378, distance: 89.5
click at [906, 467] on label "No" at bounding box center [929, 469] width 326 height 39
drag, startPoint x: 902, startPoint y: 347, endPoint x: 863, endPoint y: 351, distance: 38.7
click at [900, 347] on label "No" at bounding box center [929, 347] width 326 height 39
click at [457, 539] on button "Continue" at bounding box center [463, 544] width 86 height 35
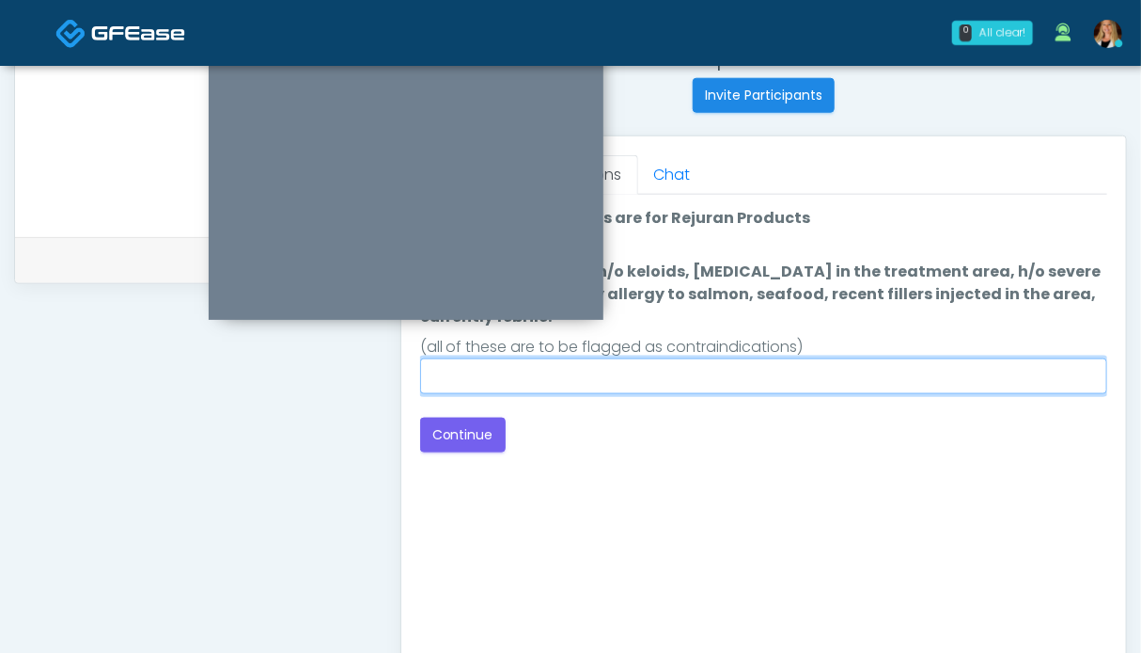
click at [836, 375] on input "Do you currently have h/o keloids, skin infection in the treatment area, h/o se…" at bounding box center [763, 376] width 687 height 36
type input "**"
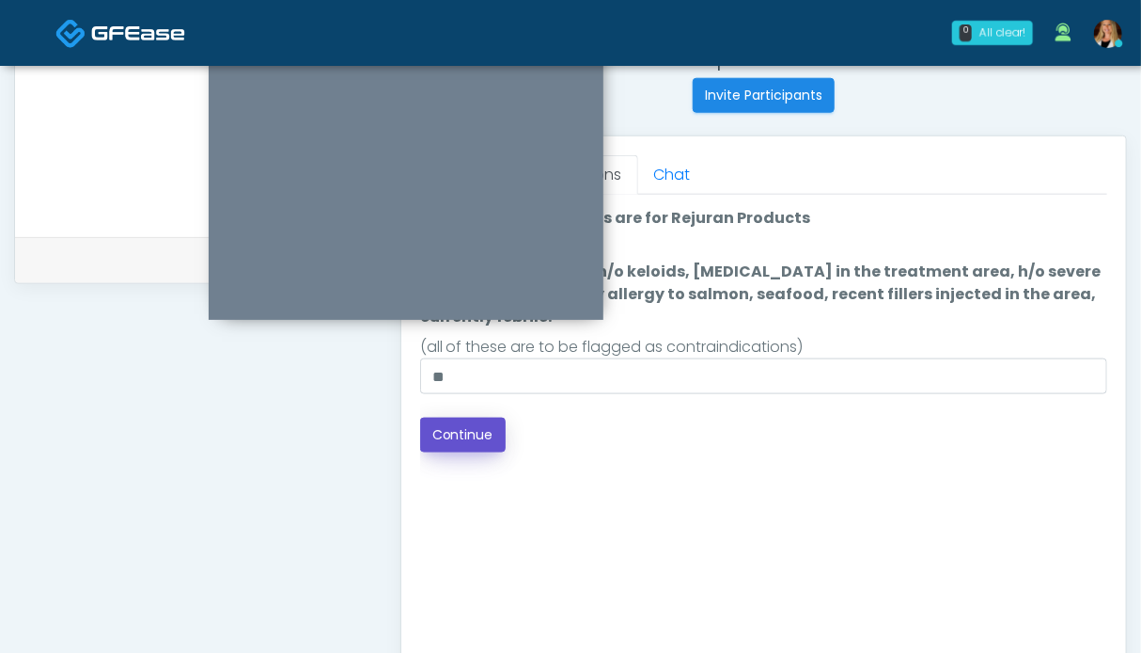
click at [472, 445] on button "Continue" at bounding box center [463, 434] width 86 height 35
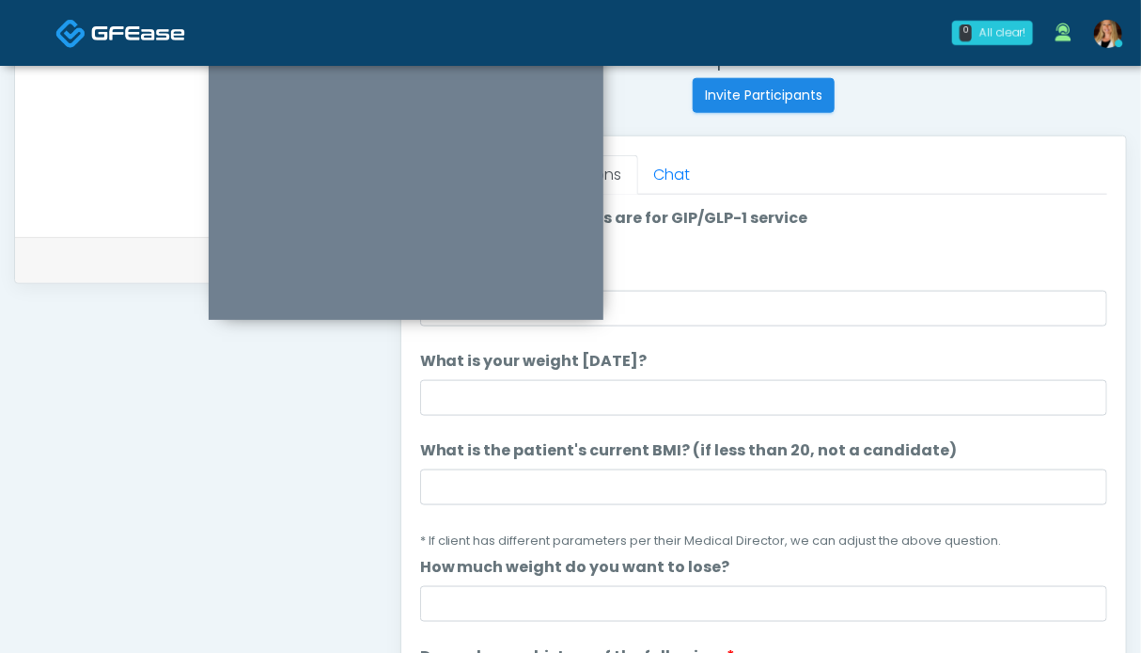
scroll to position [657, 0]
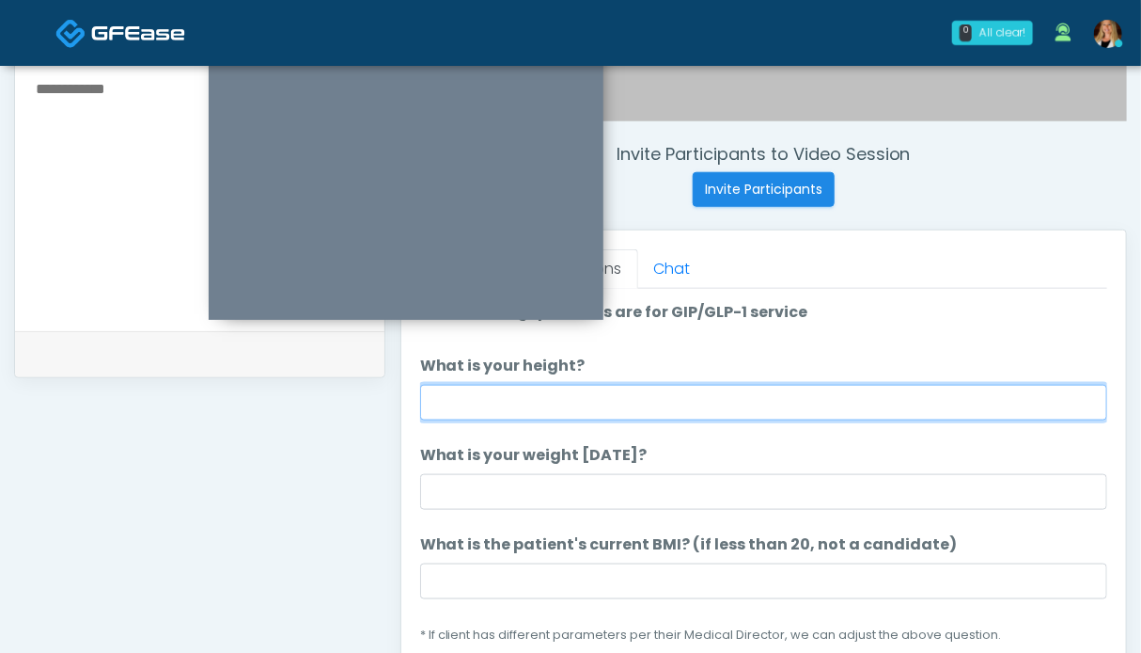
click at [632, 404] on input "What is your height?" at bounding box center [763, 403] width 687 height 36
type input "***"
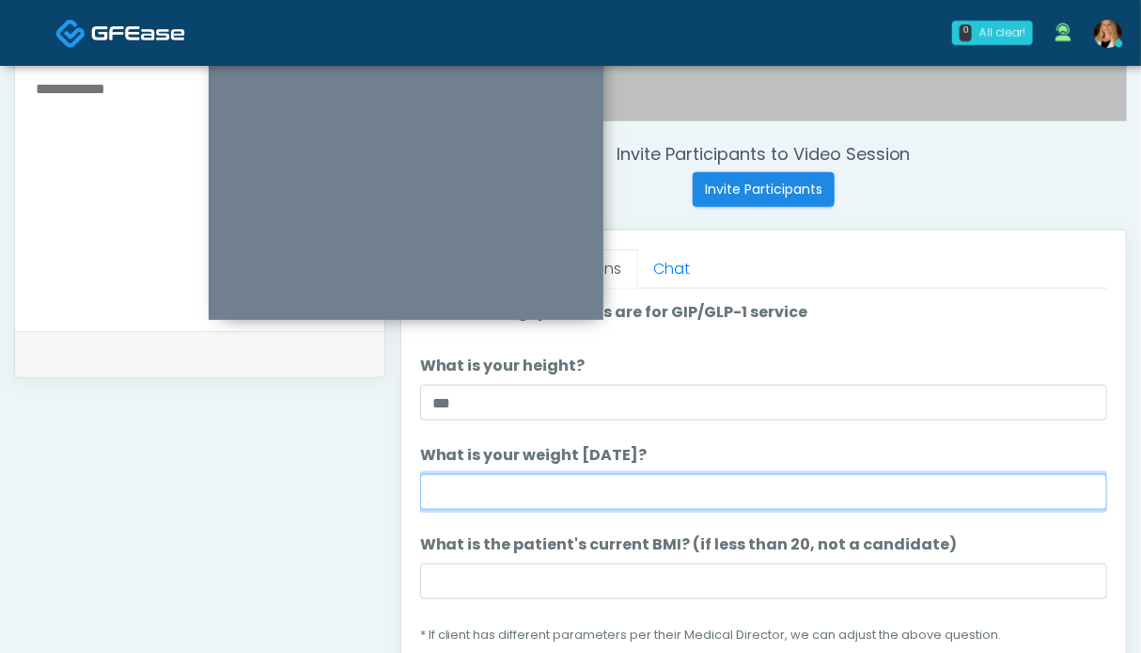
click at [495, 489] on input "What is your weight today?" at bounding box center [763, 492] width 687 height 36
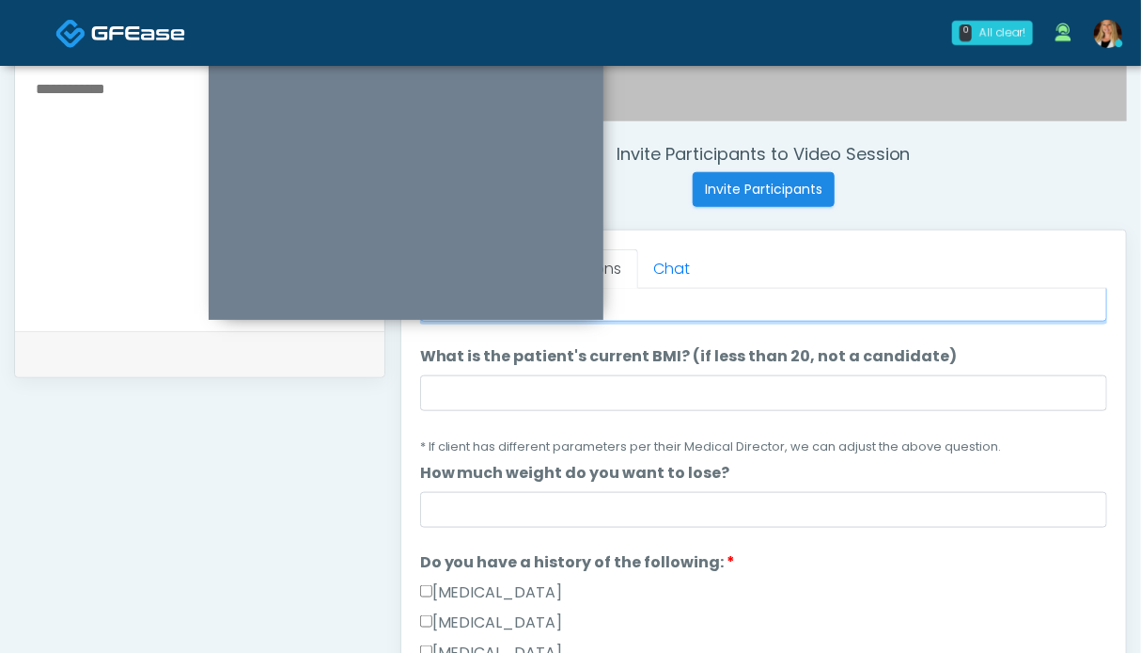
scroll to position [376, 0]
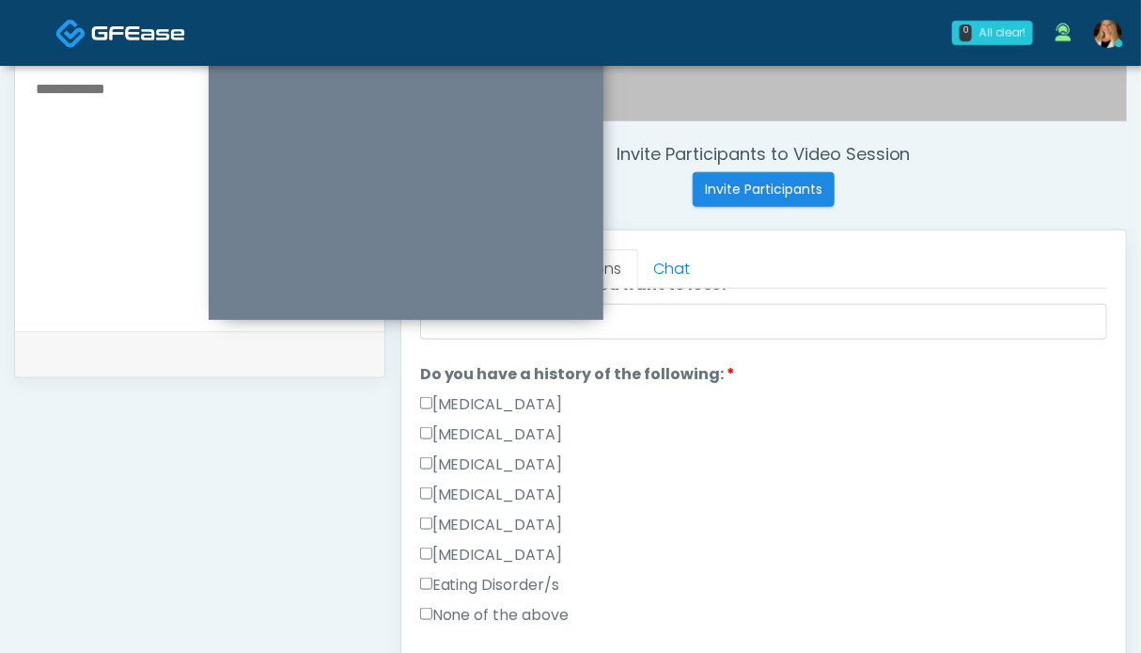
type input "******"
click at [531, 607] on label "None of the above" at bounding box center [494, 615] width 149 height 23
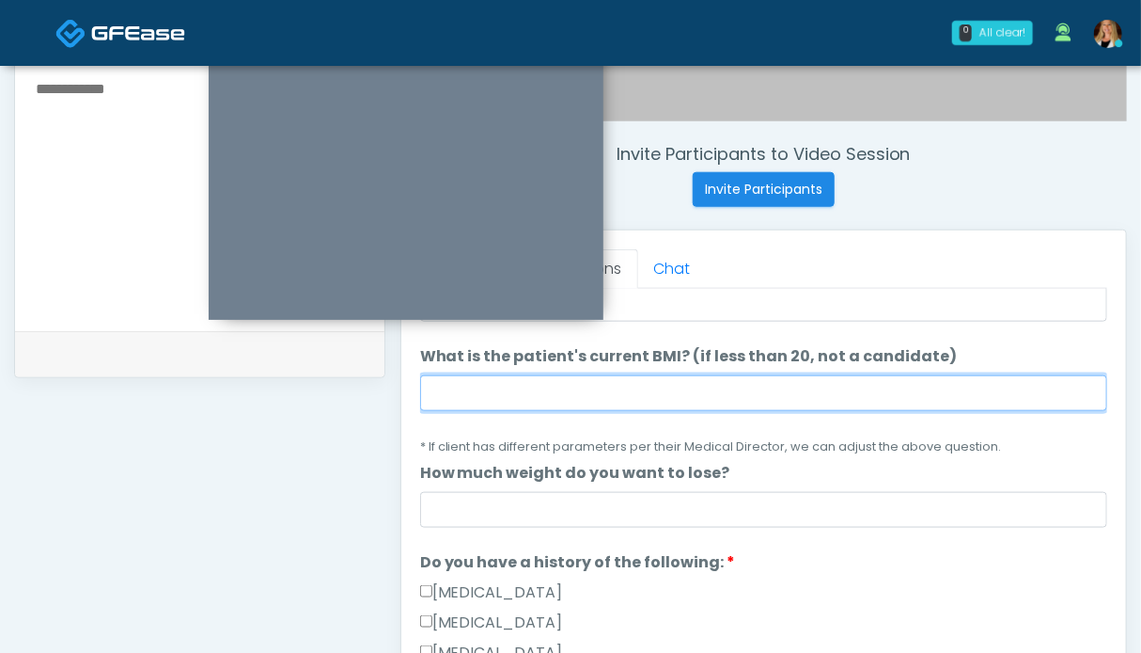
click at [598, 387] on input "What is the patient's current BMI? (if less than 20, not a candidate)" at bounding box center [763, 393] width 687 height 36
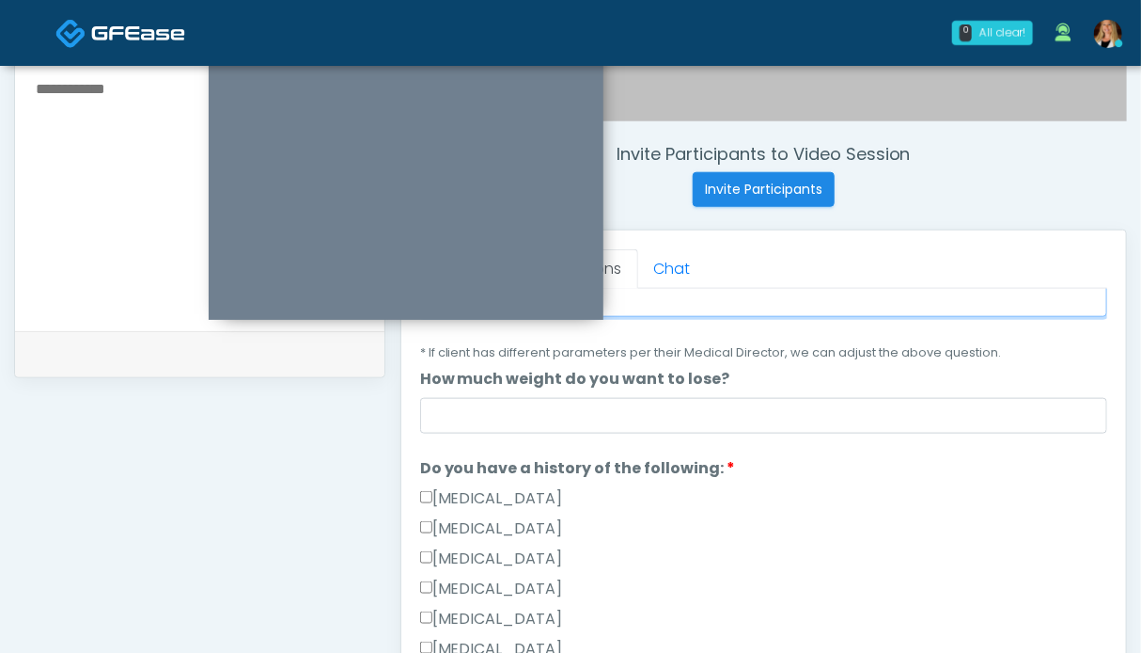
scroll to position [752, 0]
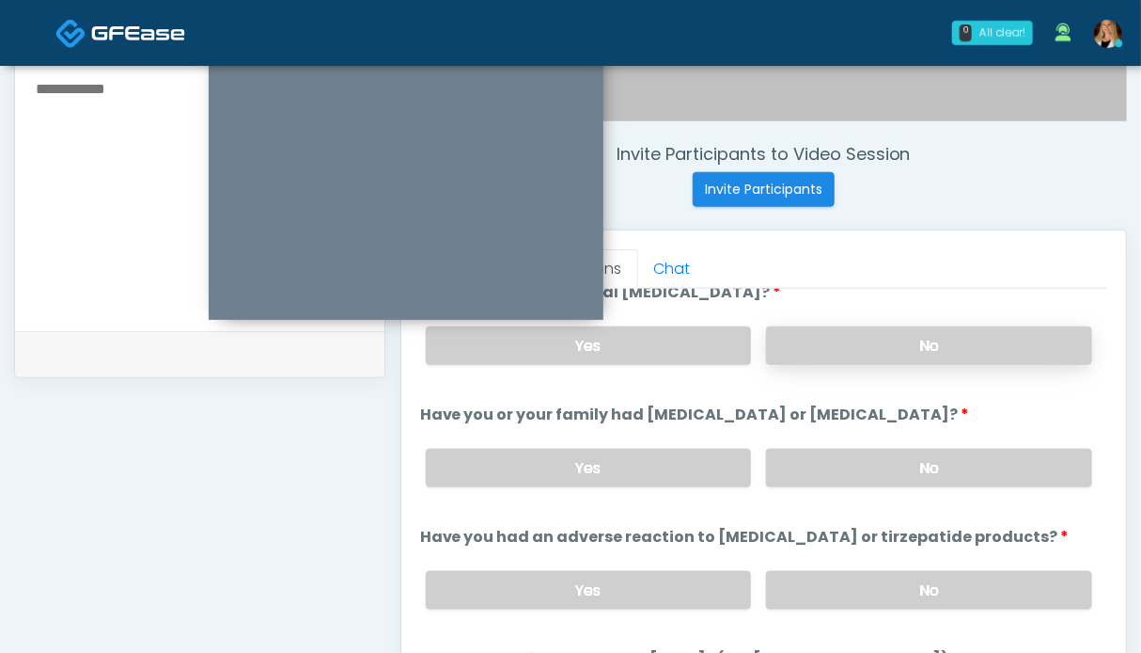
type input "****"
click at [846, 354] on label "No" at bounding box center [929, 345] width 326 height 39
click at [857, 457] on label "No" at bounding box center [929, 467] width 326 height 39
click at [861, 573] on label "No" at bounding box center [929, 590] width 326 height 39
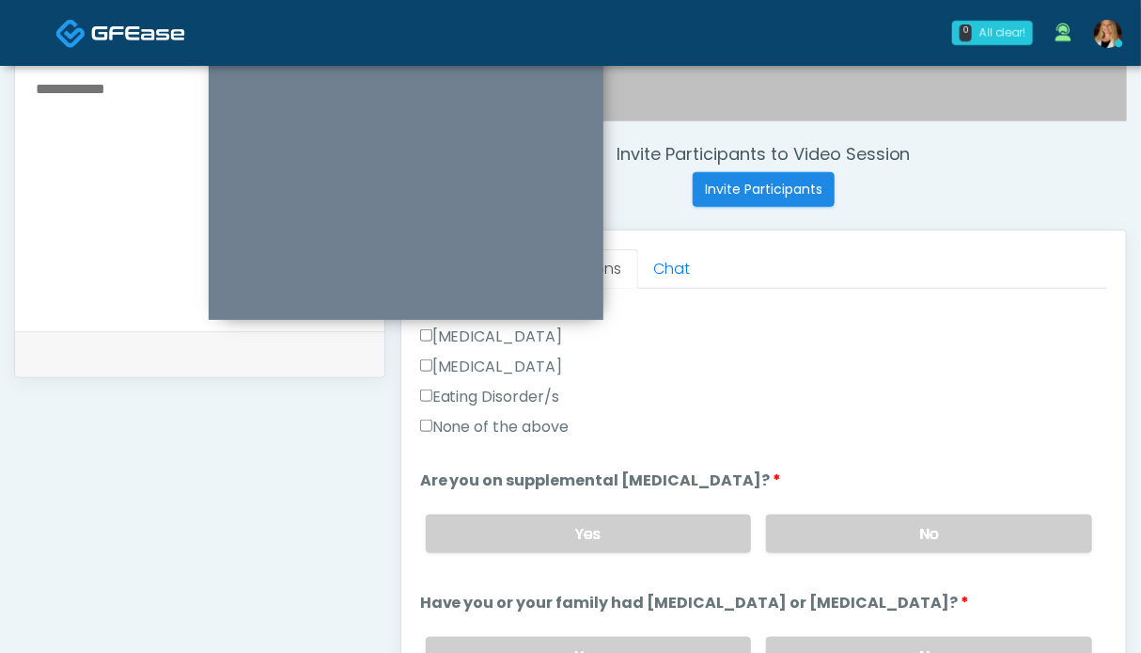
scroll to position [1057, 0]
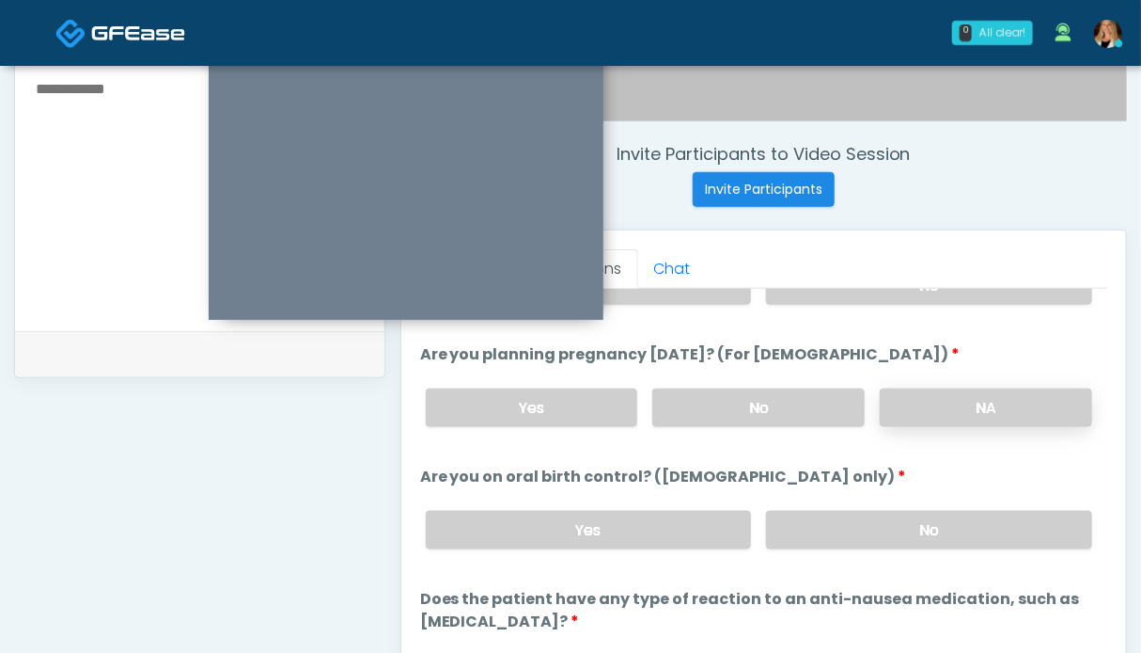
click at [906, 403] on label "NA" at bounding box center [986, 407] width 212 height 39
click at [858, 528] on label "No" at bounding box center [929, 530] width 326 height 39
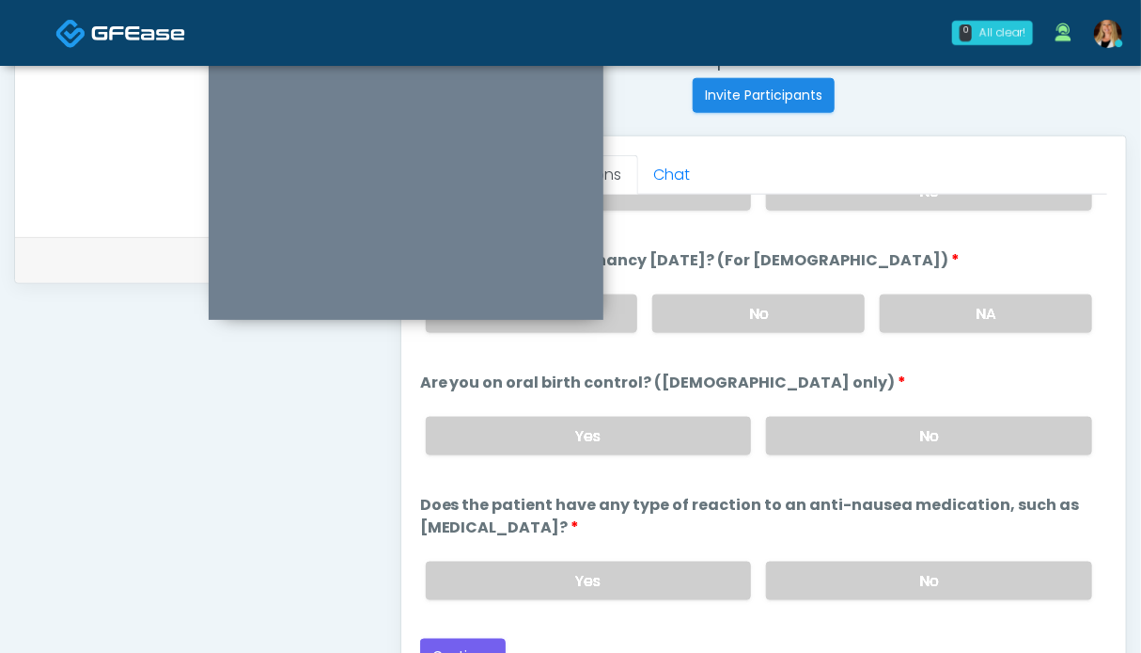
click at [868, 546] on div "Yes No" at bounding box center [759, 580] width 697 height 69
click at [868, 571] on label "No" at bounding box center [929, 580] width 326 height 39
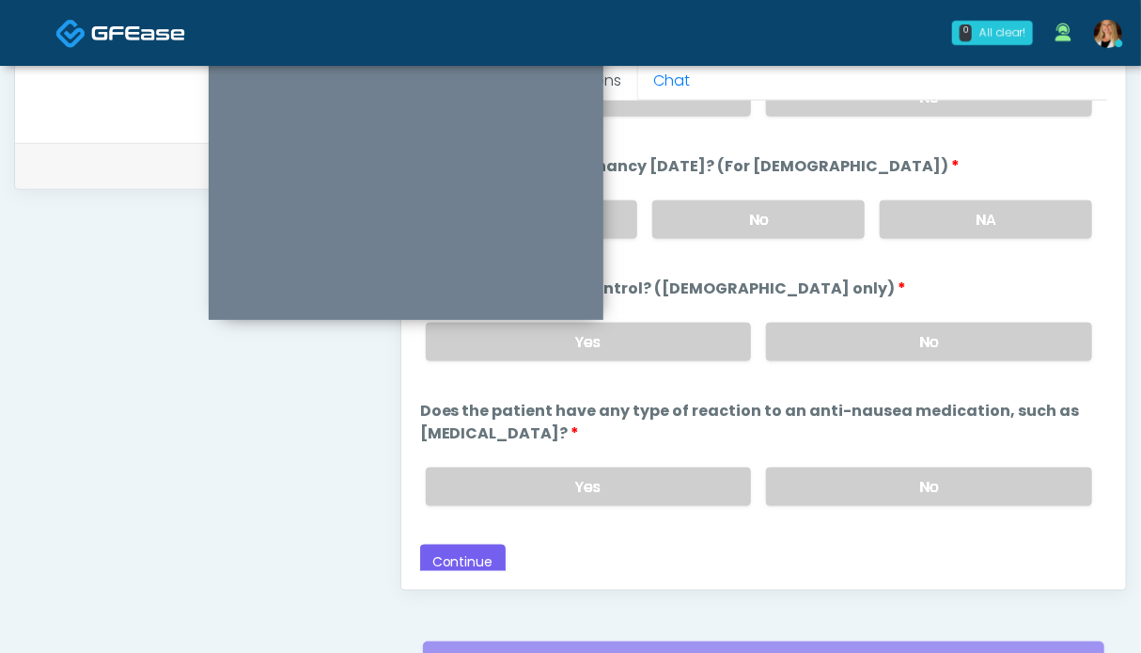
scroll to position [1033, 0]
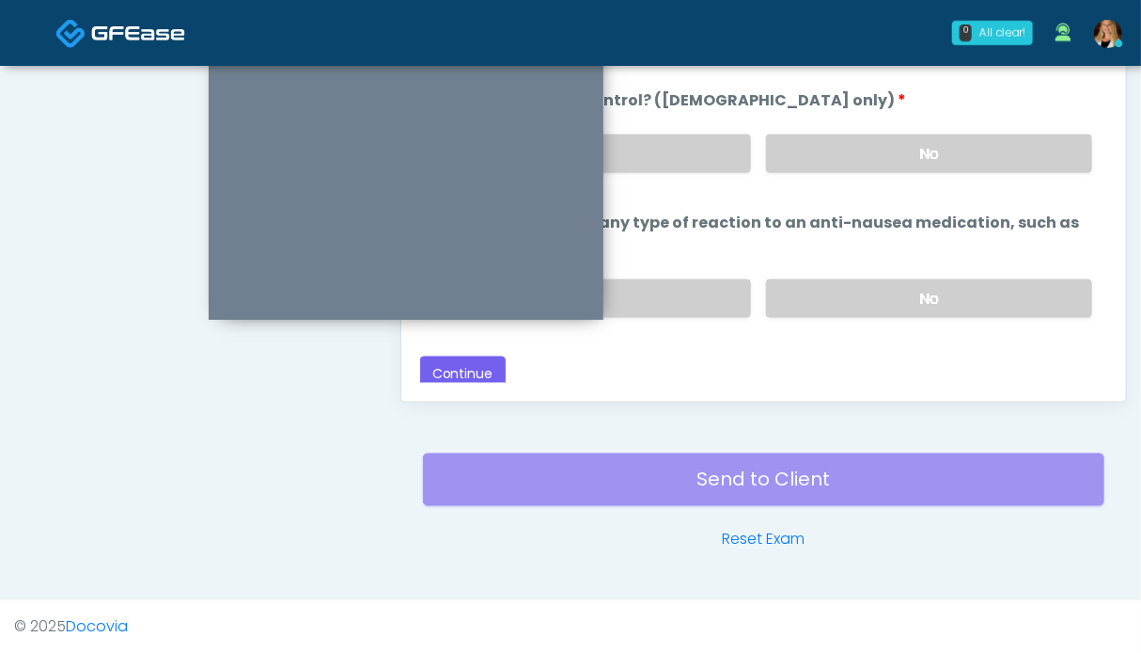
click at [449, 356] on button "Continue" at bounding box center [463, 373] width 86 height 35
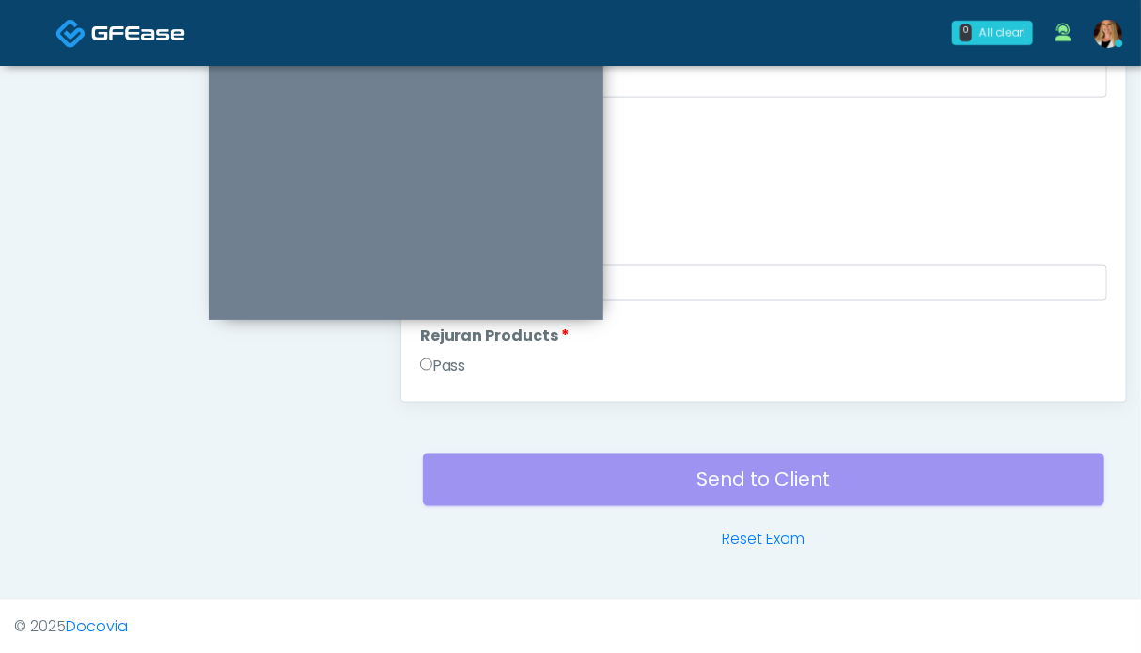
drag, startPoint x: 442, startPoint y: 361, endPoint x: 367, endPoint y: 378, distance: 77.1
click at [442, 359] on label "Pass" at bounding box center [443, 365] width 46 height 23
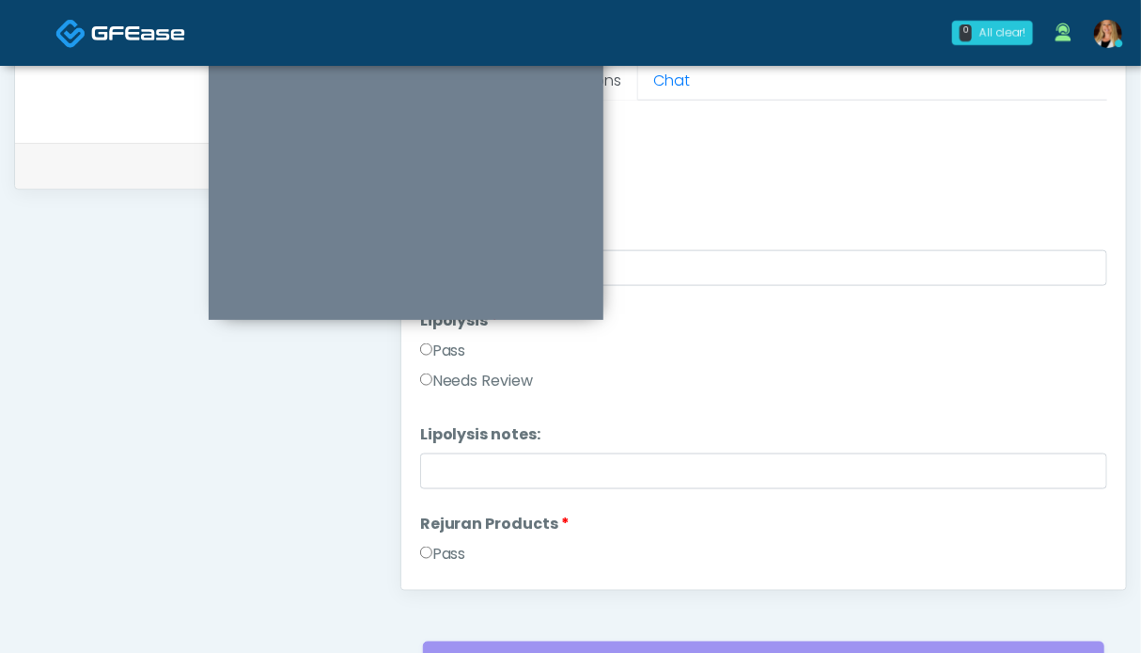
click at [440, 343] on label "Pass" at bounding box center [443, 350] width 46 height 23
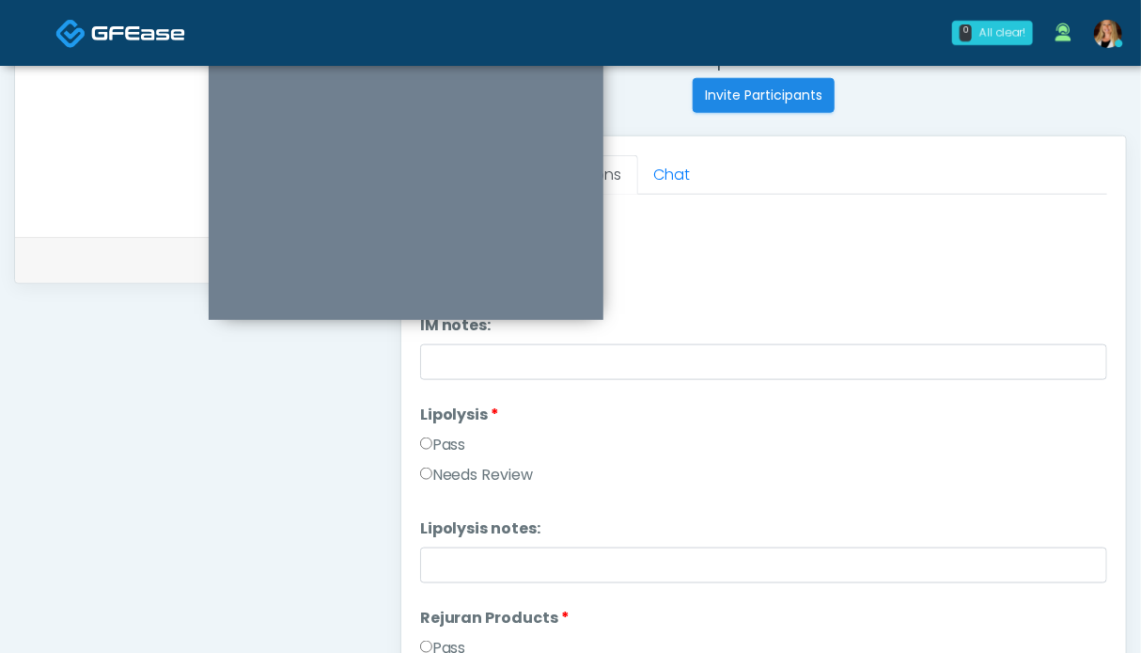
scroll to position [657, 0]
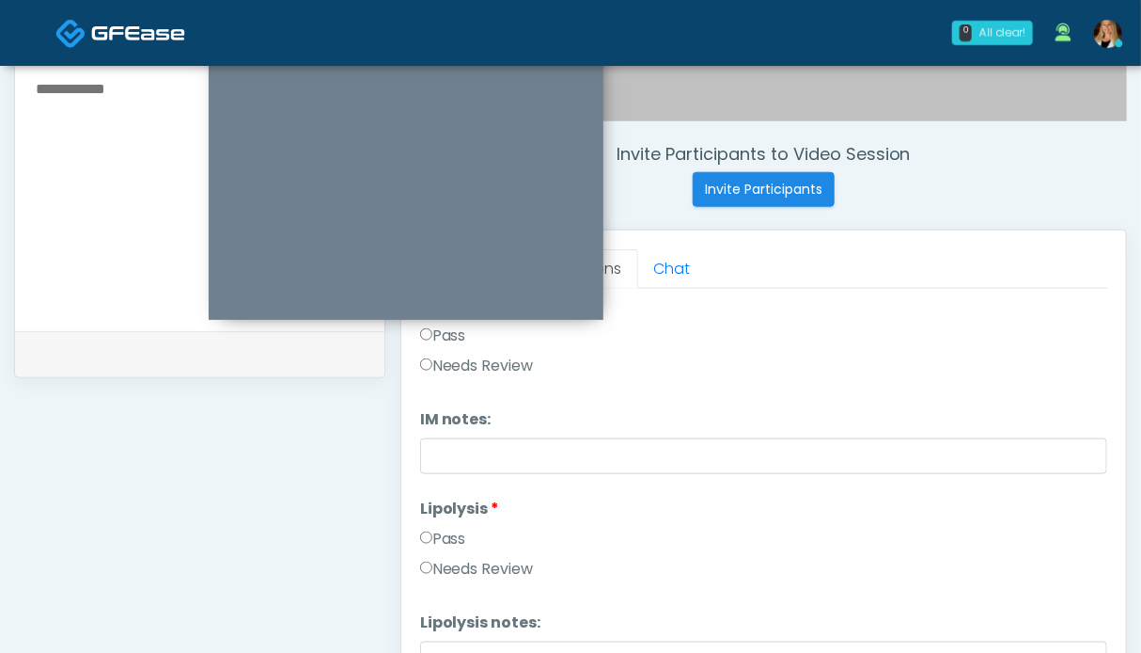
click at [454, 330] on label "Pass" at bounding box center [443, 335] width 46 height 23
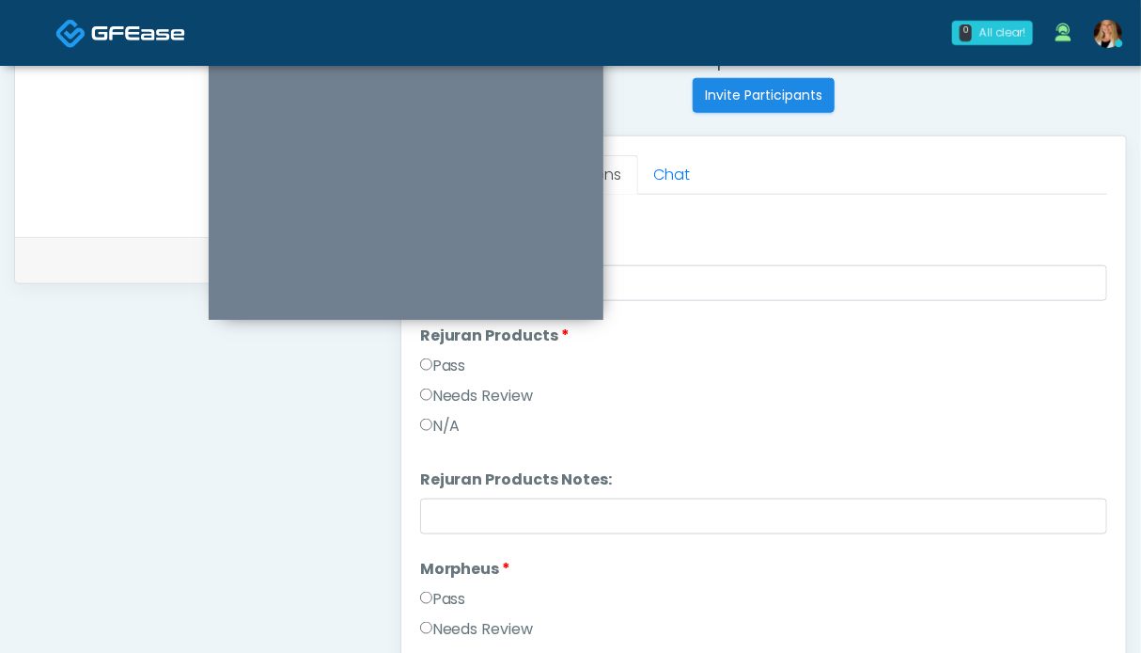
scroll to position [1433, 0]
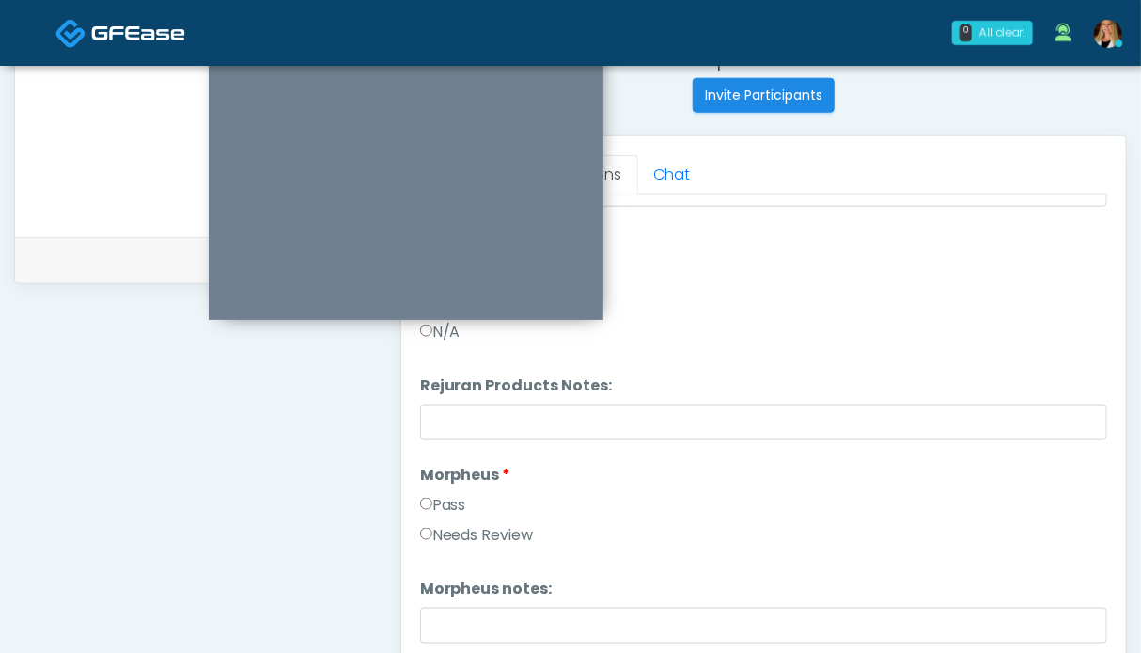
click at [463, 496] on label "Pass" at bounding box center [443, 505] width 46 height 23
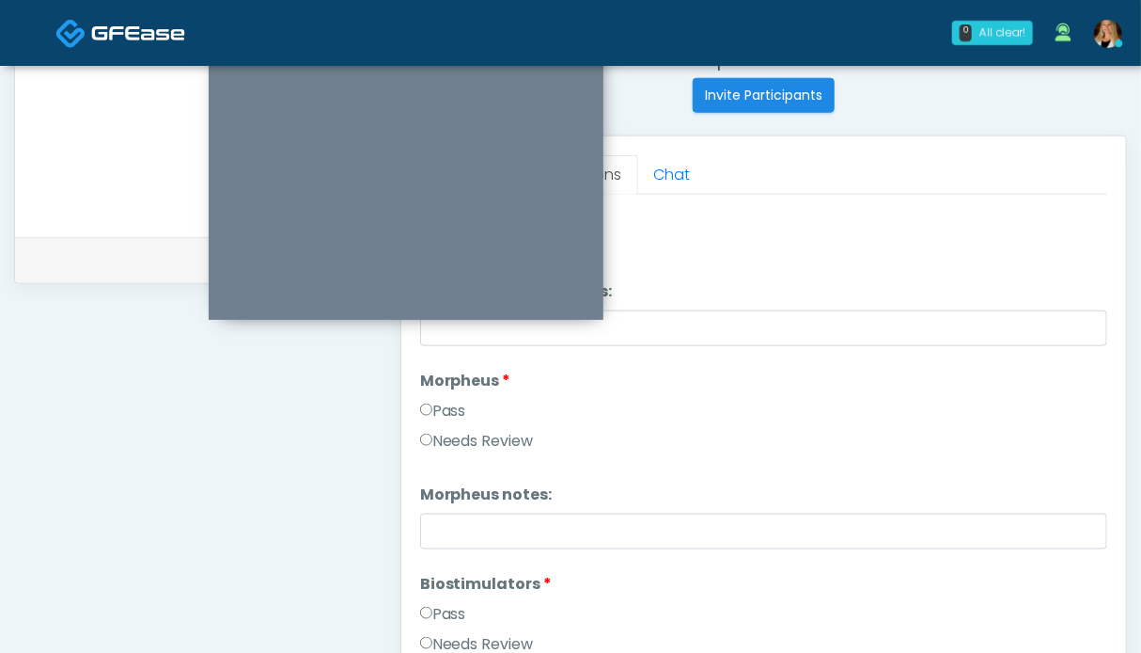
scroll to position [1715, 0]
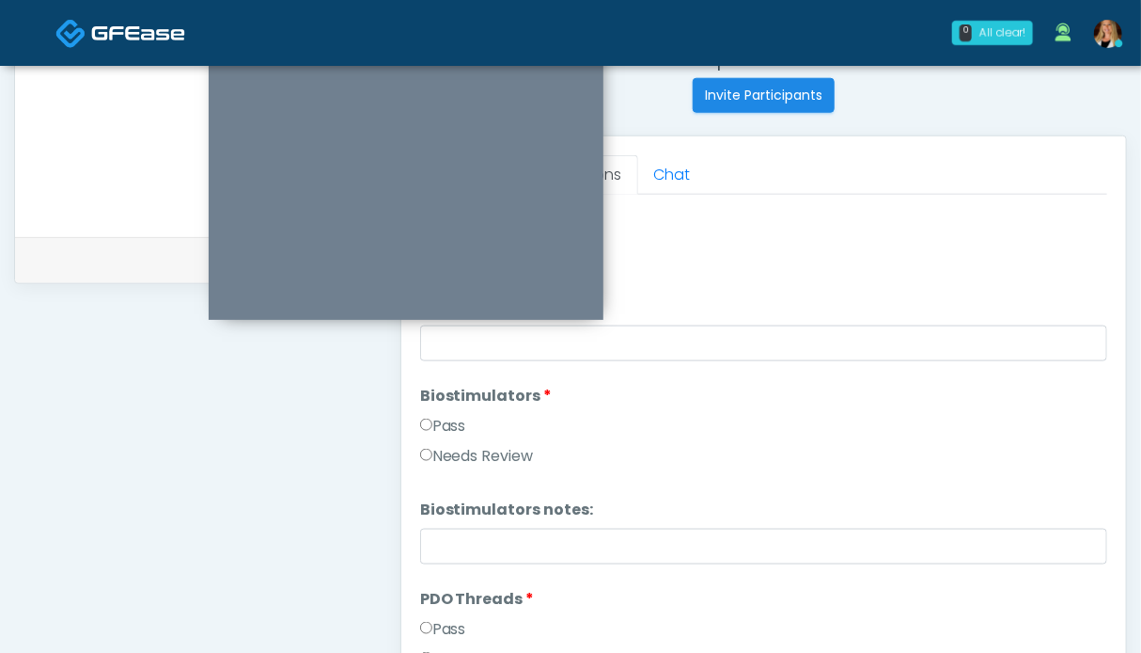
click at [448, 422] on label "Pass" at bounding box center [443, 426] width 46 height 23
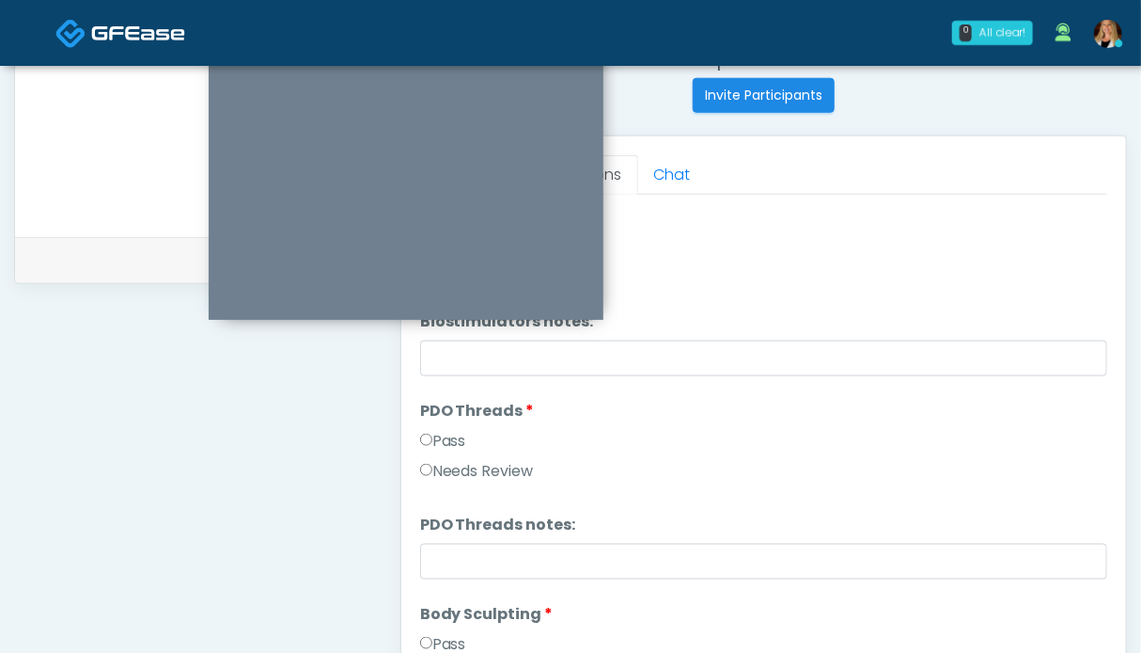
click at [450, 437] on label "Pass" at bounding box center [443, 441] width 46 height 23
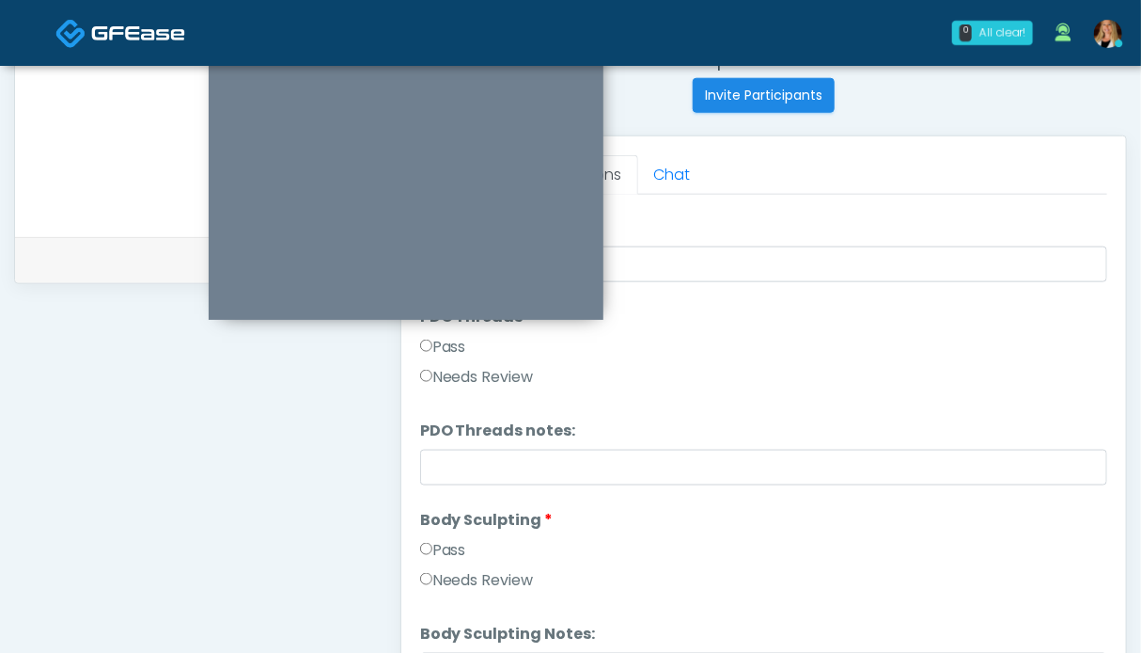
click at [460, 556] on label "Pass" at bounding box center [443, 550] width 46 height 23
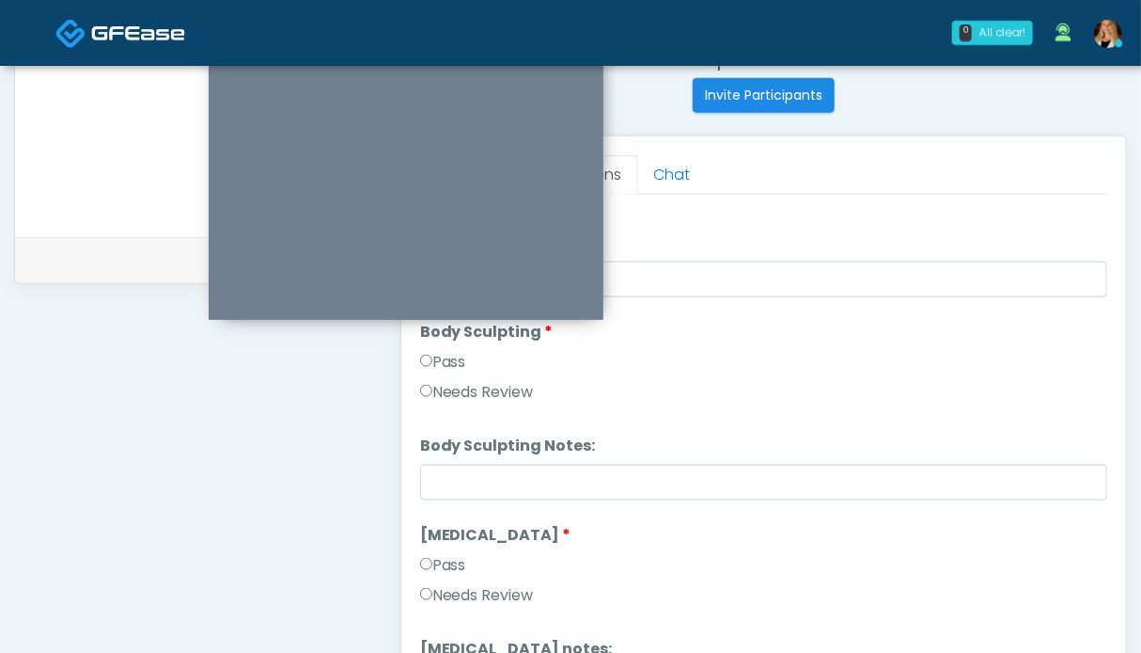
click at [455, 564] on label "Pass" at bounding box center [443, 565] width 46 height 23
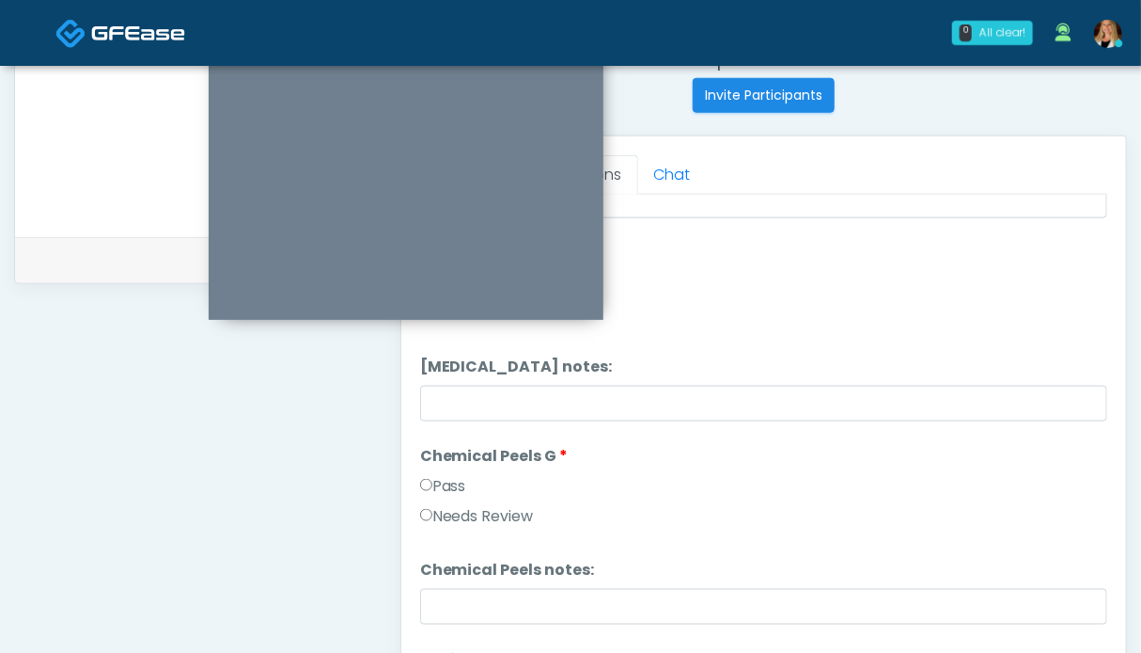
click at [452, 490] on label "Pass" at bounding box center [443, 486] width 46 height 23
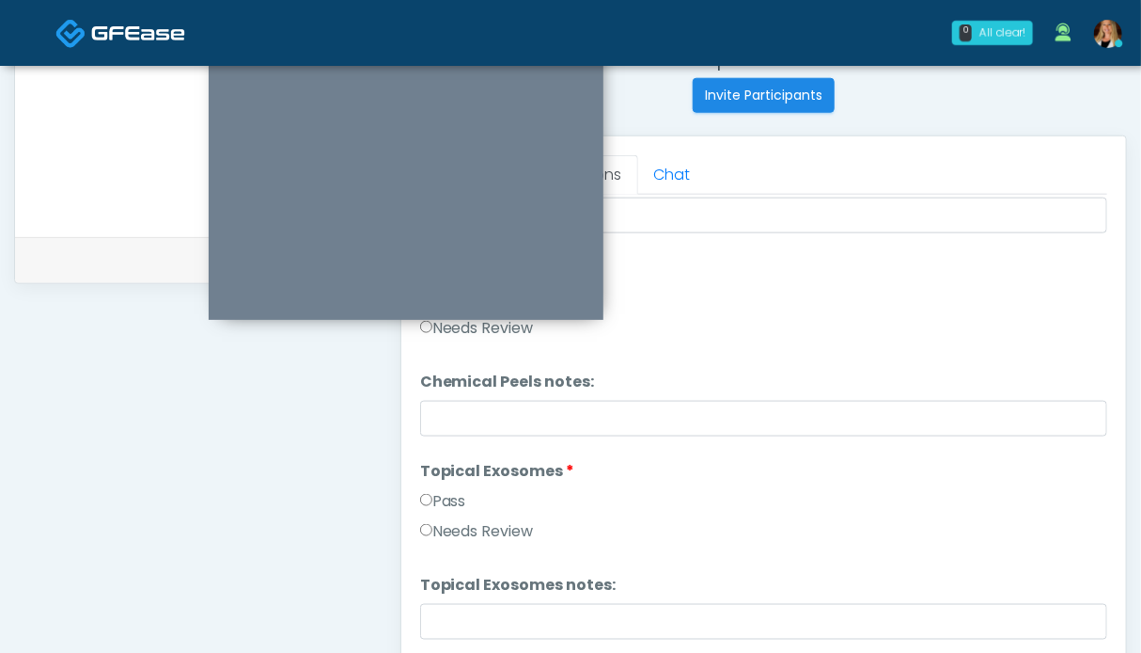
scroll to position [2843, 0]
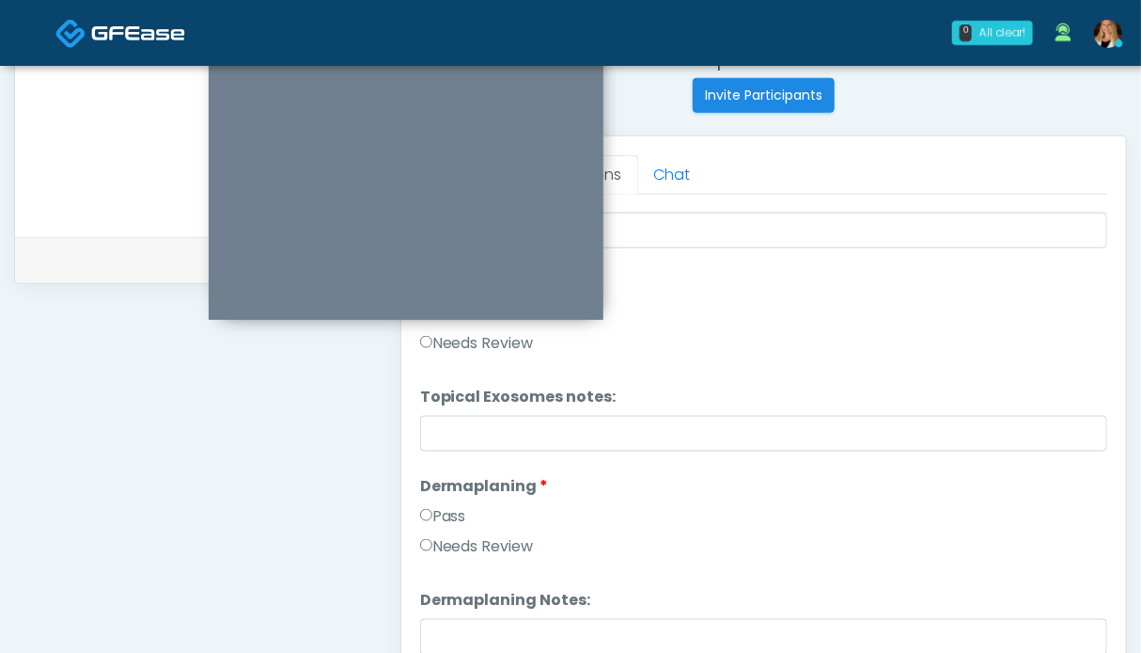
click at [446, 516] on label "Pass" at bounding box center [443, 516] width 46 height 23
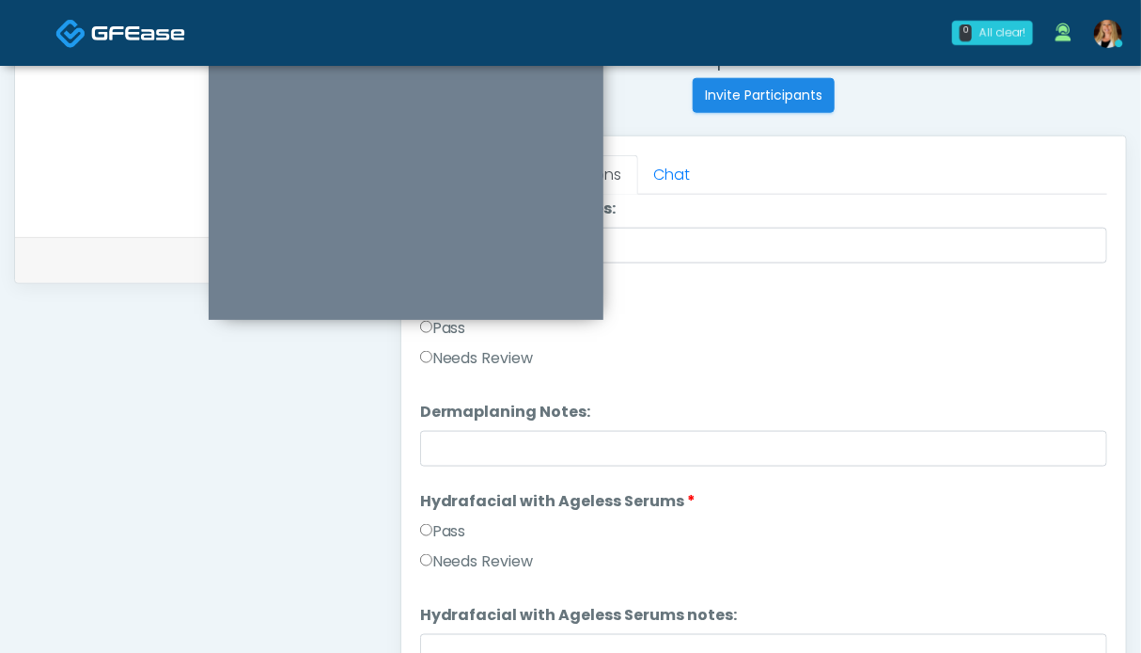
scroll to position [3125, 0]
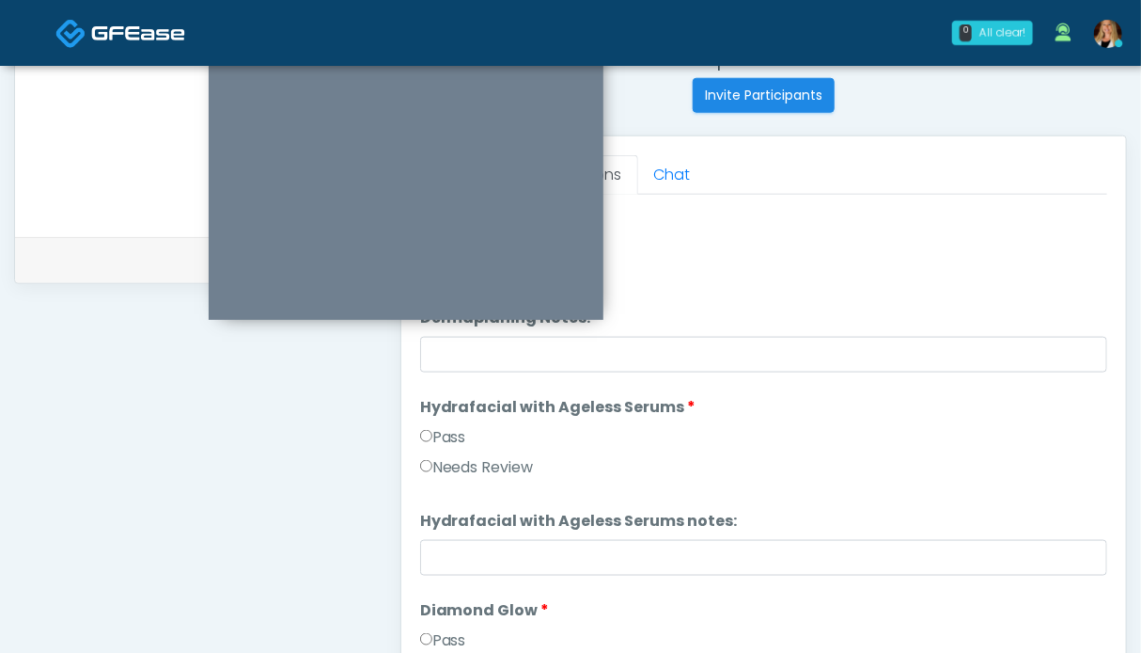
click at [449, 434] on label "Pass" at bounding box center [443, 437] width 46 height 23
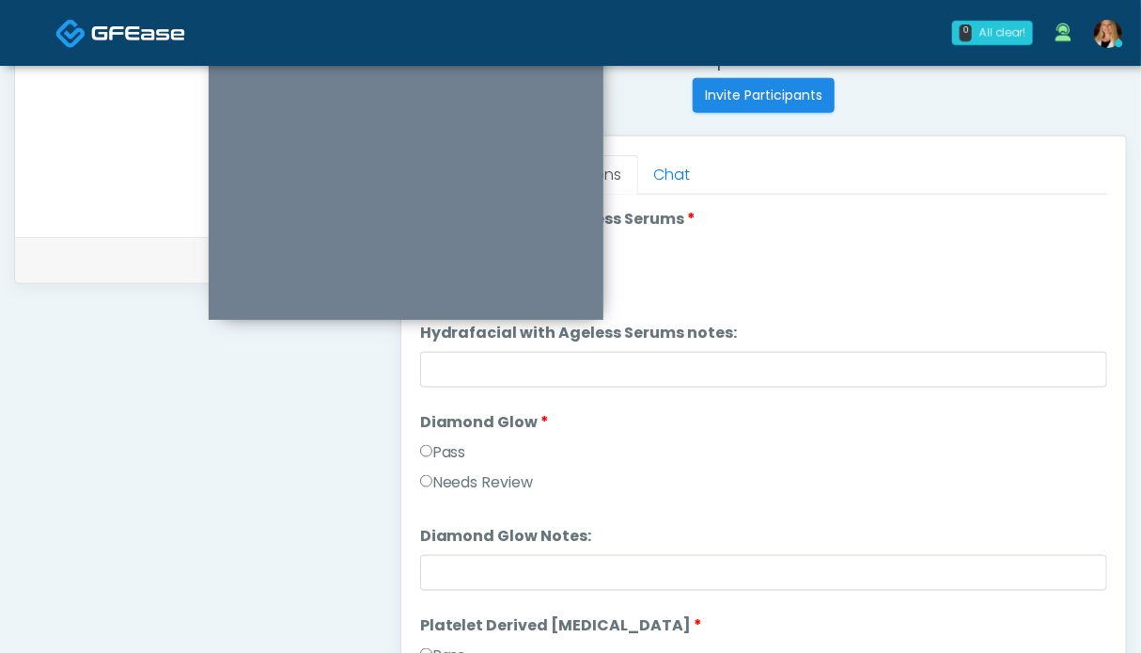
click at [446, 453] on label "Pass" at bounding box center [443, 452] width 46 height 23
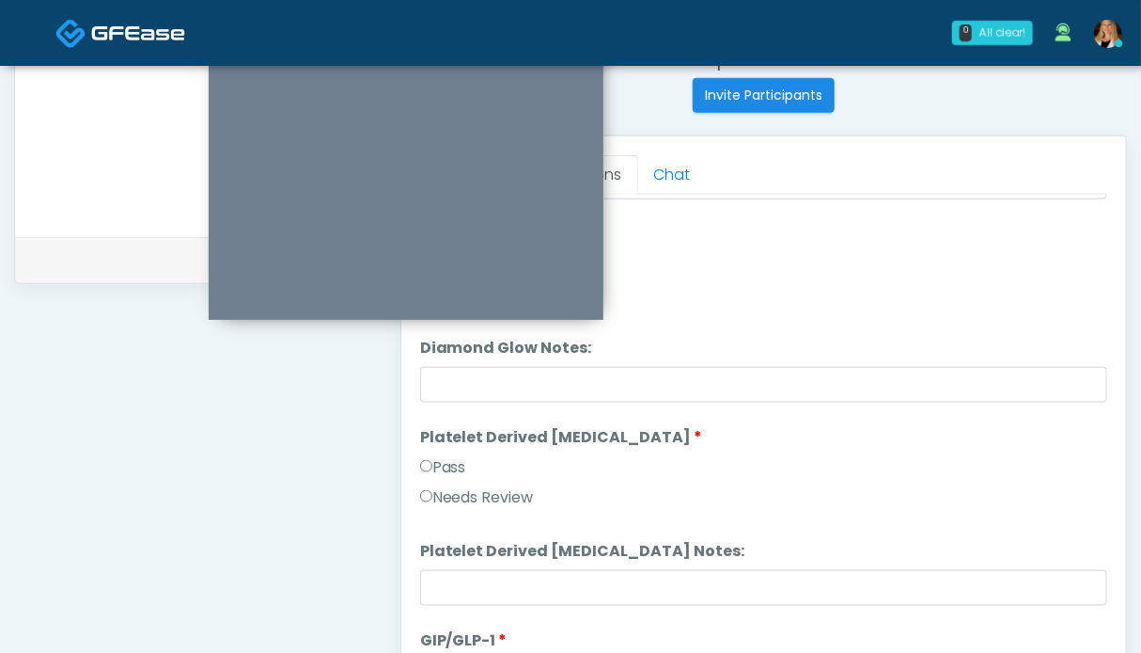
click at [449, 458] on label "Pass" at bounding box center [443, 467] width 46 height 23
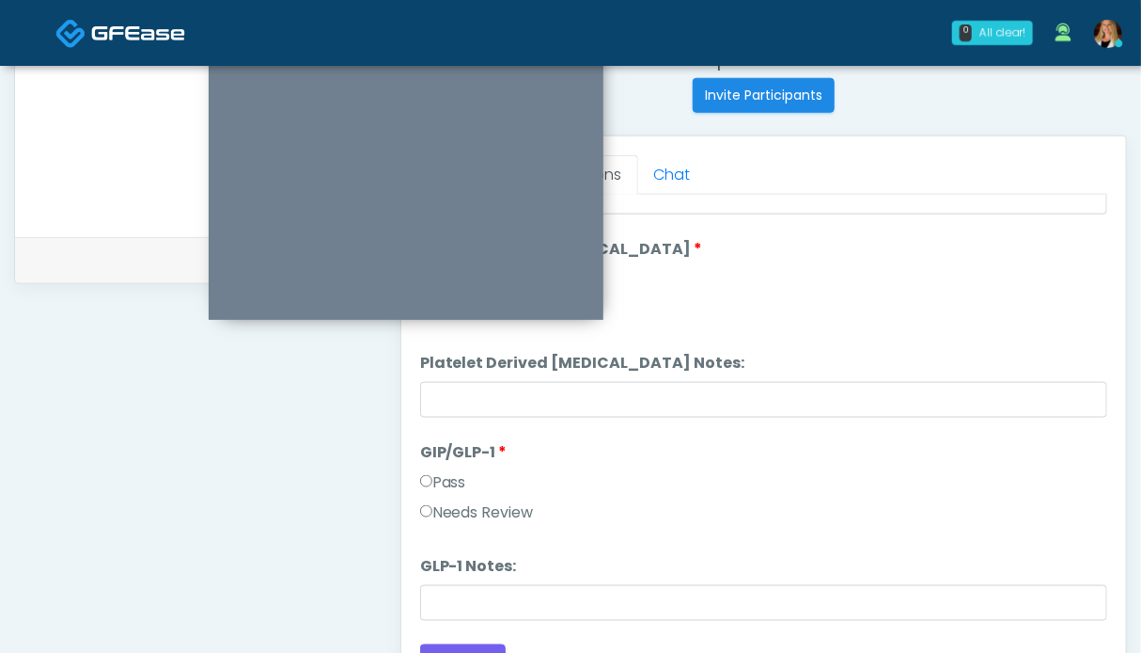
scroll to position [939, 0]
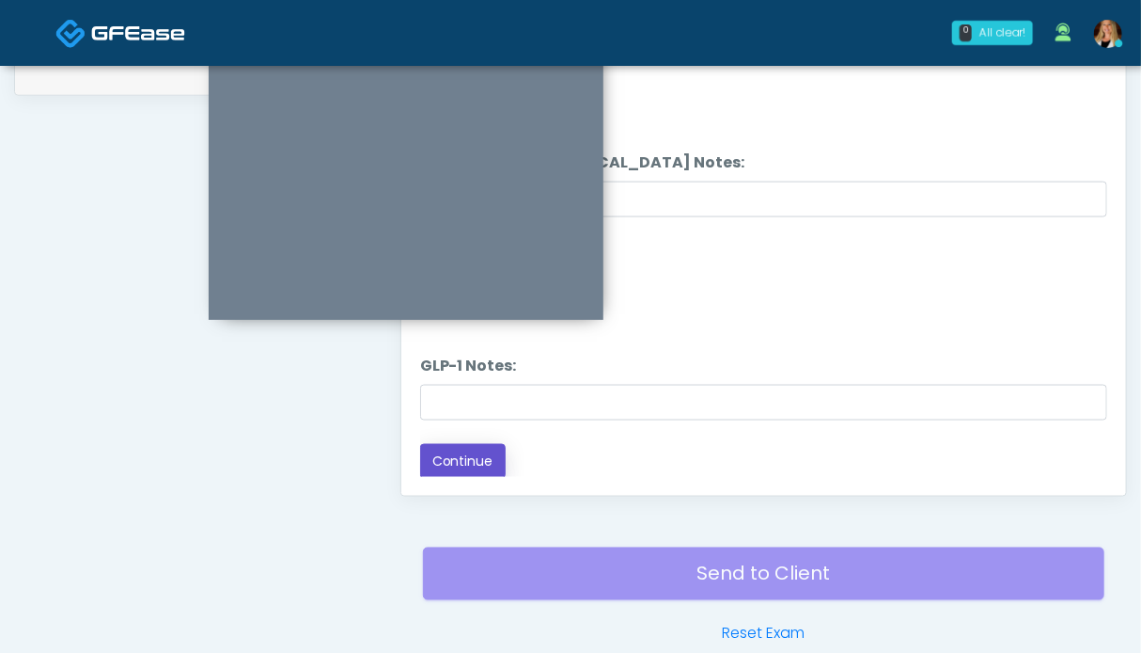
click at [472, 460] on button "Continue" at bounding box center [463, 461] width 86 height 35
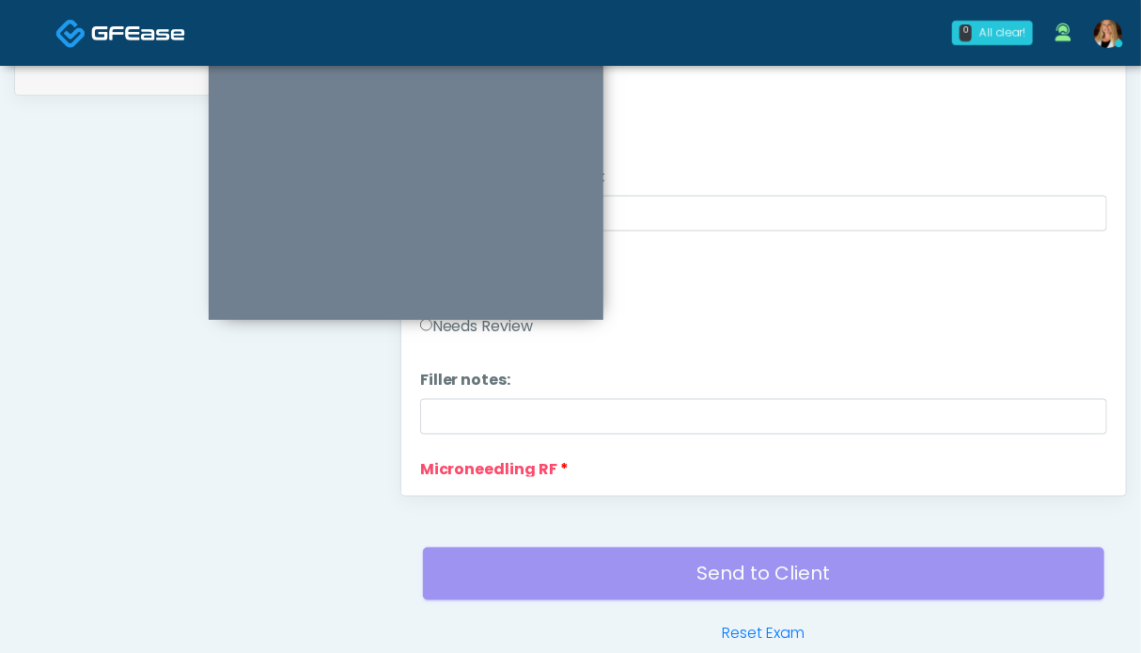
scroll to position [751, 0]
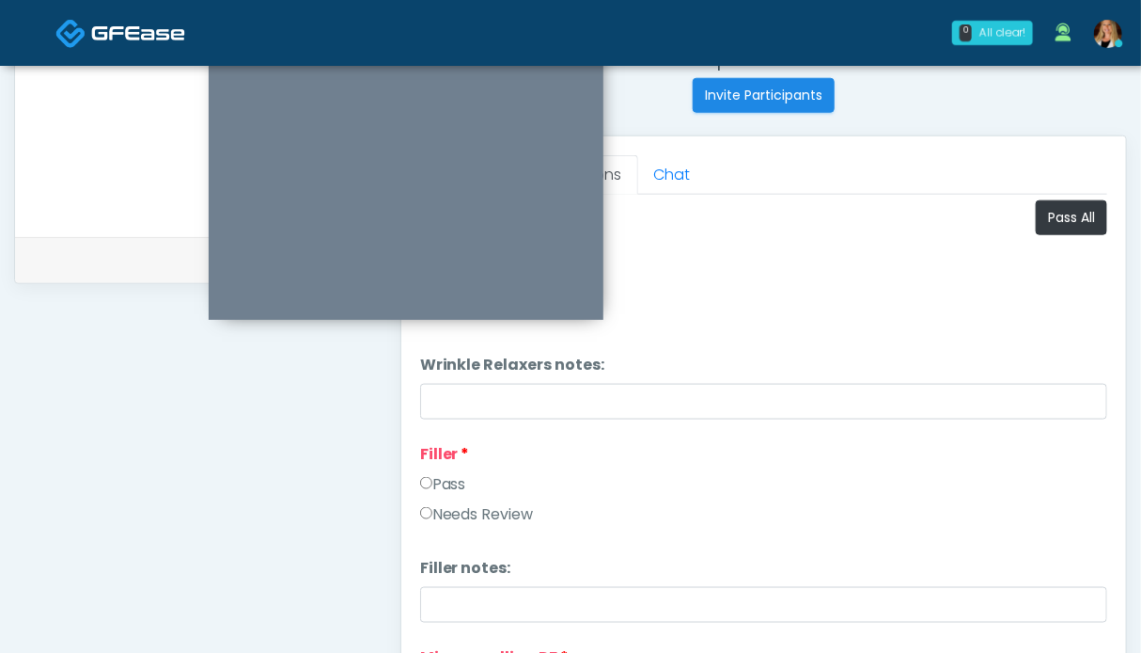
click at [438, 486] on label "Pass" at bounding box center [443, 484] width 46 height 23
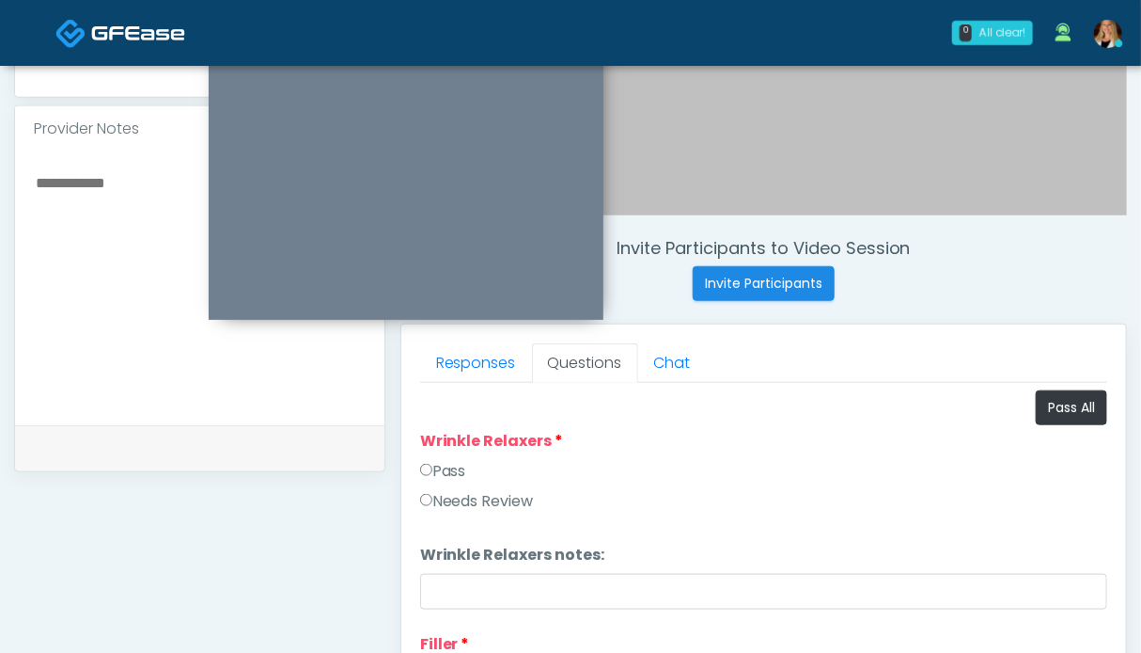
scroll to position [469, 0]
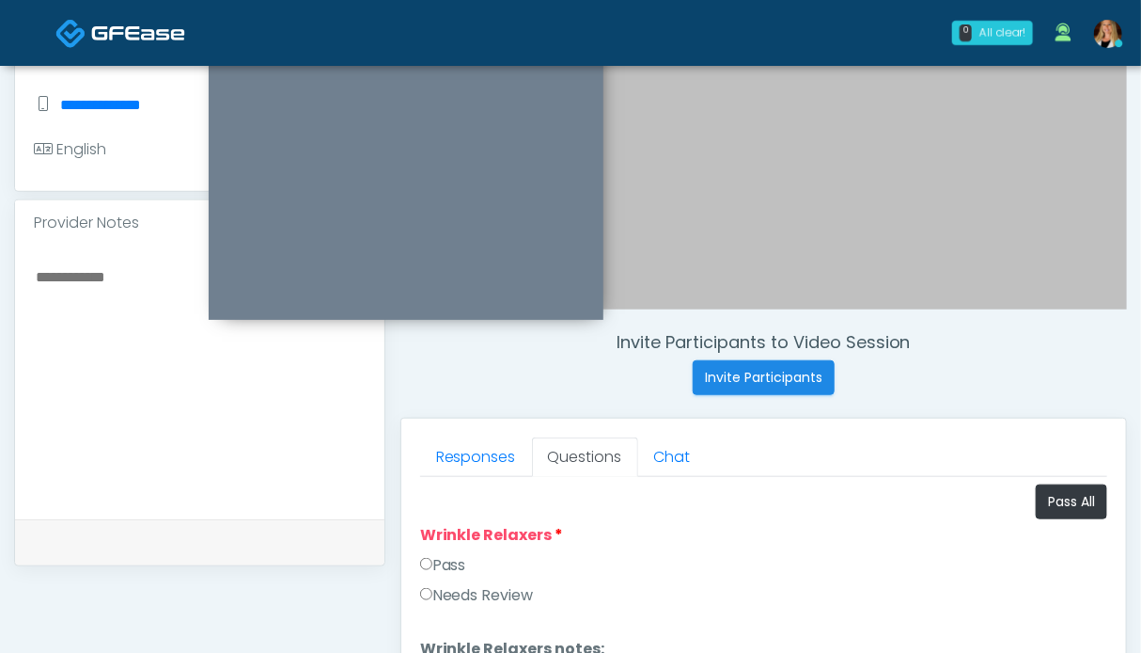
click at [452, 565] on label "Pass" at bounding box center [443, 565] width 46 height 23
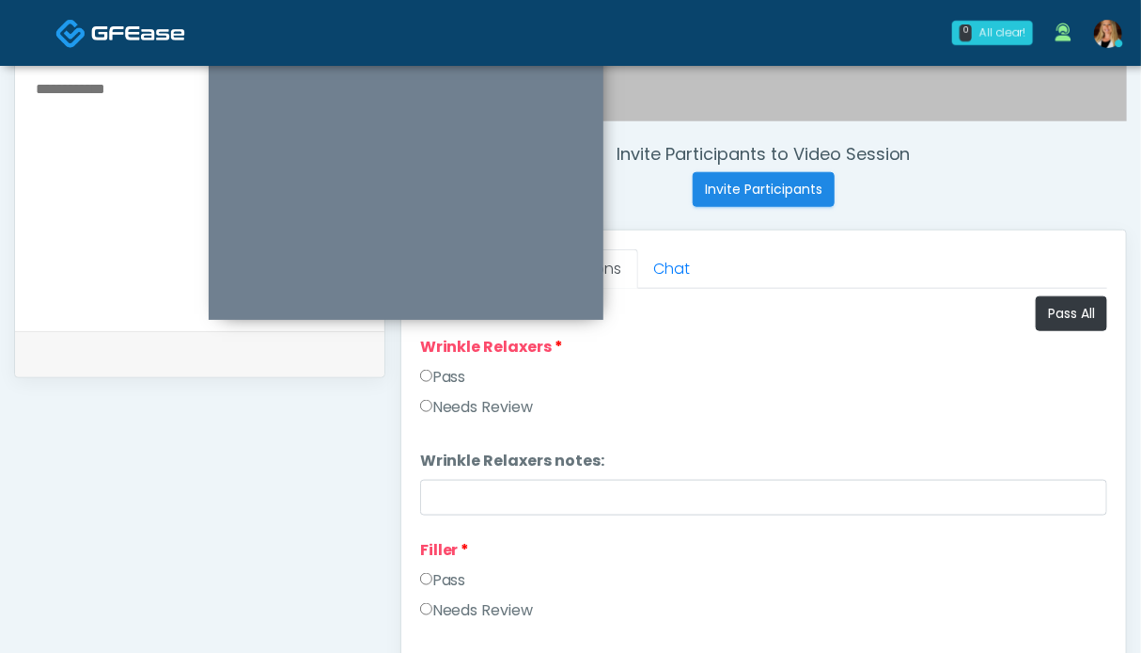
scroll to position [751, 0]
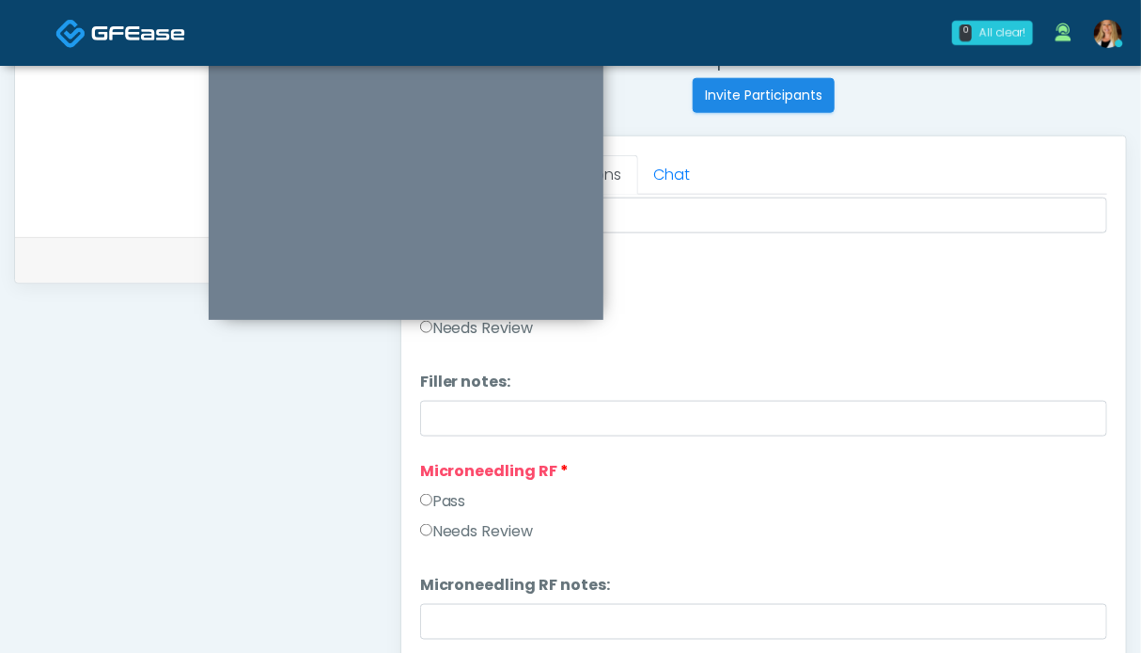
click at [462, 499] on label "Pass" at bounding box center [443, 501] width 46 height 23
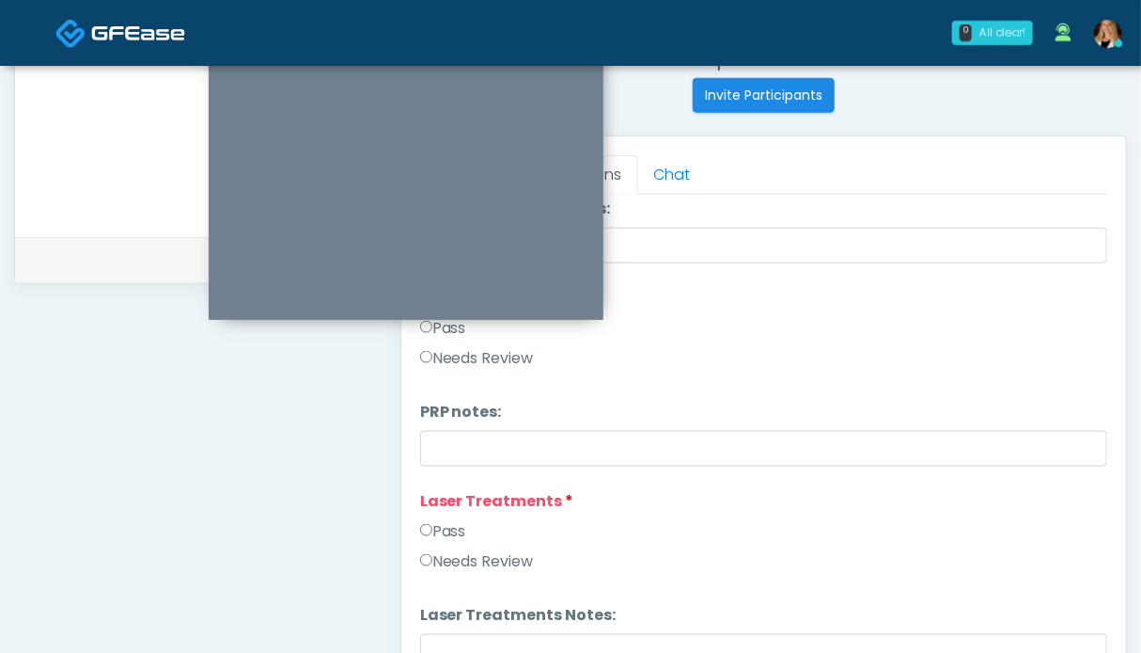
scroll to position [376, 0]
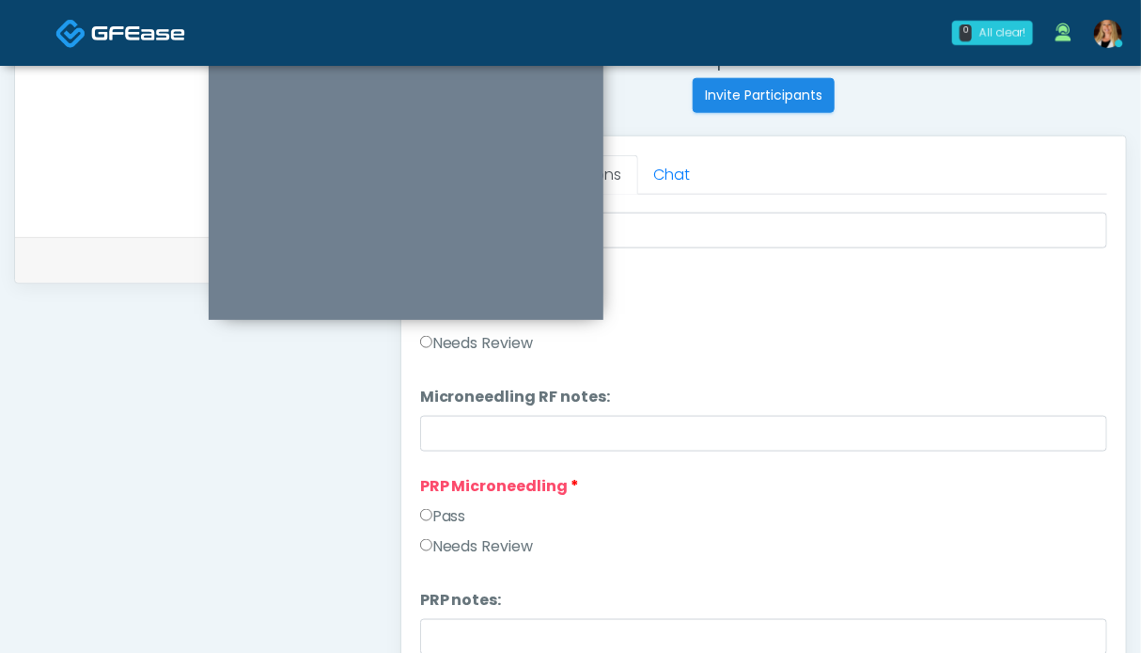
click at [440, 508] on label "Pass" at bounding box center [443, 516] width 46 height 23
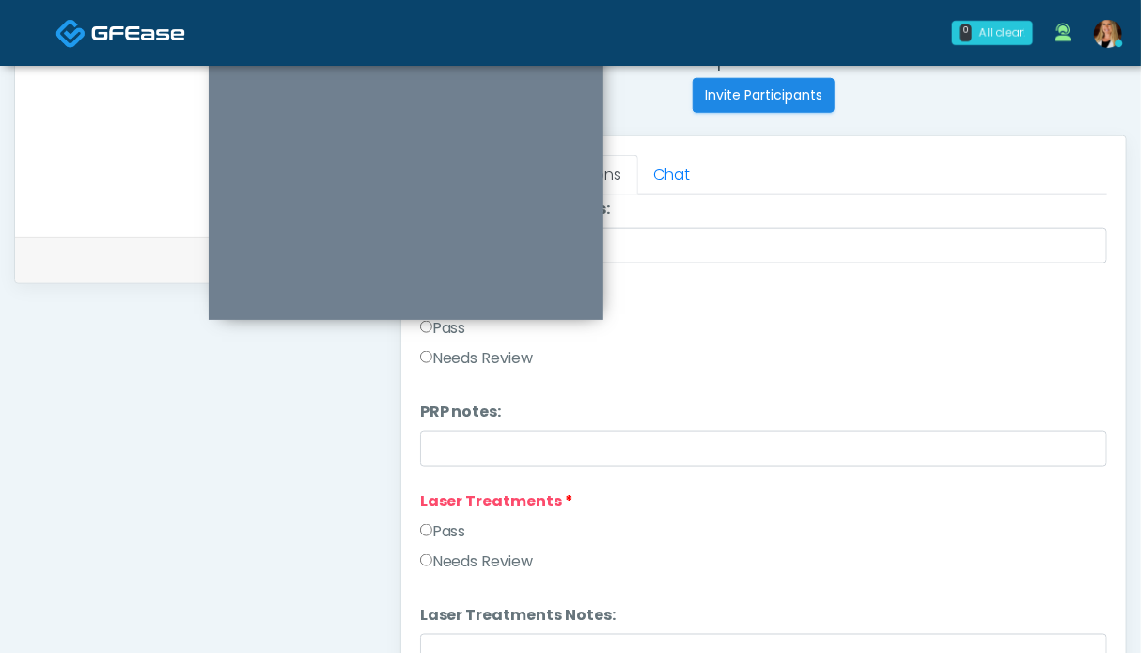
click at [458, 533] on label "Pass" at bounding box center [443, 531] width 46 height 23
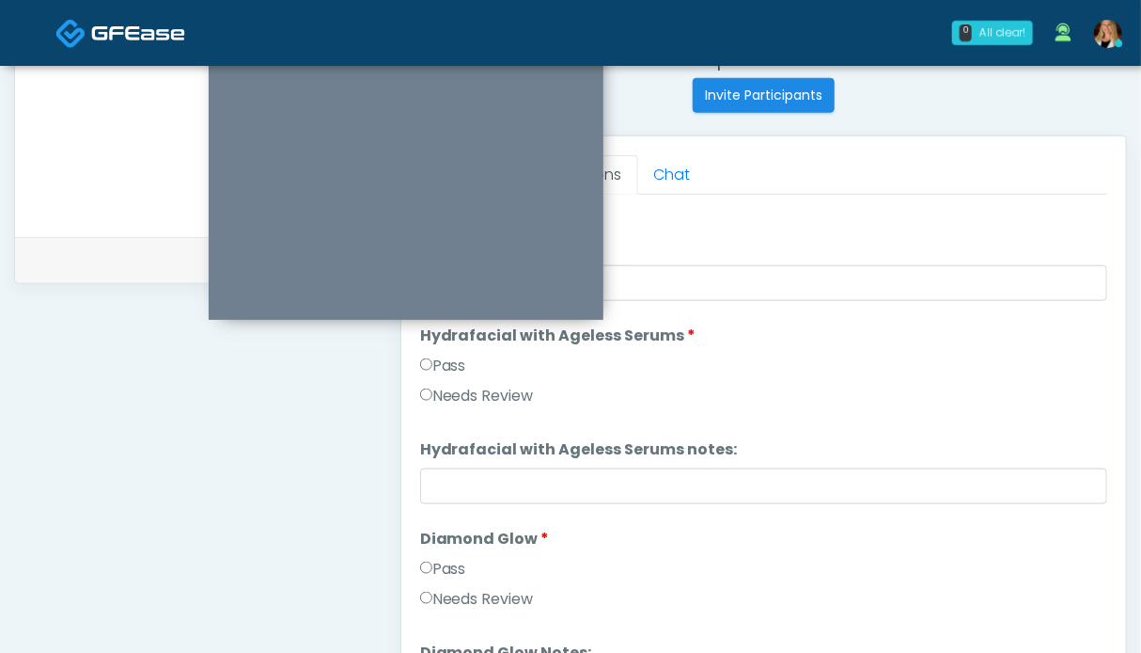
scroll to position [3702, 0]
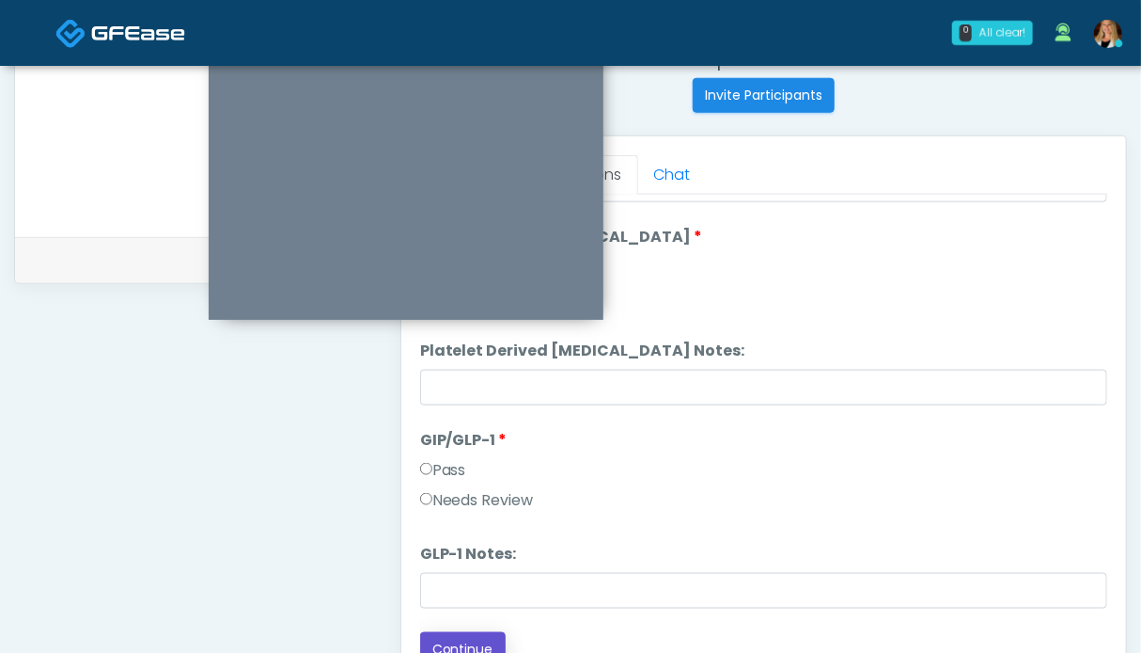
click at [454, 639] on button "Continue" at bounding box center [463, 649] width 86 height 35
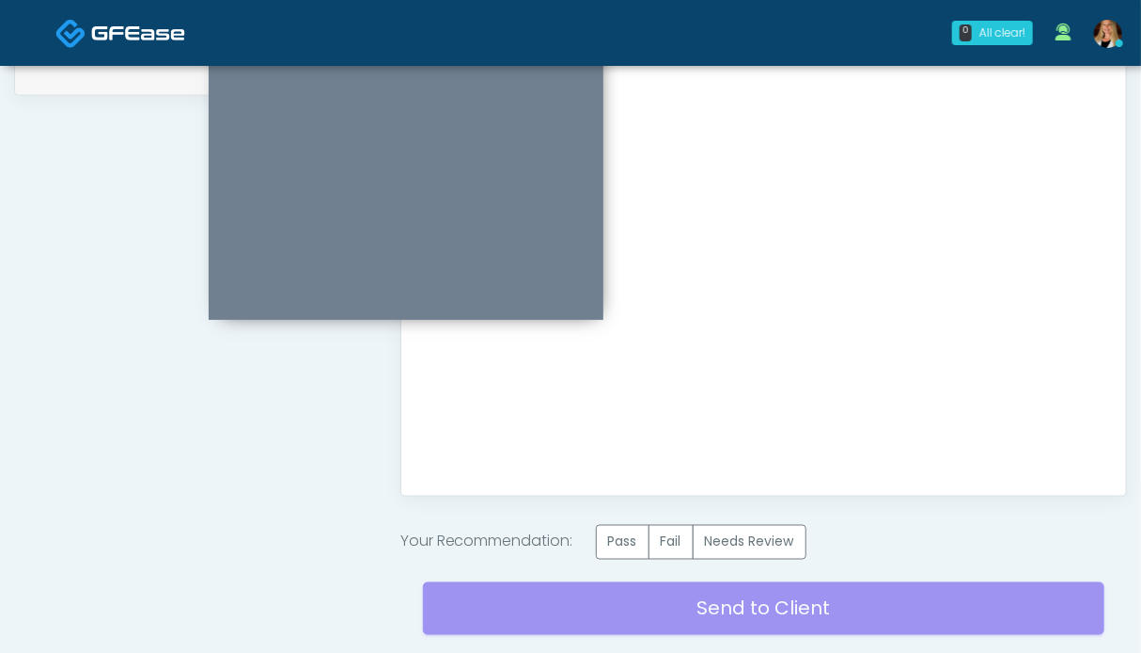
scroll to position [1033, 0]
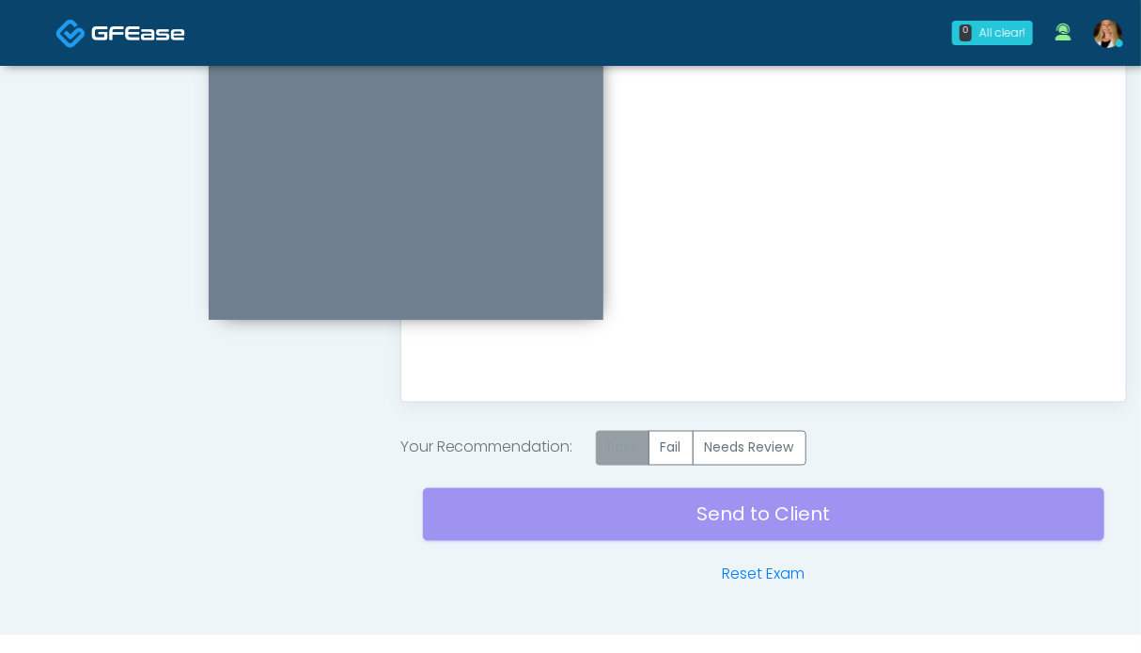
click at [637, 455] on label "Pass" at bounding box center [623, 448] width 54 height 35
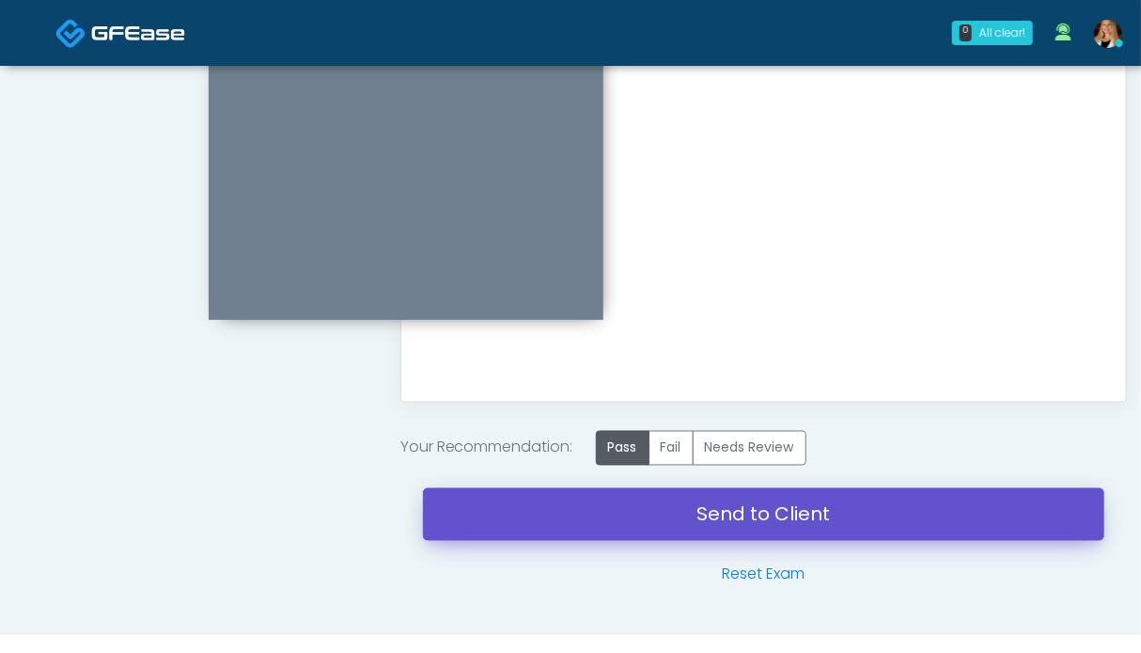
click at [735, 516] on link "Send to Client" at bounding box center [764, 514] width 682 height 53
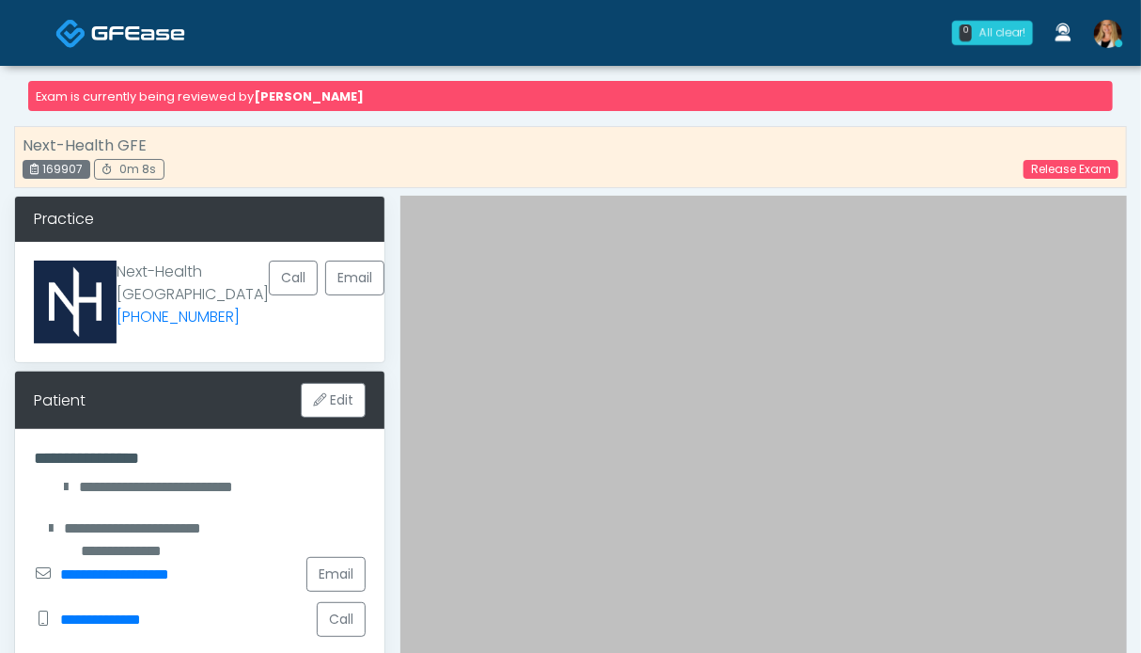
click at [102, 28] on img at bounding box center [138, 33] width 94 height 19
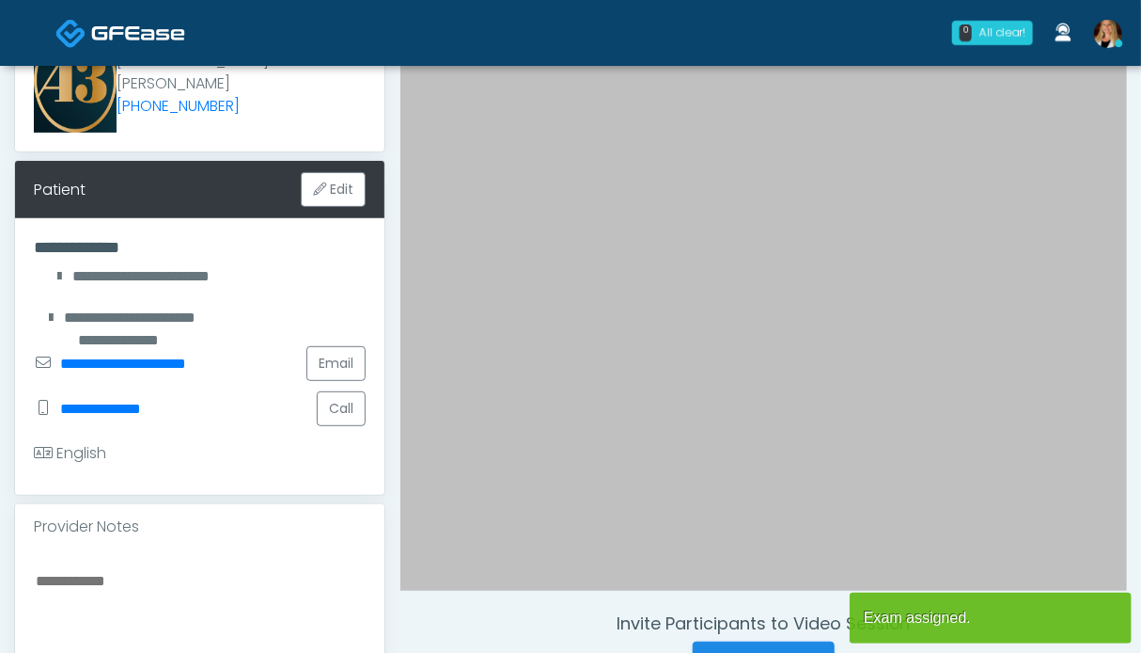
scroll to position [564, 0]
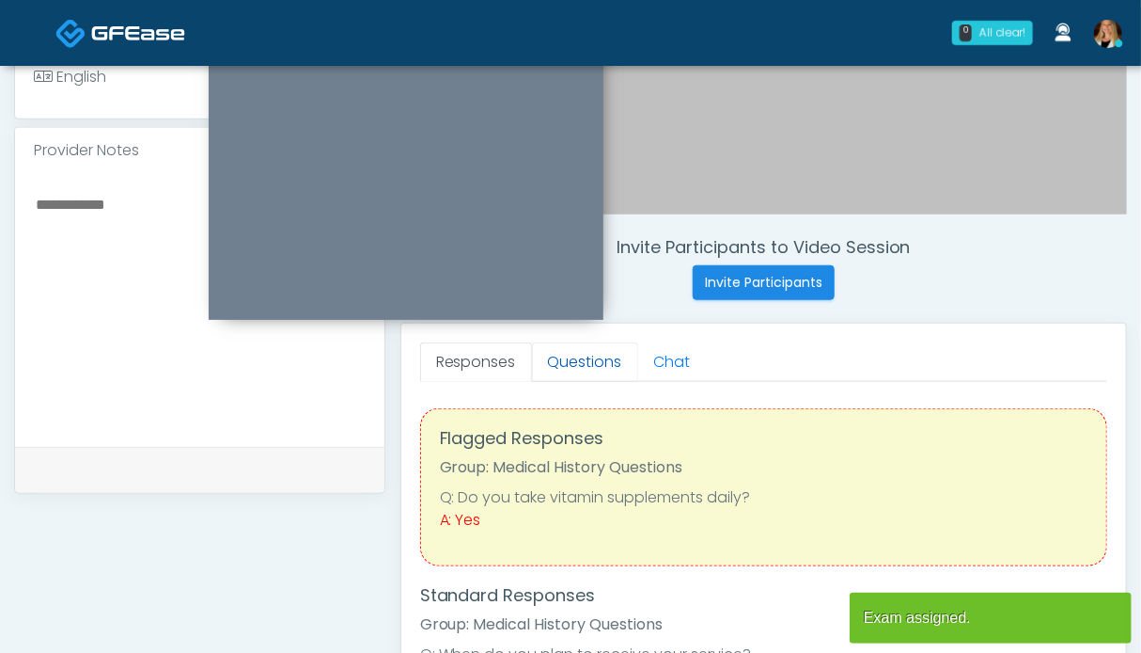
click at [566, 358] on link "Questions" at bounding box center [585, 361] width 106 height 39
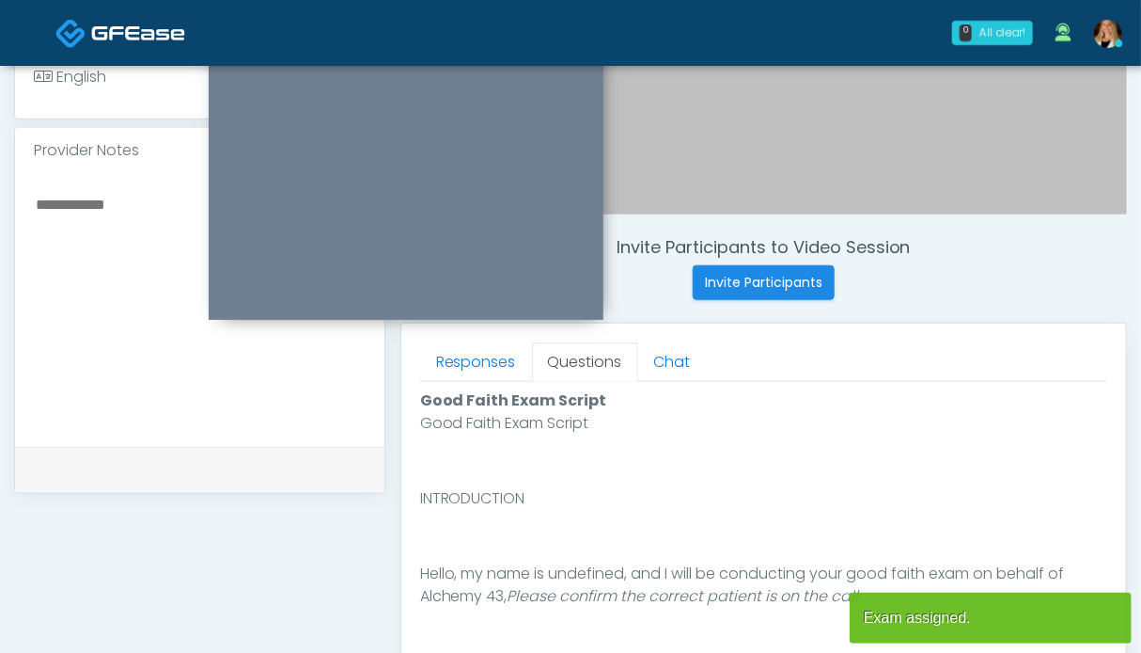
scroll to position [940, 0]
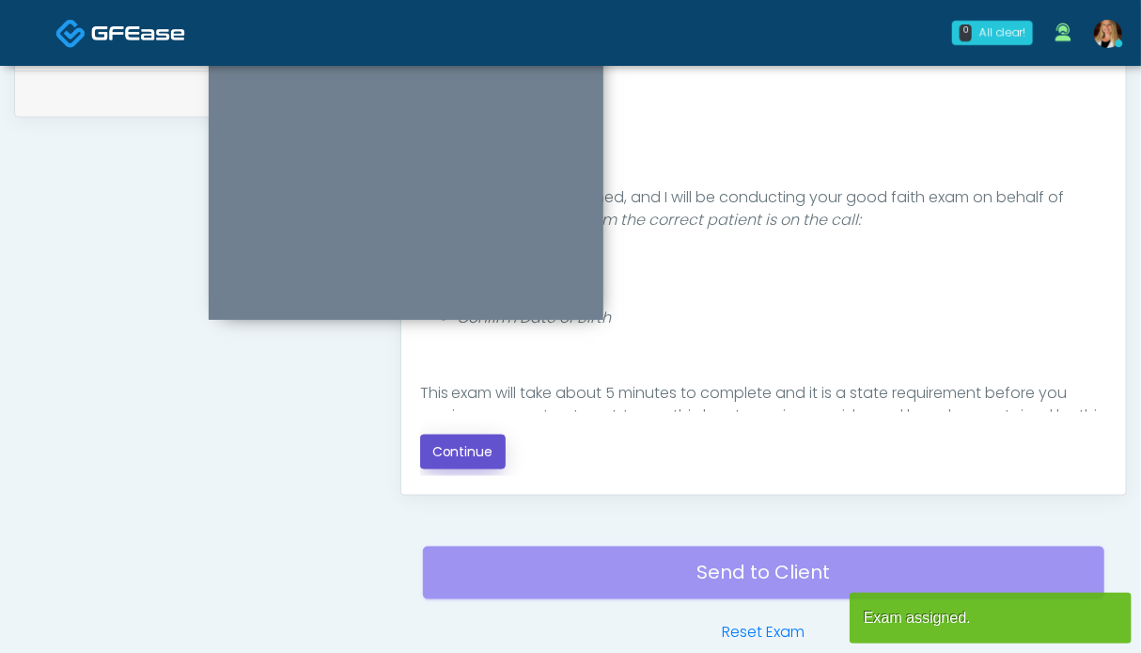
click at [456, 446] on button "Continue" at bounding box center [463, 451] width 86 height 35
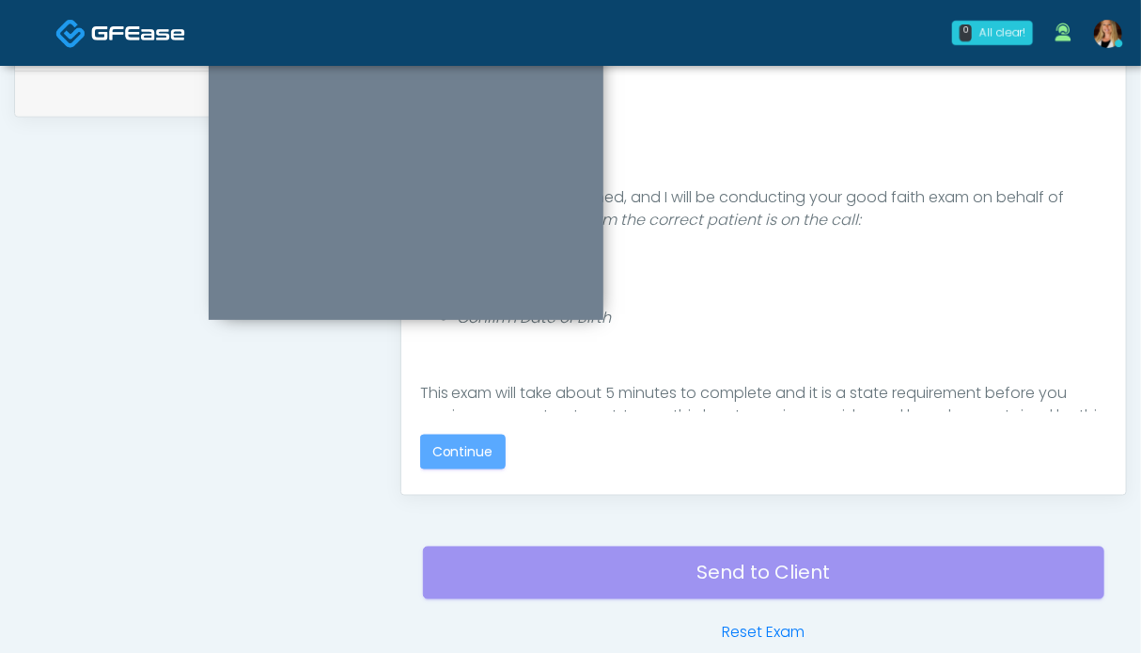
scroll to position [1033, 0]
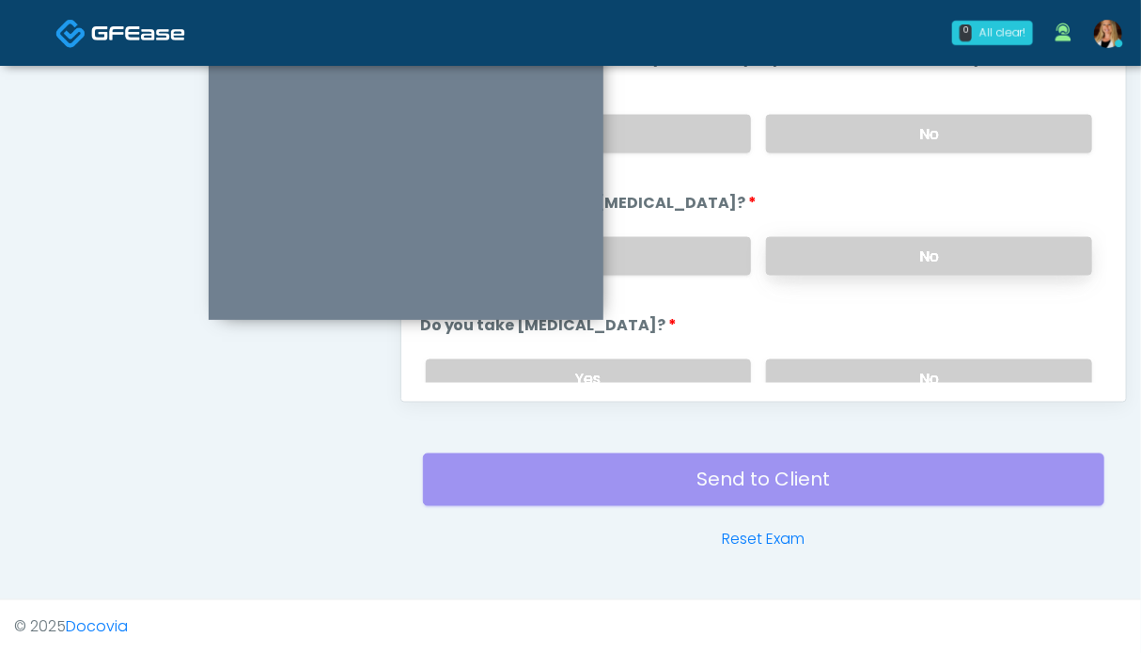
click at [913, 260] on label "No" at bounding box center [929, 256] width 326 height 39
click at [917, 121] on label "No" at bounding box center [929, 134] width 326 height 39
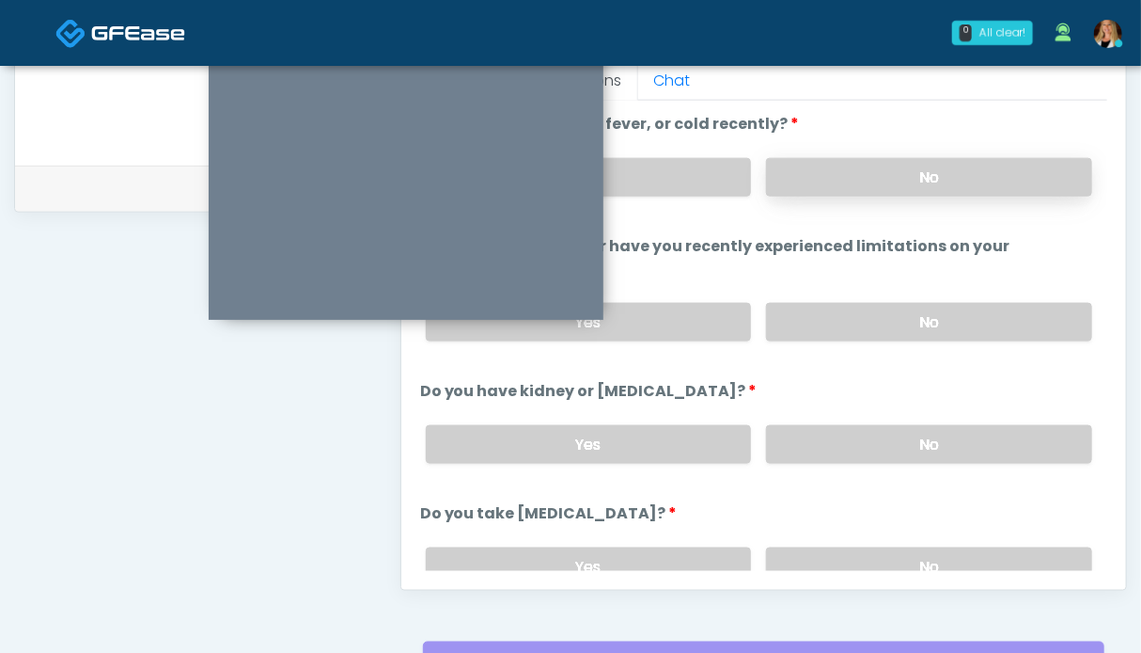
click at [910, 172] on label "No" at bounding box center [929, 177] width 326 height 39
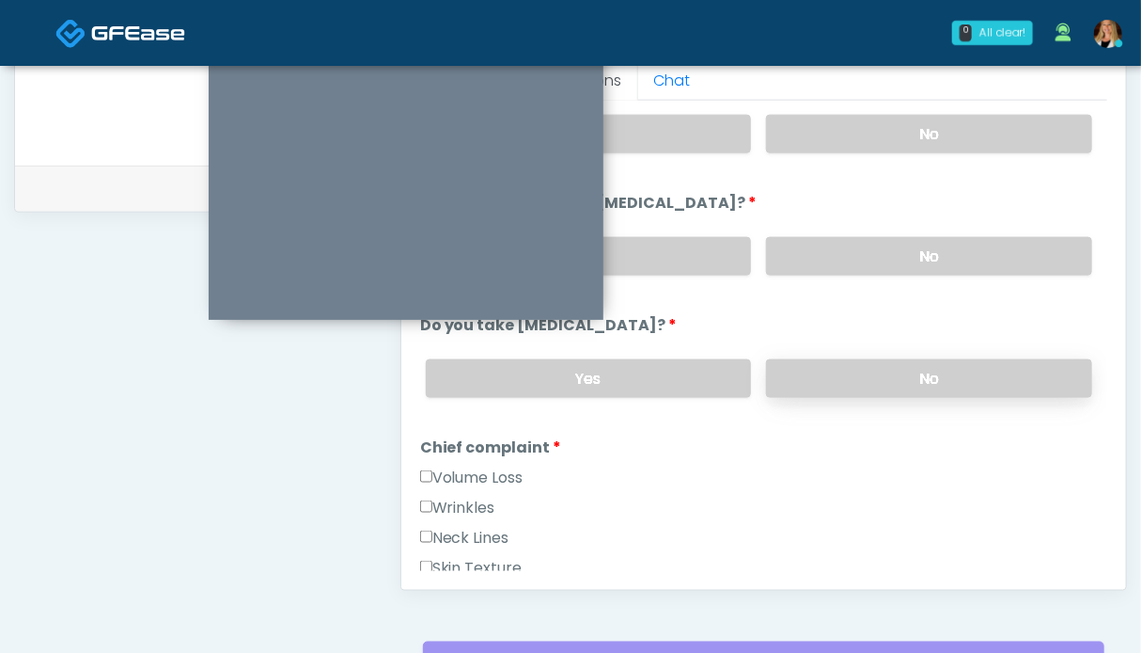
click at [918, 359] on label "No" at bounding box center [929, 378] width 326 height 39
click at [463, 496] on label "Wrinkles" at bounding box center [457, 507] width 75 height 23
click at [468, 475] on label "Volume Loss" at bounding box center [471, 477] width 103 height 23
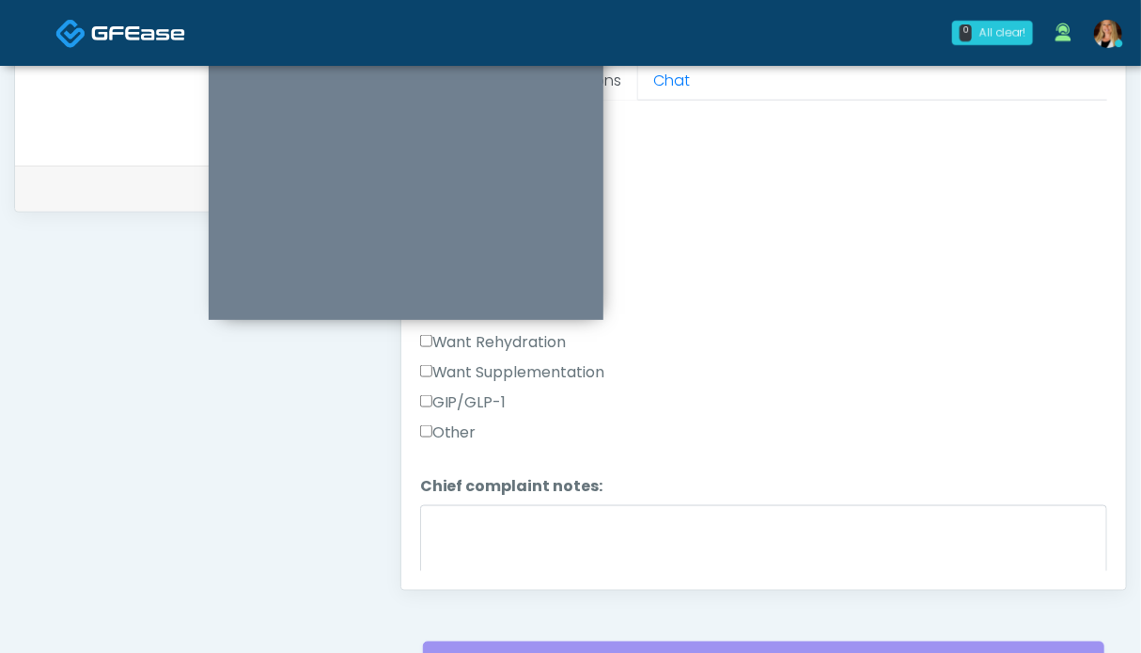
scroll to position [658, 0]
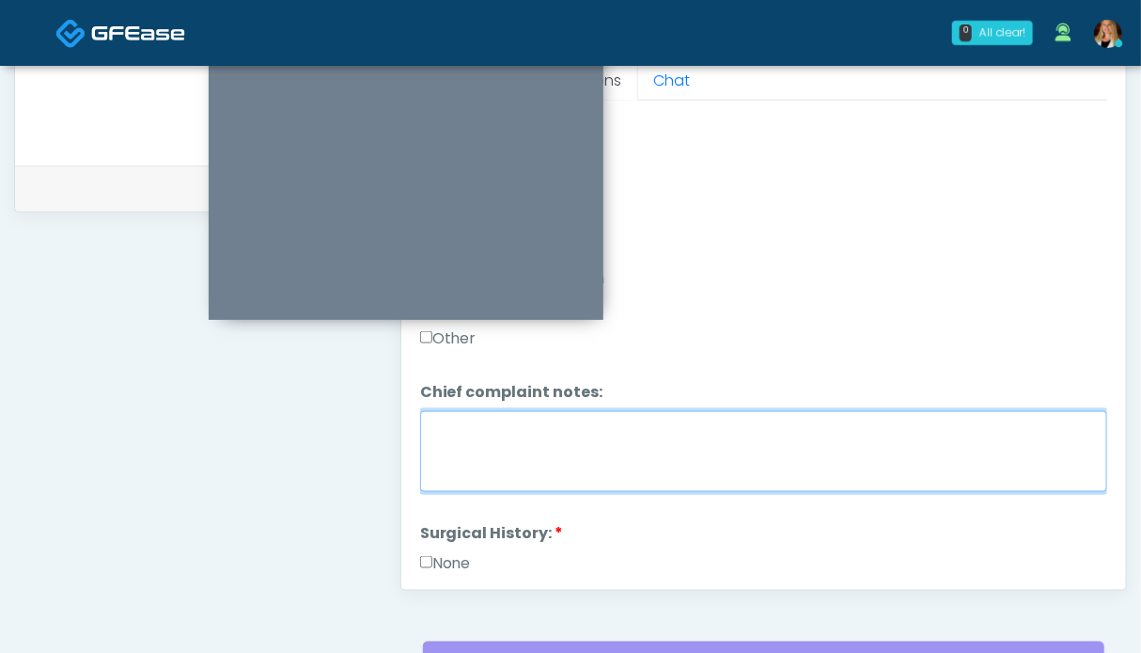
click at [630, 426] on textarea "Chief complaint notes:" at bounding box center [763, 451] width 687 height 81
type textarea "*****"
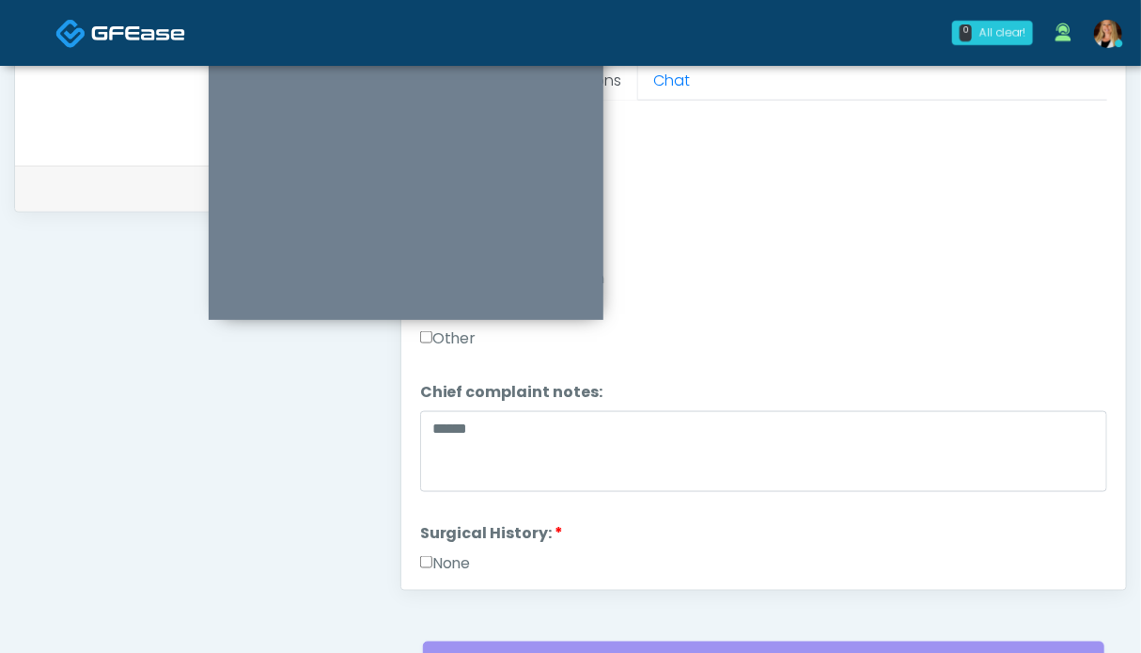
click at [448, 552] on label "None" at bounding box center [445, 563] width 51 height 23
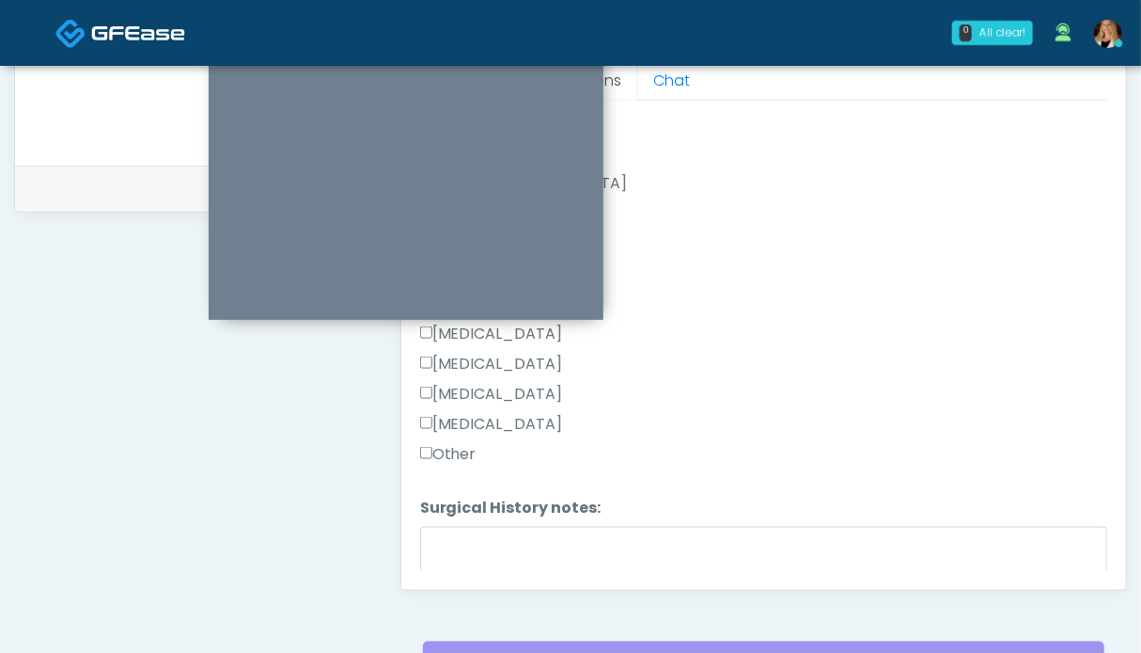
scroll to position [1222, 0]
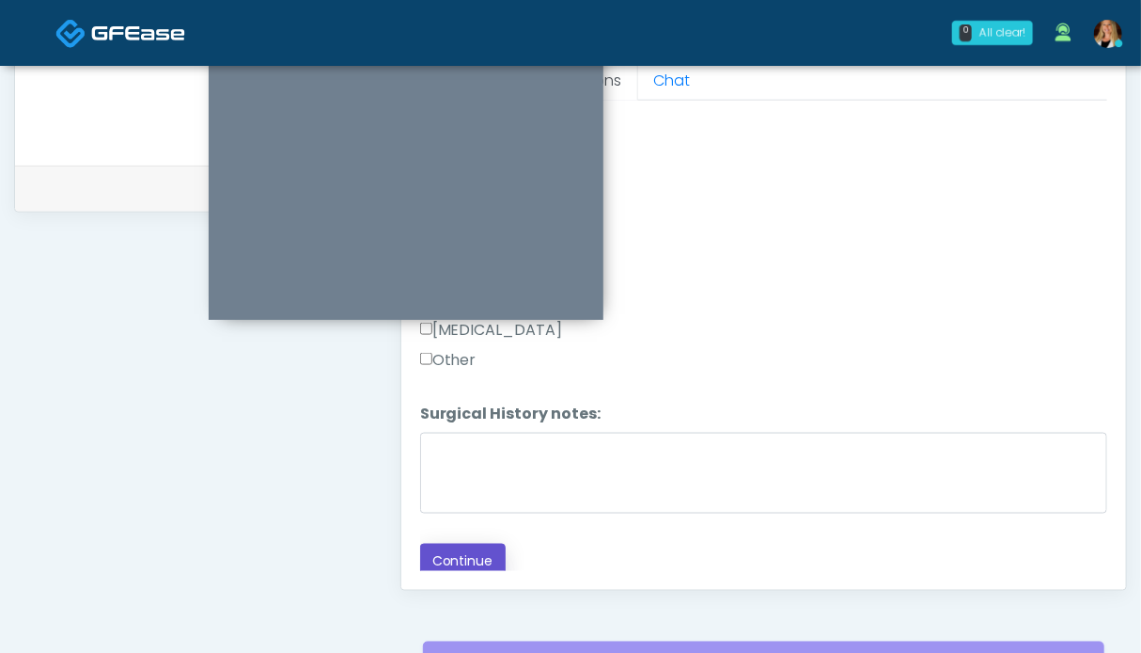
click at [479, 544] on button "Continue" at bounding box center [463, 560] width 86 height 35
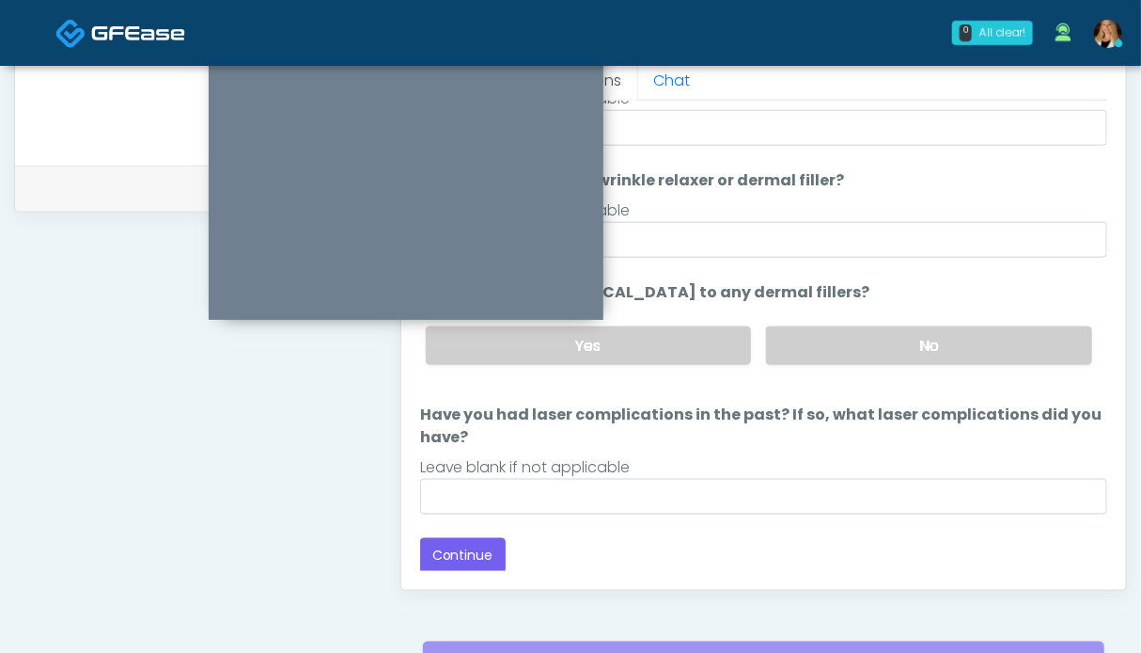
scroll to position [15, 0]
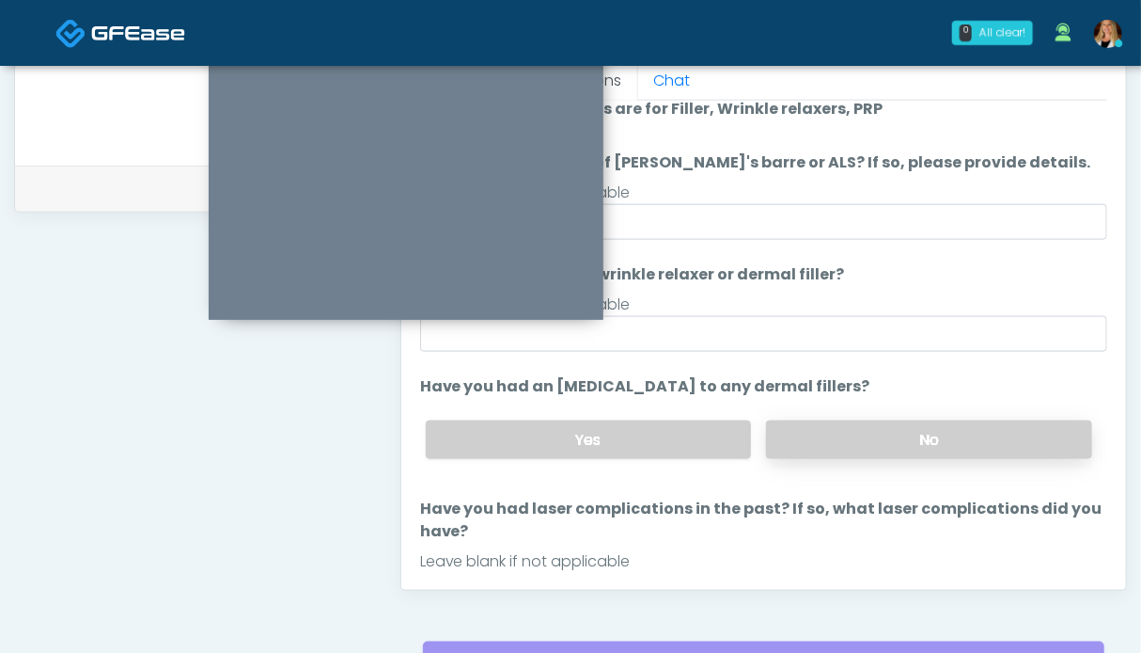
click at [857, 443] on label "No" at bounding box center [929, 439] width 326 height 39
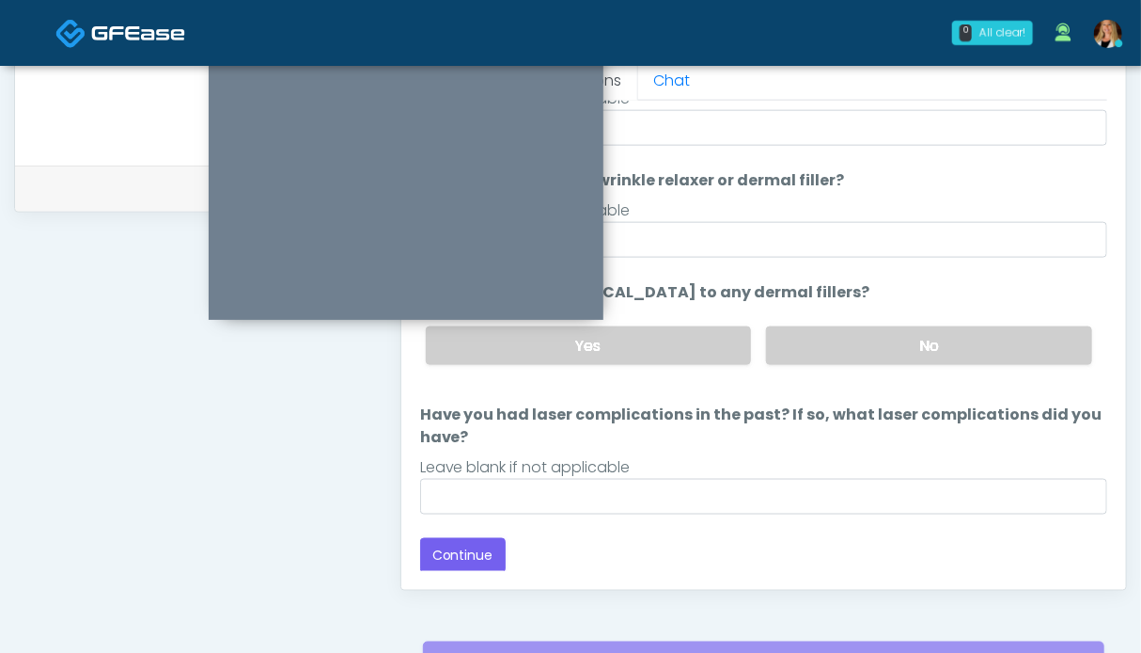
scroll to position [1033, 0]
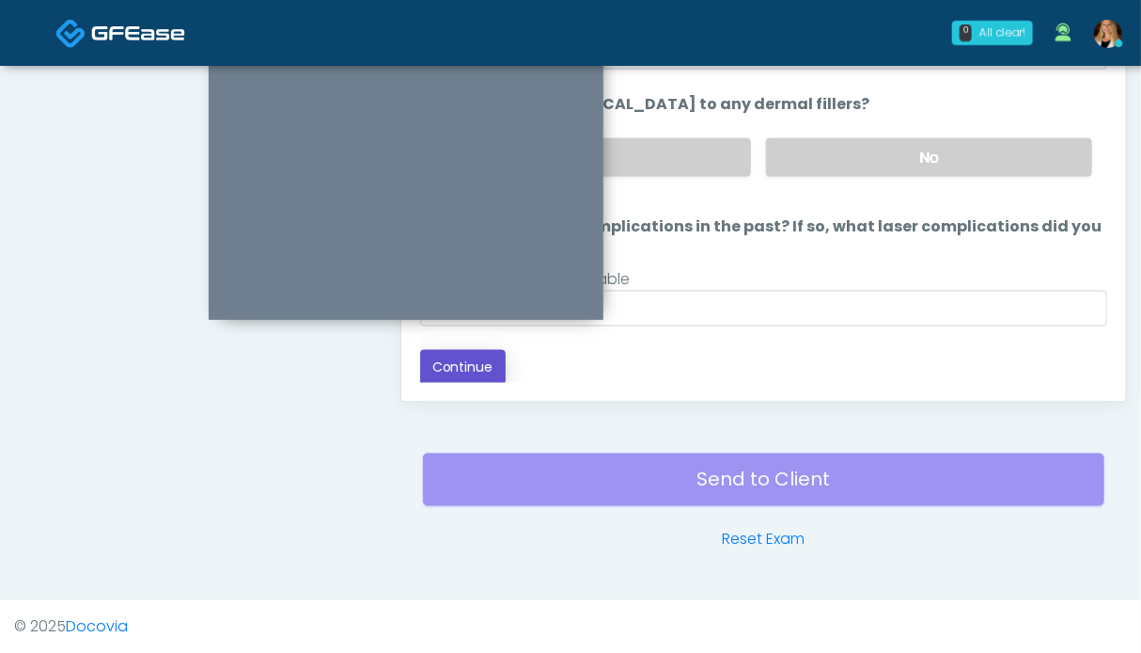
click at [469, 375] on button "Continue" at bounding box center [463, 367] width 86 height 35
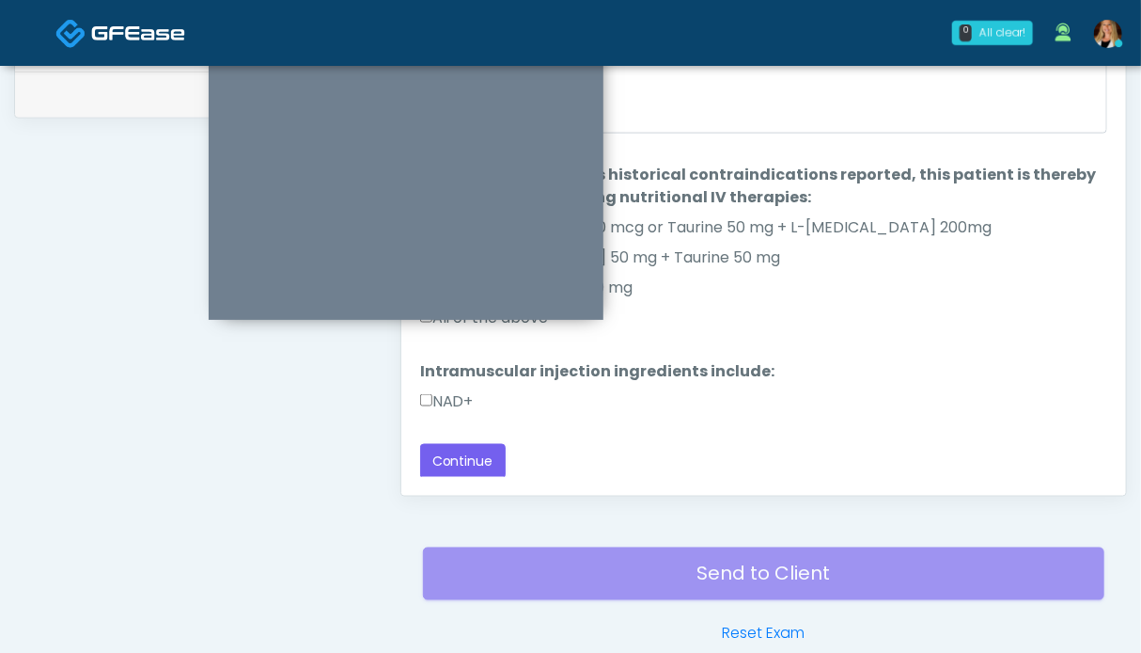
scroll to position [845, 0]
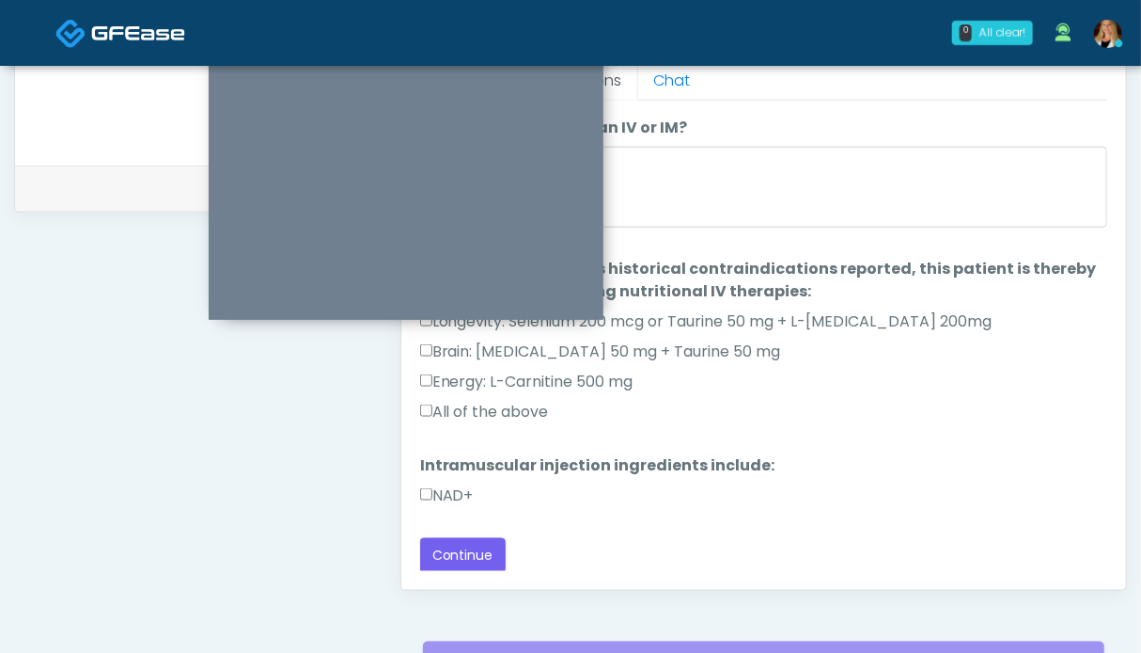
click at [481, 411] on label "All of the above" at bounding box center [484, 412] width 129 height 23
click at [457, 492] on label "NAD+" at bounding box center [447, 495] width 54 height 23
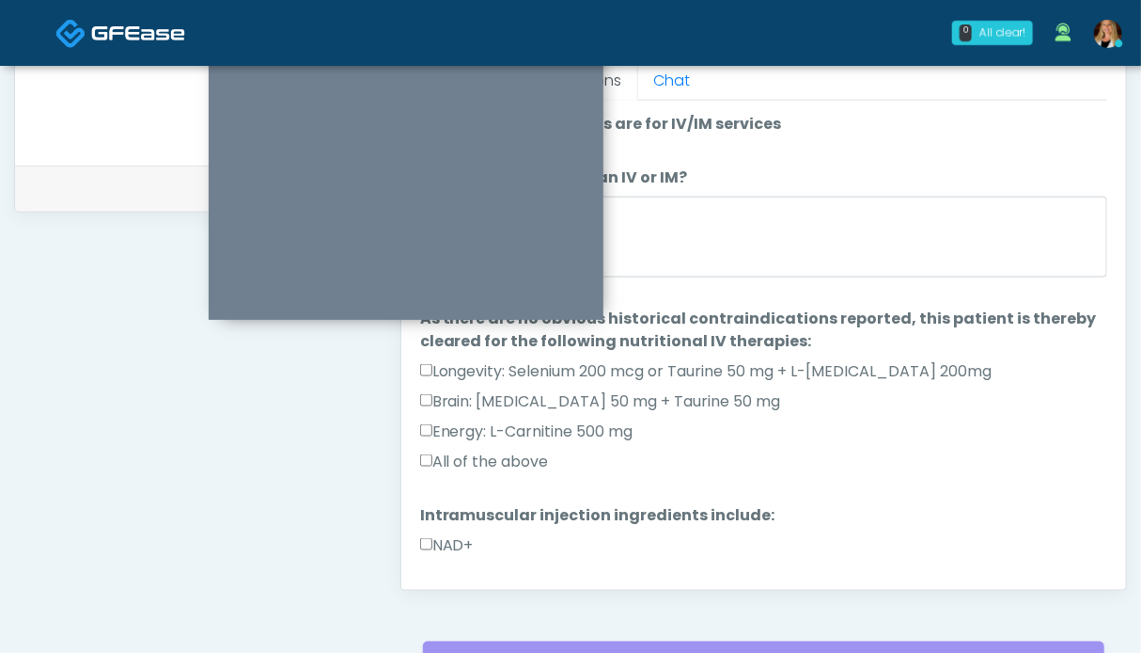
scroll to position [50, 0]
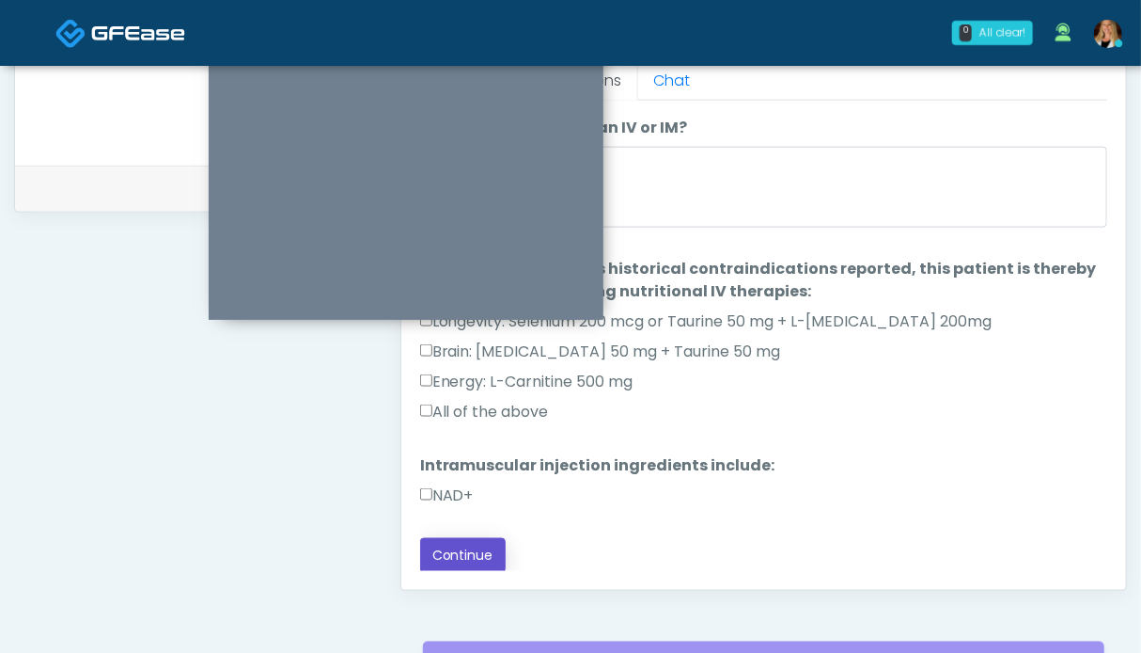
click at [474, 543] on button "Continue" at bounding box center [463, 555] width 86 height 35
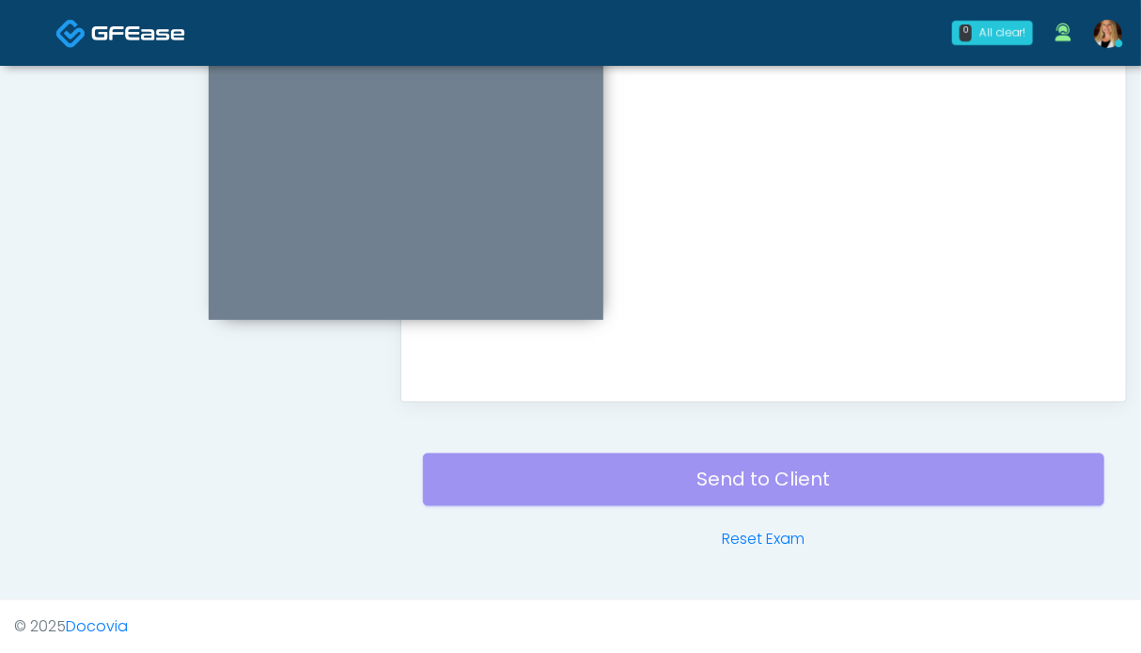
scroll to position [845, 0]
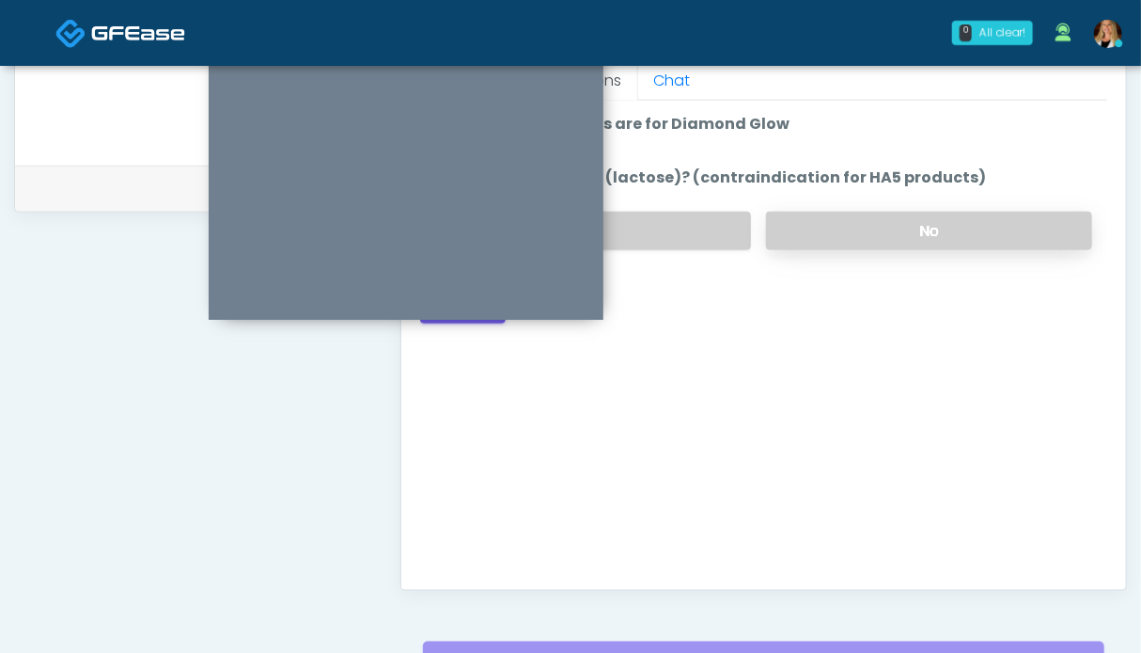
click at [923, 221] on label "No" at bounding box center [929, 231] width 326 height 39
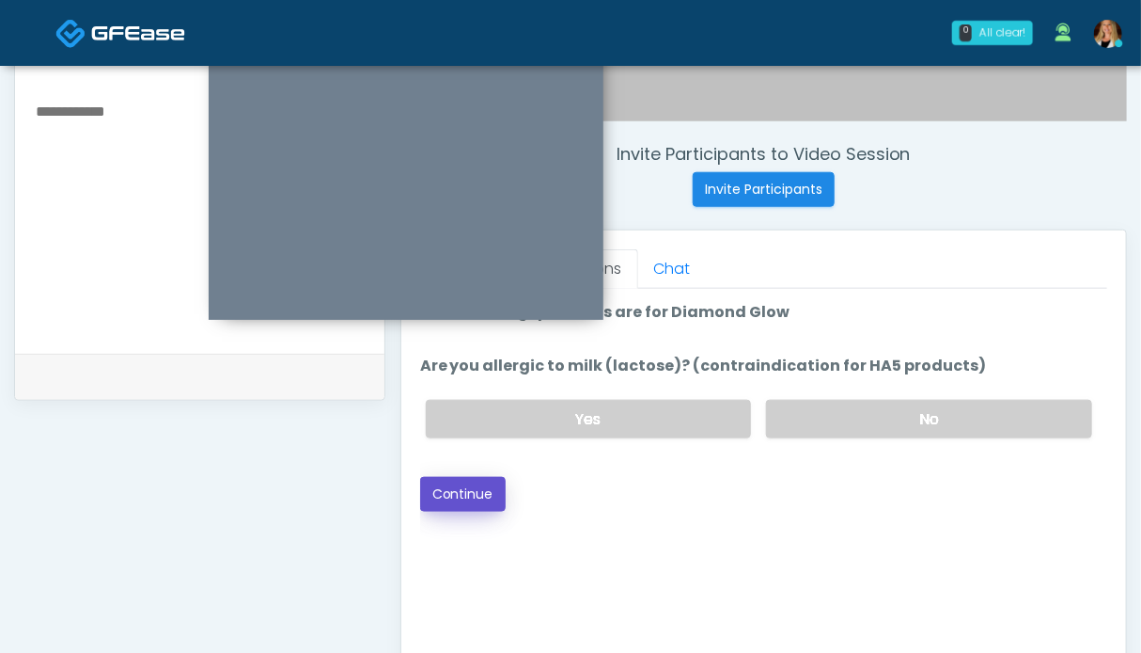
click at [477, 487] on button "Continue" at bounding box center [463, 494] width 86 height 35
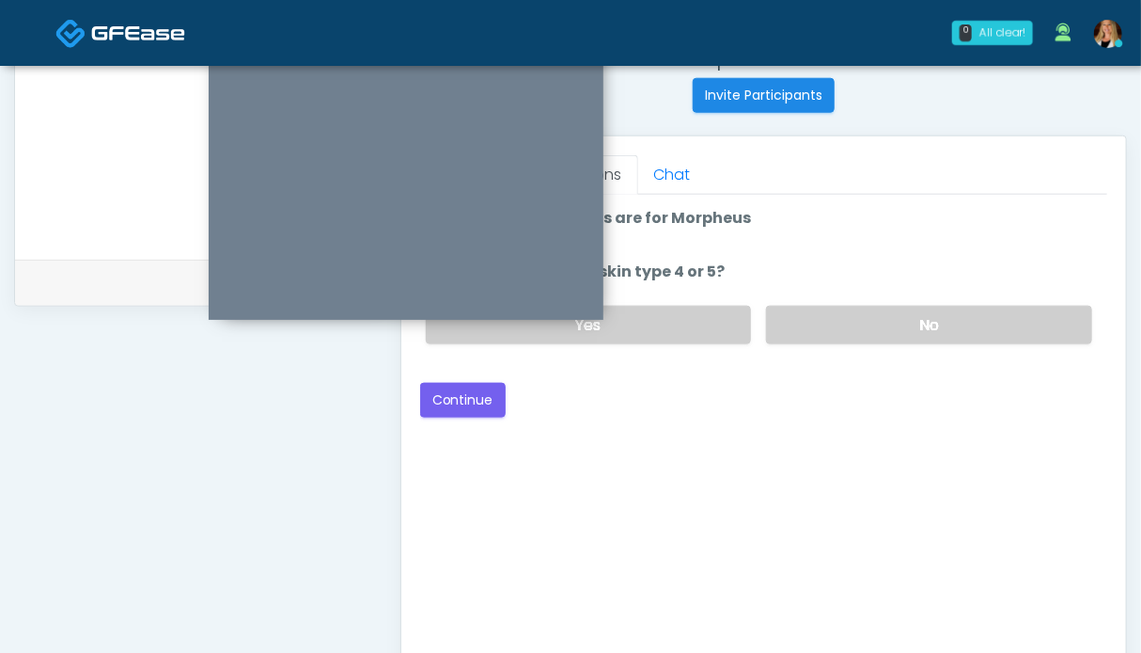
drag, startPoint x: 919, startPoint y: 323, endPoint x: 650, endPoint y: 380, distance: 275.0
click at [919, 322] on label "No" at bounding box center [929, 325] width 326 height 39
click at [478, 402] on button "Continue" at bounding box center [463, 400] width 86 height 35
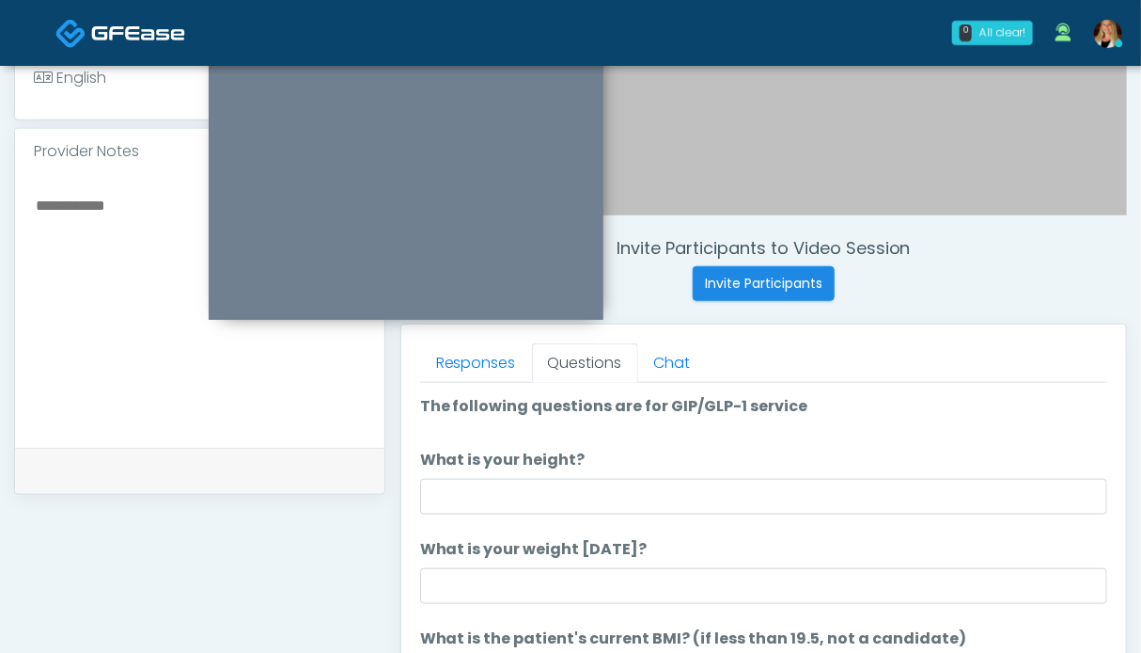
click at [106, 227] on textarea at bounding box center [200, 307] width 332 height 229
type textarea "*"
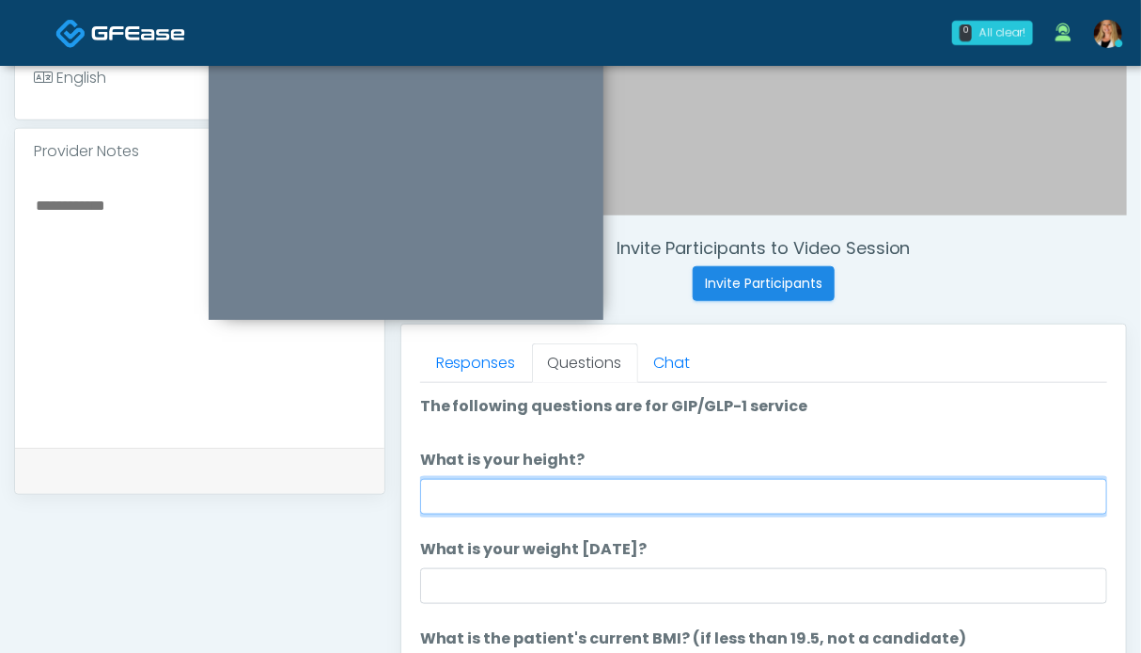
click at [527, 486] on input "What is your height?" at bounding box center [763, 497] width 687 height 36
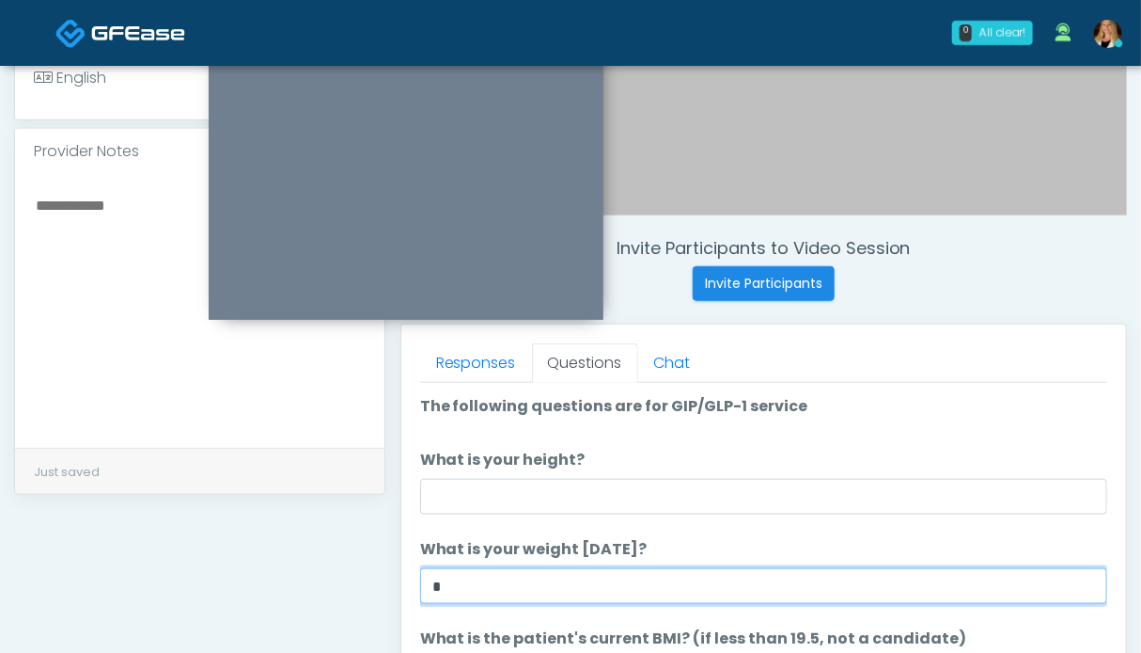
click at [541, 580] on input "*" at bounding box center [763, 586] width 687 height 36
type input "******"
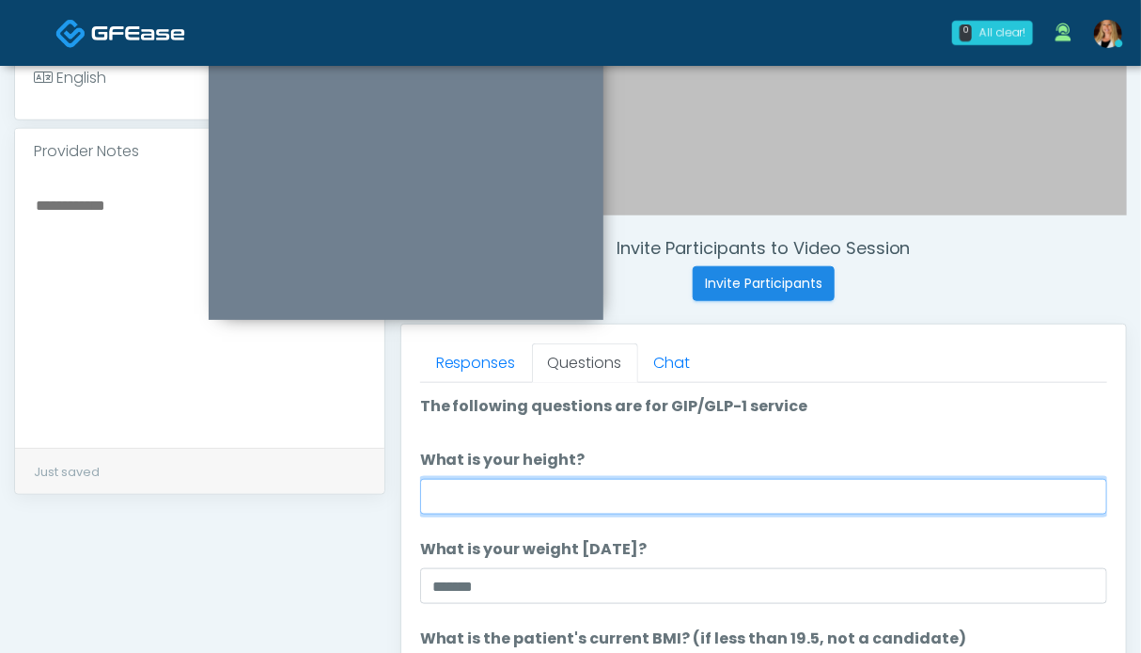
click at [564, 501] on input "What is your height?" at bounding box center [763, 497] width 687 height 36
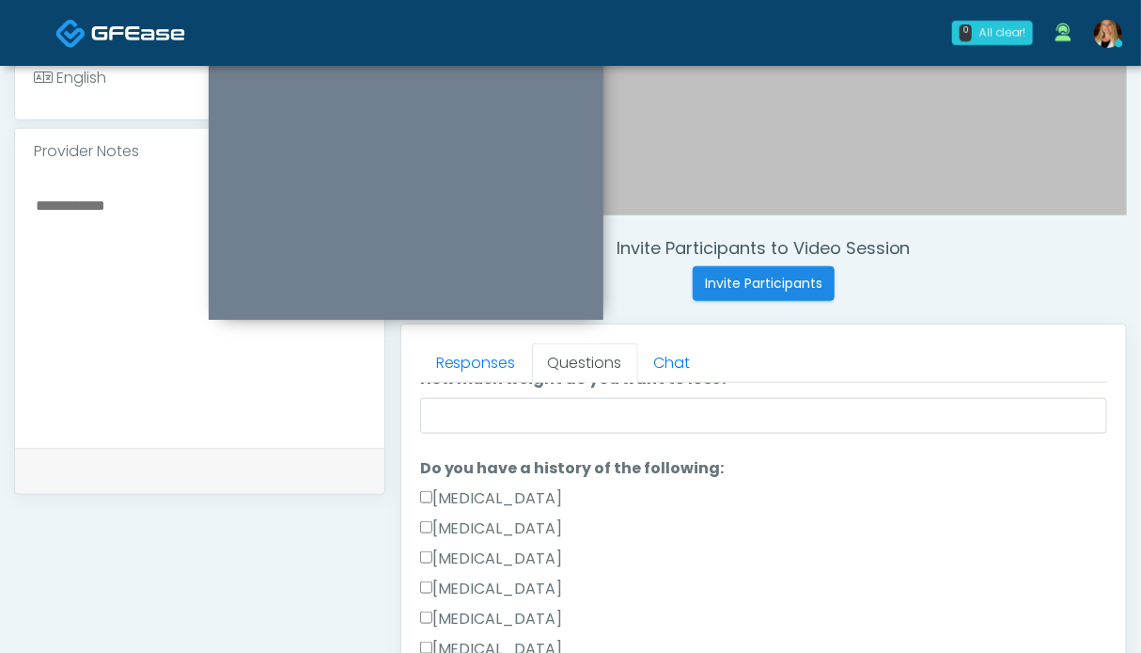
scroll to position [564, 0]
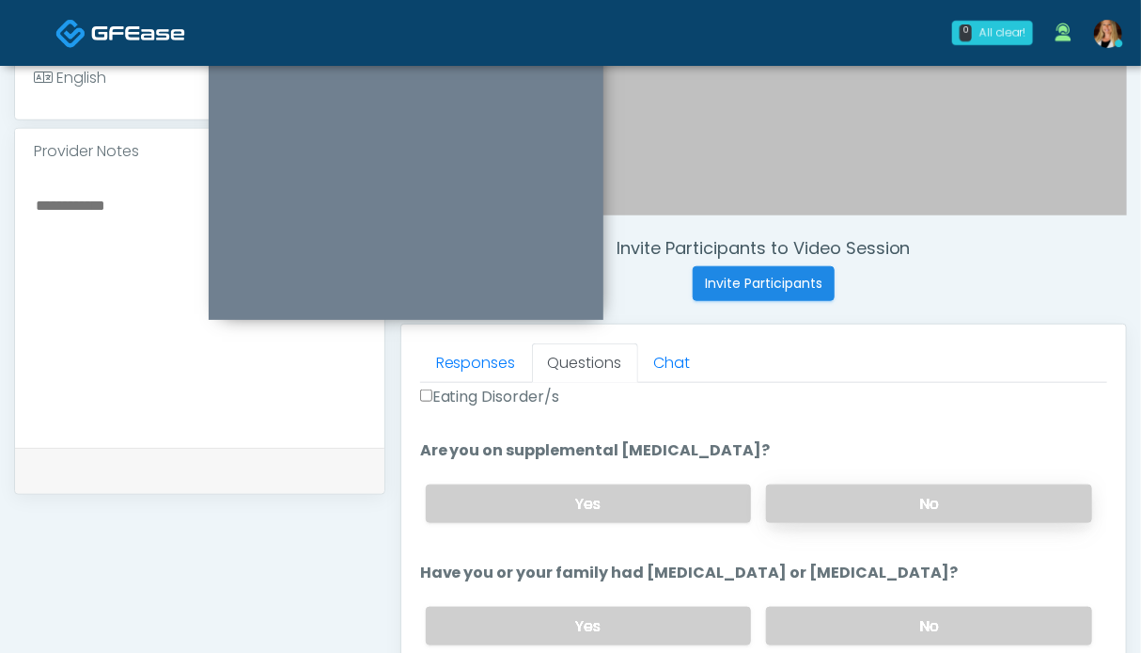
type input "***"
click at [942, 494] on label "No" at bounding box center [929, 503] width 326 height 39
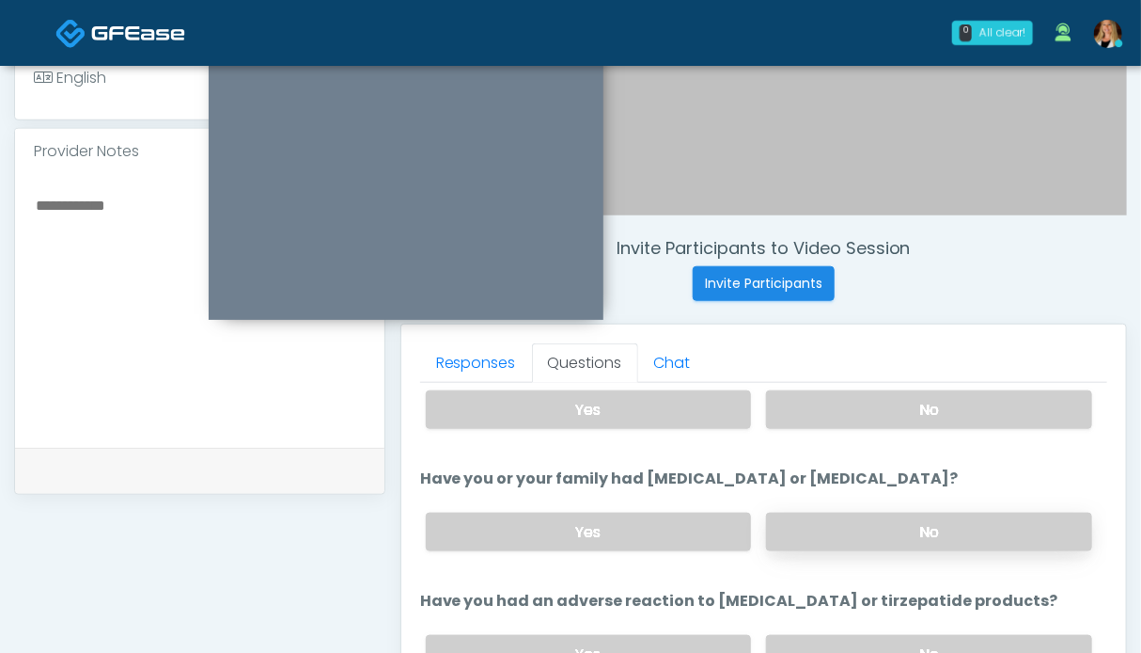
click at [904, 518] on label "No" at bounding box center [929, 531] width 326 height 39
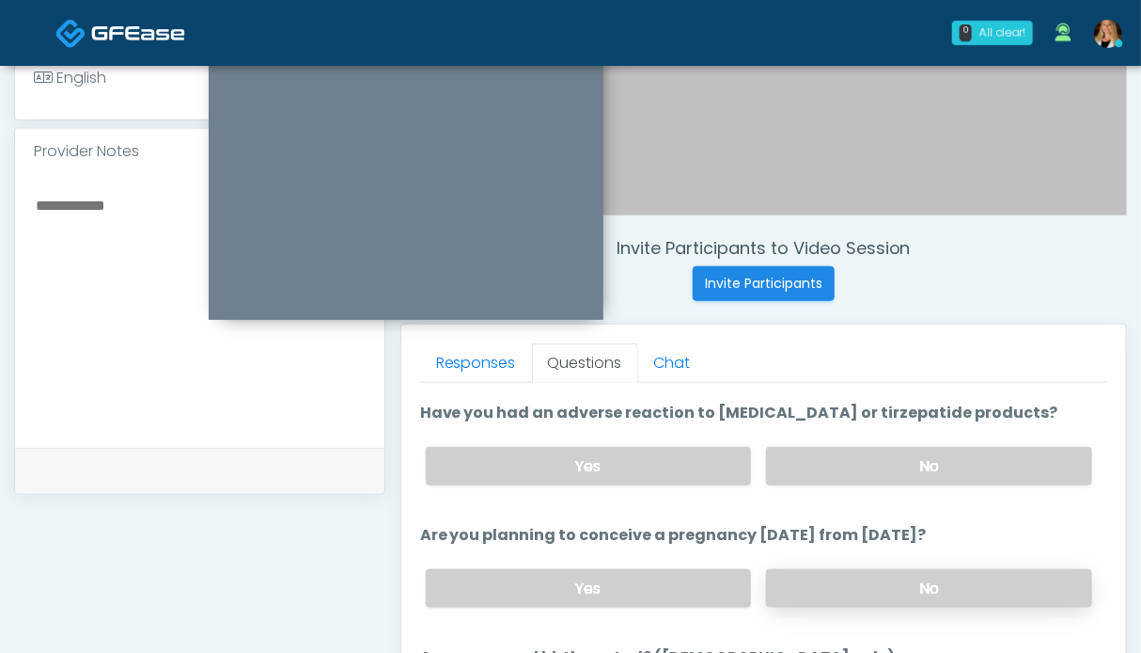
drag, startPoint x: 899, startPoint y: 456, endPoint x: 908, endPoint y: 588, distance: 132.0
click at [899, 456] on label "No" at bounding box center [929, 466] width 326 height 39
click at [909, 580] on label "No" at bounding box center [929, 588] width 326 height 39
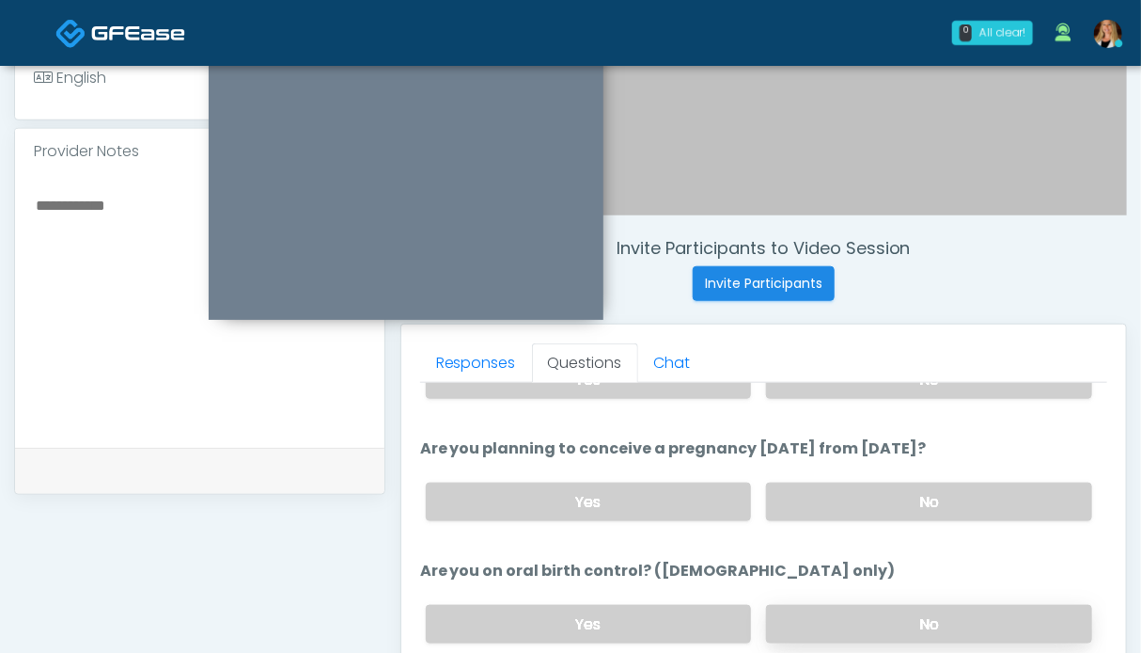
click at [896, 612] on label "No" at bounding box center [929, 624] width 326 height 39
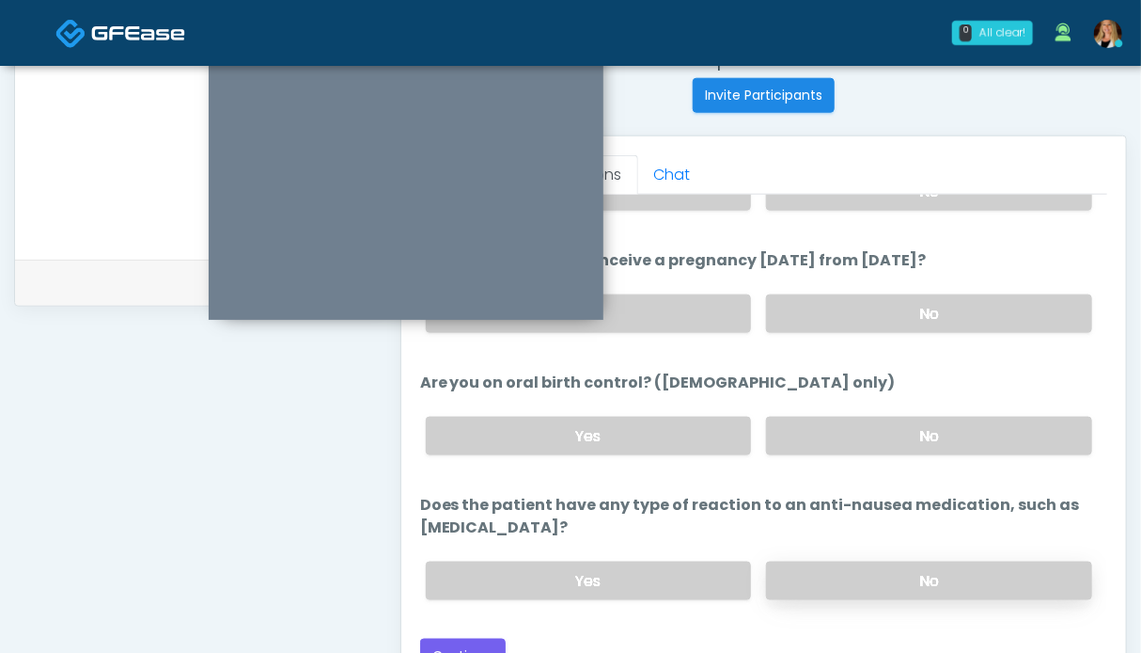
click at [888, 574] on label "No" at bounding box center [929, 580] width 326 height 39
drag, startPoint x: 883, startPoint y: 344, endPoint x: 840, endPoint y: 392, distance: 64.6
click at [827, 393] on li "Are you on oral birth control? (females only) Are you on oral birth control? (f…" at bounding box center [763, 420] width 687 height 99
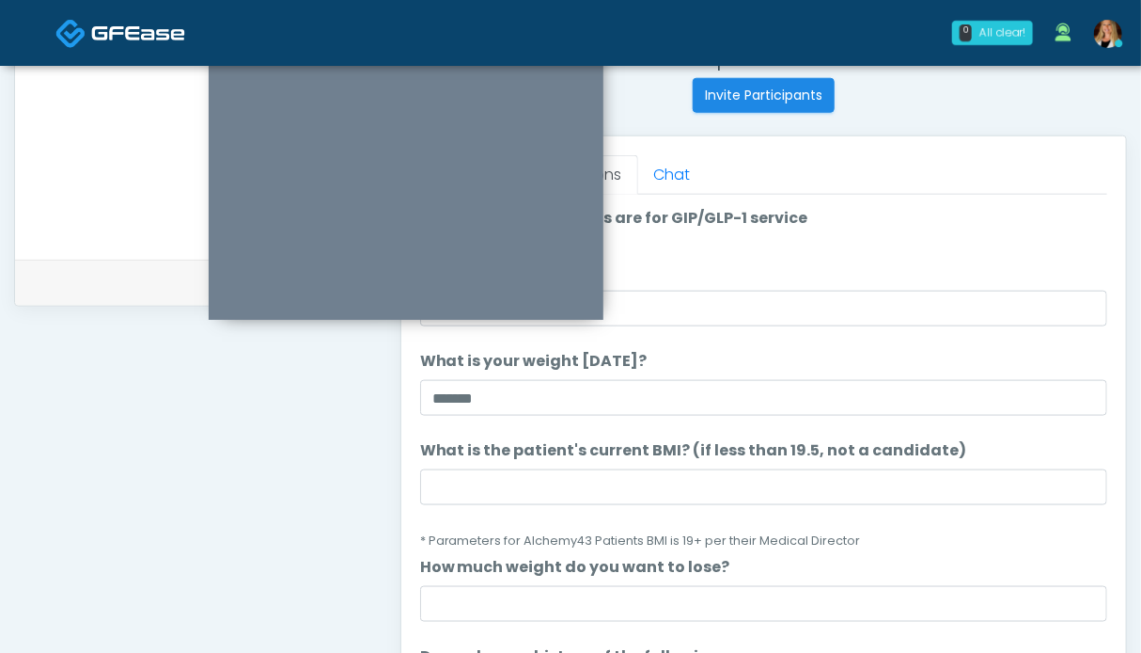
scroll to position [657, 0]
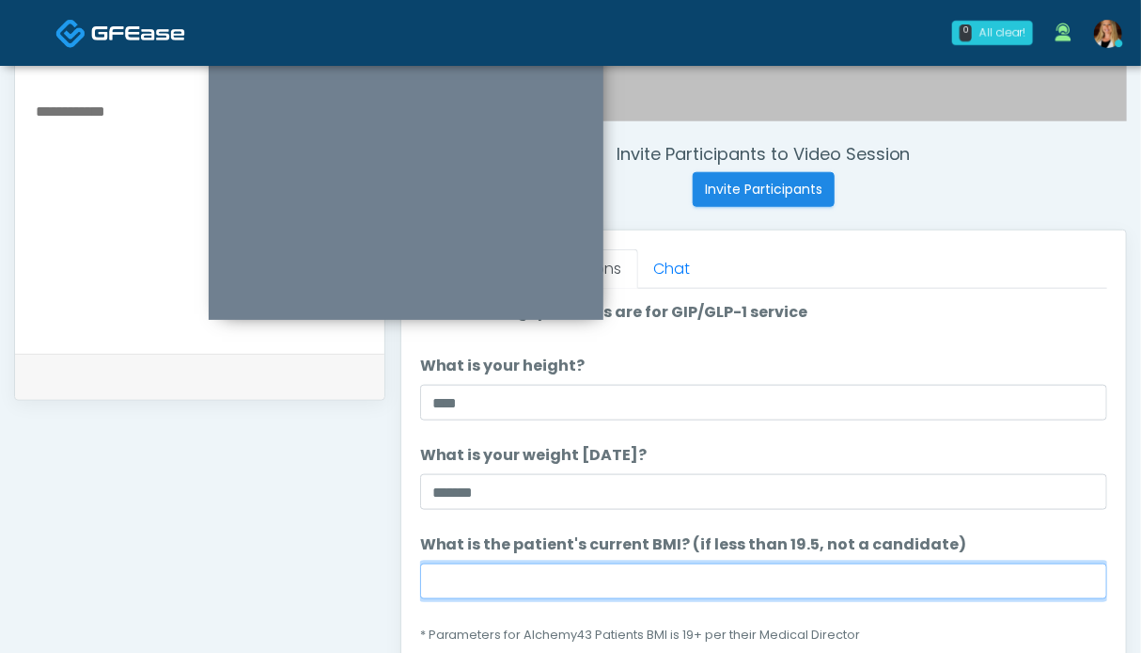
click at [521, 573] on input "What is the patient's current BMI? (if less than 19.5, not a candidate)" at bounding box center [763, 581] width 687 height 36
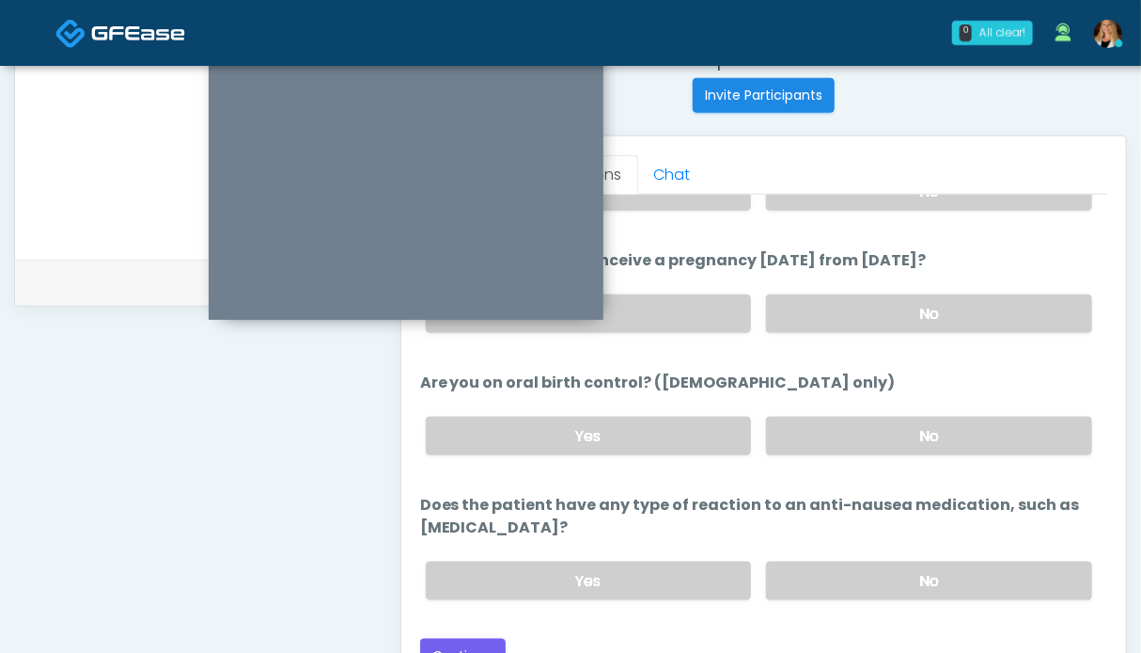
scroll to position [1033, 0]
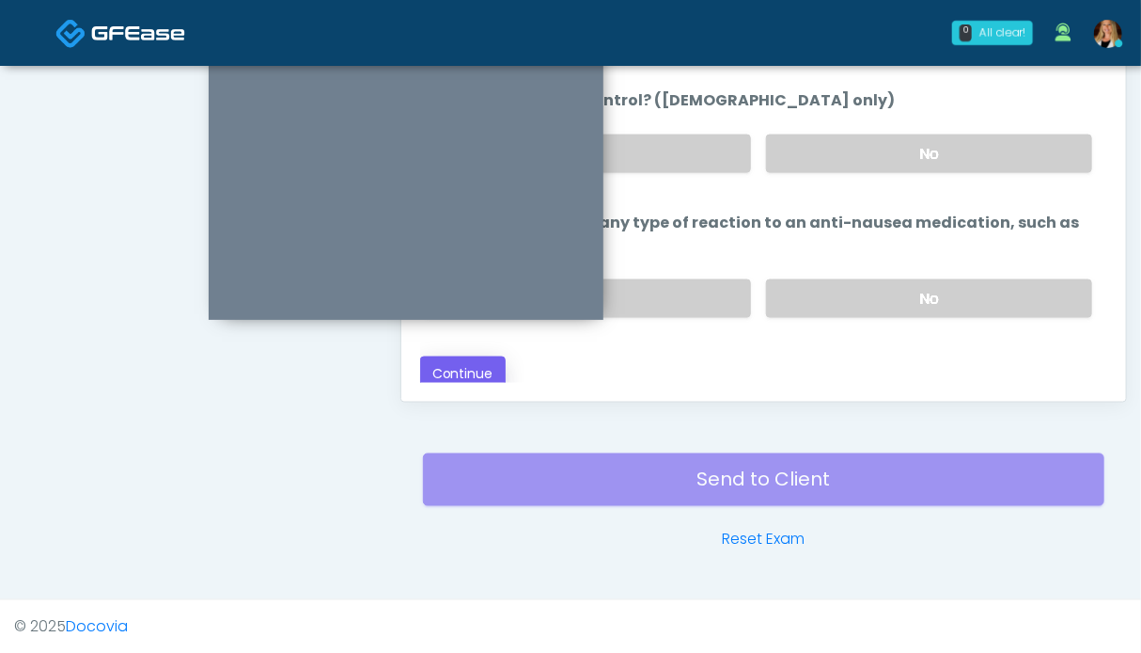
type input "****"
click at [472, 361] on button "Continue" at bounding box center [463, 373] width 86 height 35
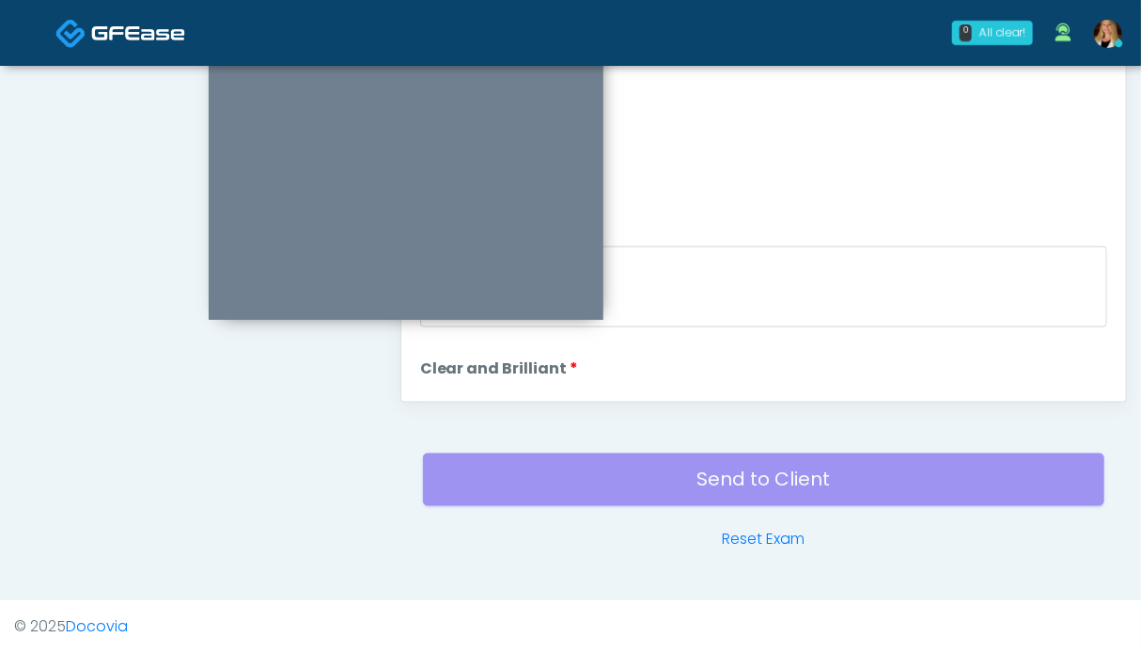
scroll to position [751, 0]
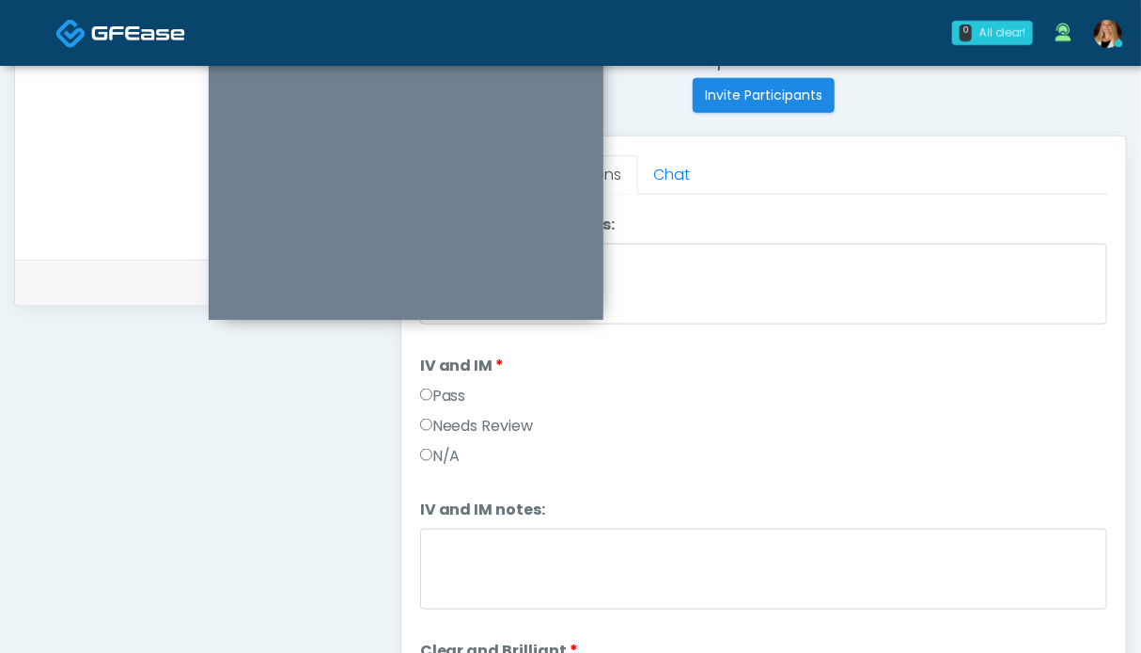
click at [457, 385] on label "Pass" at bounding box center [443, 396] width 46 height 23
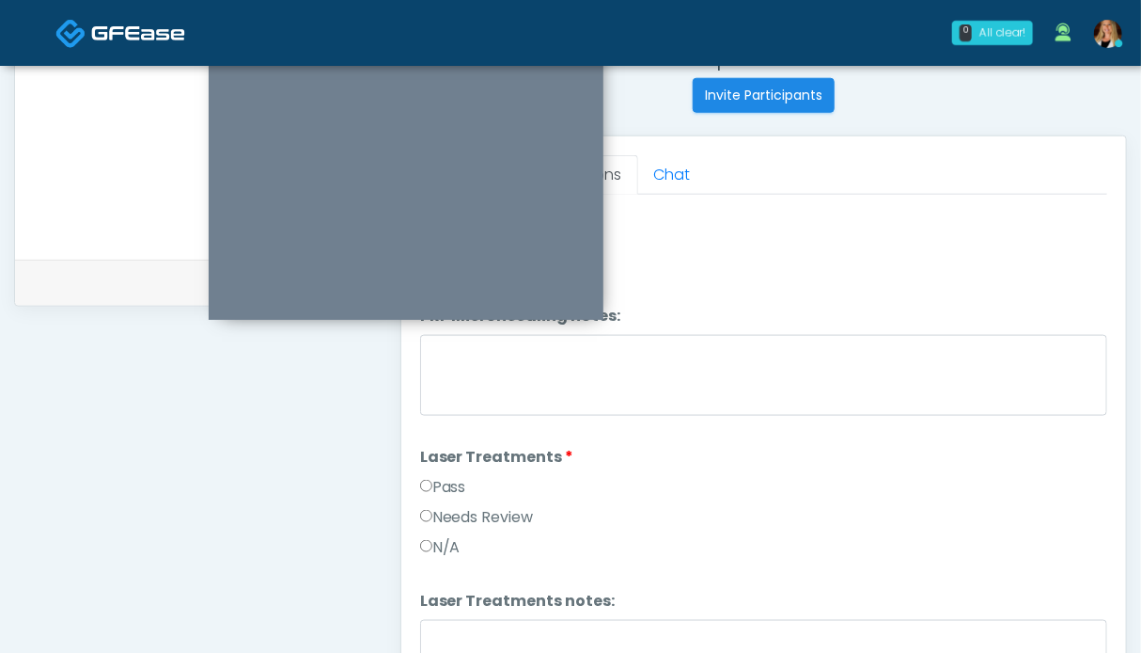
click at [459, 478] on label "Pass" at bounding box center [443, 487] width 46 height 23
click at [461, 479] on label "Pass" at bounding box center [443, 484] width 46 height 23
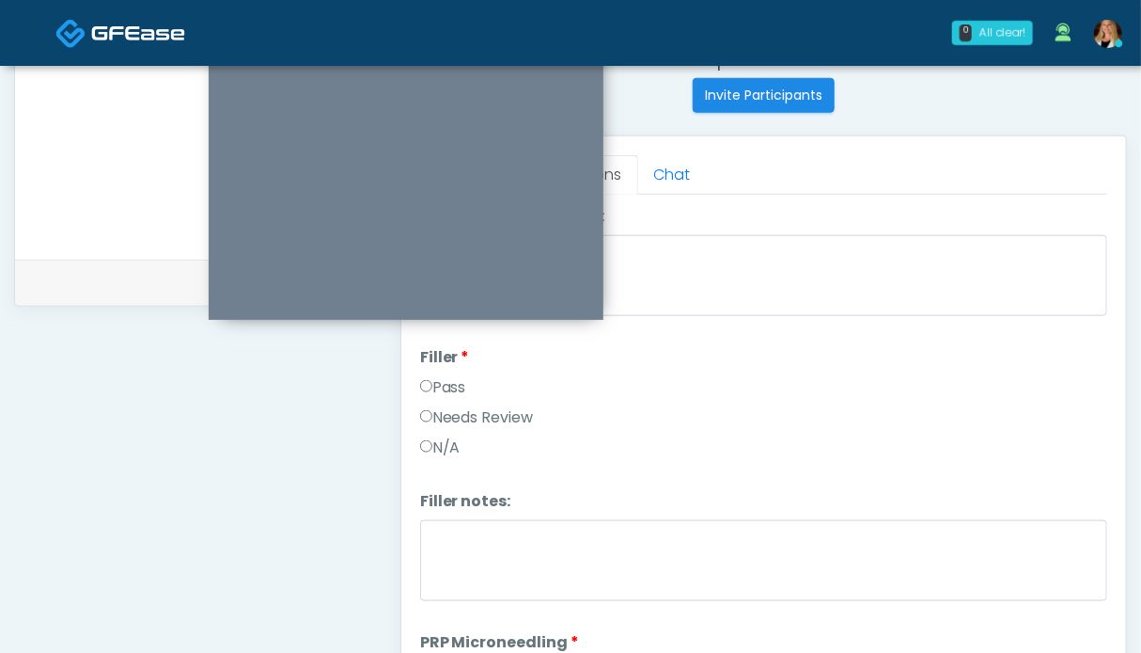
click at [449, 391] on label "Pass" at bounding box center [443, 387] width 46 height 23
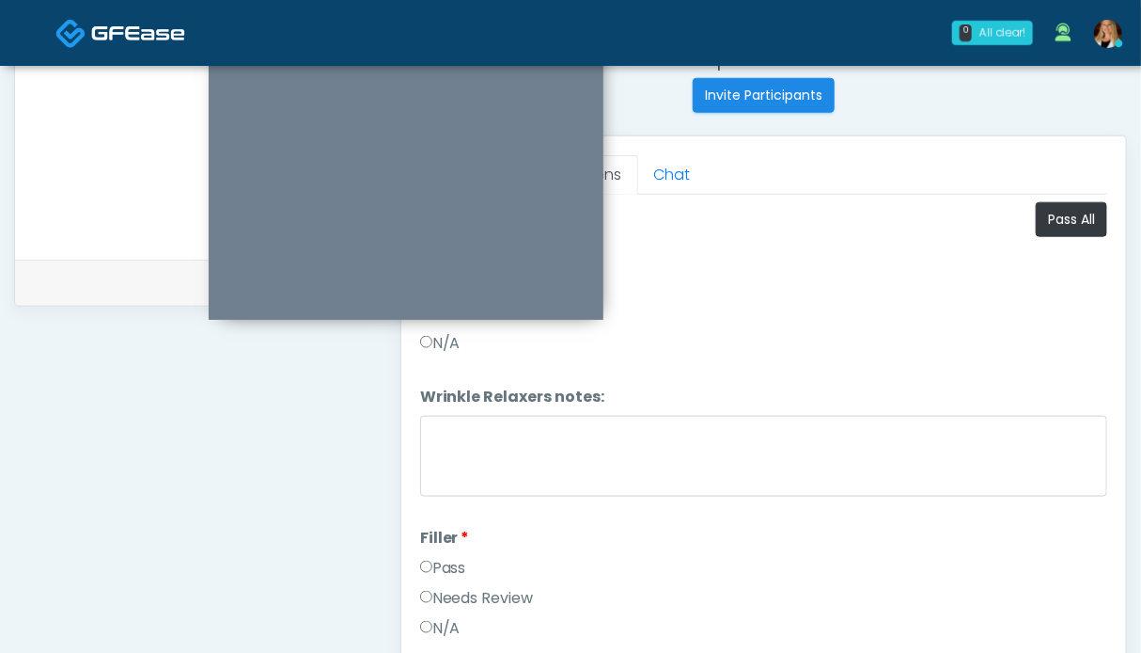
scroll to position [657, 0]
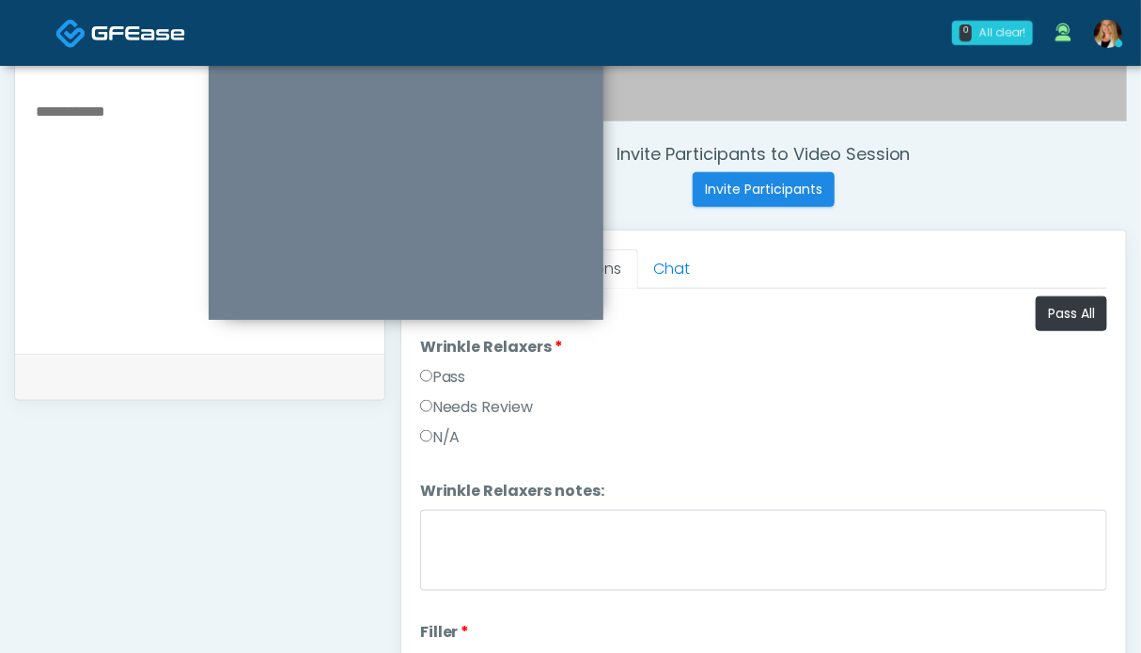
click at [457, 379] on label "Pass" at bounding box center [443, 377] width 46 height 23
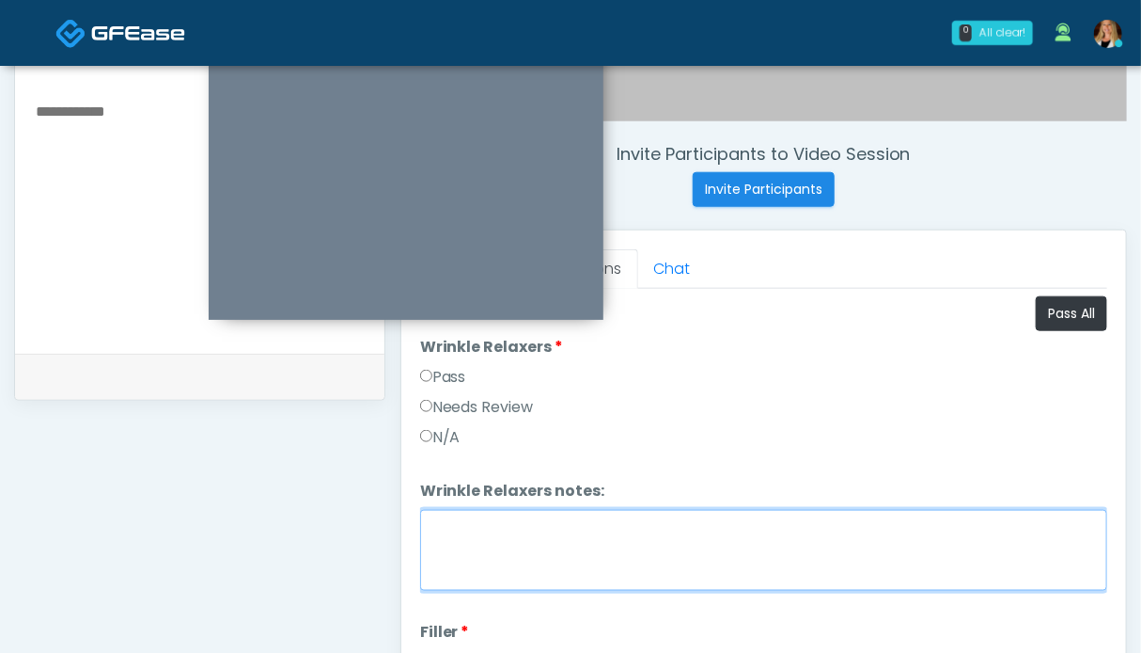
click at [489, 559] on textarea "Wrinkle Relaxers notes:" at bounding box center [763, 550] width 687 height 81
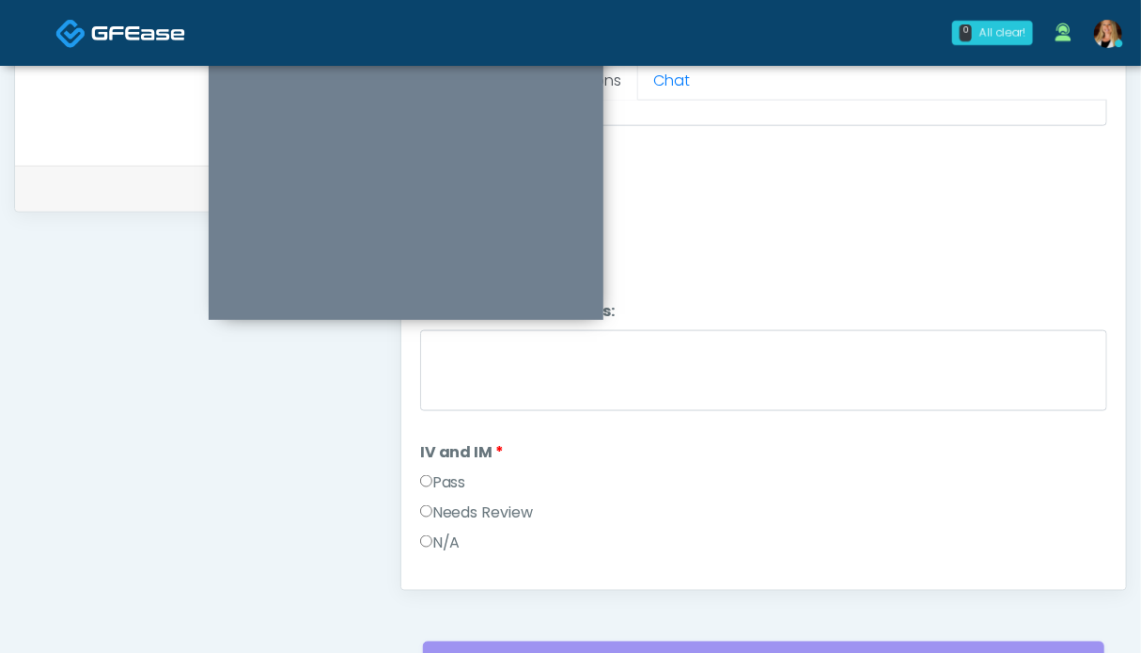
scroll to position [1128, 0]
type textarea "**********"
drag, startPoint x: 437, startPoint y: 471, endPoint x: 489, endPoint y: 464, distance: 52.3
click at [437, 474] on label "Pass" at bounding box center [443, 485] width 46 height 23
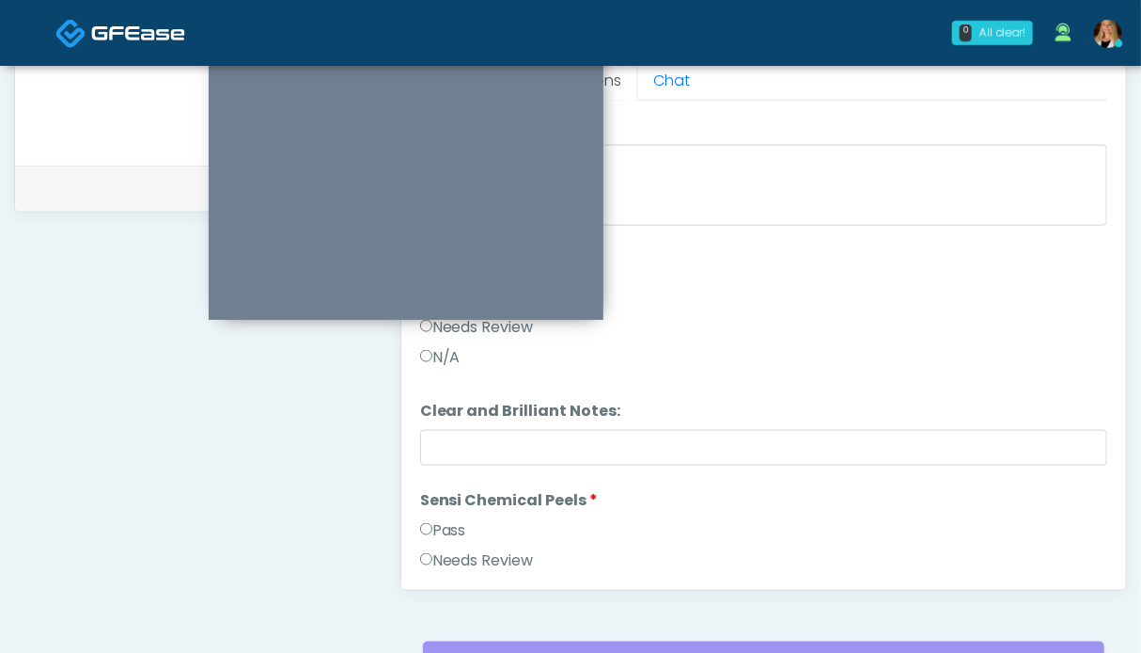
click at [446, 520] on label "Pass" at bounding box center [443, 530] width 46 height 23
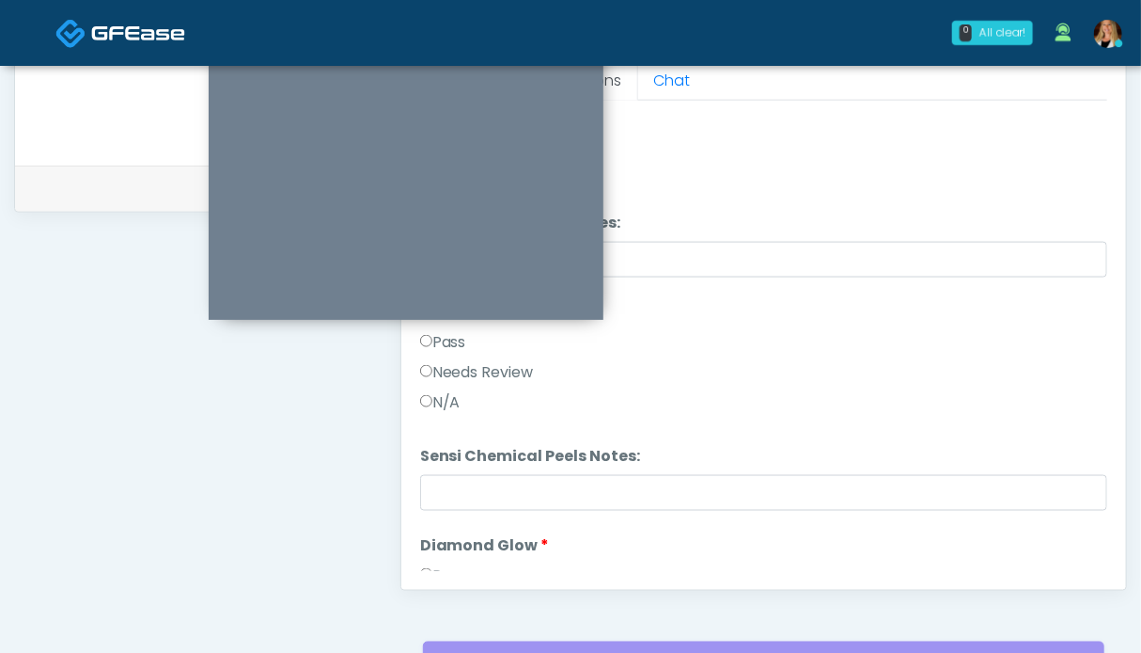
scroll to position [1598, 0]
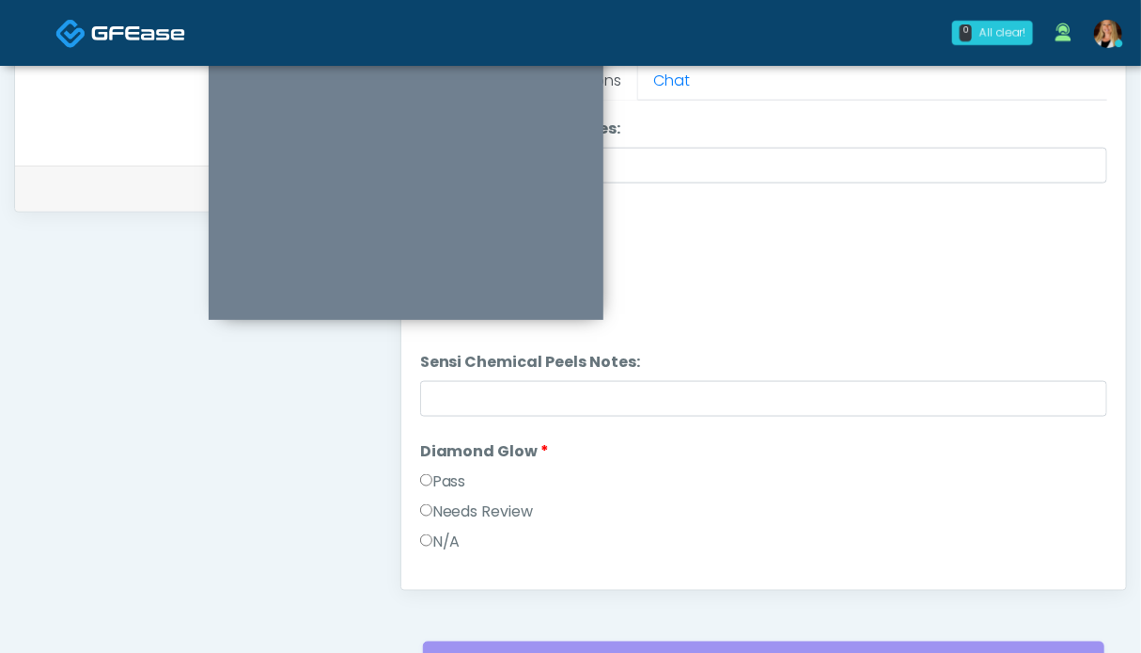
click at [436, 470] on label "Pass" at bounding box center [443, 481] width 46 height 23
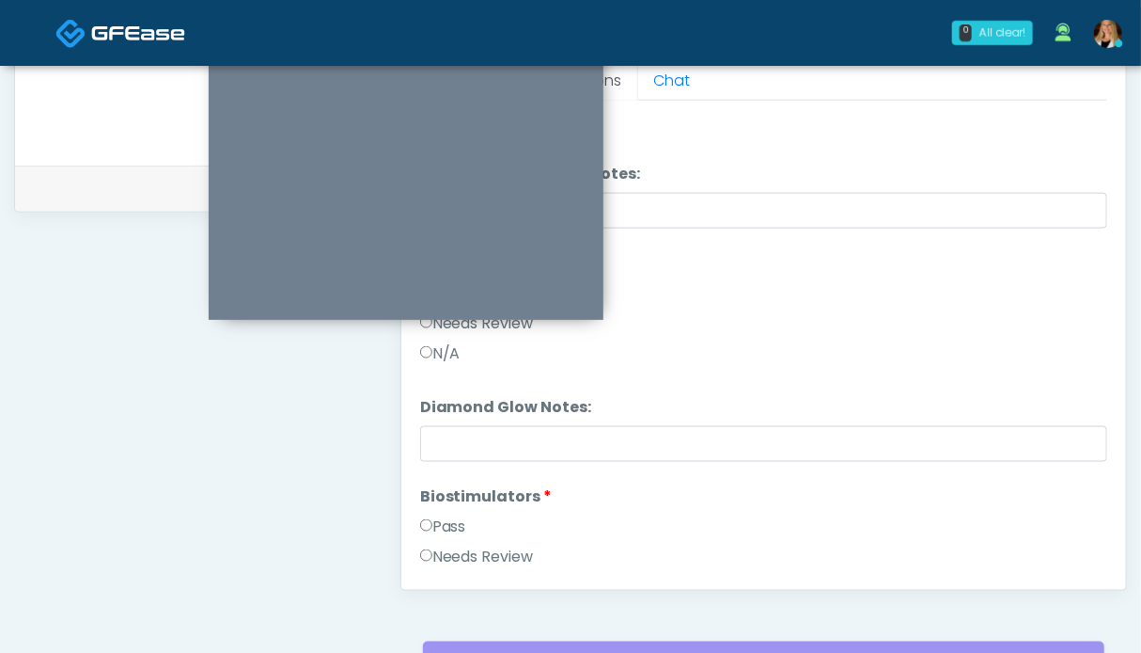
scroll to position [1880, 0]
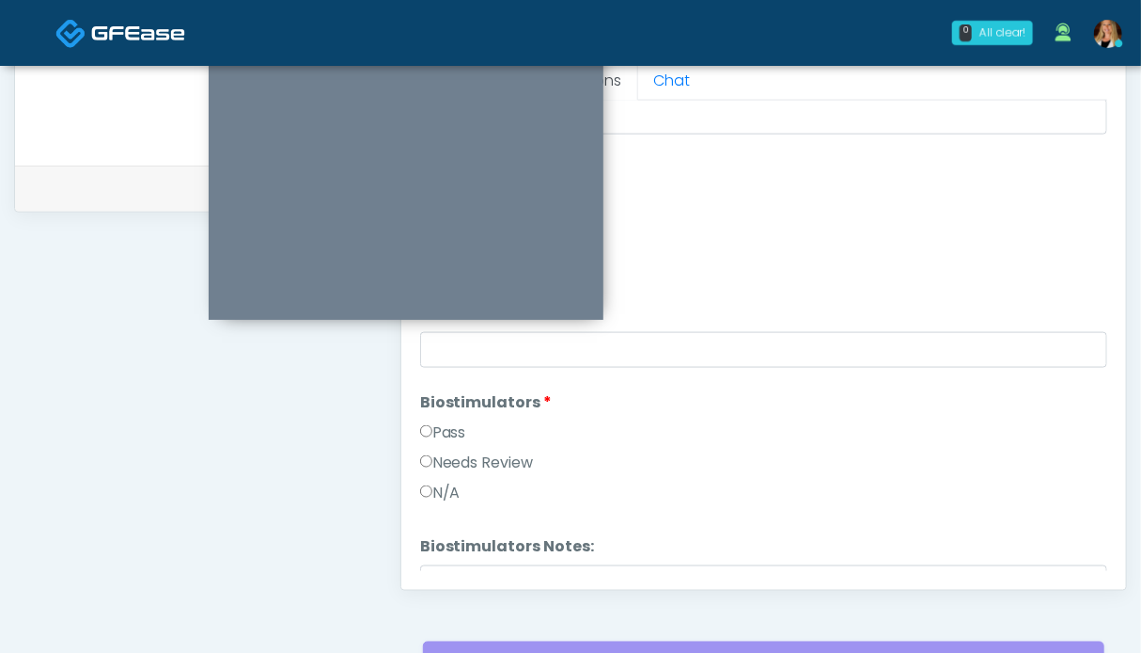
click at [448, 428] on label "Pass" at bounding box center [443, 432] width 46 height 23
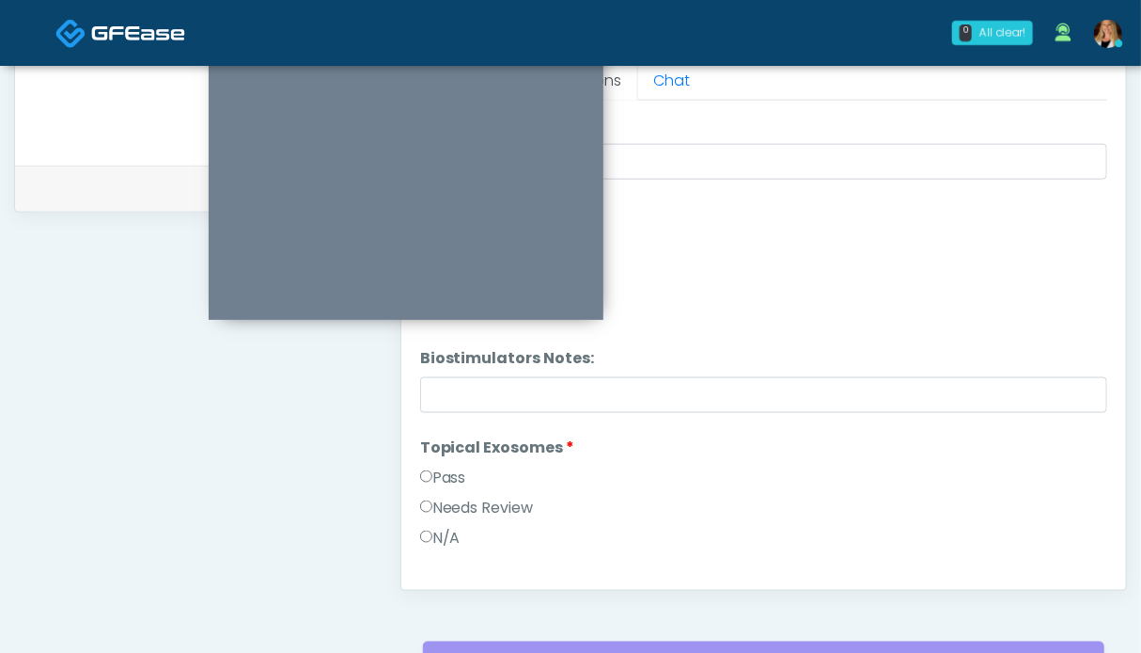
click at [433, 467] on label "Pass" at bounding box center [443, 477] width 46 height 23
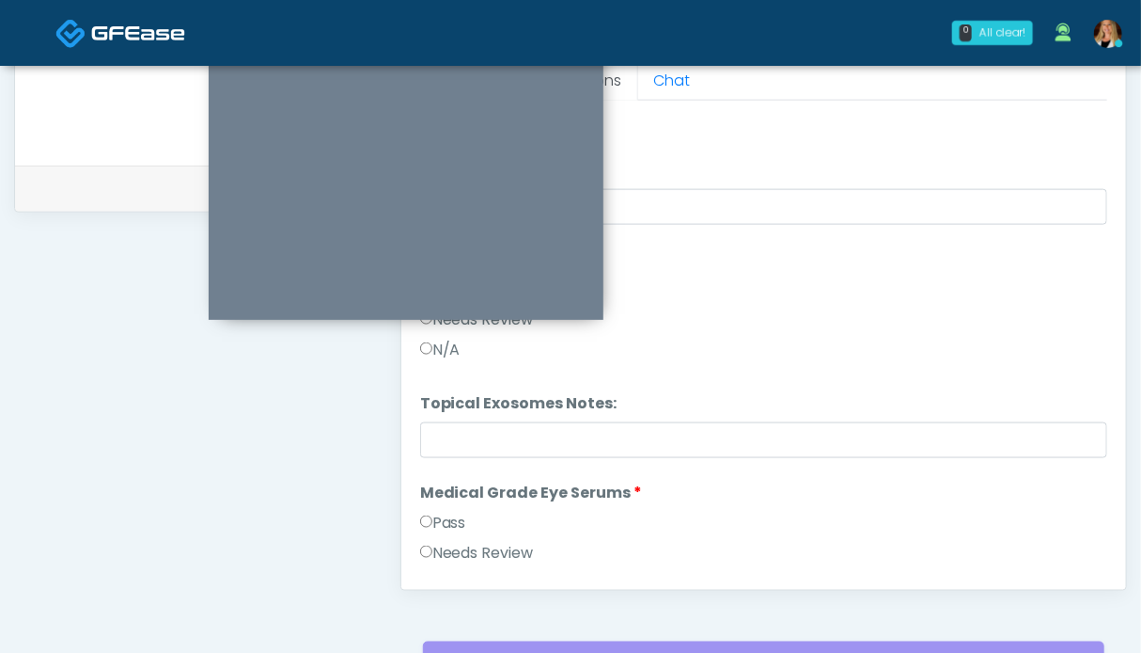
scroll to position [2351, 0]
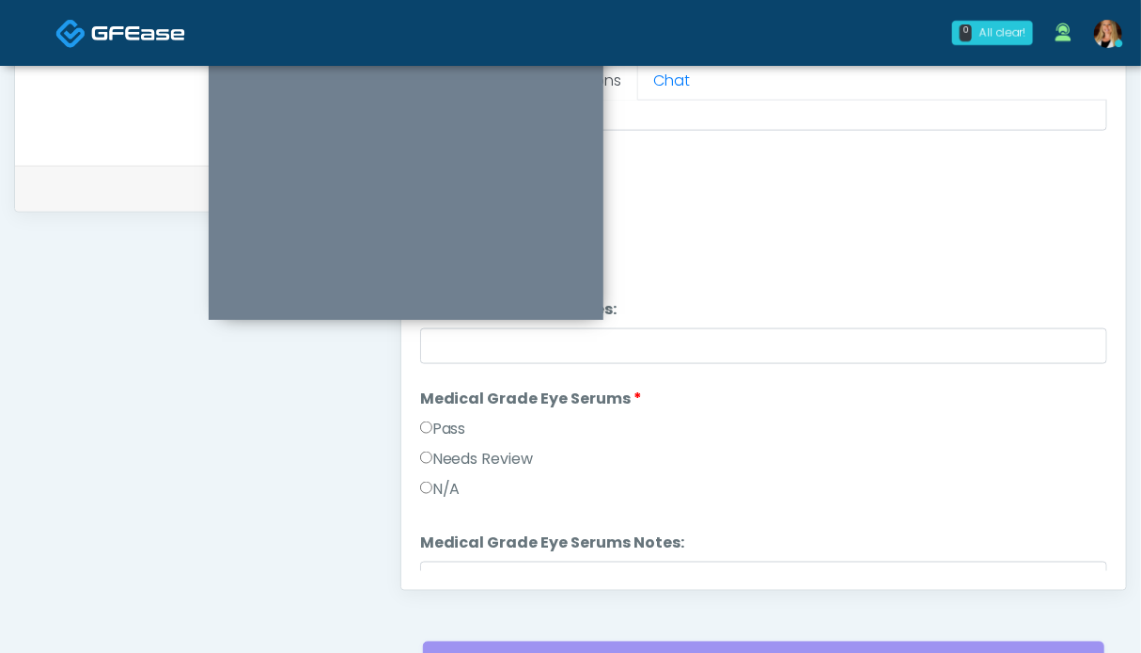
click at [456, 424] on label "Pass" at bounding box center [443, 428] width 46 height 23
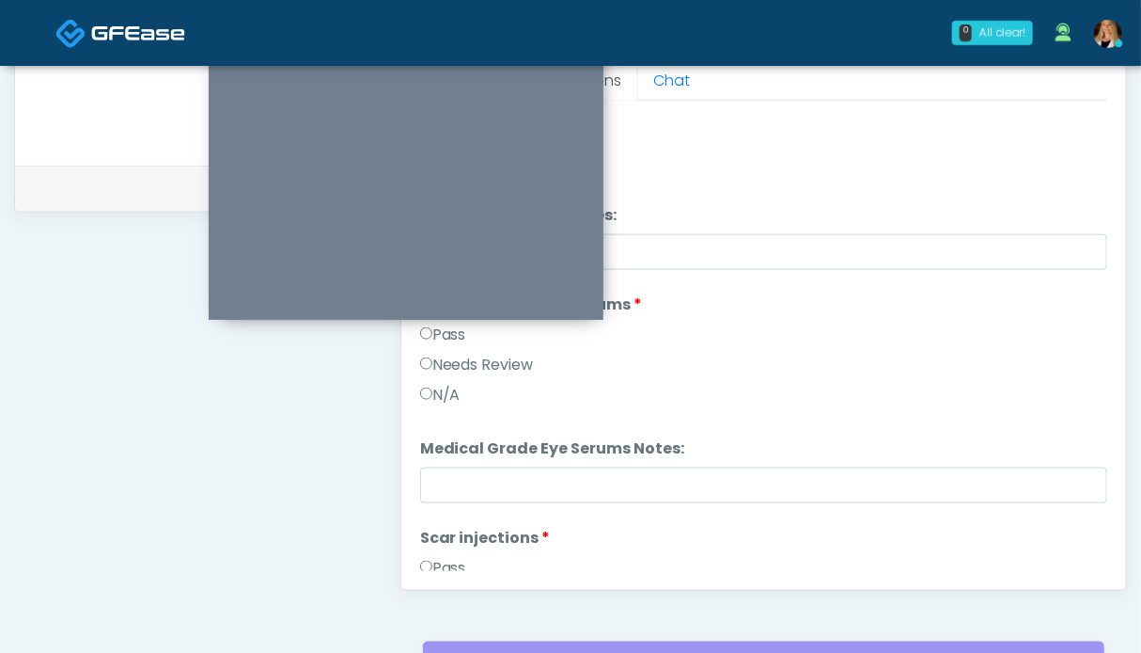
click at [438, 558] on label "Pass" at bounding box center [443, 568] width 46 height 23
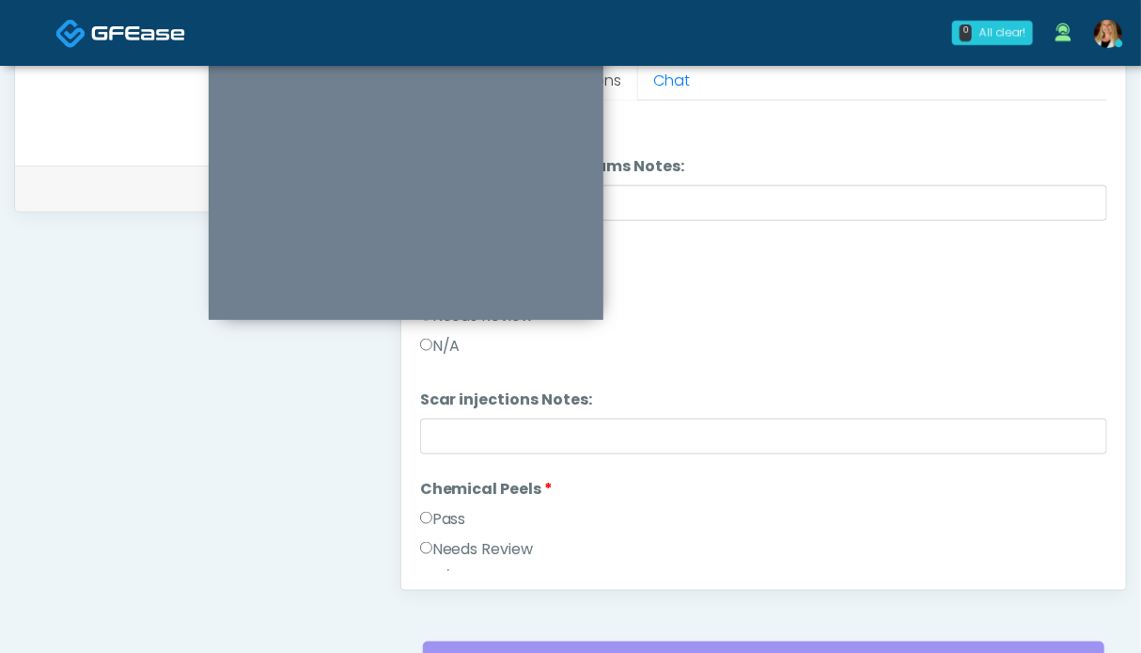
click at [449, 511] on label "Pass" at bounding box center [443, 519] width 46 height 23
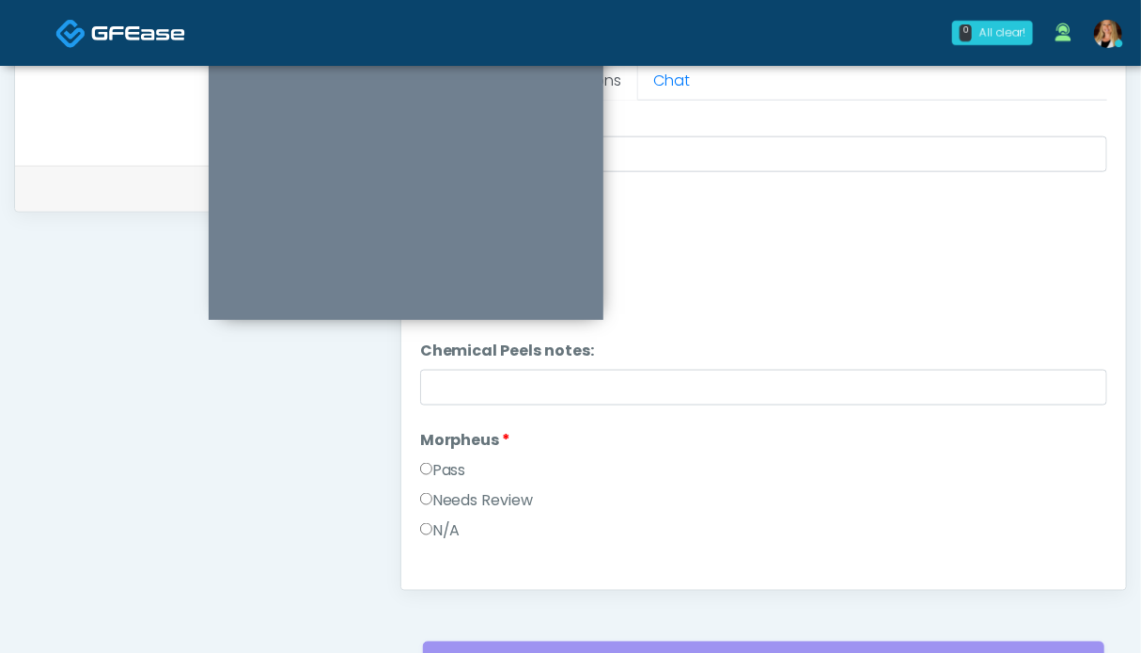
click at [466, 468] on label "Pass" at bounding box center [443, 470] width 46 height 23
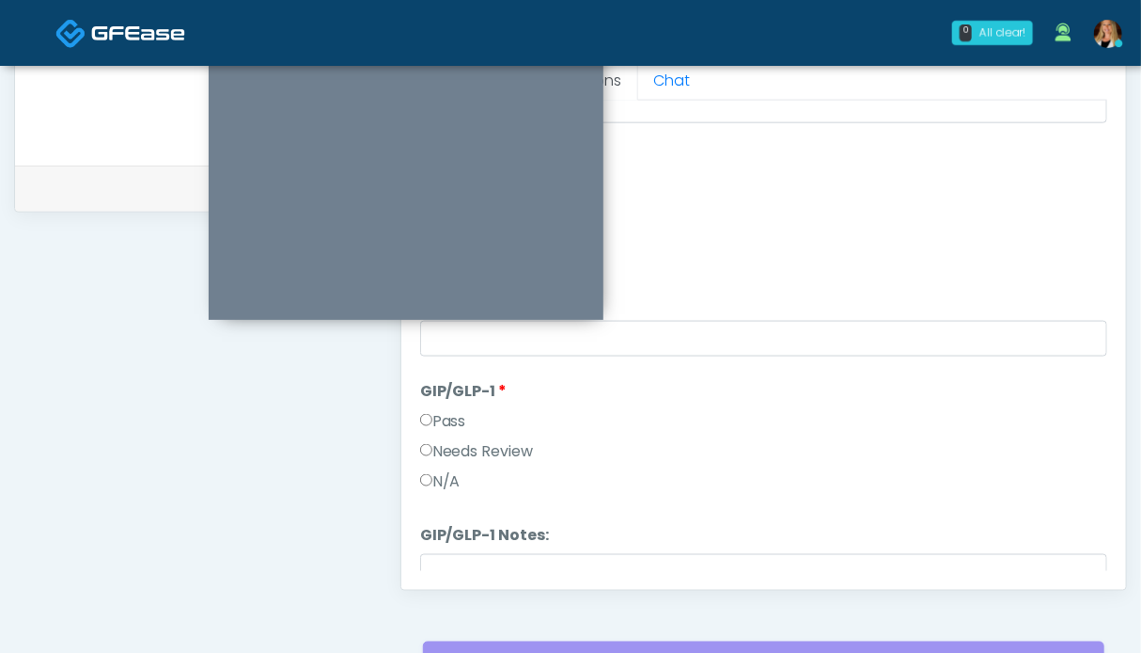
click at [453, 410] on label "Pass" at bounding box center [443, 421] width 46 height 23
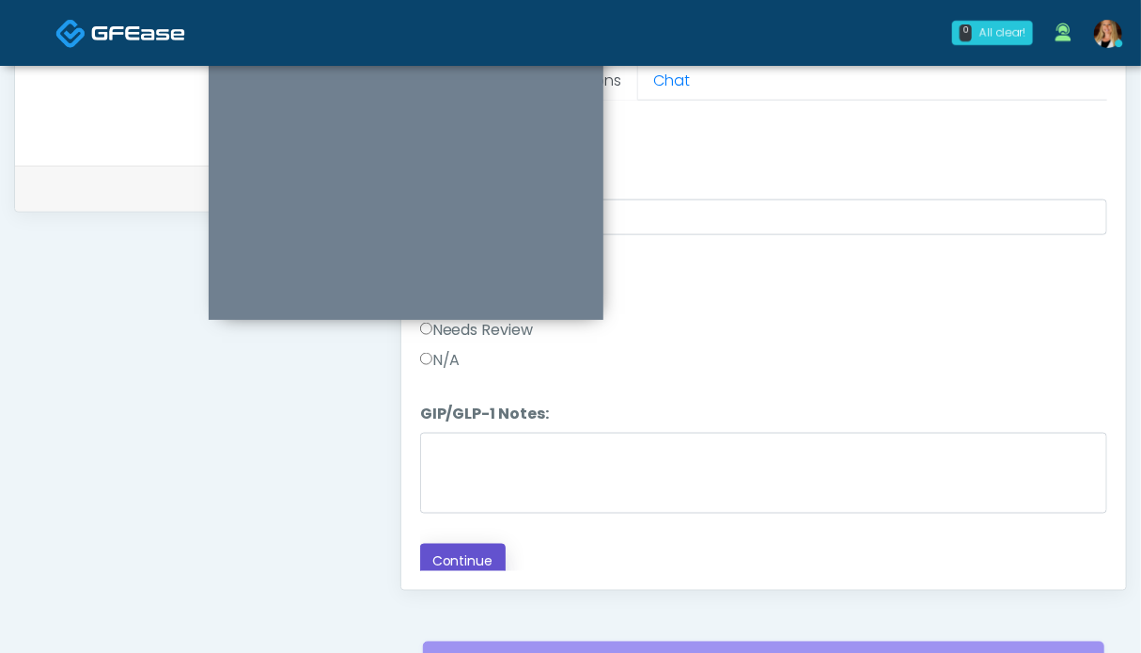
click at [473, 548] on button "Continue" at bounding box center [463, 560] width 86 height 35
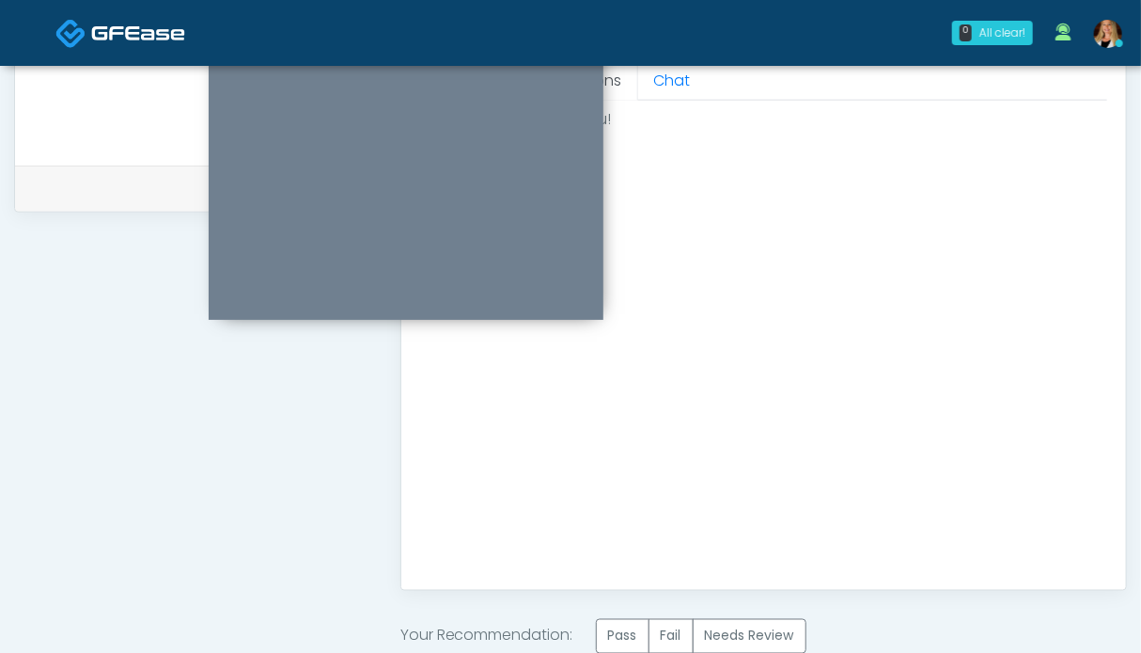
scroll to position [1068, 0]
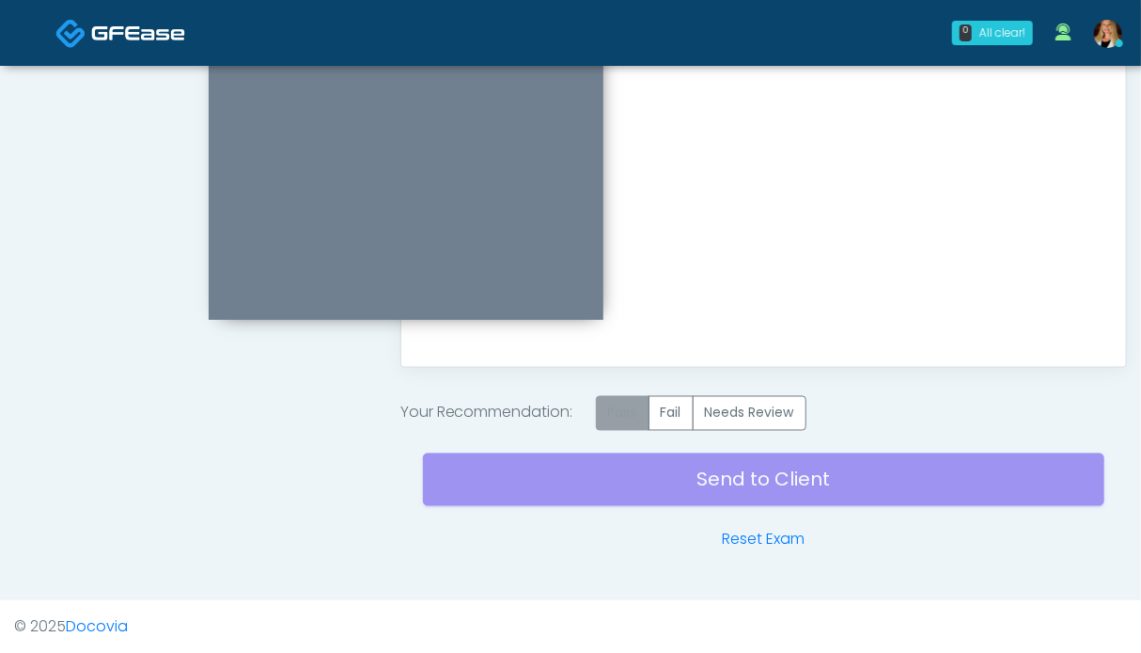
click at [617, 406] on label "Pass" at bounding box center [623, 413] width 54 height 35
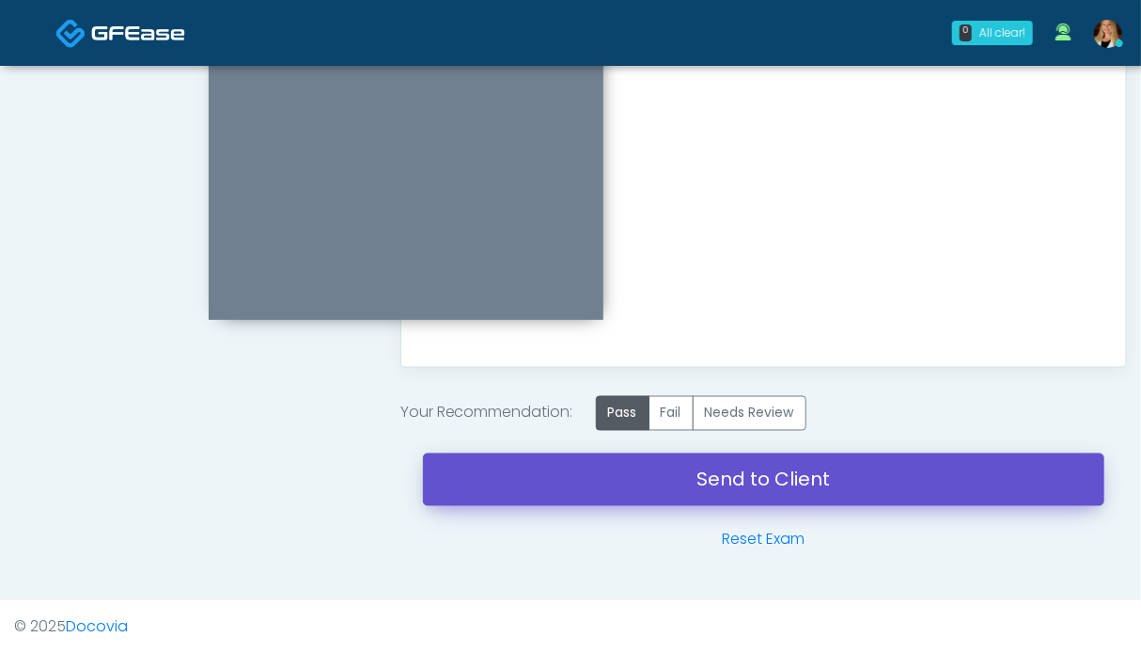
drag, startPoint x: 722, startPoint y: 482, endPoint x: 649, endPoint y: 105, distance: 384.1
click at [723, 482] on link "Send to Client" at bounding box center [764, 479] width 682 height 53
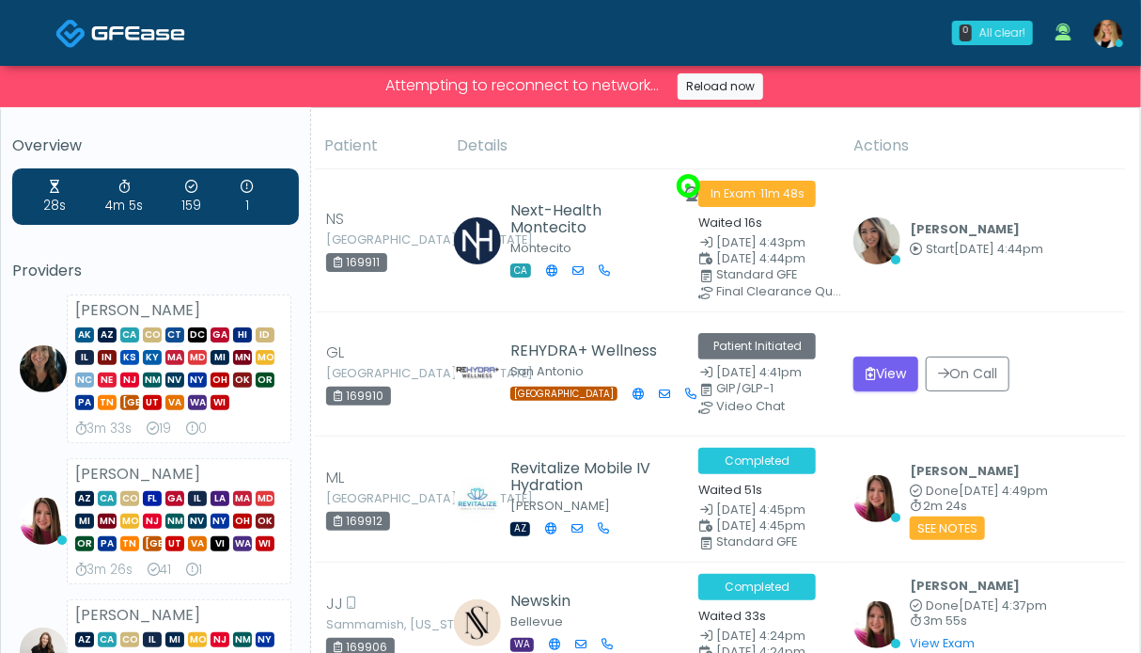
click at [98, 31] on img at bounding box center [138, 33] width 94 height 19
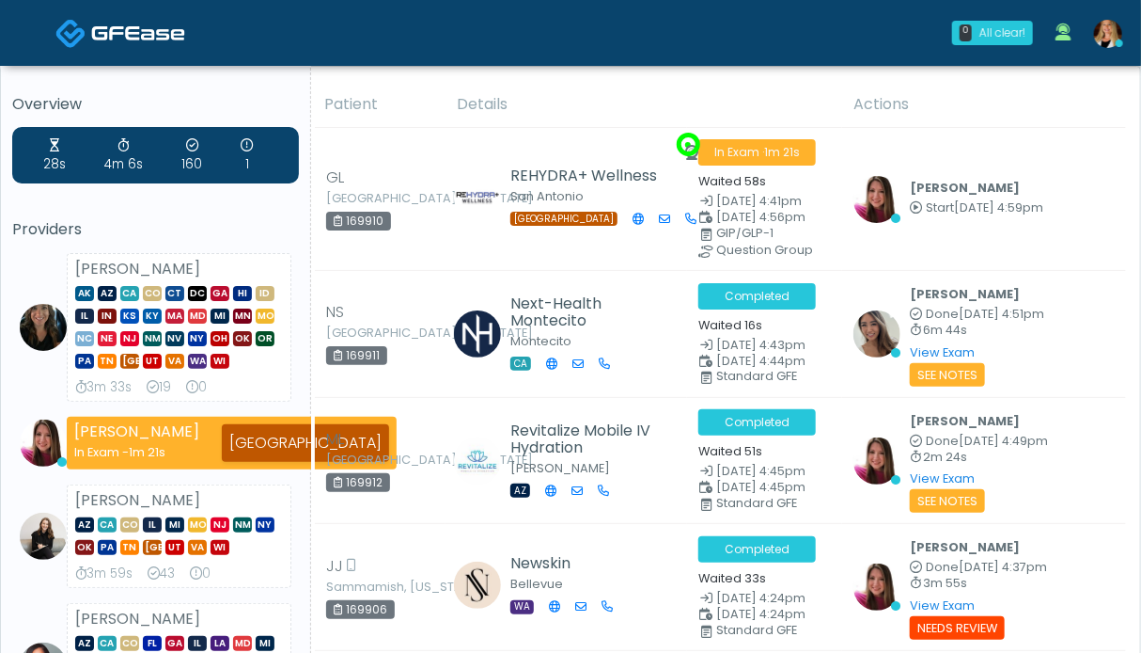
click at [1109, 35] on img at bounding box center [1108, 34] width 28 height 28
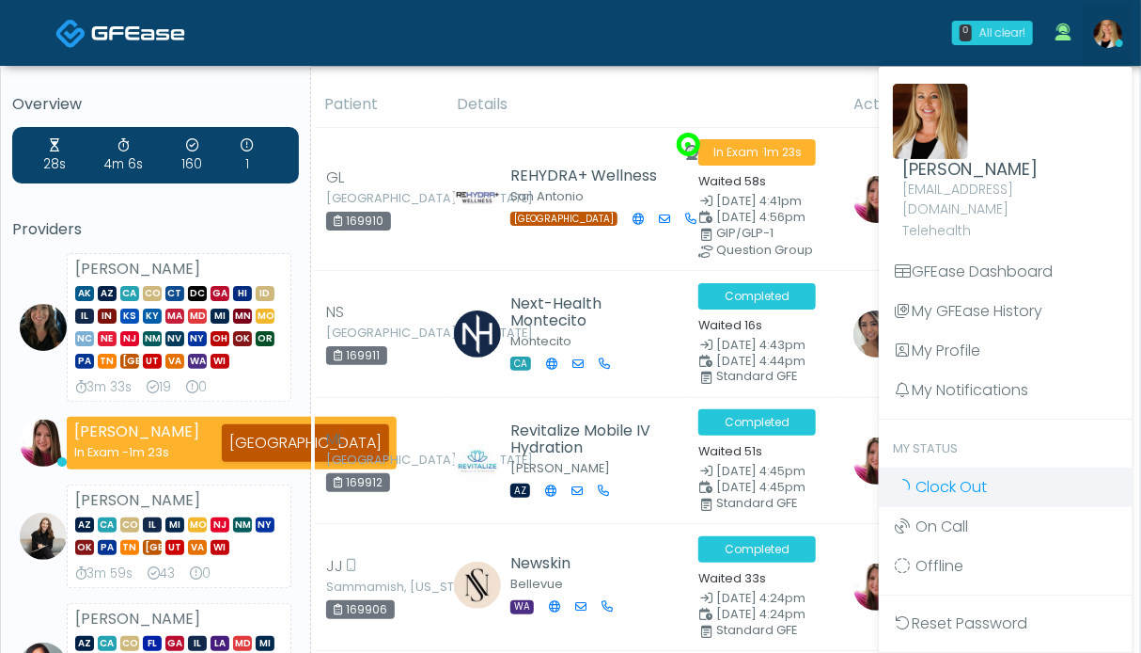
click at [952, 476] on span "Clock Out" at bounding box center [951, 487] width 71 height 22
